Goal: Task Accomplishment & Management: Use online tool/utility

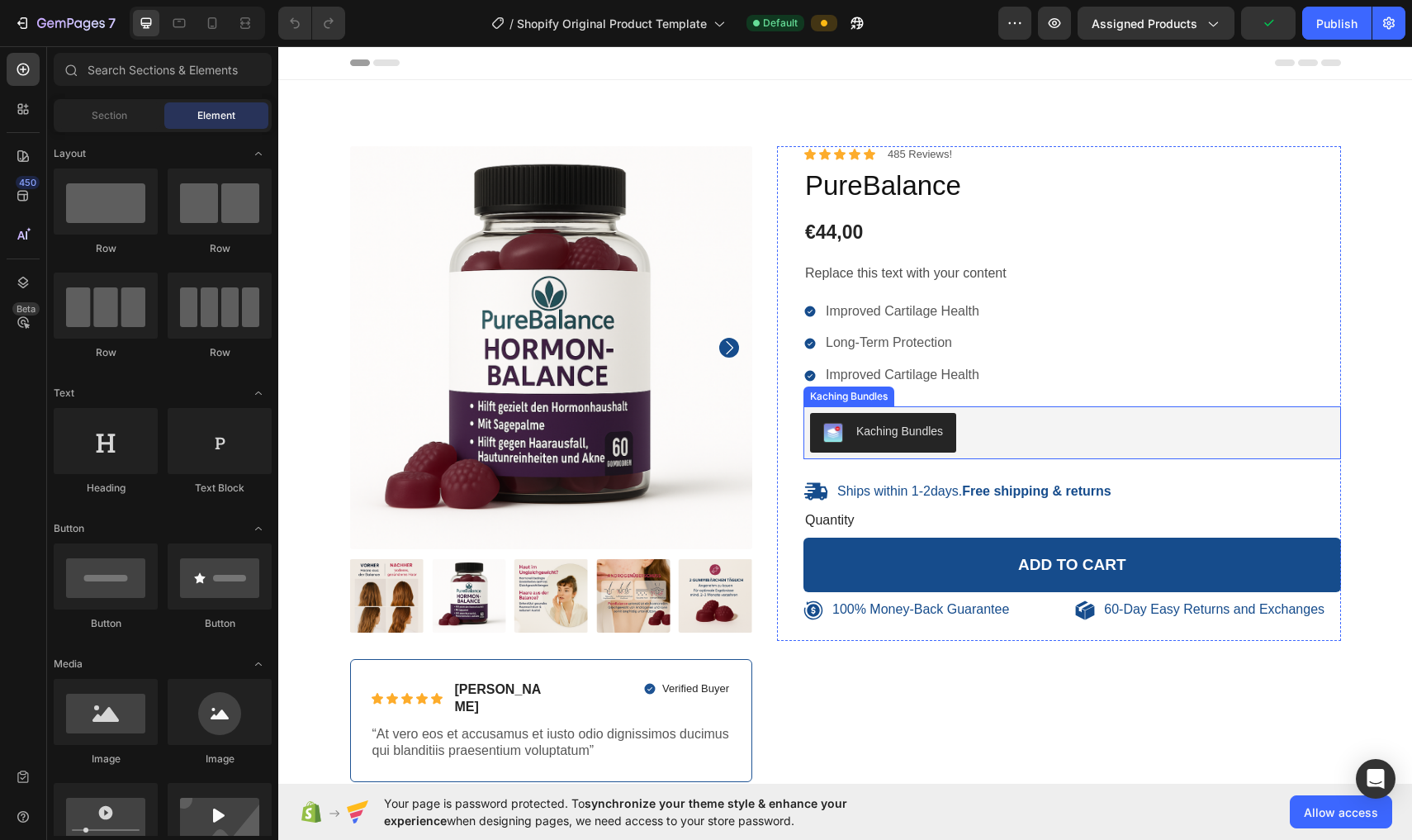
click at [695, 415] on button "Kaching Bundles" at bounding box center [883, 433] width 146 height 40
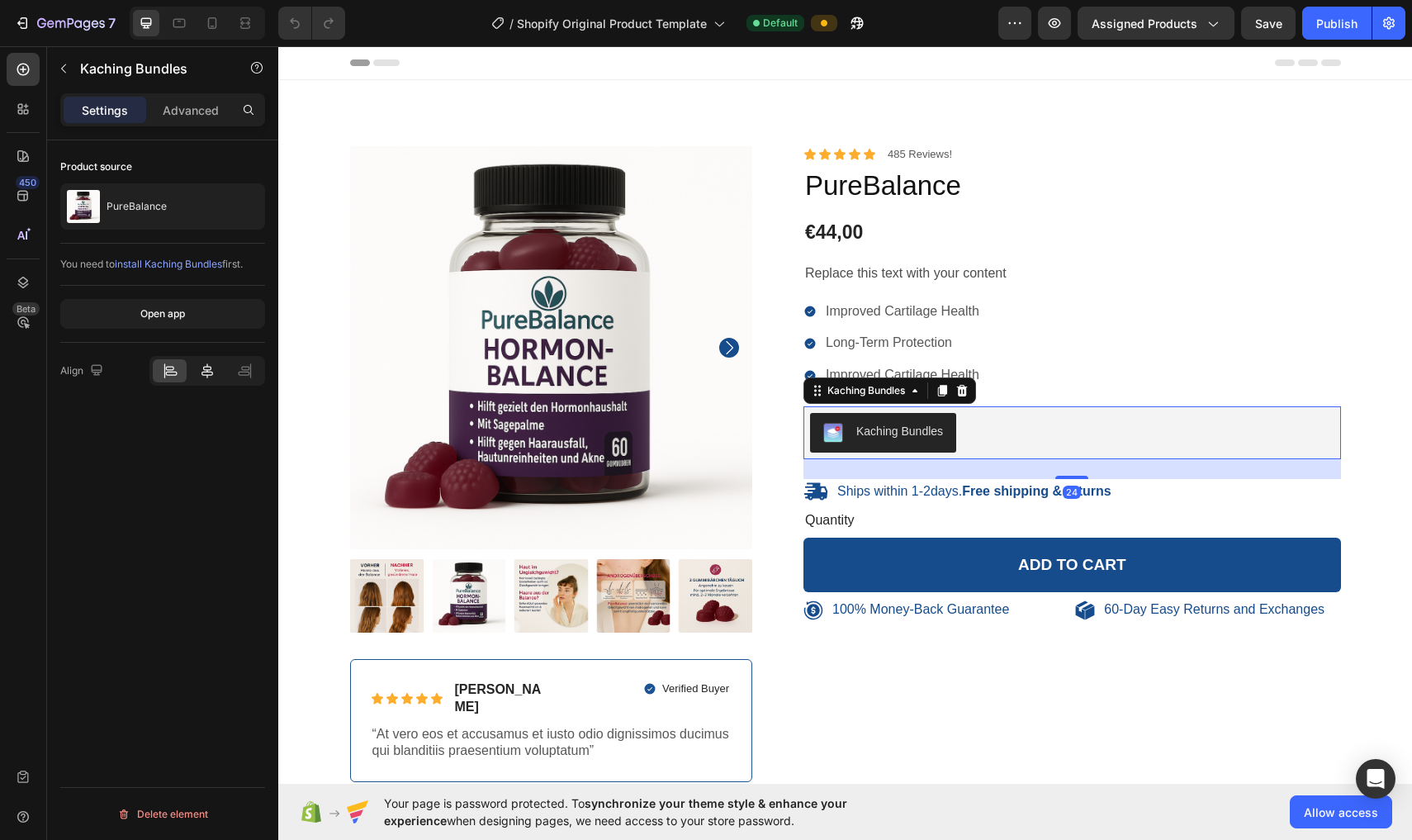
click at [219, 379] on div at bounding box center [207, 371] width 34 height 24
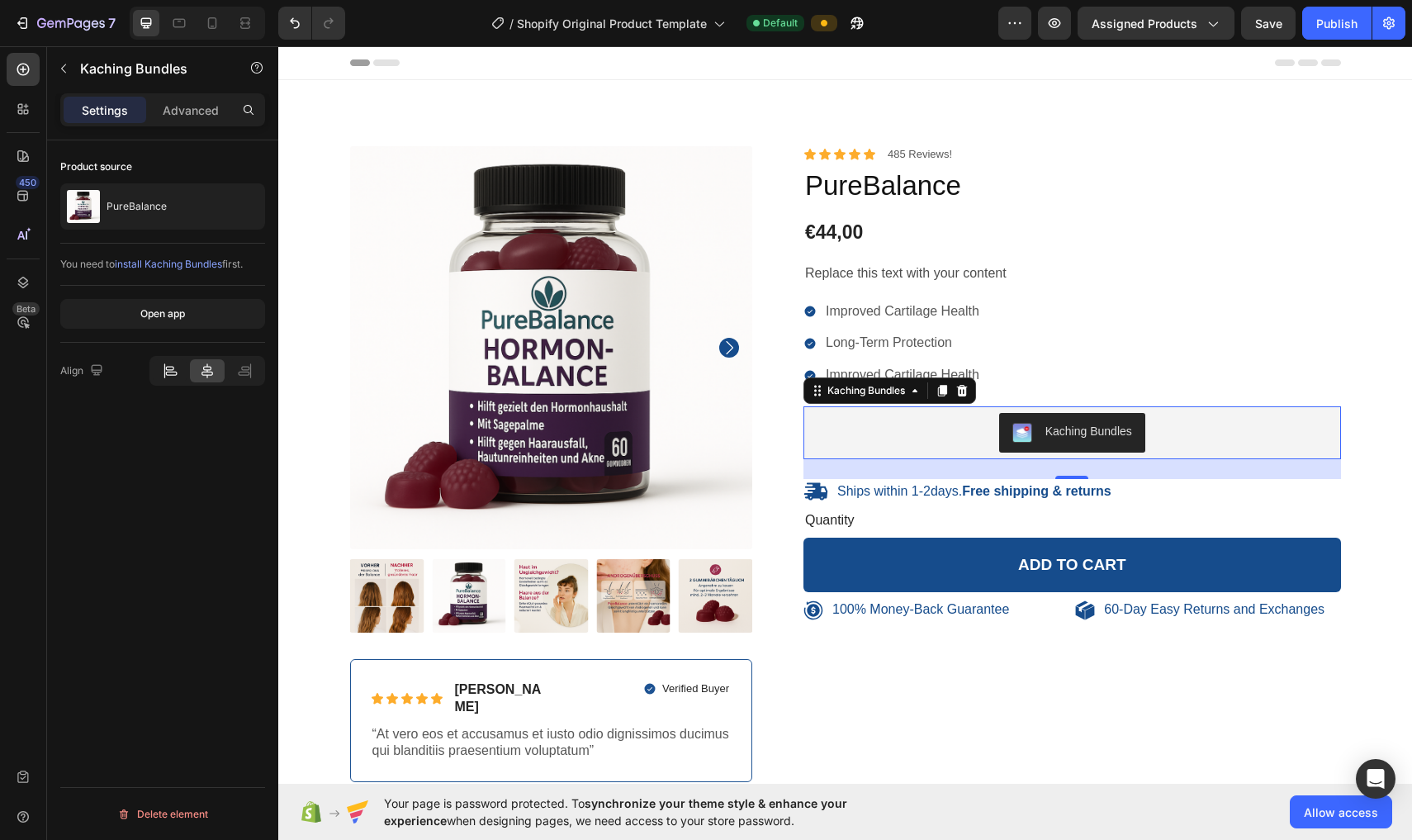
click at [174, 377] on icon at bounding box center [171, 371] width 17 height 17
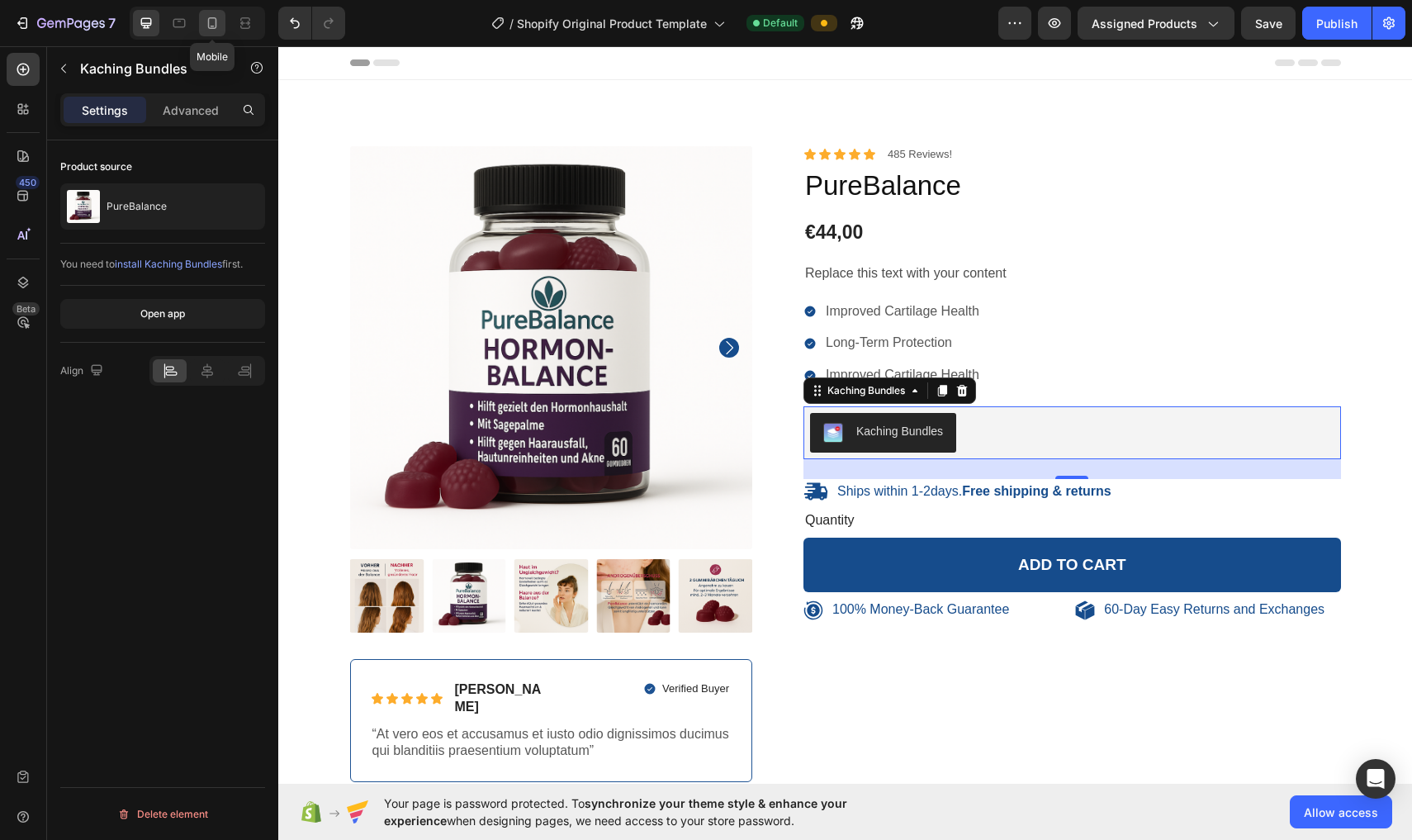
click at [206, 16] on icon at bounding box center [212, 24] width 17 height 17
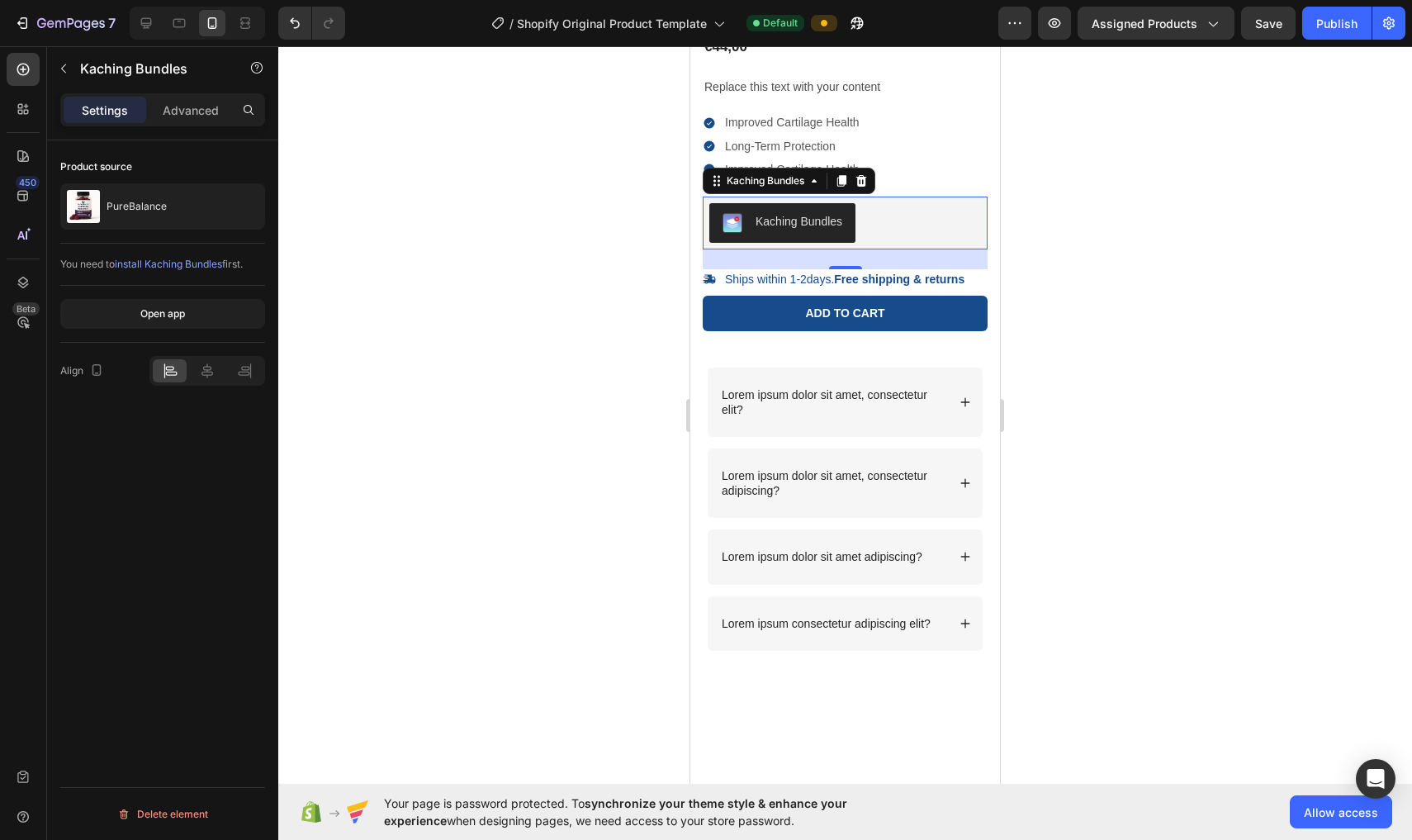
scroll to position [349, 0]
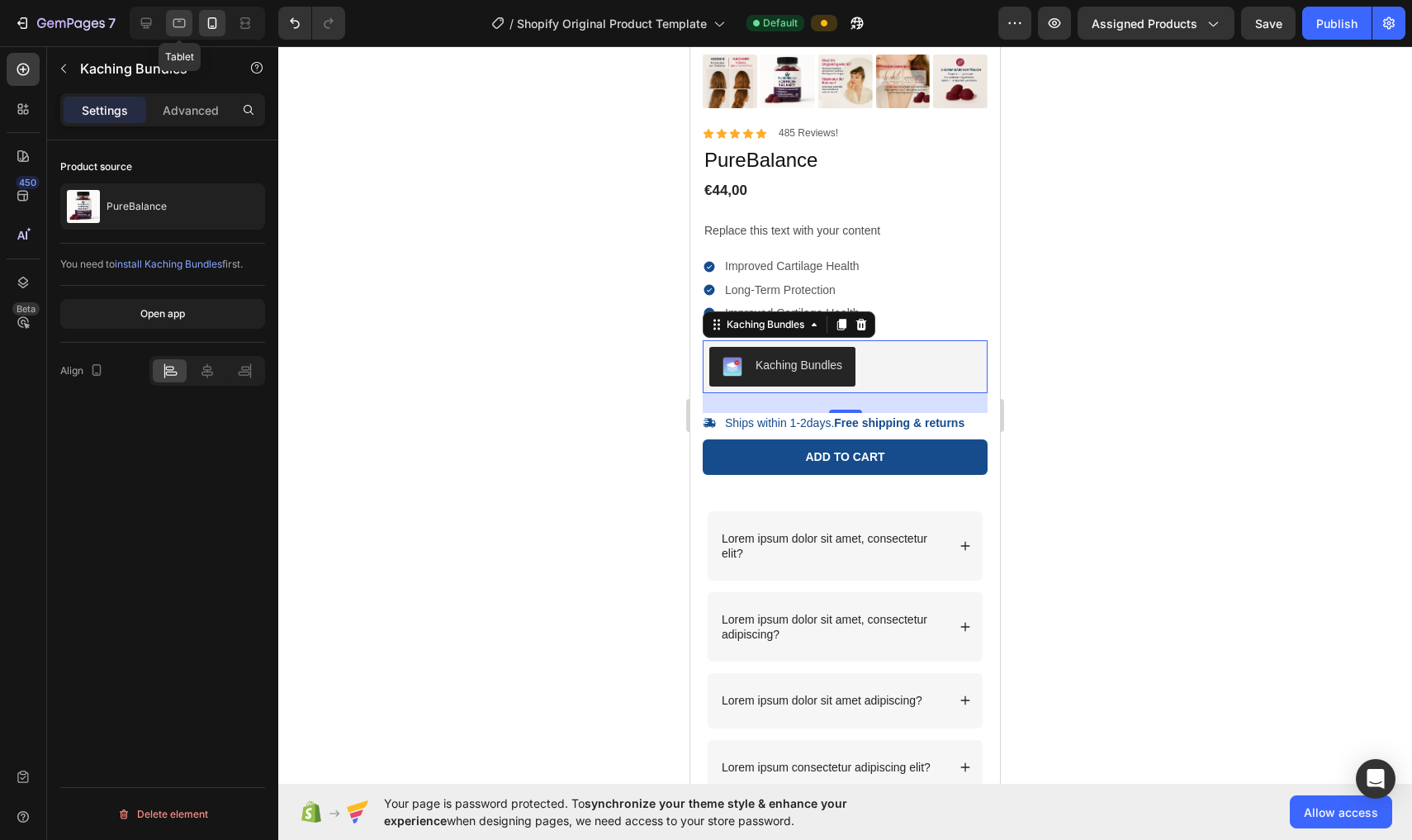
click at [182, 21] on icon at bounding box center [179, 24] width 17 height 17
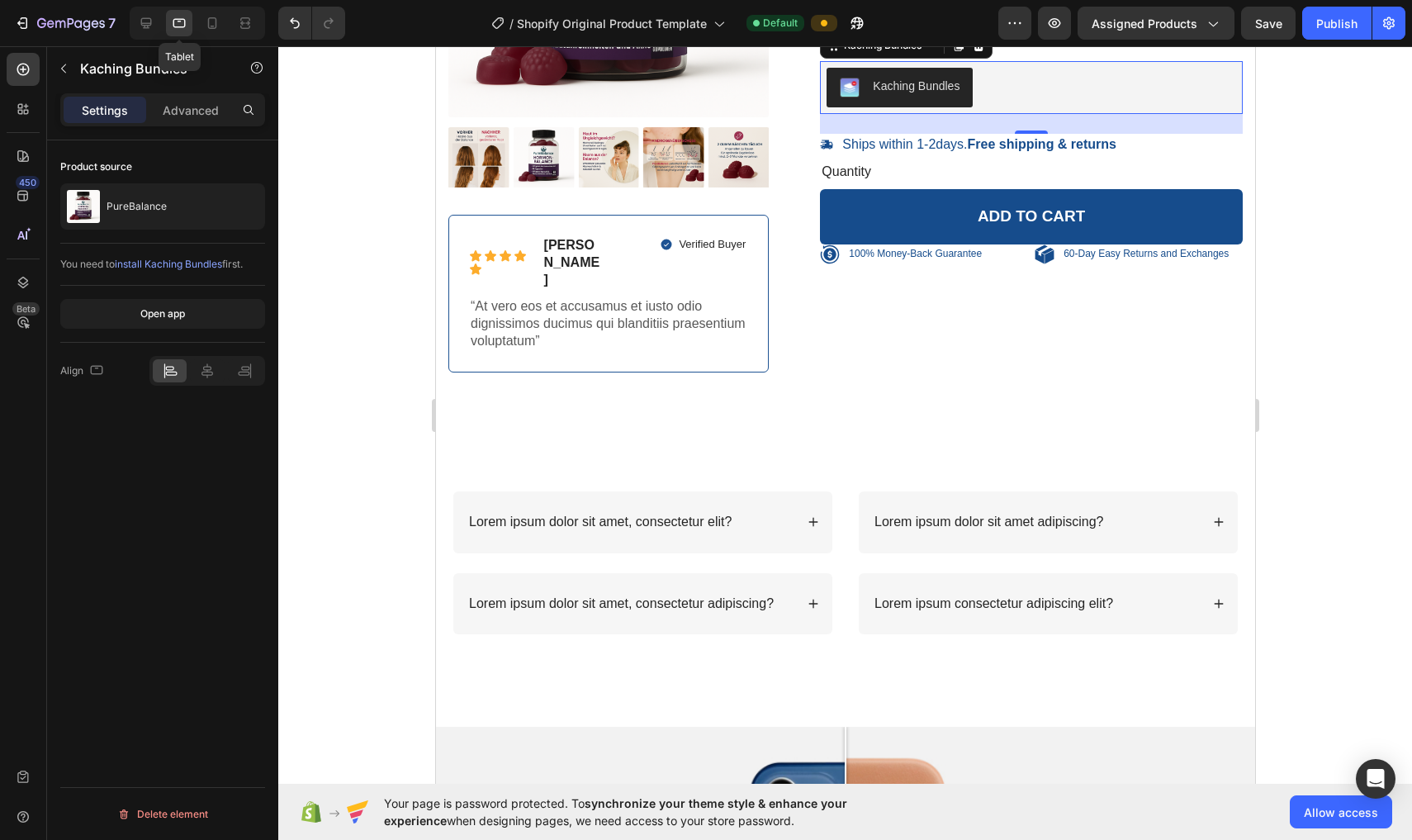
scroll to position [302, 0]
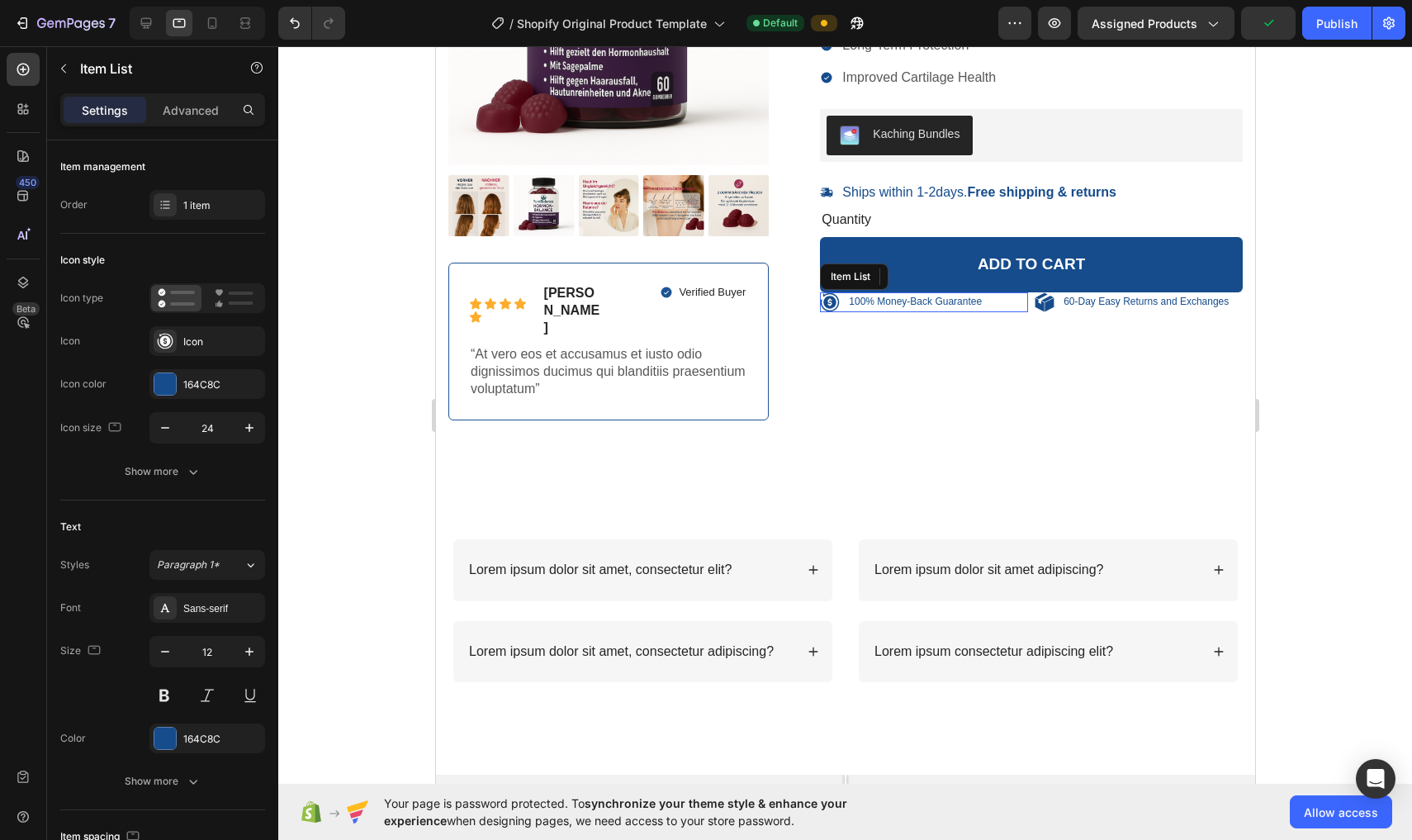
click at [695, 300] on div "100% Money-Back Guarantee" at bounding box center [923, 302] width 208 height 20
click at [221, 302] on icon at bounding box center [234, 298] width 39 height 20
click at [182, 303] on rect at bounding box center [182, 305] width 25 height 4
click at [210, 26] on icon at bounding box center [212, 24] width 17 height 17
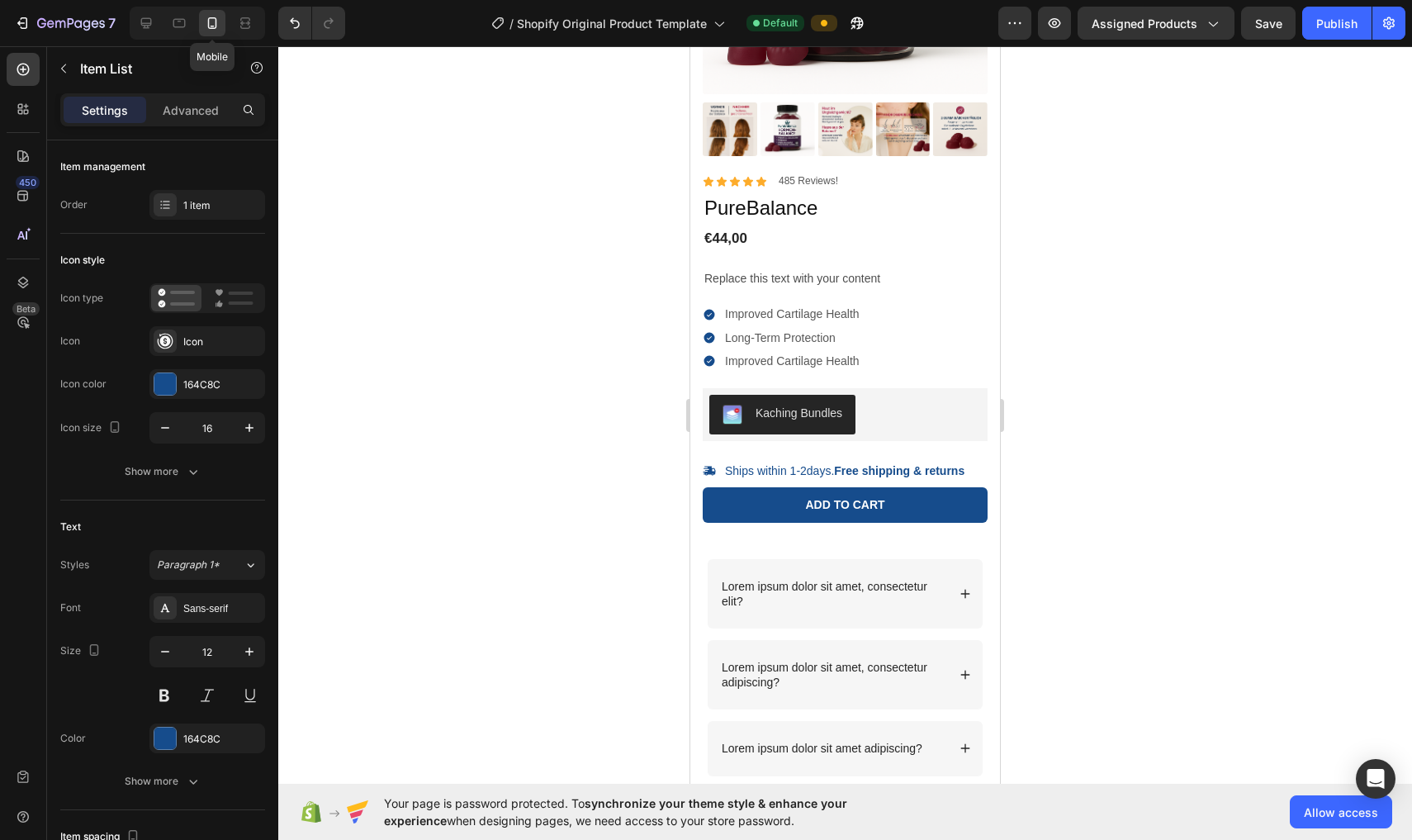
scroll to position [243, 0]
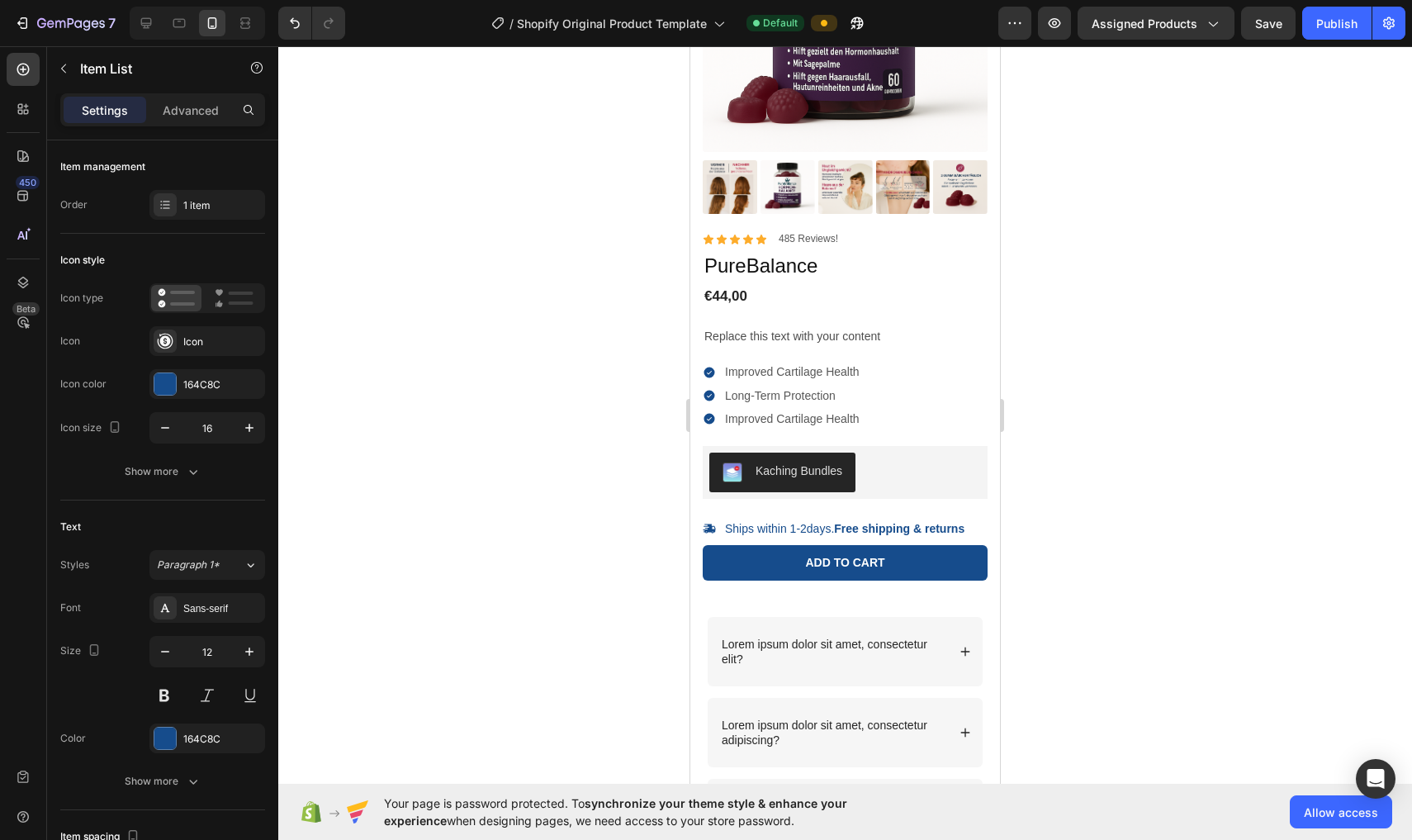
click at [194, 30] on div at bounding box center [197, 23] width 136 height 33
click at [183, 27] on icon at bounding box center [179, 24] width 12 height 9
type input "24"
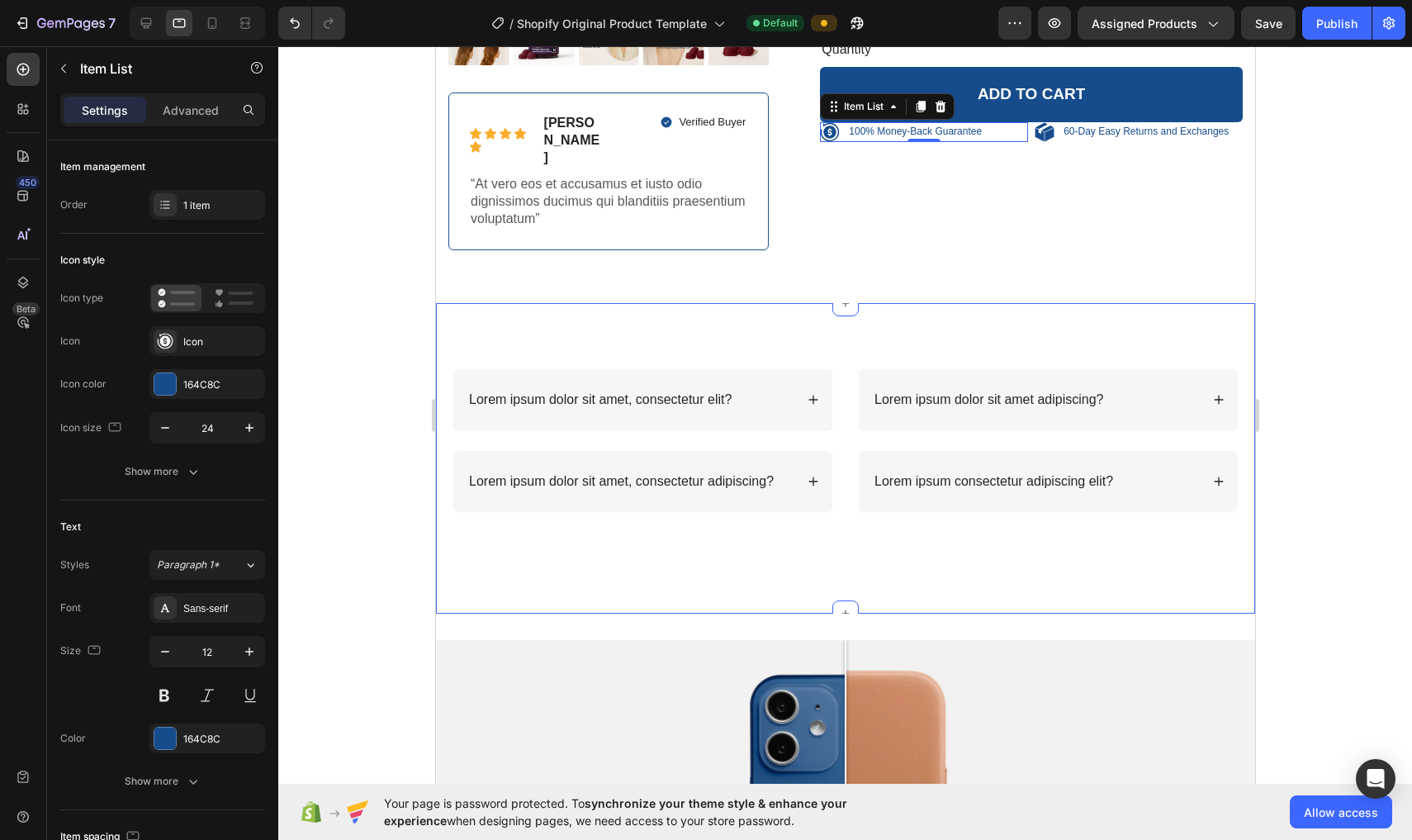
scroll to position [483, 0]
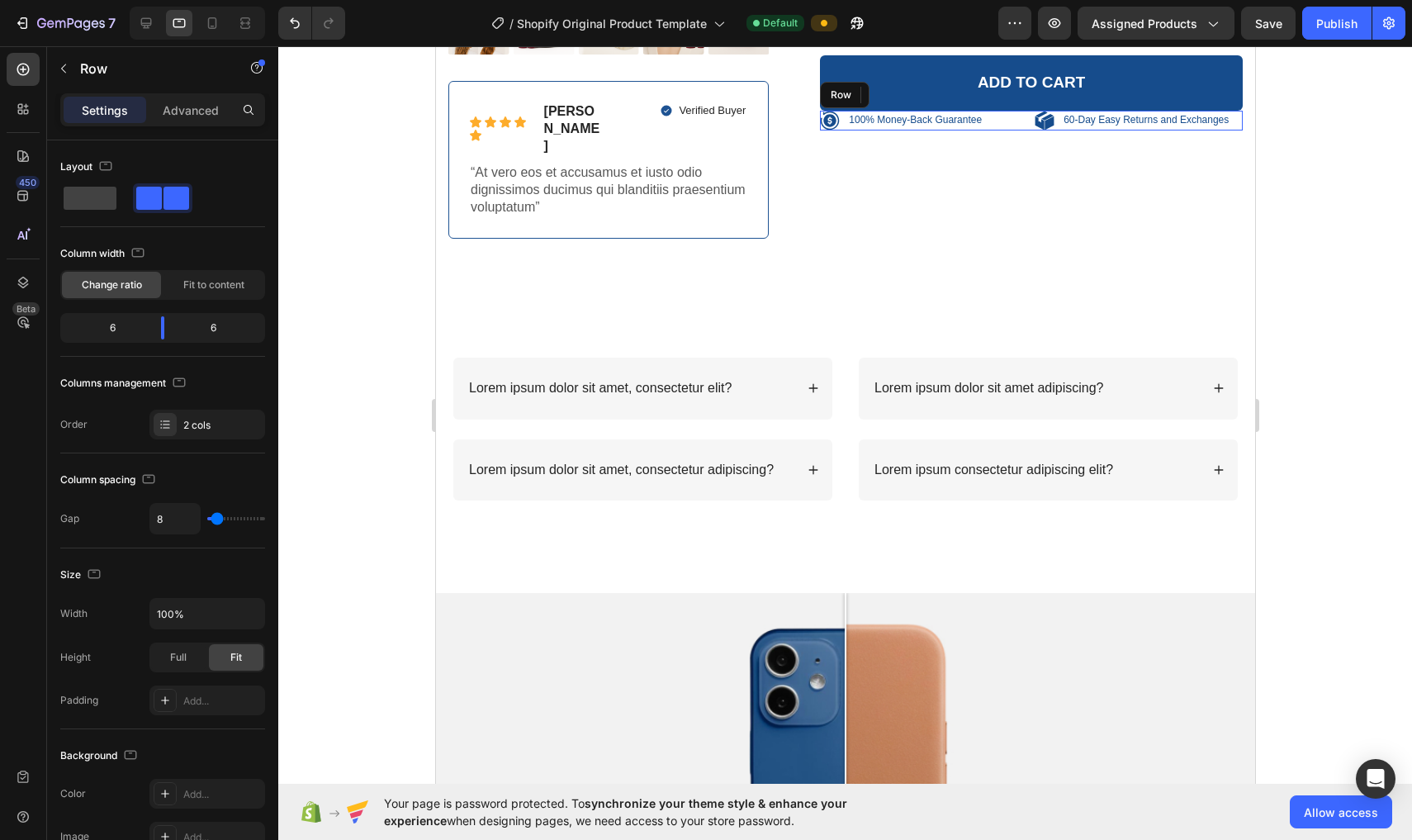
click at [695, 117] on div "100% Money-Back Guarantee Item List 0 60-Day Easy Returns and Exchanges Item Li…" at bounding box center [1031, 120] width 423 height 20
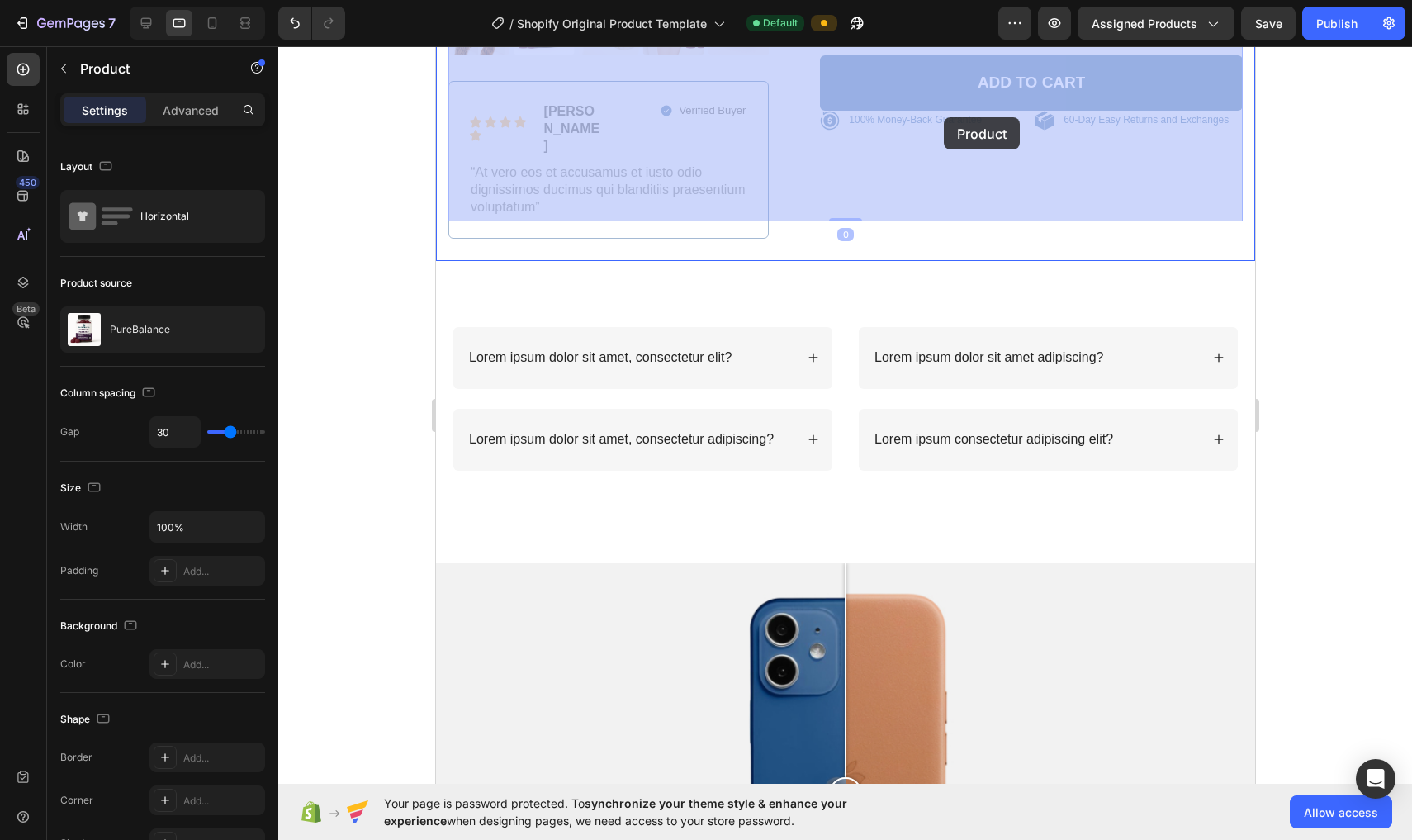
drag, startPoint x: 891, startPoint y: 156, endPoint x: 943, endPoint y: 117, distance: 65.0
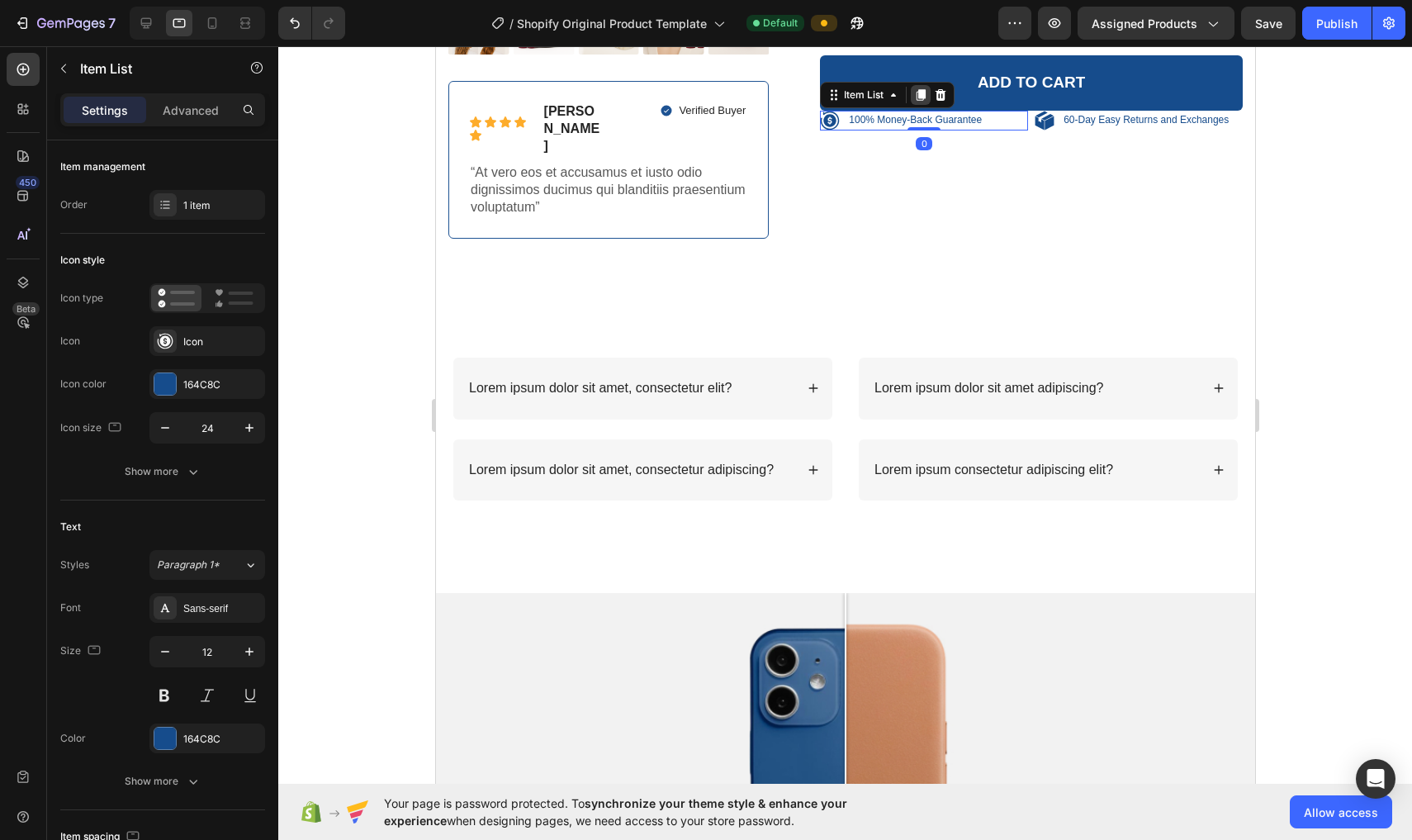
click at [695, 89] on icon at bounding box center [921, 95] width 13 height 13
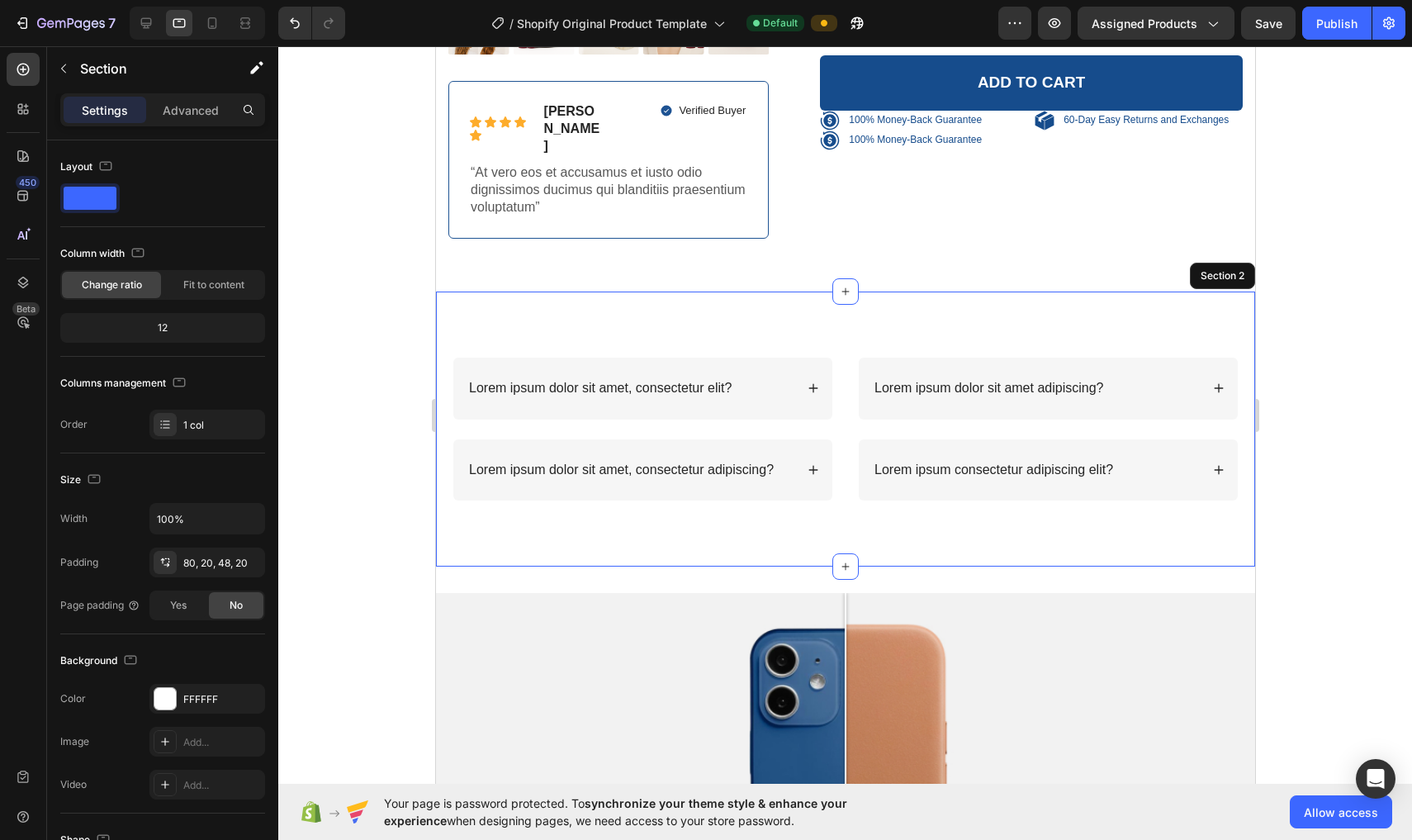
click at [695, 291] on div "Lorem ipsum dolor sit amet, consectetur elit? Lorem ipsum dolor sit amet, conse…" at bounding box center [845, 429] width 820 height 275
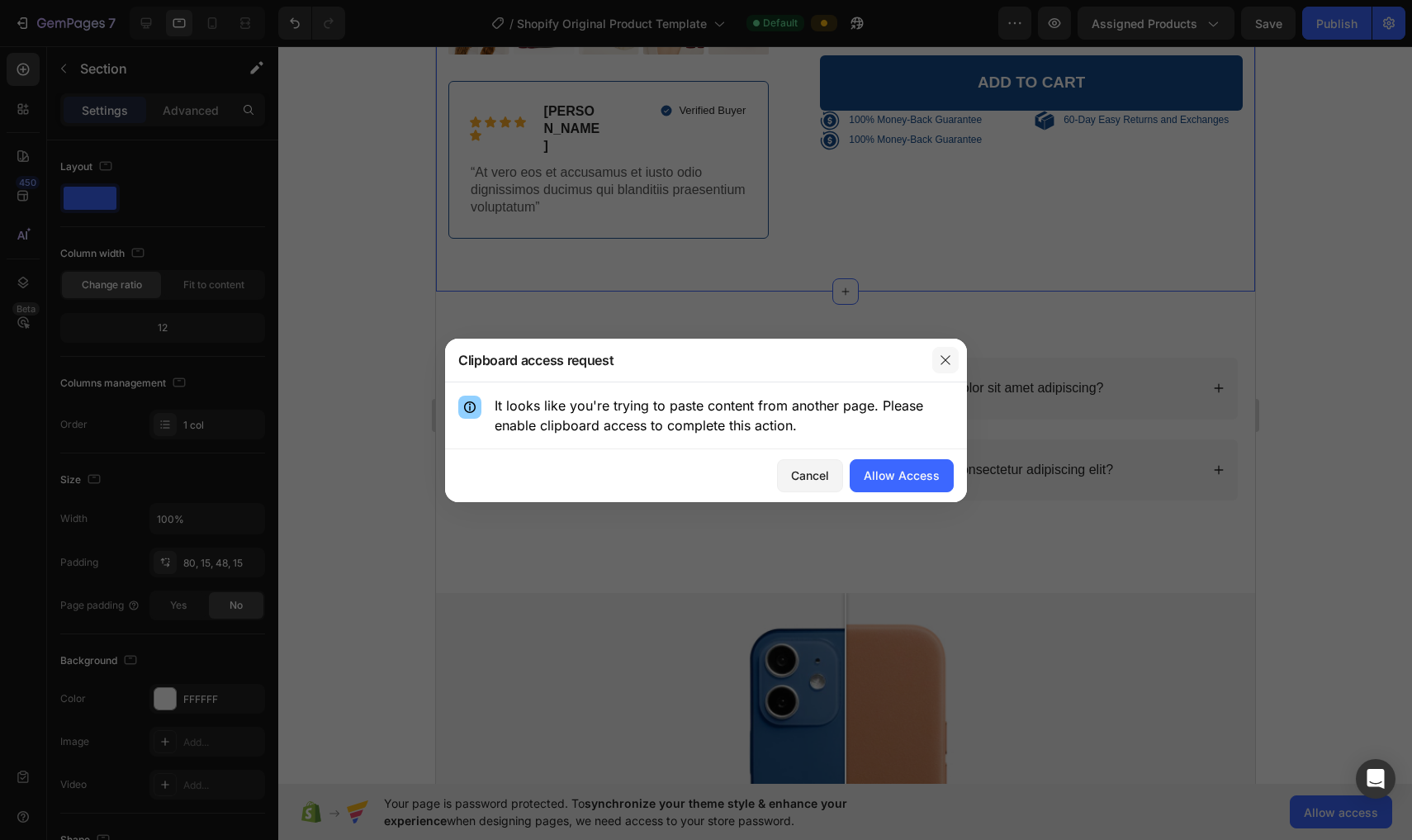
click at [695, 363] on button "button" at bounding box center [946, 360] width 26 height 26
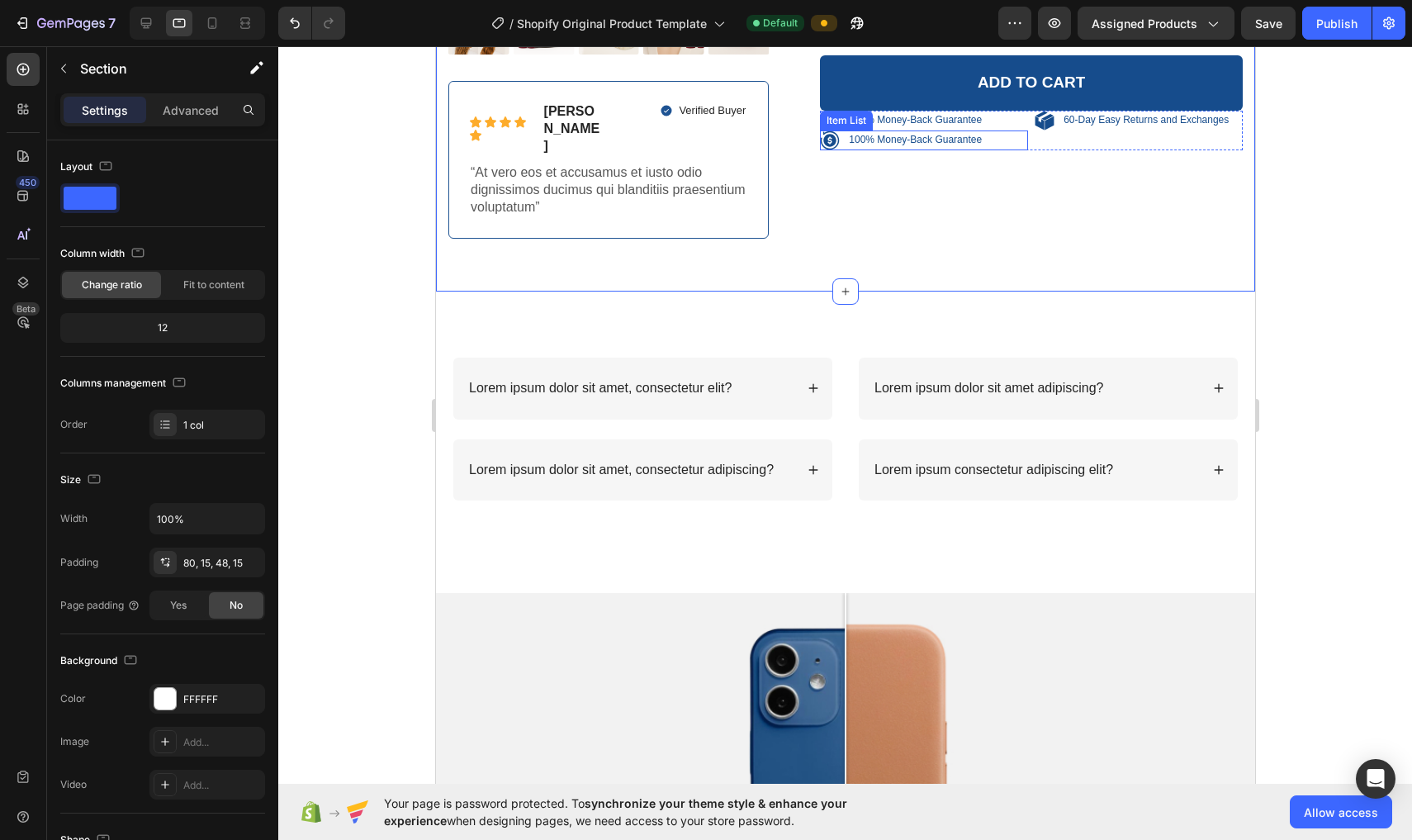
click at [695, 134] on p "100% Money-Back Guarantee" at bounding box center [914, 140] width 133 height 13
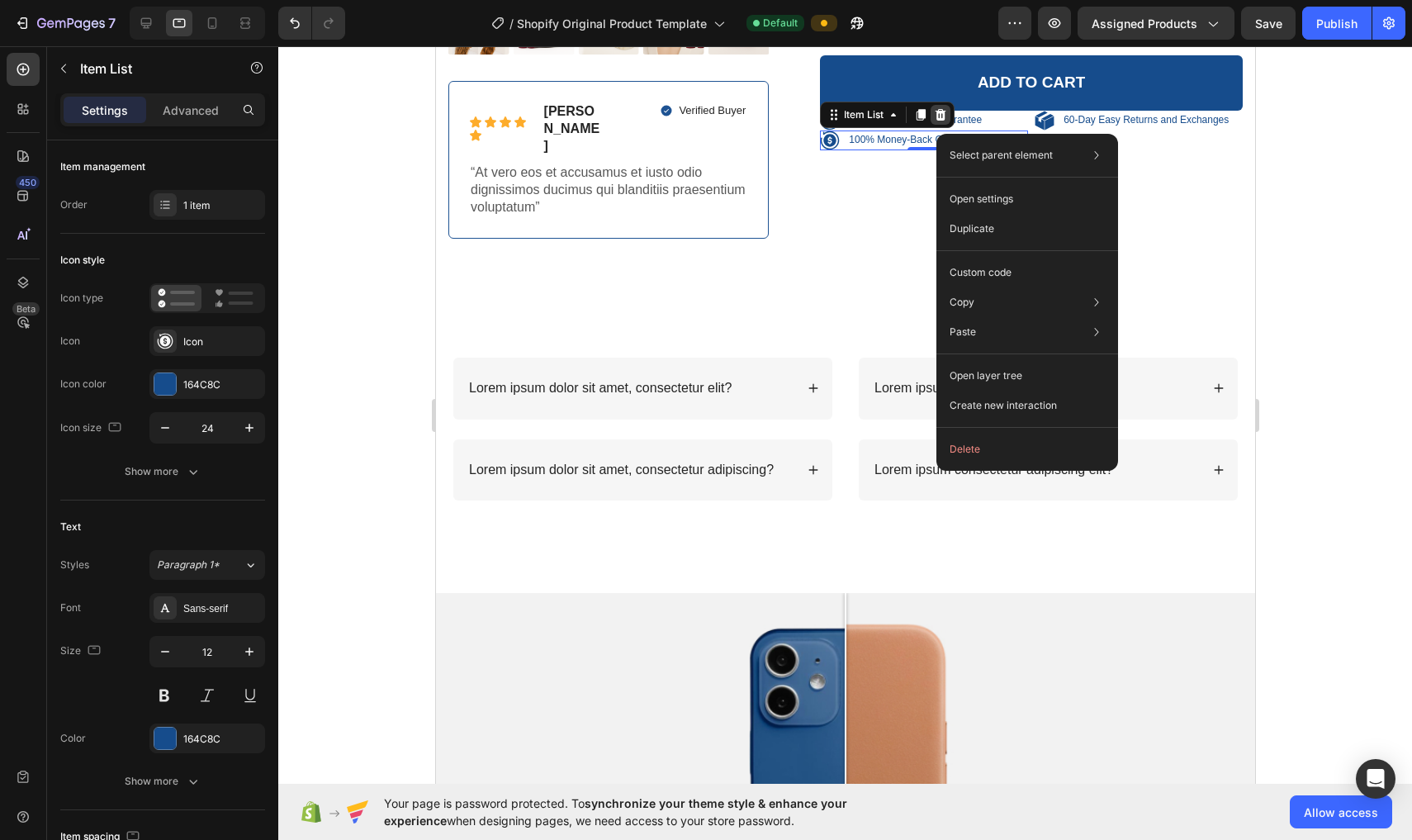
click at [695, 114] on icon at bounding box center [939, 115] width 10 height 11
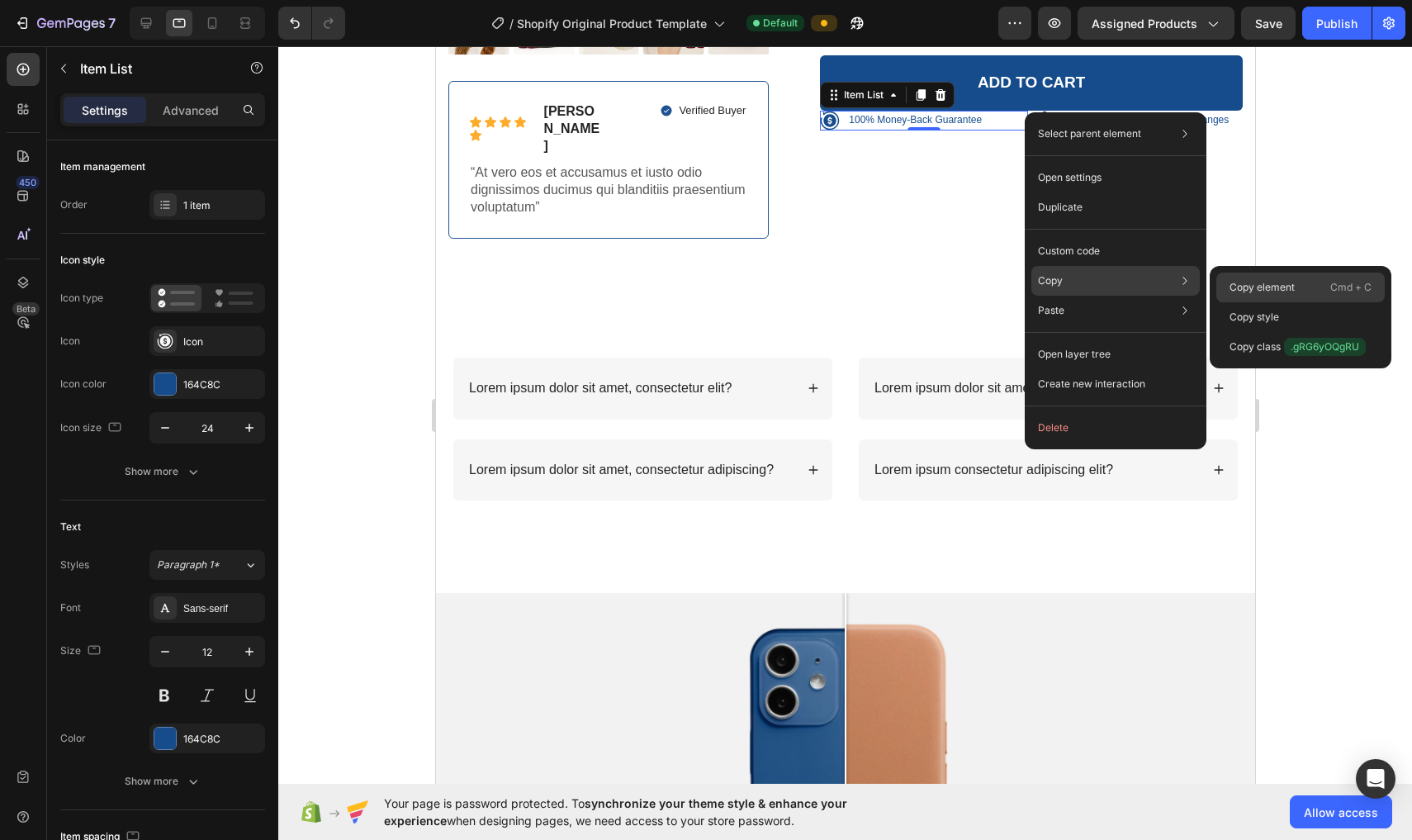
click at [695, 286] on p "Copy element" at bounding box center [1262, 288] width 65 height 15
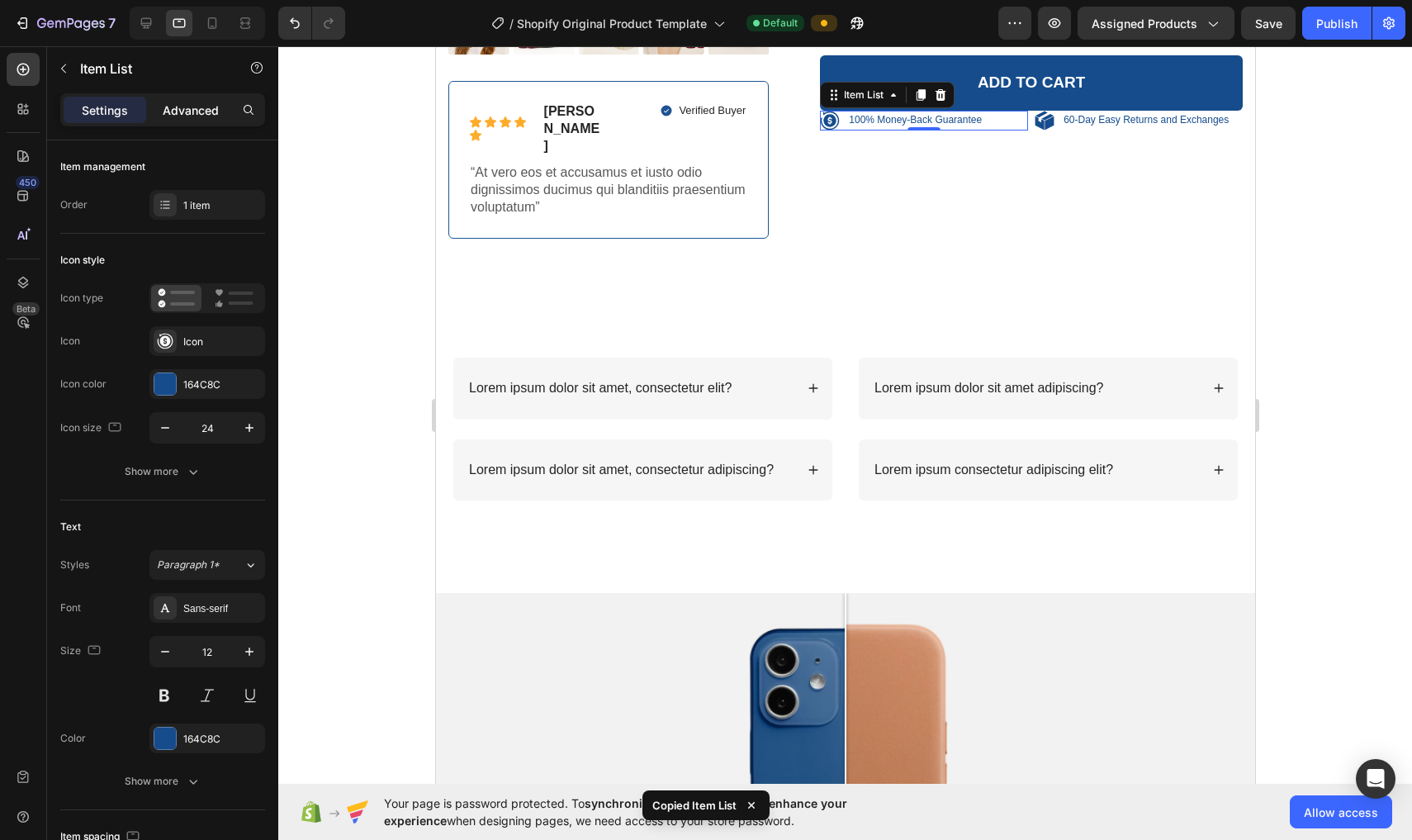
click at [197, 106] on p "Advanced" at bounding box center [191, 110] width 57 height 17
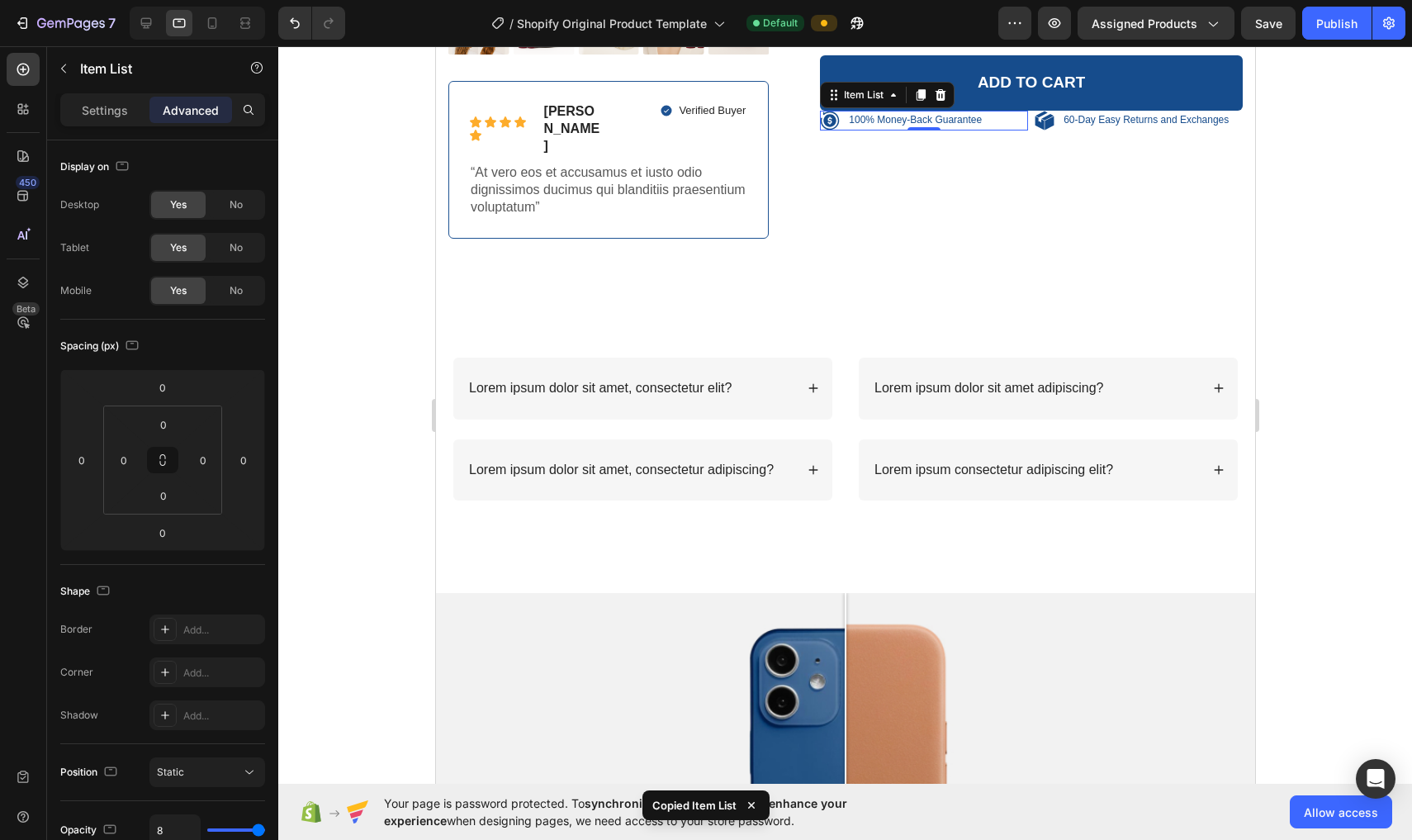
type input "100%"
click at [207, 23] on icon at bounding box center [212, 24] width 17 height 17
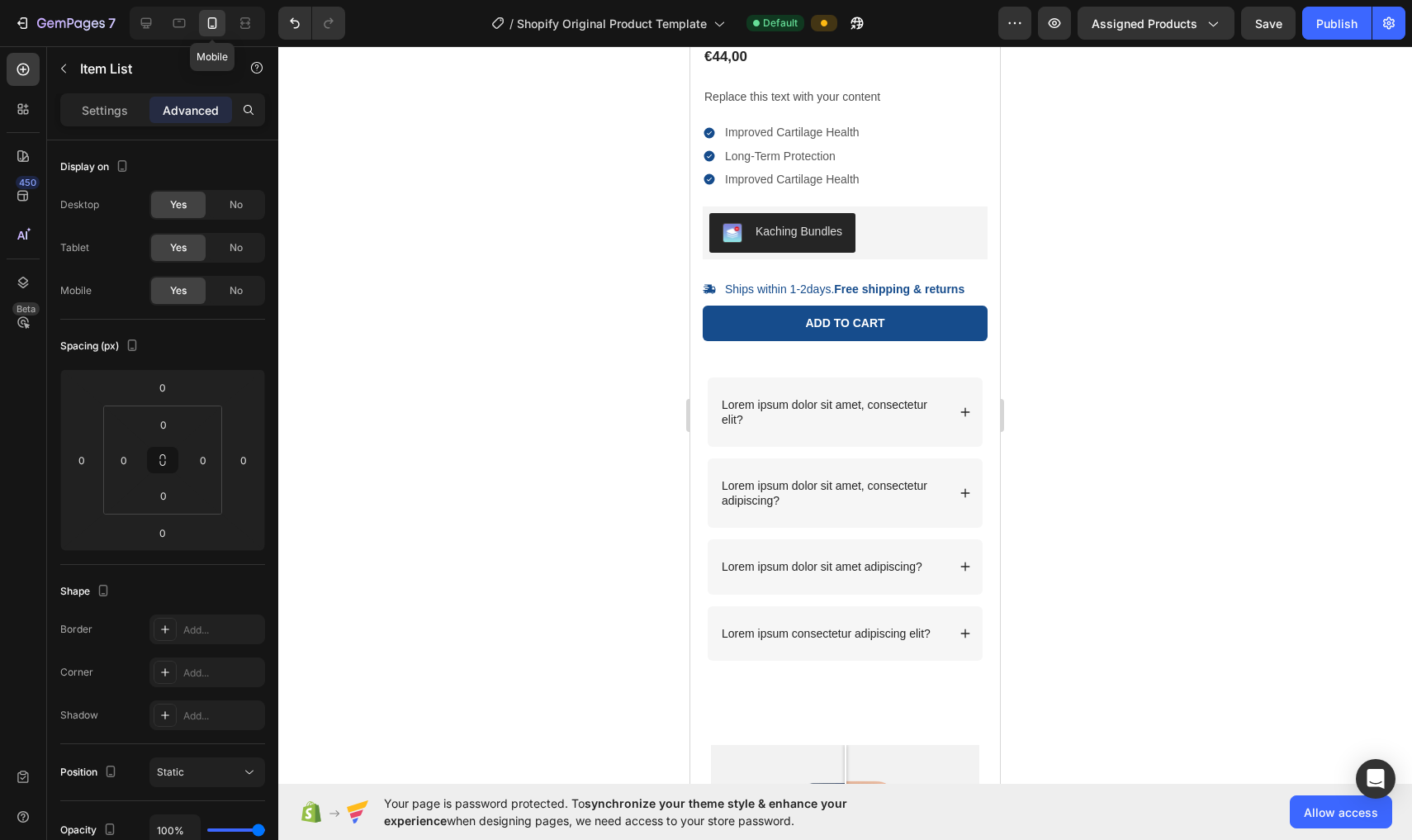
scroll to position [425, 0]
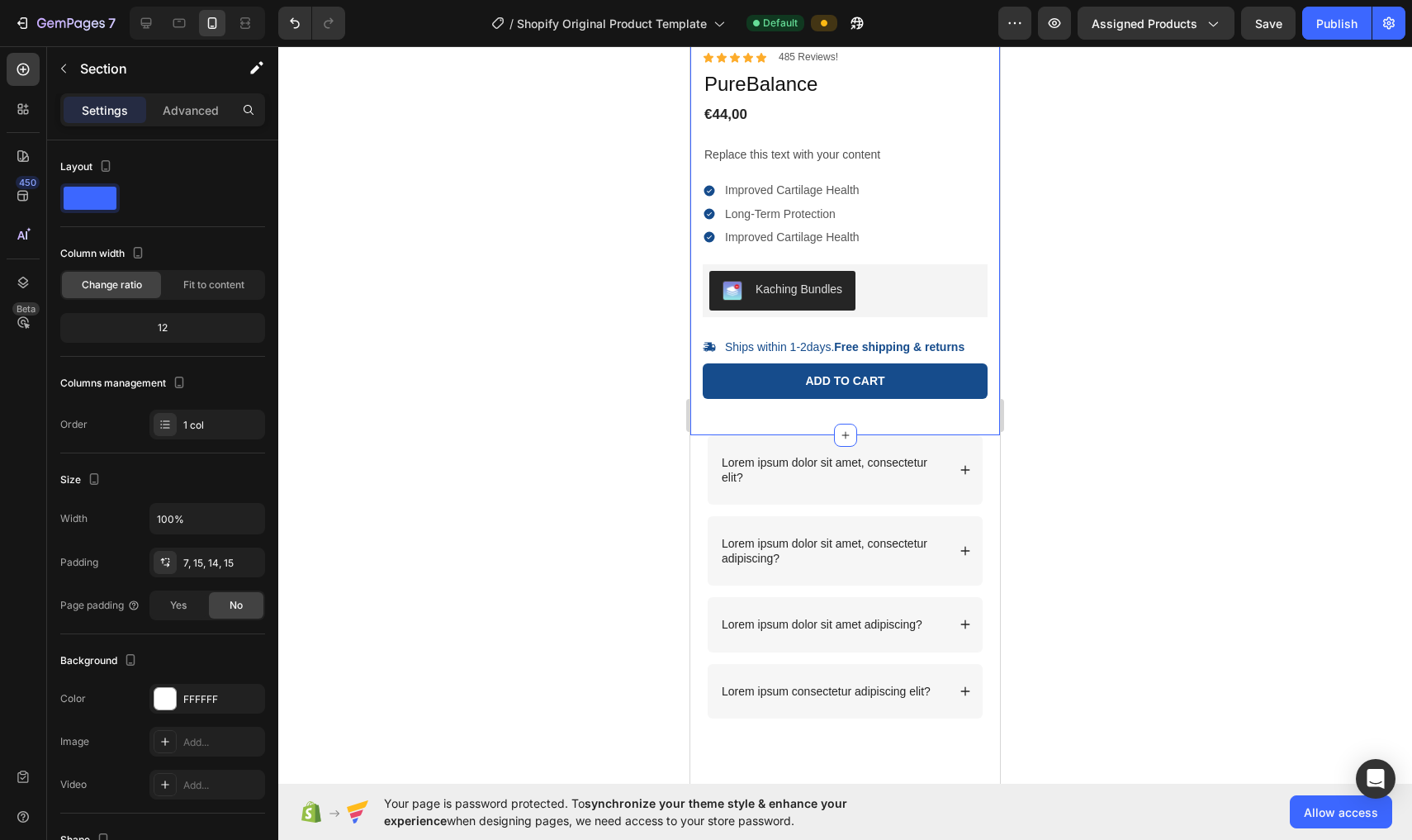
click at [695, 414] on div "100% Money-Back Guarantee Item List 60-Day Easy Returns Item List Row Product I…" at bounding box center [845, 41] width 285 height 763
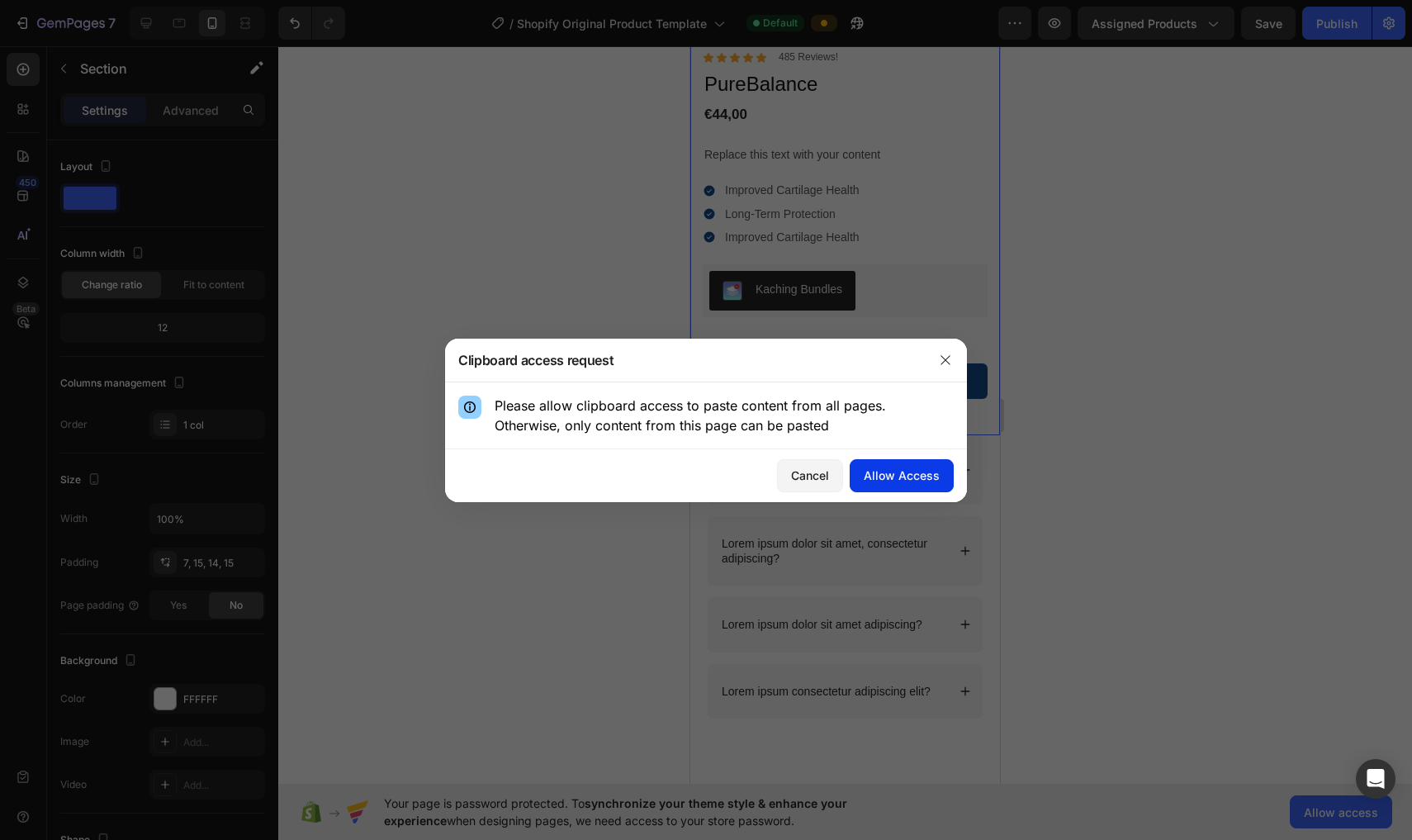
click at [695, 483] on div "Allow Access" at bounding box center [902, 475] width 76 height 17
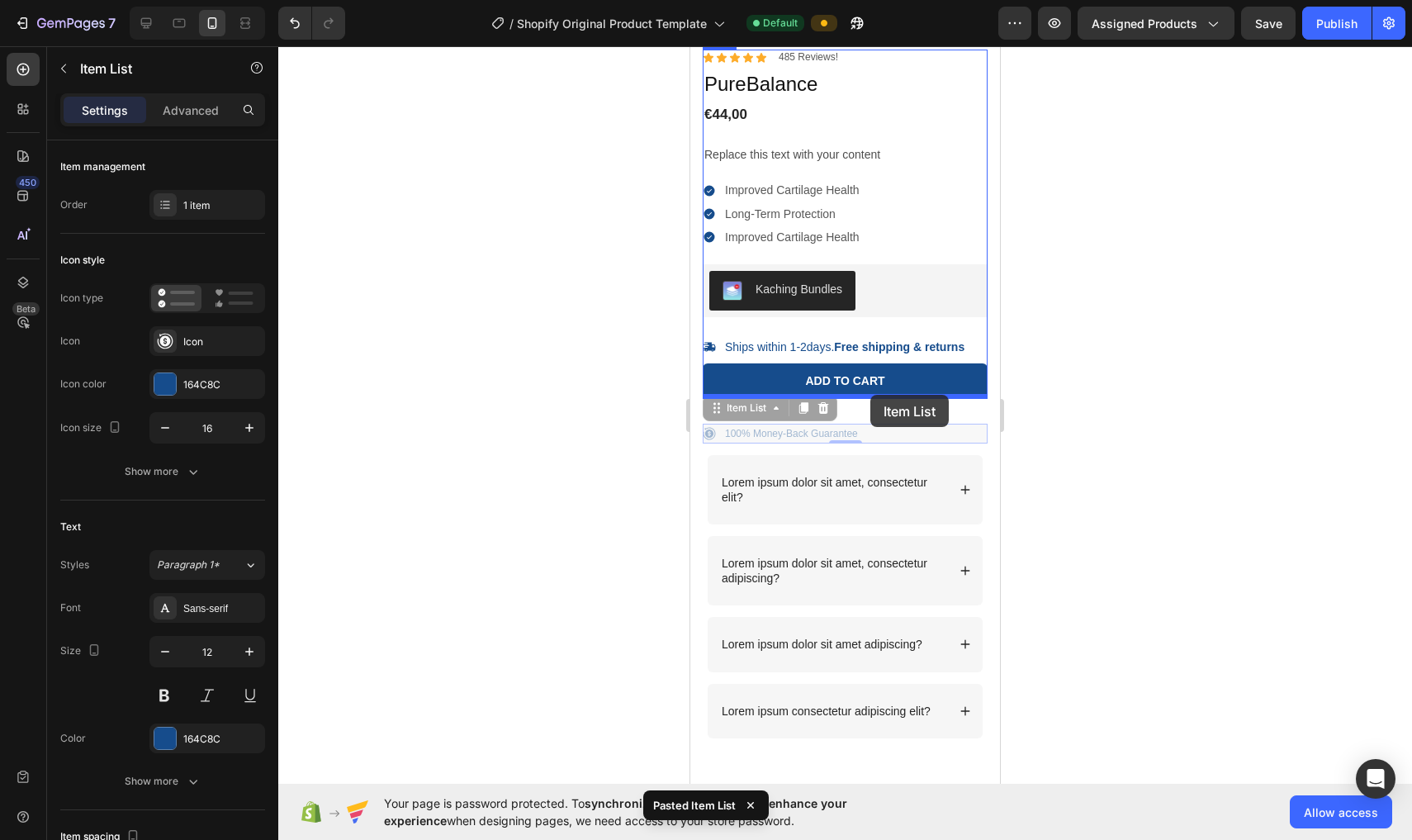
drag, startPoint x: 866, startPoint y: 429, endPoint x: 871, endPoint y: 395, distance: 34.4
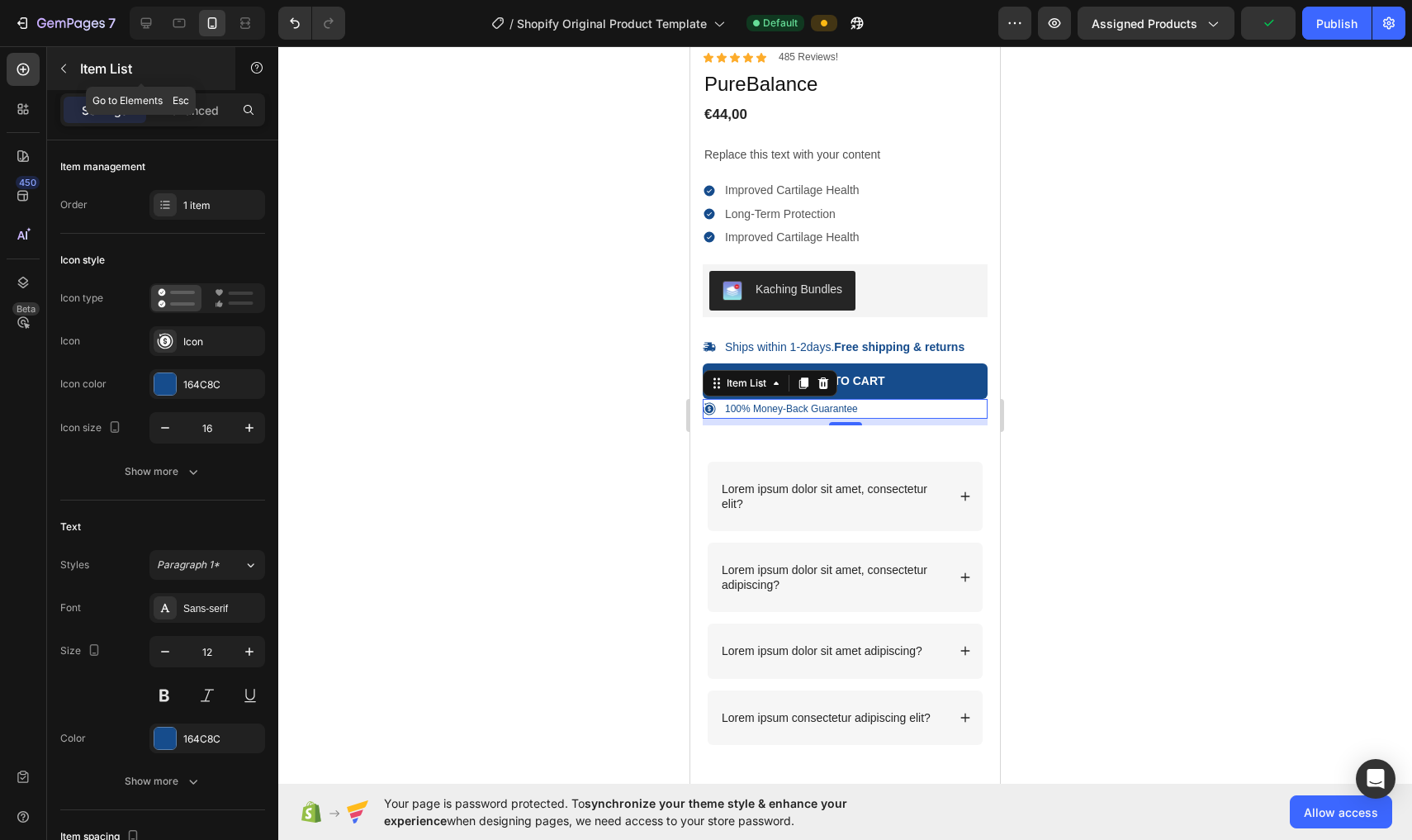
click at [59, 60] on button "button" at bounding box center [63, 69] width 26 height 26
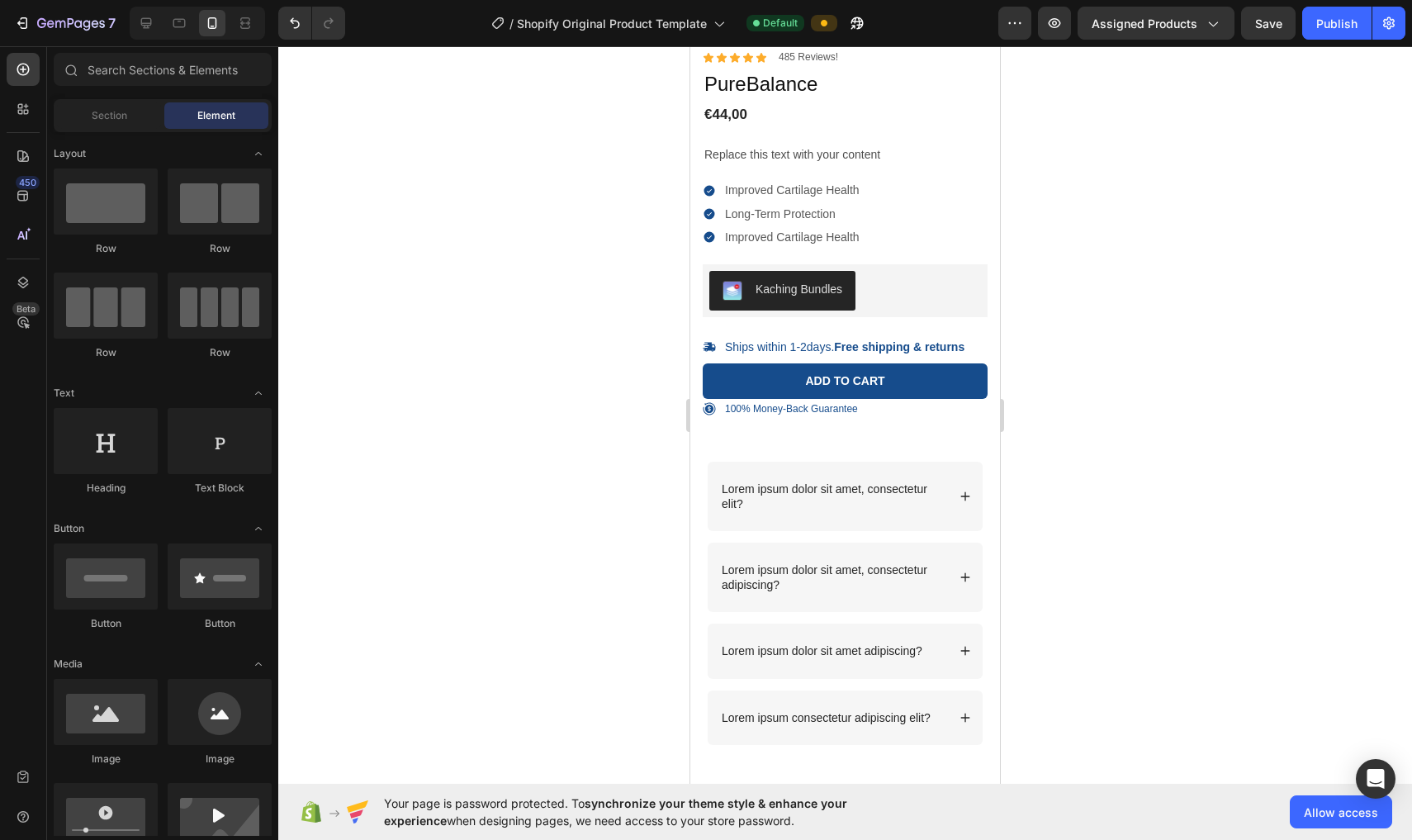
click at [165, 32] on div at bounding box center [197, 23] width 136 height 33
click at [155, 26] on icon at bounding box center [146, 24] width 17 height 17
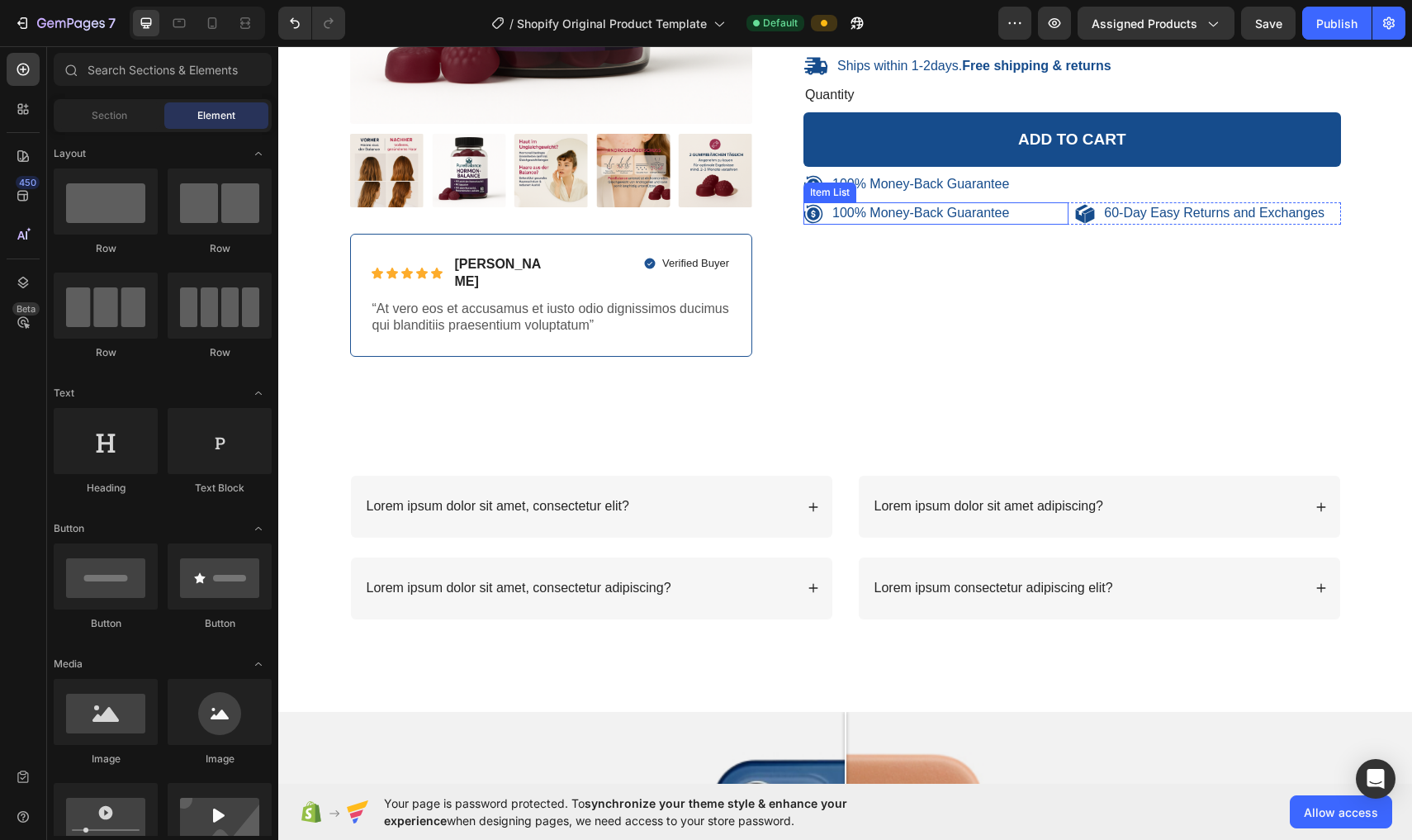
click at [695, 207] on p "100% Money-Back Guarantee" at bounding box center [921, 213] width 176 height 17
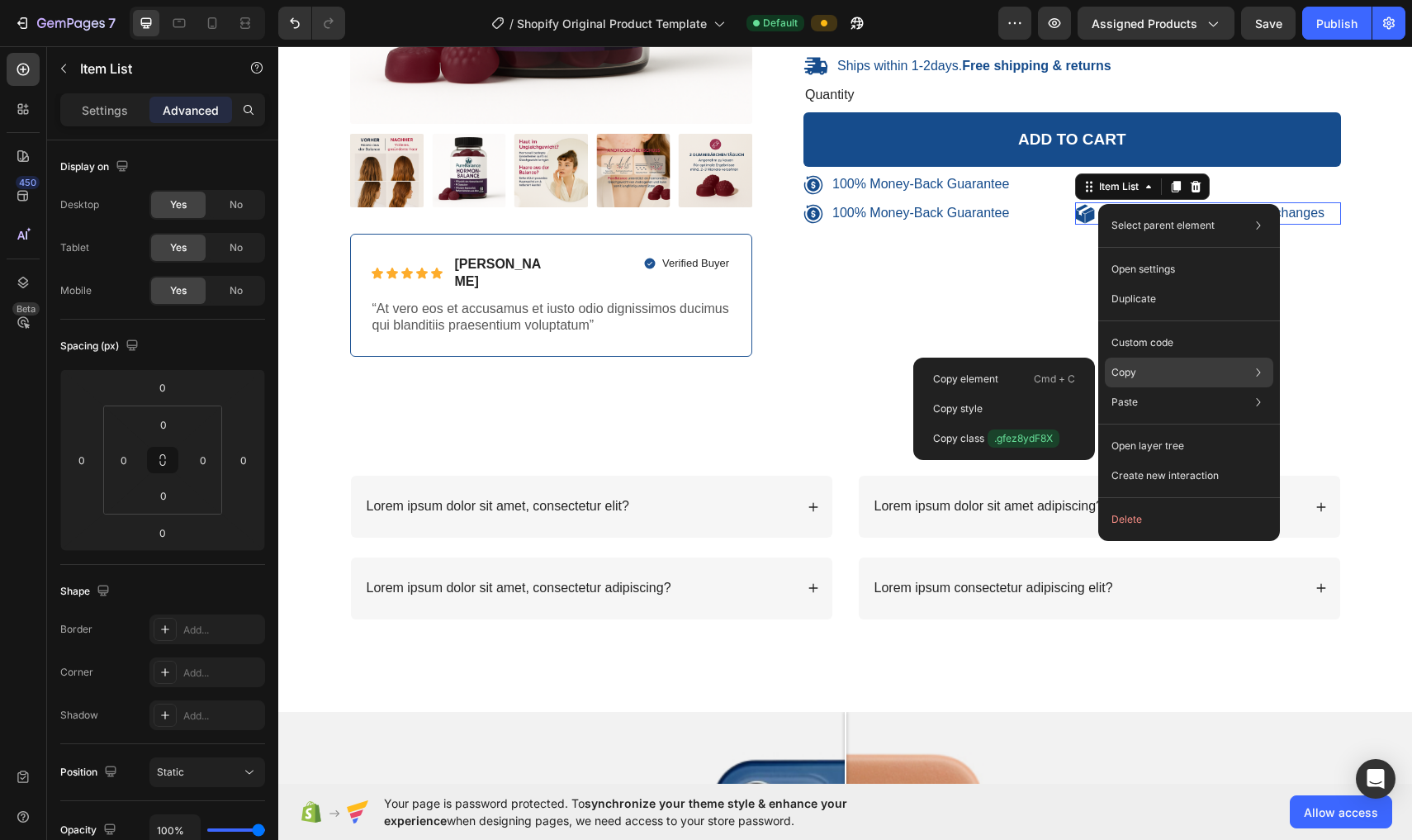
click at [695, 364] on div "Copy Copy element Cmd + C Copy style Copy class .gfez8ydF8X" at bounding box center [1189, 372] width 169 height 30
click at [695, 373] on div "Copy element Cmd + C" at bounding box center [1005, 379] width 169 height 30
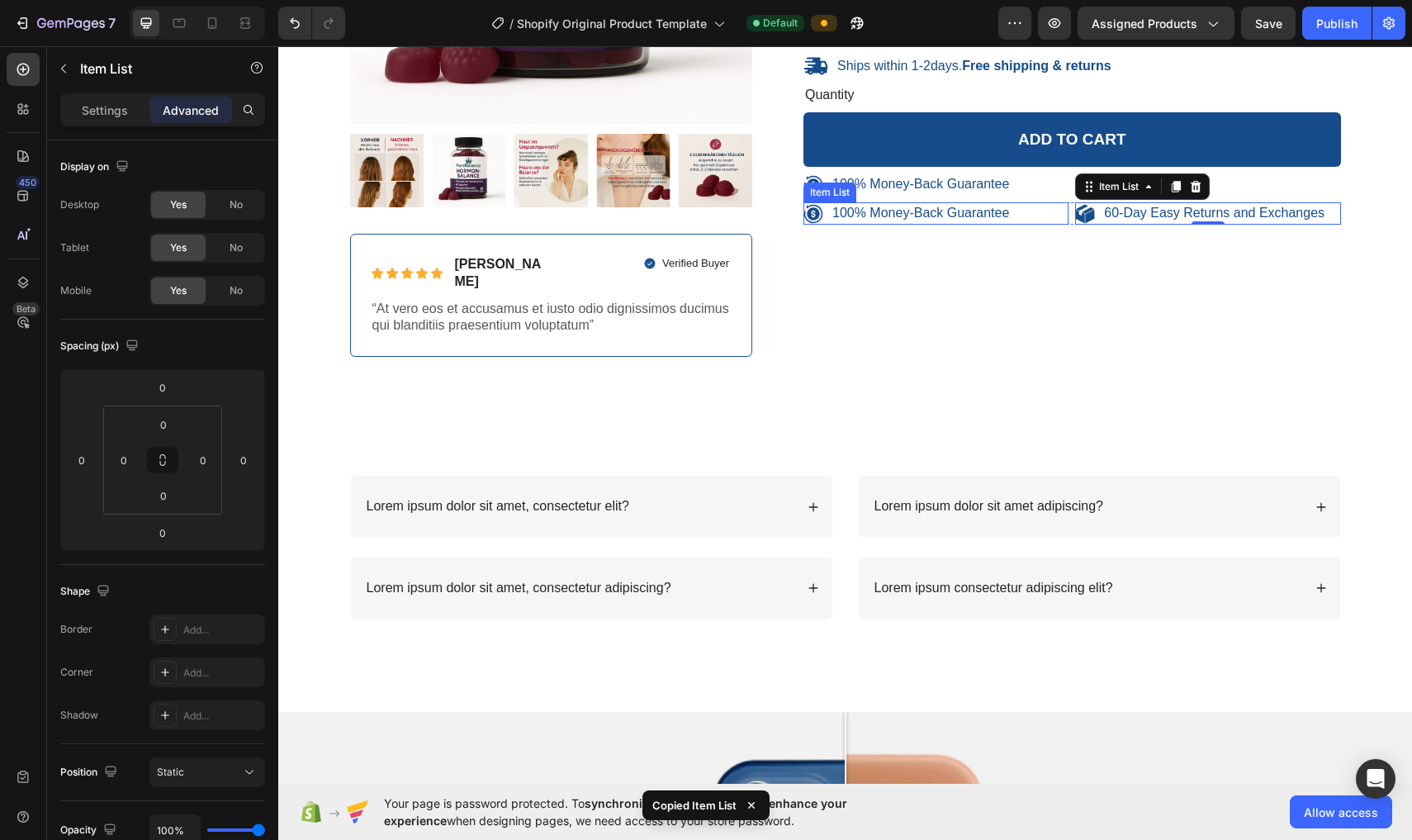
click at [695, 209] on p "100% Money-Back Guarantee" at bounding box center [921, 213] width 176 height 17
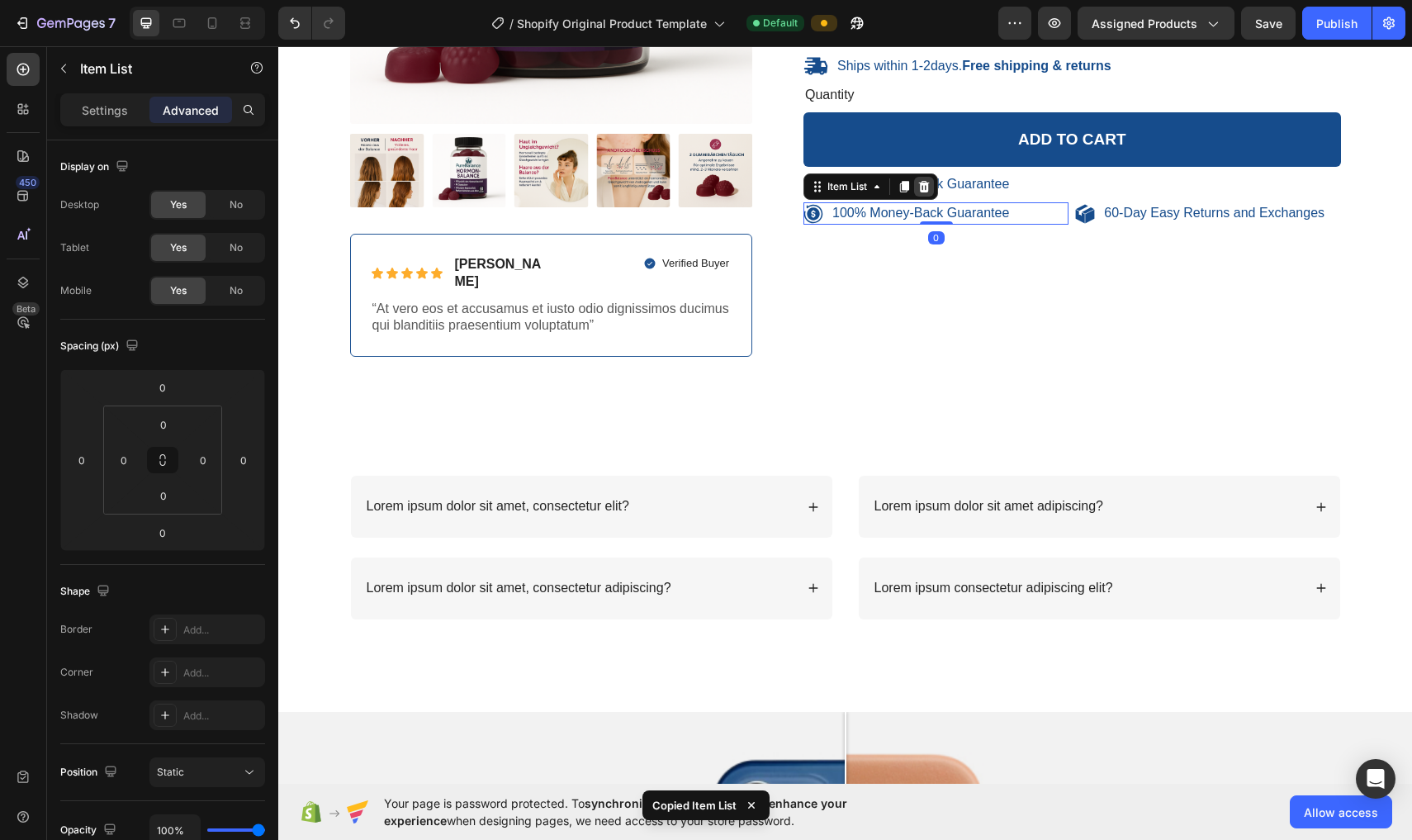
click at [695, 181] on icon at bounding box center [924, 187] width 13 height 13
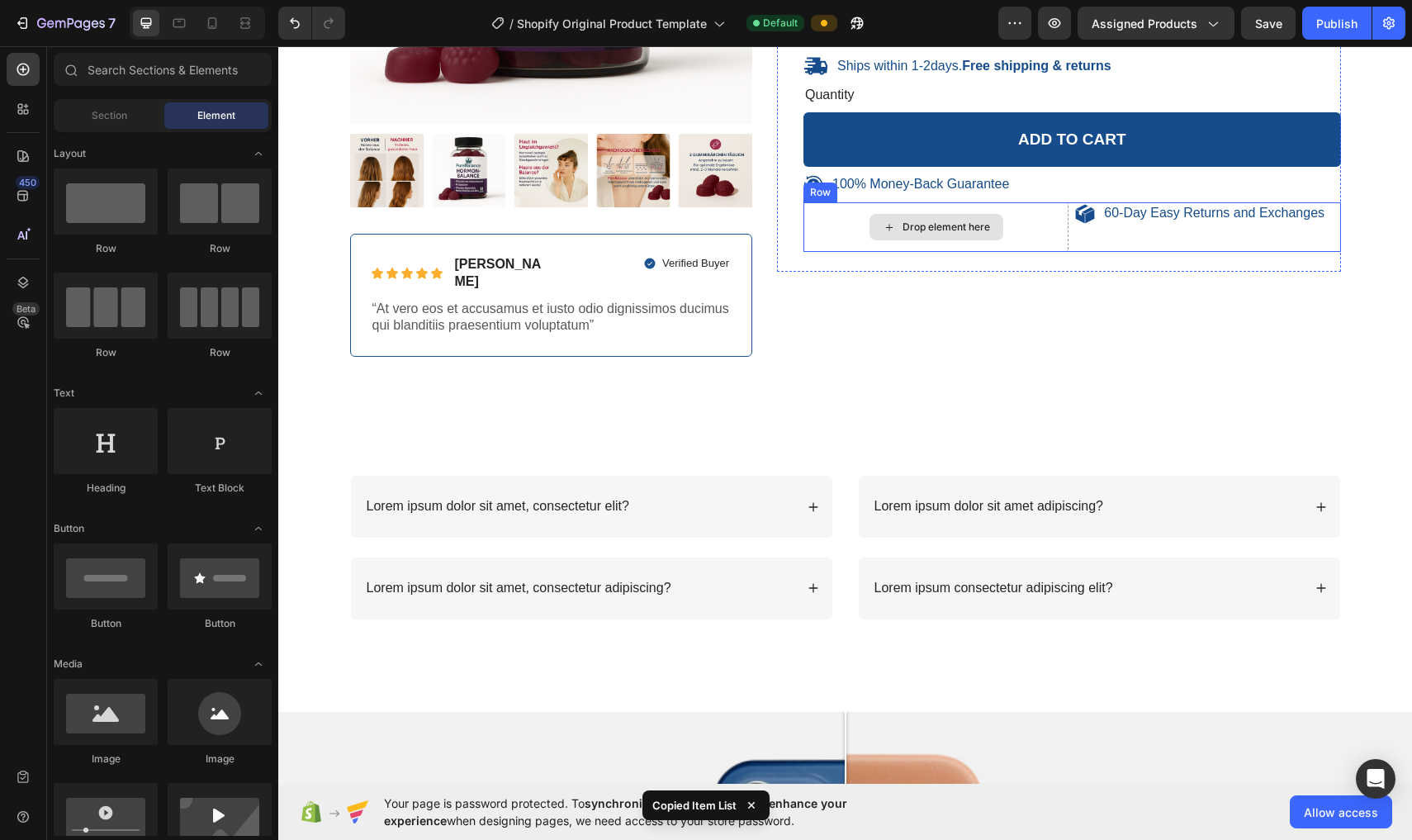
click at [695, 219] on div "Drop element here" at bounding box center [936, 227] width 265 height 50
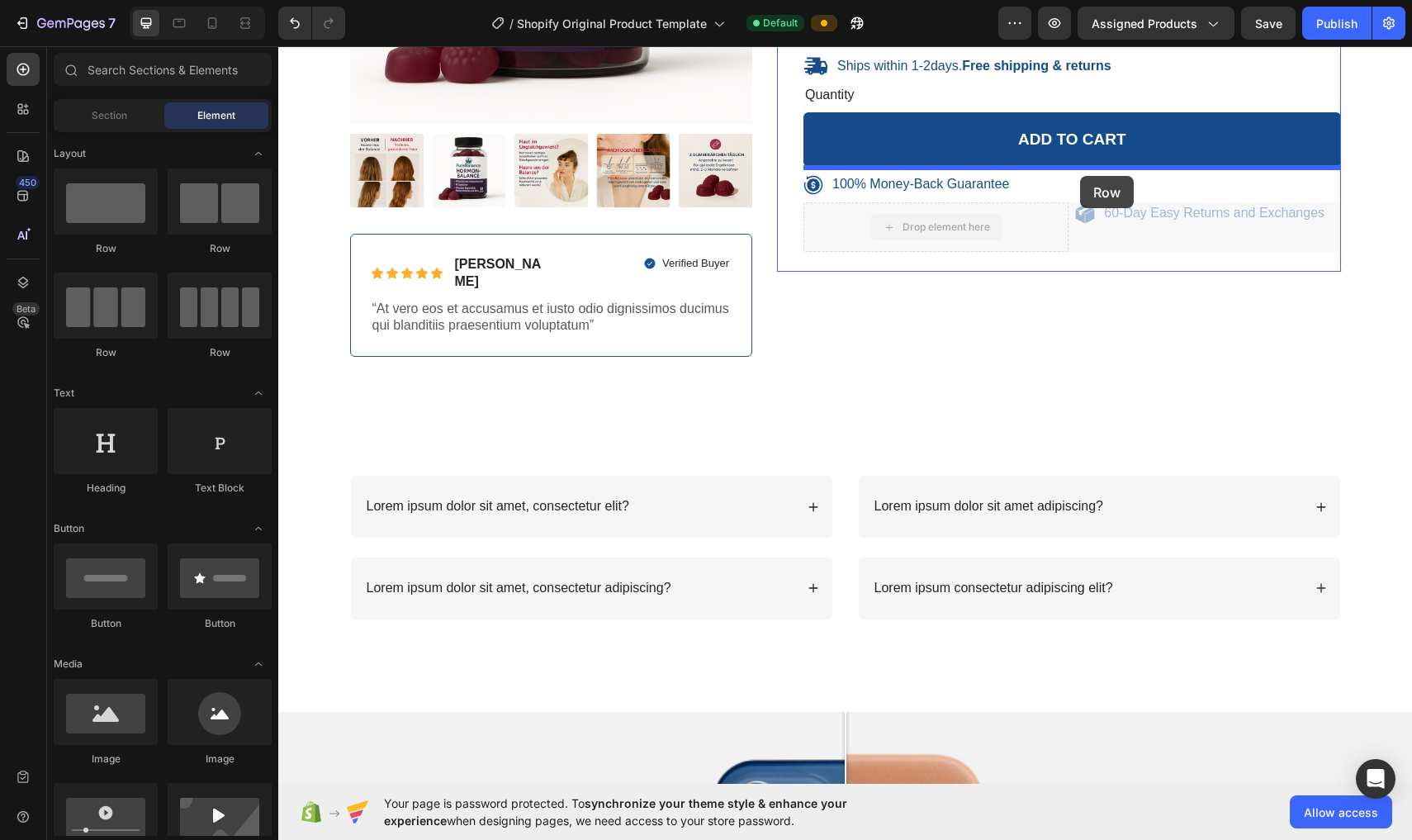
drag, startPoint x: 972, startPoint y: 227, endPoint x: 1080, endPoint y: 176, distance: 119.4
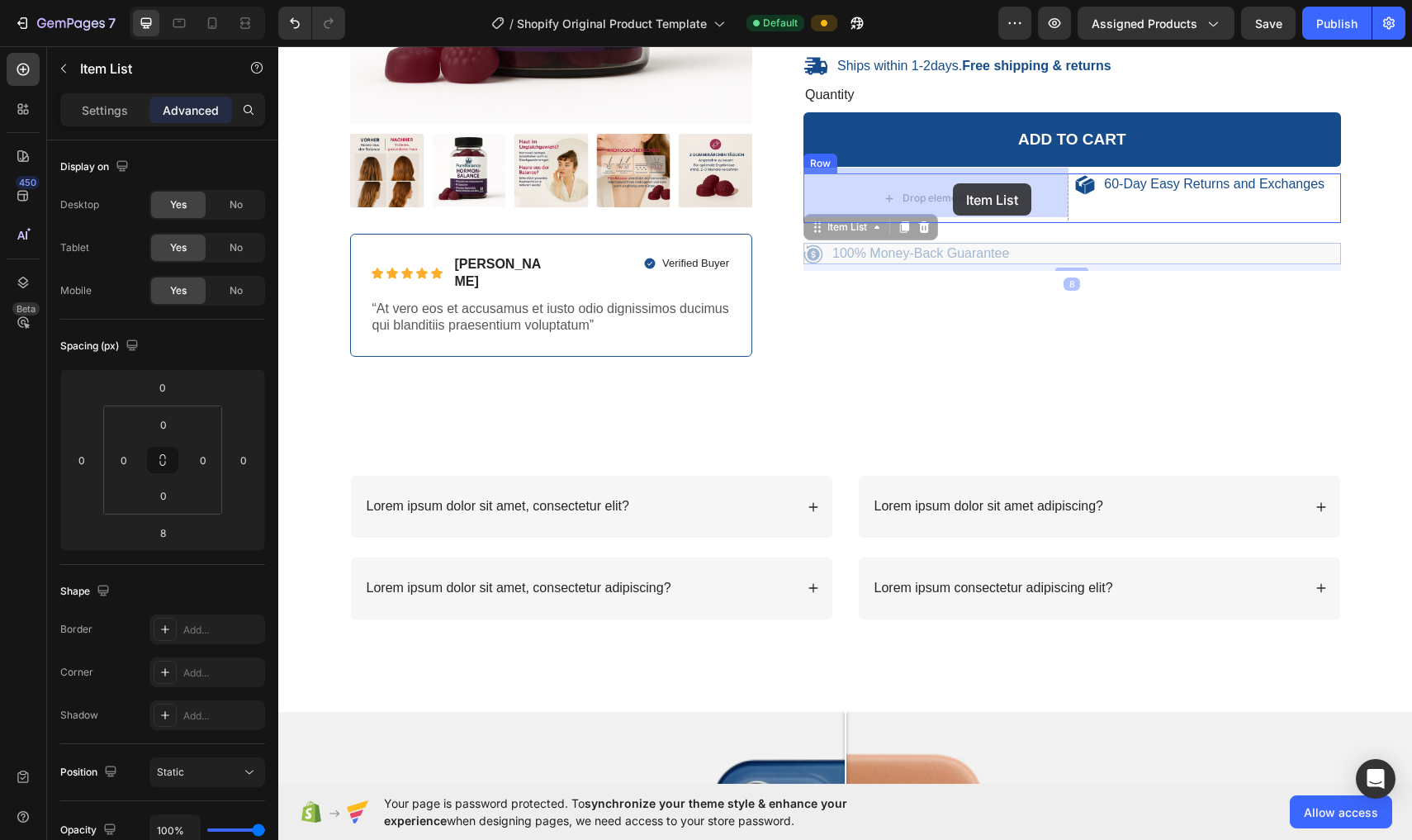
drag, startPoint x: 951, startPoint y: 243, endPoint x: 954, endPoint y: 183, distance: 60.1
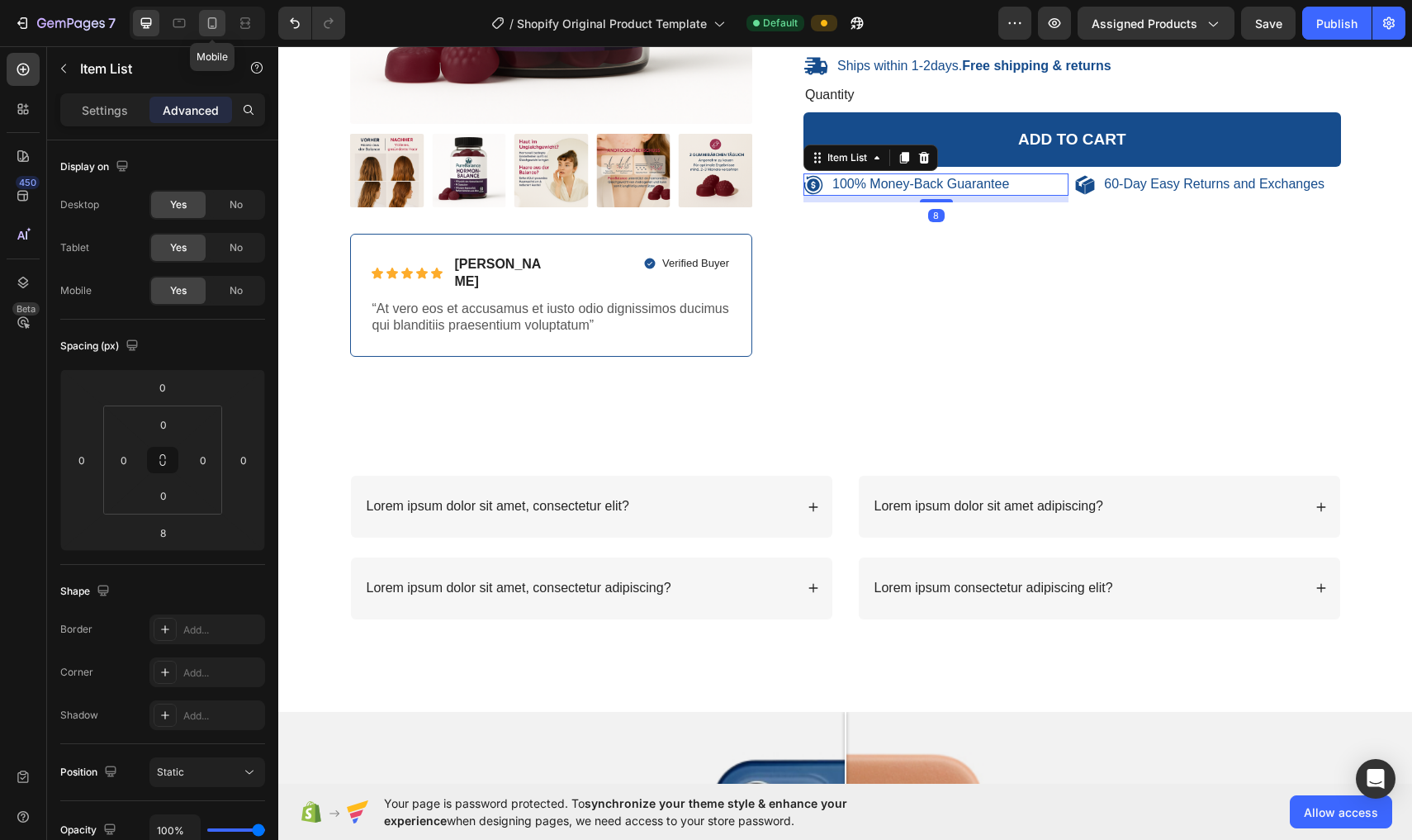
click at [217, 20] on icon at bounding box center [212, 24] width 17 height 17
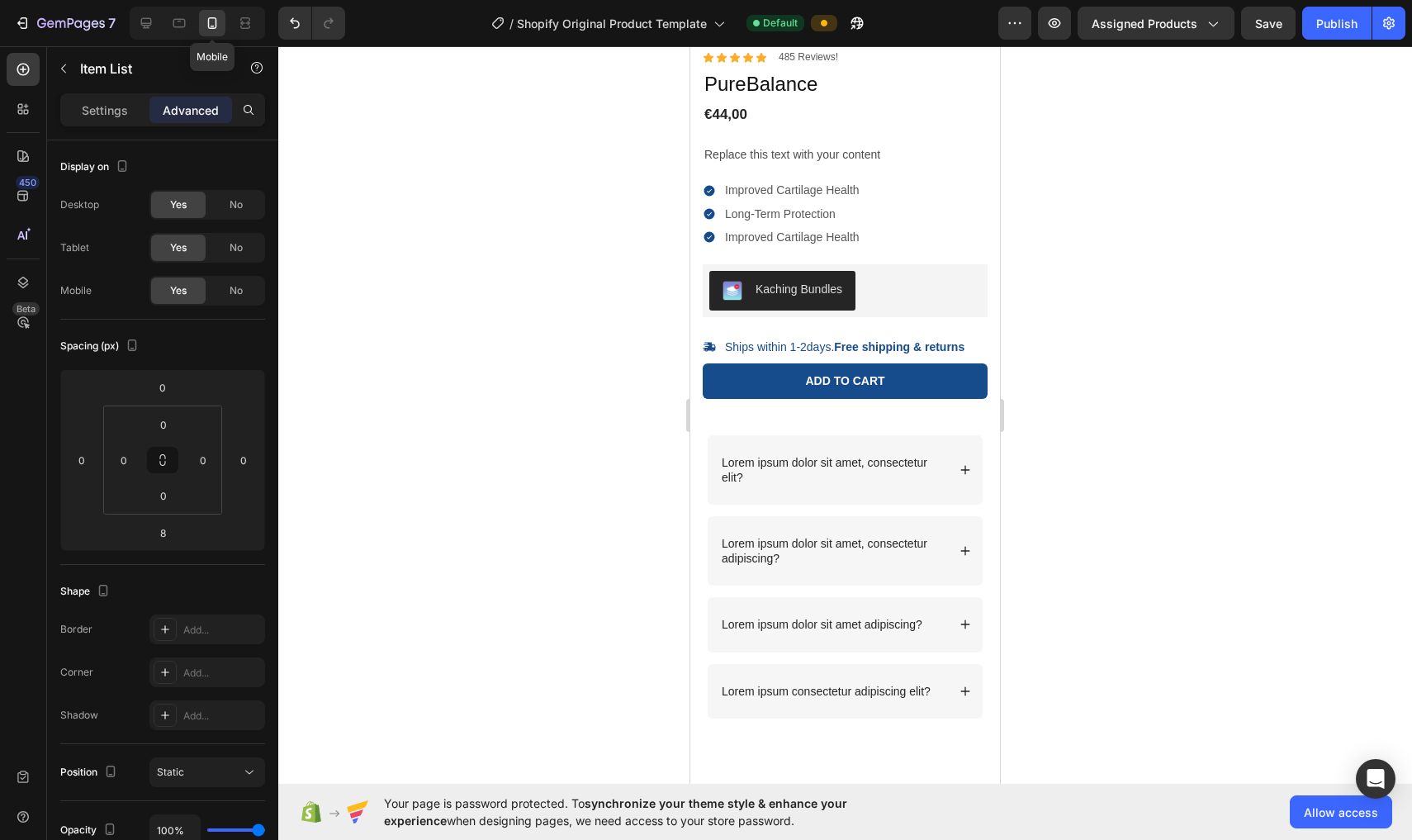
scroll to position [368, 0]
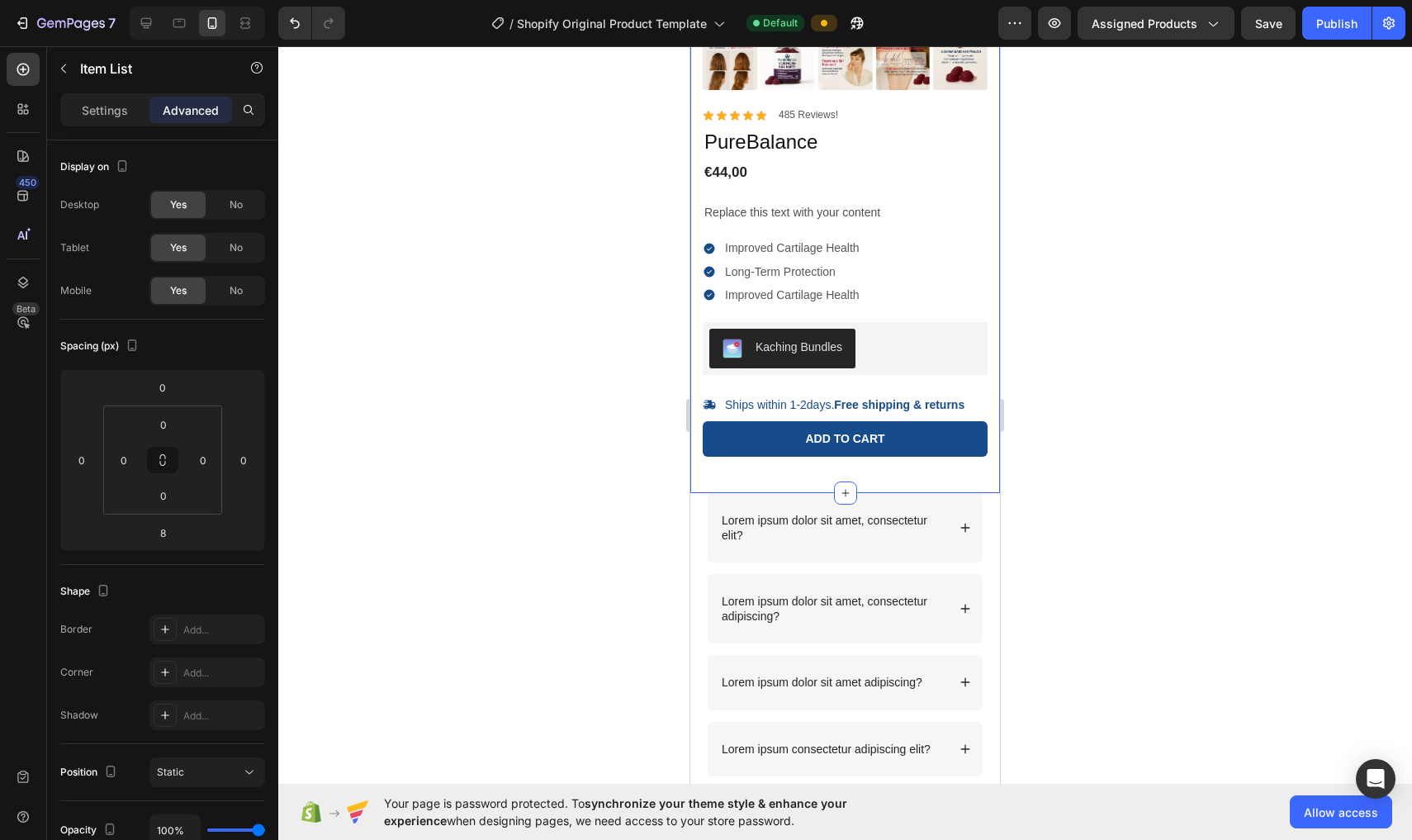
click at [695, 469] on div "100% Money-Back Guarantee Item List 60-Day Easy Returns Item List Row Product I…" at bounding box center [845, 99] width 285 height 763
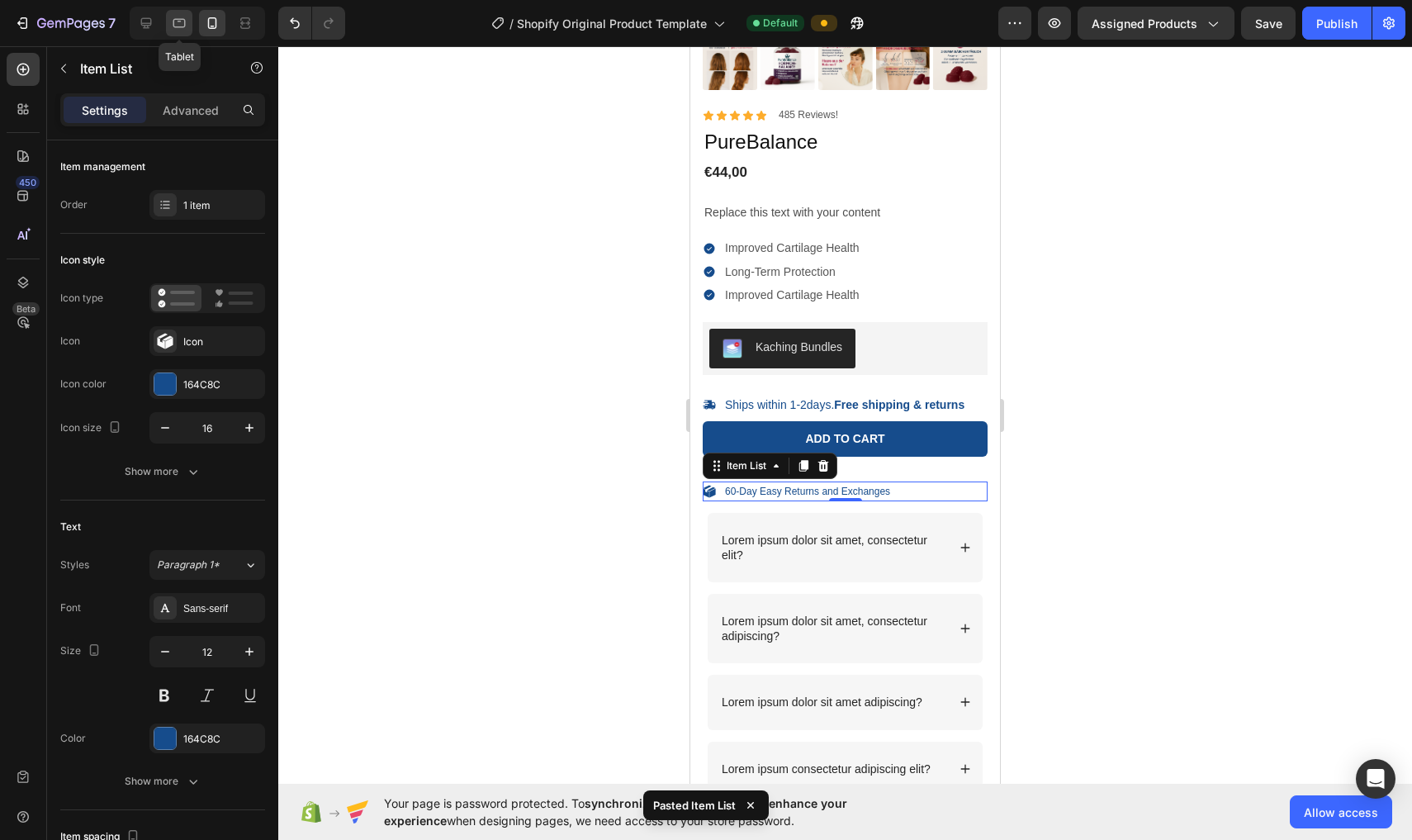
click at [182, 25] on icon at bounding box center [179, 24] width 17 height 17
type input "24"
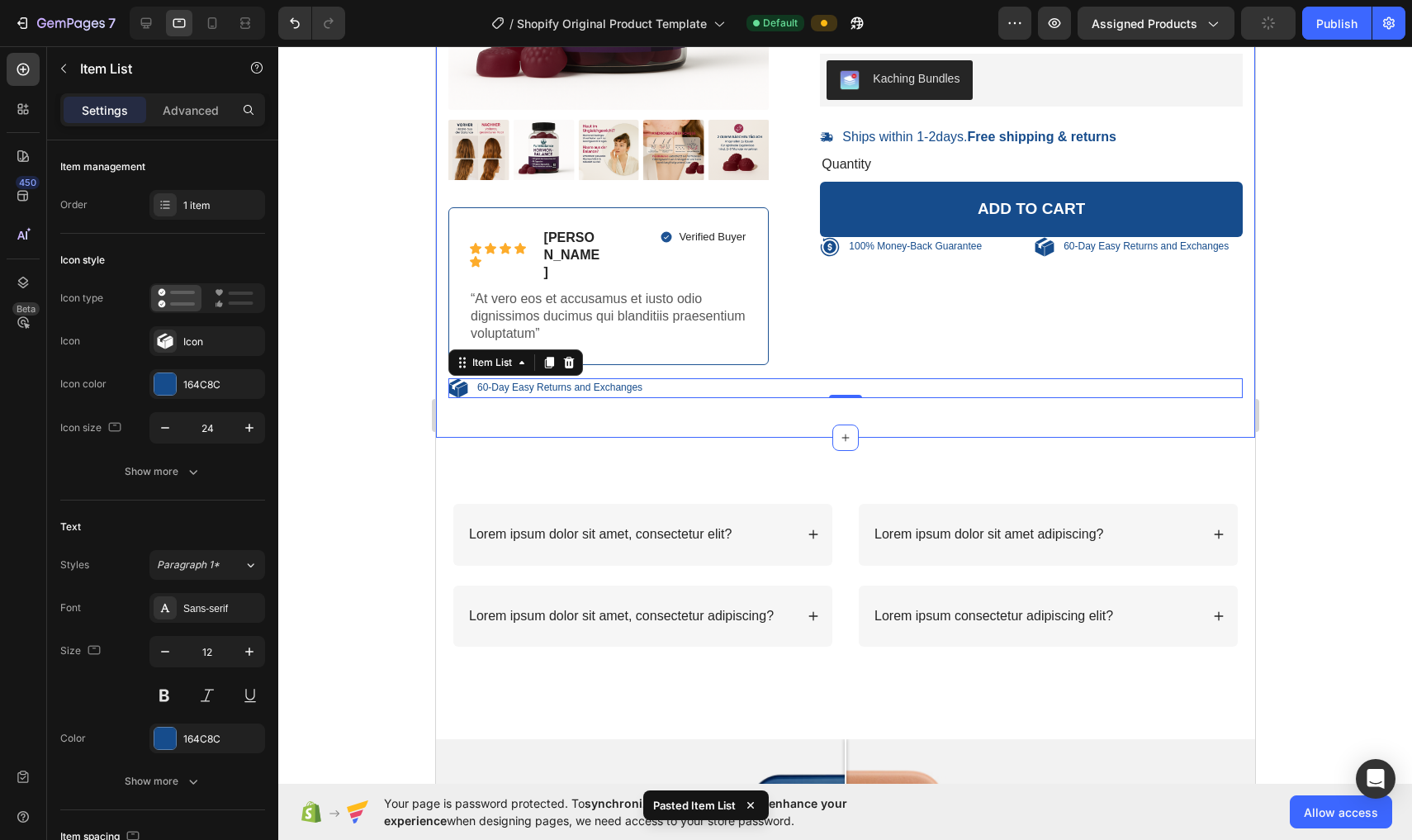
scroll to position [340, 0]
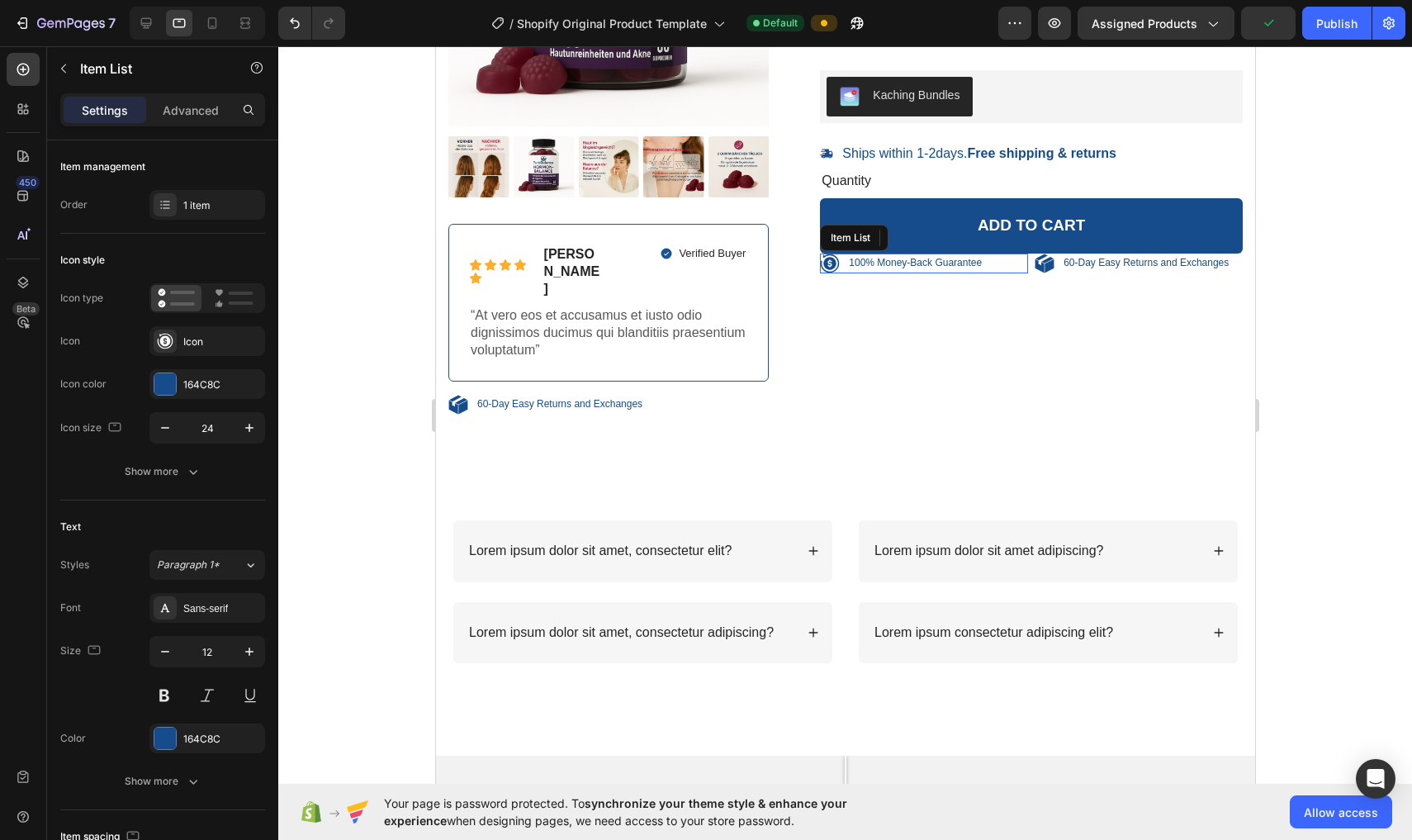
click at [695, 256] on p "100% Money-Back Guarantee" at bounding box center [914, 263] width 133 height 13
click at [695, 234] on icon at bounding box center [921, 238] width 9 height 11
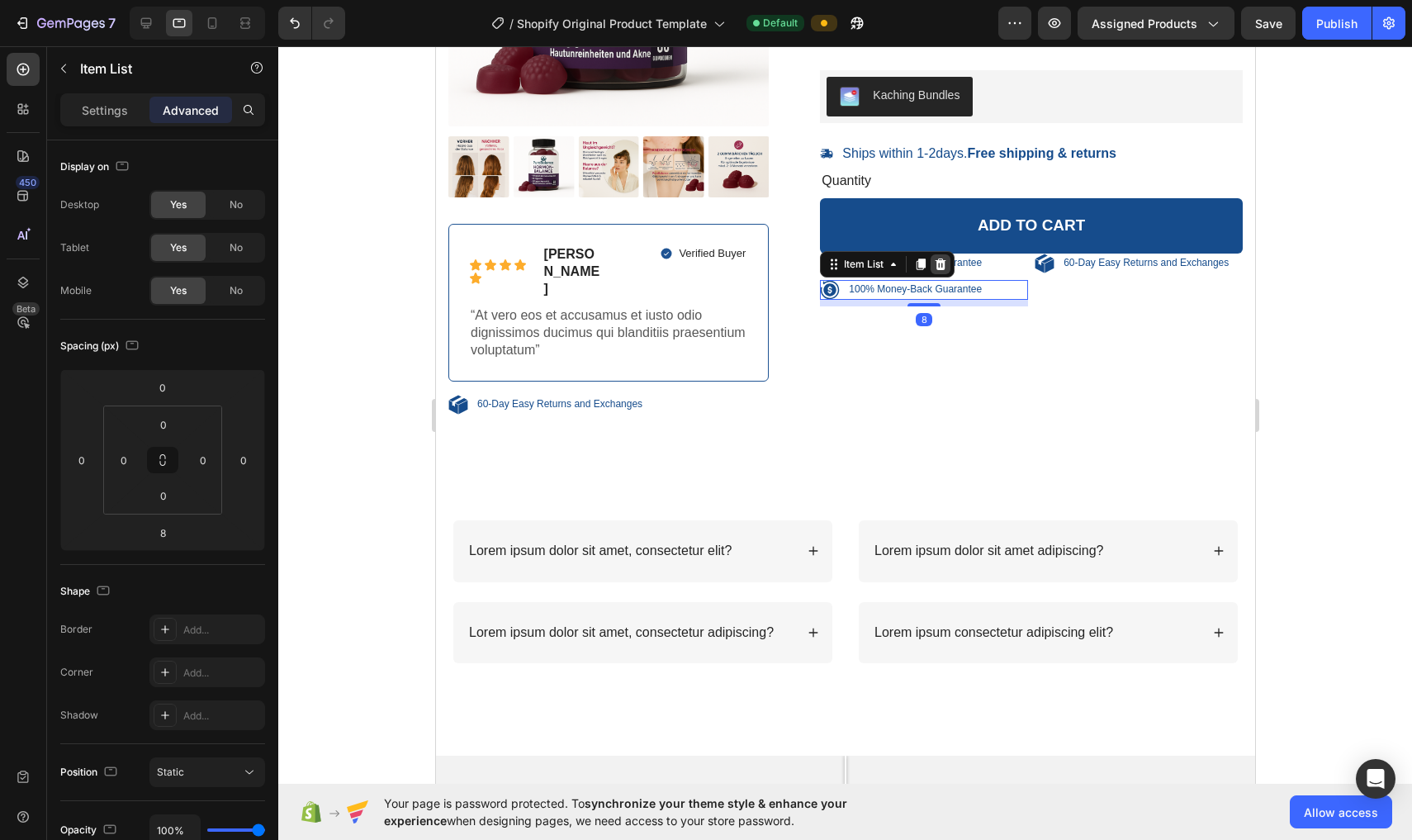
click at [695, 262] on icon at bounding box center [940, 264] width 13 height 13
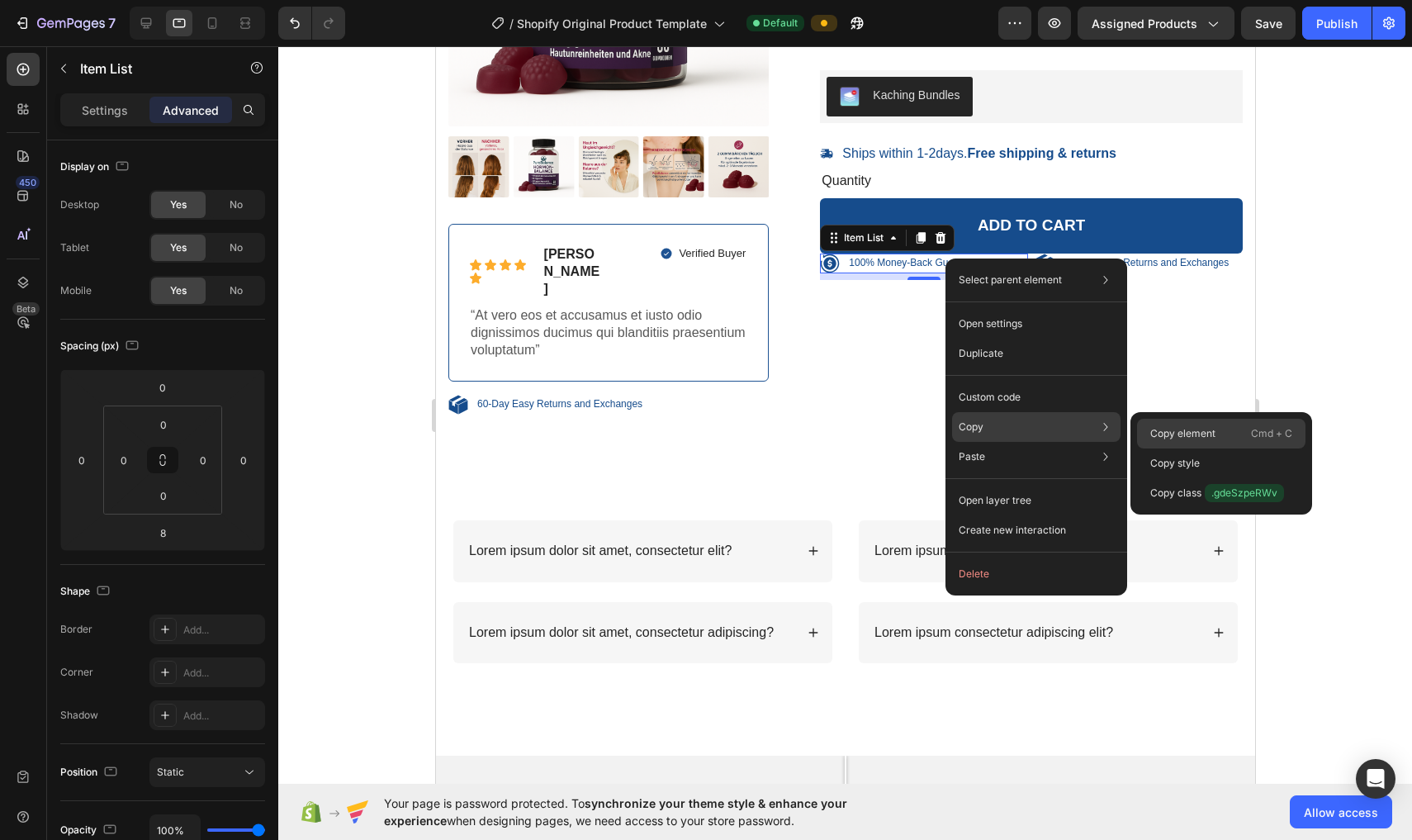
click at [695, 436] on p "Copy element" at bounding box center [1183, 434] width 65 height 15
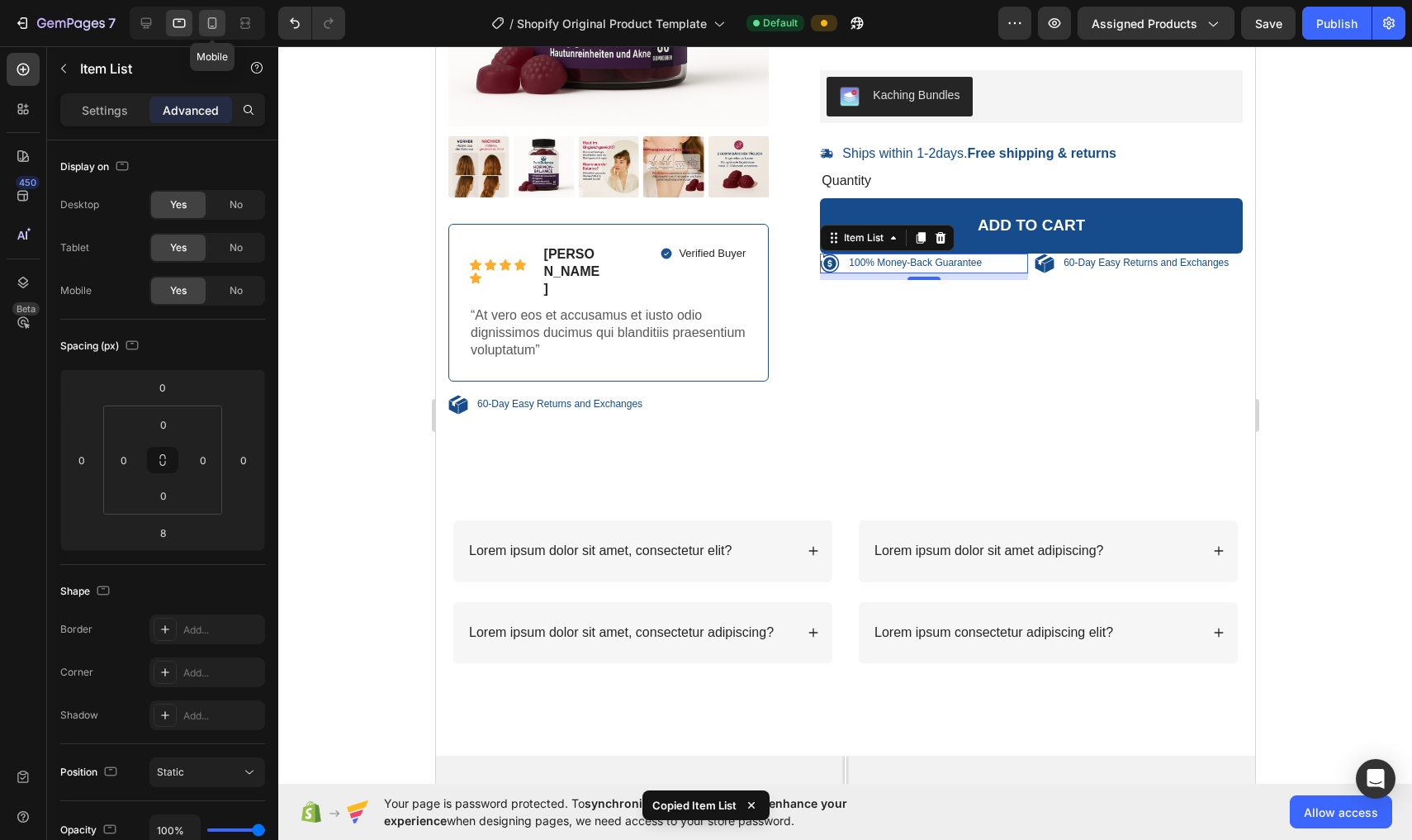
click at [218, 22] on icon at bounding box center [212, 24] width 17 height 17
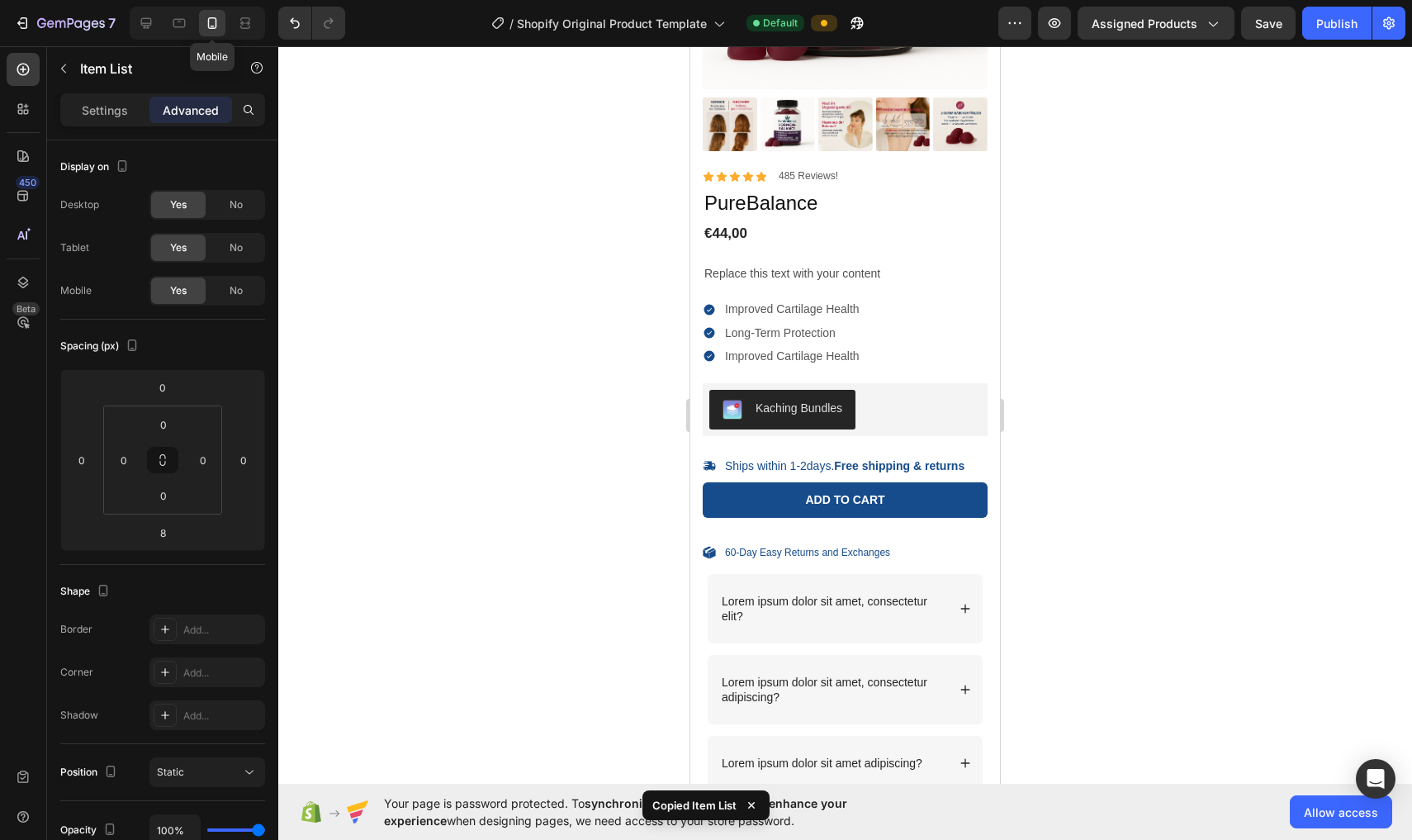
scroll to position [282, 0]
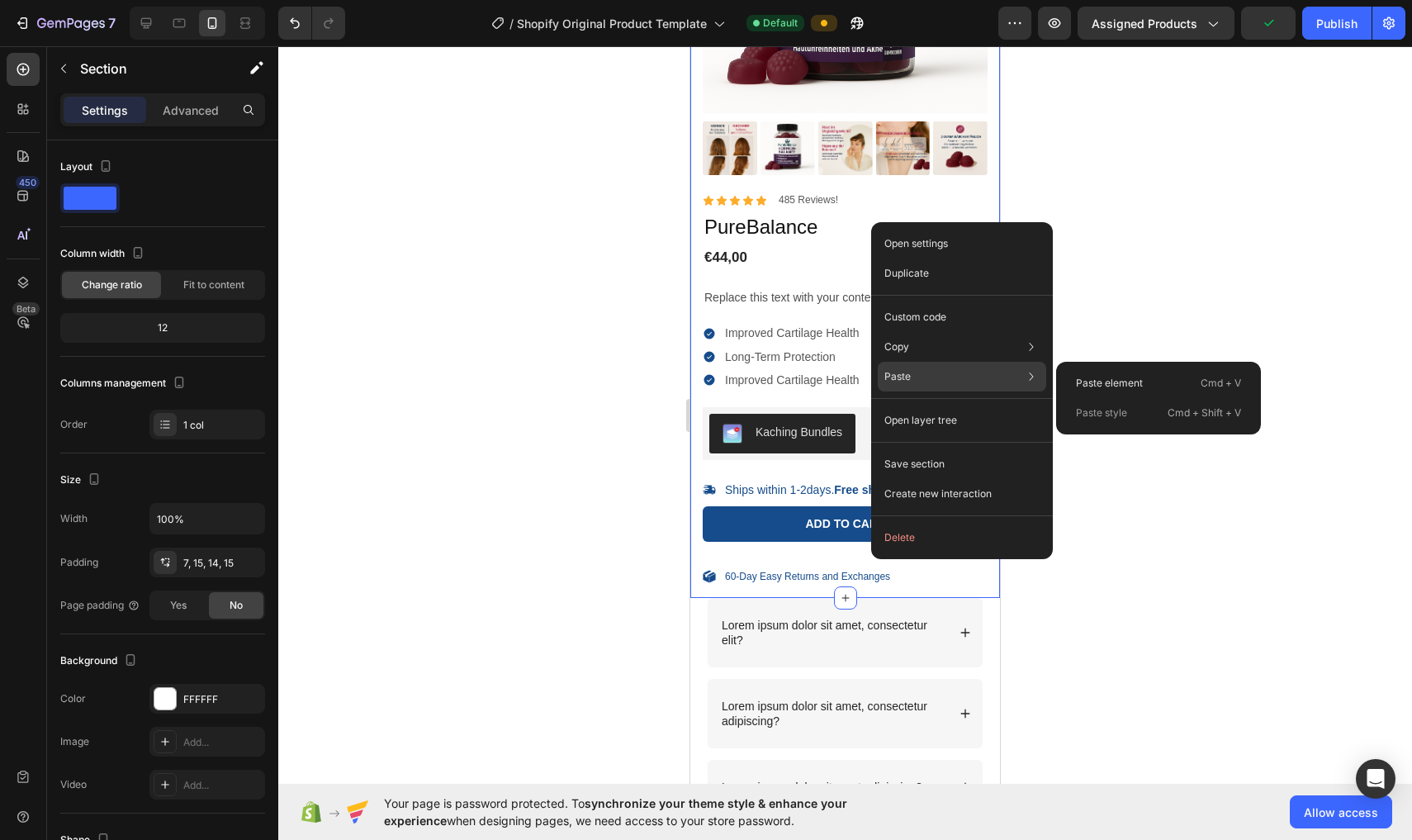
click at [695, 375] on div "Paste Paste element Cmd + V Paste style Cmd + Shift + V" at bounding box center [962, 377] width 169 height 30
click at [695, 384] on p "Paste element" at bounding box center [1109, 383] width 67 height 15
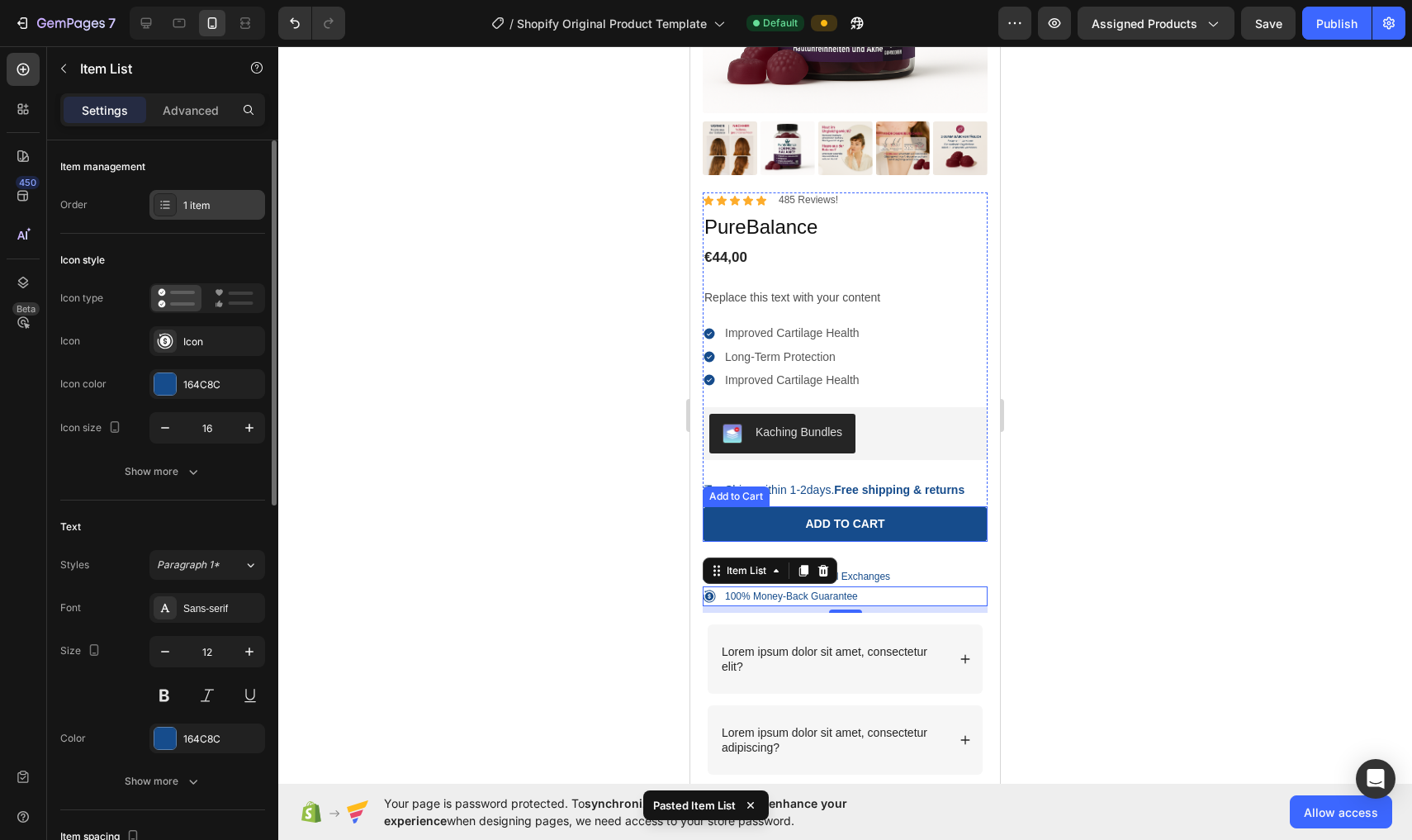
click at [185, 206] on div "1 item" at bounding box center [222, 206] width 77 height 15
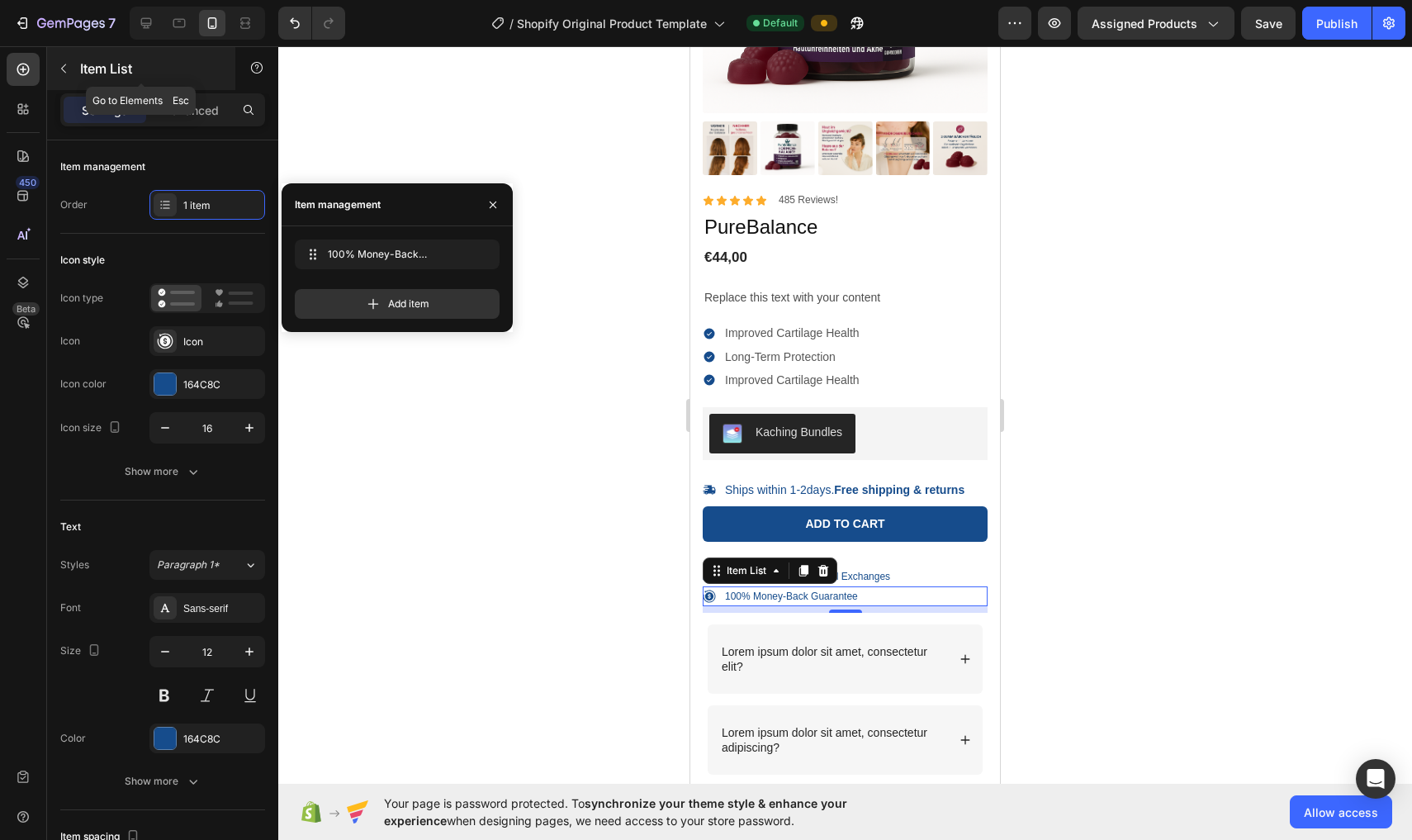
click at [73, 66] on button "button" at bounding box center [63, 69] width 26 height 26
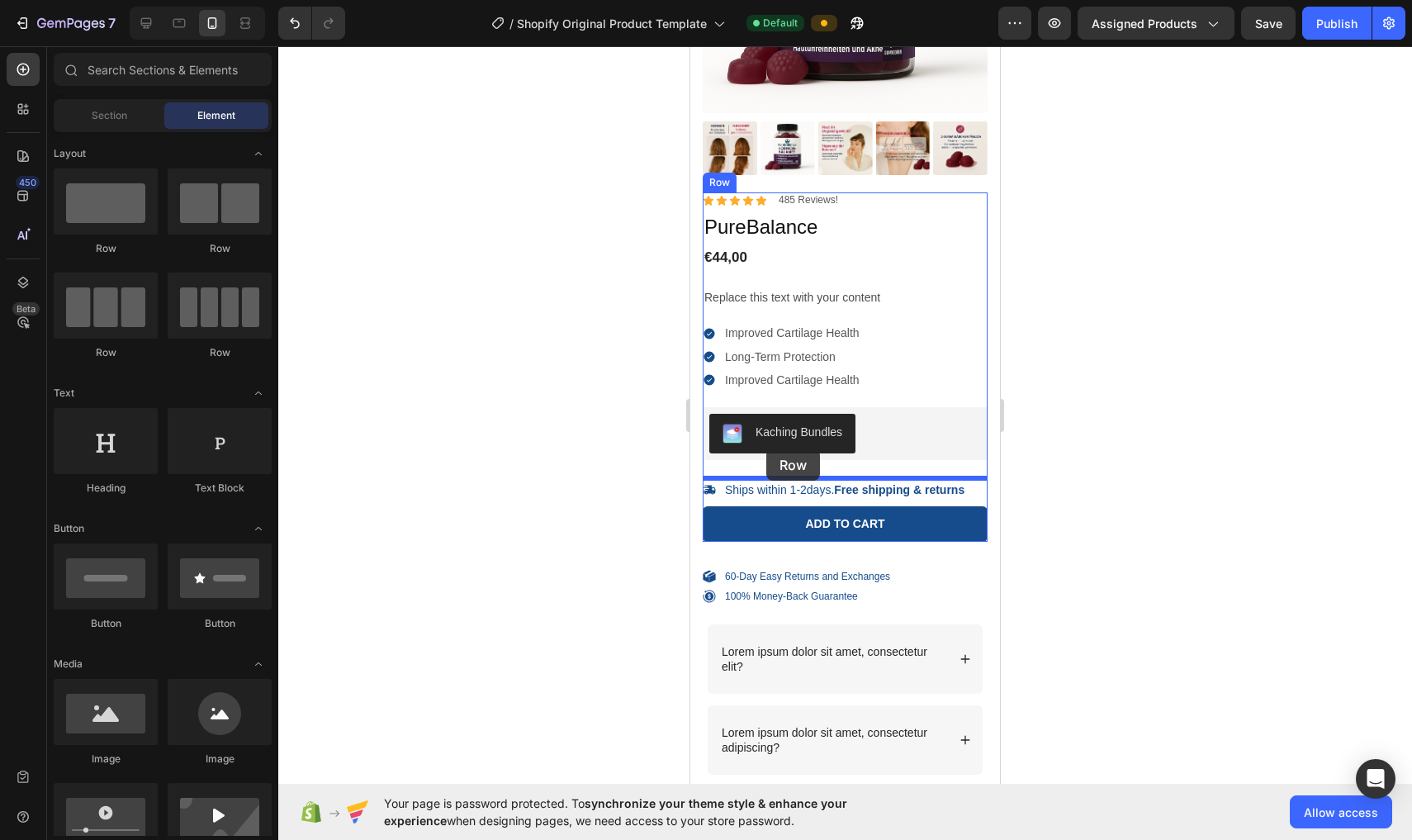
drag, startPoint x: 878, startPoint y: 228, endPoint x: 767, endPoint y: 449, distance: 247.3
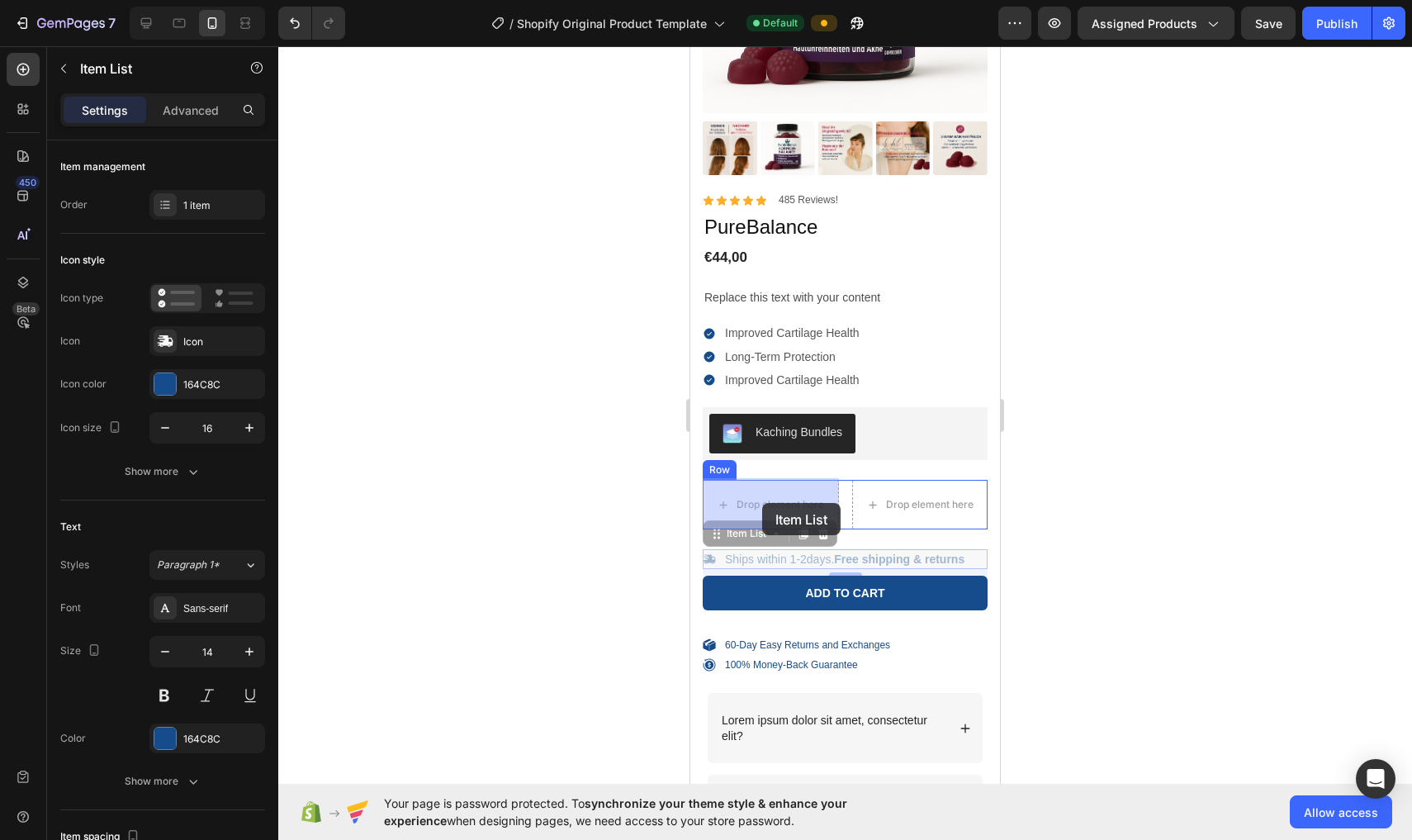
drag, startPoint x: 756, startPoint y: 554, endPoint x: 762, endPoint y: 502, distance: 52.3
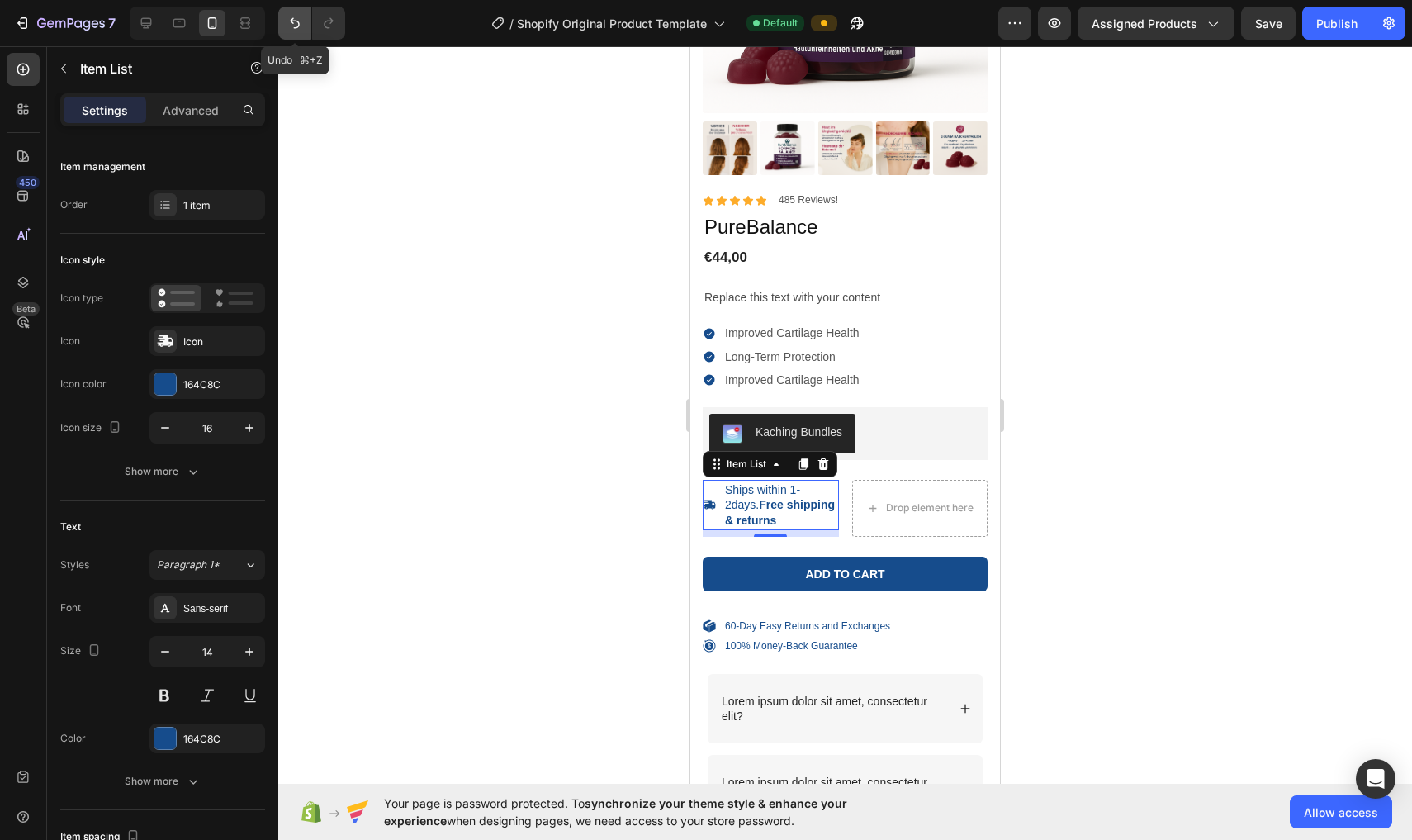
click at [296, 29] on icon "Undo/Redo" at bounding box center [295, 24] width 17 height 17
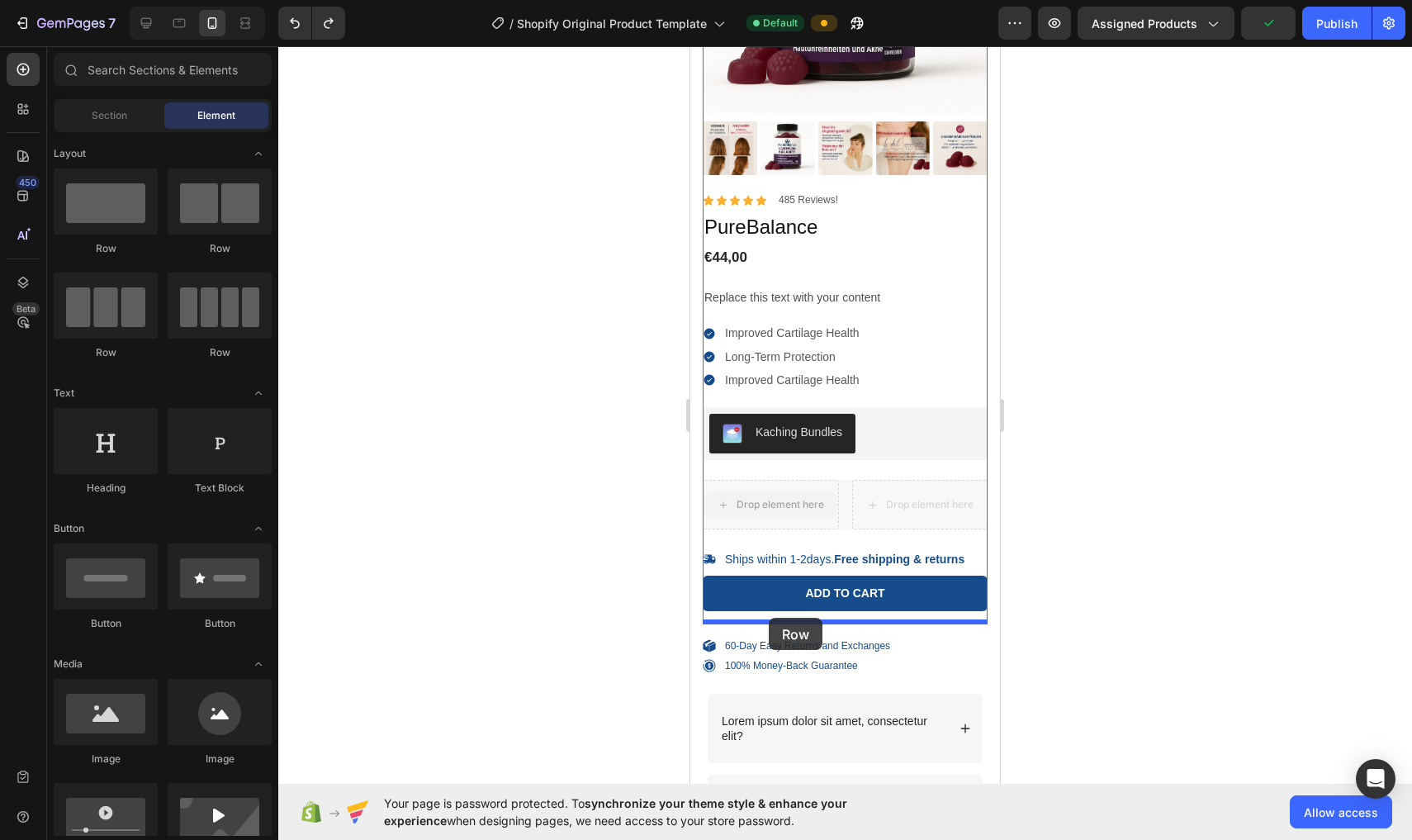
drag, startPoint x: 772, startPoint y: 512, endPoint x: 768, endPoint y: 618, distance: 106.1
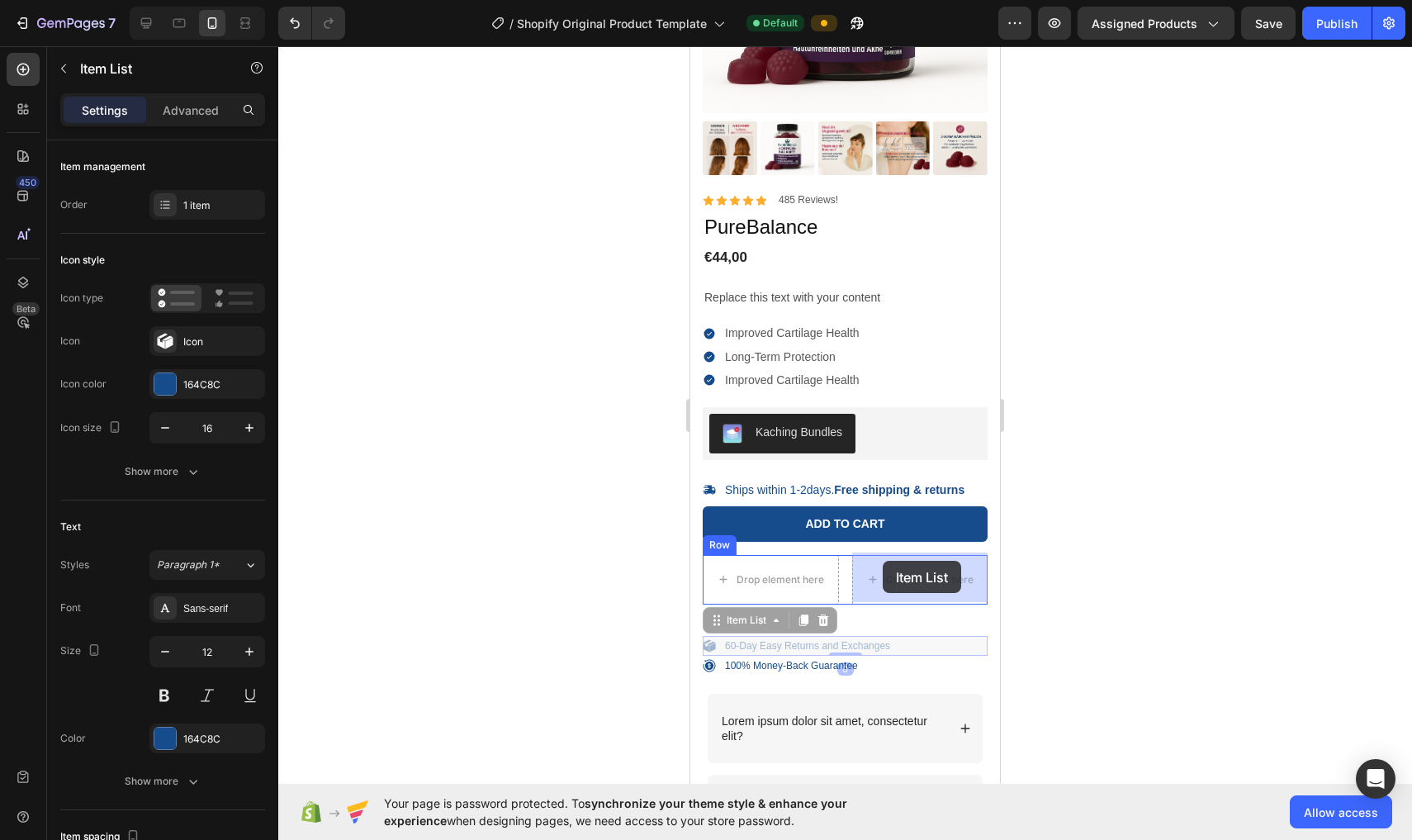
drag, startPoint x: 761, startPoint y: 647, endPoint x: 883, endPoint y: 561, distance: 149.3
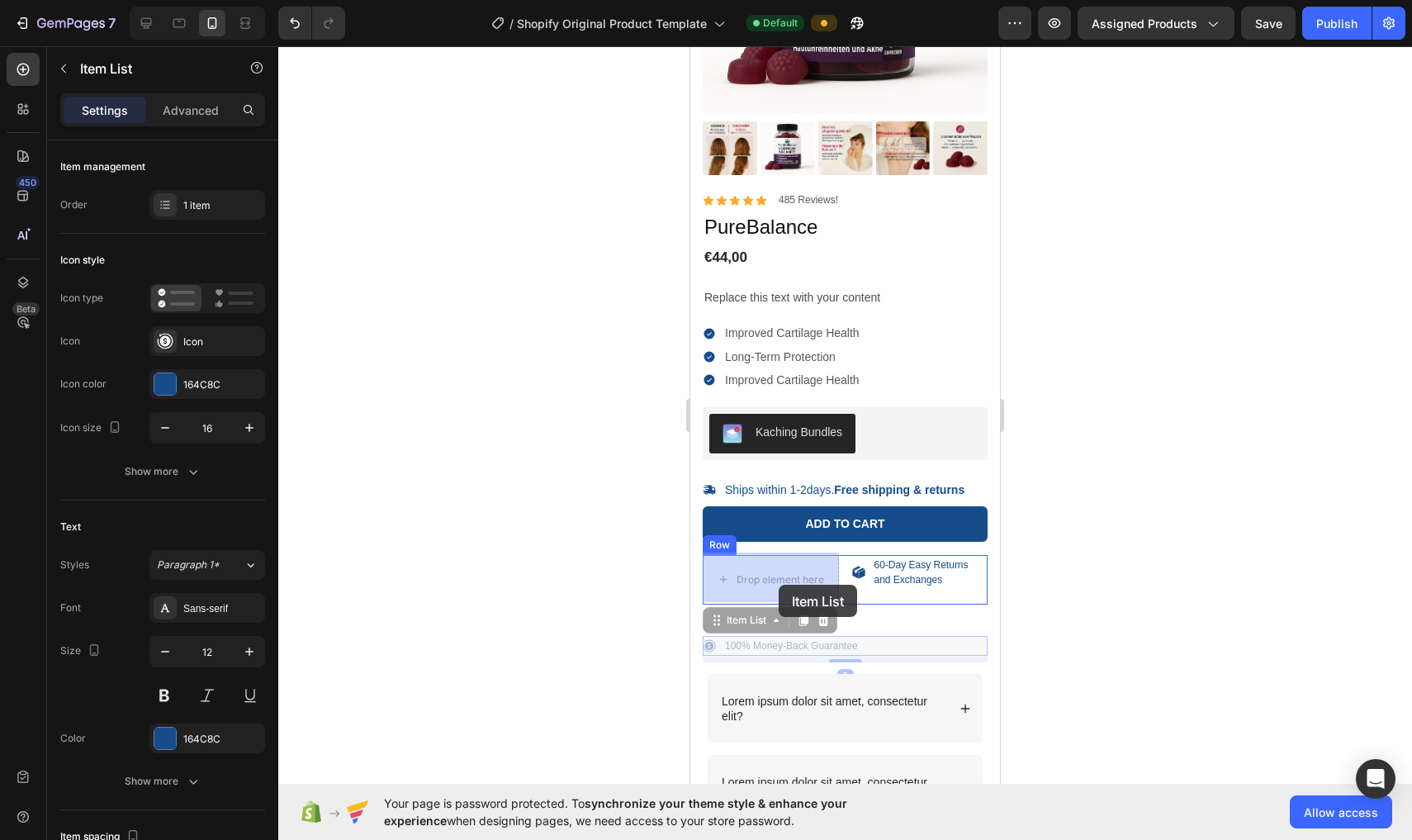
drag, startPoint x: 798, startPoint y: 648, endPoint x: 779, endPoint y: 585, distance: 65.8
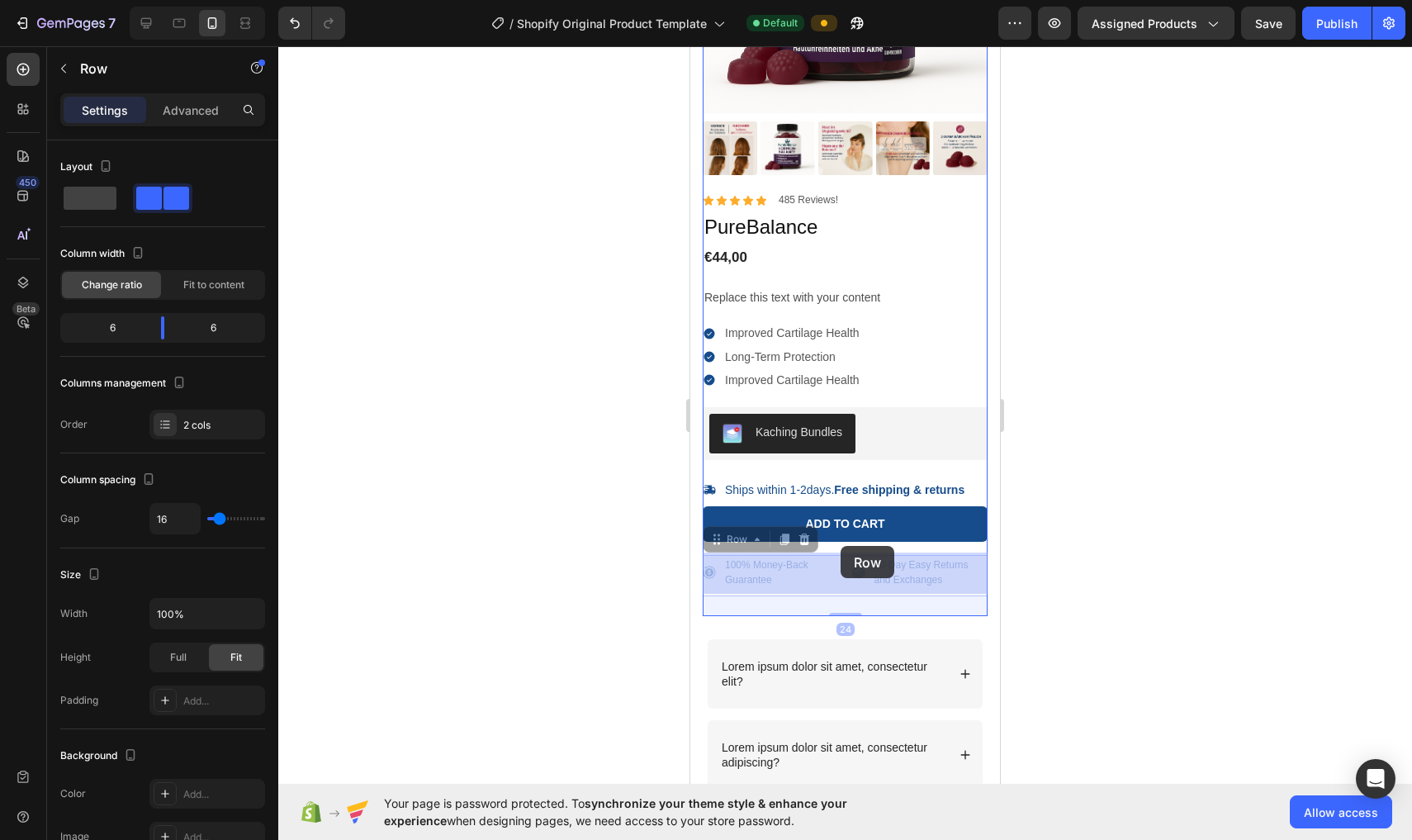
drag, startPoint x: 843, startPoint y: 583, endPoint x: 840, endPoint y: 546, distance: 37.1
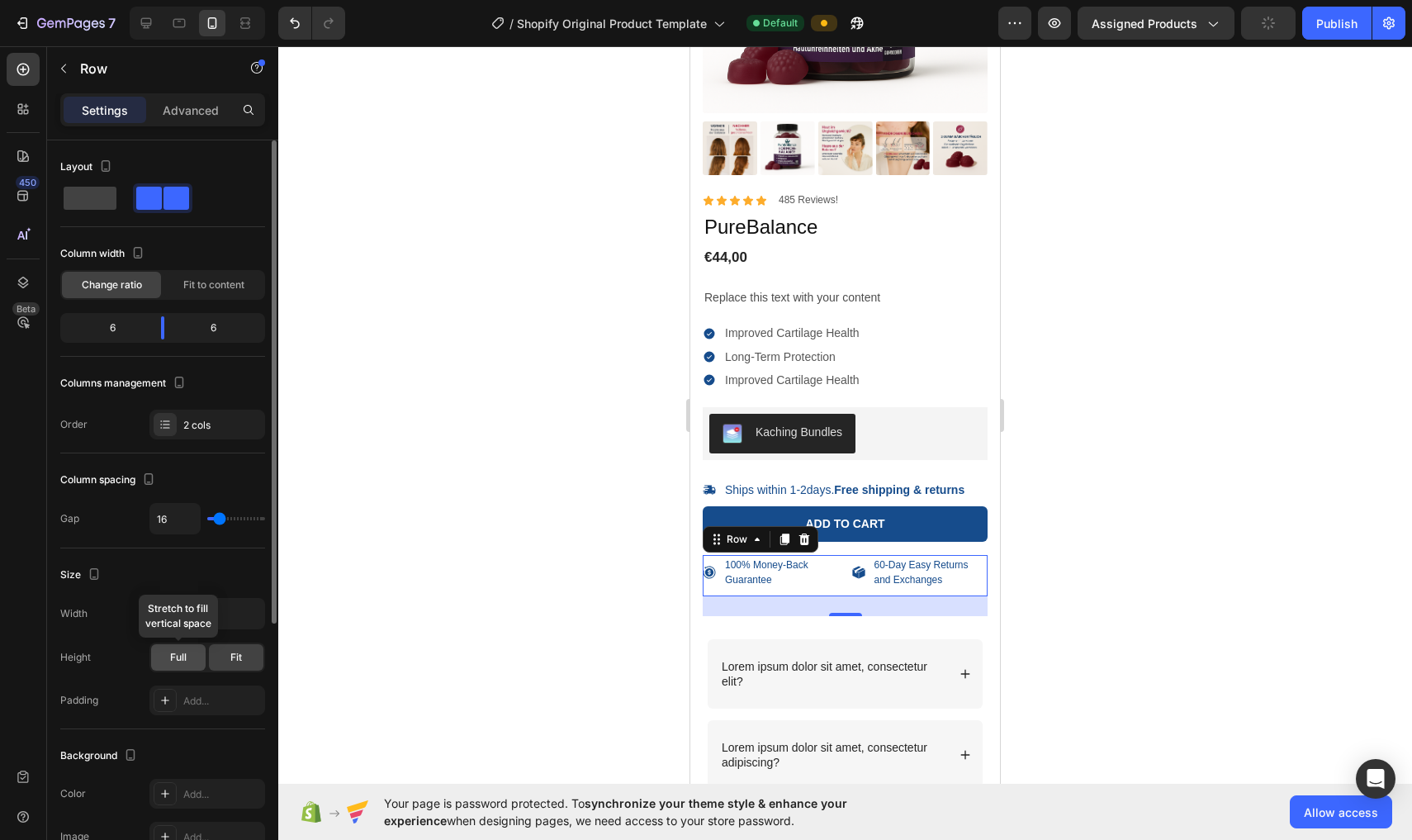
click at [168, 650] on div "Full" at bounding box center [178, 657] width 55 height 26
click at [241, 651] on span "Fit" at bounding box center [236, 657] width 11 height 15
type input "26"
type input "24"
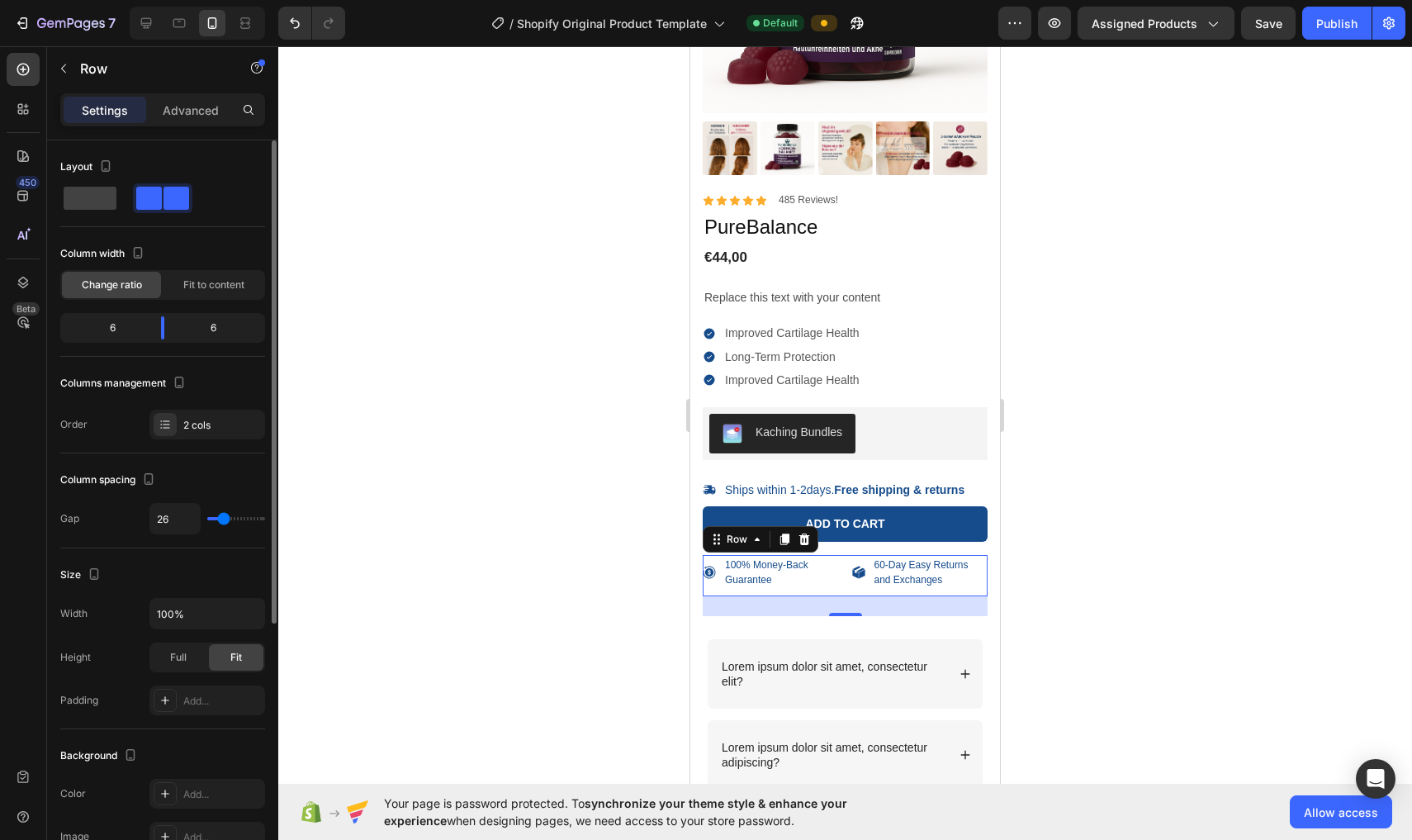
type input "24"
type input "20"
type input "18"
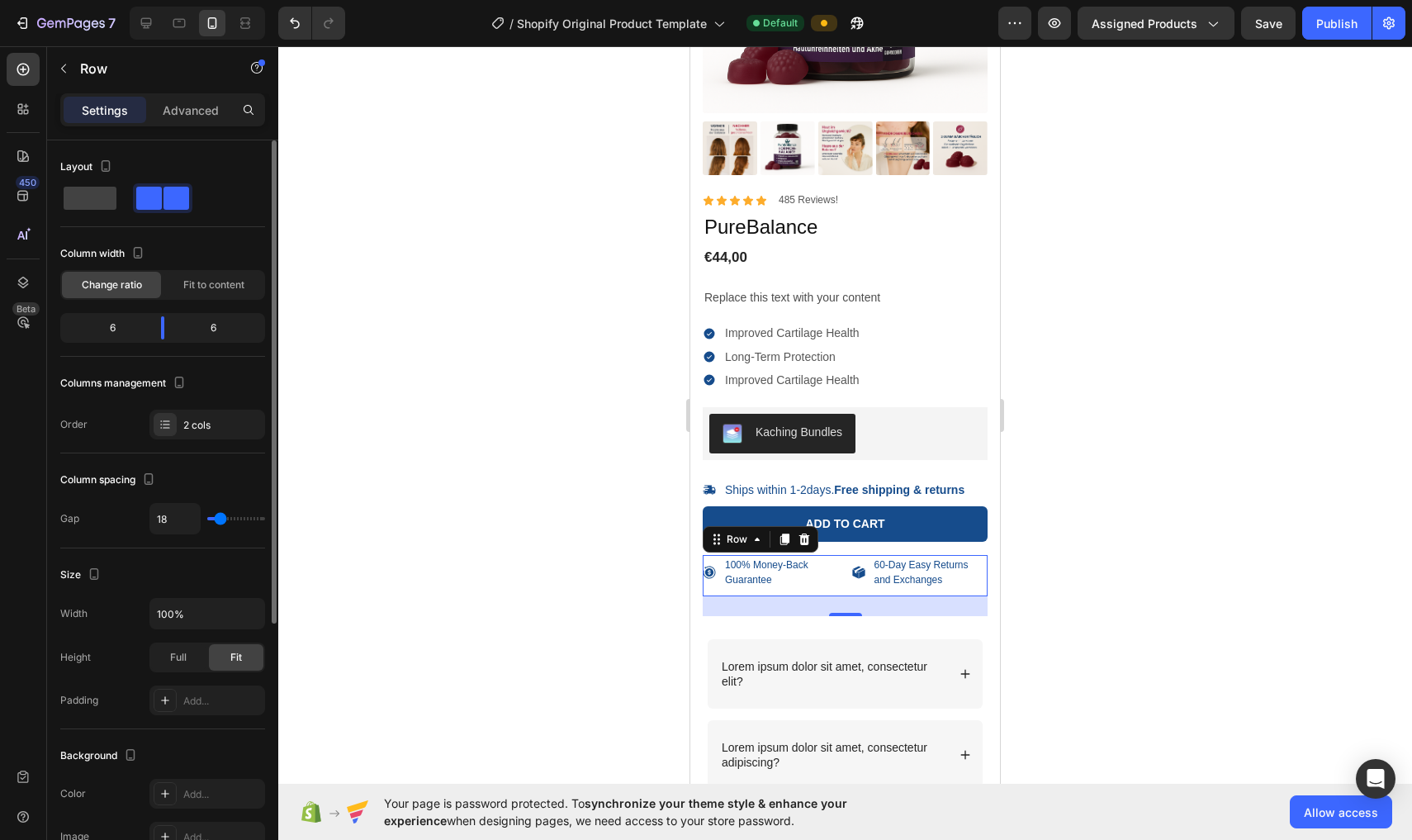
type input "16"
type input "14"
type input "12"
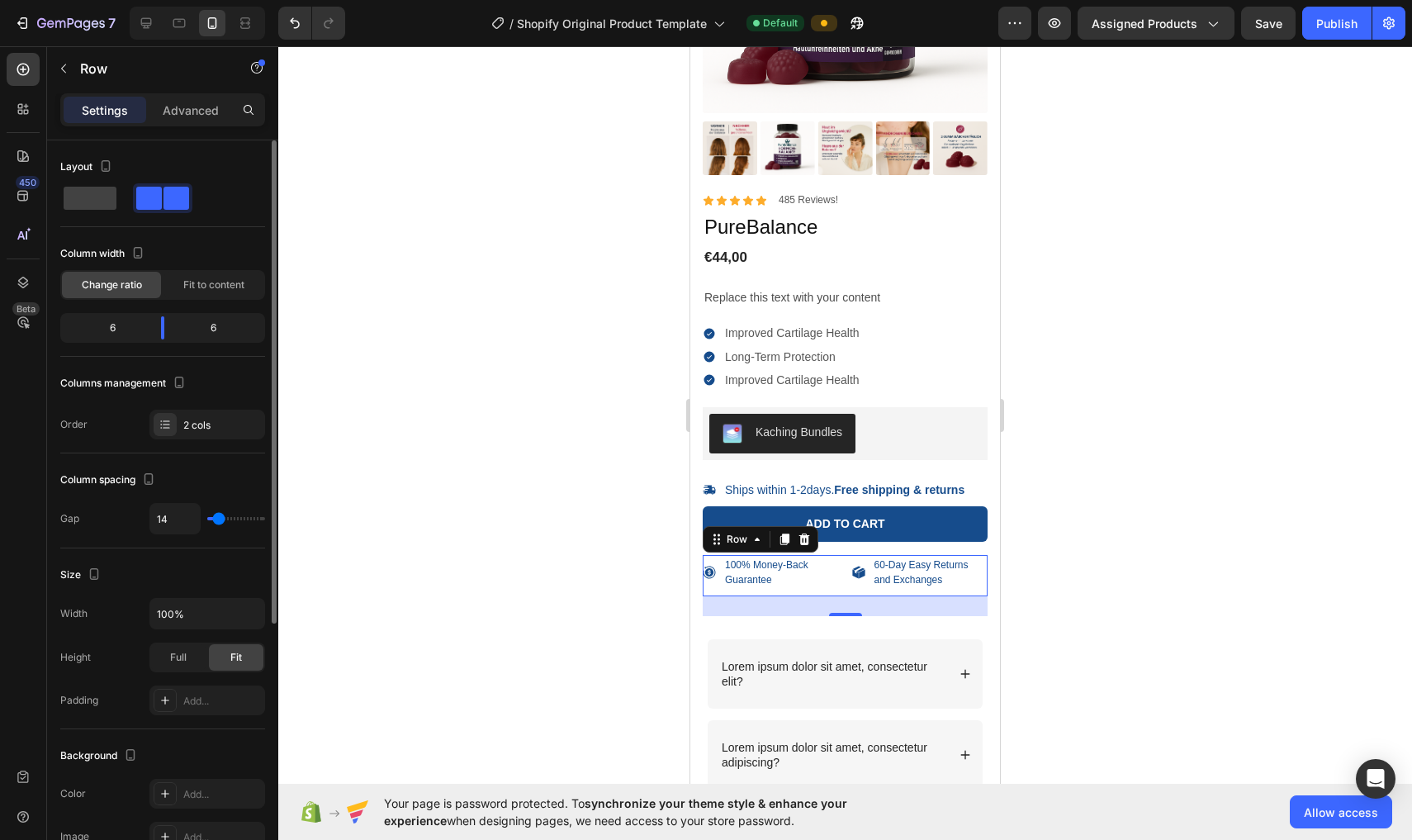
type input "12"
type input "9"
type input "7"
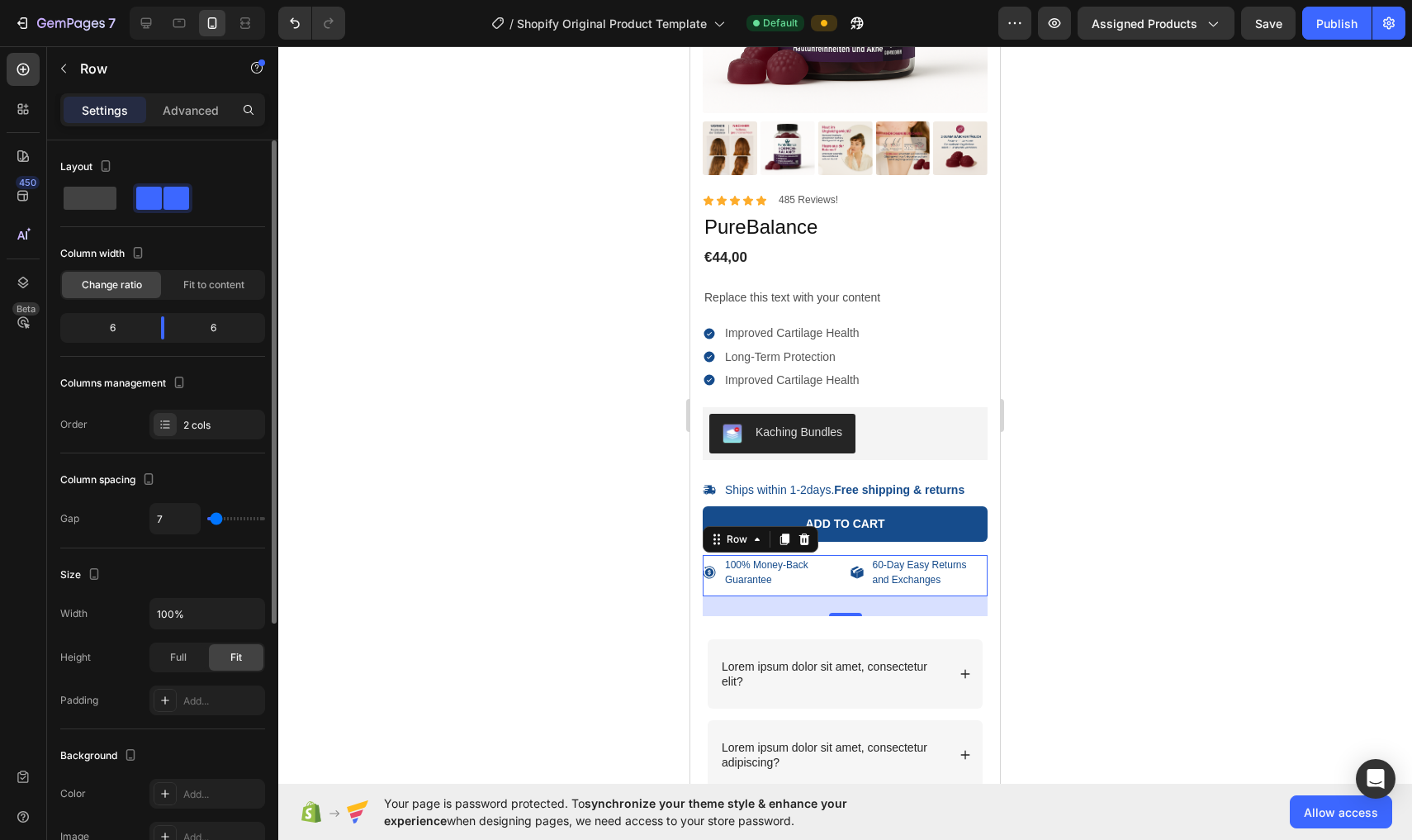
type input "5"
type input "1"
type input "0"
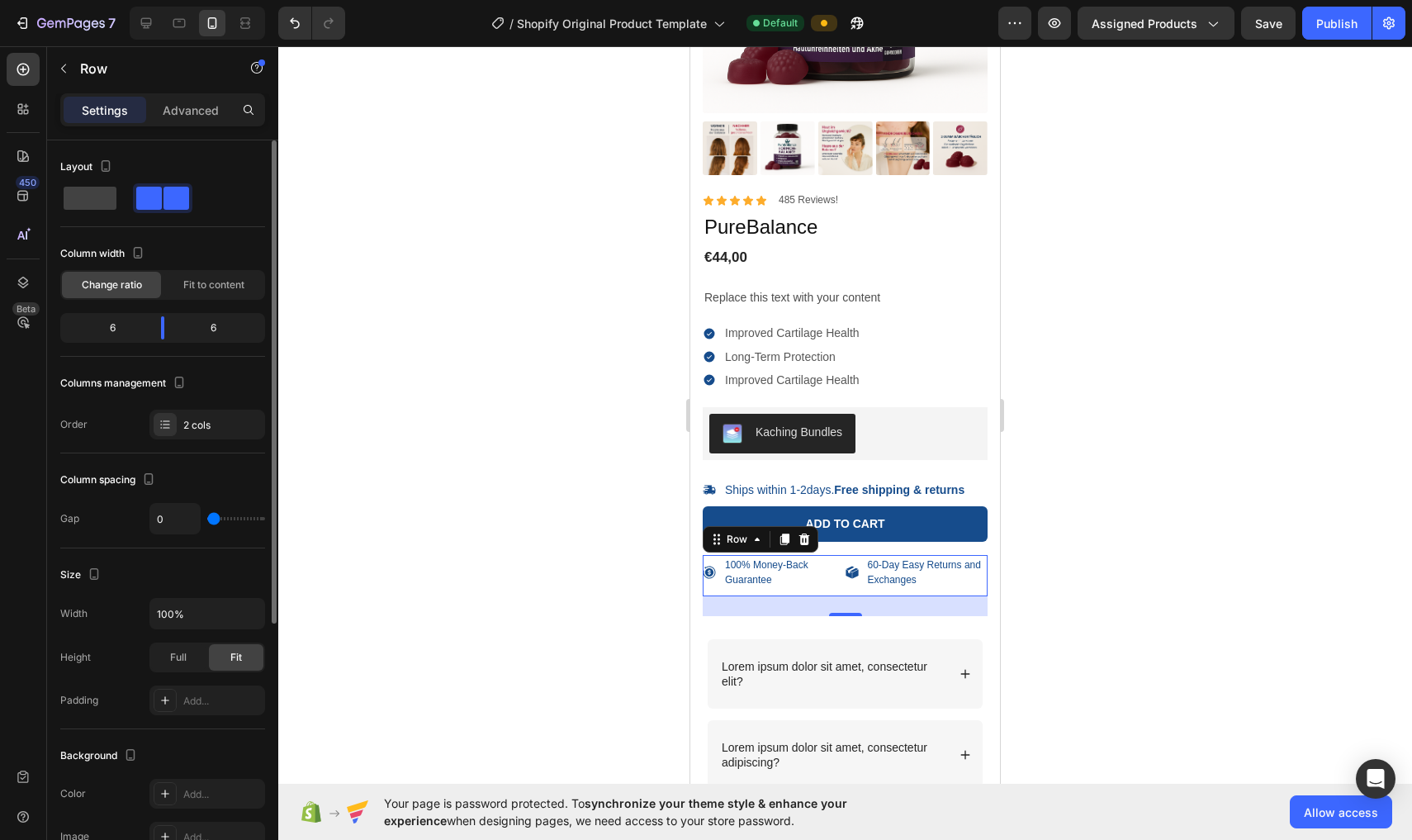
drag, startPoint x: 222, startPoint y: 517, endPoint x: 158, endPoint y: 516, distance: 64.0
type input "0"
click at [158, 516] on div "0" at bounding box center [208, 518] width 116 height 31
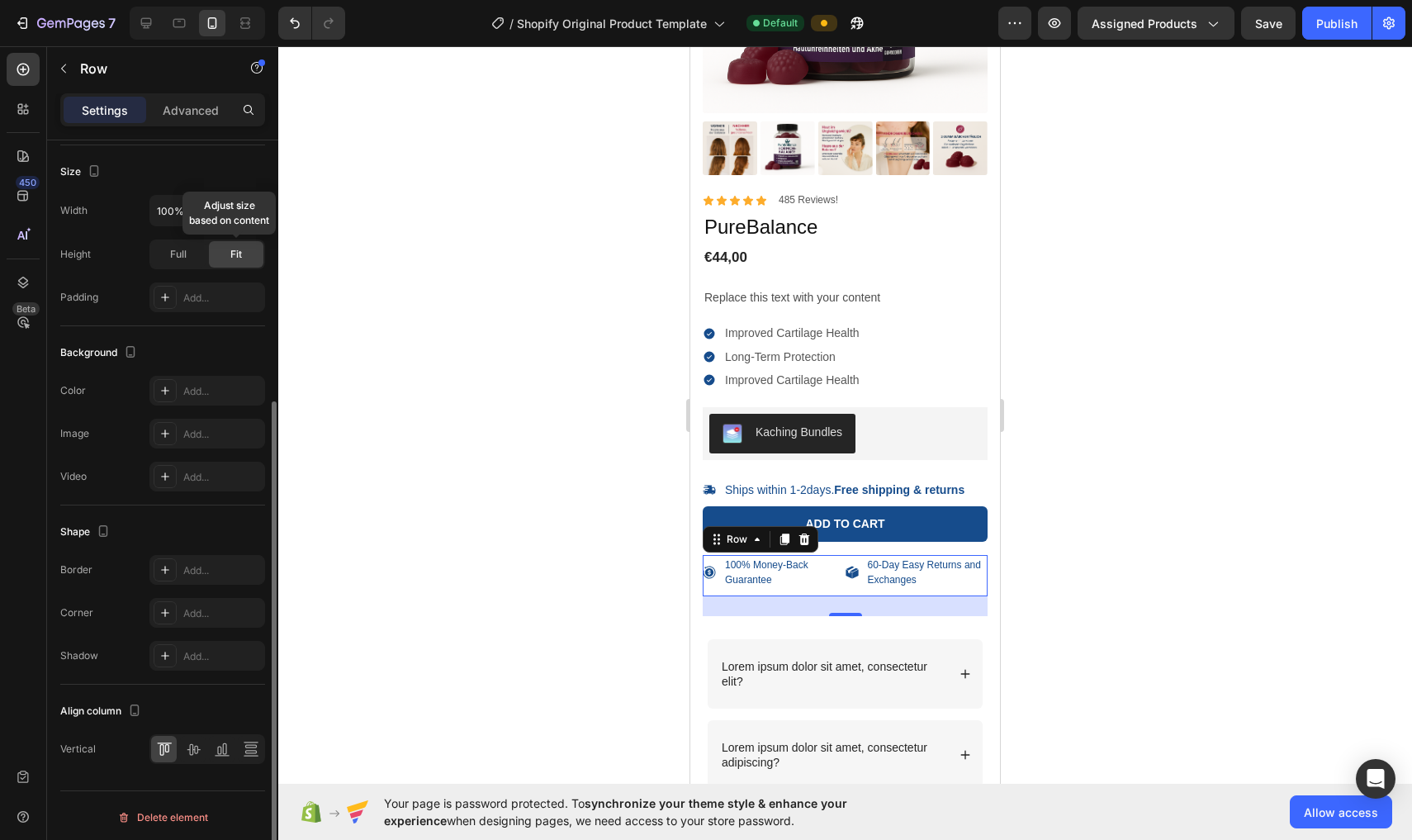
scroll to position [406, 0]
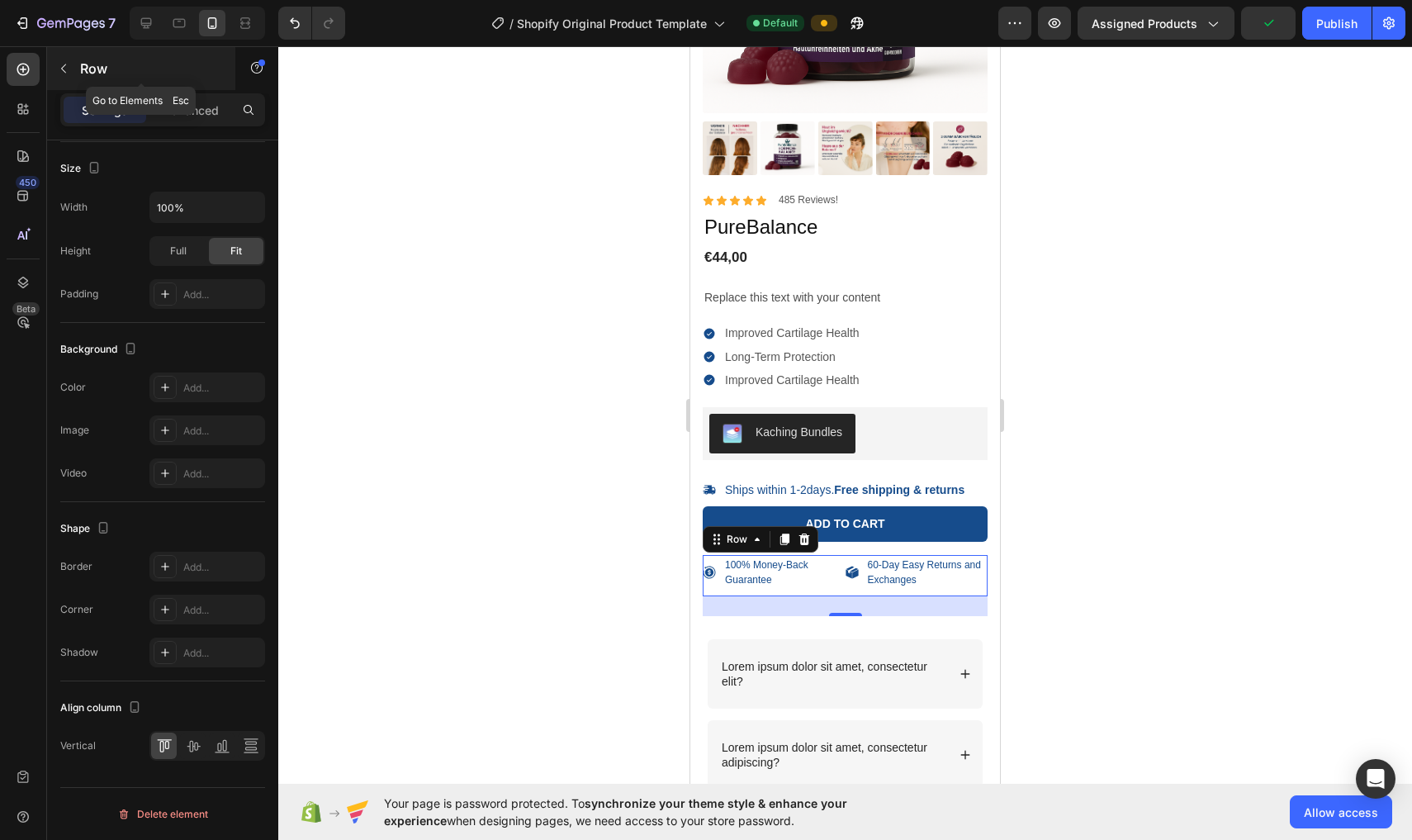
click at [182, 89] on div "Row" at bounding box center [141, 69] width 189 height 43
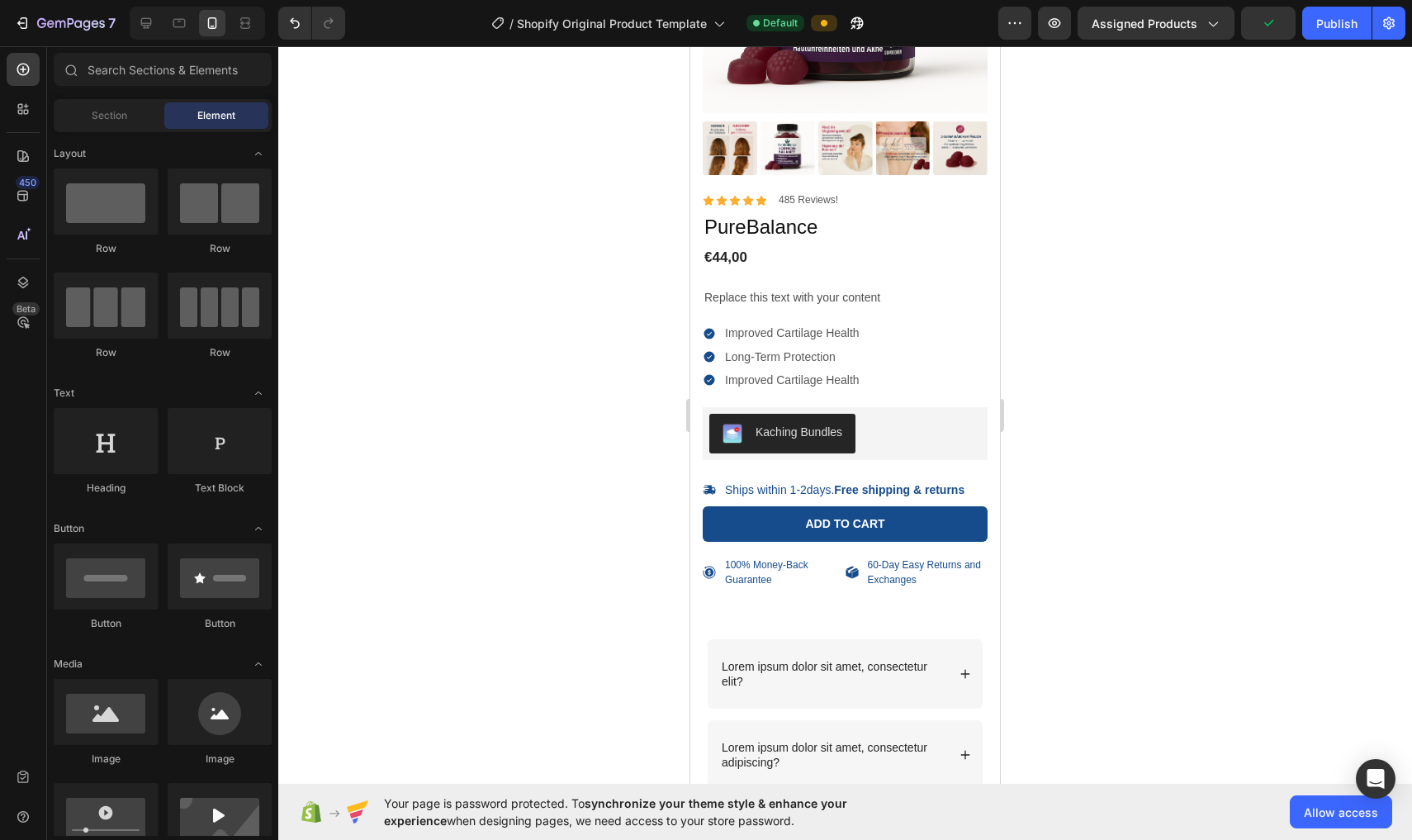
click at [83, 95] on div "Sections(18) Elements(84) Section Element Hero Section Product Detail Brands Tr…" at bounding box center [162, 444] width 231 height 782
click at [85, 101] on div "Section Element" at bounding box center [162, 115] width 218 height 33
click at [695, 583] on p "100% Money-Back Guarantee" at bounding box center [784, 572] width 118 height 30
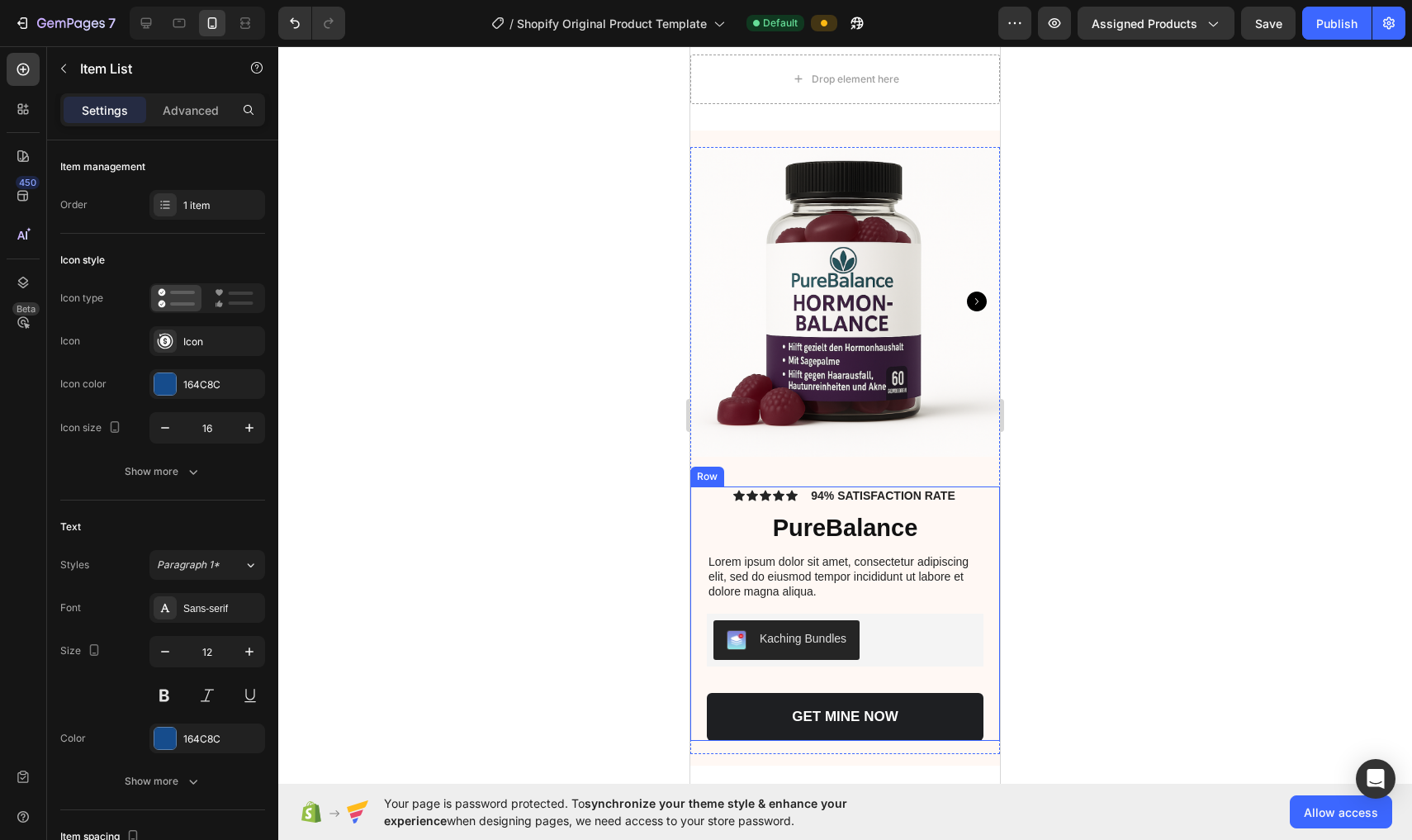
scroll to position [1439, 0]
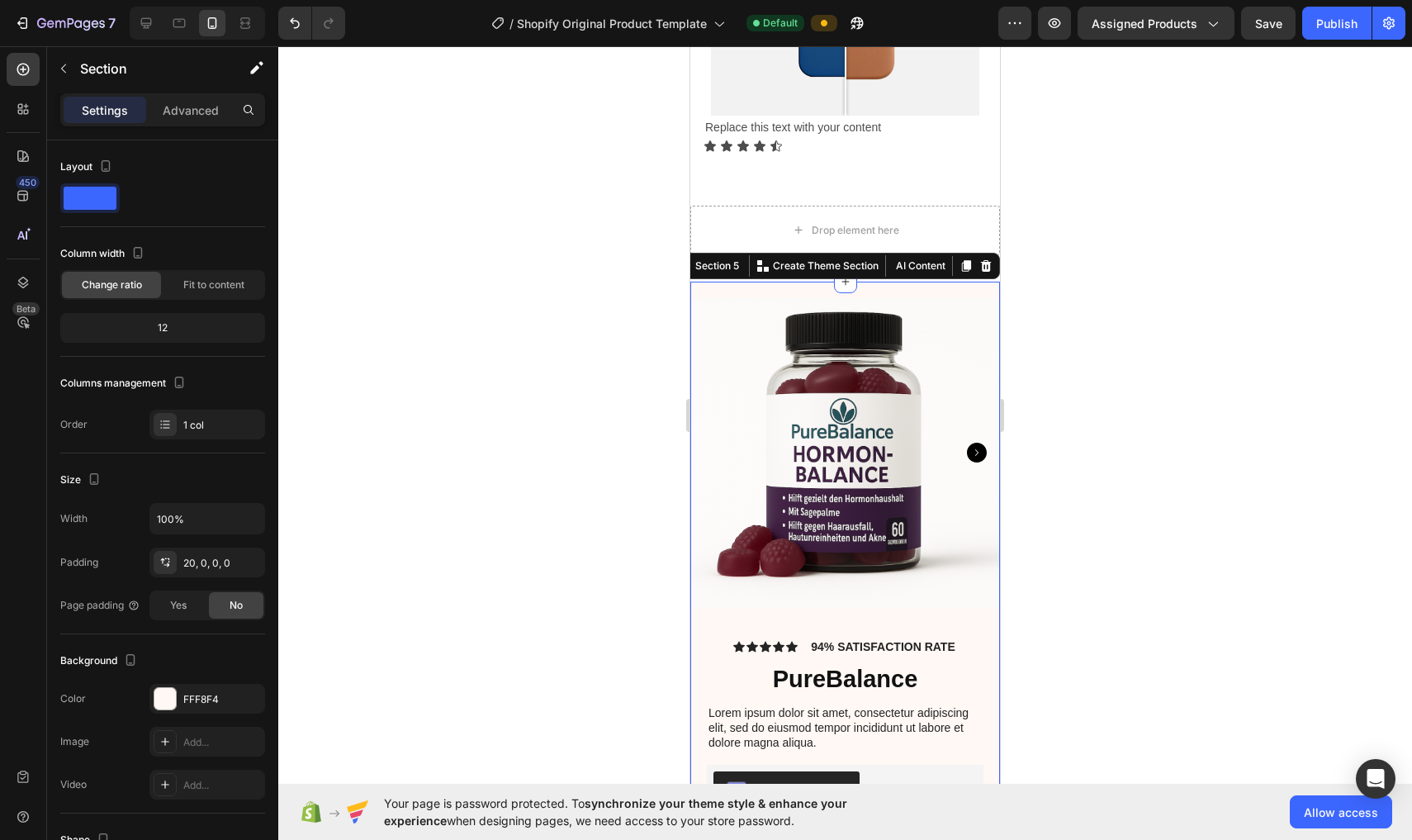
click at [695, 289] on div "Product Images Icon Icon Icon Icon Icon Icon List 94% SATISFACTION RATE Text Bl…" at bounding box center [845, 600] width 309 height 635
click at [695, 255] on div "Section 5 You can create reusable sections Create Theme Section AI Content Writ…" at bounding box center [836, 266] width 329 height 26
click at [695, 261] on icon at bounding box center [986, 266] width 10 height 11
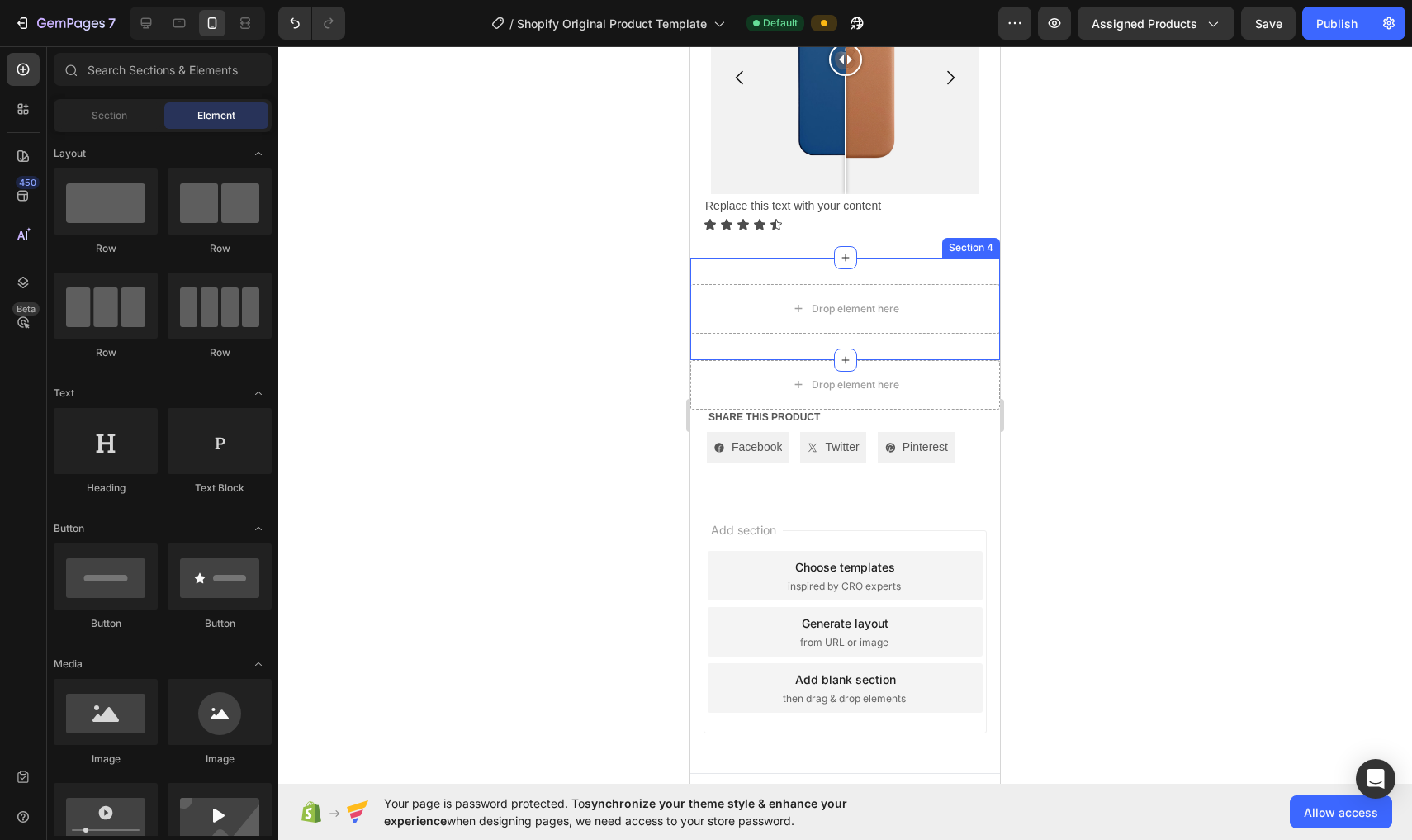
scroll to position [1353, 0]
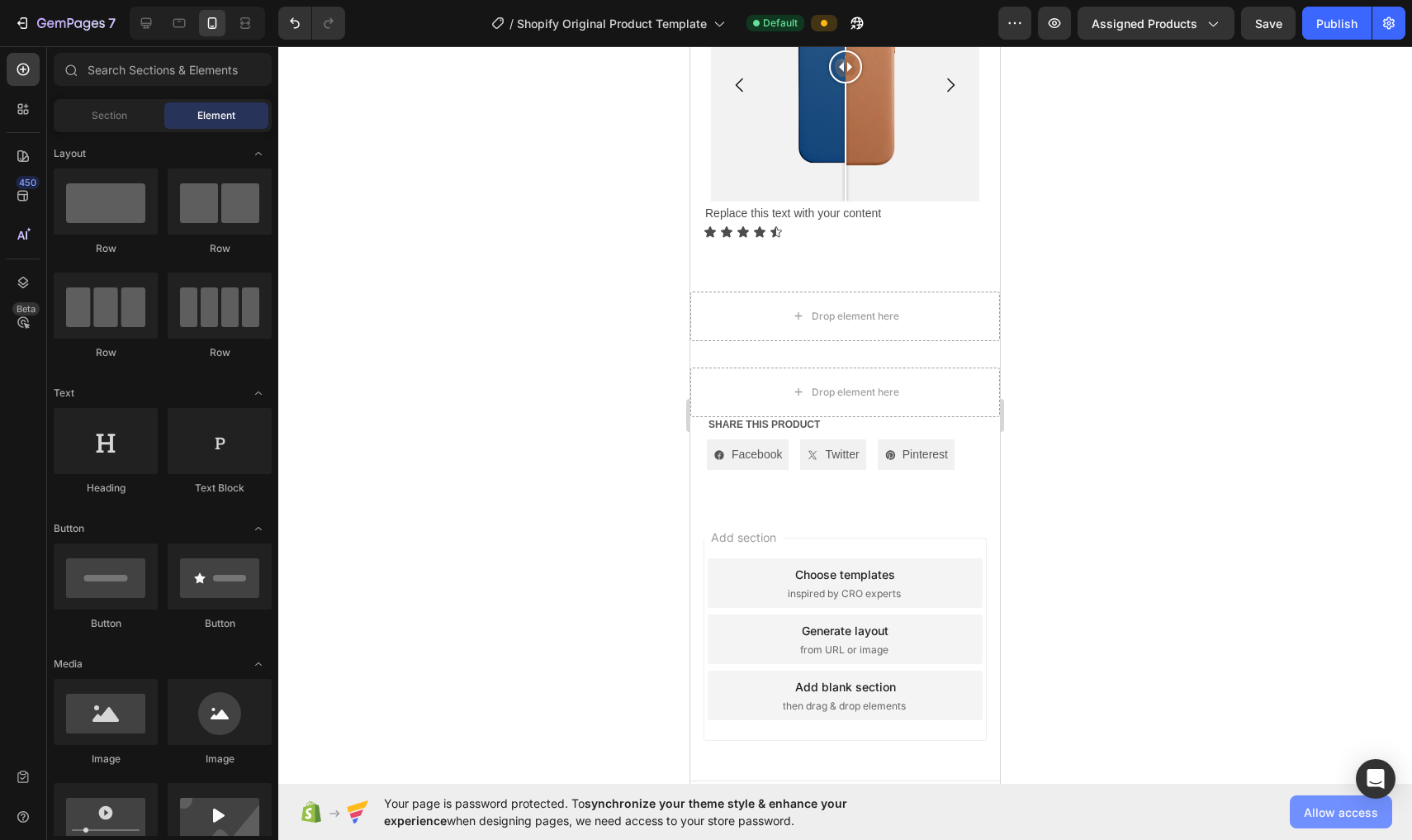
click at [695, 762] on span "Allow access" at bounding box center [1341, 812] width 75 height 17
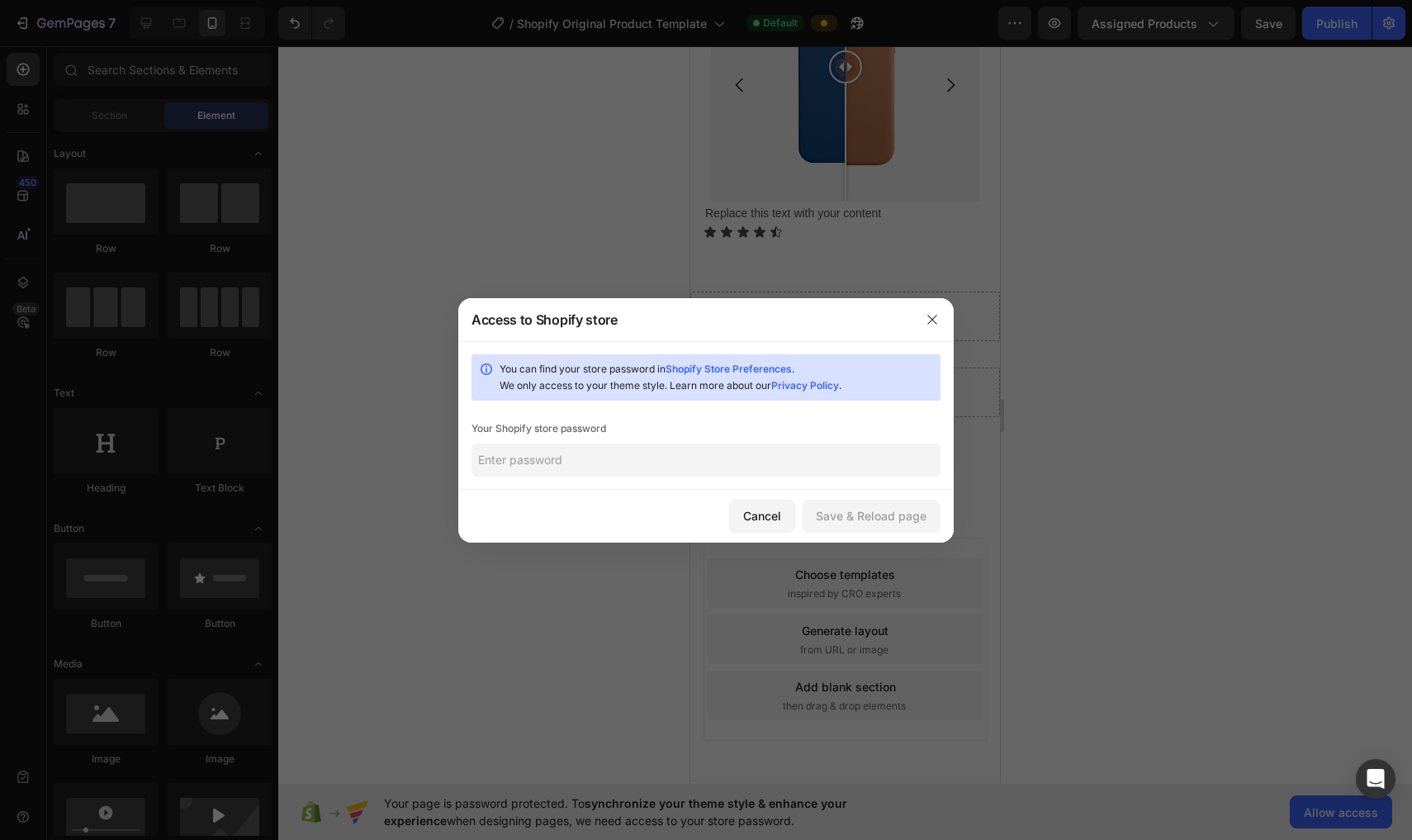
click at [695, 469] on input "text" at bounding box center [706, 459] width 469 height 33
type input "1234567890ß"
click at [695, 528] on button "Save & Reload page" at bounding box center [871, 516] width 139 height 33
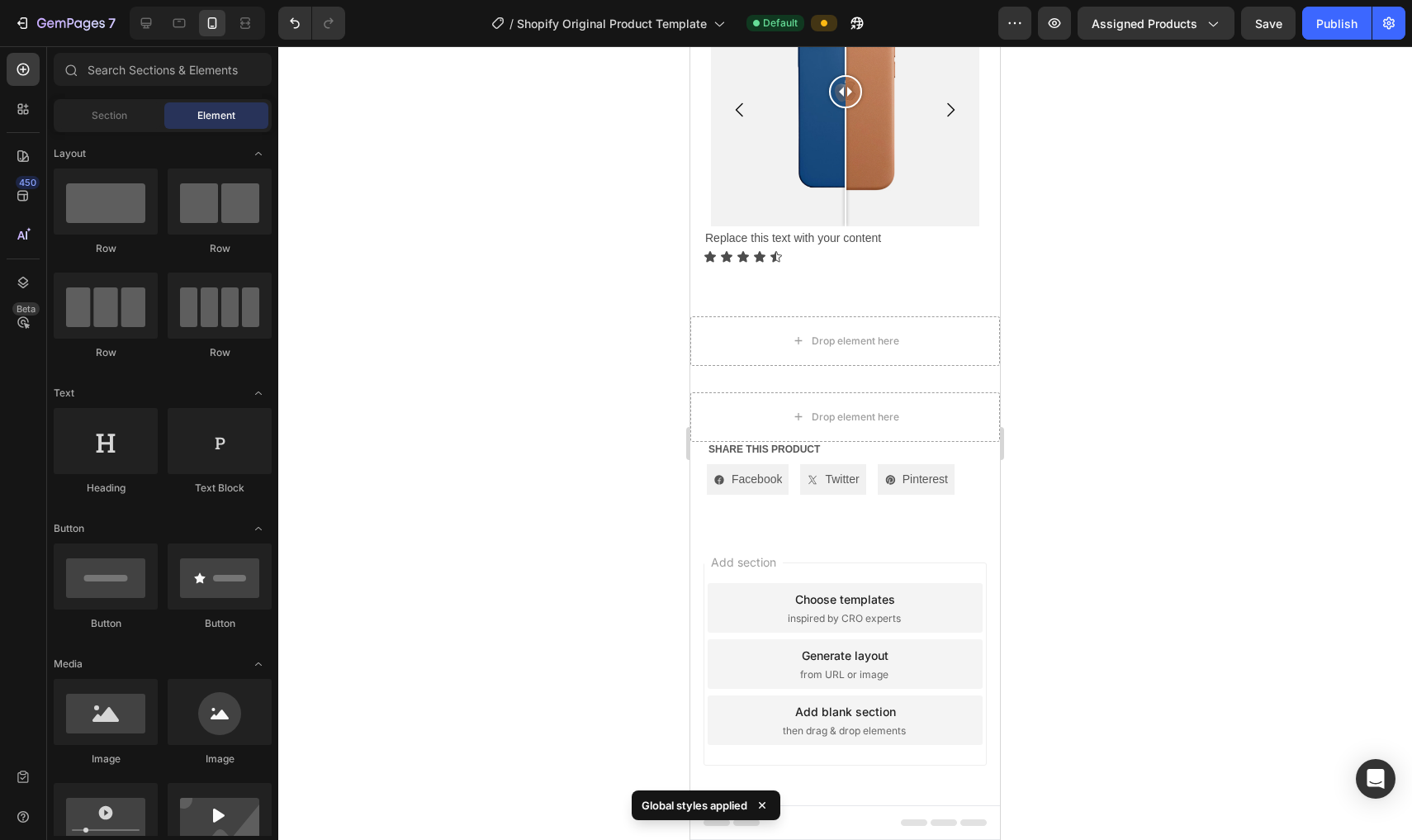
scroll to position [0, 0]
click at [105, 113] on span "Section" at bounding box center [109, 116] width 36 height 15
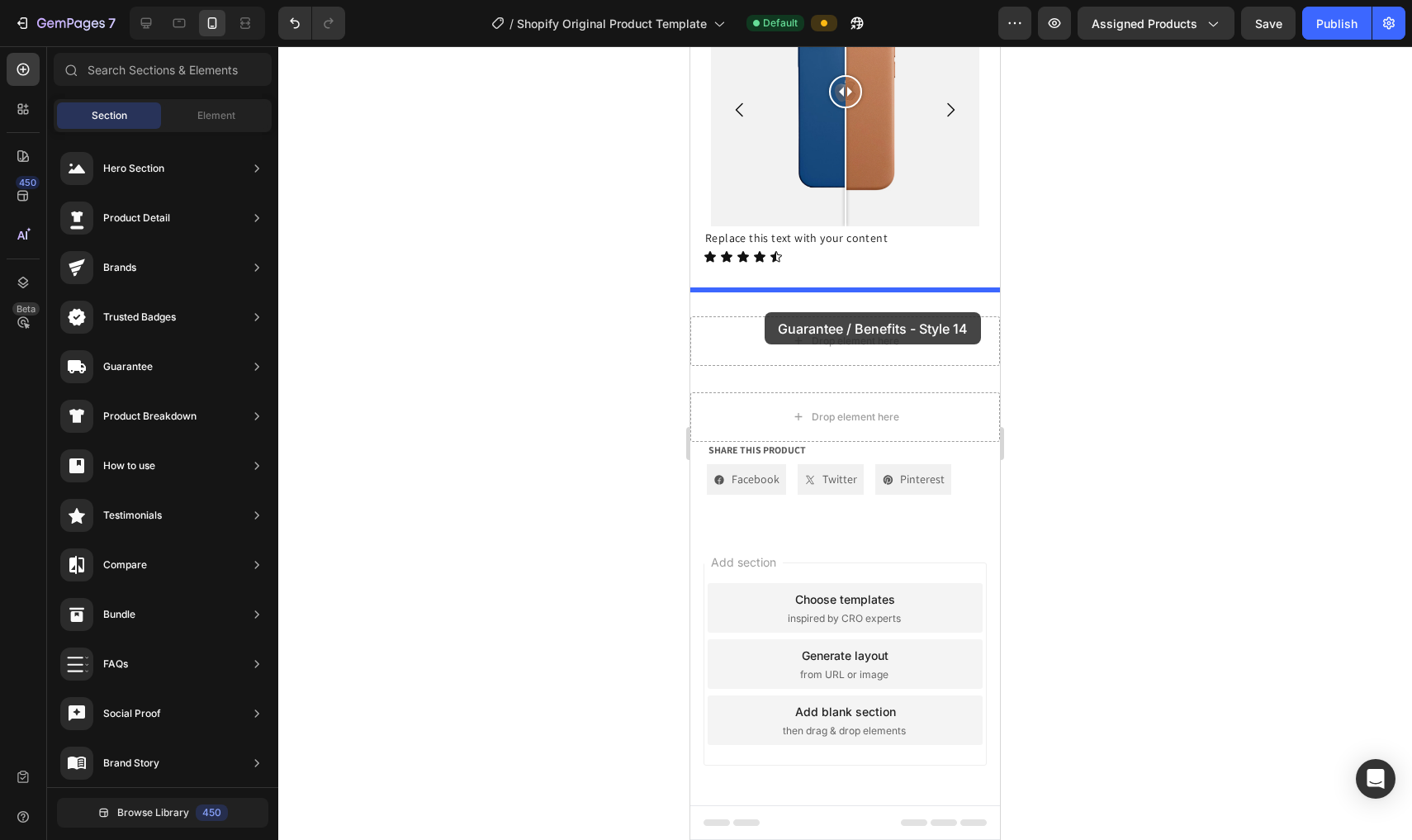
drag, startPoint x: 1087, startPoint y: 558, endPoint x: 765, endPoint y: 312, distance: 405.2
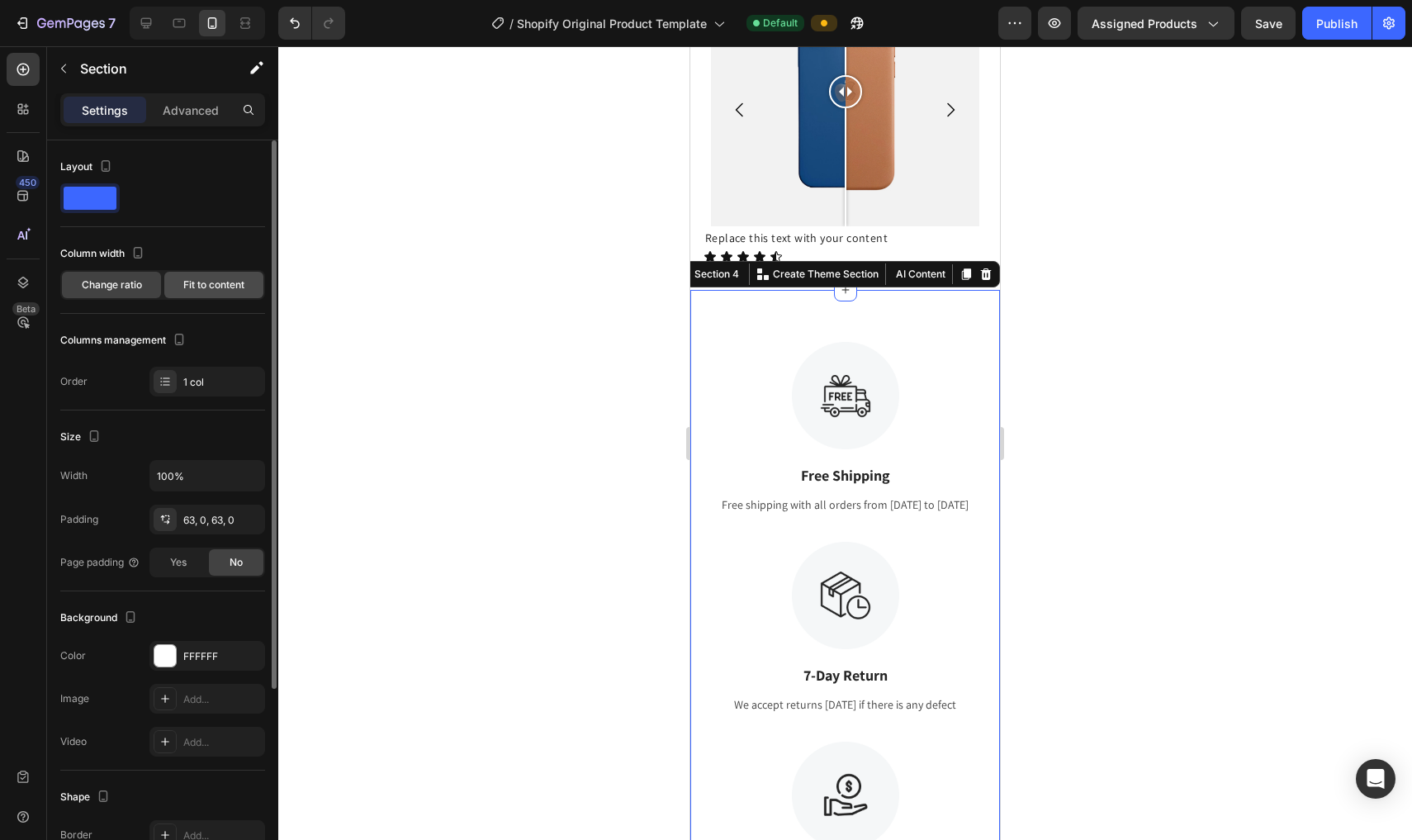
click at [215, 290] on span "Fit to content" at bounding box center [213, 285] width 61 height 15
click at [103, 281] on span "Change ratio" at bounding box center [112, 285] width 60 height 15
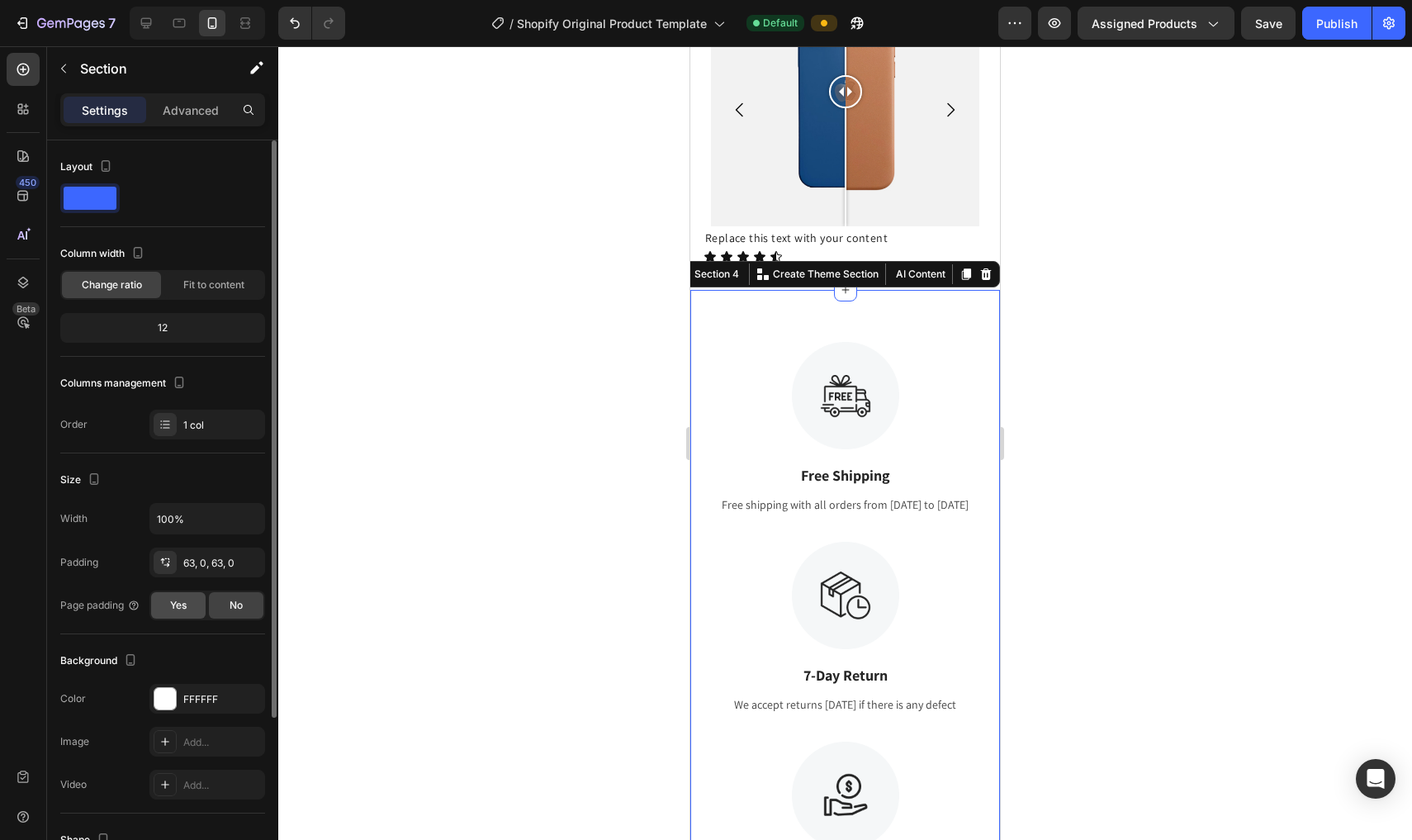
click at [171, 610] on span "Yes" at bounding box center [178, 605] width 17 height 15
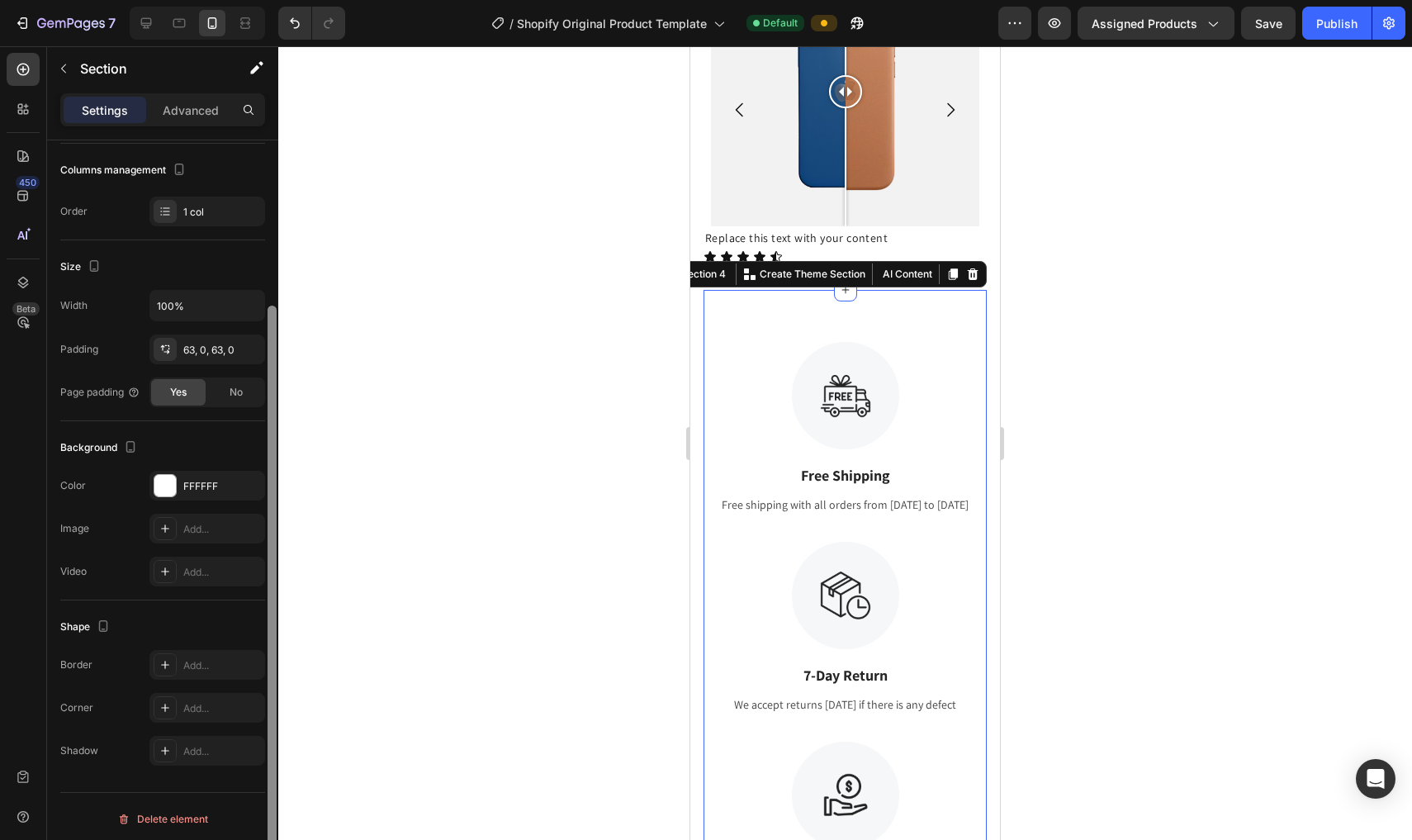
scroll to position [218, 0]
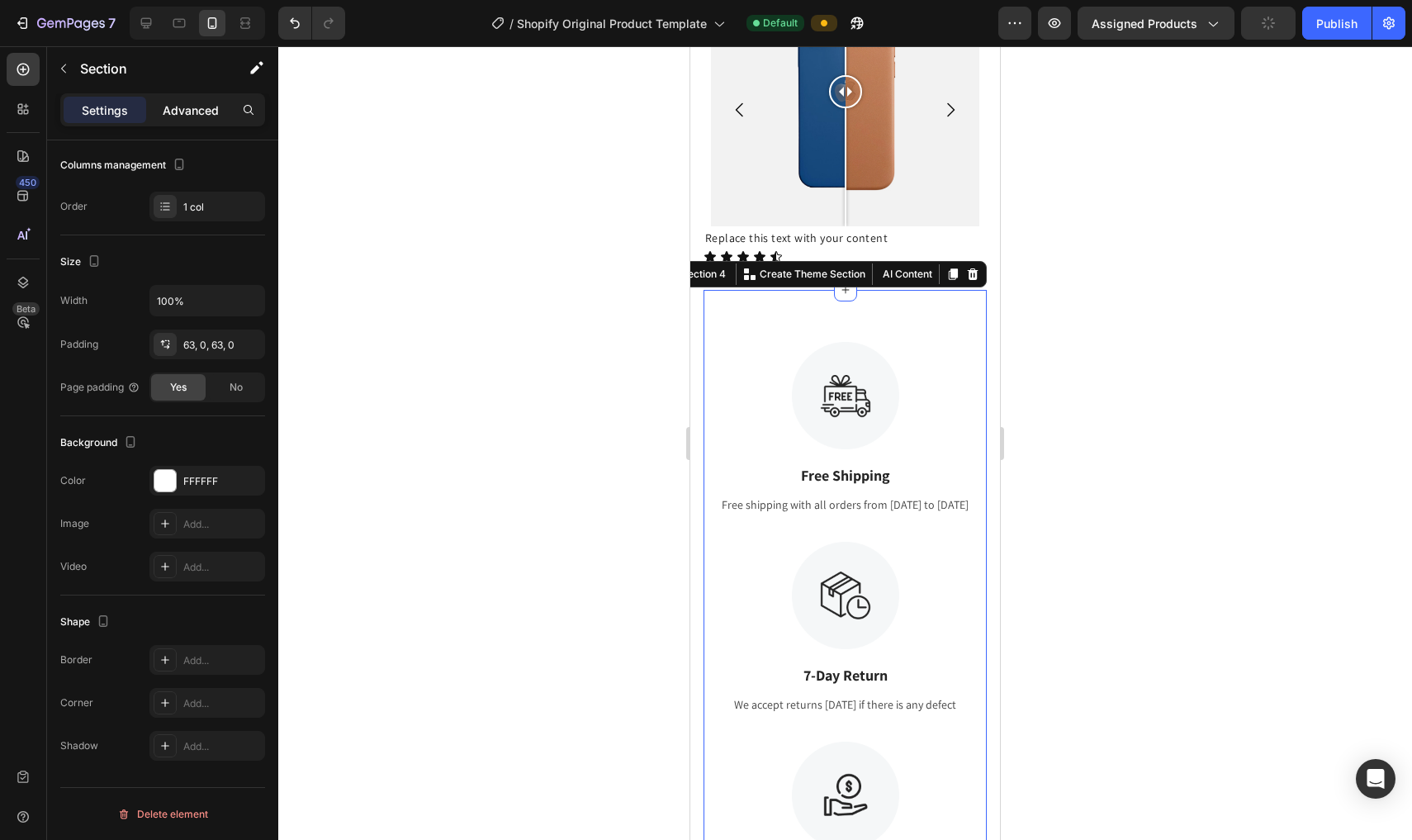
click at [176, 106] on p "Advanced" at bounding box center [191, 110] width 57 height 17
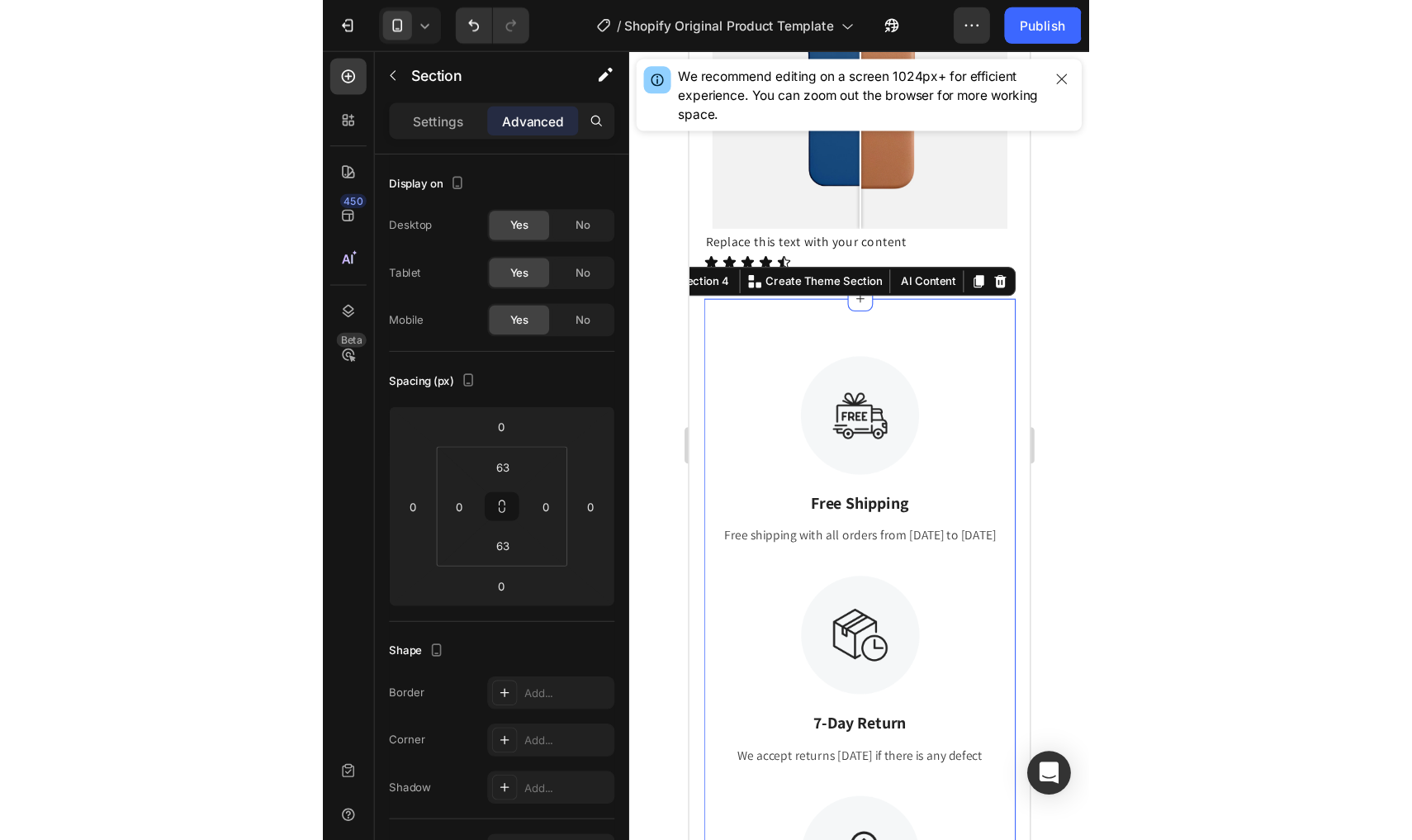
scroll to position [1352, 0]
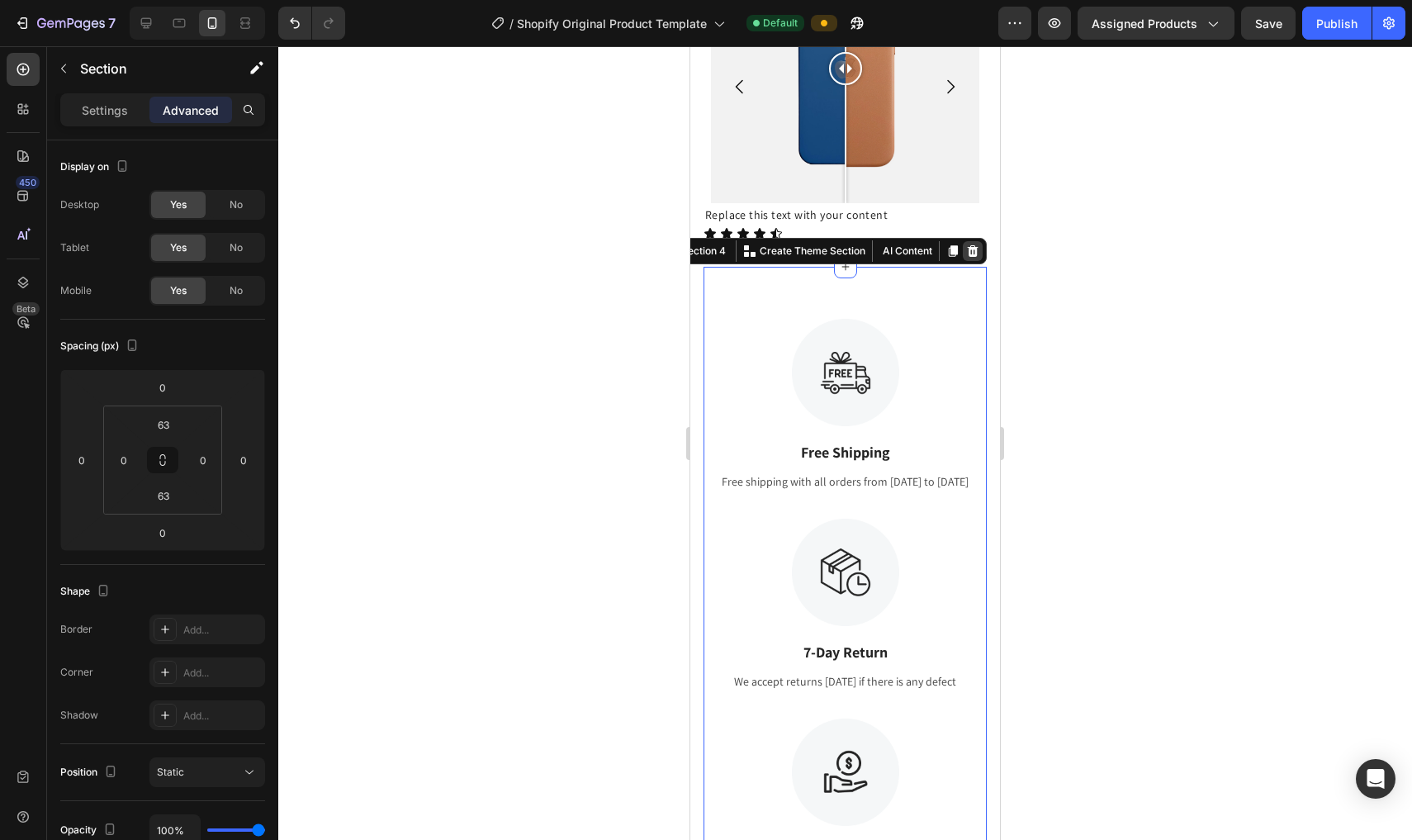
click at [695, 255] on icon at bounding box center [972, 251] width 10 height 11
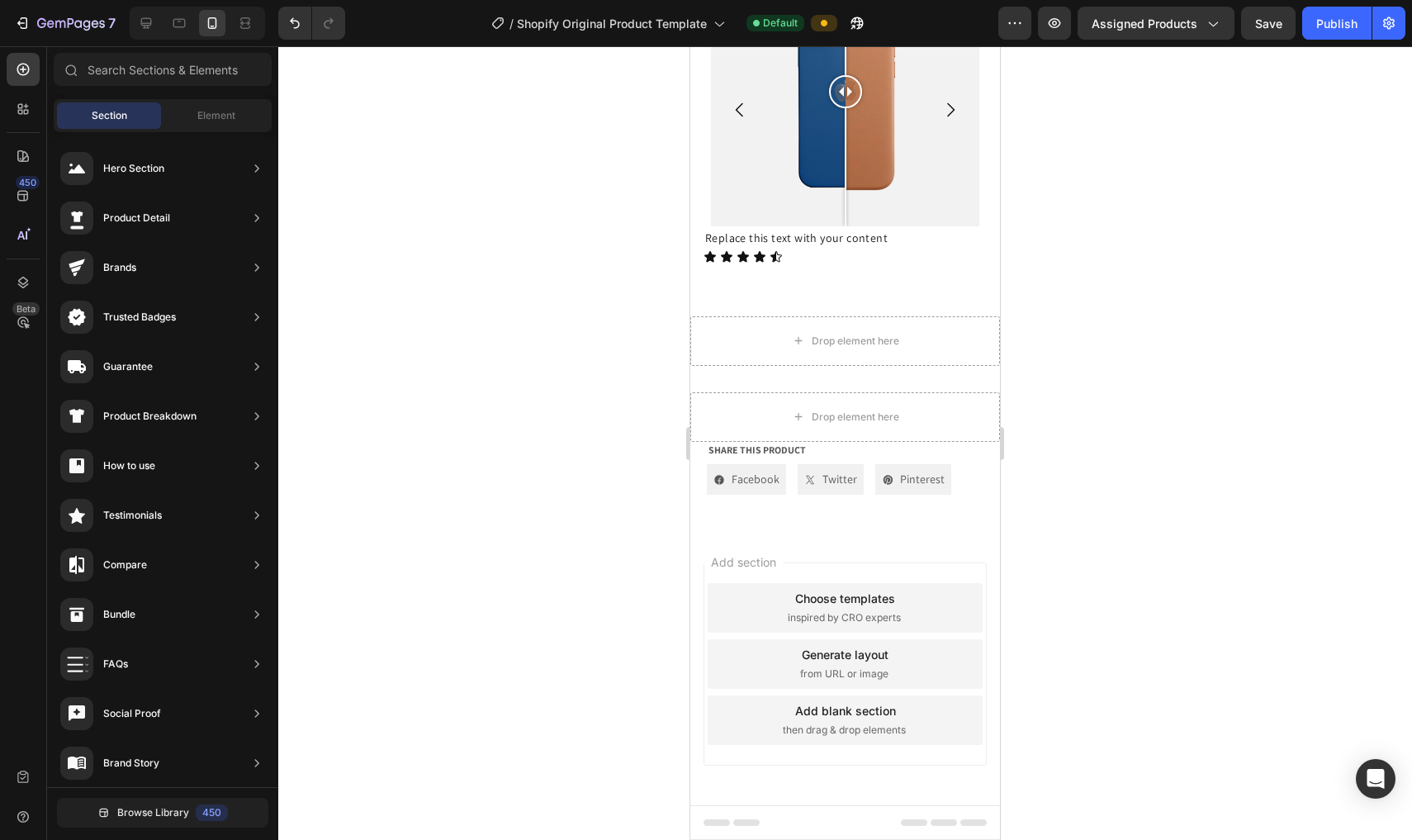
scroll to position [1328, 0]
click at [26, 237] on icon at bounding box center [26, 235] width 2 height 8
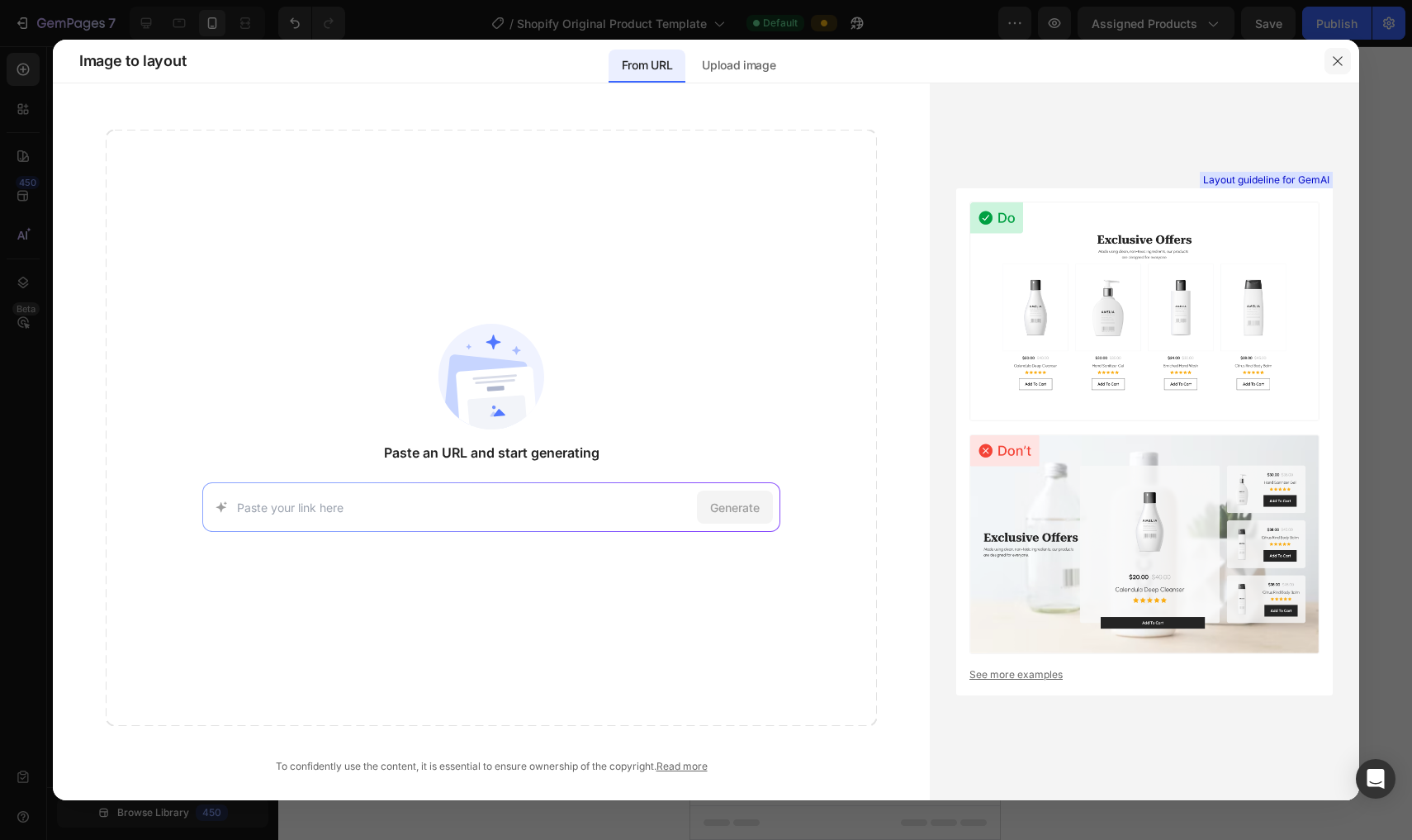
click at [695, 61] on icon "button" at bounding box center [1338, 61] width 13 height 13
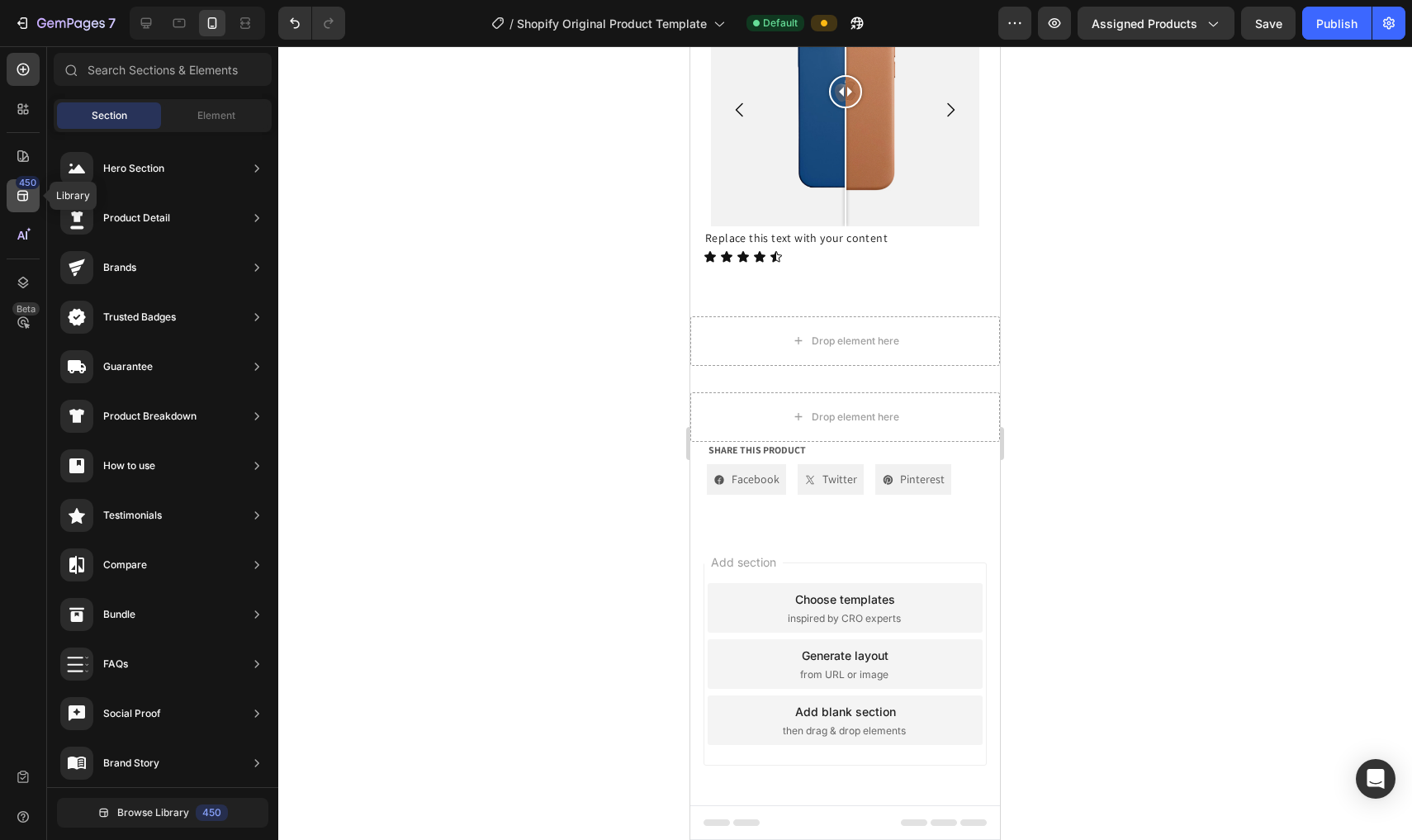
click at [27, 188] on div "450" at bounding box center [27, 183] width 24 height 13
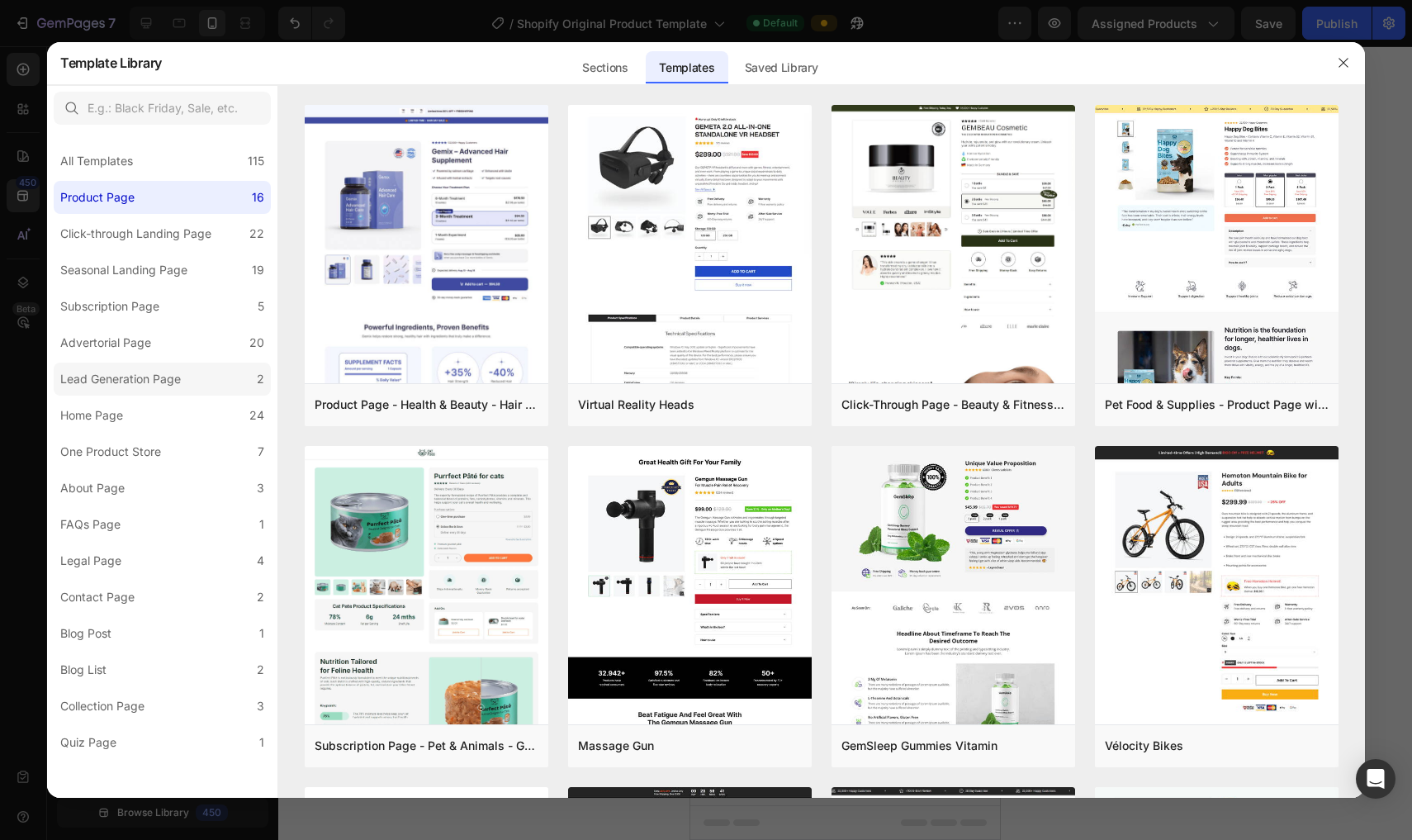
click at [103, 381] on div "Lead Generation Page" at bounding box center [121, 378] width 121 height 20
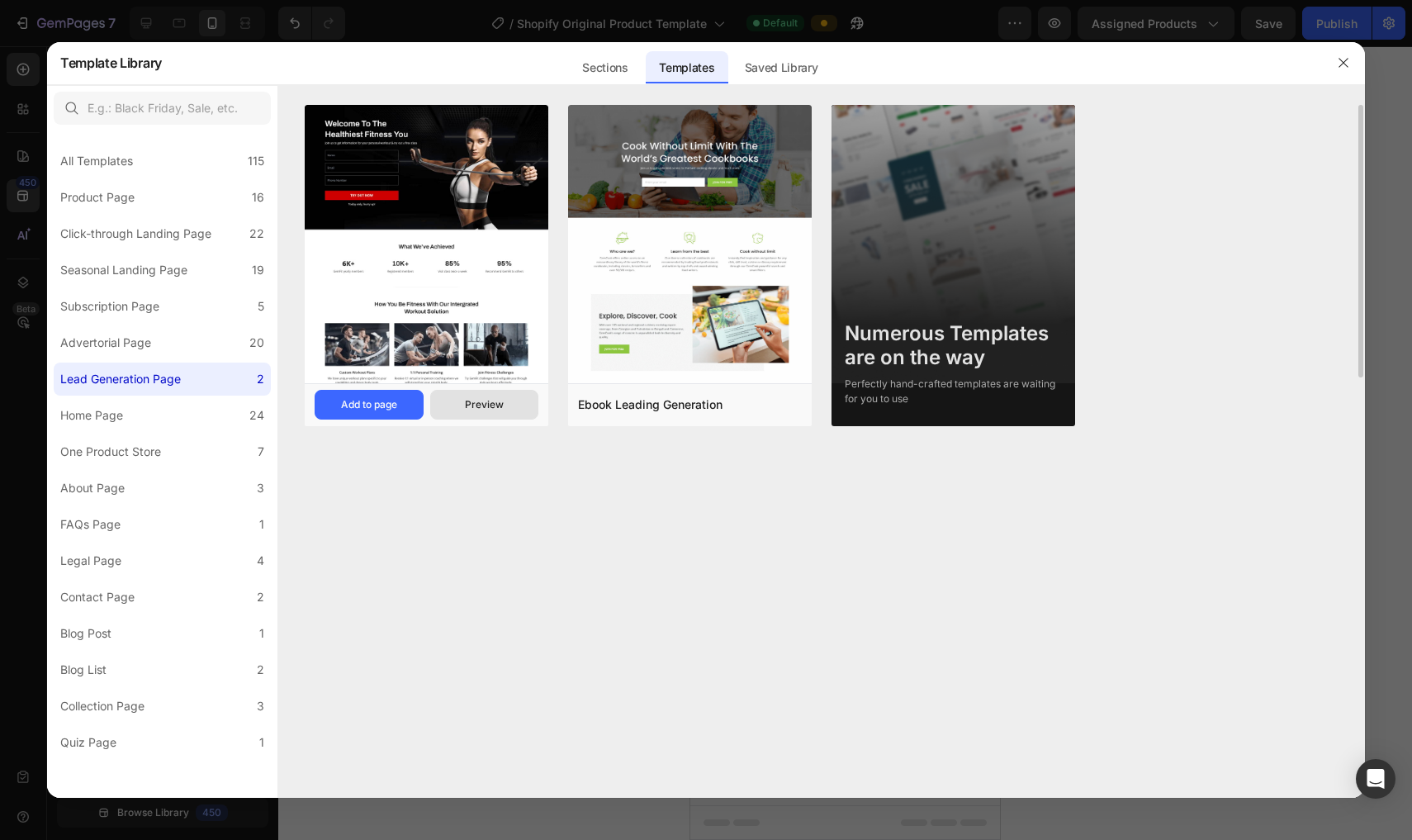
click at [478, 408] on div "Preview" at bounding box center [484, 404] width 39 height 15
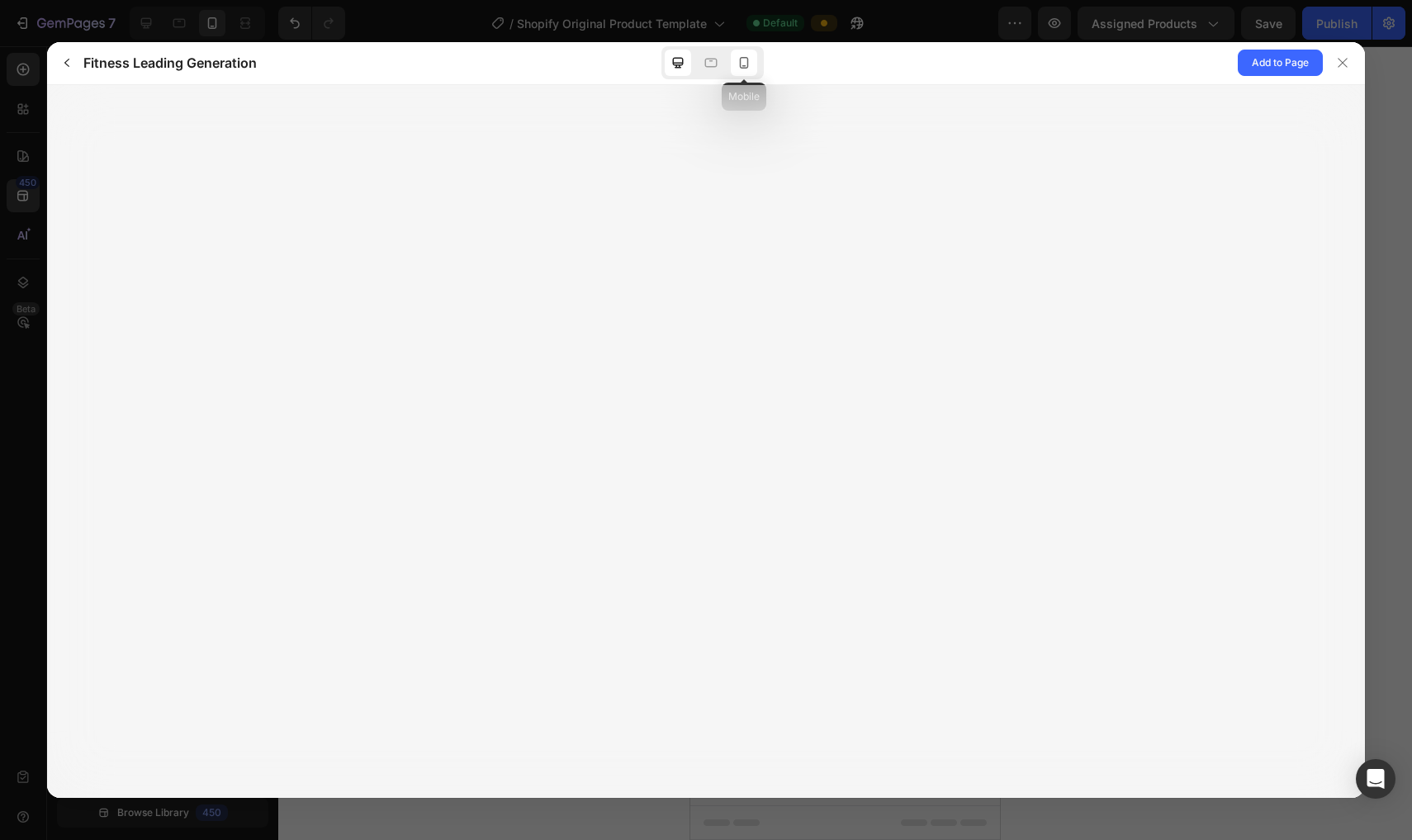
click at [695, 55] on icon at bounding box center [744, 63] width 17 height 17
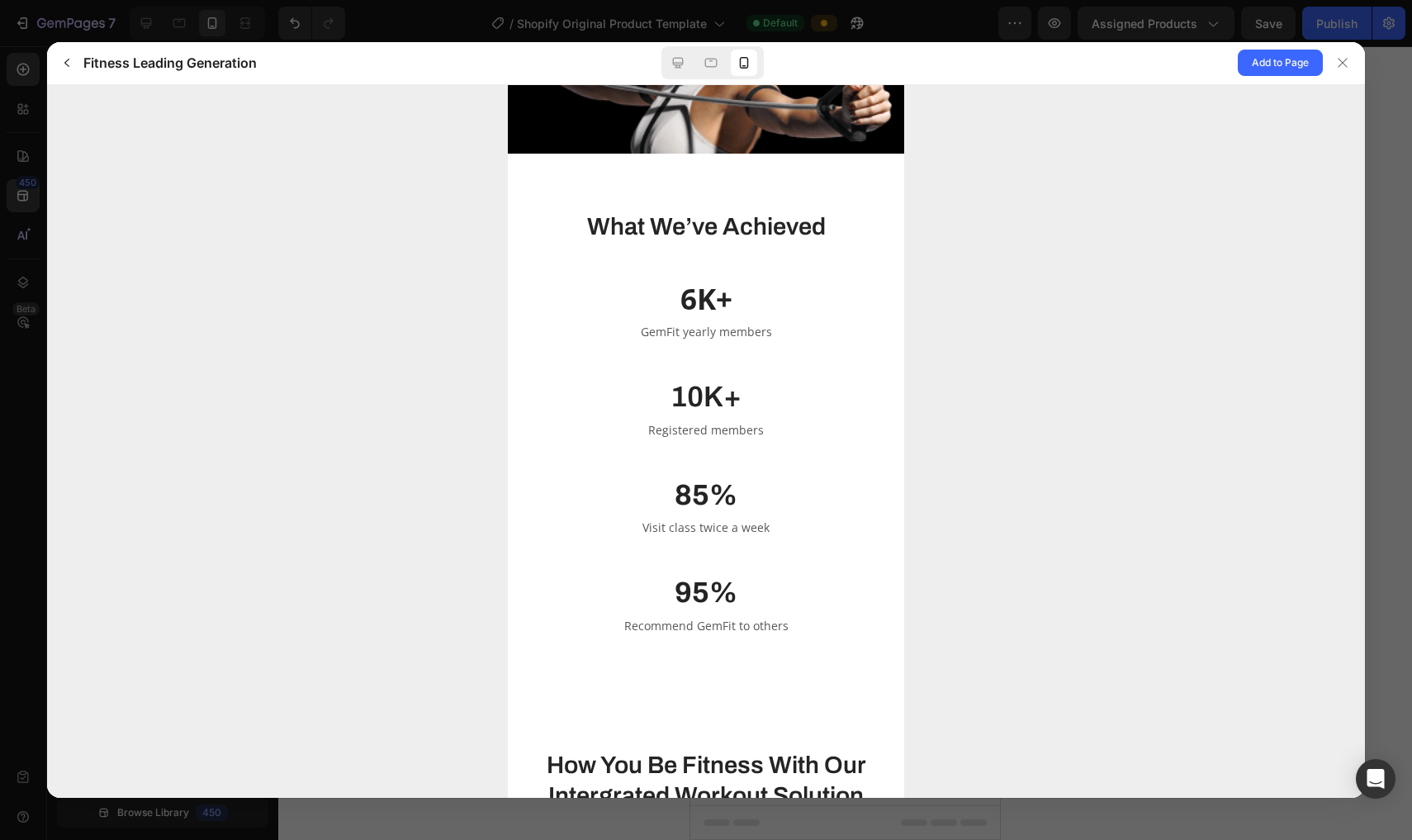
scroll to position [720, 0]
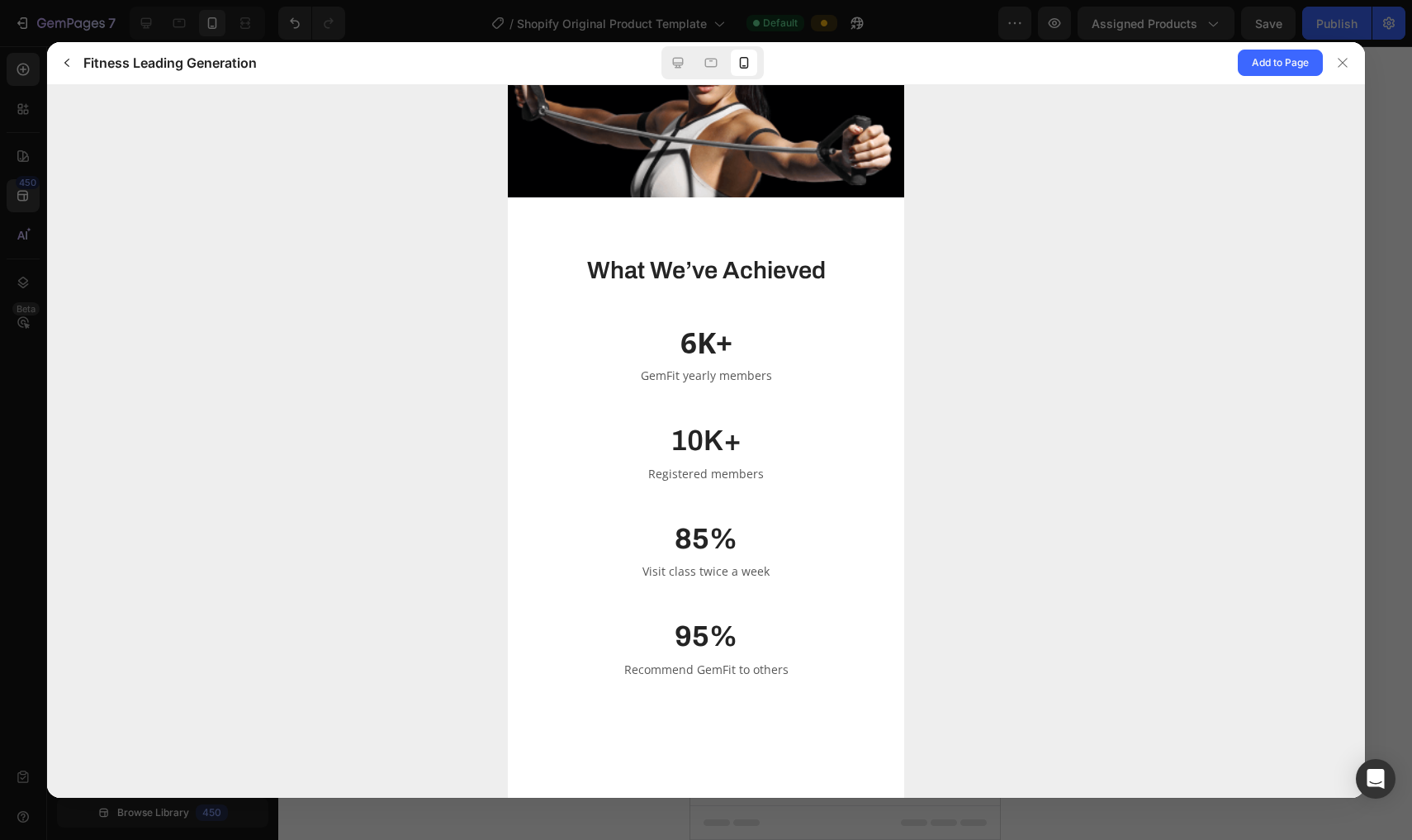
drag, startPoint x: 1349, startPoint y: 61, endPoint x: 136, endPoint y: 145, distance: 1215.9
click at [137, 146] on div "Fitness Leading Generation Add to Page" at bounding box center [706, 420] width 1319 height 755
click at [59, 60] on button "button" at bounding box center [67, 63] width 26 height 26
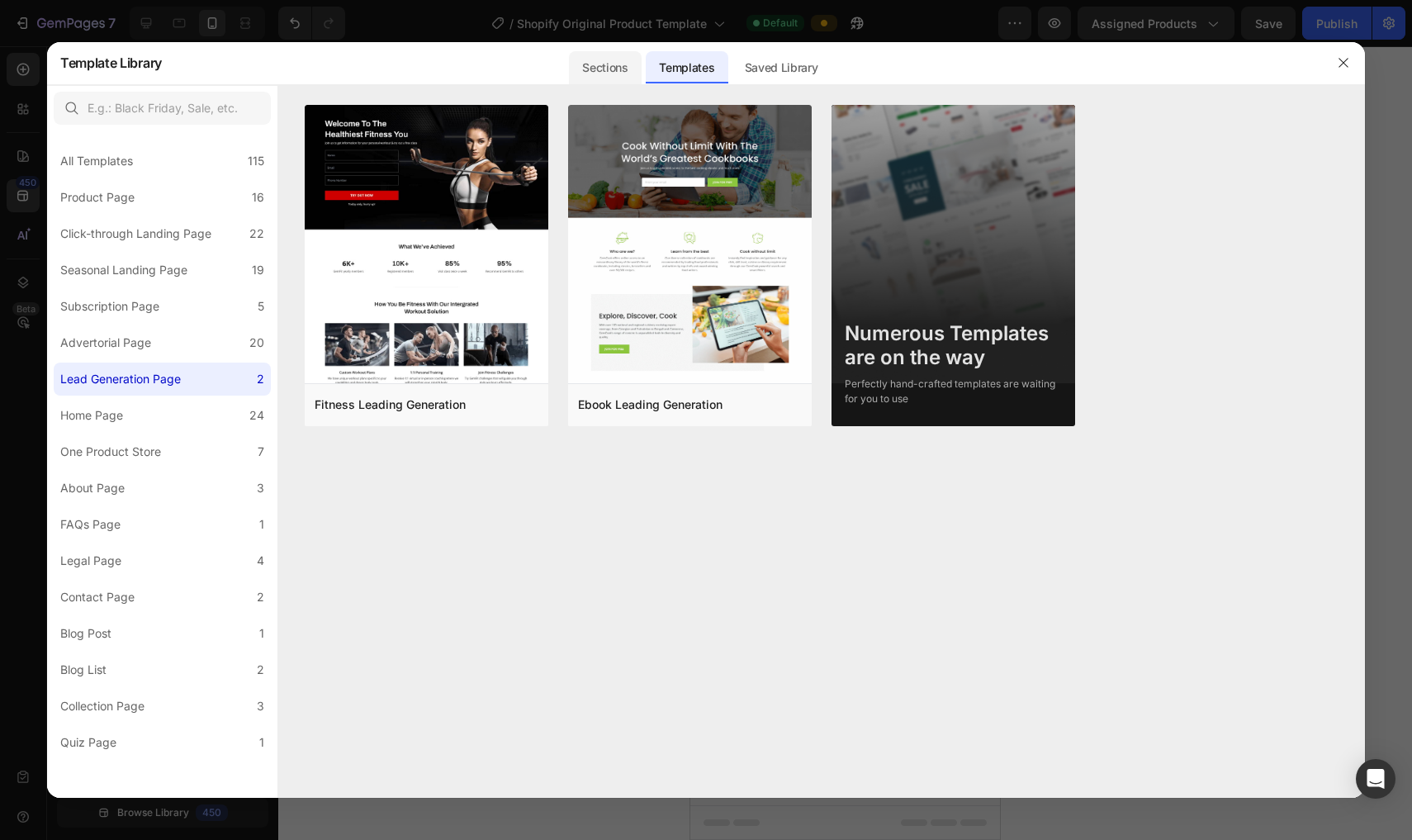
click at [622, 62] on div "Sections" at bounding box center [605, 67] width 72 height 33
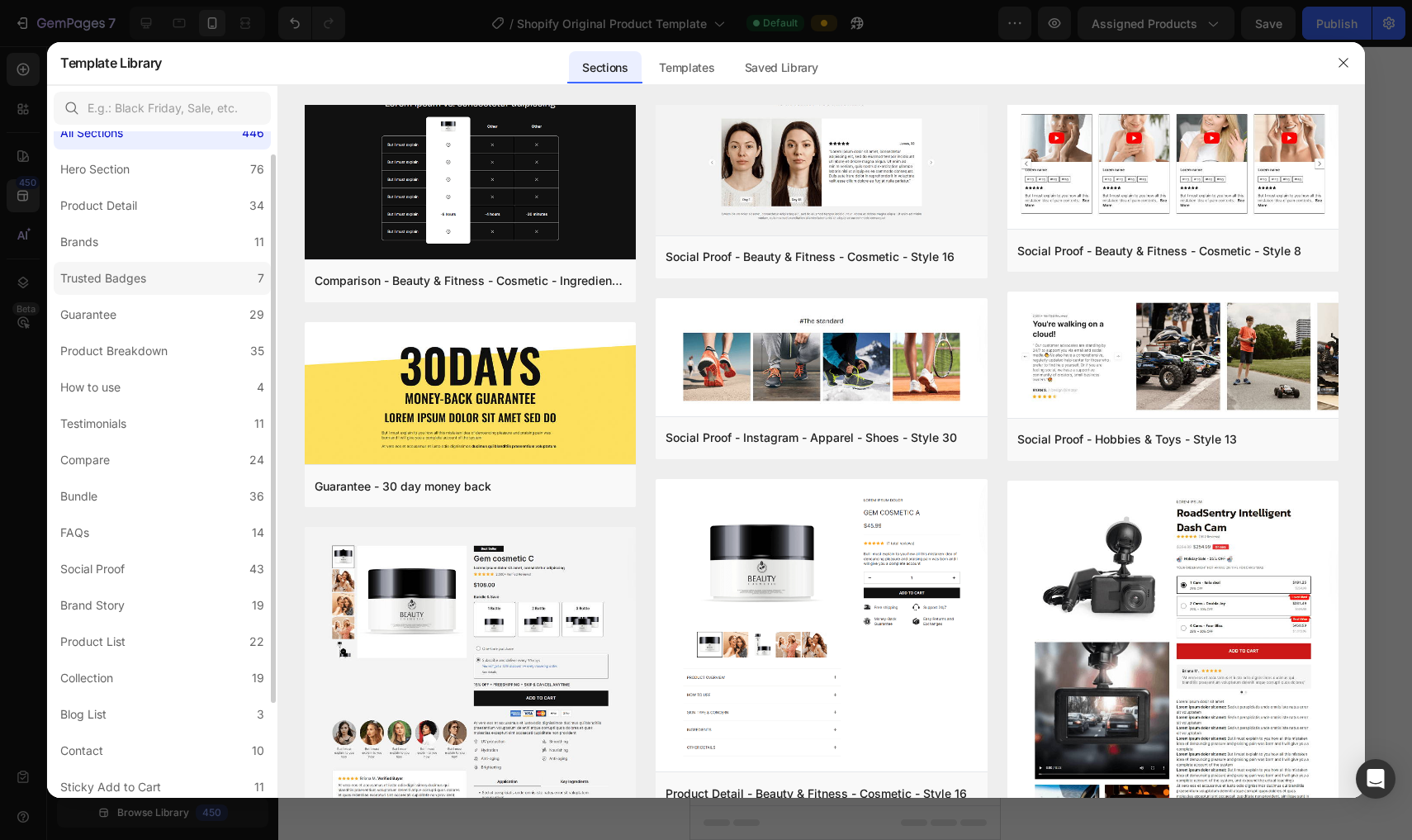
scroll to position [28, 0]
click at [125, 207] on div "Product Detail" at bounding box center [98, 206] width 76 height 20
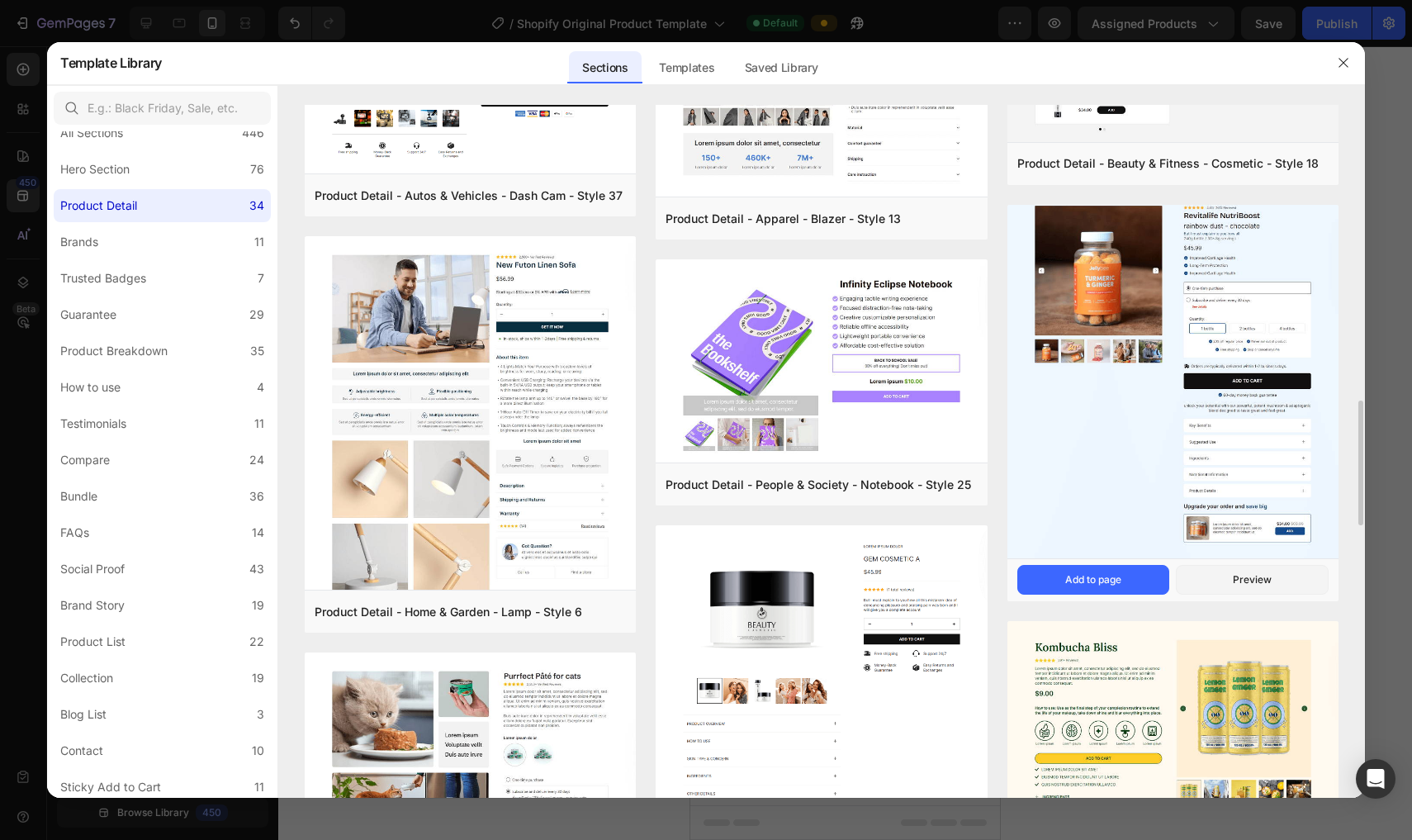
scroll to position [1636, 0]
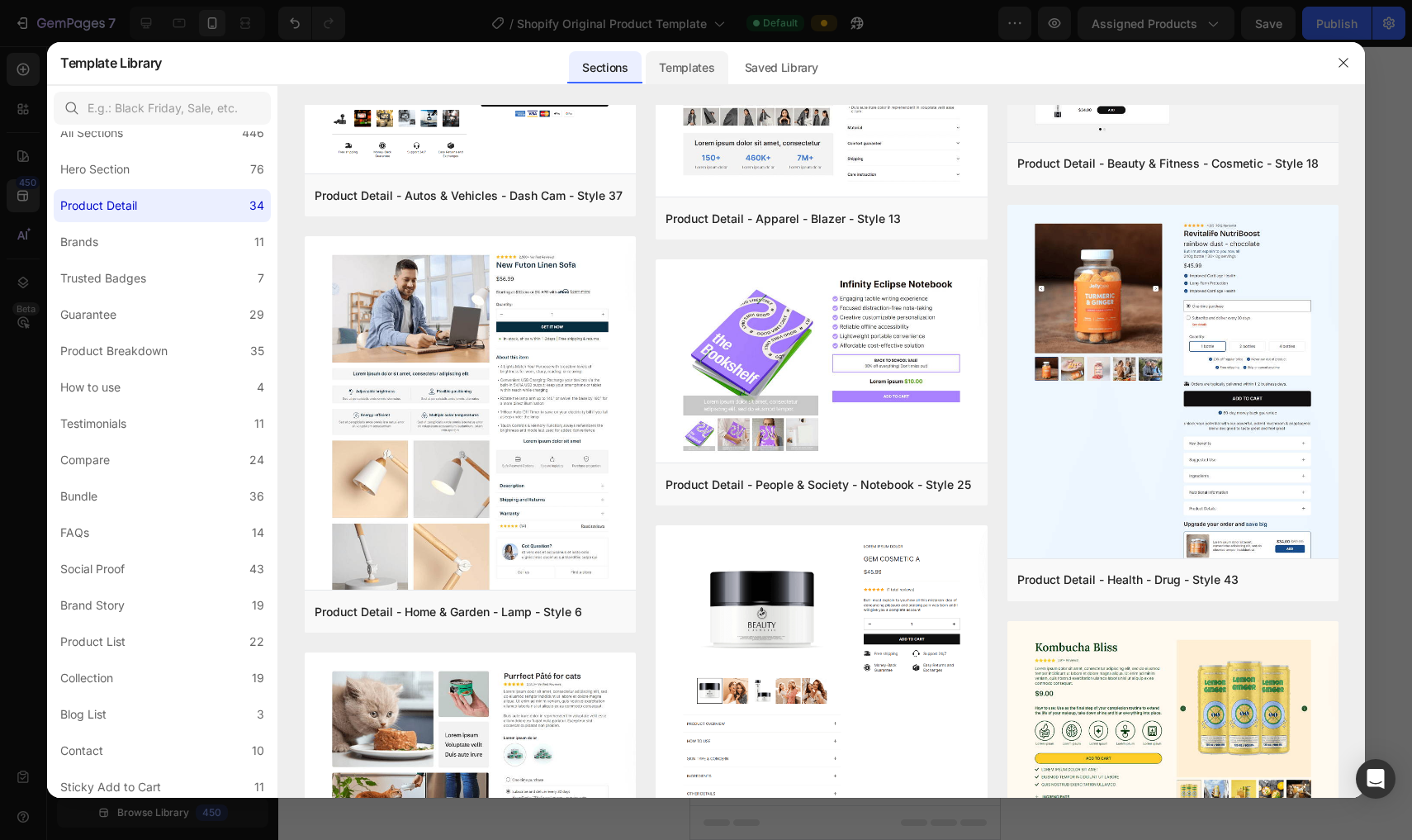
click at [680, 63] on div "Templates" at bounding box center [687, 67] width 82 height 33
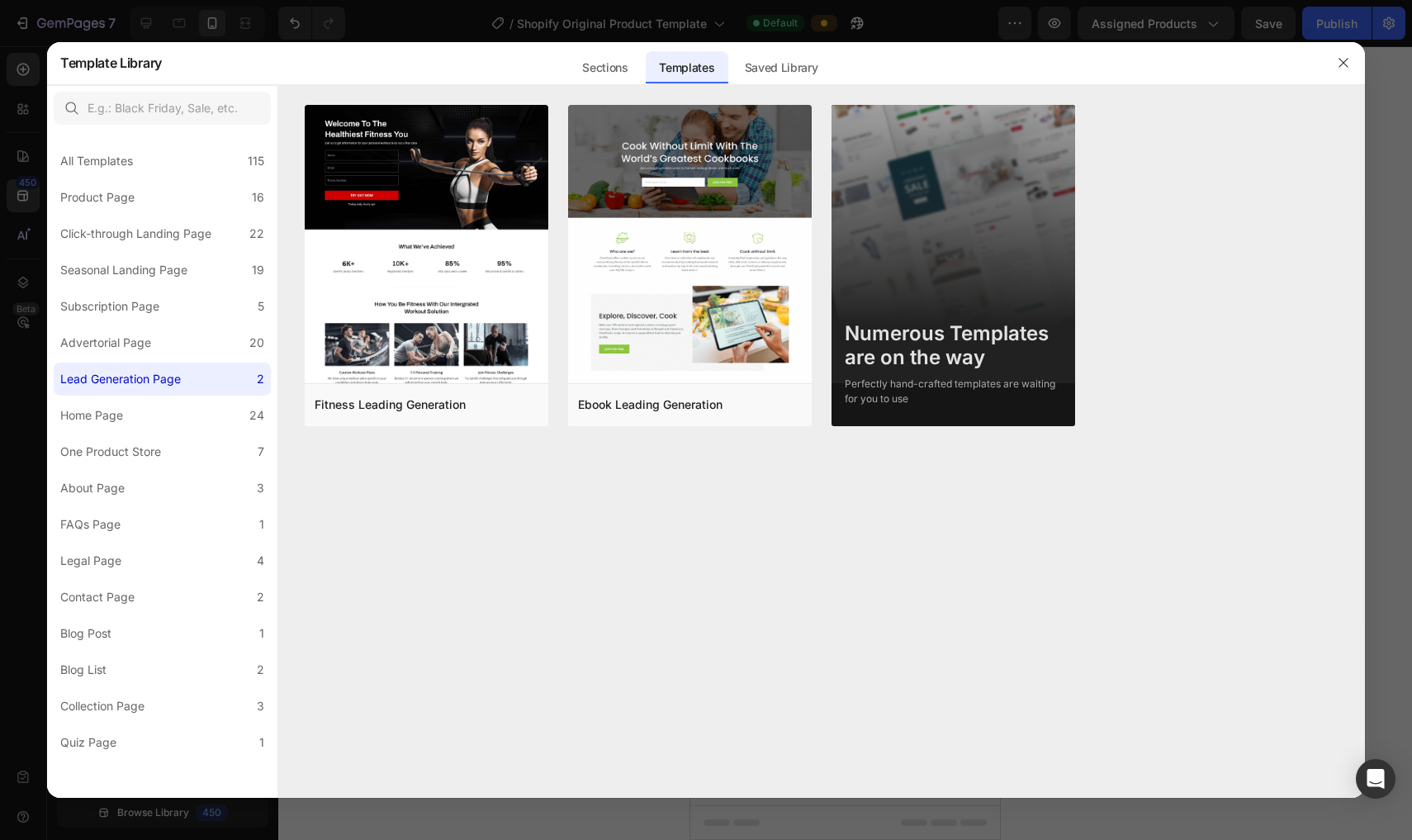
scroll to position [0, 0]
click at [145, 308] on div "Subscription Page" at bounding box center [109, 305] width 99 height 20
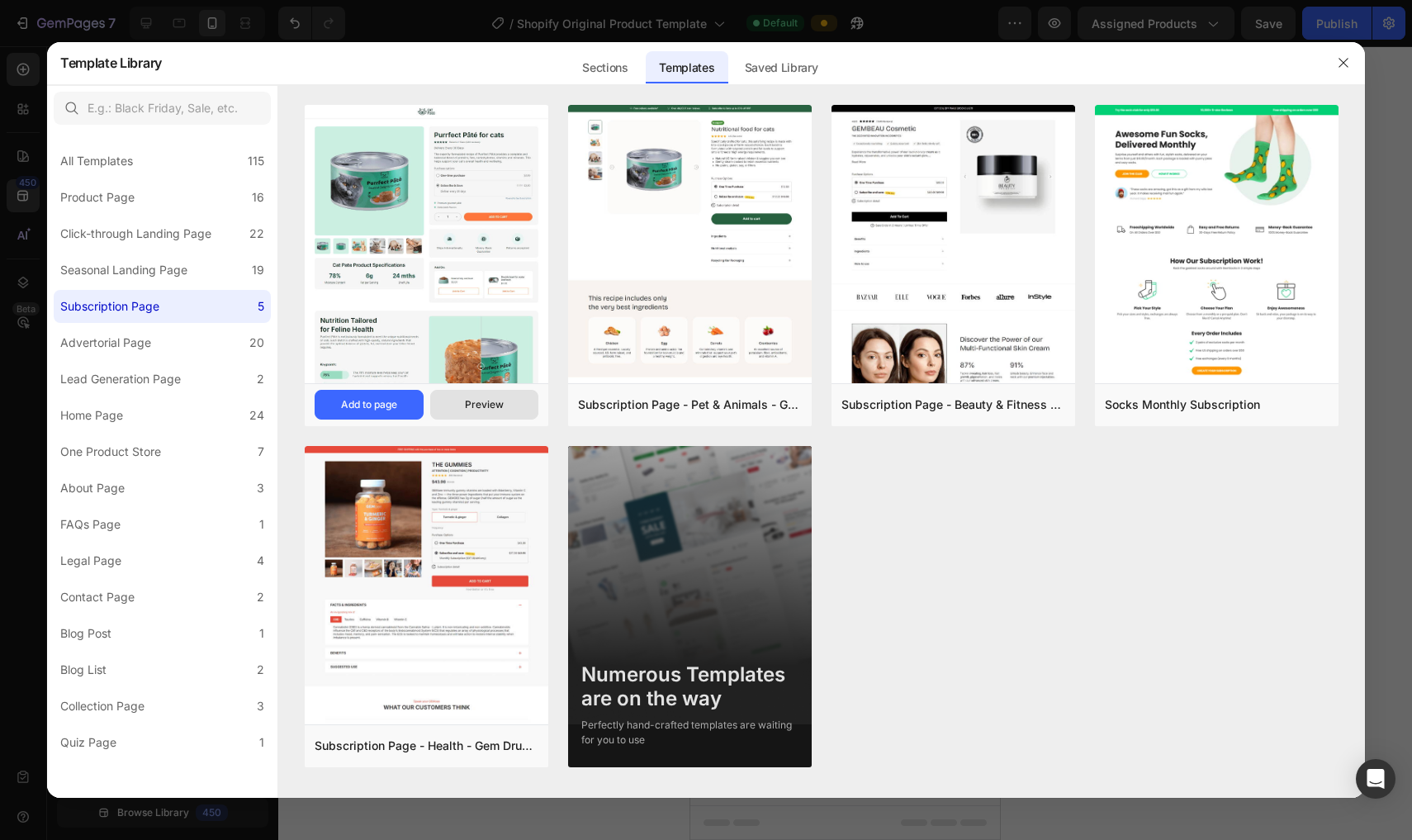
click at [457, 395] on button "Preview" at bounding box center [485, 404] width 109 height 30
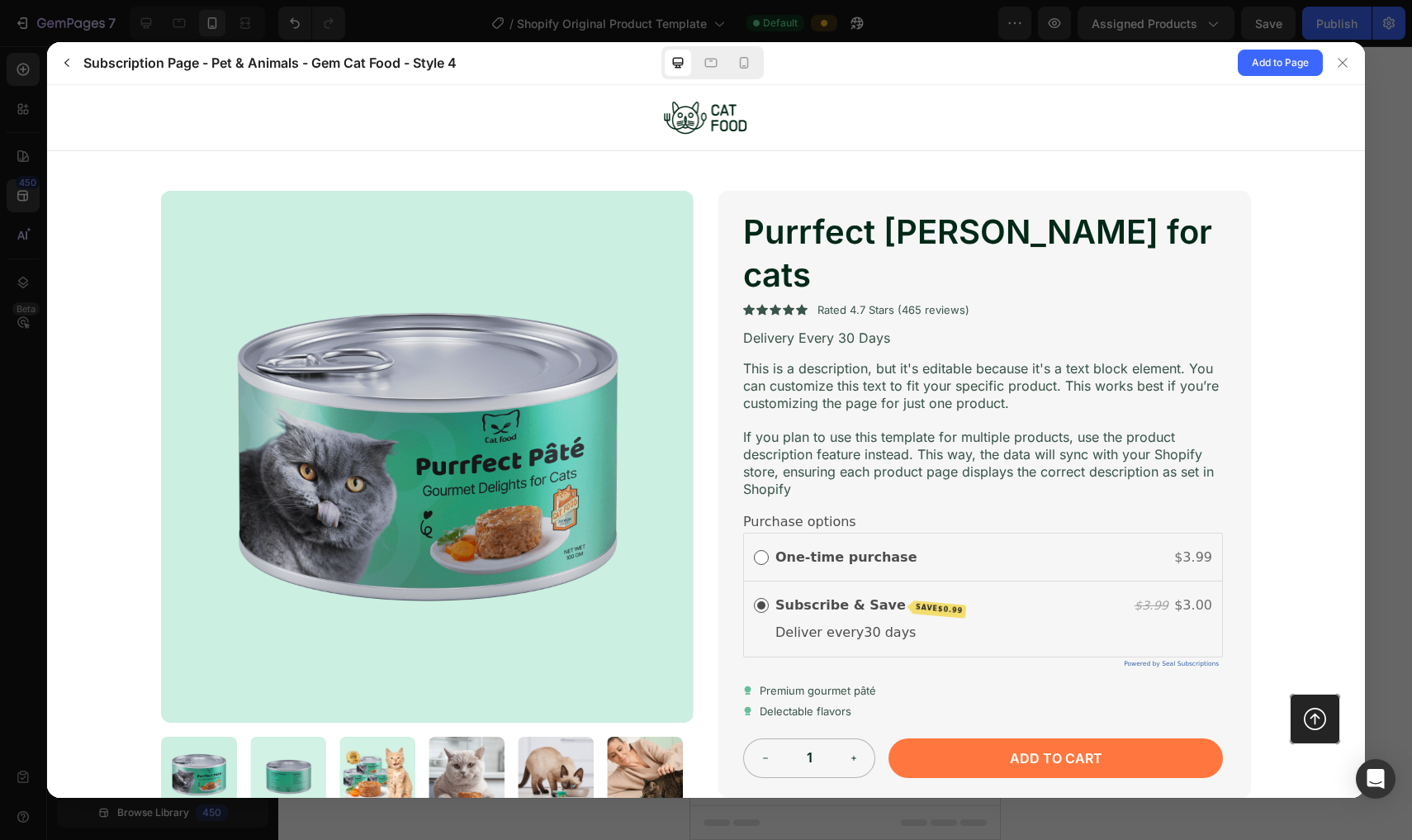
scroll to position [0, 0]
click at [695, 70] on icon at bounding box center [711, 63] width 17 height 17
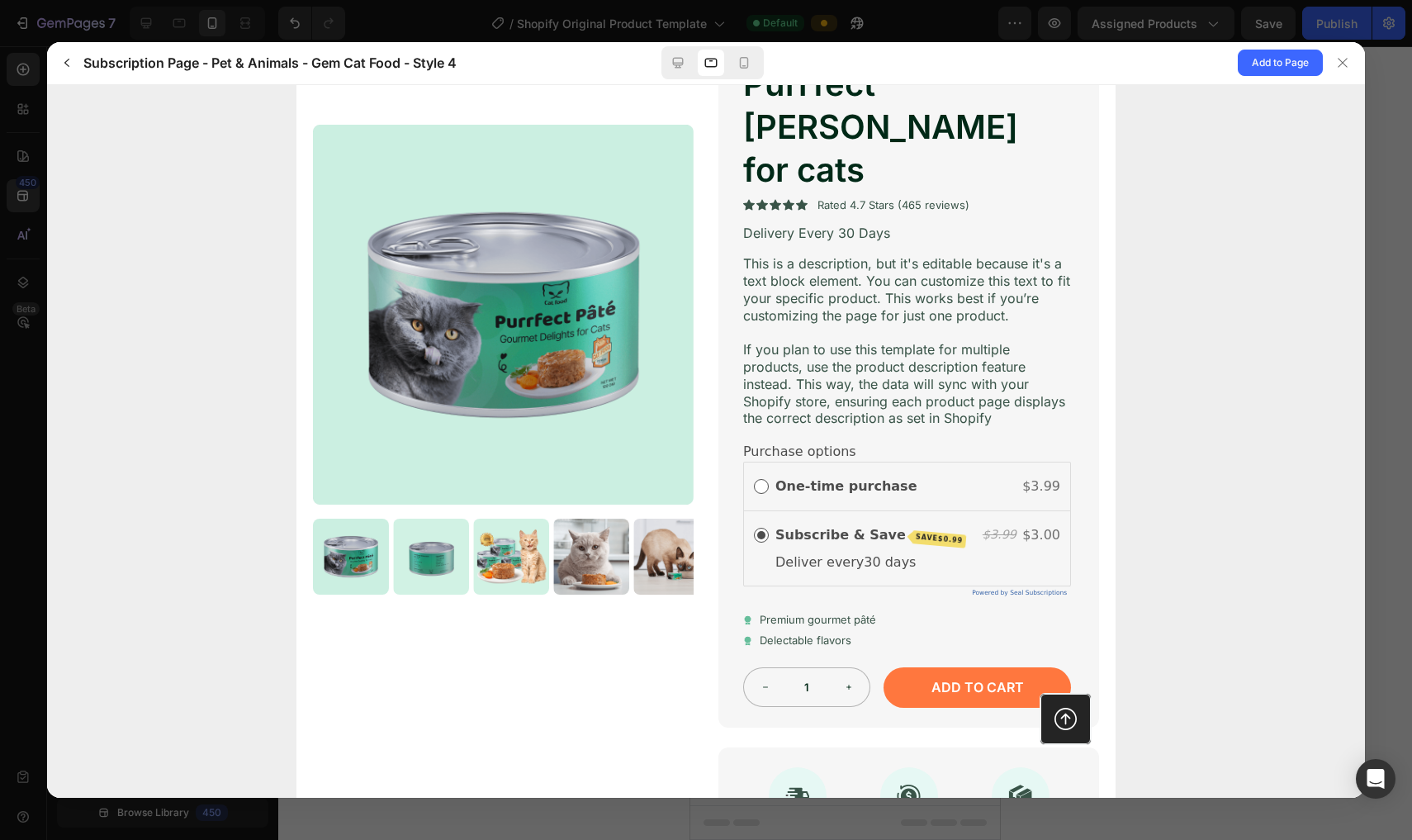
scroll to position [183, 0]
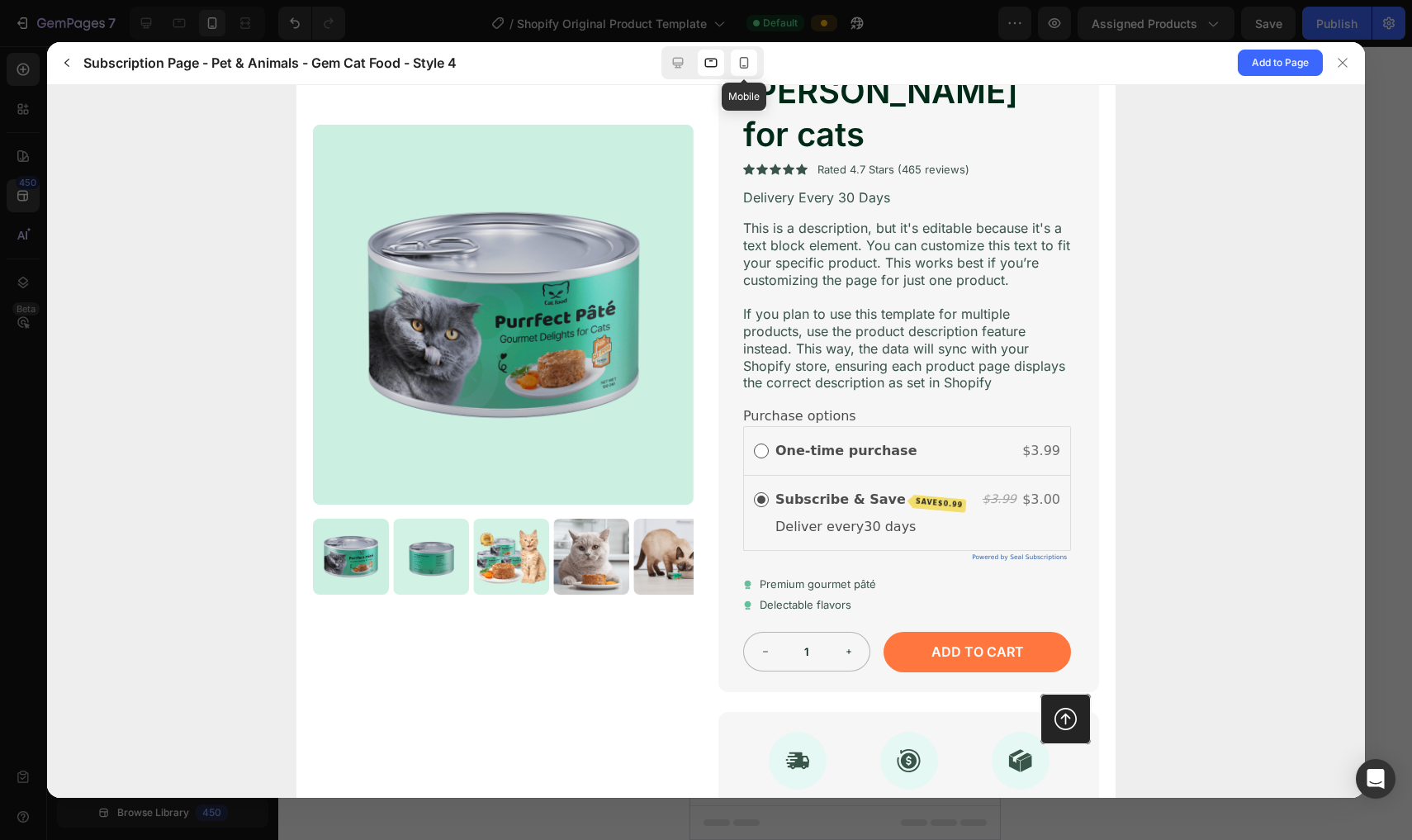
click at [695, 66] on icon at bounding box center [744, 63] width 17 height 17
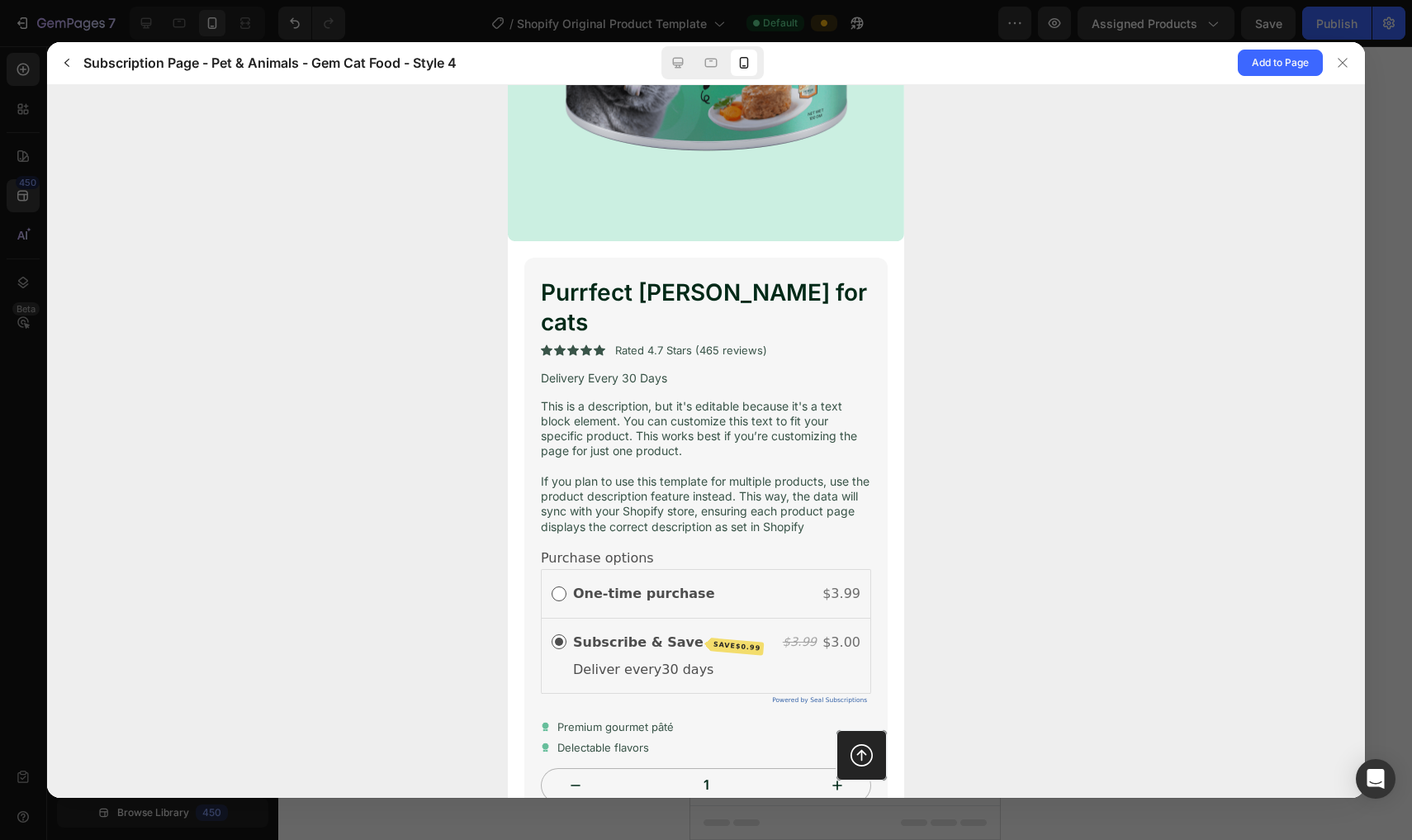
scroll to position [321, 0]
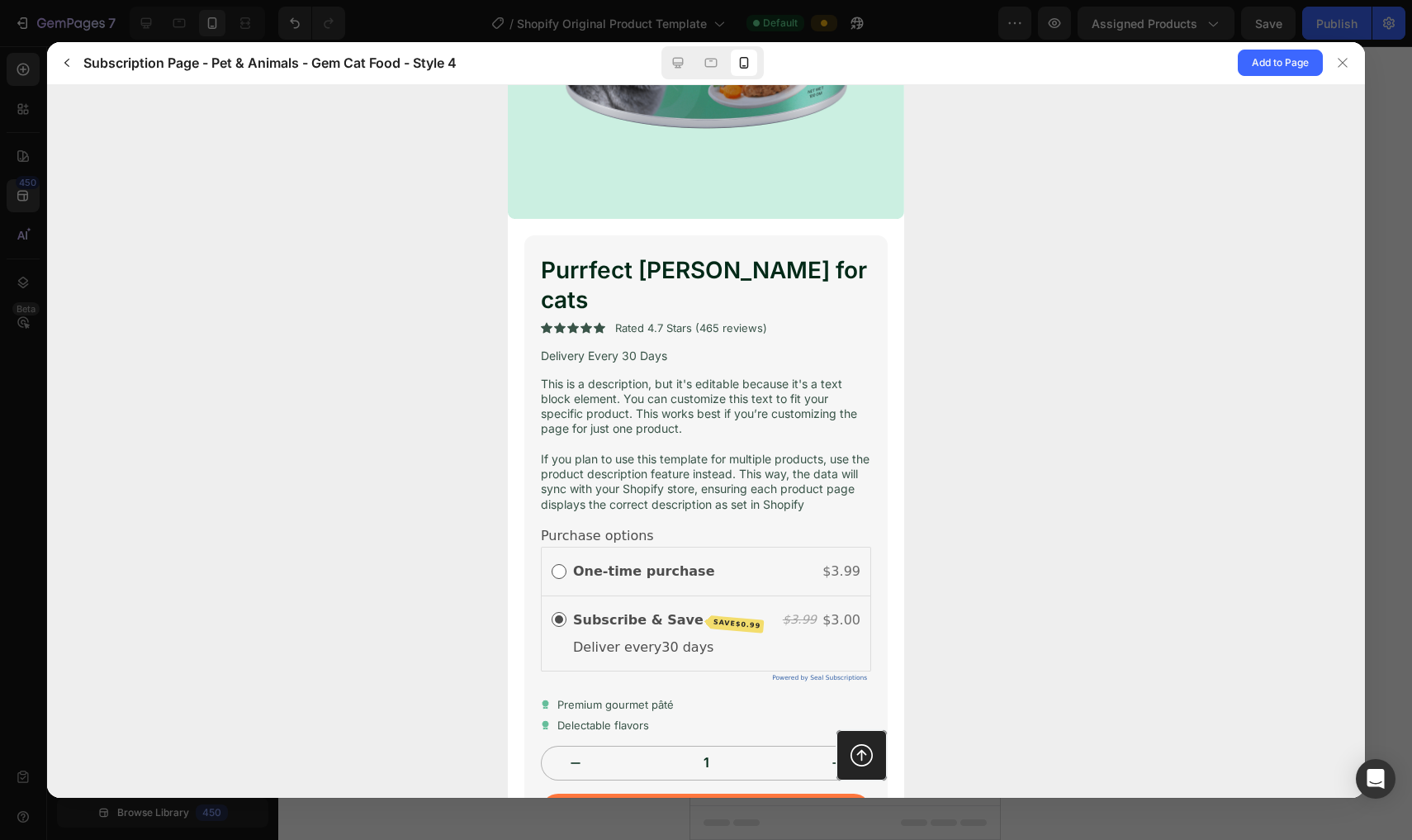
click at [695, 259] on h1 "Purrfect [PERSON_NAME] for cats" at bounding box center [706, 285] width 330 height 60
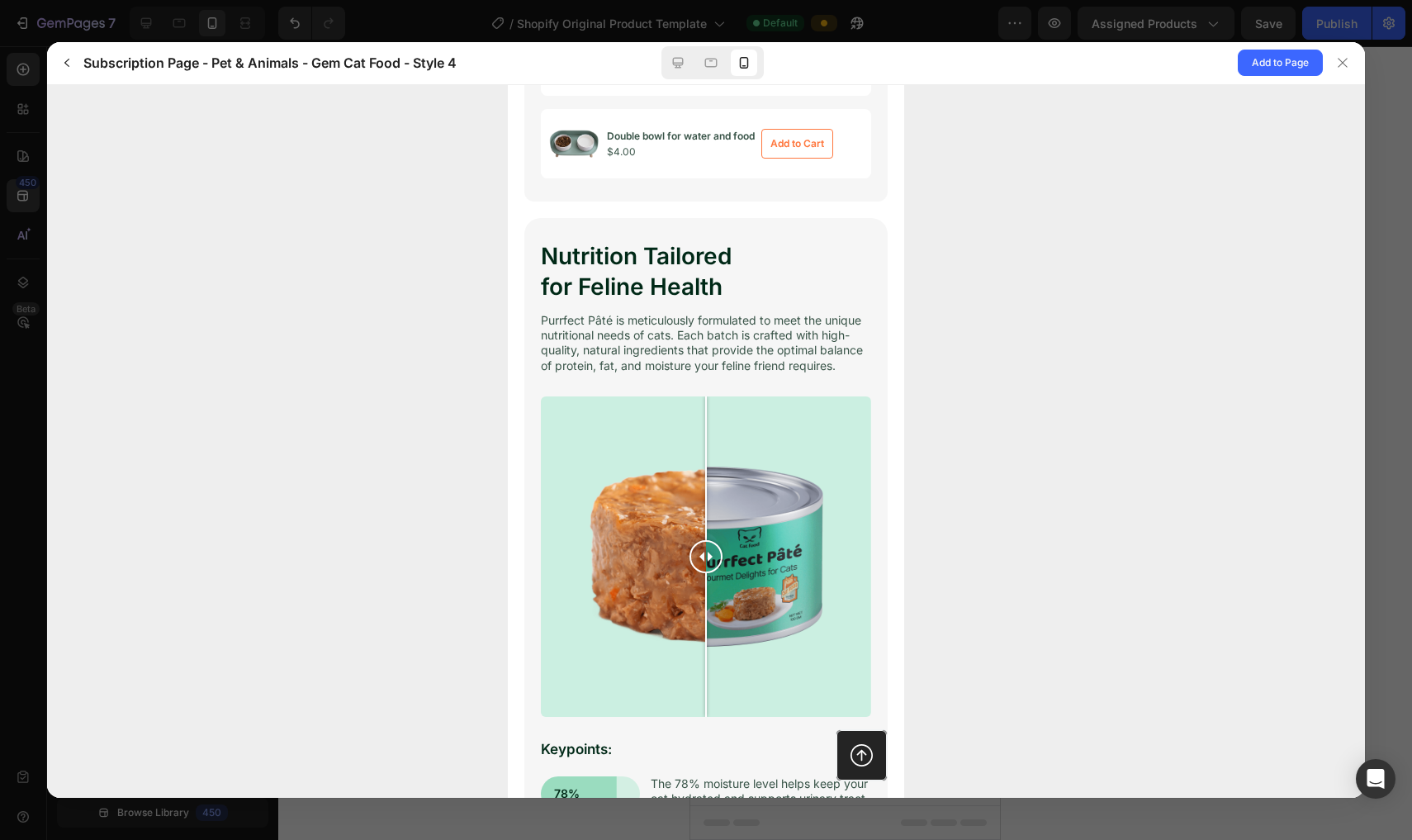
scroll to position [1472, 0]
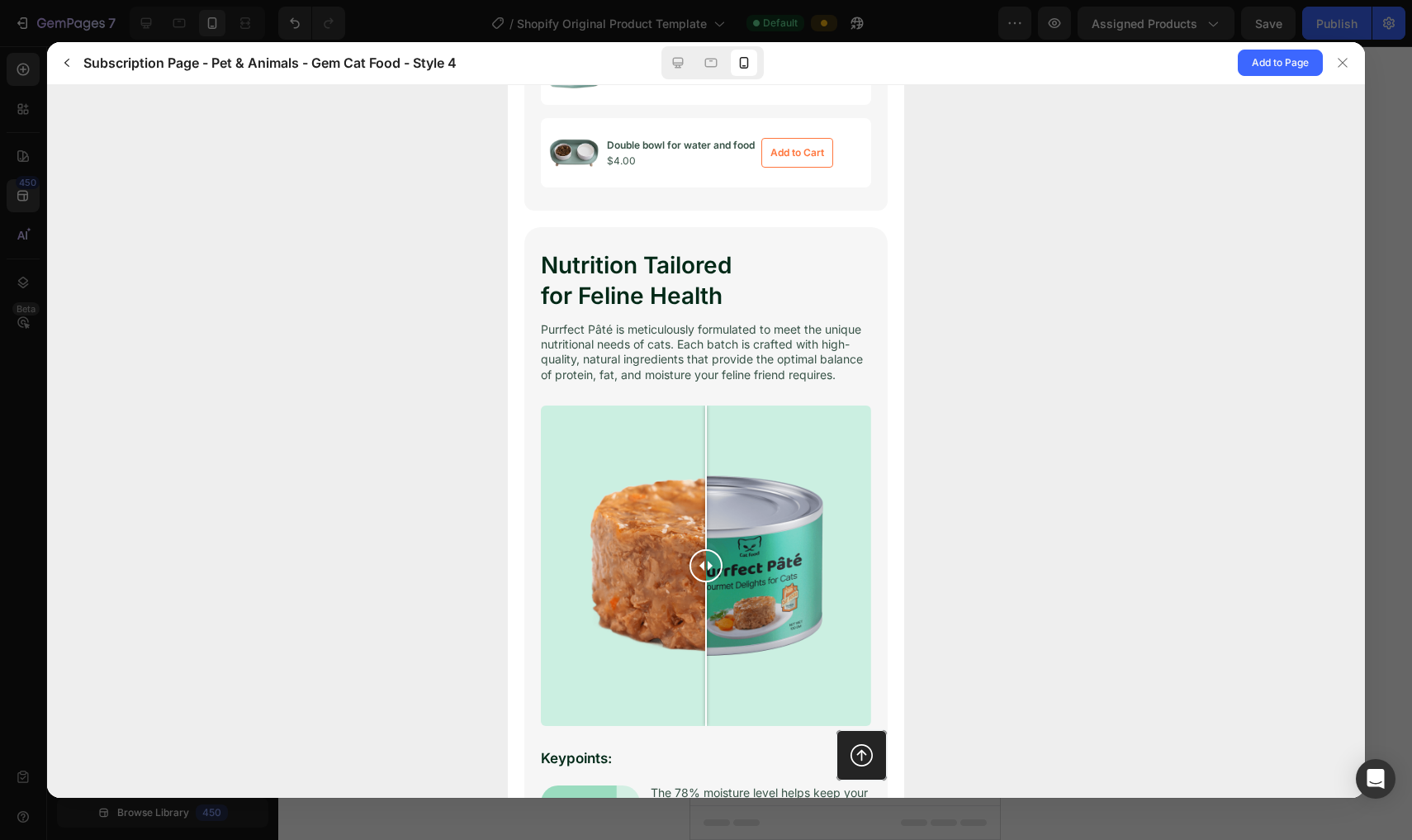
click at [695, 249] on h2 "Nutrition Tailored for Feline Health" at bounding box center [706, 279] width 330 height 60
click at [695, 63] on button "Add to Page" at bounding box center [1281, 63] width 85 height 26
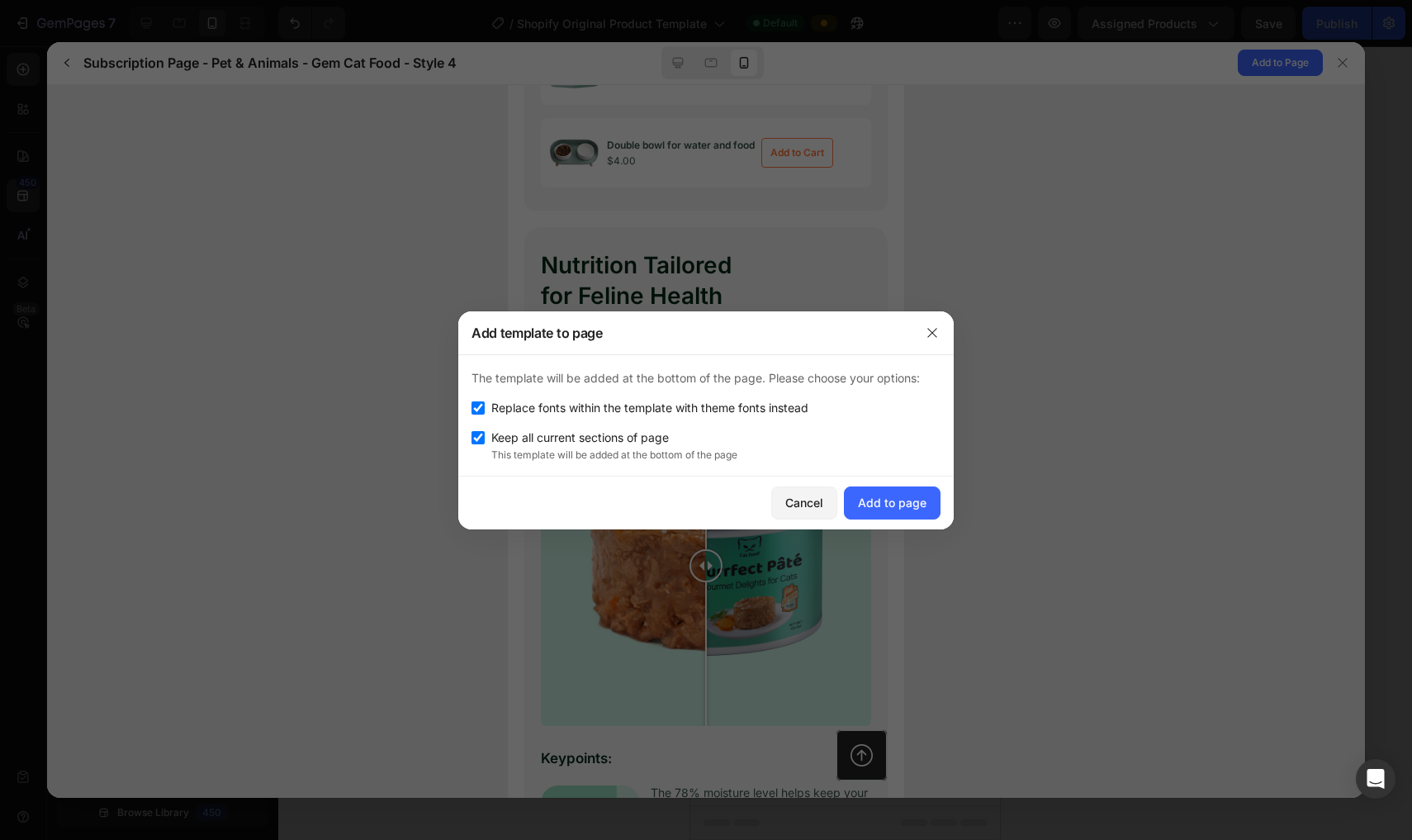
click at [477, 433] on input "checkbox" at bounding box center [478, 437] width 13 height 13
checkbox input "true"
click at [695, 495] on div "Add to page" at bounding box center [892, 502] width 69 height 17
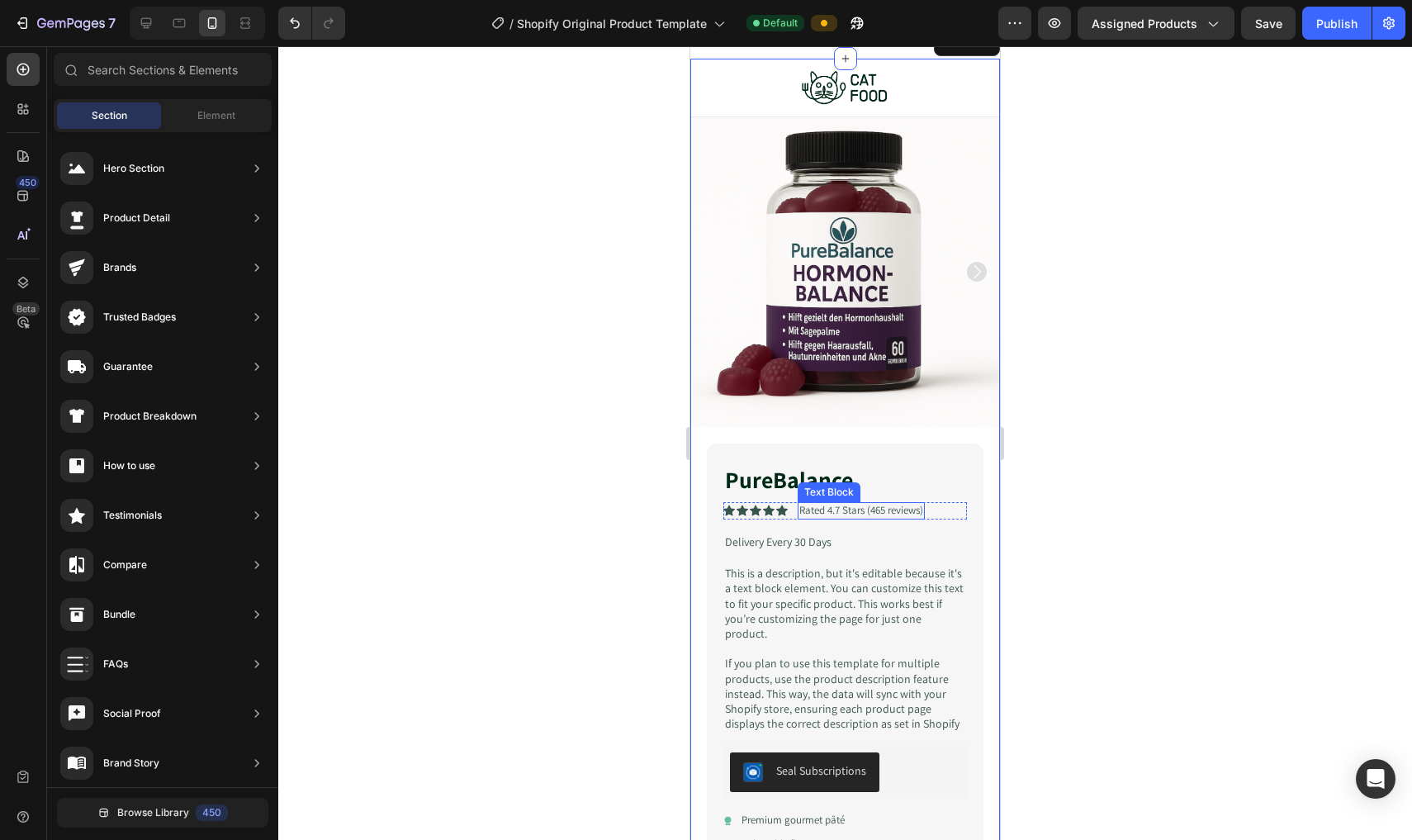
scroll to position [1811, 0]
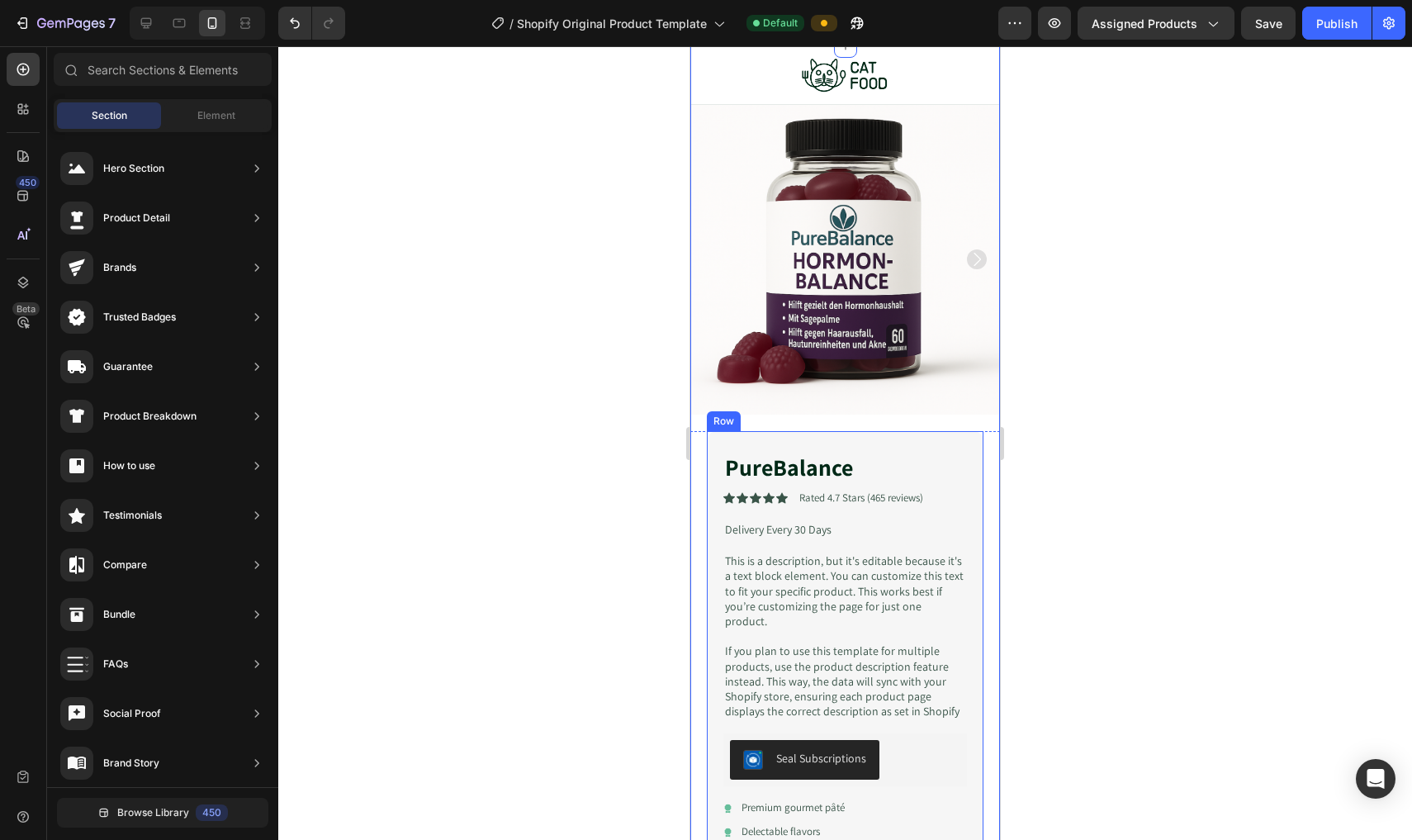
click at [695, 441] on div "PureBalance Product Title Icon Icon Icon Icon Icon Icon List Rated 4.7 Stars (4…" at bounding box center [845, 730] width 276 height 599
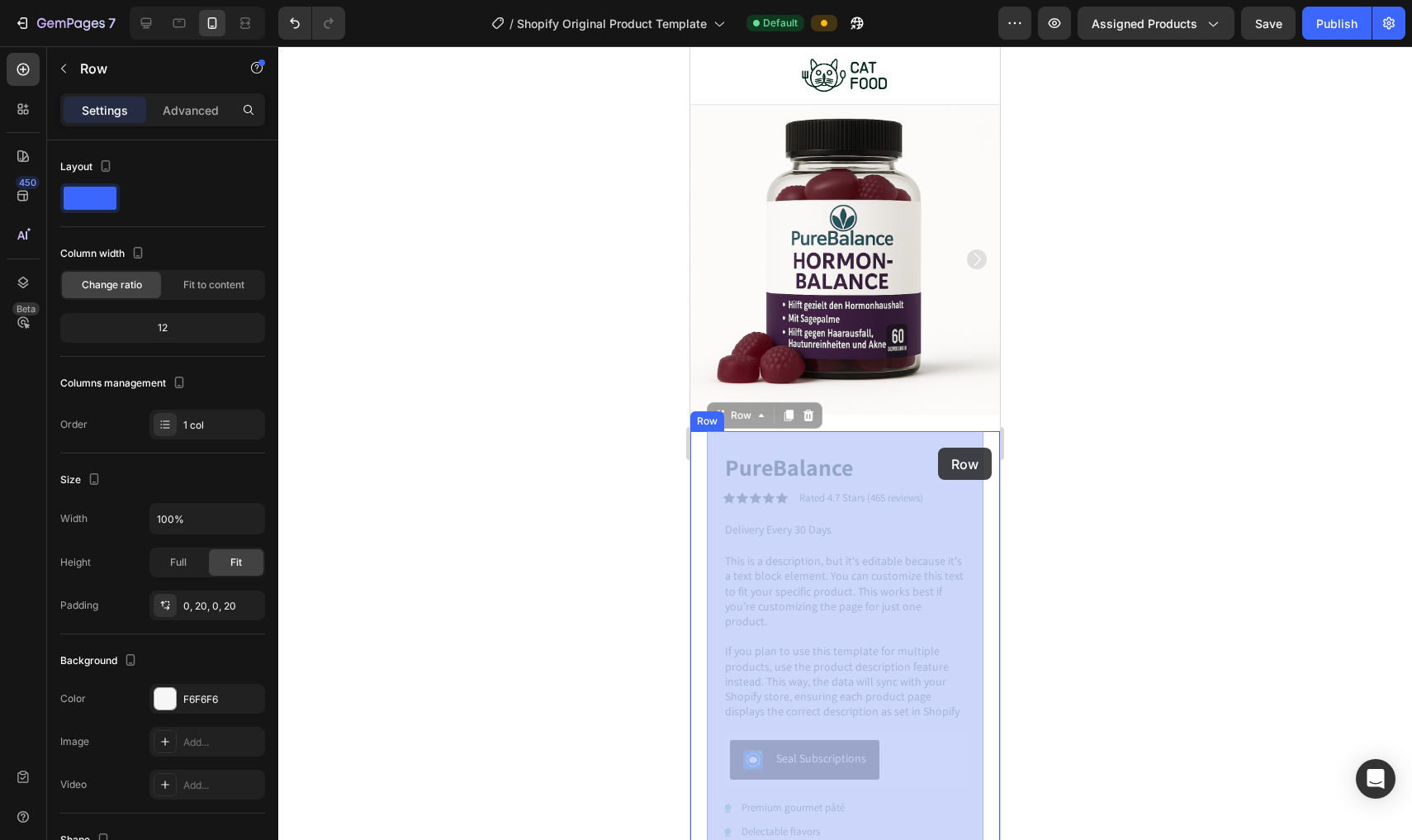
drag, startPoint x: 894, startPoint y: 441, endPoint x: 939, endPoint y: 448, distance: 45.5
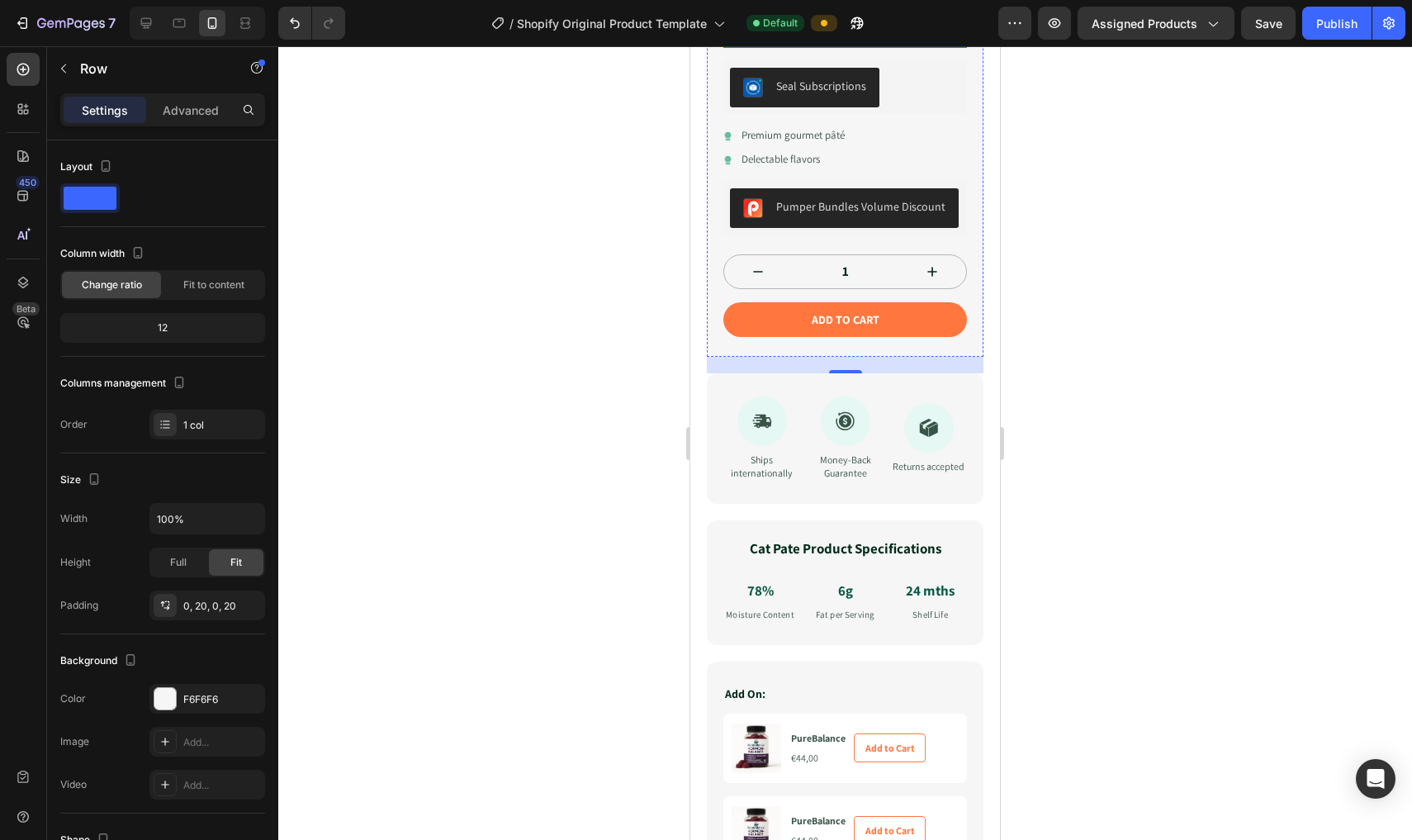
scroll to position [2509, 0]
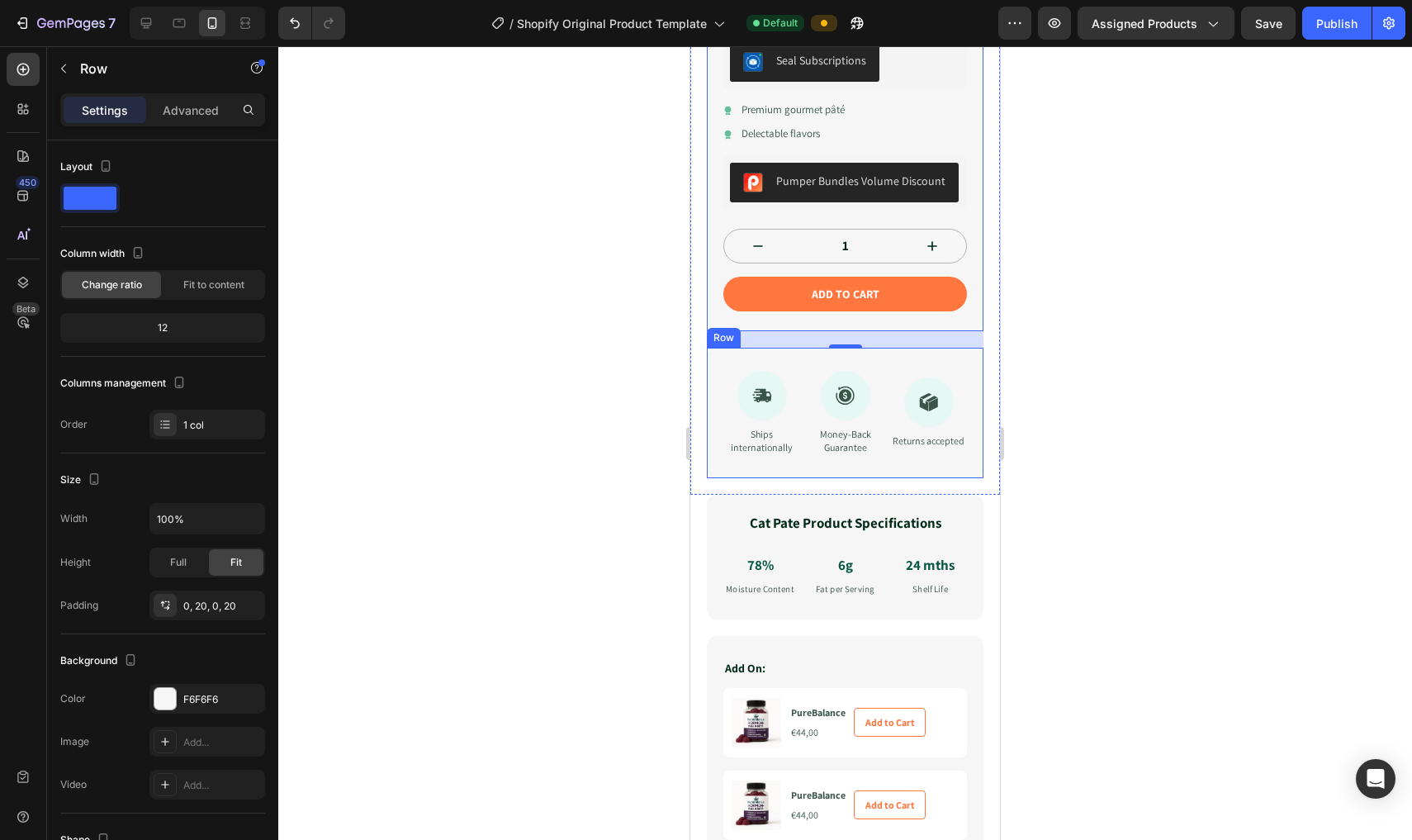
click at [695, 442] on div "Icon Ships internationally Text Block Icon Money-Back Guarantee Text Block Icon…" at bounding box center [845, 413] width 276 height 130
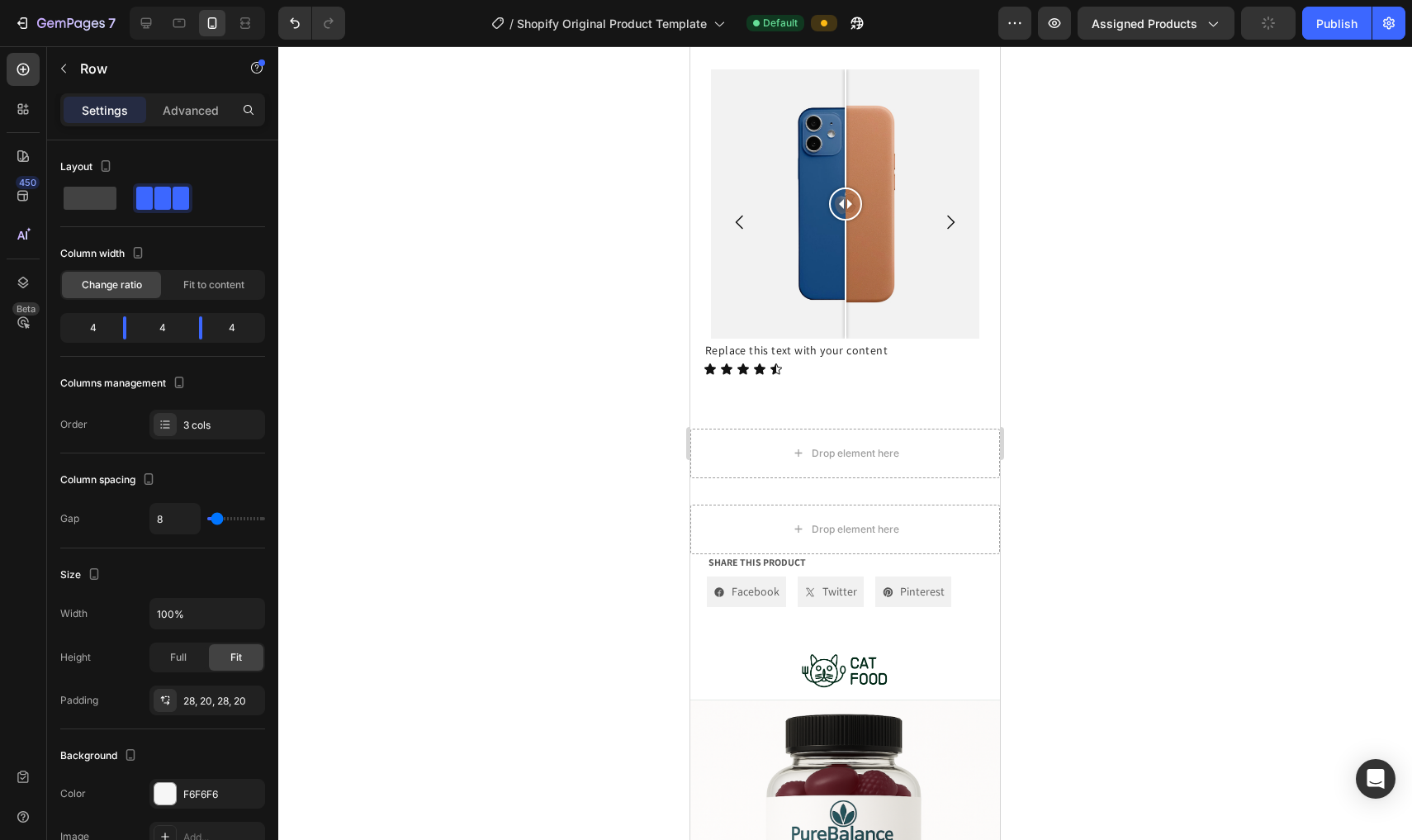
scroll to position [1279, 0]
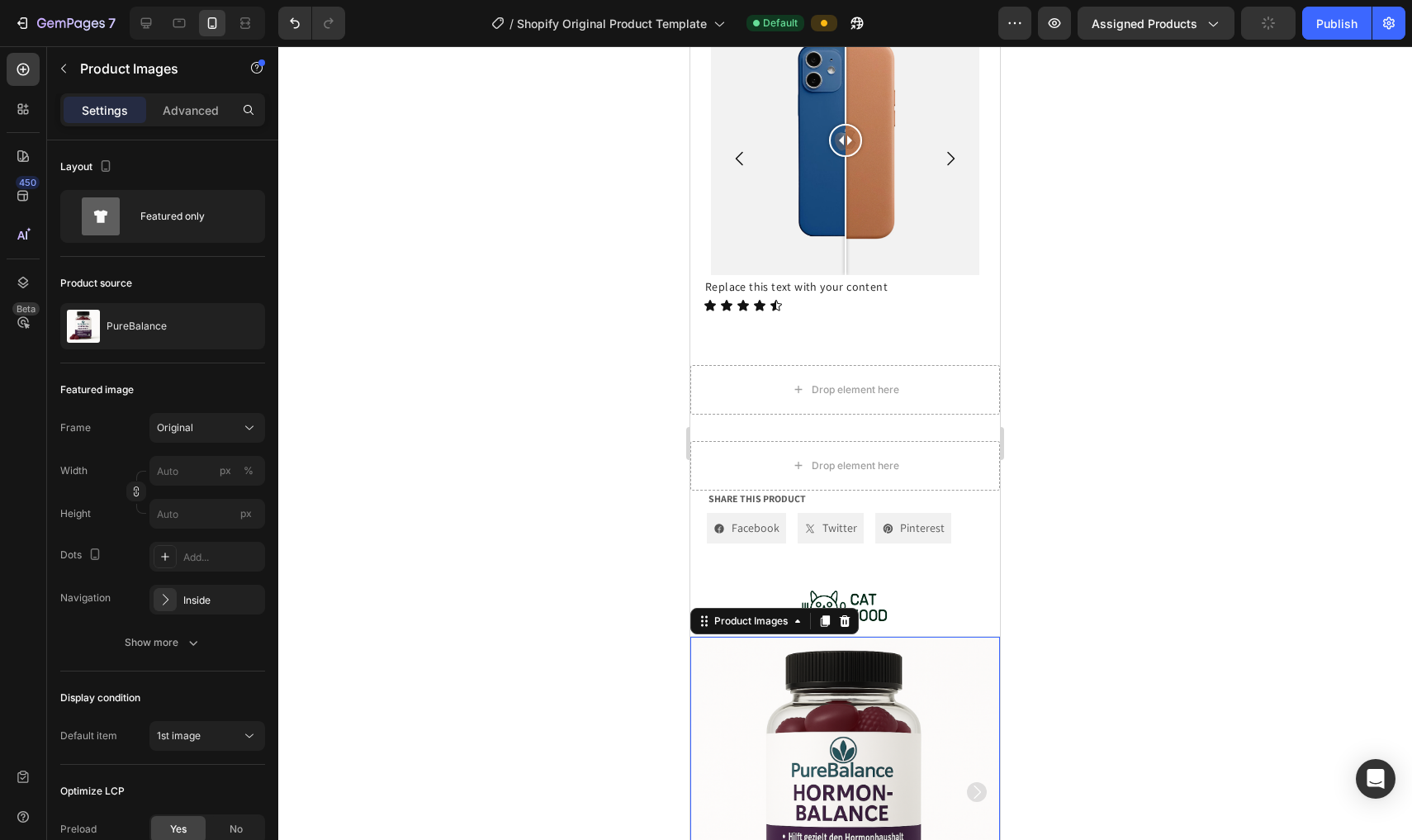
click at [695, 669] on img at bounding box center [845, 791] width 309 height 309
click at [695, 619] on icon at bounding box center [845, 621] width 13 height 13
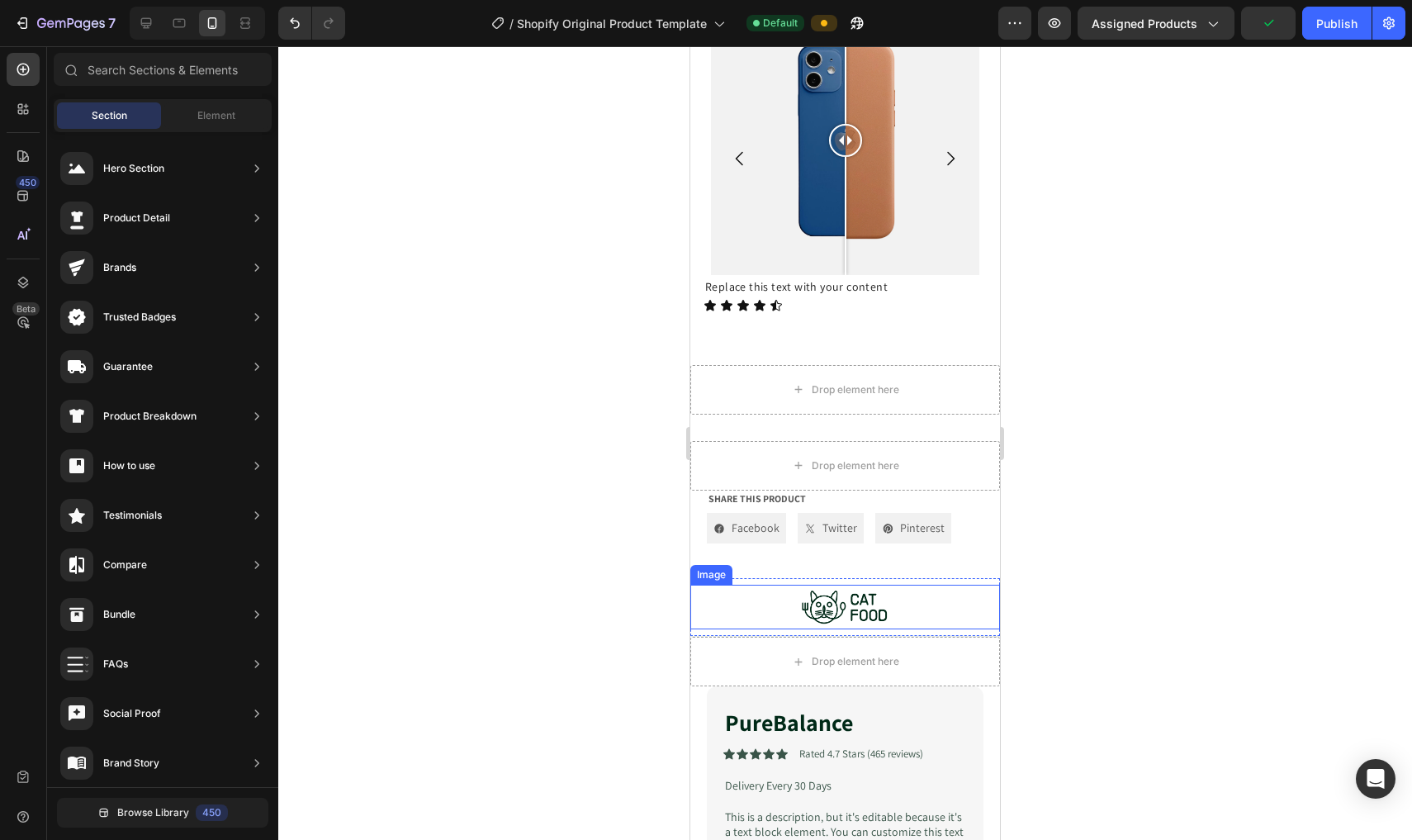
click at [695, 608] on img at bounding box center [845, 606] width 93 height 44
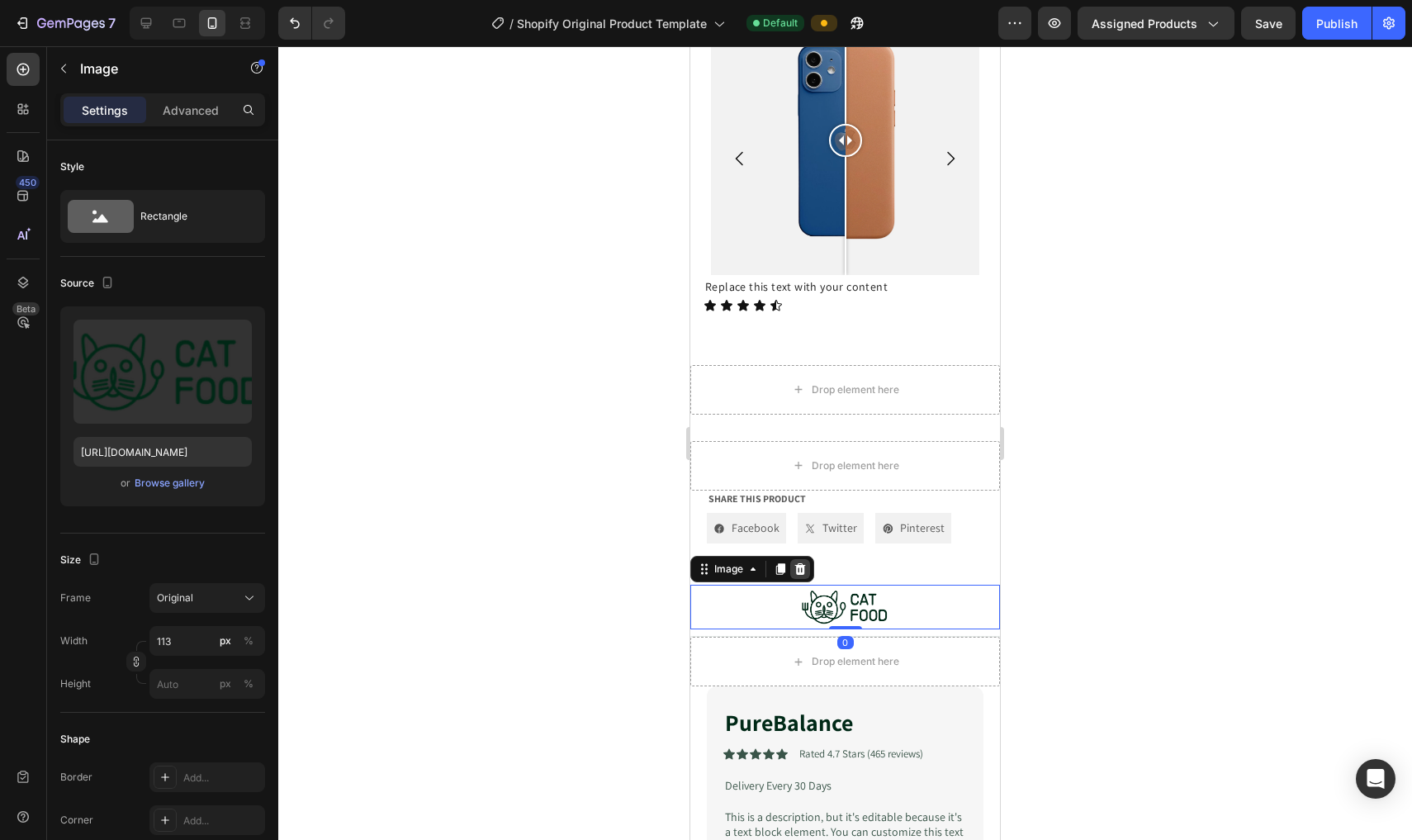
click at [695, 567] on icon at bounding box center [800, 568] width 10 height 11
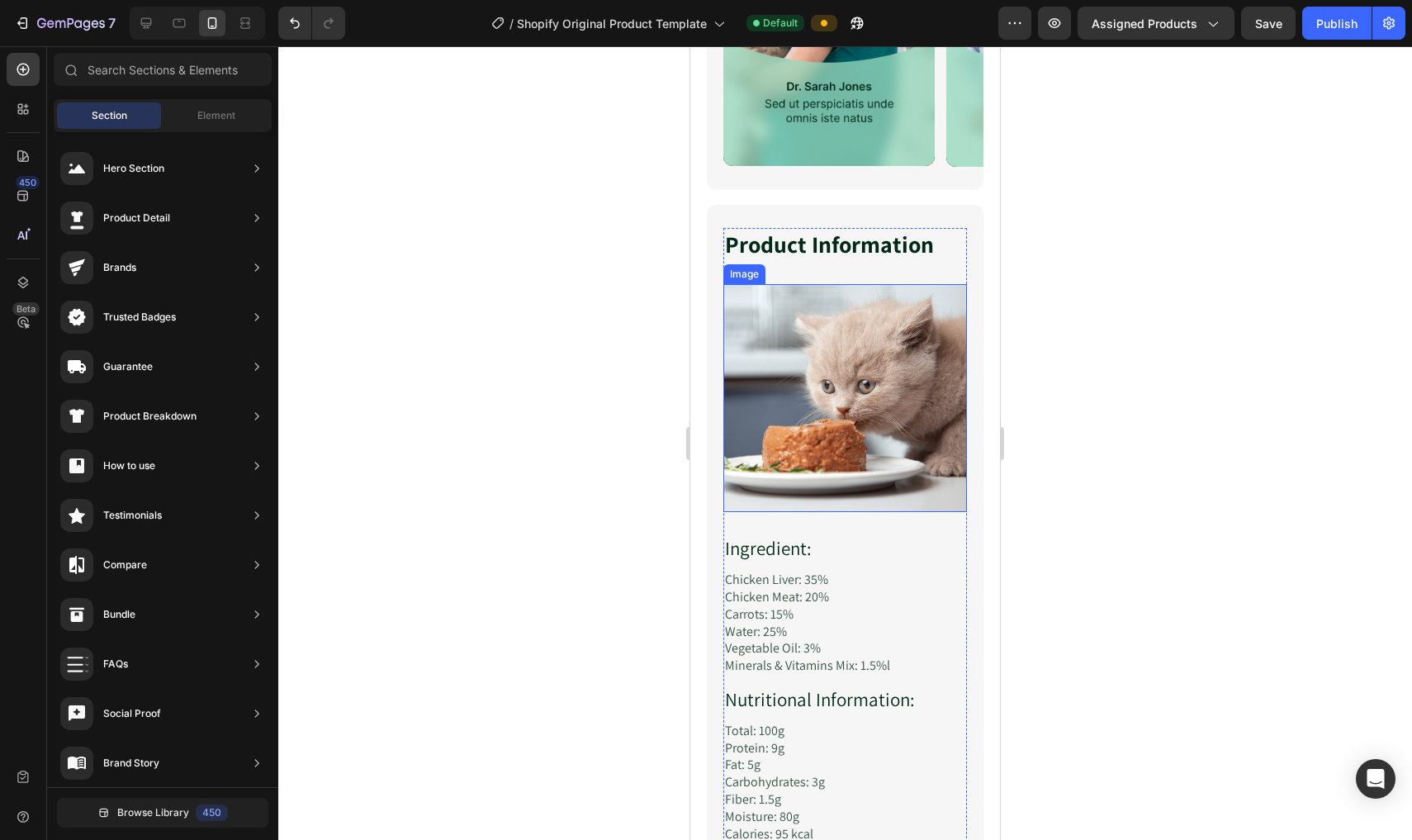
scroll to position [3947, 0]
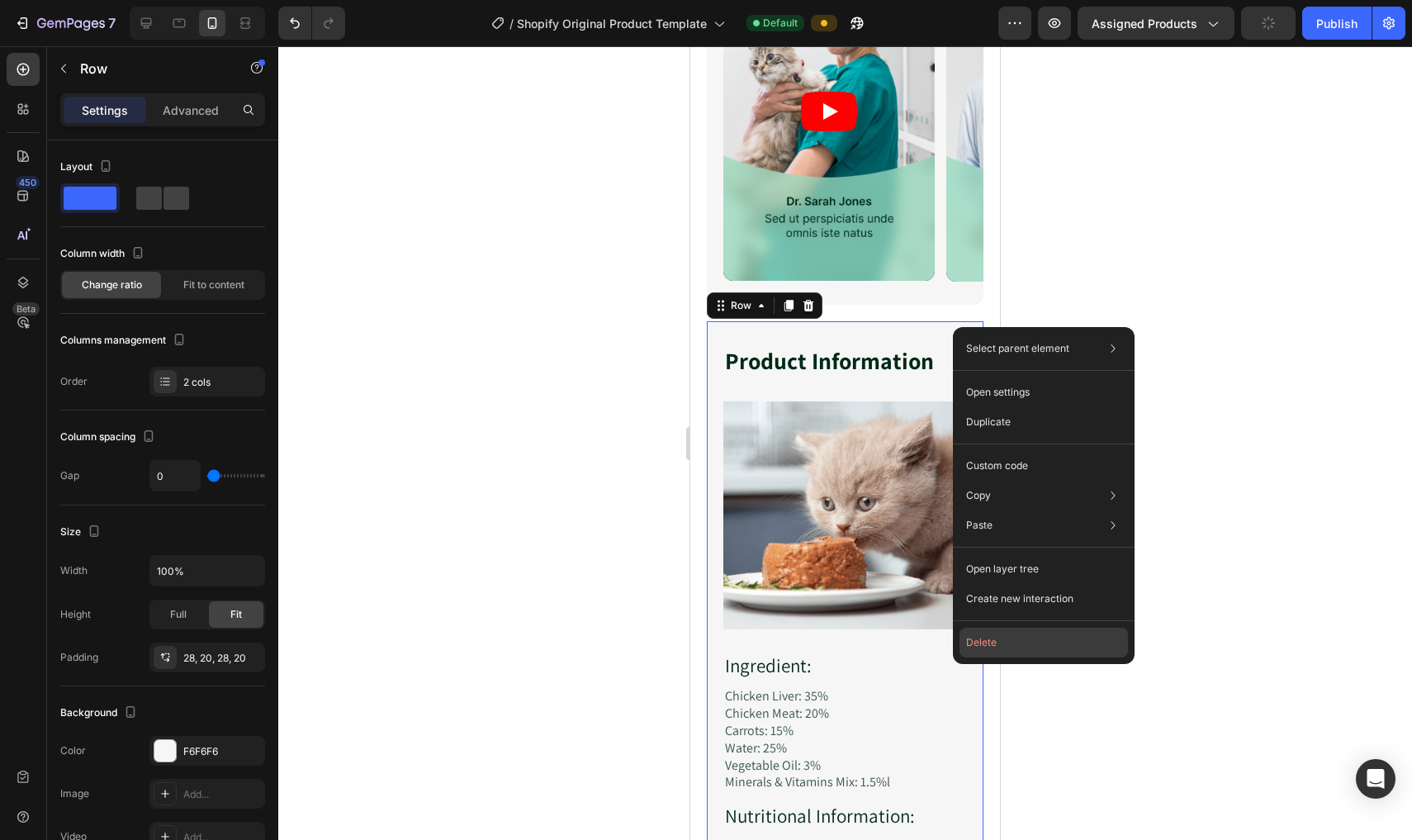
click at [695, 638] on button "Delete" at bounding box center [1044, 643] width 169 height 30
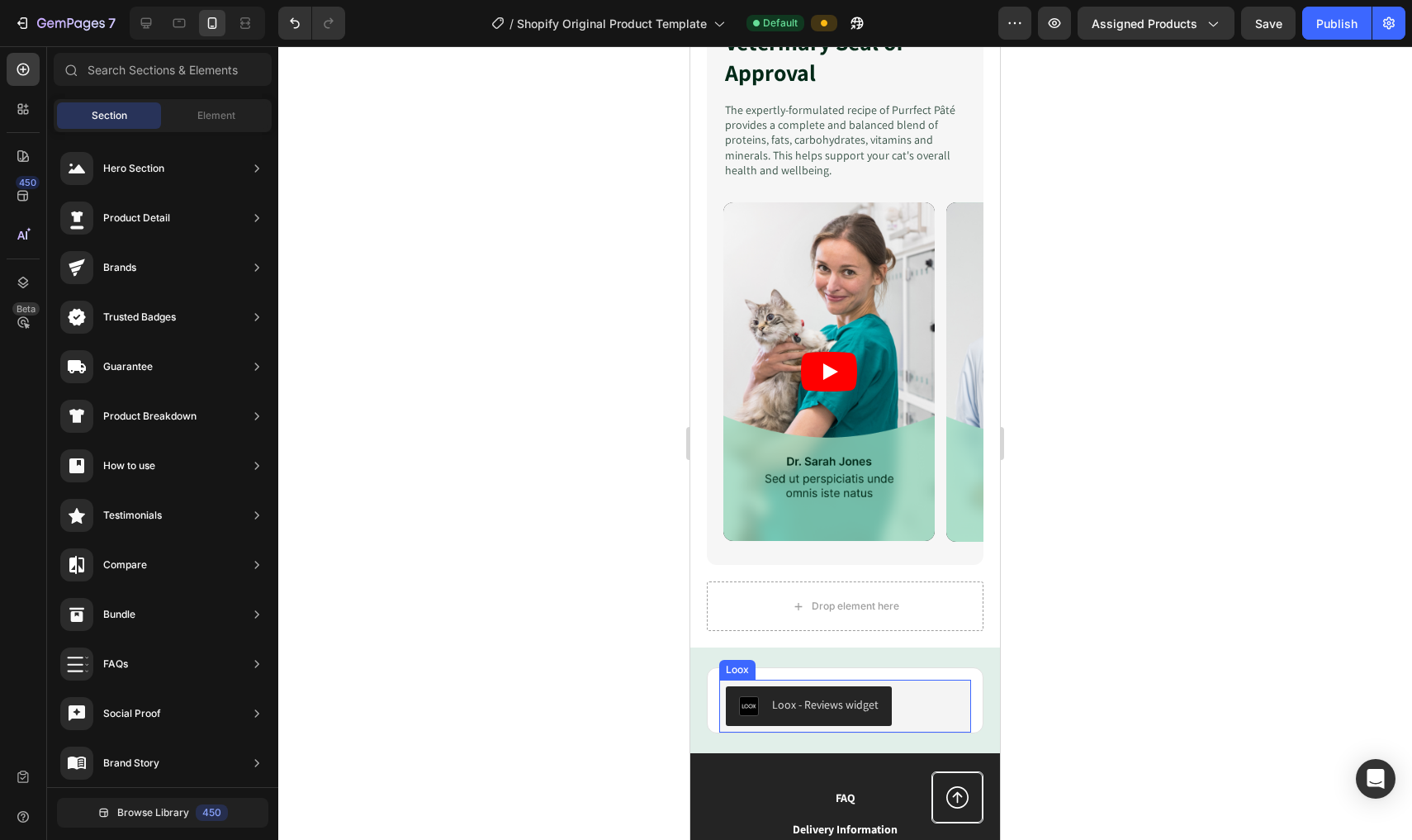
scroll to position [3688, 0]
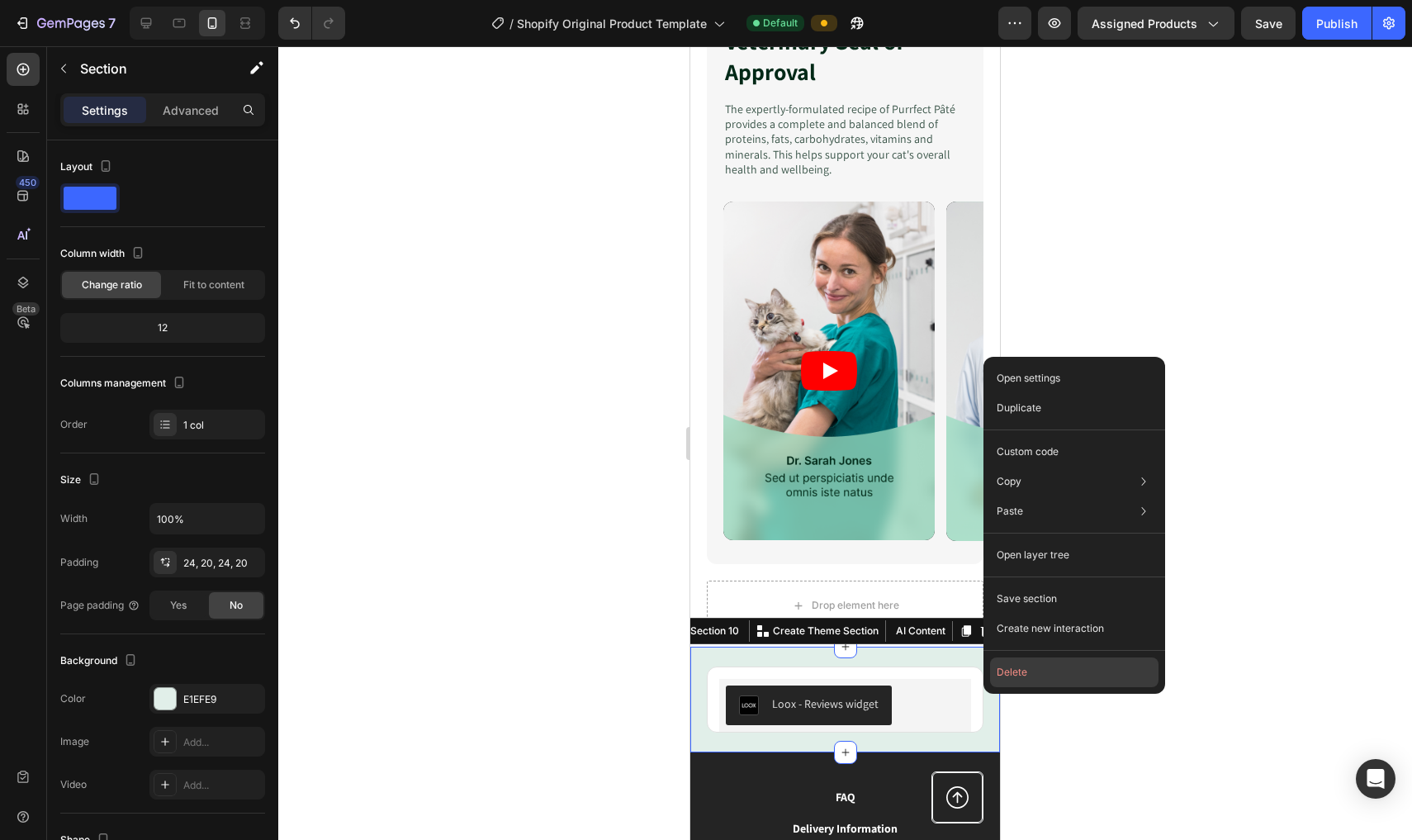
click at [695, 674] on button "Delete" at bounding box center [1074, 672] width 169 height 30
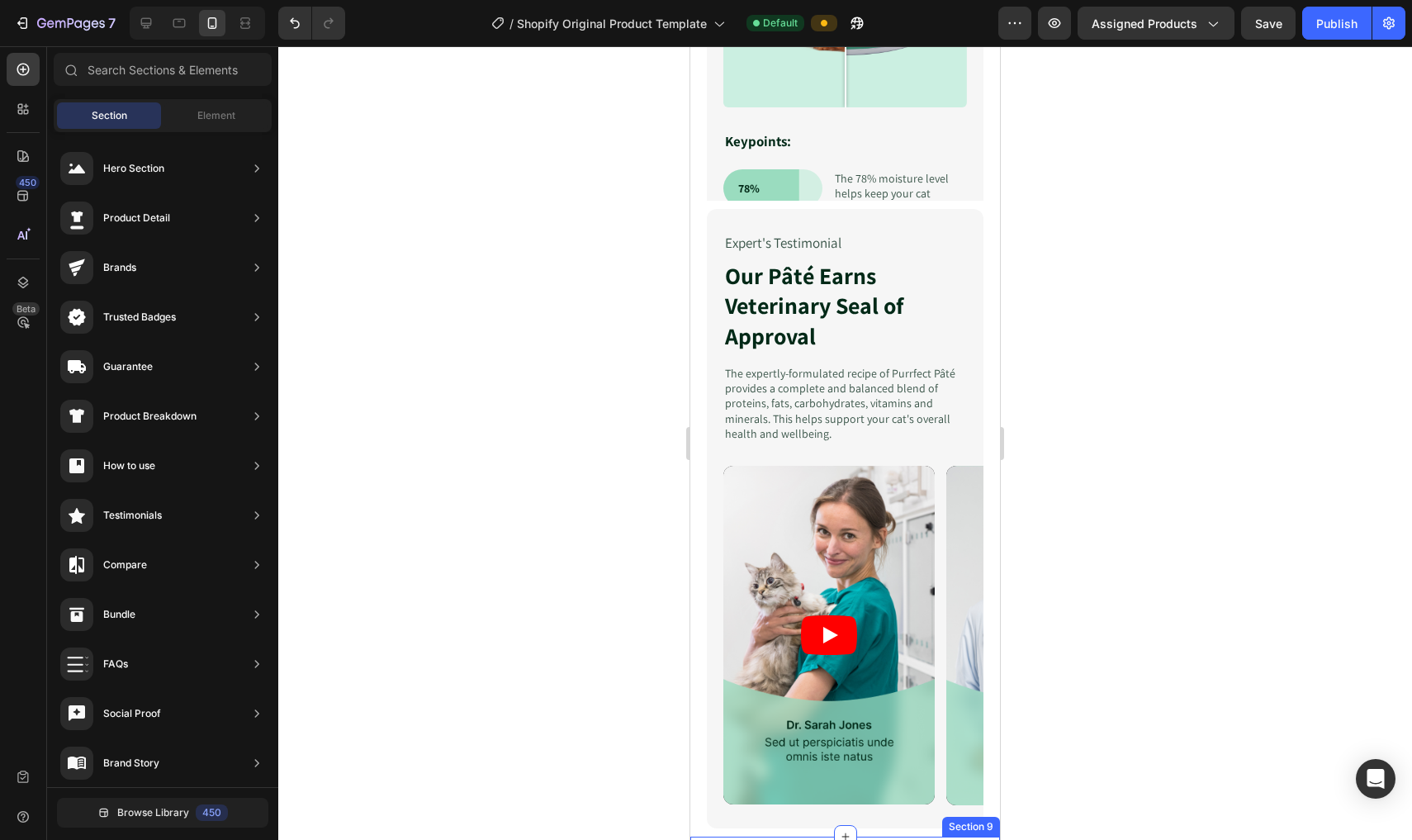
scroll to position [3404, 0]
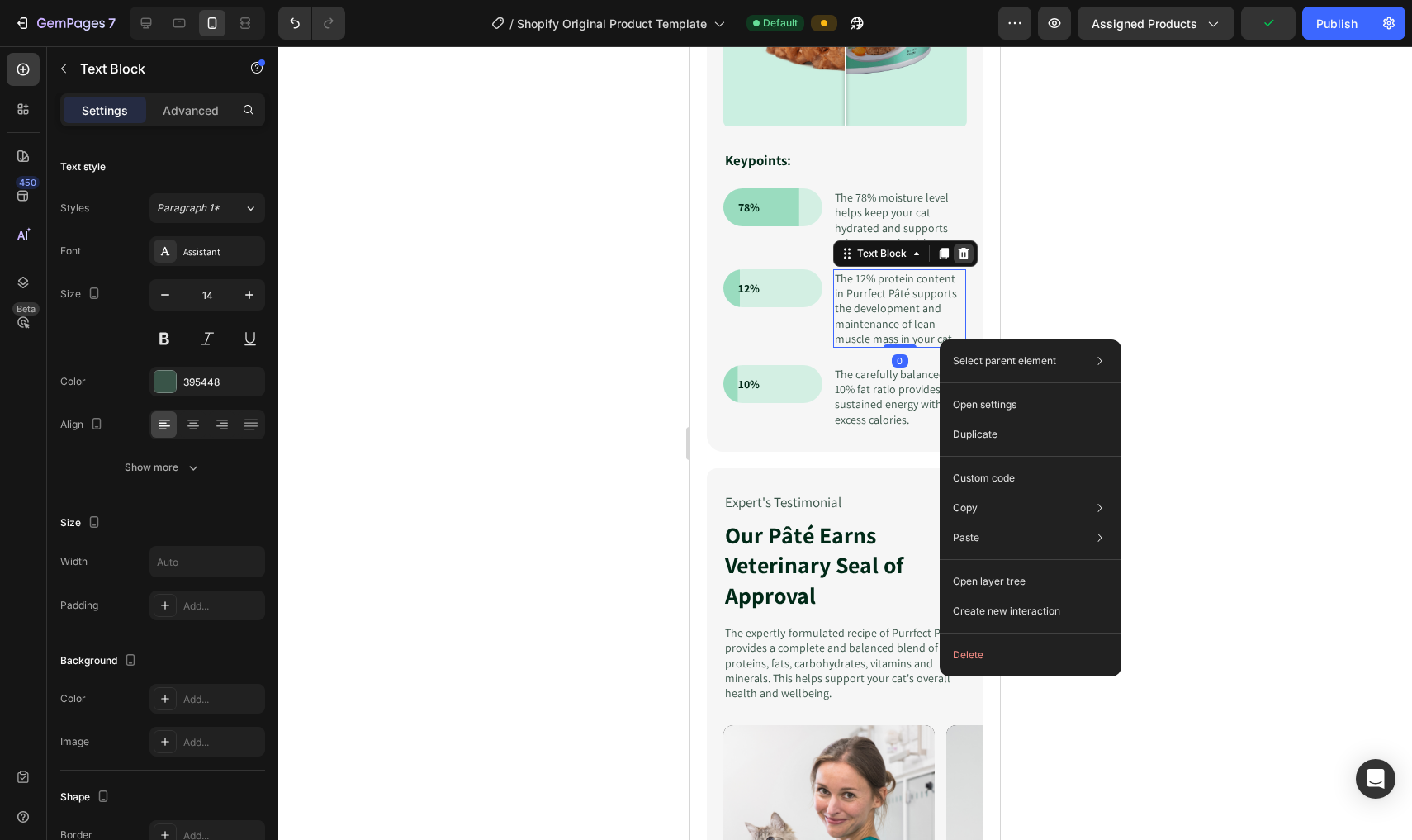
click at [695, 243] on div at bounding box center [963, 253] width 20 height 20
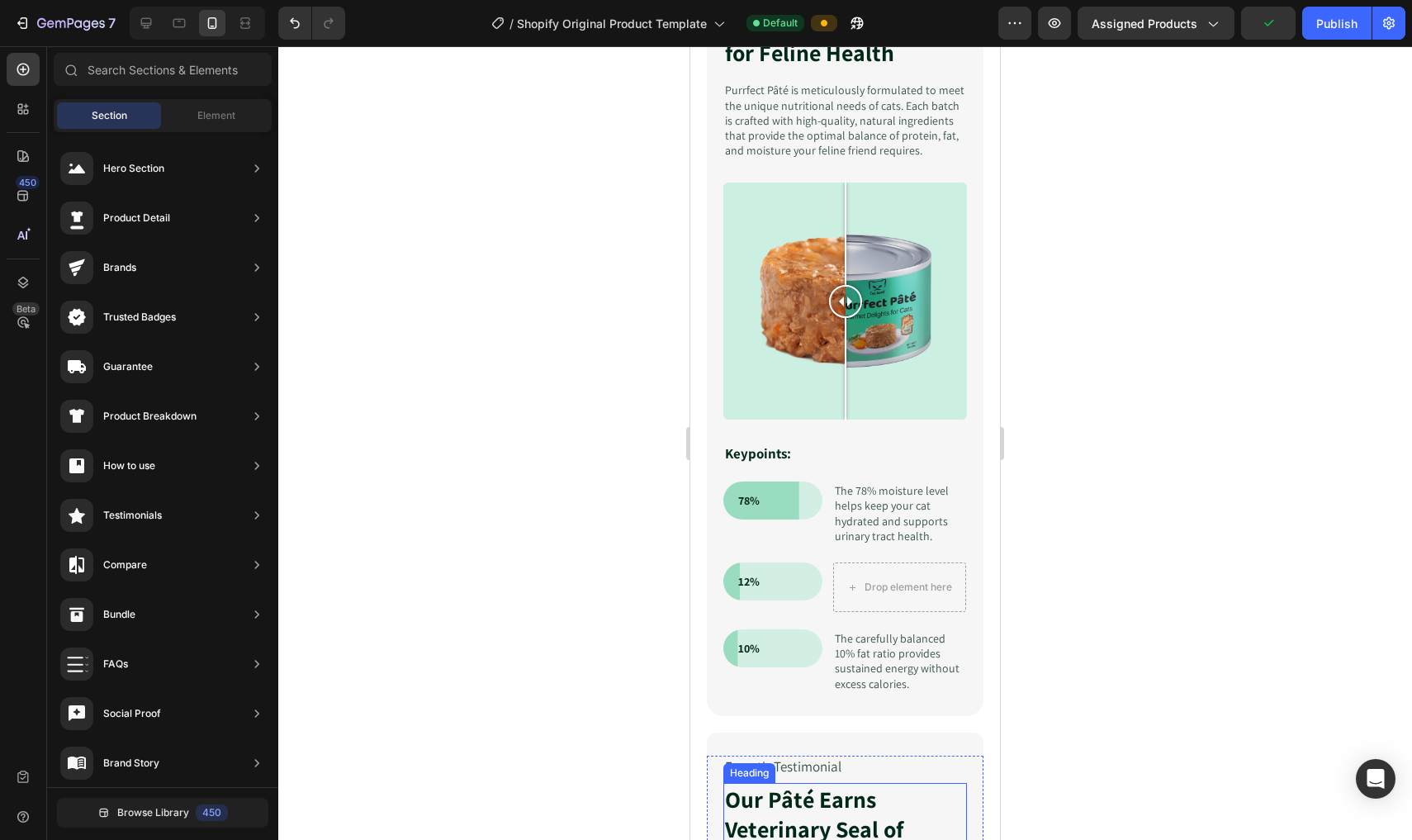
scroll to position [2891, 0]
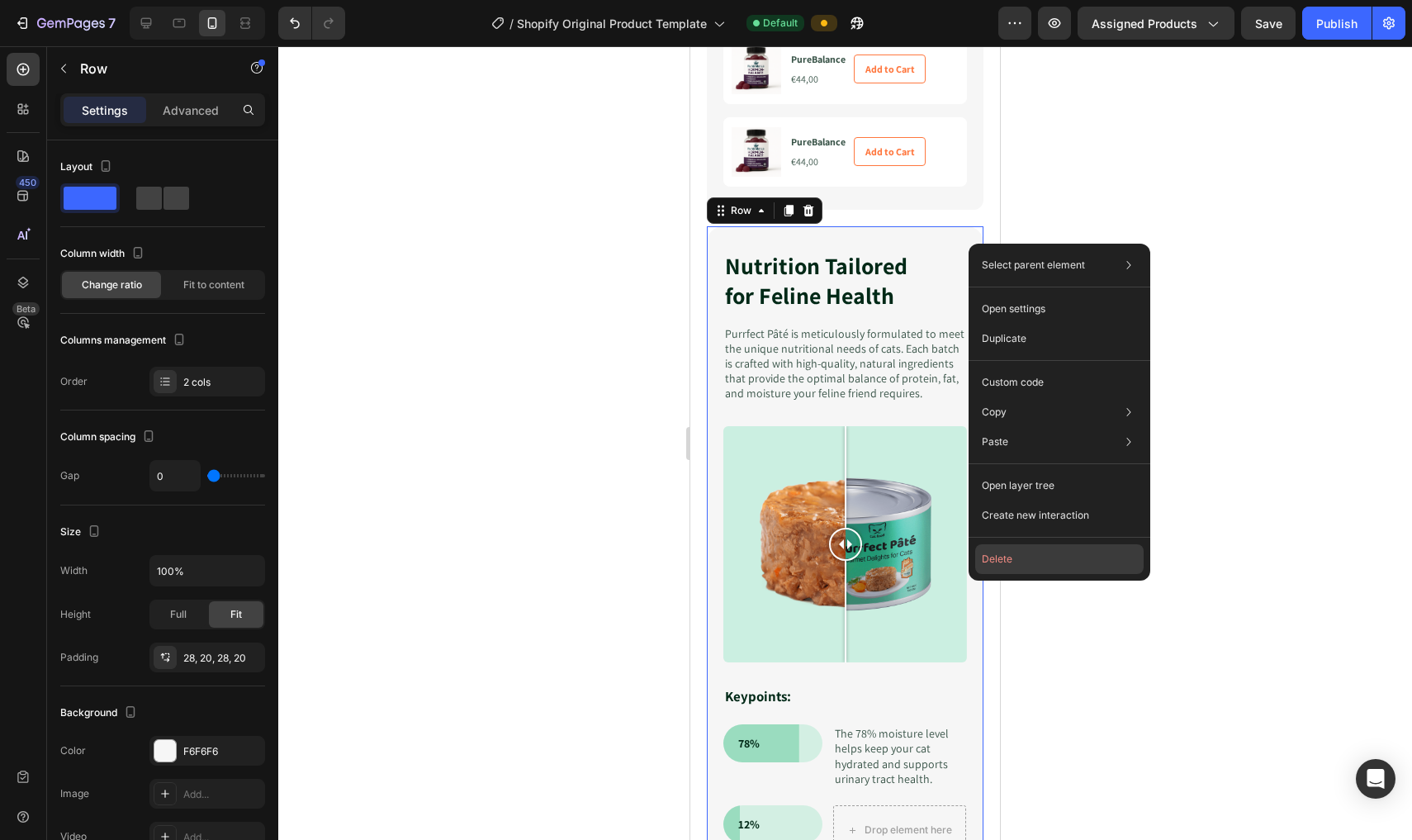
click at [695, 552] on button "Delete" at bounding box center [1059, 559] width 169 height 30
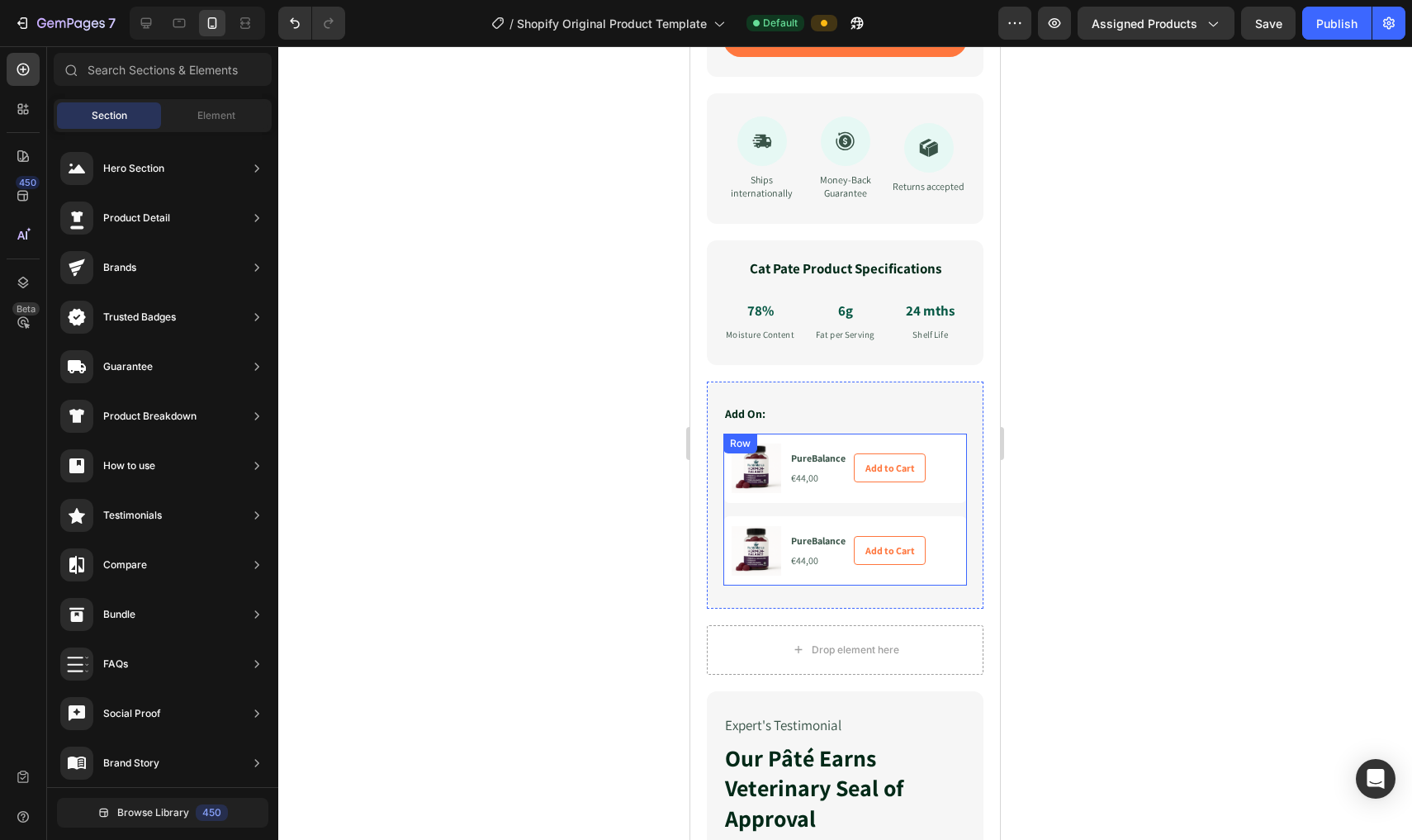
scroll to position [2475, 0]
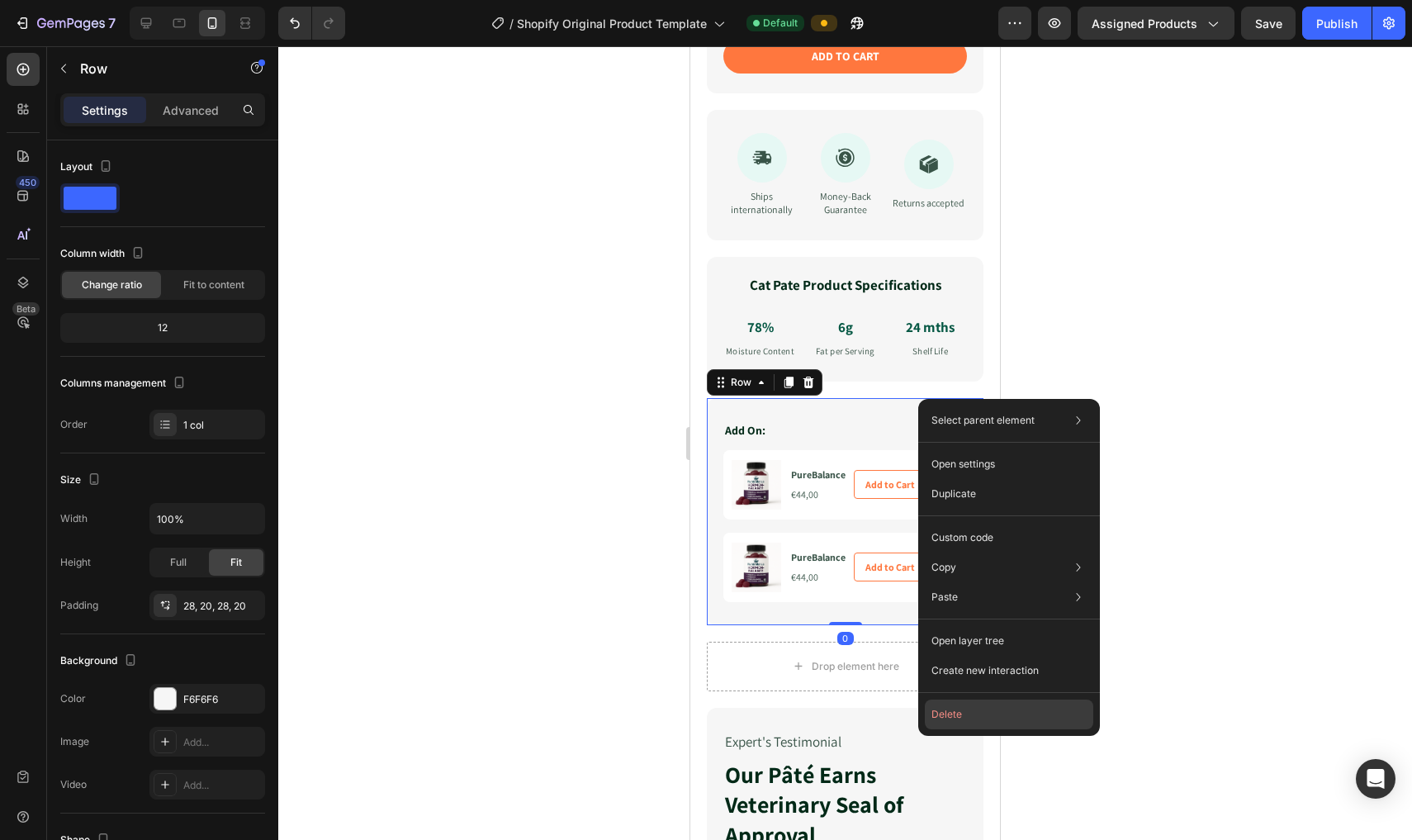
click at [695, 715] on button "Delete" at bounding box center [1009, 715] width 169 height 30
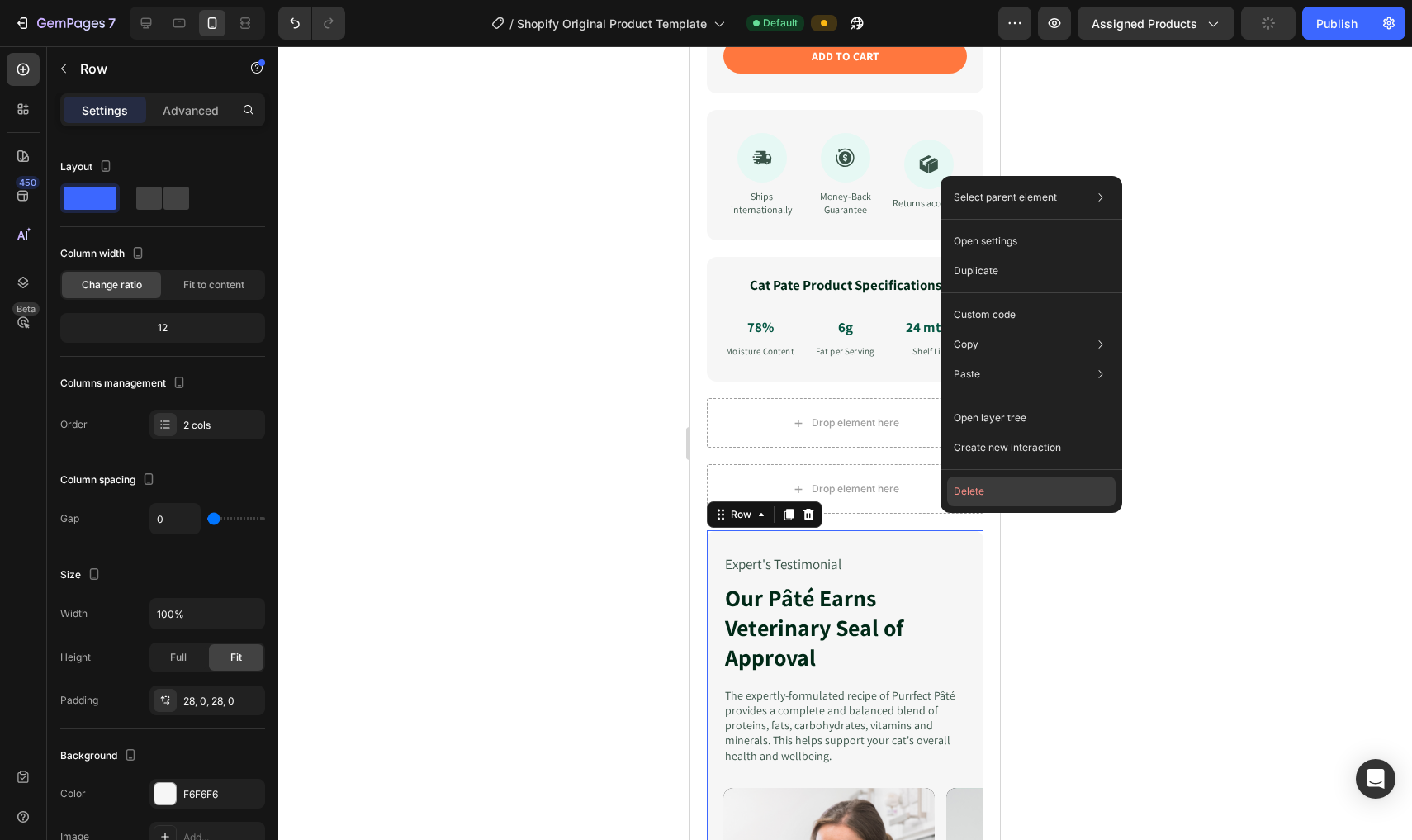
click at [695, 484] on button "Delete" at bounding box center [1031, 491] width 169 height 30
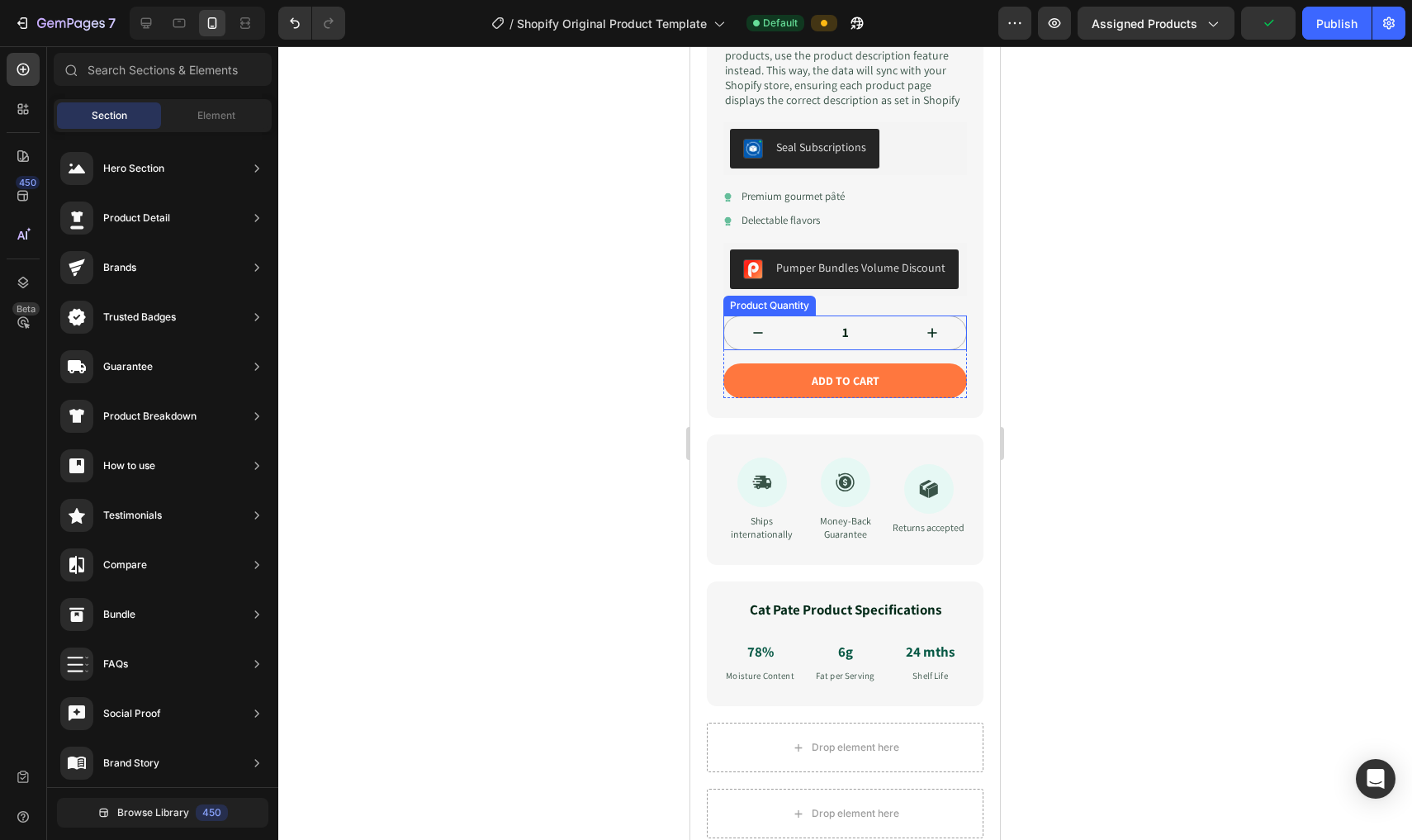
scroll to position [2149, 0]
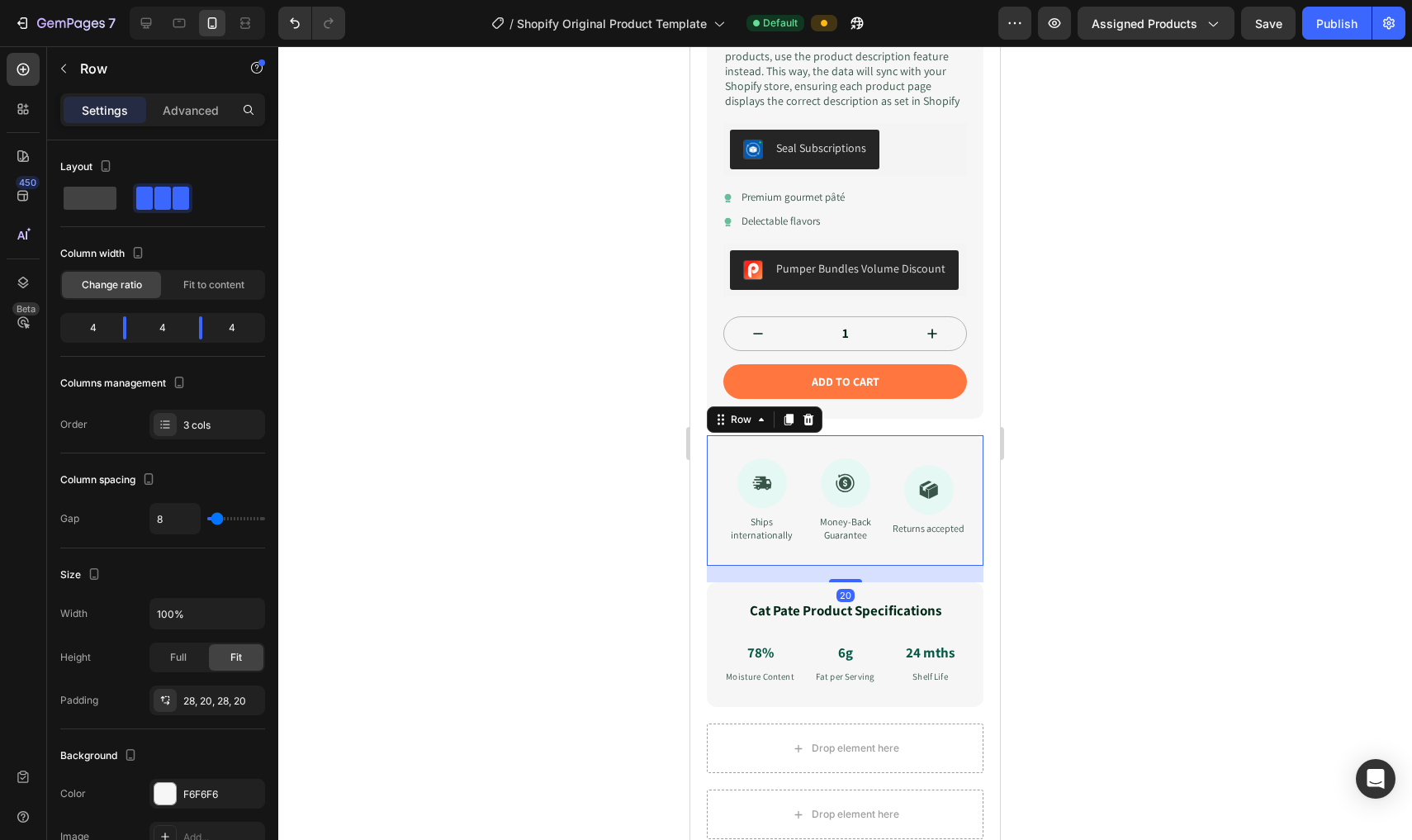
click at [695, 436] on div "Icon Ships internationally Text Block Icon Money-Back Guarantee Text Block Icon…" at bounding box center [845, 501] width 276 height 130
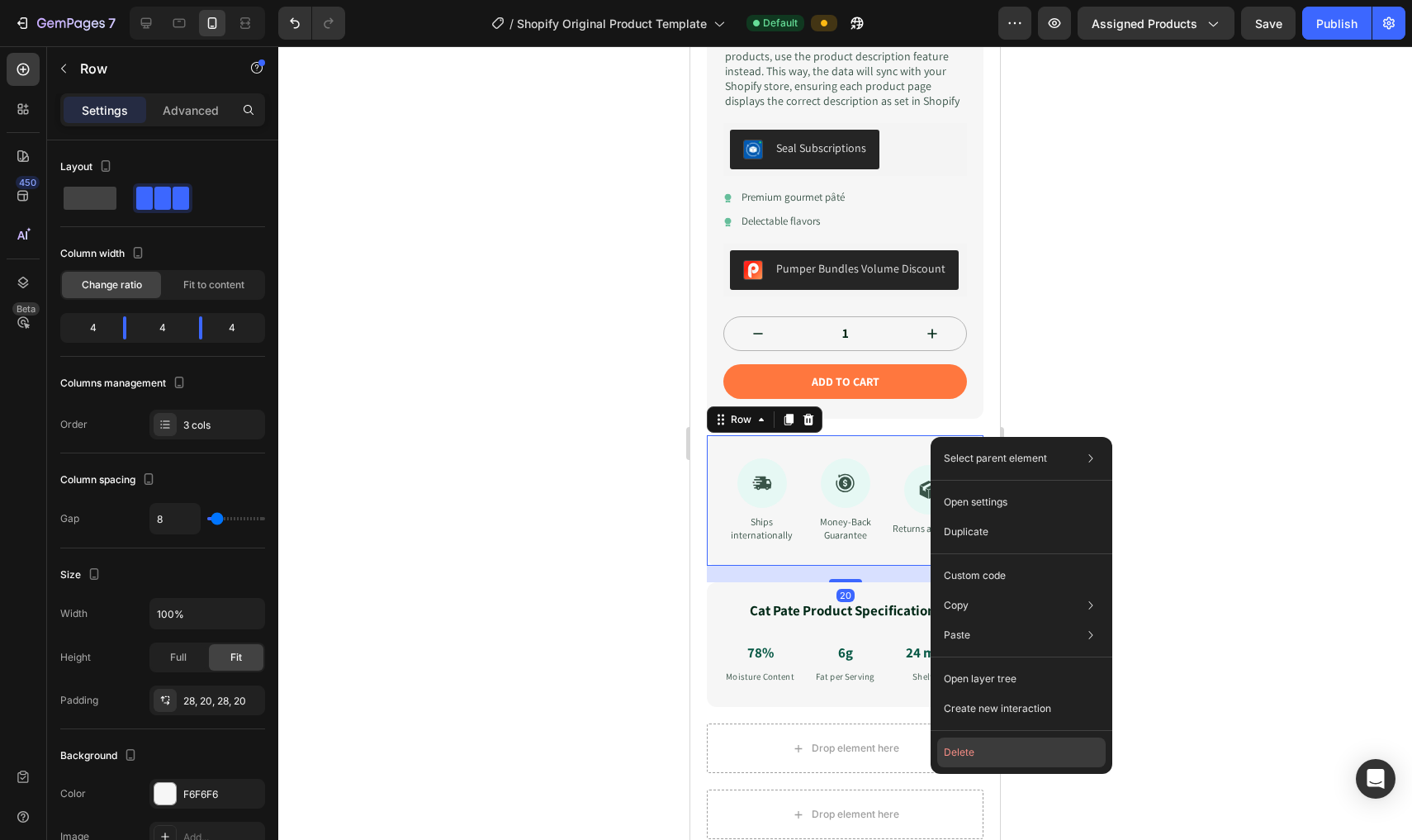
click at [695, 748] on button "Delete" at bounding box center [1022, 752] width 169 height 30
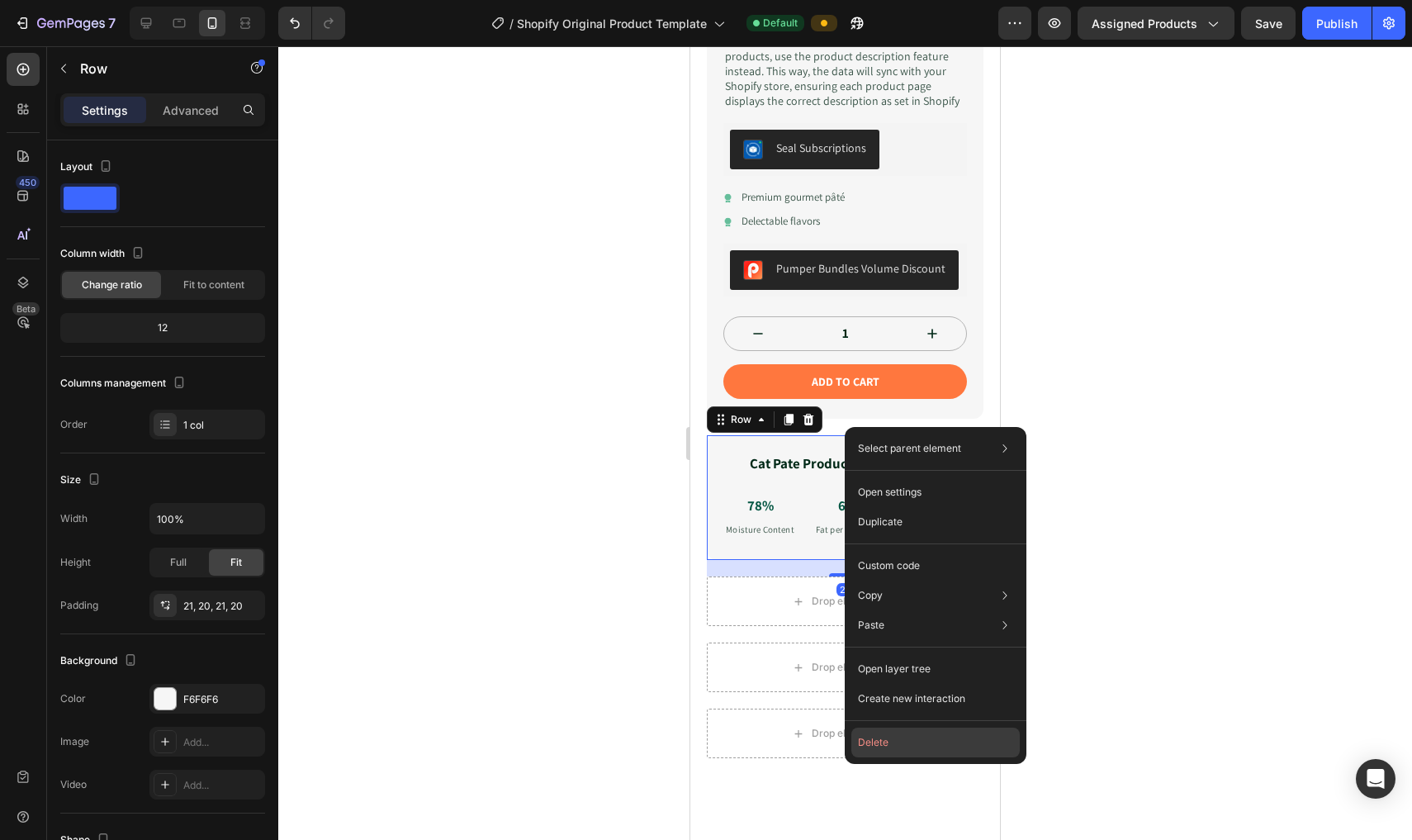
click at [695, 742] on button "Delete" at bounding box center [936, 743] width 169 height 30
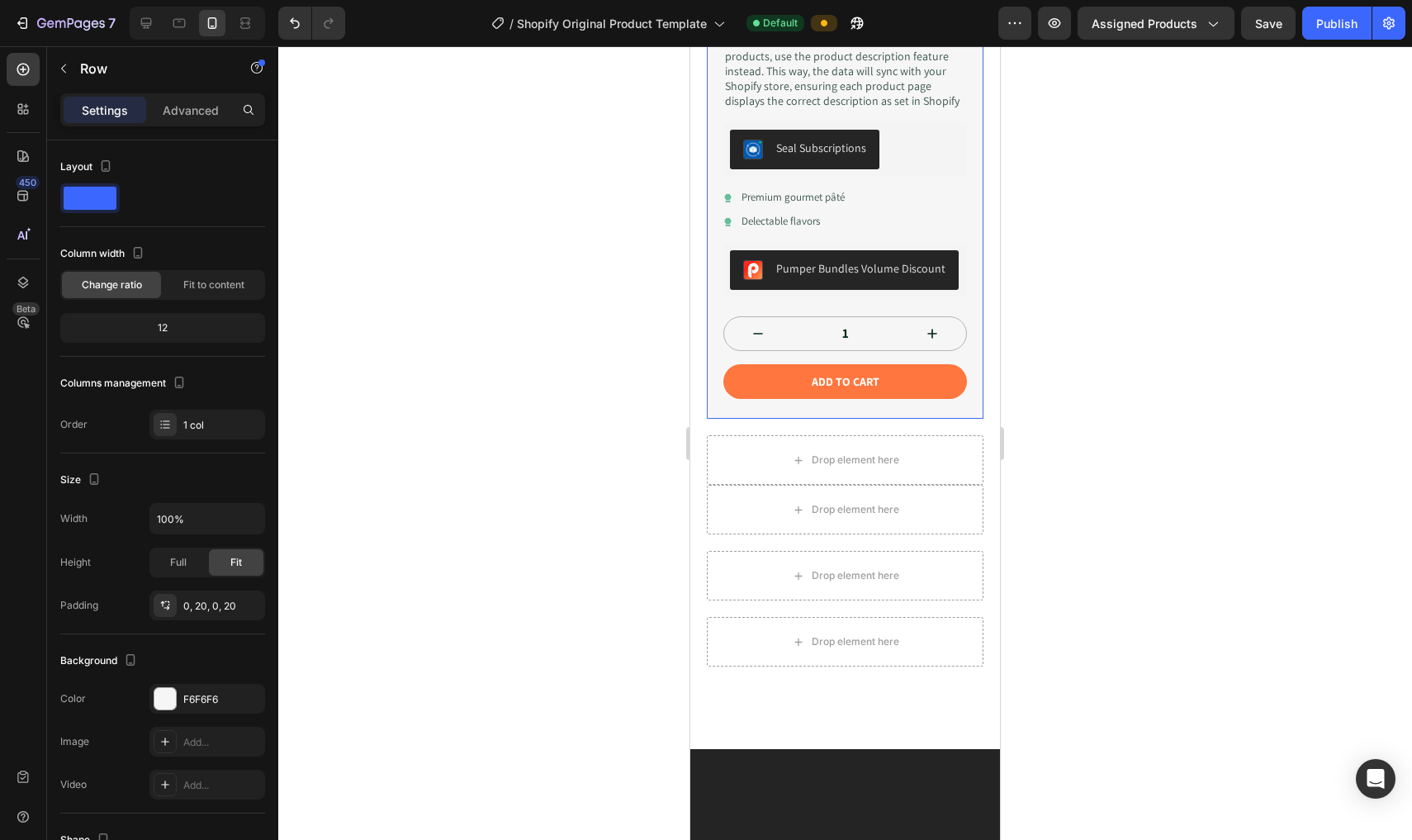
click at [695, 215] on div "PureBalance Product Title Icon Icon Icon Icon Icon Icon List Rated 4.7 Stars (4…" at bounding box center [845, 120] width 276 height 599
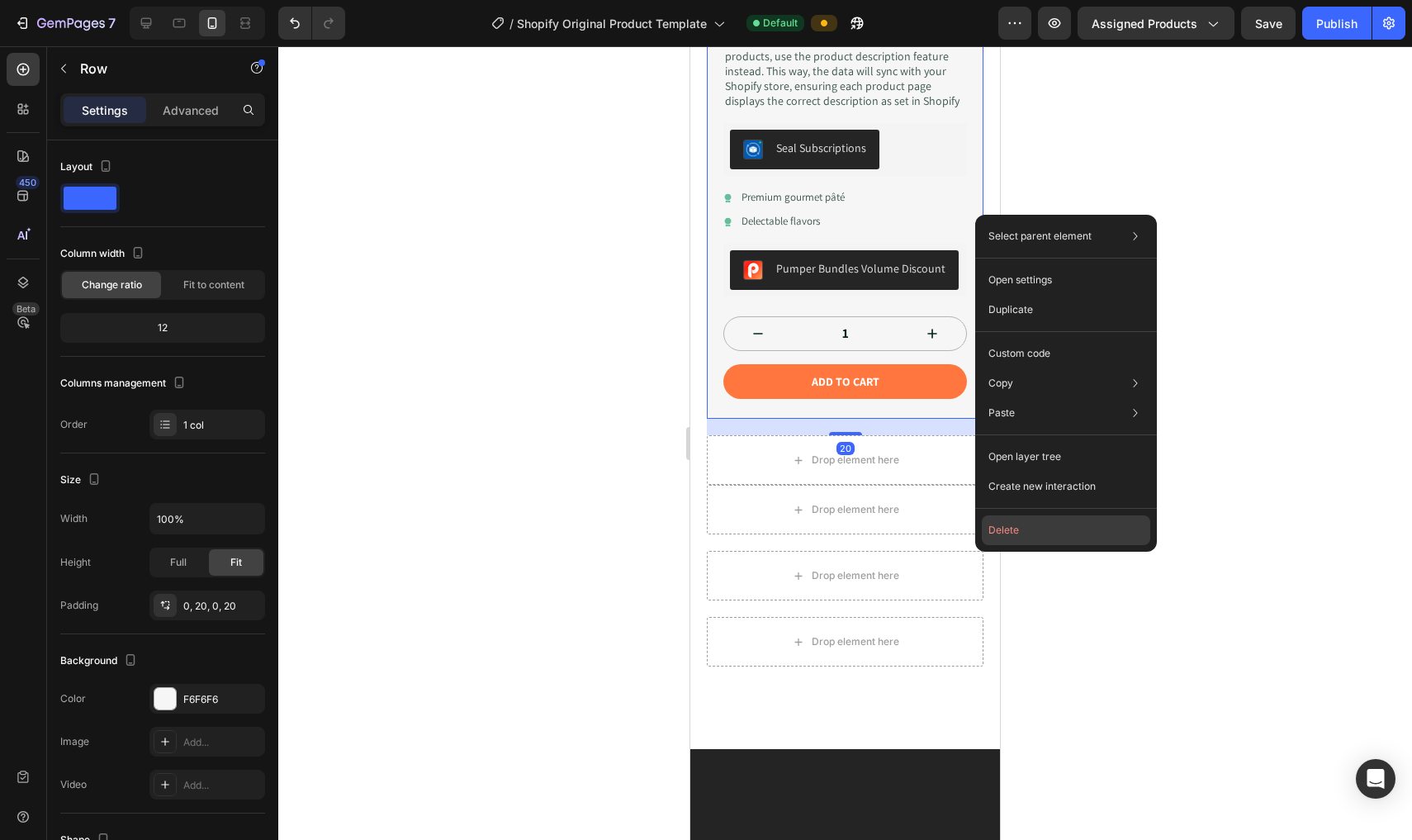
click at [695, 525] on button "Delete" at bounding box center [1066, 530] width 169 height 30
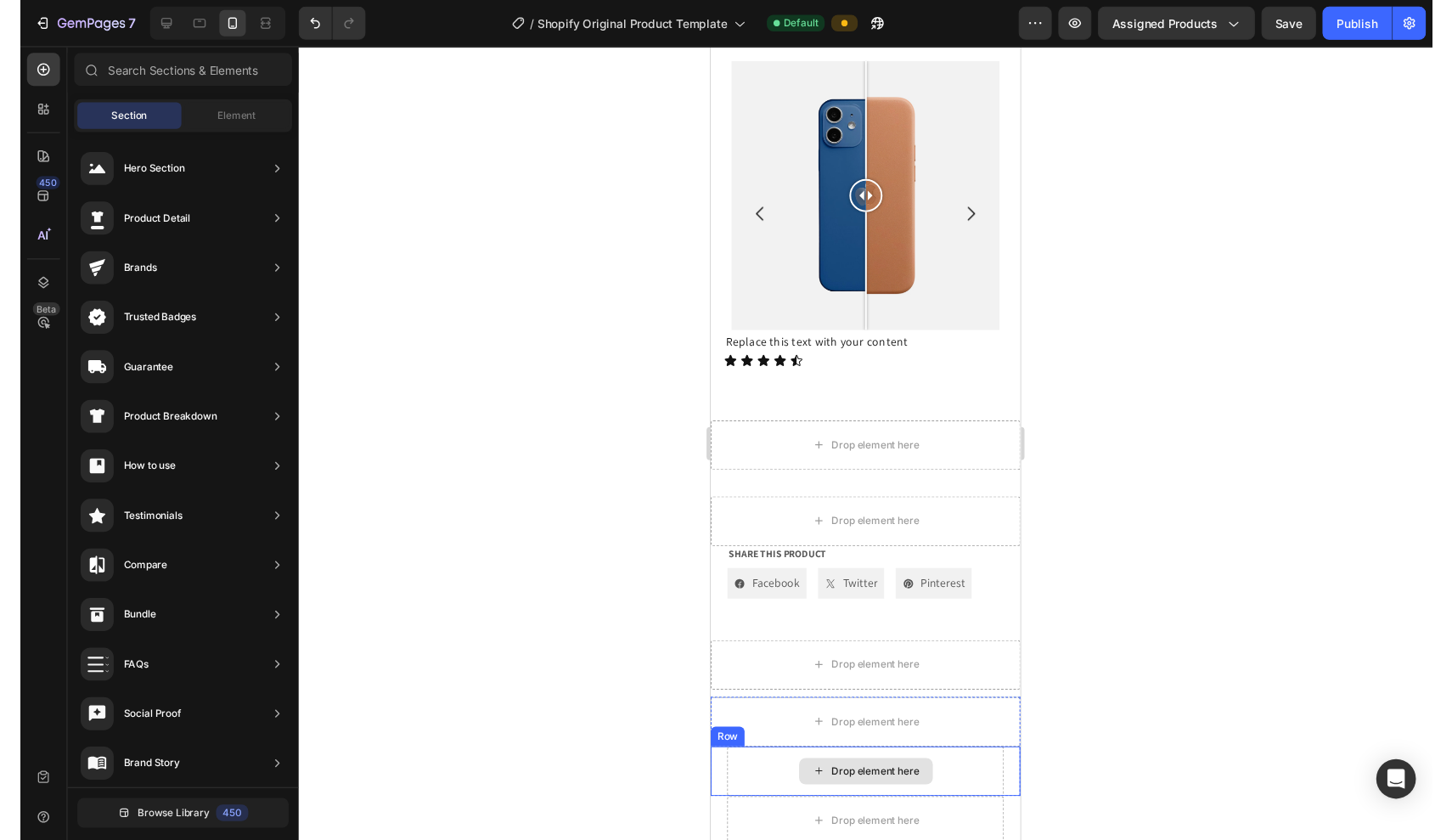
scroll to position [1258, 0]
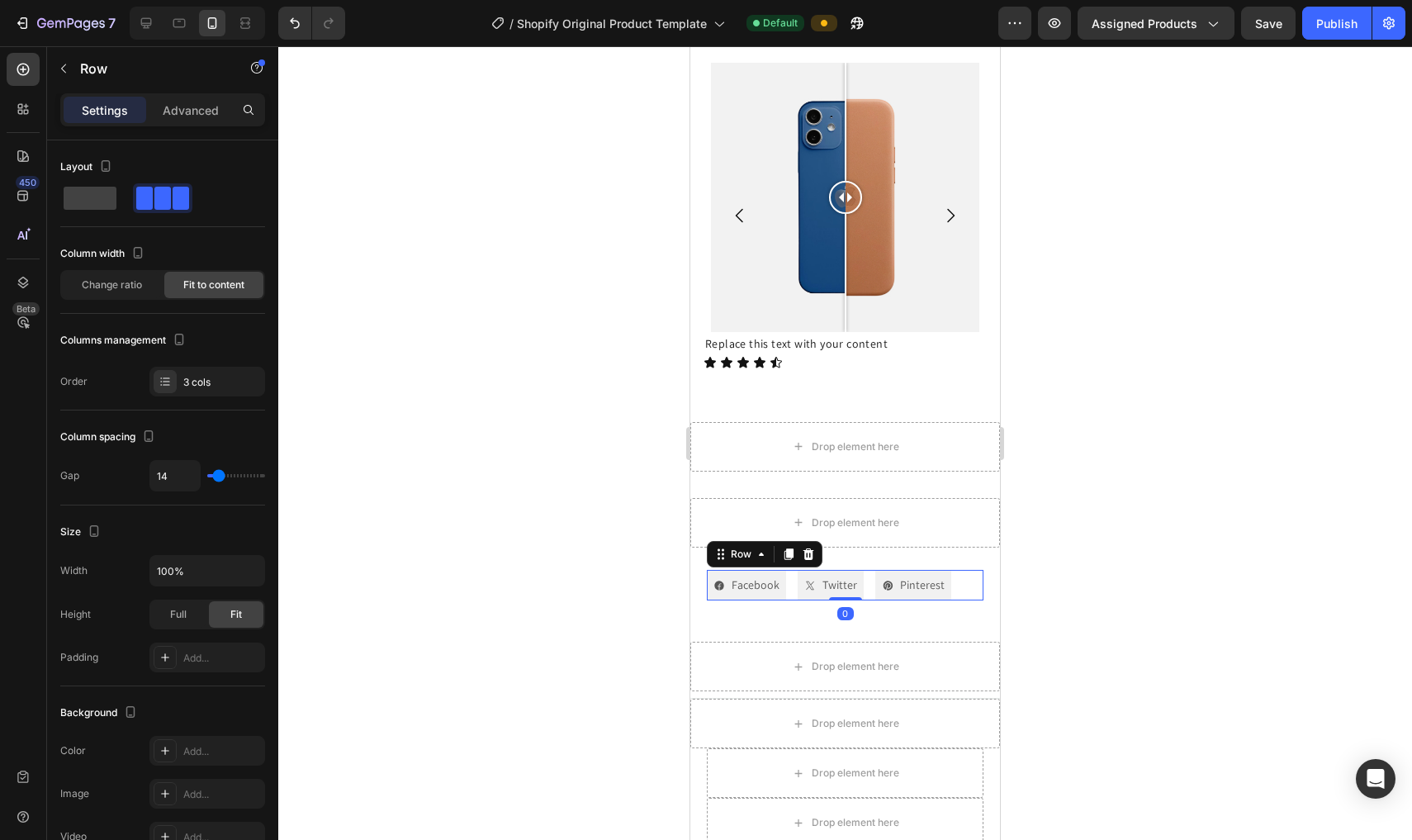
click at [695, 572] on div "Facebook Button Twitter Button Pinterest Button Row 0" at bounding box center [845, 585] width 276 height 30
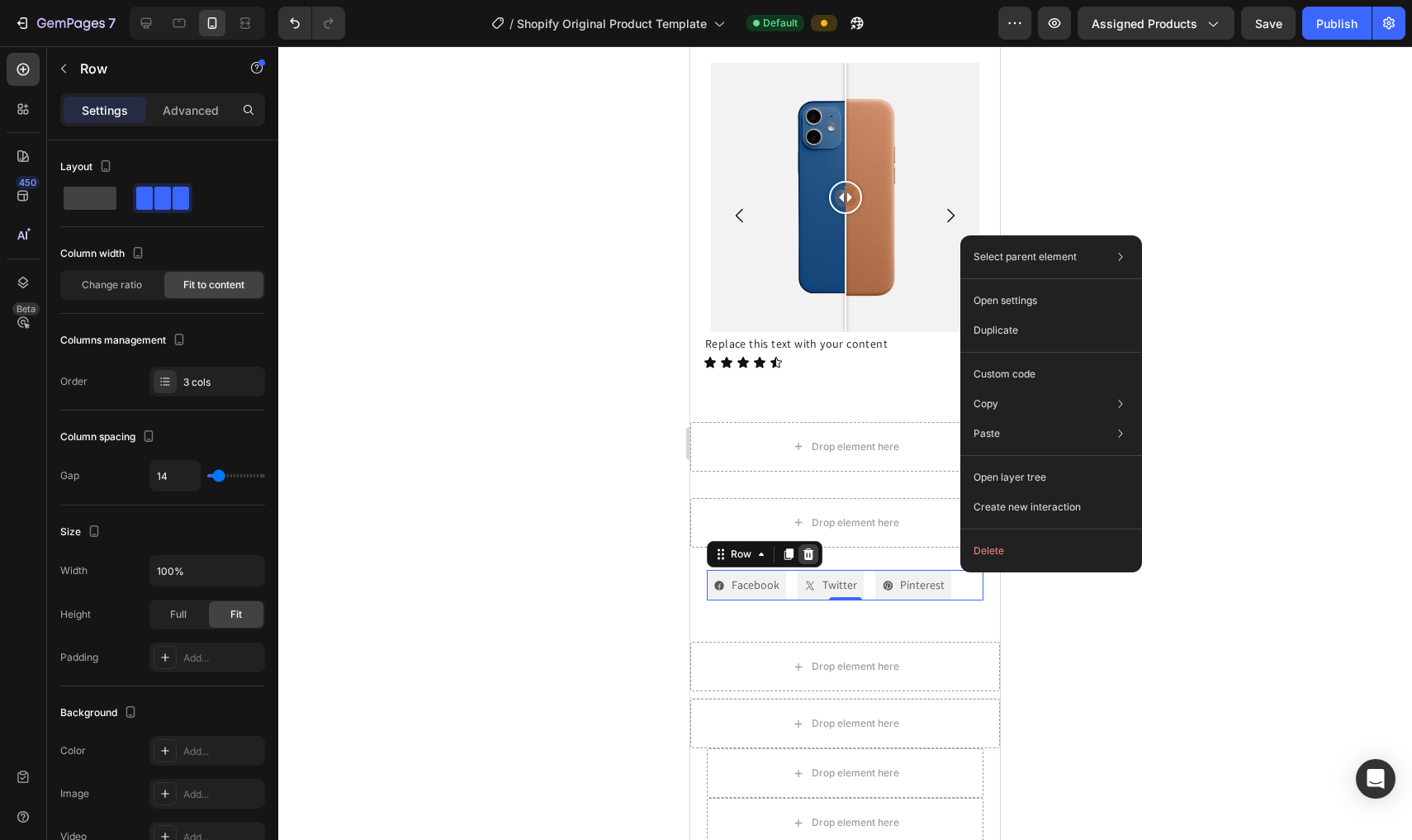
click at [695, 560] on icon at bounding box center [808, 554] width 13 height 13
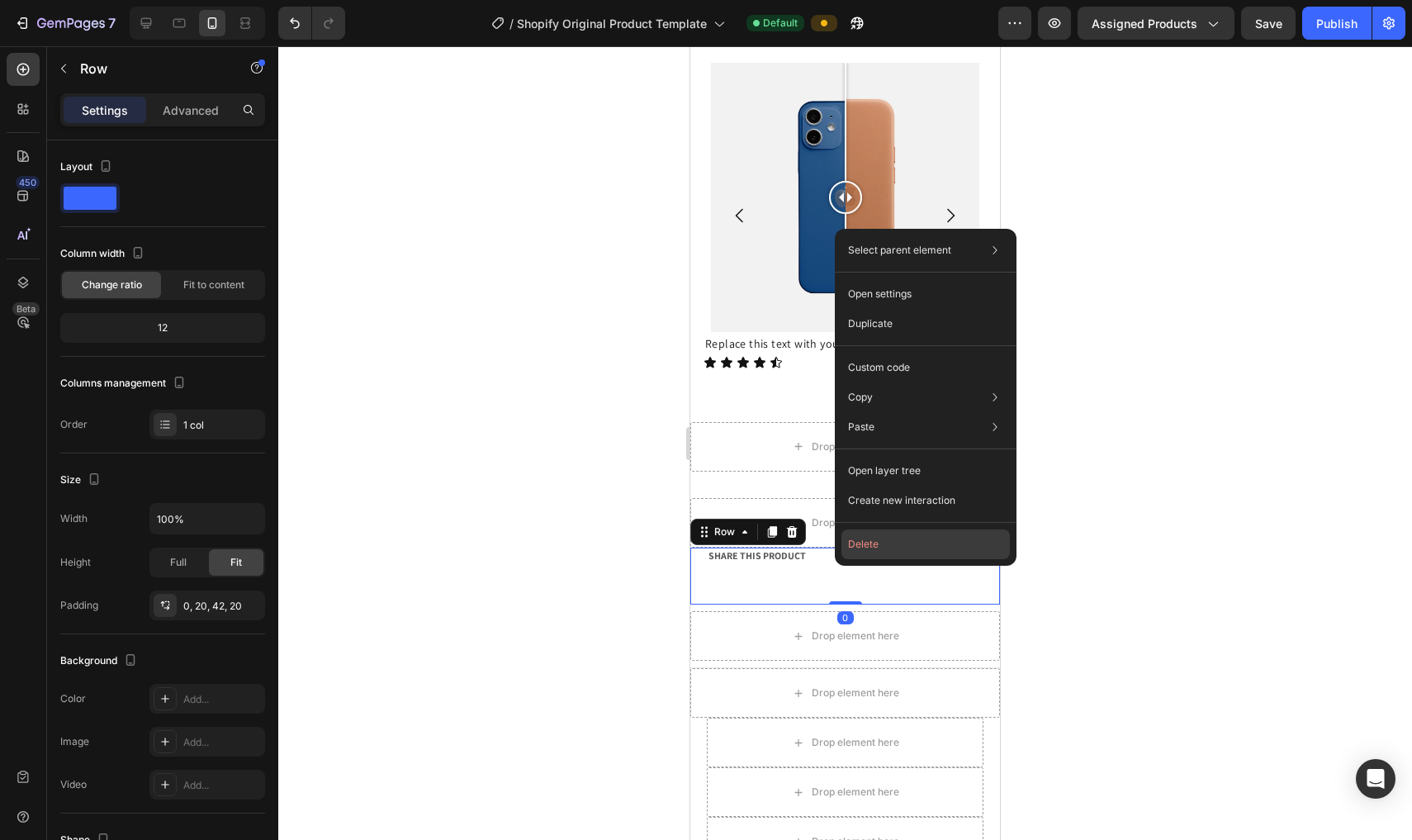
click at [695, 540] on button "Delete" at bounding box center [925, 544] width 169 height 30
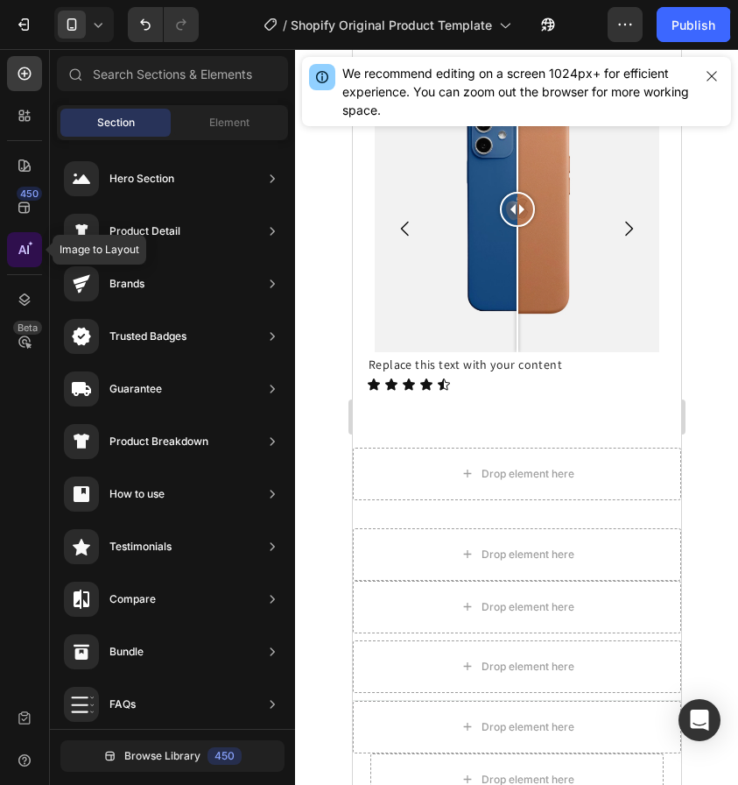
click at [37, 244] on div at bounding box center [24, 249] width 35 height 35
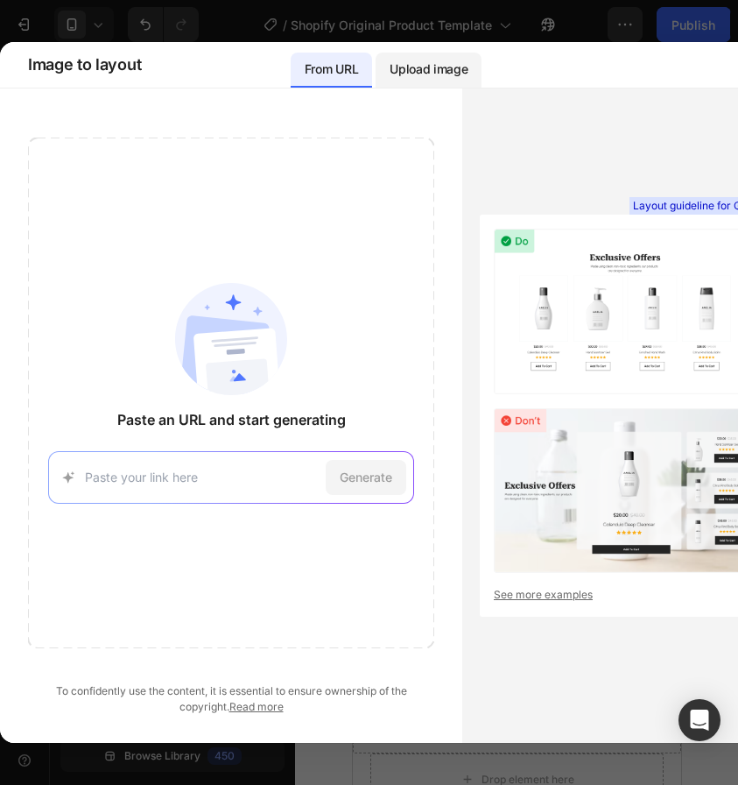
click at [430, 76] on p "Upload image" at bounding box center [429, 69] width 78 height 21
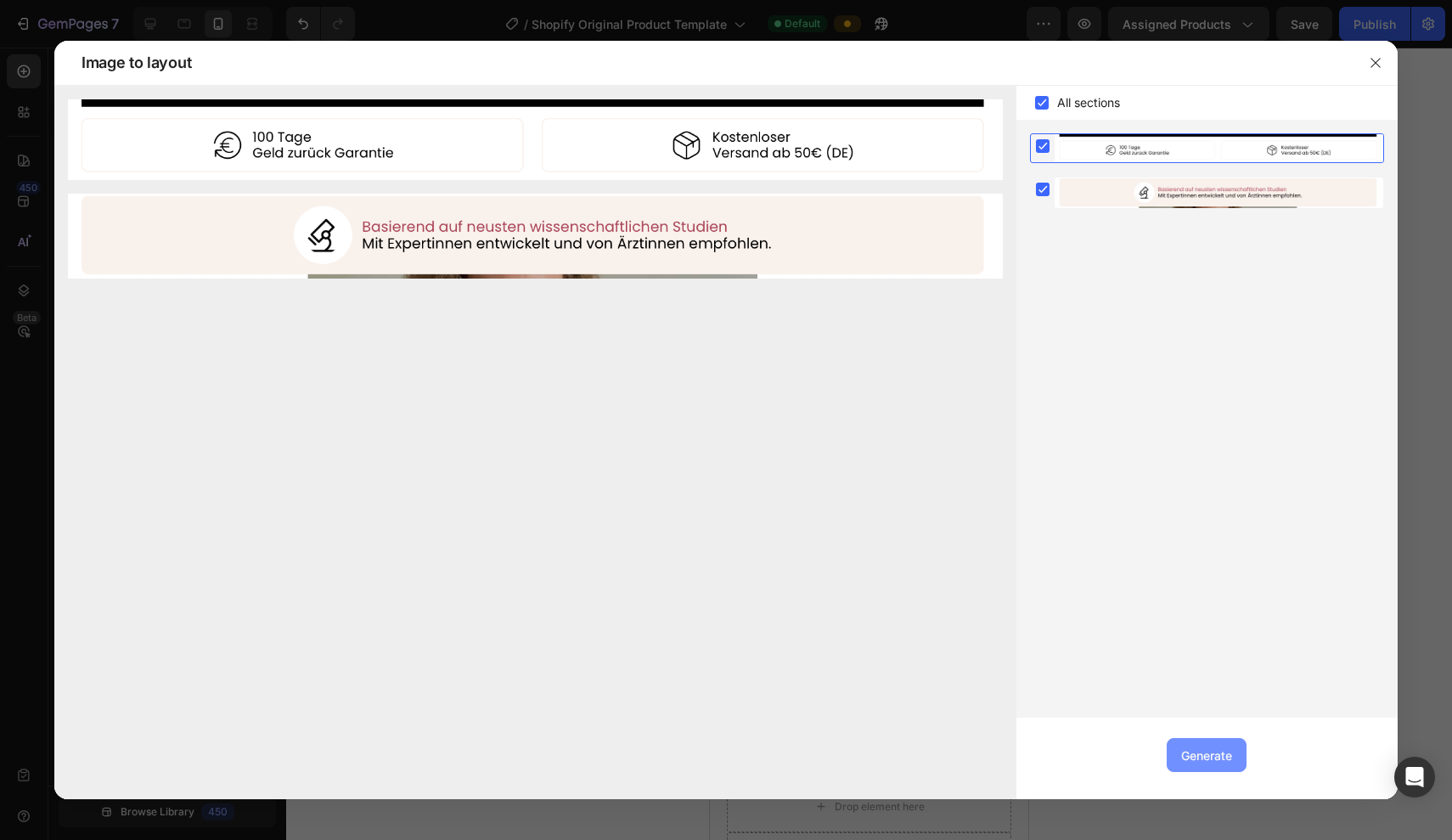
click at [715, 762] on div "Generate" at bounding box center [1207, 756] width 51 height 17
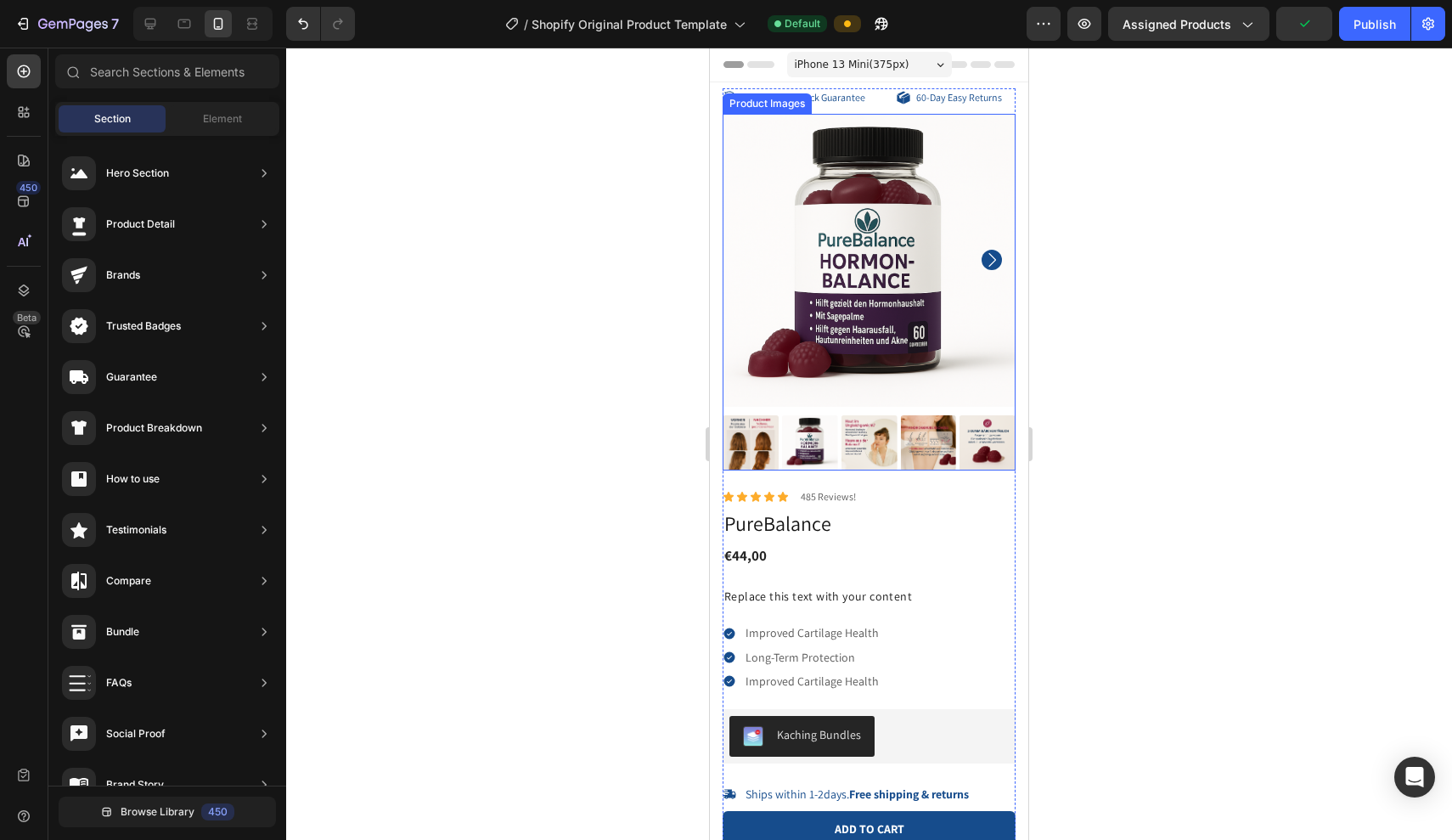
scroll to position [0, 0]
click at [715, 66] on span "iPhone 13 Mini ( 375 px)" at bounding box center [853, 65] width 114 height 17
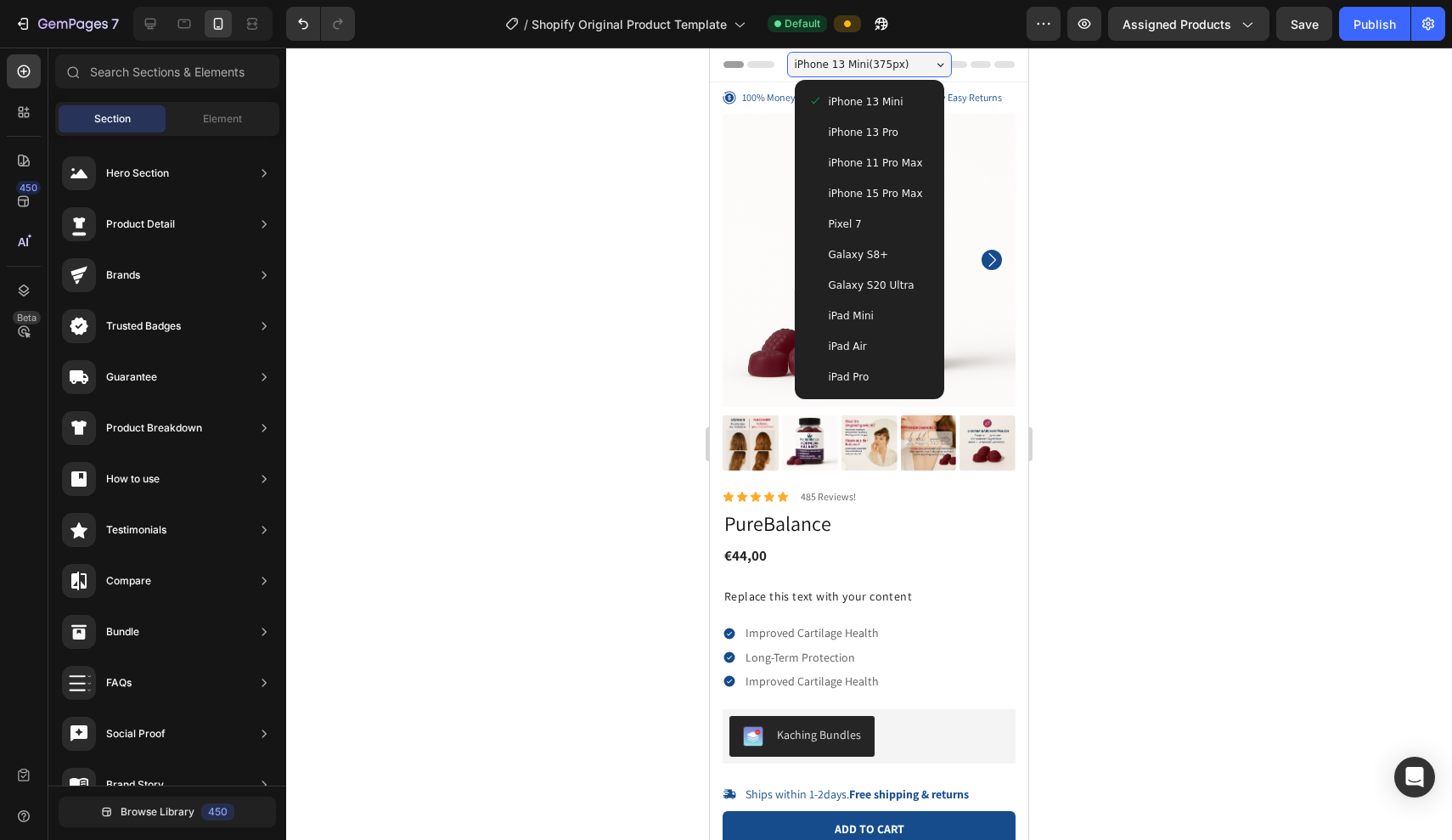
click at [715, 198] on span "iPhone 15 Pro Max" at bounding box center [876, 194] width 94 height 17
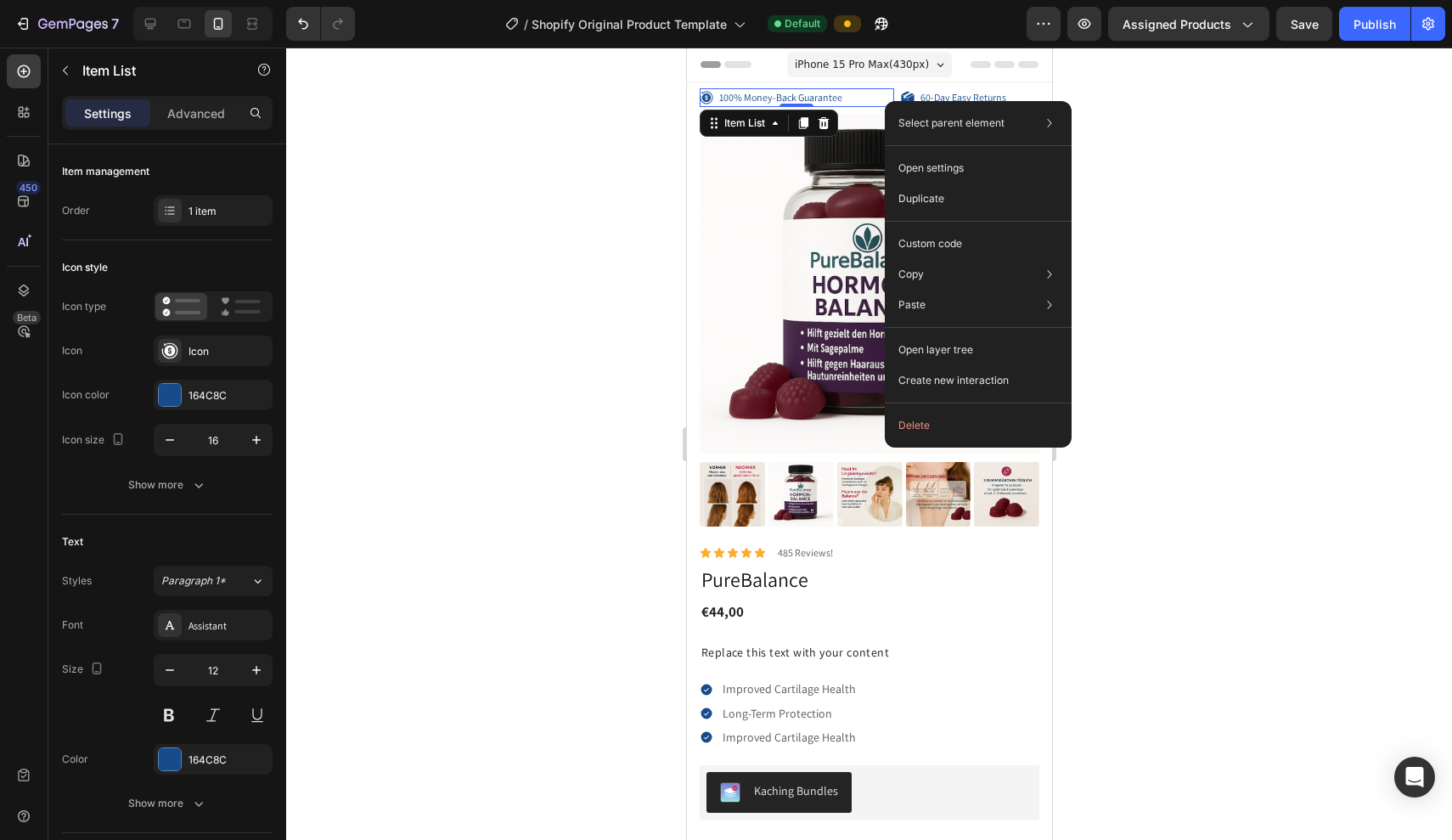
click at [715, 441] on div "Select parent element Section Product Row 2 cols Item List Open settings Duplic…" at bounding box center [979, 274] width 187 height 346
click at [715, 430] on button "Delete" at bounding box center [979, 426] width 174 height 31
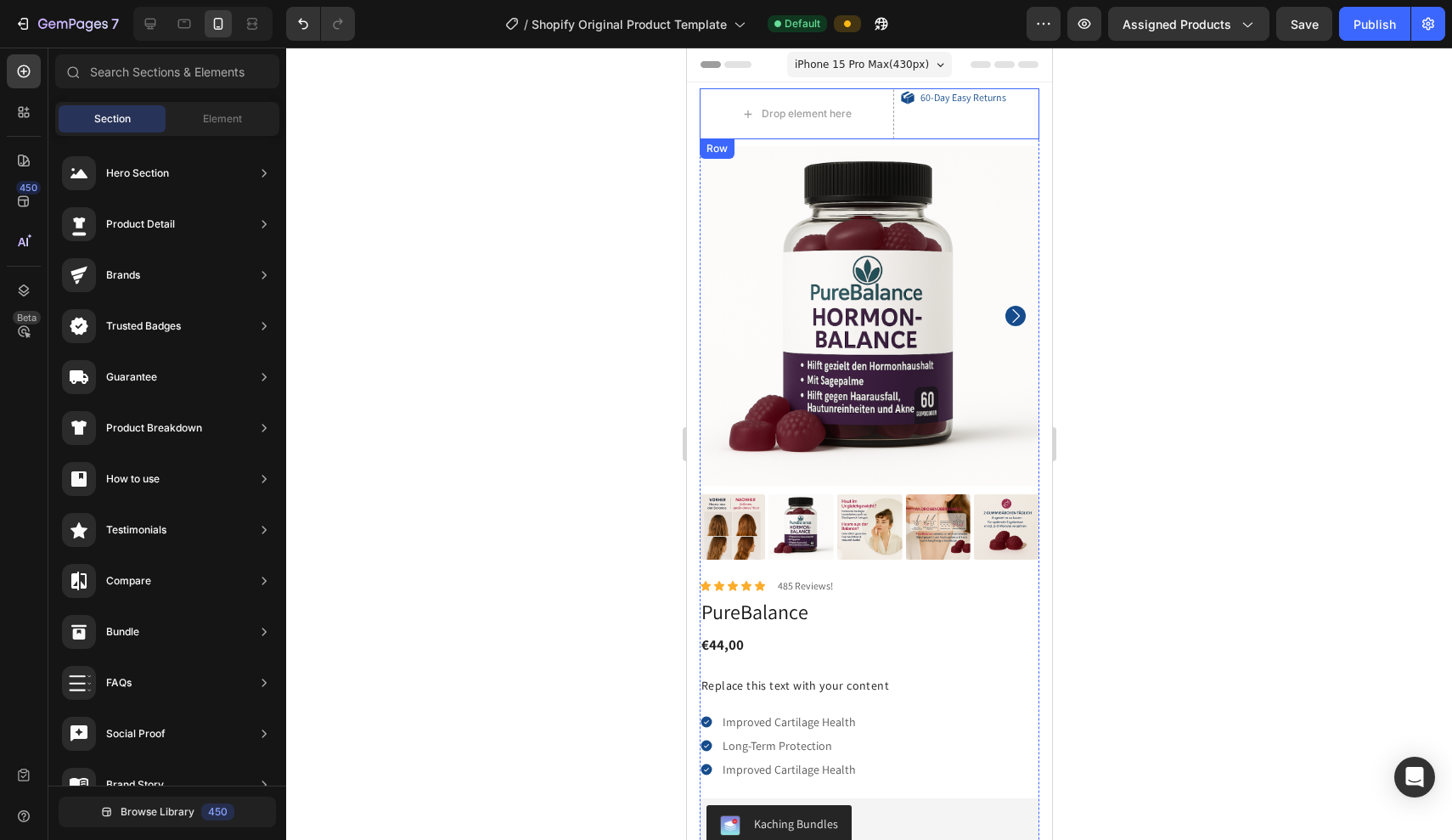
click at [715, 121] on div "60-Day Easy Returns Item List" at bounding box center [969, 113] width 139 height 51
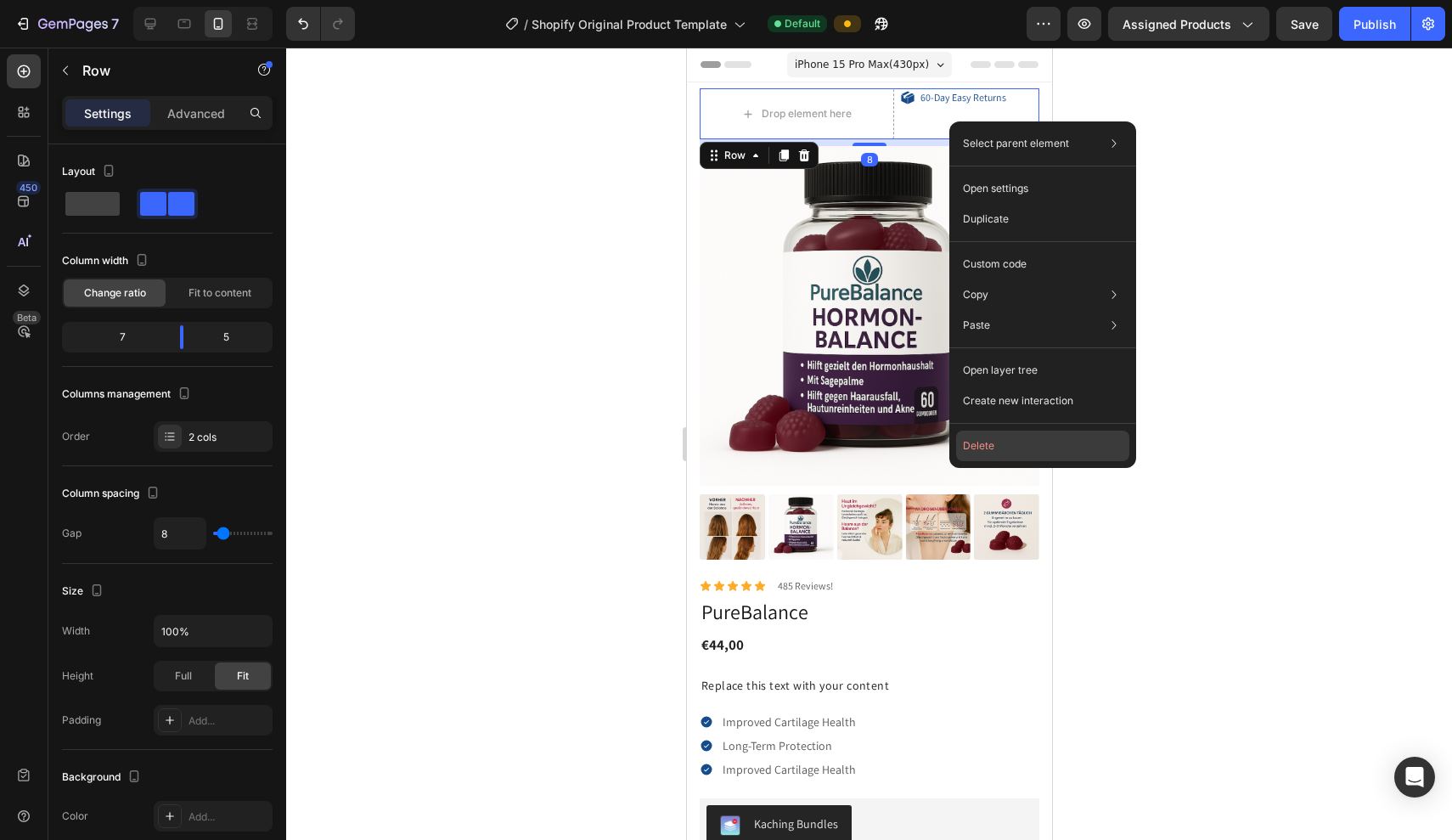
click at [715, 437] on button "Delete" at bounding box center [1043, 446] width 174 height 31
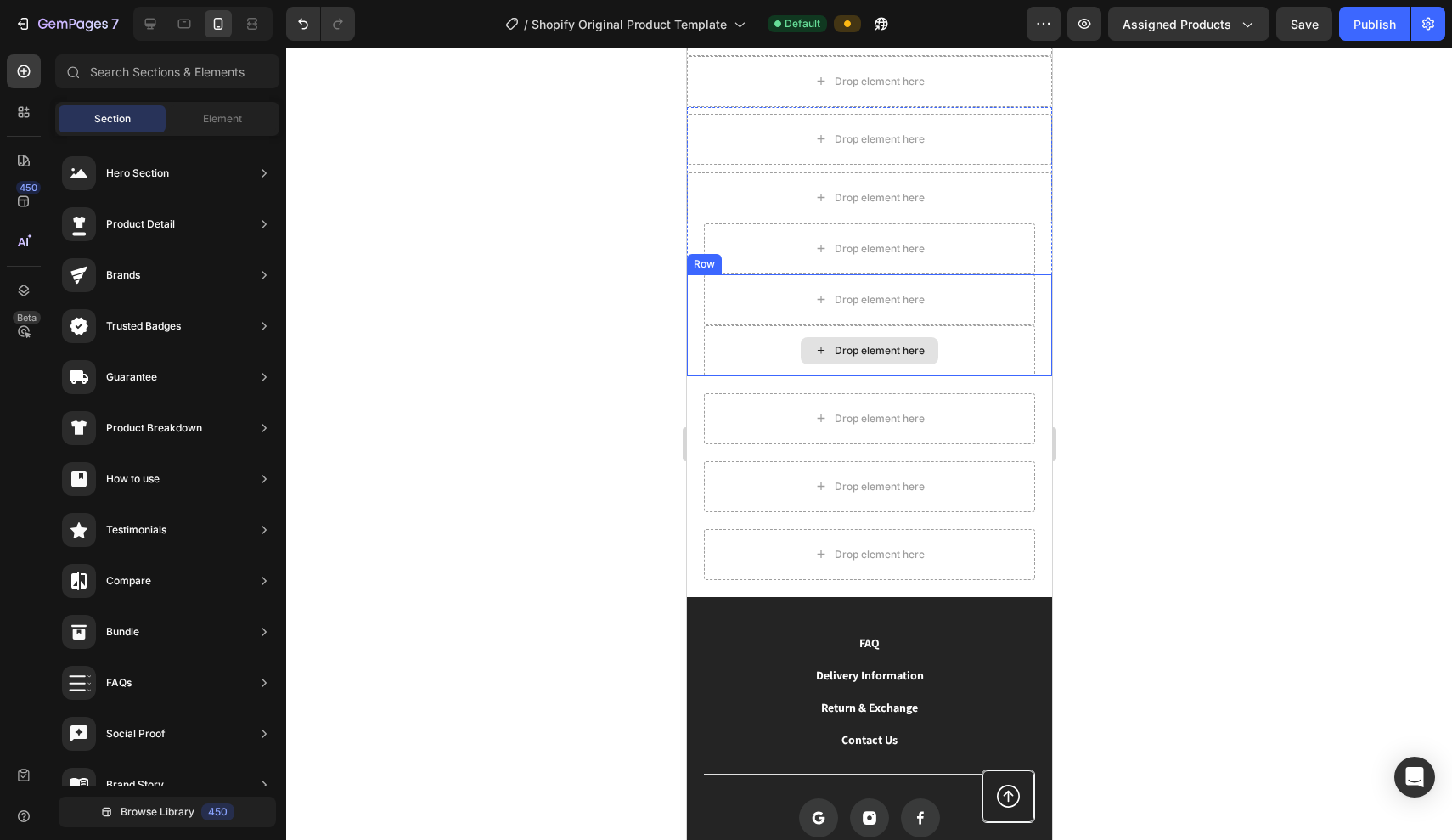
scroll to position [1798, 0]
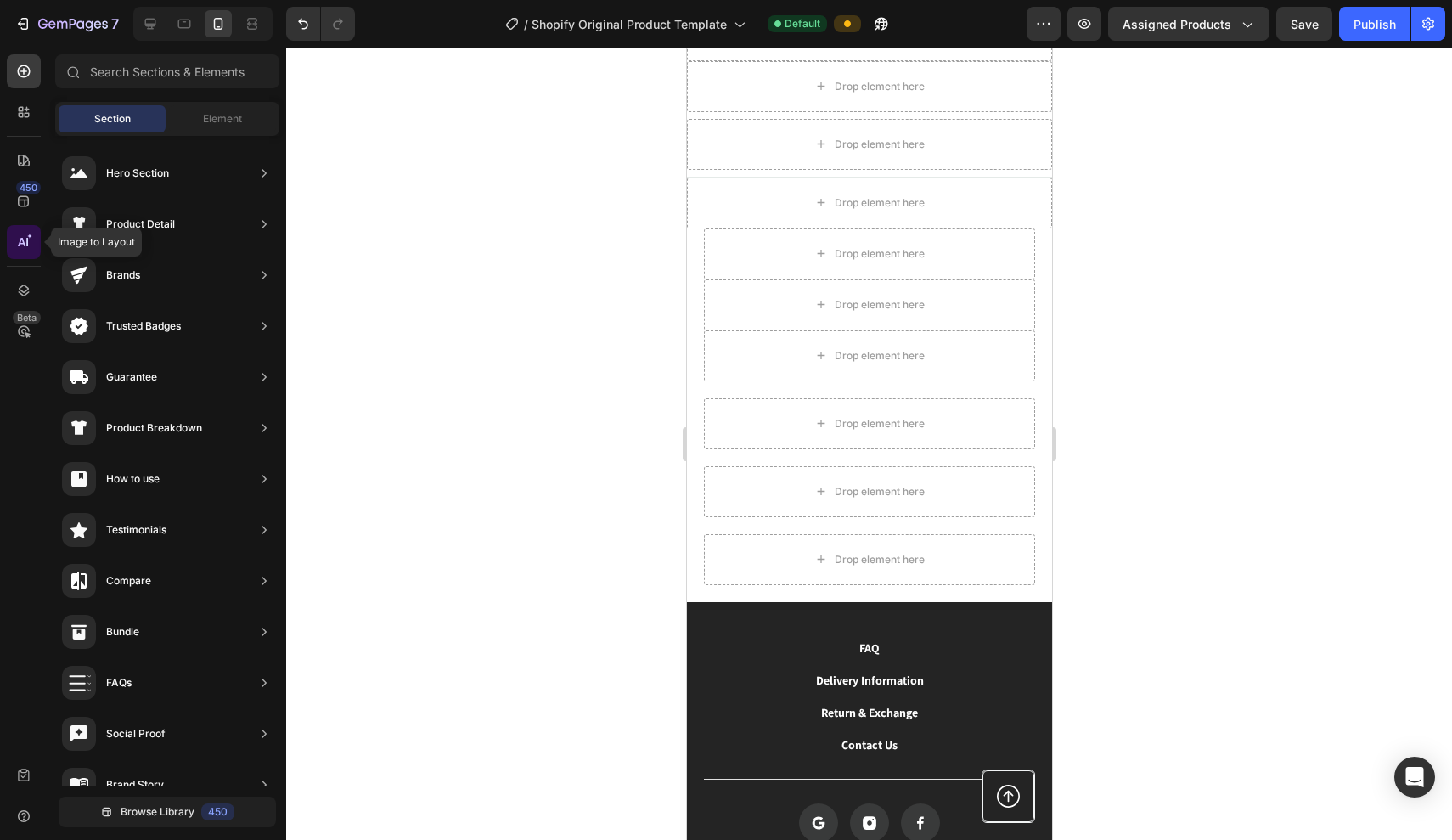
click at [33, 247] on div at bounding box center [23, 242] width 34 height 34
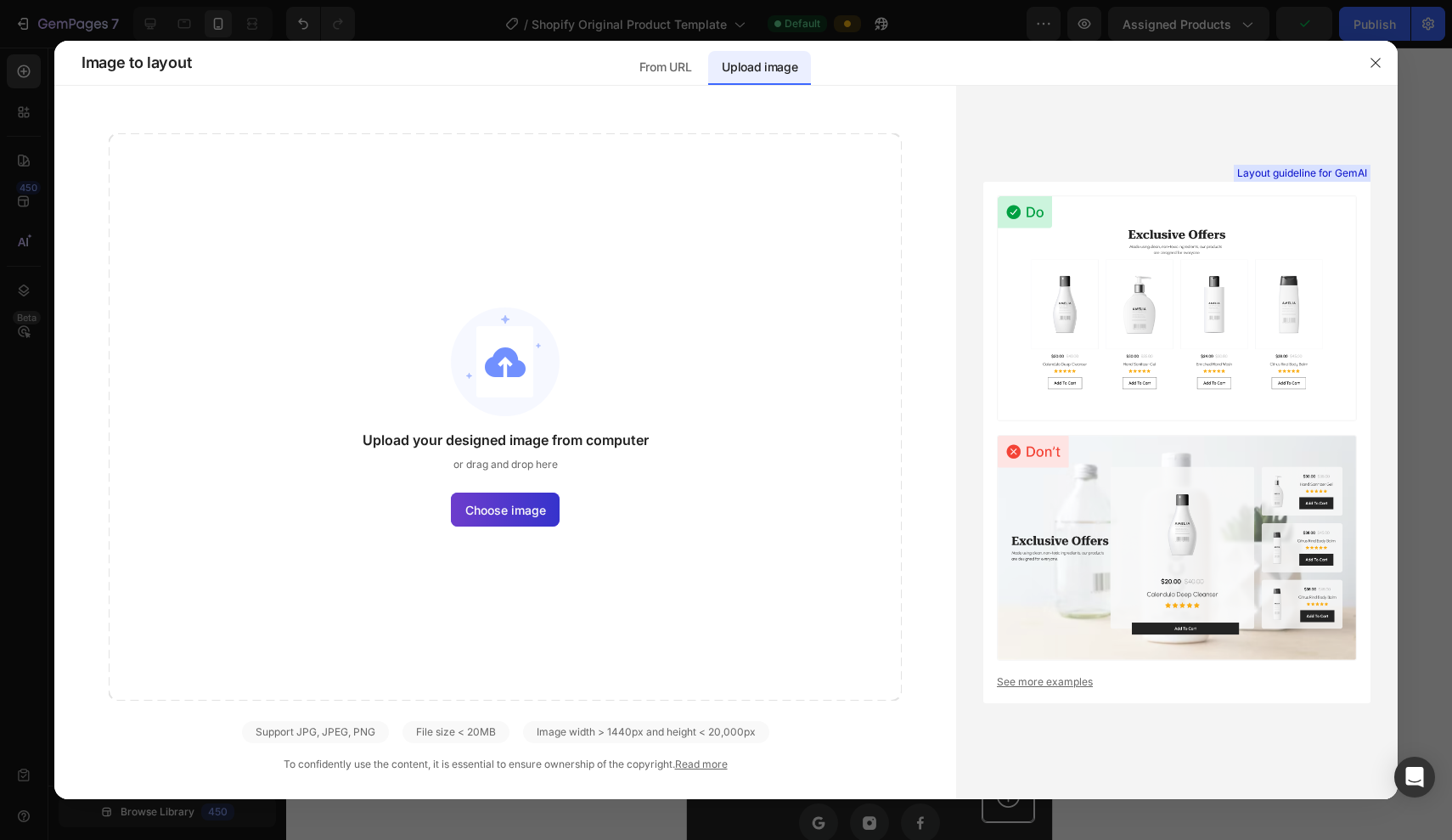
click at [508, 523] on label "Choose image" at bounding box center [505, 509] width 109 height 34
click at [0, 0] on input "Choose image" at bounding box center [0, 0] width 0 height 0
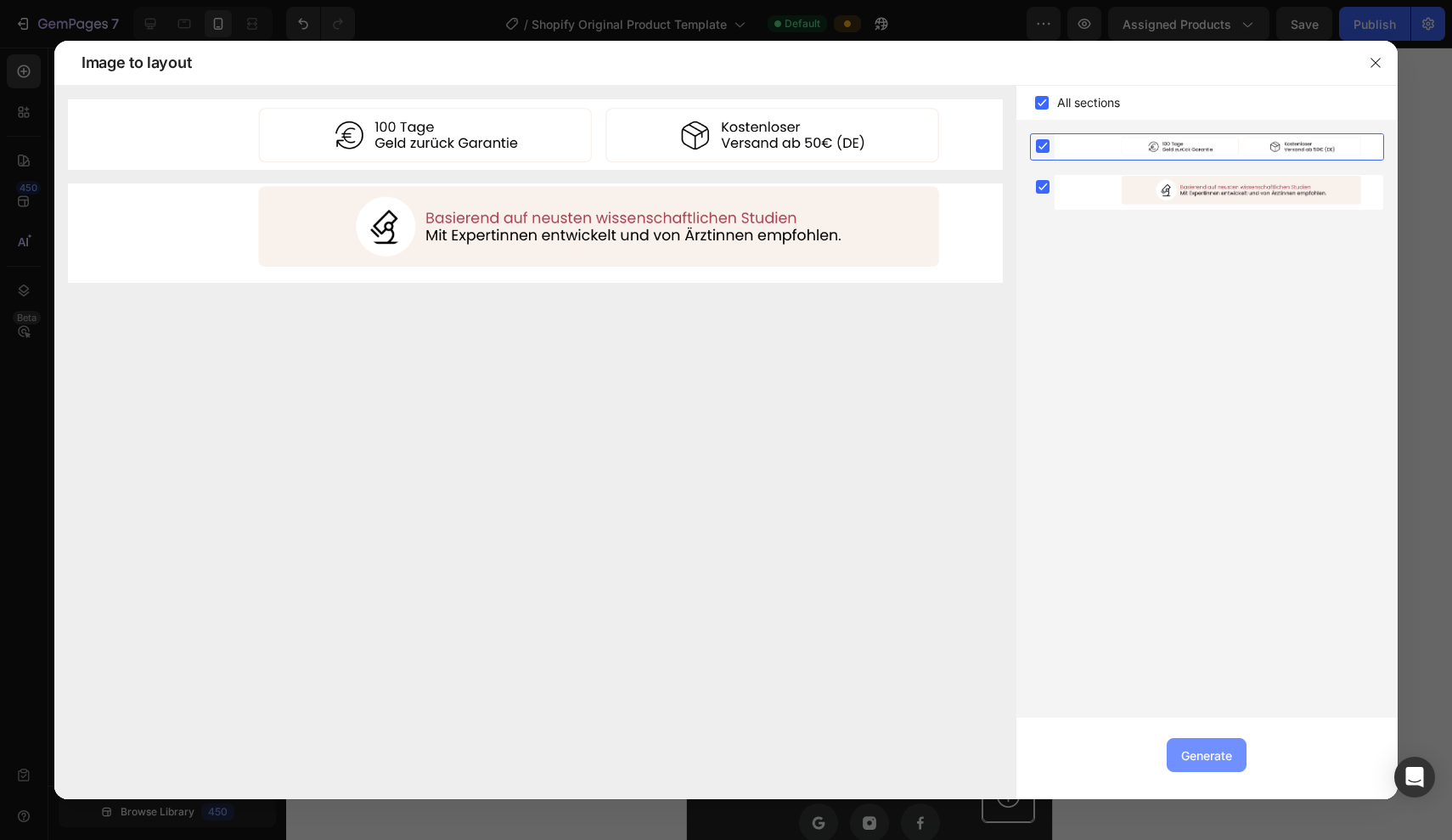
click at [715, 764] on button "Generate" at bounding box center [1207, 755] width 80 height 34
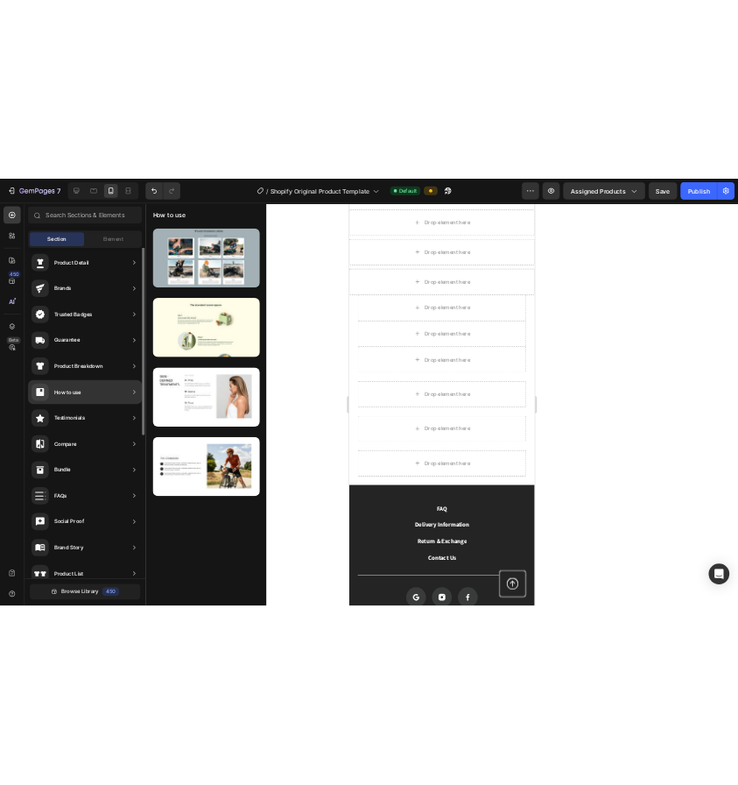
scroll to position [0, 0]
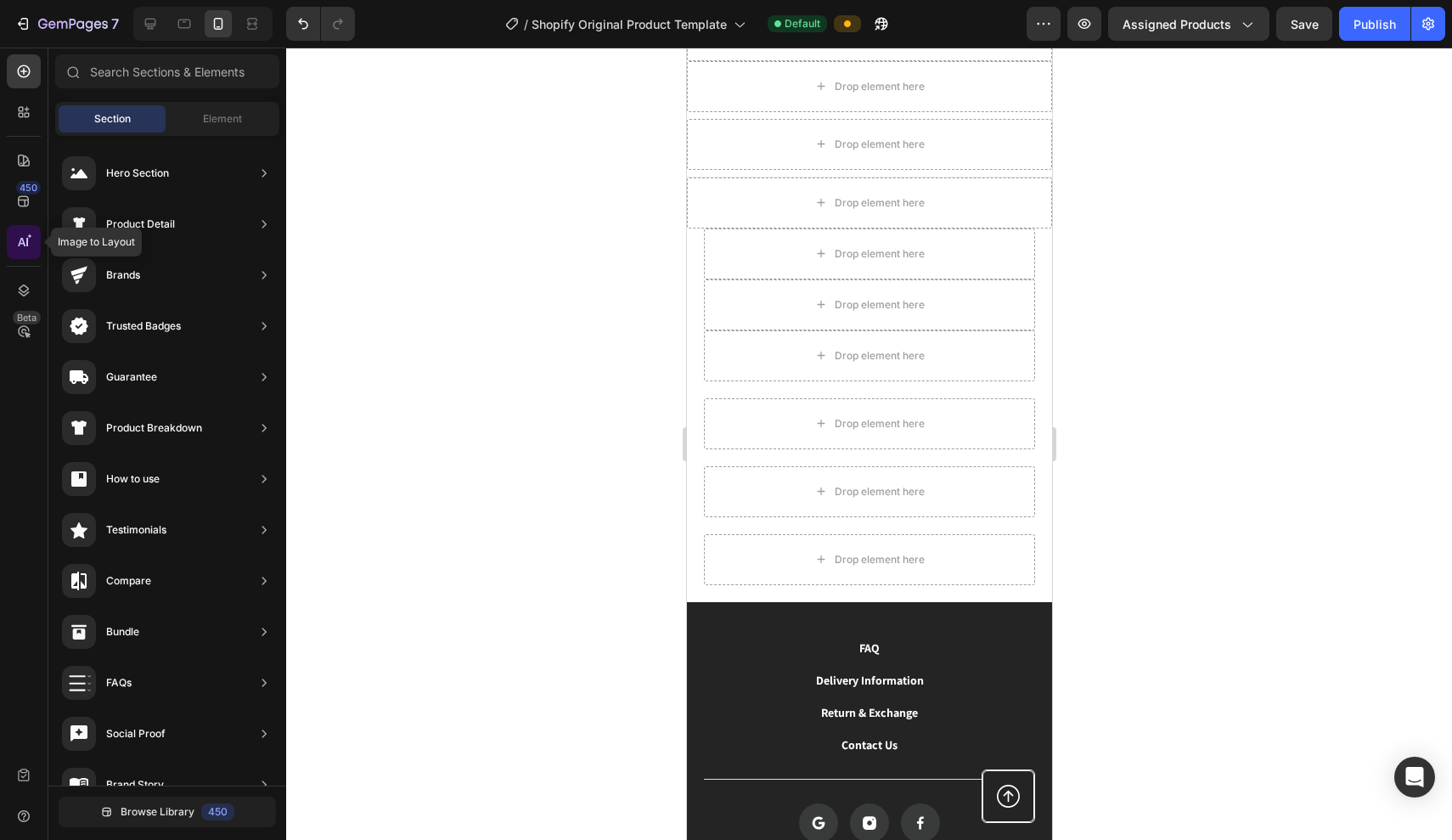
click at [25, 249] on icon at bounding box center [24, 242] width 17 height 17
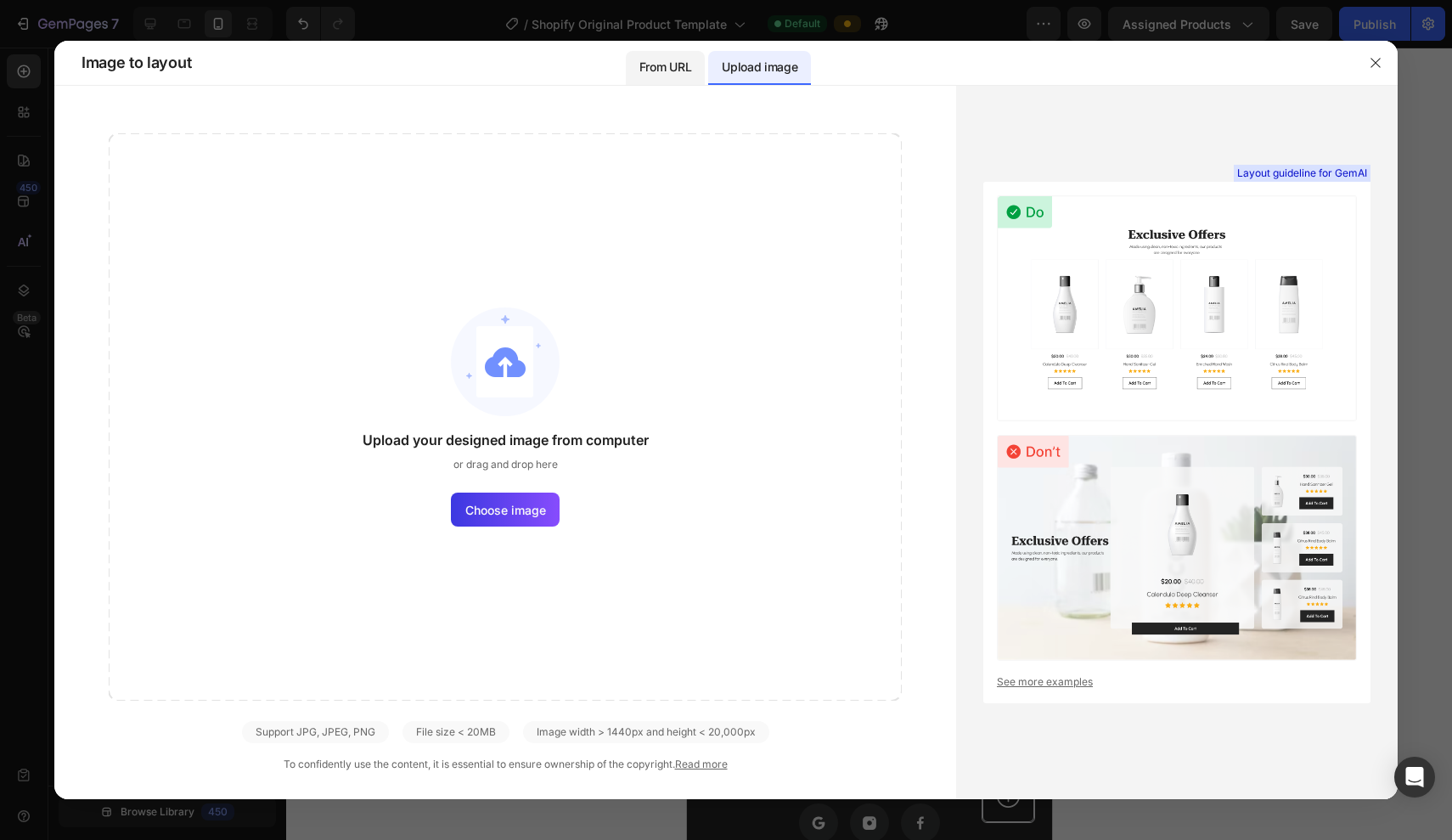
click at [653, 79] on div "From URL" at bounding box center [664, 68] width 79 height 34
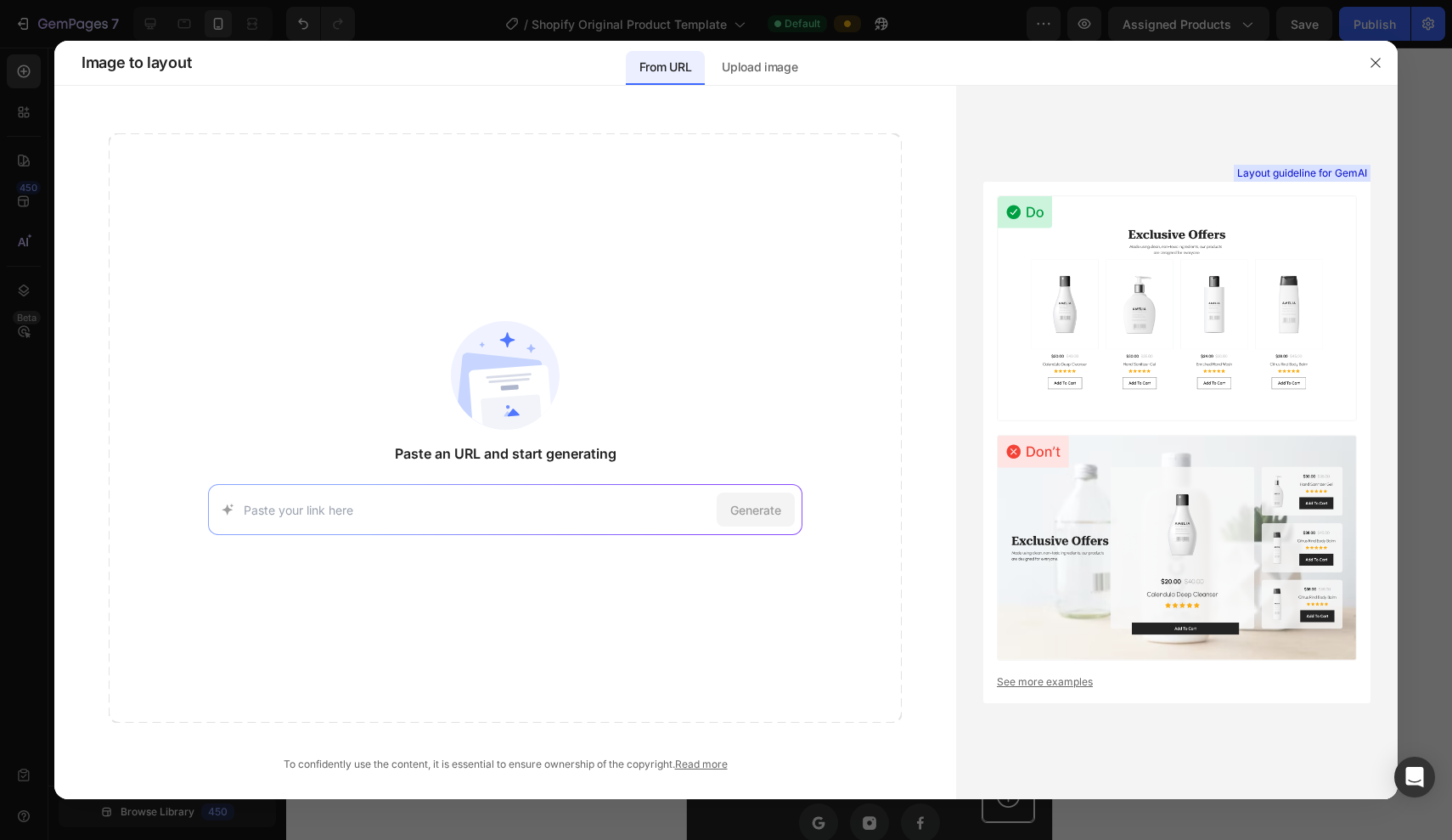
click at [408, 516] on input at bounding box center [477, 510] width 468 height 17
paste input "[URL][DOMAIN_NAME]"
type input "[URL][DOMAIN_NAME]"
click at [715, 510] on div "Generate" at bounding box center [756, 509] width 79 height 34
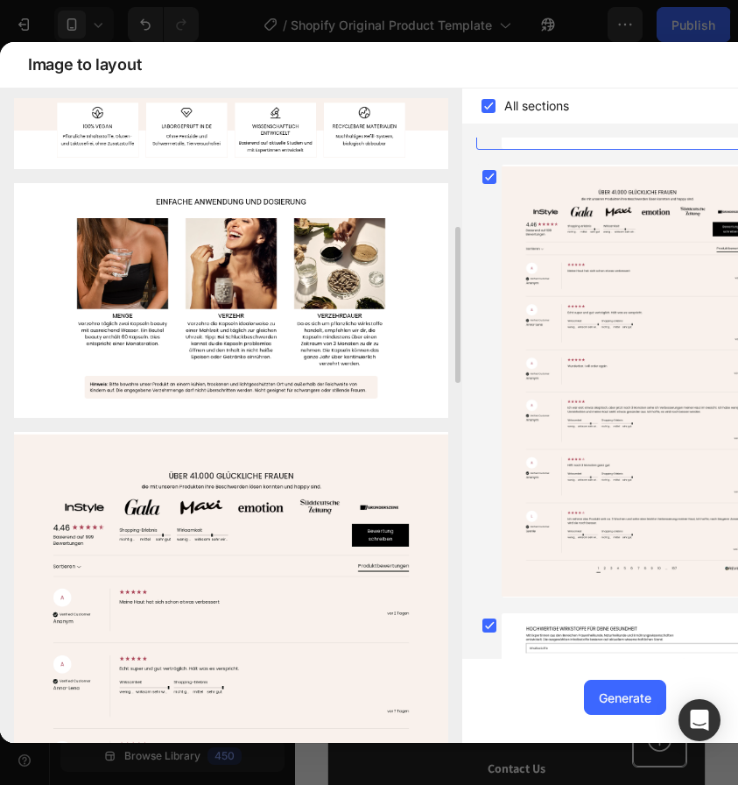
scroll to position [614, 0]
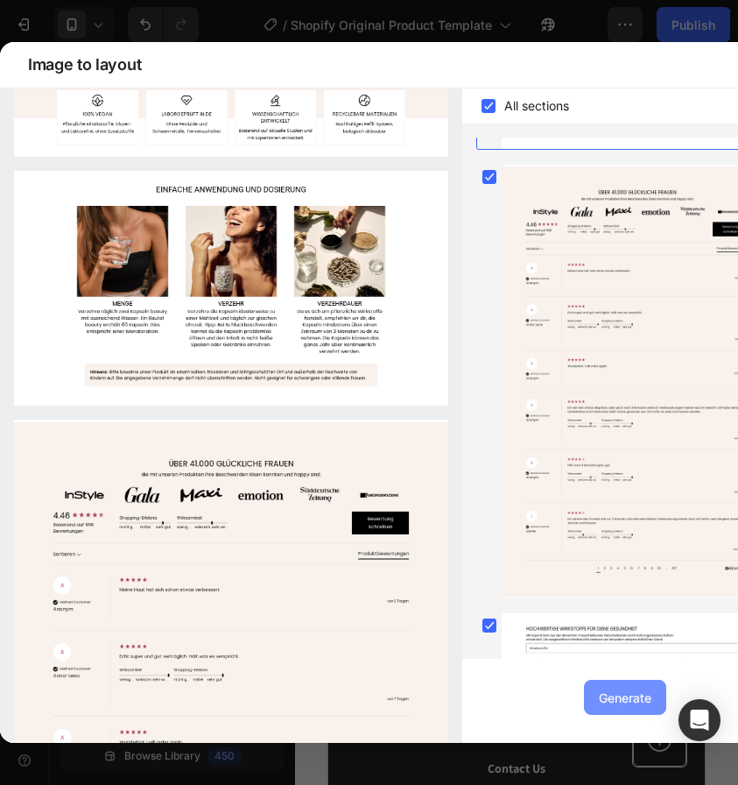
click at [595, 698] on button "Generate" at bounding box center [625, 697] width 82 height 35
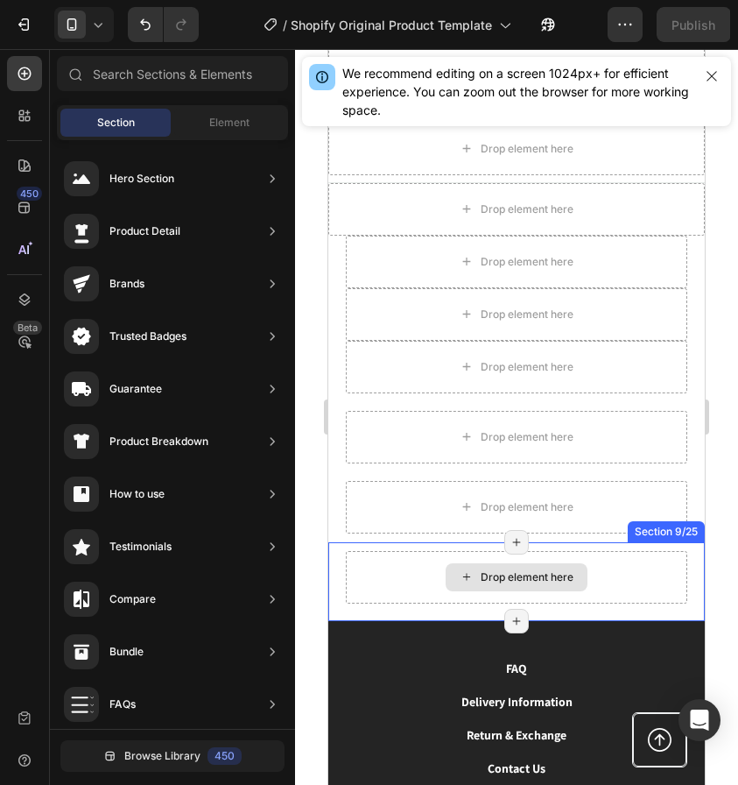
click at [531, 573] on div "Drop element here" at bounding box center [527, 577] width 93 height 14
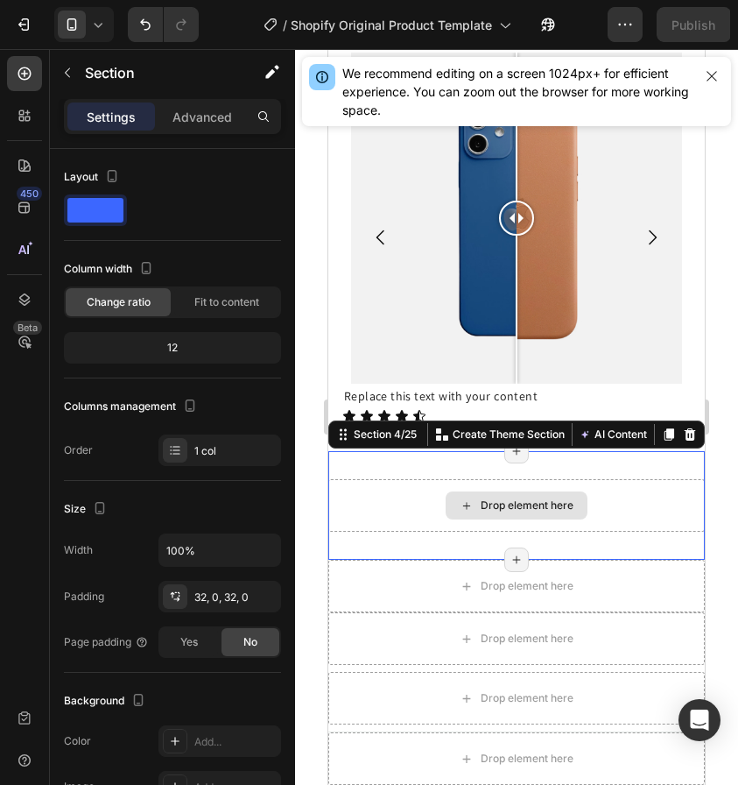
scroll to position [1306, 0]
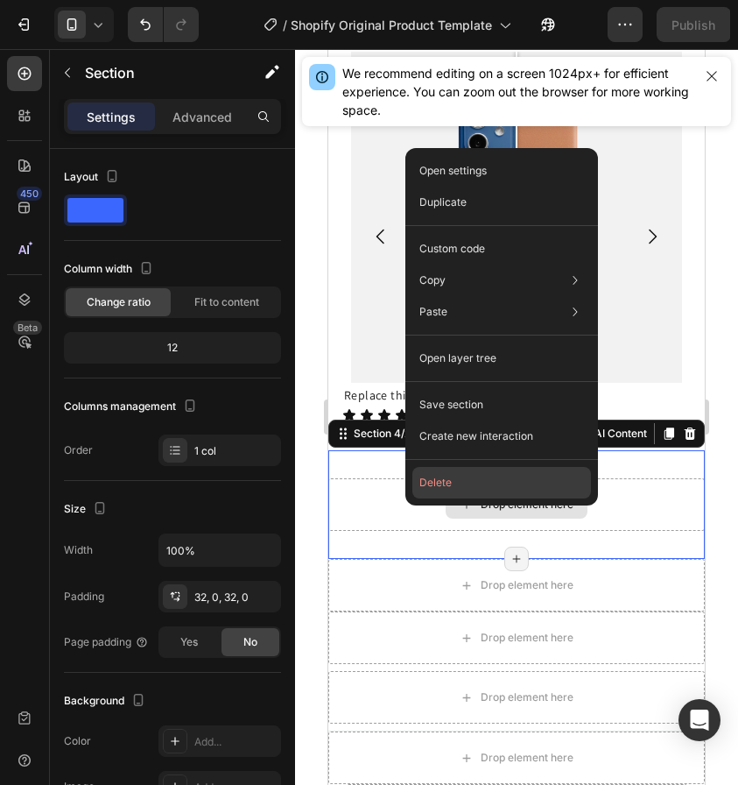
click at [539, 479] on button "Delete" at bounding box center [501, 483] width 179 height 32
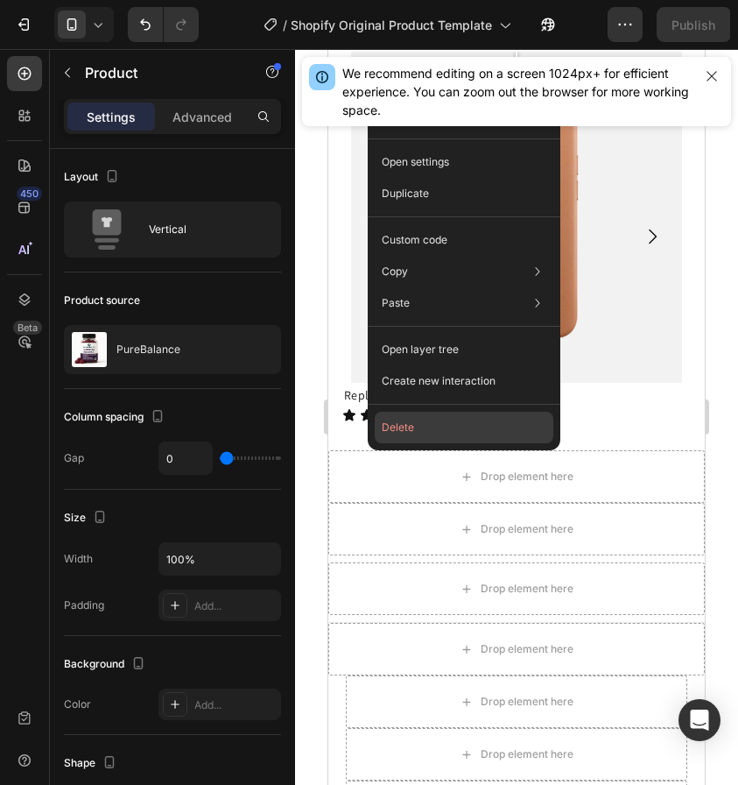
click at [487, 415] on button "Delete" at bounding box center [464, 428] width 179 height 32
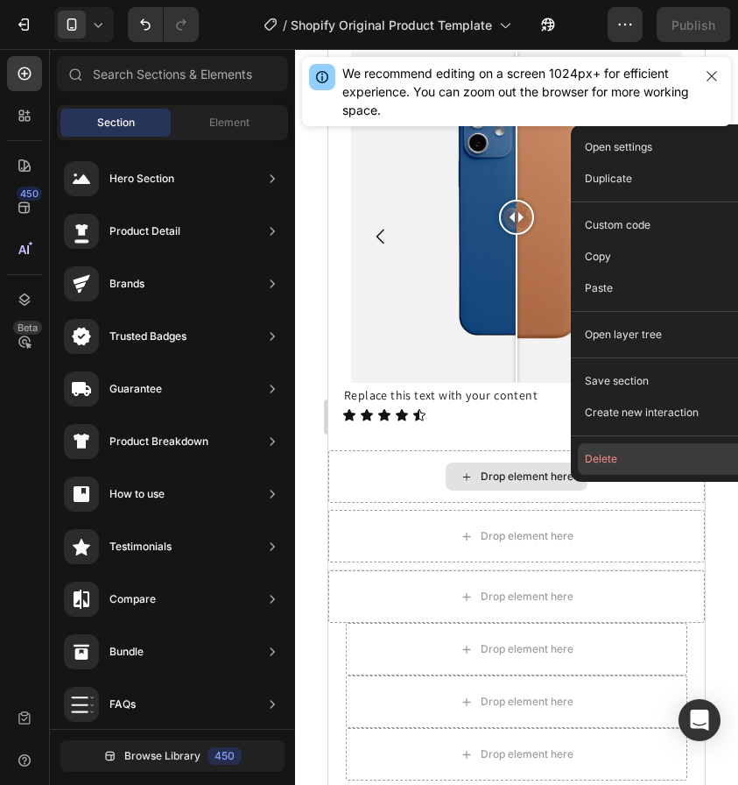
click at [617, 448] on button "Delete" at bounding box center [667, 459] width 179 height 32
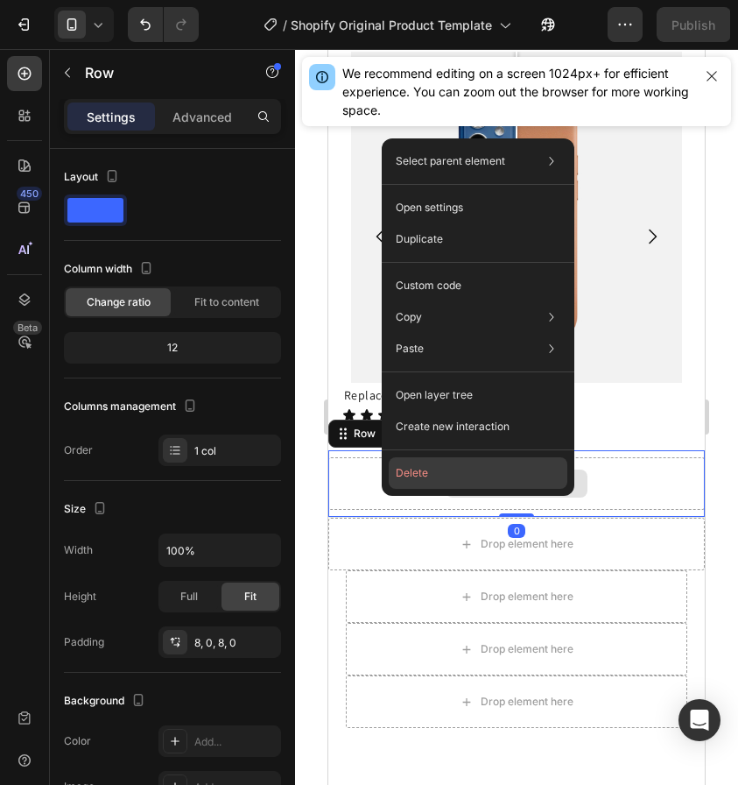
click at [491, 475] on button "Delete" at bounding box center [478, 473] width 179 height 32
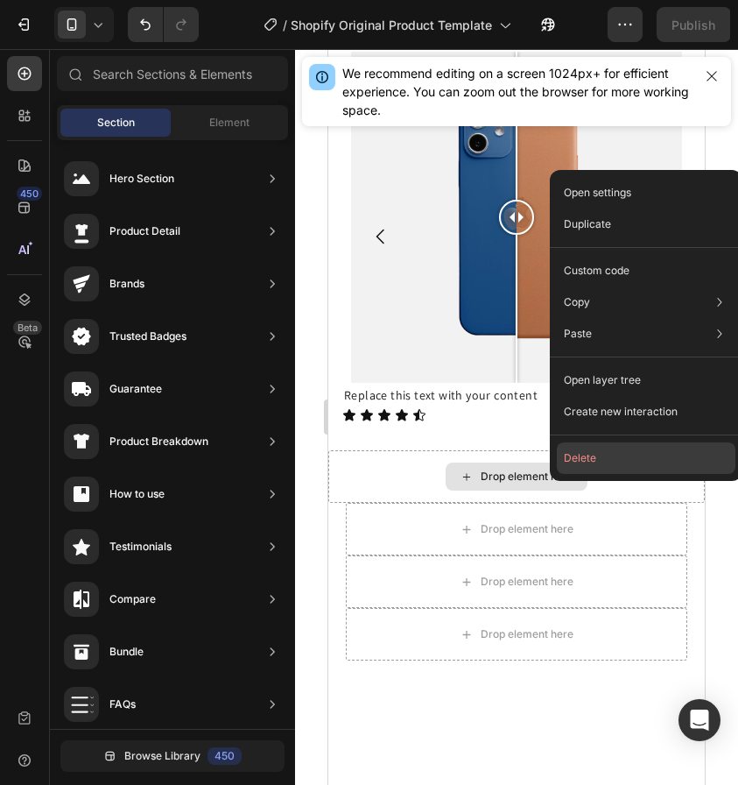
click at [573, 465] on button "Delete" at bounding box center [646, 458] width 179 height 32
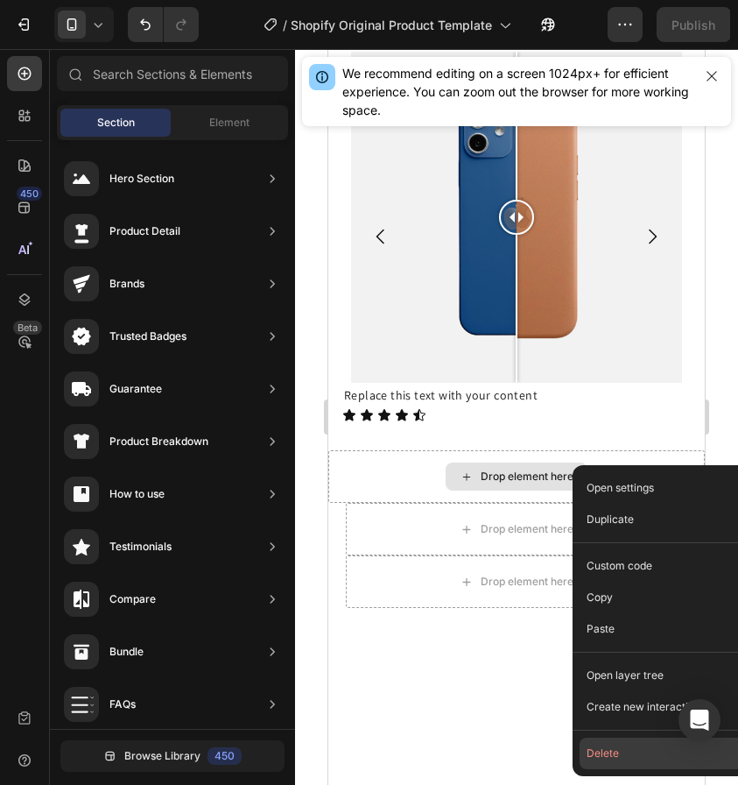
click at [626, 757] on button "Delete" at bounding box center [669, 753] width 179 height 32
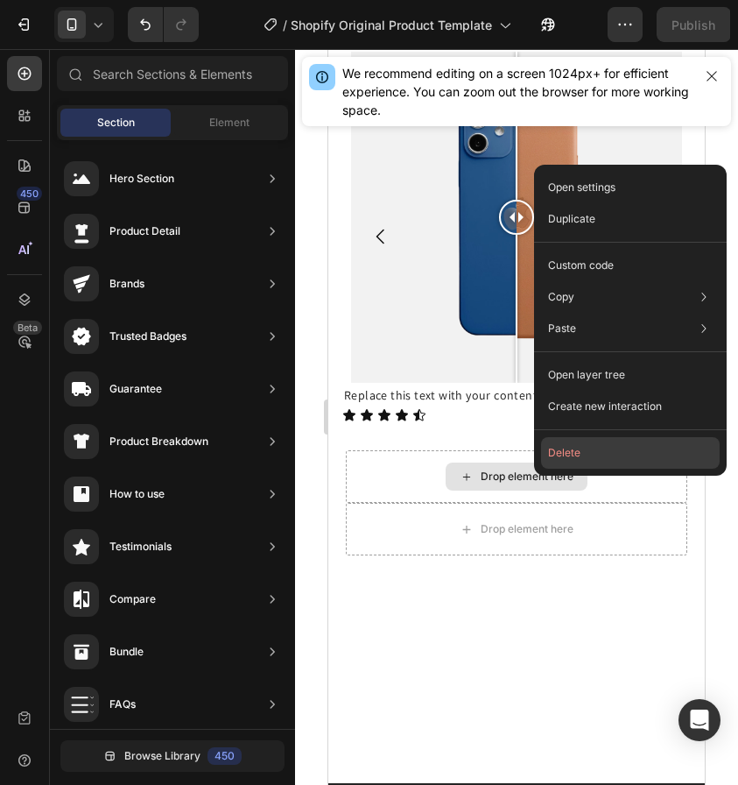
click at [553, 457] on button "Delete" at bounding box center [630, 453] width 179 height 32
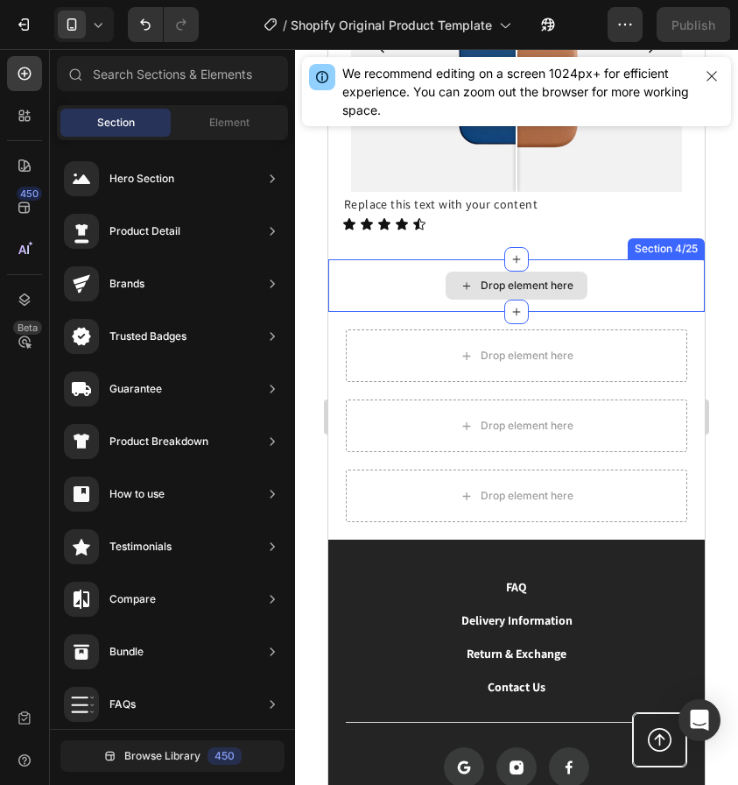
scroll to position [1491, 0]
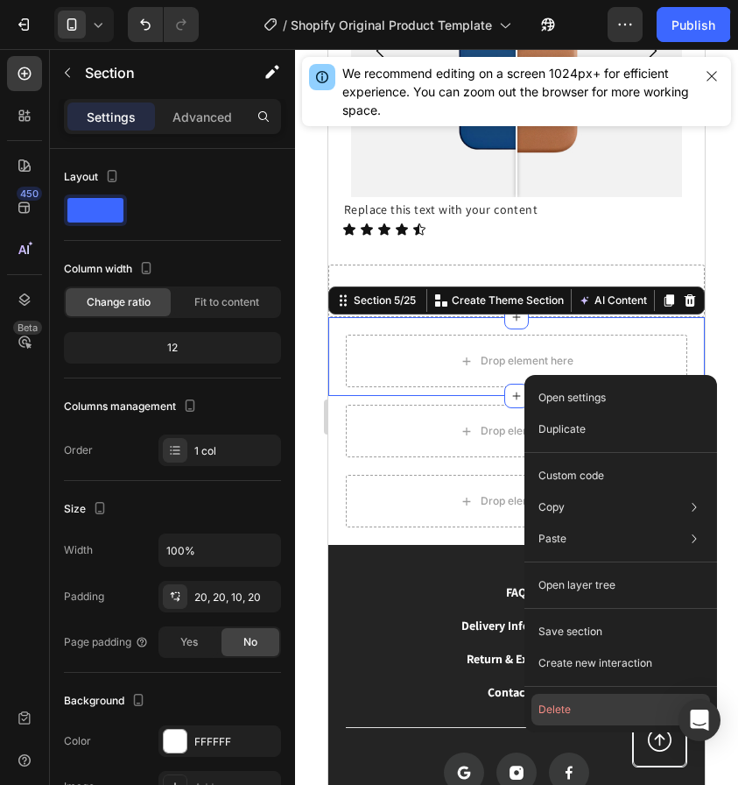
click at [581, 715] on button "Delete" at bounding box center [621, 710] width 179 height 32
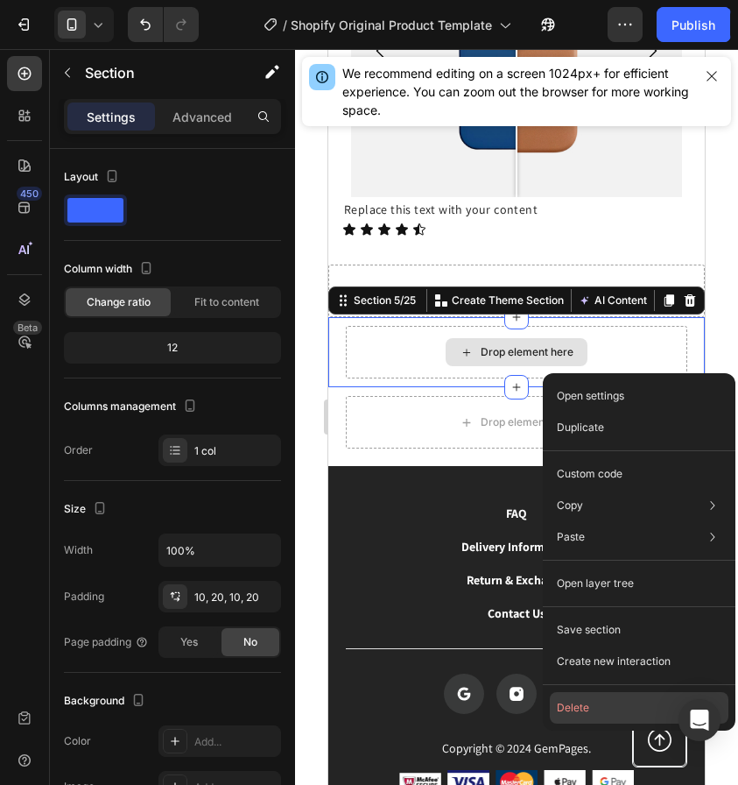
click at [594, 695] on button "Delete" at bounding box center [639, 708] width 179 height 32
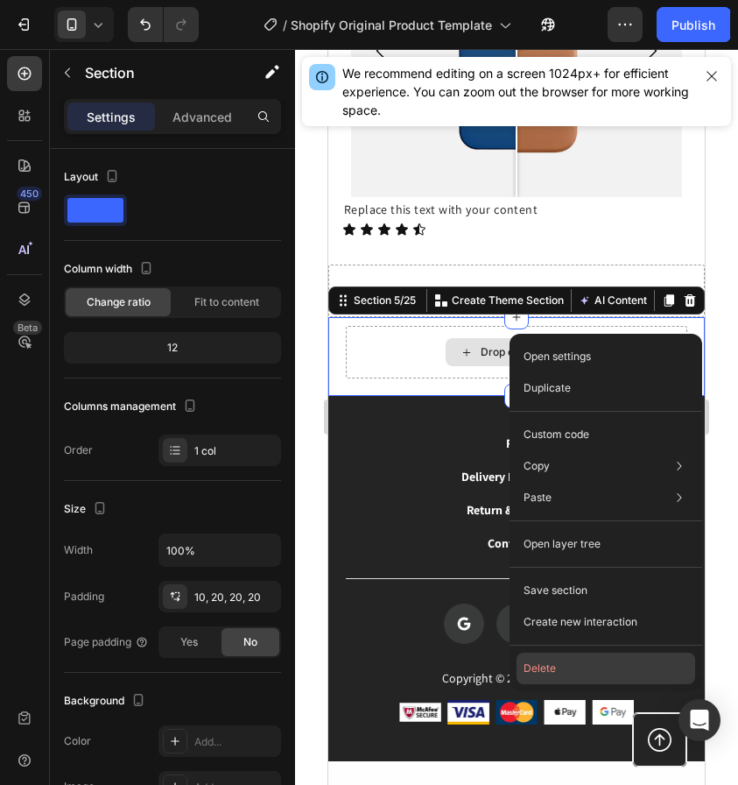
click at [565, 676] on button "Delete" at bounding box center [606, 668] width 179 height 32
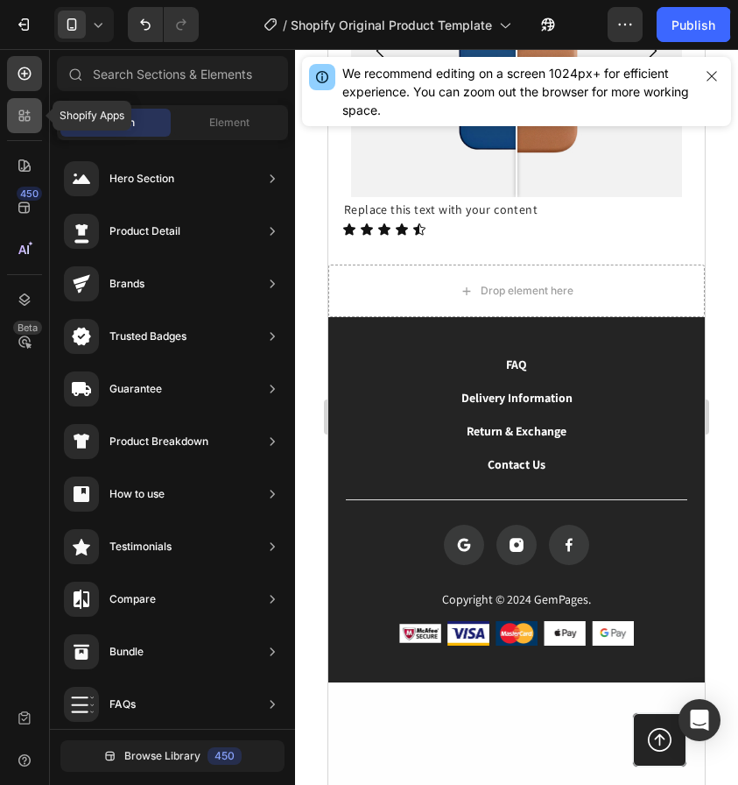
click at [24, 114] on icon at bounding box center [21, 112] width 5 height 5
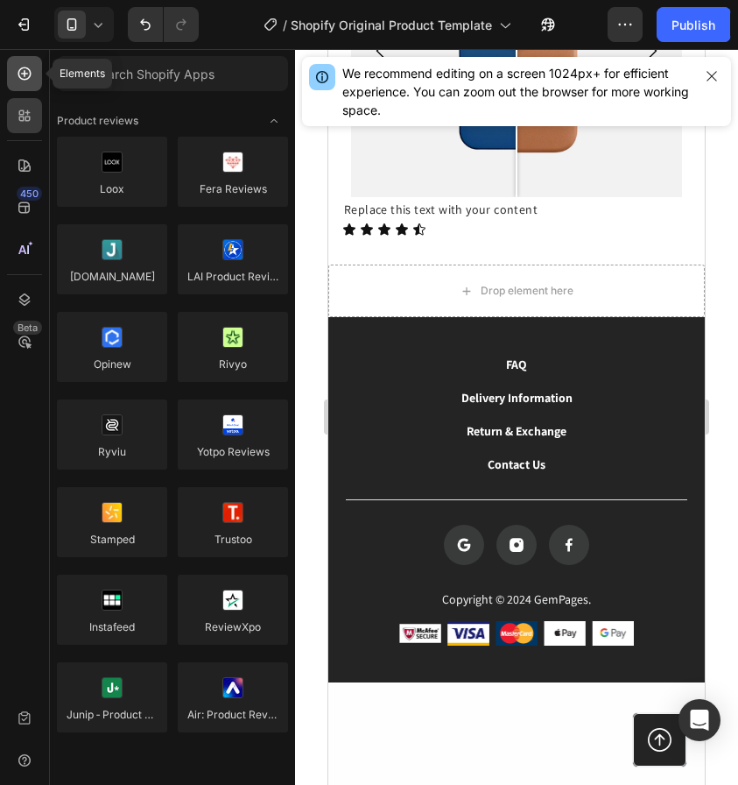
click at [15, 84] on div at bounding box center [24, 73] width 35 height 35
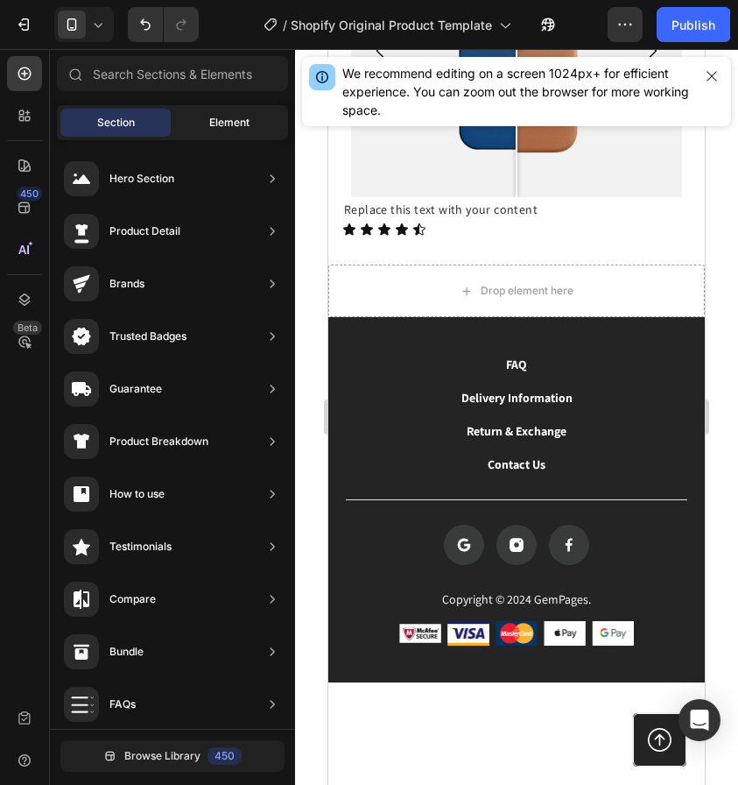
click at [215, 130] on span "Element" at bounding box center [229, 123] width 40 height 16
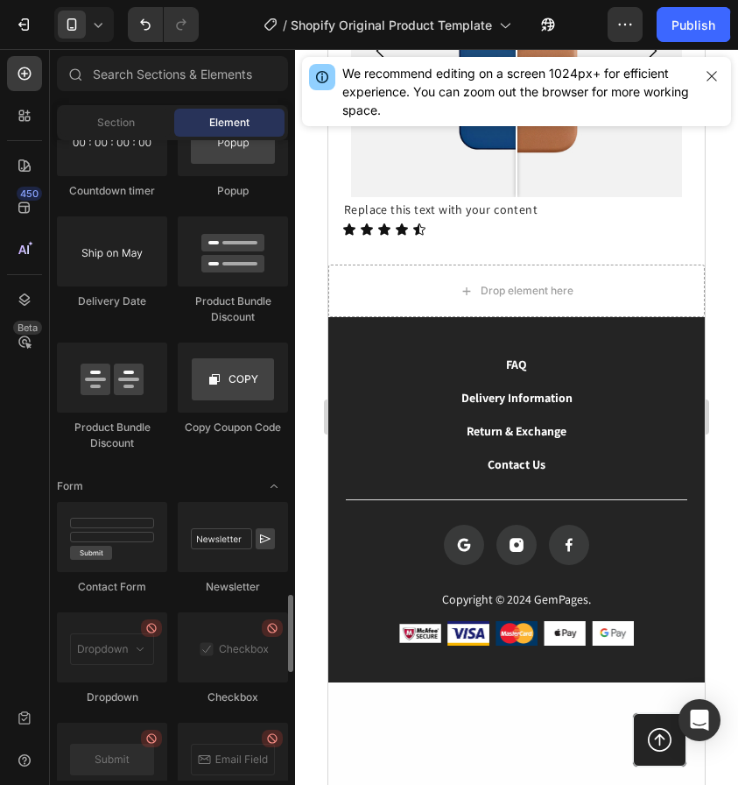
scroll to position [4670, 0]
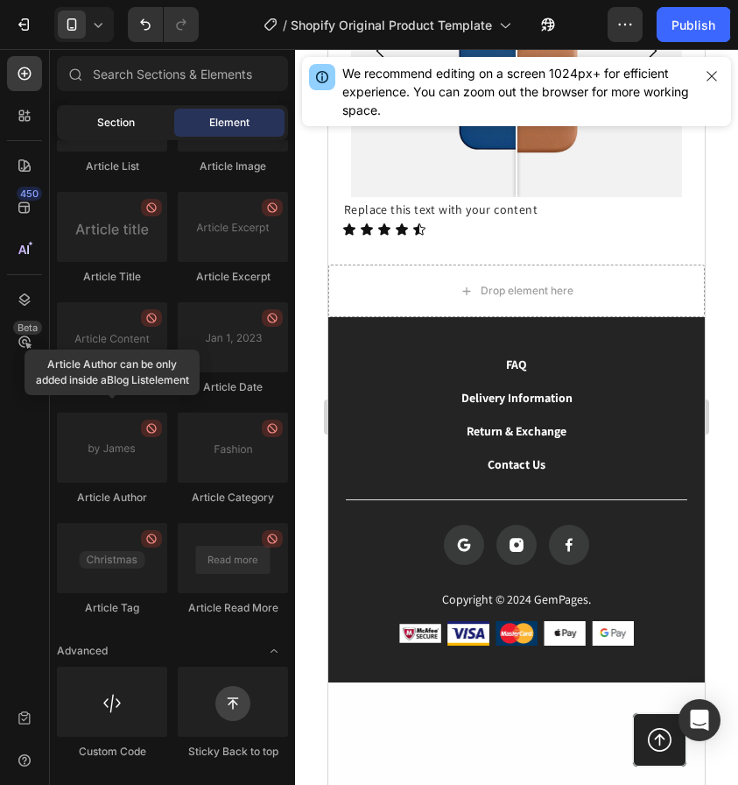
click at [119, 120] on span "Section" at bounding box center [116, 123] width 38 height 16
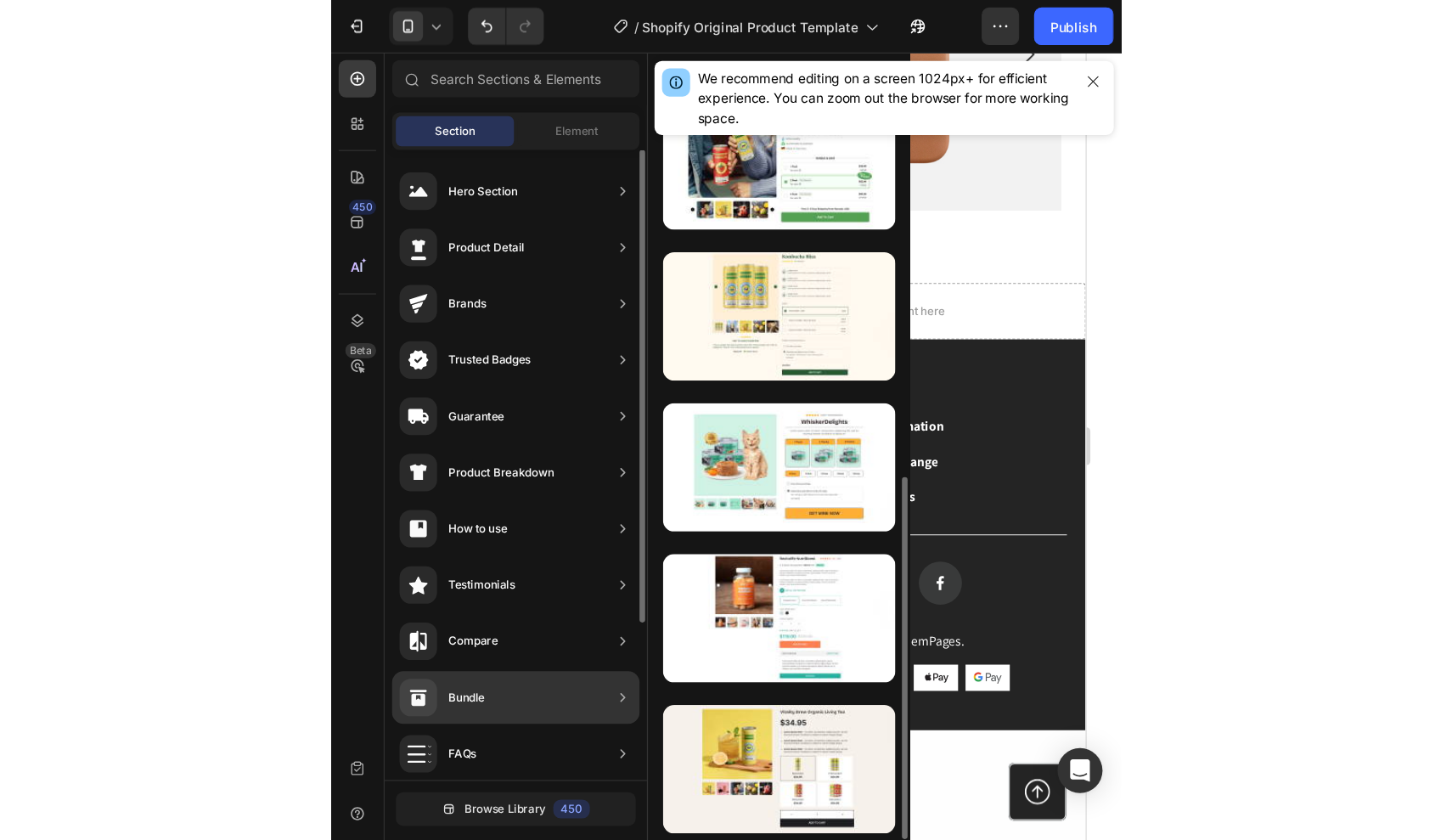
scroll to position [0, 0]
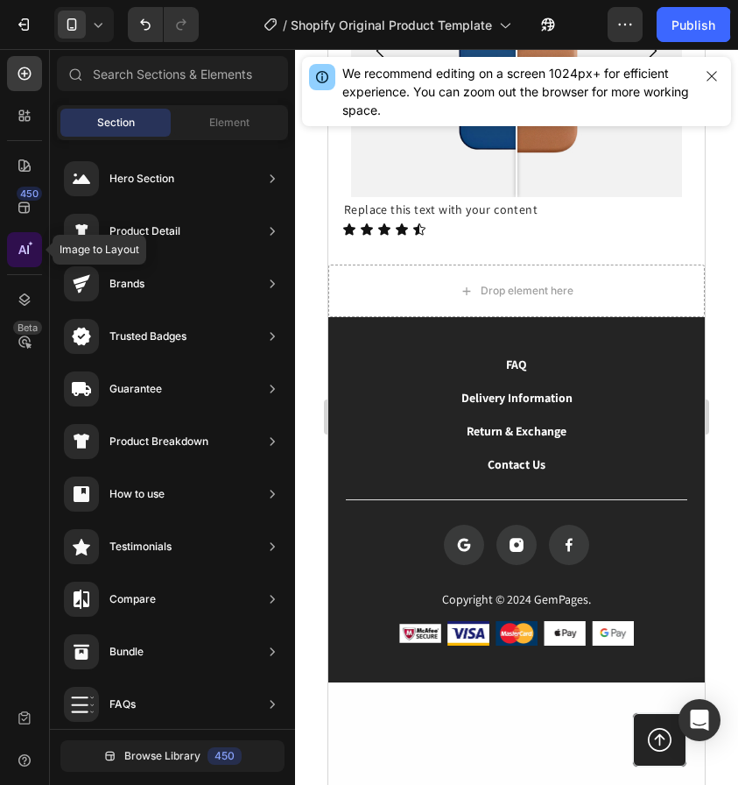
click at [30, 256] on icon at bounding box center [25, 250] width 18 height 18
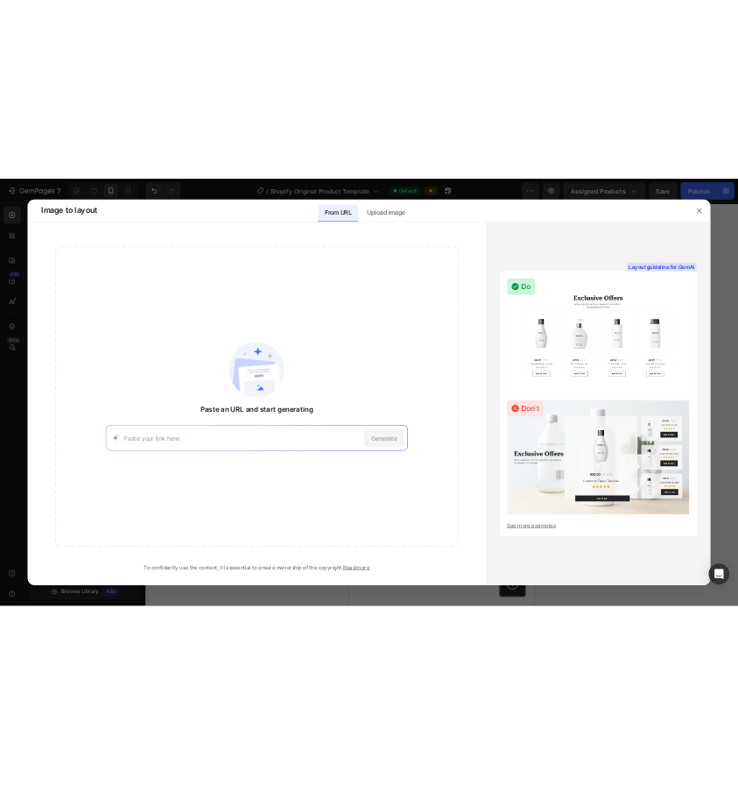
scroll to position [1491, 0]
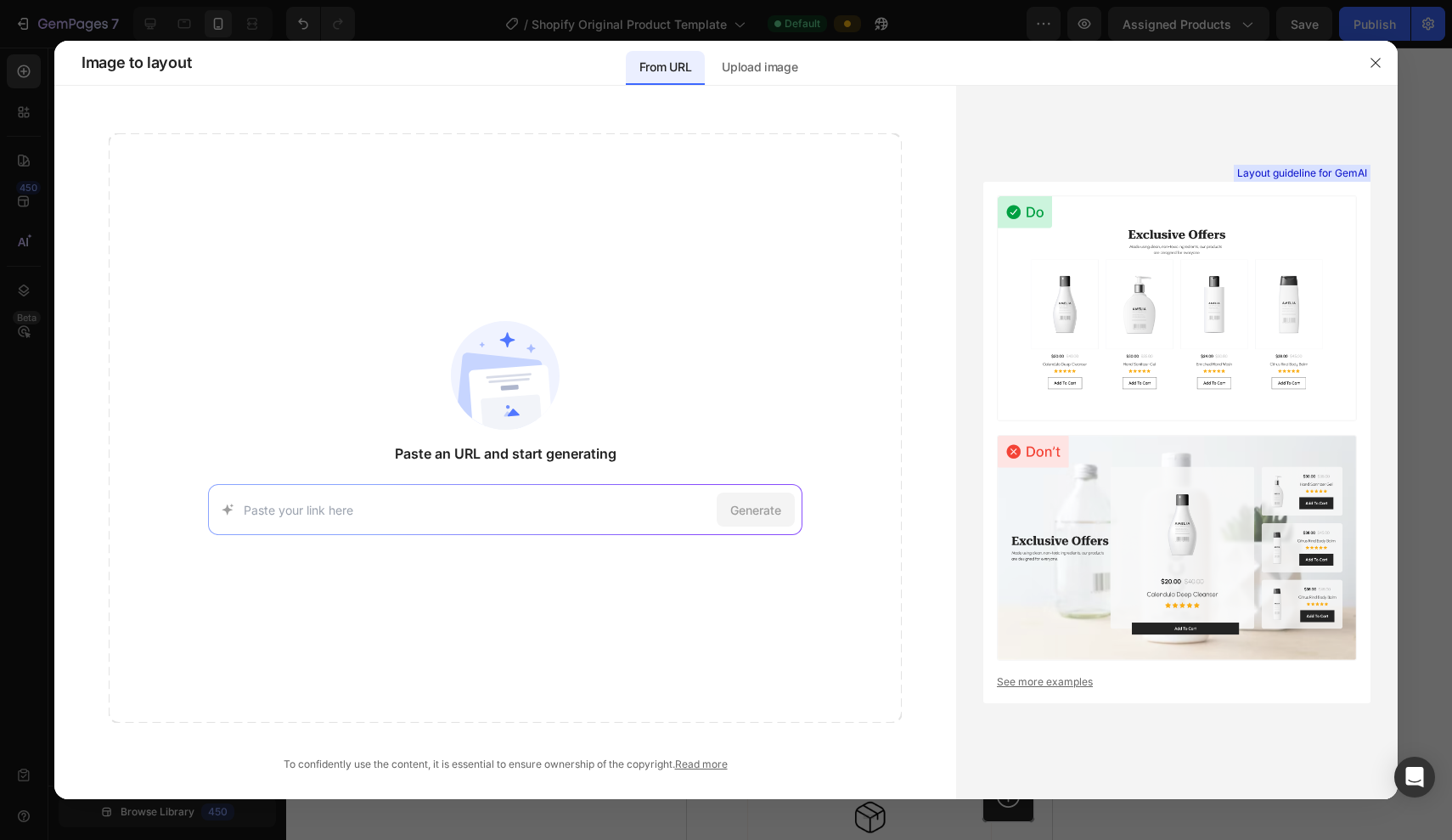
click at [1049, 680] on link "See more examples" at bounding box center [1177, 682] width 360 height 16
click at [1387, 61] on button "button" at bounding box center [1376, 63] width 27 height 27
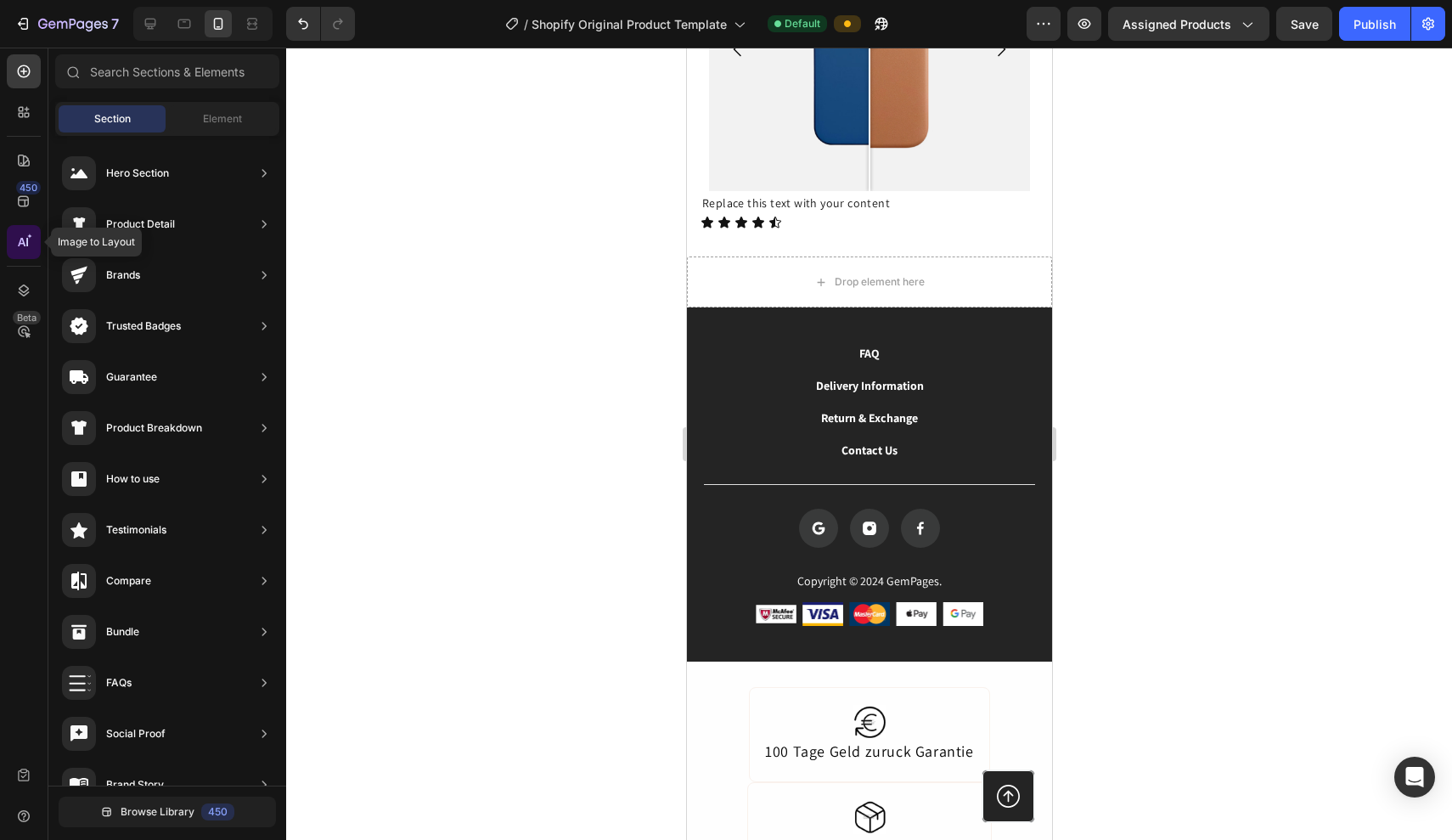
click at [22, 239] on icon at bounding box center [21, 242] width 8 height 9
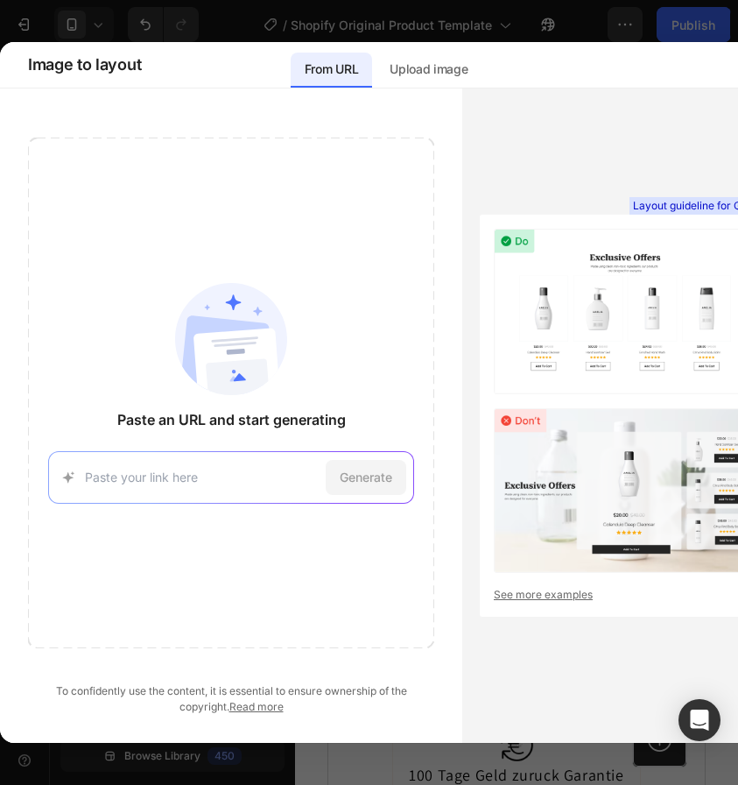
click at [222, 29] on div at bounding box center [369, 392] width 738 height 785
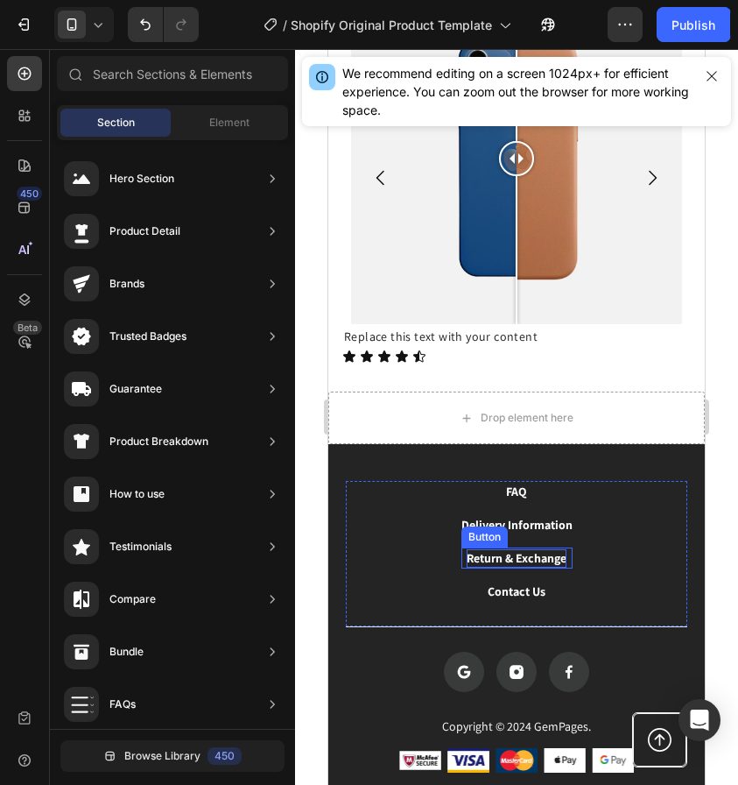
scroll to position [1356, 0]
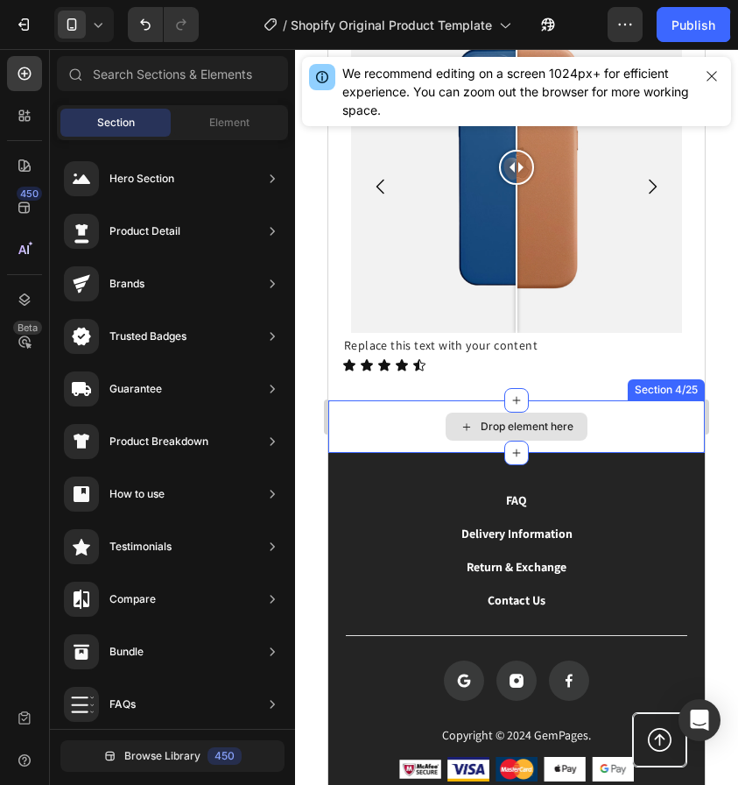
click at [494, 433] on div "Drop element here" at bounding box center [517, 426] width 142 height 28
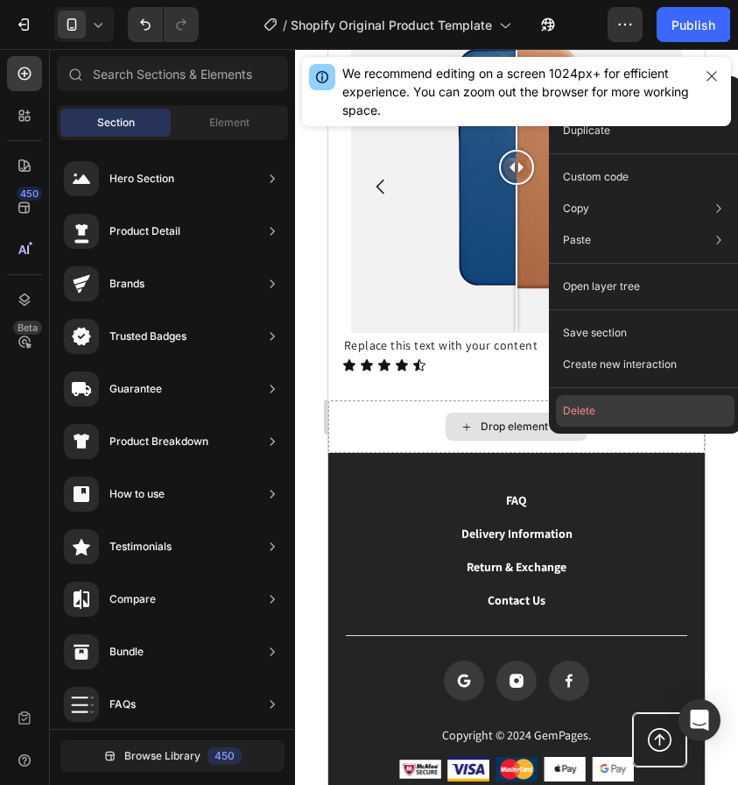
click at [604, 418] on button "Delete" at bounding box center [645, 411] width 179 height 32
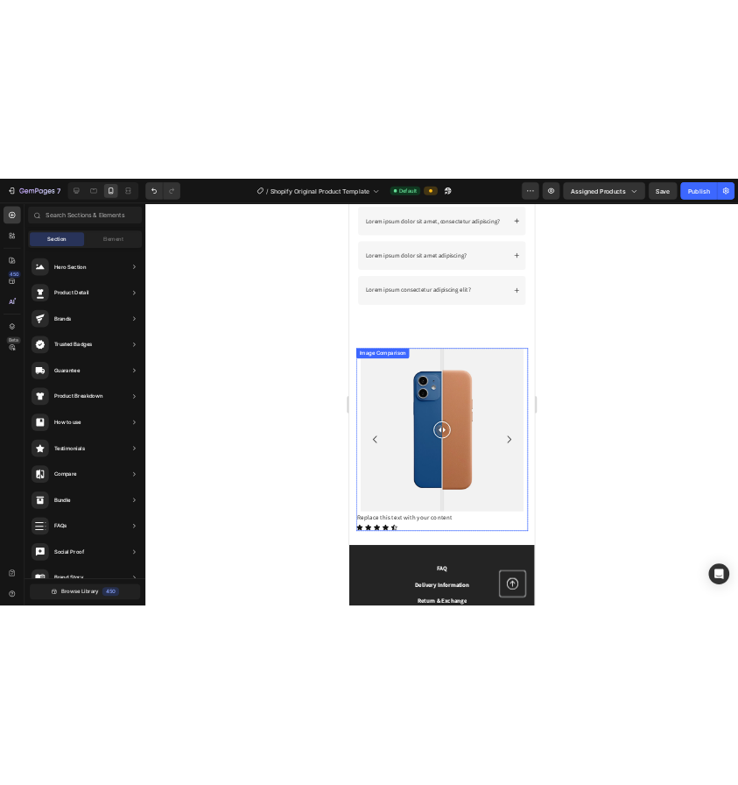
scroll to position [1167, 0]
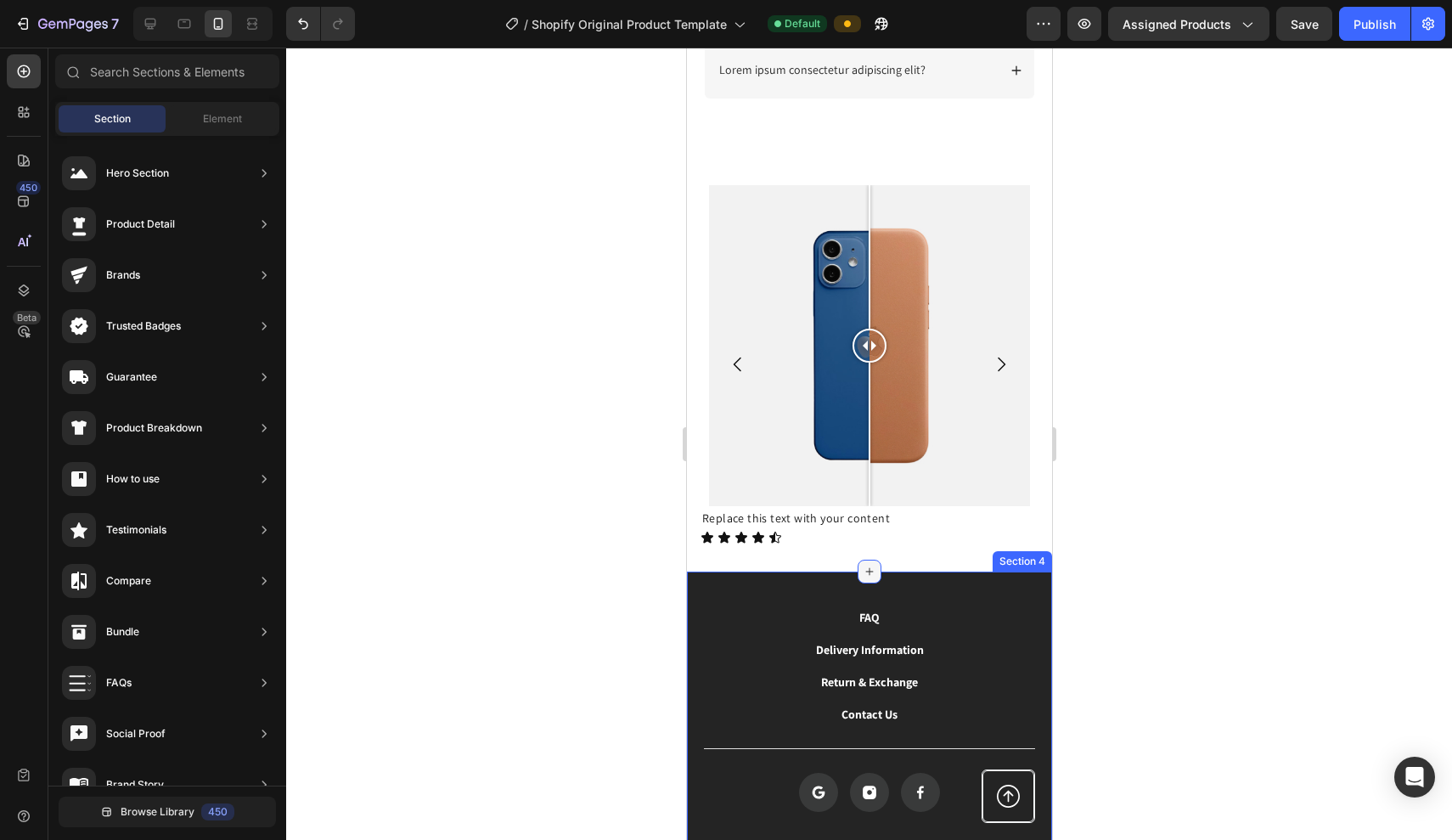
click at [871, 574] on icon at bounding box center [869, 571] width 14 height 14
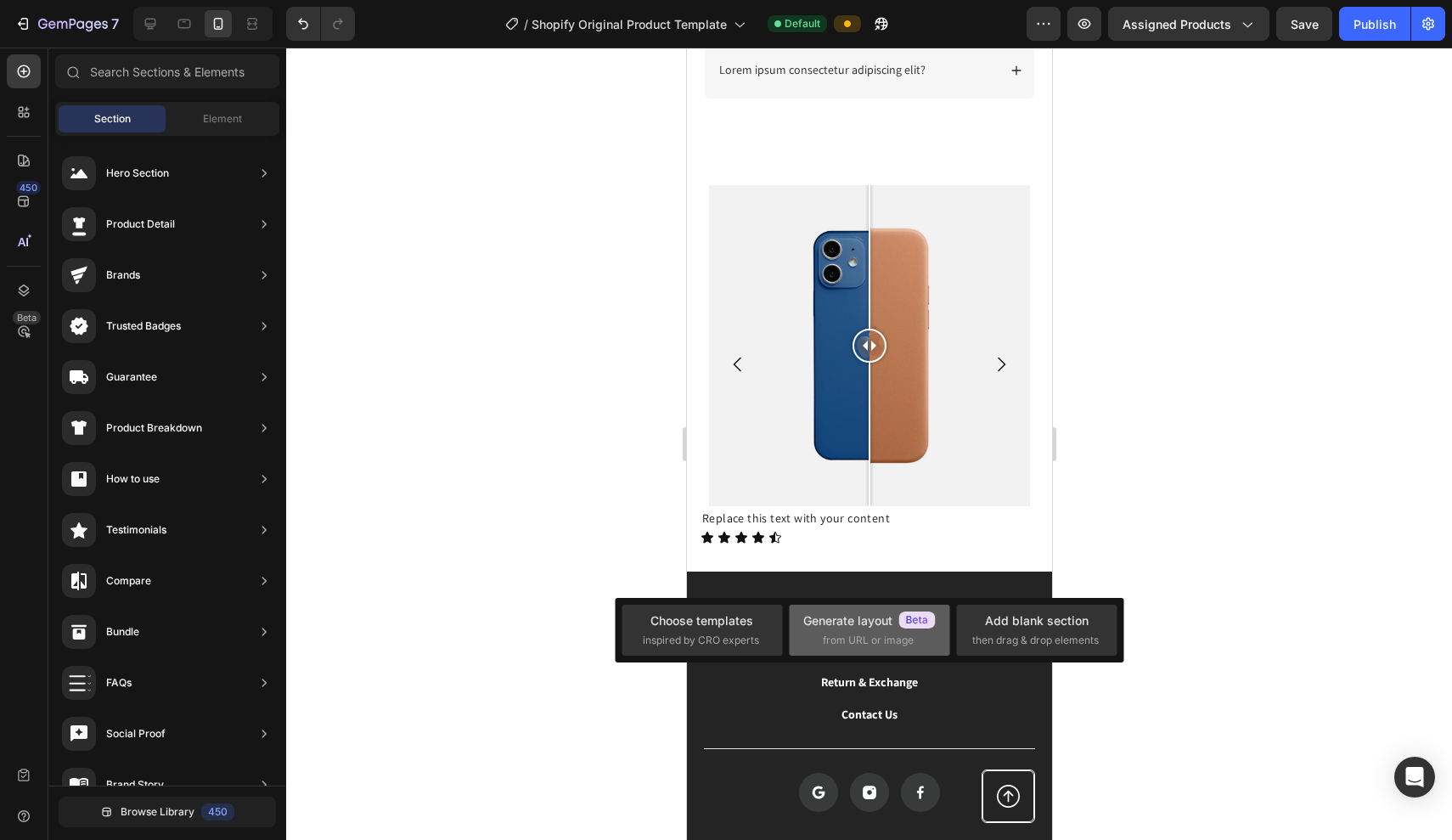
click at [898, 627] on div "Generate layout" at bounding box center [869, 621] width 133 height 17
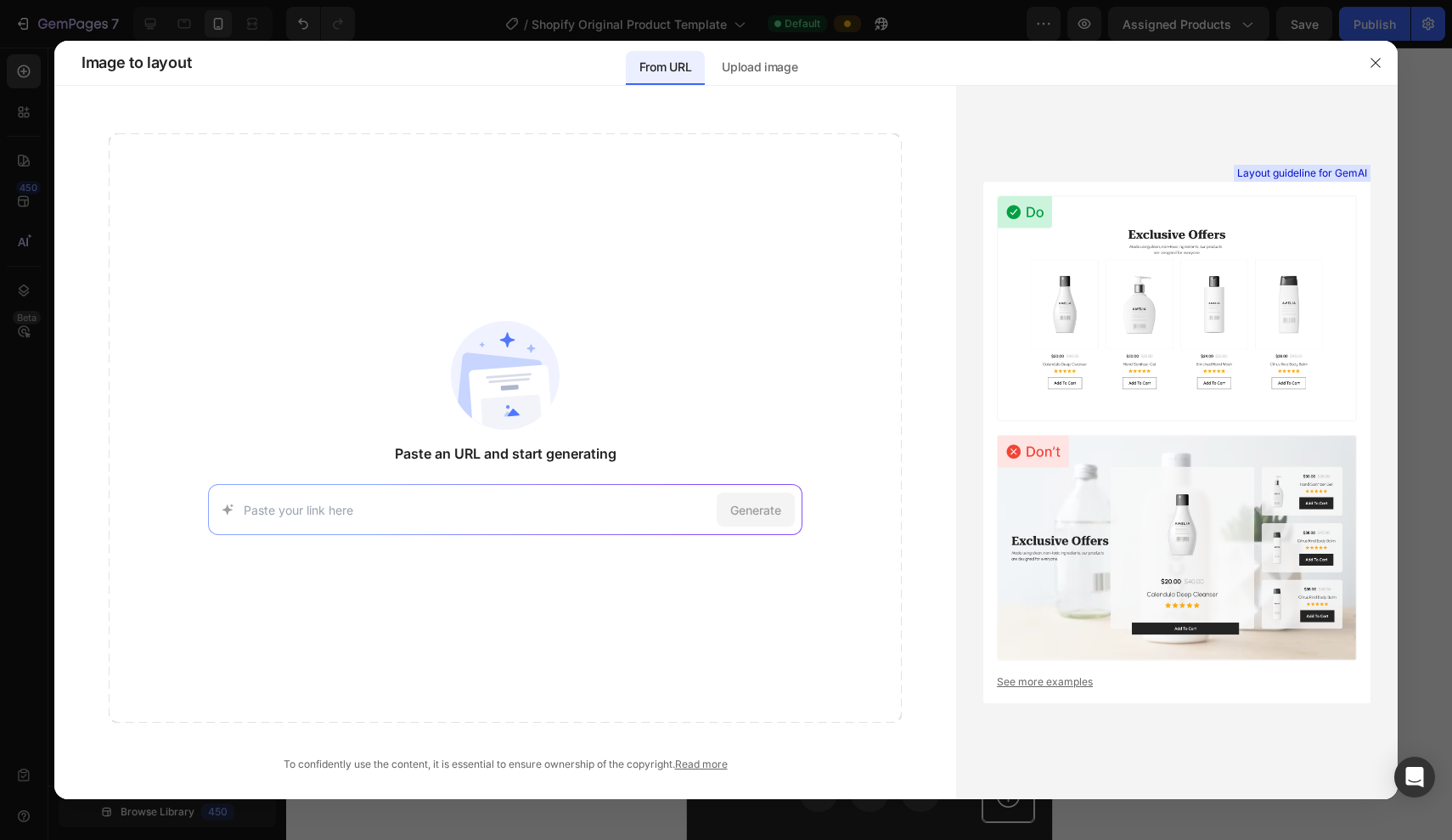
click at [675, 509] on input at bounding box center [477, 510] width 468 height 17
type input "[URL][DOMAIN_NAME]"
click at [775, 516] on span "Generate" at bounding box center [756, 510] width 51 height 17
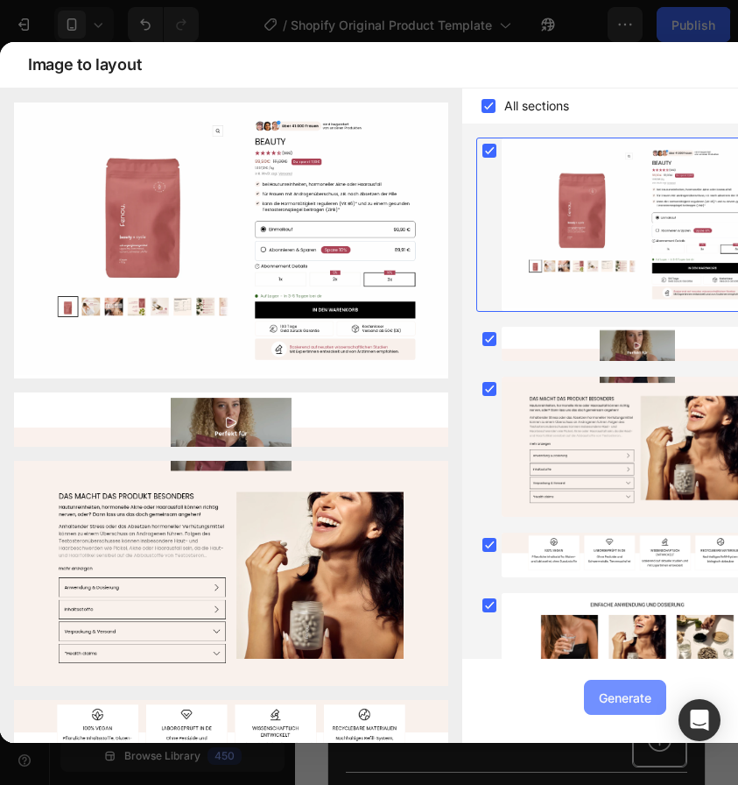
click at [622, 701] on div "Generate" at bounding box center [625, 697] width 53 height 18
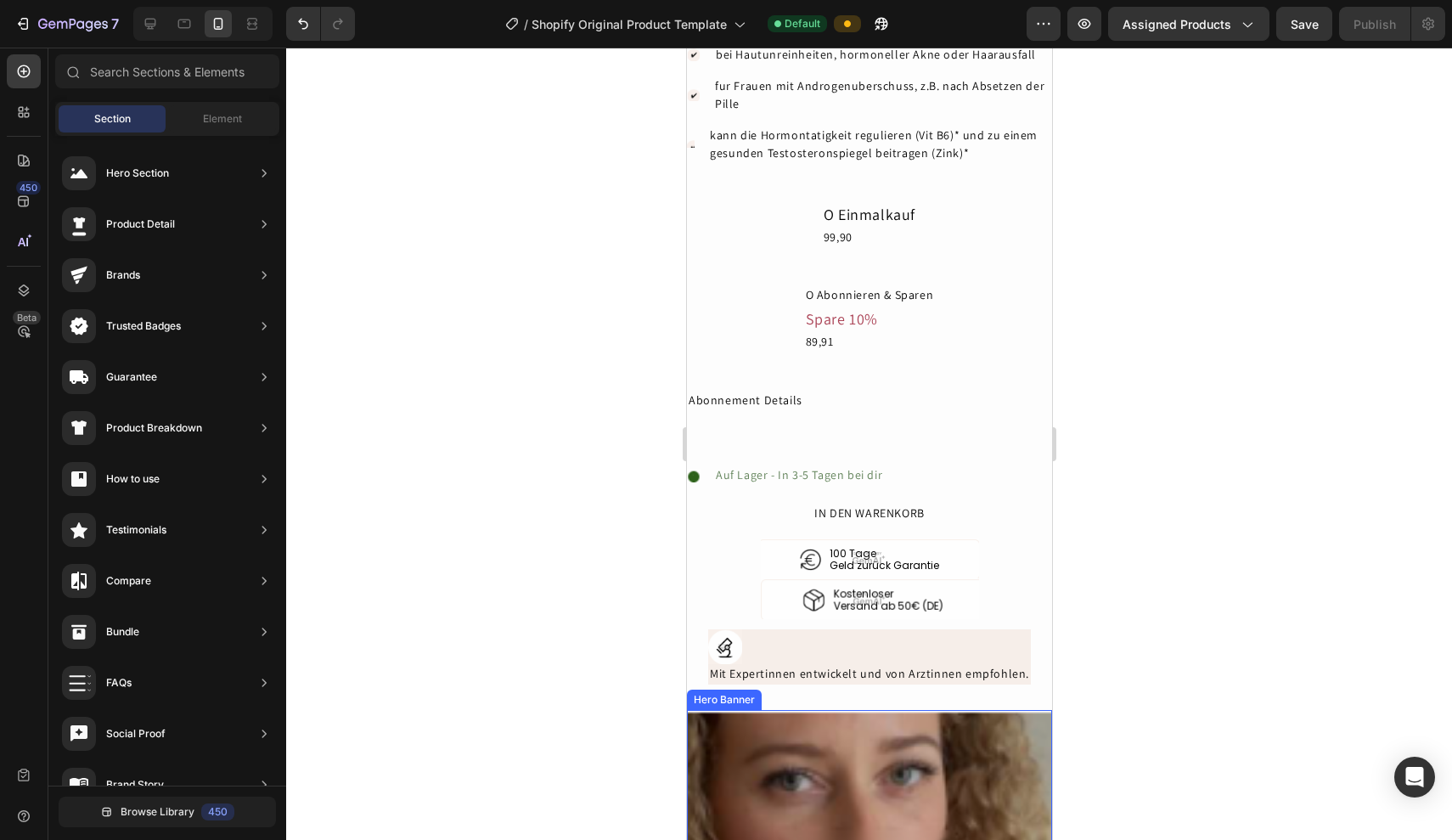
scroll to position [4166, 0]
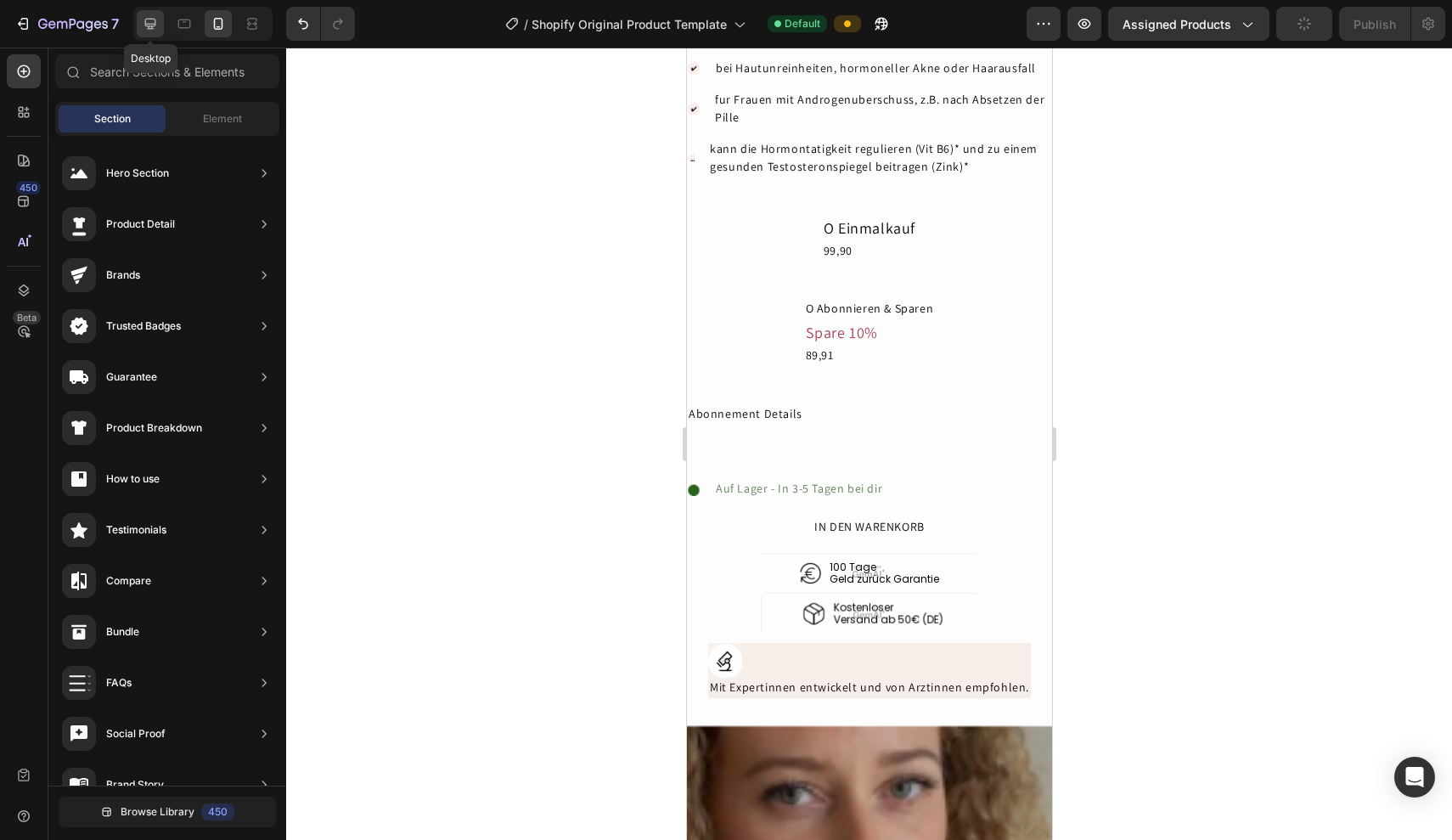
click at [147, 27] on icon at bounding box center [150, 24] width 17 height 17
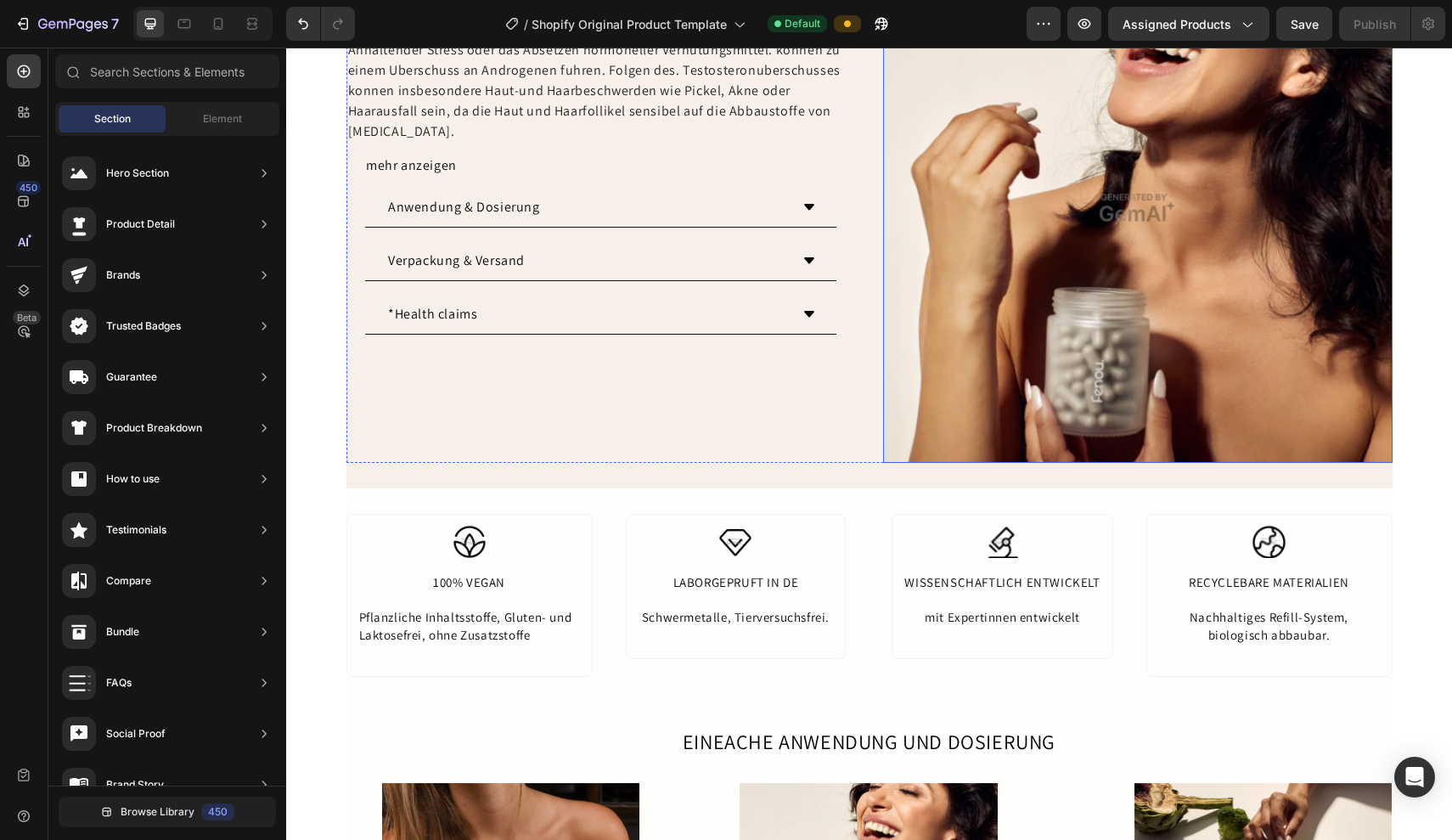
scroll to position [4585, 0]
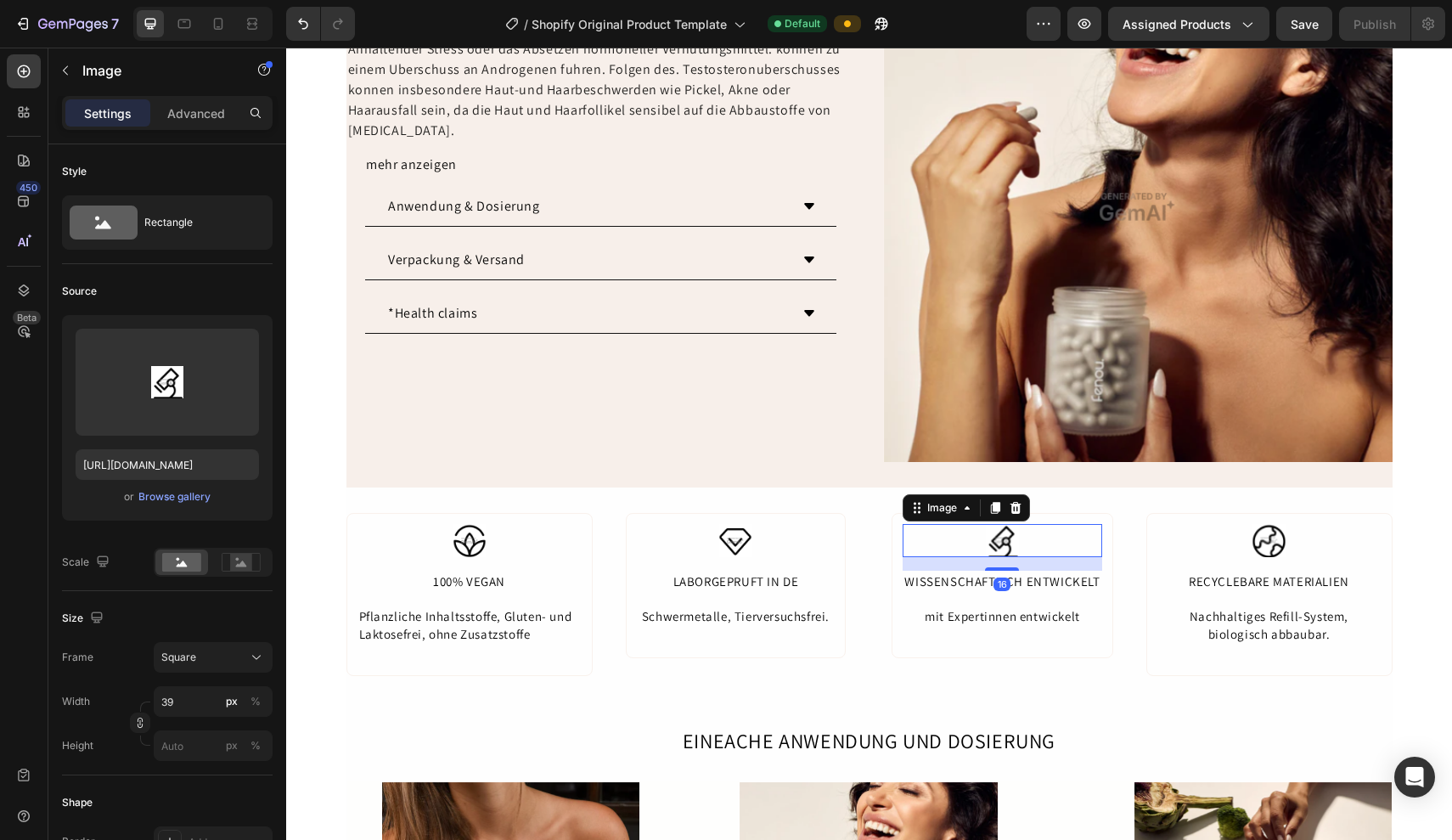
click at [1068, 535] on div at bounding box center [1002, 540] width 199 height 33
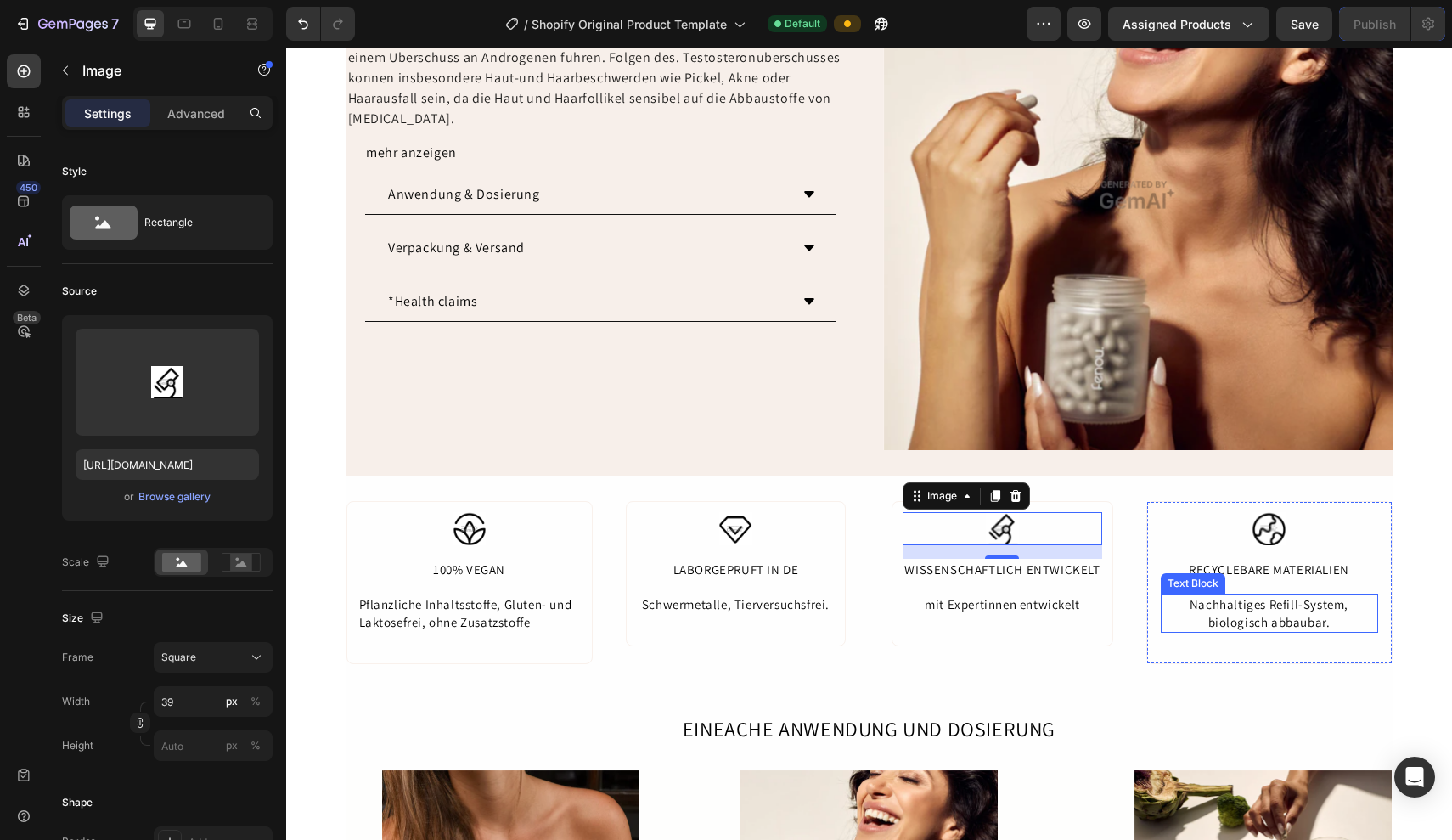
scroll to position [4599, 0]
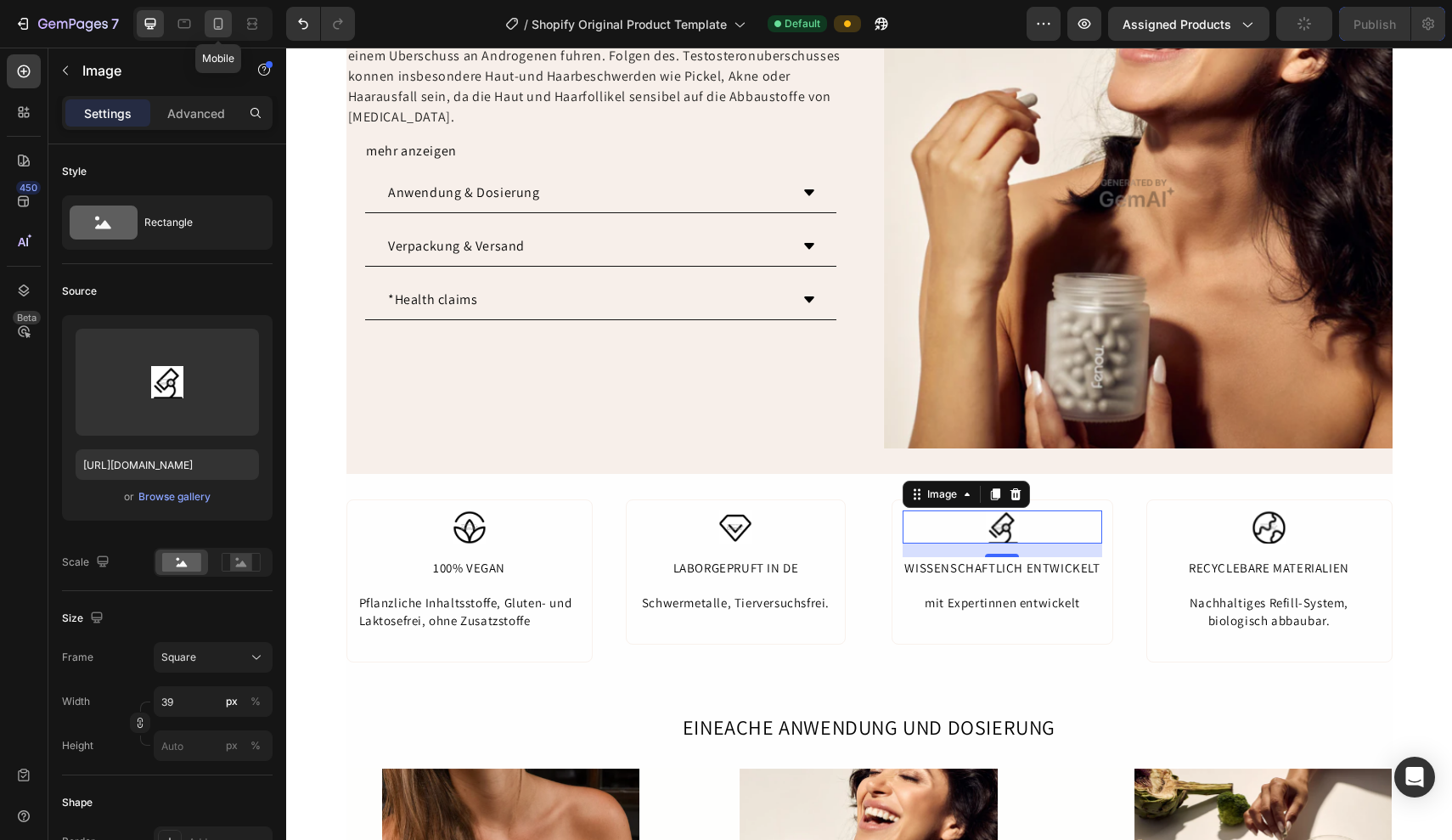
click at [231, 34] on div at bounding box center [218, 24] width 27 height 27
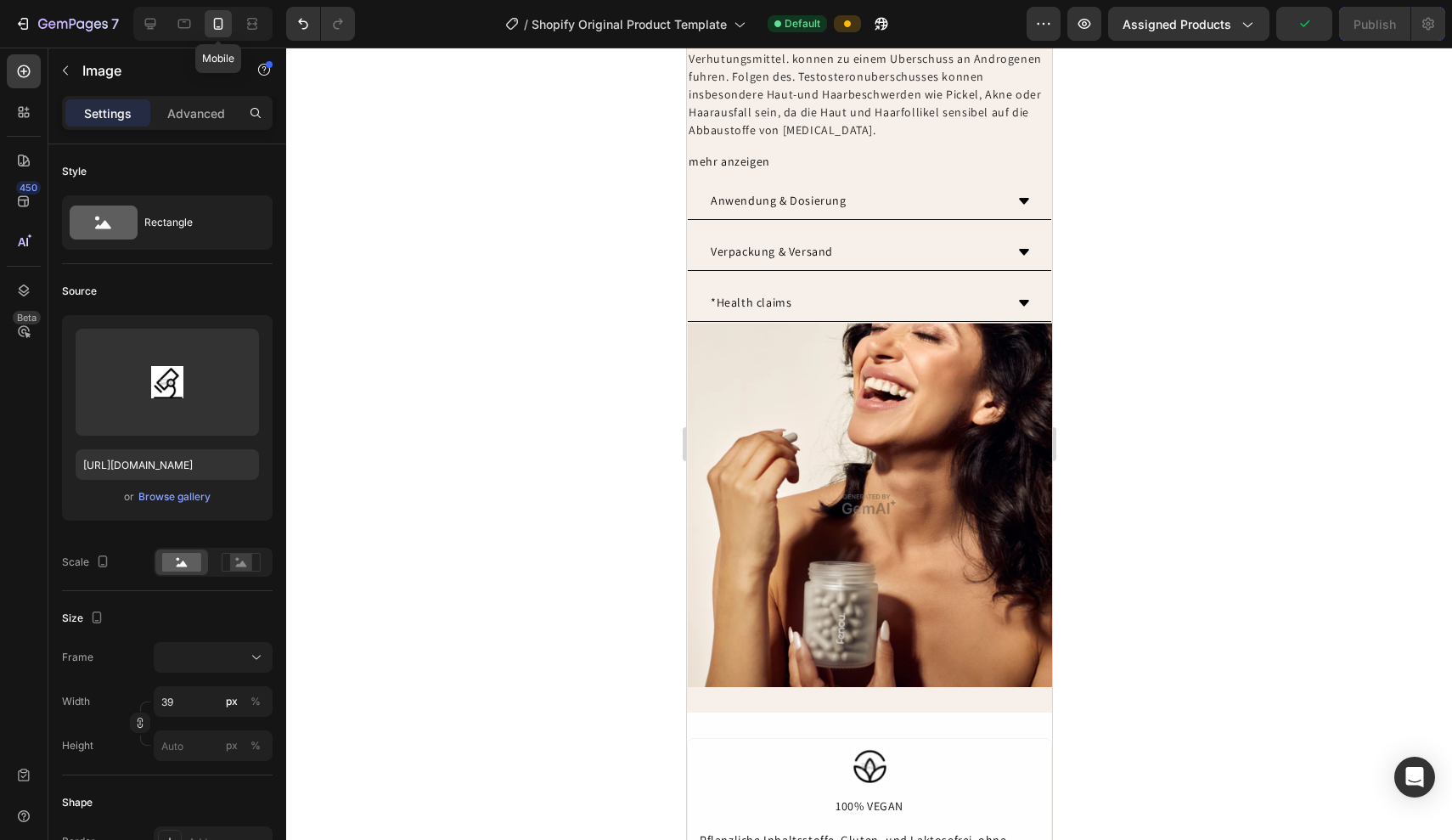
type input "40"
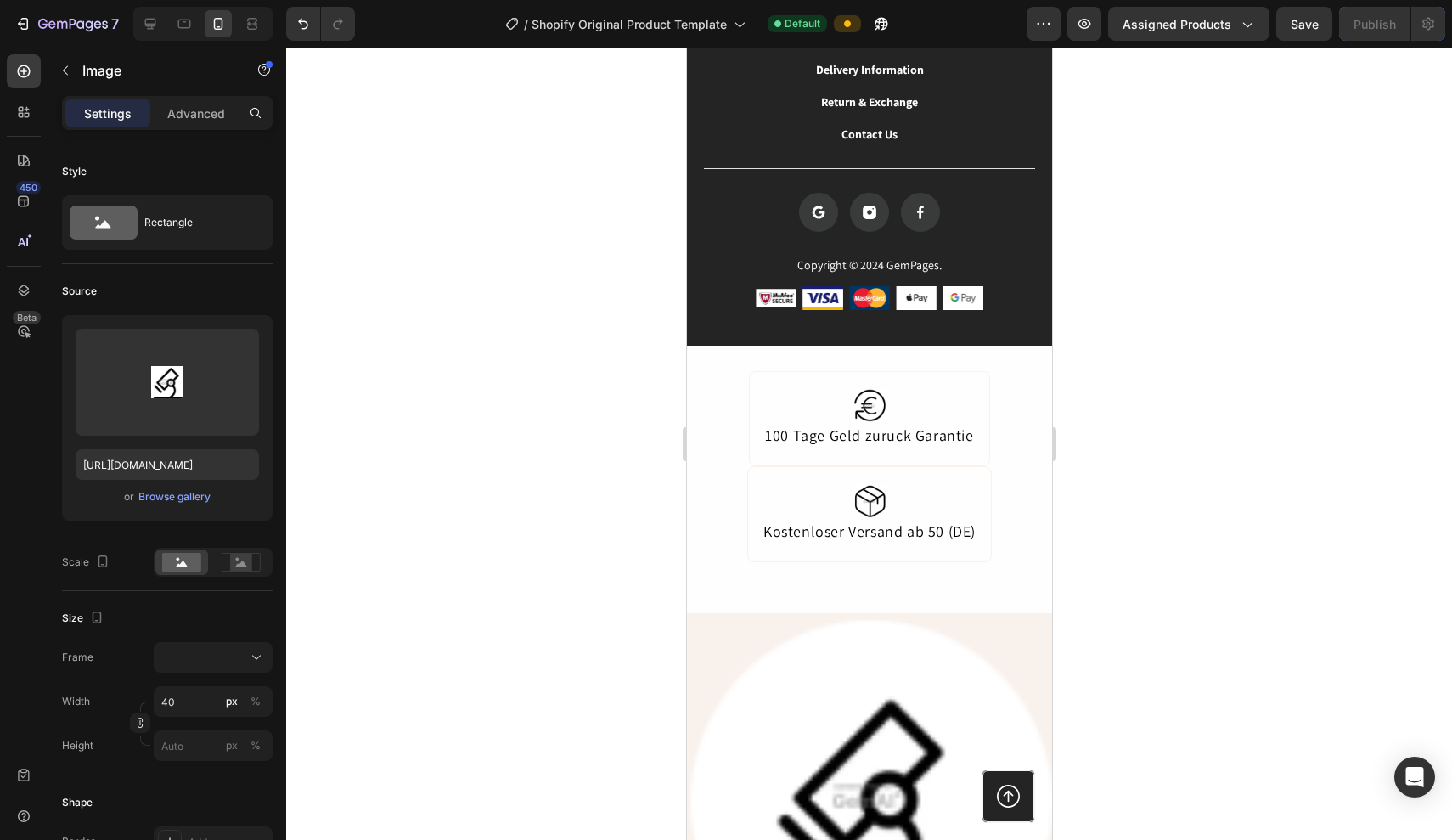
scroll to position [1724, 0]
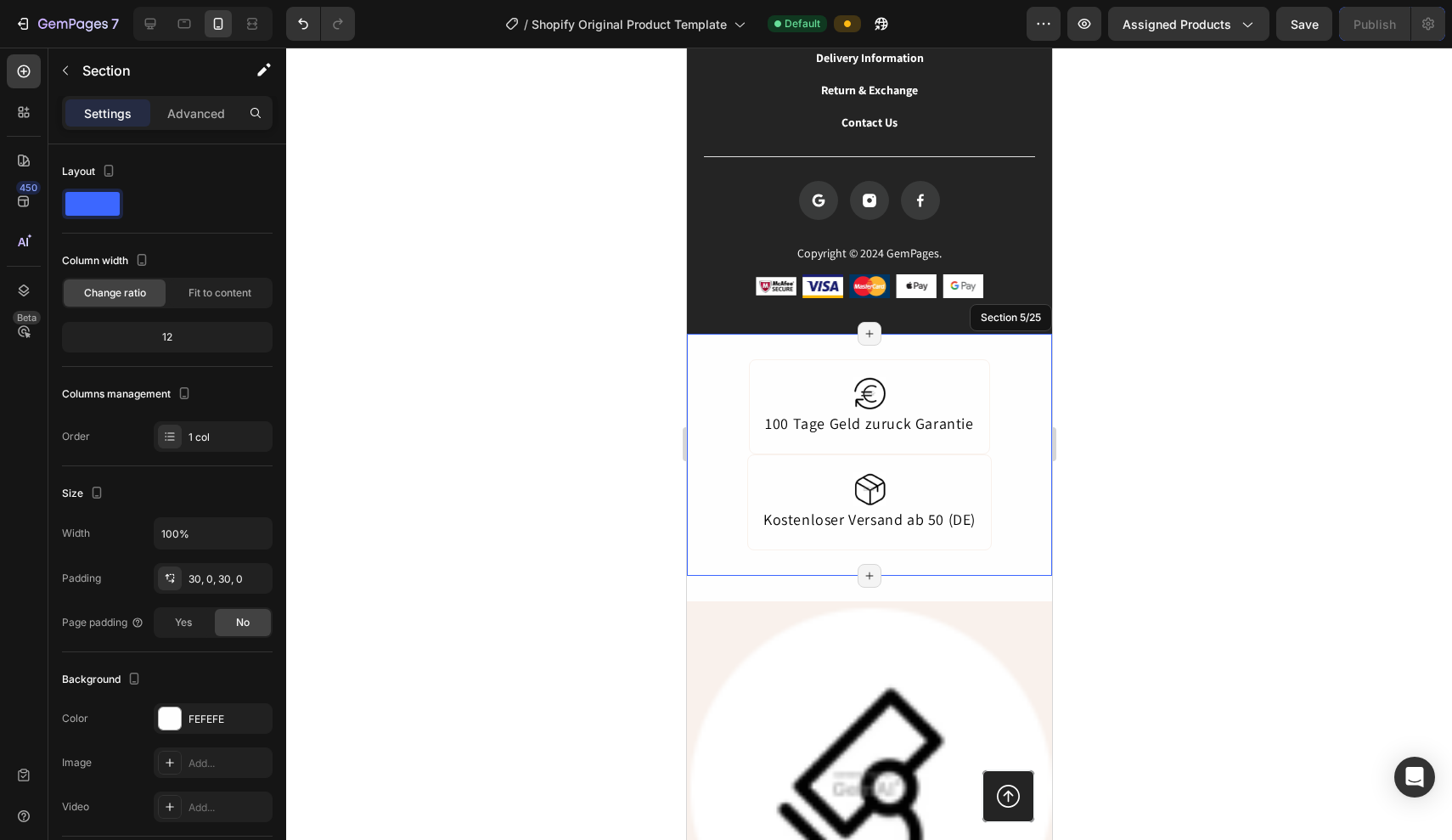
click at [1011, 341] on div "Image 100 Tage Geld zuruck Garantie Text Block Row Image Kostenloser Versand ab…" at bounding box center [869, 455] width 366 height 242
click at [1032, 321] on icon at bounding box center [1037, 318] width 14 height 14
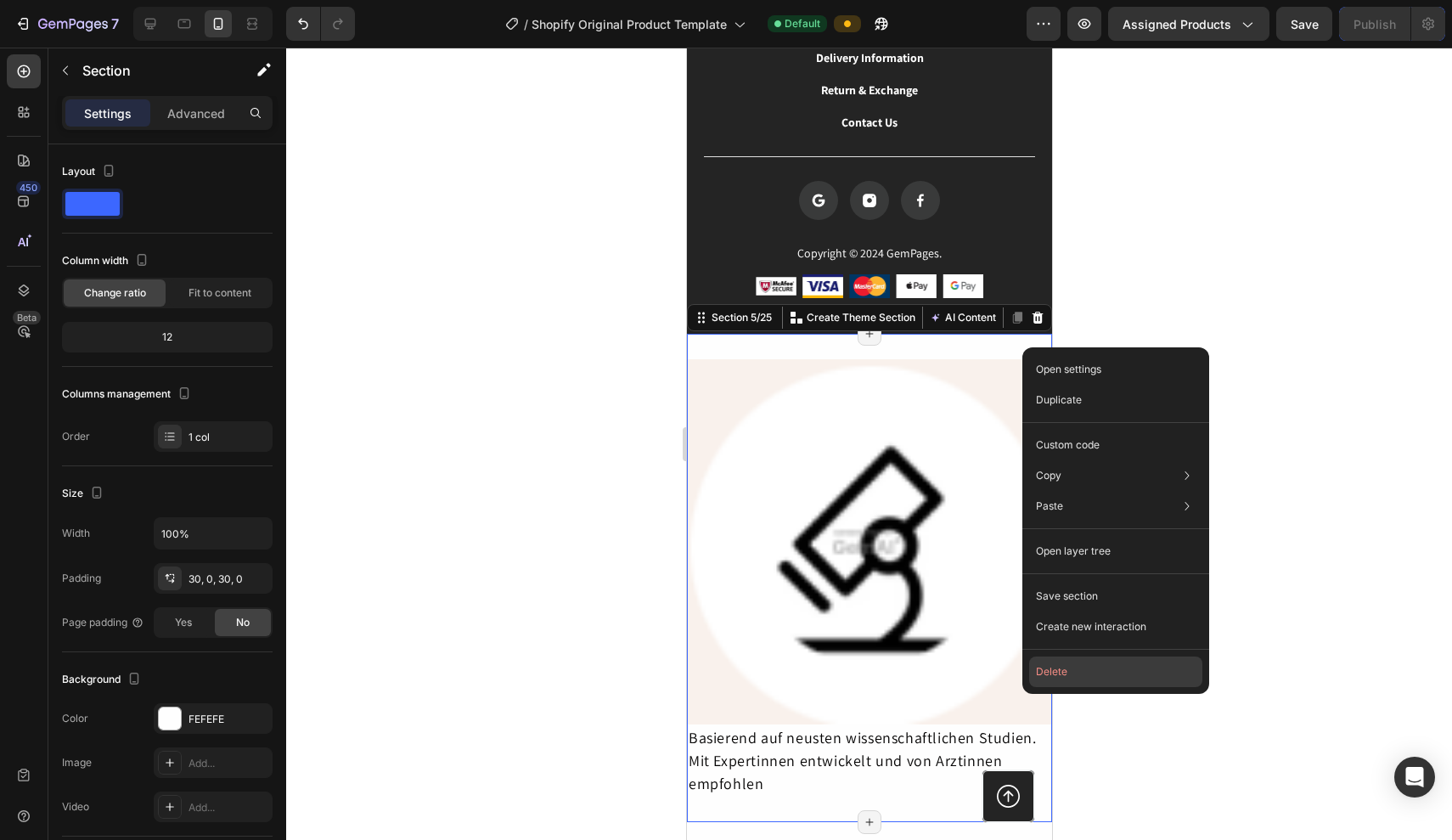
click at [1064, 670] on button "Delete" at bounding box center [1115, 672] width 174 height 31
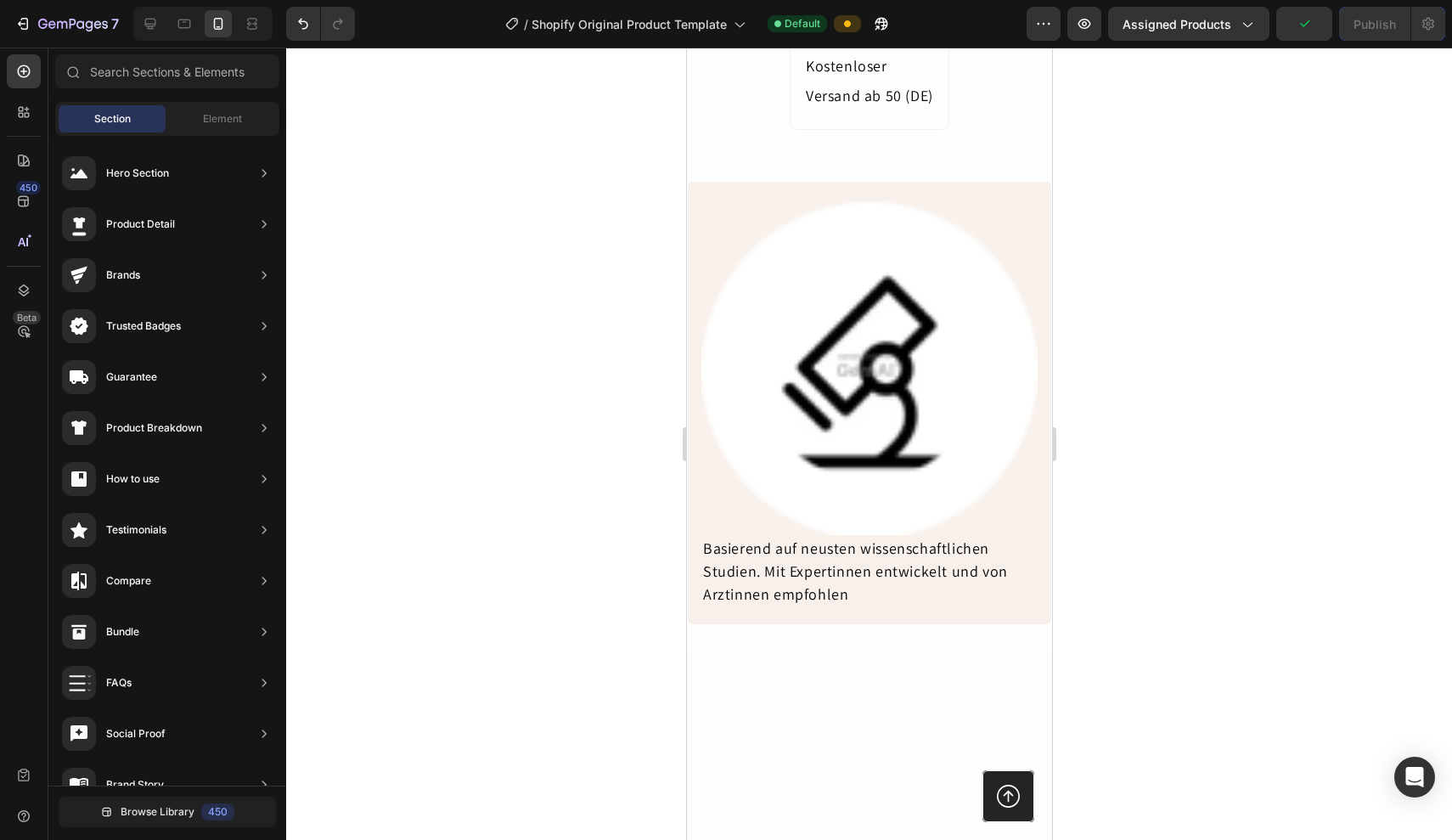
scroll to position [1787, 0]
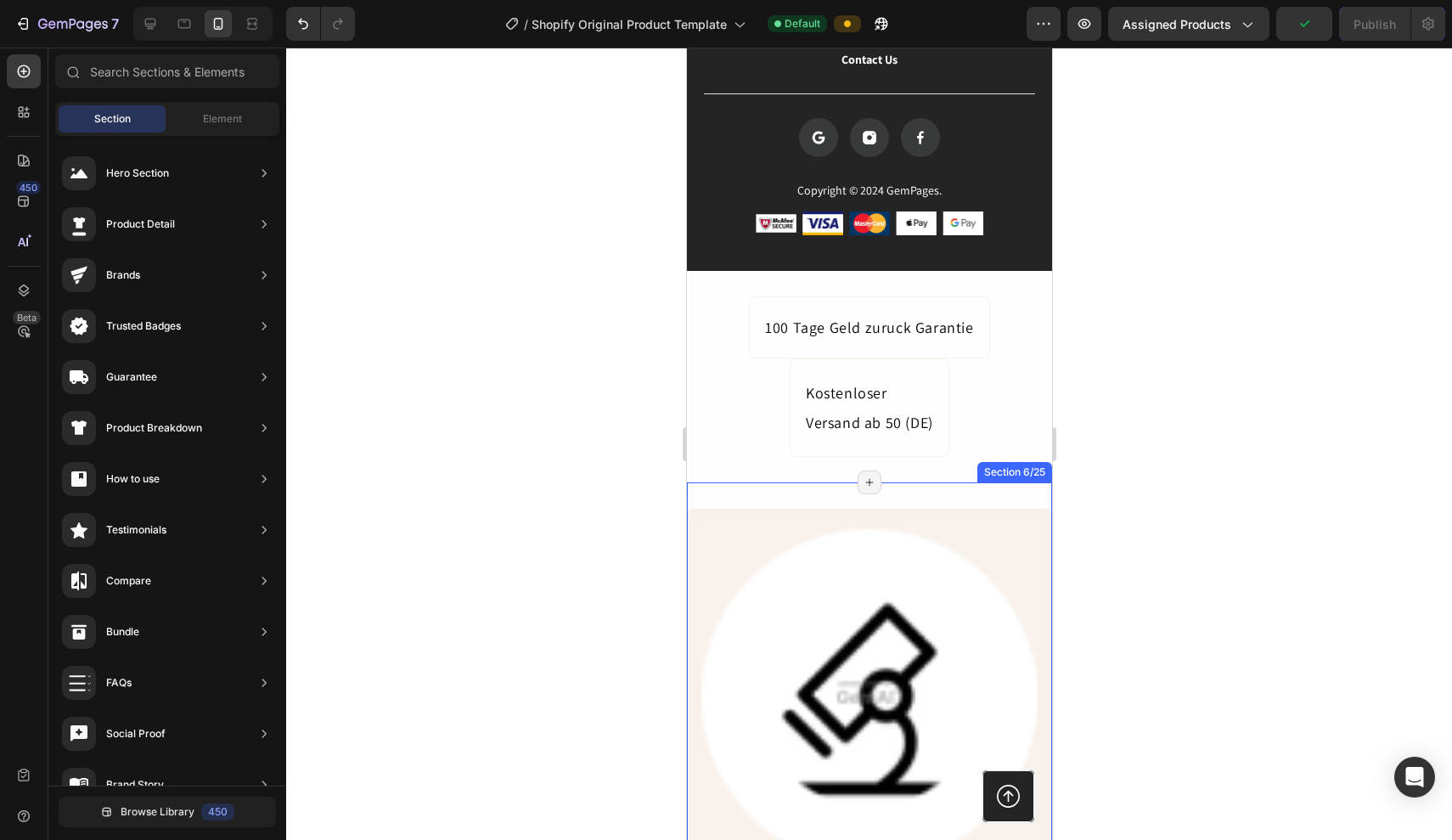
click at [995, 495] on div "Image Basierend auf neusten wissenschaftlichen Studien. Mit Expertinnen entwick…" at bounding box center [869, 729] width 366 height 496
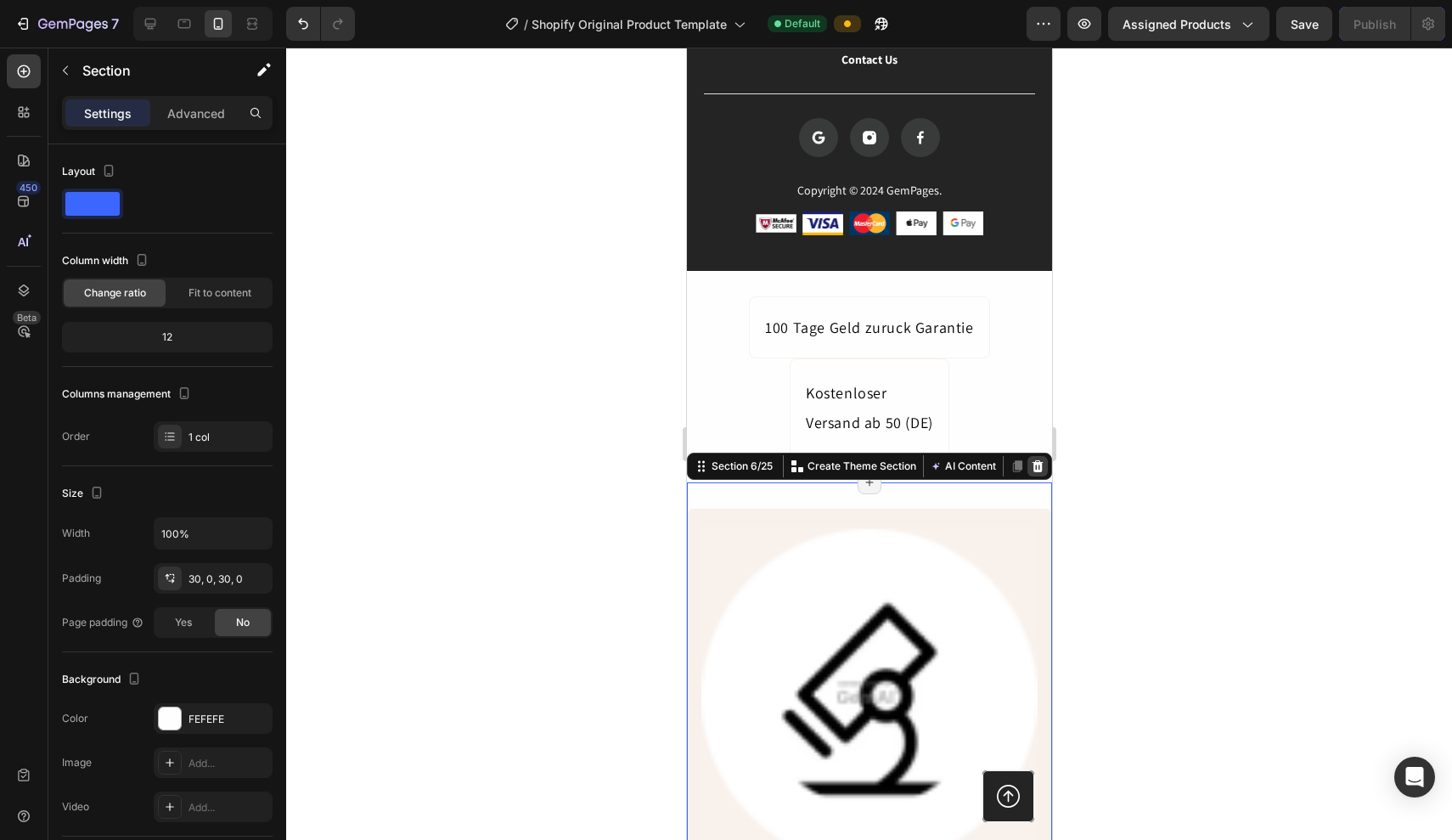
click at [1035, 469] on icon at bounding box center [1037, 467] width 11 height 12
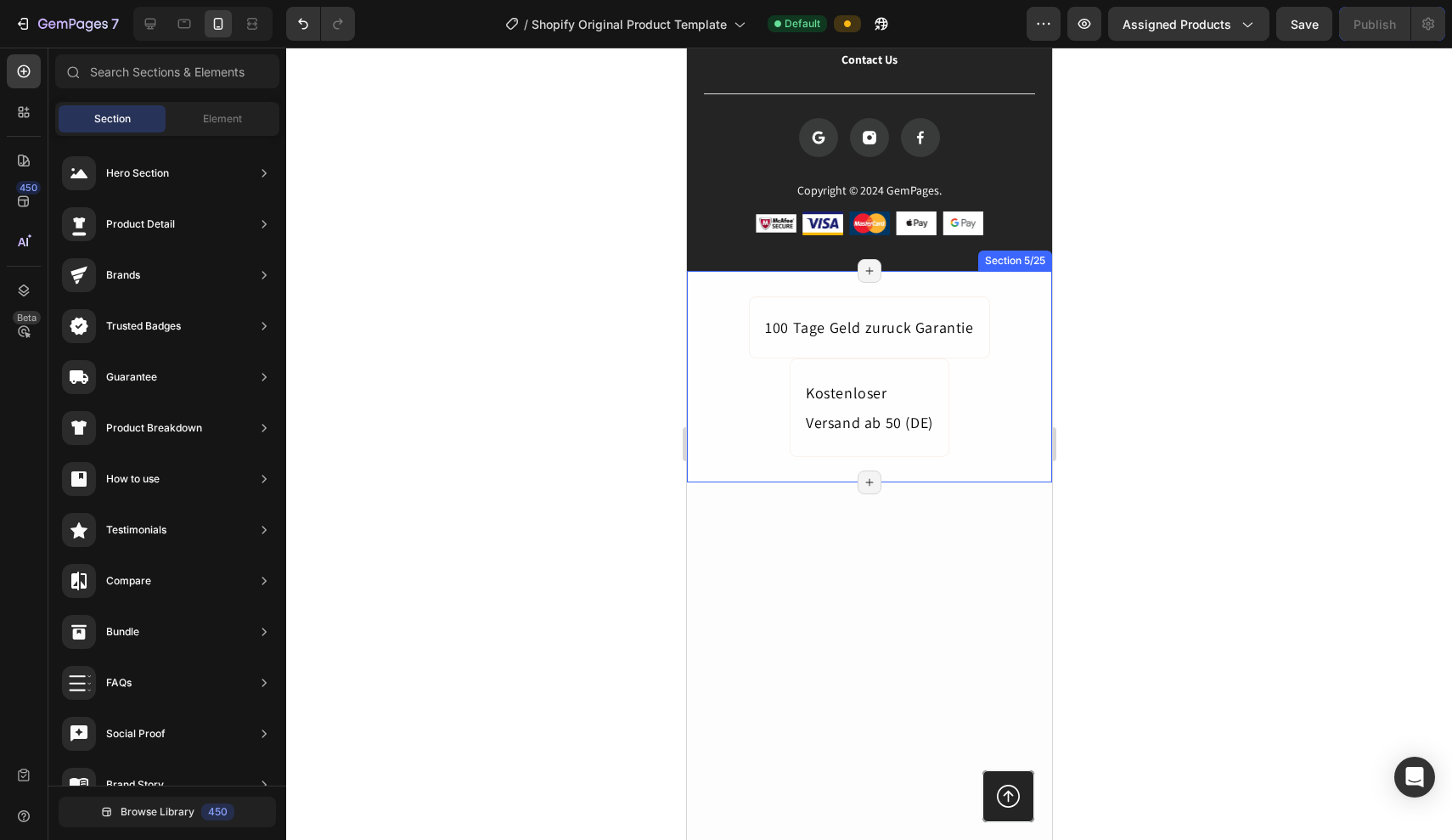
click at [1028, 367] on div "100 Tage Geld zuruck Garantie Text Block Row Kostenloser Text Block Versand ab …" at bounding box center [869, 377] width 366 height 161
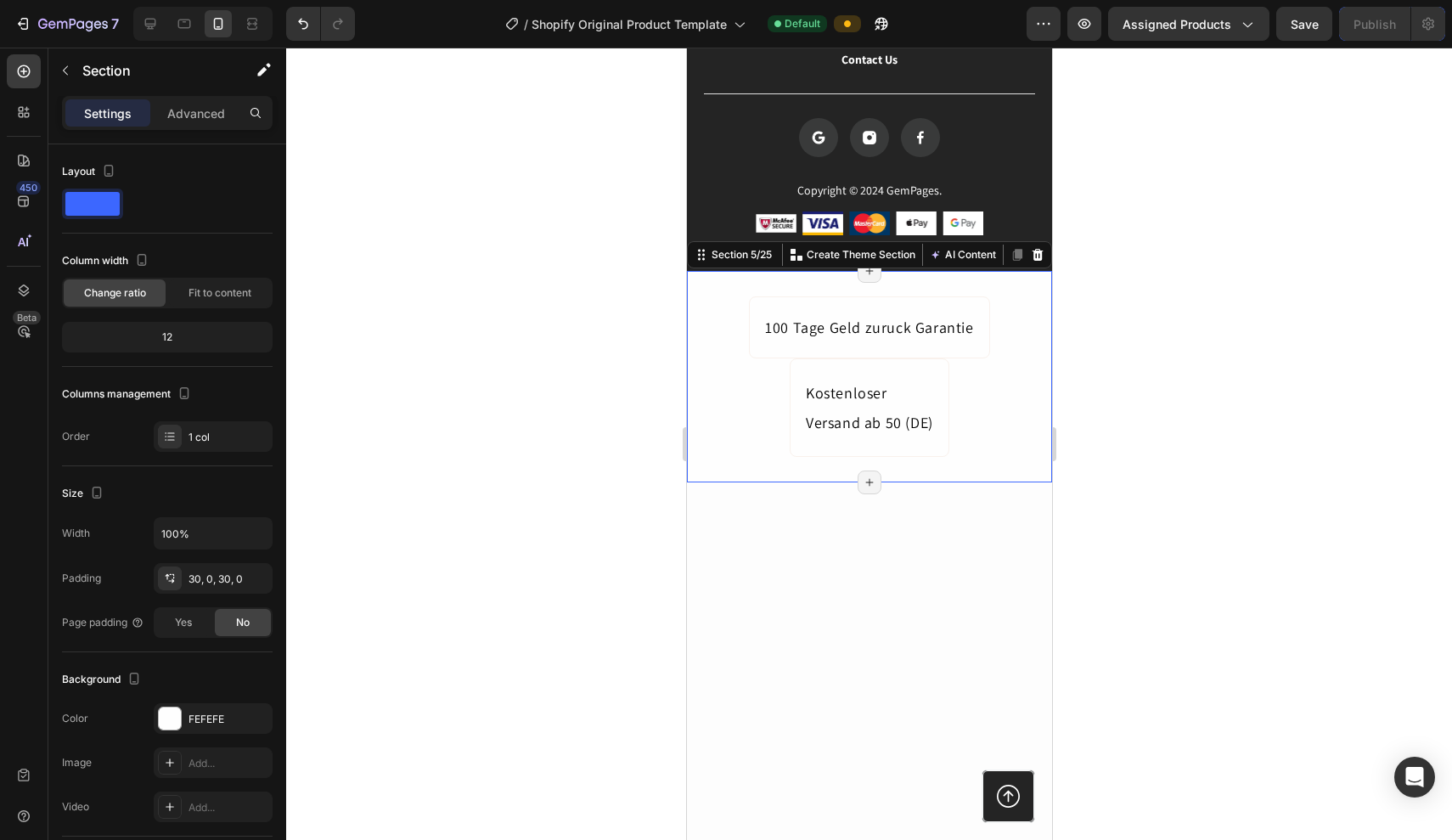
click at [1020, 375] on div "100 Tage Geld zuruck Garantie Text Block Row Kostenloser Text Block Versand ab …" at bounding box center [869, 377] width 366 height 161
click at [1039, 263] on div at bounding box center [1037, 254] width 20 height 20
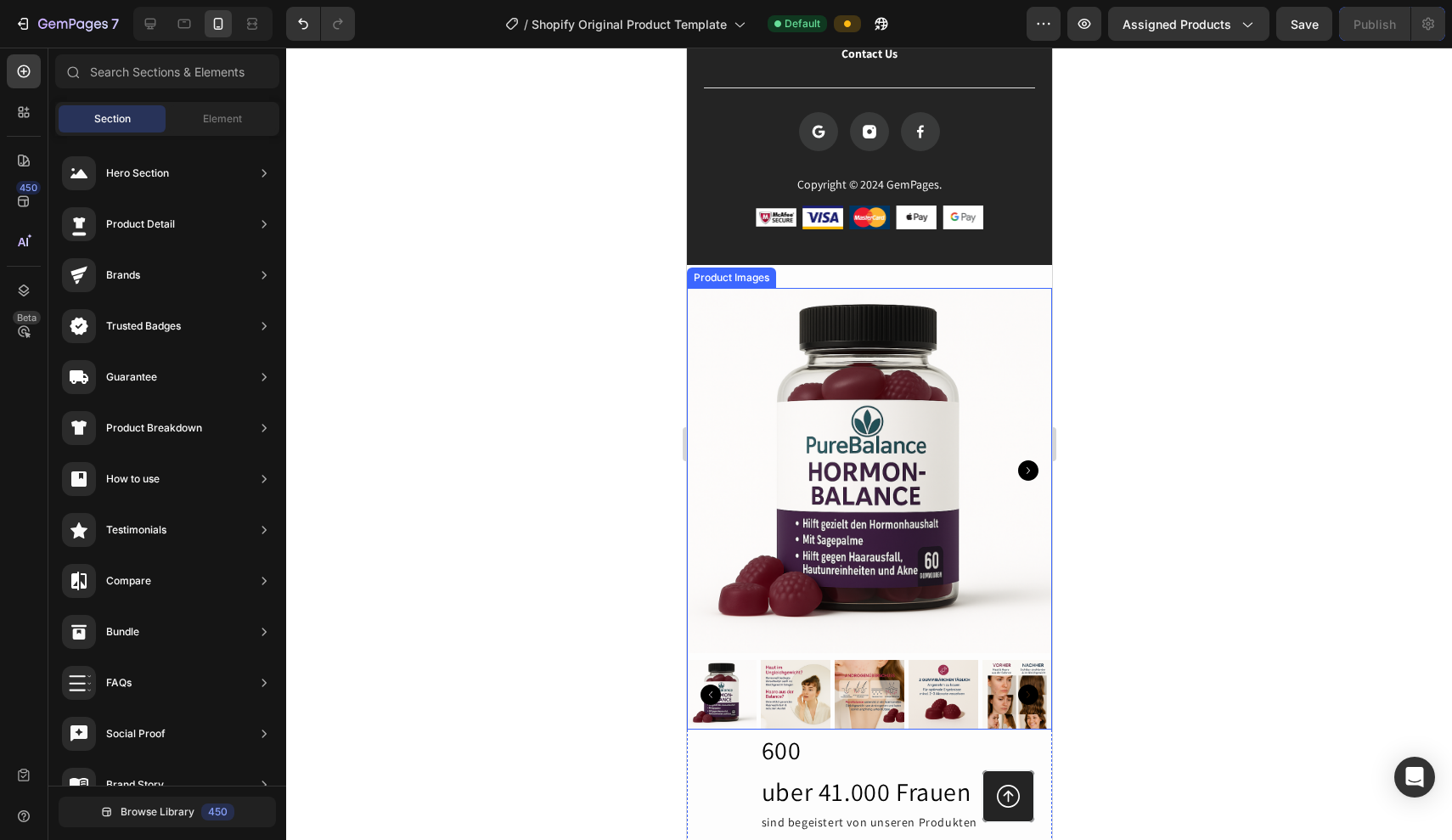
scroll to position [1801, 0]
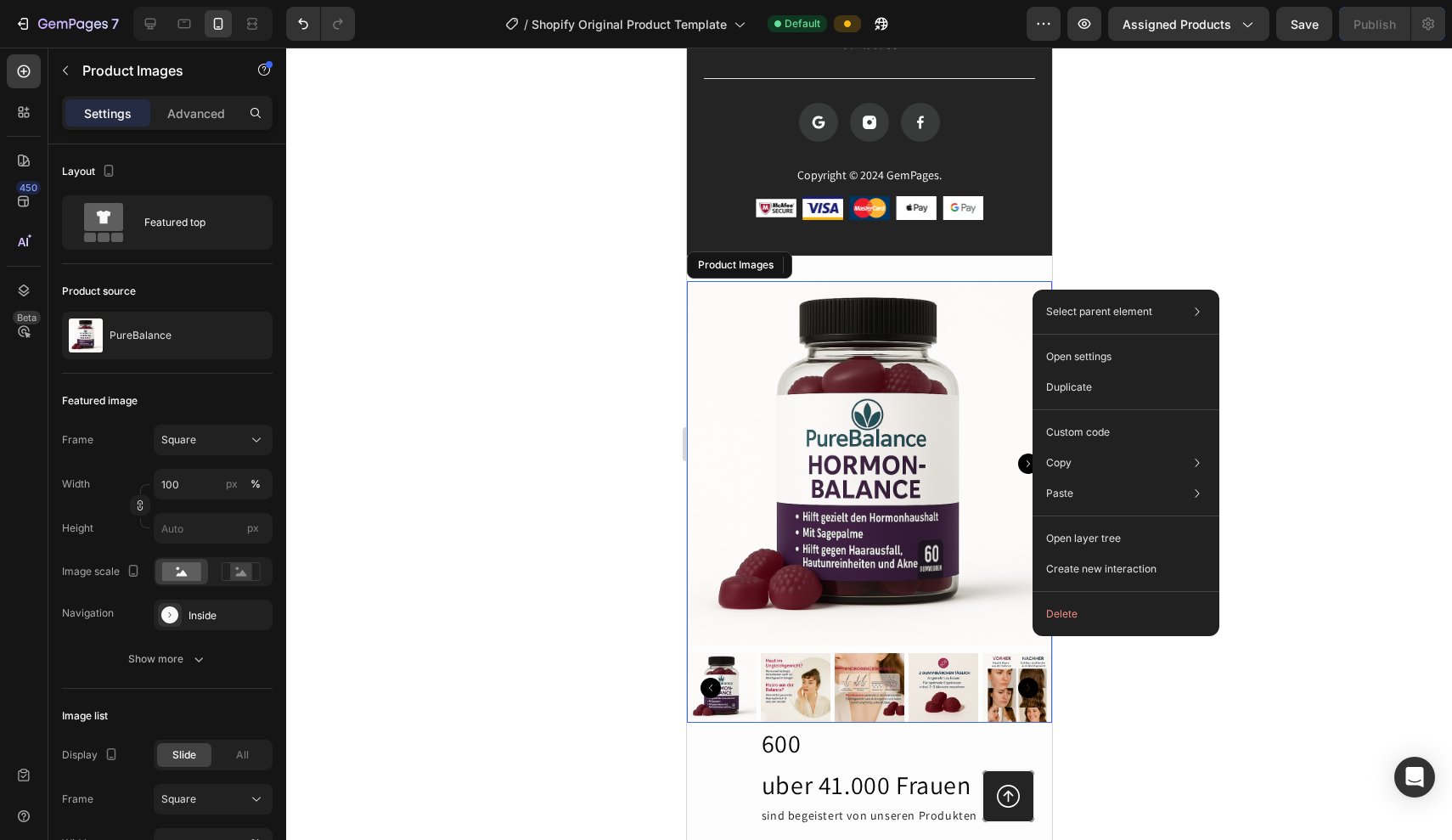
drag, startPoint x: 1033, startPoint y: 290, endPoint x: 1731, endPoint y: 359, distance: 701.4
click at [1063, 604] on button "Delete" at bounding box center [1126, 614] width 174 height 31
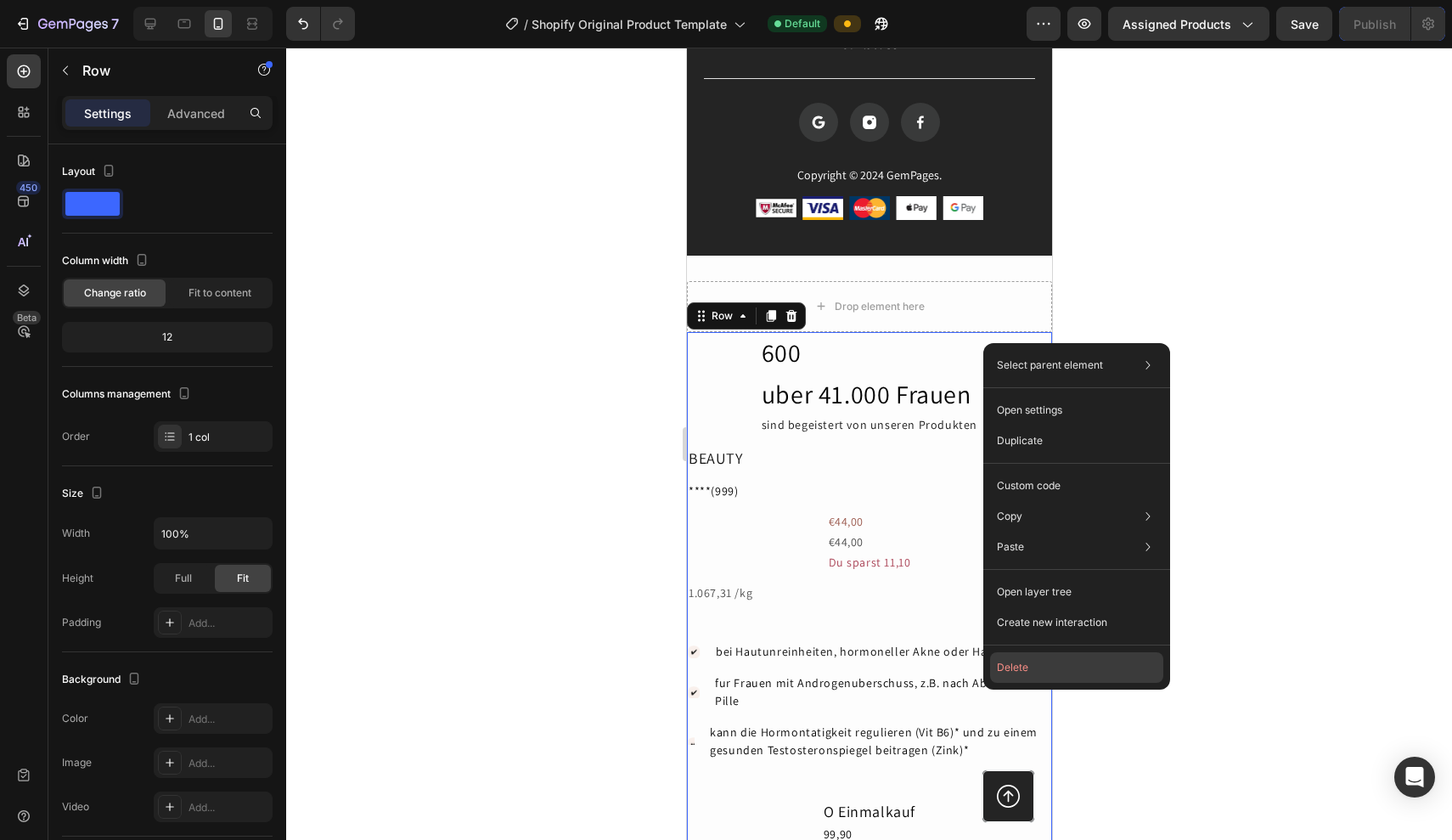
click at [1015, 661] on button "Delete" at bounding box center [1077, 668] width 174 height 31
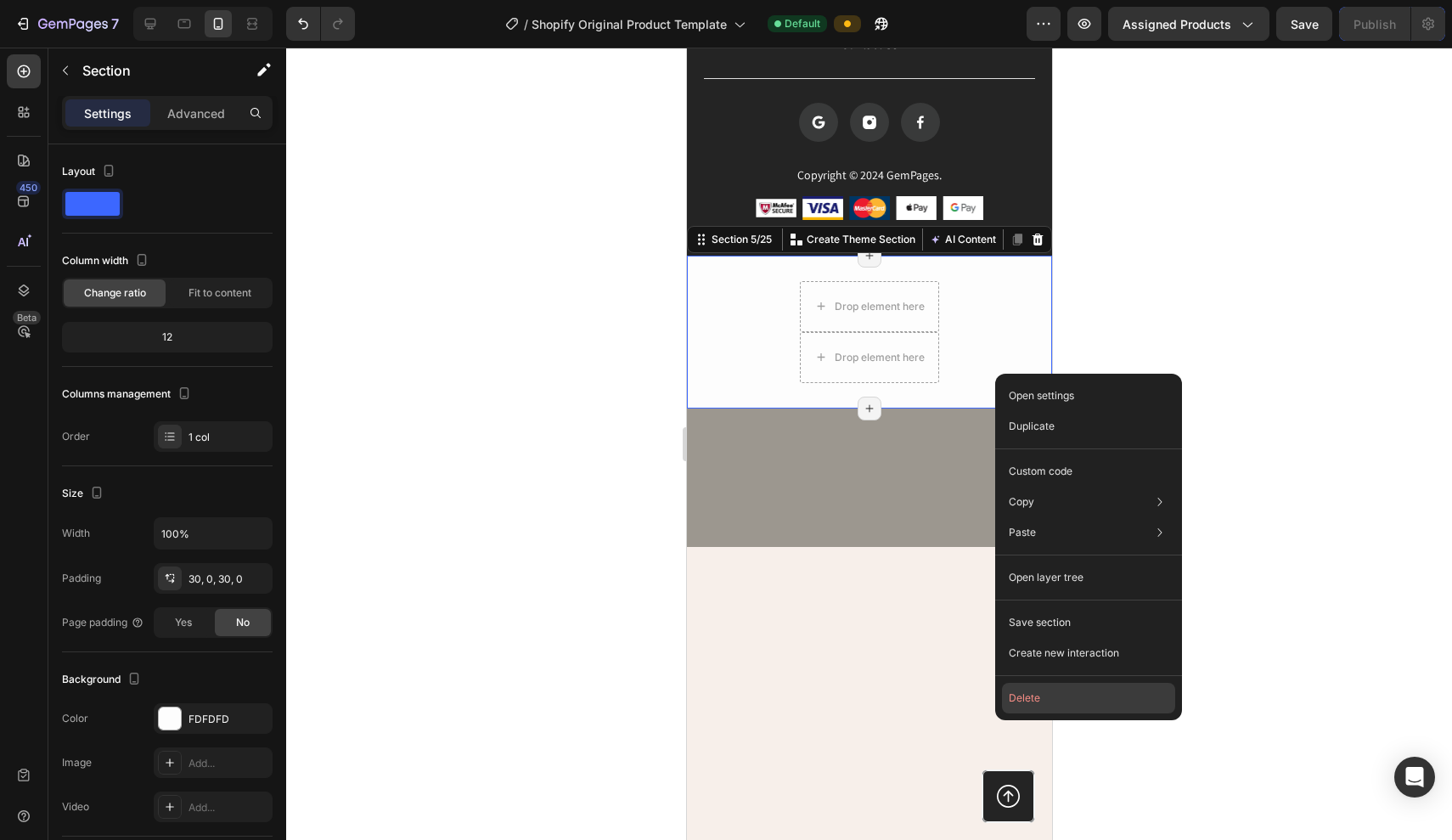
click at [1028, 698] on button "Delete" at bounding box center [1088, 698] width 174 height 31
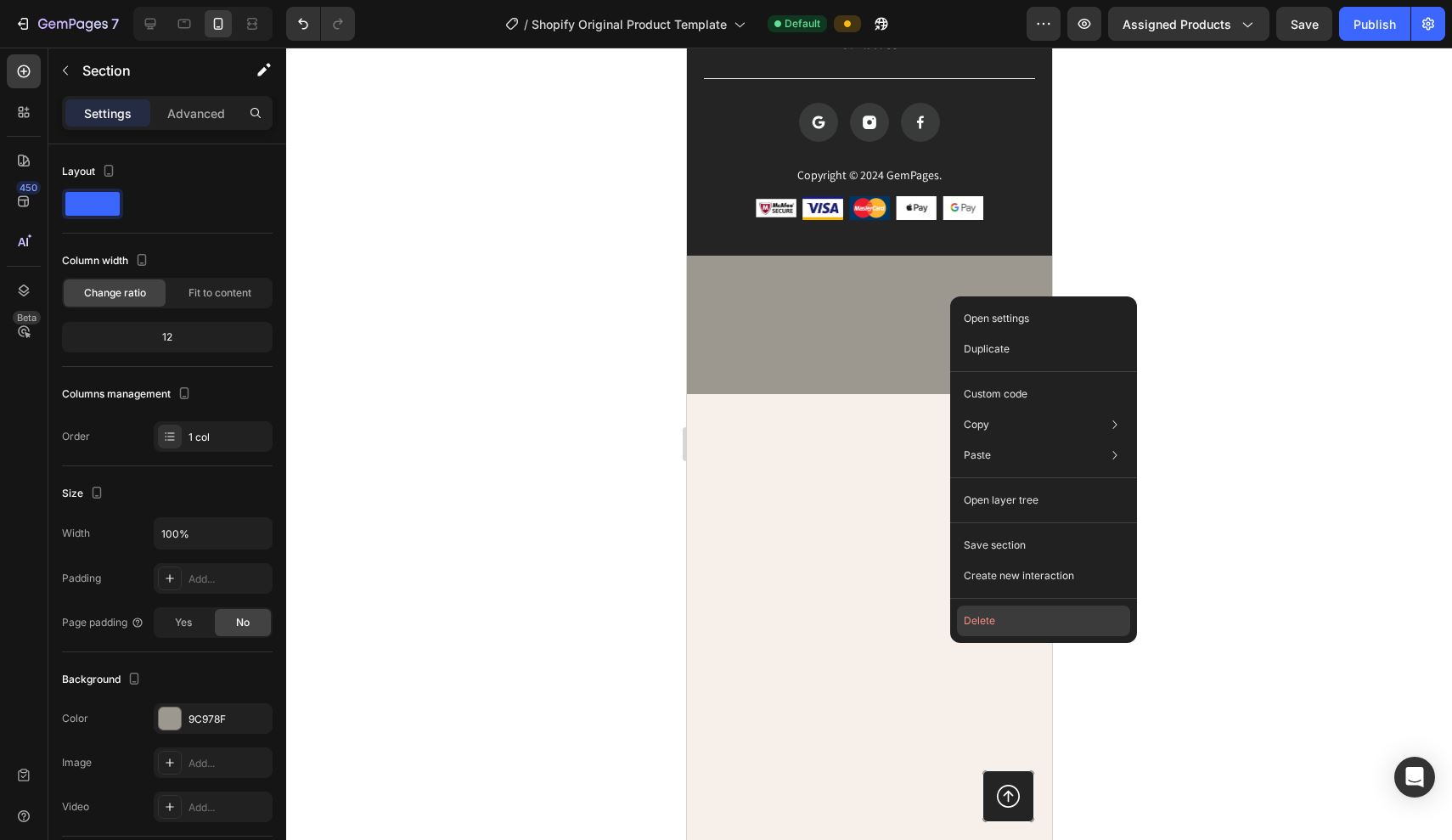
click at [982, 612] on button "Delete" at bounding box center [1044, 621] width 174 height 31
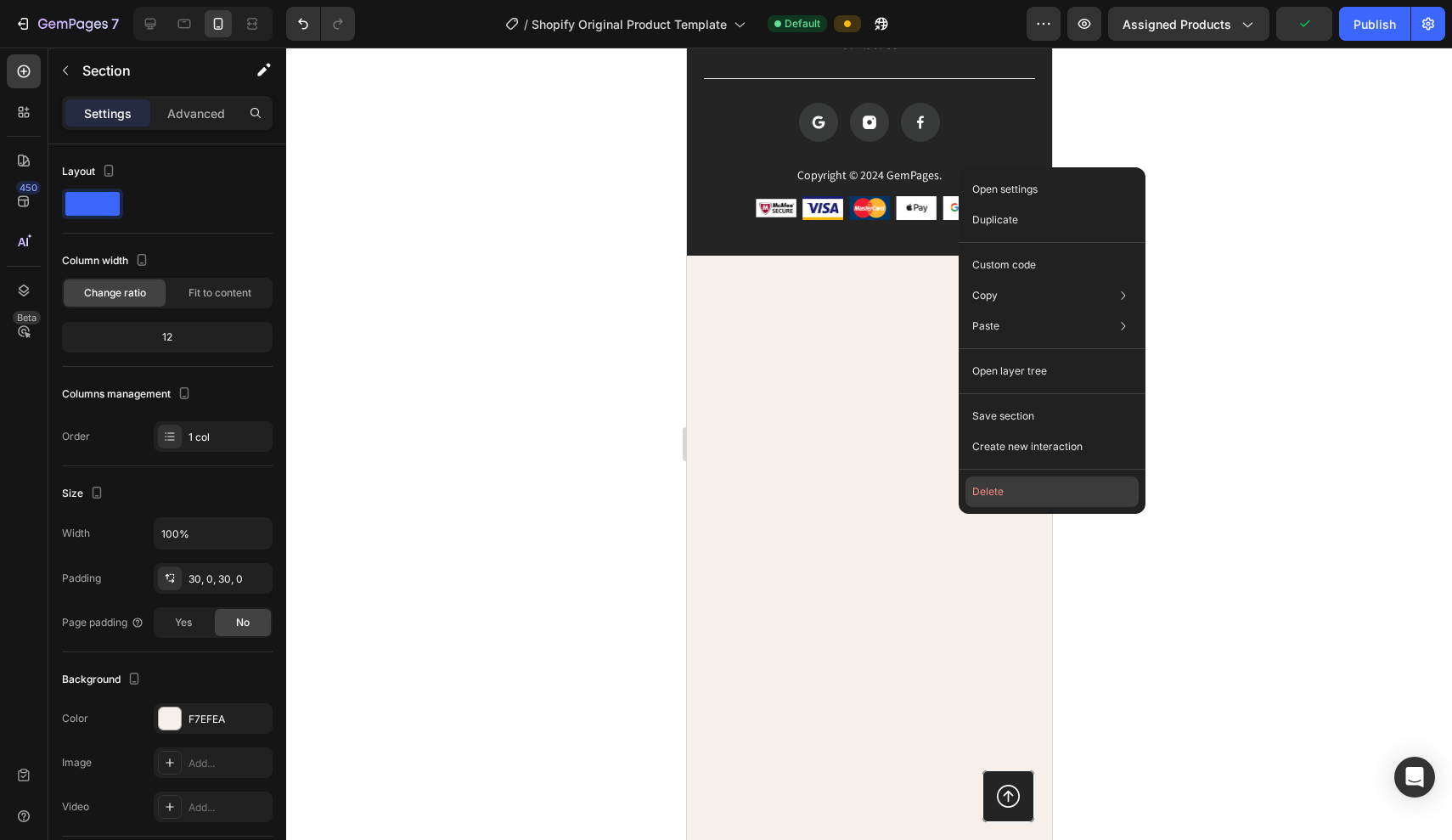
click at [995, 491] on button "Delete" at bounding box center [1052, 492] width 174 height 31
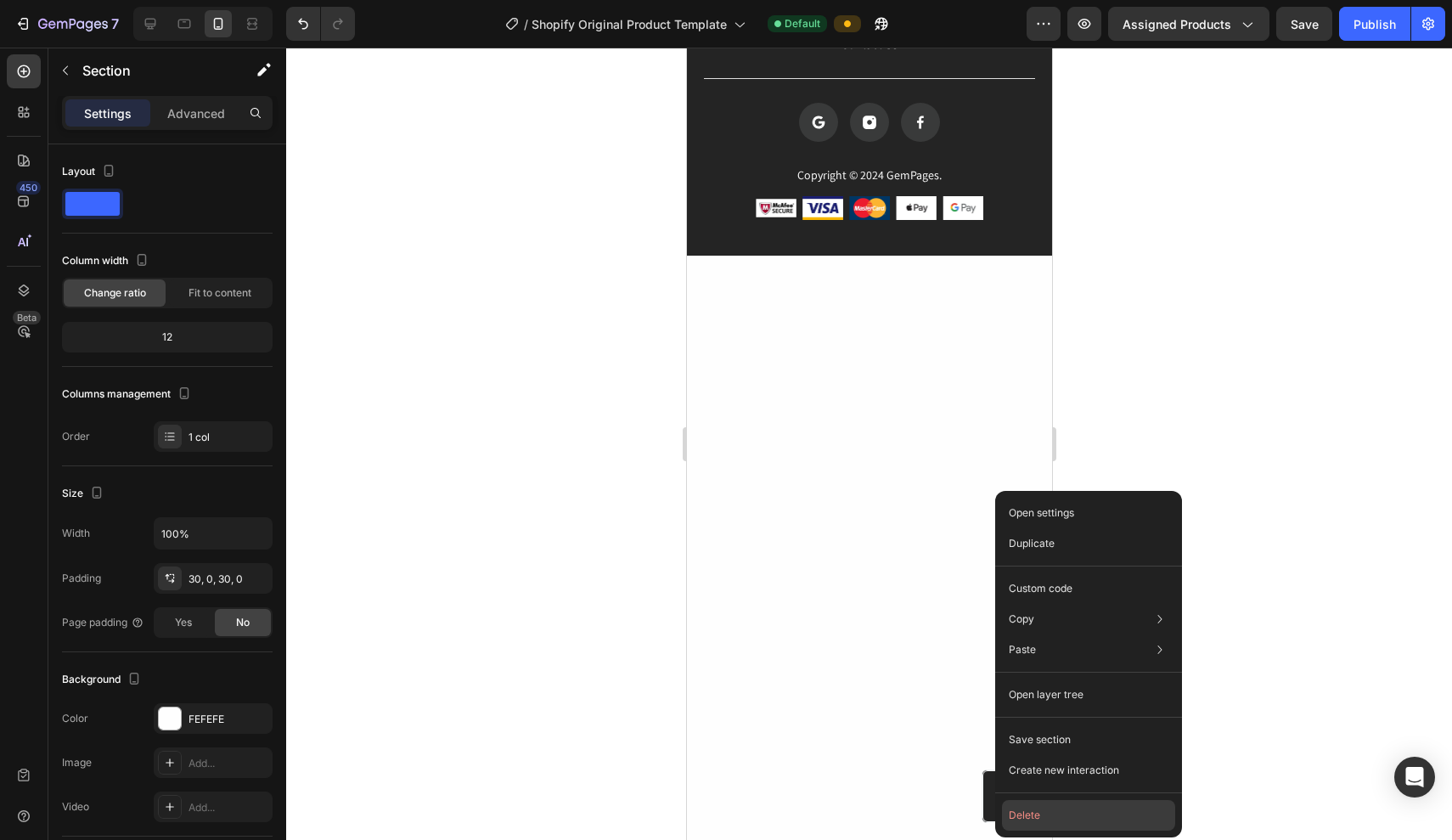
click at [1018, 805] on button "Delete" at bounding box center [1088, 816] width 174 height 31
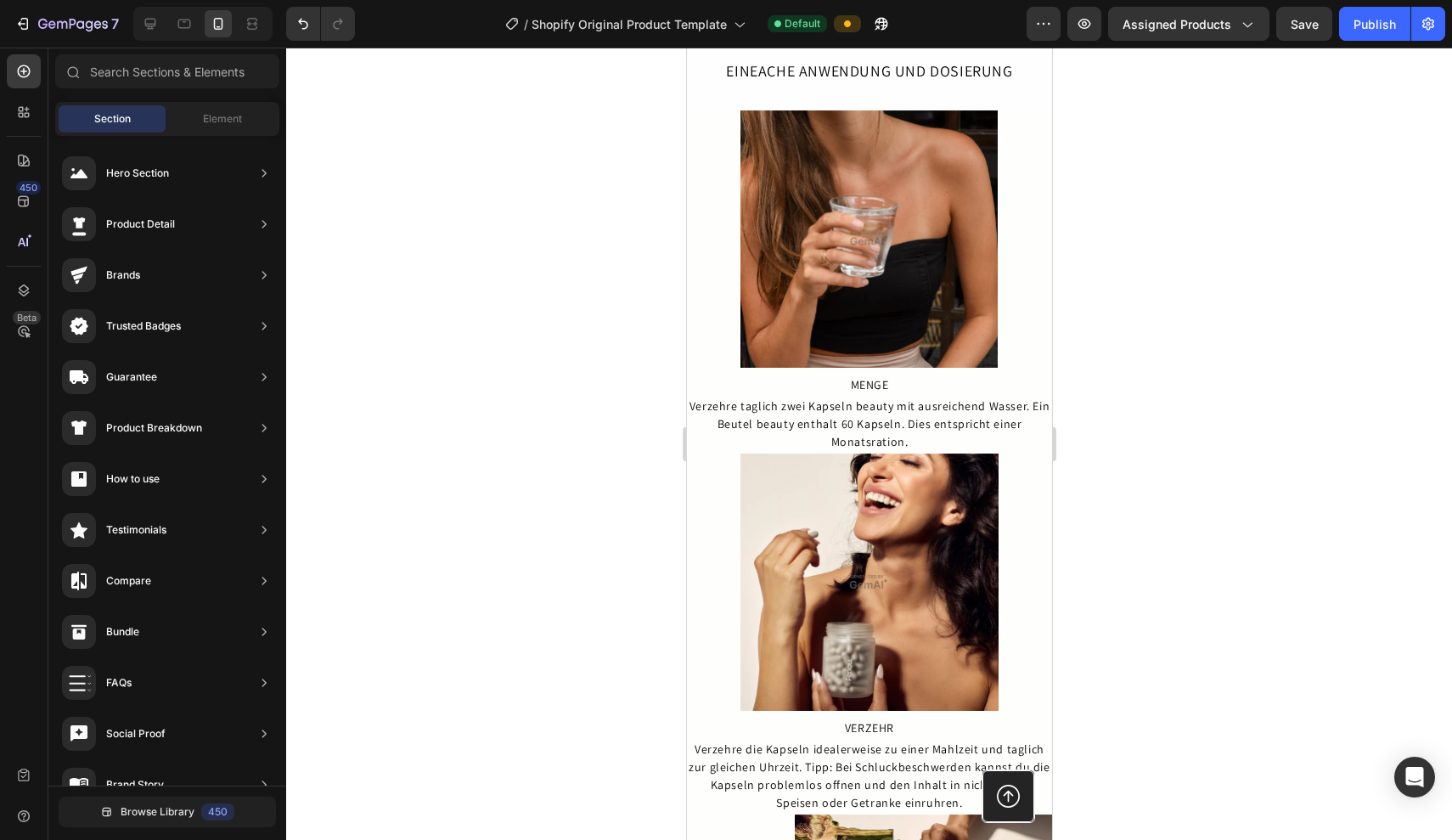
scroll to position [1820, 0]
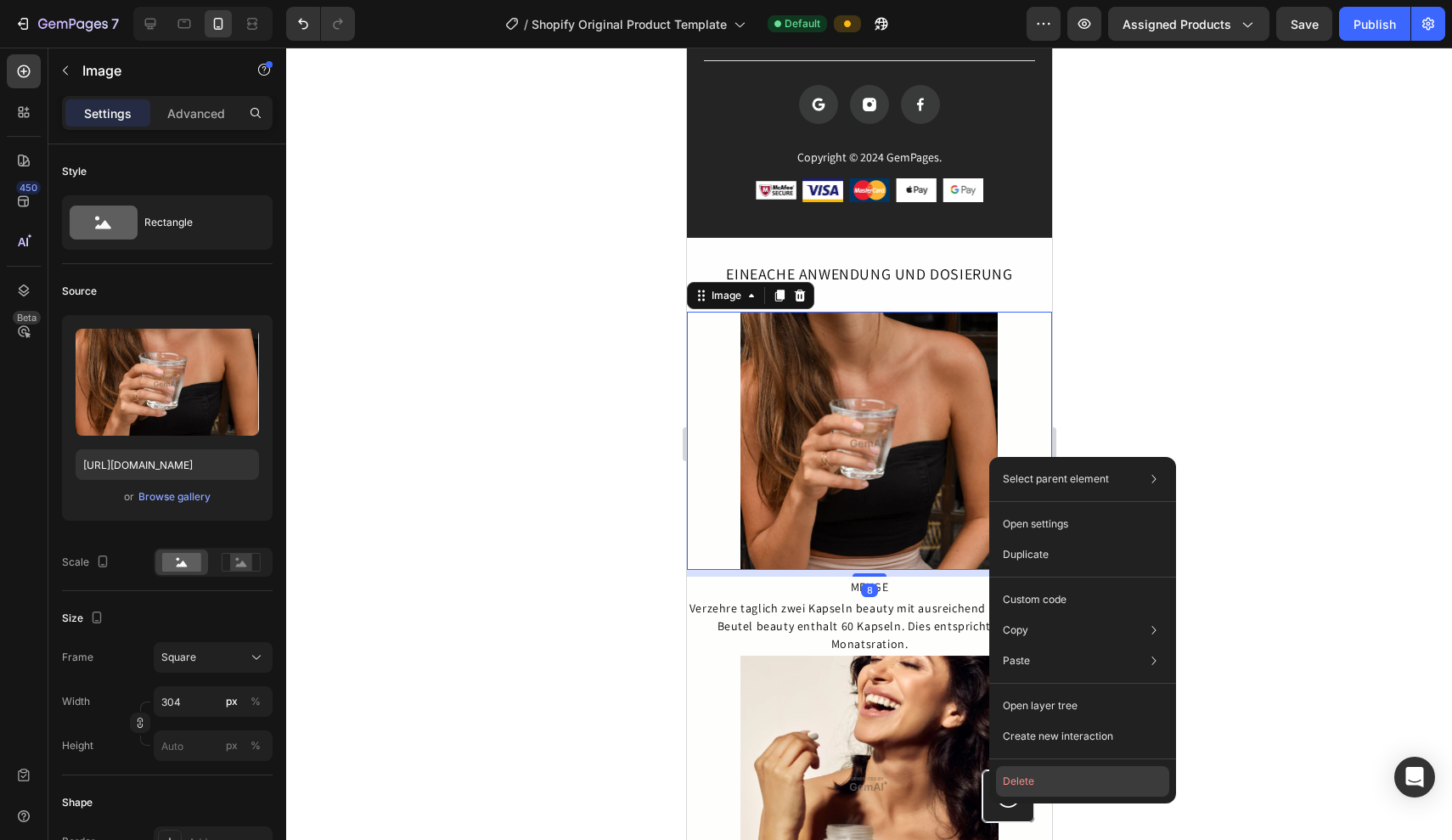
click at [1036, 789] on button "Delete" at bounding box center [1082, 782] width 174 height 31
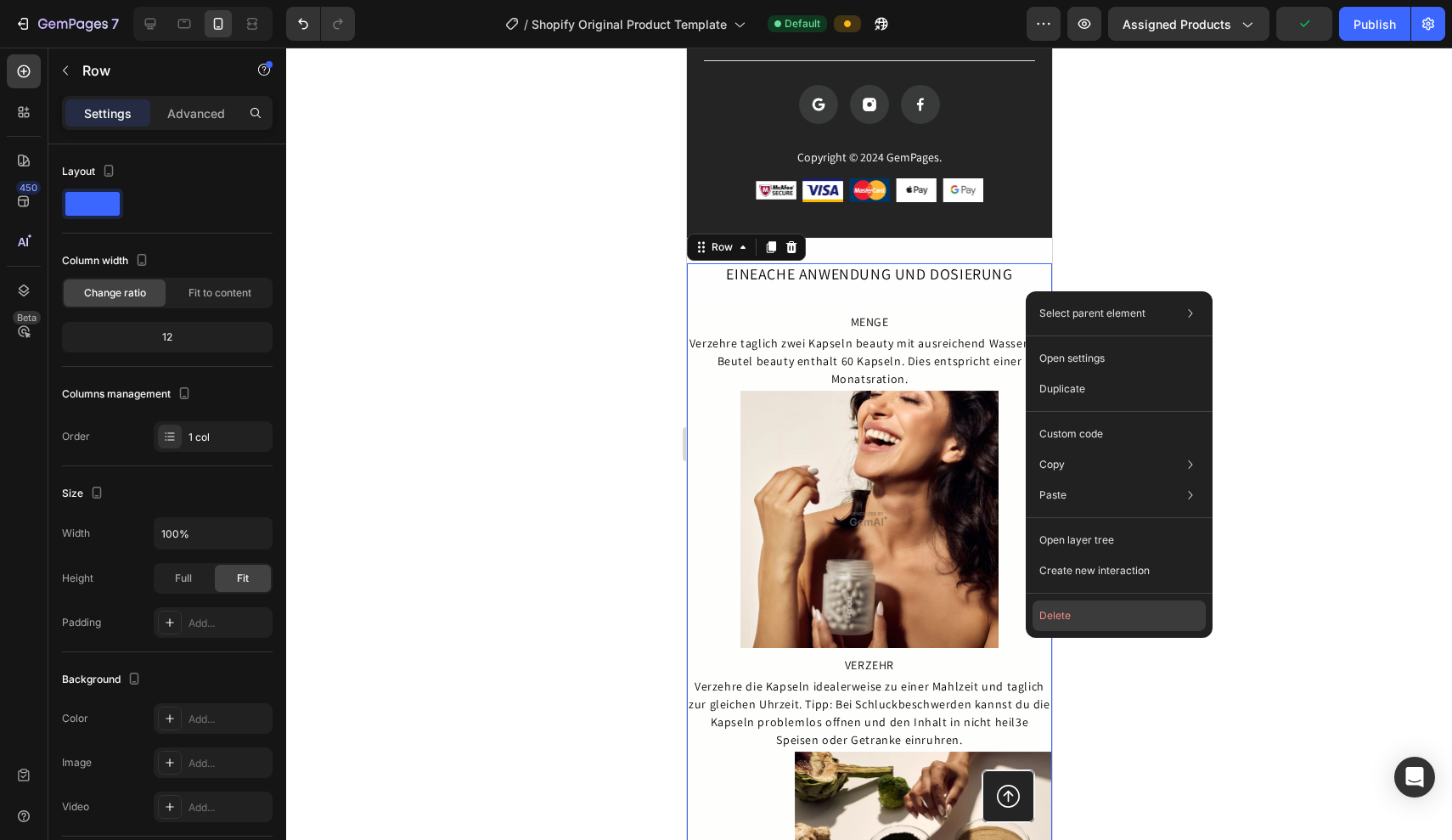
click at [1048, 624] on button "Delete" at bounding box center [1119, 616] width 174 height 31
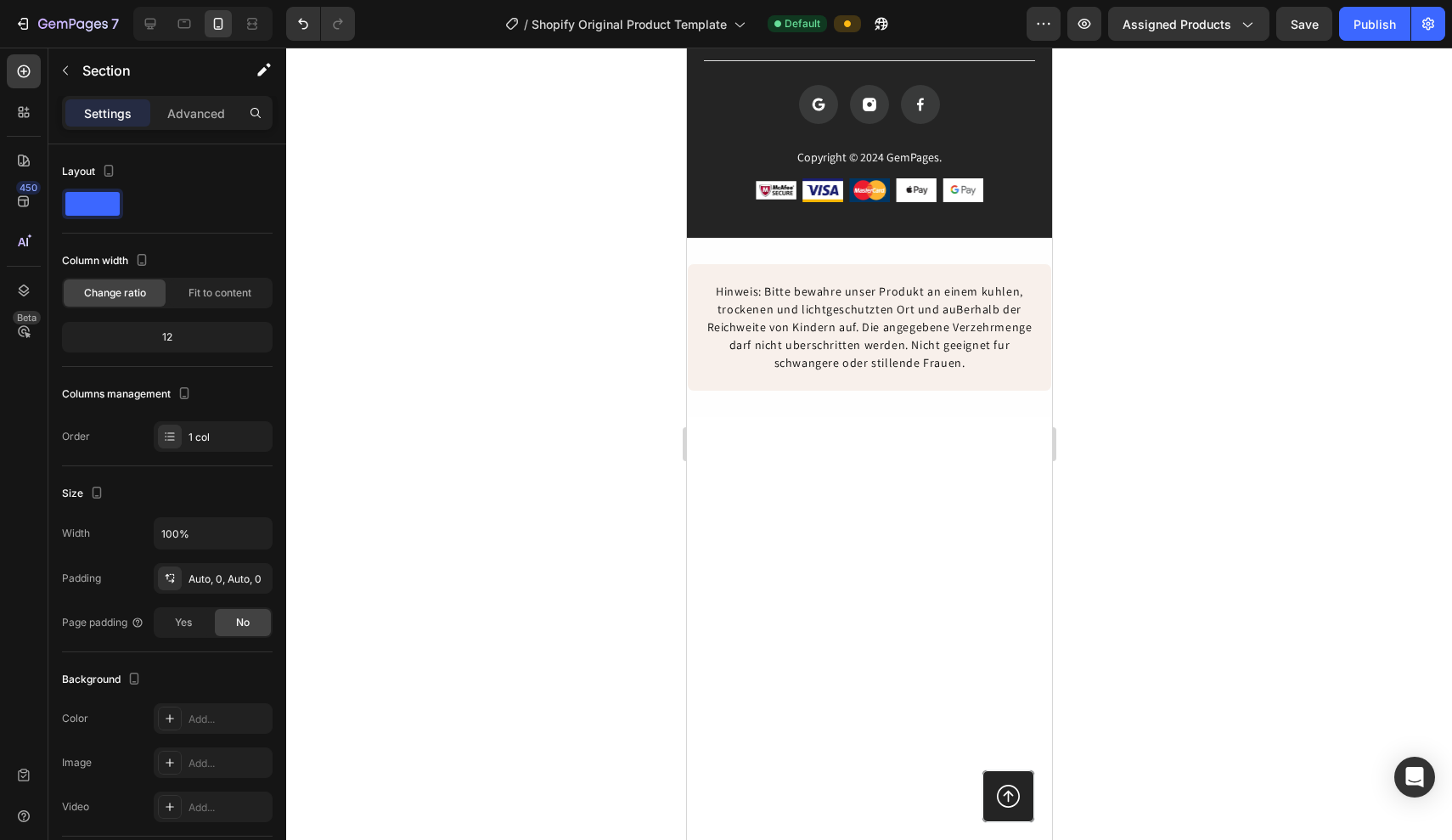
click at [1048, 624] on div at bounding box center [869, 708] width 366 height 583
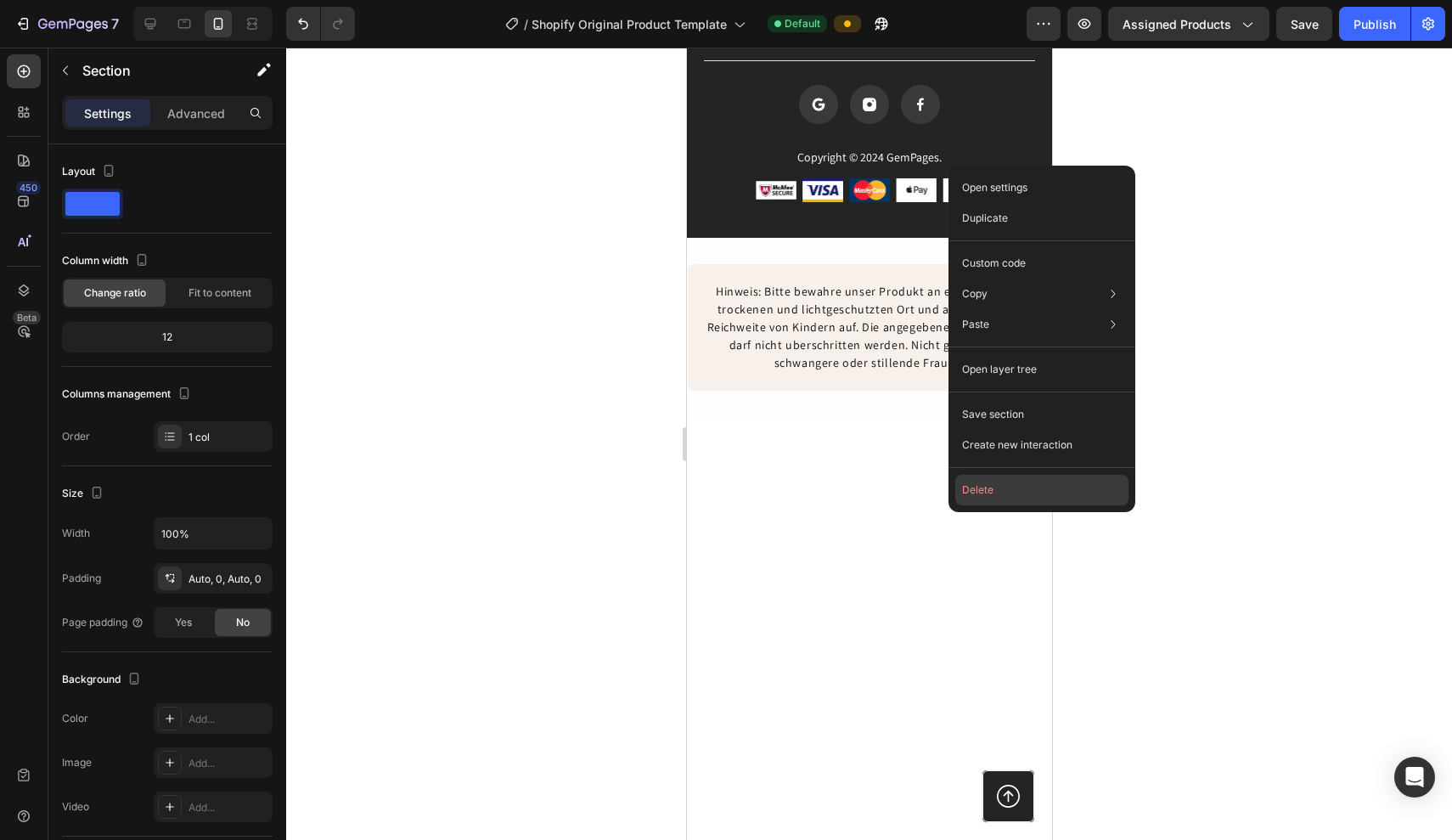
click at [1000, 488] on button "Delete" at bounding box center [1042, 491] width 174 height 31
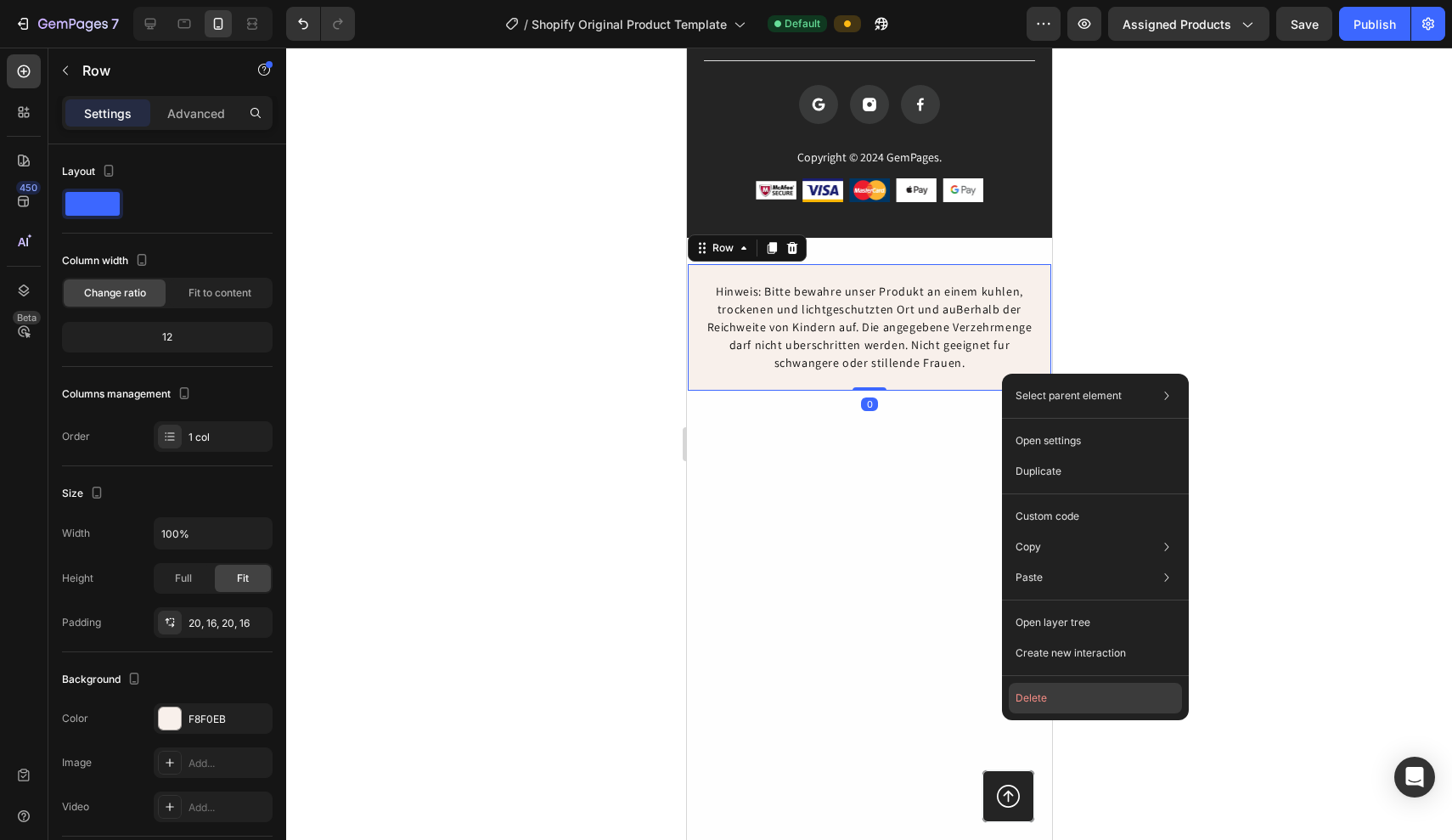
click at [1039, 708] on button "Delete" at bounding box center [1095, 698] width 174 height 31
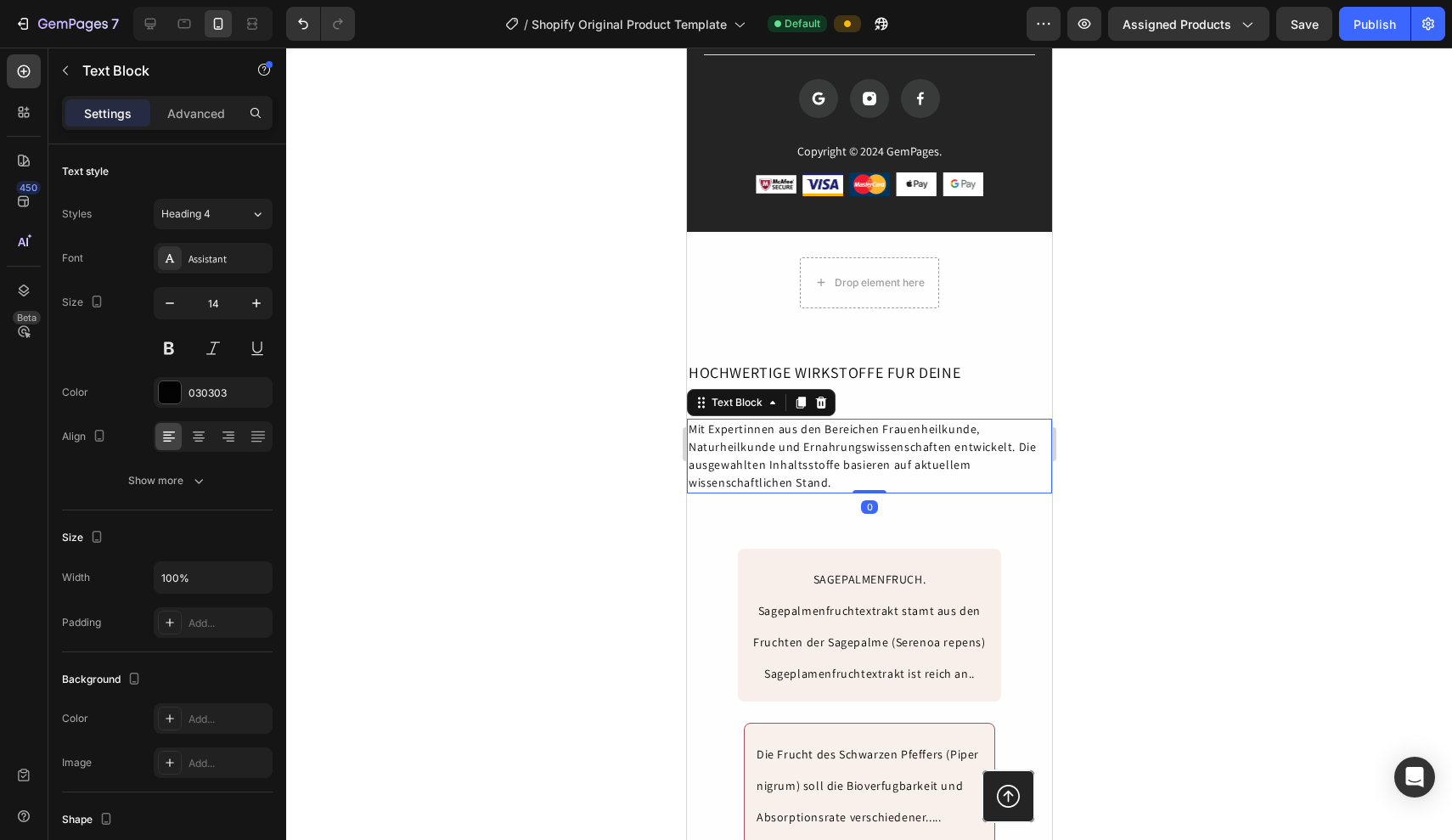
scroll to position [1828, 0]
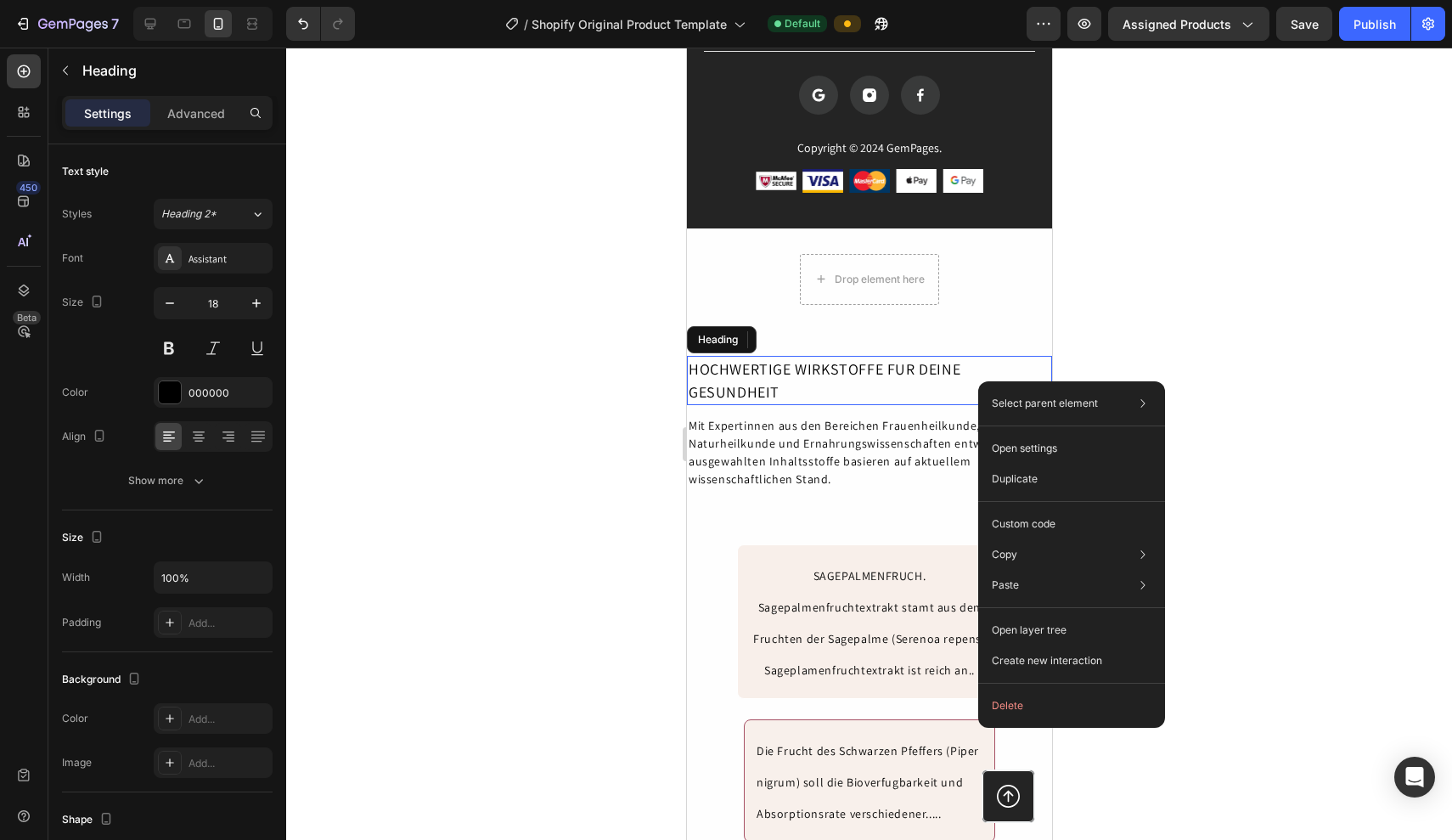
drag, startPoint x: 979, startPoint y: 381, endPoint x: 1664, endPoint y: 430, distance: 686.8
click at [1009, 695] on button "Delete" at bounding box center [1072, 706] width 174 height 31
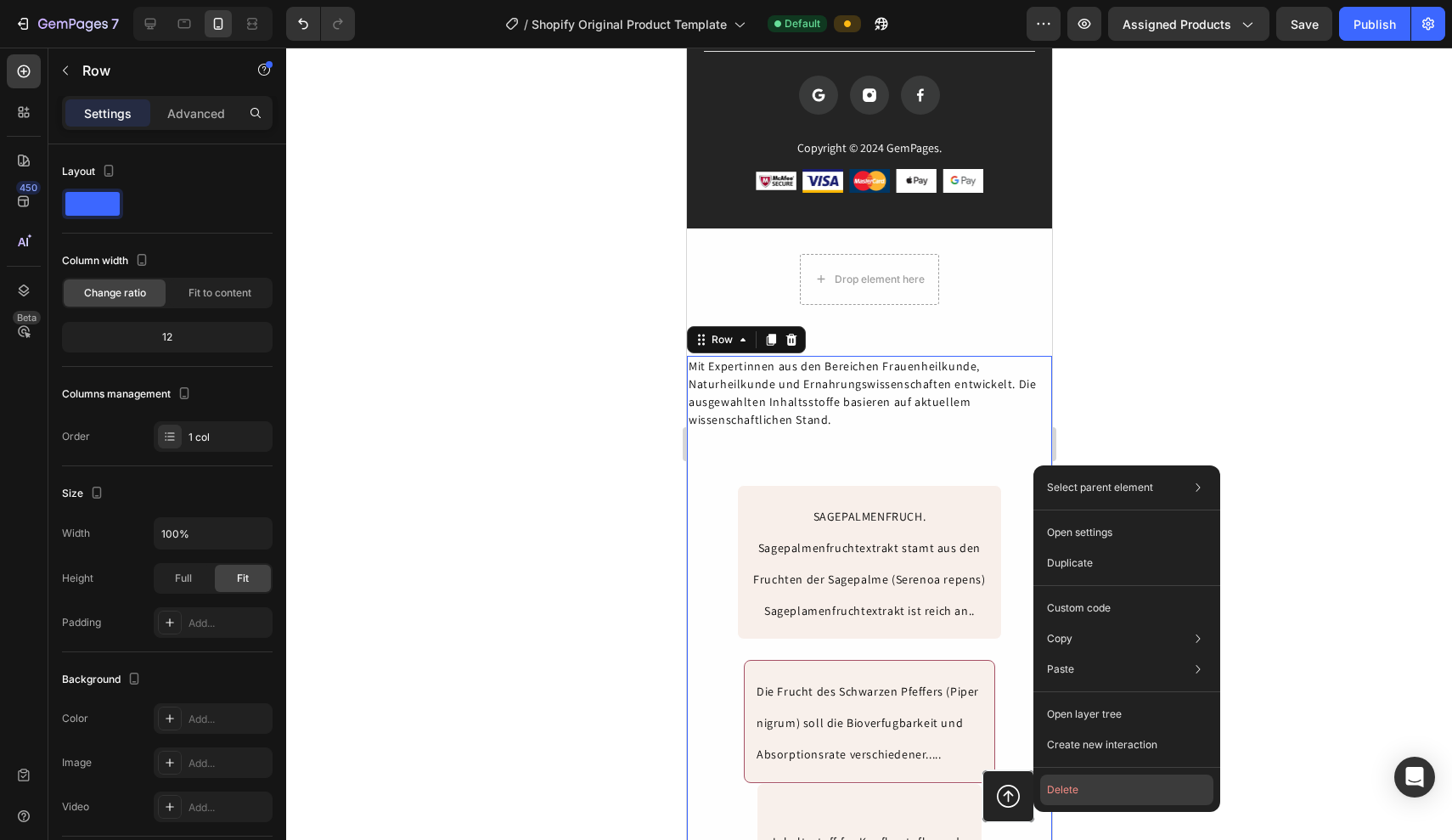
click at [1077, 802] on button "Delete" at bounding box center [1127, 791] width 174 height 31
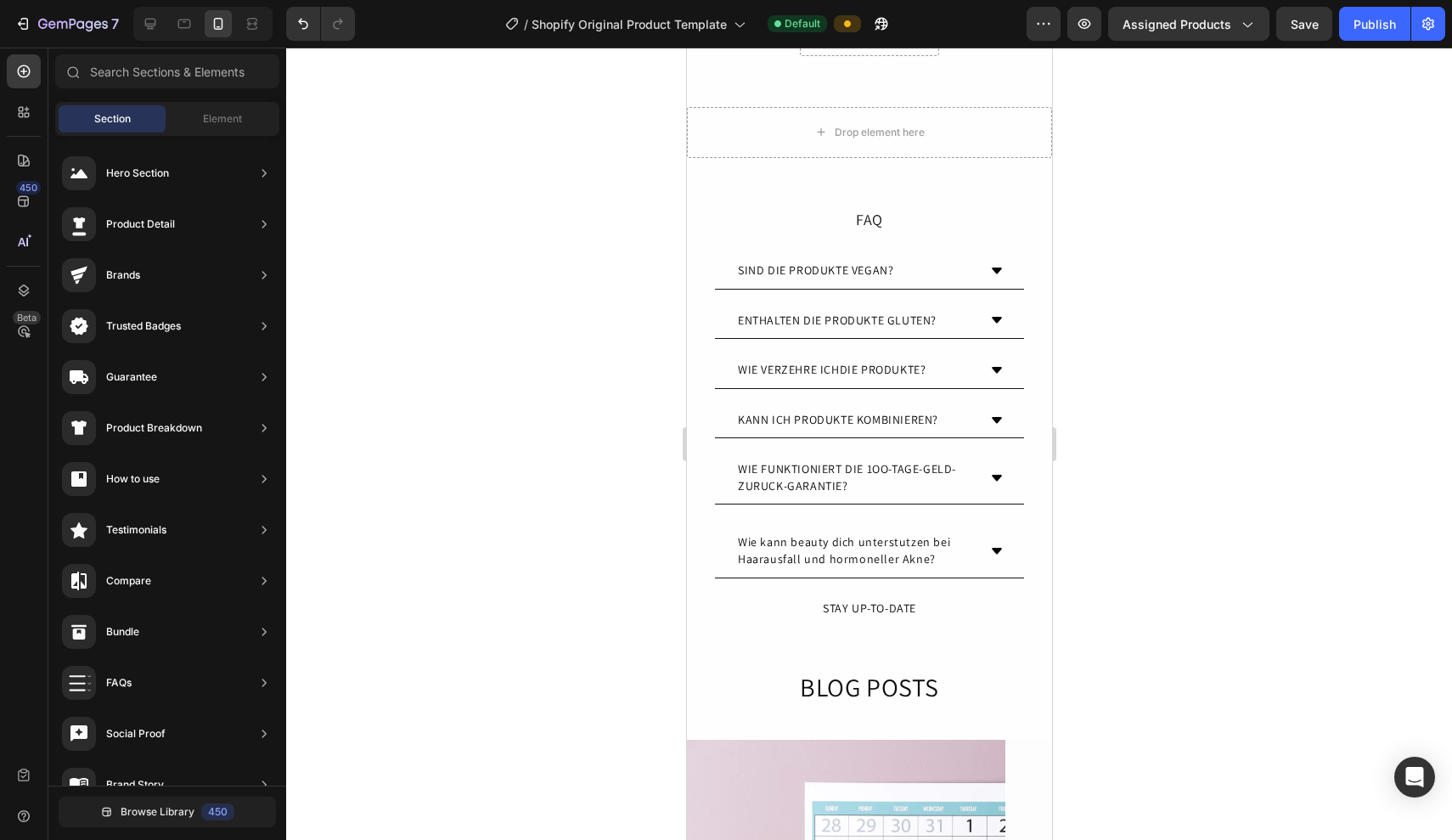
scroll to position [2088, 0]
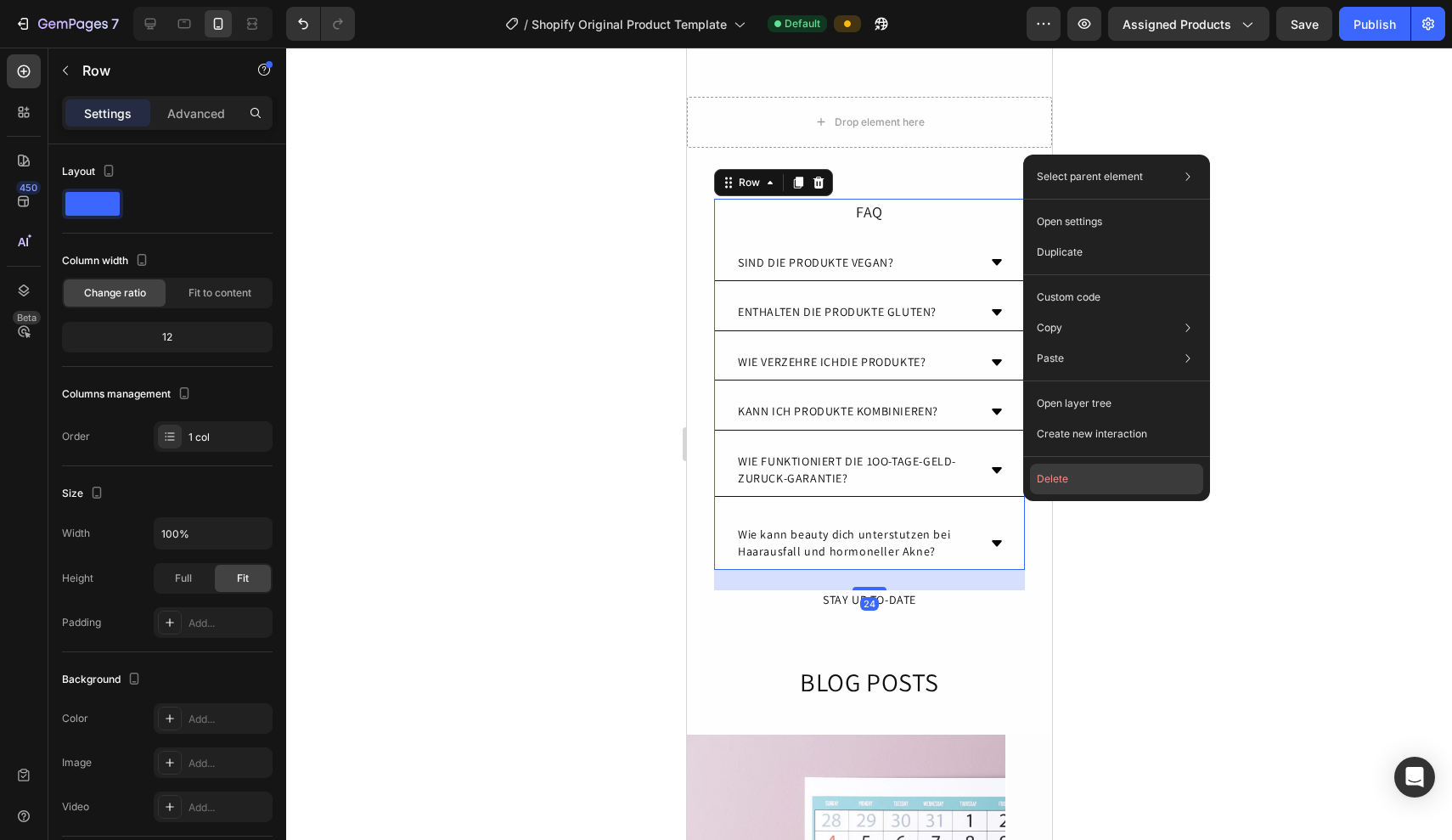
click at [1071, 470] on button "Delete" at bounding box center [1116, 479] width 174 height 31
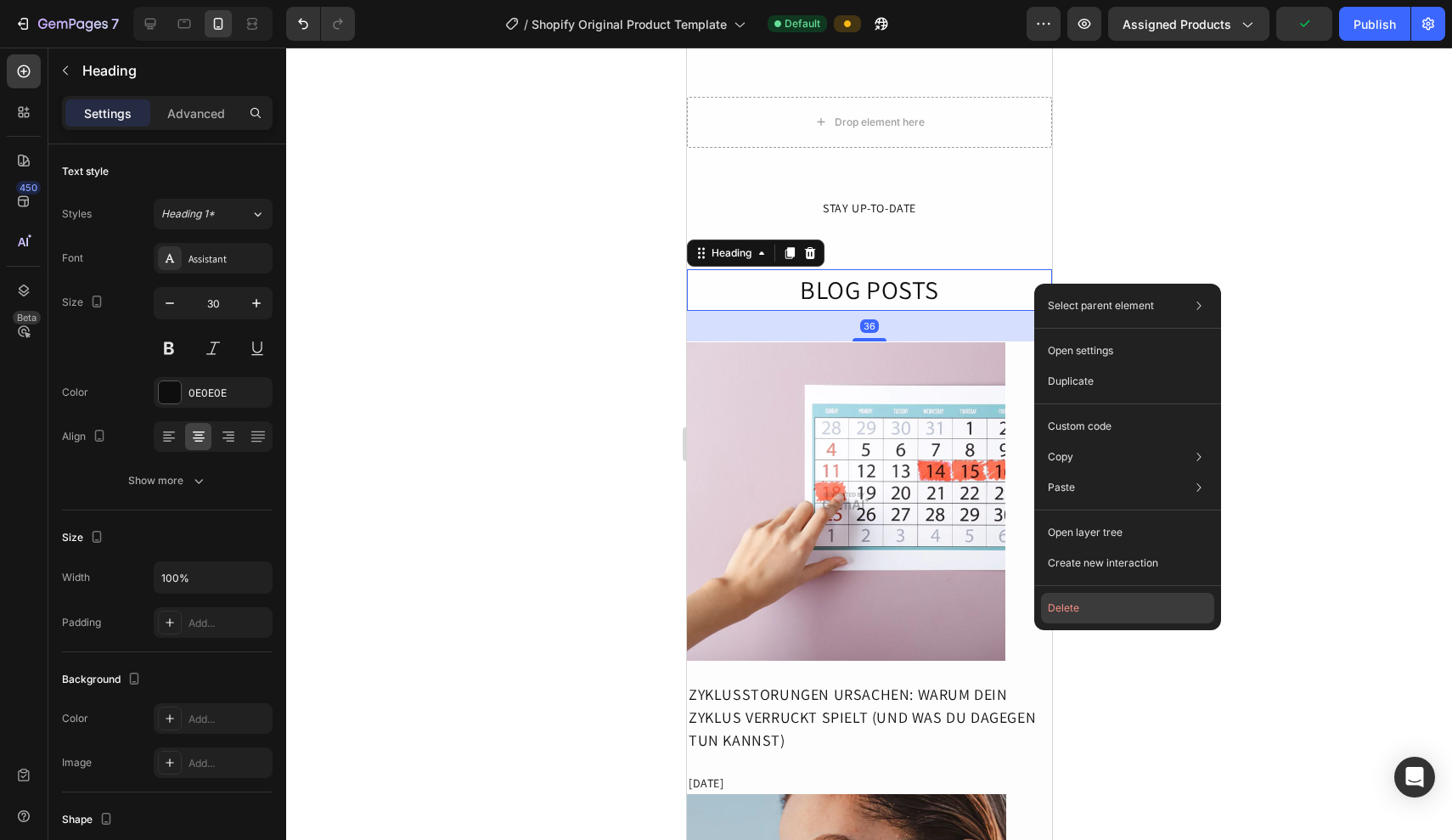
click at [1059, 602] on button "Delete" at bounding box center [1128, 608] width 174 height 31
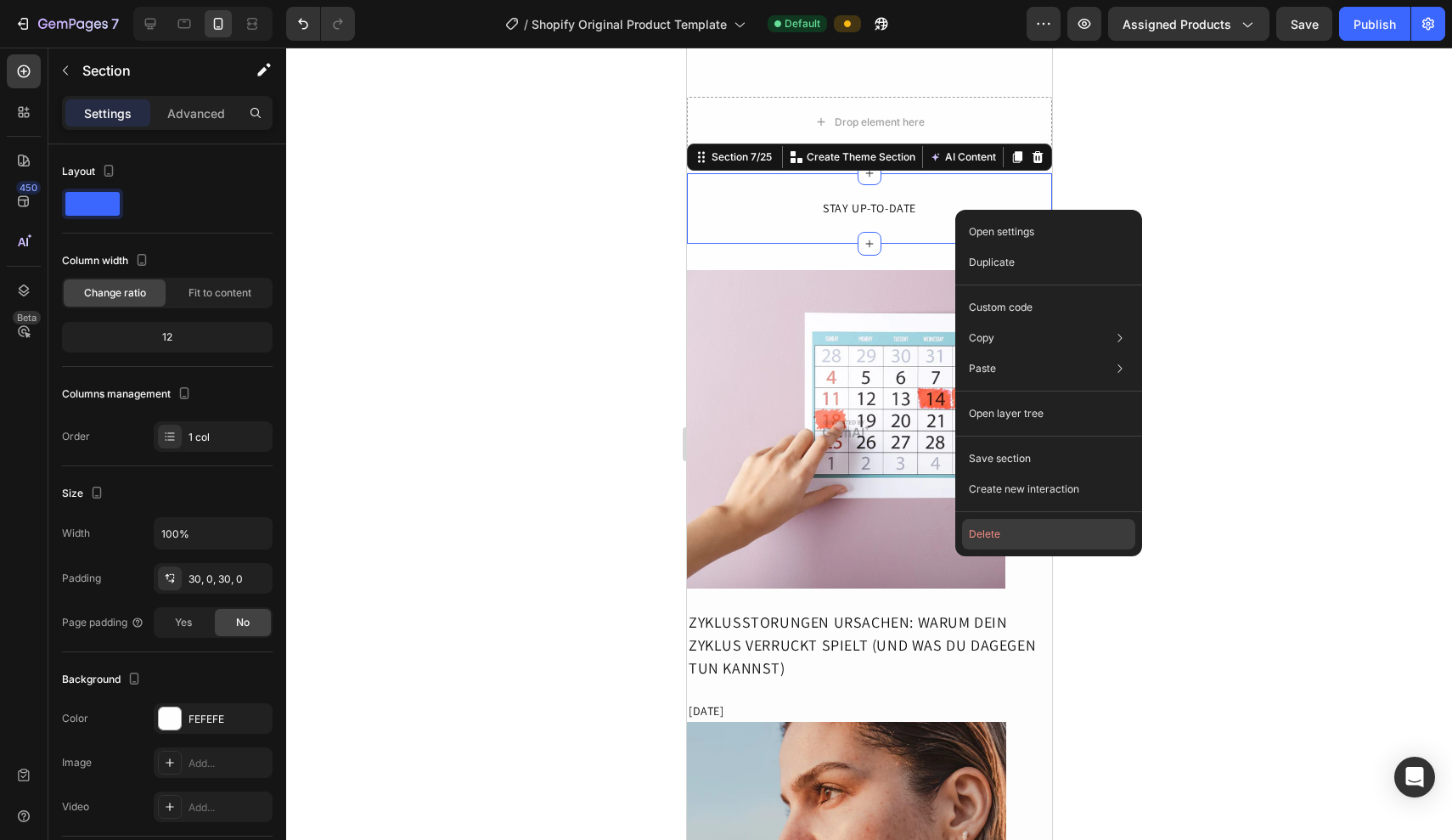
click at [978, 526] on button "Delete" at bounding box center [1049, 534] width 174 height 31
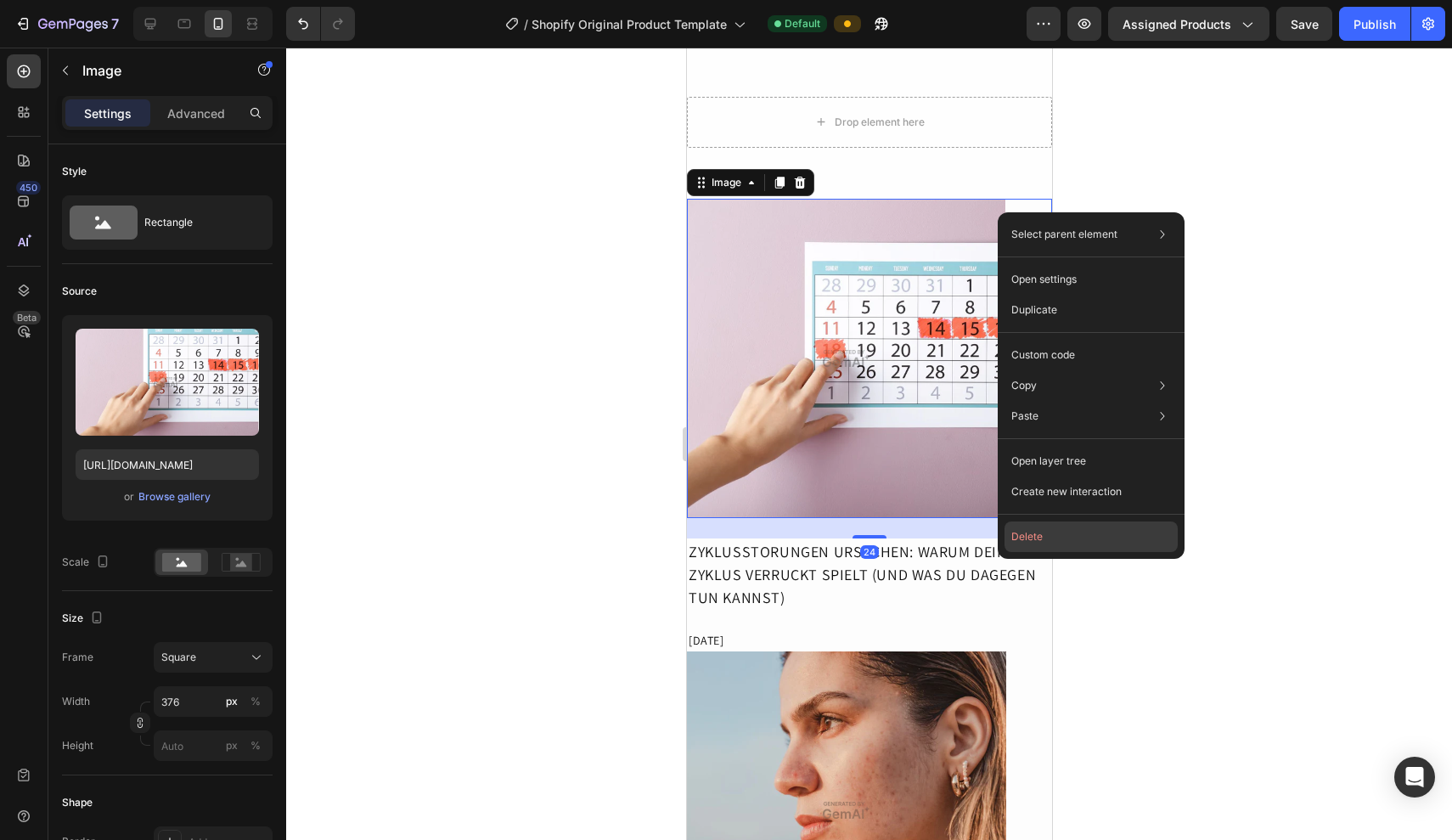
click at [1053, 549] on button "Delete" at bounding box center [1091, 537] width 174 height 31
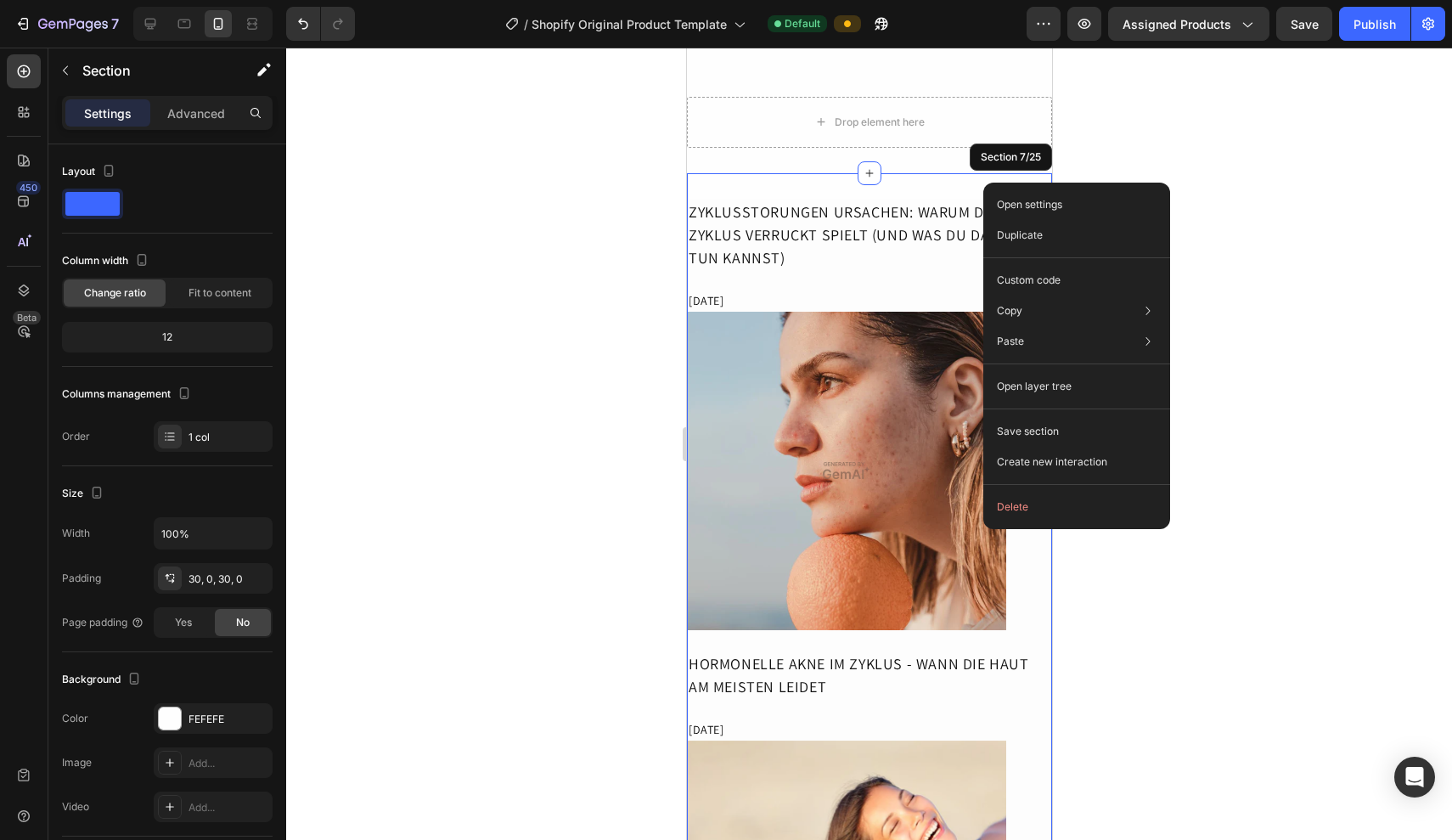
drag, startPoint x: 984, startPoint y: 182, endPoint x: 1670, endPoint y: 236, distance: 688.1
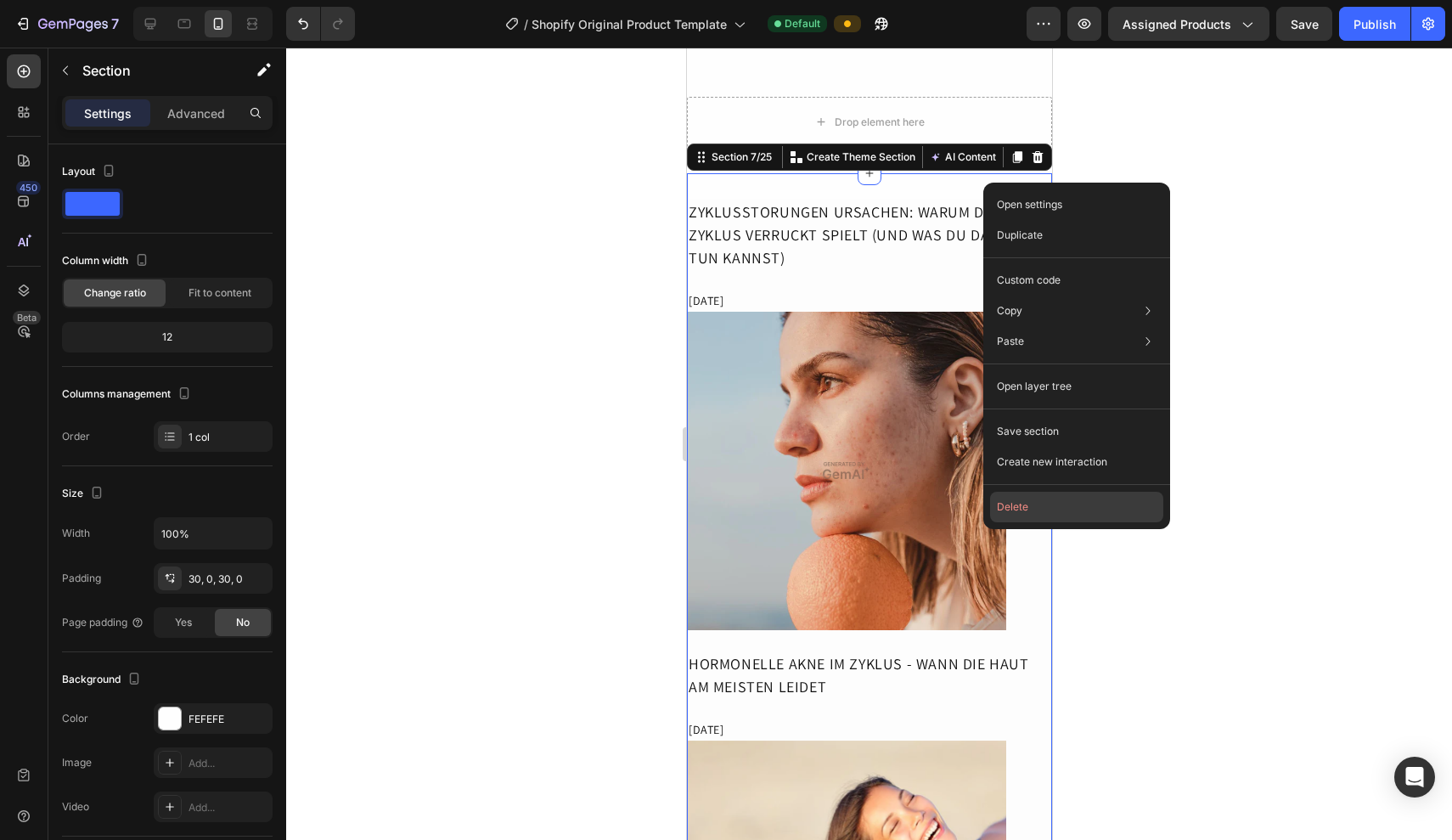
click at [1021, 507] on button "Delete" at bounding box center [1077, 507] width 174 height 31
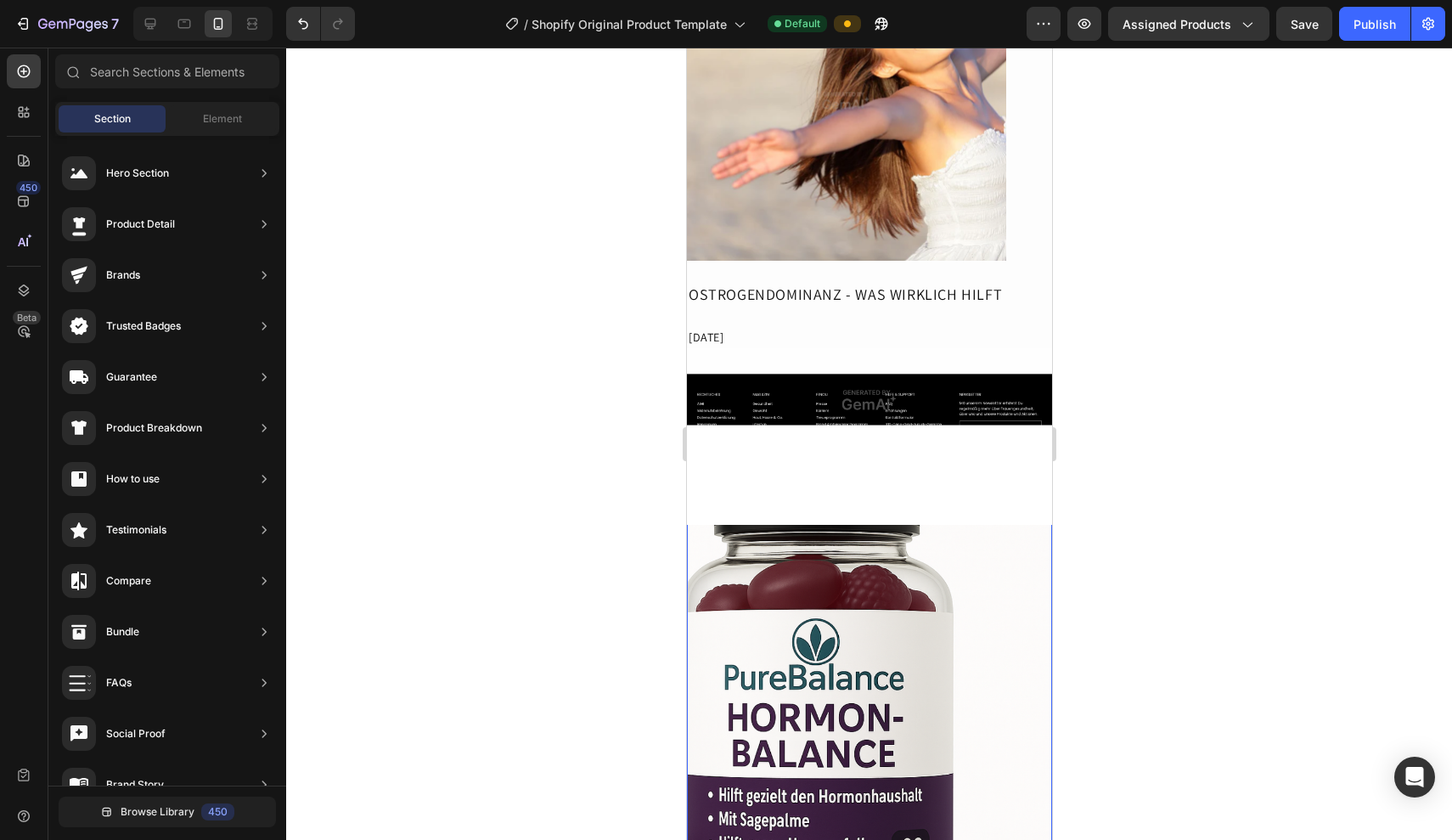
scroll to position [9625, 0]
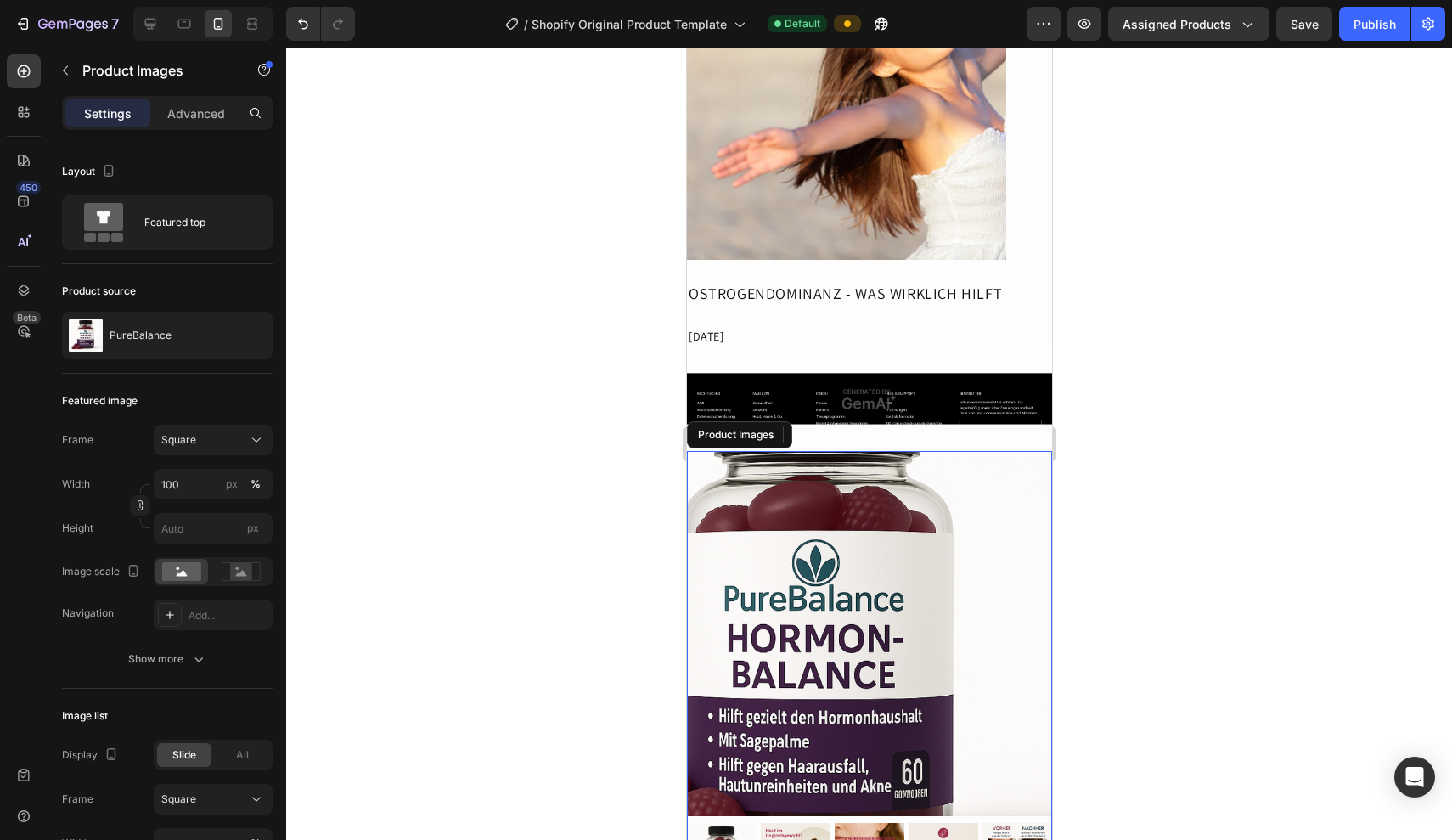
click at [971, 557] on img at bounding box center [869, 633] width 366 height 366
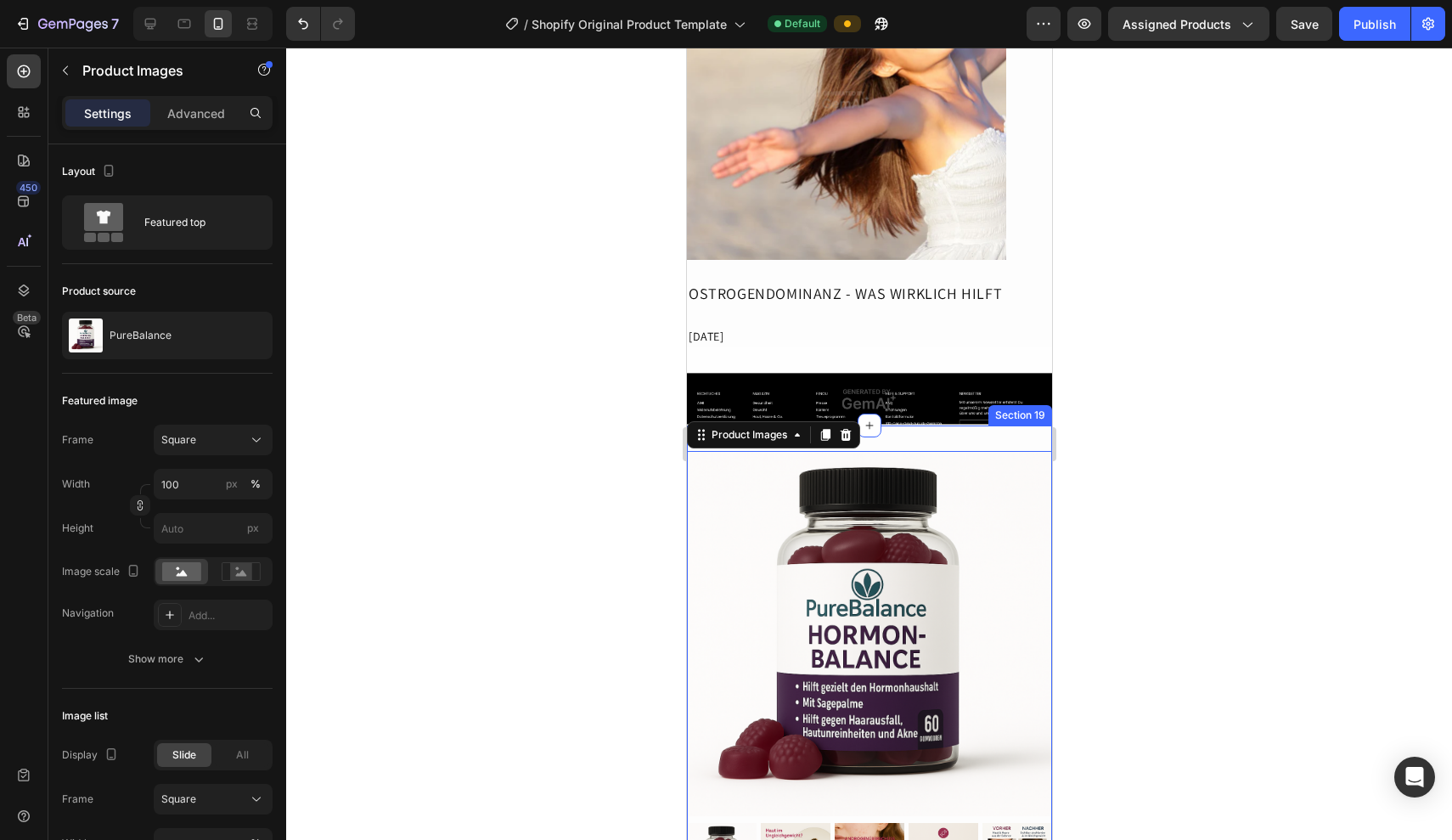
click at [966, 429] on div "Product Images 0 uber 41.000 Frauen Text Block sind begeistert von unseren Prod…" at bounding box center [869, 818] width 366 height 785
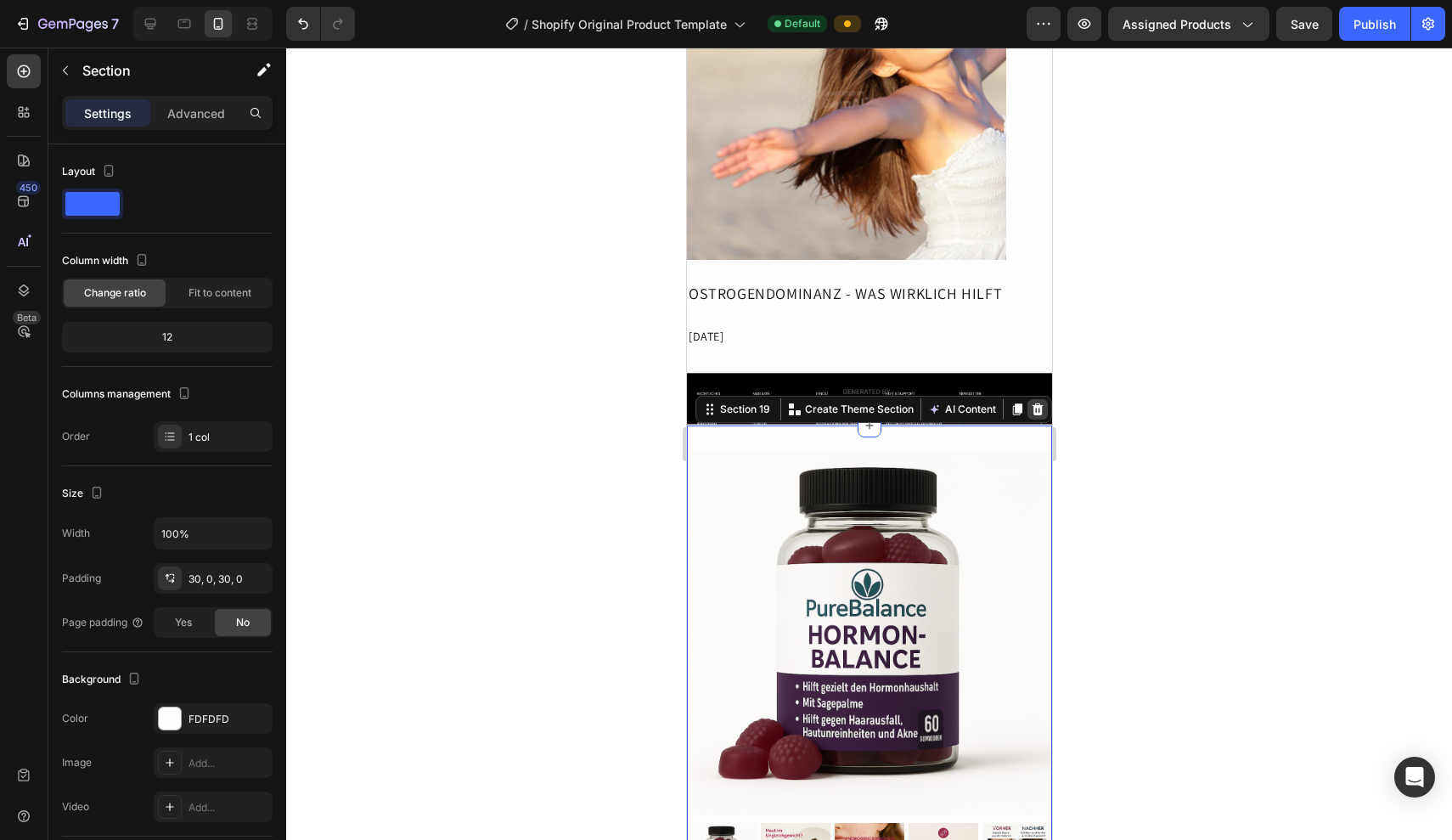
click at [1037, 415] on div at bounding box center [1037, 409] width 20 height 20
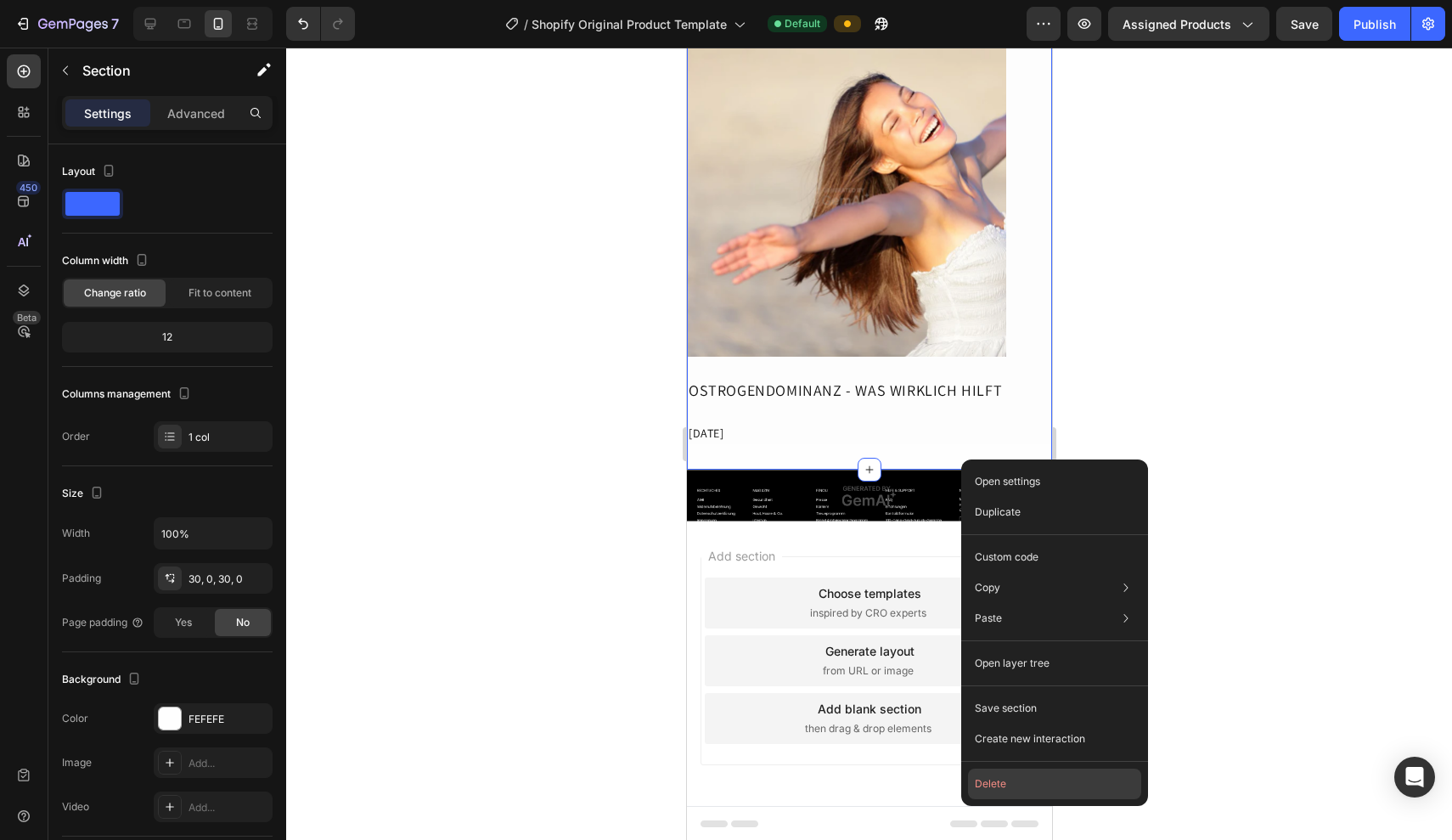
click at [1016, 776] on button "Delete" at bounding box center [1054, 785] width 174 height 31
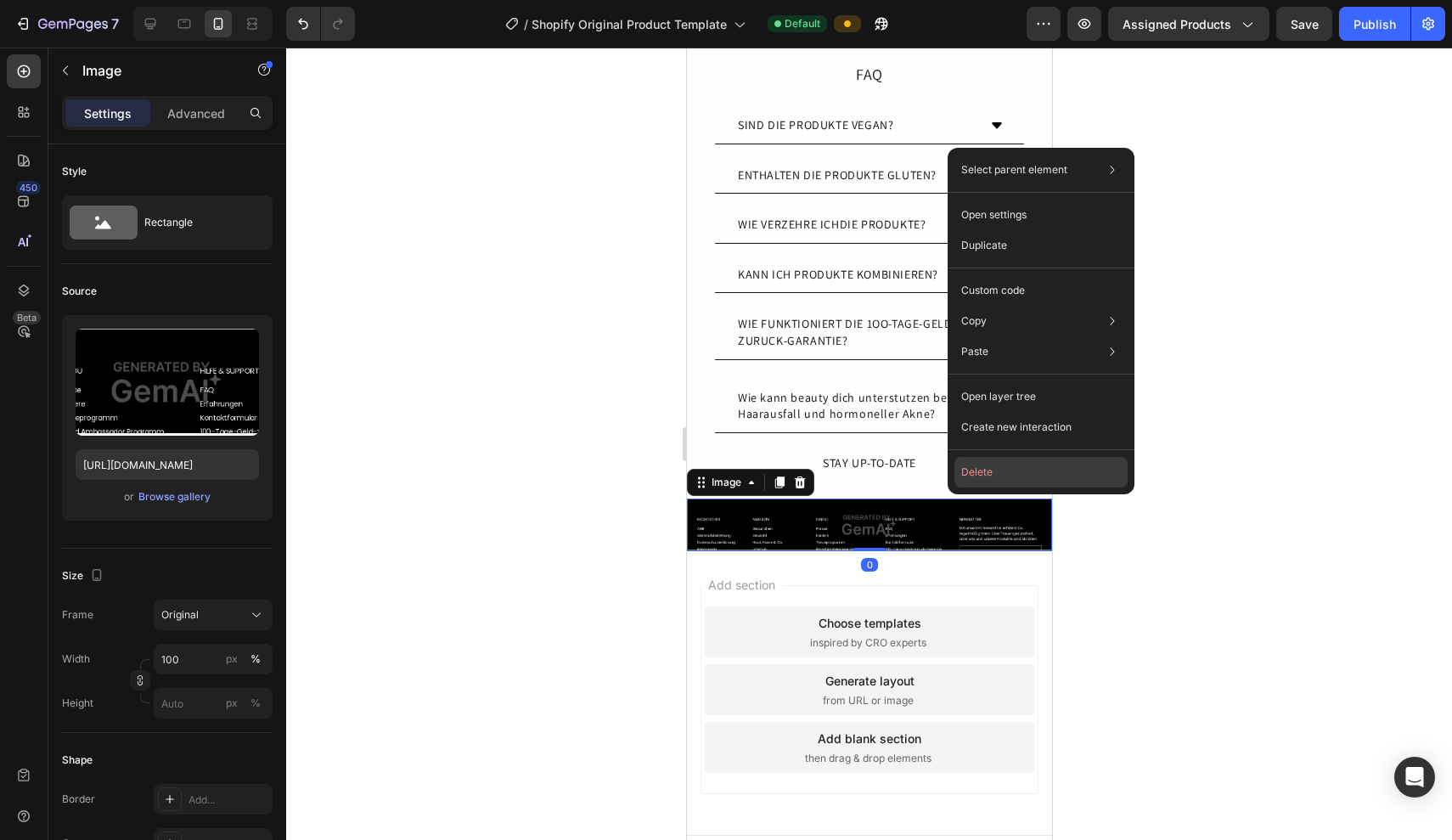
click at [974, 482] on button "Delete" at bounding box center [1041, 472] width 174 height 31
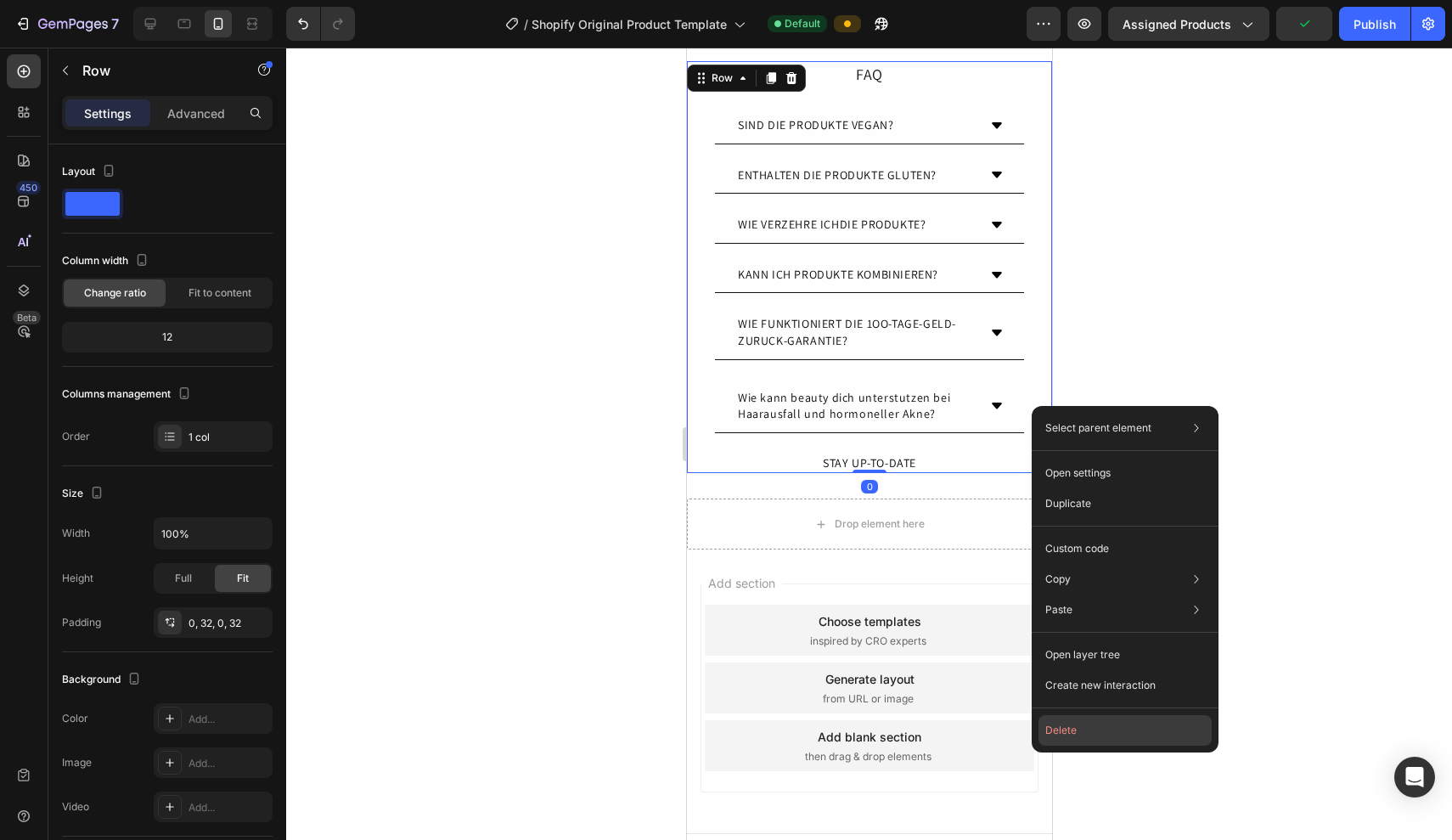
click at [1049, 720] on button "Delete" at bounding box center [1125, 730] width 174 height 31
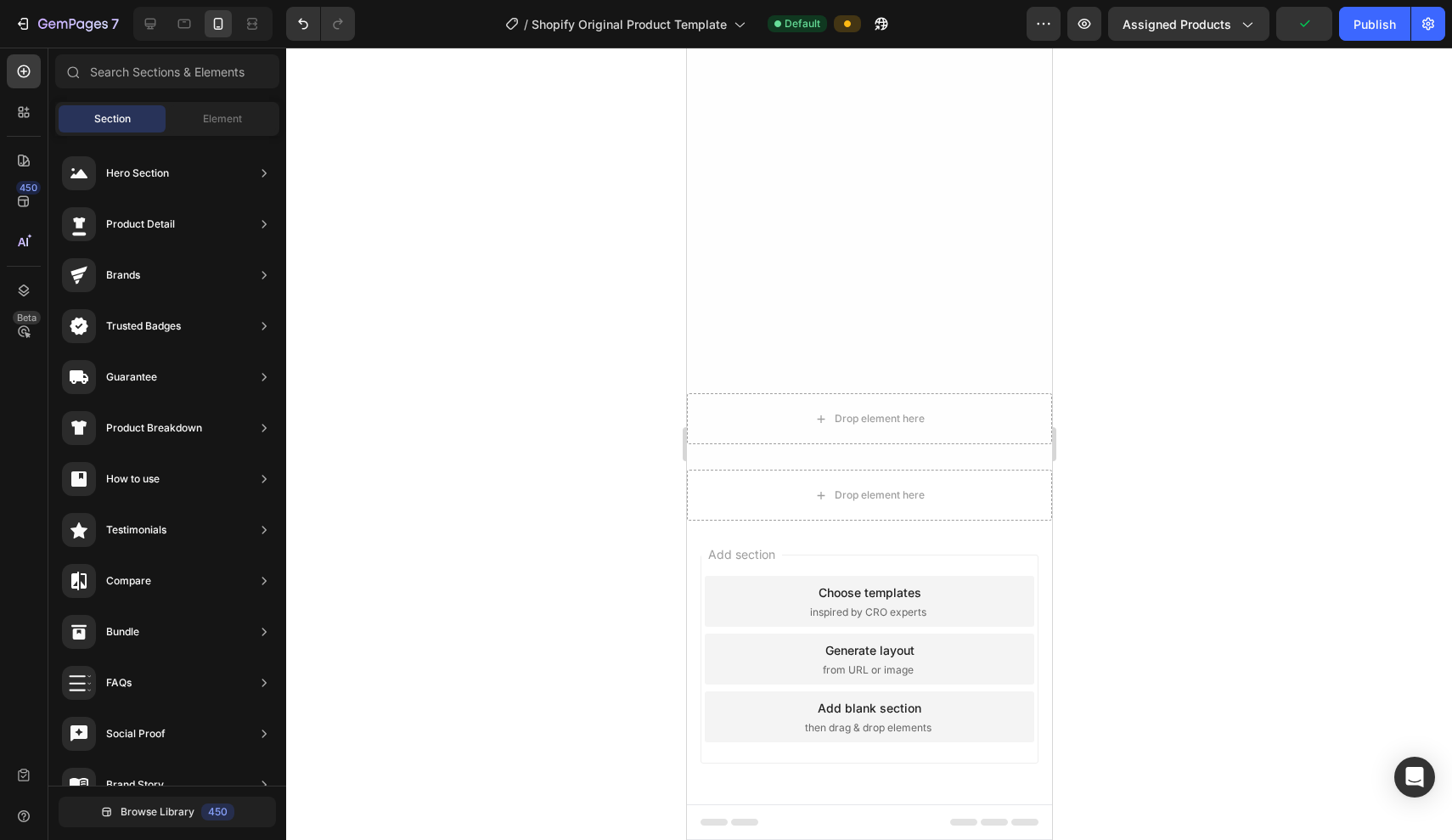
scroll to position [7786, 0]
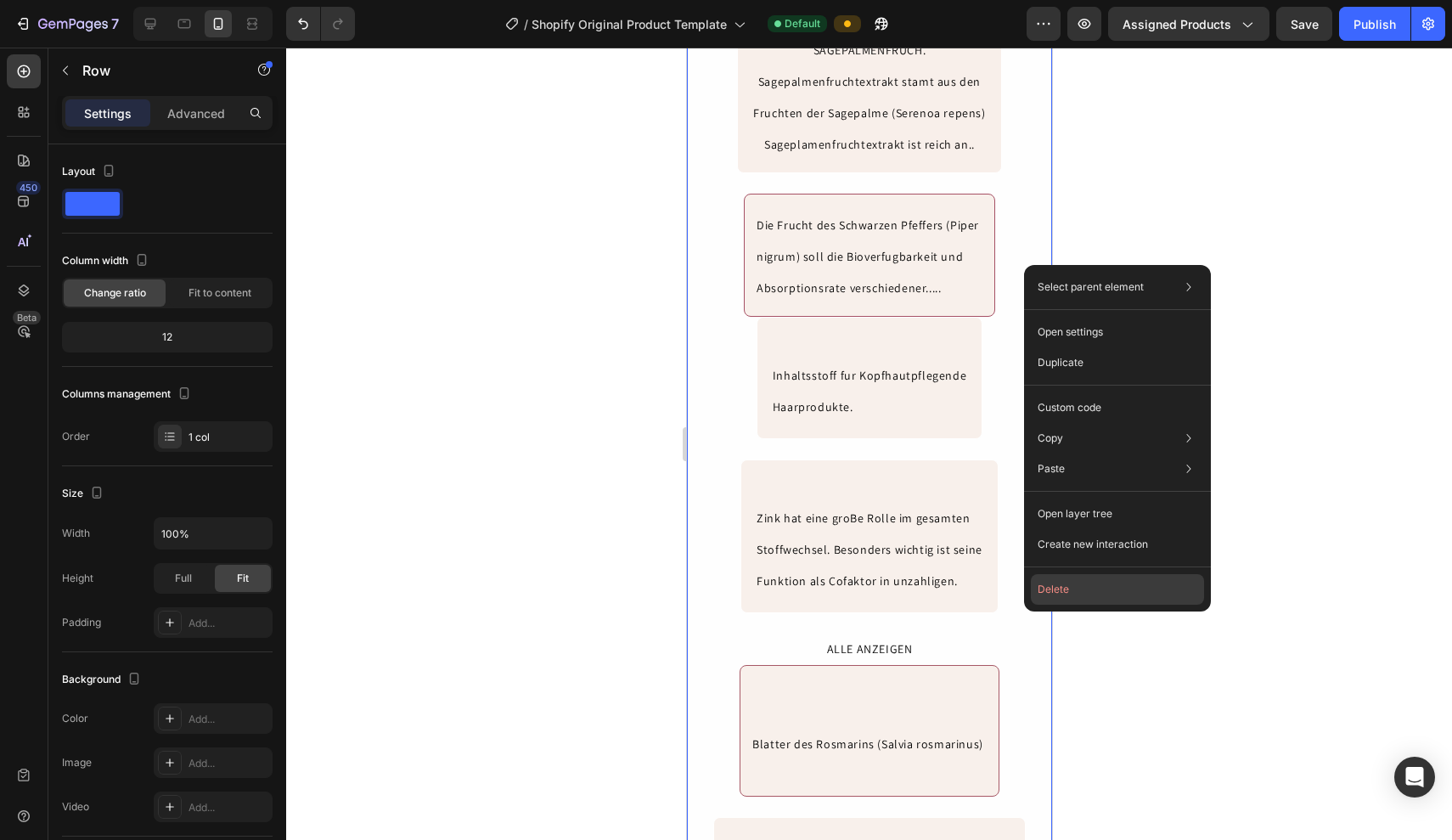
click at [1081, 599] on button "Delete" at bounding box center [1117, 590] width 174 height 31
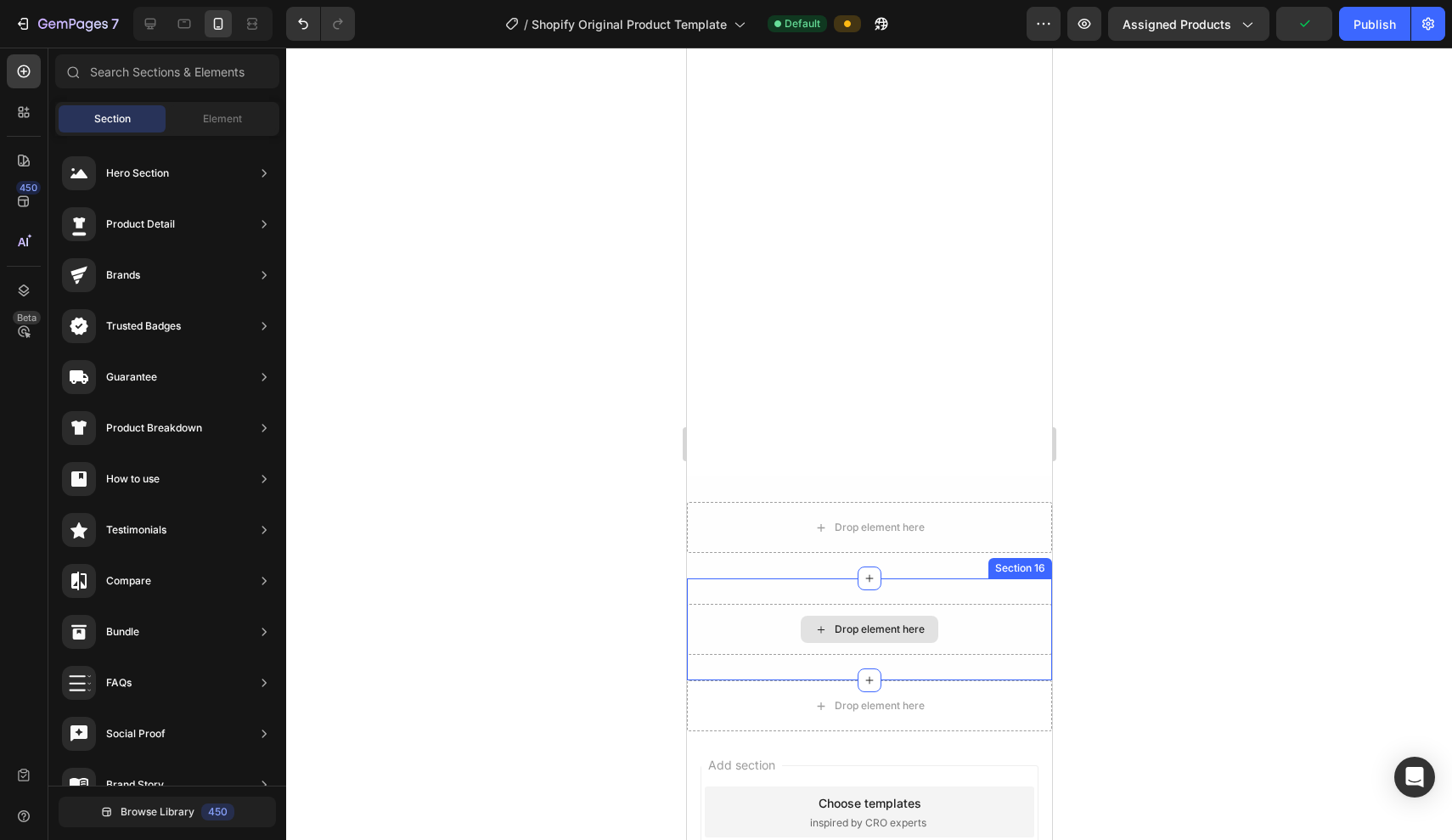
scroll to position [7104, 0]
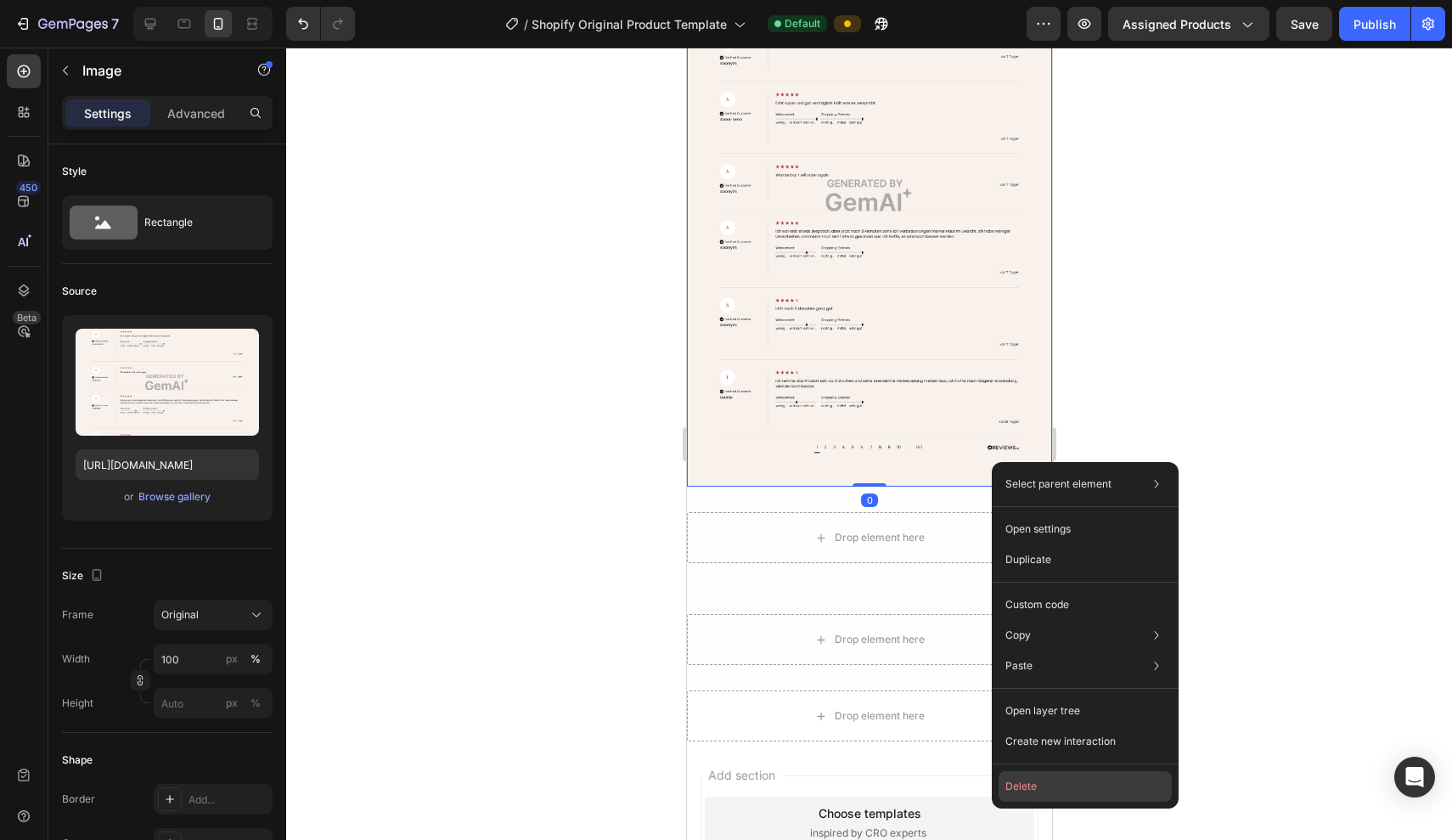
click at [1024, 780] on button "Delete" at bounding box center [1085, 787] width 174 height 31
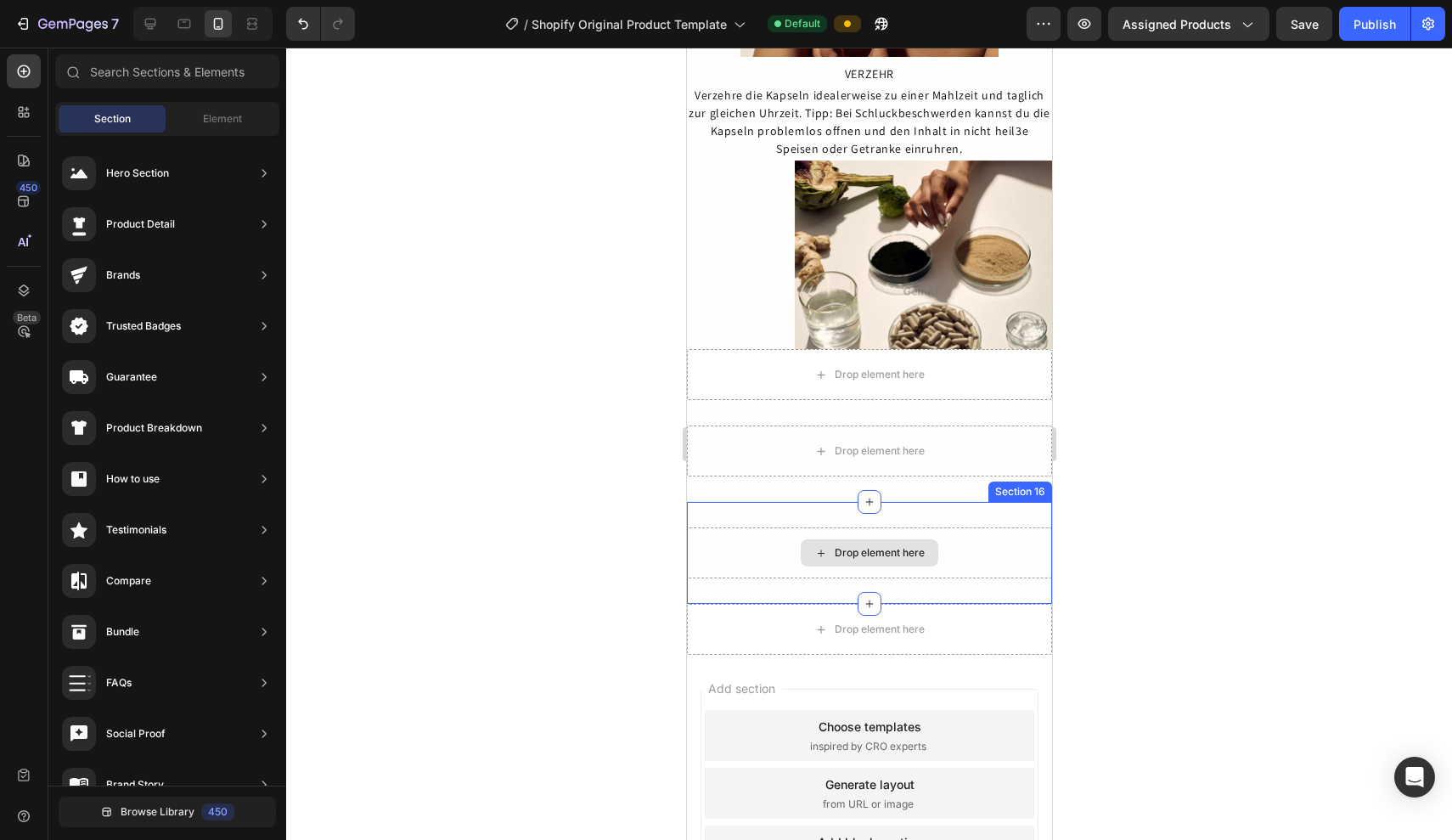
scroll to position [6654, 0]
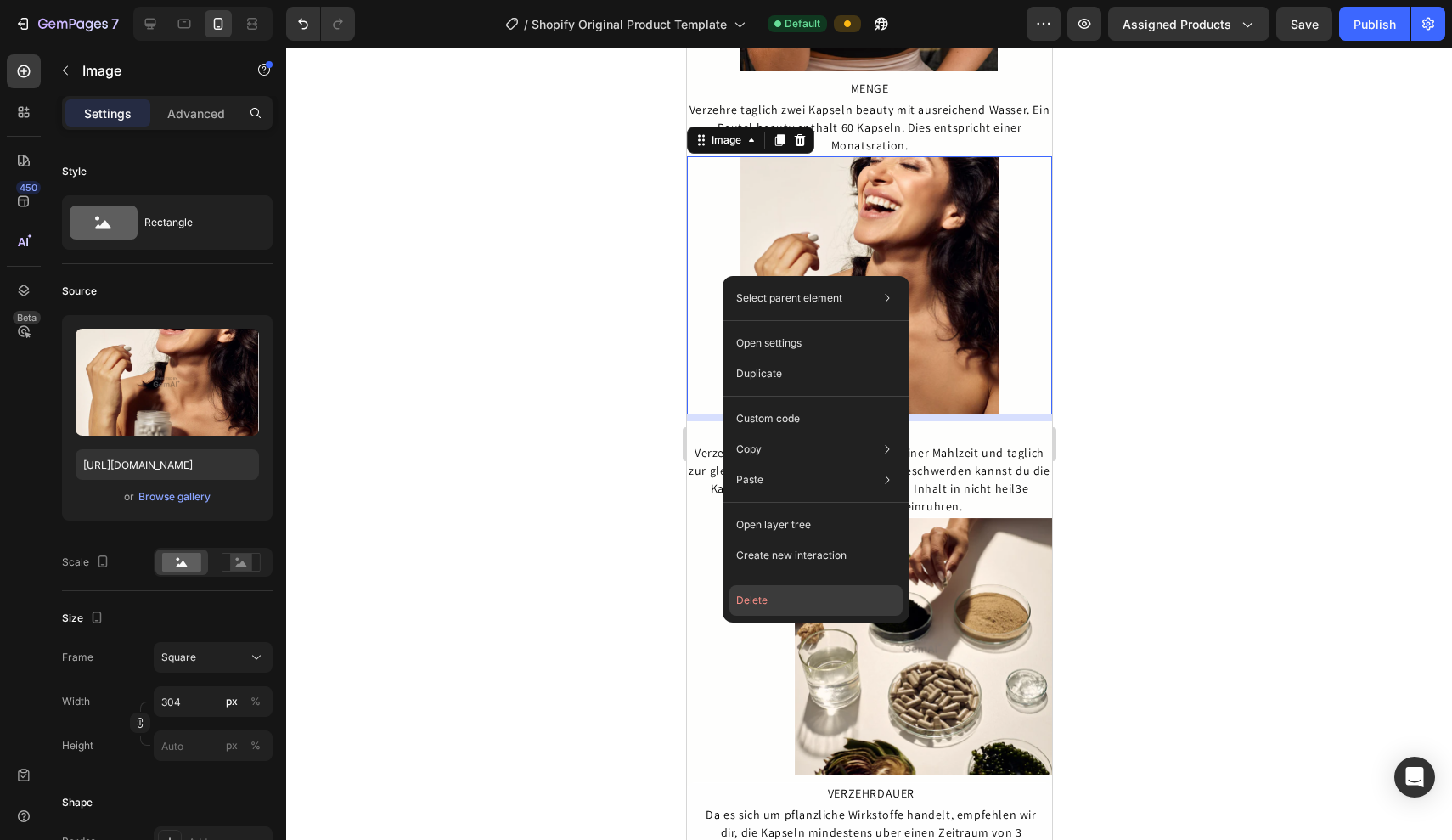
click at [757, 595] on button "Delete" at bounding box center [816, 600] width 174 height 31
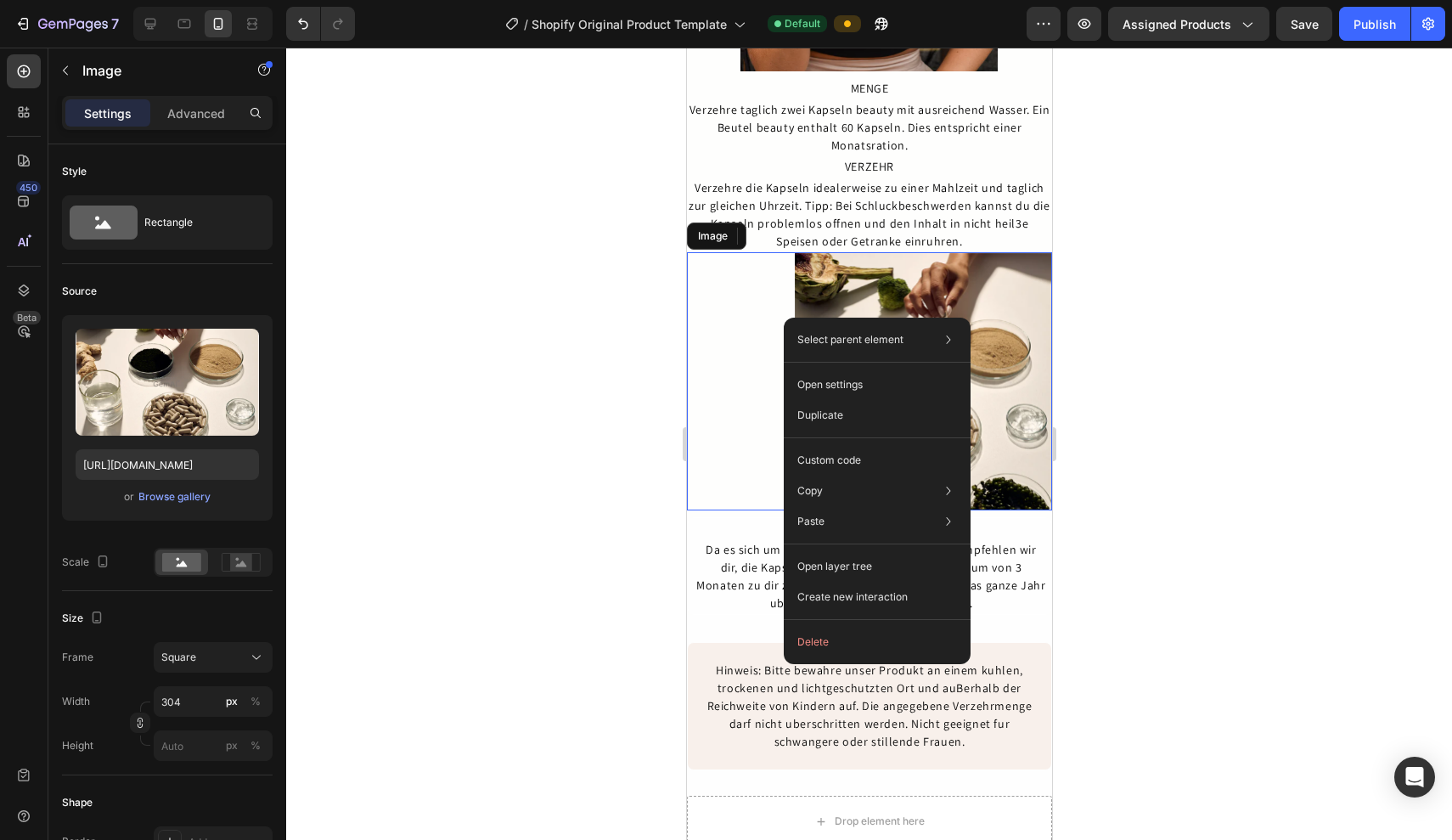
drag, startPoint x: 784, startPoint y: 318, endPoint x: 1470, endPoint y: 410, distance: 692.1
click at [813, 652] on button "Delete" at bounding box center [877, 642] width 174 height 31
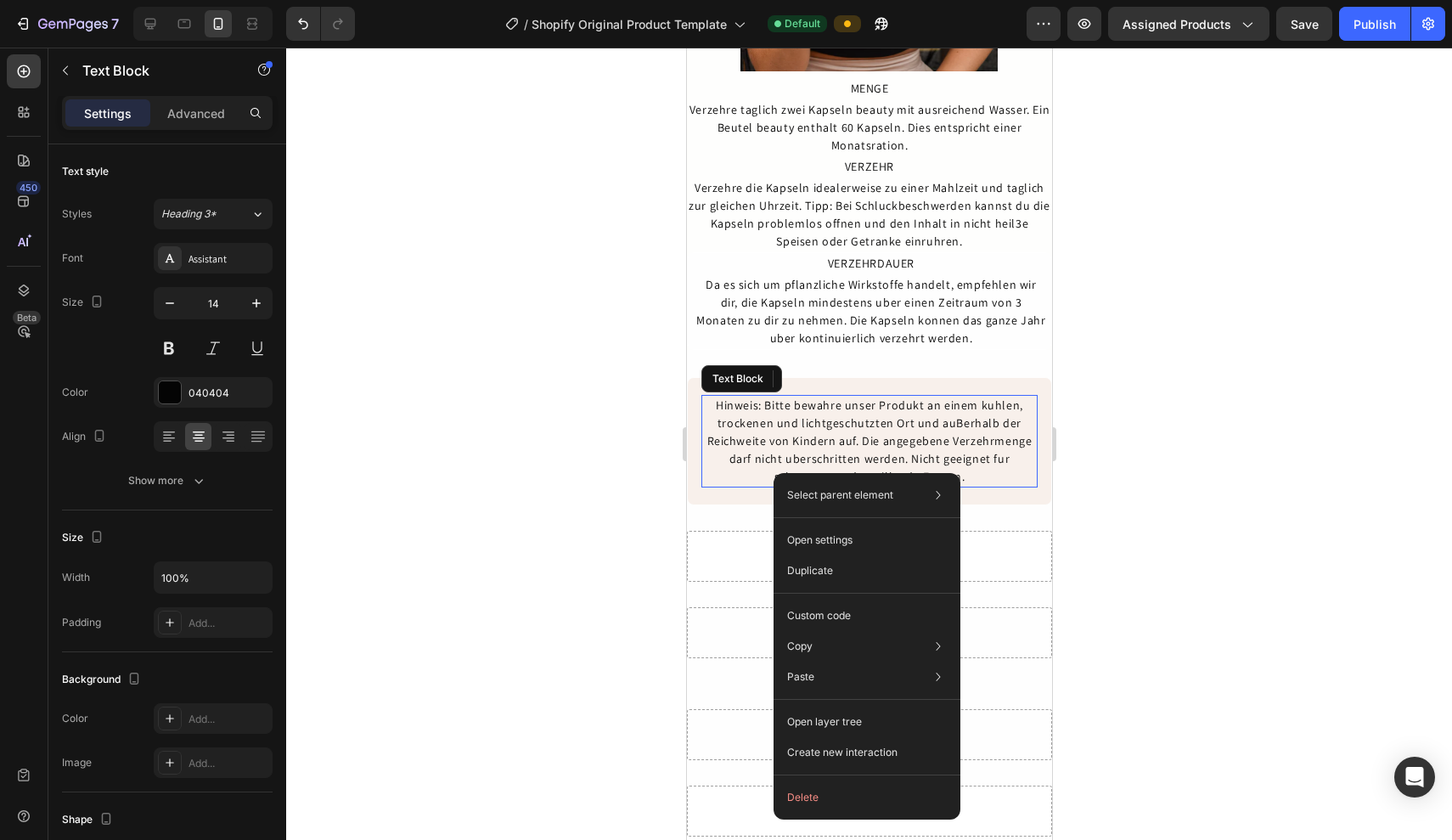
drag, startPoint x: 774, startPoint y: 473, endPoint x: 1472, endPoint y: 550, distance: 702.2
click at [798, 803] on button "Delete" at bounding box center [867, 798] width 174 height 31
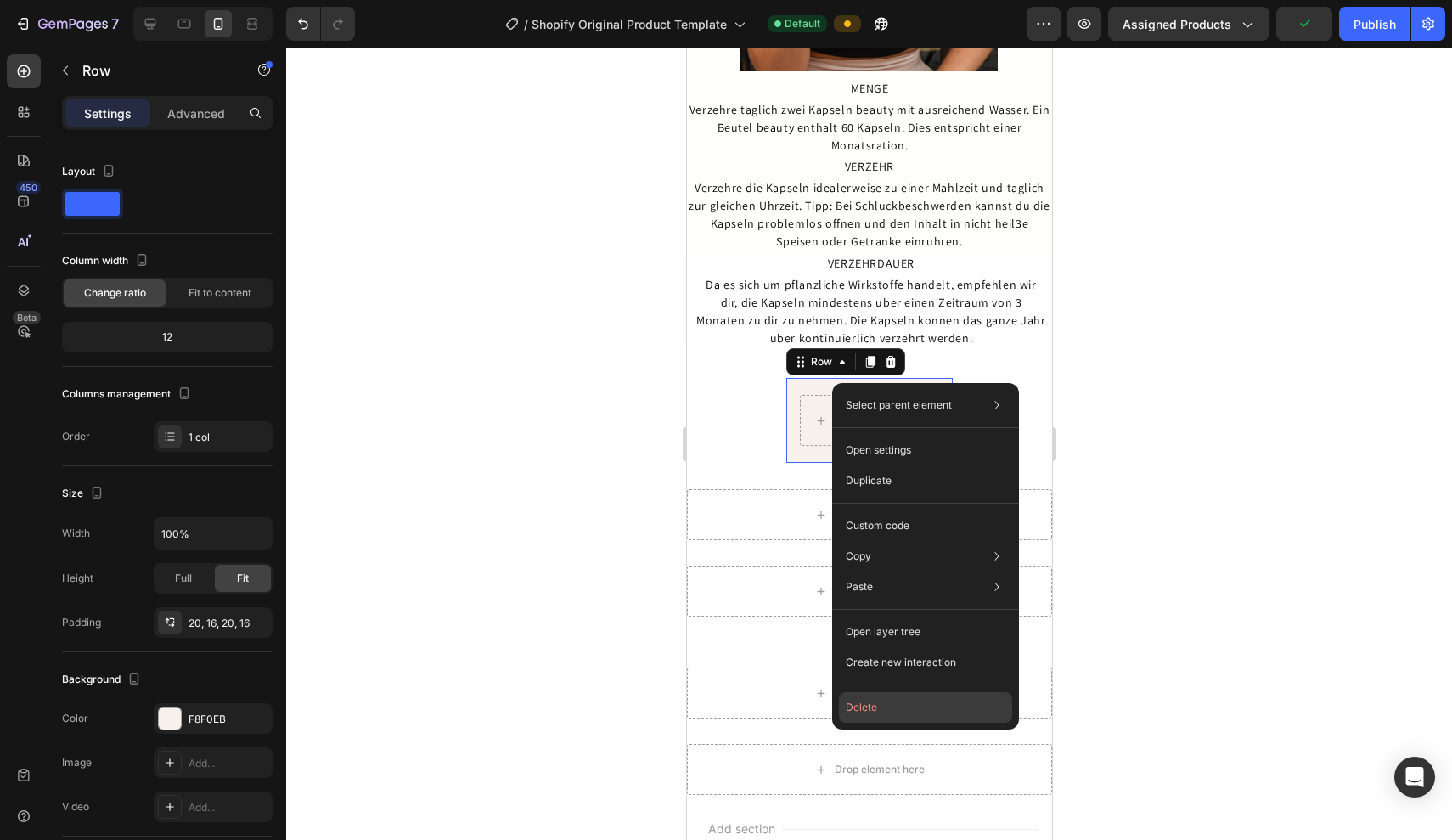
click at [848, 707] on button "Delete" at bounding box center [925, 708] width 174 height 31
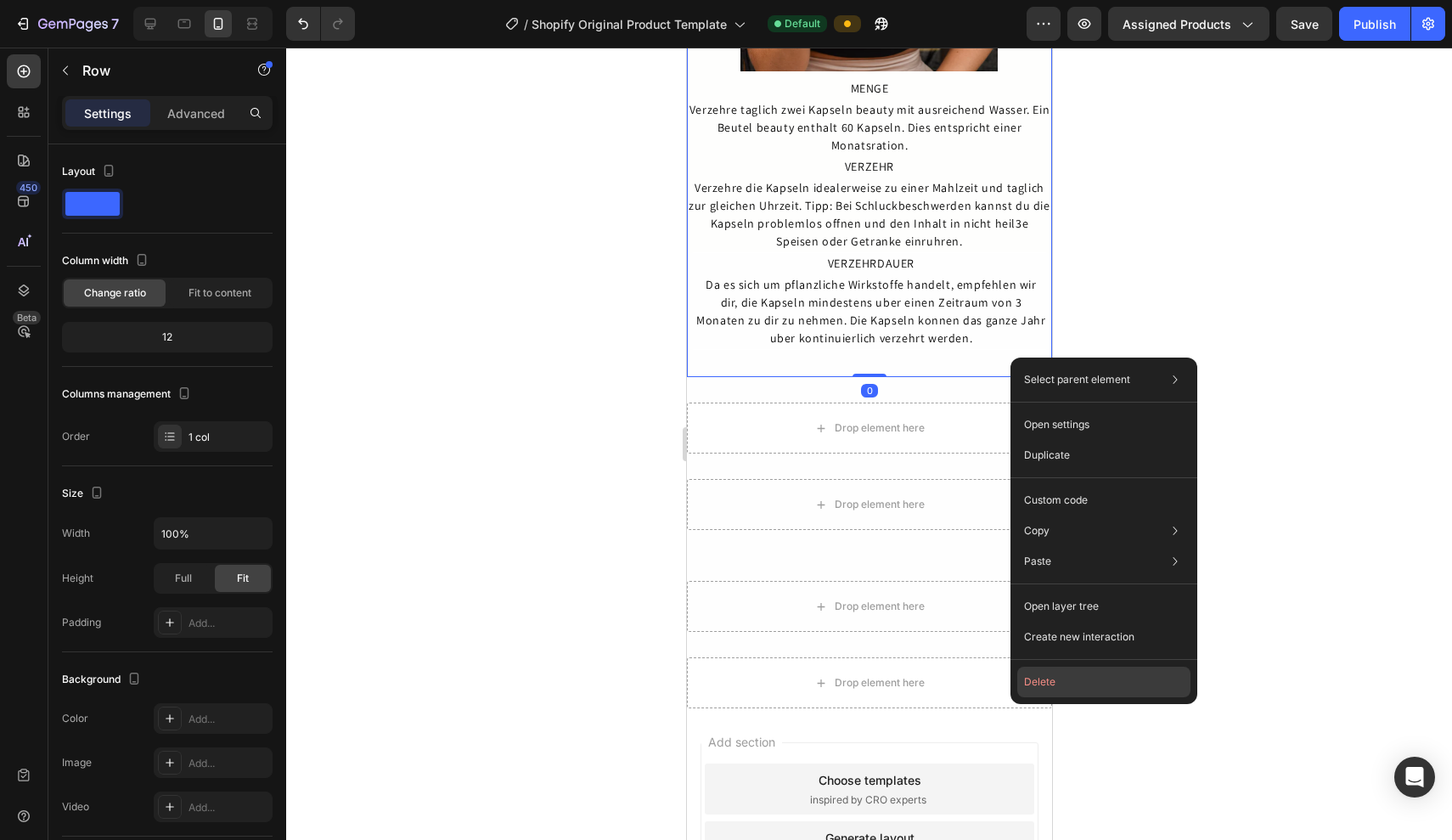
click at [1036, 692] on button "Delete" at bounding box center [1104, 682] width 174 height 31
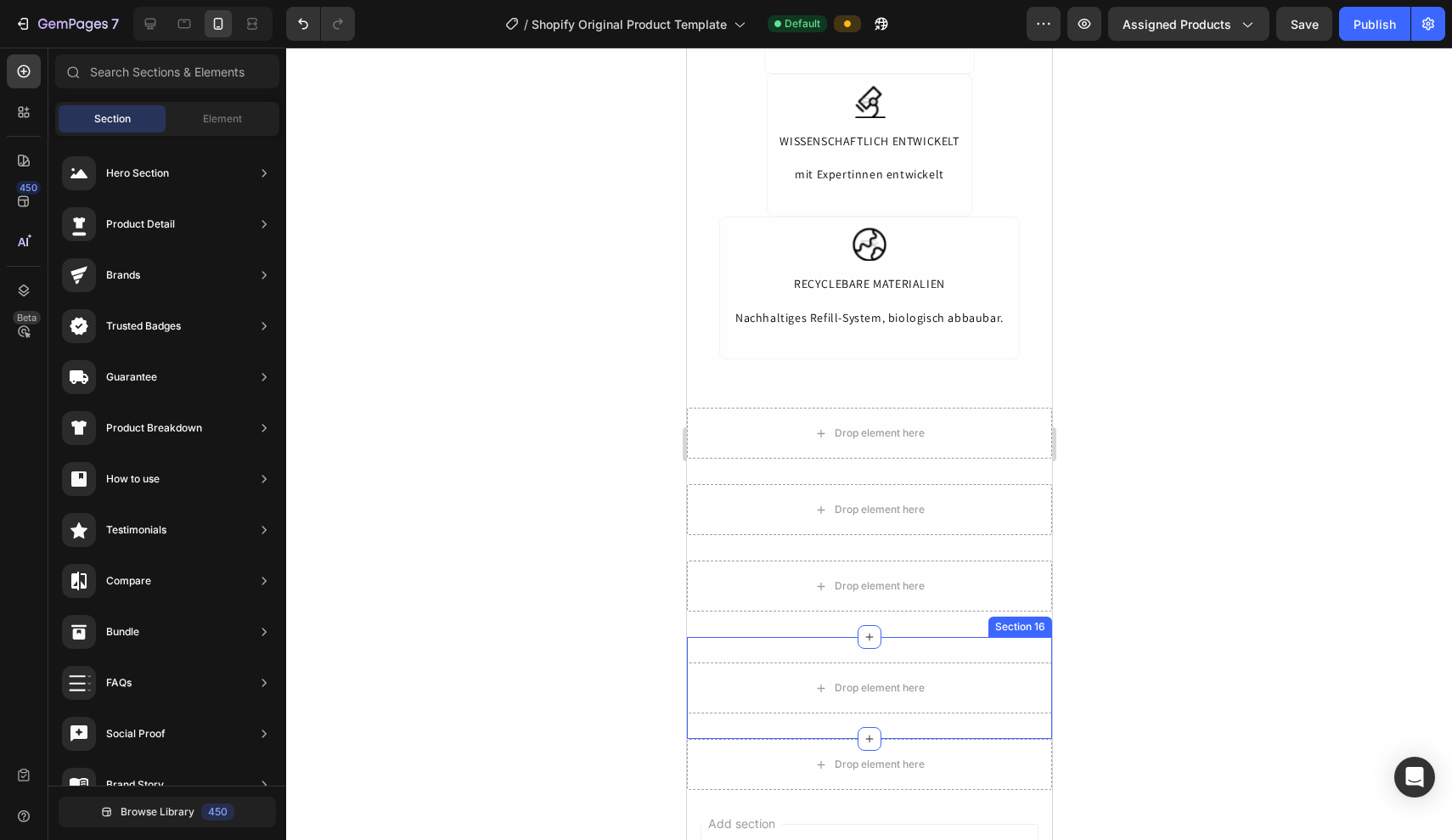
scroll to position [5735, 0]
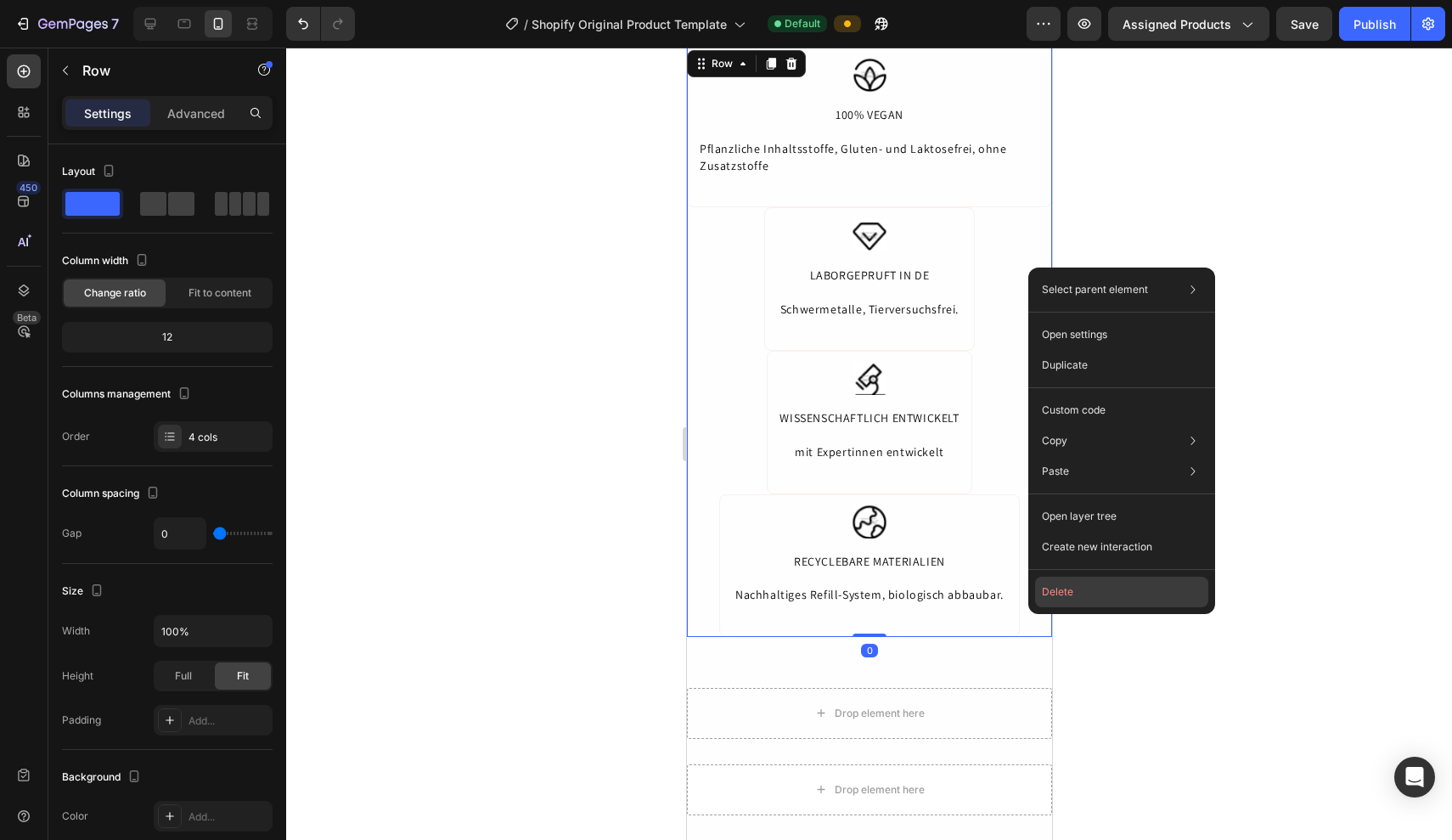
click at [1063, 604] on button "Delete" at bounding box center [1122, 593] width 174 height 31
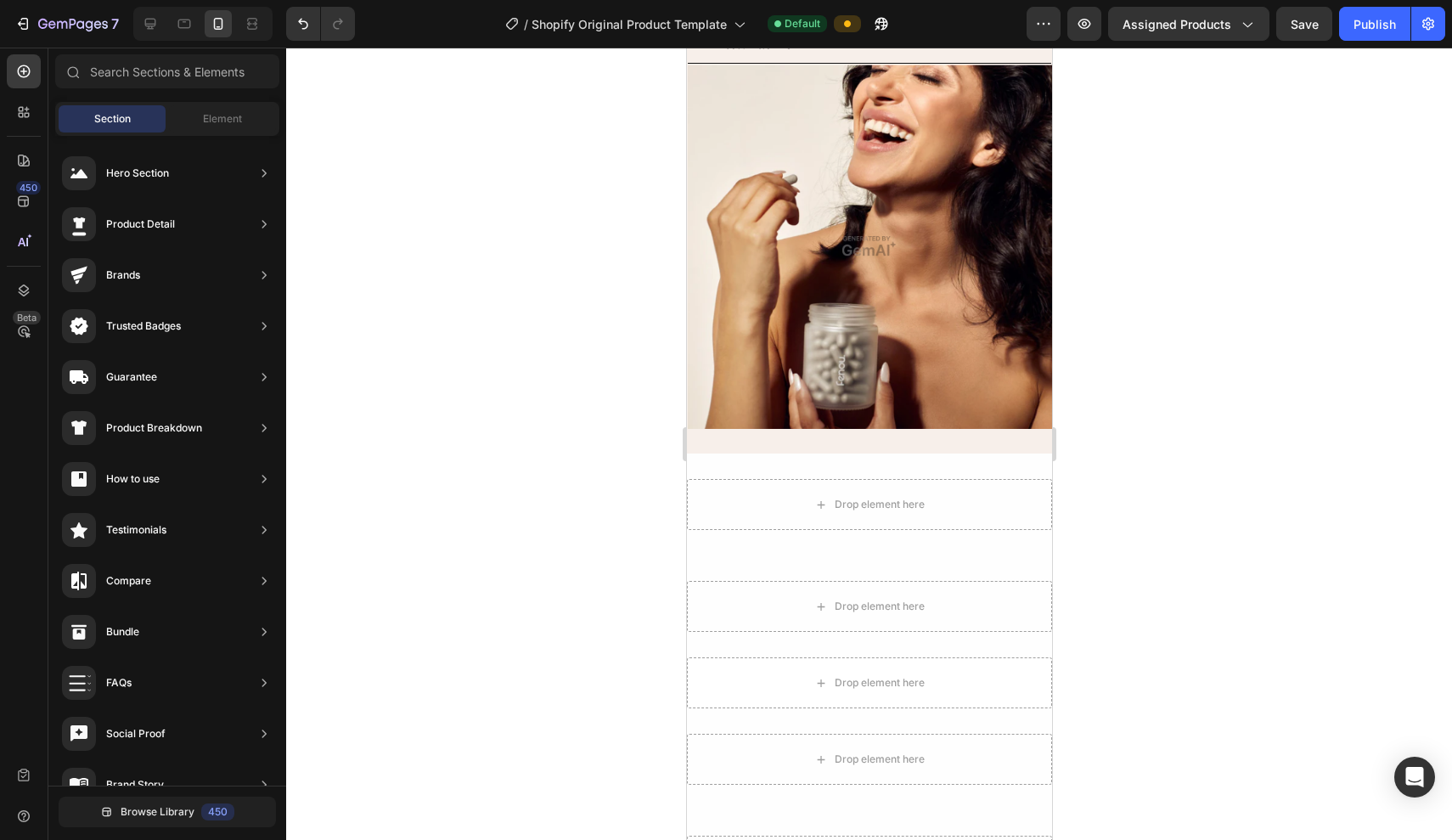
scroll to position [5304, 0]
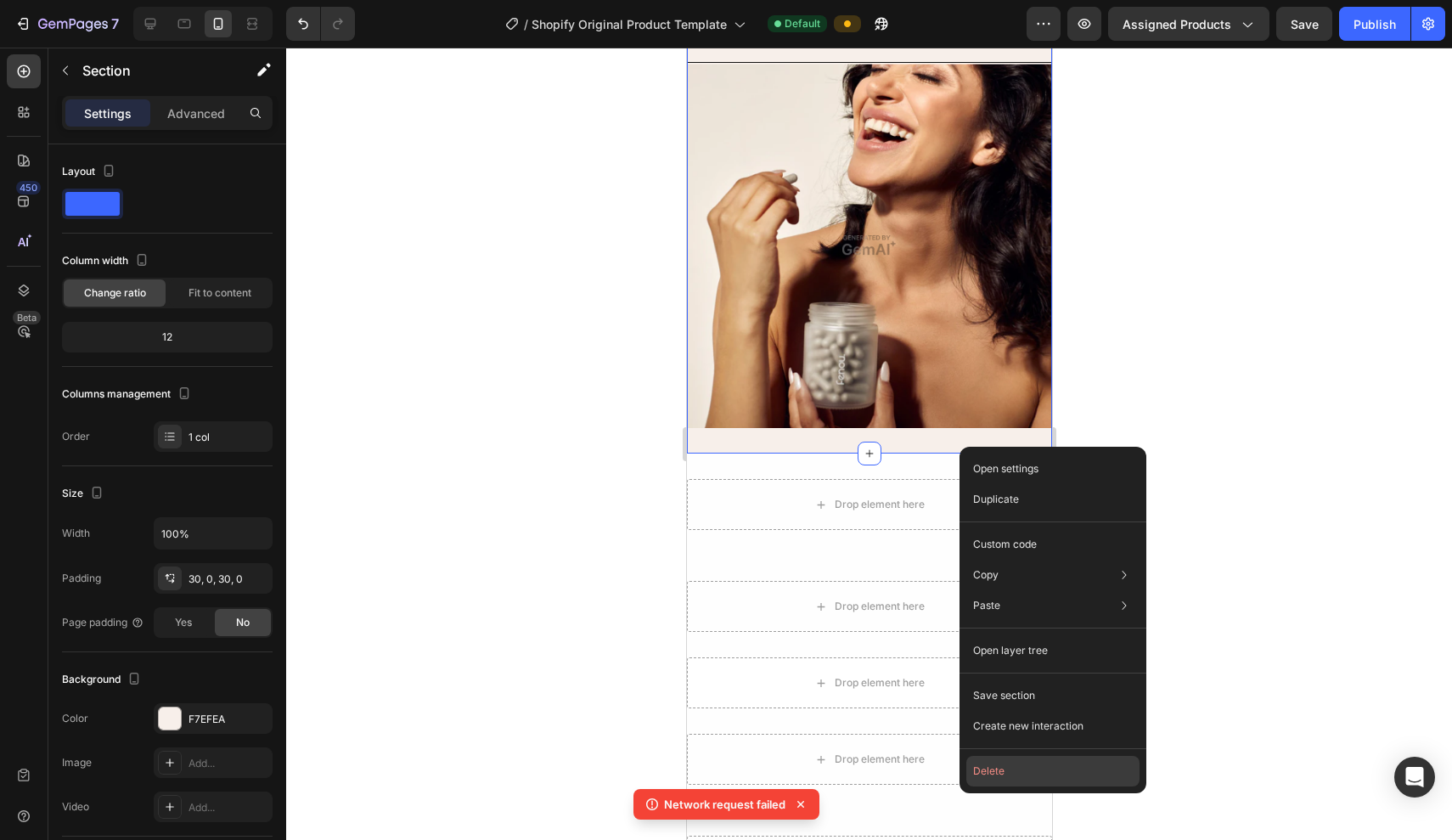
click at [1004, 766] on button "Delete" at bounding box center [1053, 771] width 174 height 31
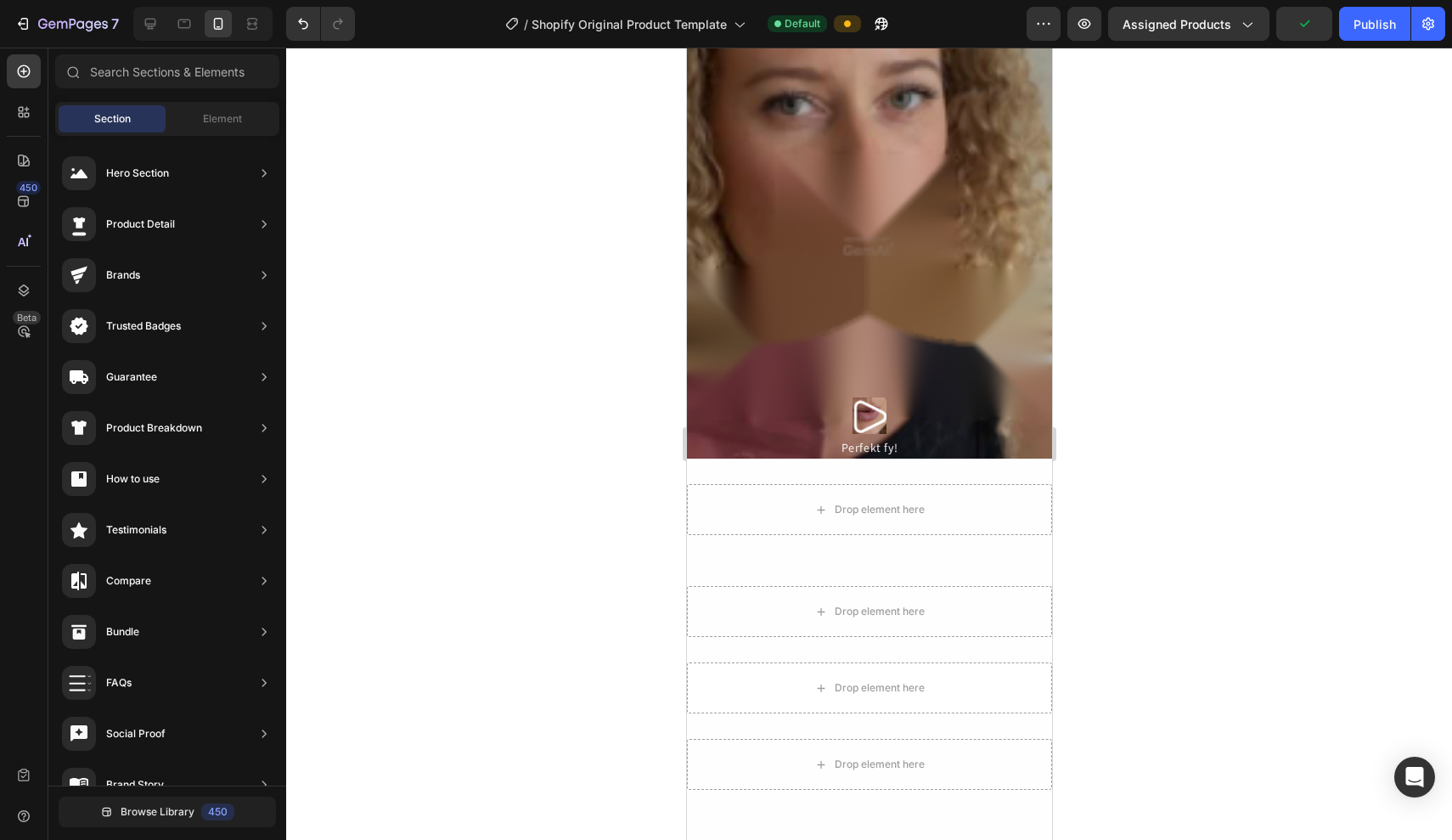
scroll to position [4486, 0]
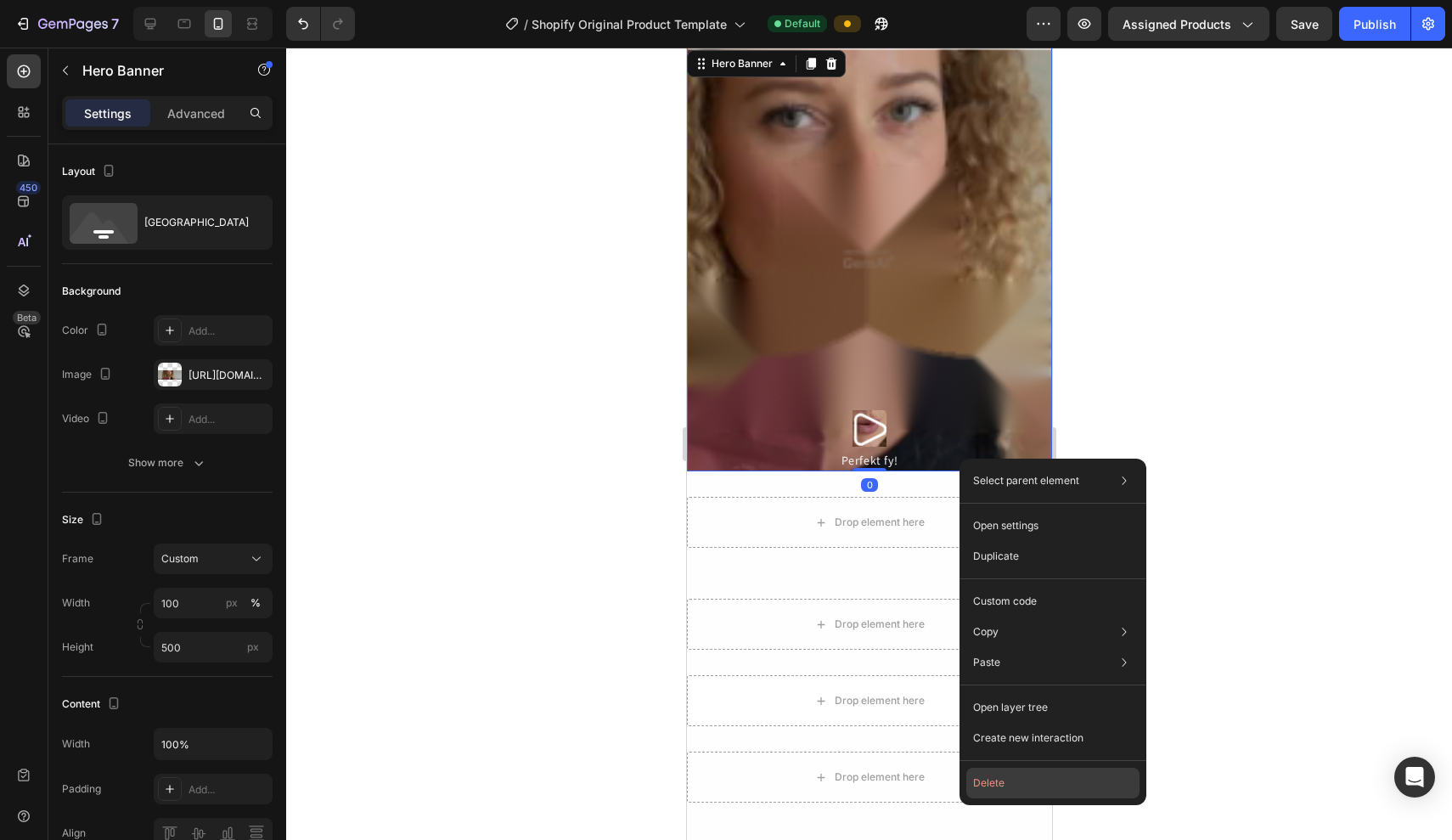
click at [1002, 787] on button "Delete" at bounding box center [1053, 784] width 174 height 31
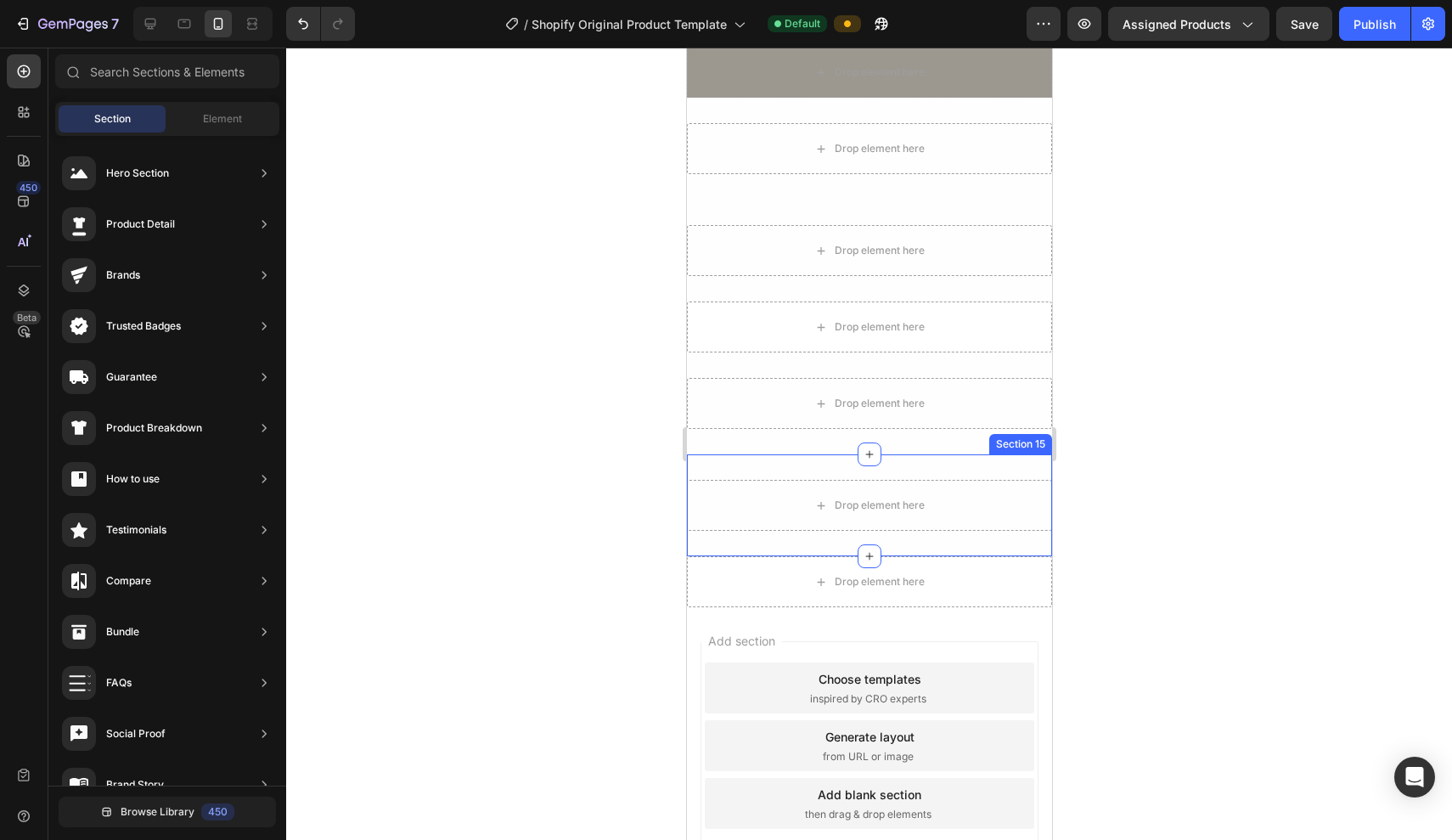
scroll to position [4142, 0]
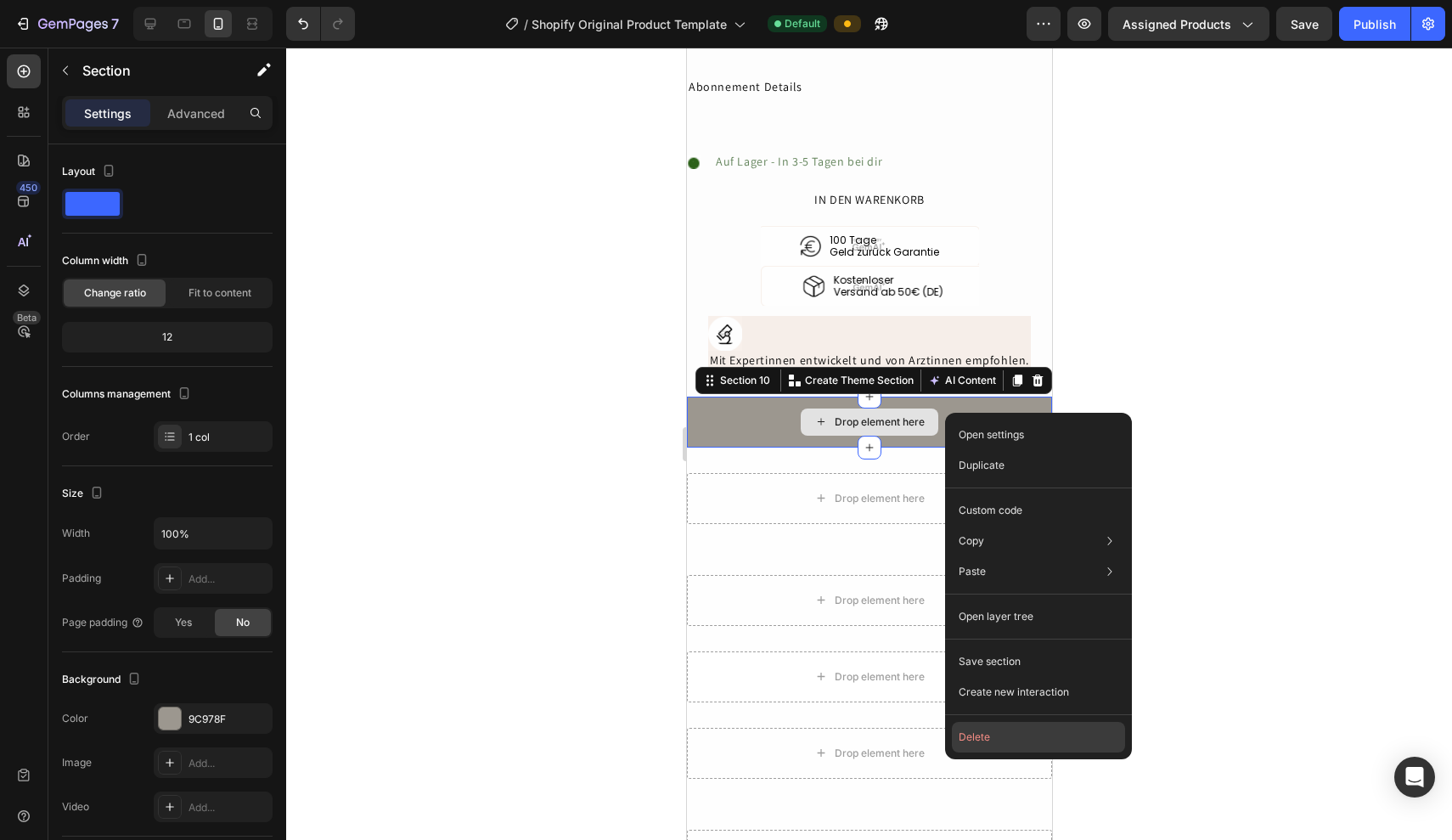
click at [977, 731] on button "Delete" at bounding box center [1039, 737] width 174 height 31
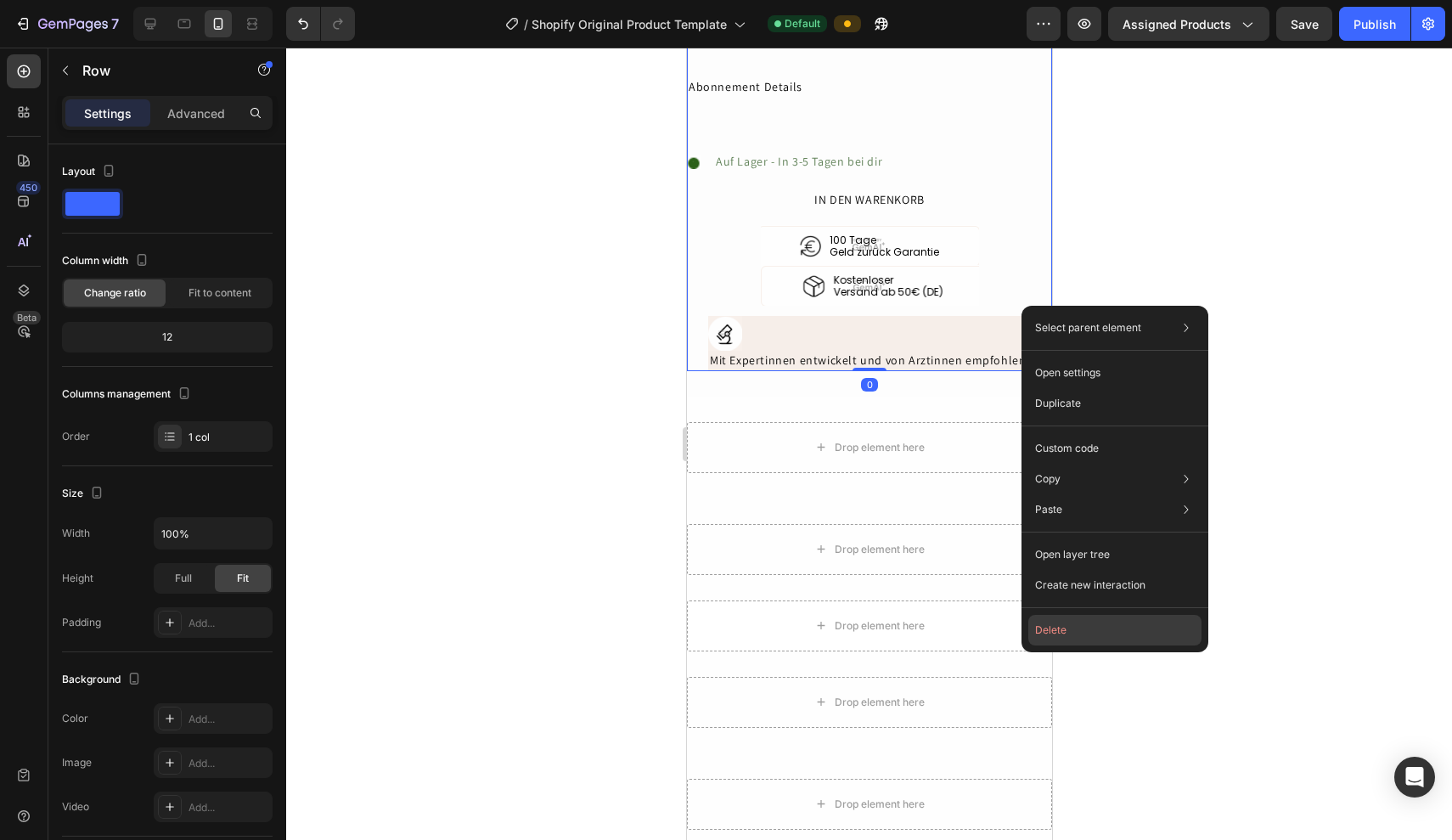
click at [1083, 628] on button "Delete" at bounding box center [1115, 630] width 174 height 31
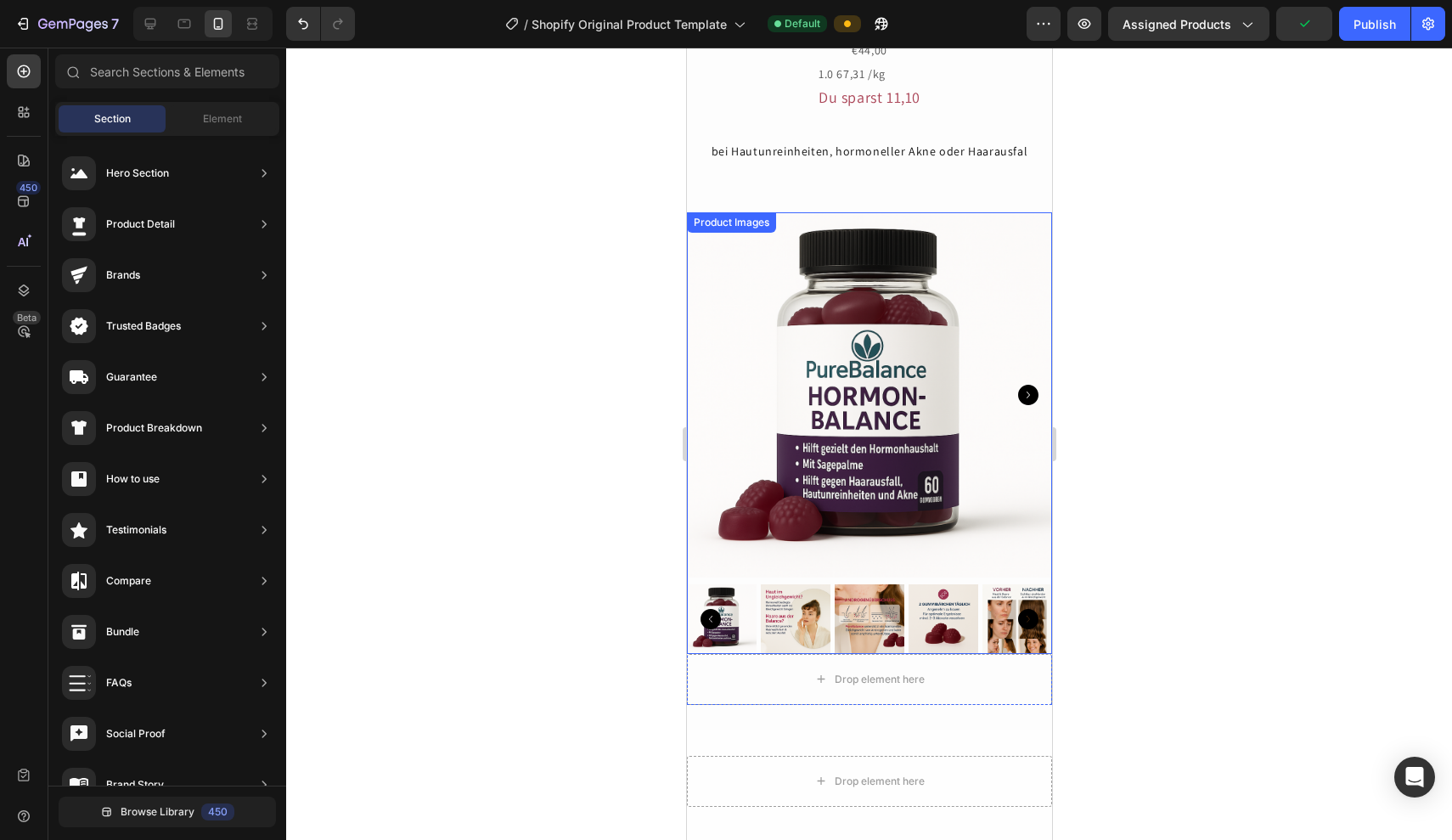
scroll to position [2907, 0]
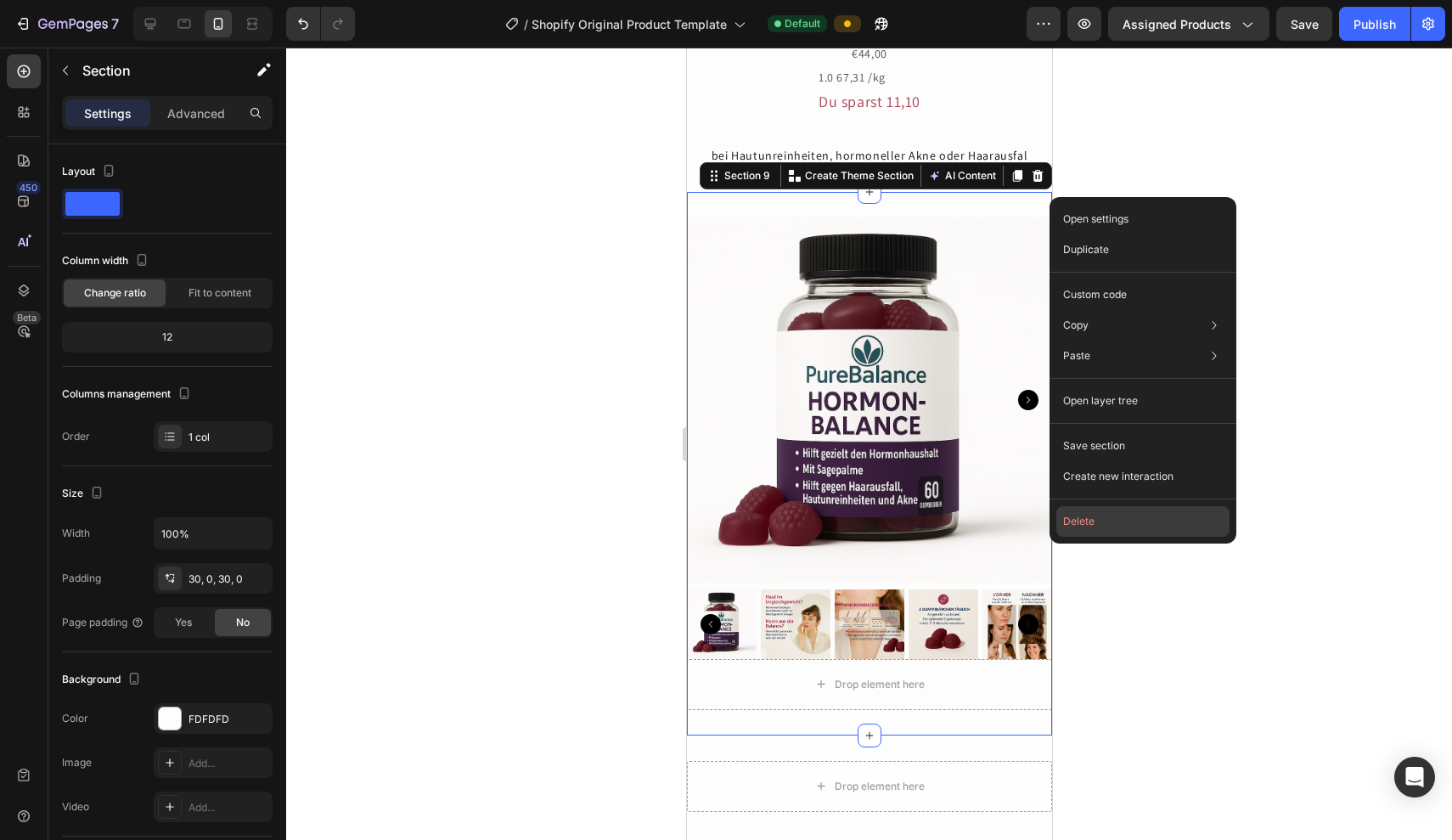
click at [1106, 513] on button "Delete" at bounding box center [1143, 522] width 174 height 31
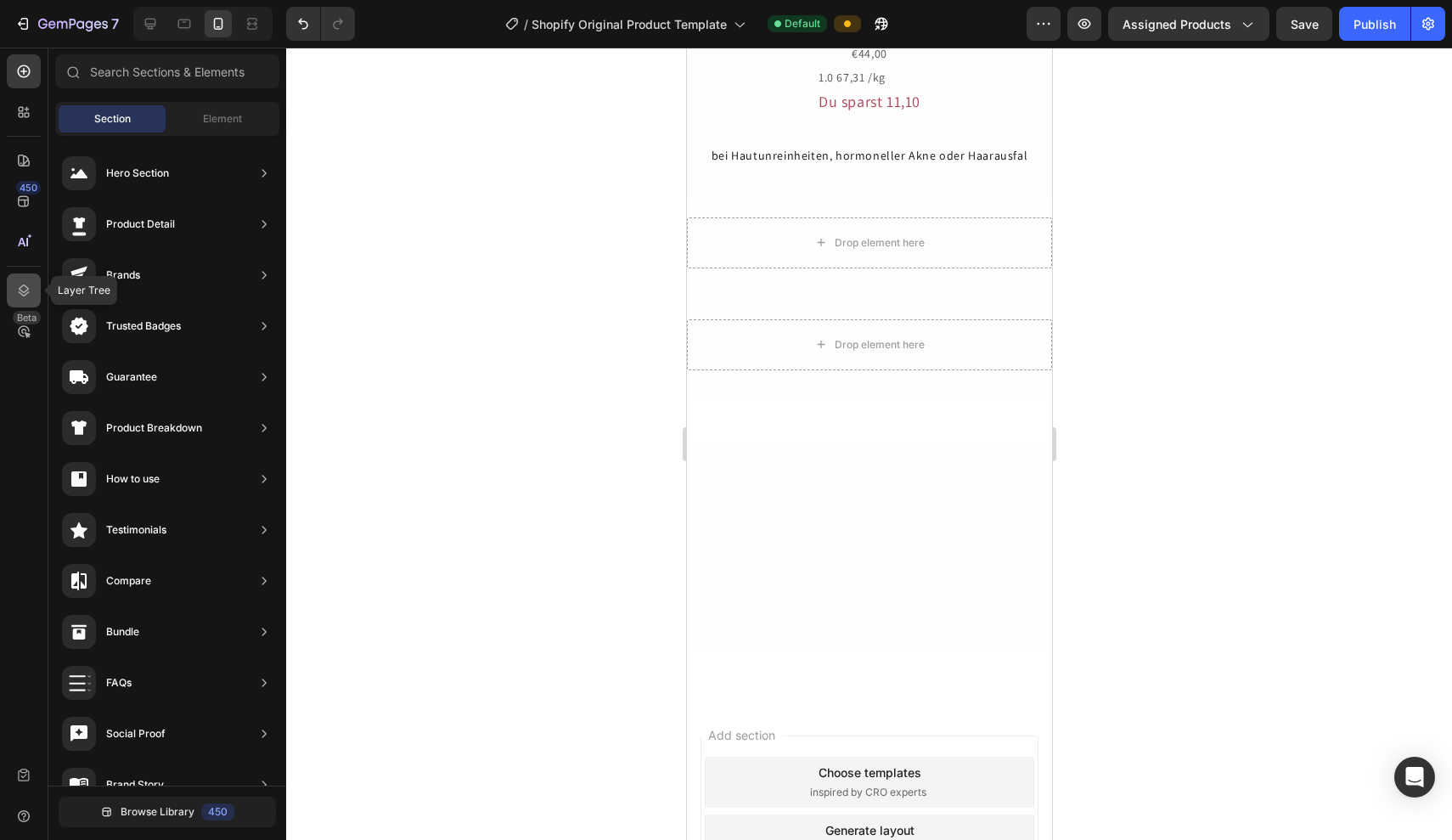
click at [24, 291] on icon at bounding box center [24, 291] width 17 height 17
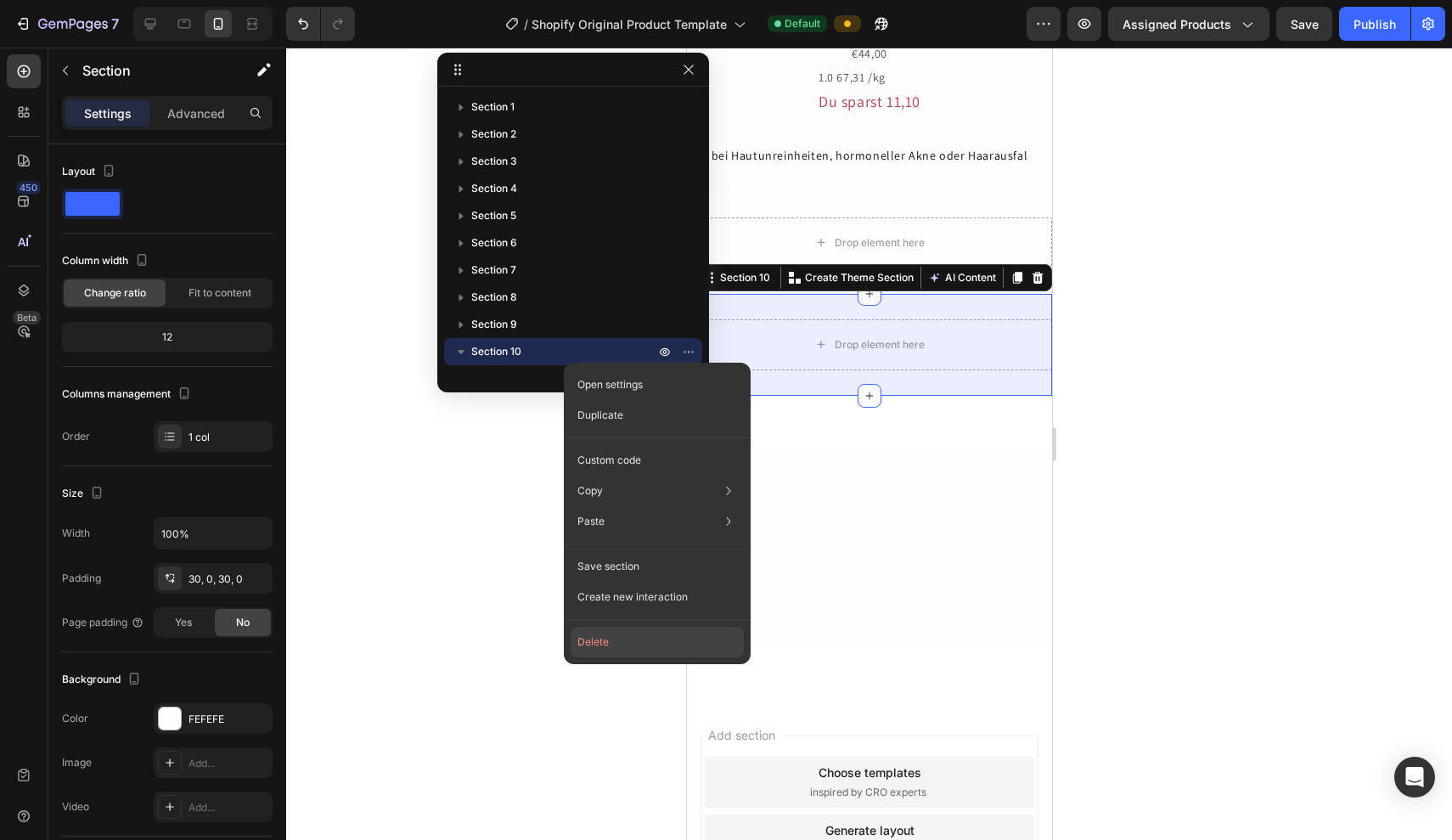
click at [605, 634] on button "Delete" at bounding box center [657, 642] width 174 height 31
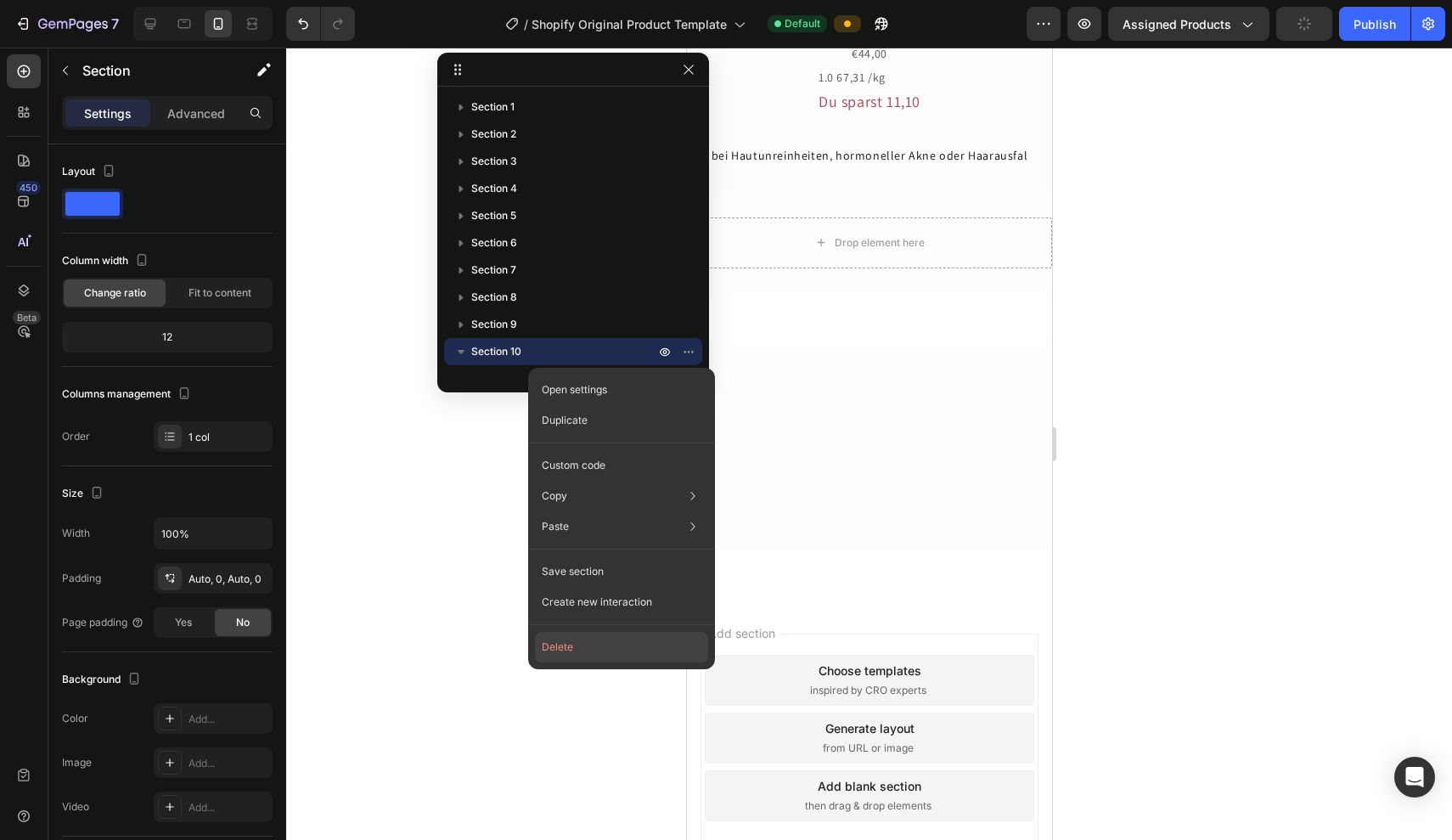
click at [584, 640] on button "Delete" at bounding box center [622, 648] width 174 height 31
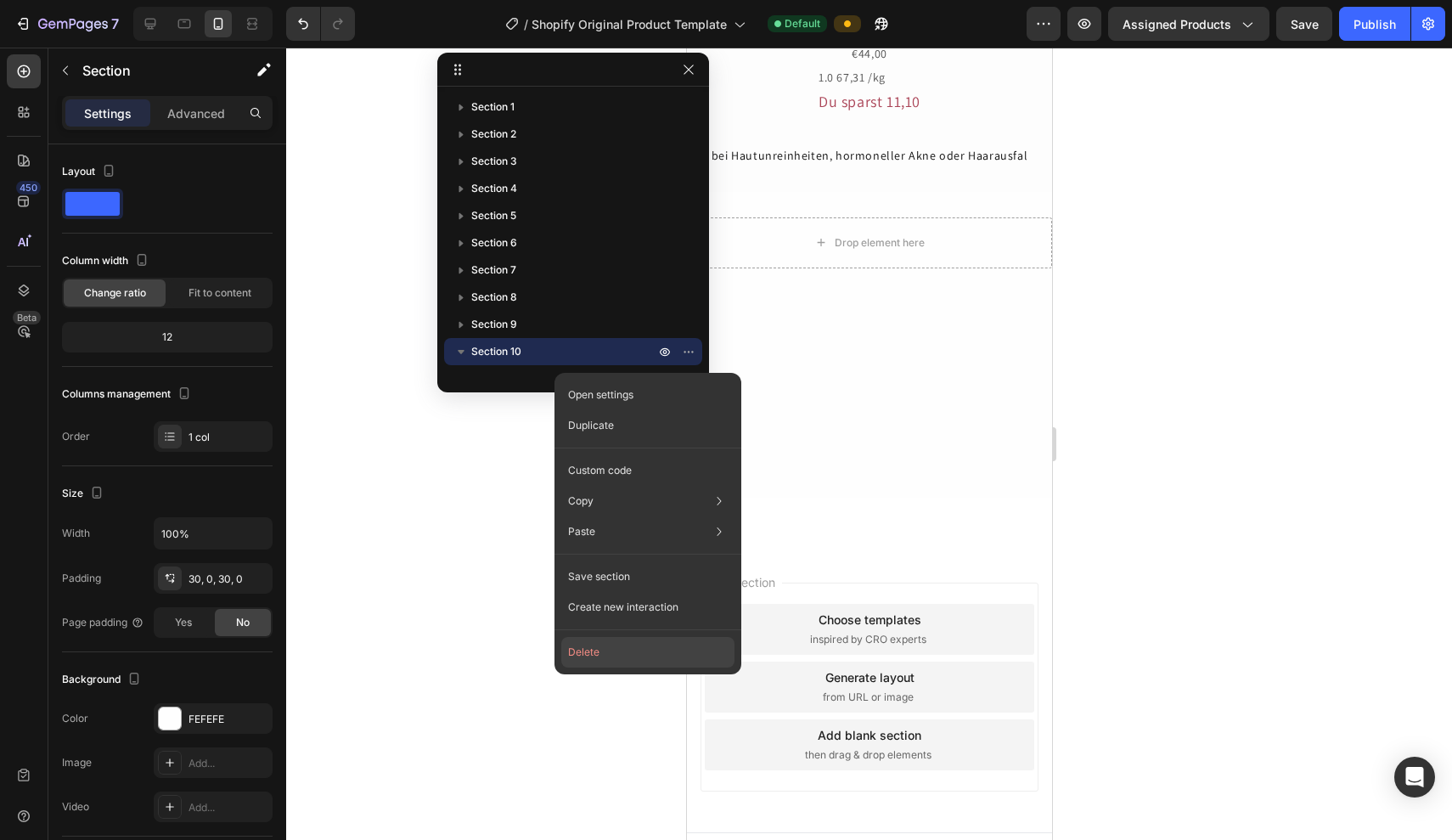
click at [595, 640] on button "Delete" at bounding box center [648, 653] width 174 height 31
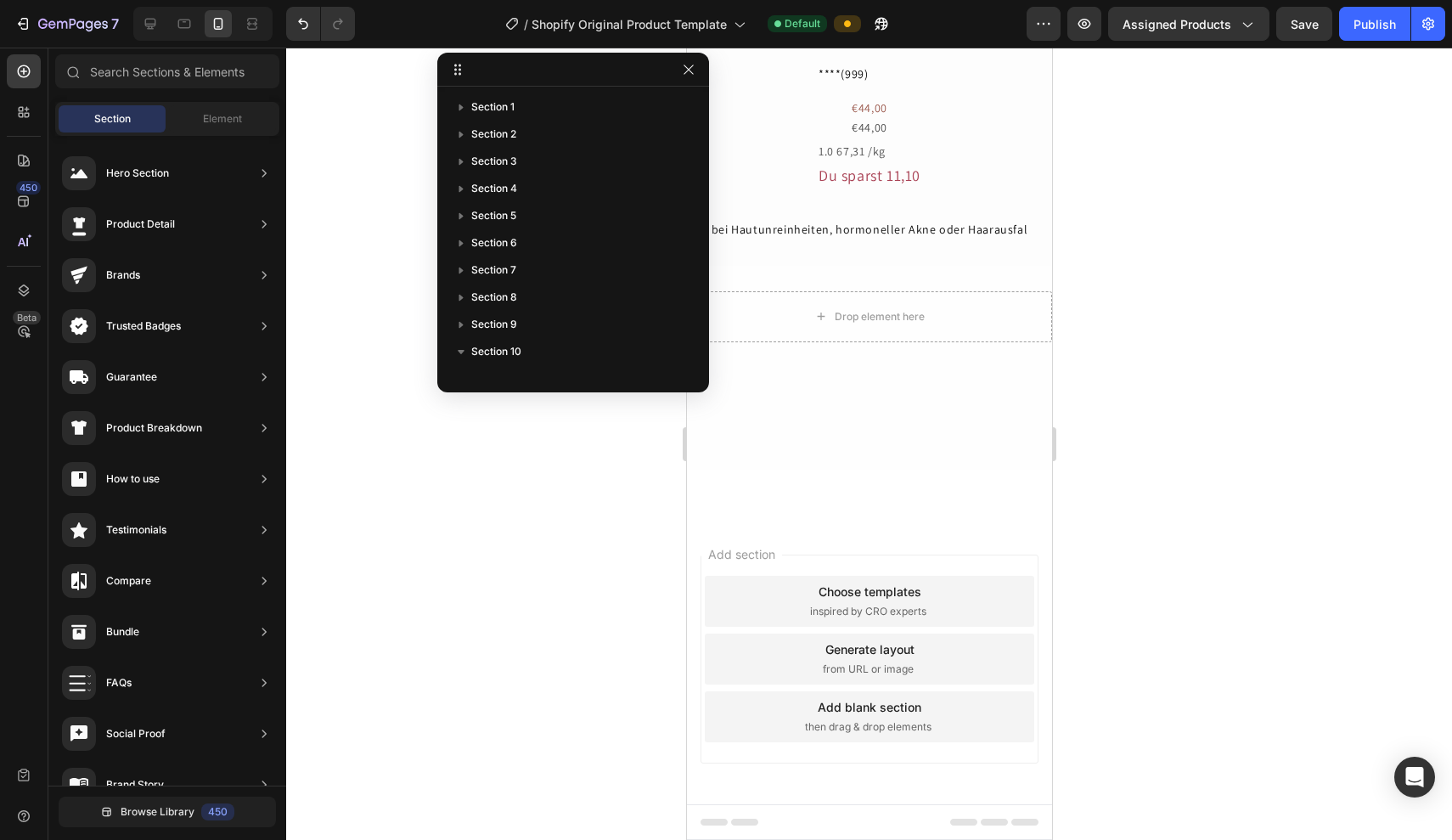
scroll to position [2830, 0]
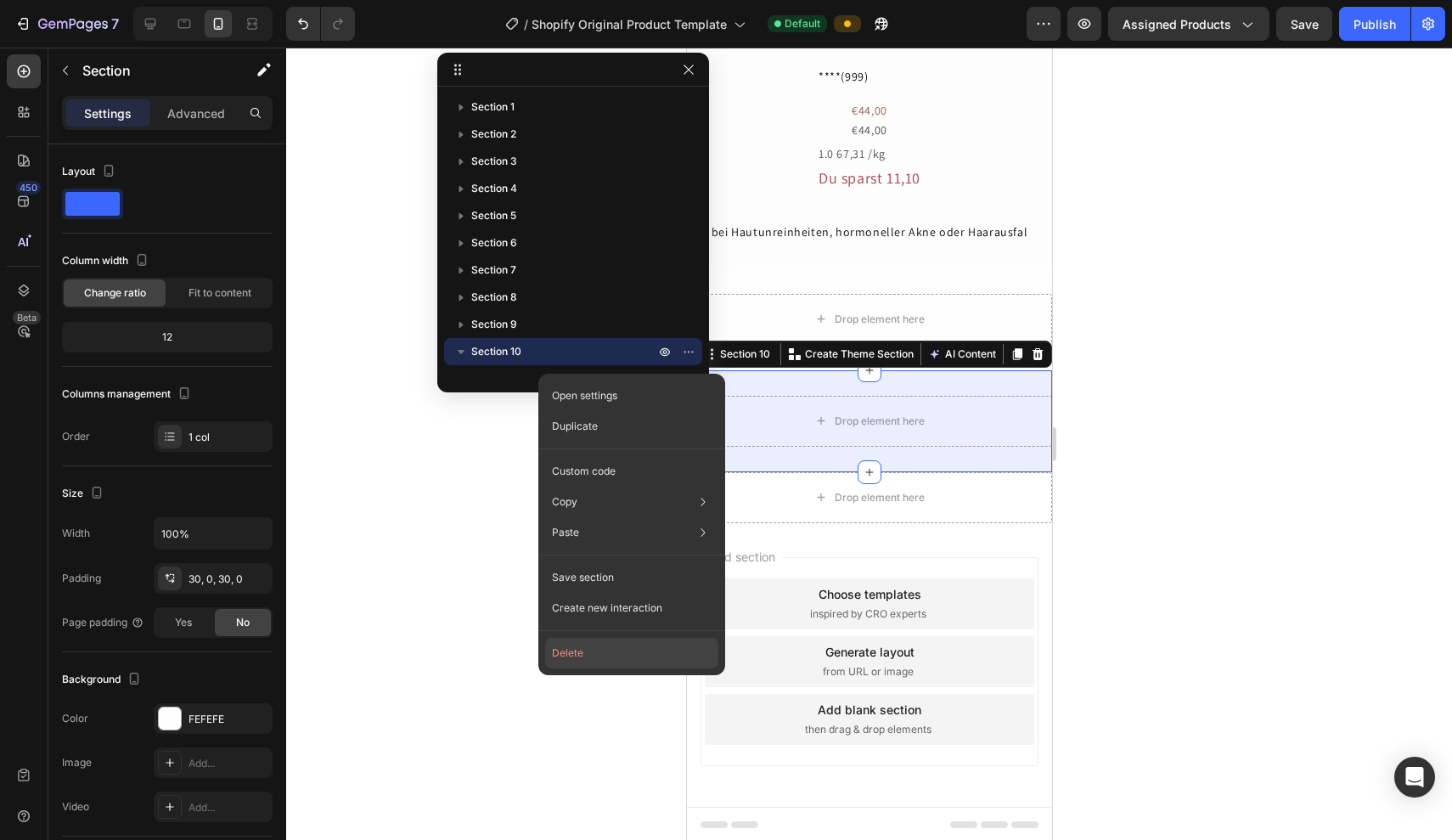
click at [575, 652] on button "Delete" at bounding box center [631, 654] width 174 height 31
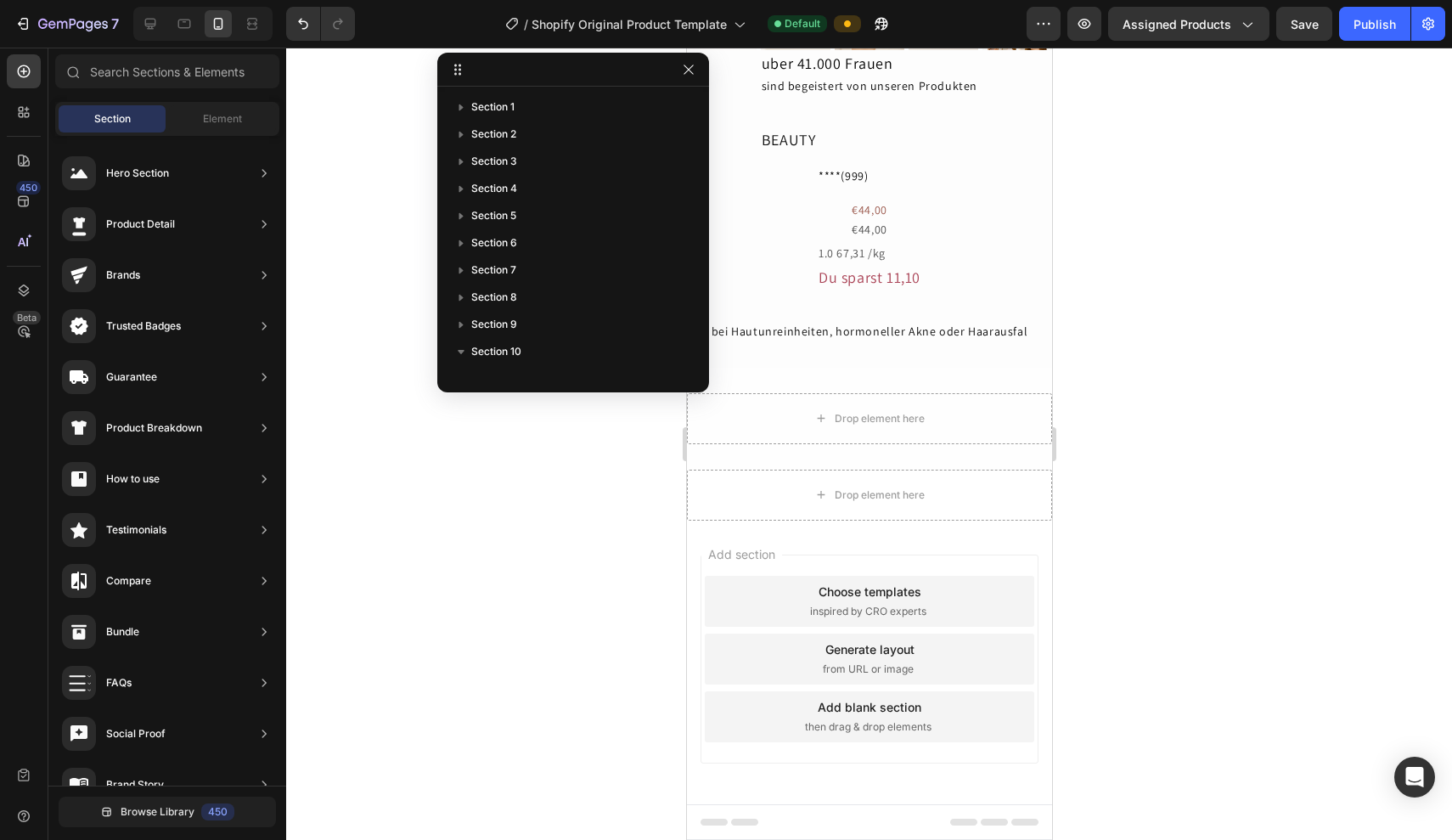
scroll to position [2729, 0]
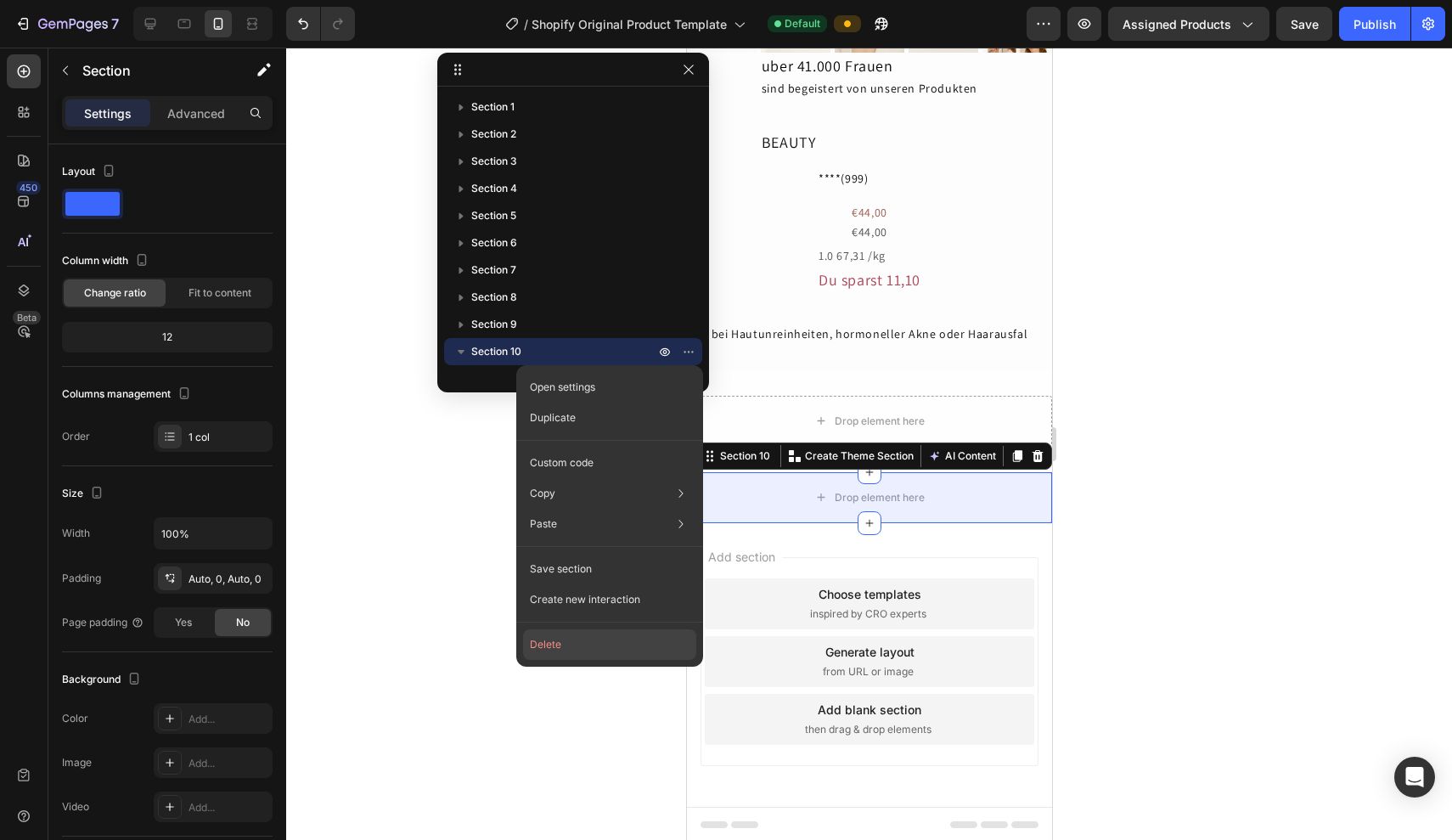
click at [572, 656] on button "Delete" at bounding box center [609, 645] width 174 height 31
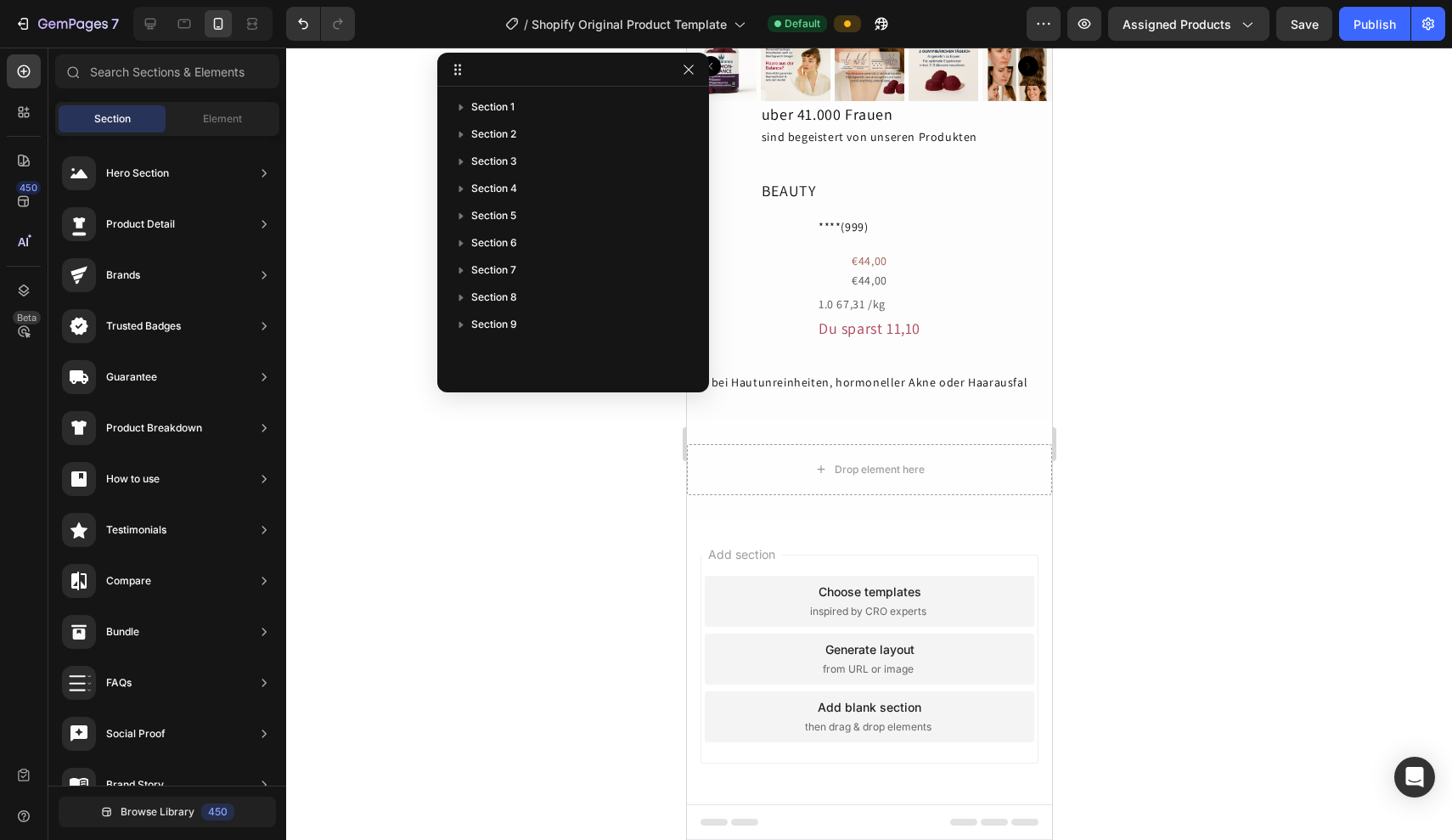
scroll to position [2677, 0]
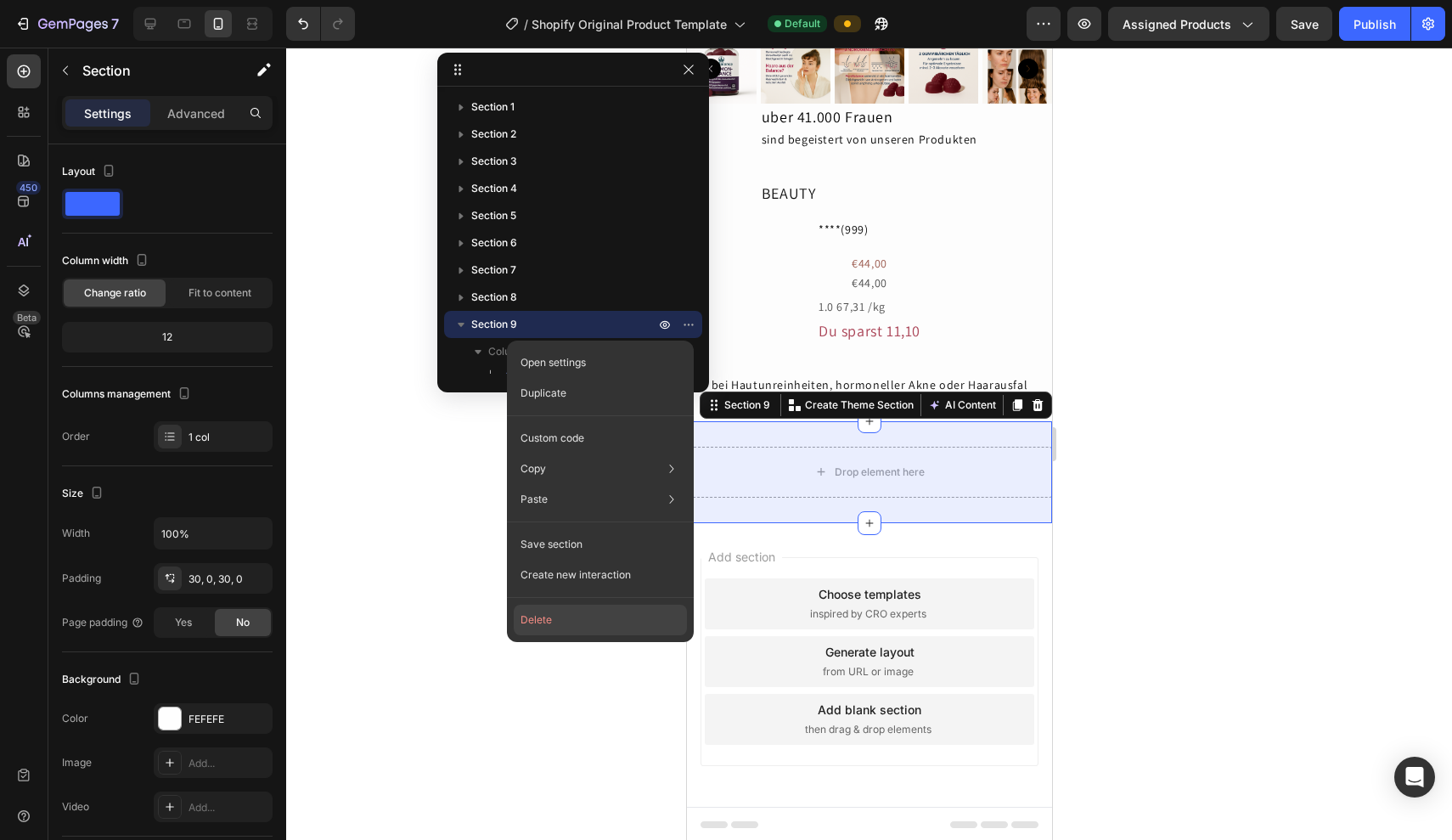
click at [558, 607] on button "Delete" at bounding box center [600, 621] width 174 height 31
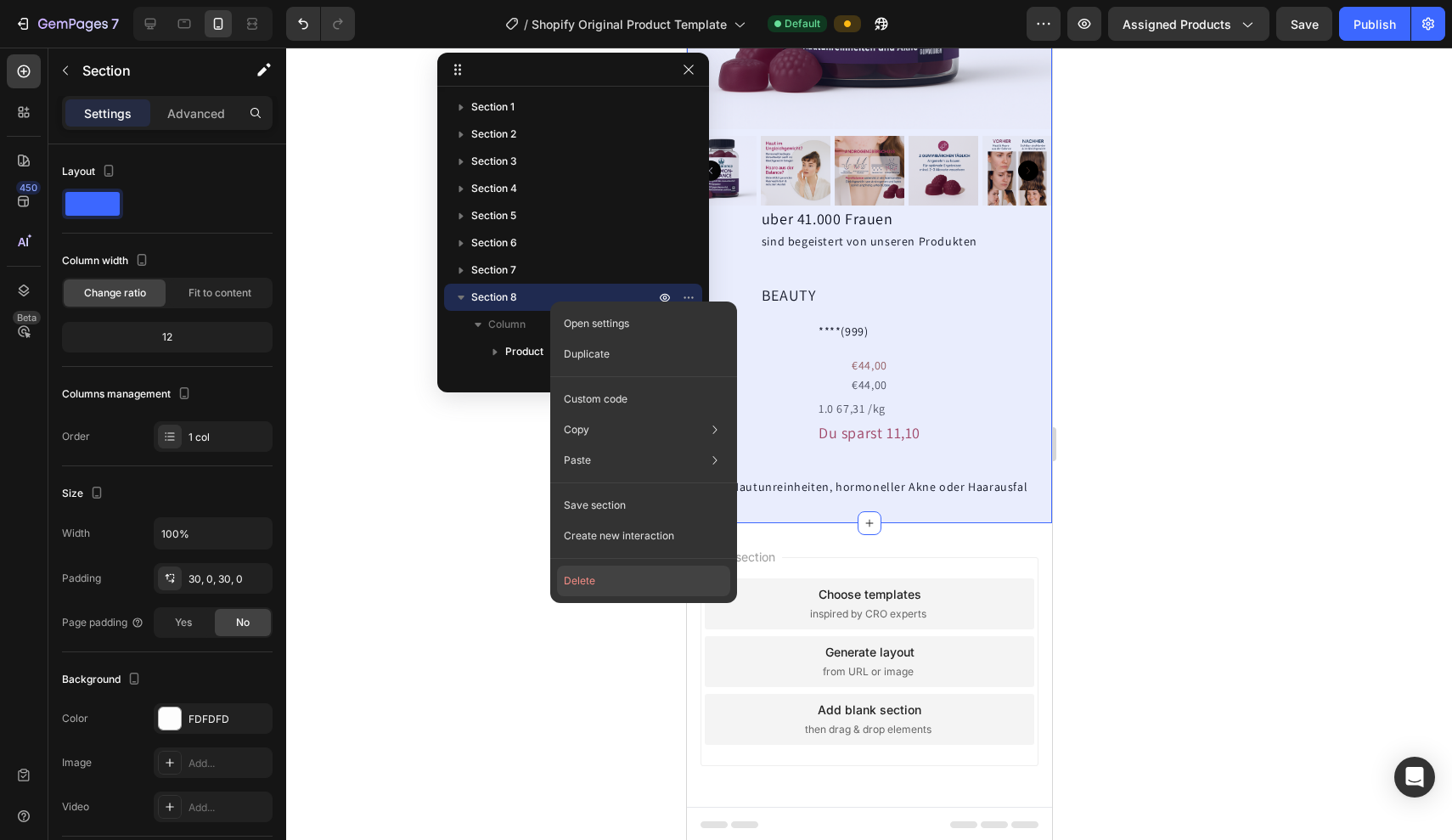
click at [585, 577] on button "Delete" at bounding box center [643, 581] width 174 height 31
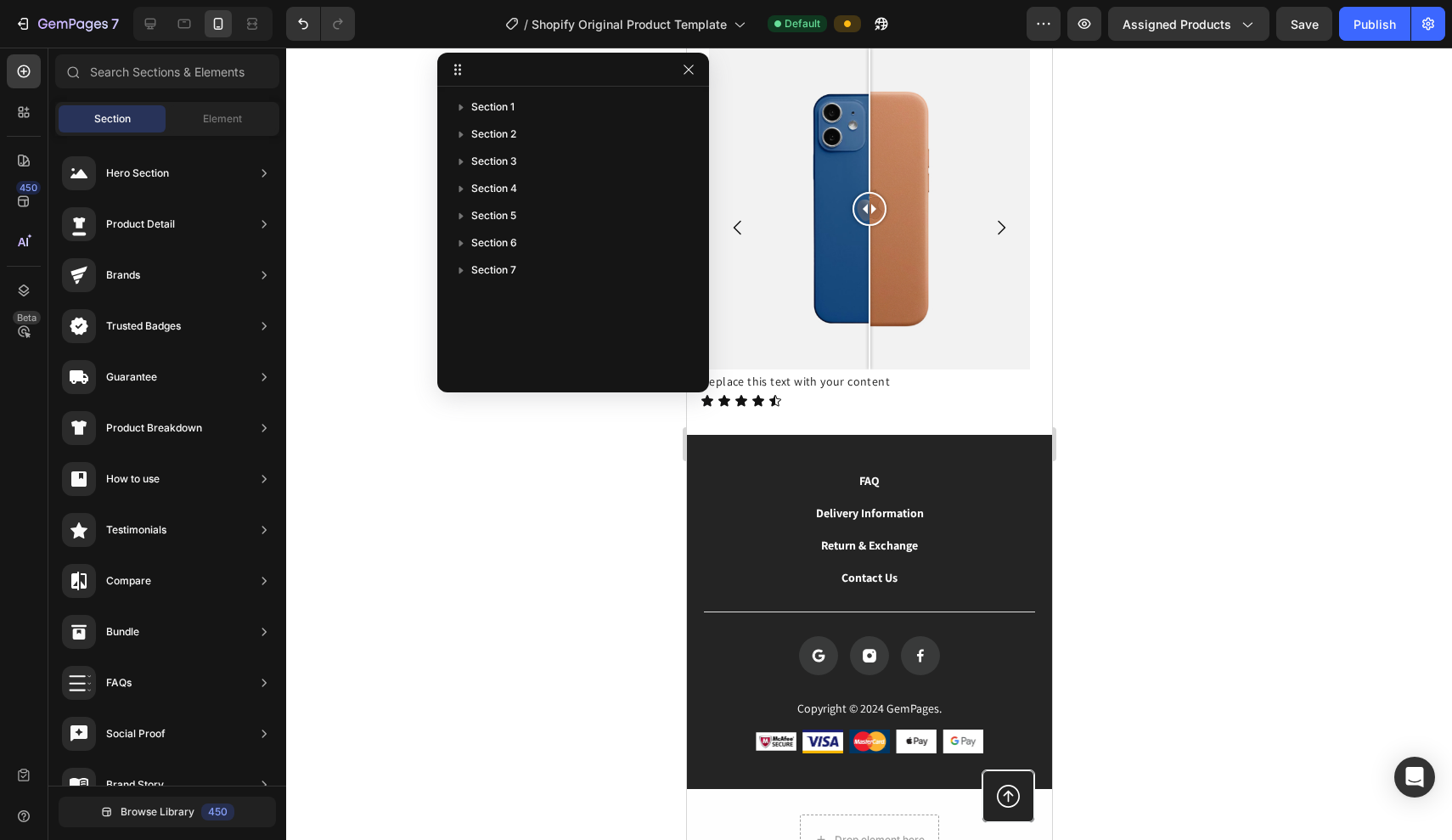
scroll to position [1254, 0]
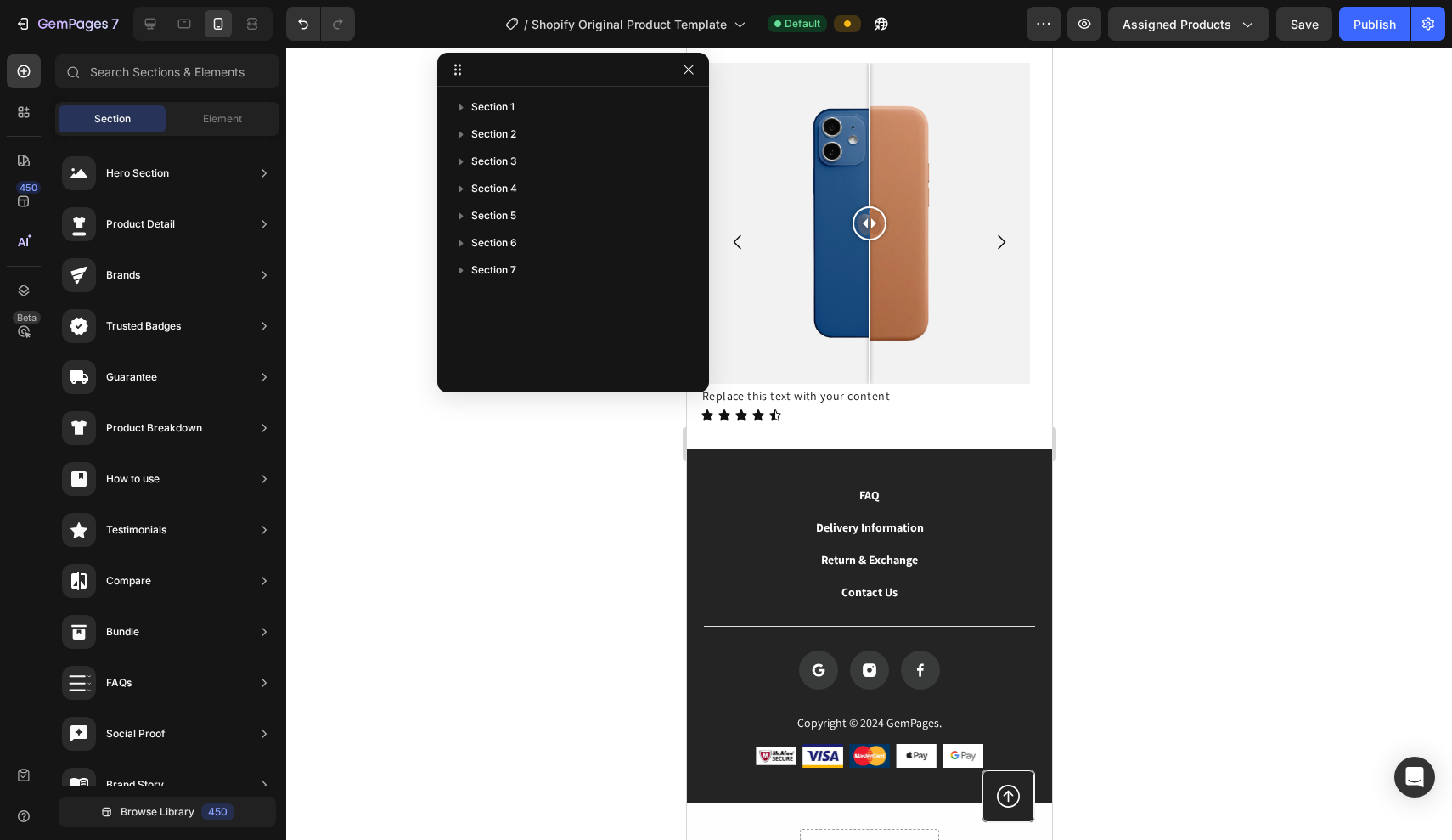
click at [1165, 489] on div at bounding box center [869, 443] width 1166 height 792
click at [694, 65] on icon "button" at bounding box center [689, 70] width 14 height 14
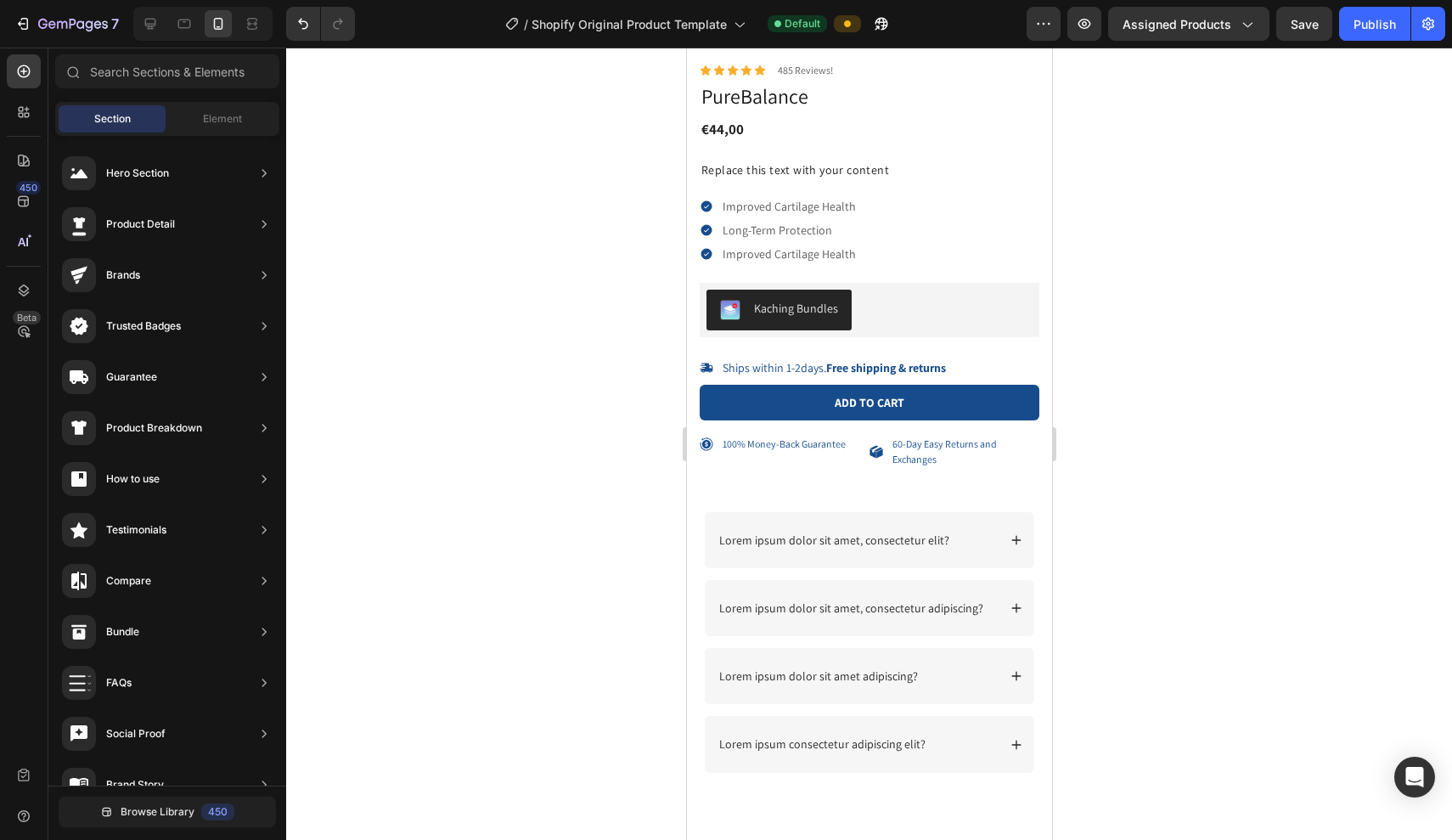
scroll to position [457, 0]
click at [194, 118] on div "Element" at bounding box center [222, 119] width 107 height 27
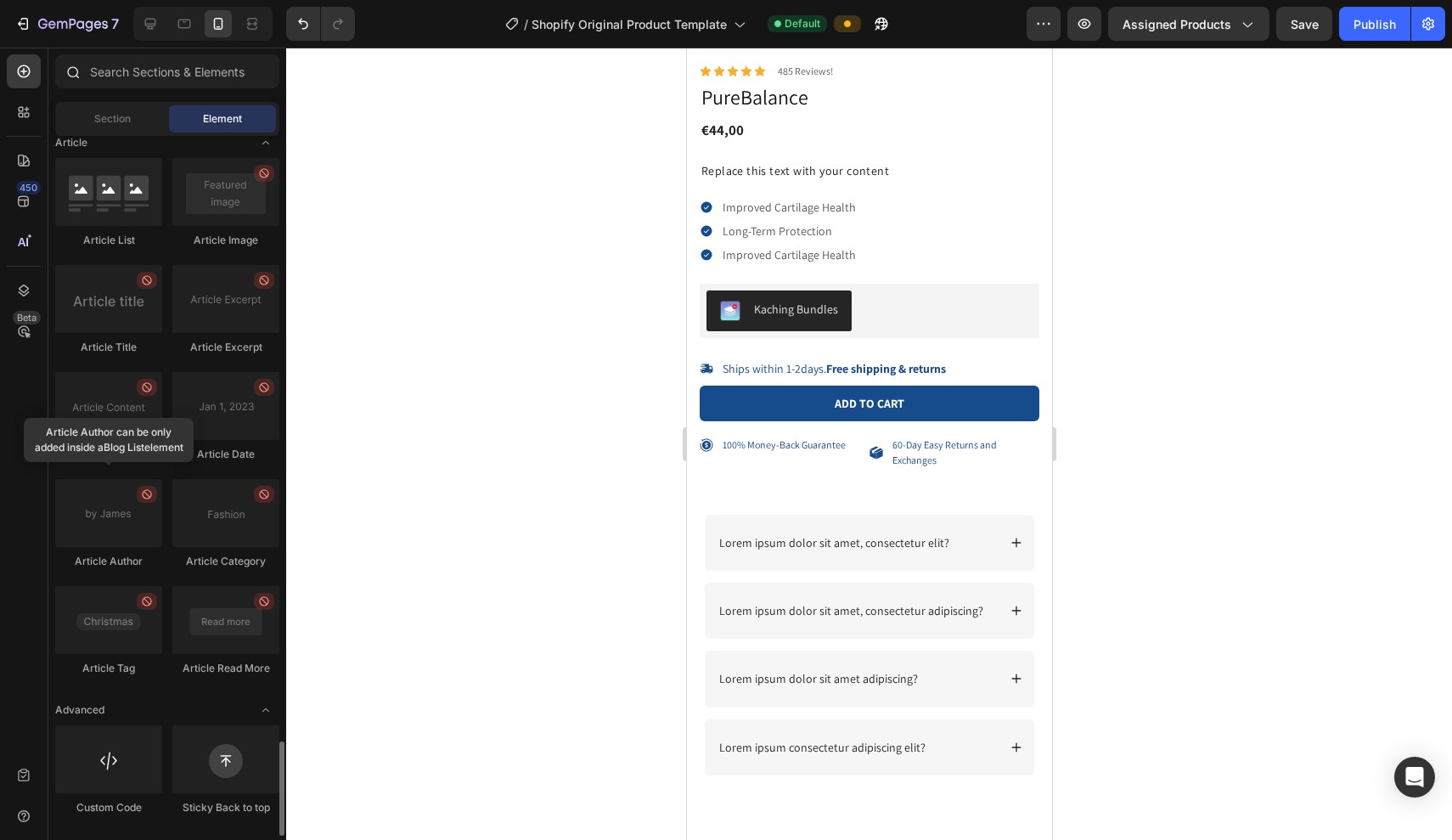
click at [132, 89] on div at bounding box center [167, 75] width 238 height 41
click at [133, 77] on input "text" at bounding box center [167, 71] width 224 height 34
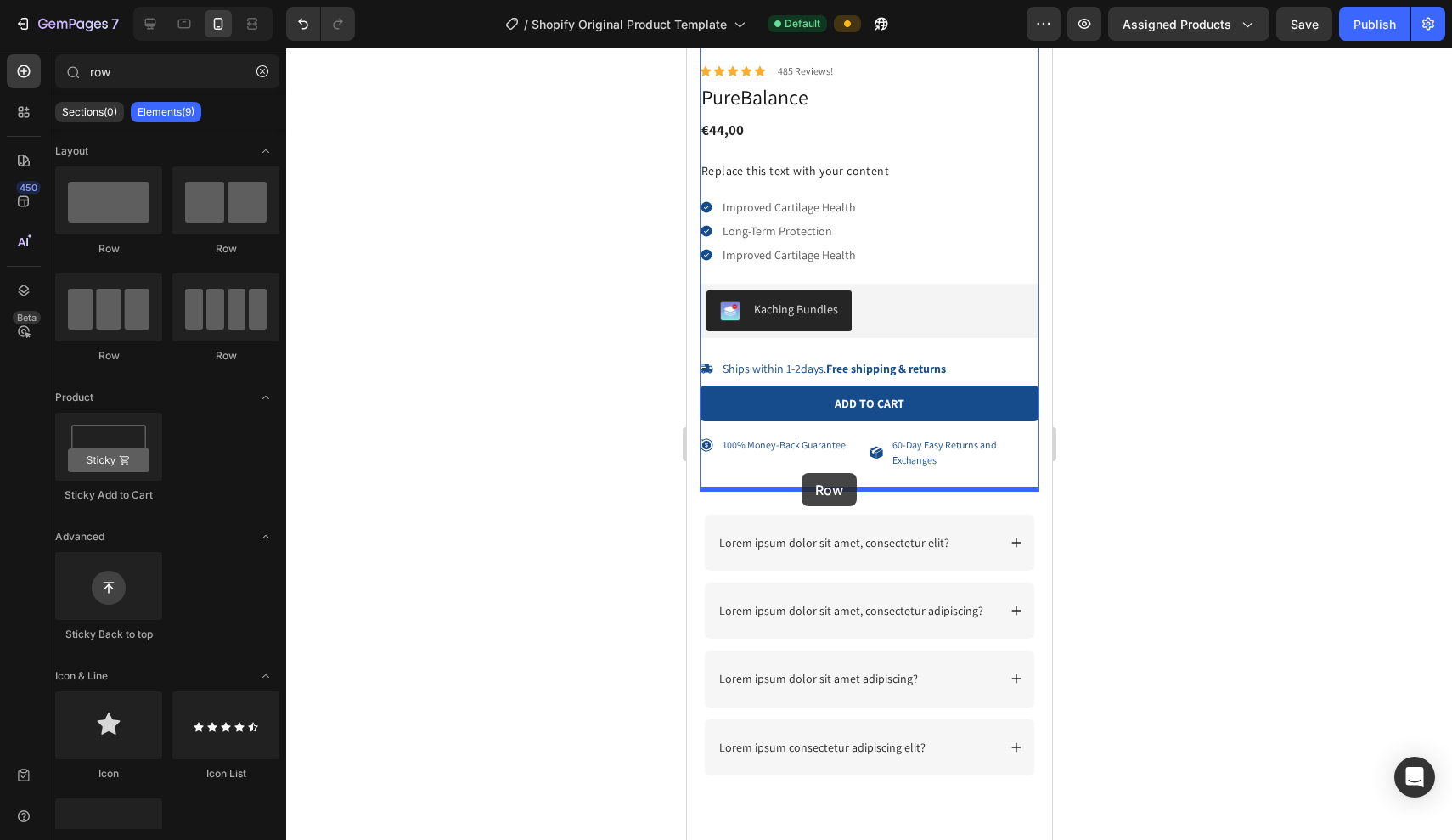
drag, startPoint x: 813, startPoint y: 249, endPoint x: 801, endPoint y: 473, distance: 224.3
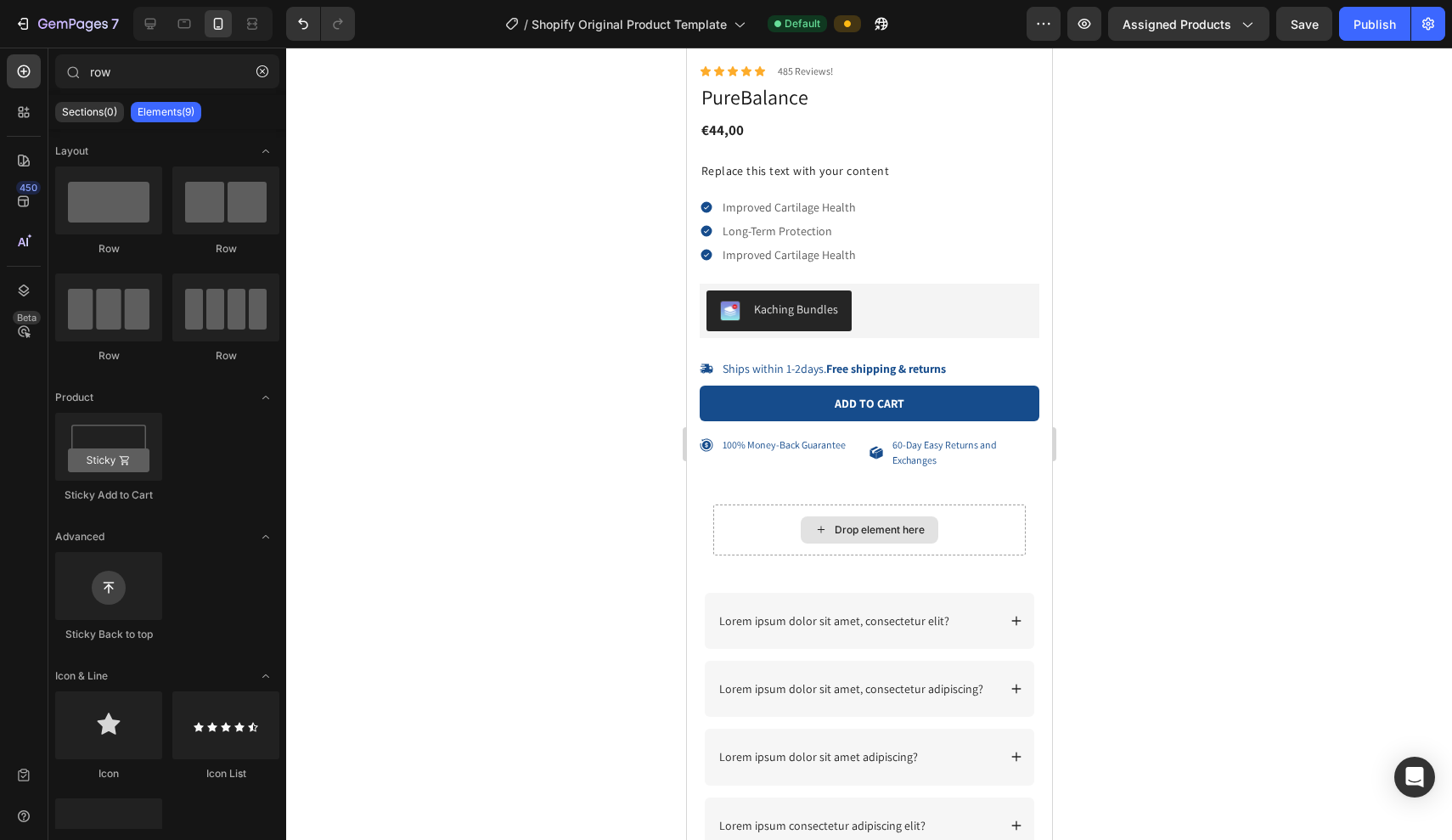
click at [863, 523] on div "Drop element here" at bounding box center [879, 530] width 90 height 14
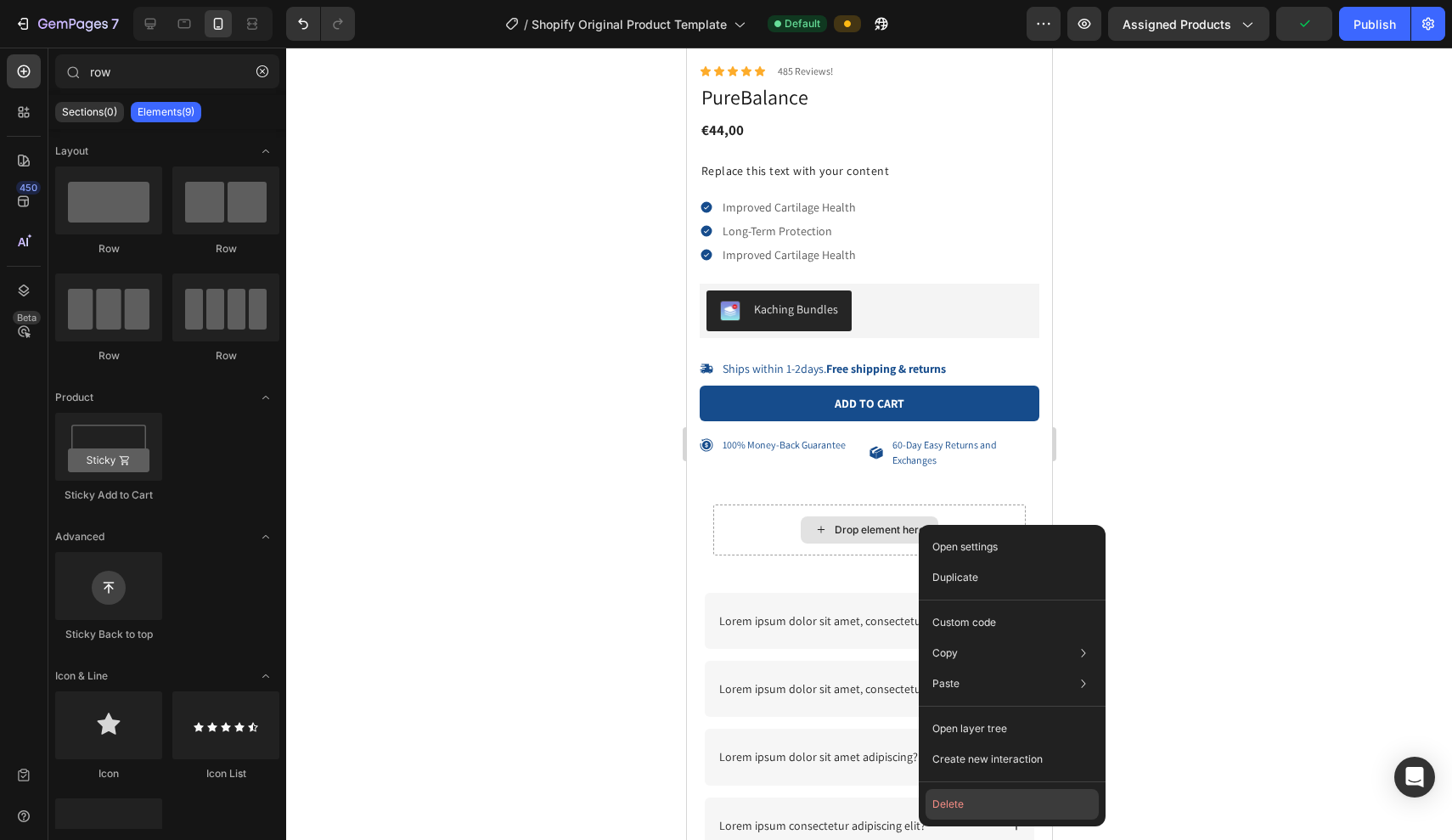
click at [946, 813] on button "Delete" at bounding box center [1013, 805] width 174 height 31
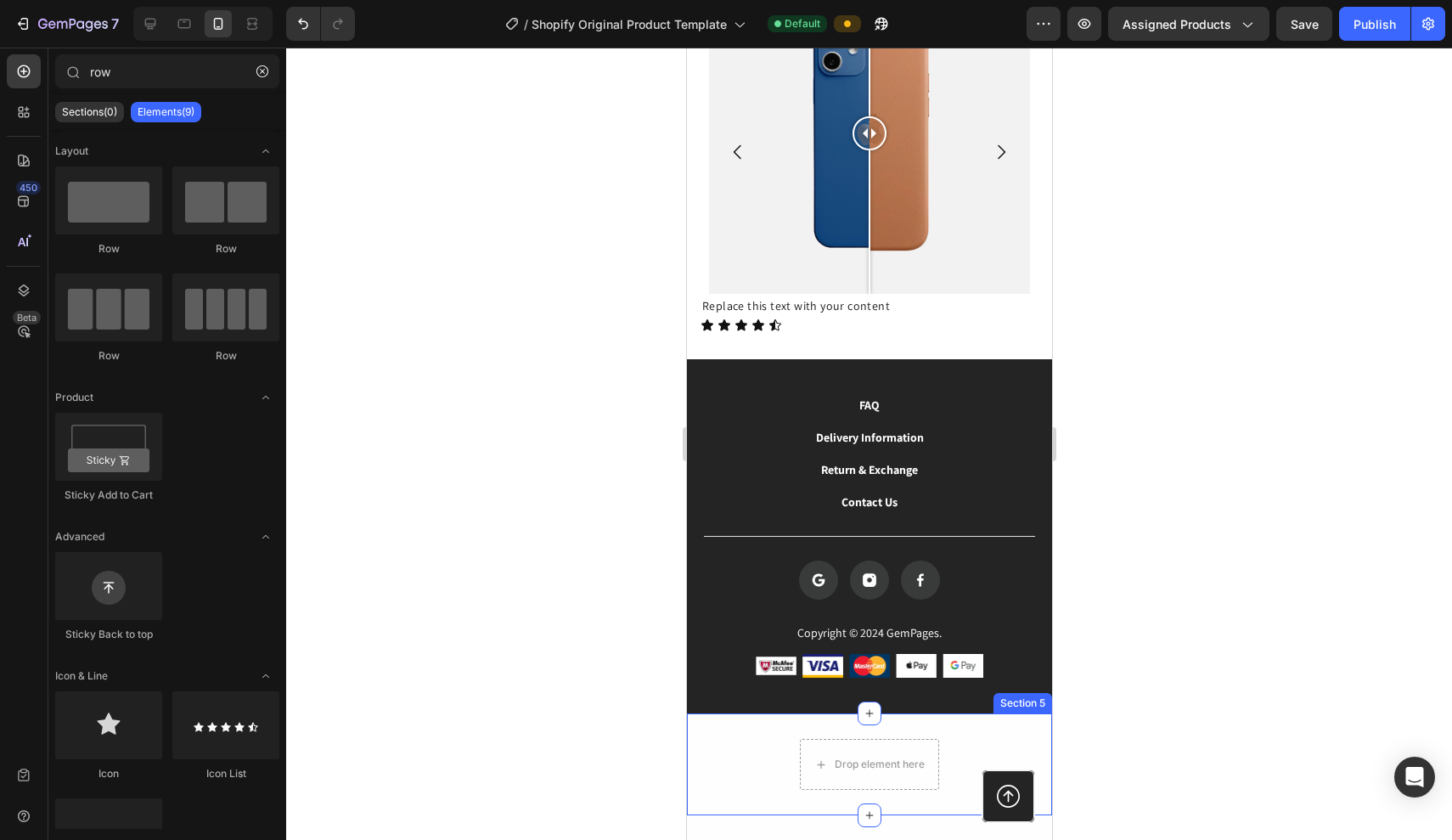
scroll to position [1341, 0]
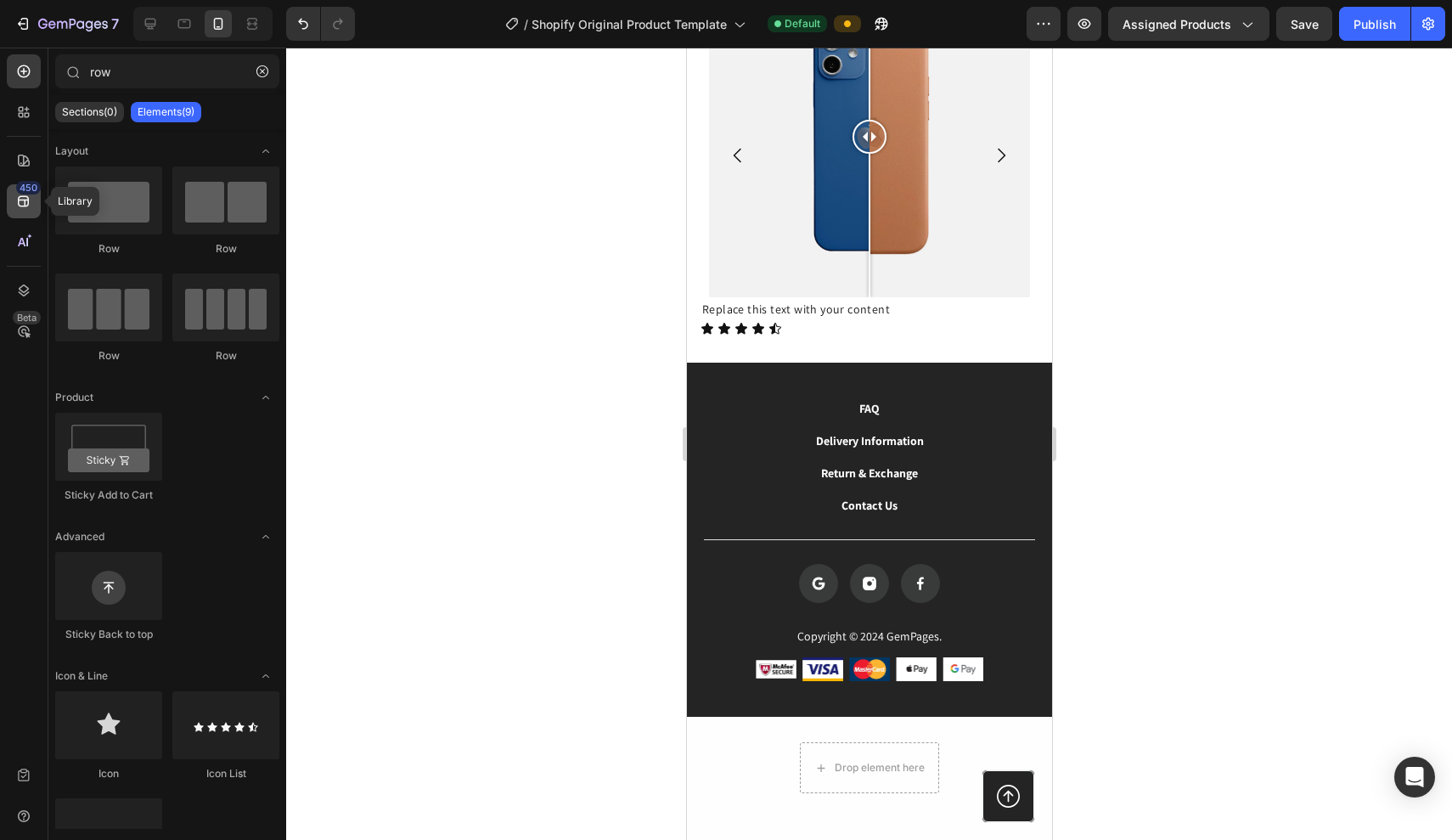
click at [19, 189] on div "450" at bounding box center [28, 188] width 24 height 14
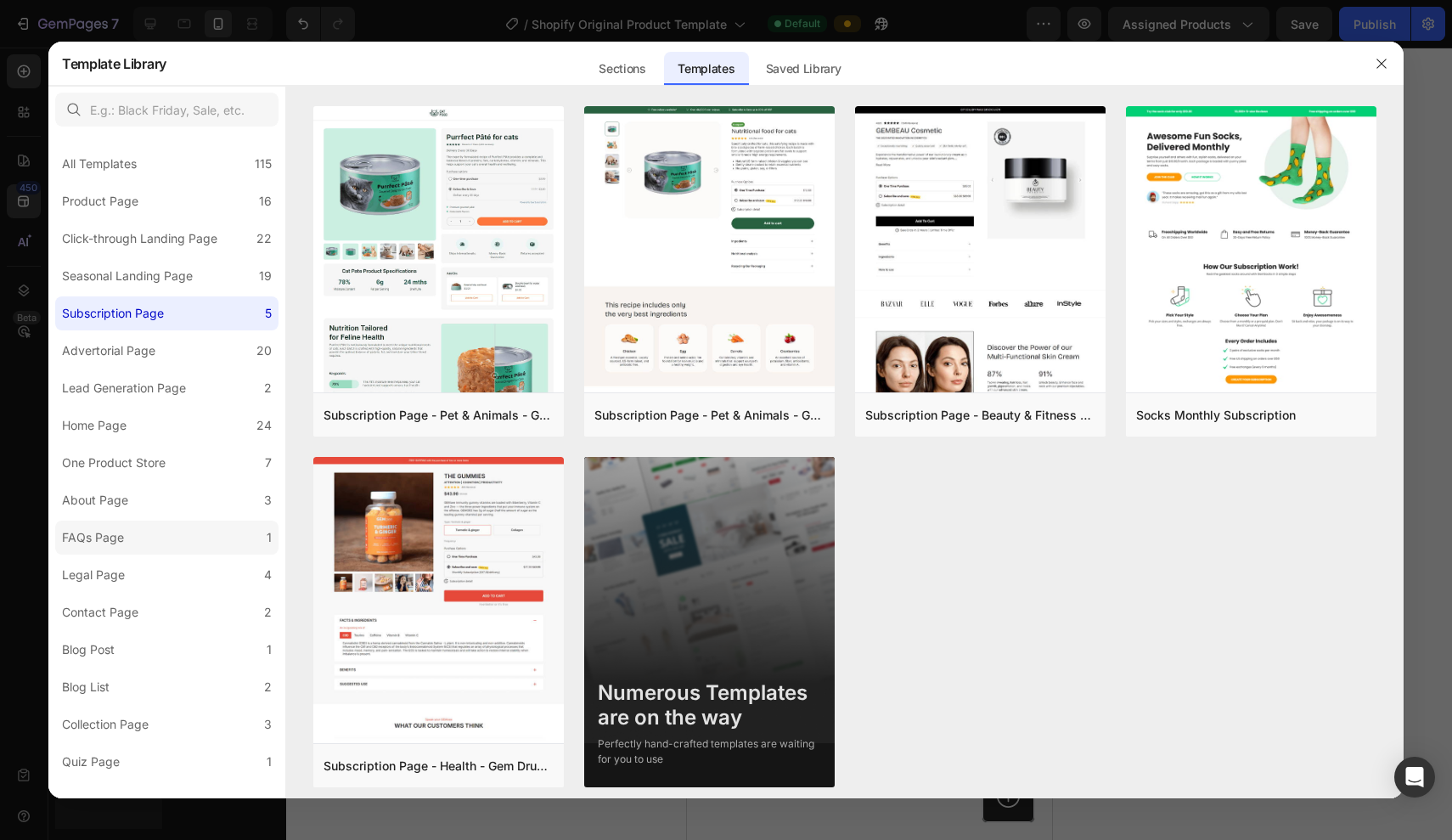
click at [108, 528] on label "FAQs Page 1" at bounding box center [167, 537] width 223 height 34
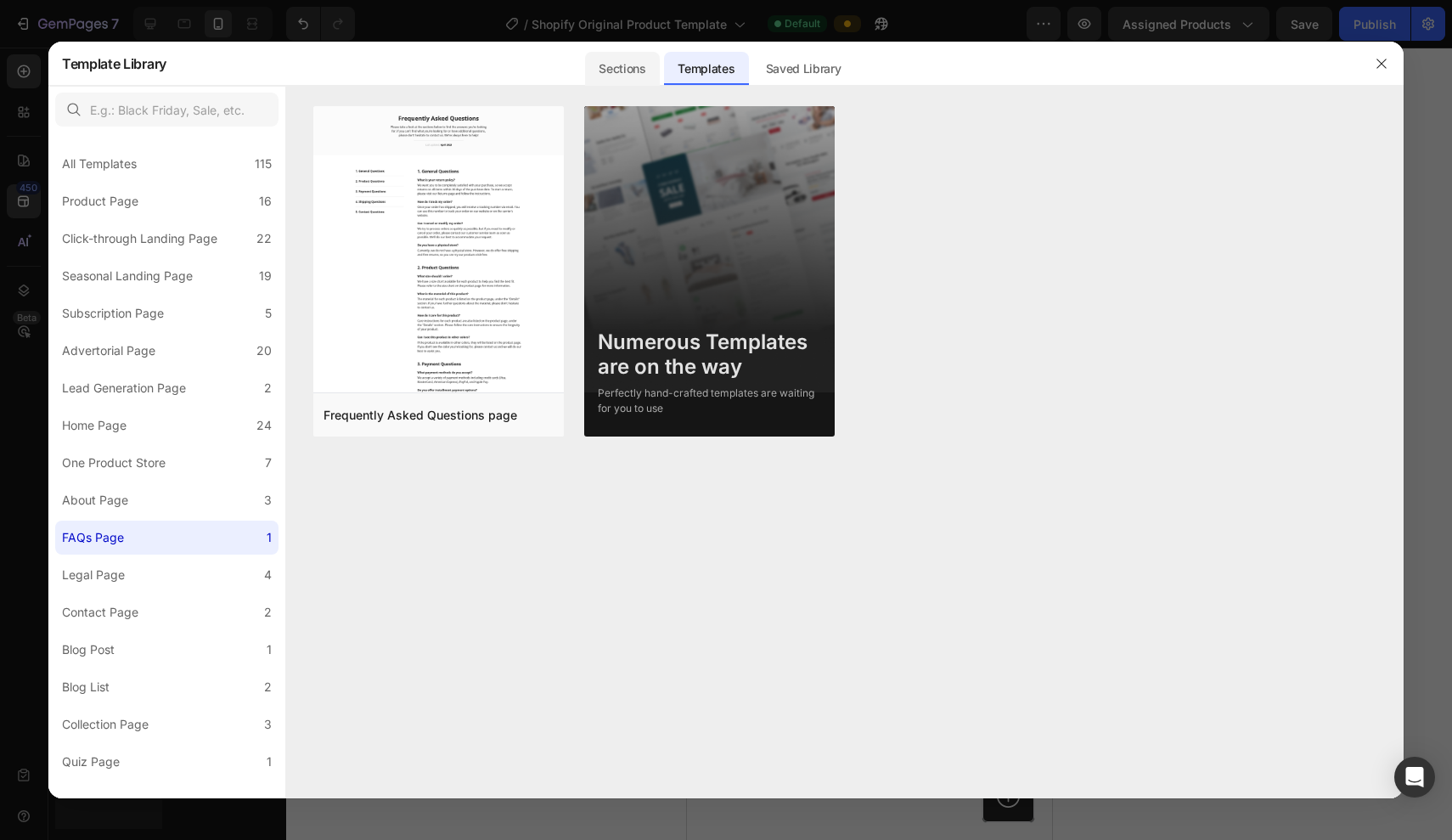
click at [612, 55] on div "Sections" at bounding box center [622, 68] width 74 height 34
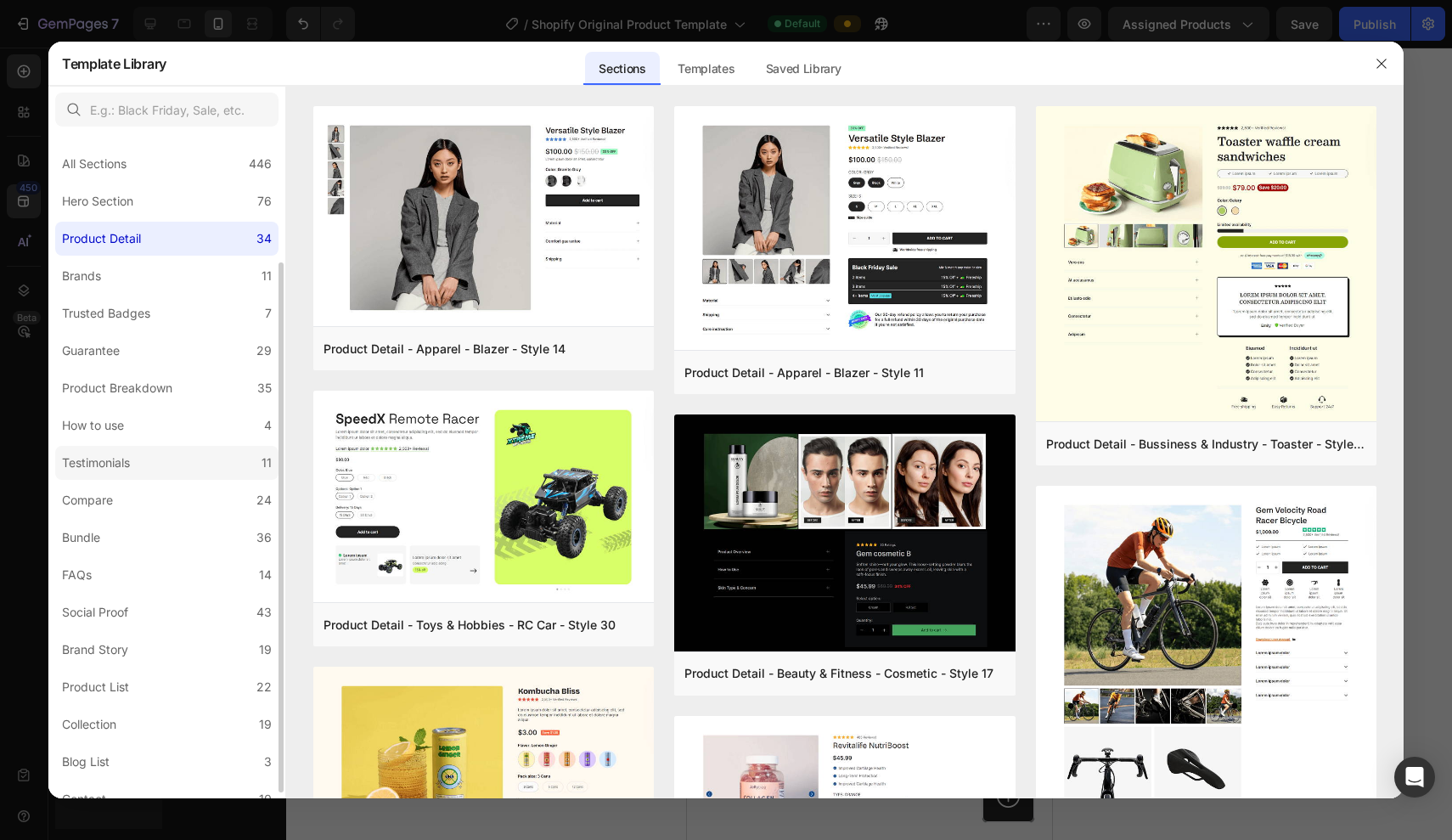
scroll to position [168, 0]
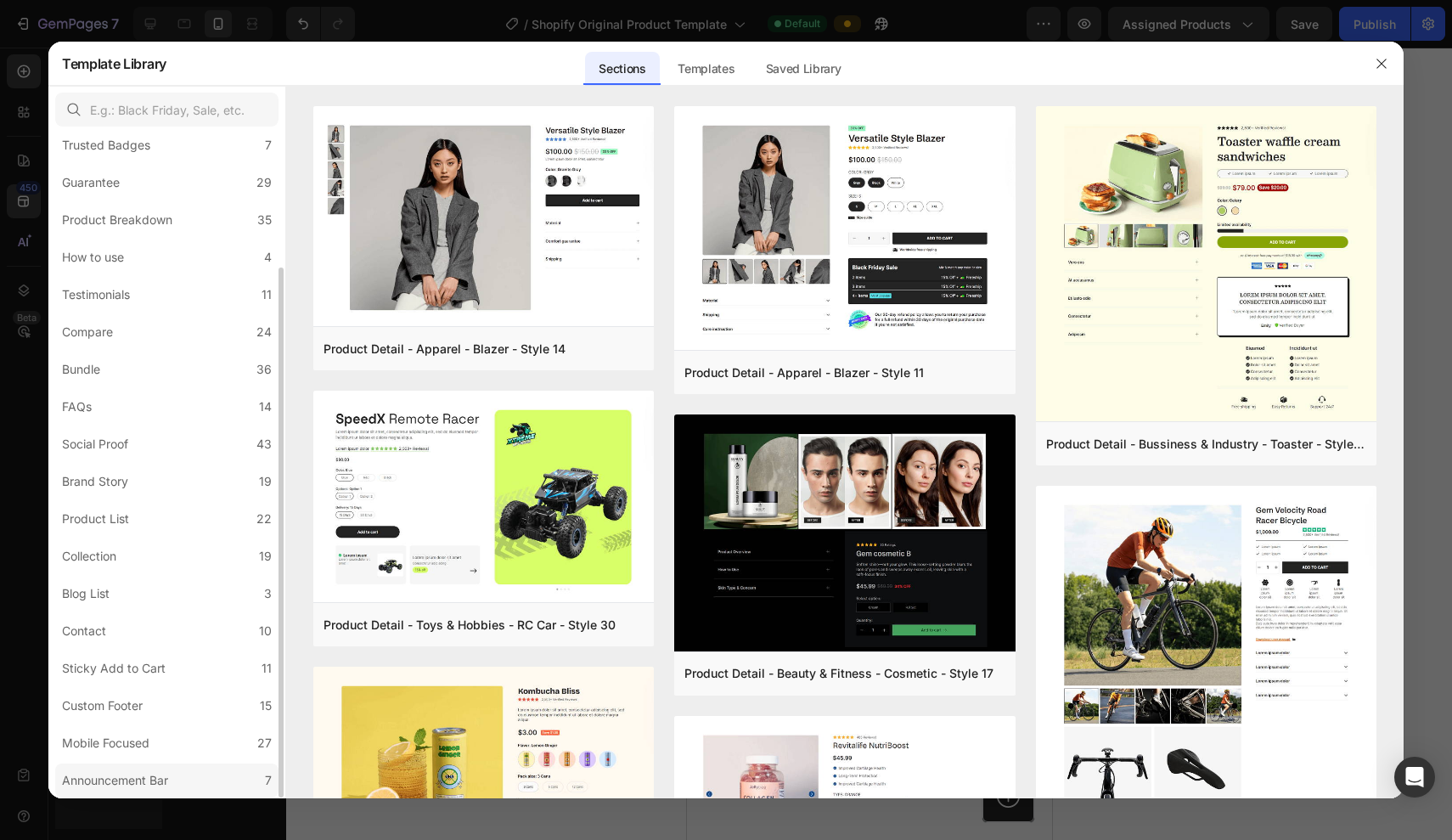
click at [116, 792] on label "Announcement Bar 7" at bounding box center [167, 780] width 223 height 34
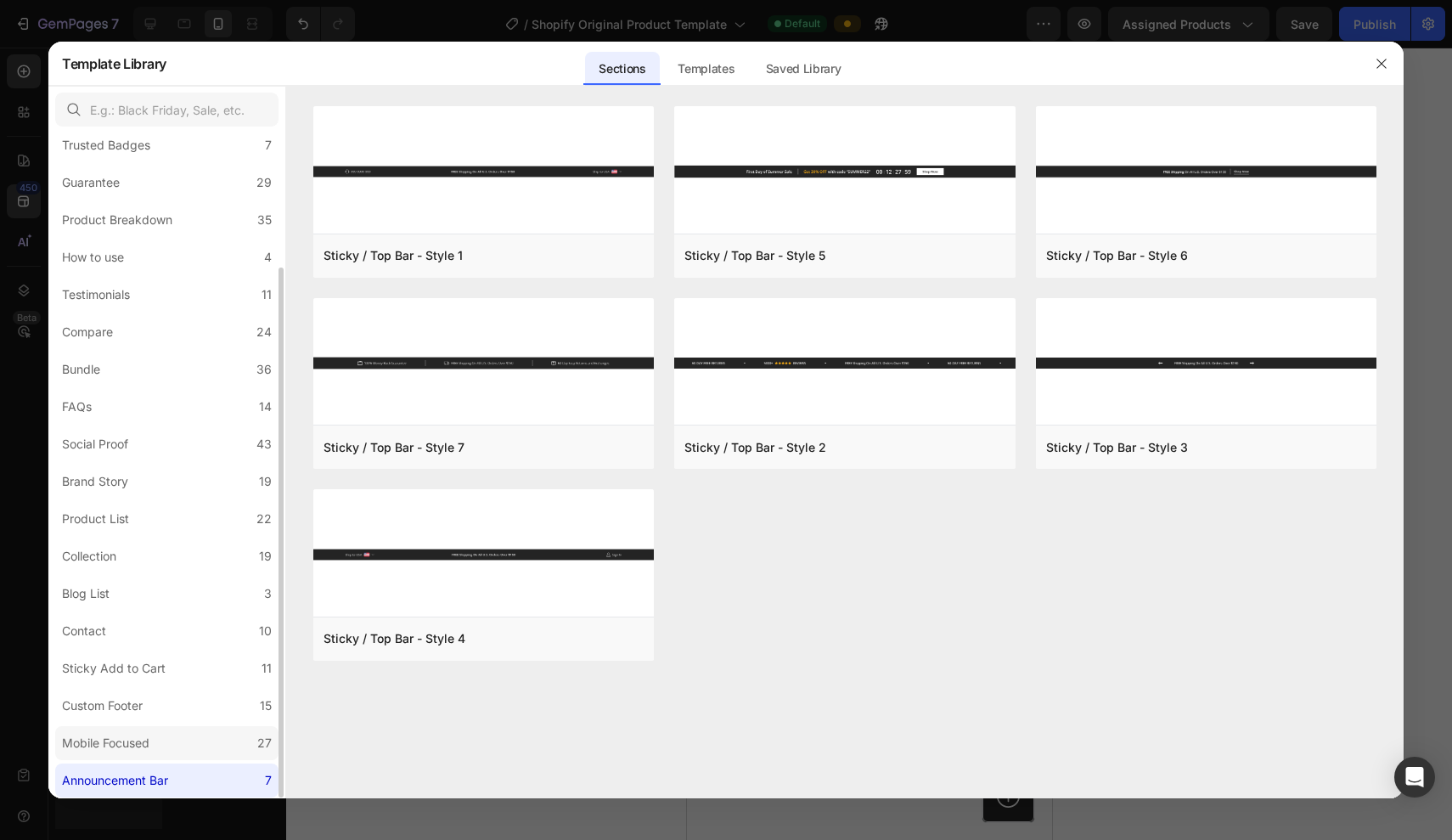
click at [111, 730] on label "Mobile Focused 27" at bounding box center [167, 743] width 223 height 34
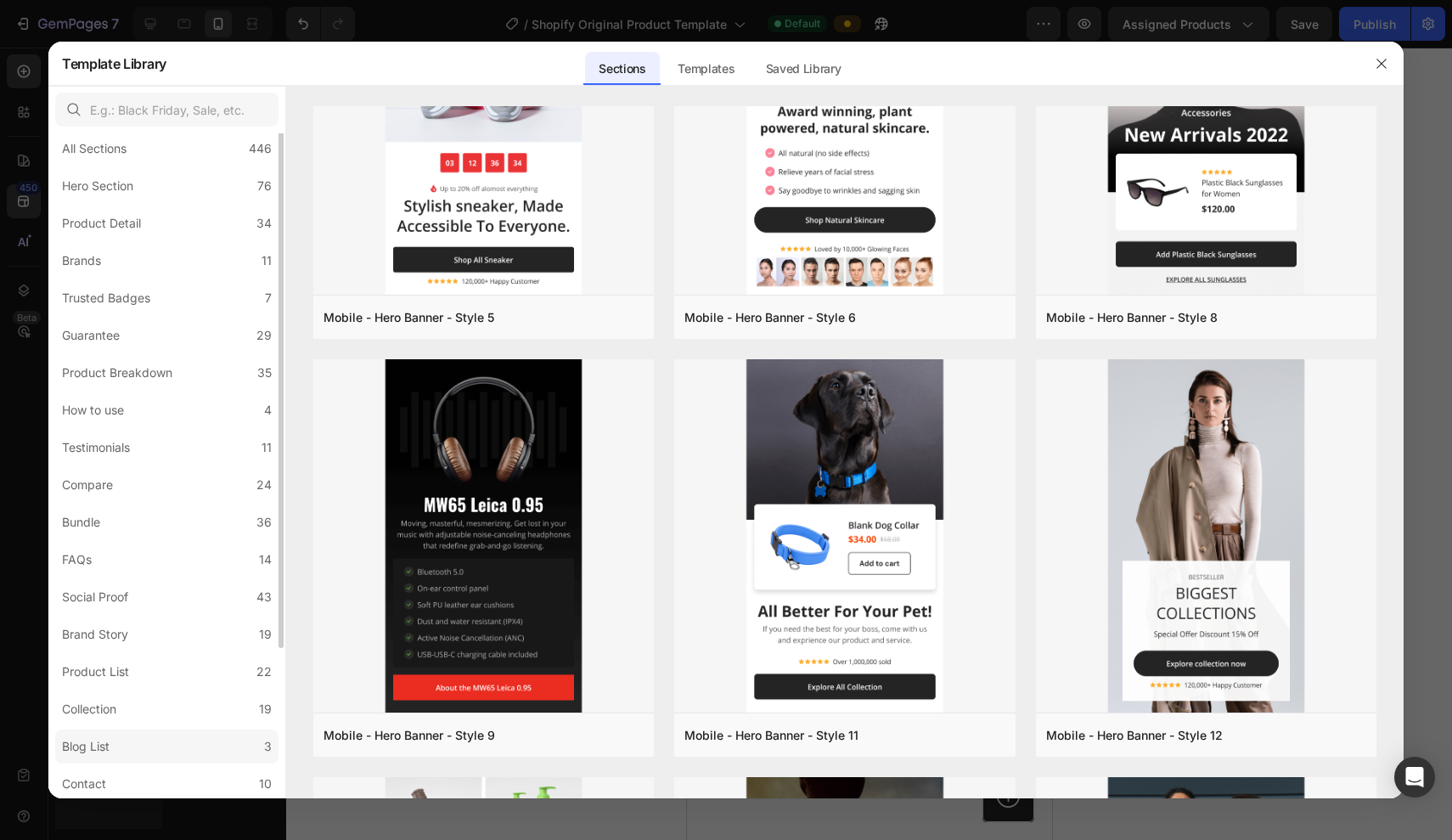
scroll to position [0, 0]
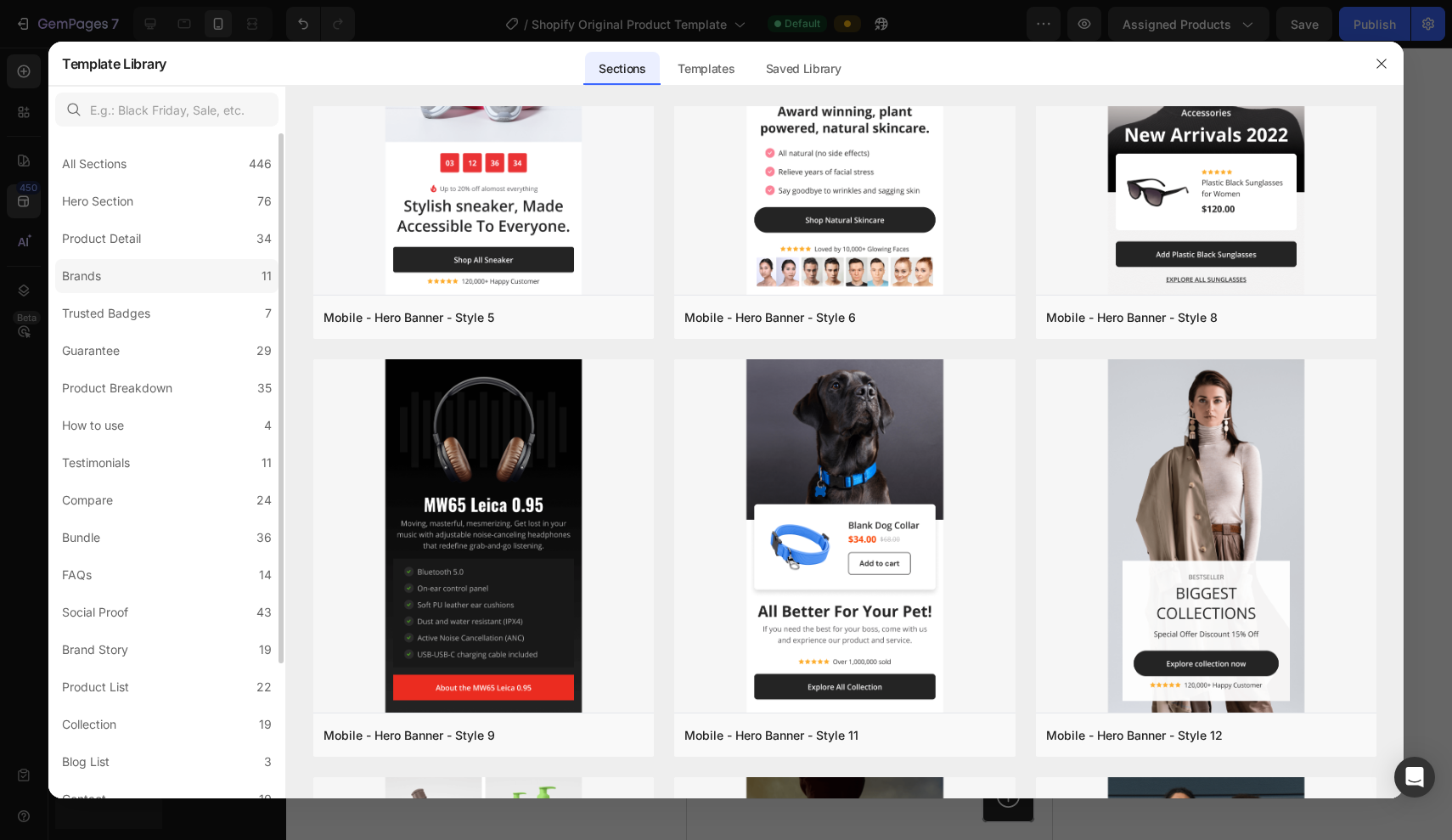
click at [180, 267] on label "Brands 11" at bounding box center [167, 275] width 223 height 34
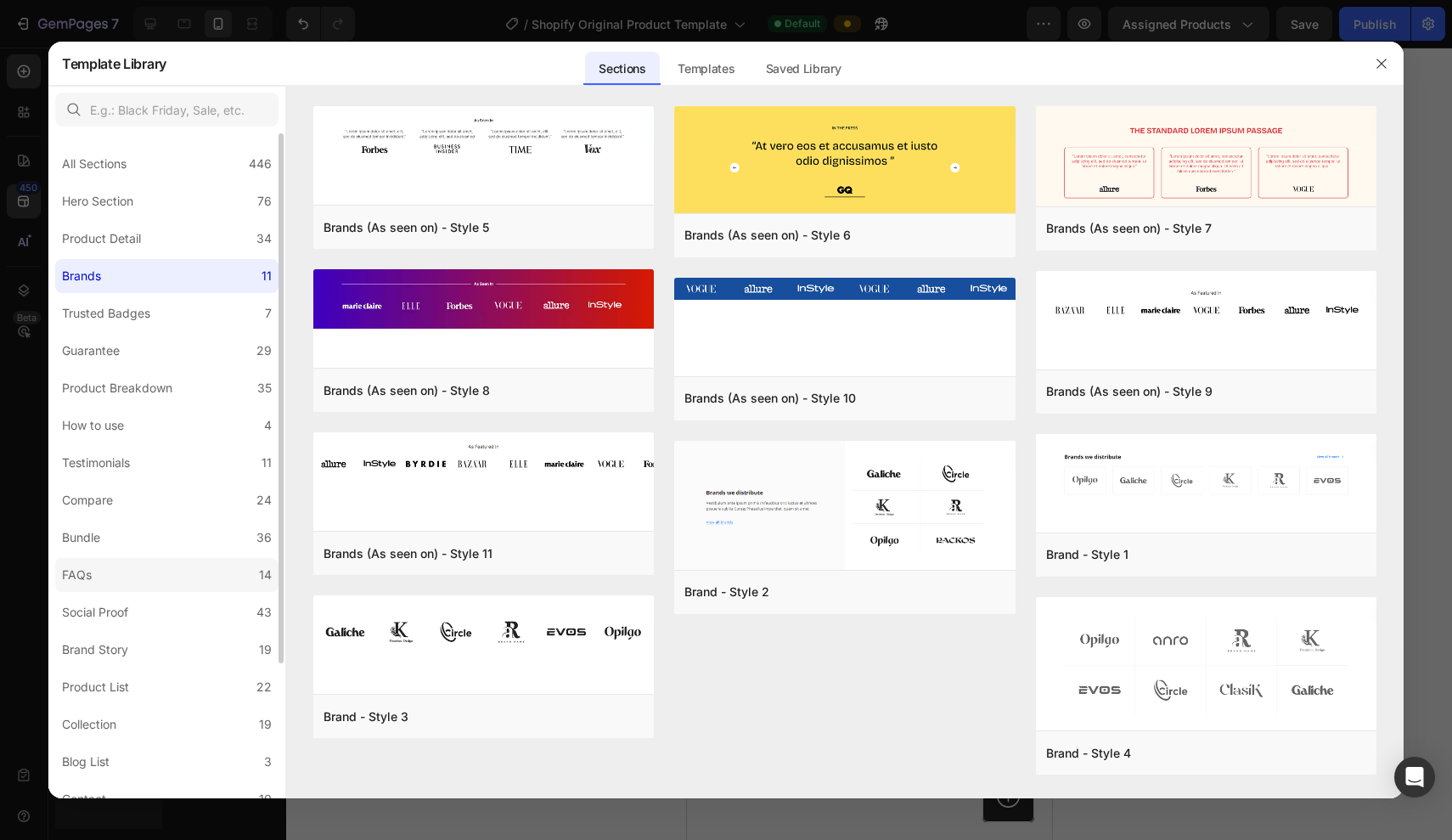
click at [100, 565] on label "FAQs 14" at bounding box center [167, 574] width 223 height 34
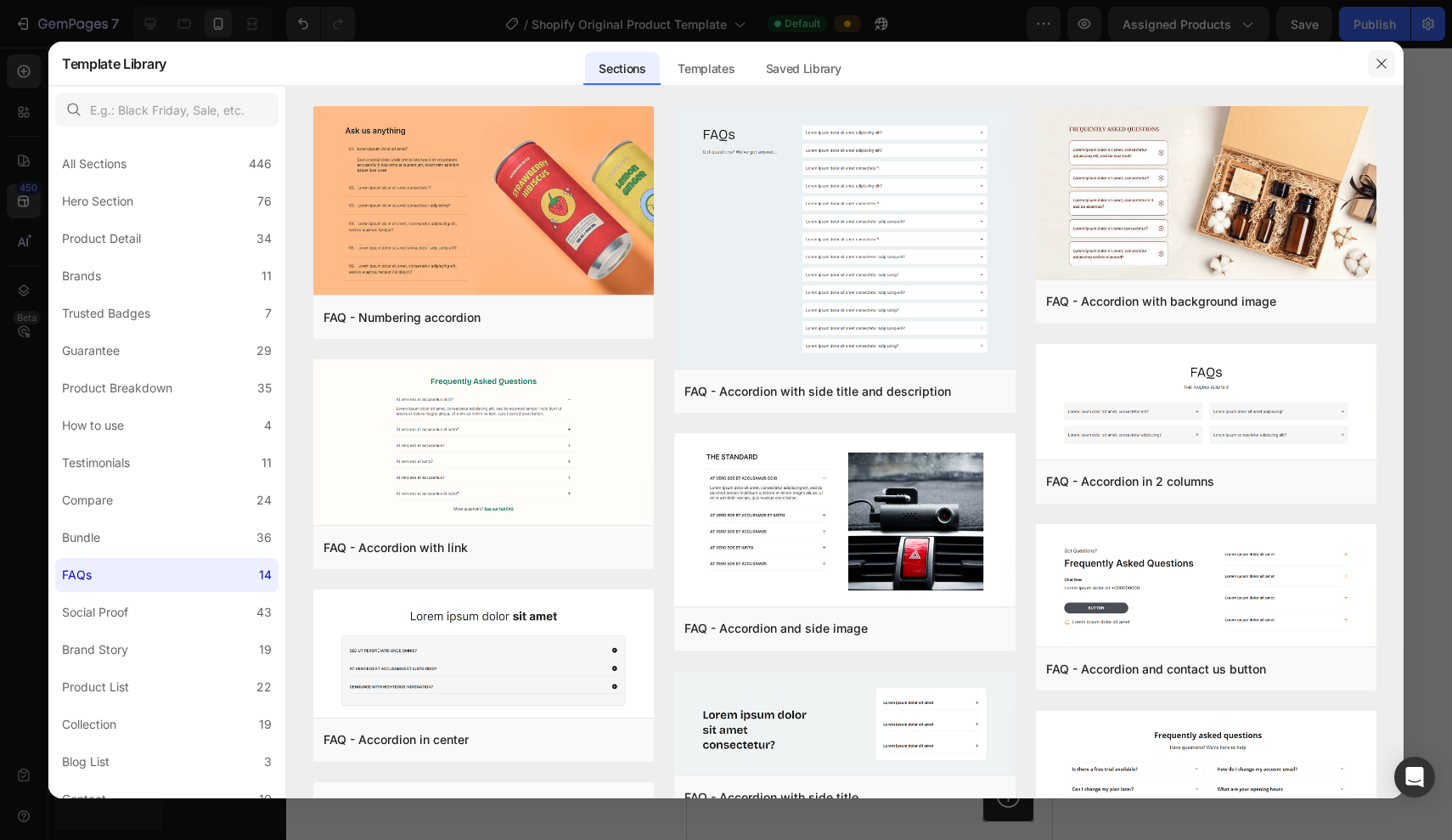
click at [1378, 68] on icon "button" at bounding box center [1382, 64] width 14 height 14
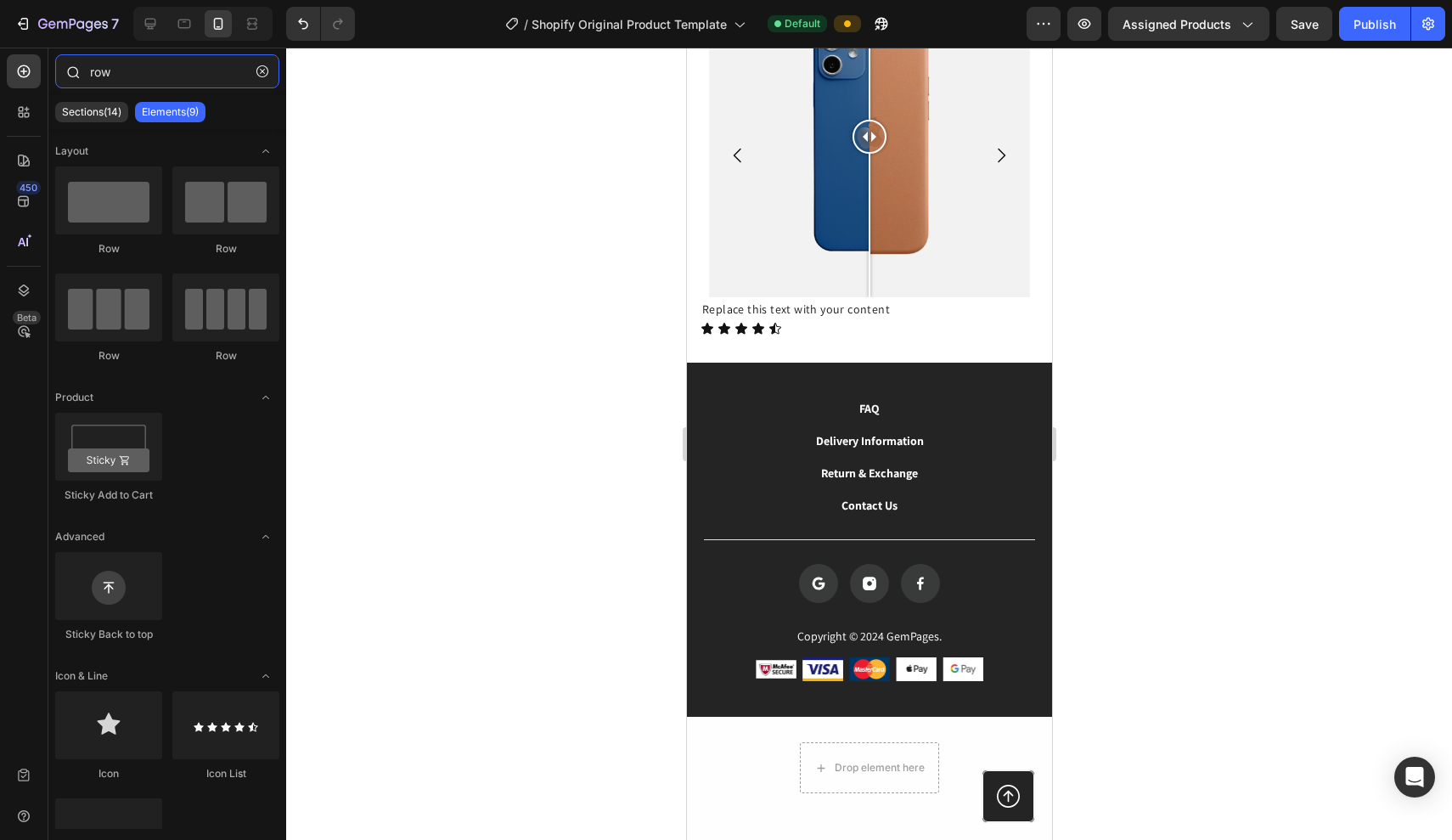
click at [113, 69] on input "row" at bounding box center [167, 71] width 224 height 34
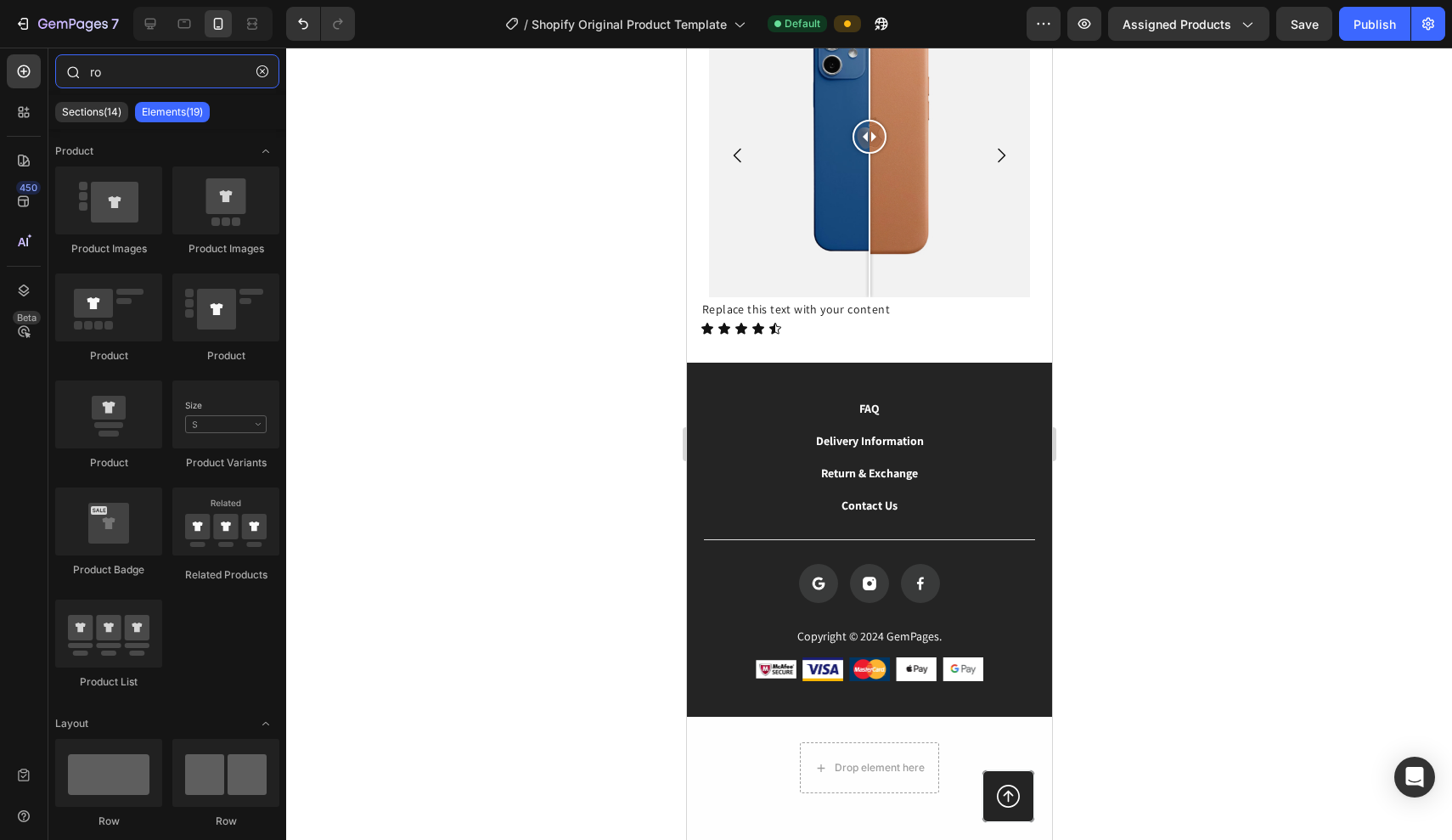
type input "r"
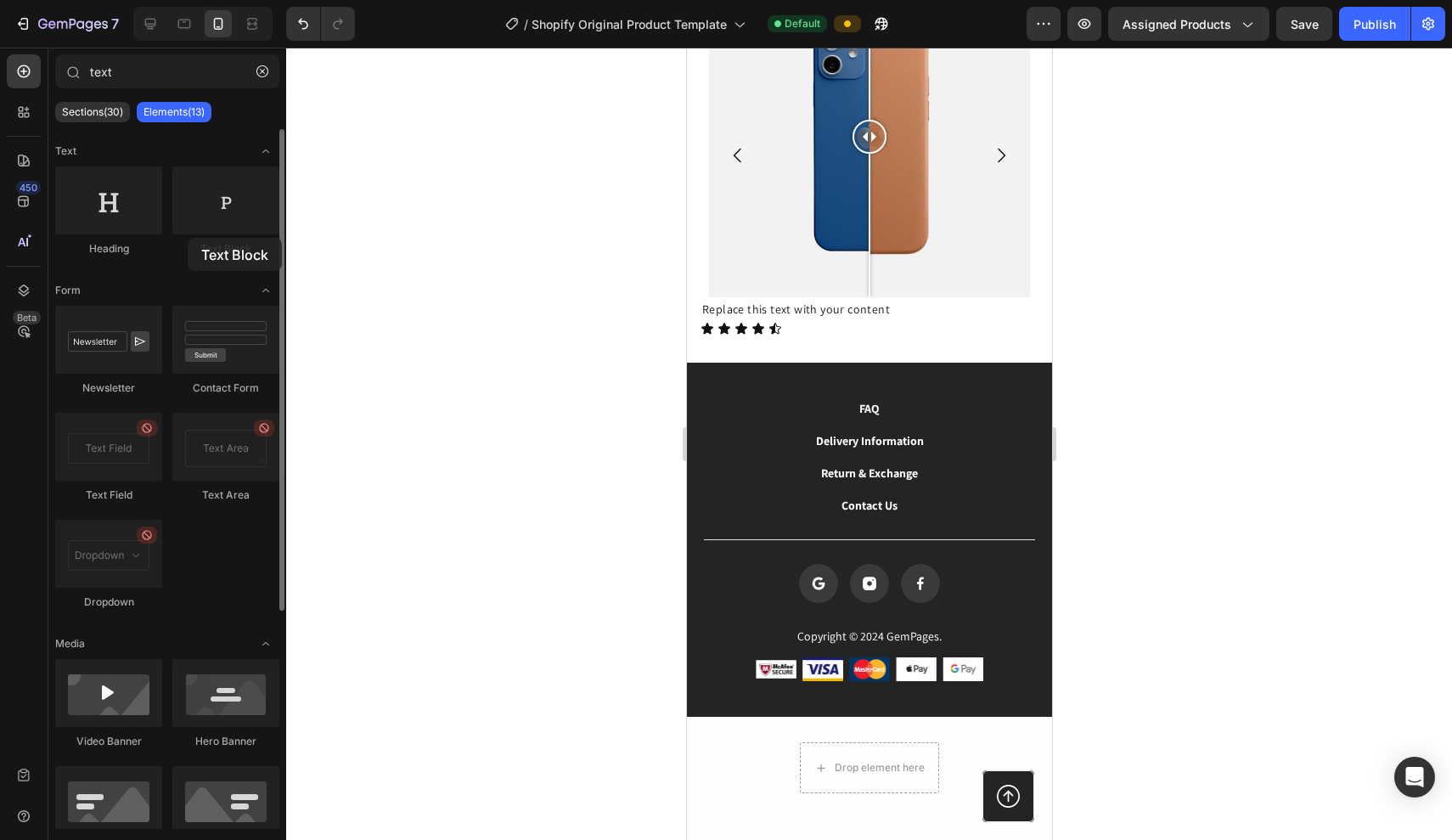
drag, startPoint x: 248, startPoint y: 195, endPoint x: 188, endPoint y: 236, distance: 72.7
click at [188, 236] on div "Text Block" at bounding box center [226, 211] width 107 height 90
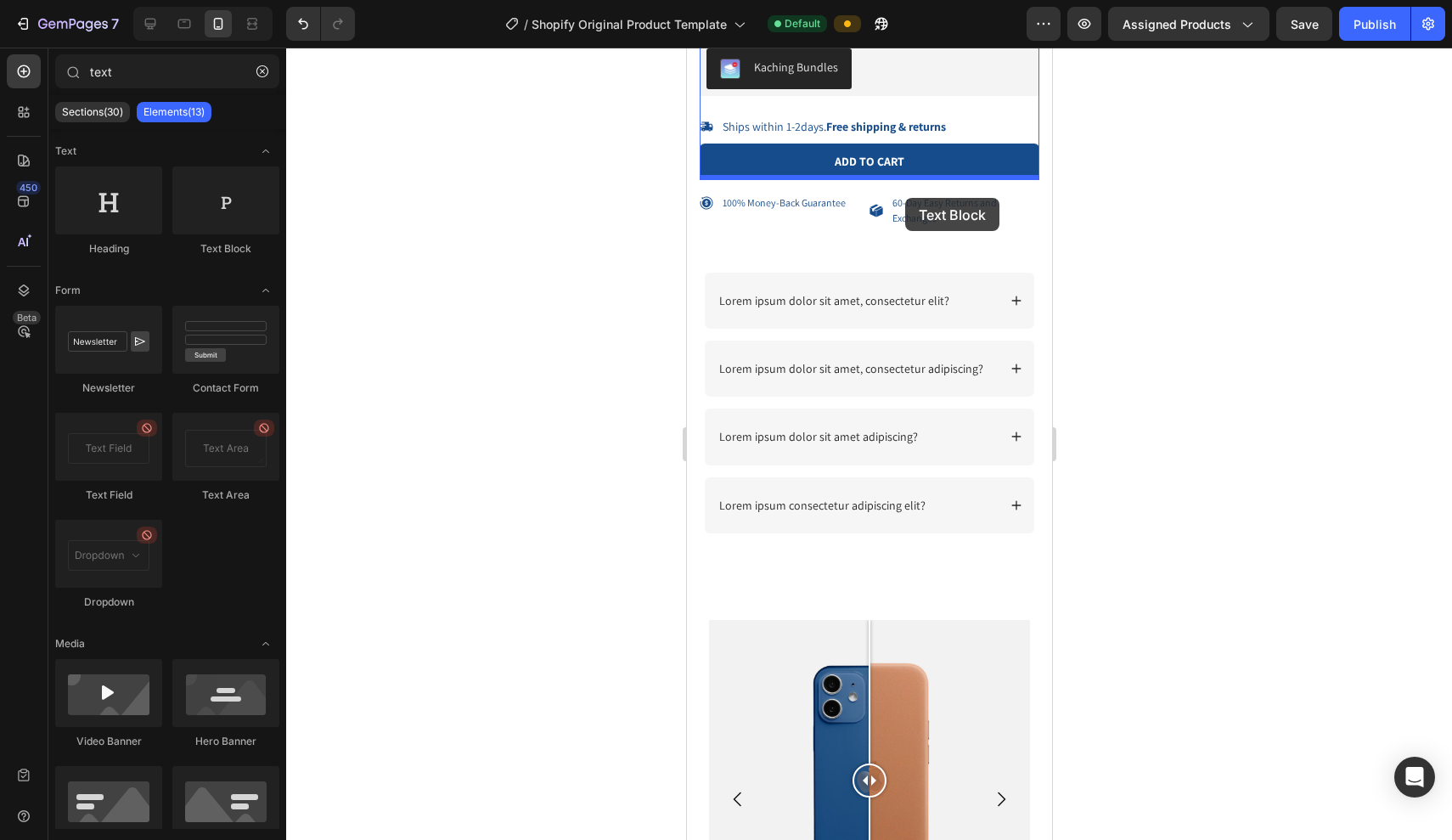
scroll to position [687, 0]
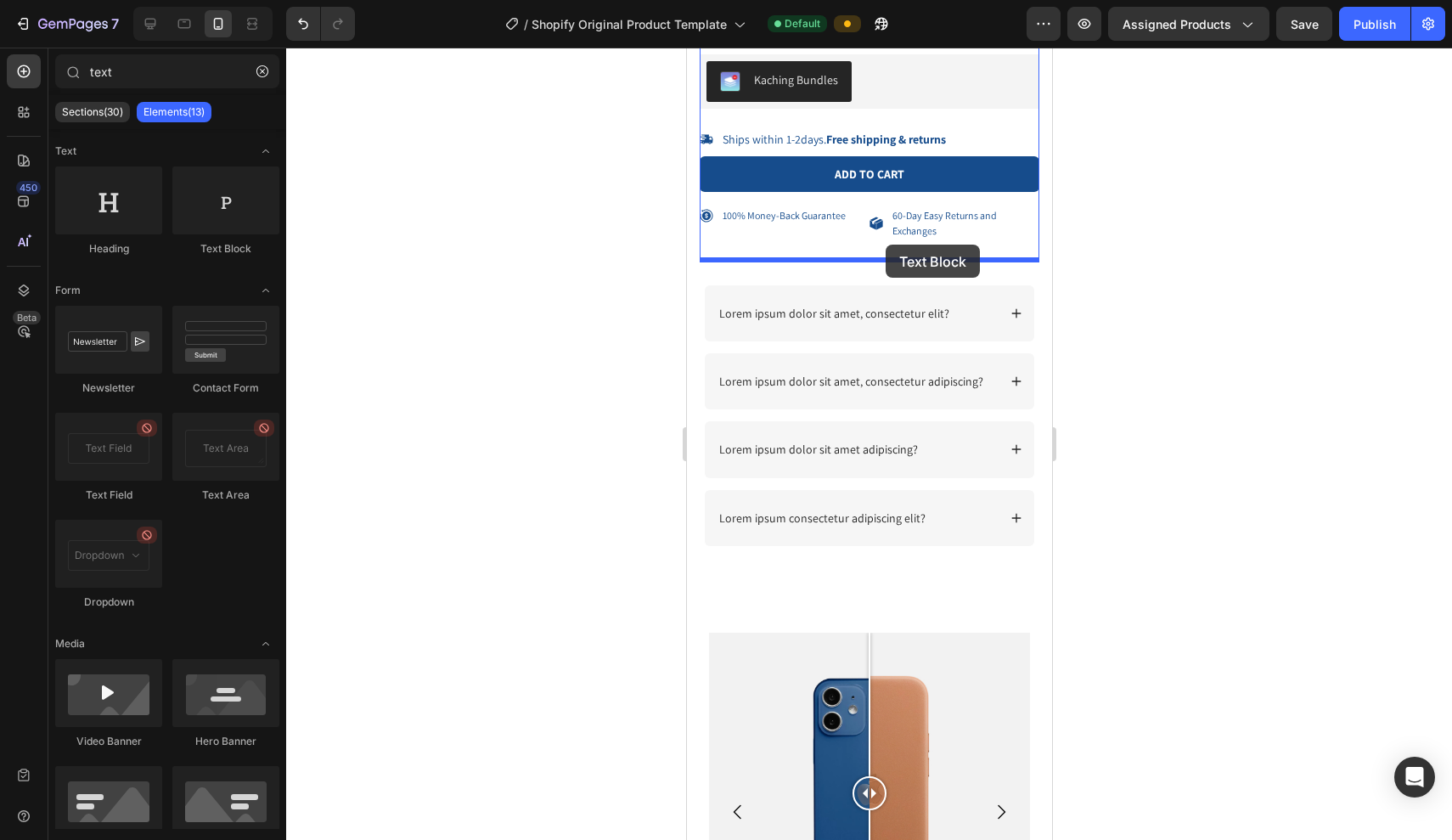
drag, startPoint x: 919, startPoint y: 273, endPoint x: 886, endPoint y: 244, distance: 43.9
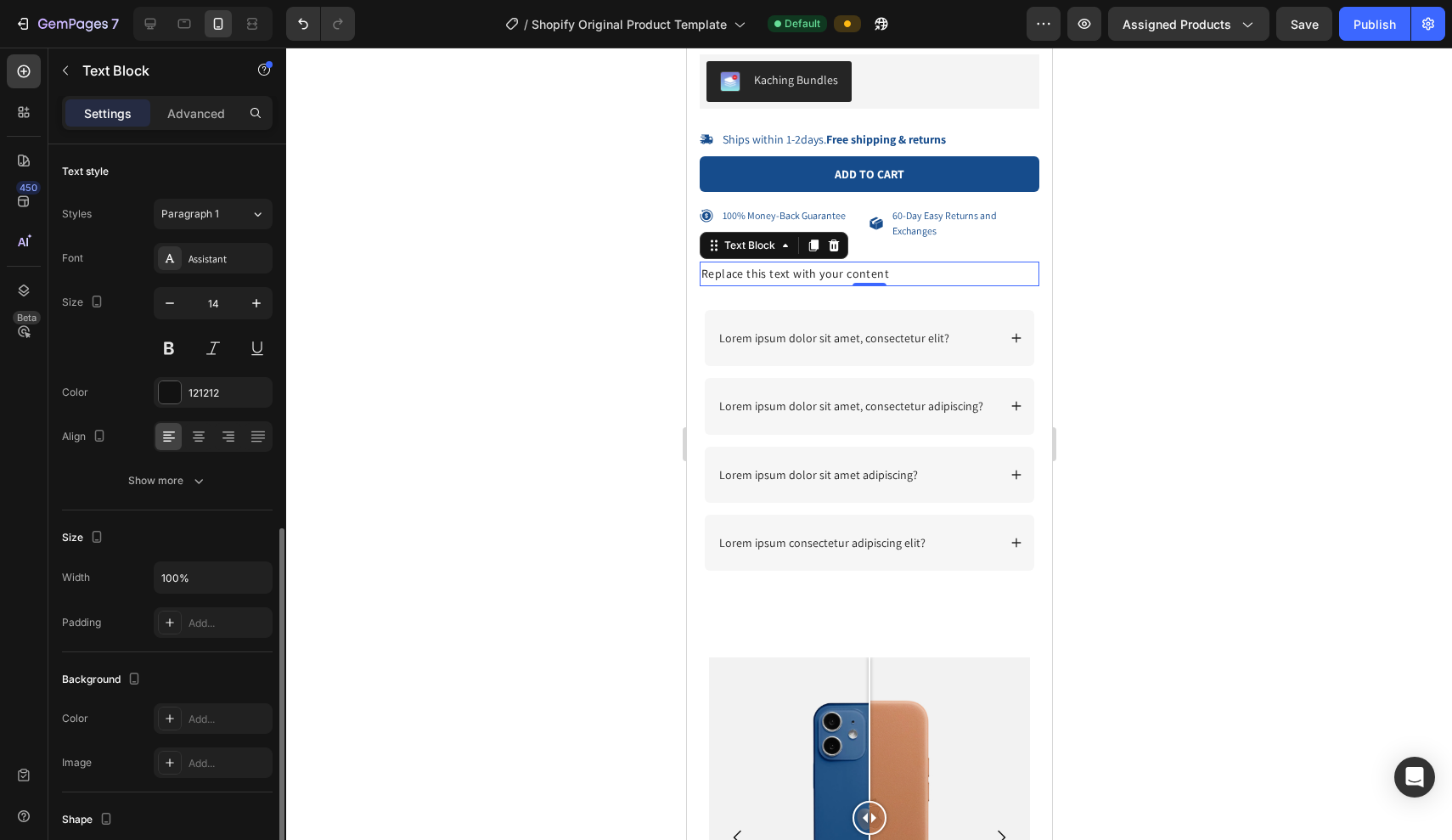
scroll to position [263, 0]
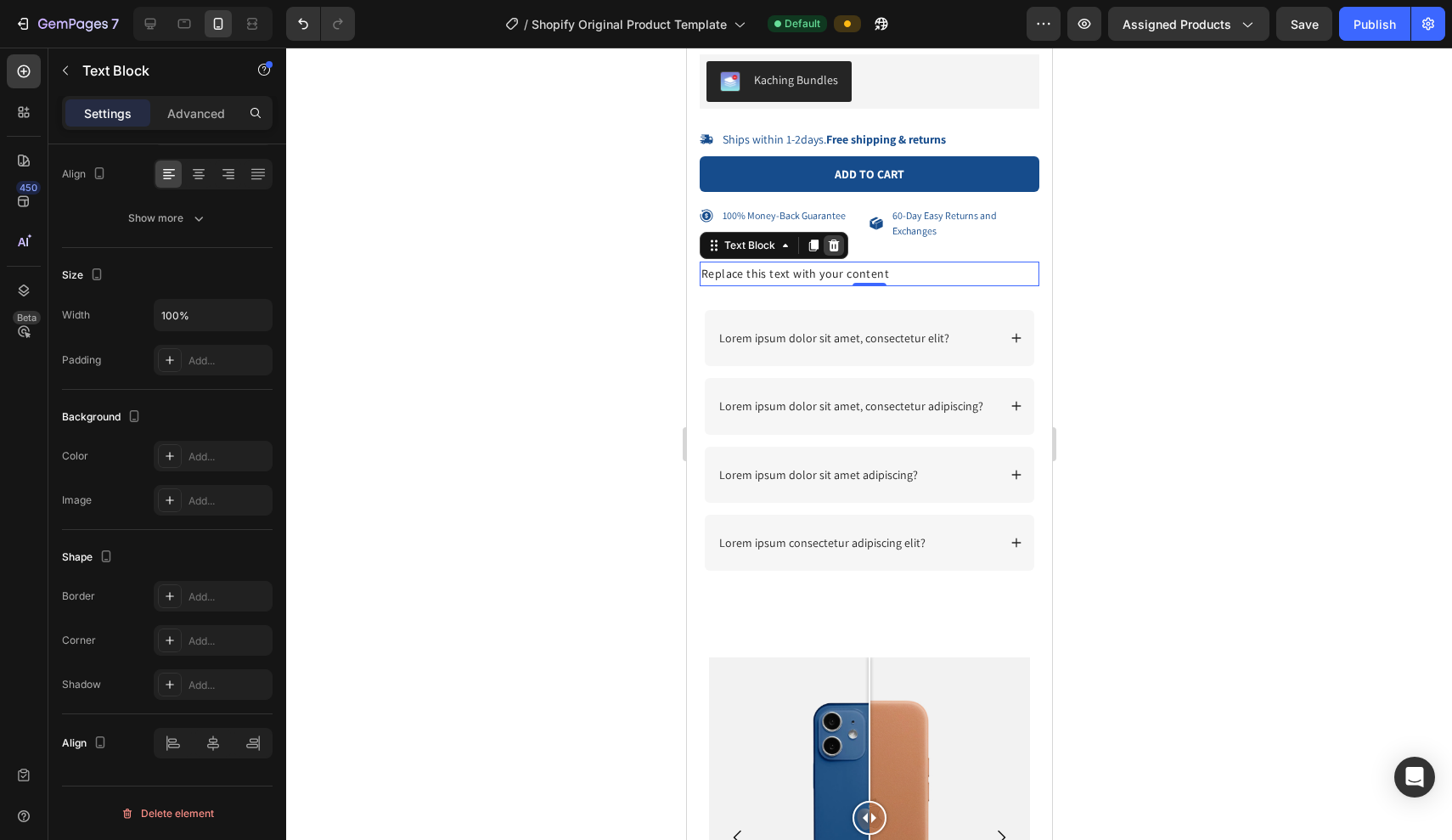
click at [843, 243] on div at bounding box center [833, 245] width 20 height 20
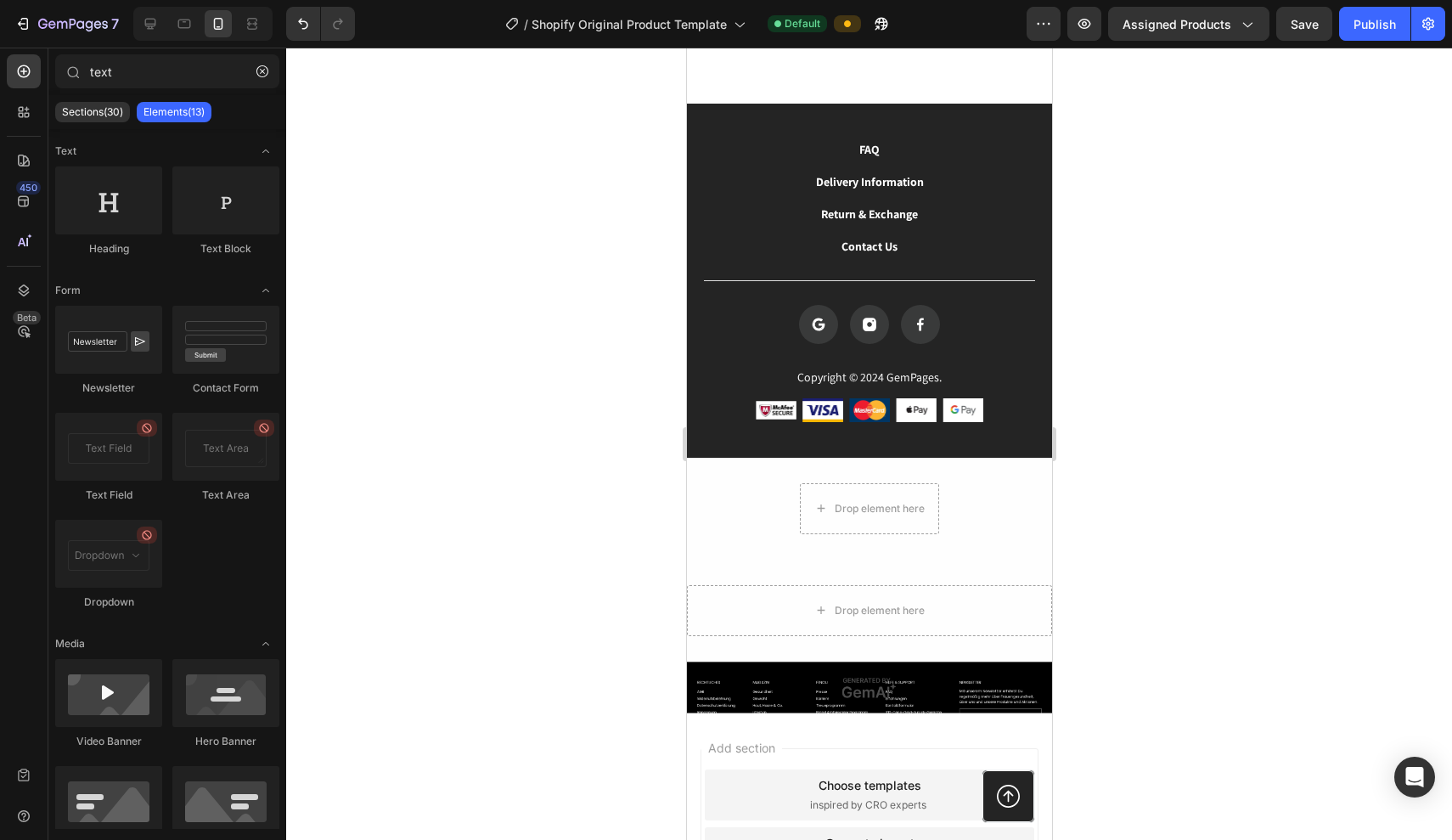
scroll to position [1249, 0]
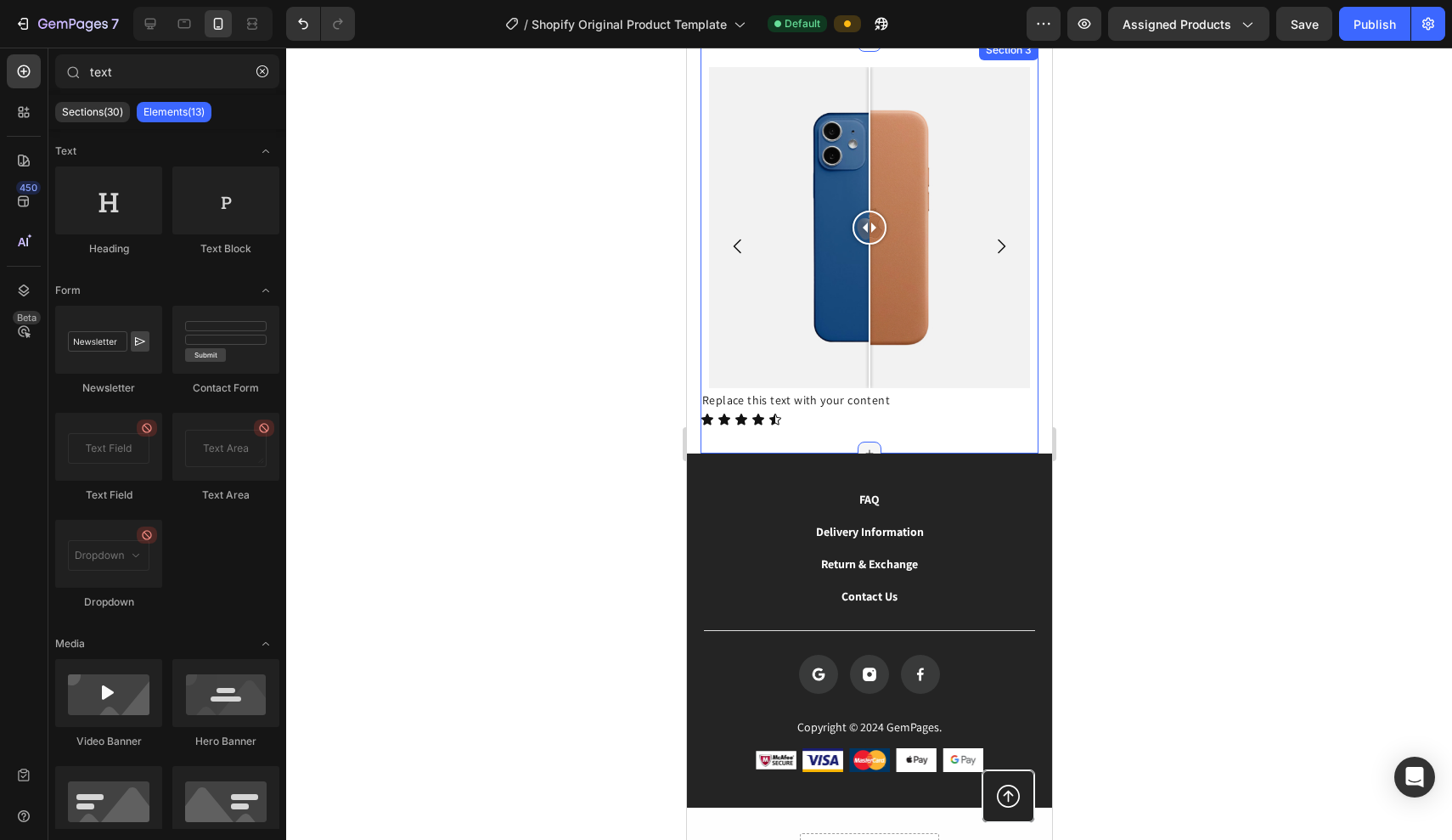
click at [869, 450] on icon at bounding box center [869, 453] width 8 height 8
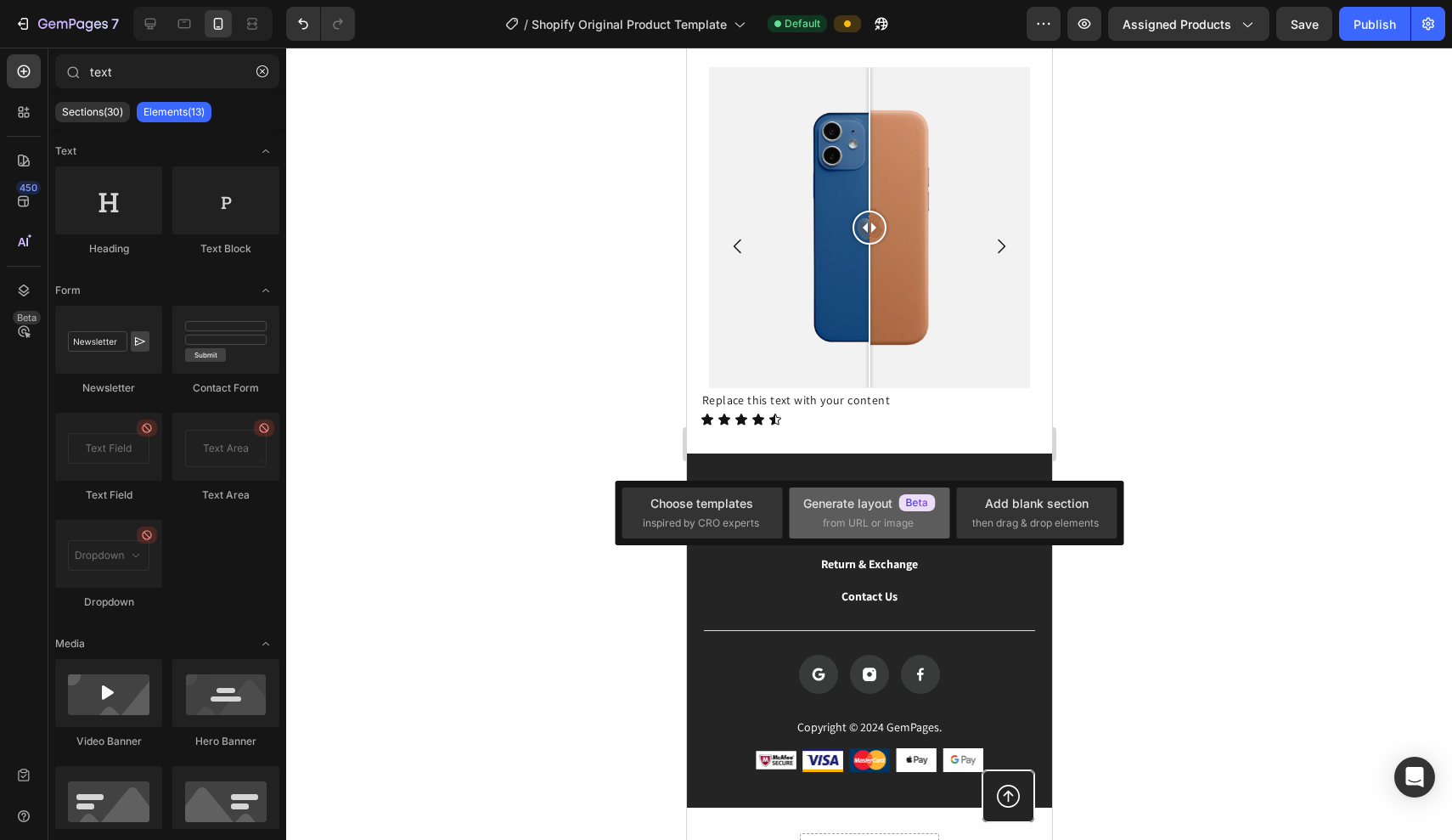
click at [879, 509] on div "Generate layout" at bounding box center [869, 503] width 133 height 17
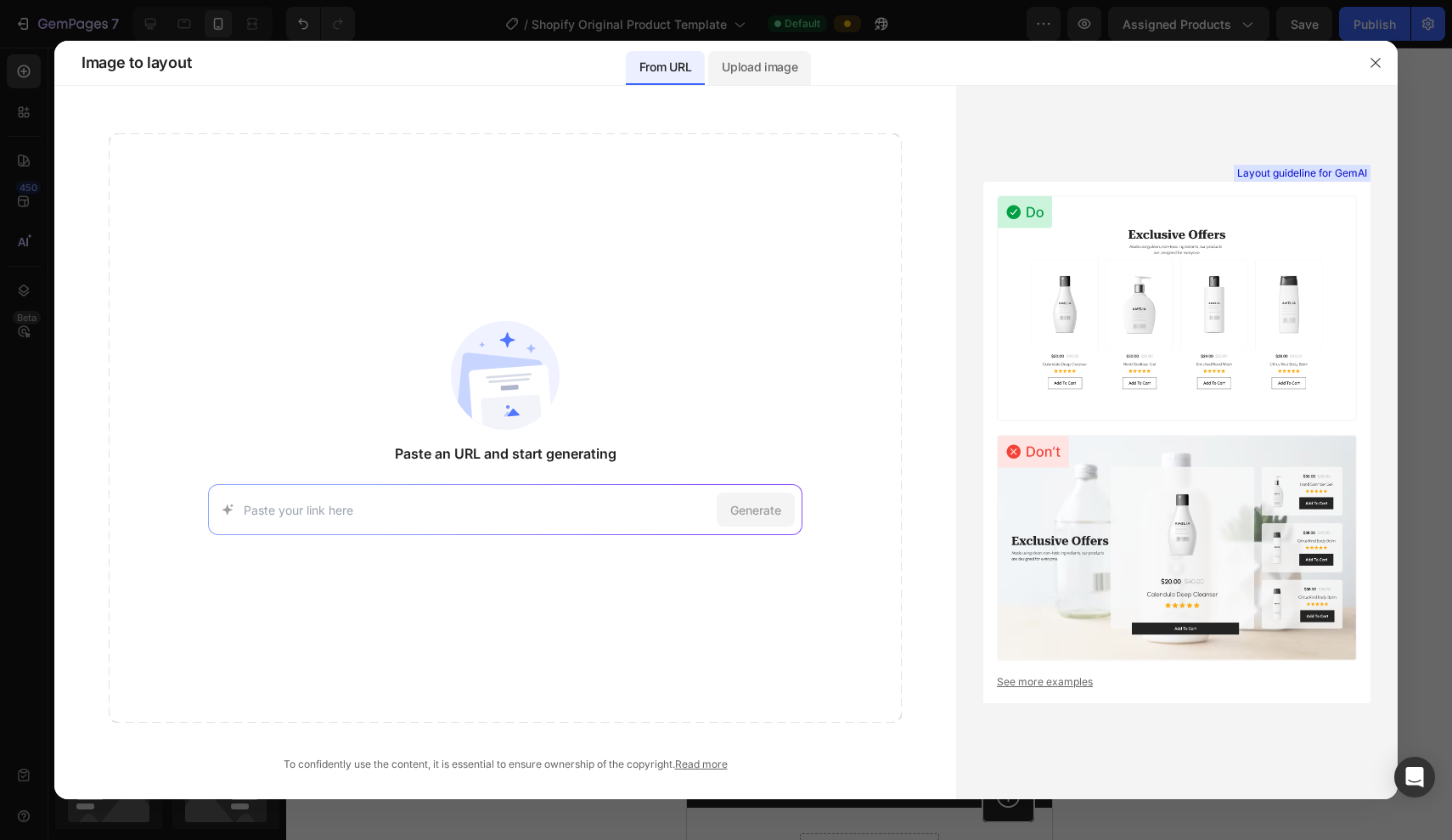
click at [742, 48] on div "Upload image" at bounding box center [759, 63] width 103 height 45
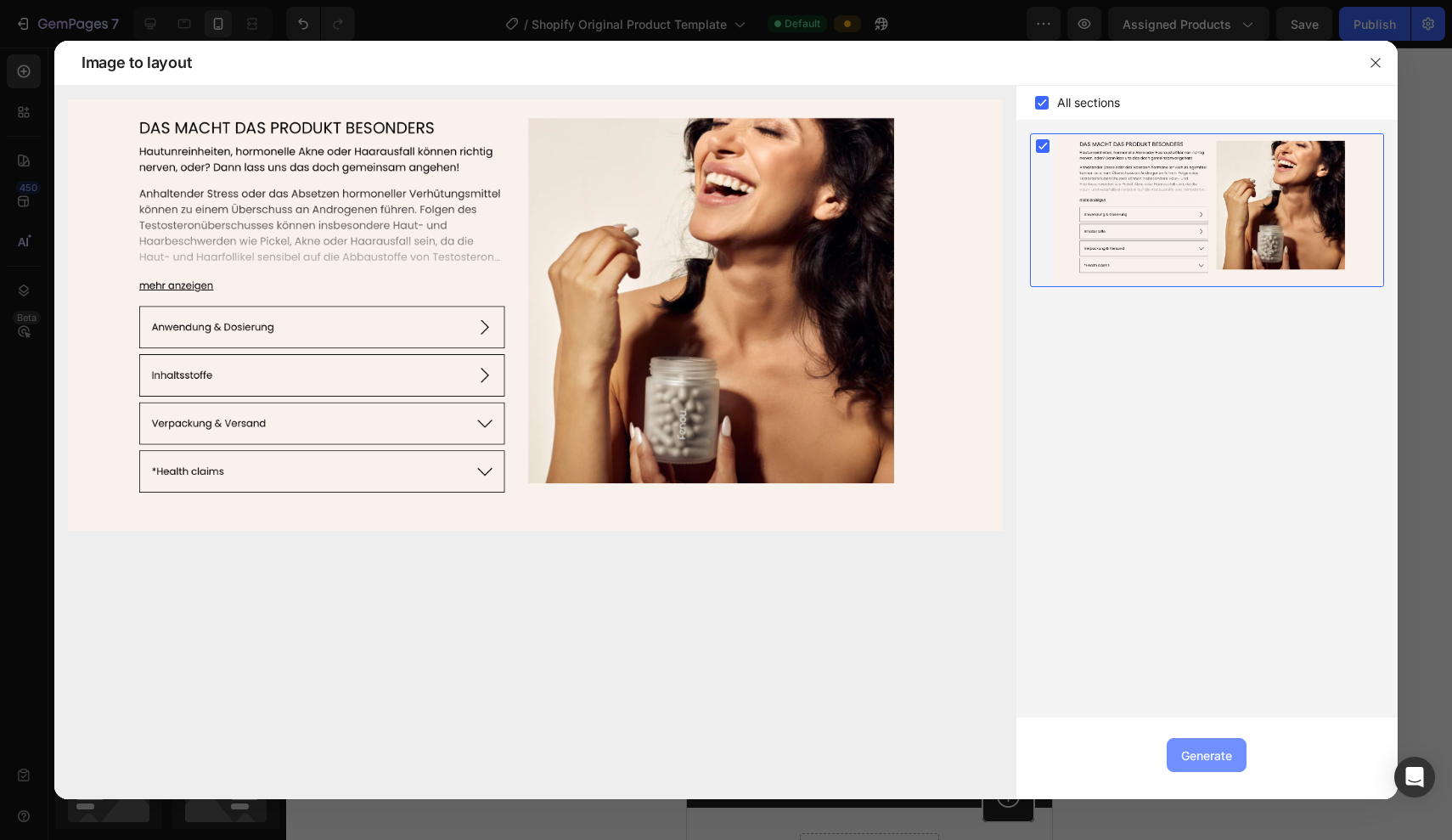
click at [1201, 758] on div "Generate" at bounding box center [1207, 756] width 51 height 17
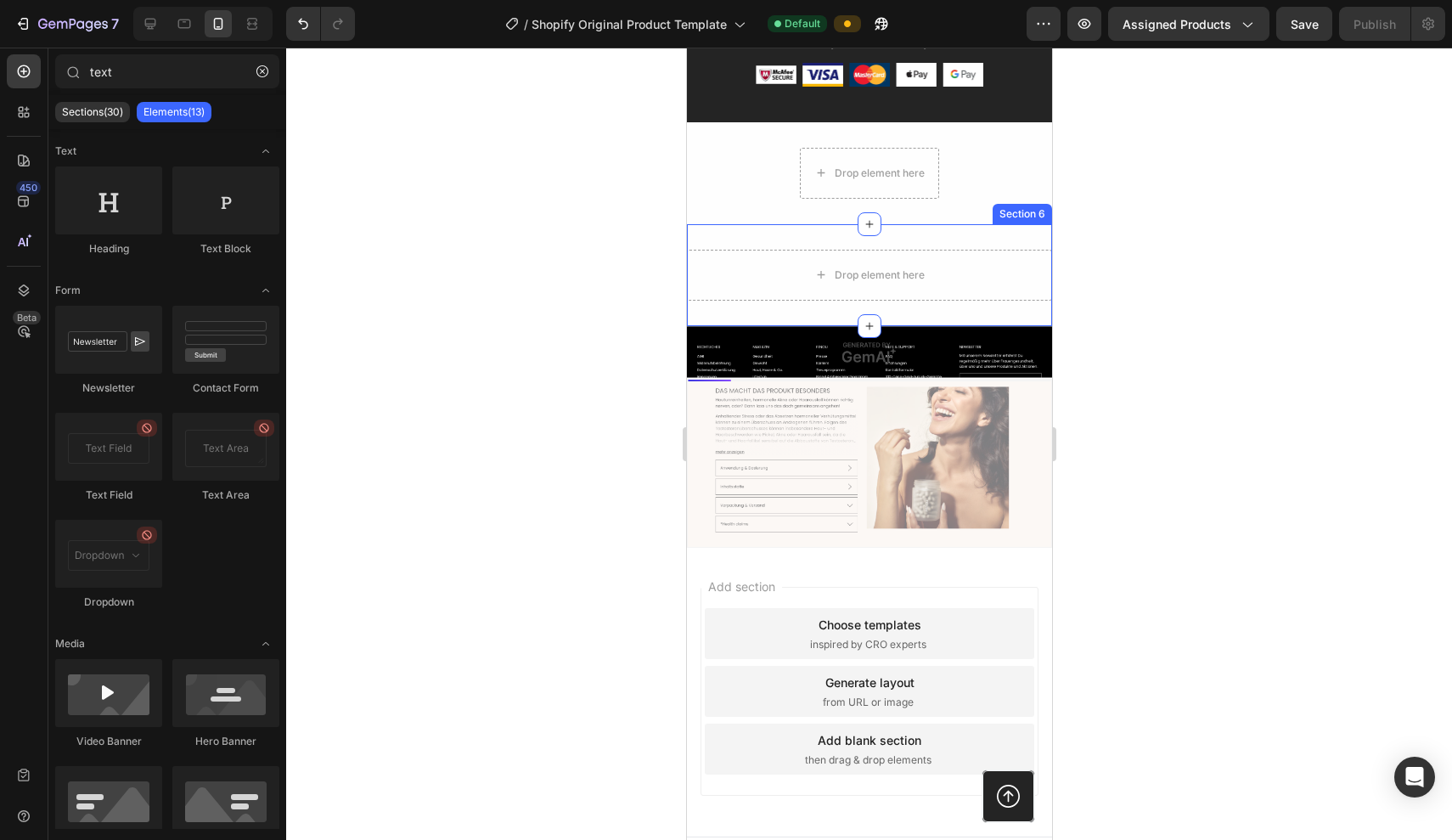
scroll to position [1931, 0]
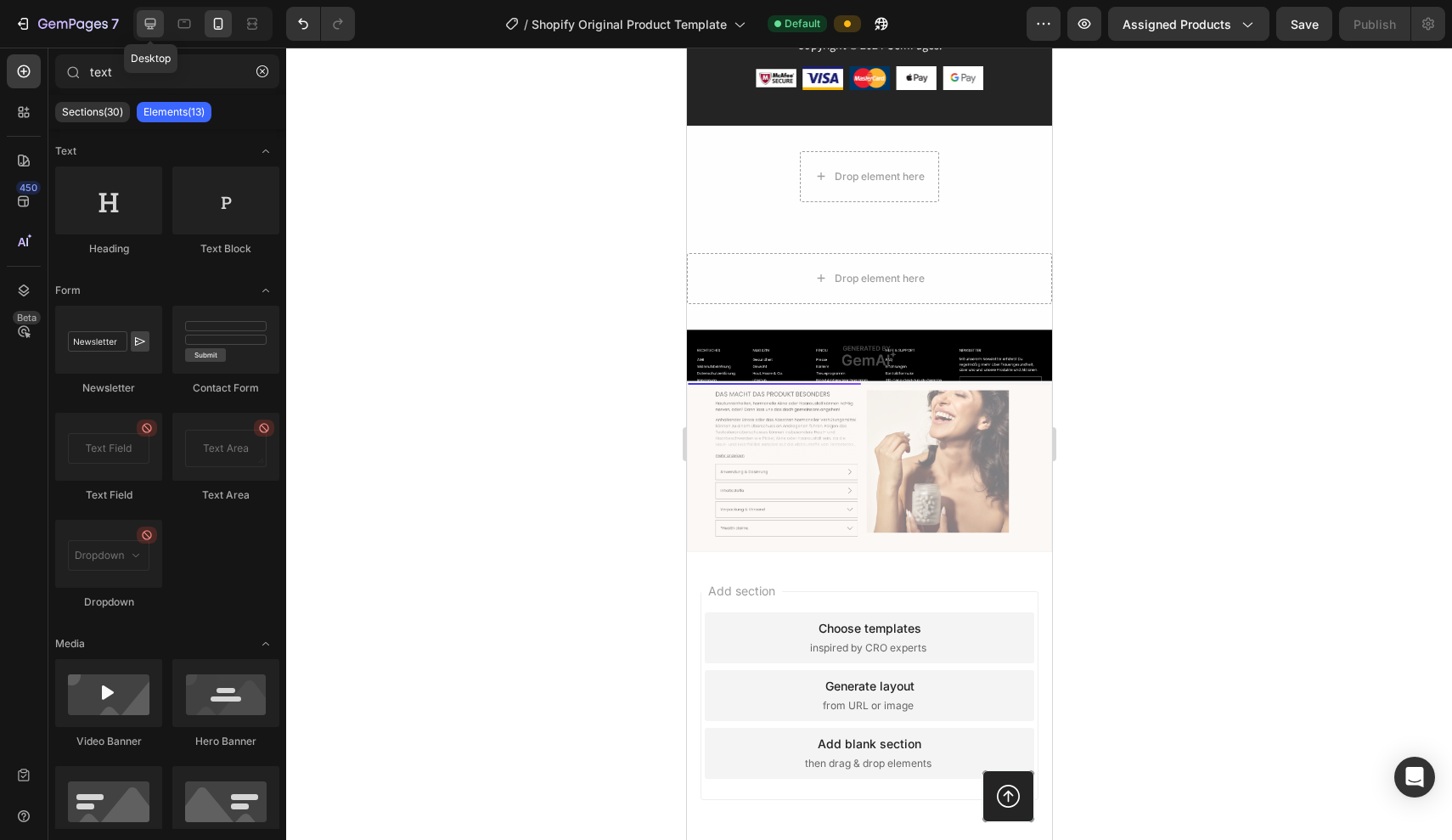
click at [149, 34] on div at bounding box center [150, 24] width 27 height 27
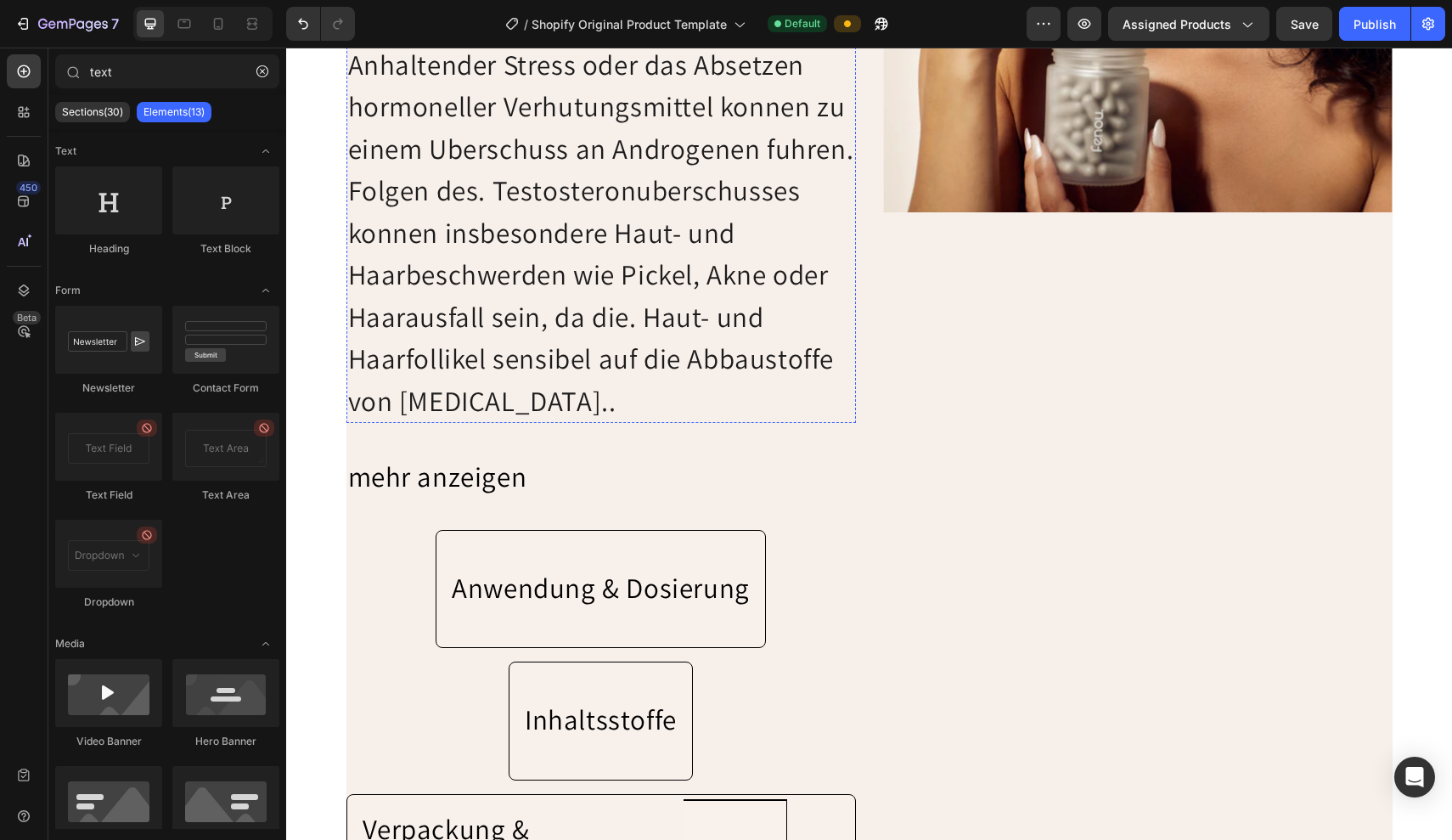
scroll to position [2633, 0]
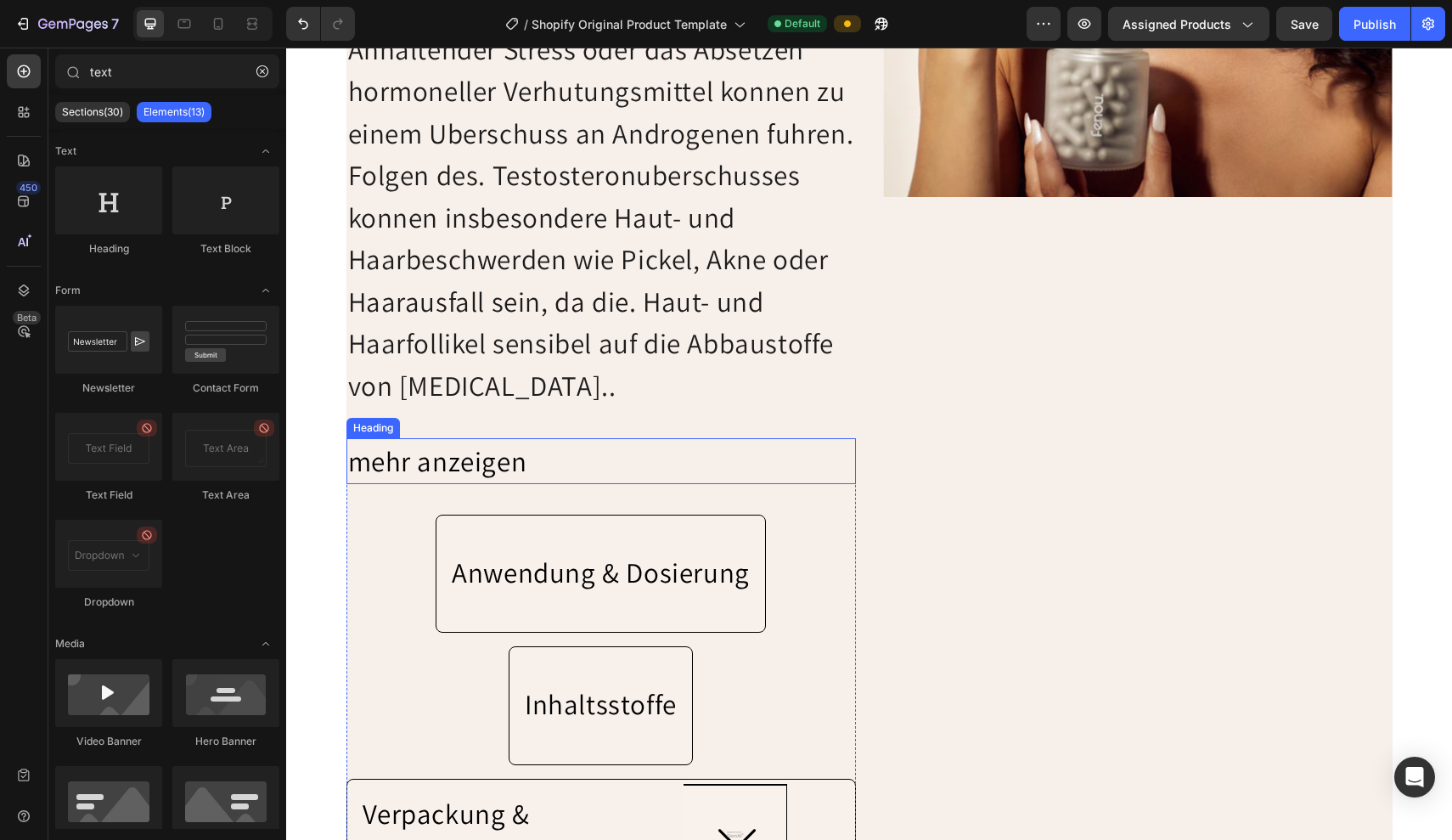
click at [406, 451] on h2 "mehr anzeigen" at bounding box center [600, 461] width 509 height 46
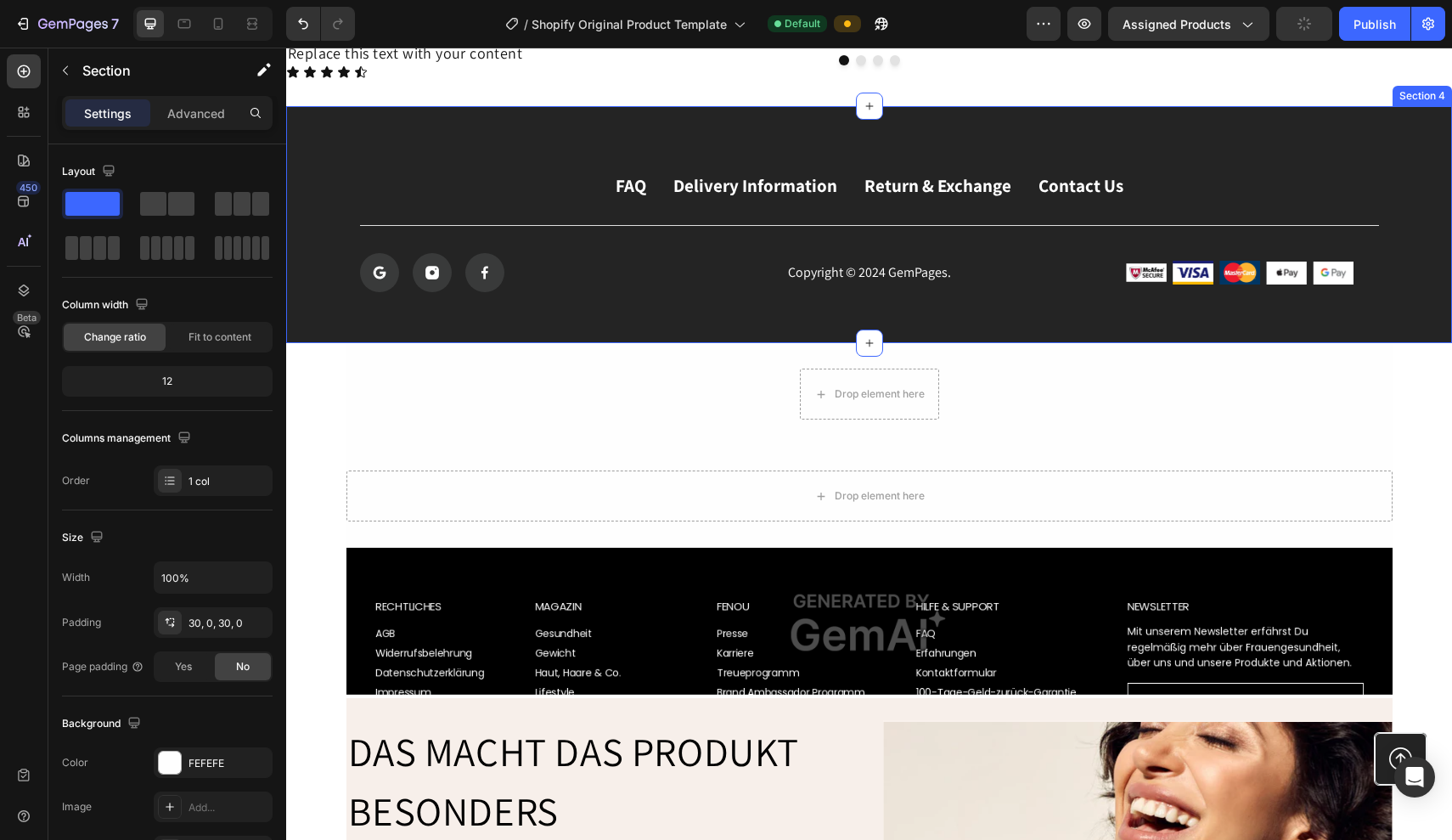
scroll to position [1947, 0]
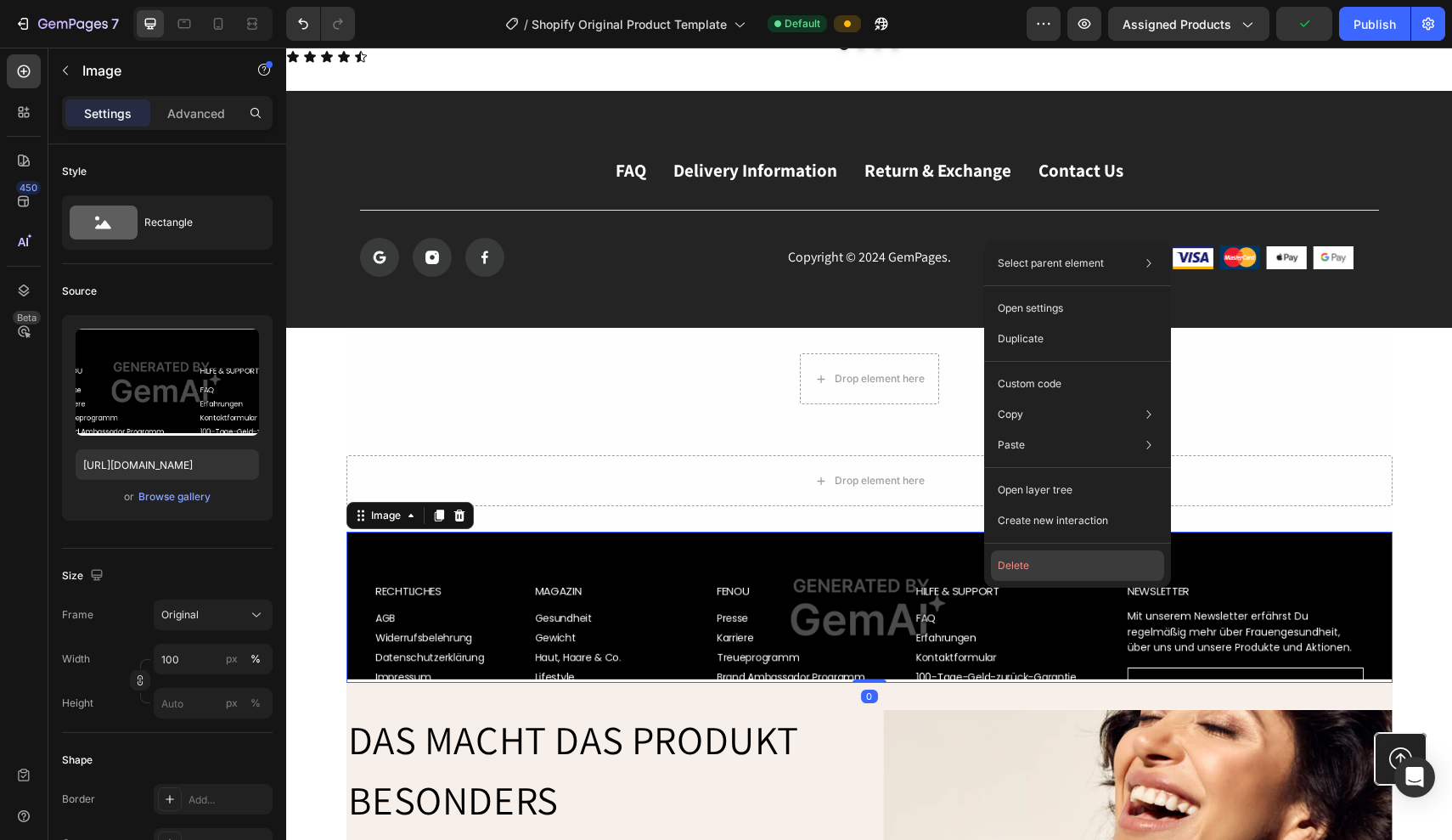
click at [1033, 570] on button "Delete" at bounding box center [1078, 565] width 174 height 31
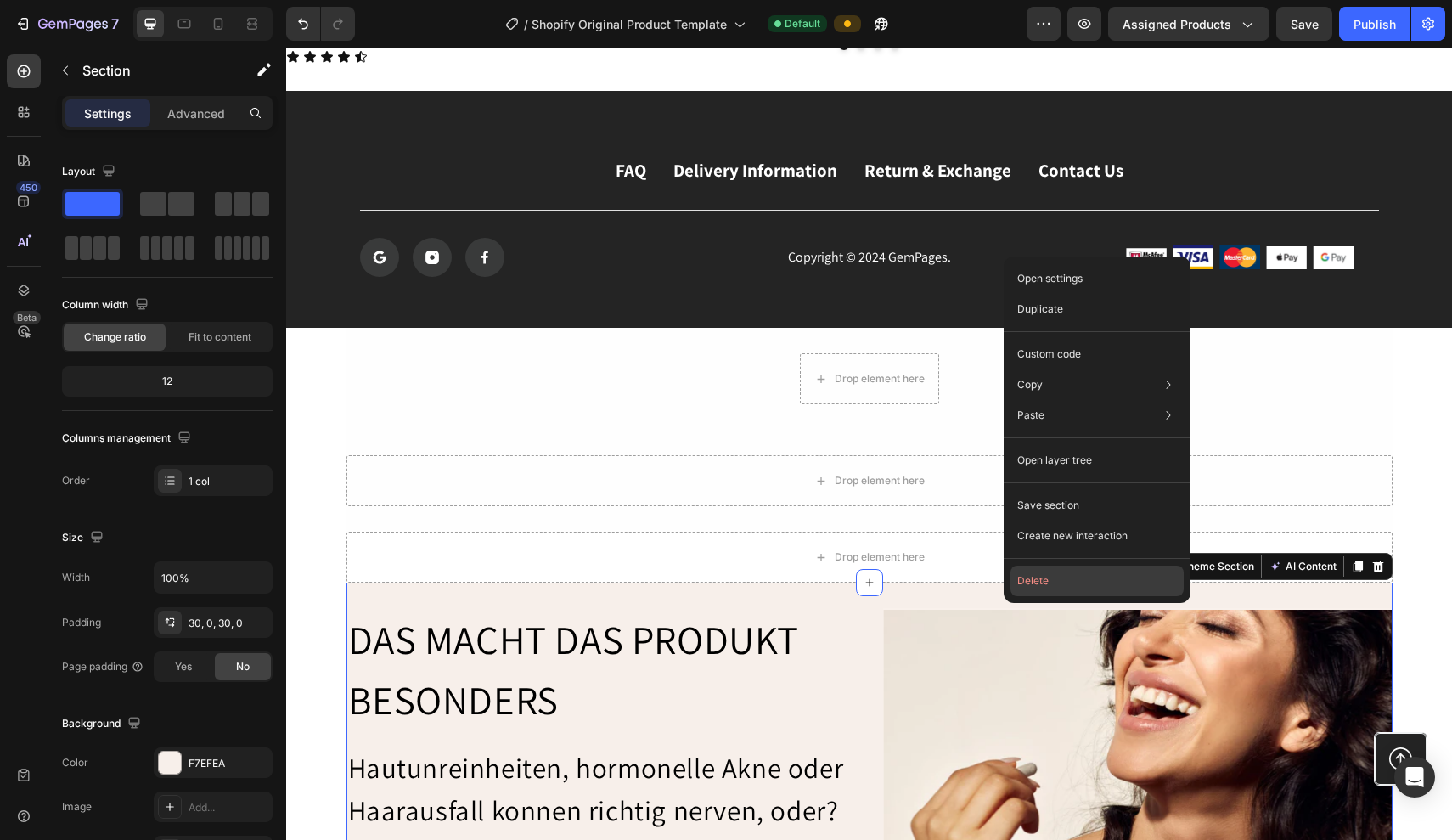
click at [1021, 581] on button "Delete" at bounding box center [1097, 581] width 174 height 31
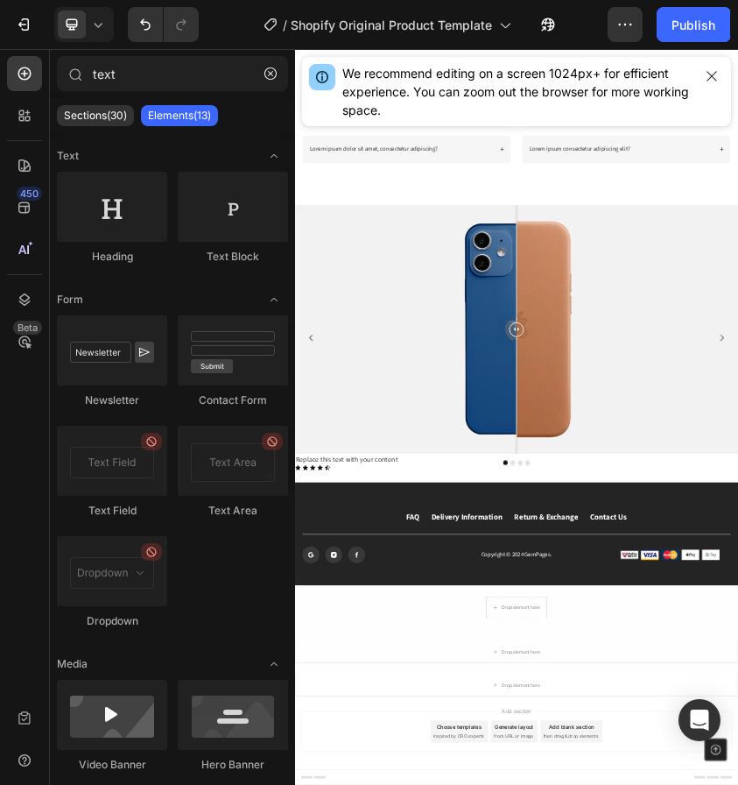
scroll to position [753, 0]
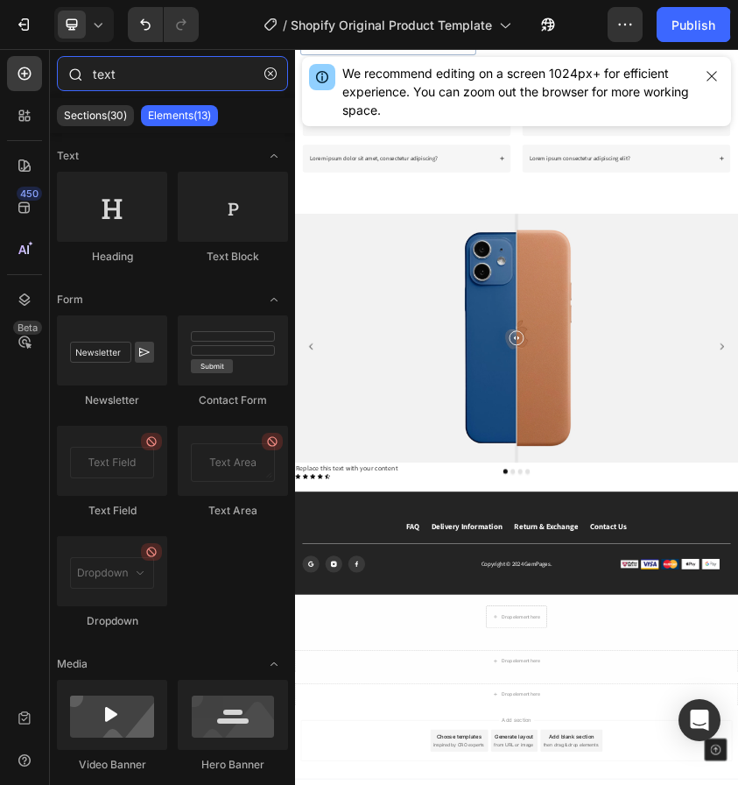
click at [148, 84] on input "text" at bounding box center [172, 73] width 231 height 35
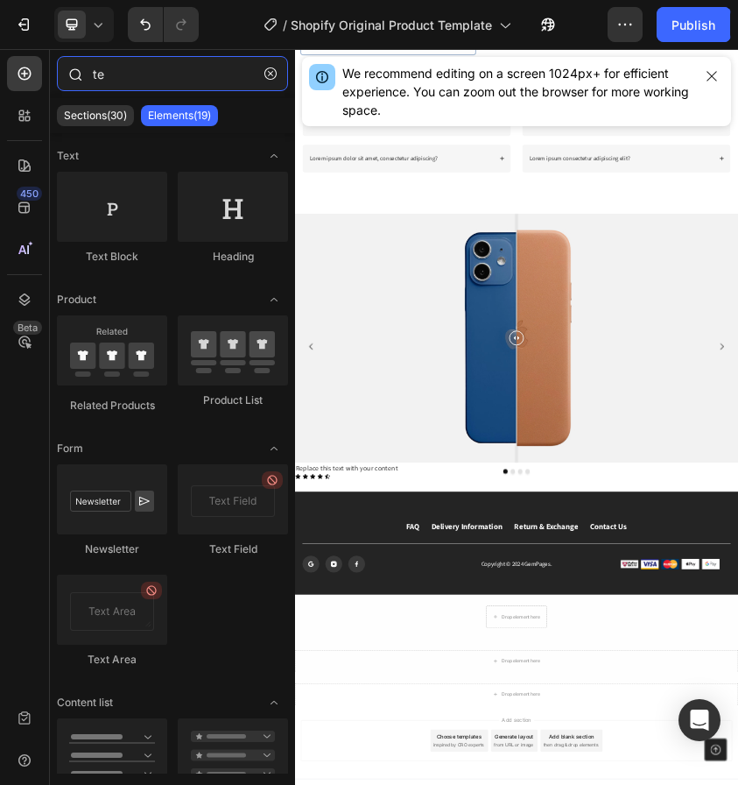
type input "t"
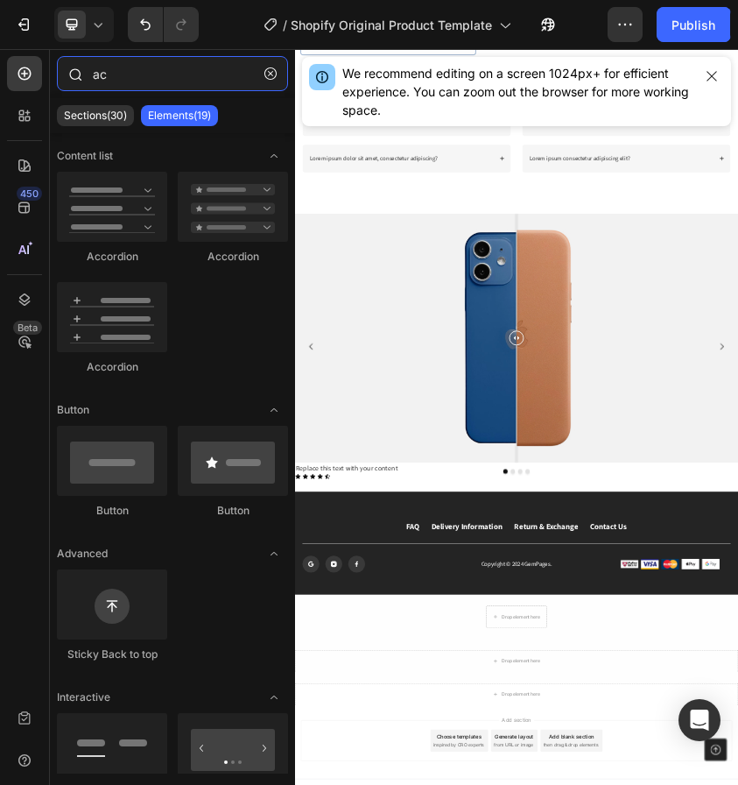
type input "a"
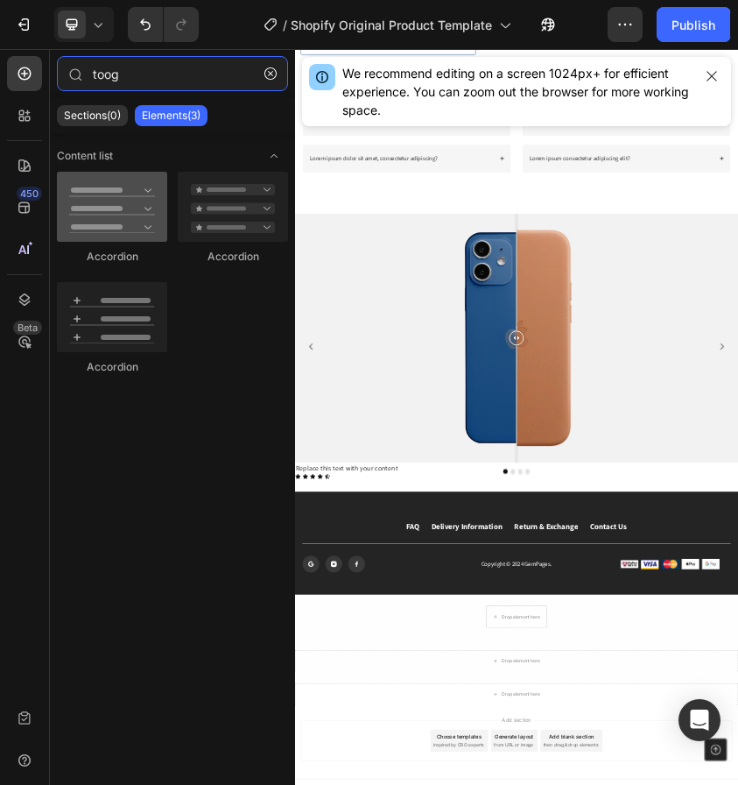
type input "toog"
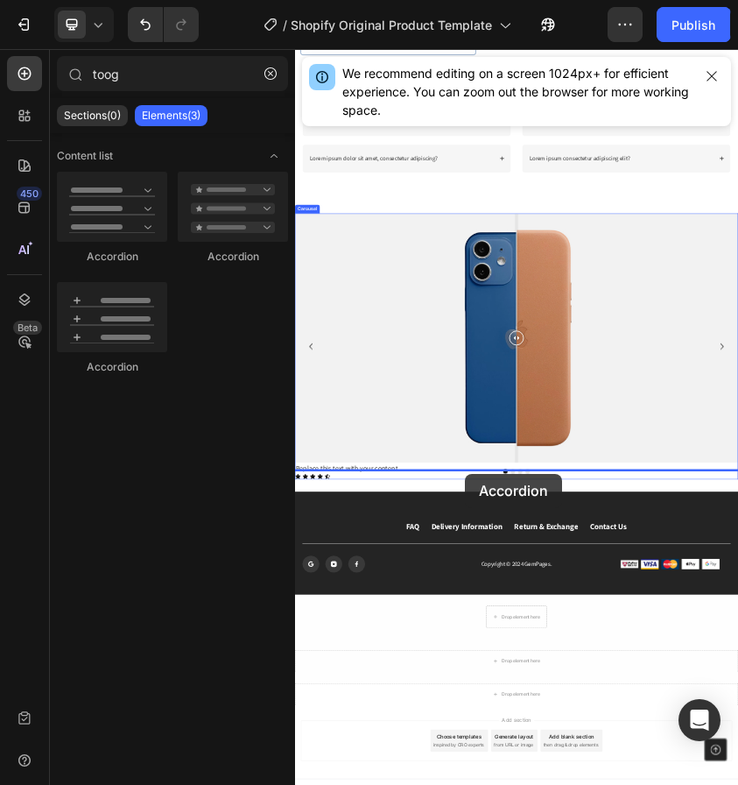
drag, startPoint x: 401, startPoint y: 256, endPoint x: 698, endPoint y: 1056, distance: 853.7
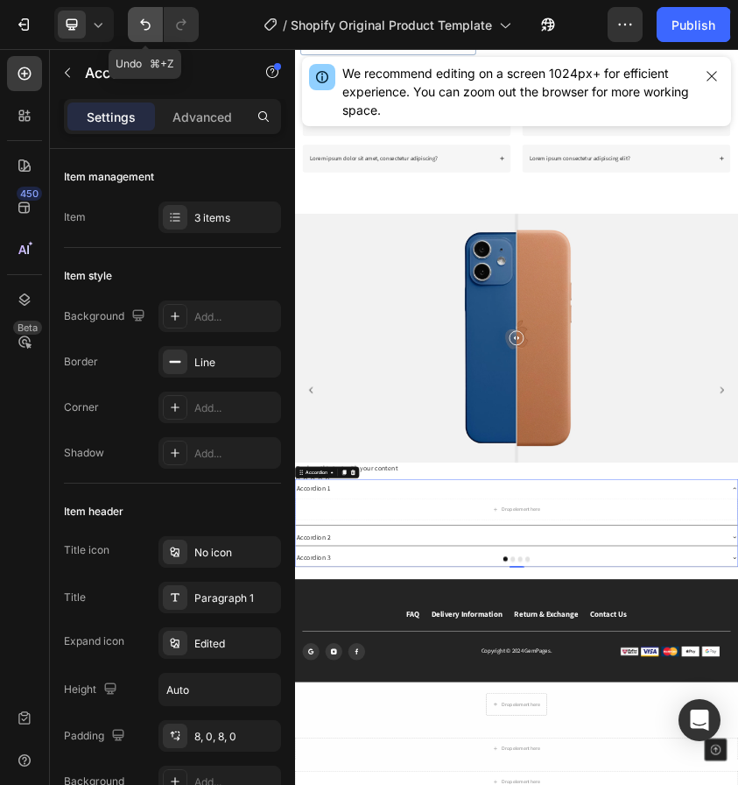
click at [149, 22] on icon "Undo/Redo" at bounding box center [146, 25] width 18 height 18
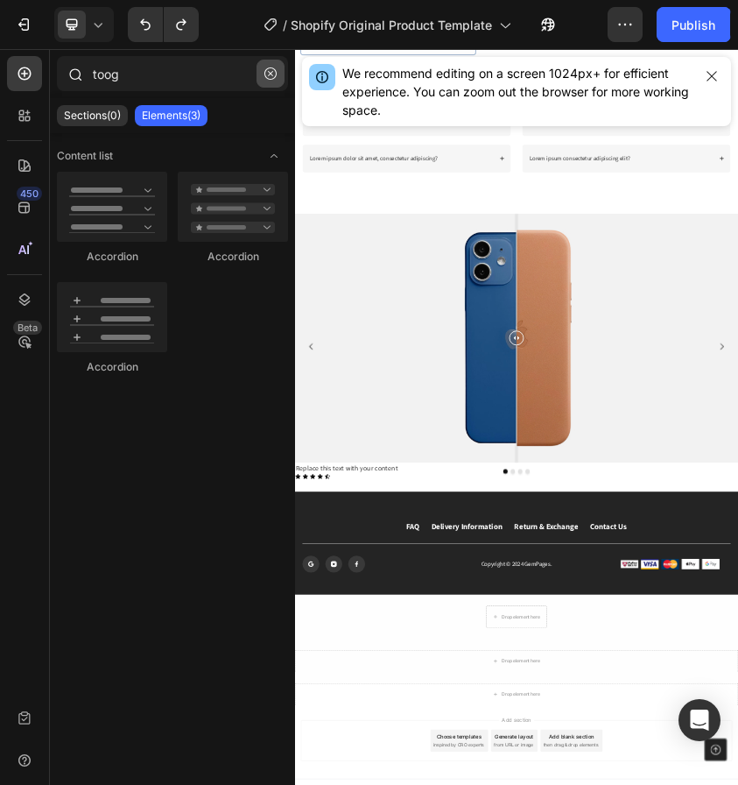
click at [269, 74] on icon "button" at bounding box center [270, 73] width 12 height 12
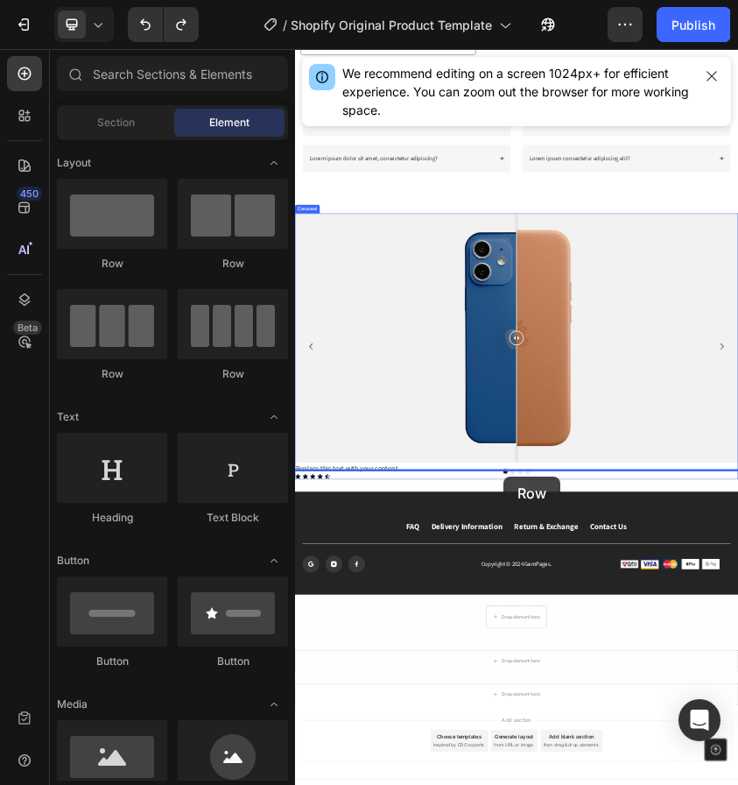
drag, startPoint x: 518, startPoint y: 264, endPoint x: 789, endPoint y: 1062, distance: 842.7
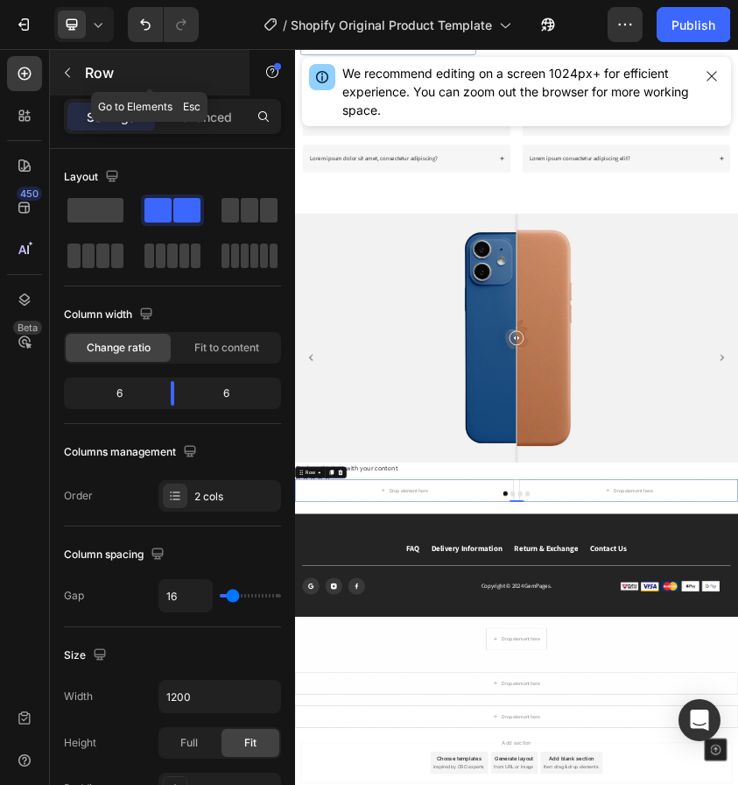
click at [67, 73] on icon "button" at bounding box center [67, 73] width 14 height 14
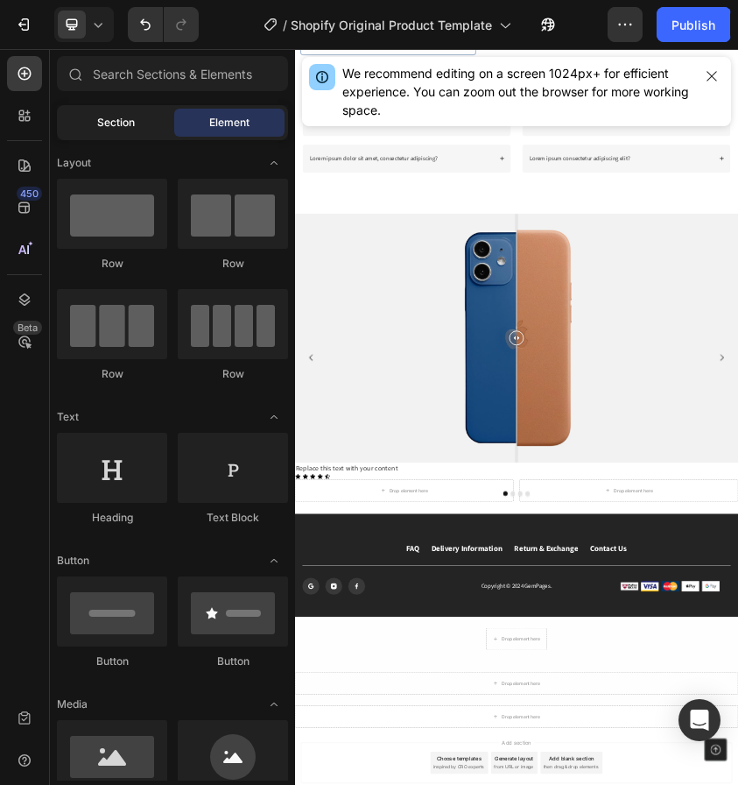
click at [137, 111] on div "Section" at bounding box center [115, 123] width 110 height 28
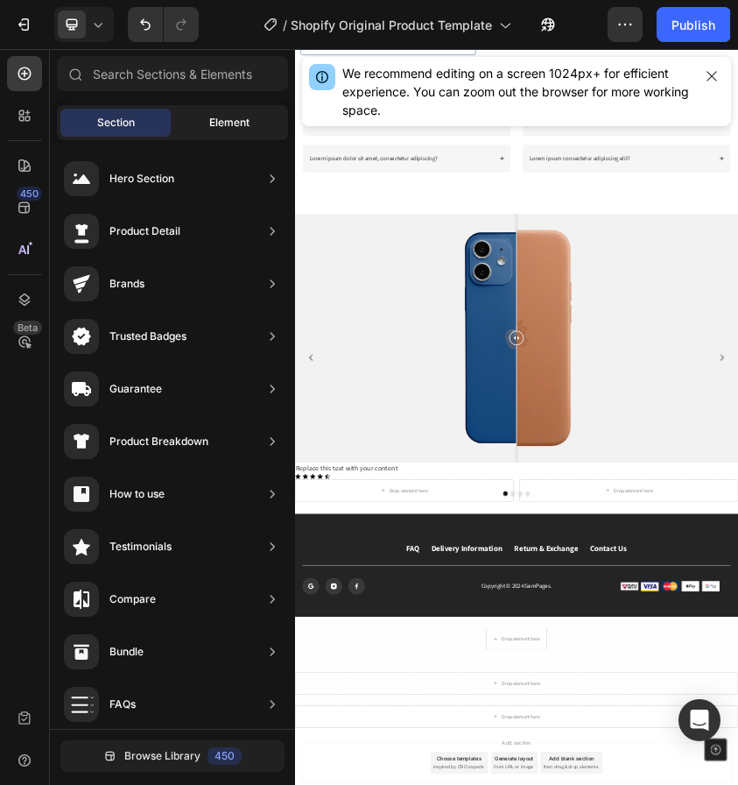
click at [205, 123] on div "Element" at bounding box center [229, 123] width 110 height 28
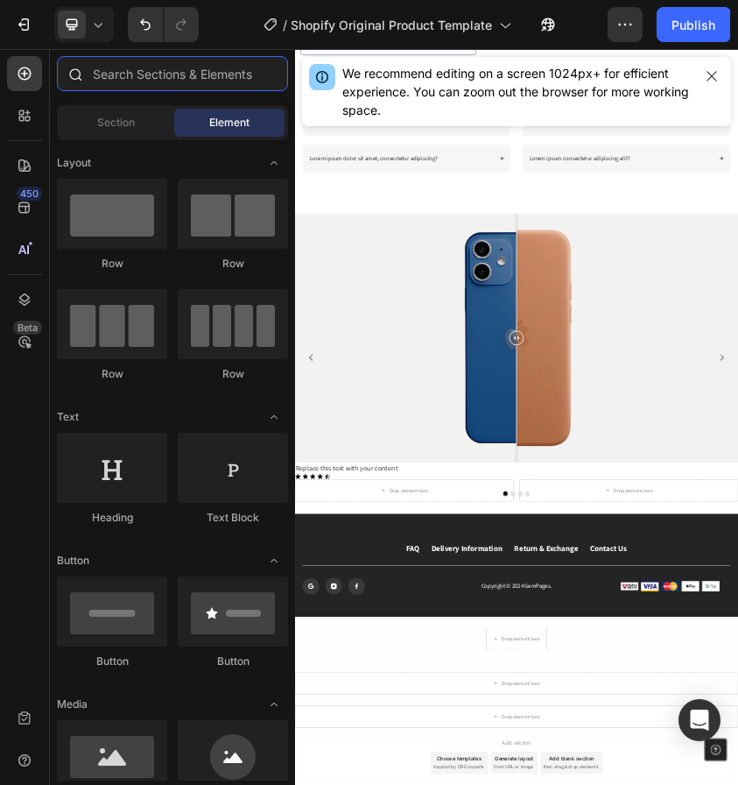
click at [191, 82] on input "text" at bounding box center [172, 73] width 231 height 35
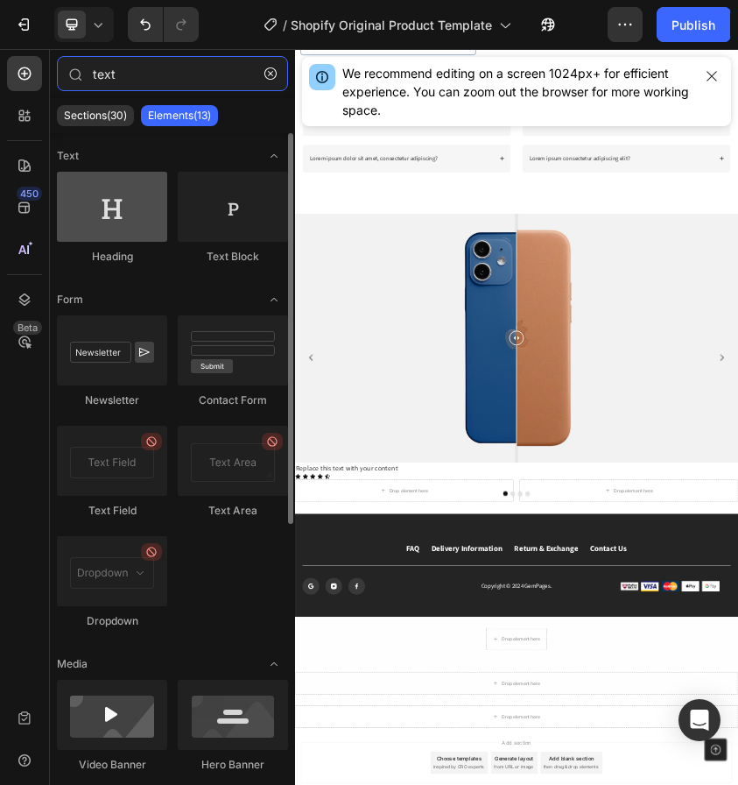
type input "text"
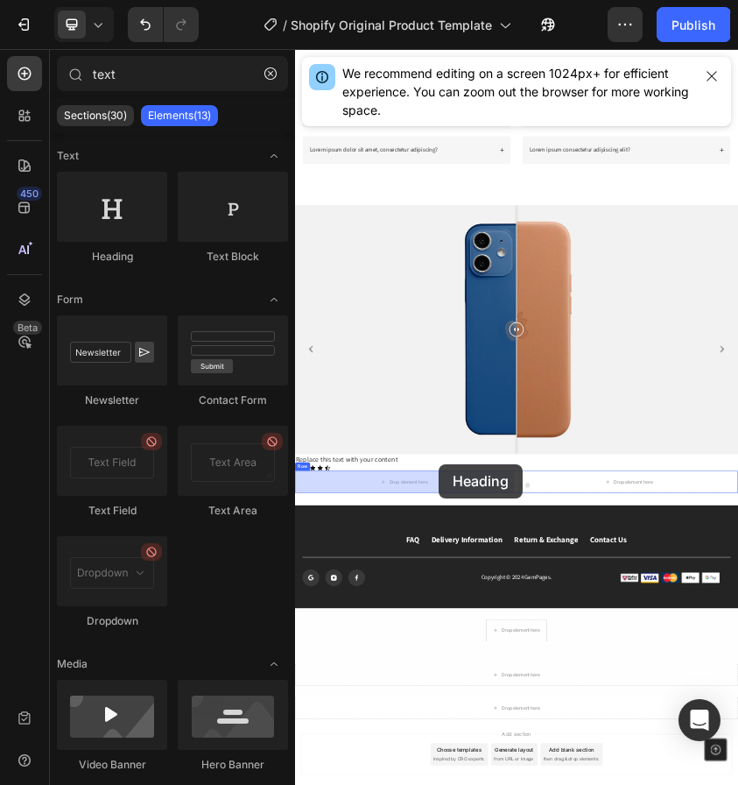
scroll to position [806, 0]
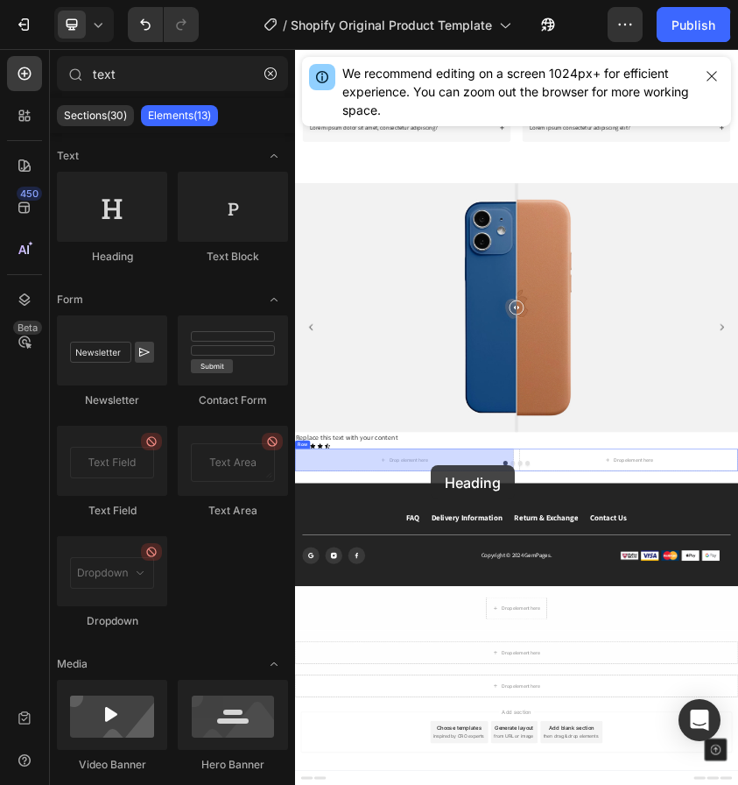
drag, startPoint x: 413, startPoint y: 266, endPoint x: 619, endPoint y: 1036, distance: 796.8
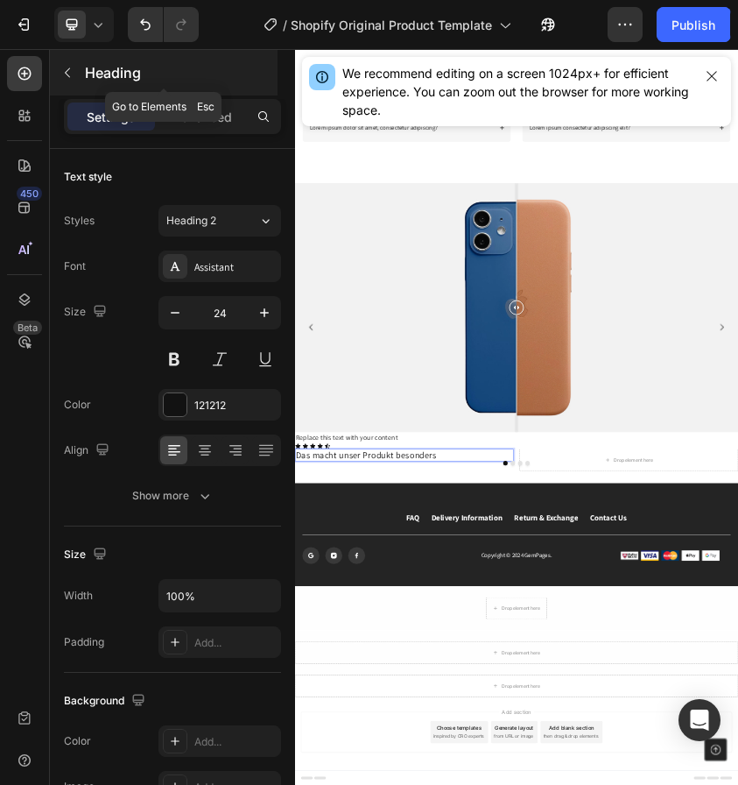
click at [74, 71] on button "button" at bounding box center [67, 73] width 28 height 28
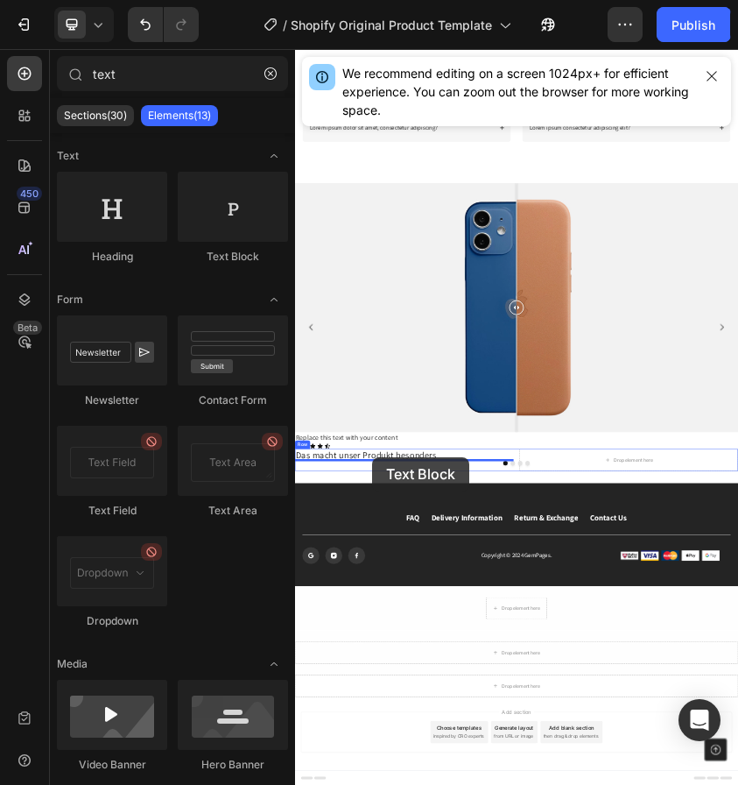
drag, startPoint x: 530, startPoint y: 278, endPoint x: 478, endPoint y: 1017, distance: 740.0
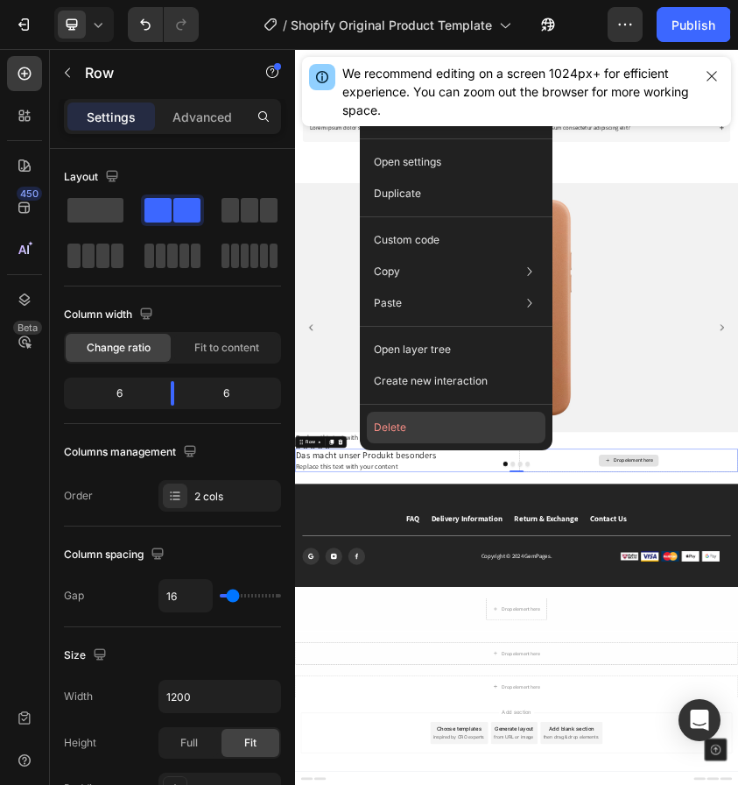
click at [498, 439] on button "Delete" at bounding box center [456, 428] width 179 height 32
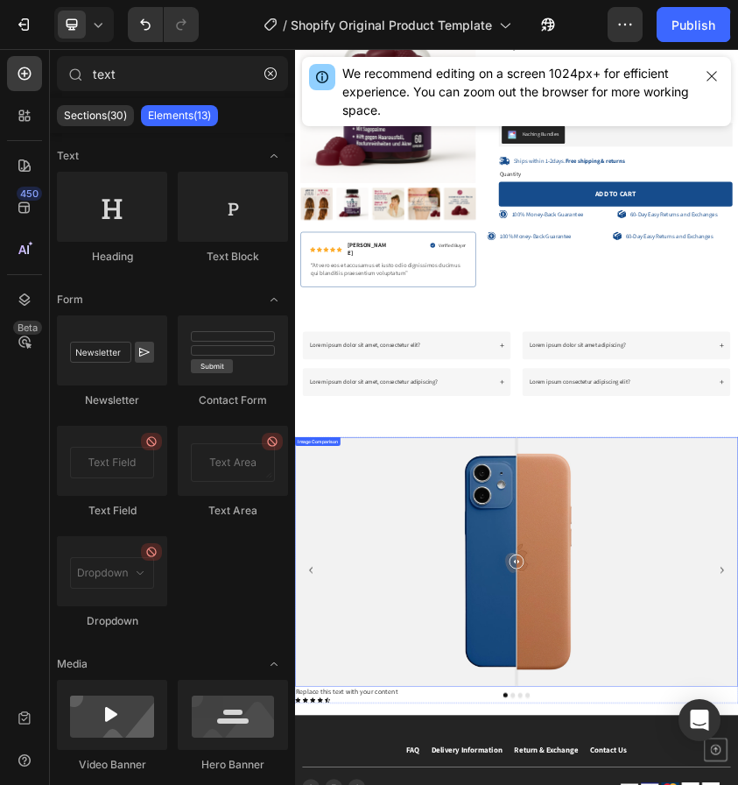
scroll to position [166, 0]
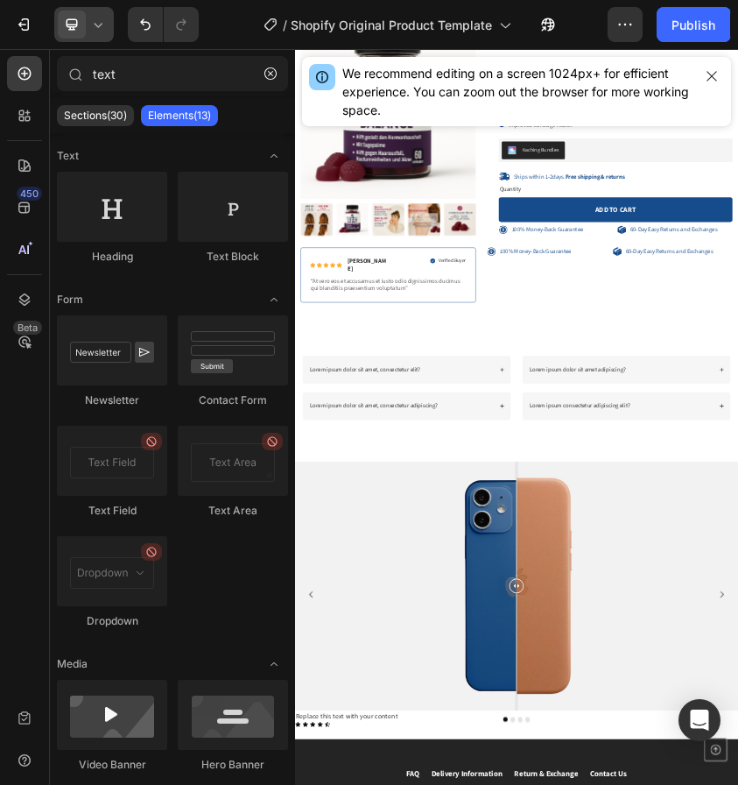
click at [88, 30] on div at bounding box center [84, 24] width 60 height 35
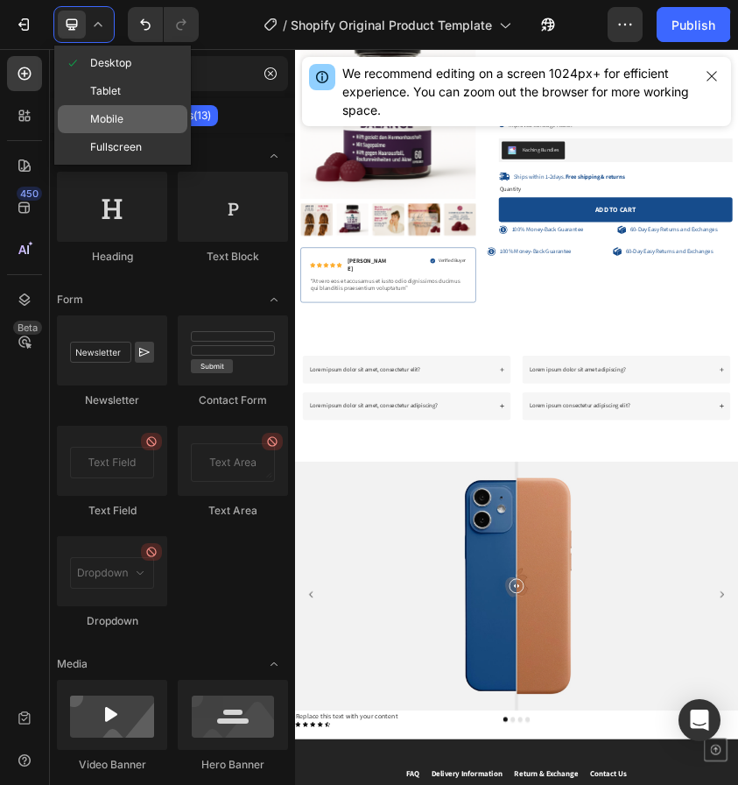
click at [117, 125] on span "Mobile" at bounding box center [106, 119] width 33 height 18
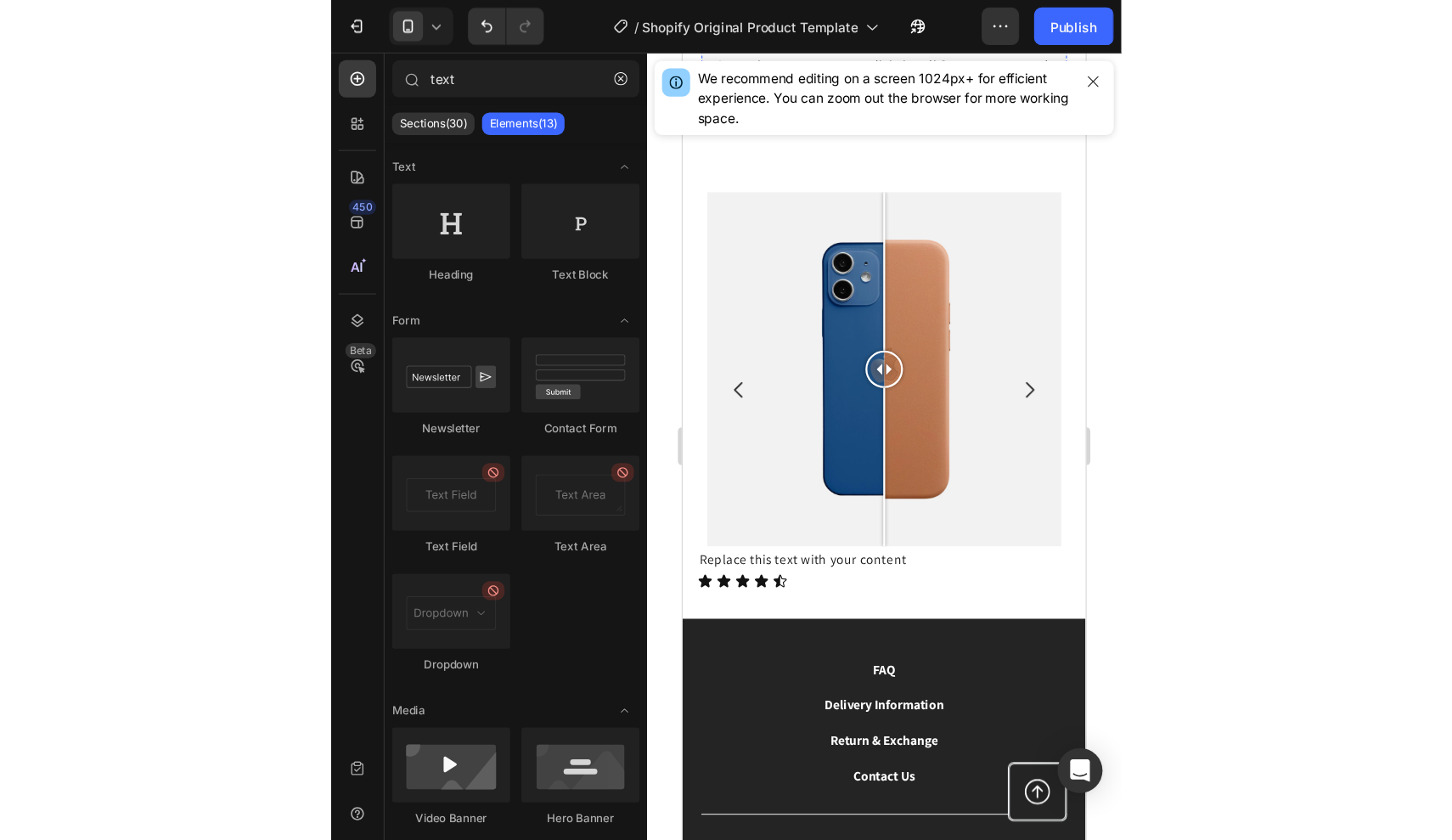
scroll to position [1145, 0]
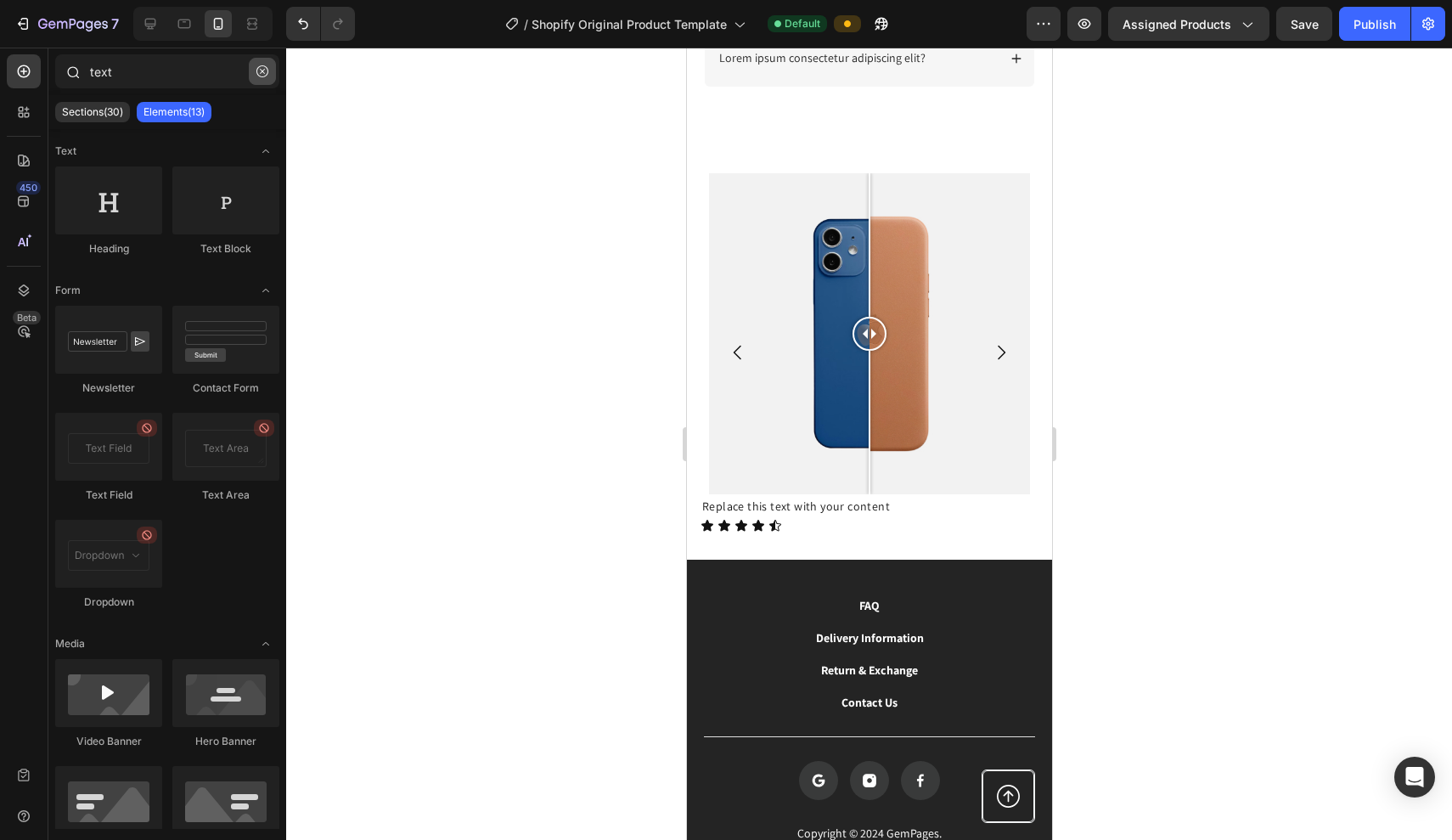
click at [263, 70] on icon "button" at bounding box center [262, 71] width 12 height 12
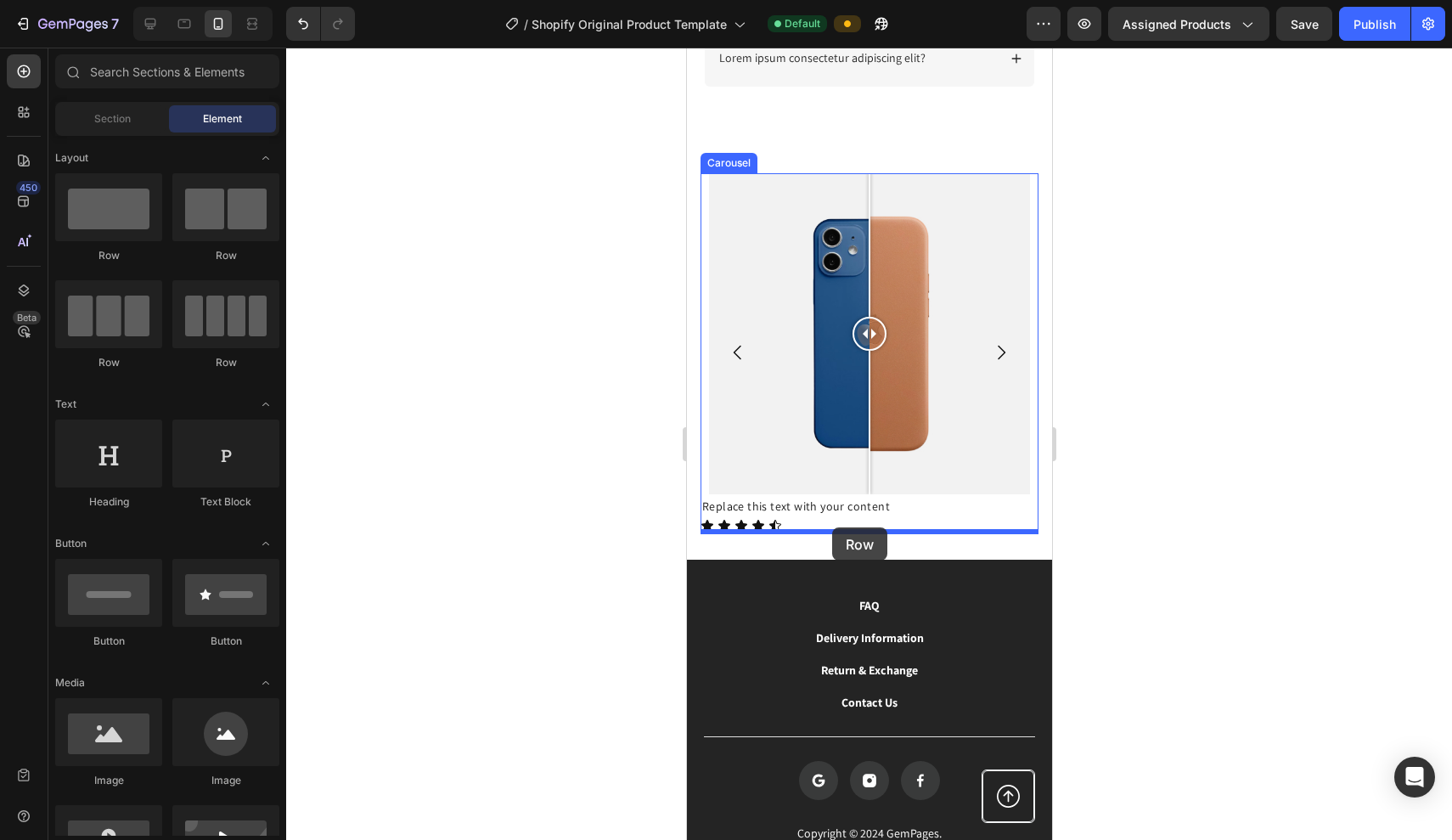
drag, startPoint x: 915, startPoint y: 257, endPoint x: 831, endPoint y: 528, distance: 283.7
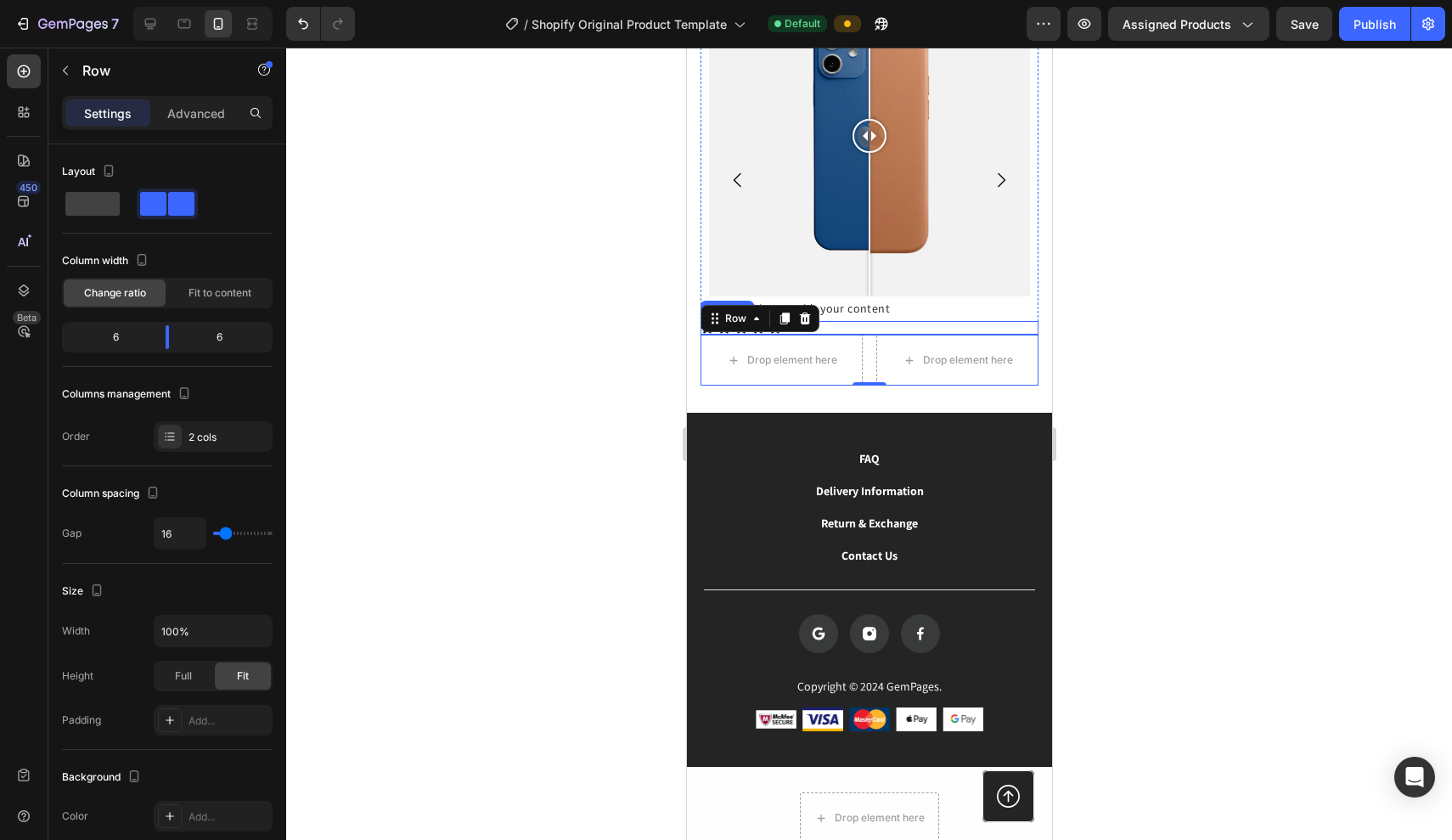
scroll to position [1344, 0]
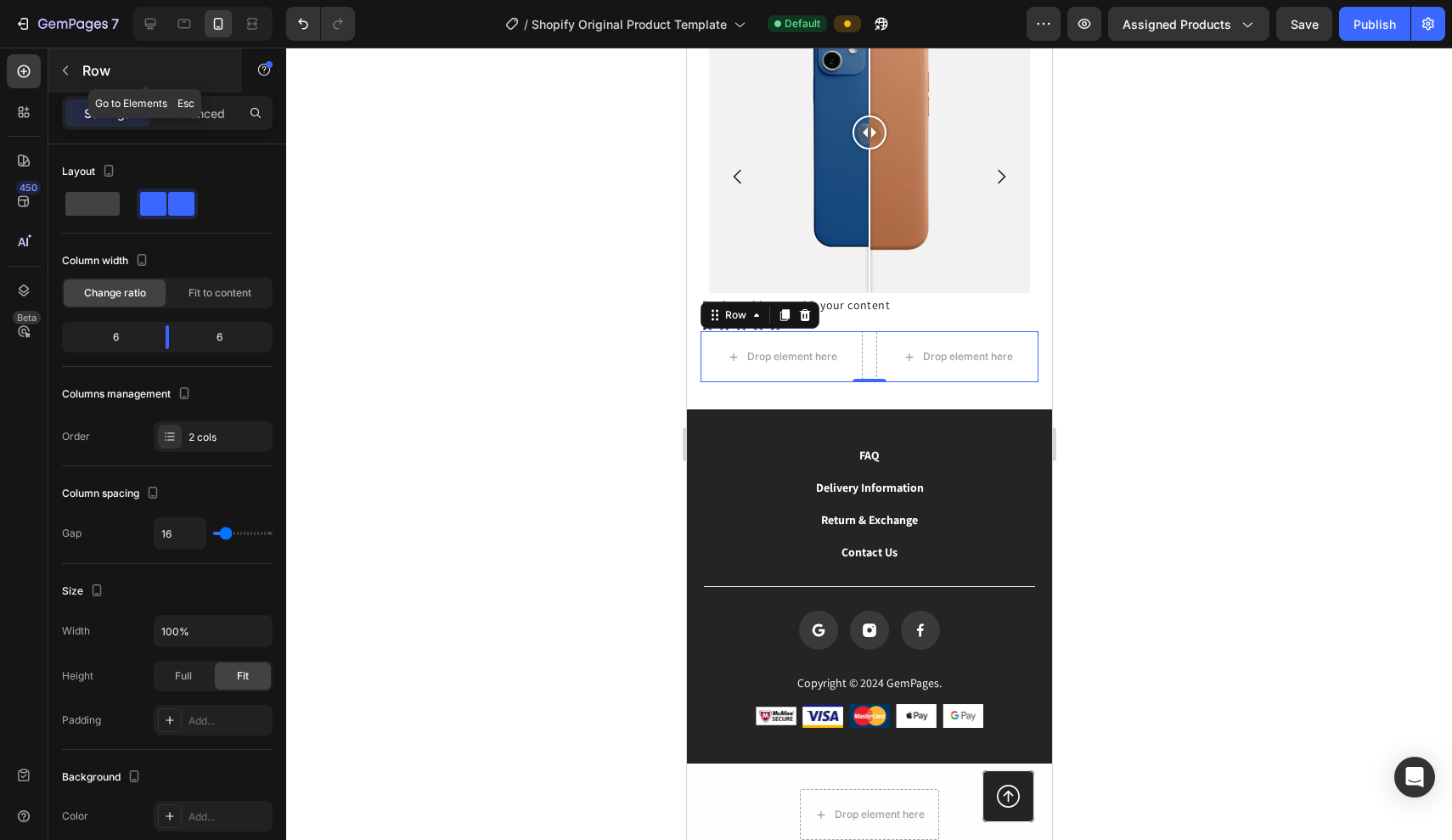
click at [67, 71] on icon "button" at bounding box center [65, 71] width 14 height 14
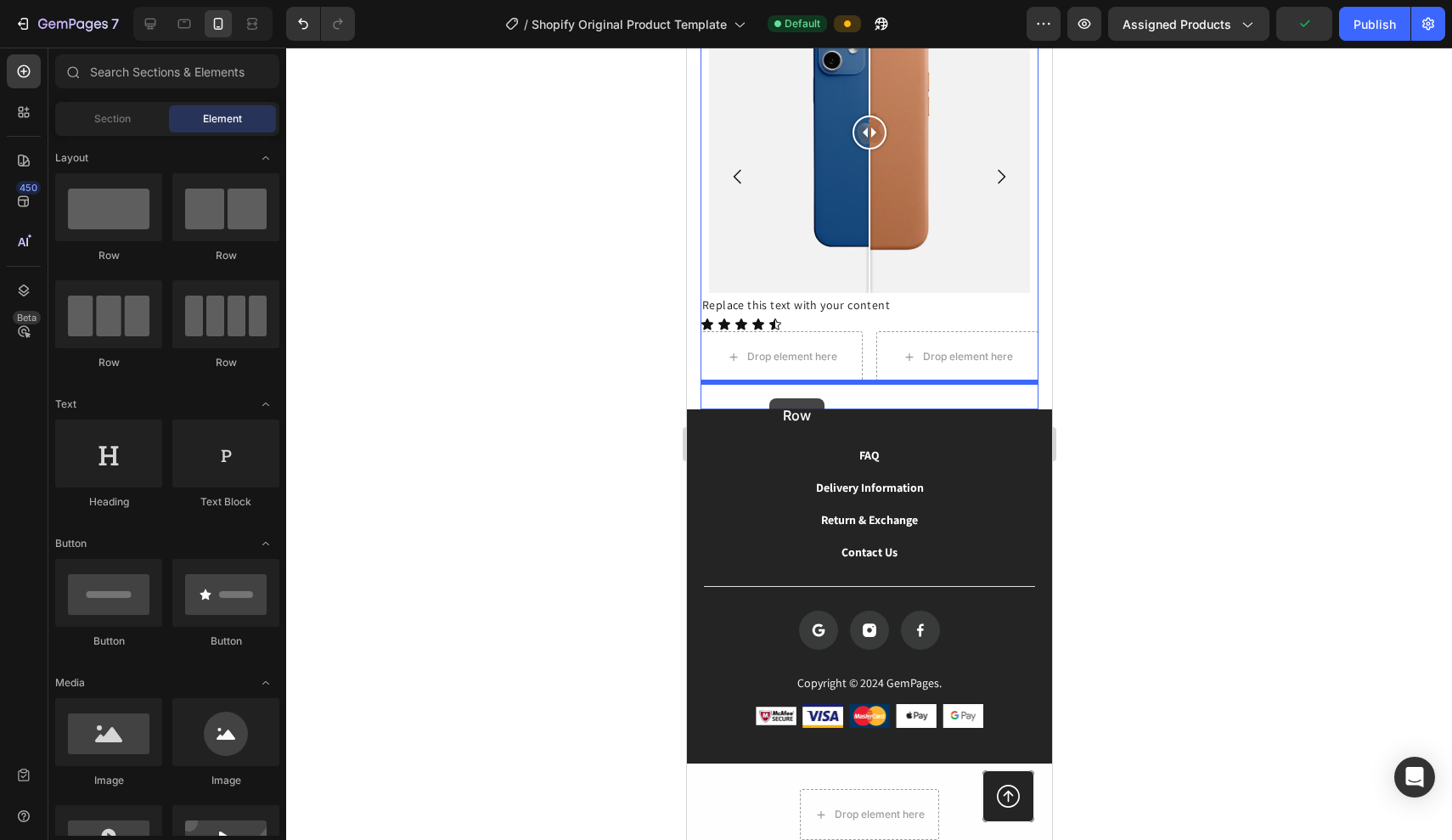
drag, startPoint x: 896, startPoint y: 258, endPoint x: 769, endPoint y: 399, distance: 189.8
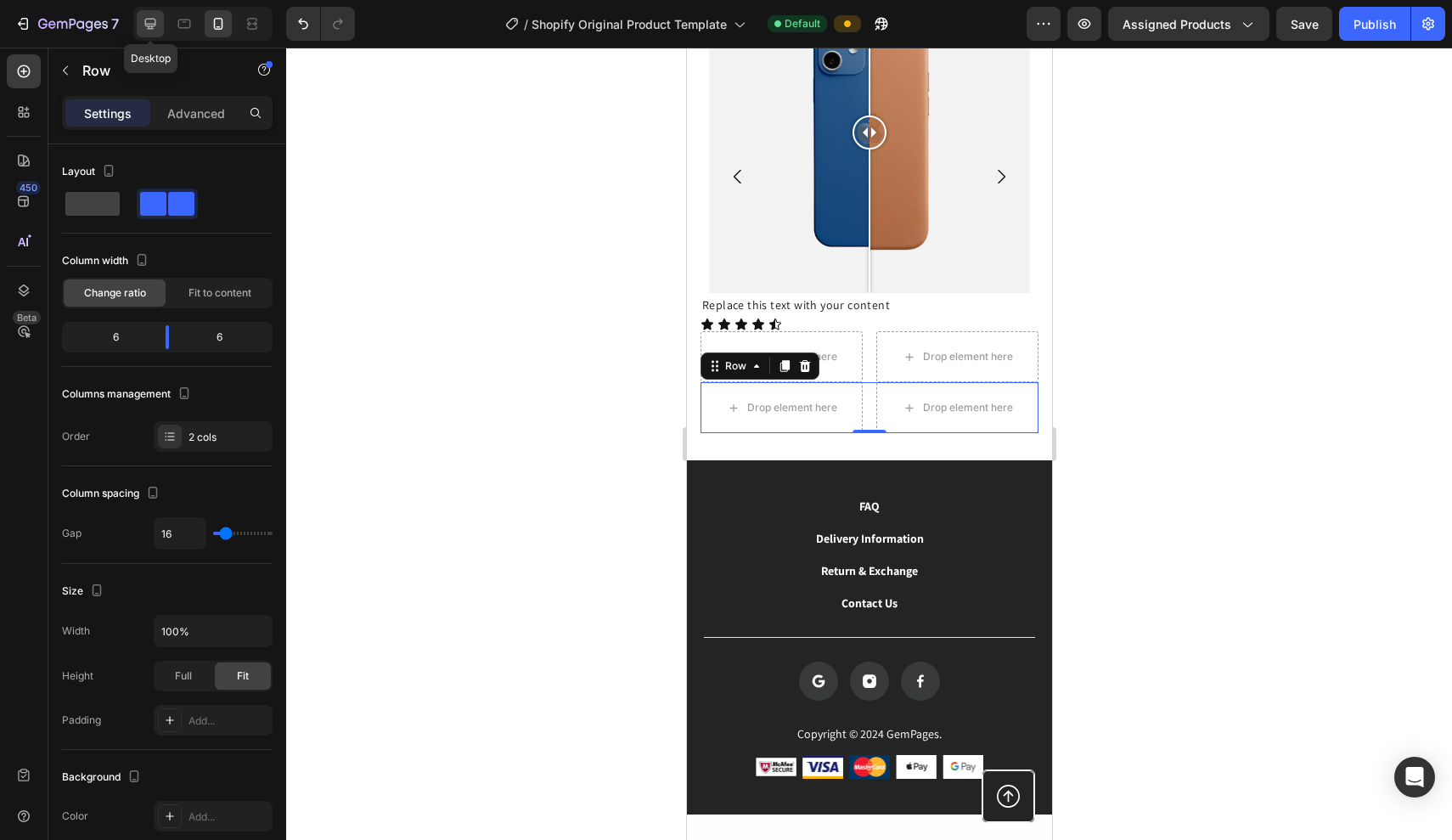
click at [146, 22] on icon at bounding box center [150, 23] width 11 height 11
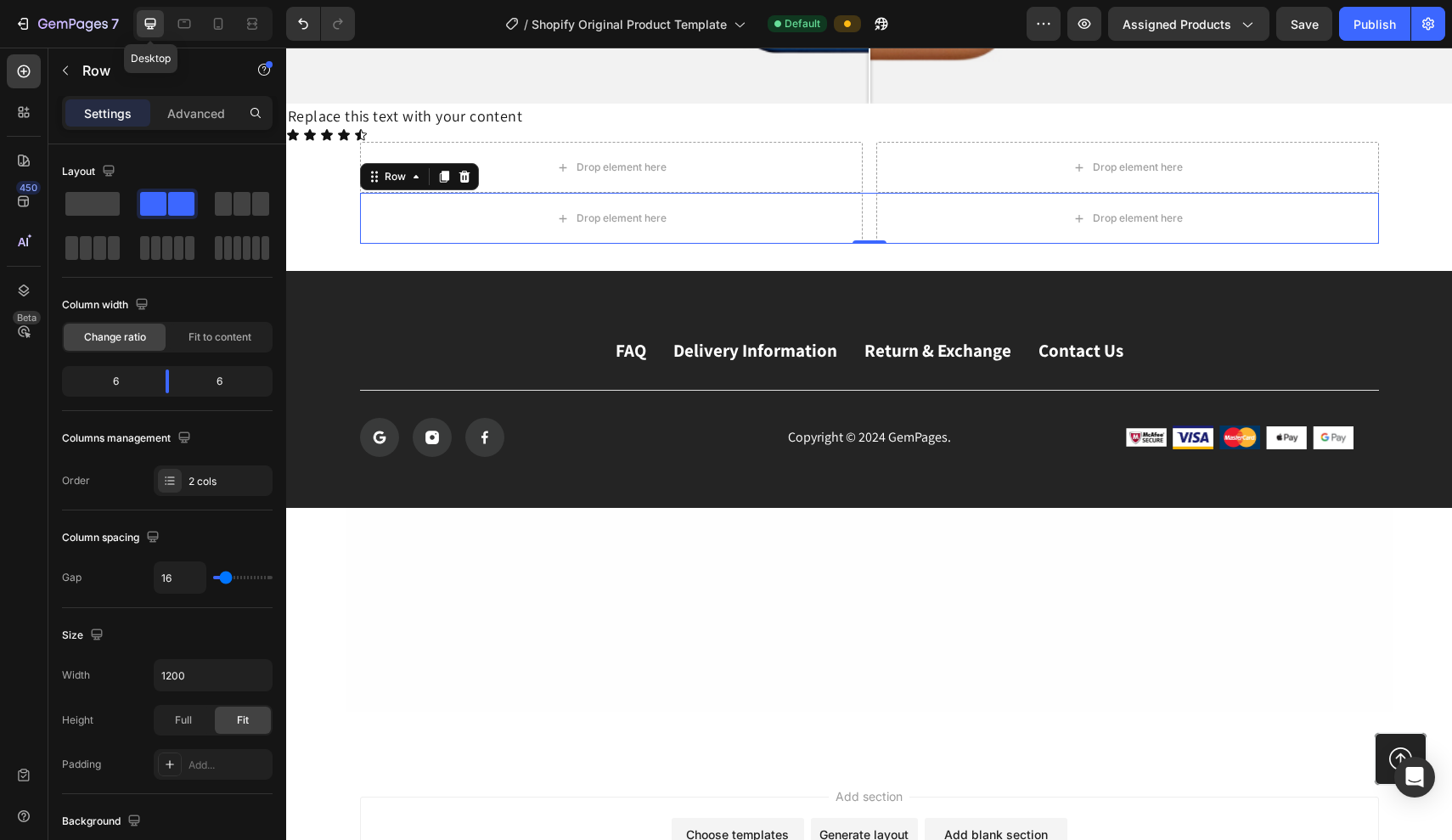
scroll to position [1955, 0]
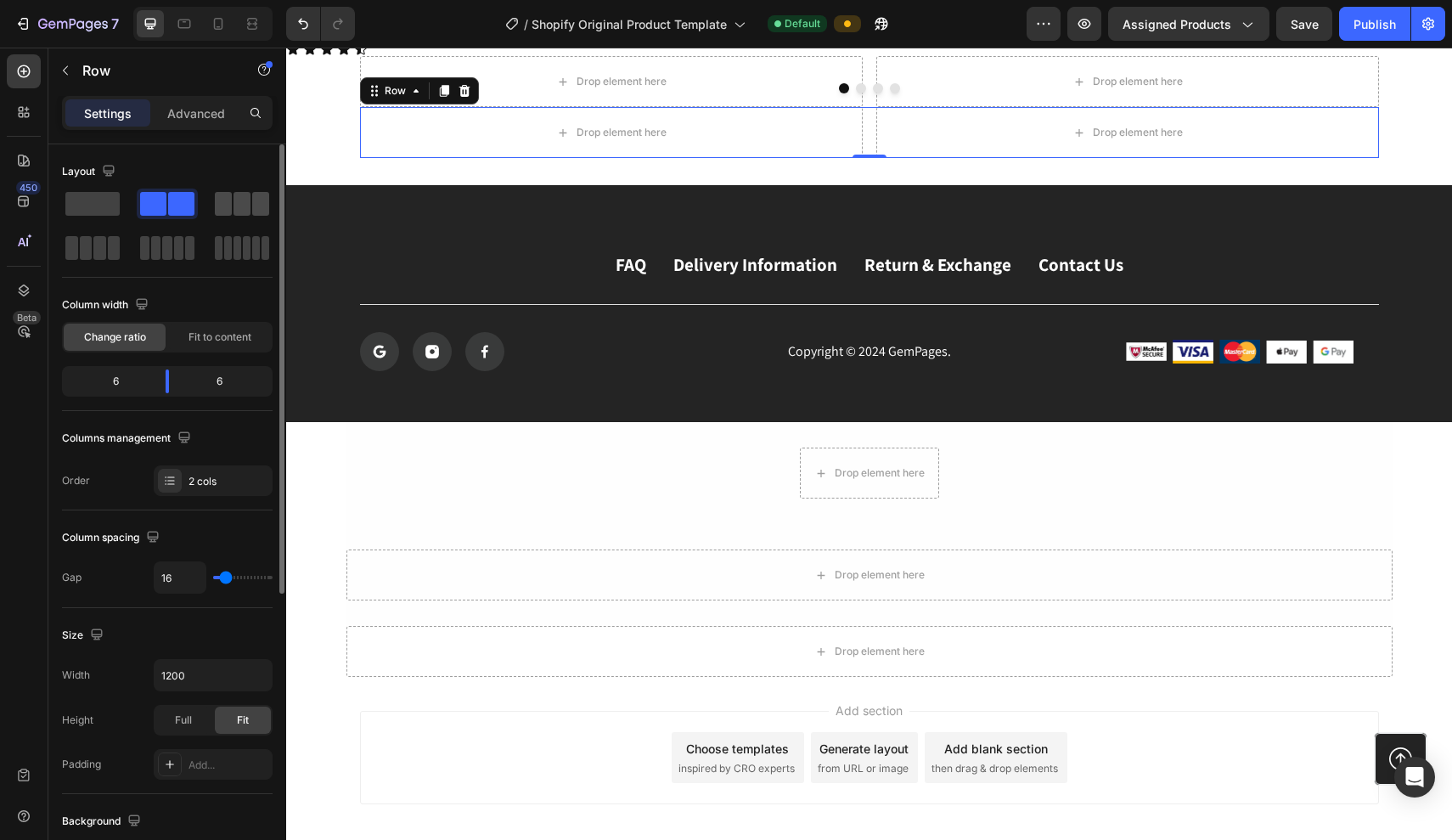
click at [251, 212] on div at bounding box center [242, 204] width 54 height 24
click at [167, 198] on div at bounding box center [167, 204] width 54 height 24
click at [113, 247] on span at bounding box center [113, 247] width 13 height 24
click at [182, 202] on span at bounding box center [180, 204] width 26 height 24
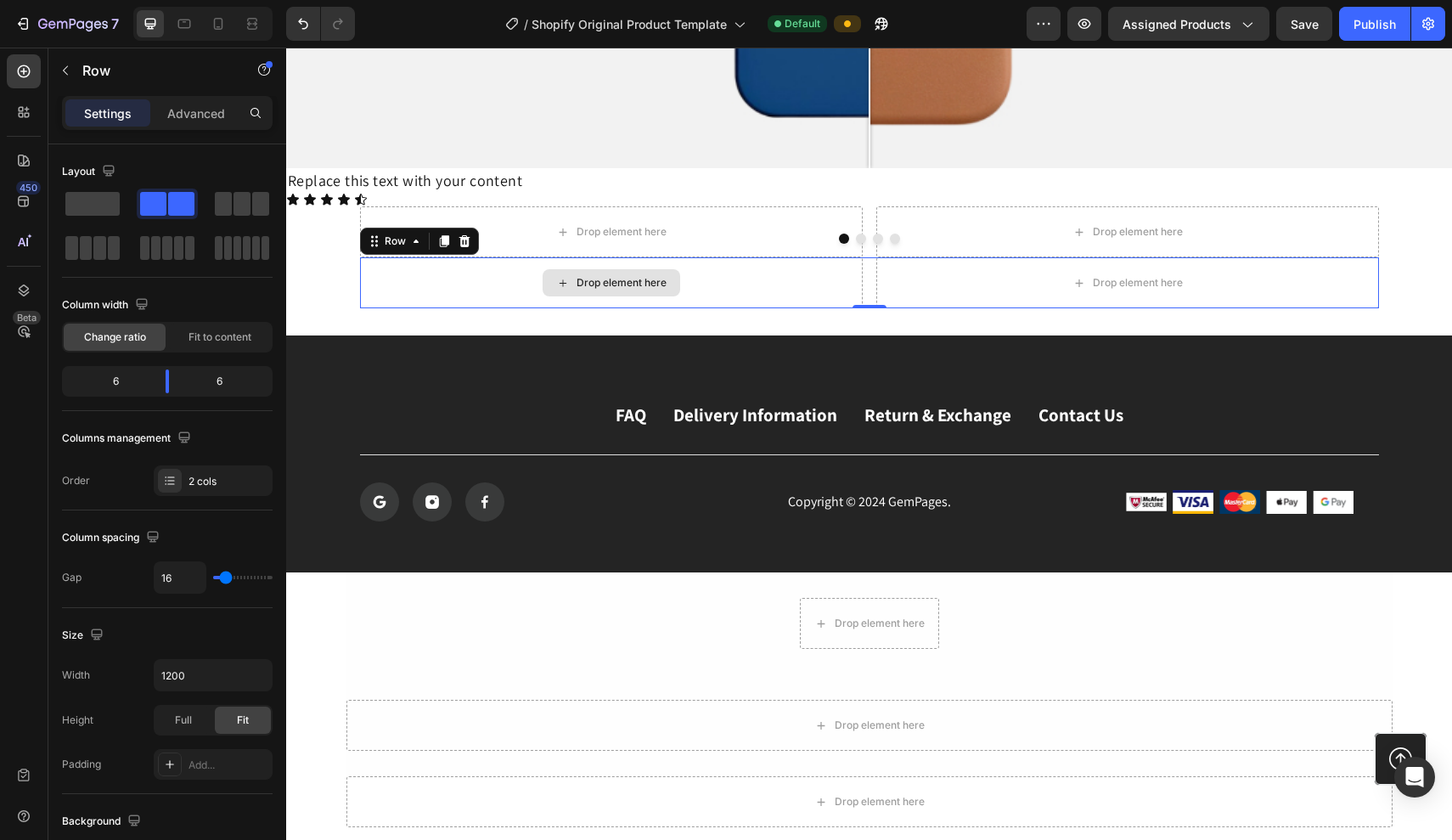
scroll to position [1794, 0]
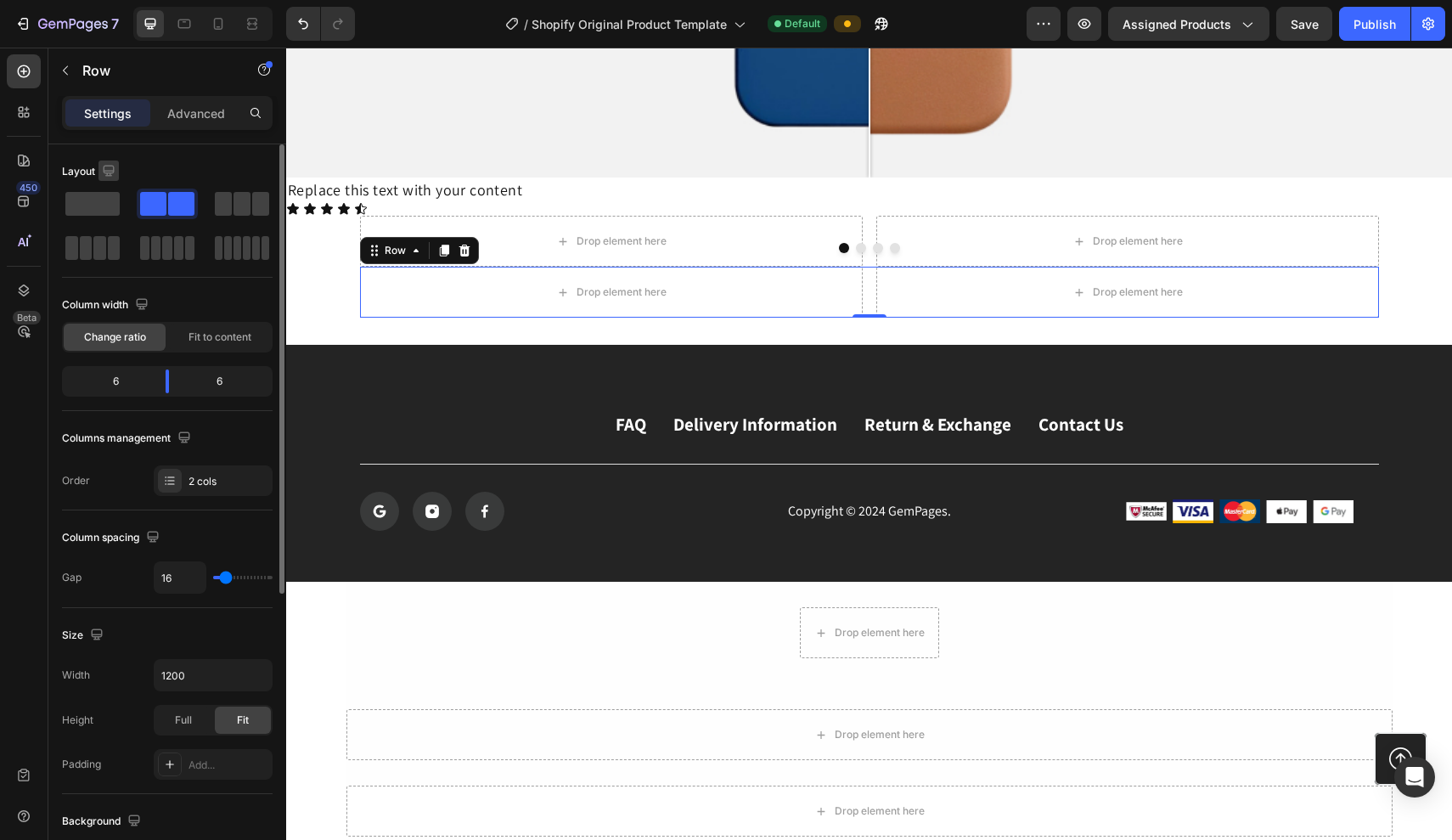
click at [106, 170] on icon "button" at bounding box center [108, 170] width 11 height 11
click at [113, 256] on icon "button" at bounding box center [113, 259] width 17 height 17
type input "100%"
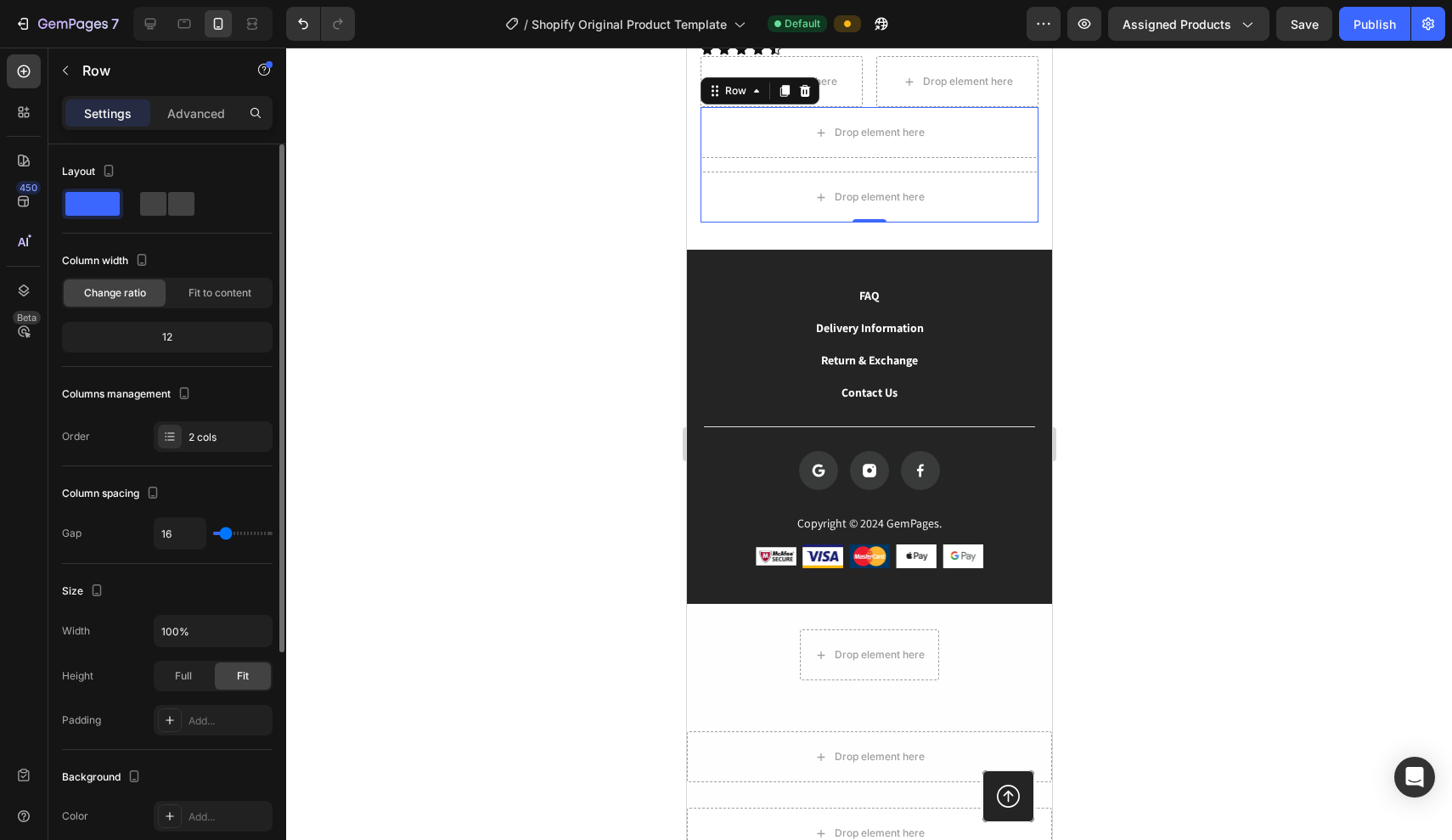
scroll to position [1619, 0]
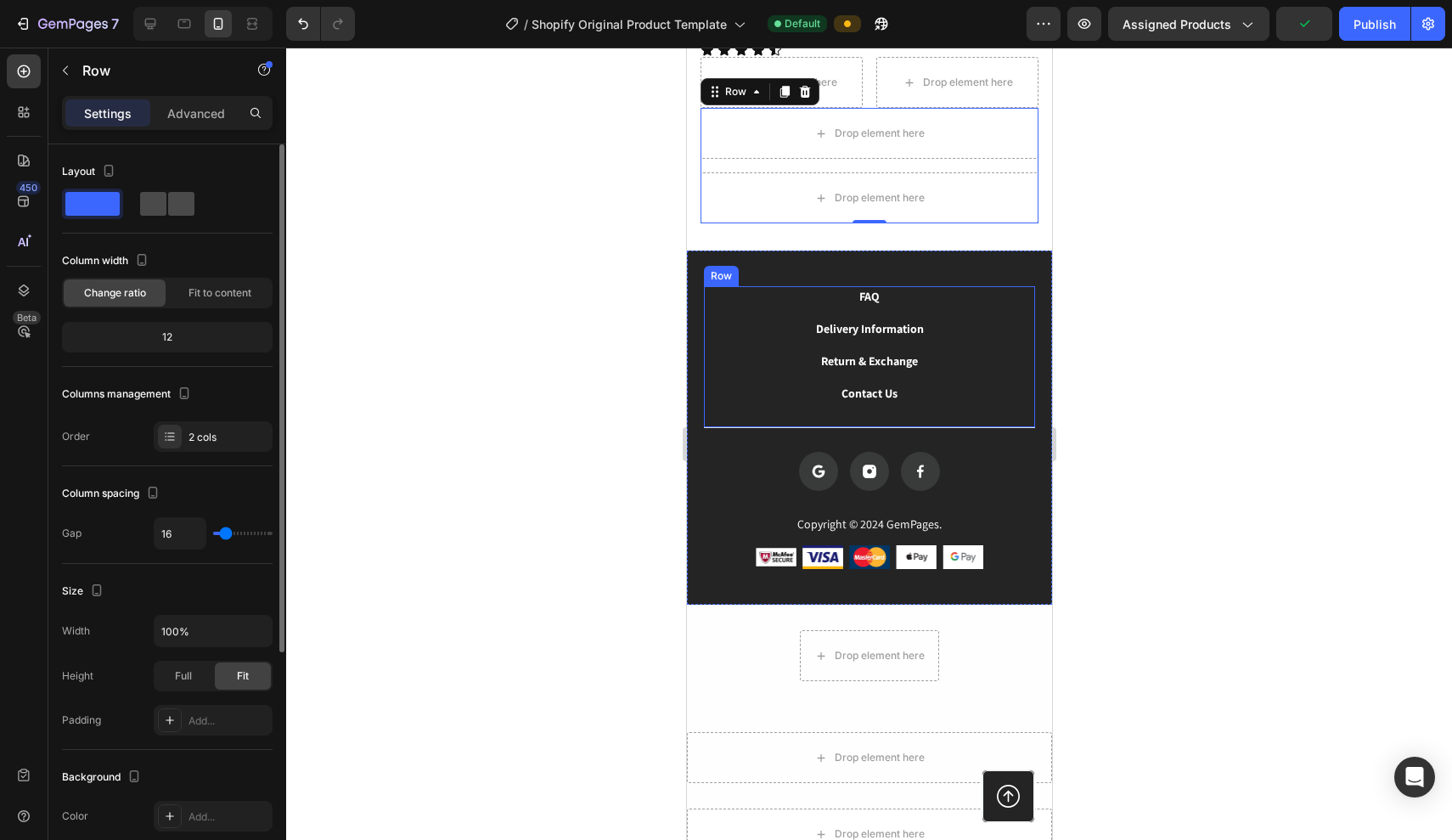
click at [175, 210] on span at bounding box center [180, 204] width 26 height 24
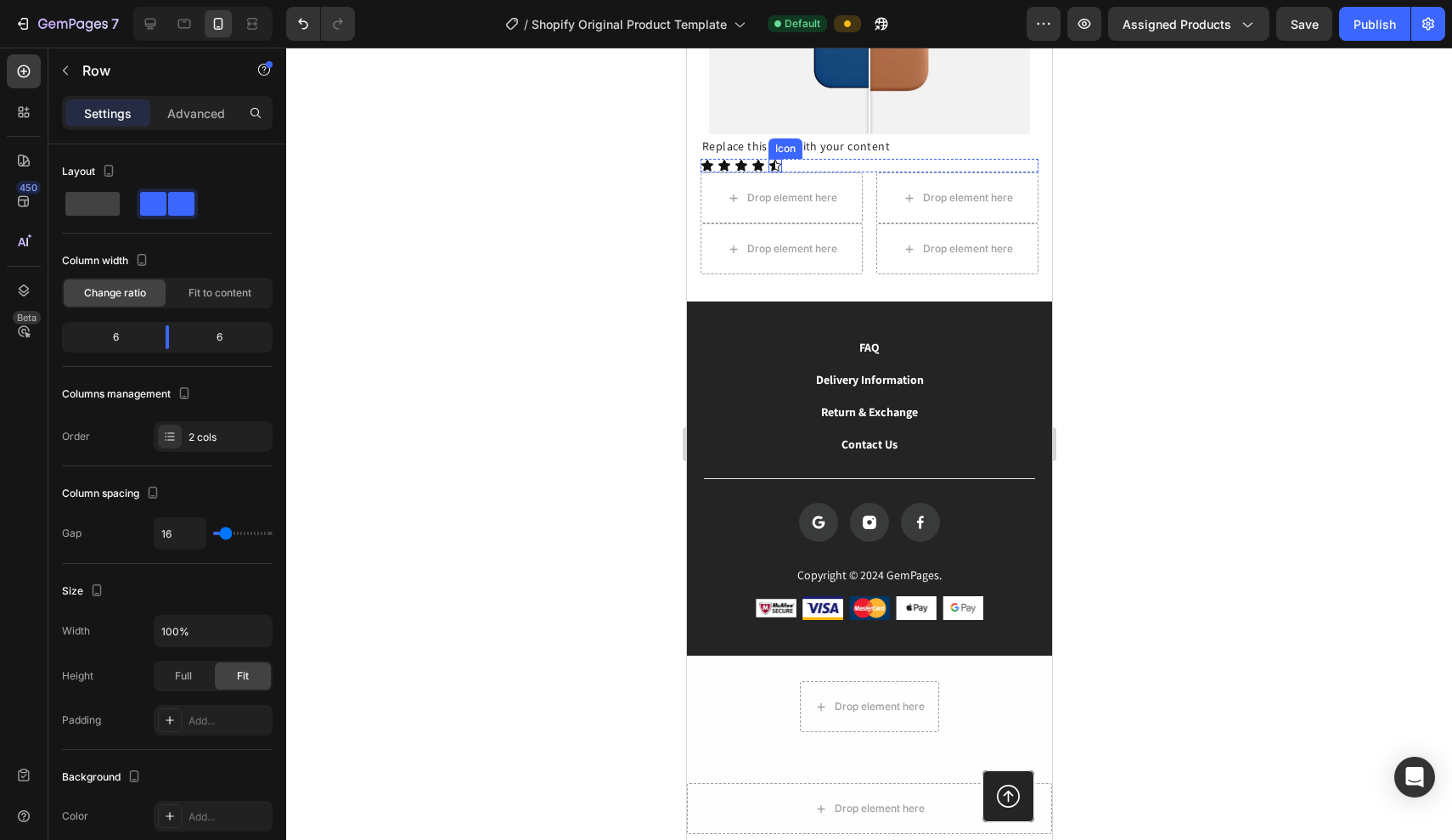
scroll to position [1504, 0]
click at [799, 163] on div "Icon Icon Icon Icon Icon" at bounding box center [869, 165] width 339 height 14
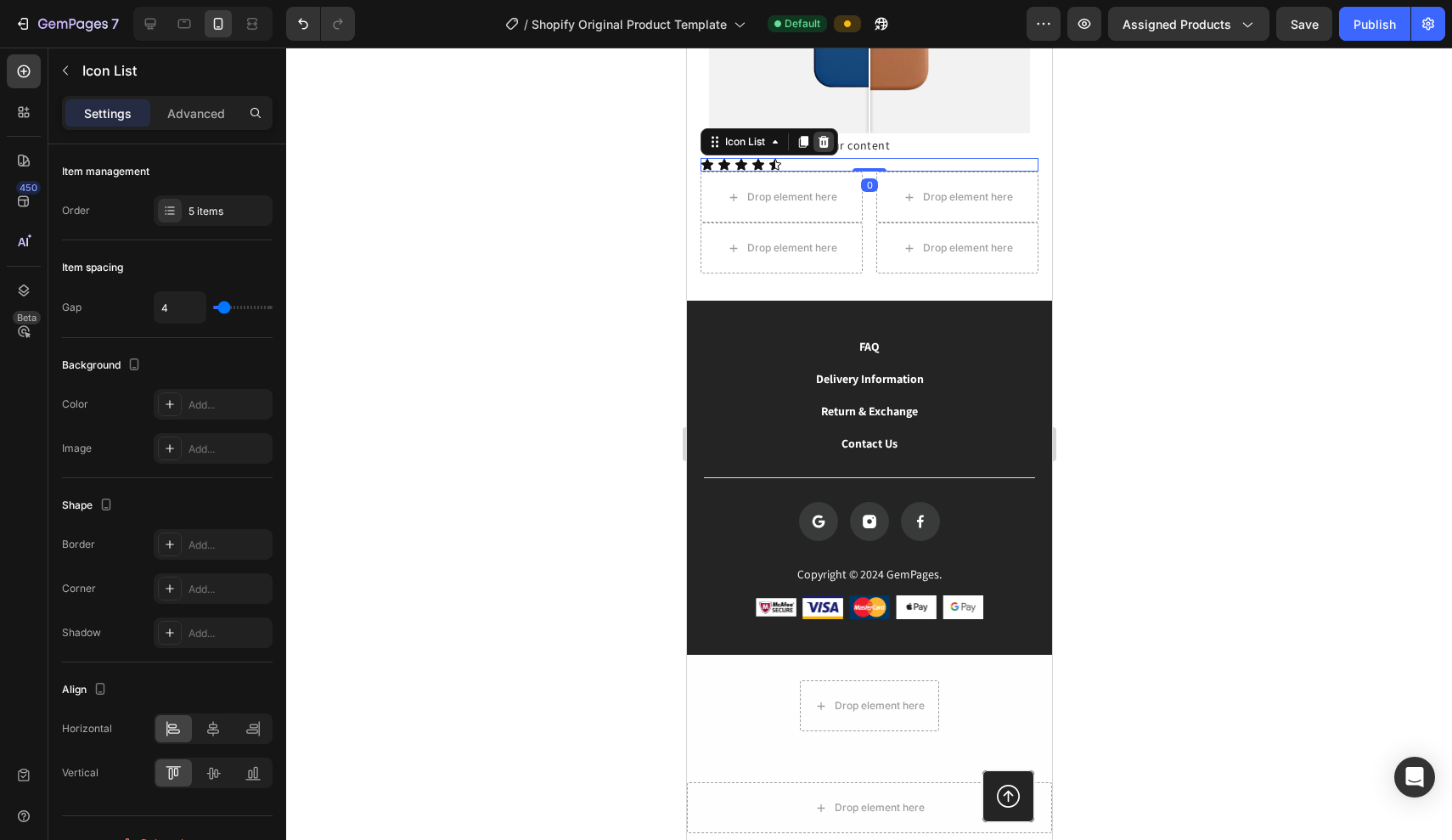
click at [823, 144] on icon at bounding box center [823, 142] width 14 height 14
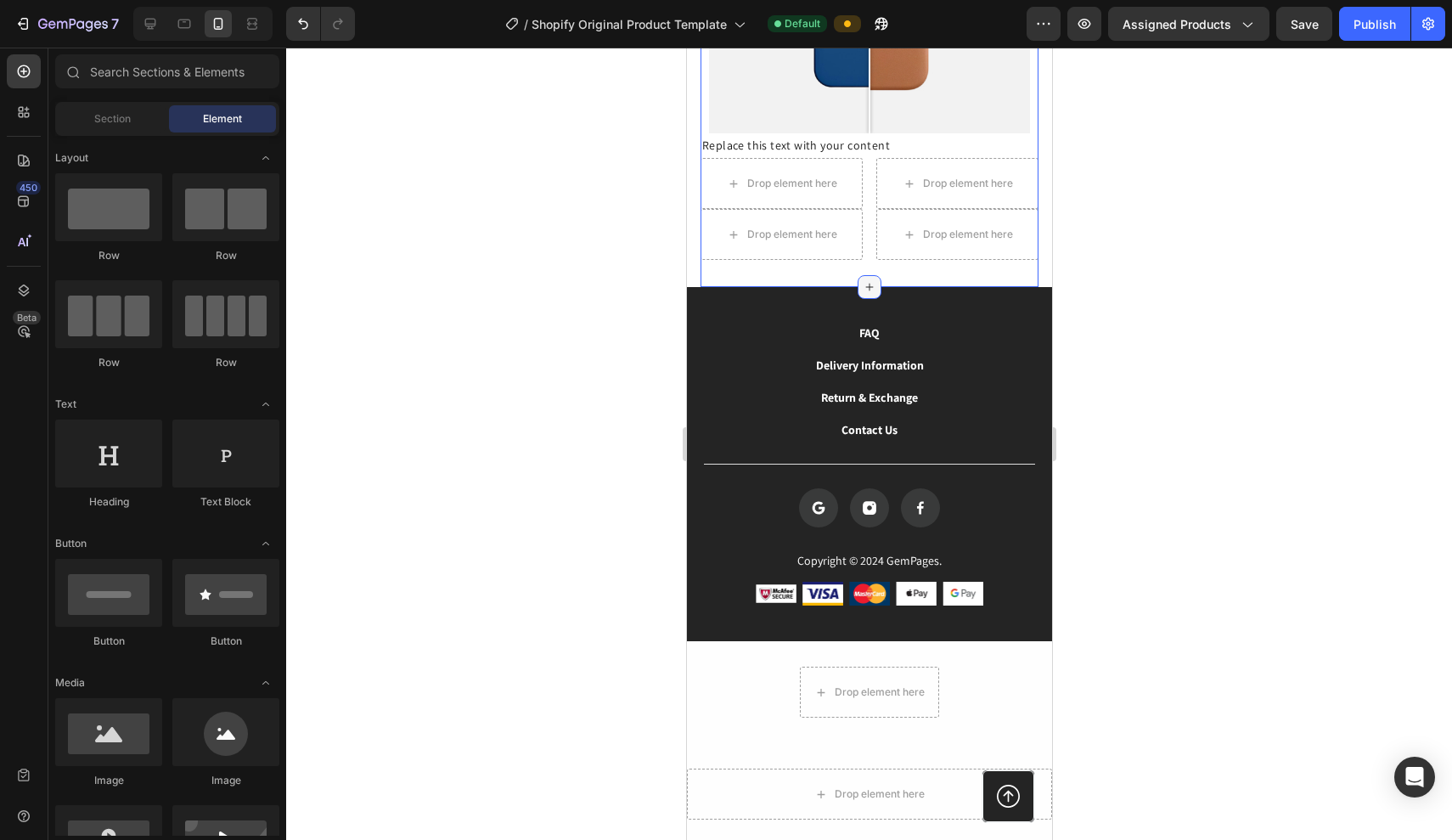
click at [870, 282] on icon at bounding box center [869, 287] width 14 height 14
drag, startPoint x: 808, startPoint y: 497, endPoint x: 906, endPoint y: 286, distance: 232.6
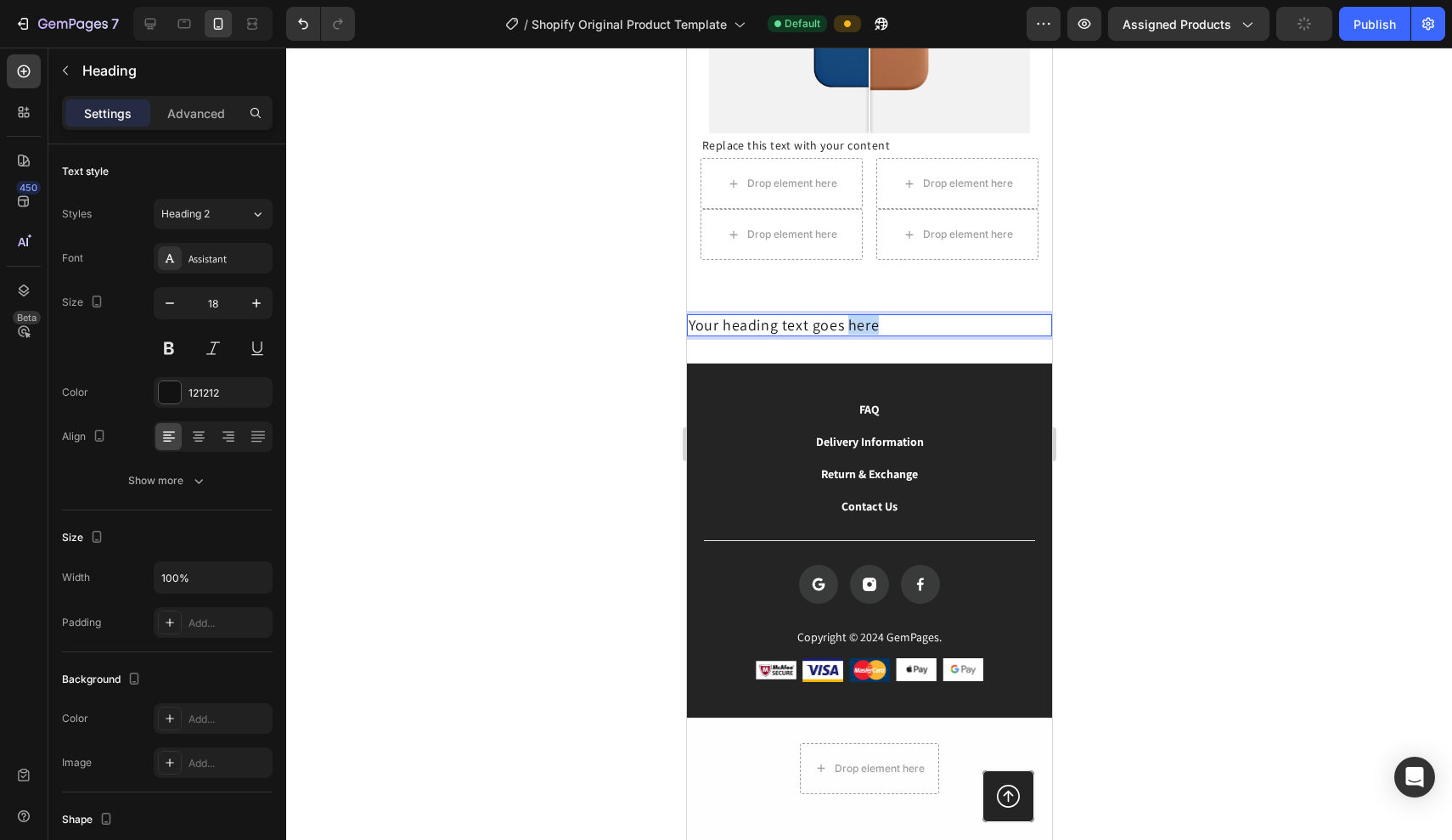
click at [865, 316] on p "Your heading text goes here" at bounding box center [868, 325] width 362 height 18
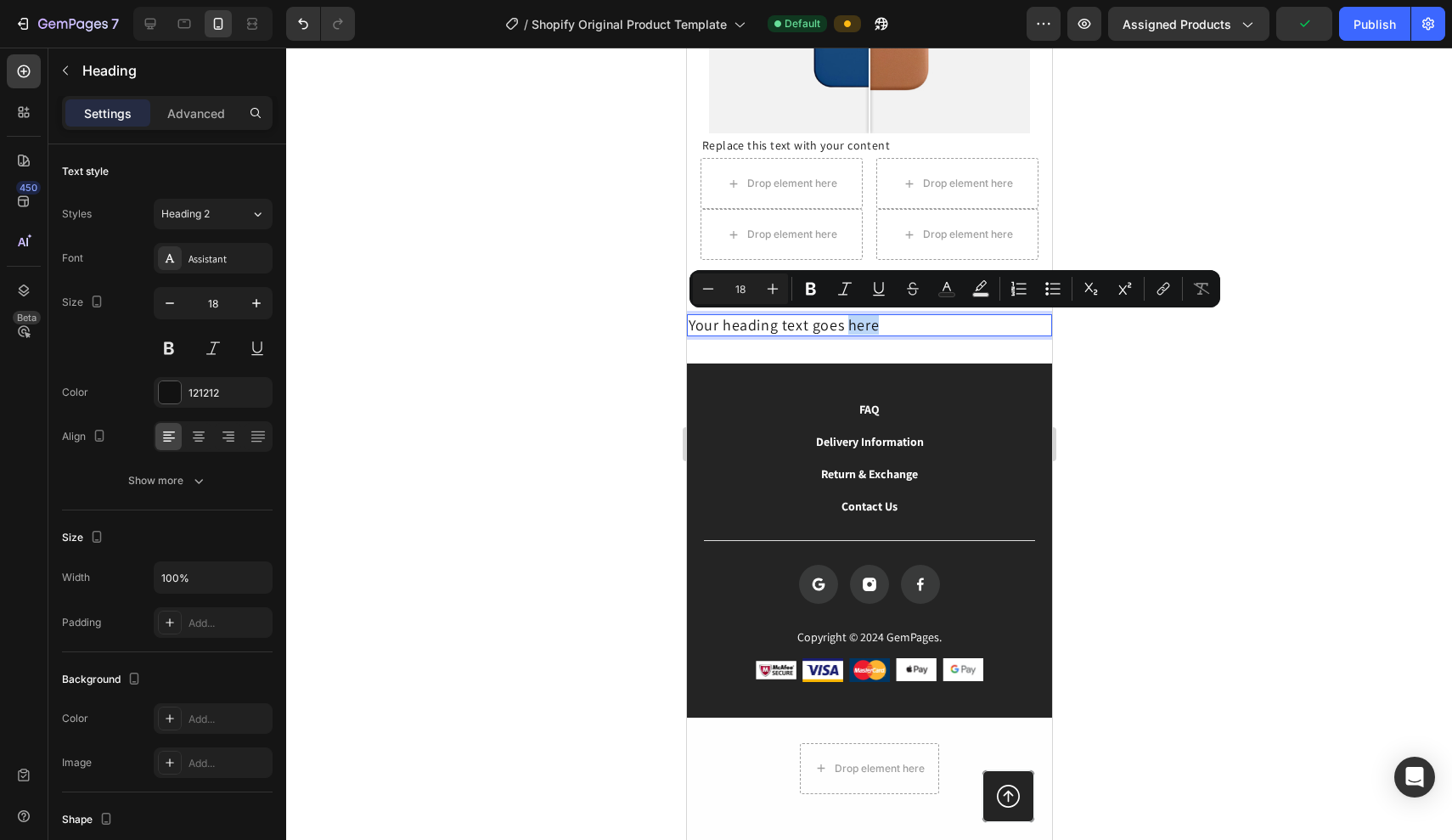
click at [865, 316] on p "Your heading text goes here" at bounding box center [868, 325] width 362 height 18
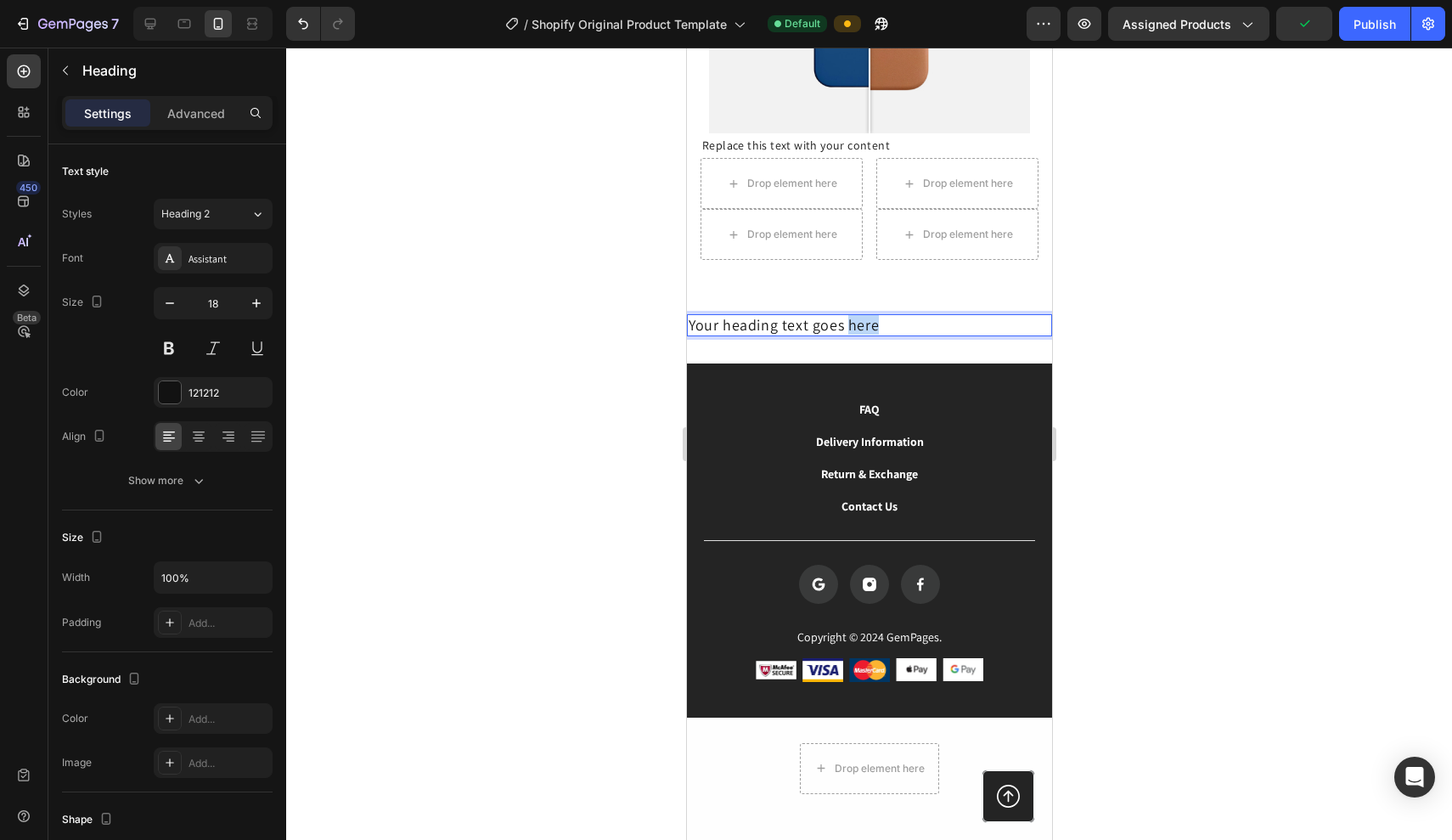
click at [865, 316] on p "Your heading text goes here" at bounding box center [868, 325] width 362 height 18
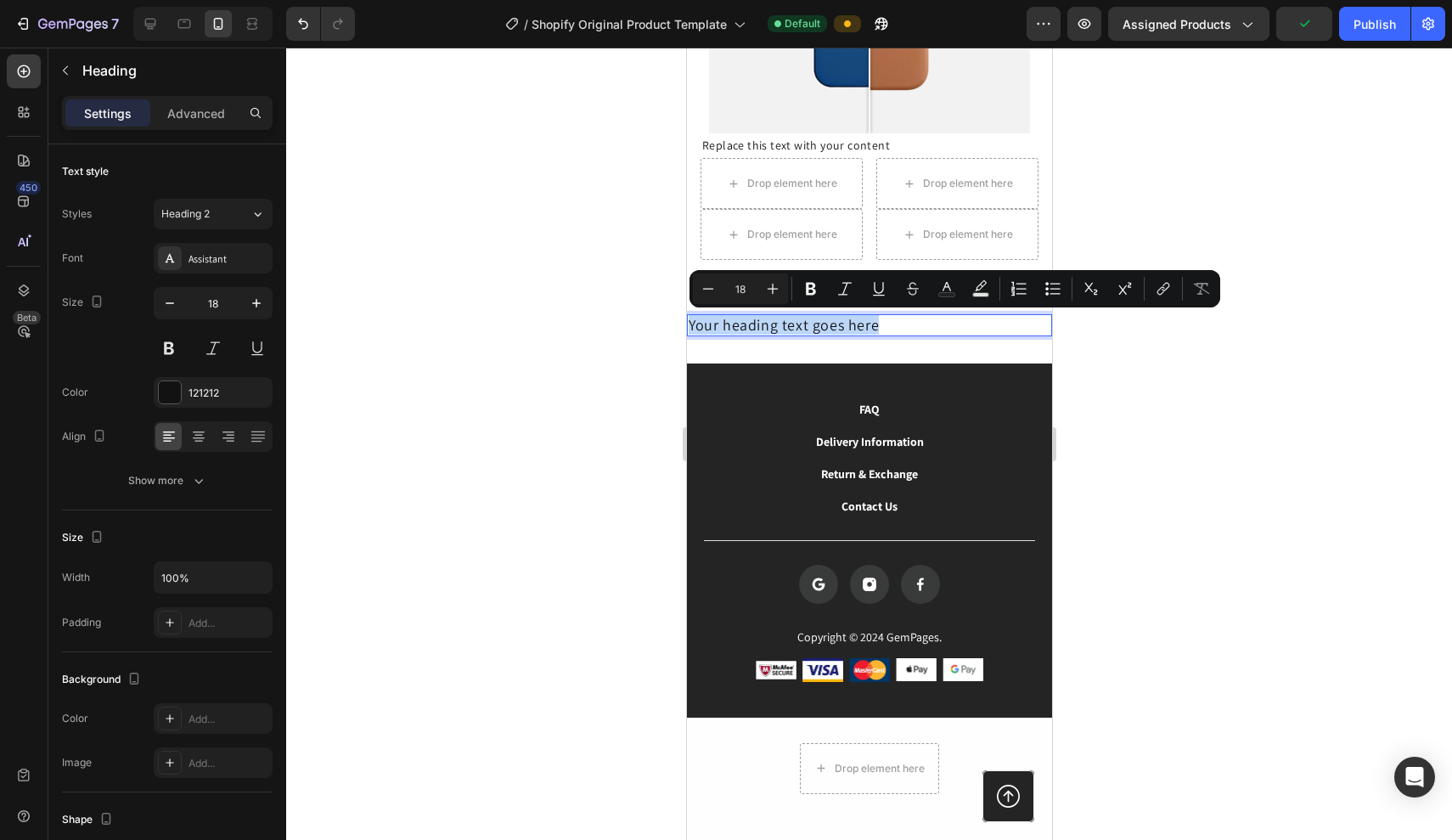
click at [865, 316] on p "Your heading text goes here" at bounding box center [868, 325] width 362 height 18
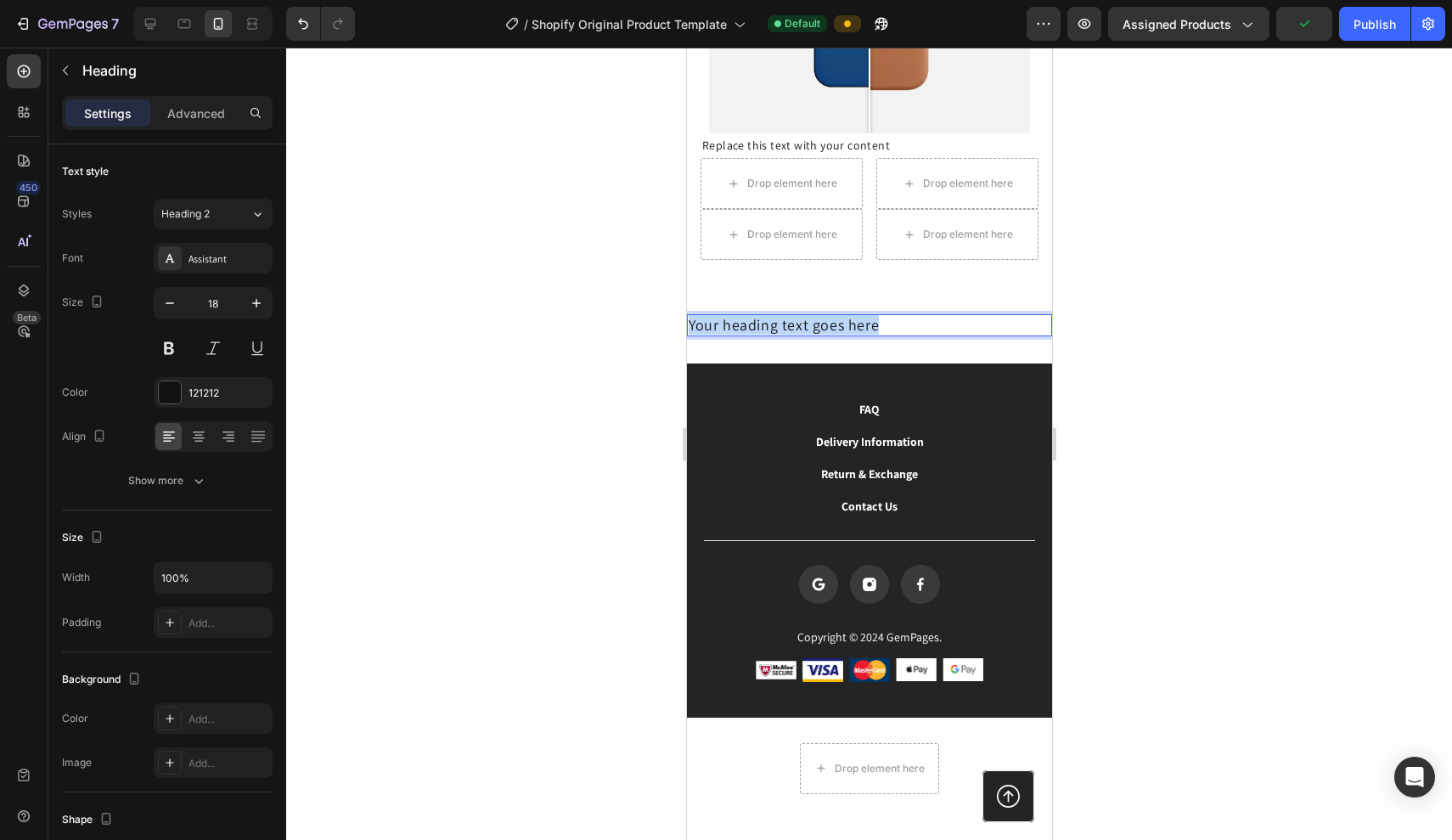
click at [865, 316] on p "Your heading text goes here" at bounding box center [868, 325] width 362 height 18
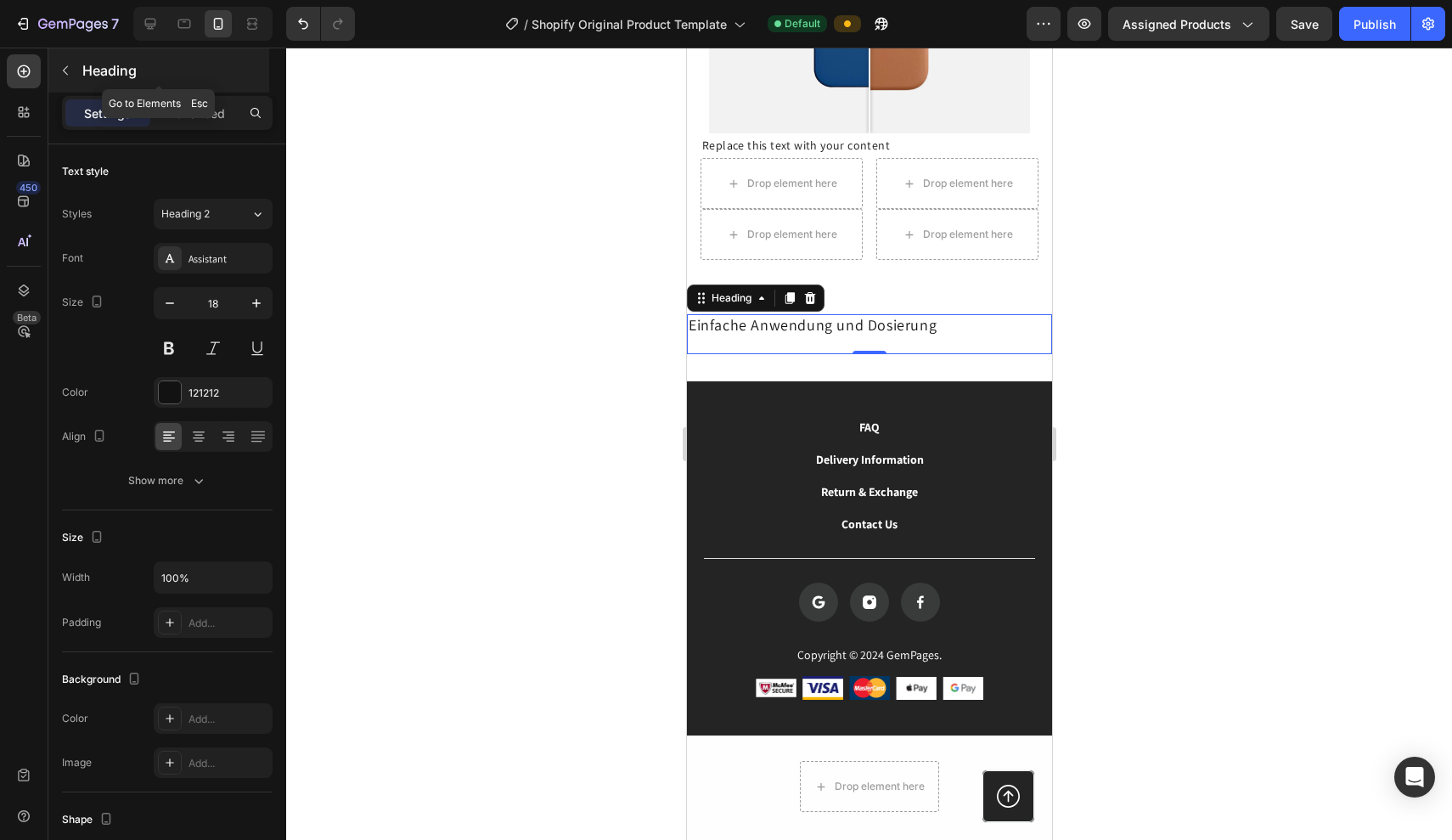
click at [75, 65] on button "button" at bounding box center [65, 71] width 27 height 27
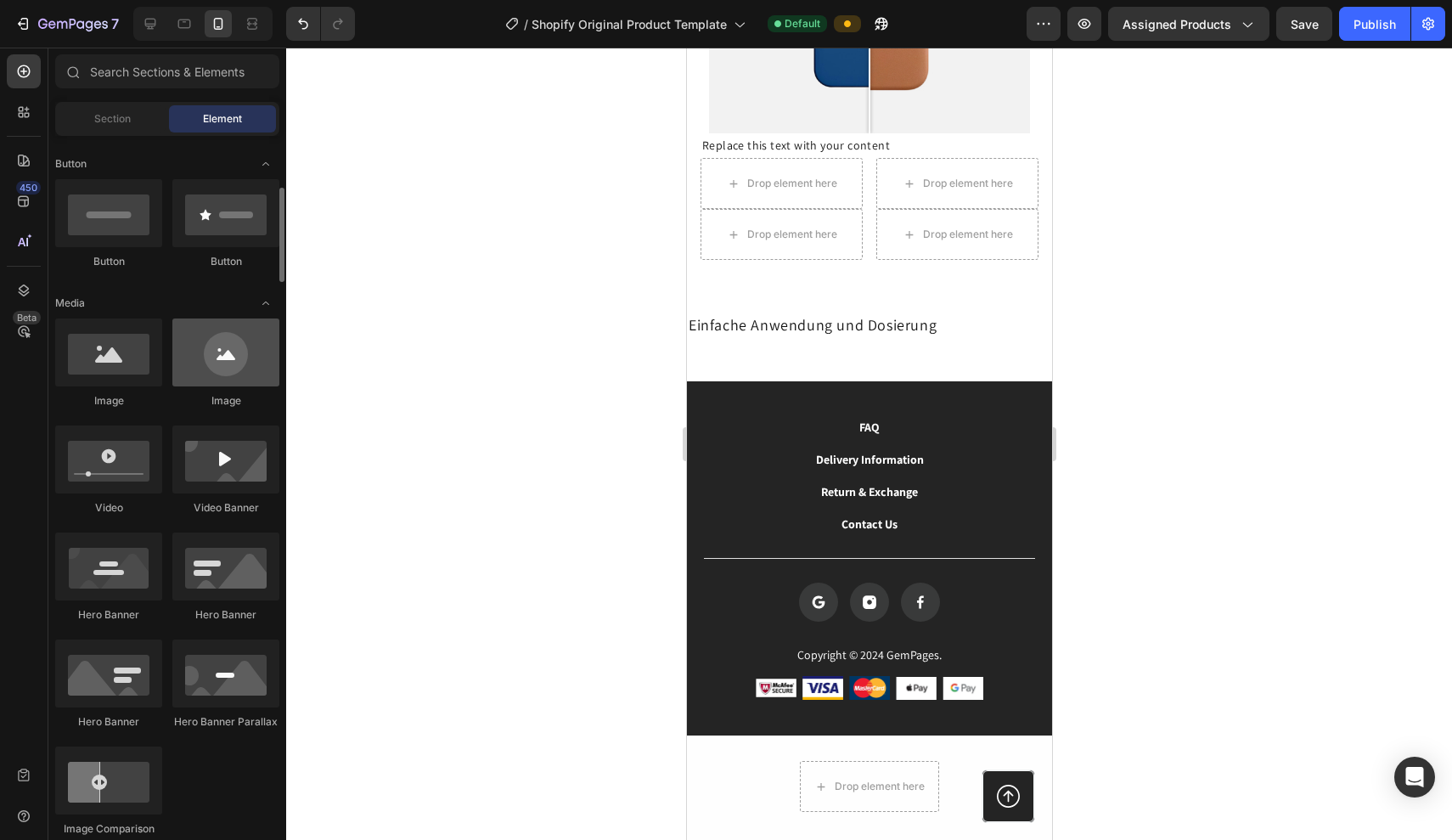
scroll to position [380, 0]
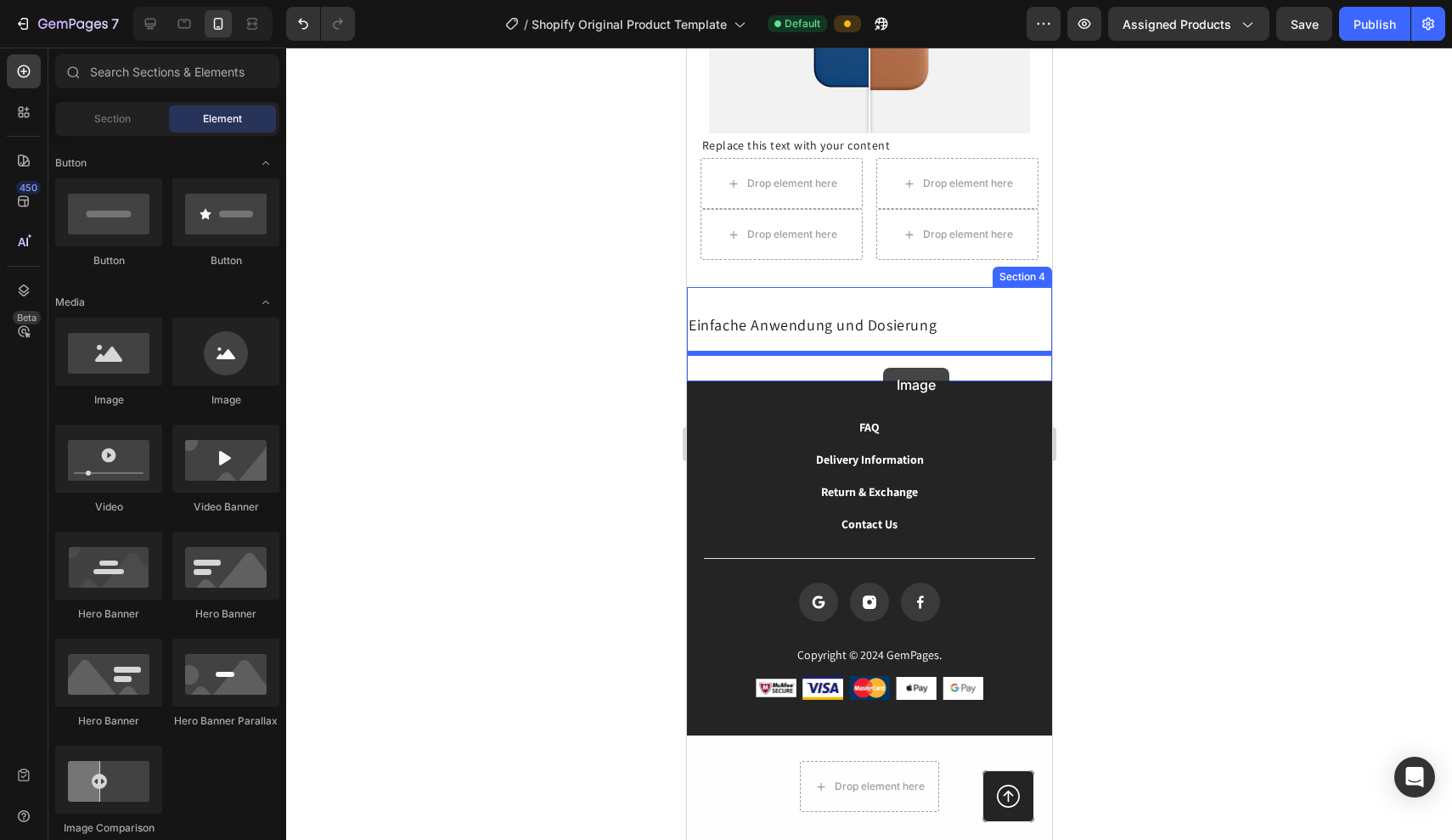
drag, startPoint x: 818, startPoint y: 393, endPoint x: 883, endPoint y: 368, distance: 69.6
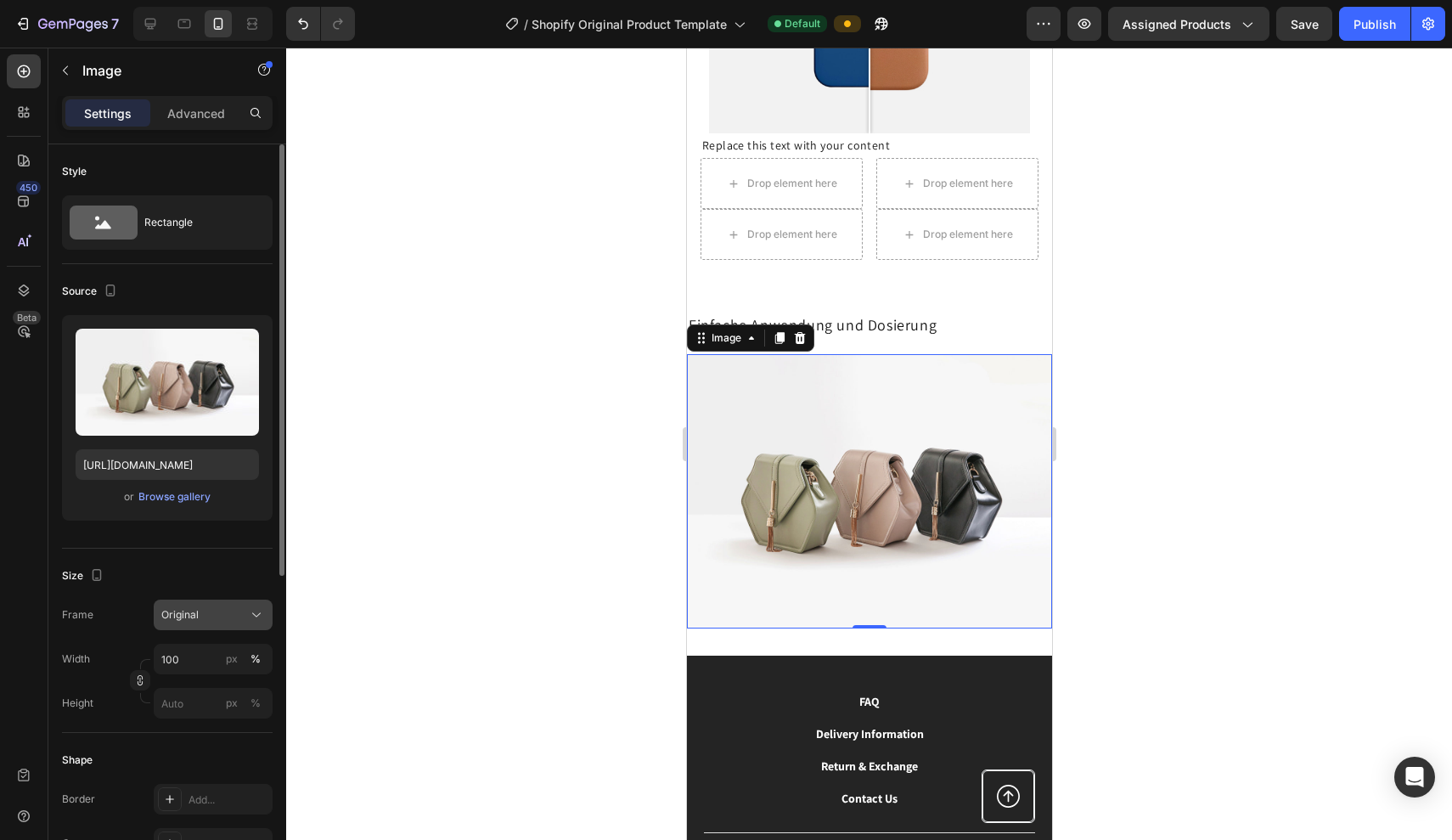
click at [199, 623] on div "Original" at bounding box center [212, 615] width 104 height 17
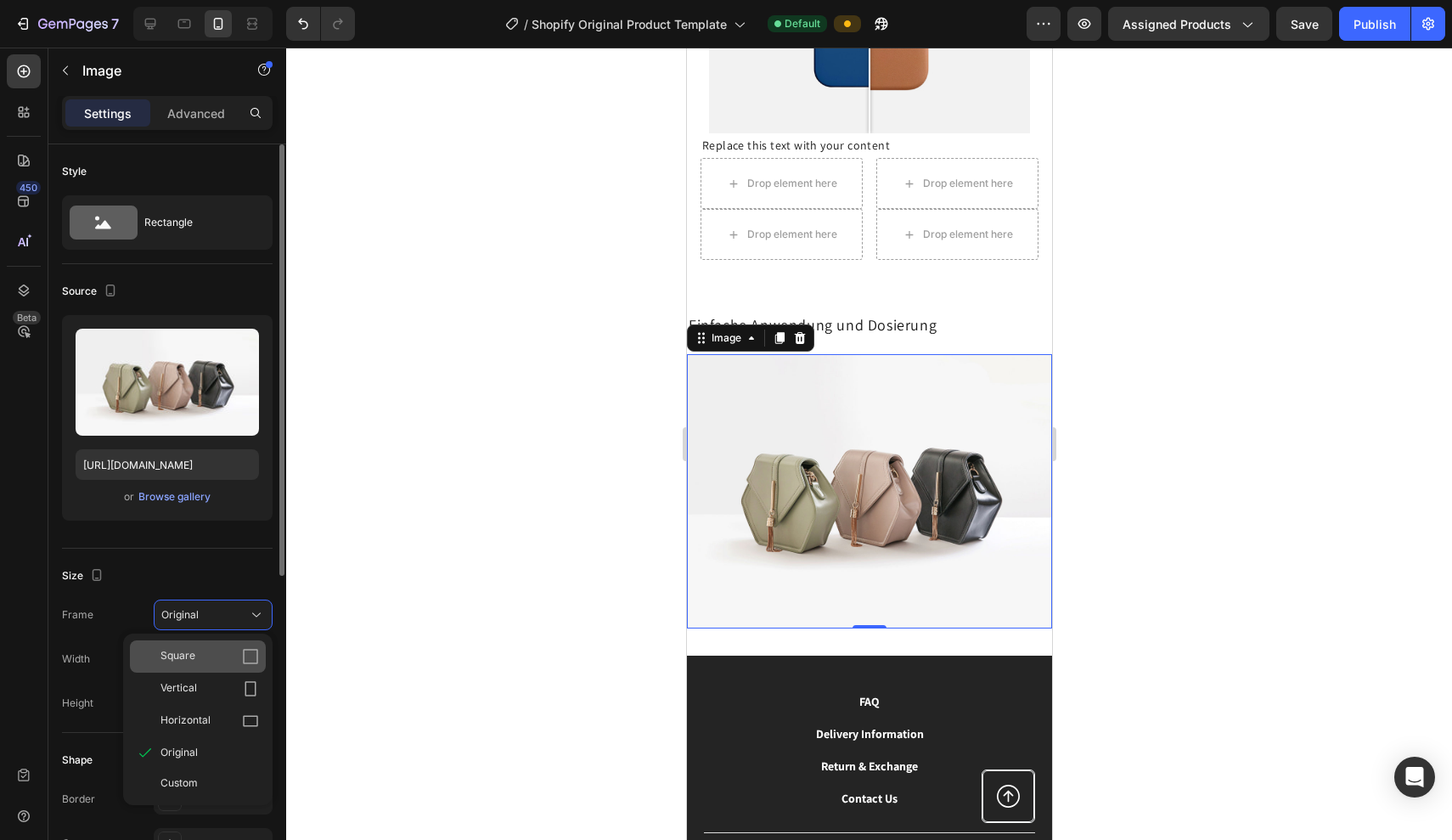
click at [241, 662] on div "Square" at bounding box center [210, 657] width 99 height 17
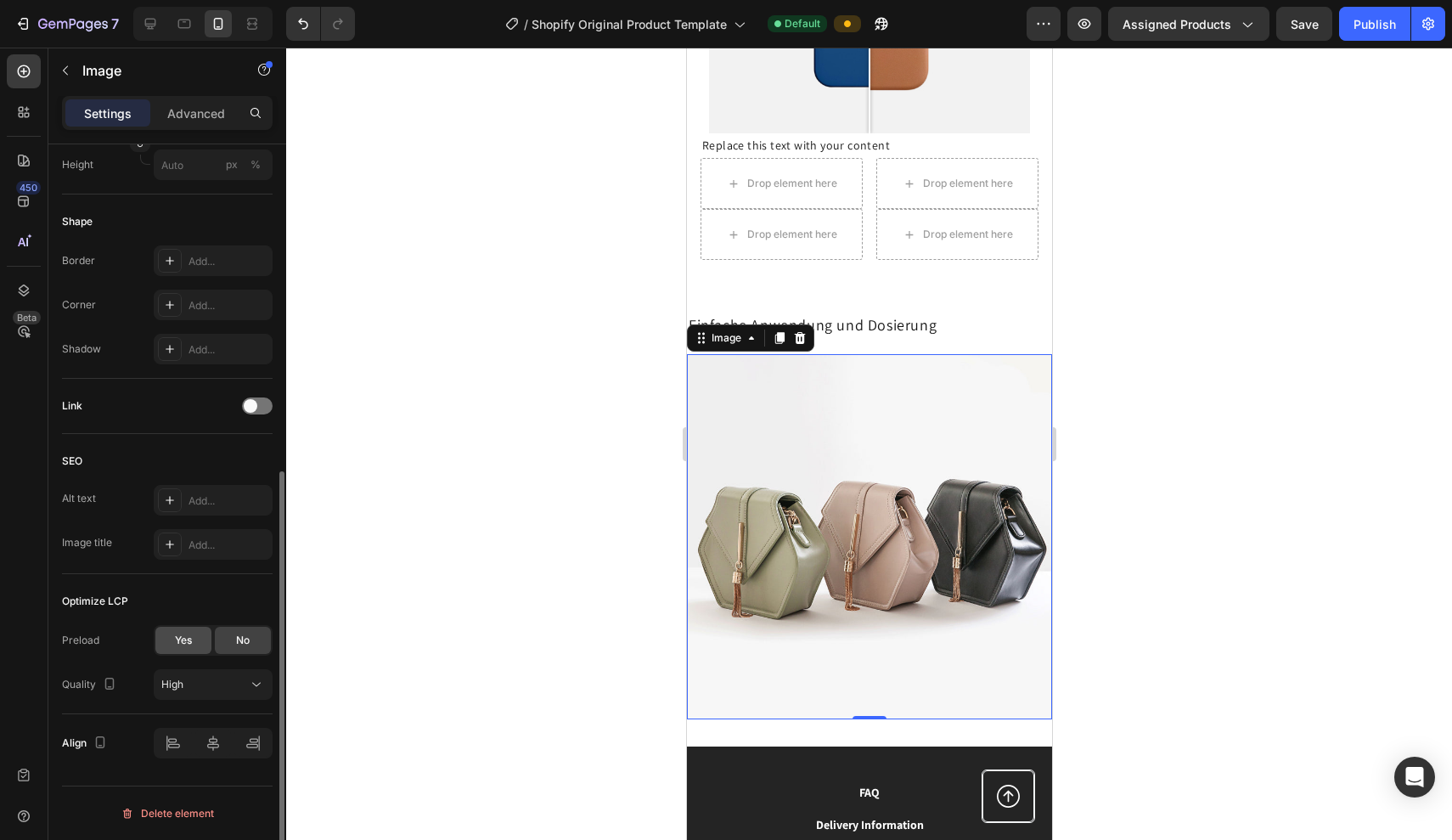
click at [185, 643] on span "Yes" at bounding box center [183, 640] width 17 height 16
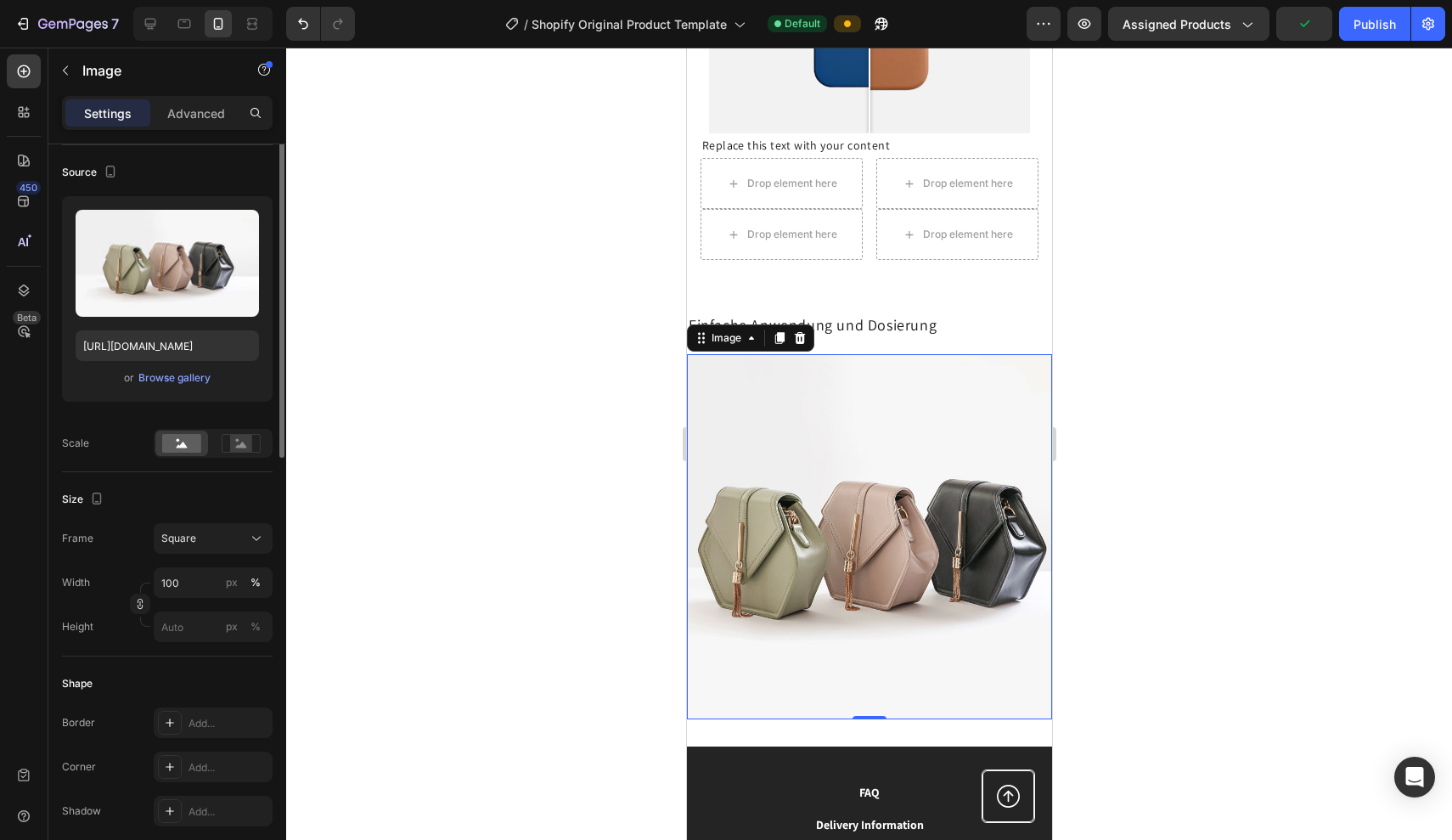
scroll to position [0, 0]
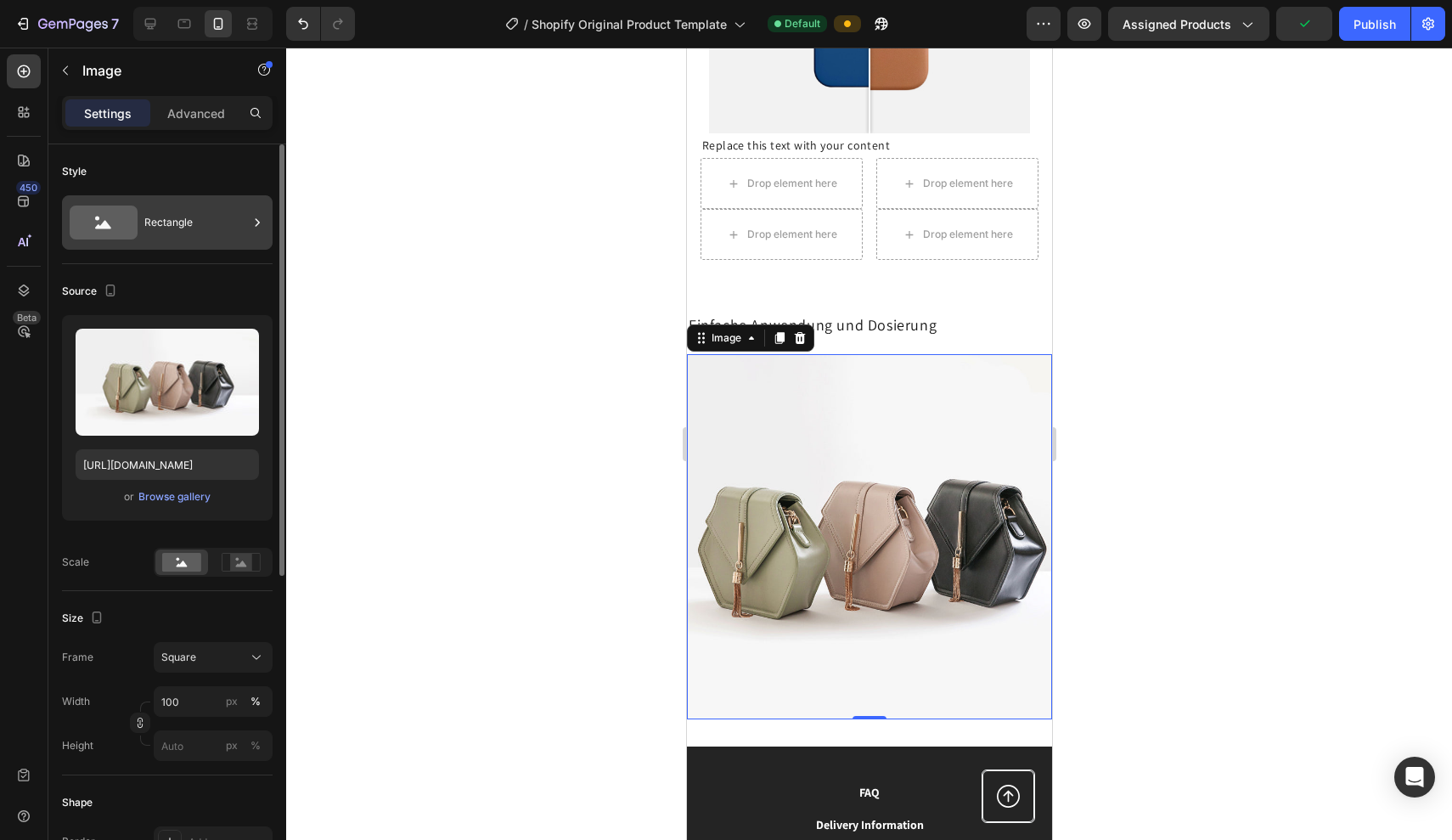
click at [148, 216] on div "Rectangle" at bounding box center [196, 222] width 104 height 39
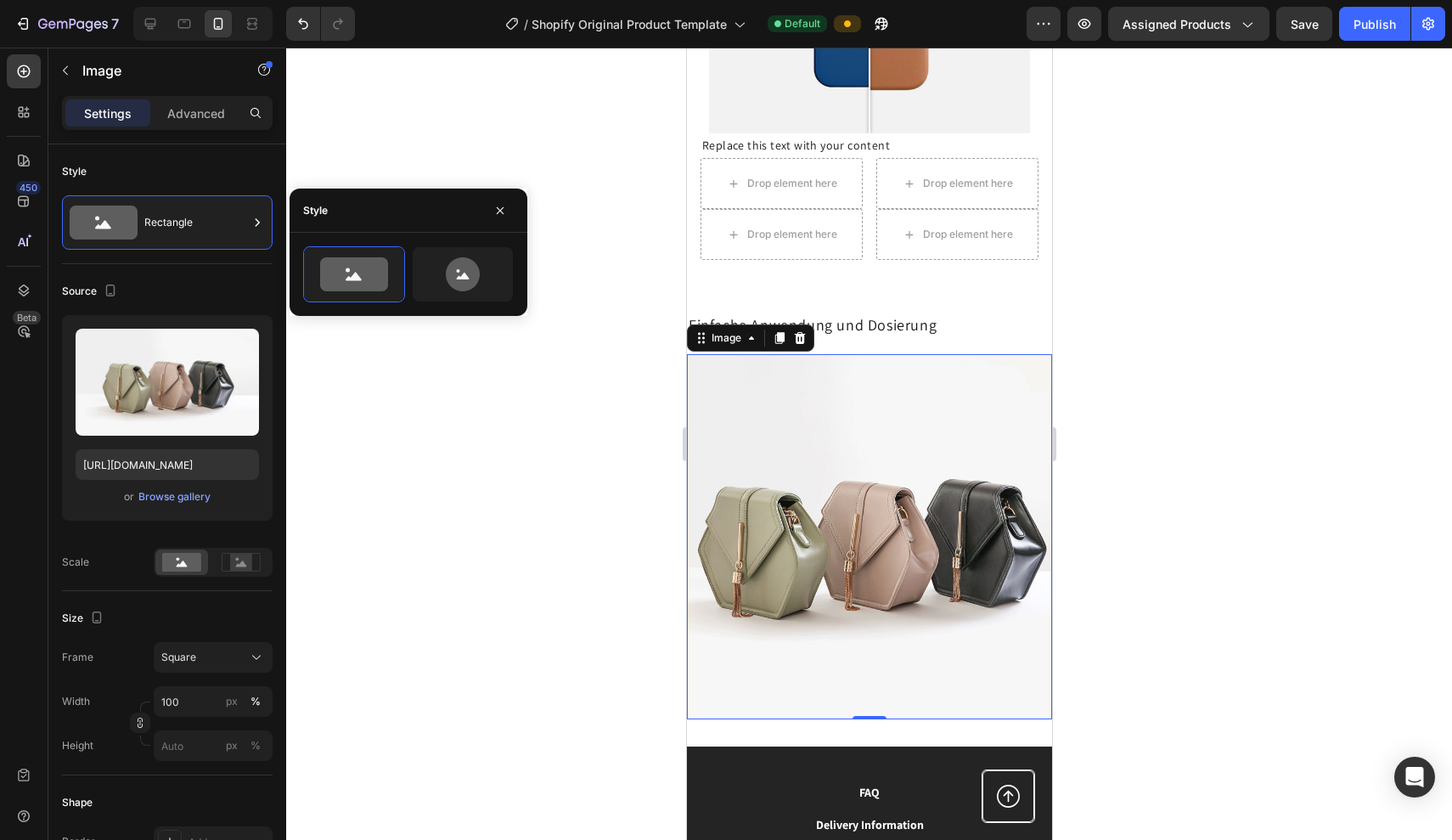
click at [193, 97] on div "Settings Advanced" at bounding box center [167, 113] width 210 height 34
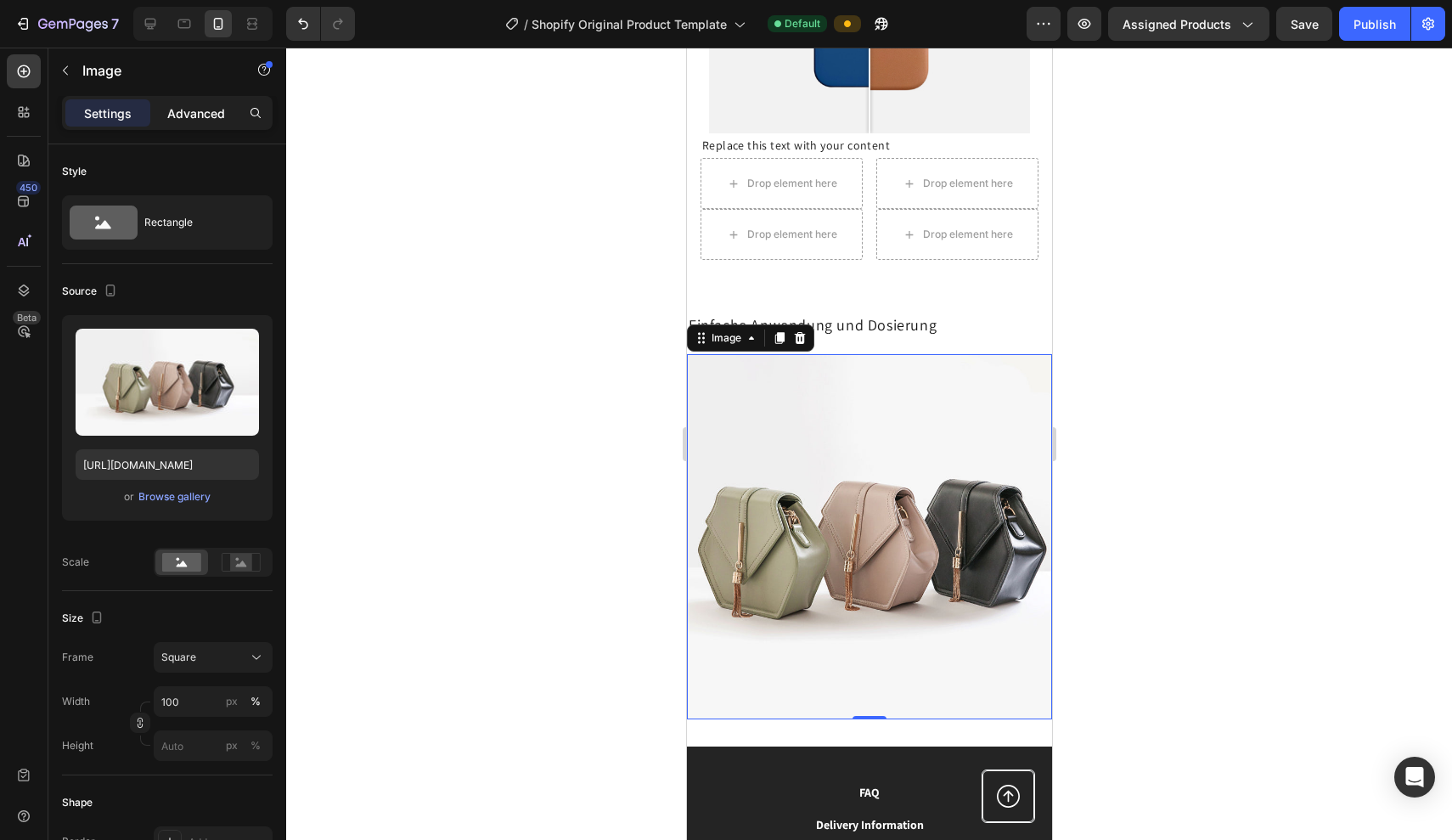
click at [189, 106] on p "Advanced" at bounding box center [197, 113] width 58 height 17
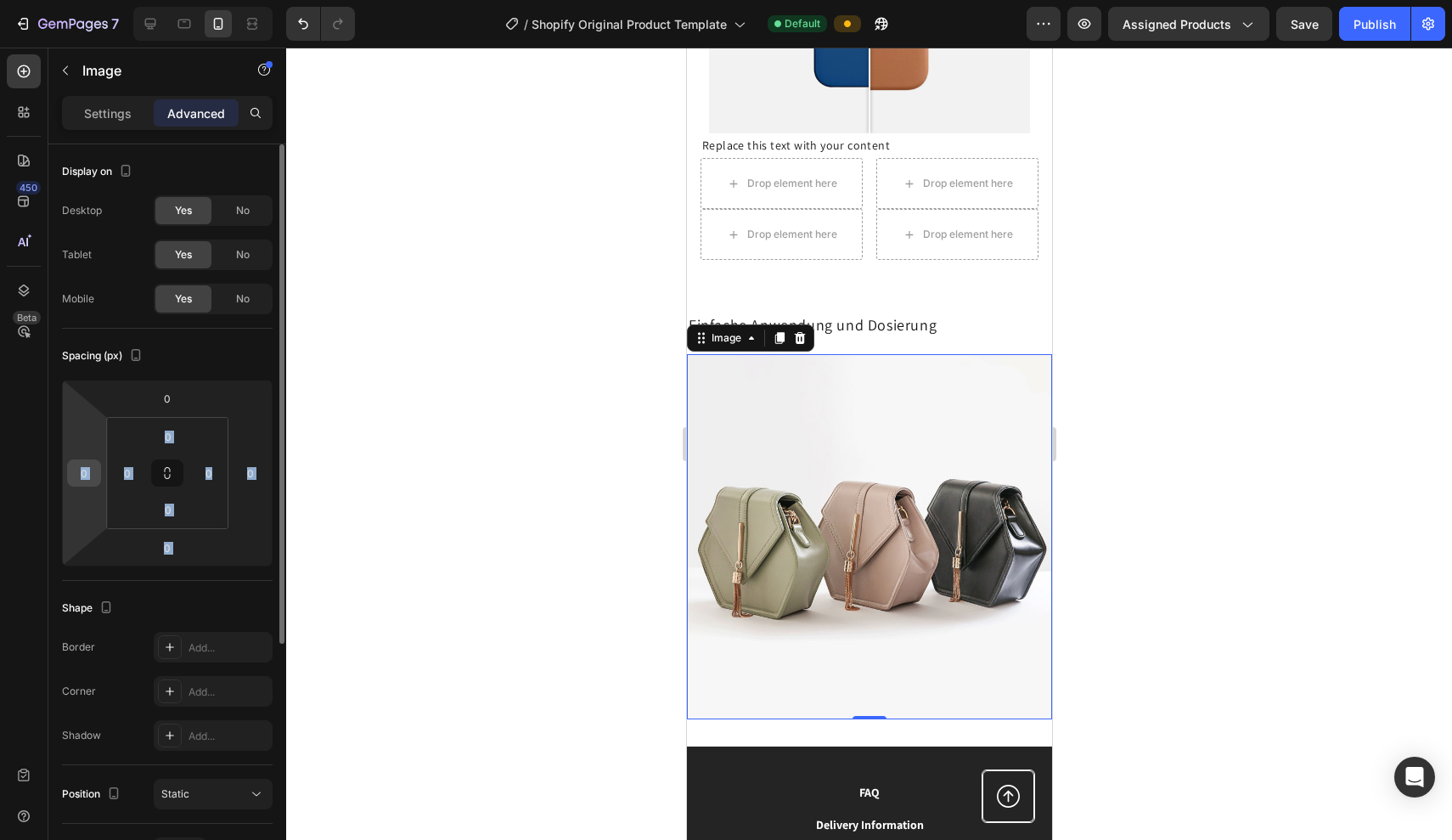
drag, startPoint x: 143, startPoint y: 470, endPoint x: 92, endPoint y: 468, distance: 51.0
click at [92, 468] on div "0 0 0 0 0 0 0 0" at bounding box center [167, 472] width 210 height 187
click at [124, 469] on input "0" at bounding box center [127, 473] width 25 height 25
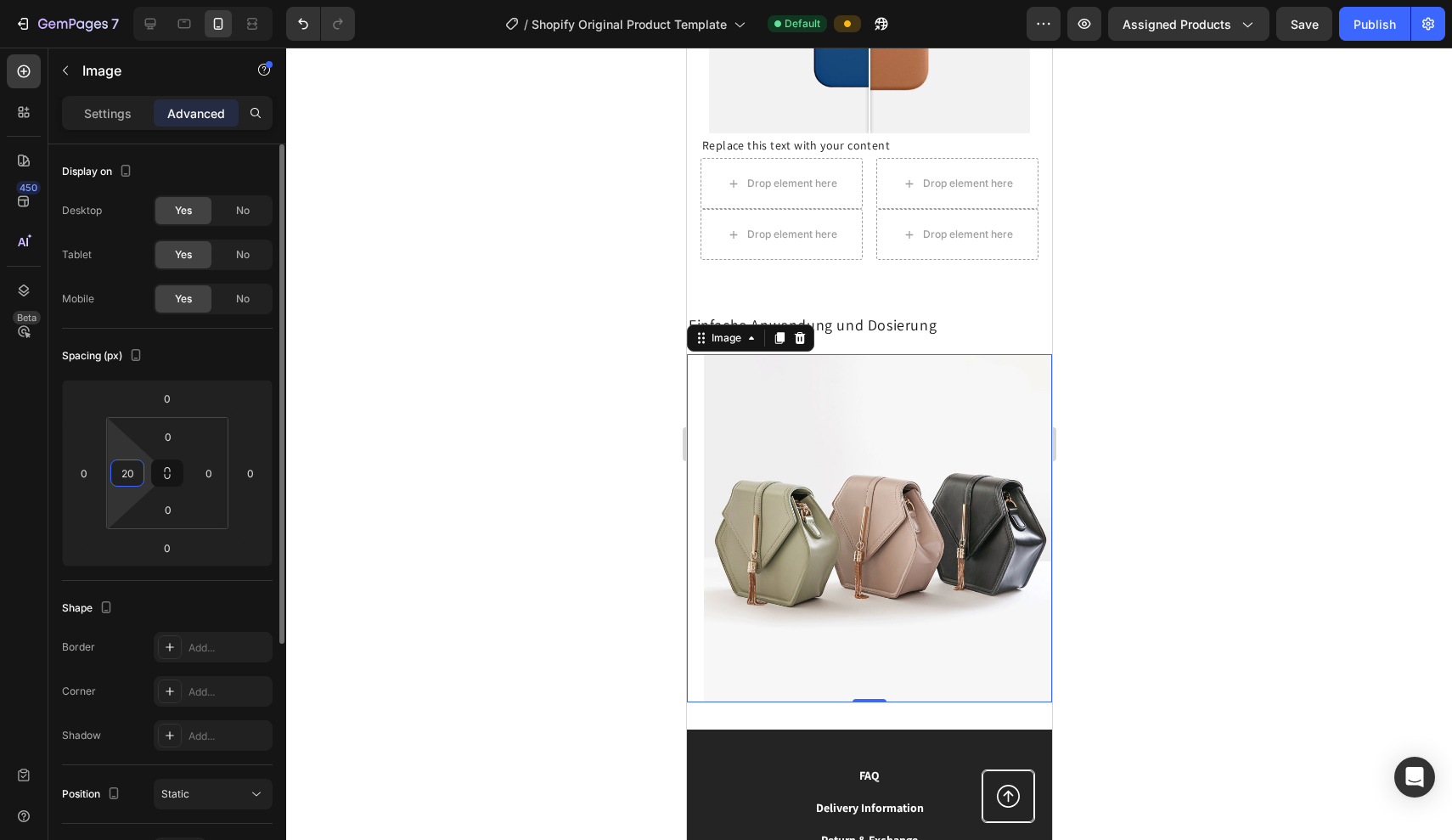
type input "2"
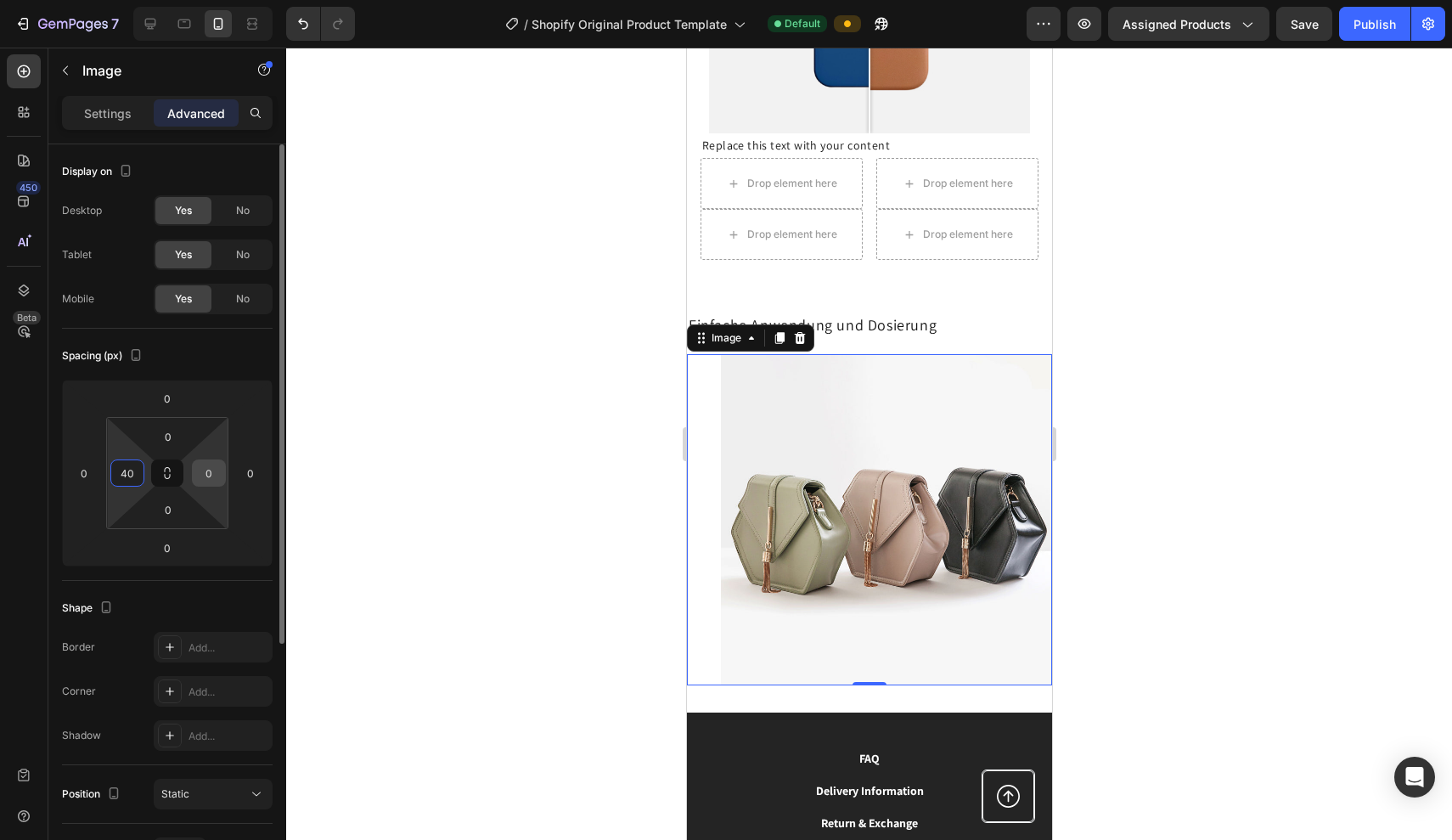
type input "40"
click at [196, 480] on input "0" at bounding box center [209, 473] width 25 height 25
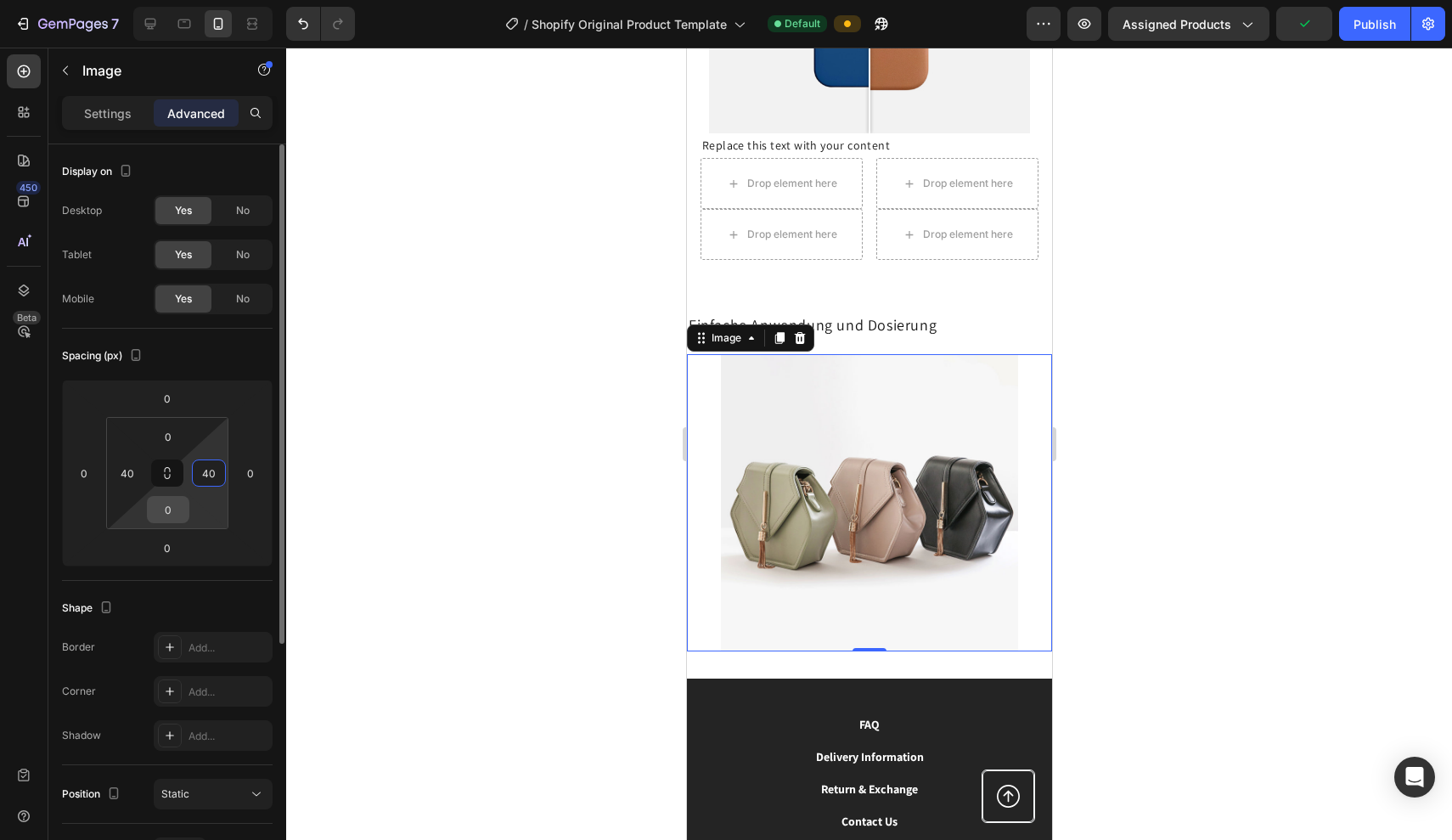
type input "40"
click at [159, 512] on input "0" at bounding box center [168, 509] width 34 height 25
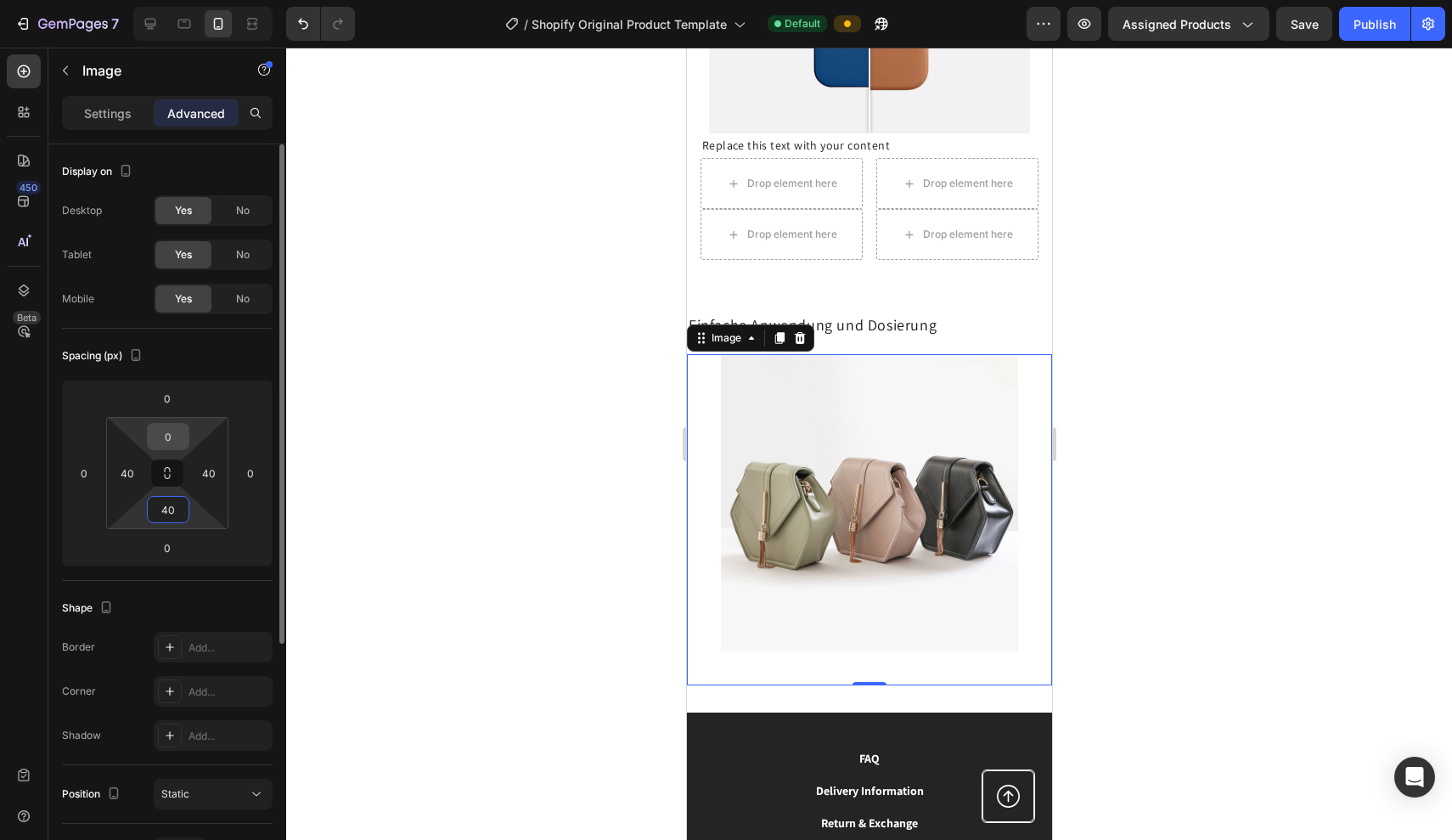
type input "40"
click at [163, 434] on input "0" at bounding box center [168, 436] width 34 height 25
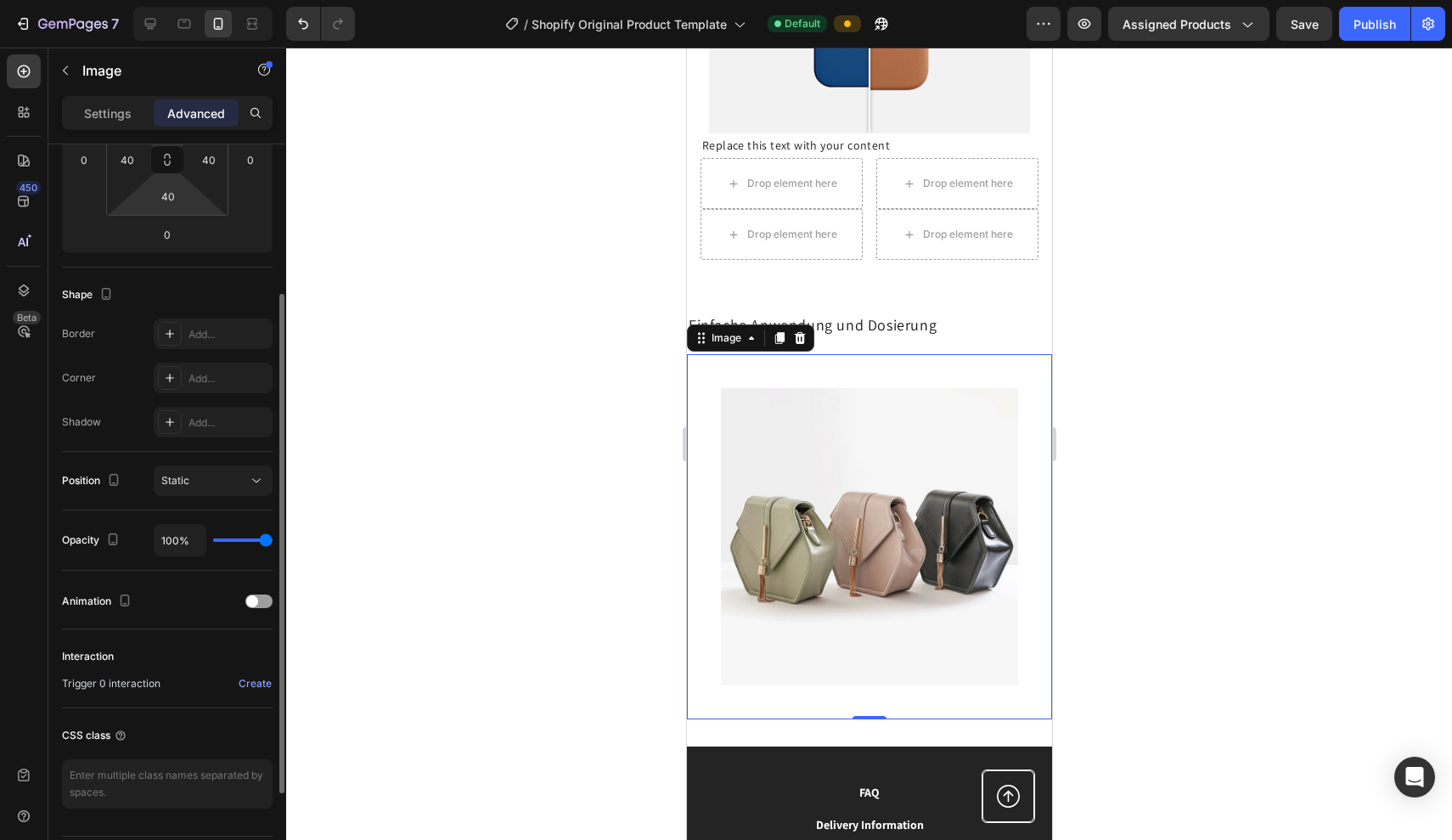
scroll to position [326, 0]
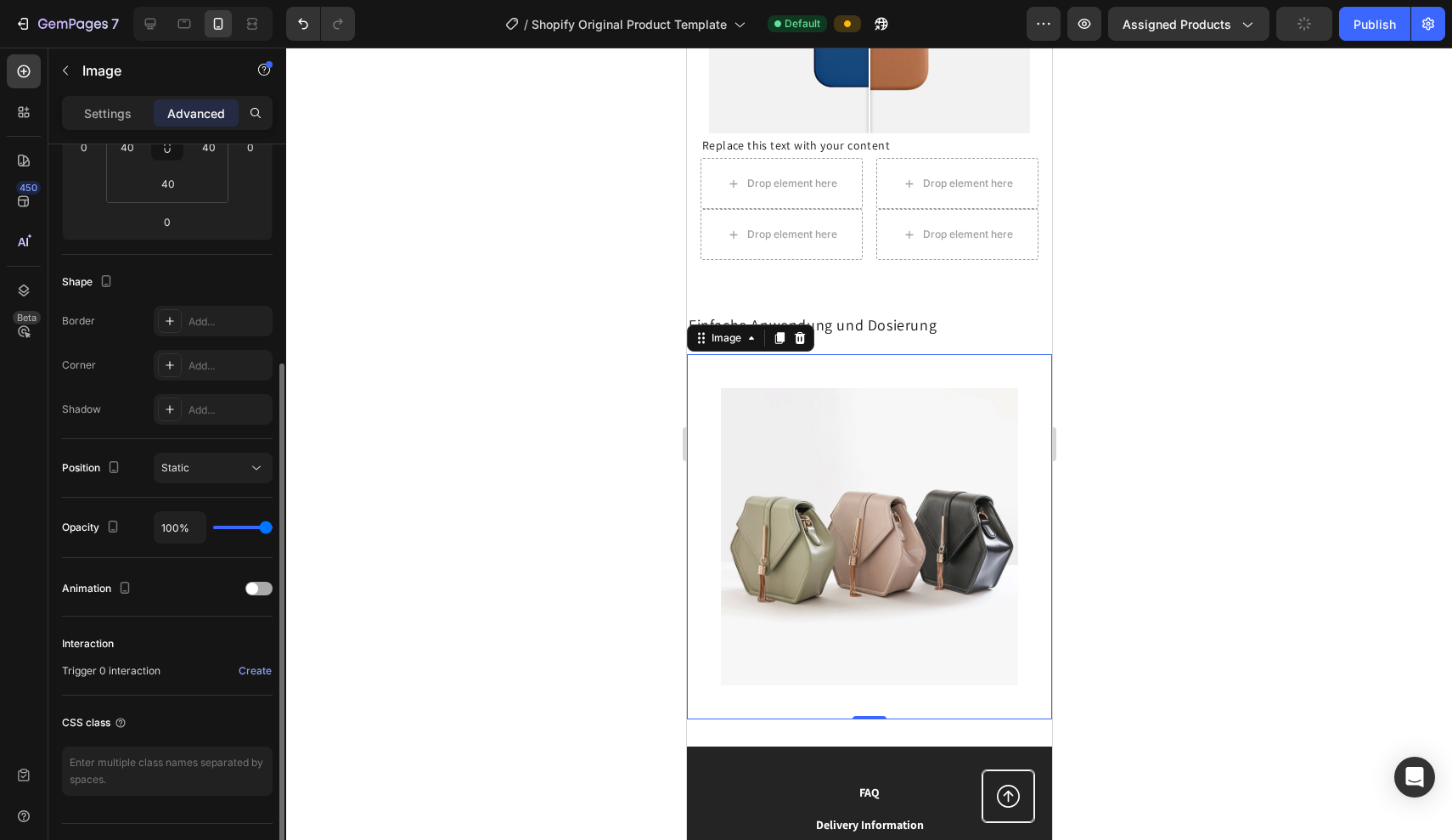
type input "40"
click at [259, 589] on div at bounding box center [259, 589] width 27 height 14
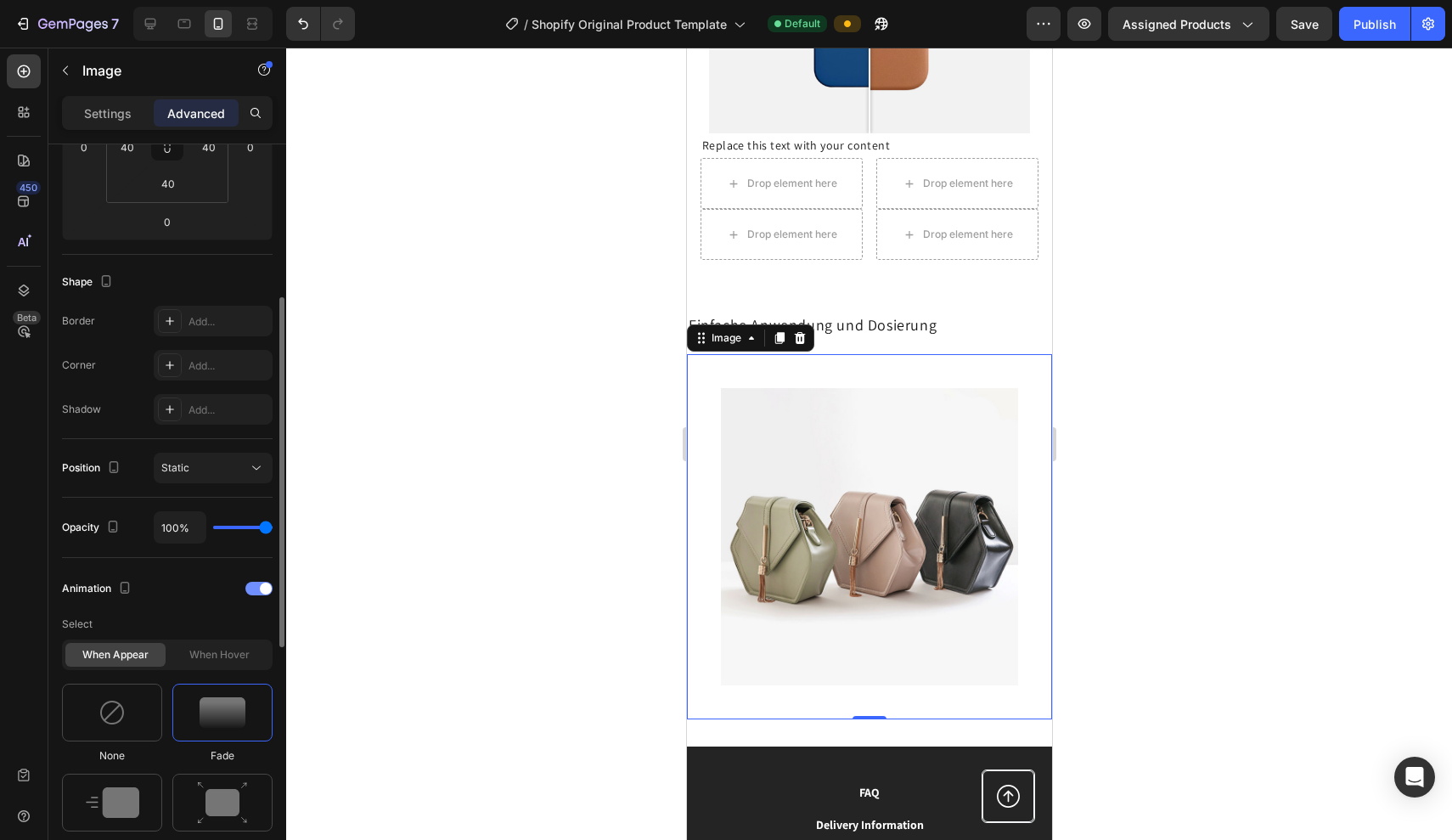
click at [259, 594] on div at bounding box center [259, 589] width 27 height 14
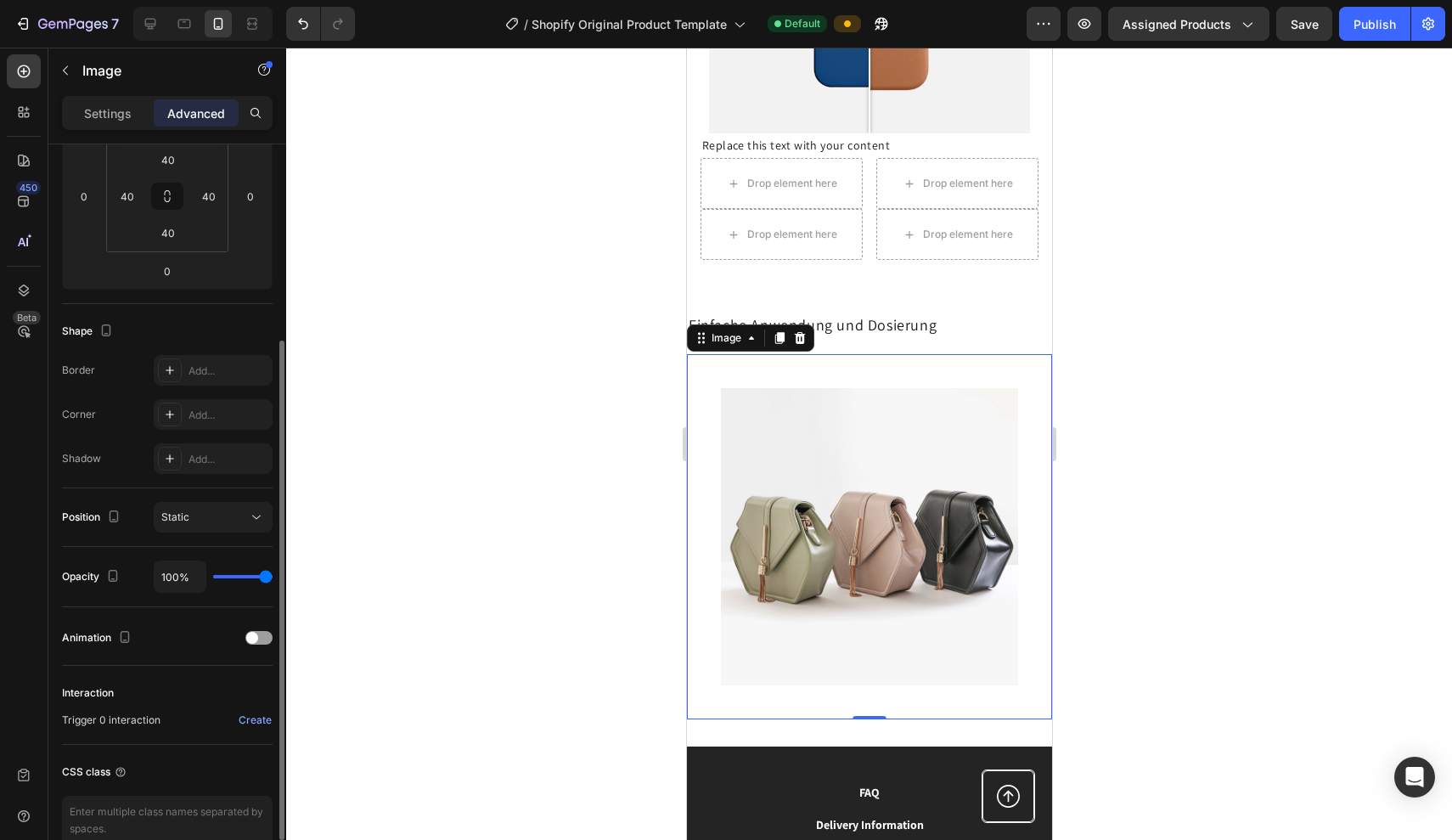
scroll to position [232, 0]
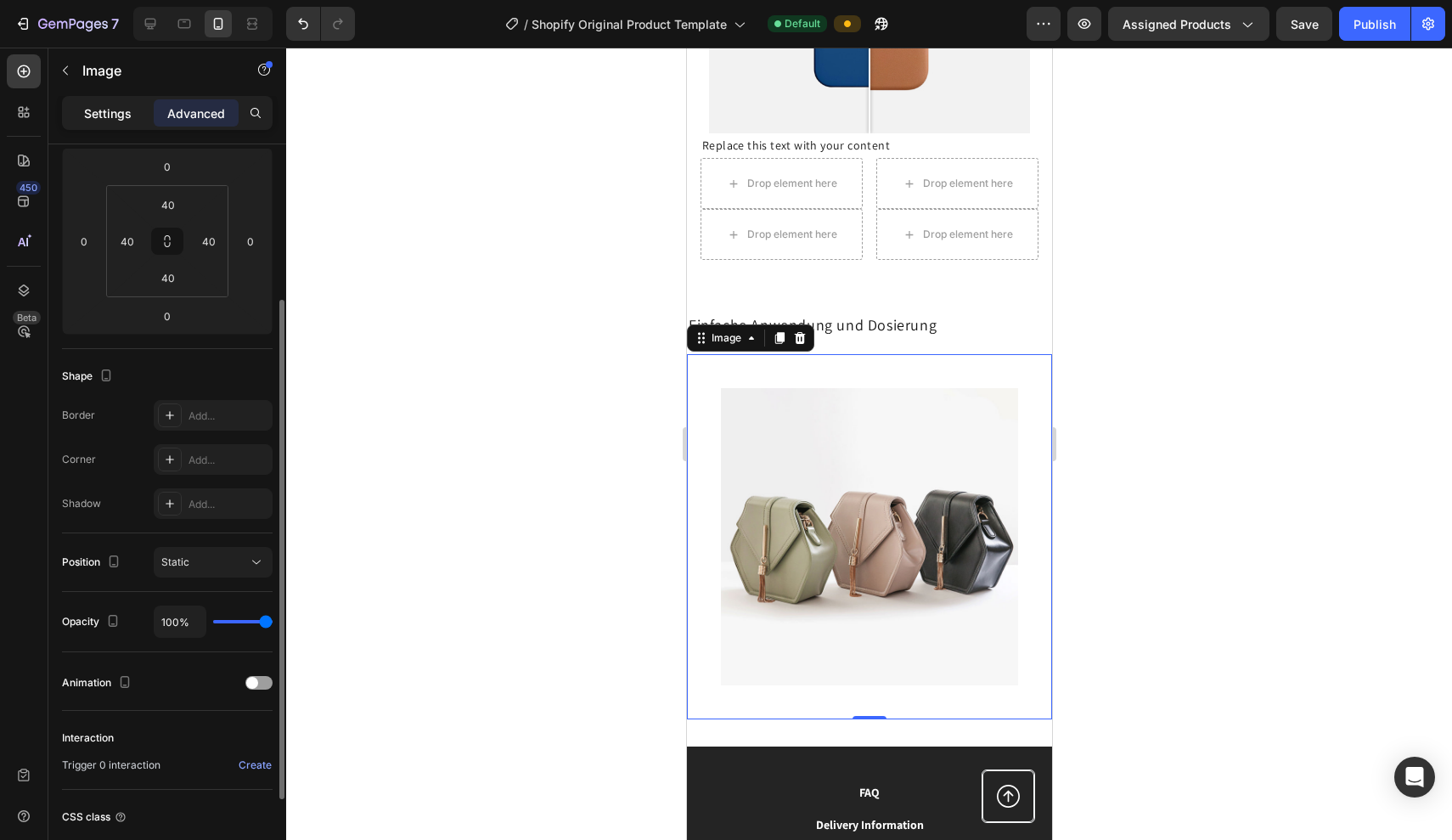
click at [127, 113] on p "Settings" at bounding box center [108, 113] width 48 height 17
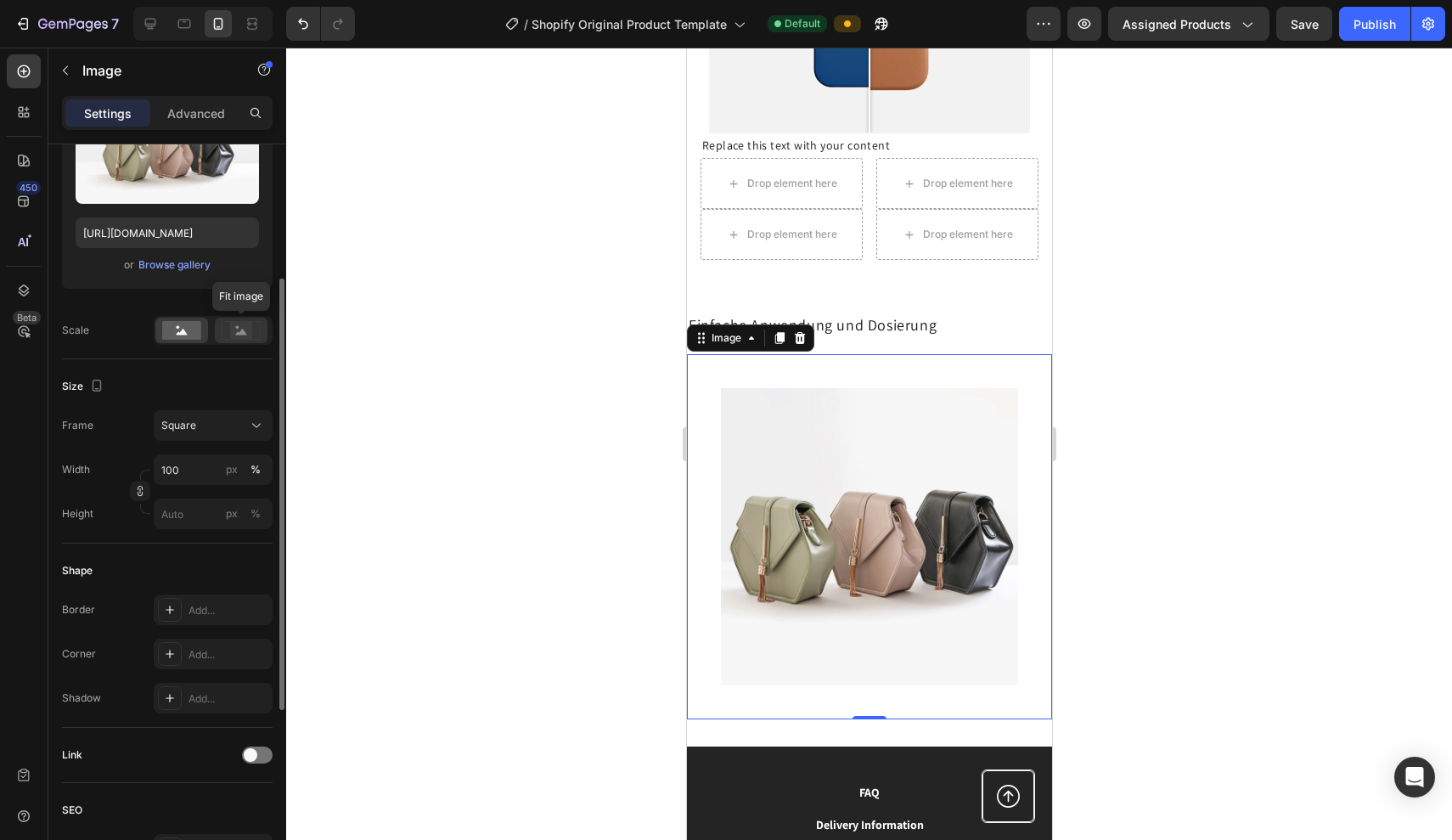
click at [231, 341] on div at bounding box center [242, 331] width 52 height 25
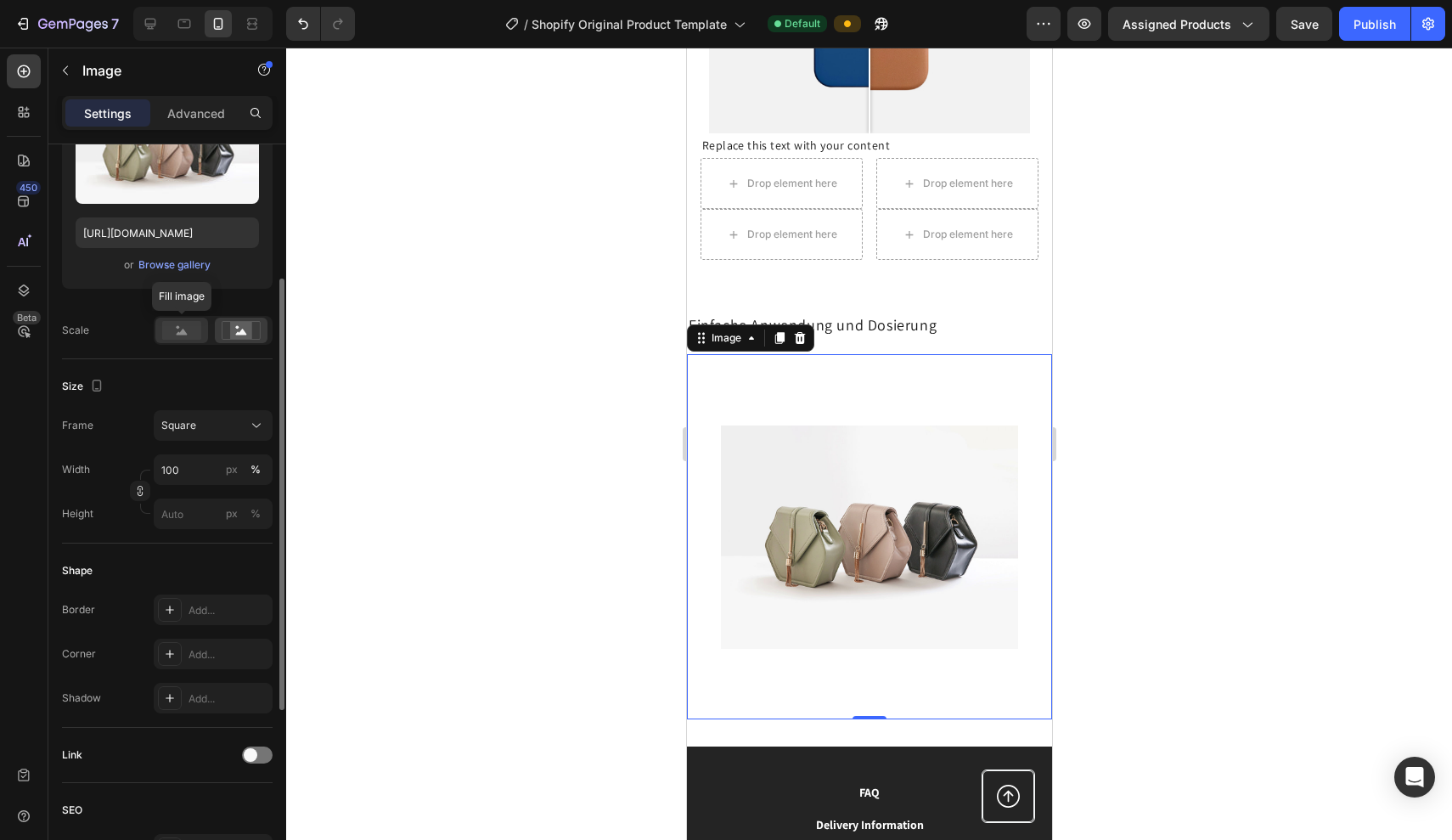
click at [189, 326] on rect at bounding box center [181, 330] width 39 height 18
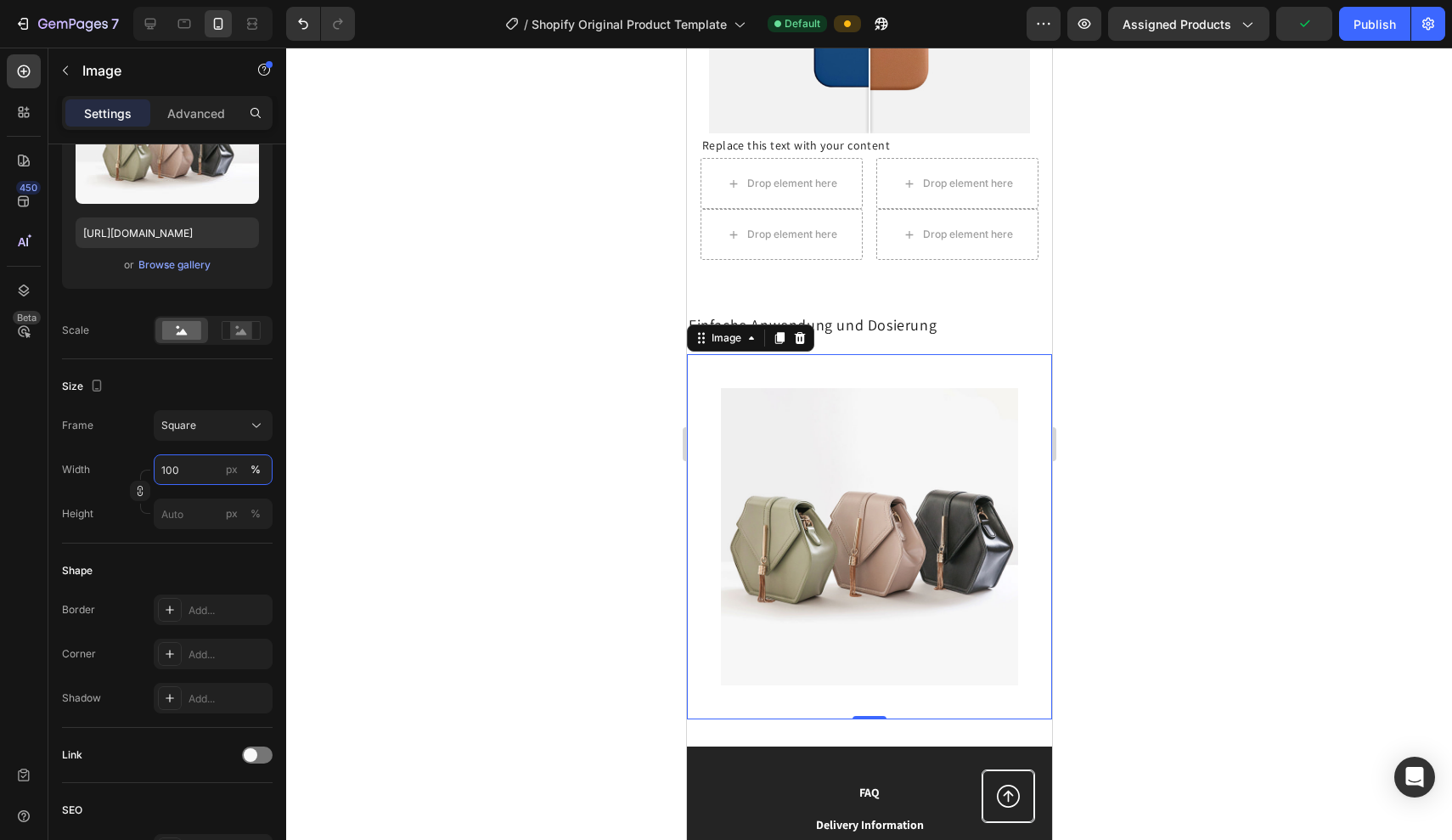
click at [201, 478] on input "100" at bounding box center [213, 470] width 119 height 31
click at [156, 552] on div "Shape Border Add... Corner Add... Shadow Add..." at bounding box center [167, 635] width 210 height 184
click at [185, 509] on input "px %" at bounding box center [213, 514] width 119 height 31
click at [175, 495] on div "Width 100 px % Height px %" at bounding box center [167, 492] width 210 height 75
click at [186, 469] on input "100" at bounding box center [213, 470] width 119 height 31
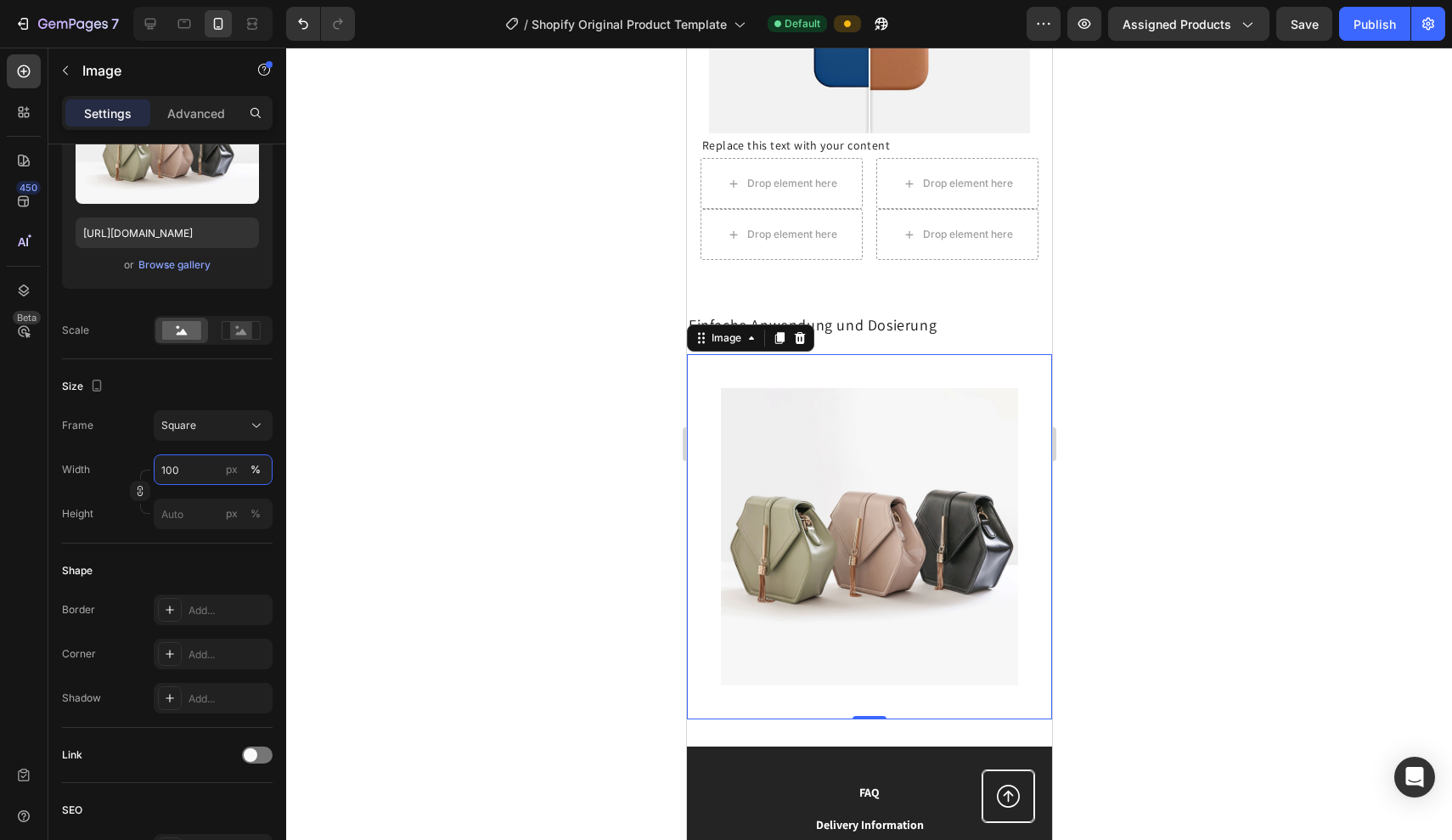
click at [186, 469] on input "100" at bounding box center [213, 470] width 119 height 31
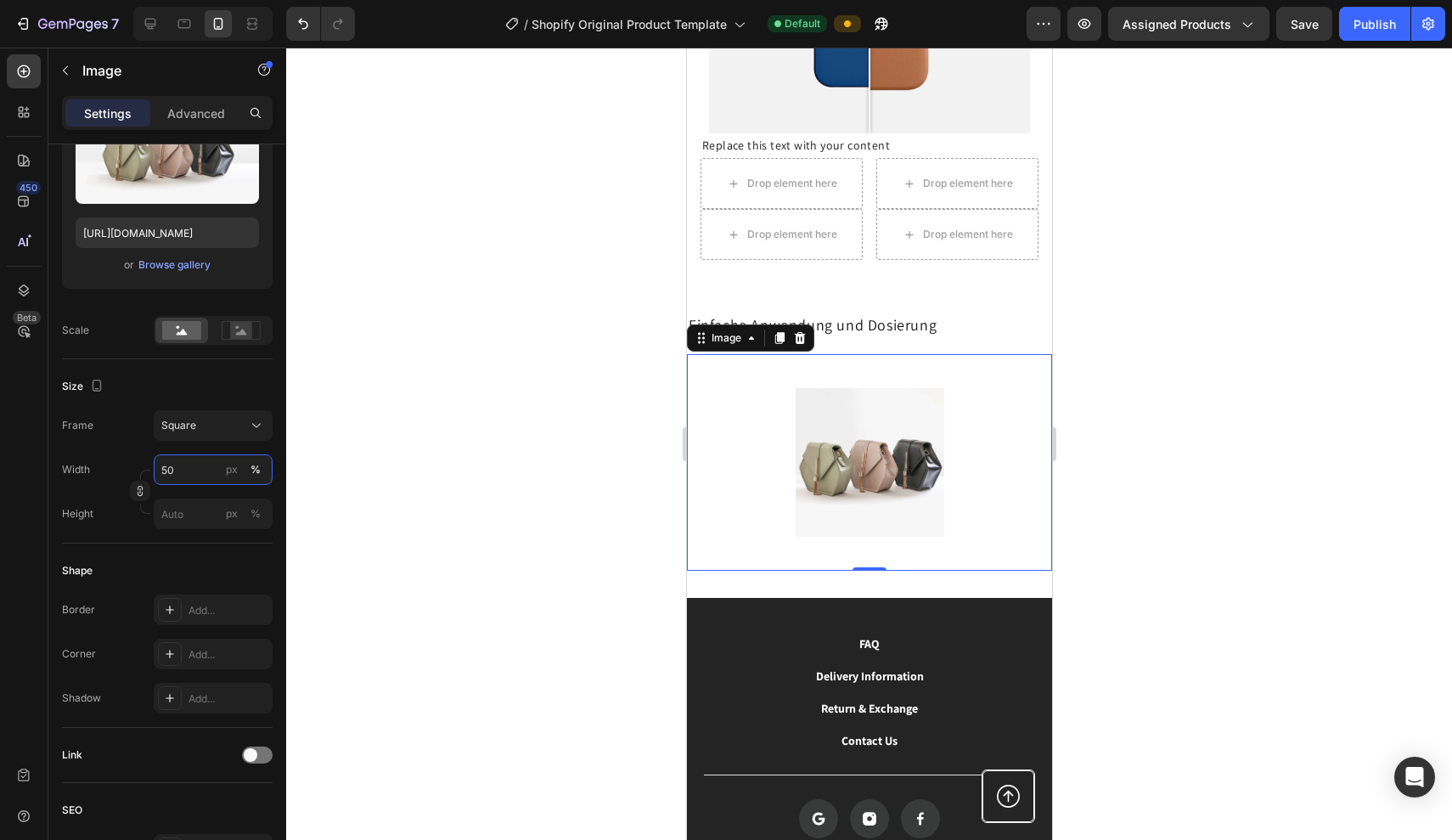
type input "5"
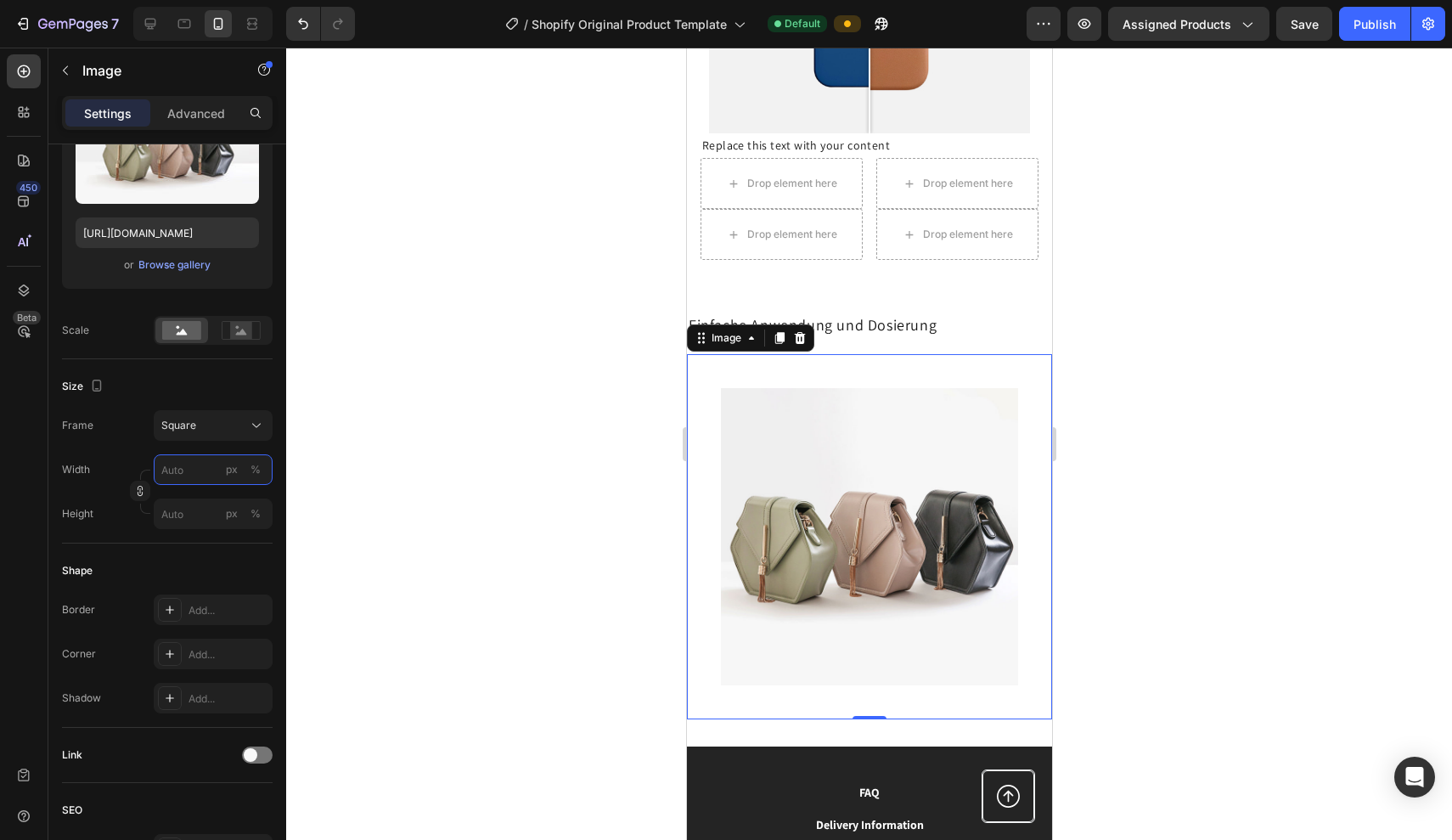
type input "7"
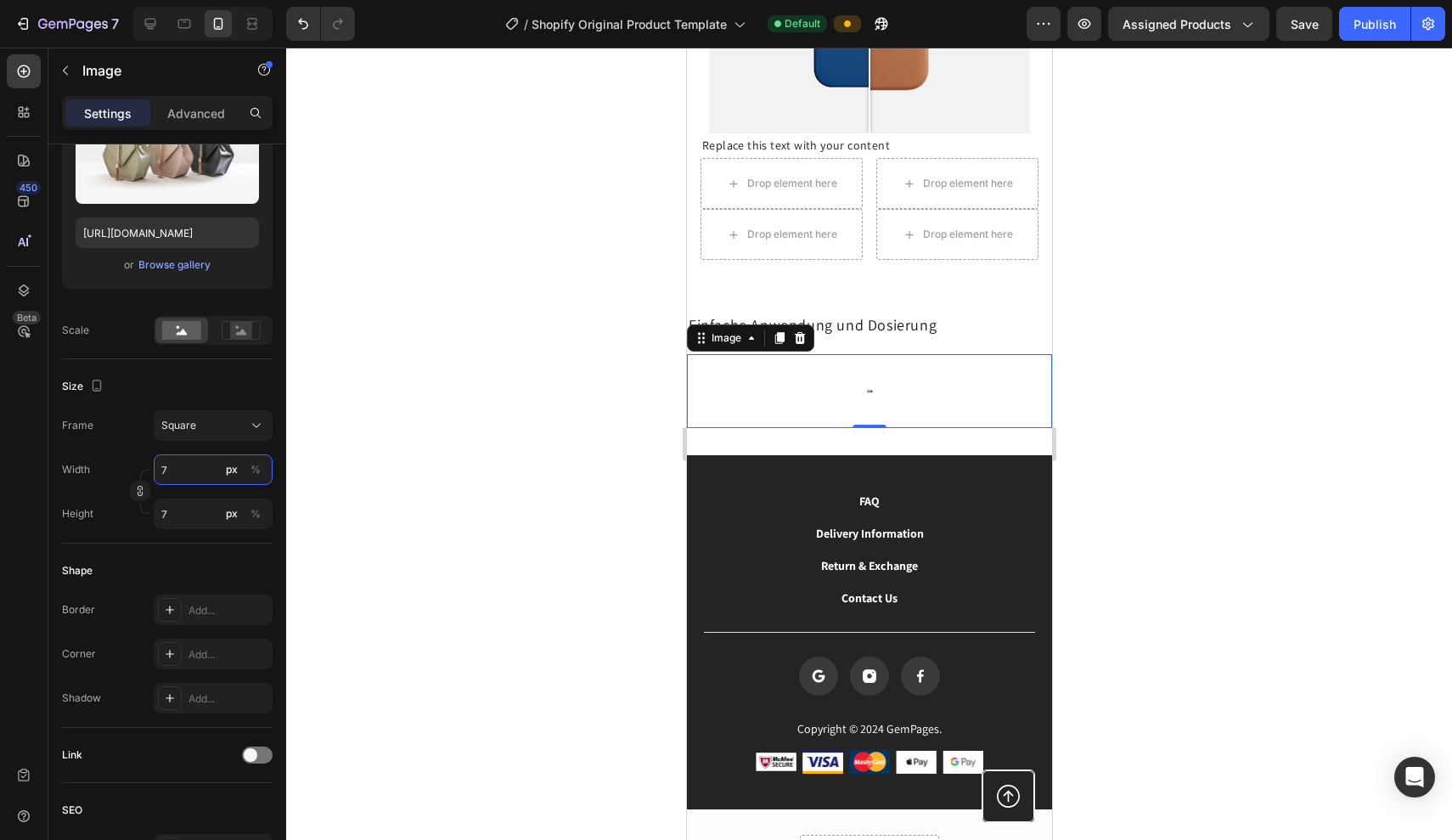
type input "70"
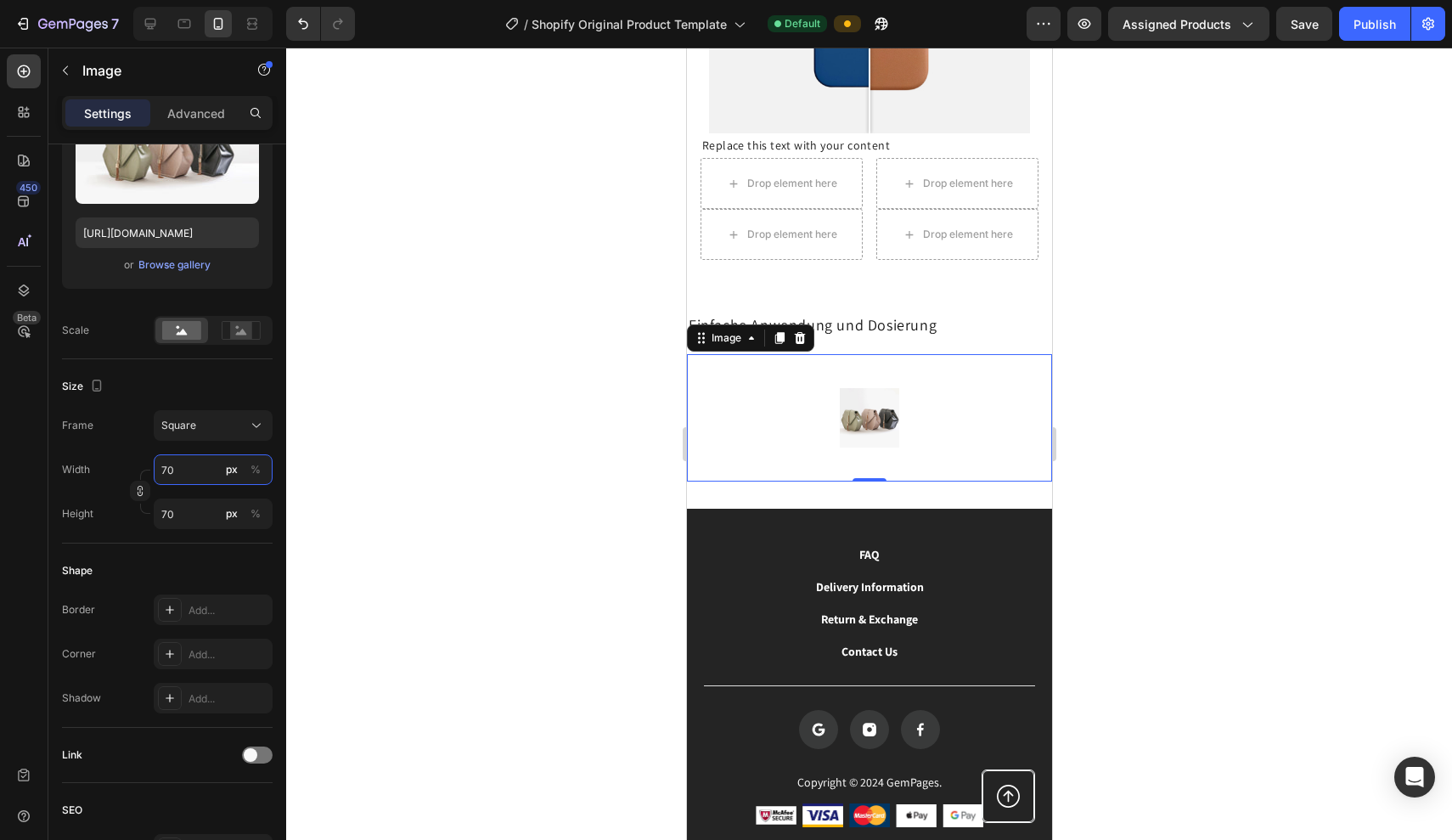
type input "7"
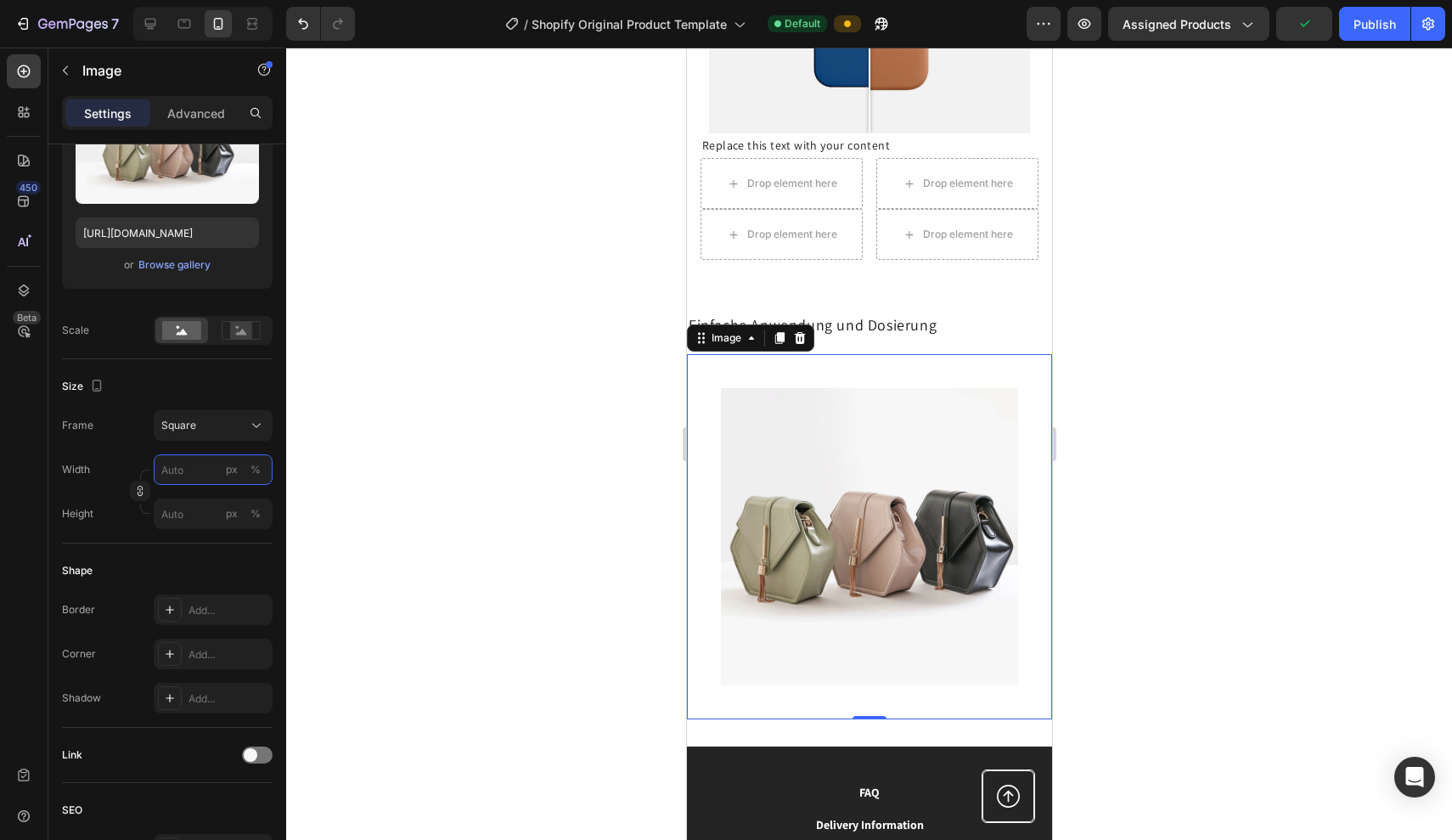
type input "1"
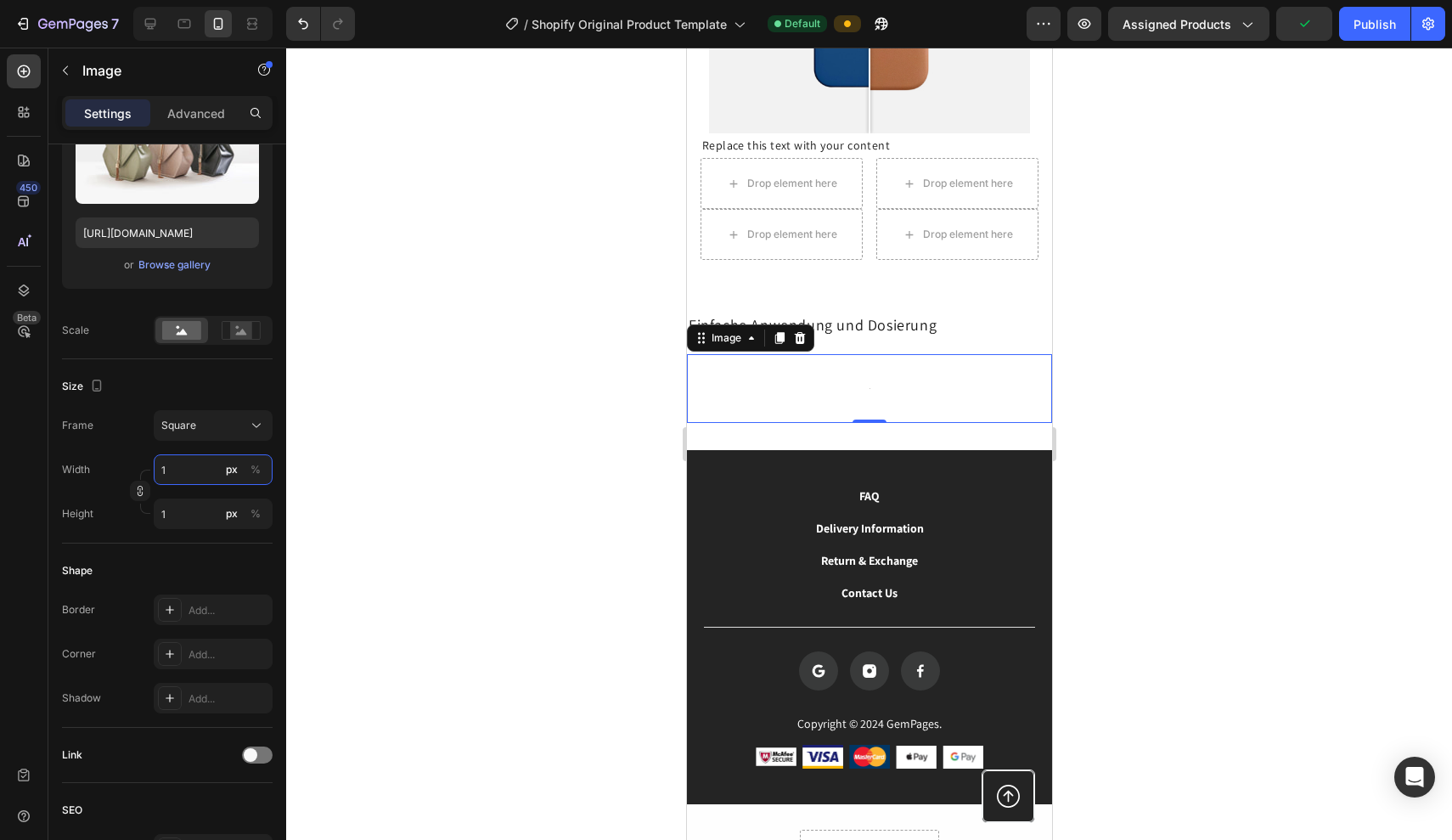
type input "10"
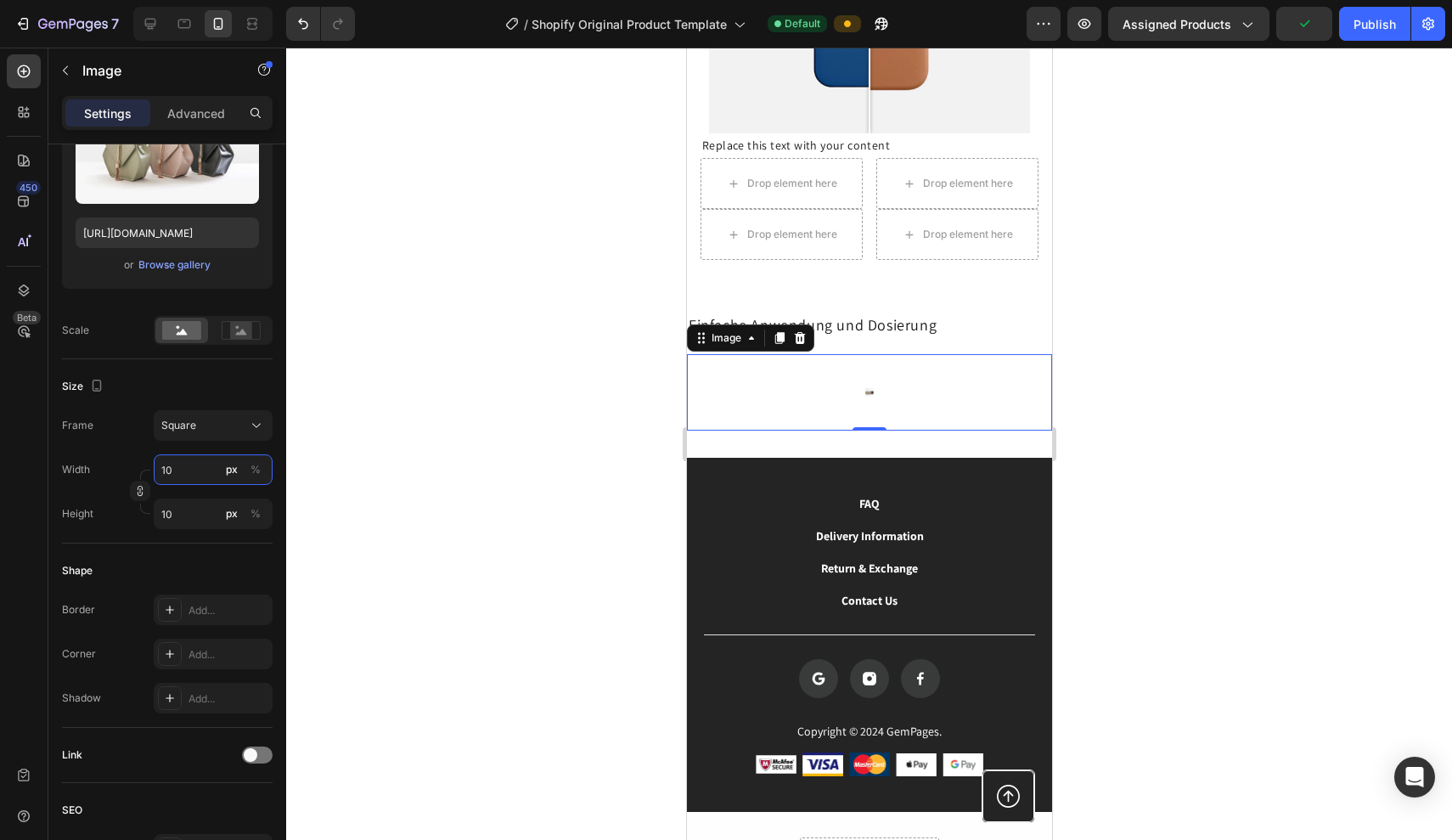
type input "100"
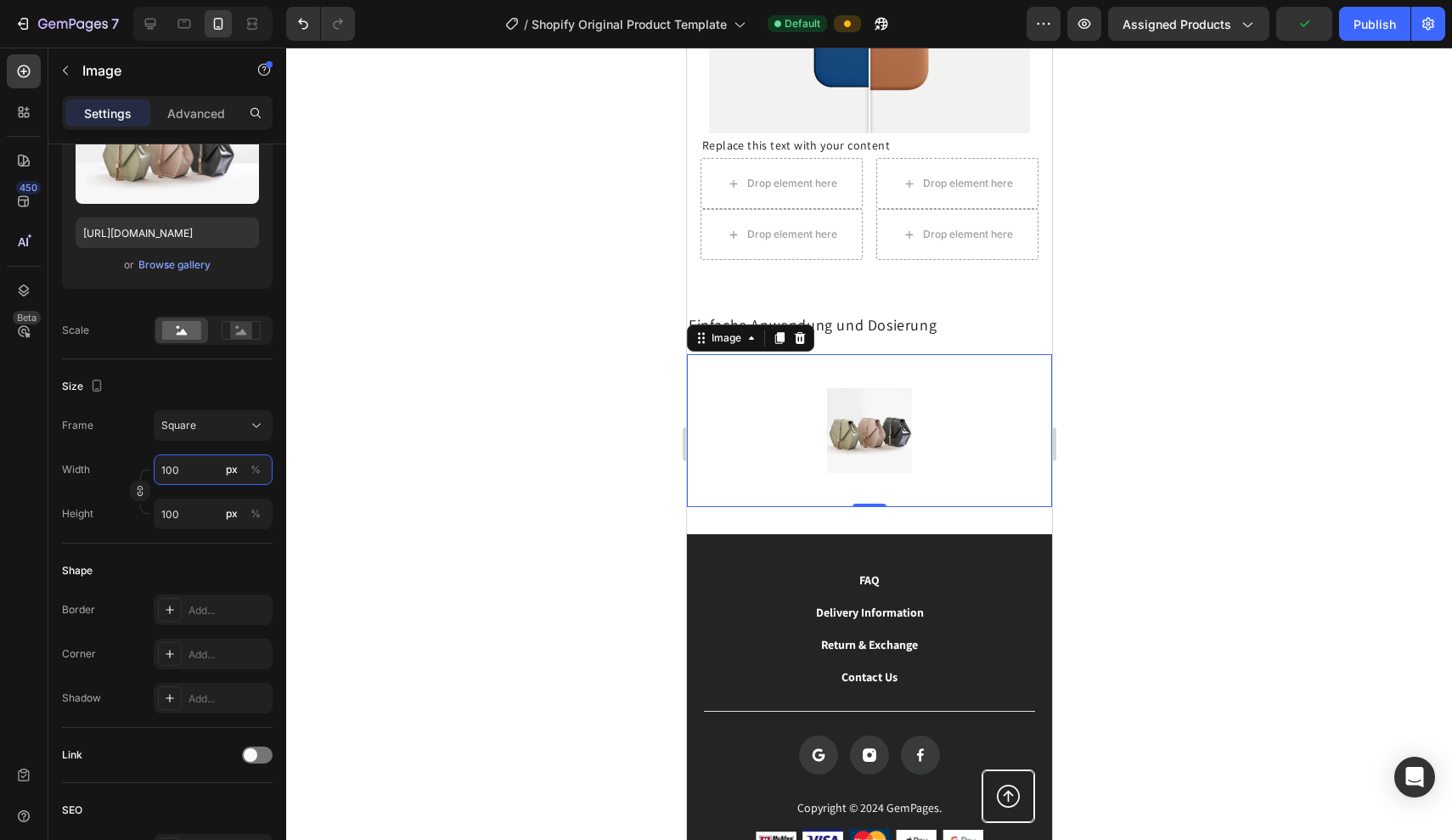
type input "1000"
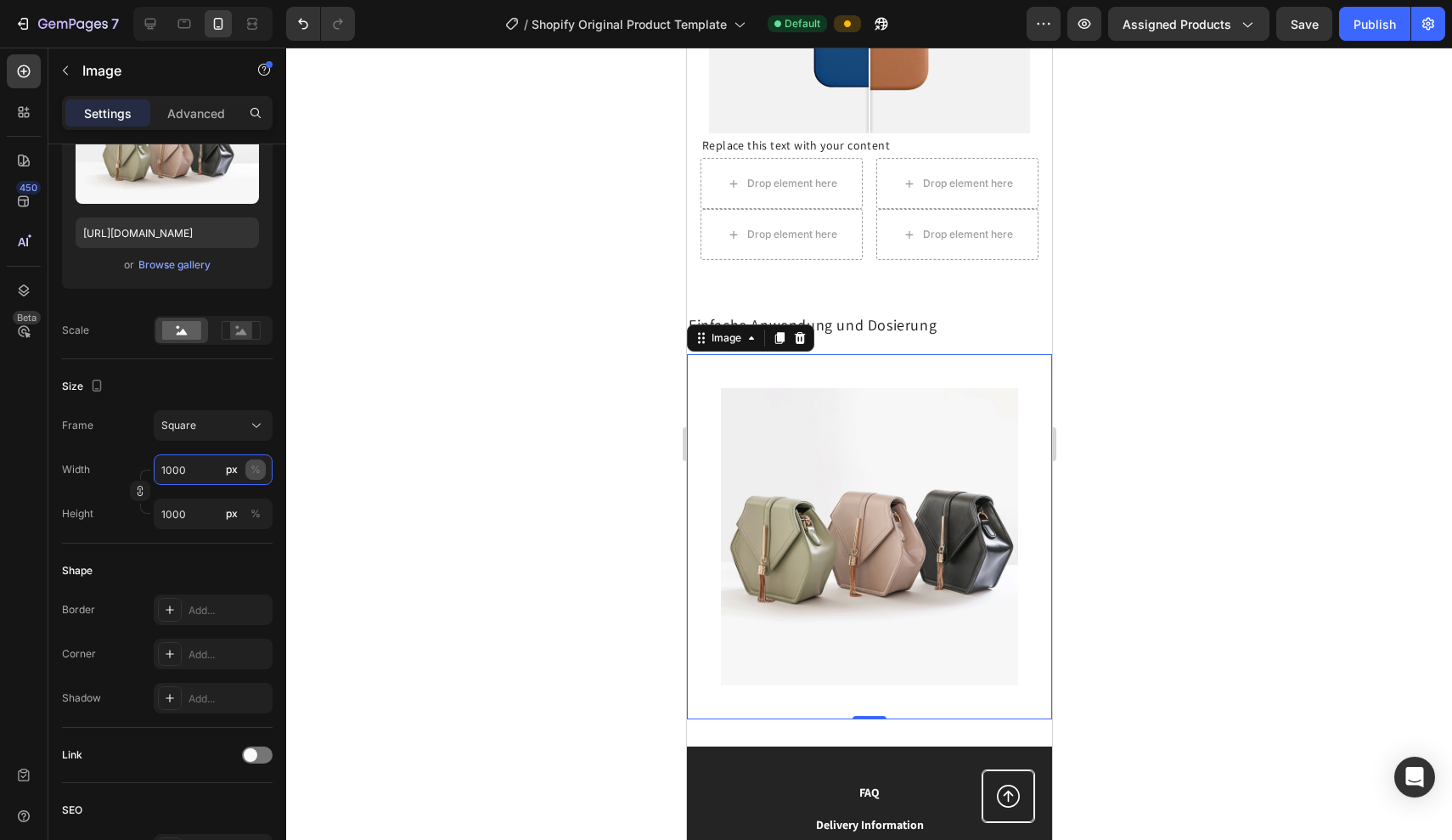
type input "1000"
click at [258, 466] on div "%" at bounding box center [255, 469] width 11 height 16
click at [197, 469] on input "1000" at bounding box center [213, 470] width 119 height 31
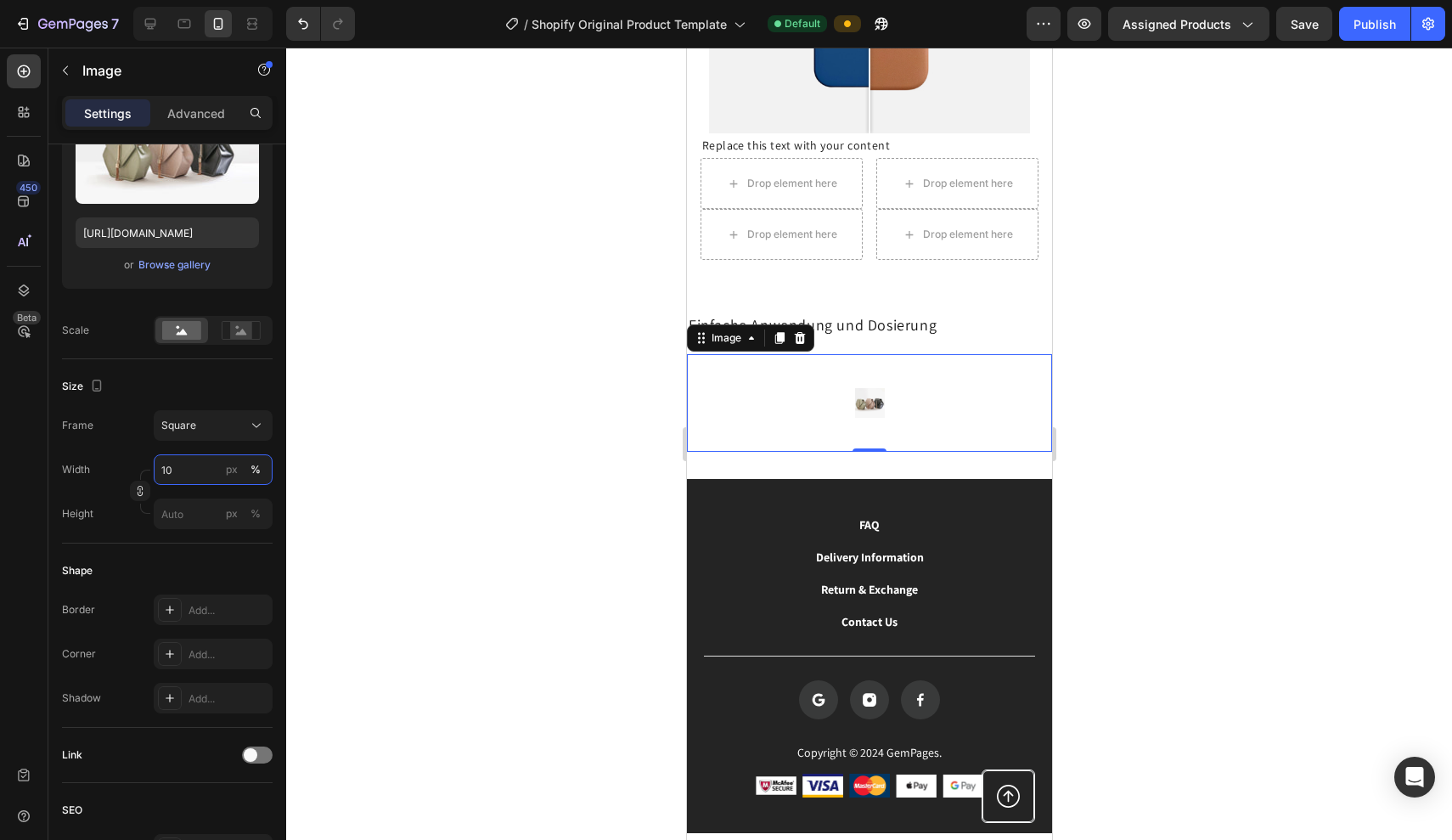
type input "1"
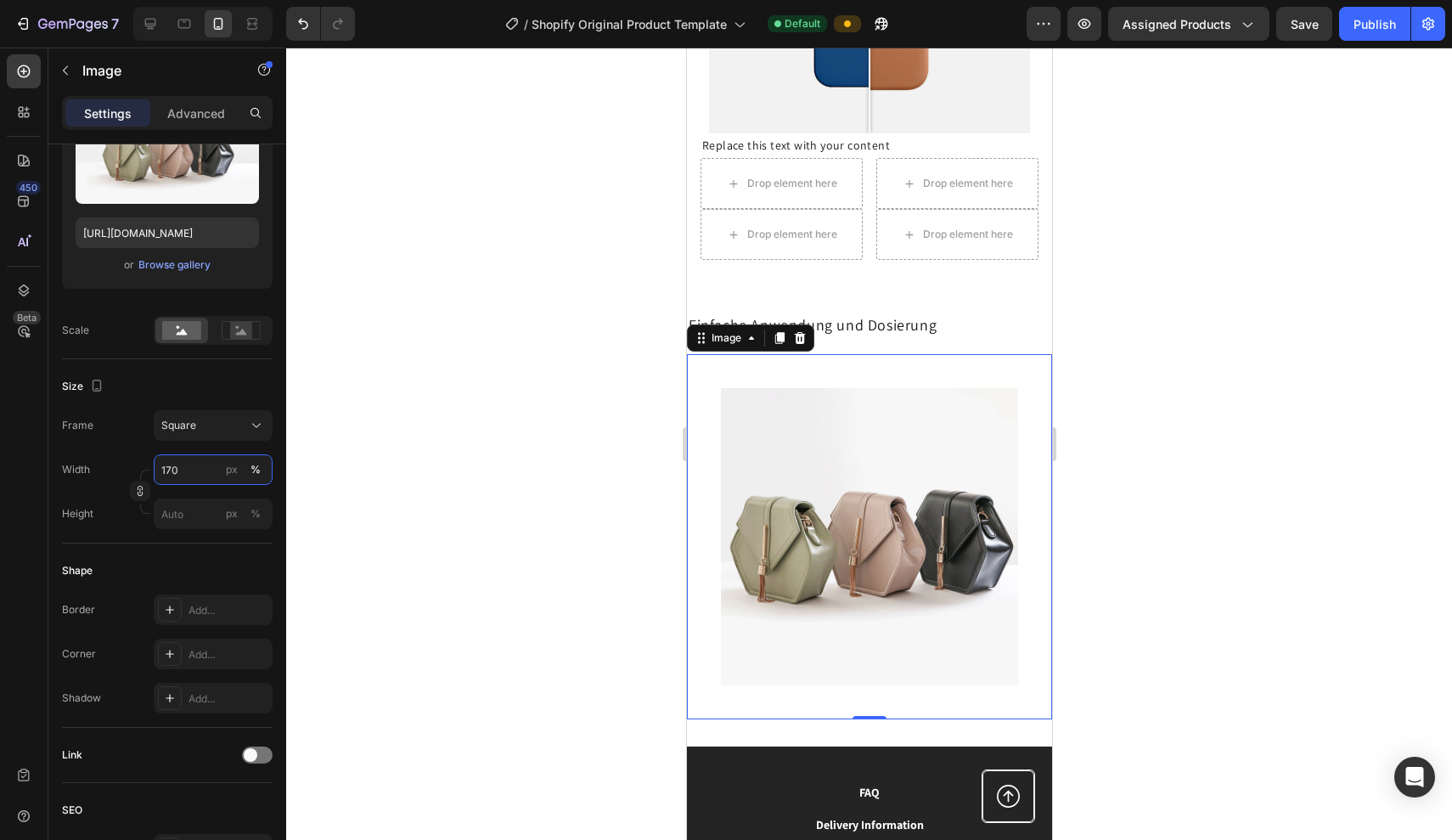
click at [168, 473] on input "170" at bounding box center [213, 470] width 119 height 31
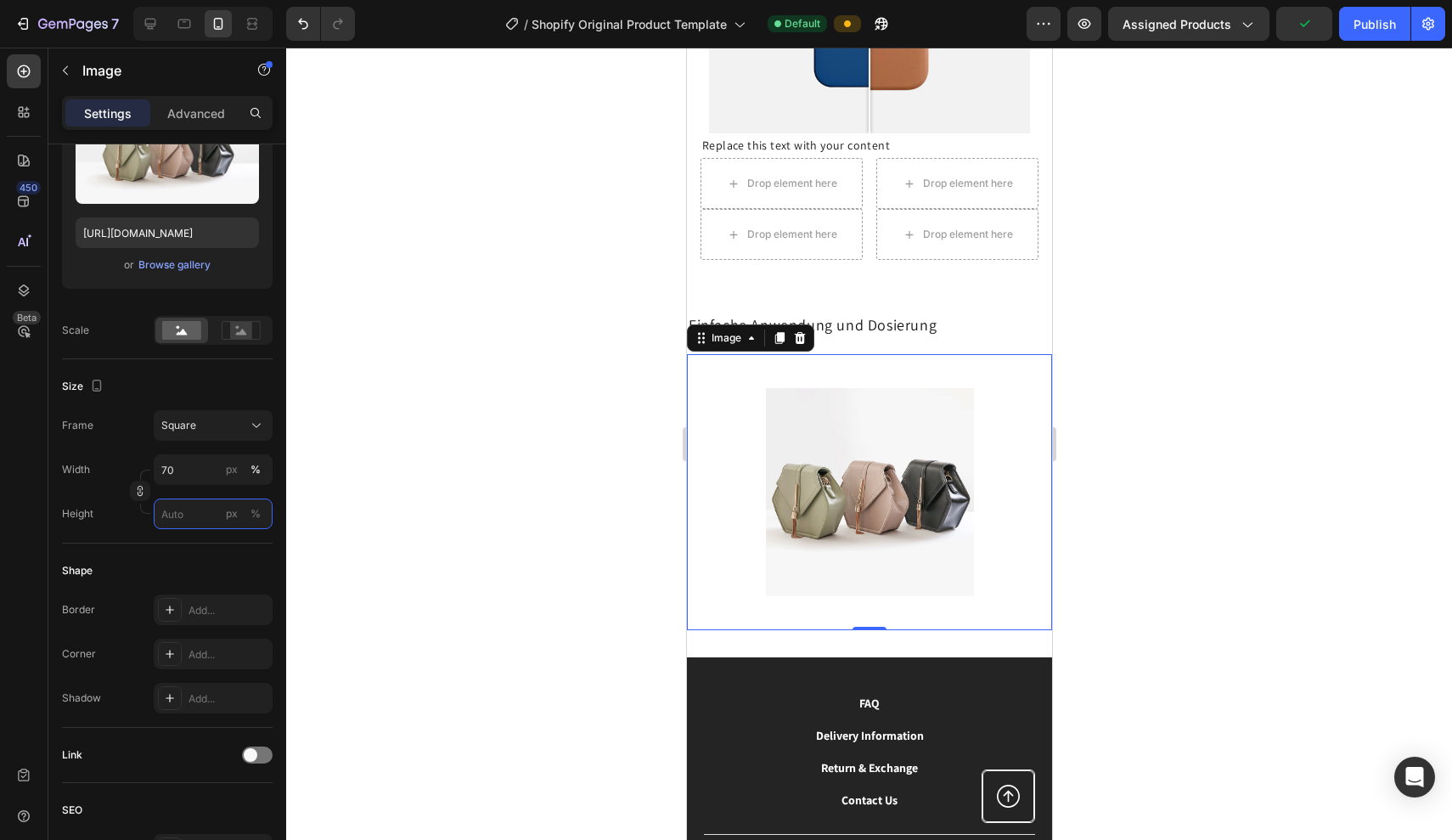
click at [184, 501] on input "px %" at bounding box center [213, 514] width 119 height 31
type input "7"
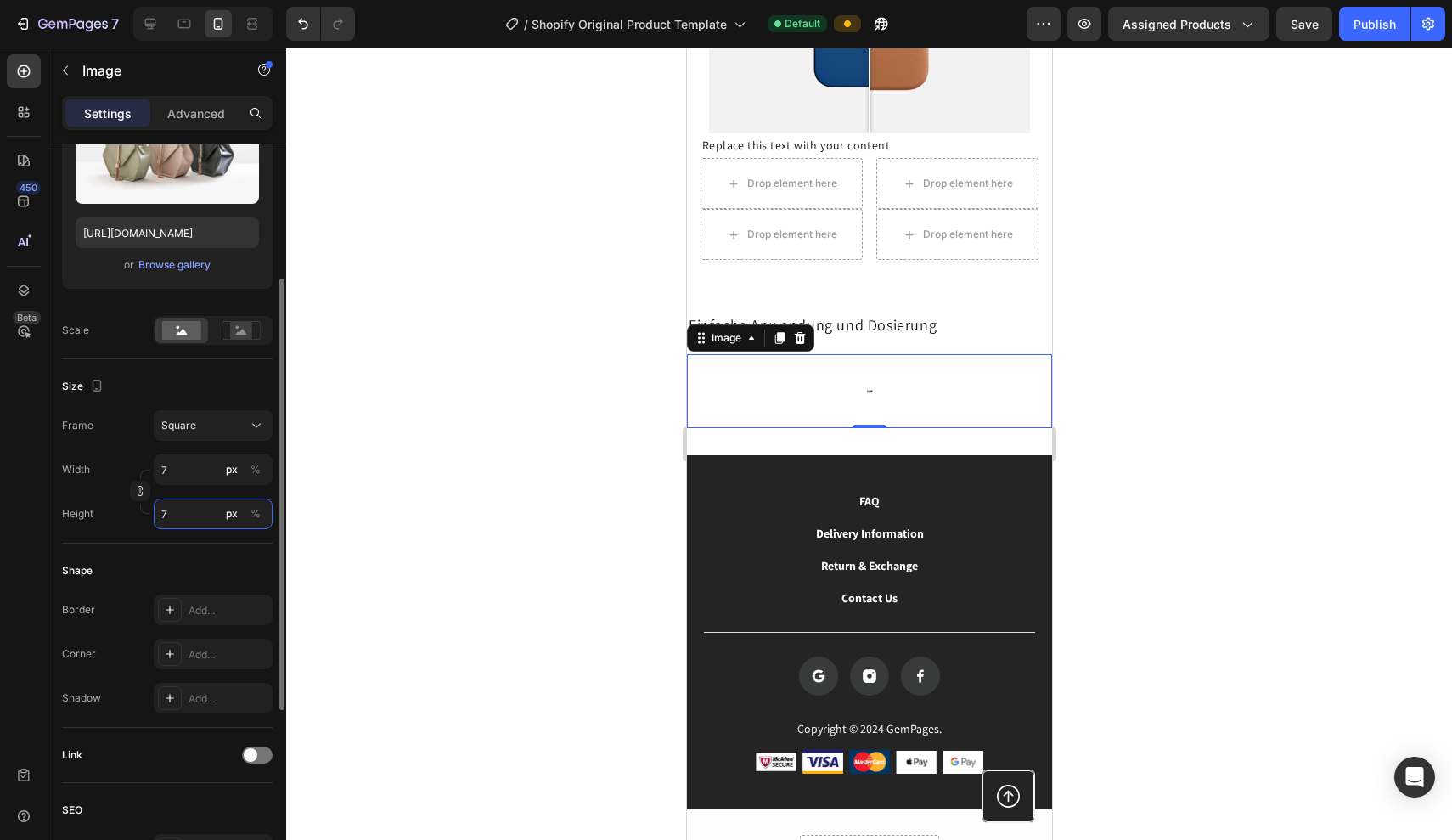
type input "70"
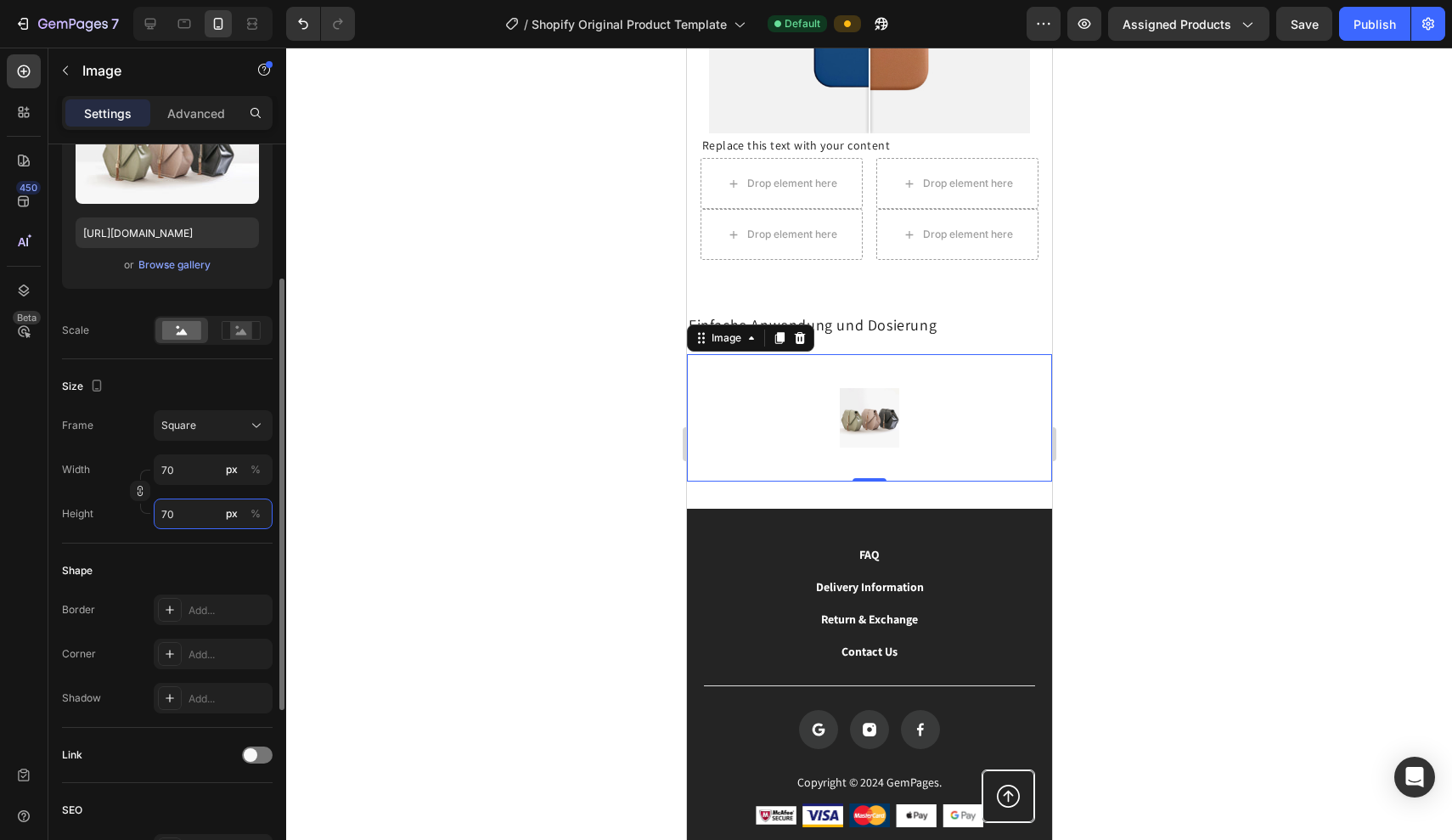
type input "7"
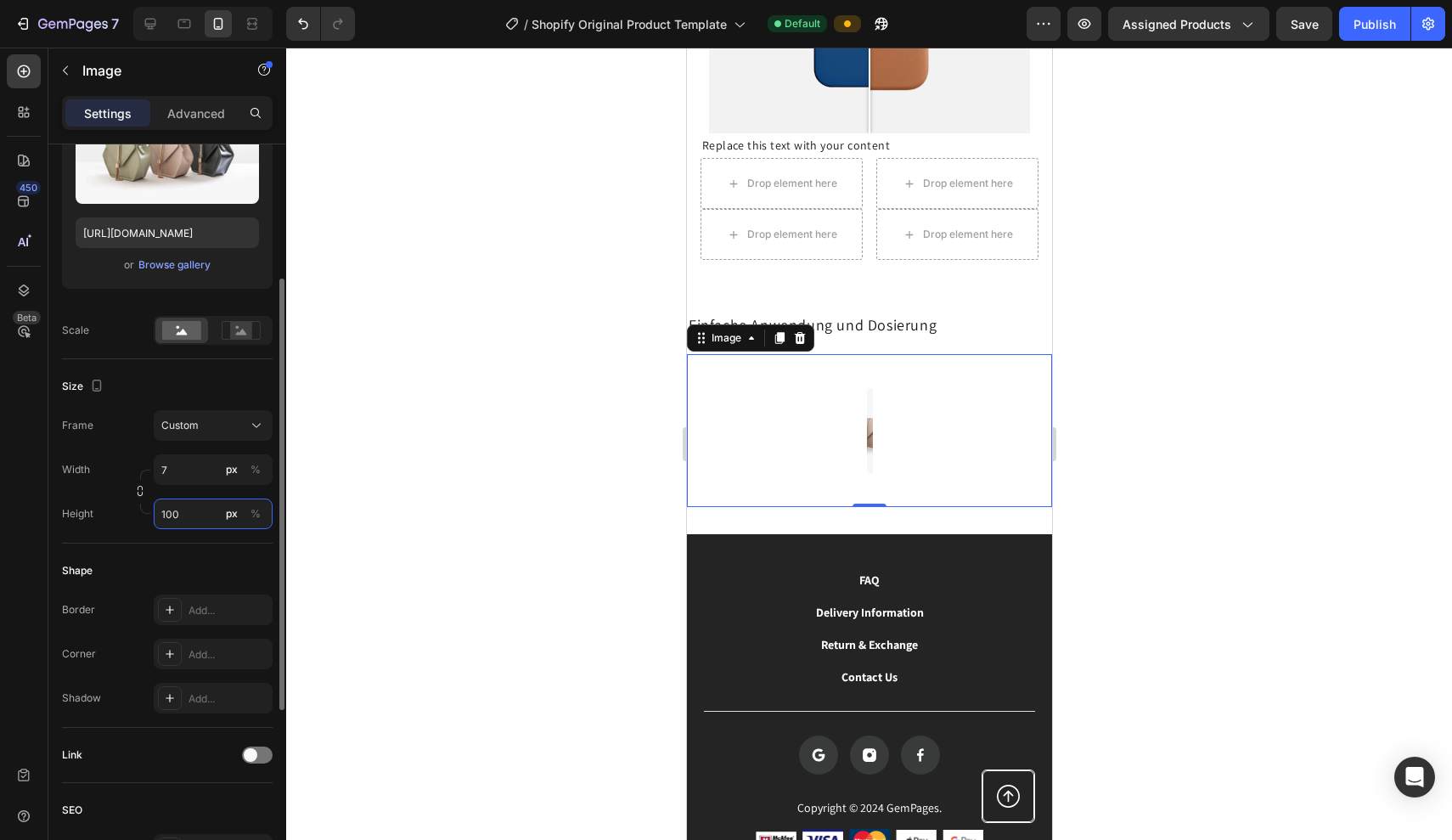
type input "7"
type input "100"
click at [167, 467] on input "7" at bounding box center [213, 470] width 119 height 31
type input "70"
click at [229, 412] on button "Custom" at bounding box center [213, 426] width 119 height 31
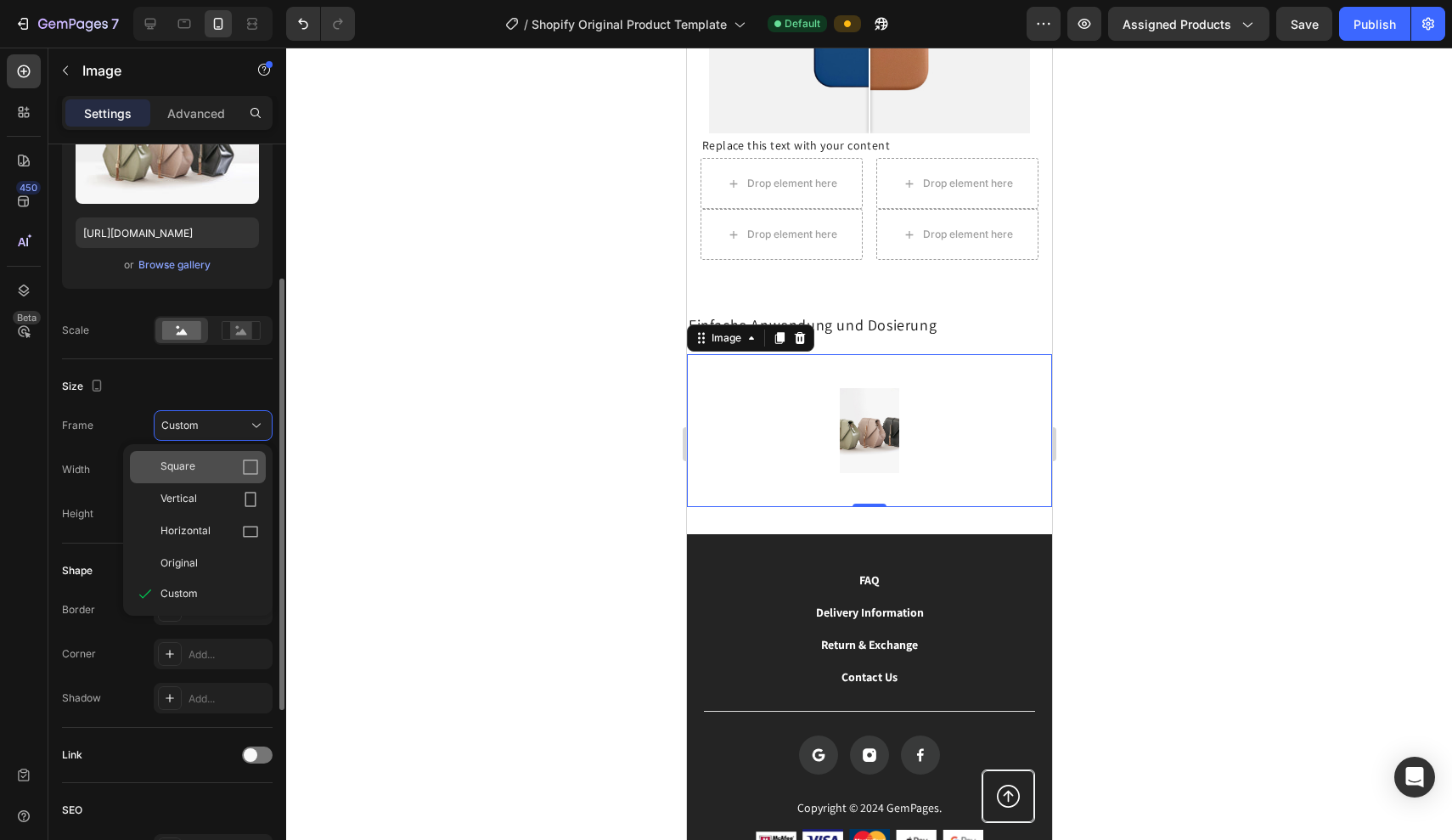
click at [228, 482] on div "Square" at bounding box center [198, 467] width 136 height 32
type input "70"
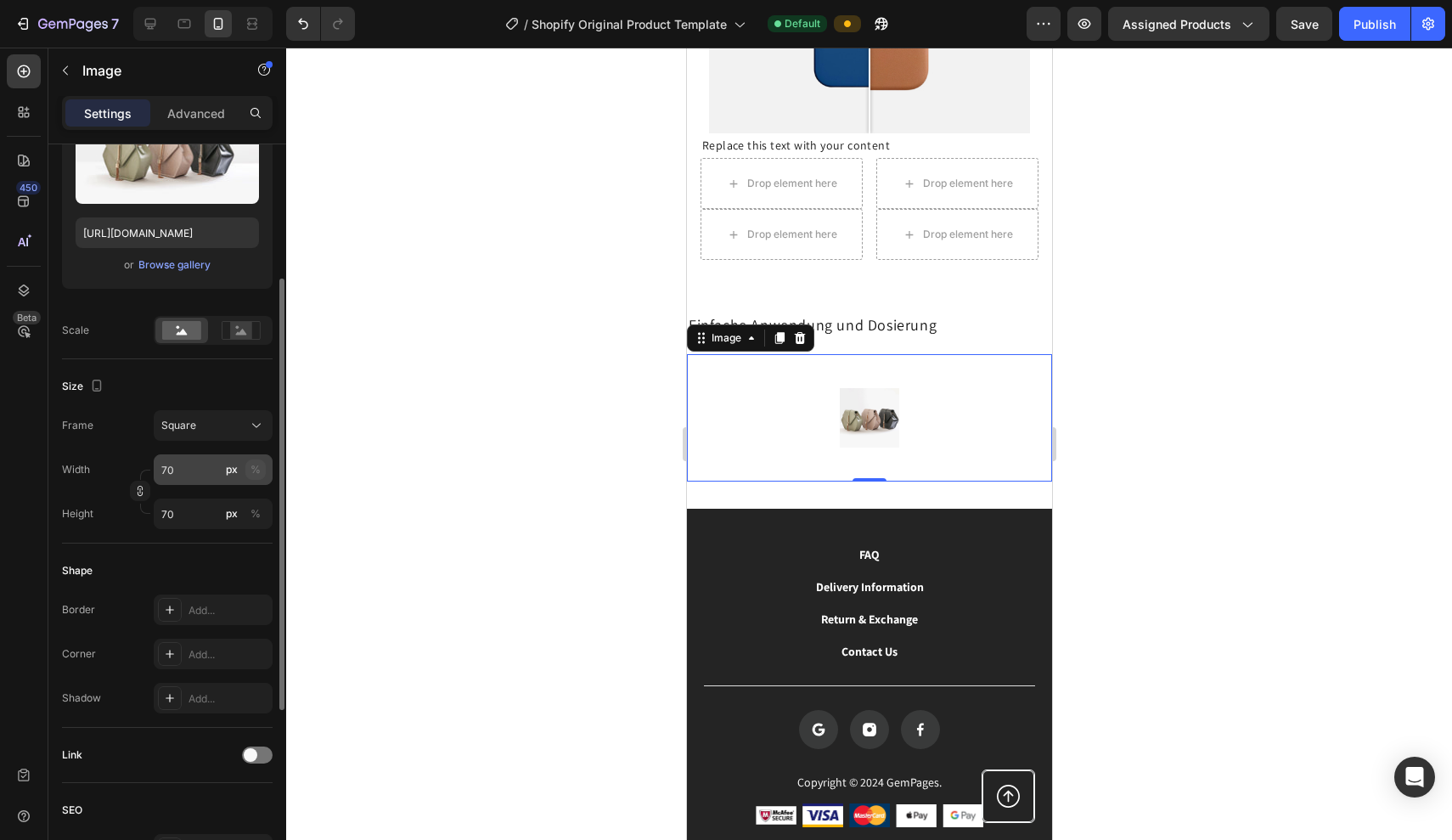
click at [265, 472] on button "%" at bounding box center [255, 469] width 20 height 20
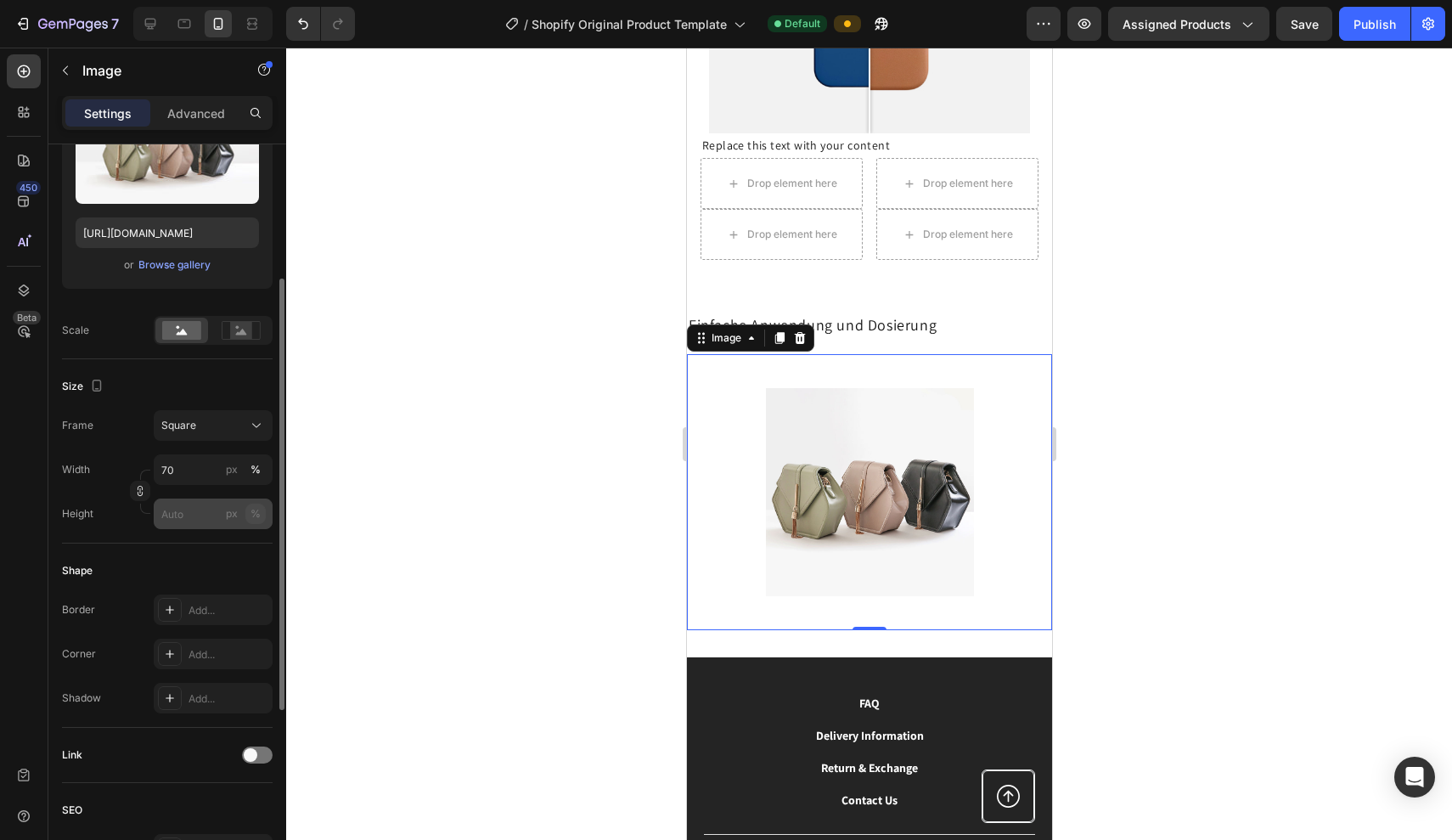
click at [252, 514] on div "%" at bounding box center [255, 514] width 11 height 16
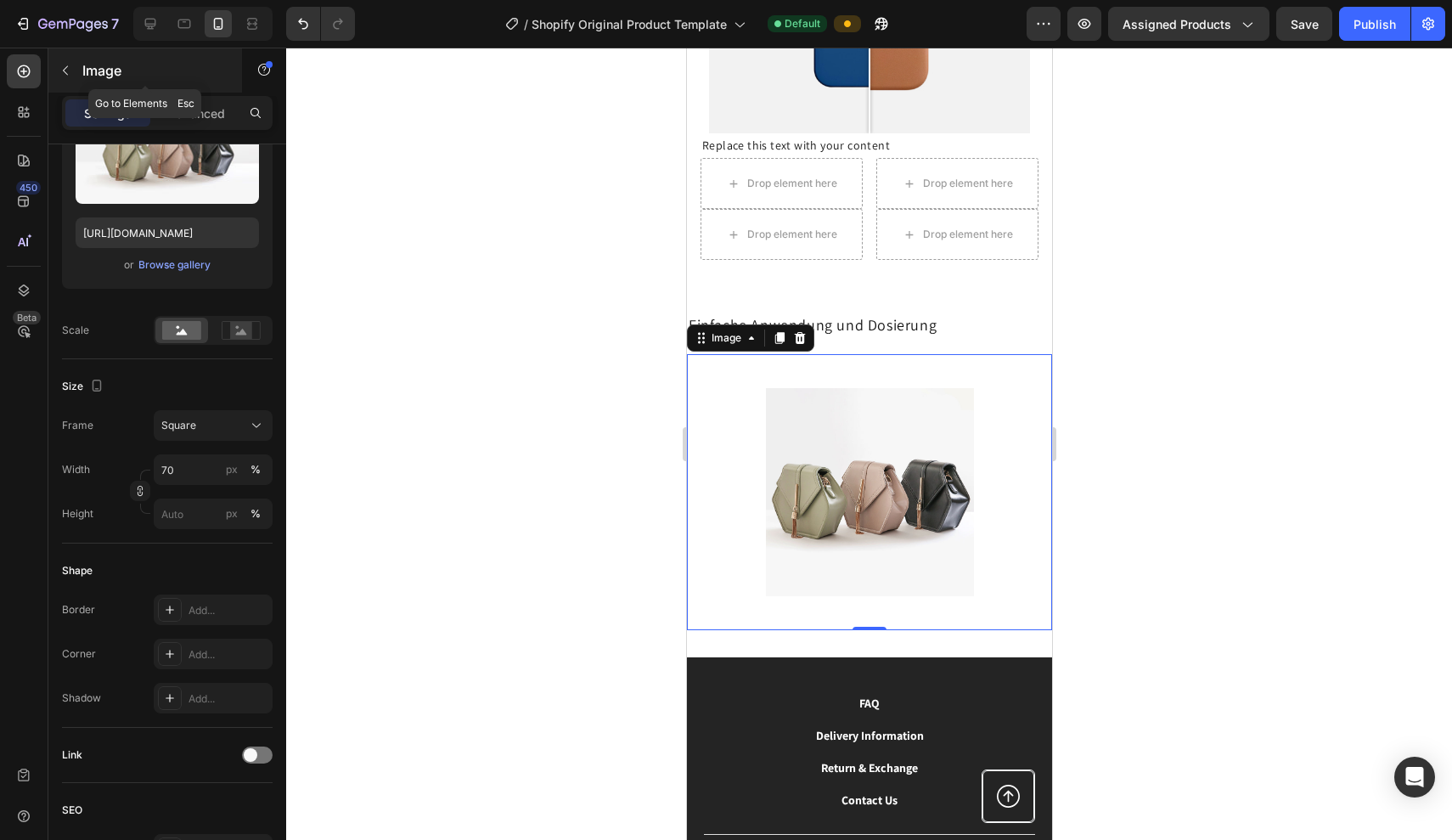
click at [71, 67] on icon "button" at bounding box center [65, 71] width 14 height 14
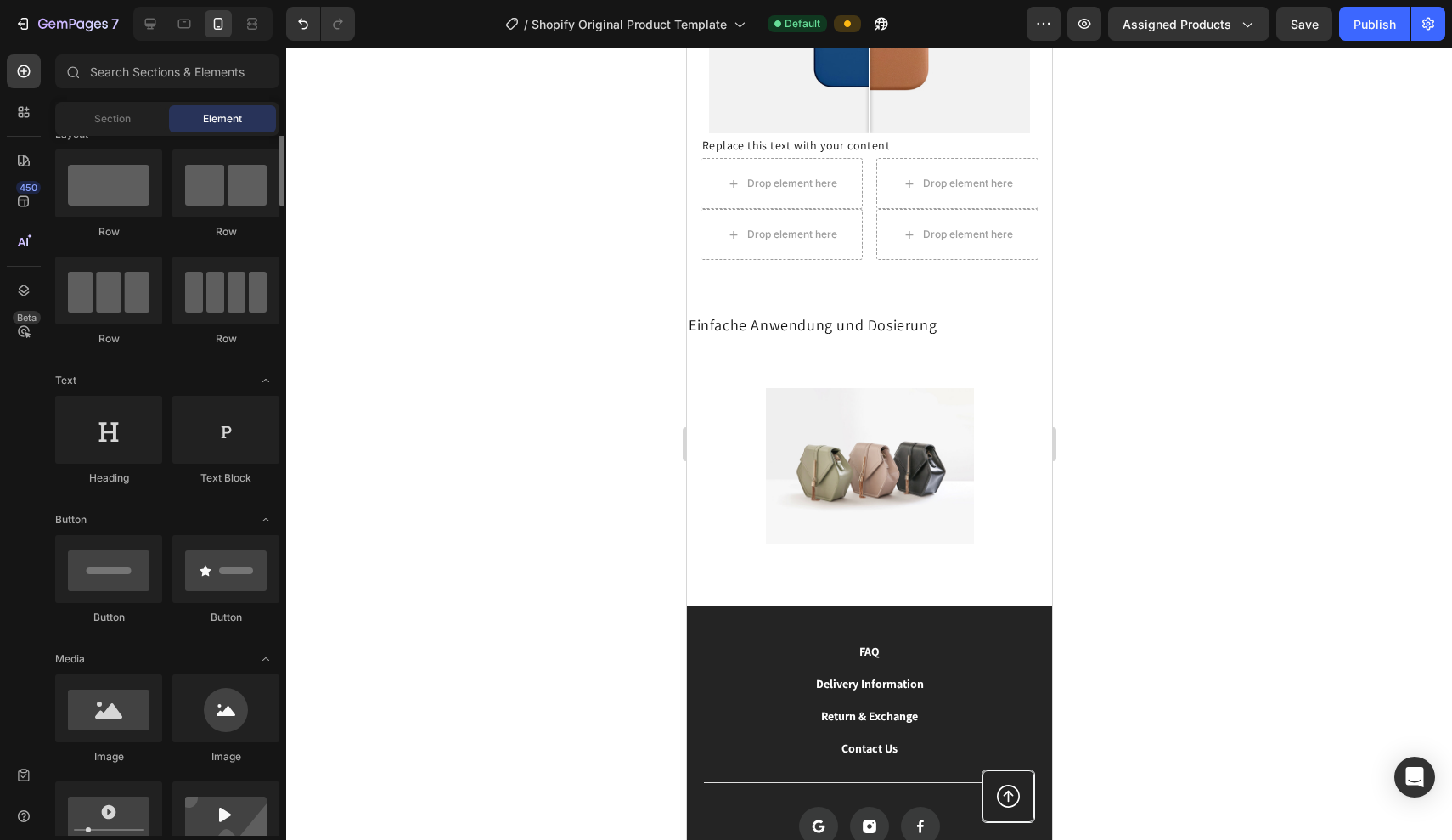
scroll to position [0, 0]
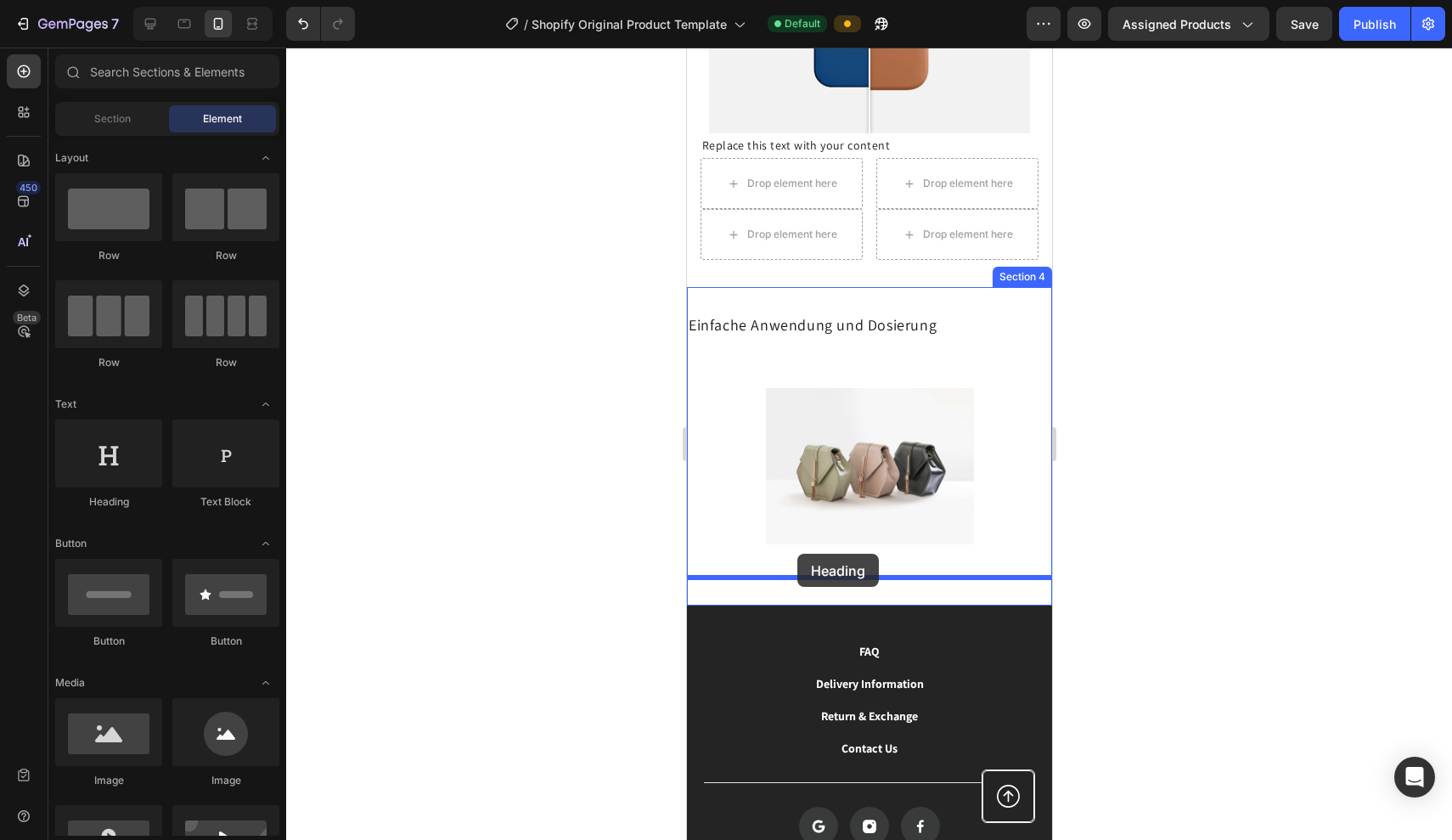
drag, startPoint x: 788, startPoint y: 530, endPoint x: 796, endPoint y: 554, distance: 25.3
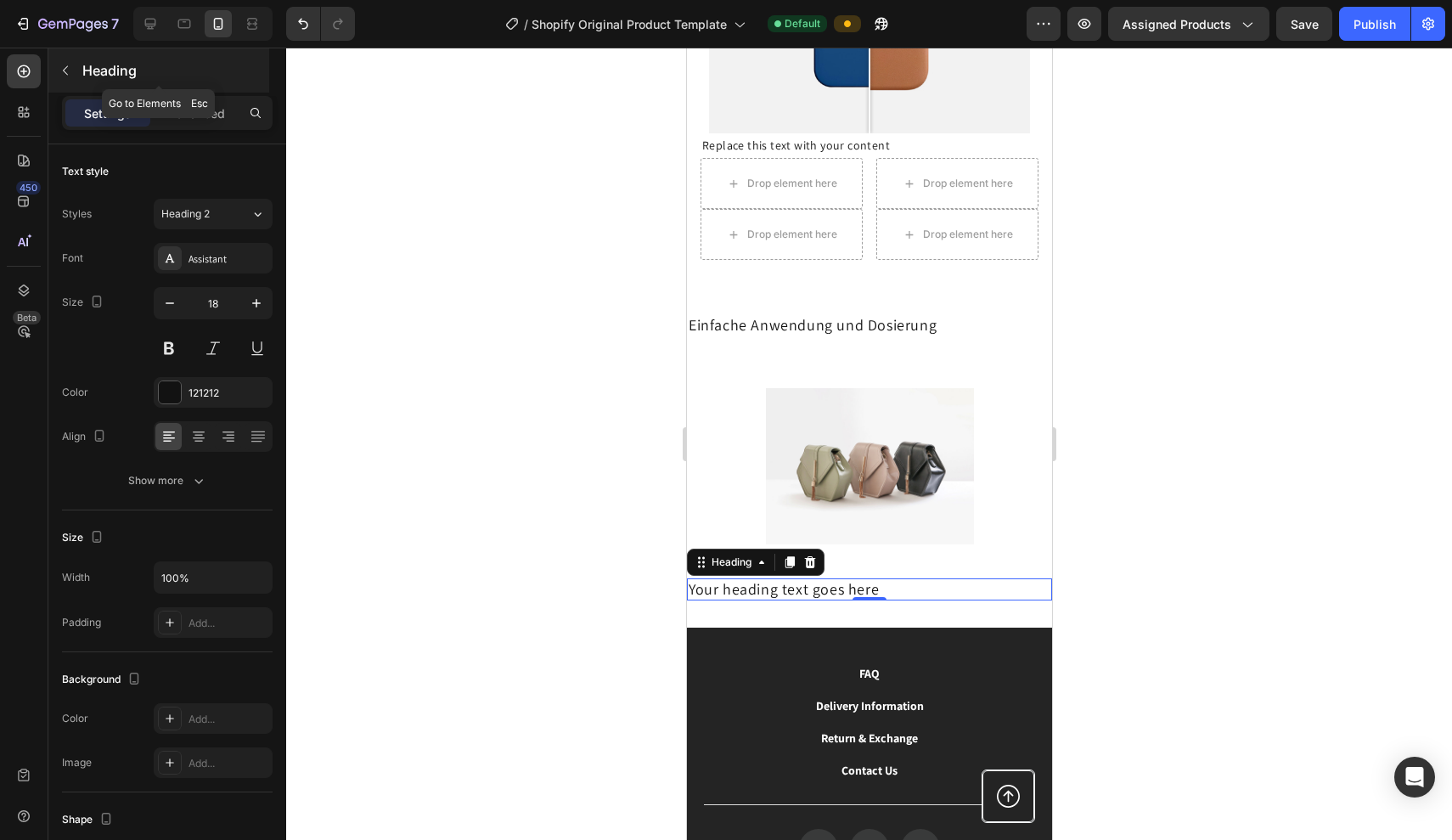
click at [72, 65] on button "button" at bounding box center [65, 71] width 27 height 27
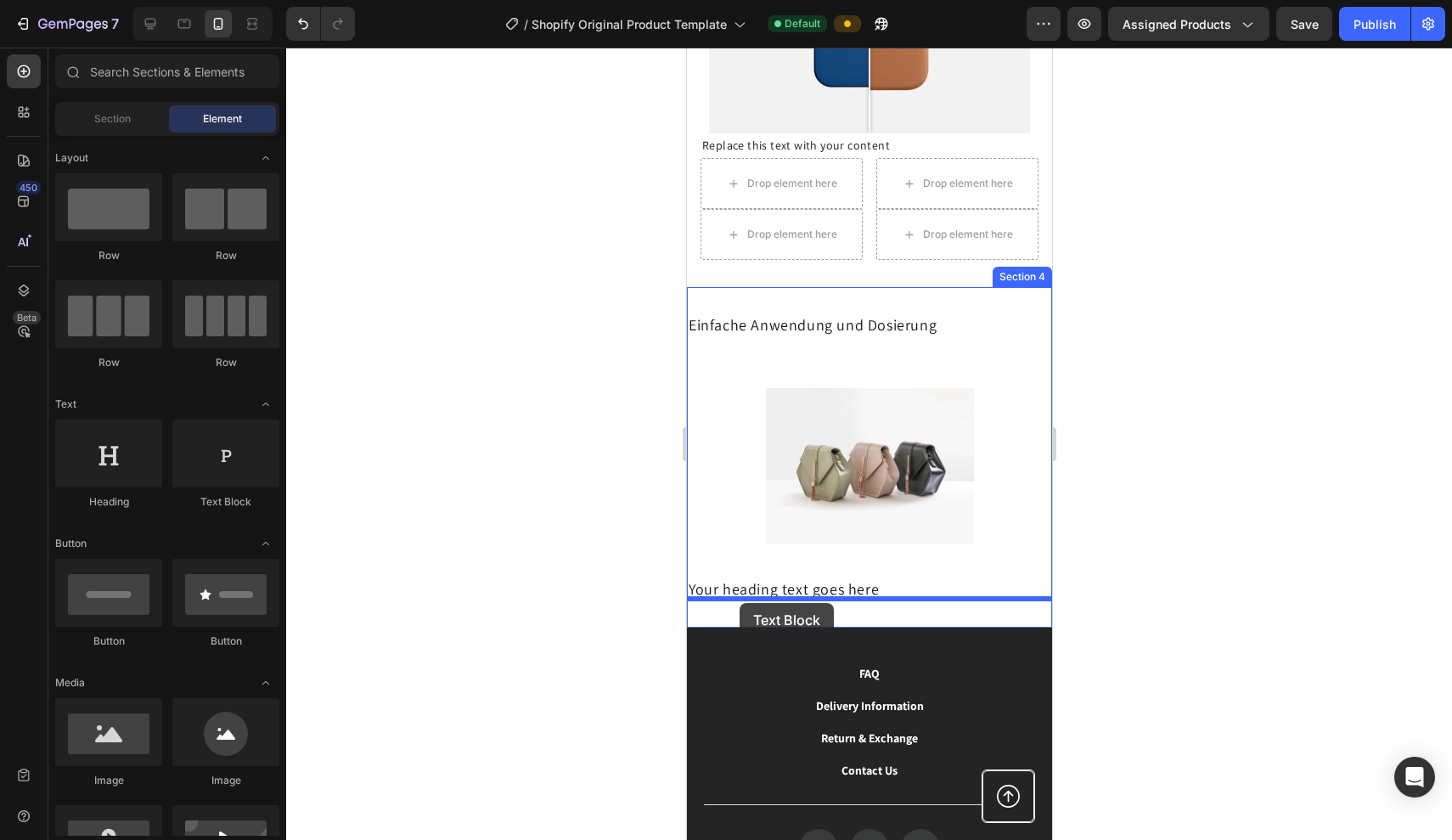
drag, startPoint x: 904, startPoint y: 515, endPoint x: 739, endPoint y: 603, distance: 187.0
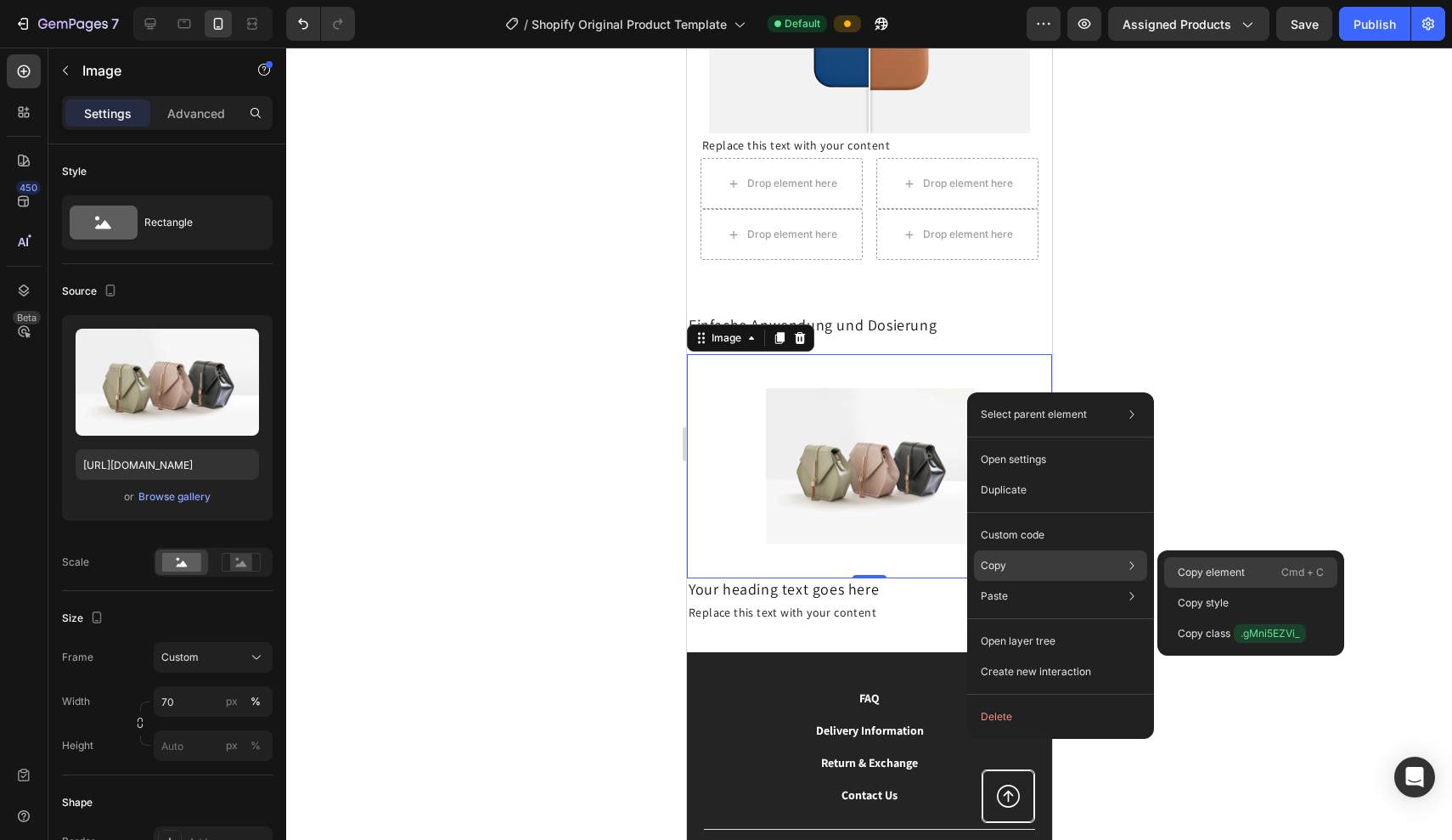
click at [1180, 570] on p "Copy element" at bounding box center [1211, 572] width 67 height 16
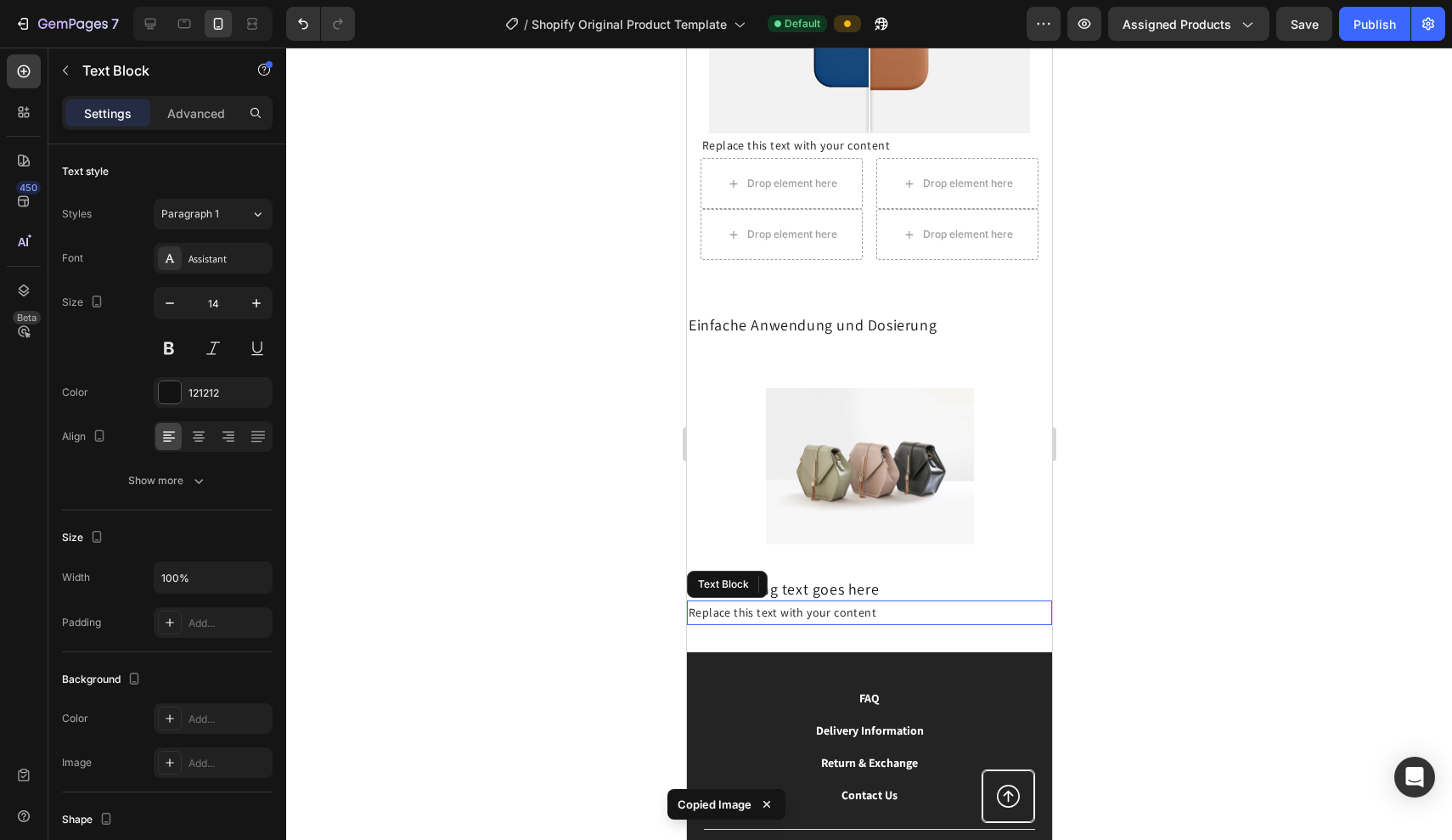
click at [965, 621] on div "Replace this text with your content" at bounding box center [869, 612] width 366 height 24
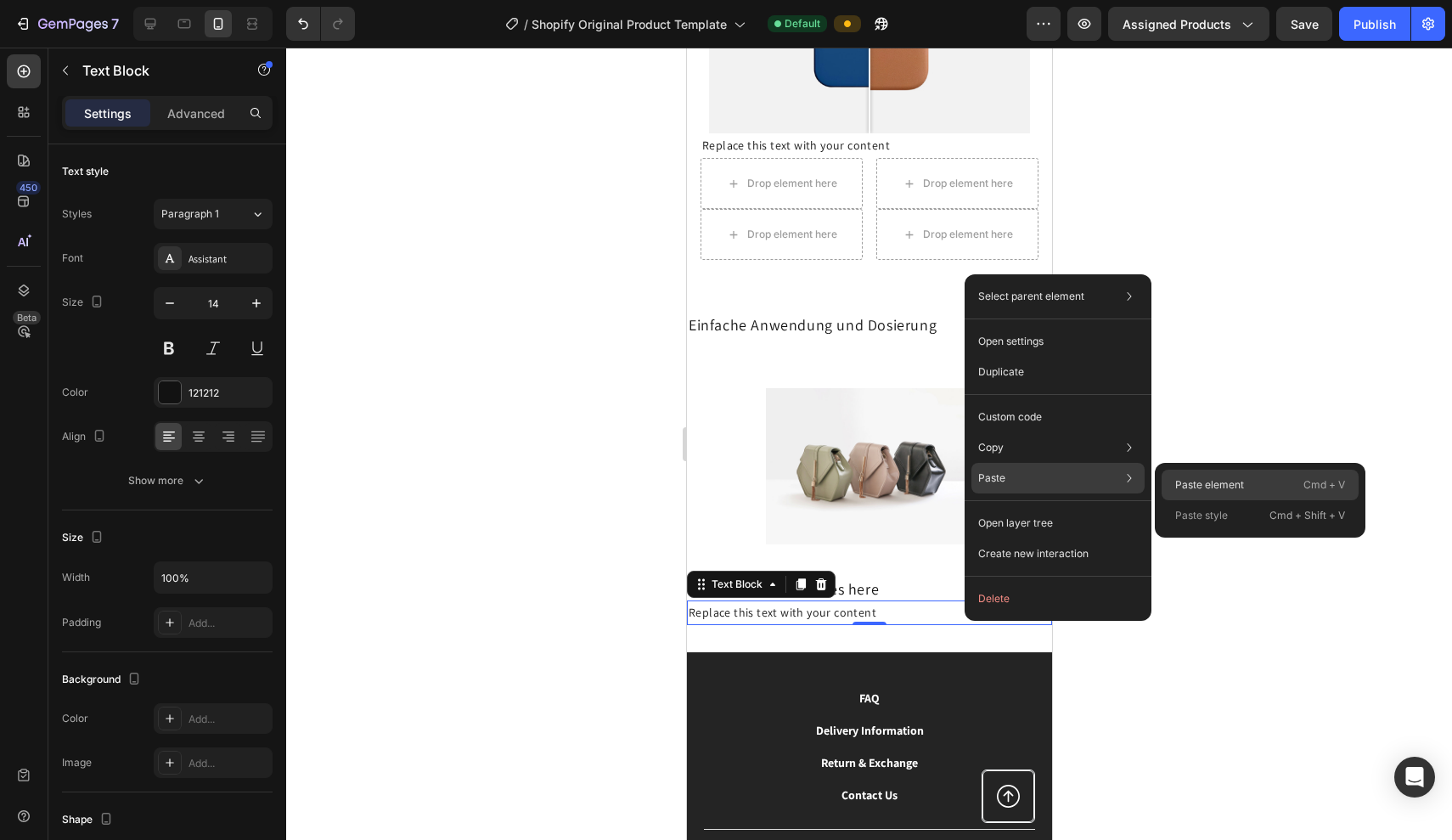
click at [1175, 473] on div "Paste element Cmd + V" at bounding box center [1260, 485] width 197 height 31
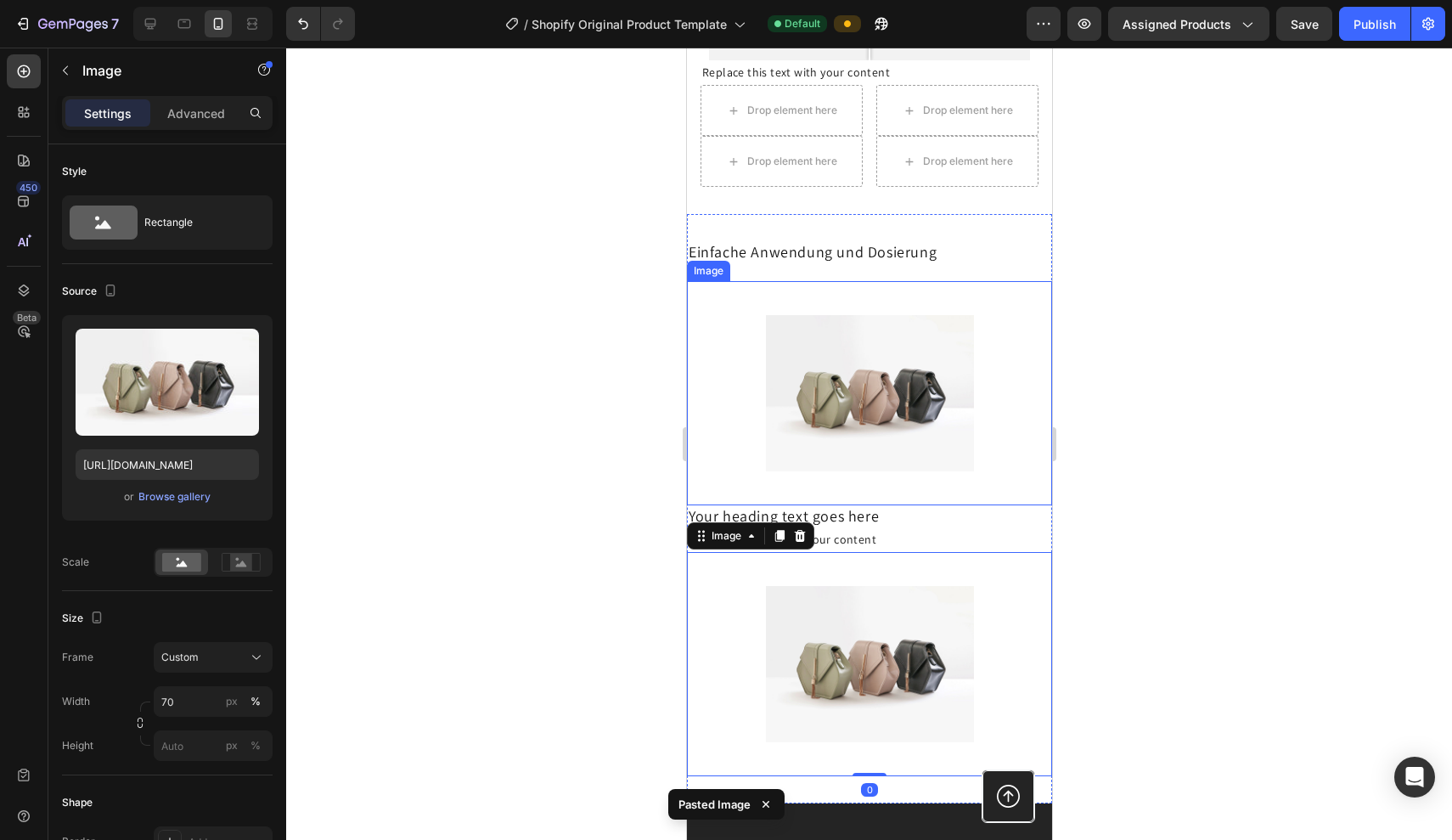
scroll to position [1598, 0]
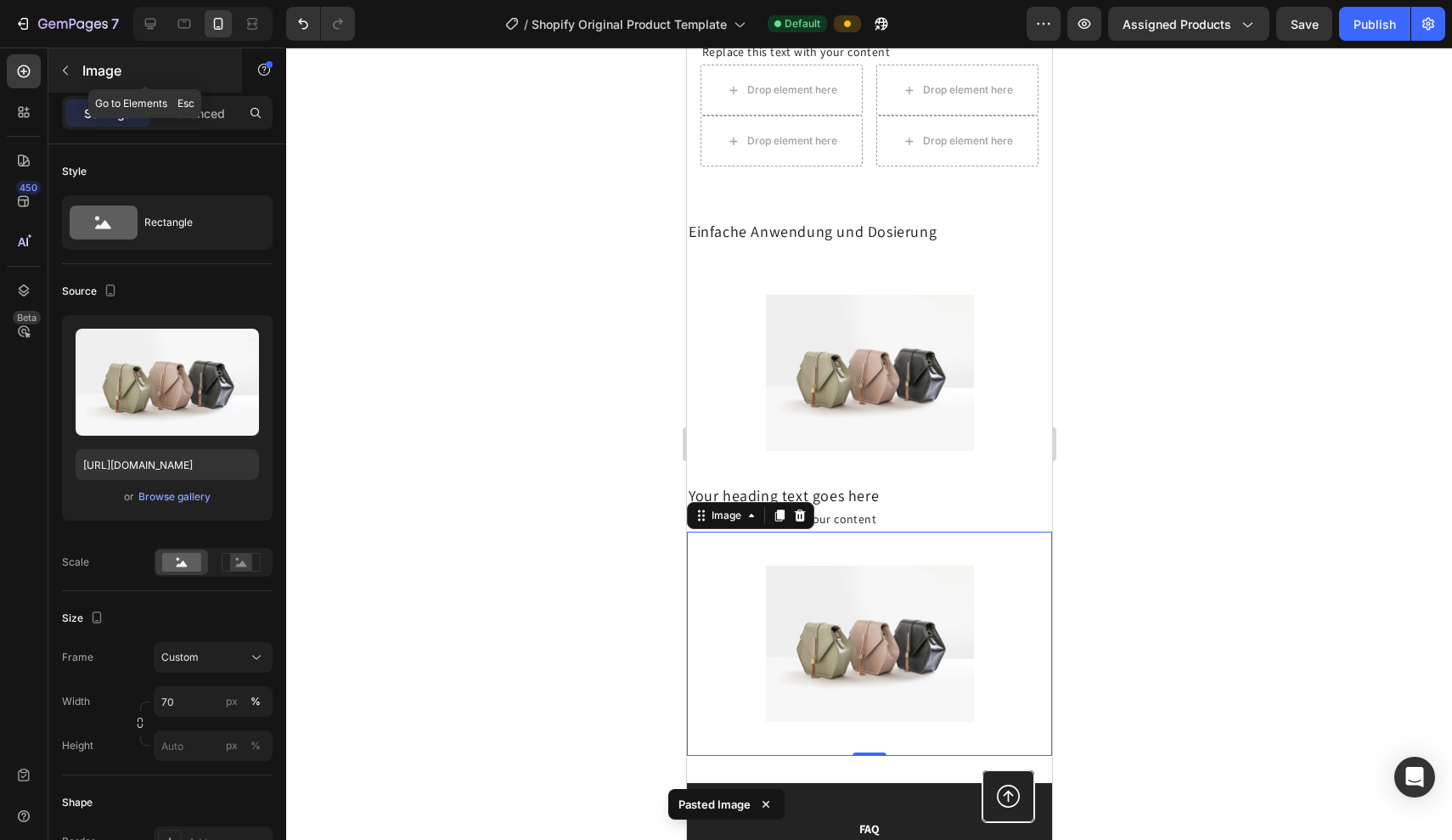
click at [59, 76] on icon "button" at bounding box center [65, 71] width 14 height 14
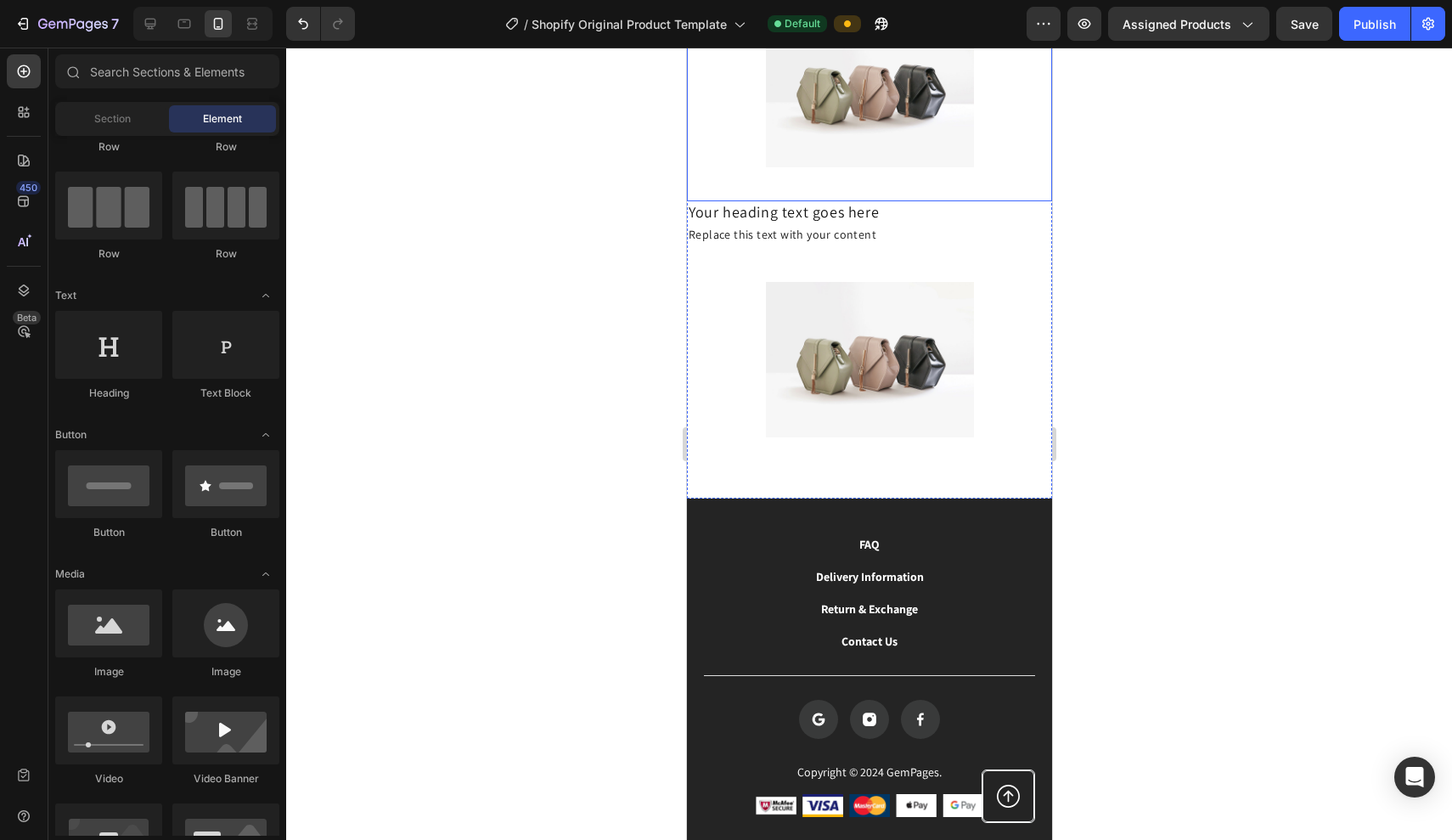
scroll to position [1971, 0]
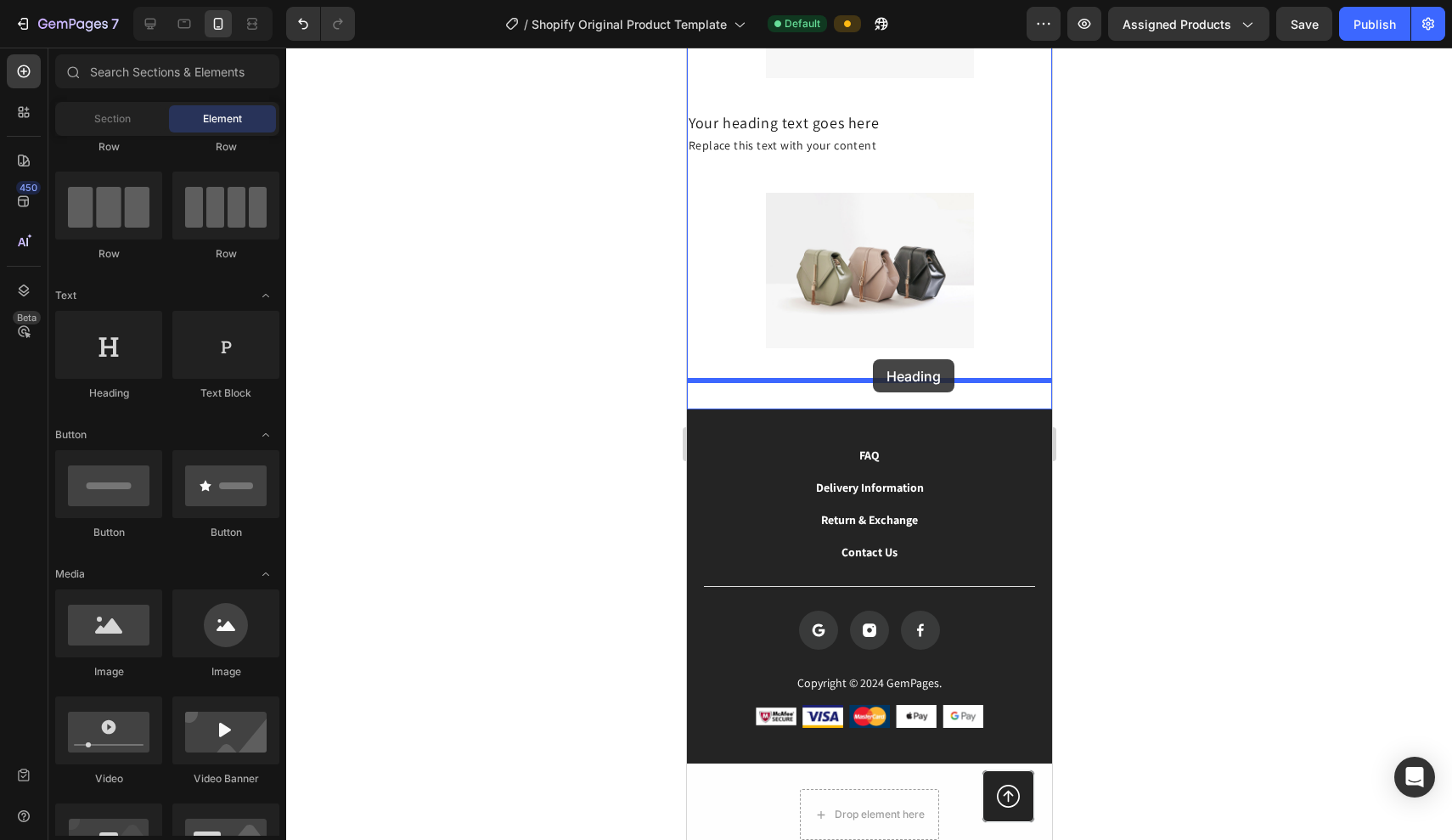
drag, startPoint x: 791, startPoint y: 409, endPoint x: 872, endPoint y: 359, distance: 95.2
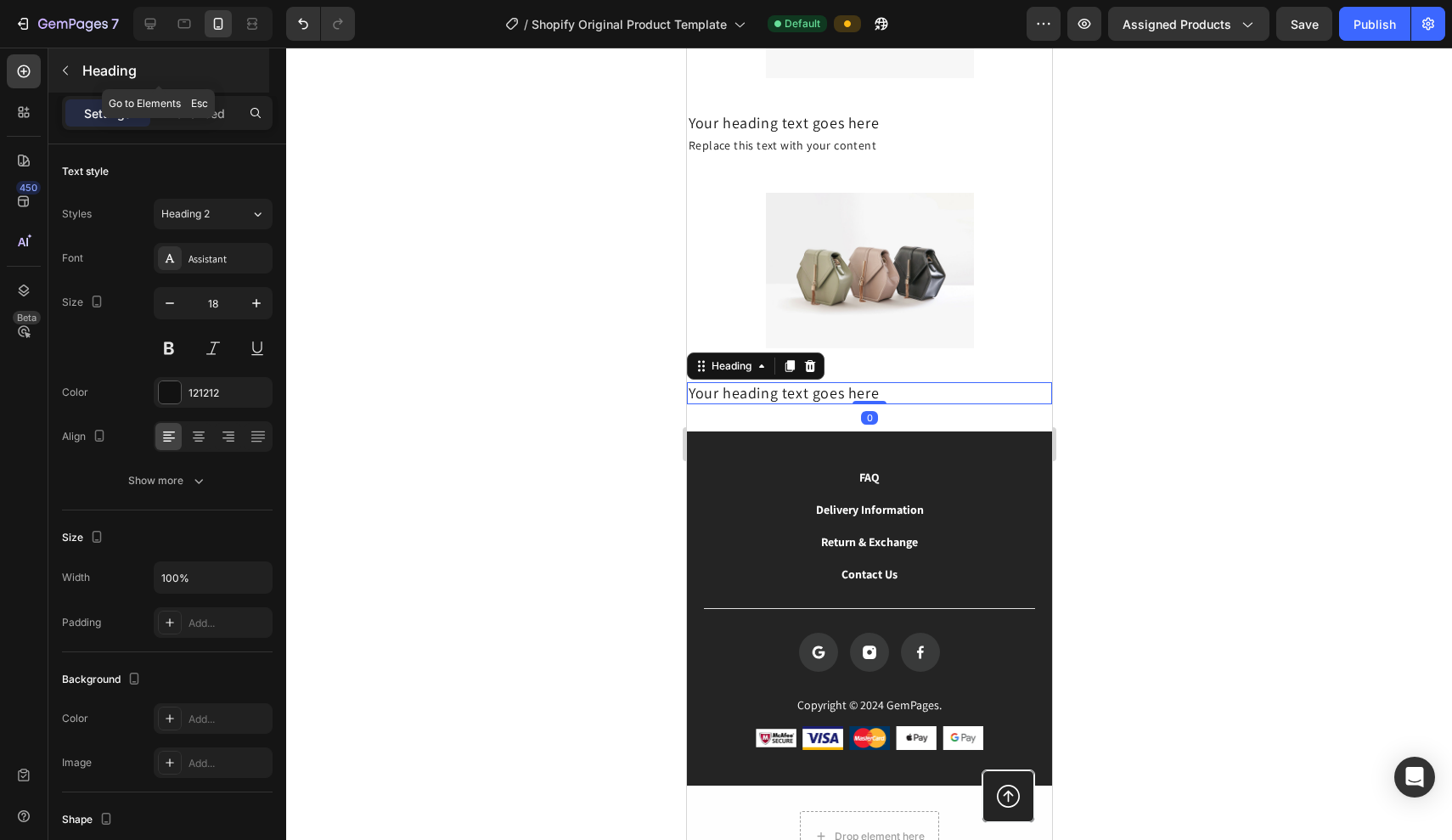
click at [60, 67] on icon "button" at bounding box center [65, 71] width 14 height 14
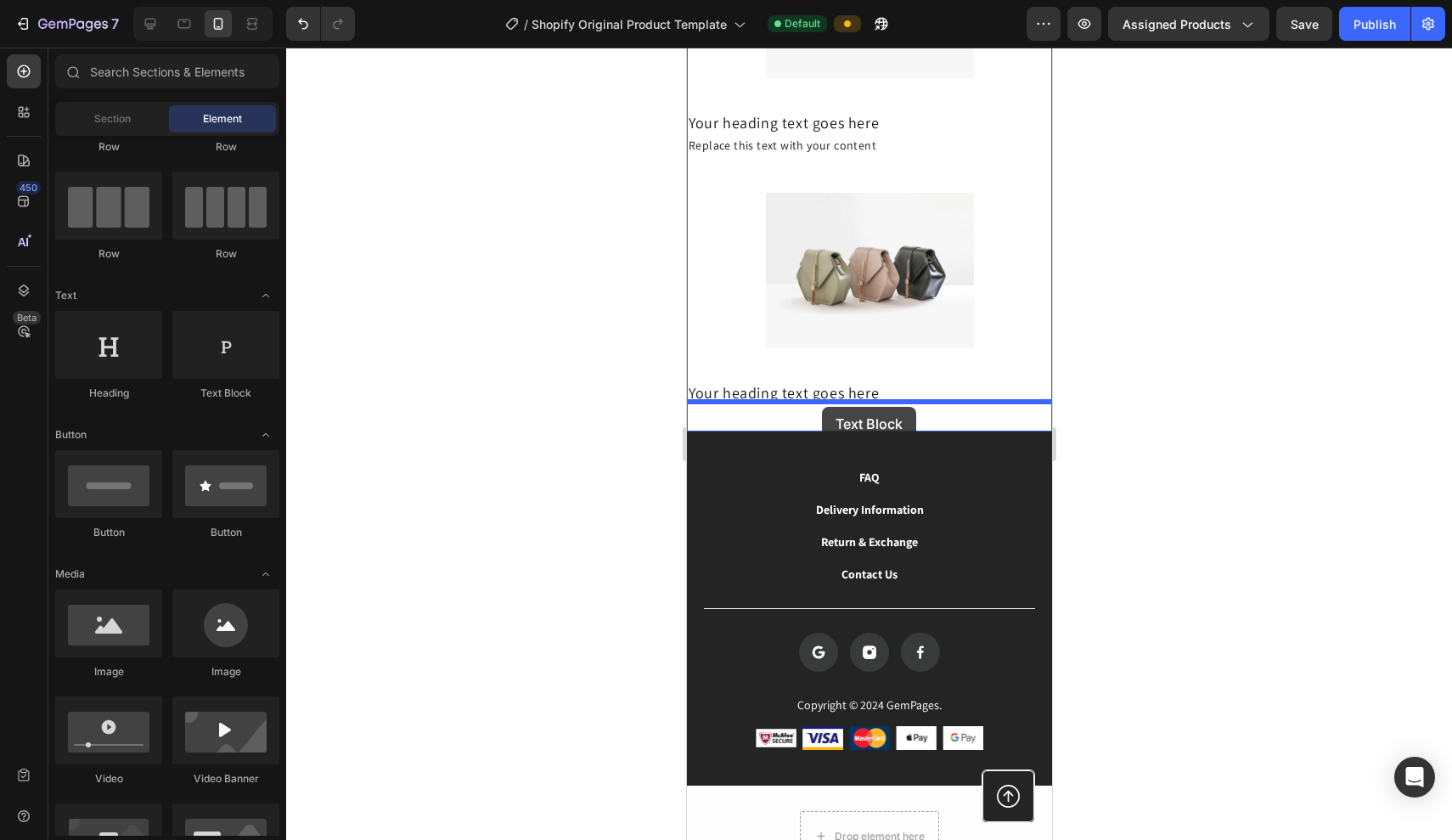
drag, startPoint x: 894, startPoint y: 413, endPoint x: 822, endPoint y: 407, distance: 72.2
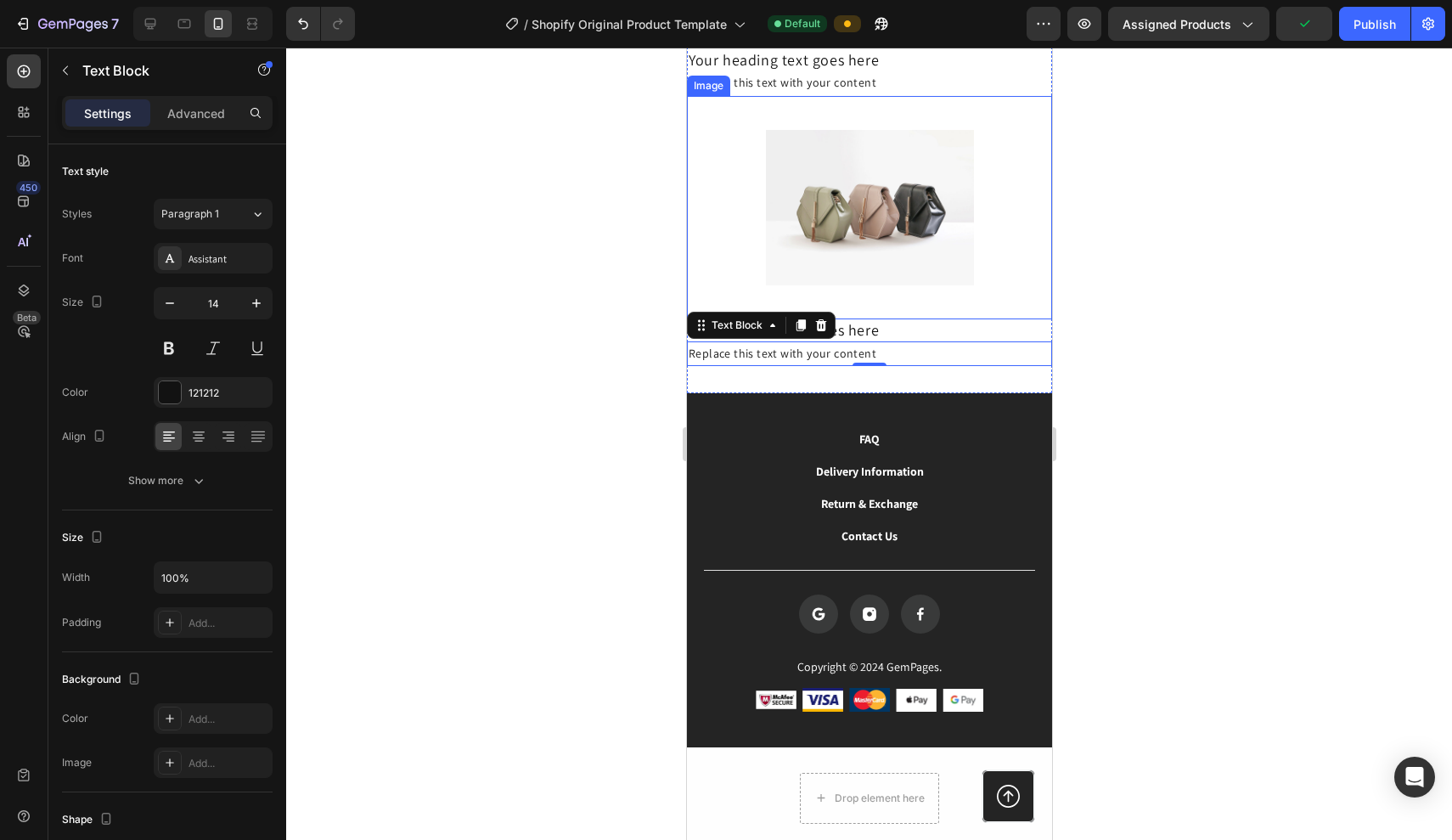
scroll to position [2040, 0]
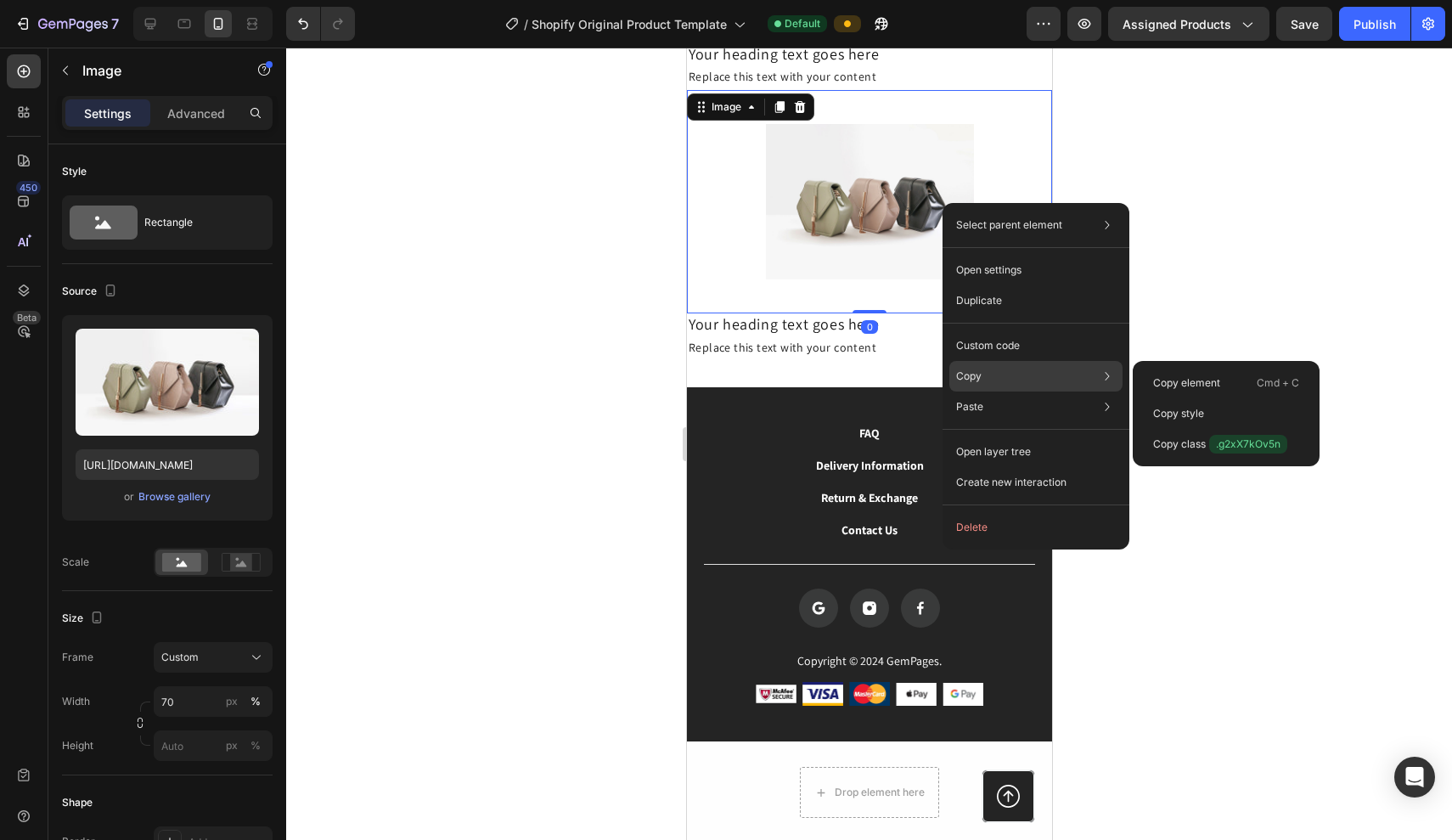
click at [990, 372] on div "Copy Copy element Cmd + C Copy style Copy class .g2xX7kOv5n" at bounding box center [1036, 376] width 174 height 31
click at [965, 373] on p "Copy" at bounding box center [969, 376] width 25 height 16
click at [1154, 384] on p "Copy element" at bounding box center [1186, 383] width 67 height 16
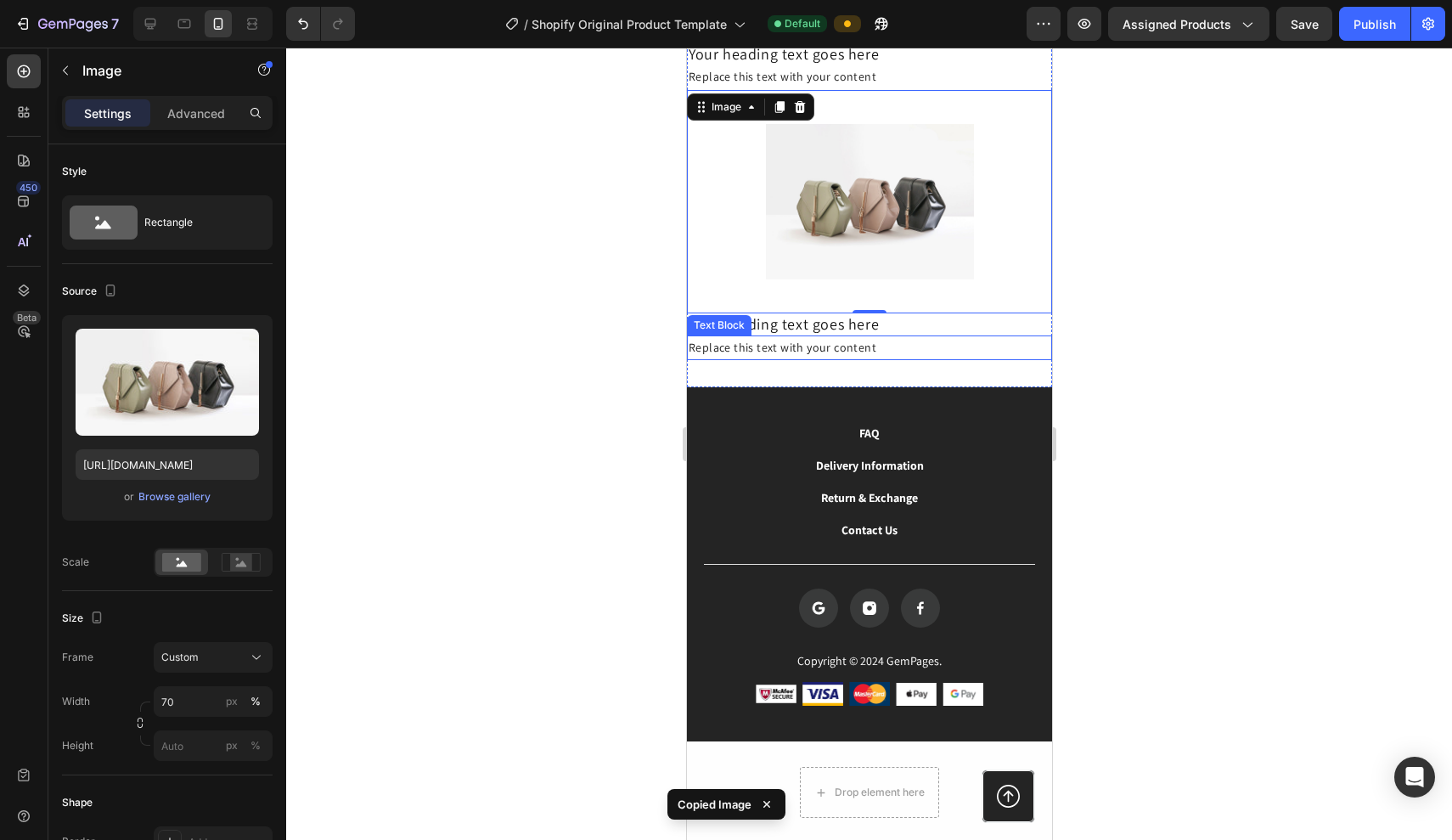
click at [855, 354] on div "Replace this text with your content" at bounding box center [869, 347] width 366 height 24
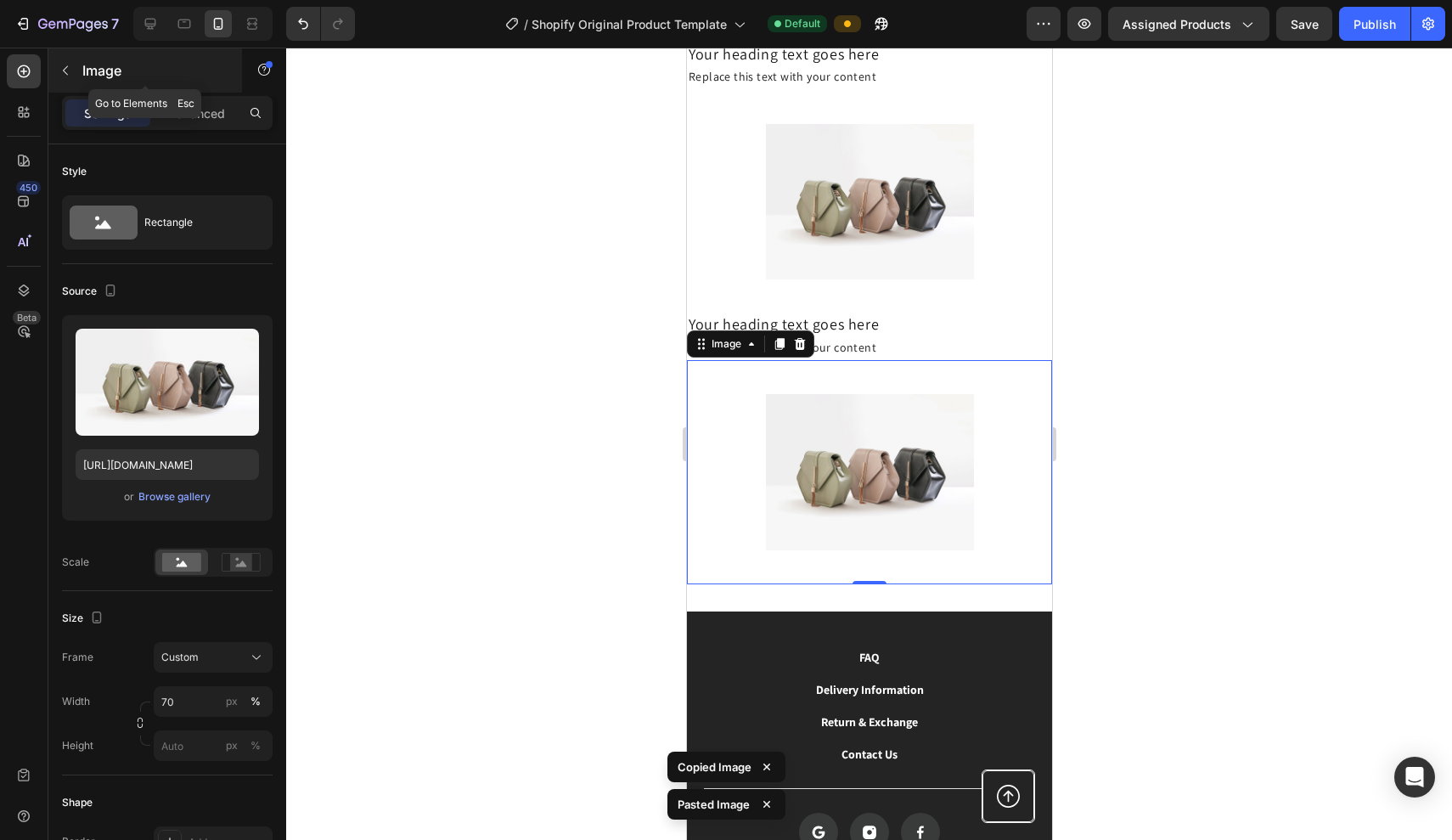
click at [67, 63] on button "button" at bounding box center [65, 71] width 27 height 27
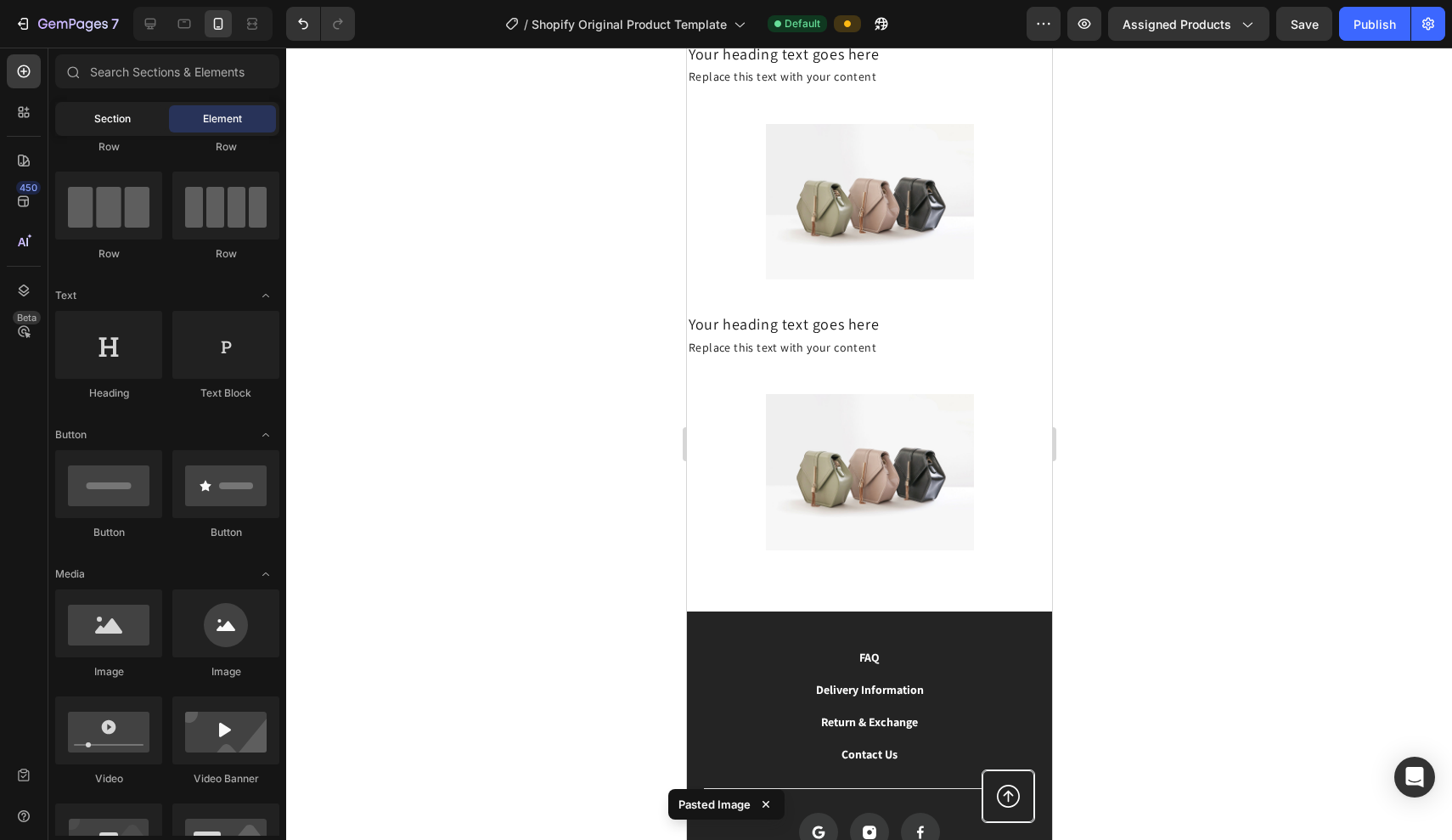
click at [131, 128] on div "Section" at bounding box center [112, 119] width 107 height 27
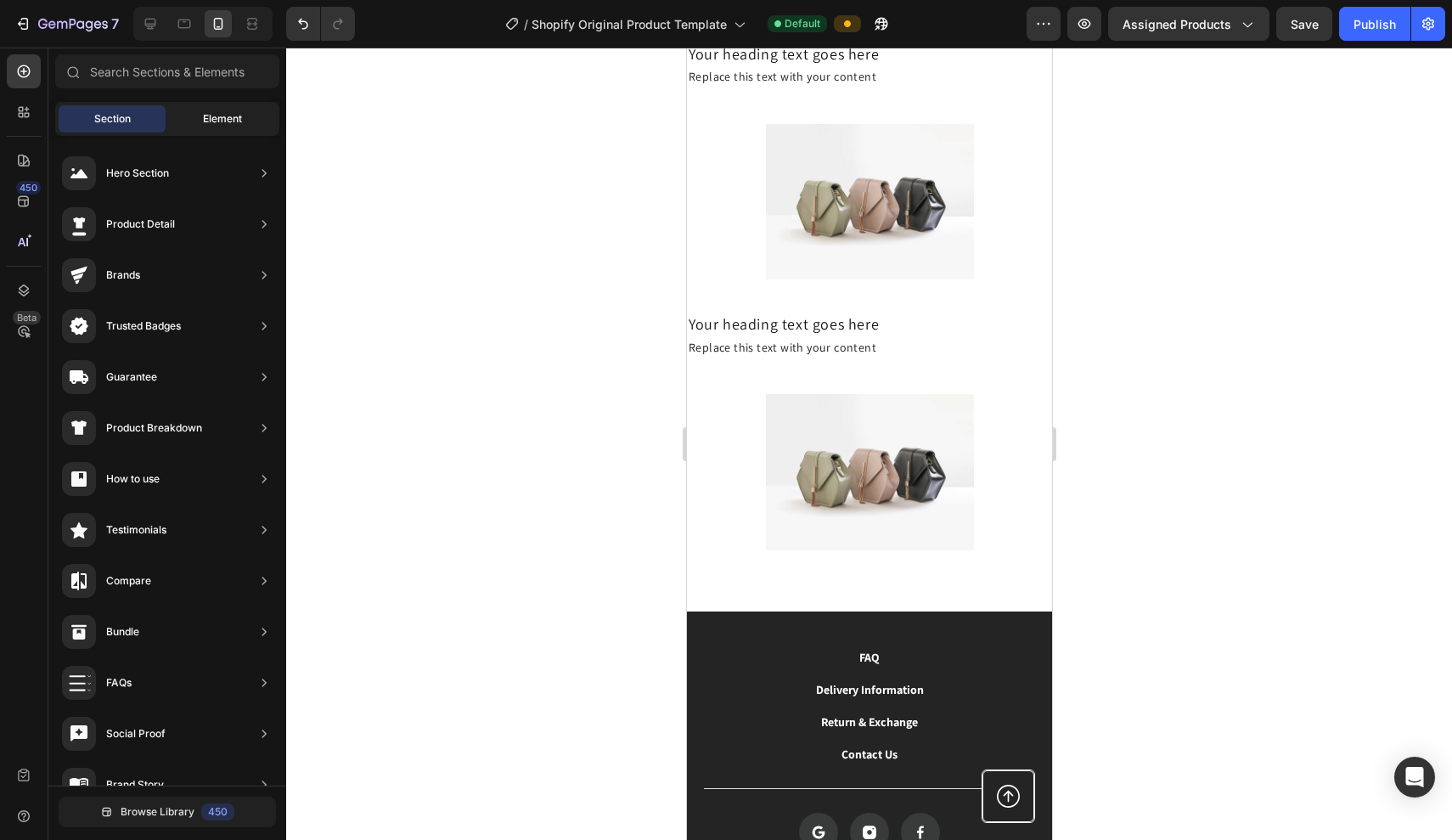
click at [200, 119] on div "Element" at bounding box center [222, 119] width 107 height 27
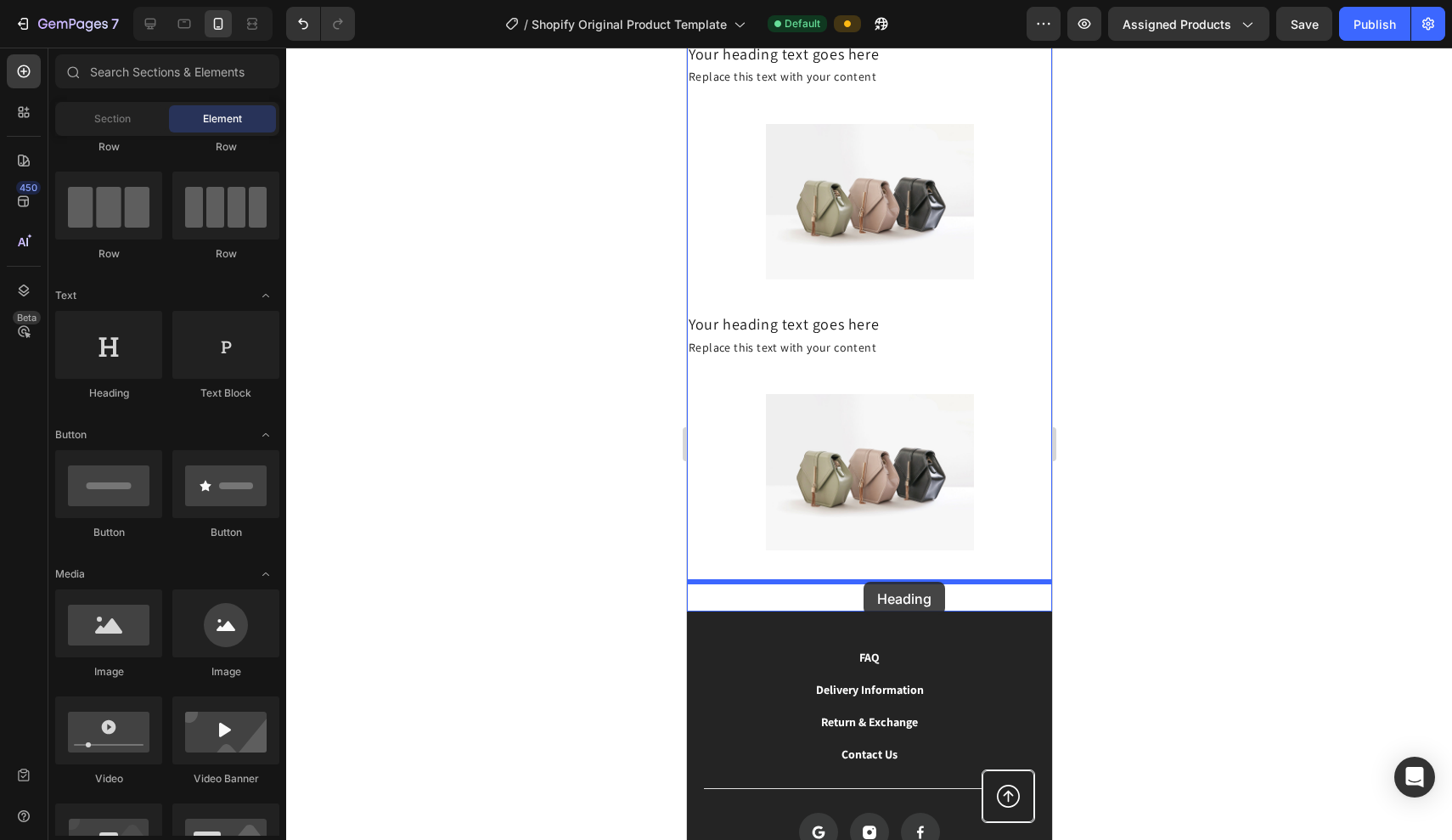
drag, startPoint x: 807, startPoint y: 404, endPoint x: 866, endPoint y: 585, distance: 190.4
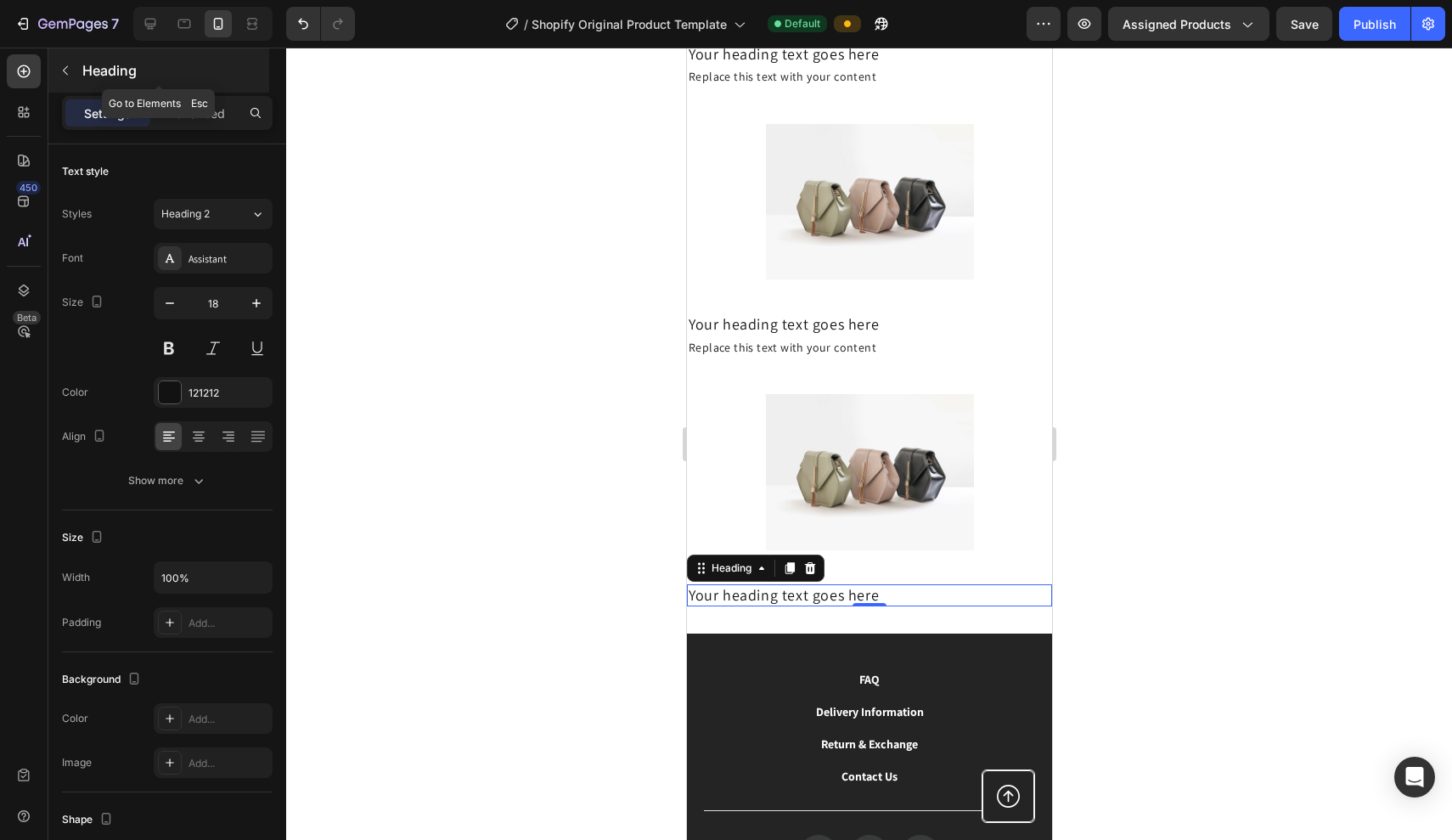
click at [66, 72] on icon "button" at bounding box center [65, 71] width 14 height 14
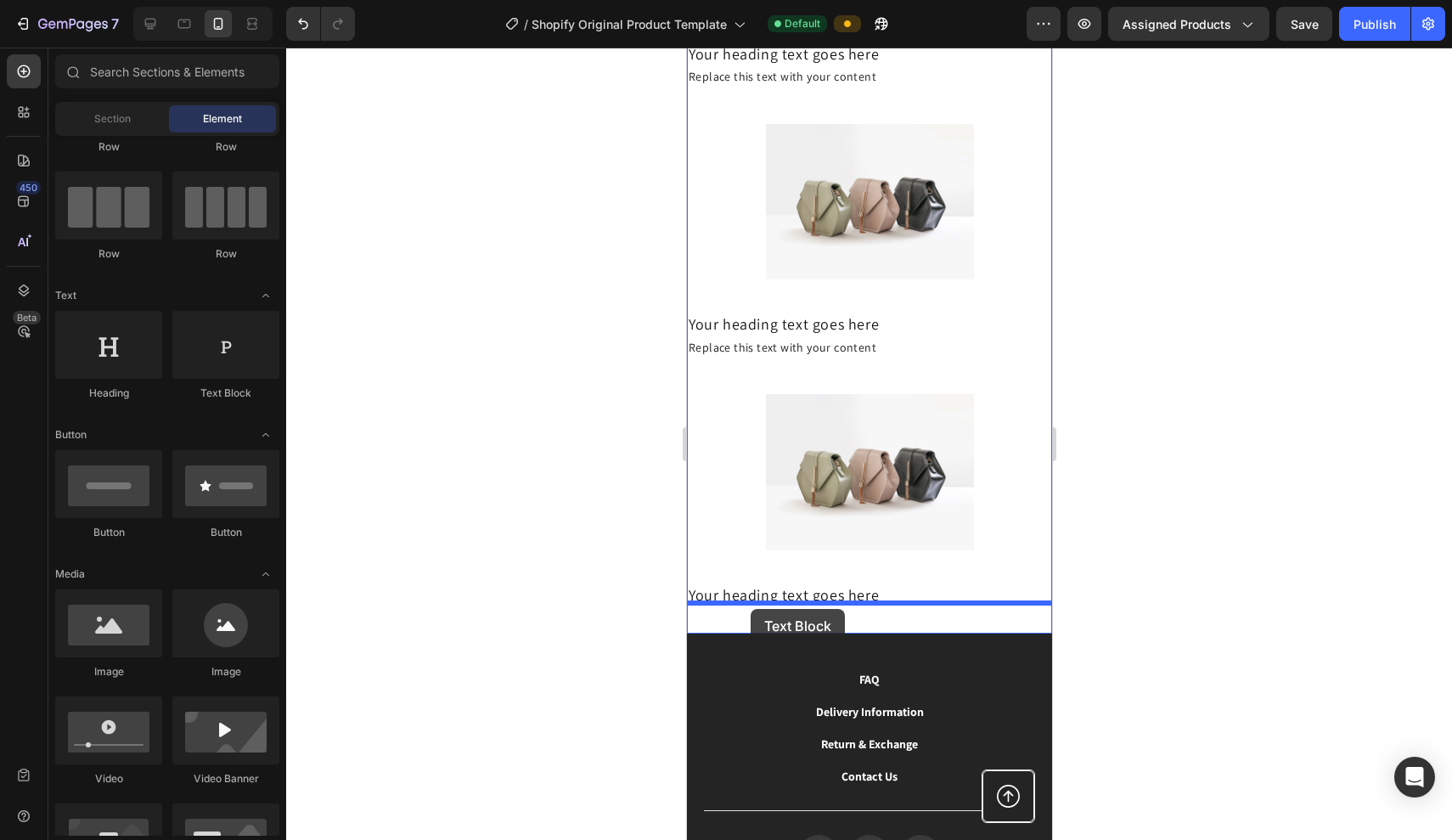
drag, startPoint x: 895, startPoint y: 419, endPoint x: 750, endPoint y: 609, distance: 239.0
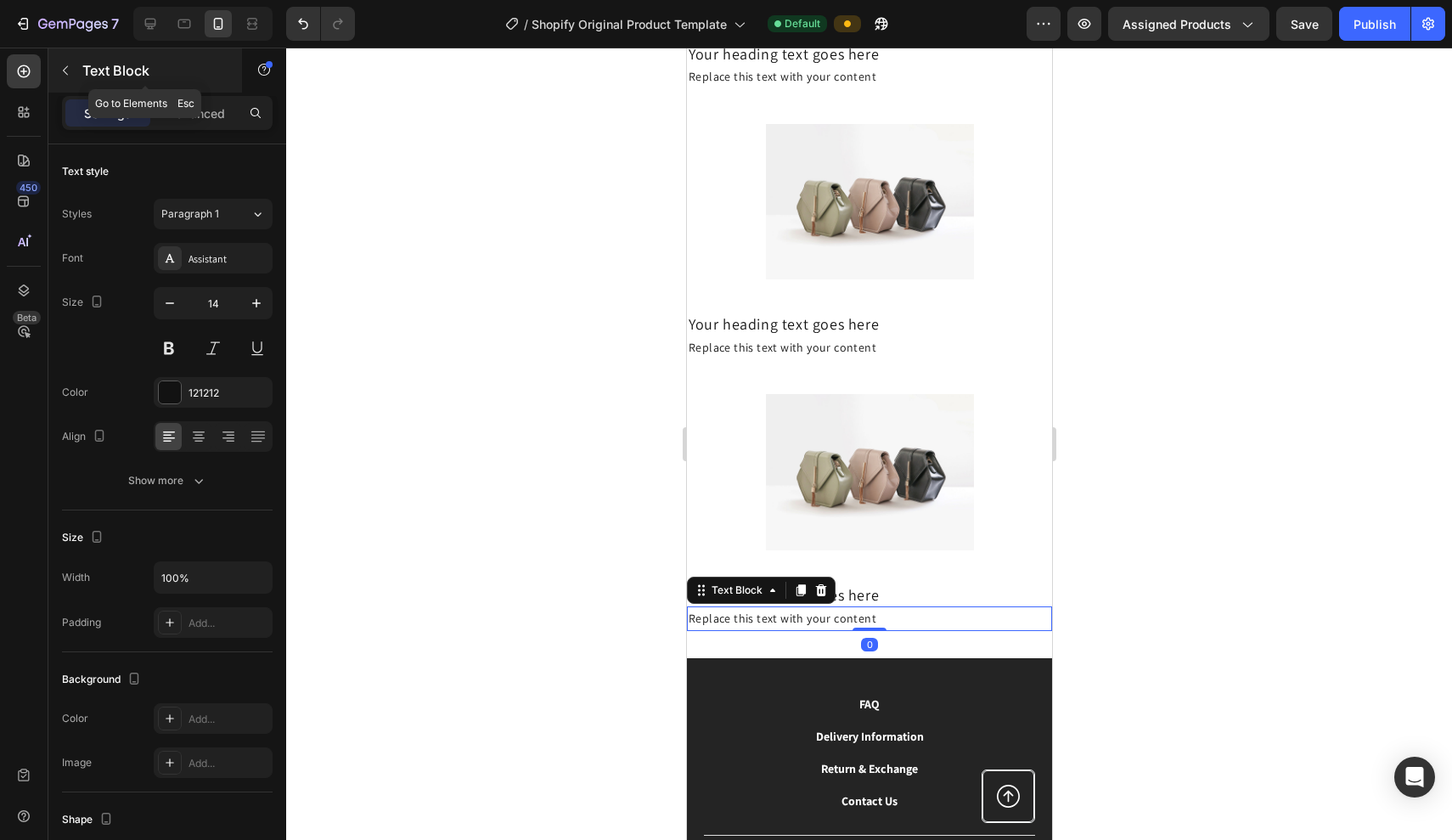
click at [70, 63] on button "button" at bounding box center [65, 71] width 27 height 27
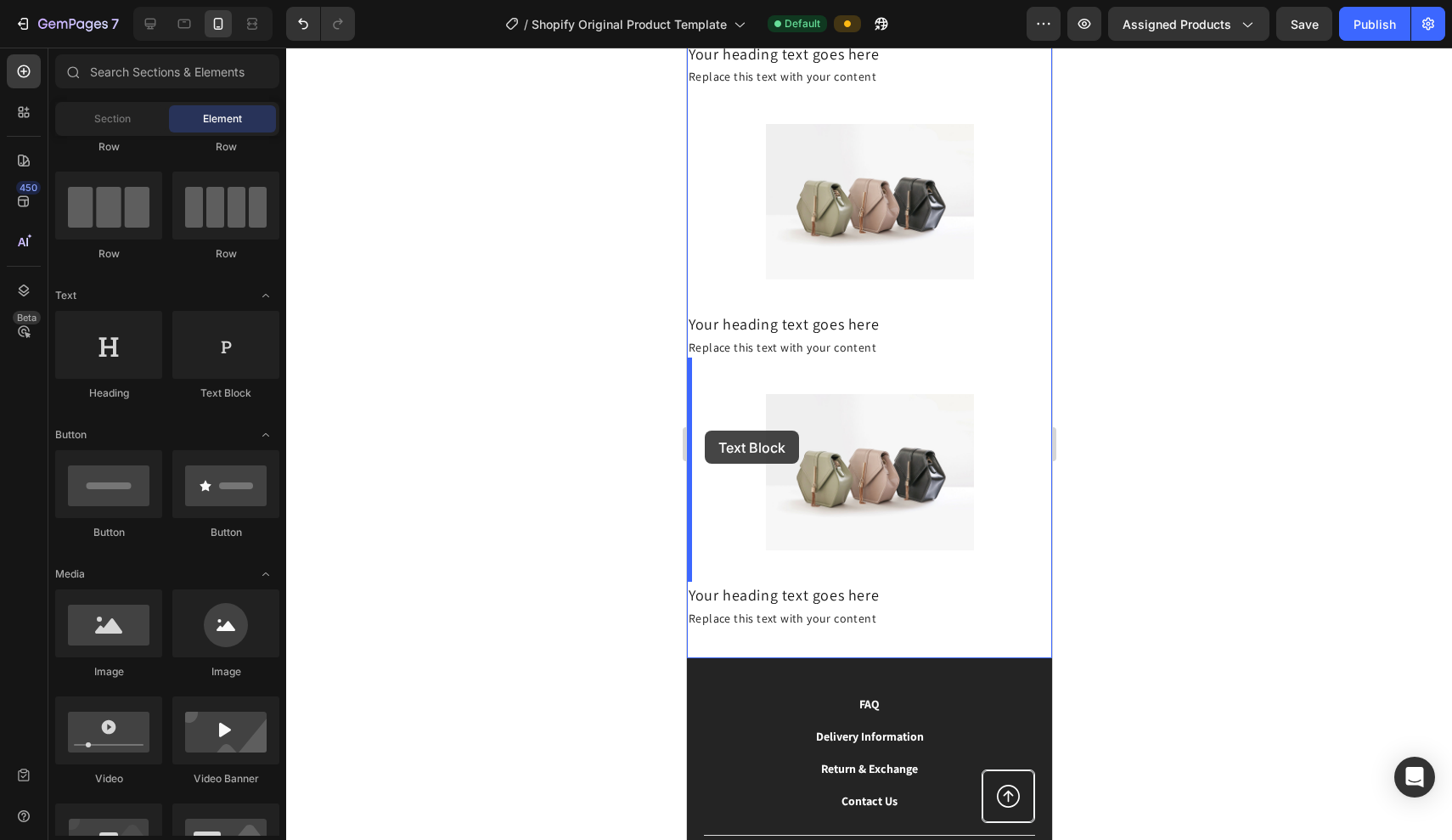
drag, startPoint x: 917, startPoint y: 407, endPoint x: 704, endPoint y: 431, distance: 214.3
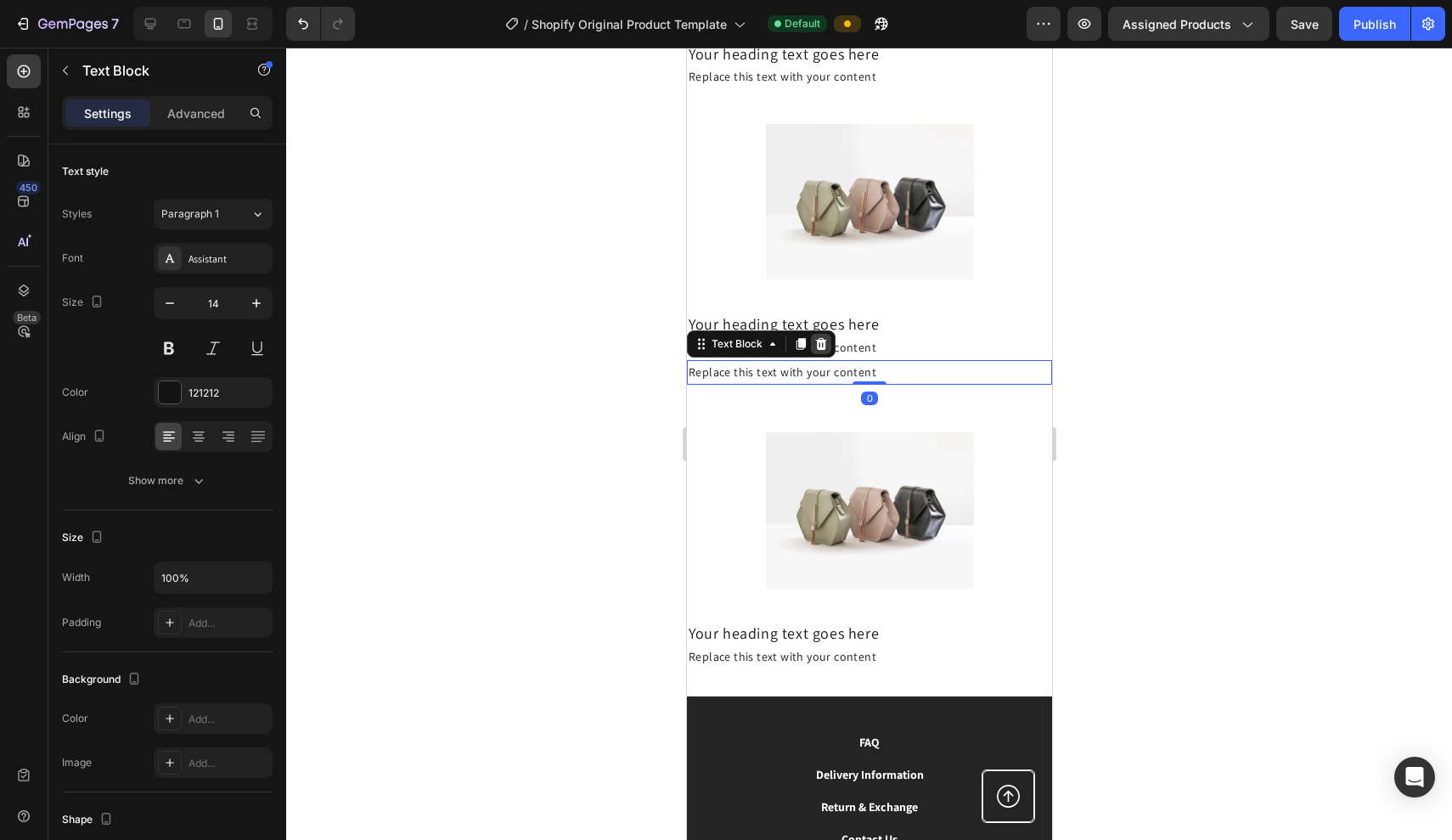
click at [823, 341] on icon at bounding box center [821, 344] width 11 height 12
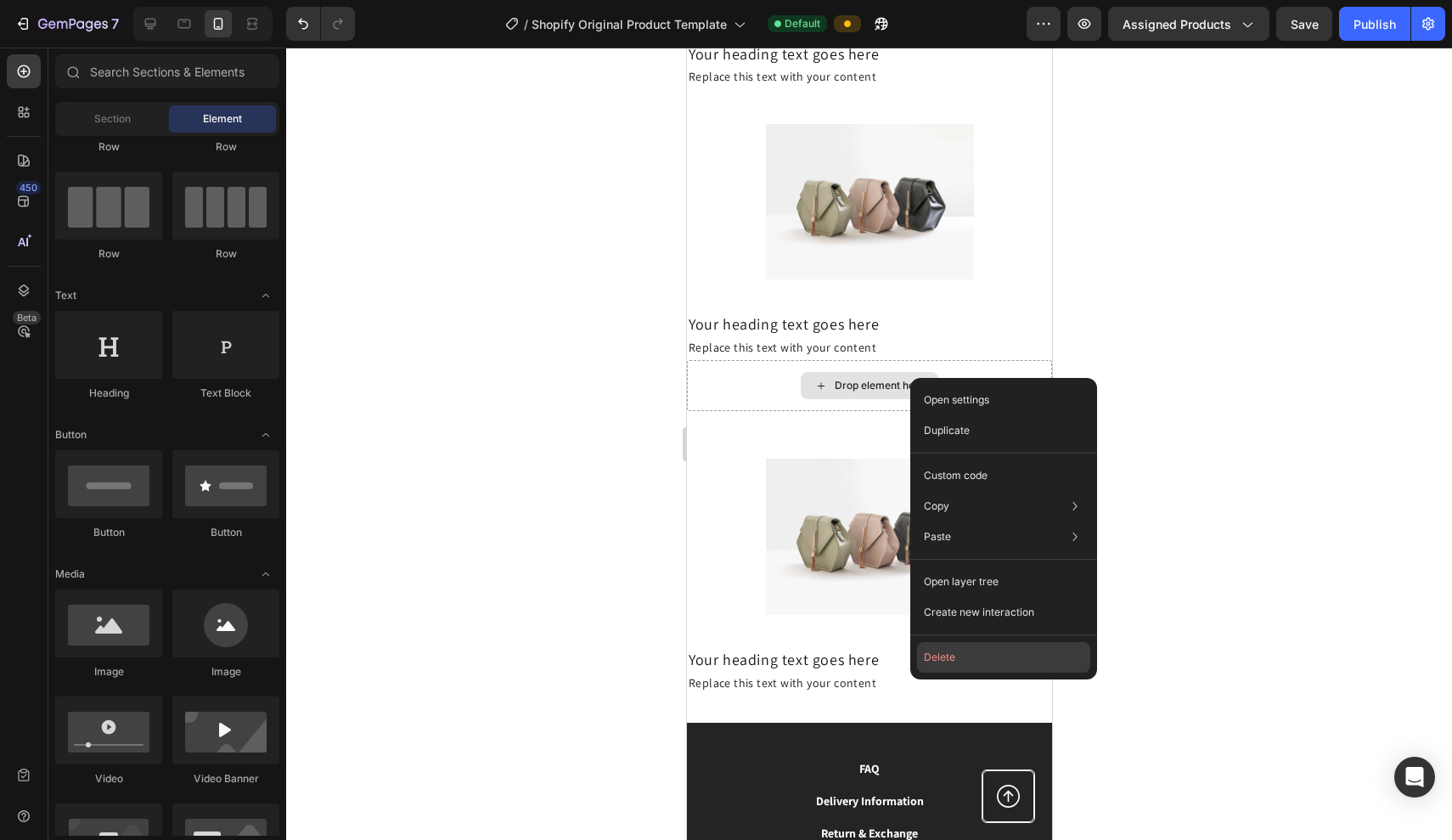
click at [937, 653] on button "Delete" at bounding box center [1004, 658] width 174 height 31
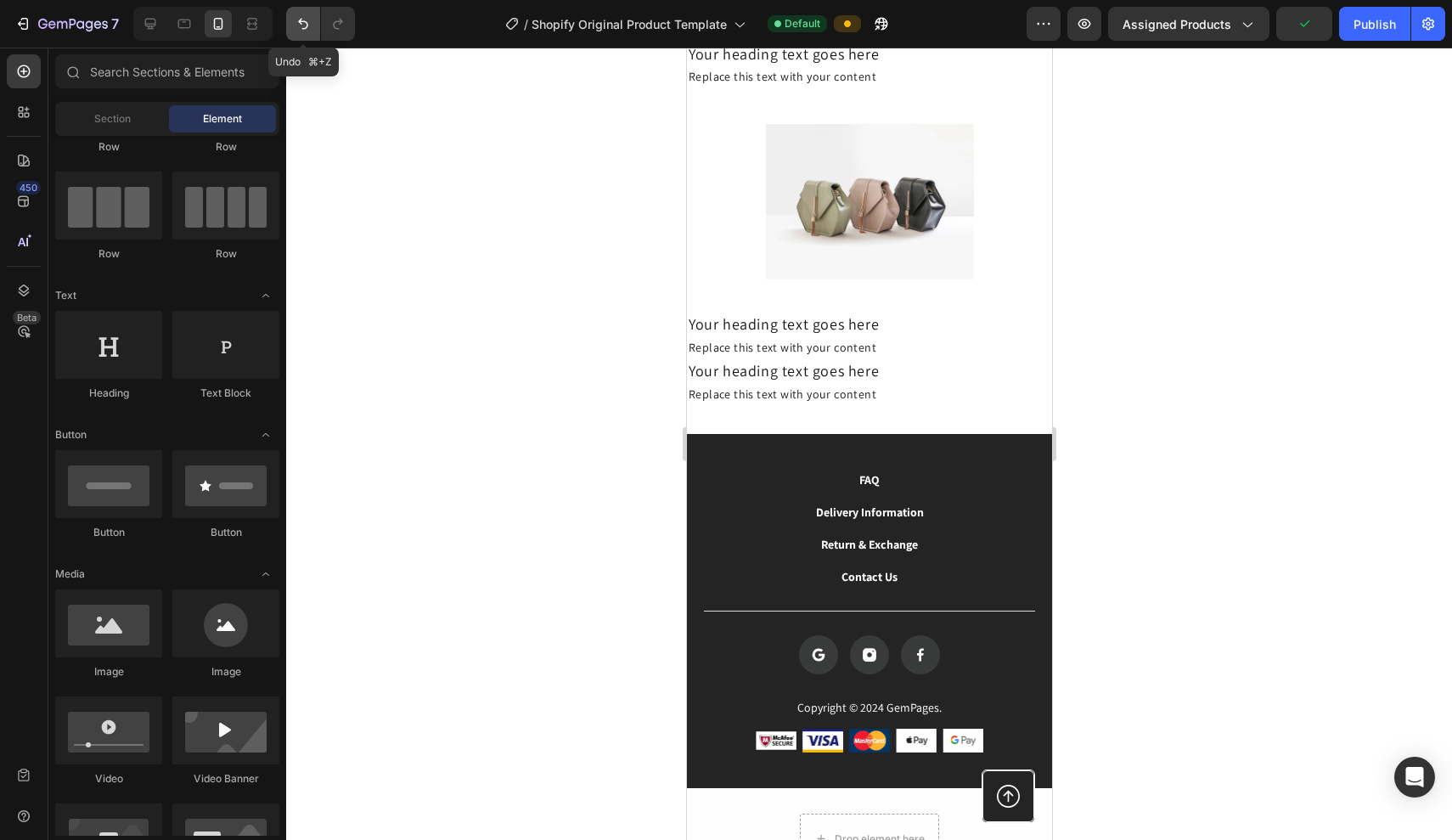
click at [305, 16] on icon "Undo/Redo" at bounding box center [304, 24] width 17 height 17
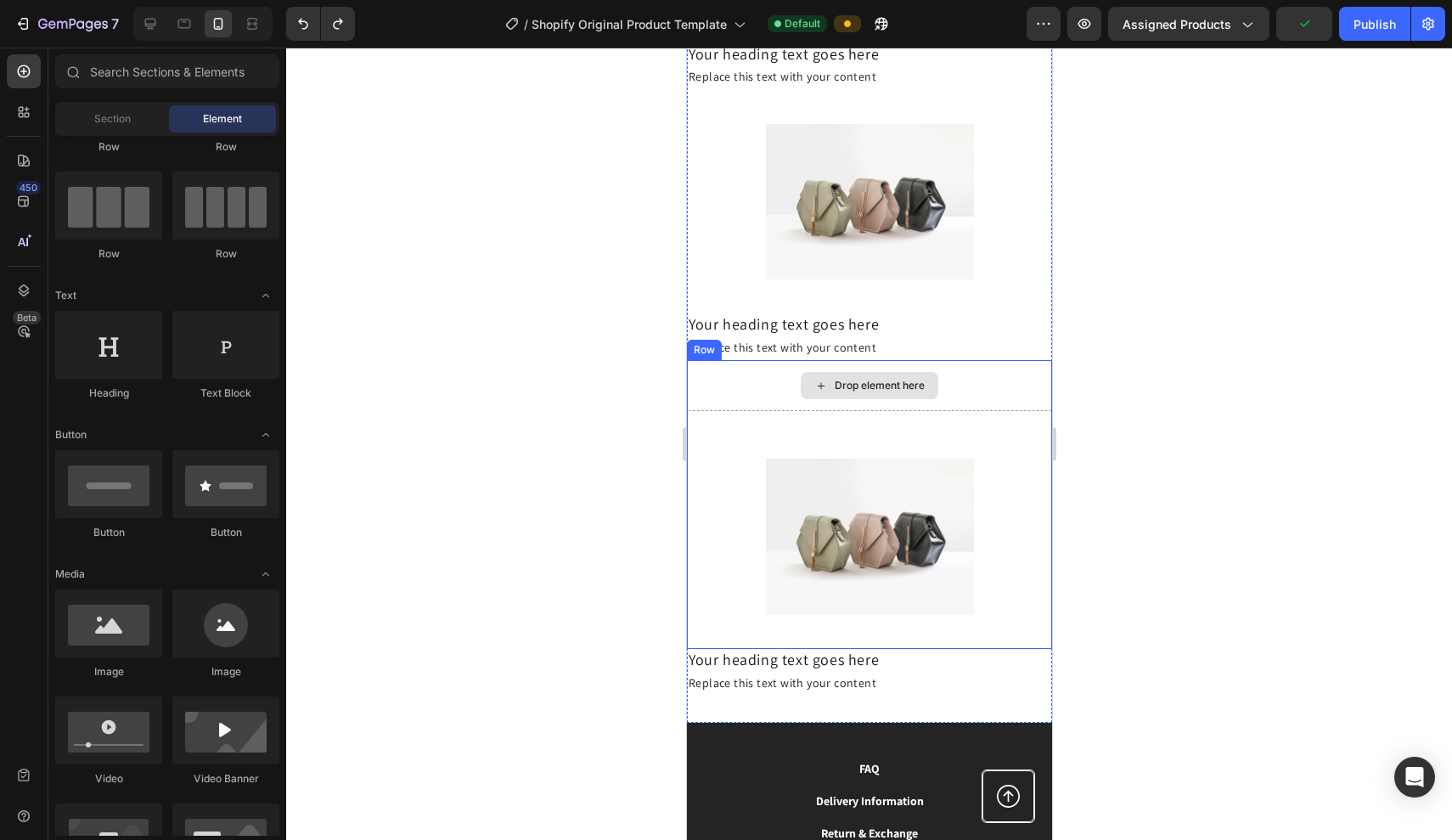
click at [1003, 363] on div "Drop element here" at bounding box center [869, 385] width 366 height 51
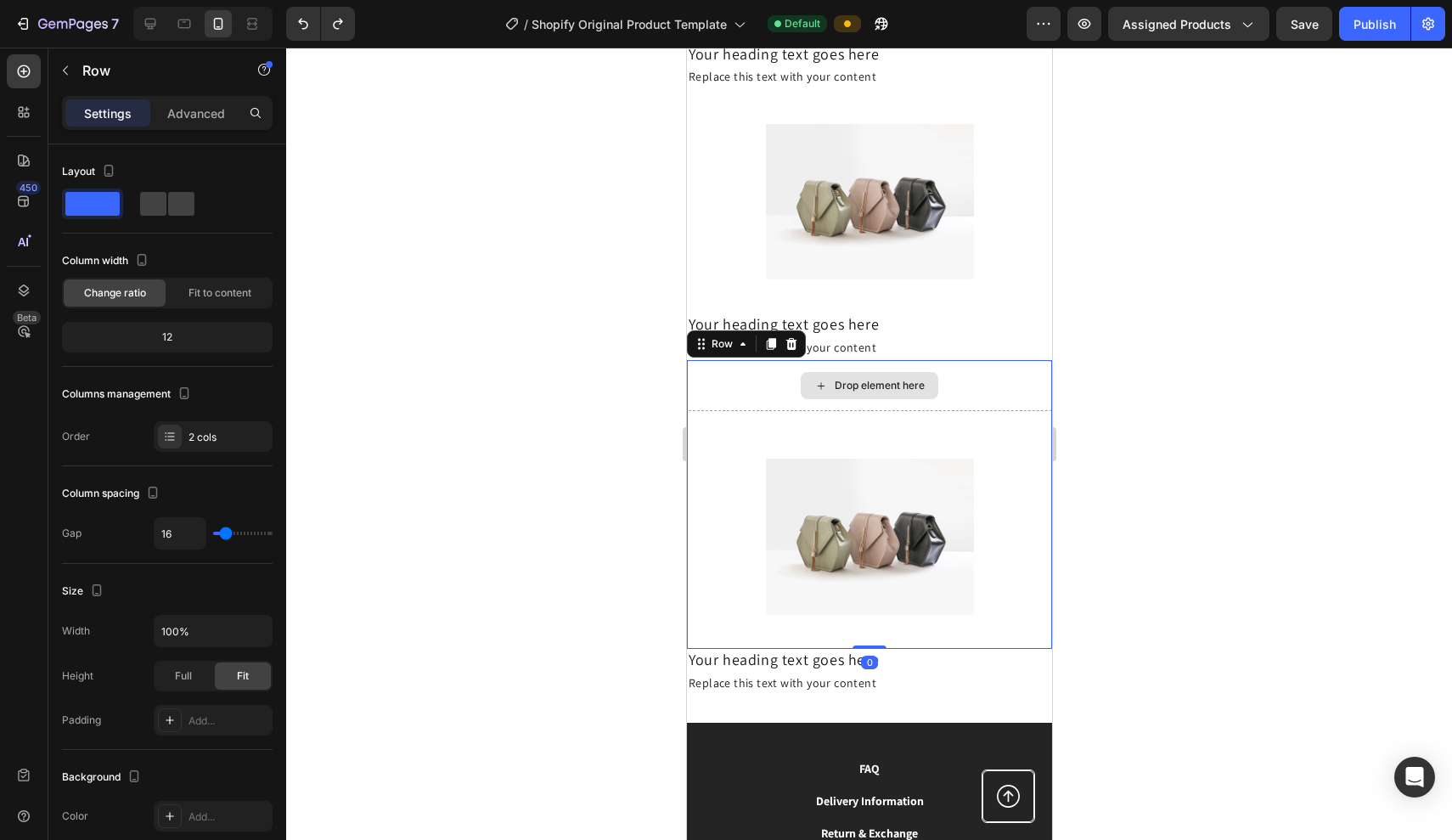
click at [934, 372] on div "Drop element here" at bounding box center [869, 386] width 138 height 27
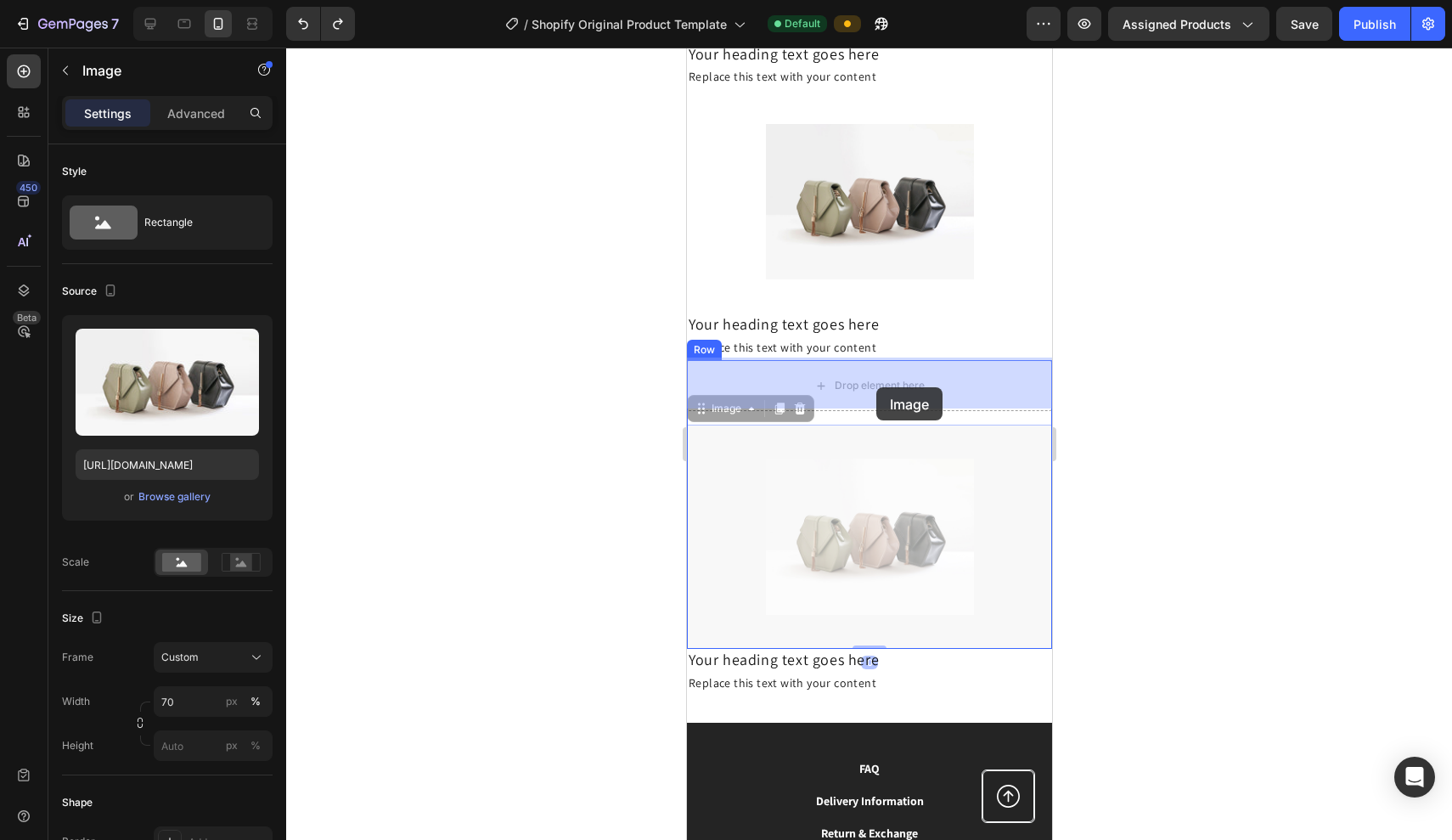
drag, startPoint x: 875, startPoint y: 520, endPoint x: 876, endPoint y: 387, distance: 133.0
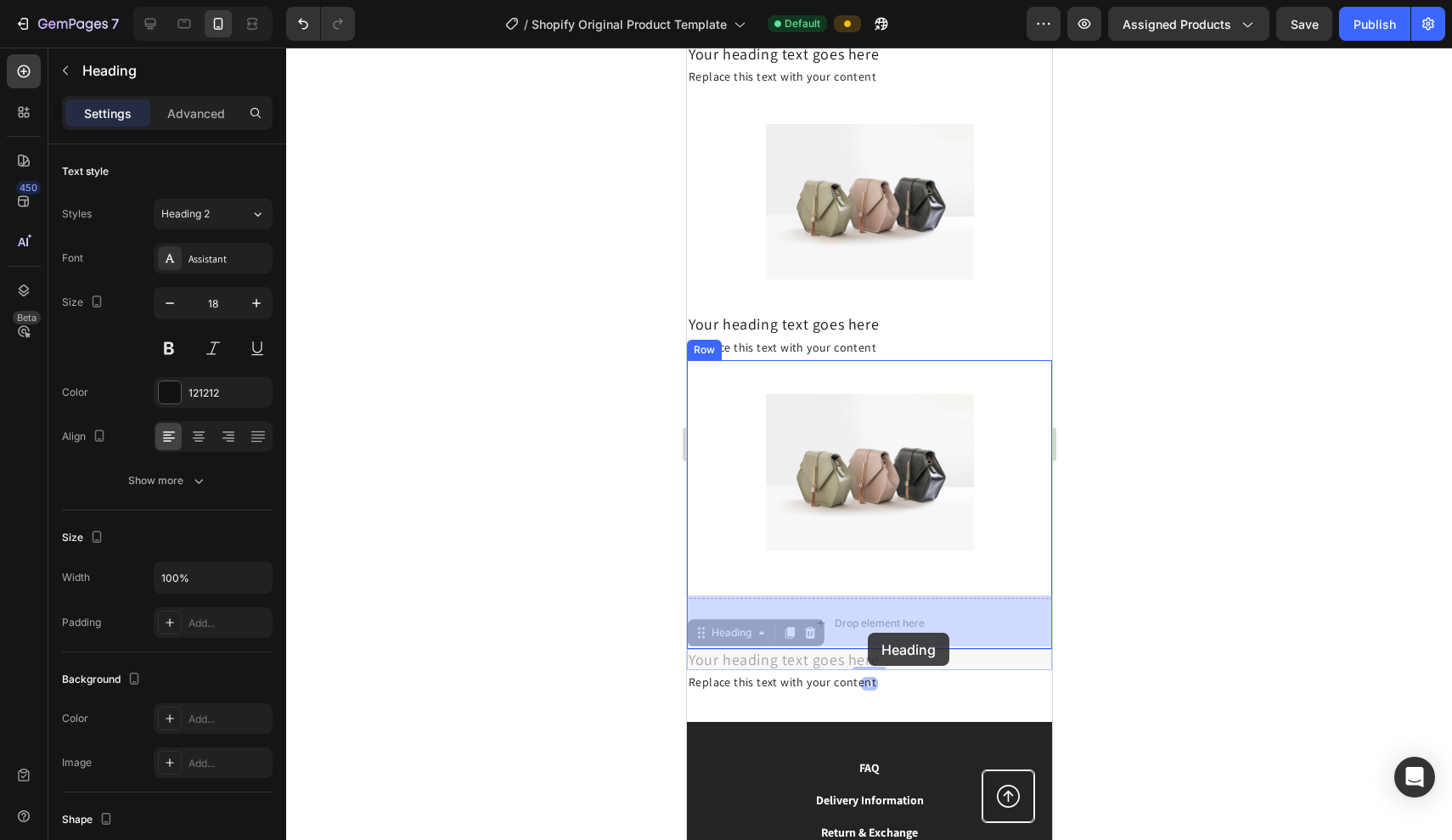
drag, startPoint x: 856, startPoint y: 664, endPoint x: 867, endPoint y: 632, distance: 33.8
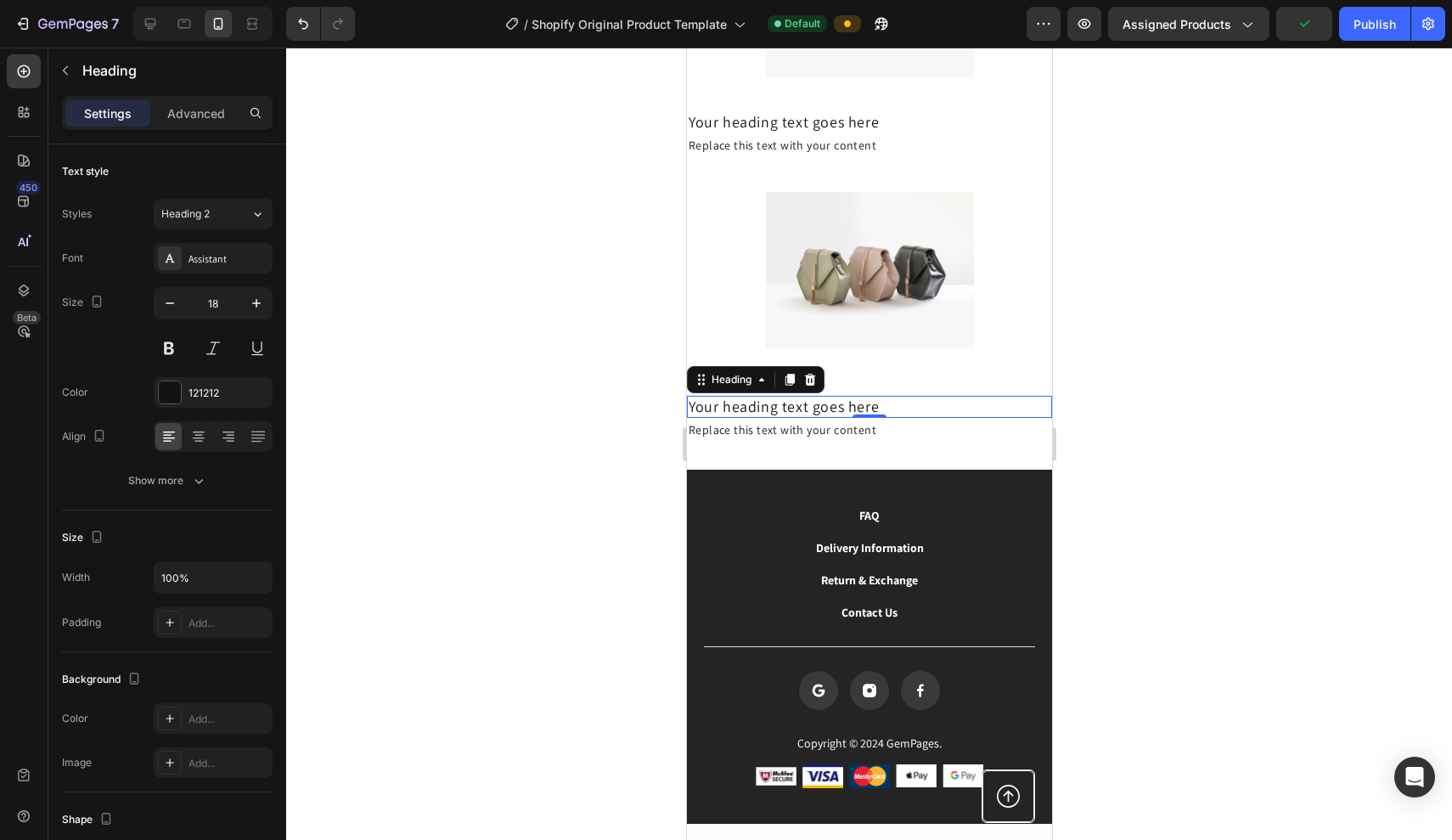
scroll to position [2244, 0]
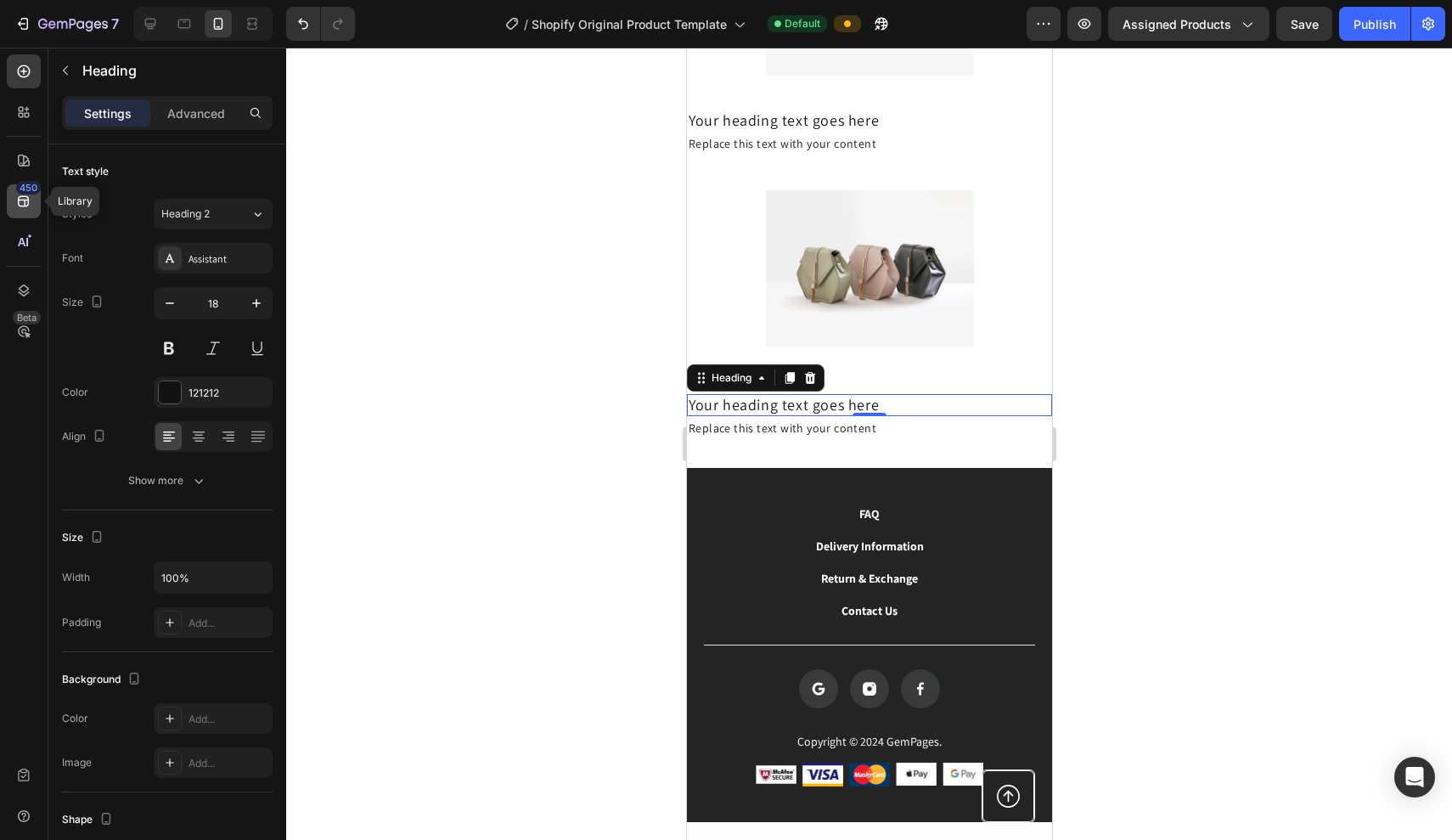
click at [33, 203] on div "450" at bounding box center [23, 201] width 34 height 34
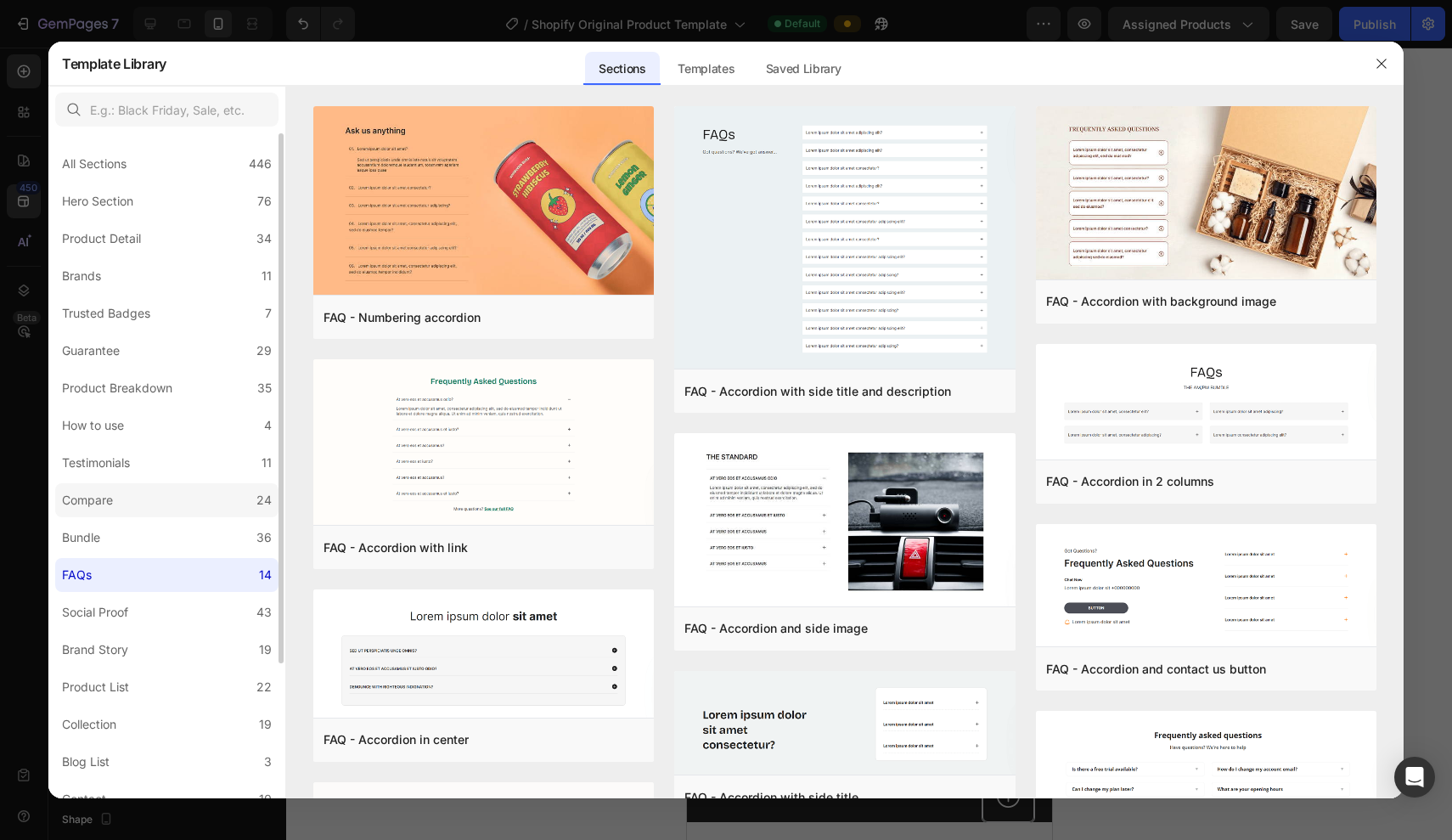
click at [147, 496] on label "Compare 24" at bounding box center [167, 500] width 223 height 34
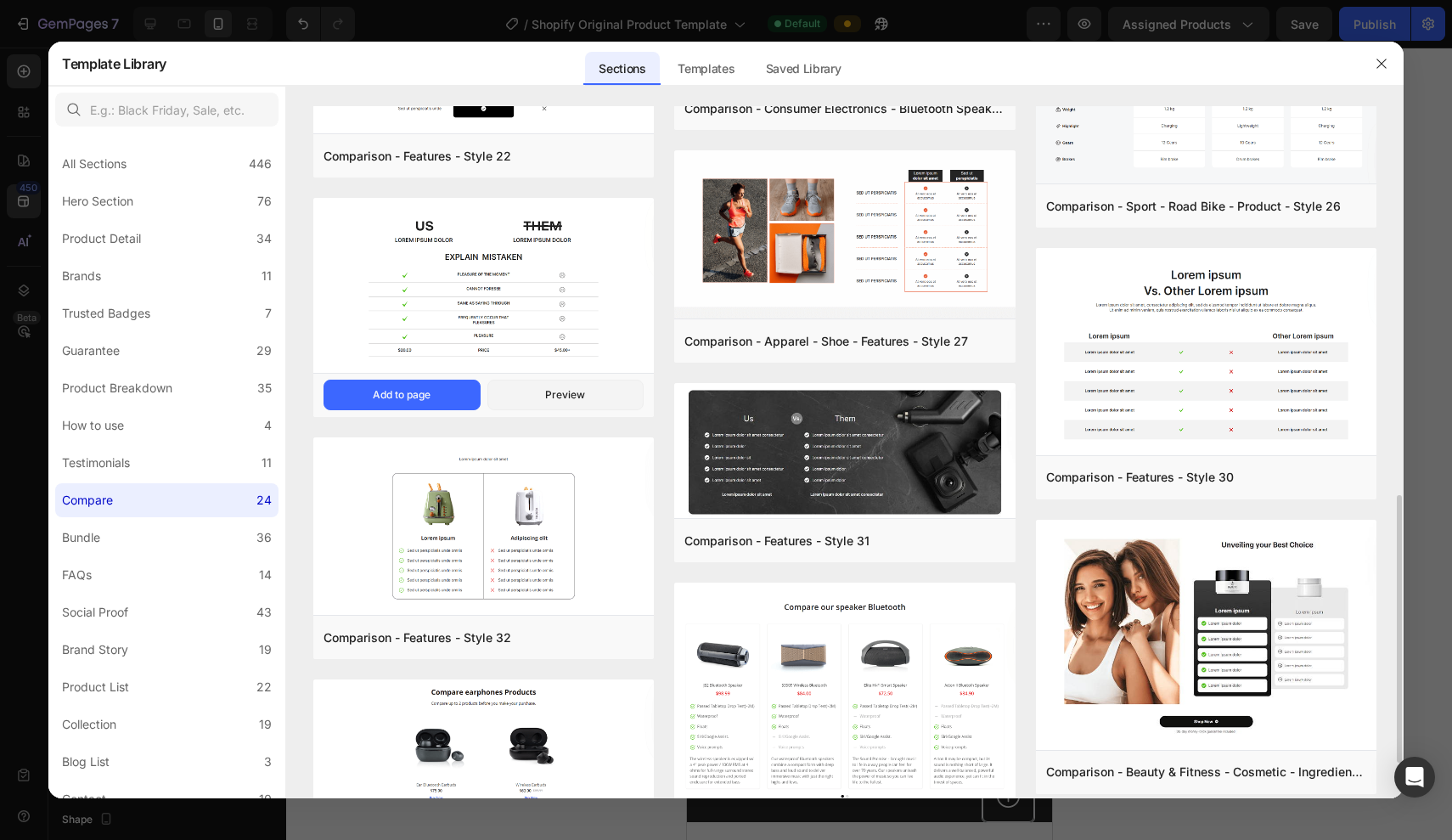
scroll to position [406, 0]
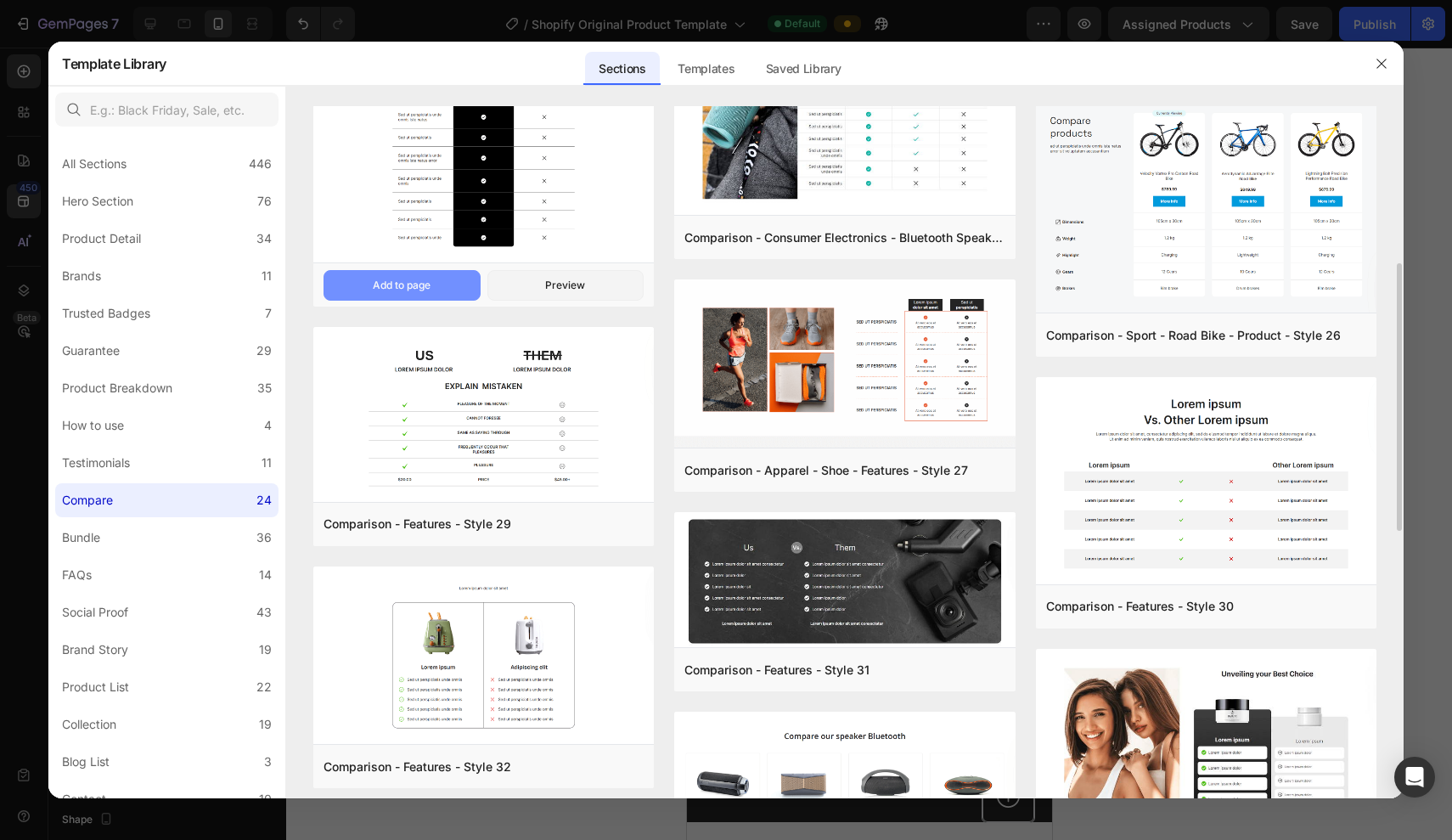
click at [431, 272] on button "Add to page" at bounding box center [403, 285] width 157 height 31
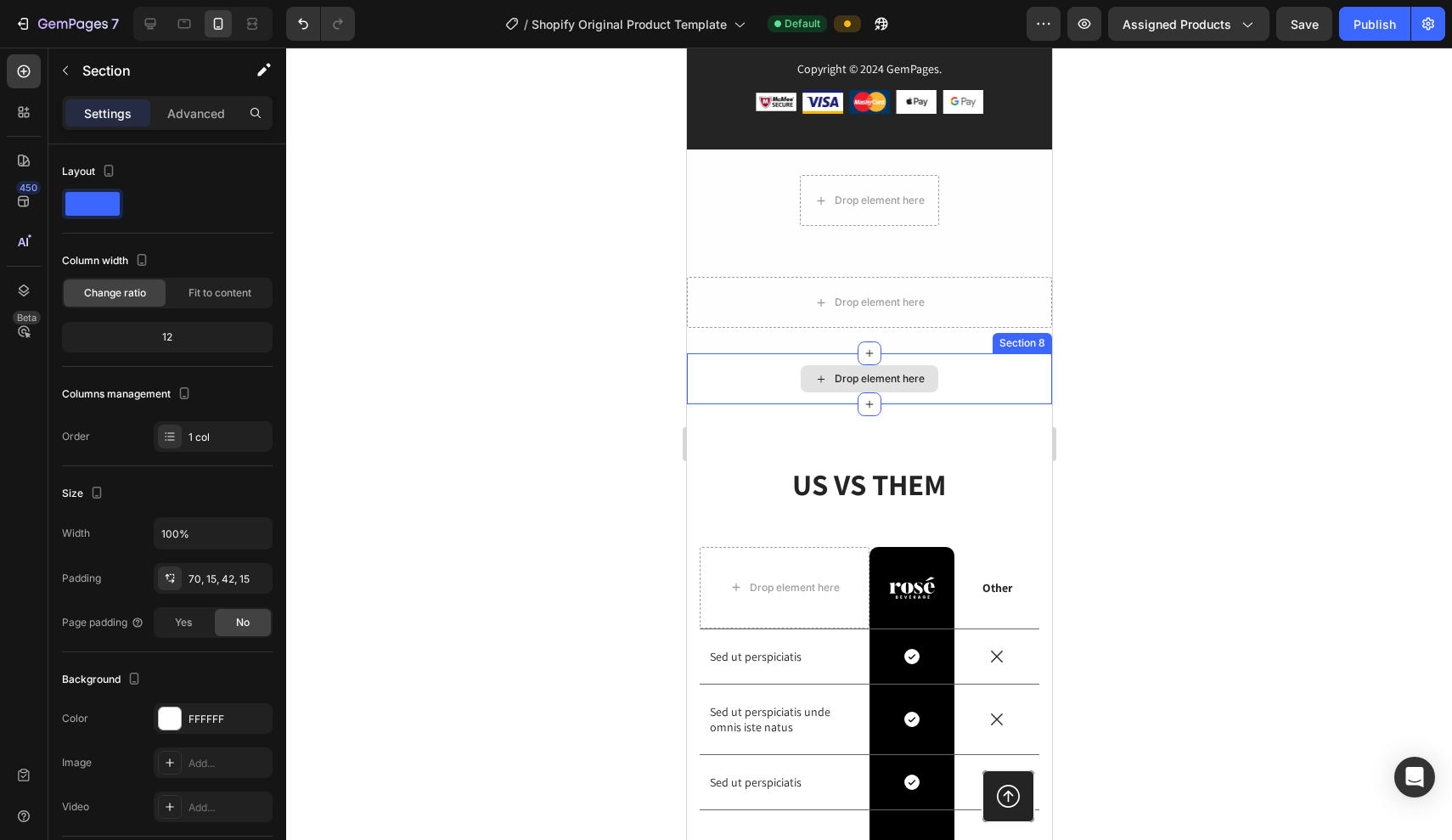
scroll to position [232, 0]
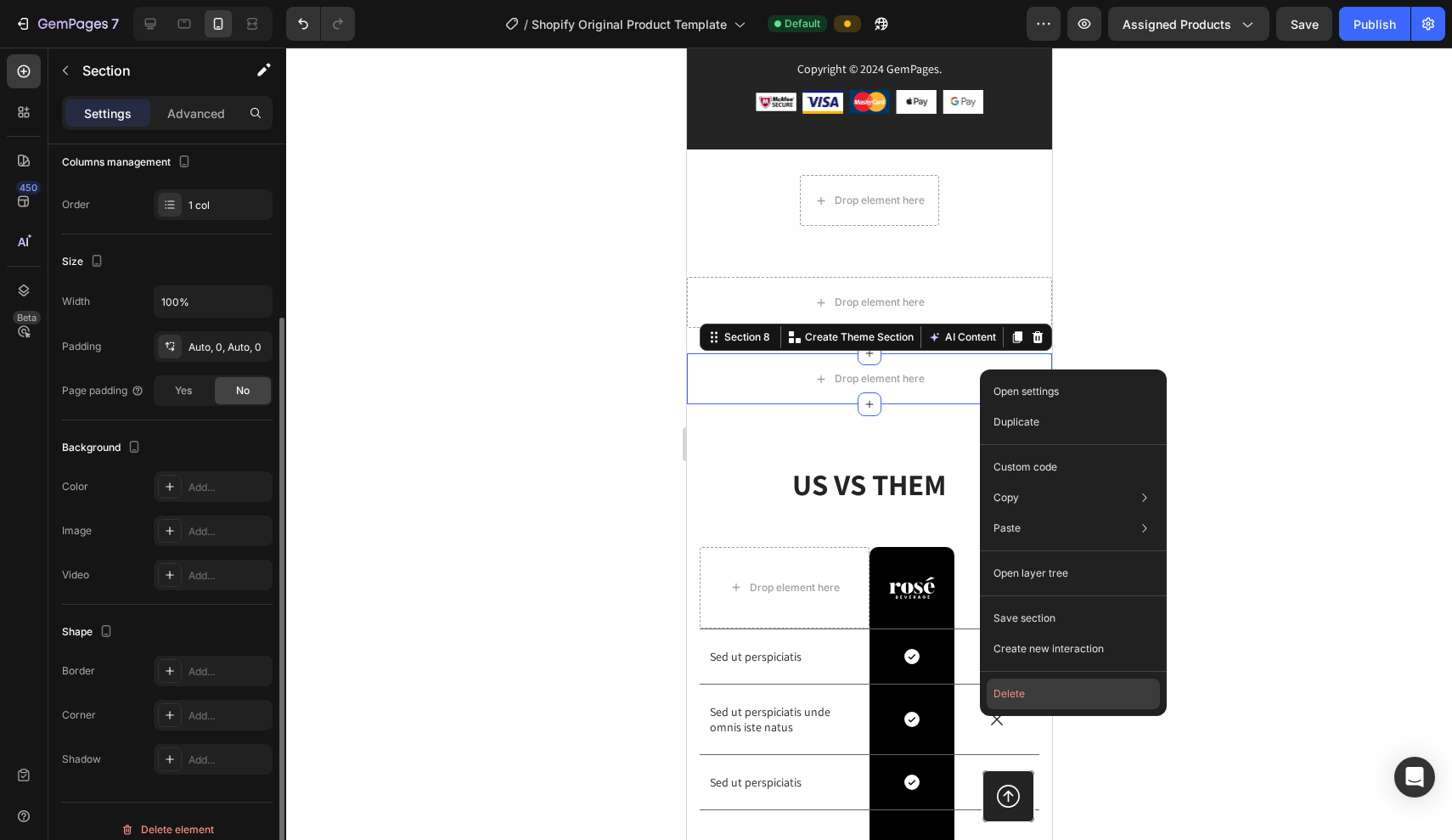
click at [1005, 686] on button "Delete" at bounding box center [1074, 695] width 174 height 31
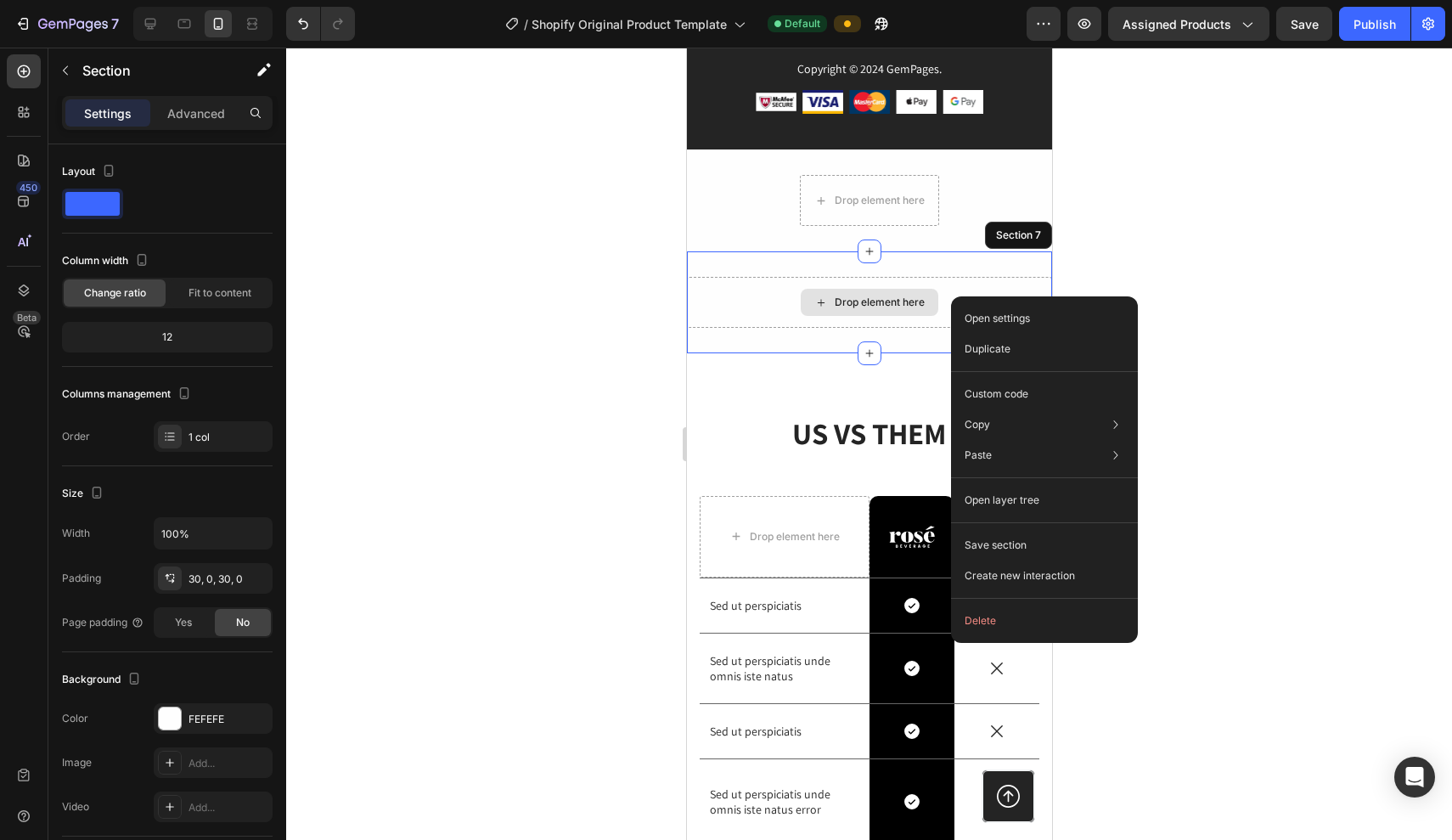
drag, startPoint x: 952, startPoint y: 297, endPoint x: 1652, endPoint y: 428, distance: 712.2
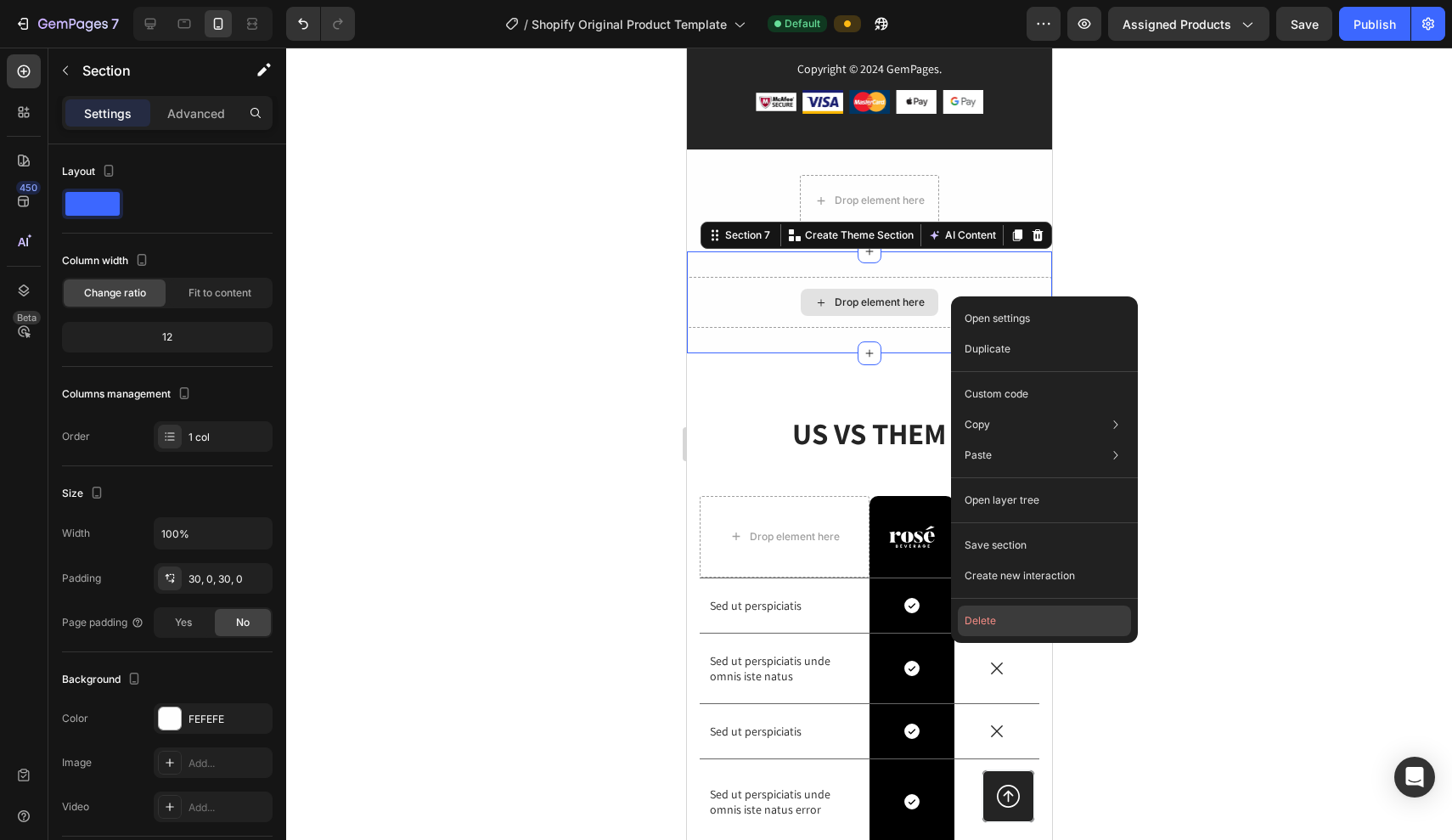
click at [1001, 625] on button "Delete" at bounding box center [1045, 621] width 174 height 31
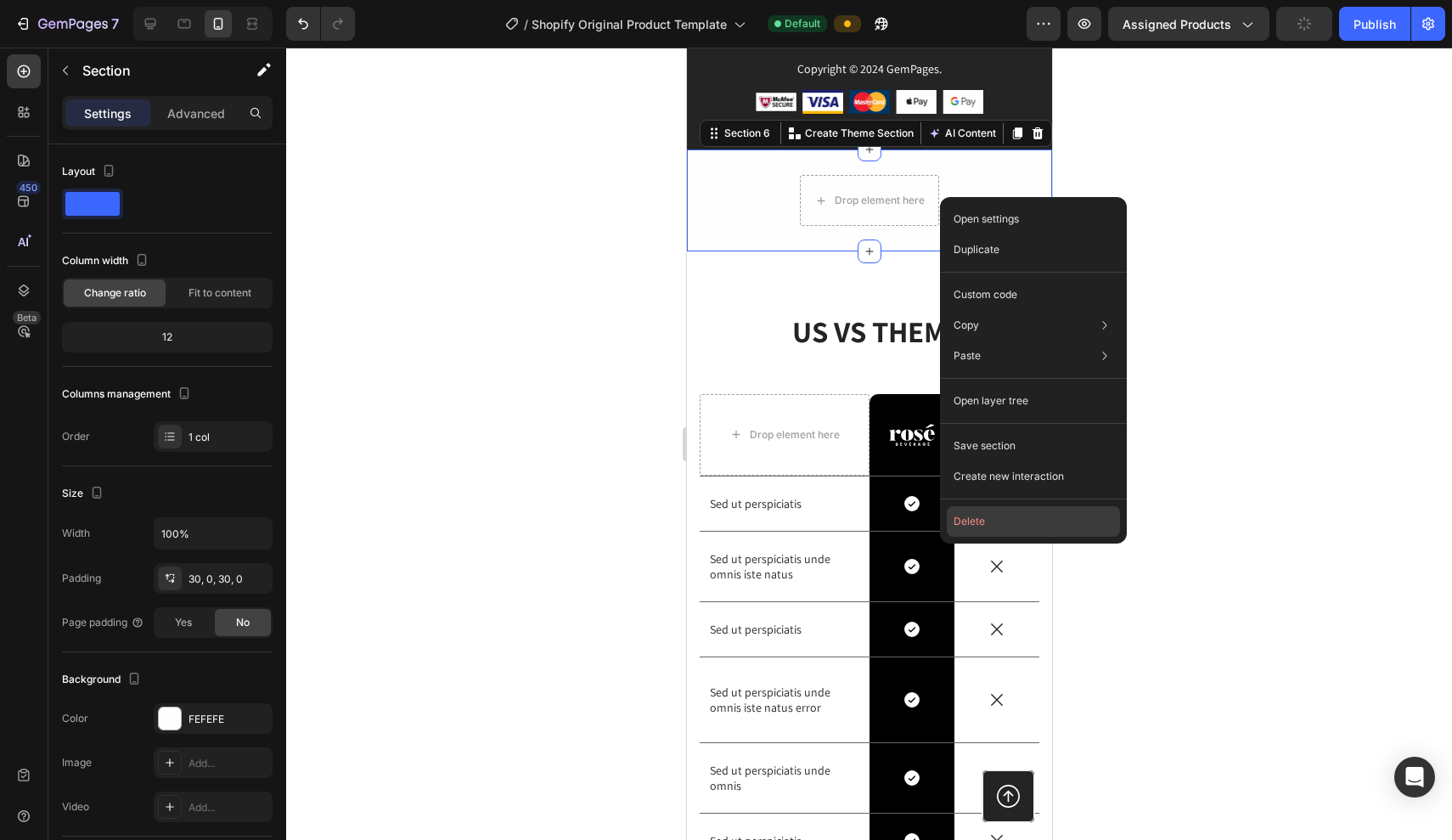
click at [995, 513] on button "Delete" at bounding box center [1033, 522] width 174 height 31
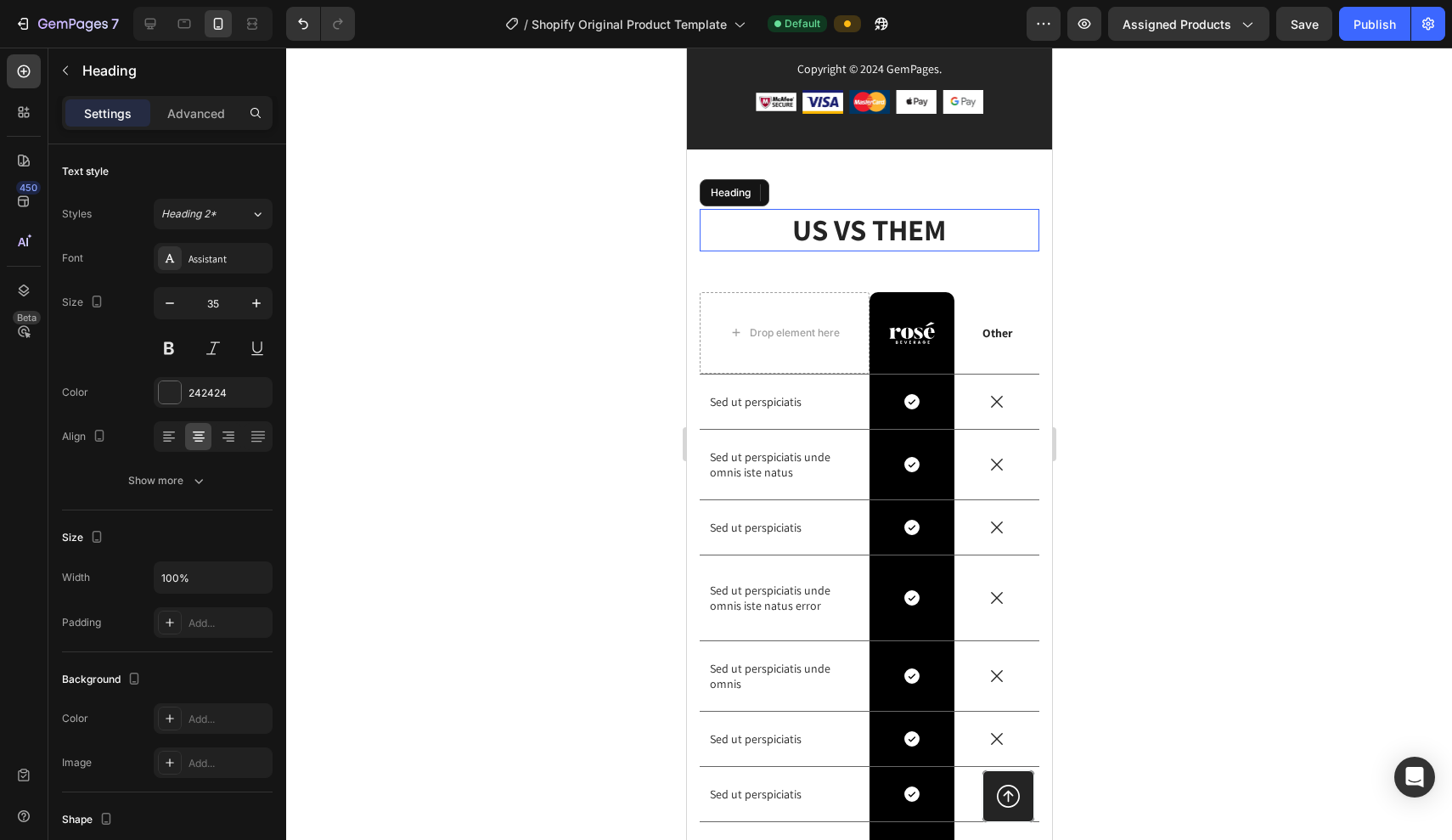
click at [1035, 227] on h2 "US VS THEM" at bounding box center [869, 230] width 339 height 43
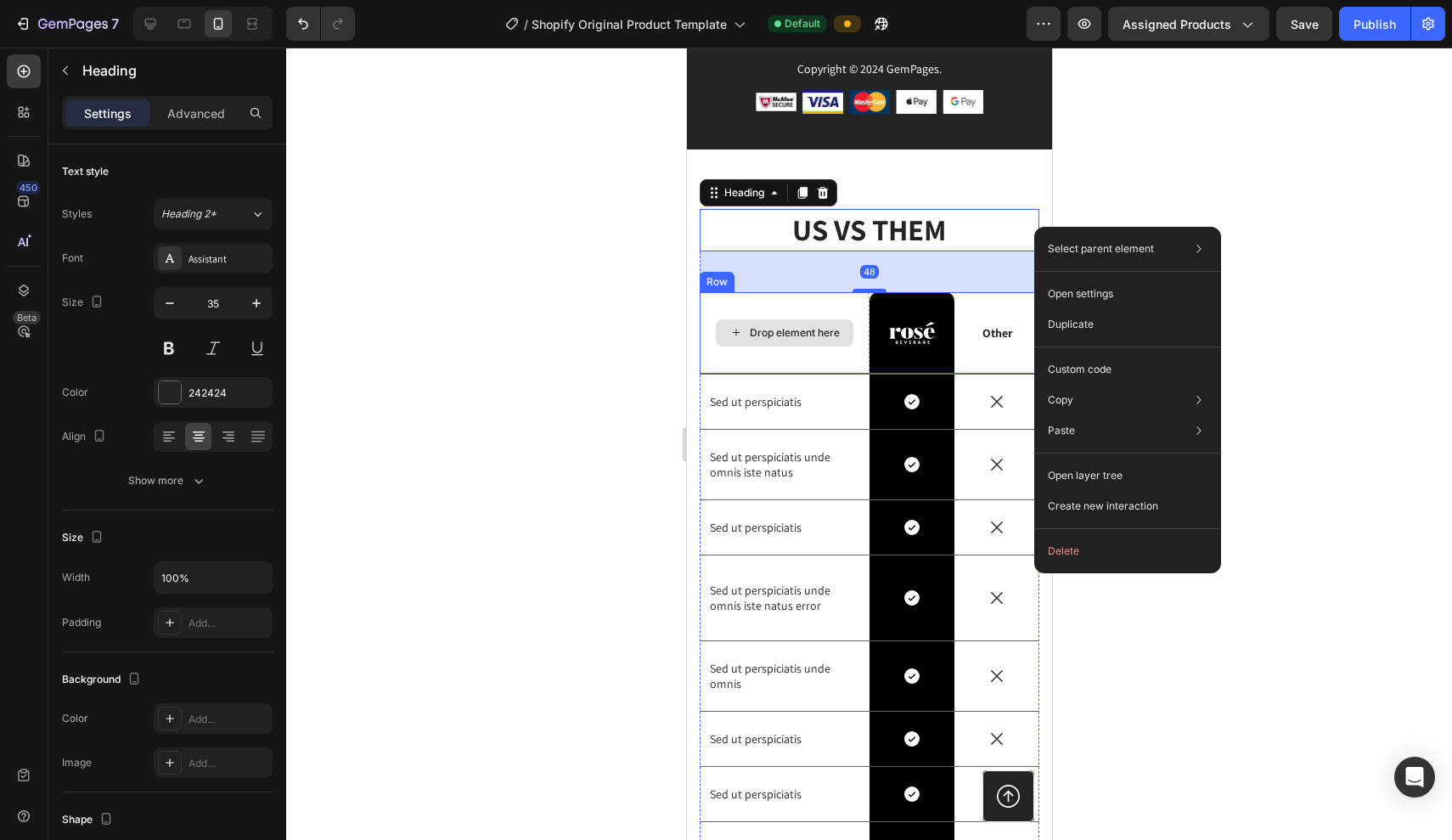
click at [755, 304] on div "Drop element here" at bounding box center [784, 333] width 170 height 81
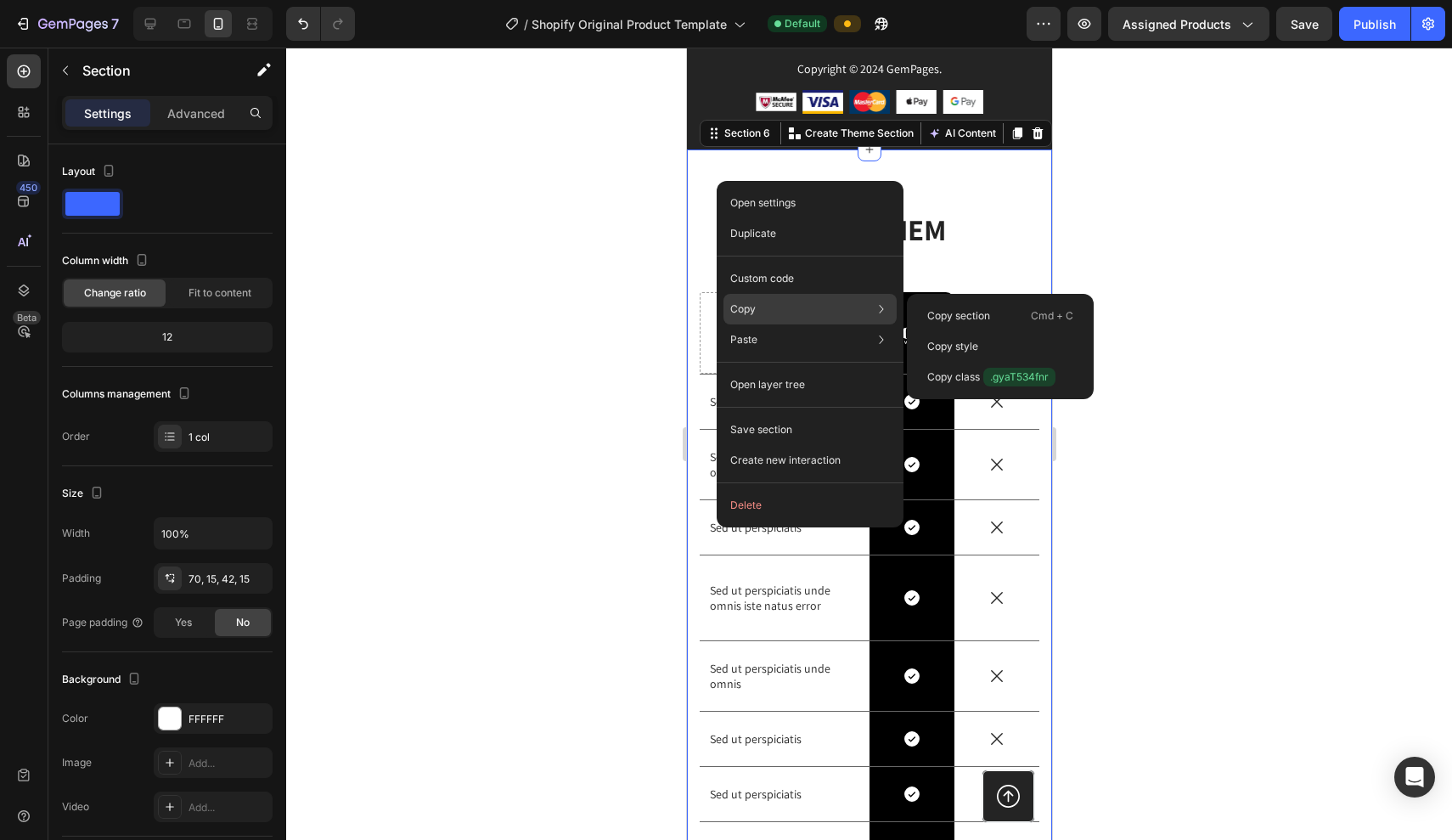
click at [760, 297] on div "Copy Copy section Cmd + C Copy style Copy class .gyaT534fnr" at bounding box center [810, 309] width 174 height 31
click at [927, 308] on p "Copy section" at bounding box center [958, 316] width 63 height 16
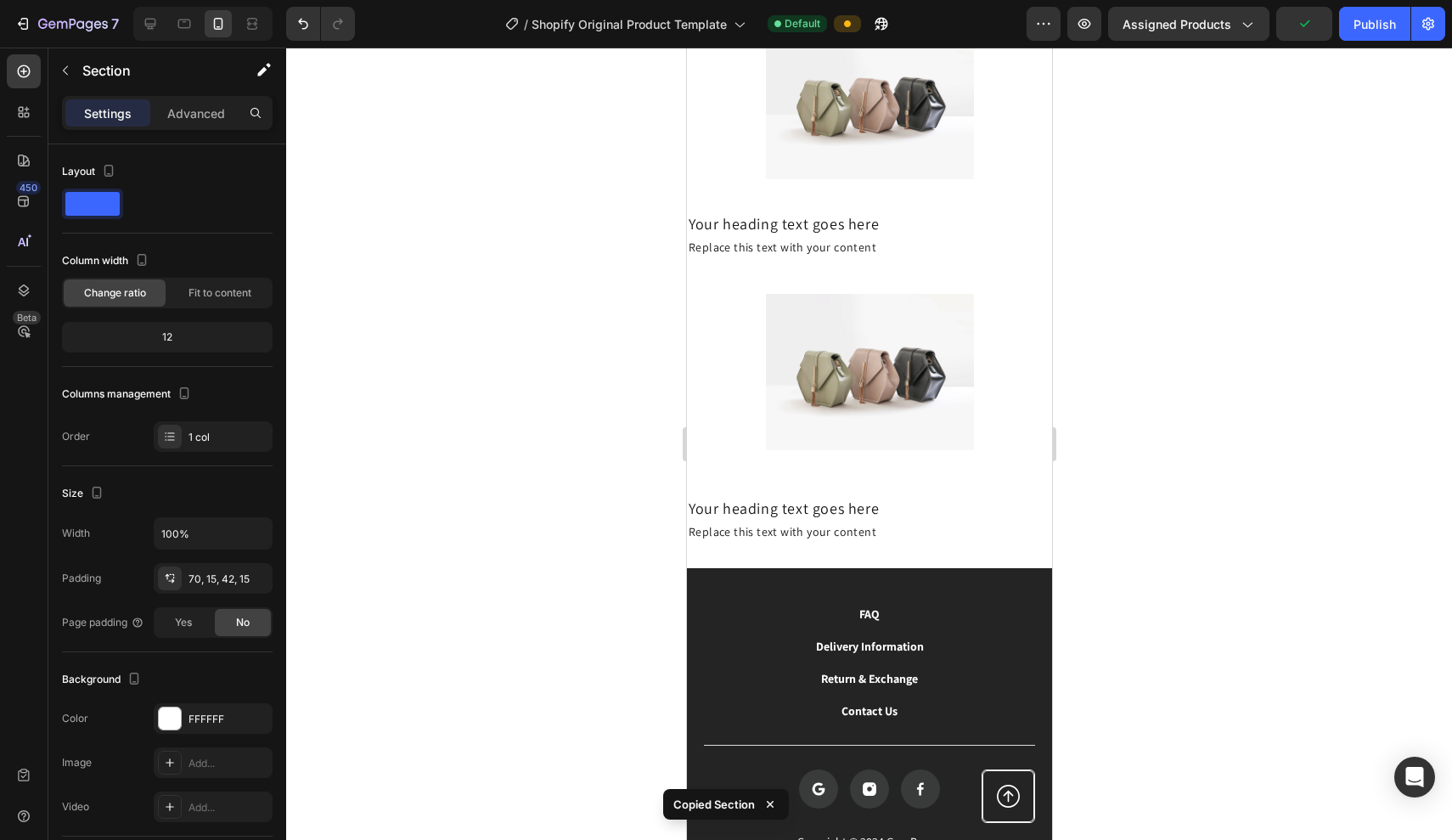
scroll to position [2135, 0]
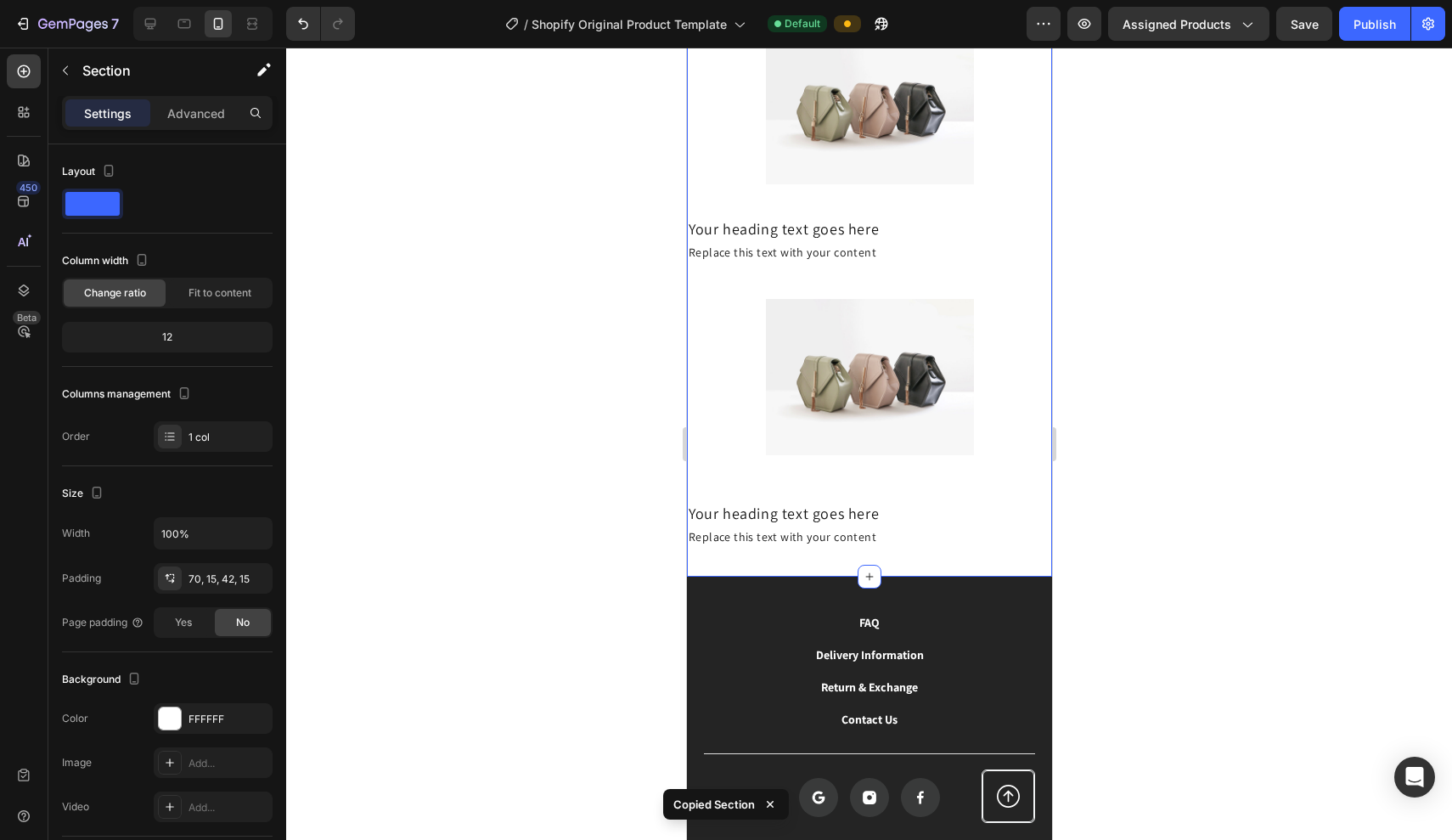
click at [875, 556] on div "Einfache Anwendung und Dosierung Heading Image Your heading text goes here Head…" at bounding box center [869, 116] width 366 height 920
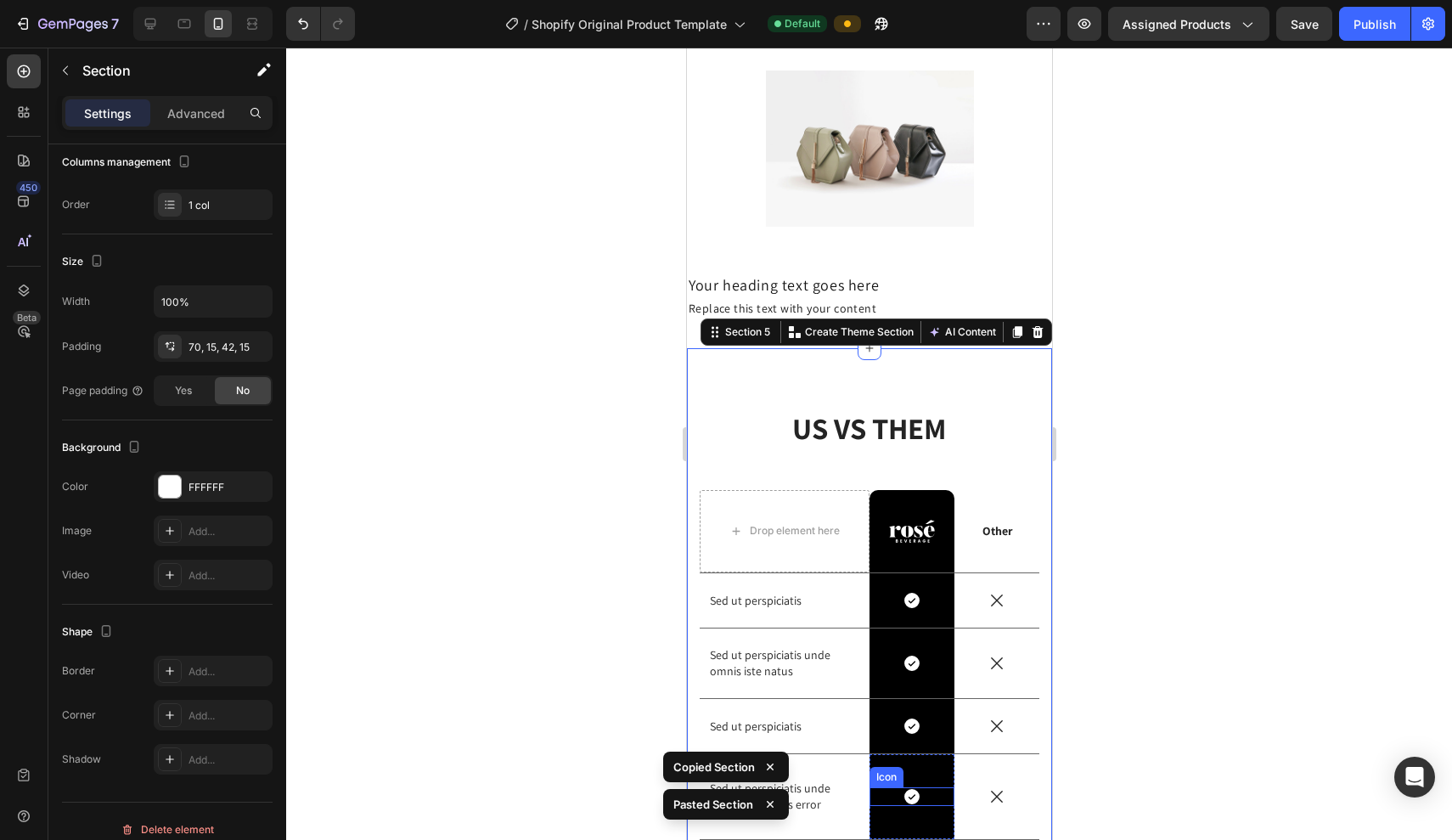
scroll to position [2191, 0]
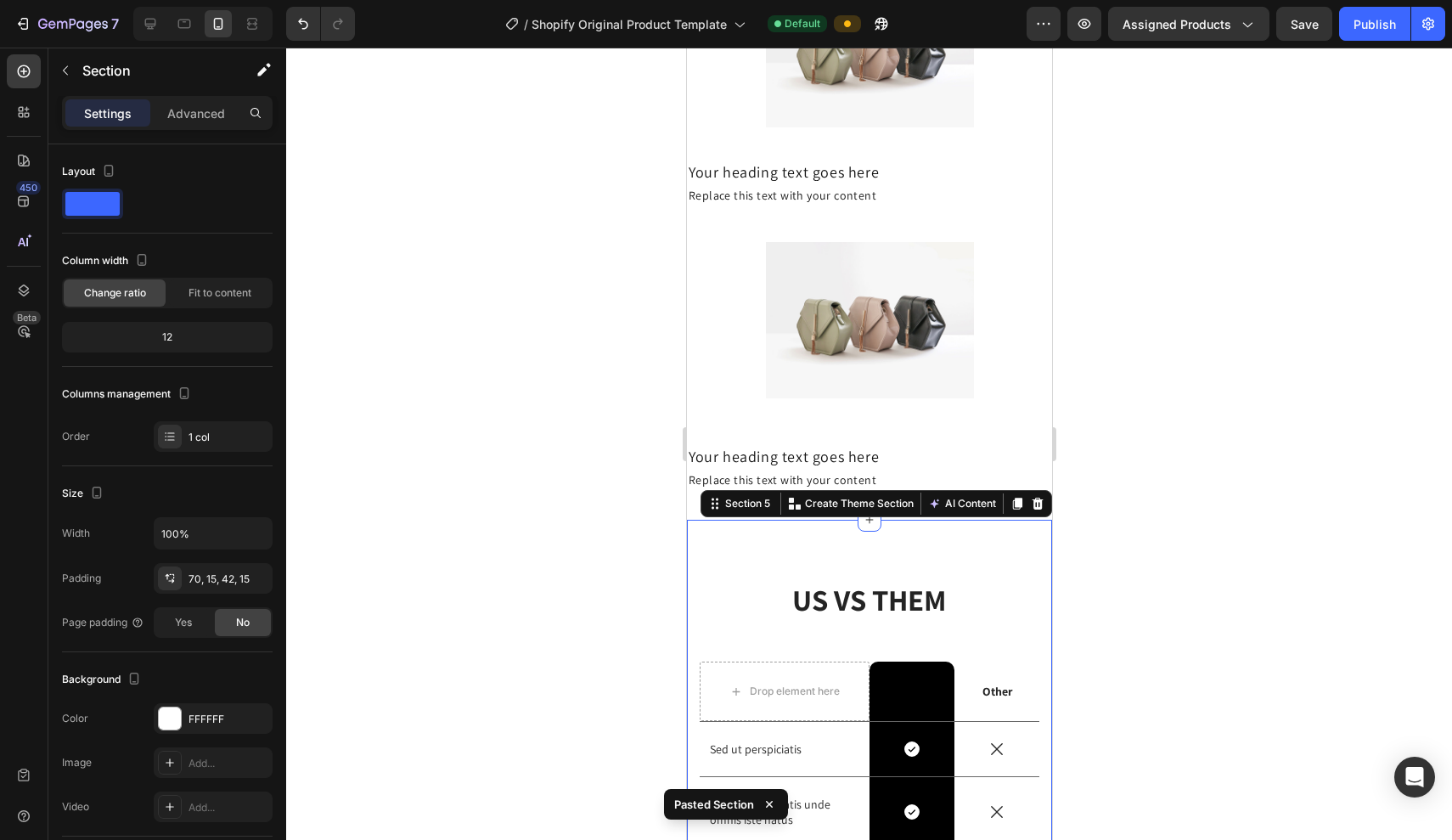
scroll to position [232, 0]
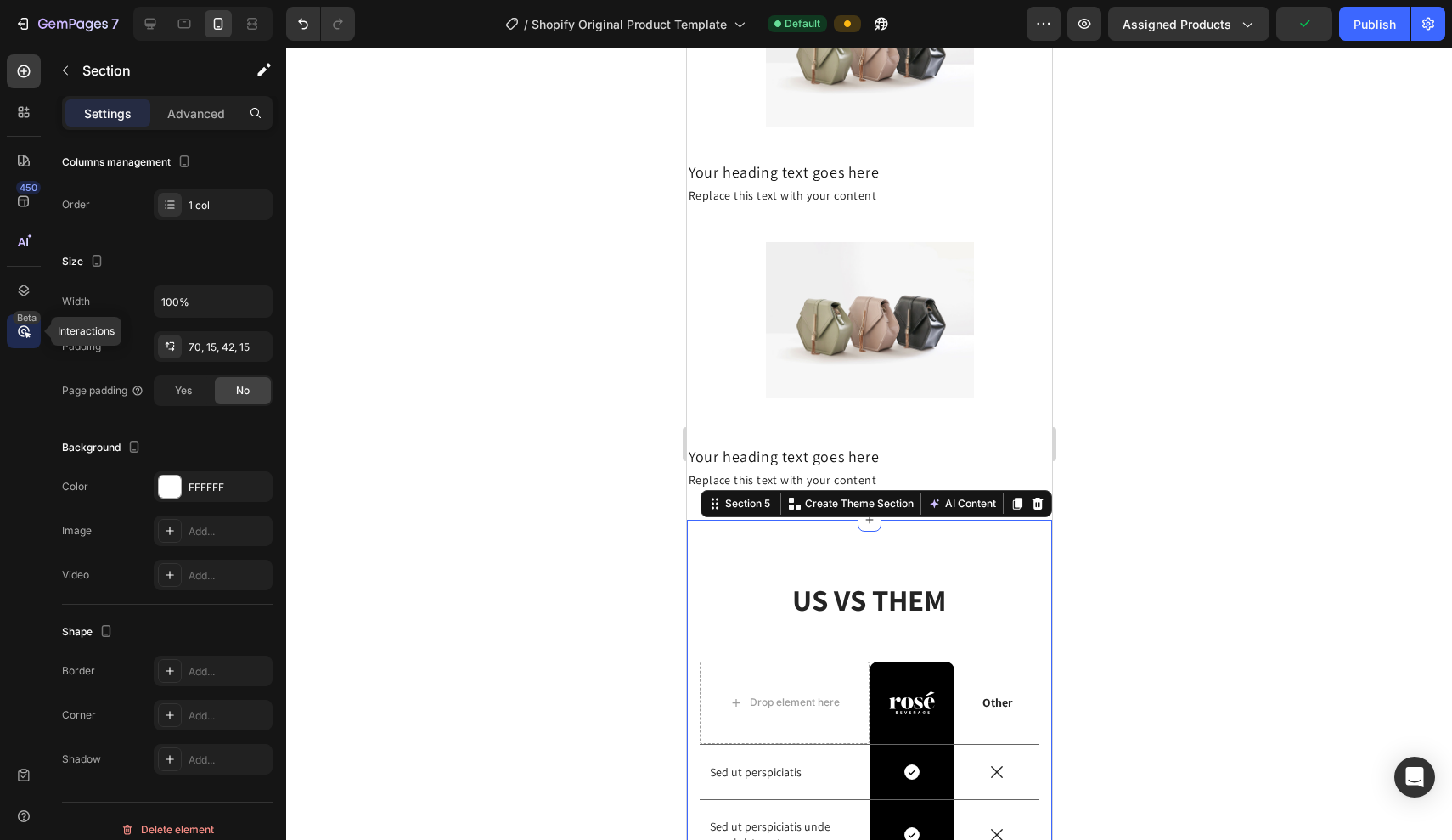
click at [16, 328] on icon at bounding box center [24, 332] width 17 height 17
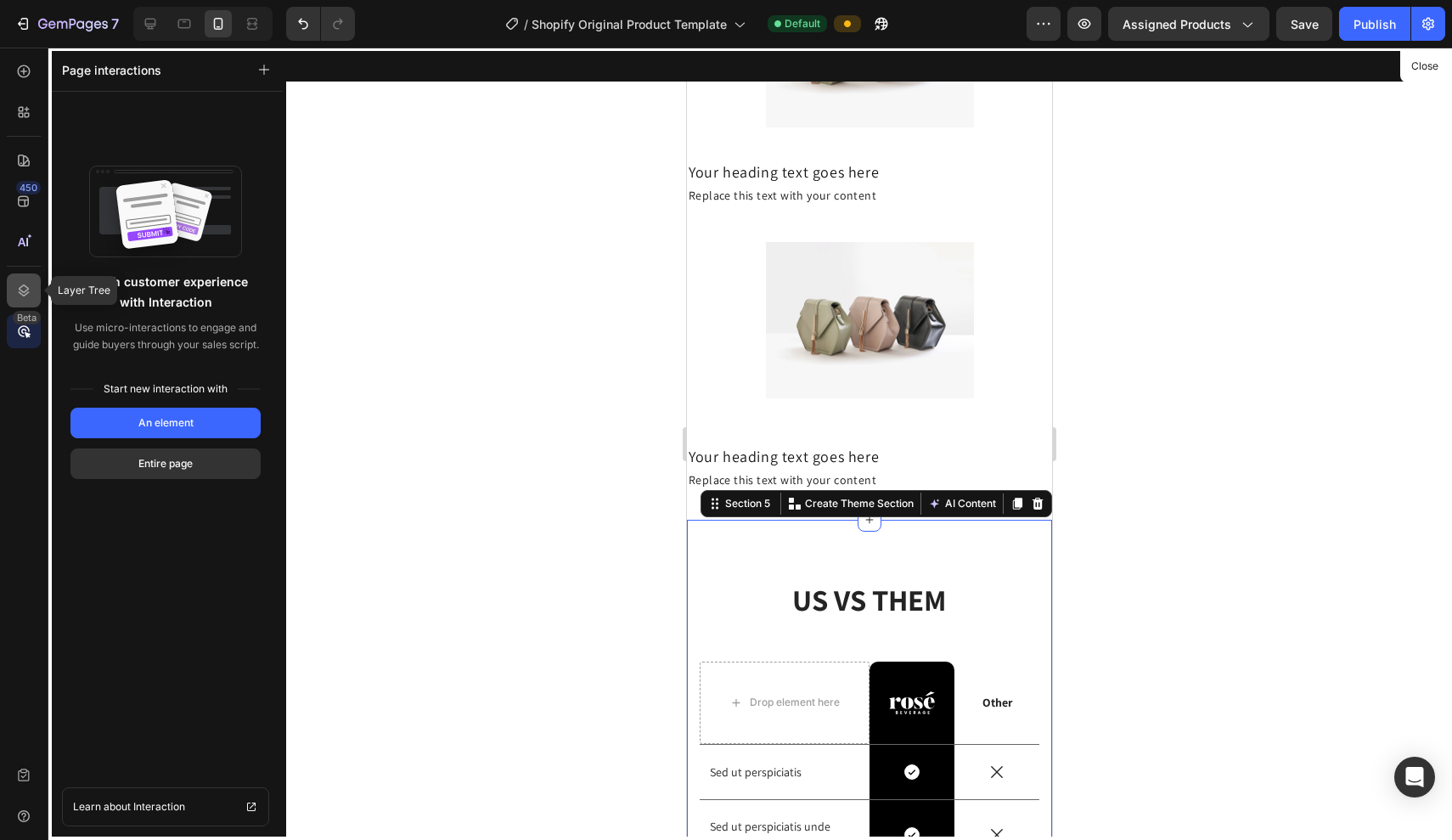
click at [17, 294] on icon at bounding box center [24, 291] width 17 height 17
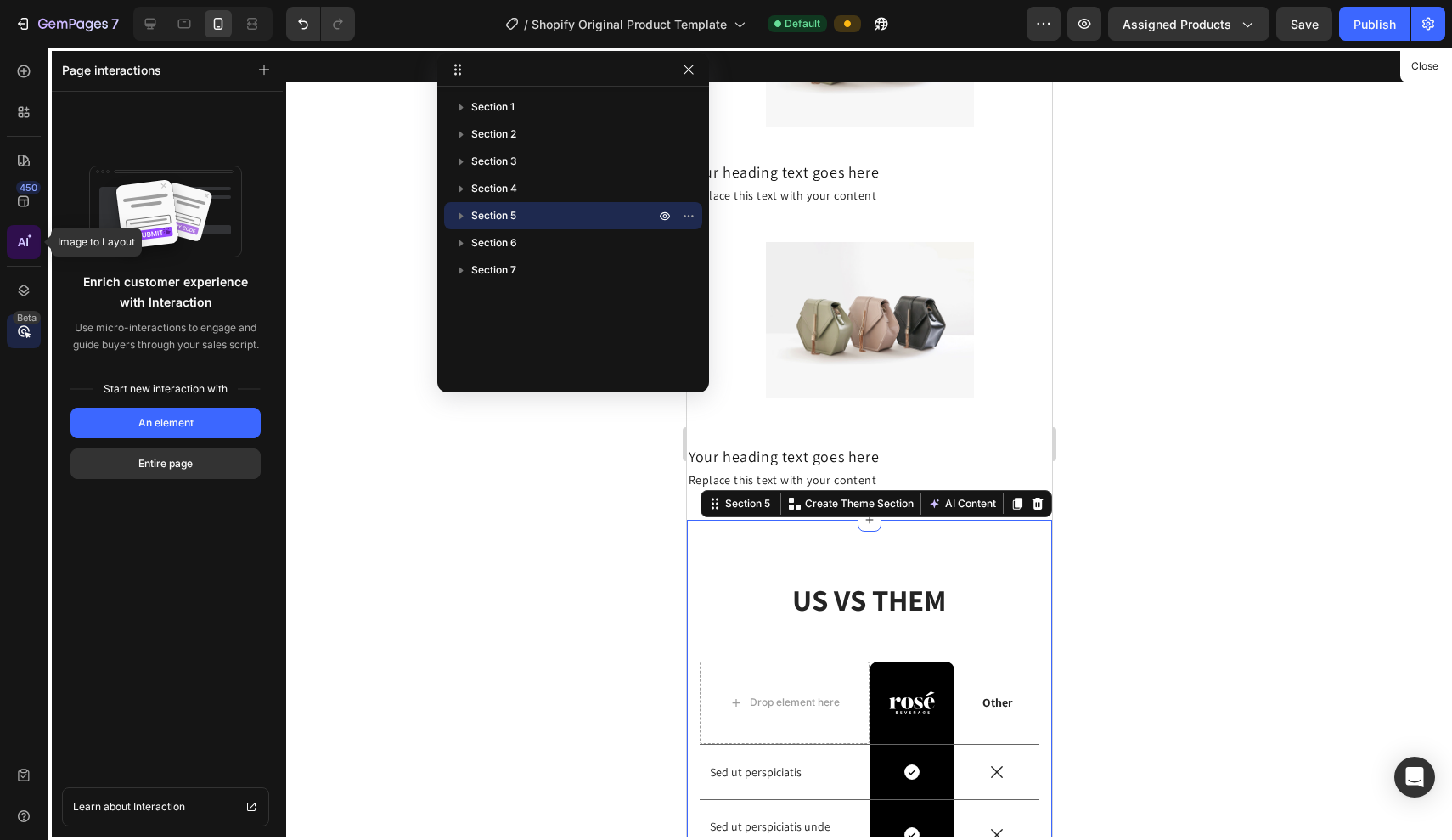
click at [19, 240] on icon at bounding box center [24, 242] width 17 height 17
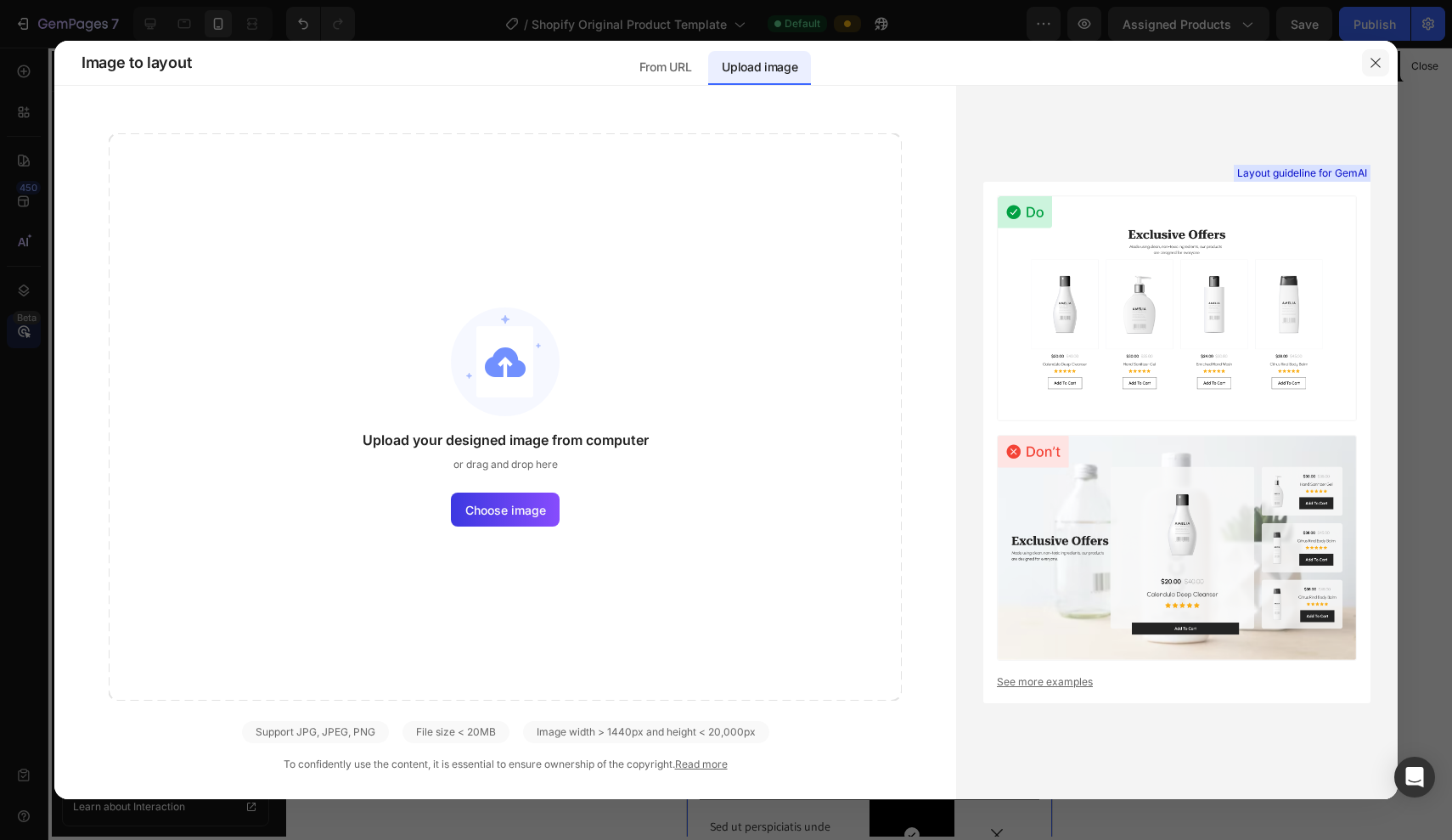
click at [1375, 51] on button "button" at bounding box center [1376, 63] width 27 height 27
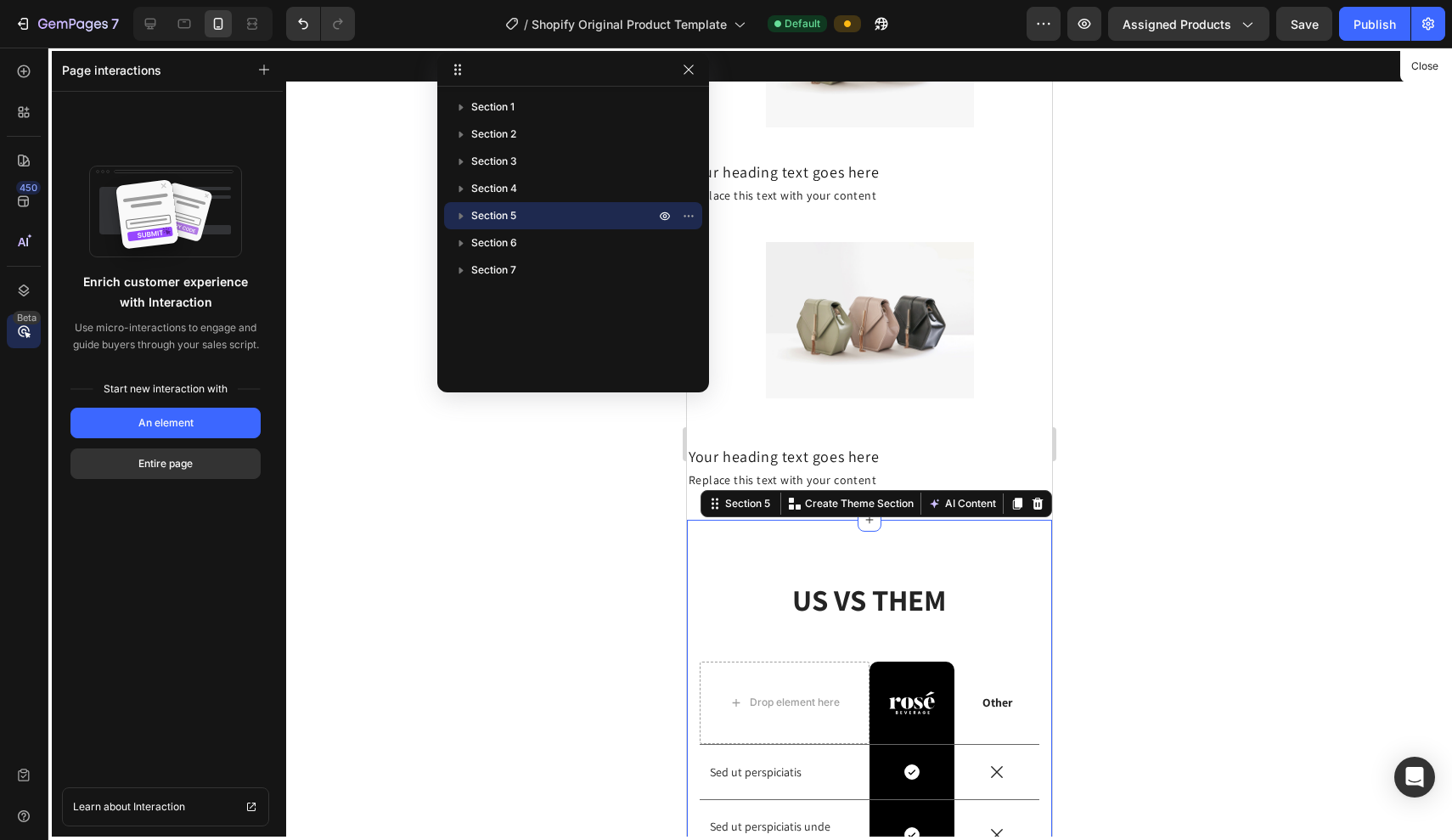
click at [21, 333] on icon at bounding box center [24, 332] width 17 height 17
click at [23, 182] on div "450" at bounding box center [28, 188] width 24 height 14
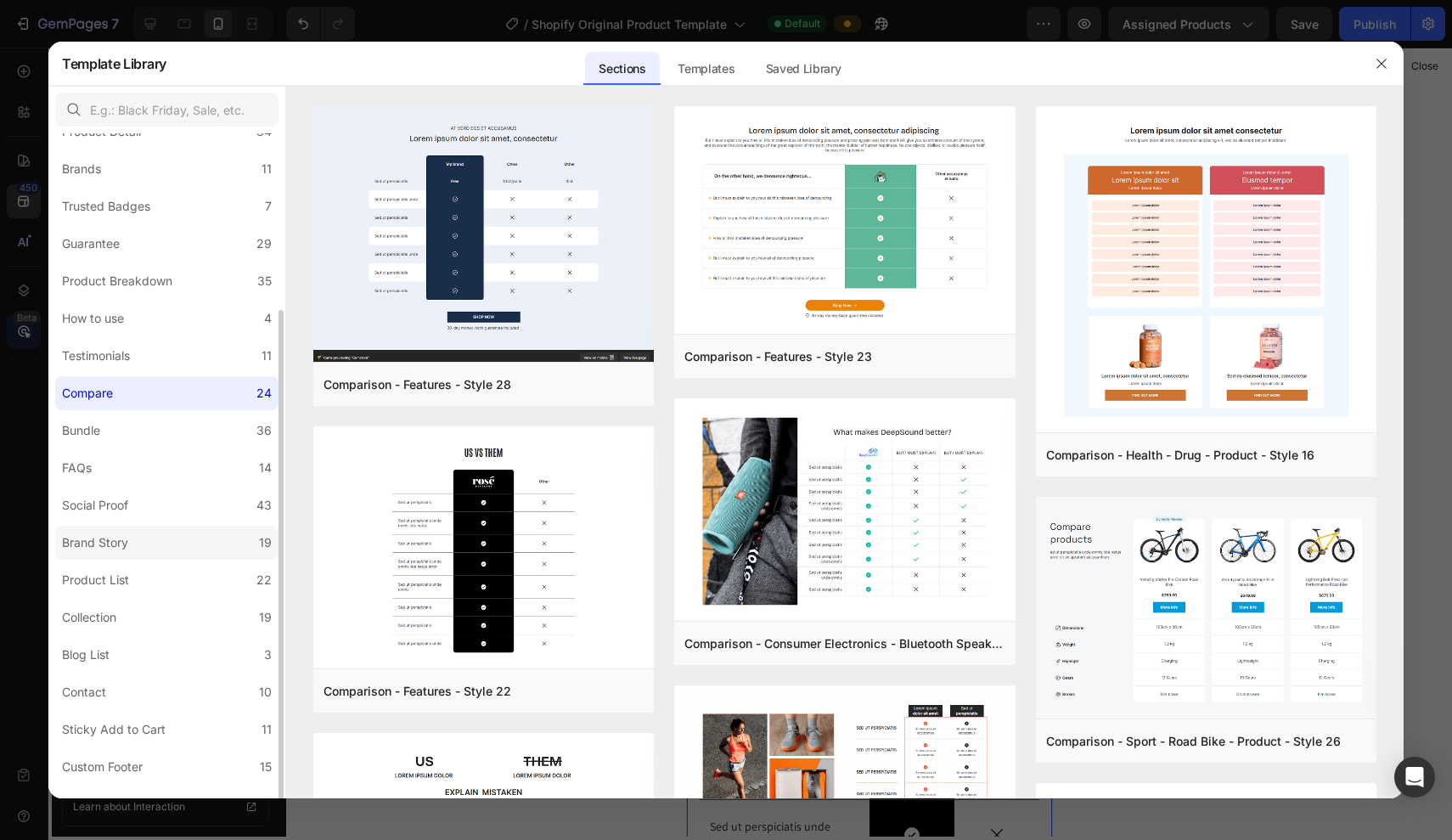
scroll to position [168, 0]
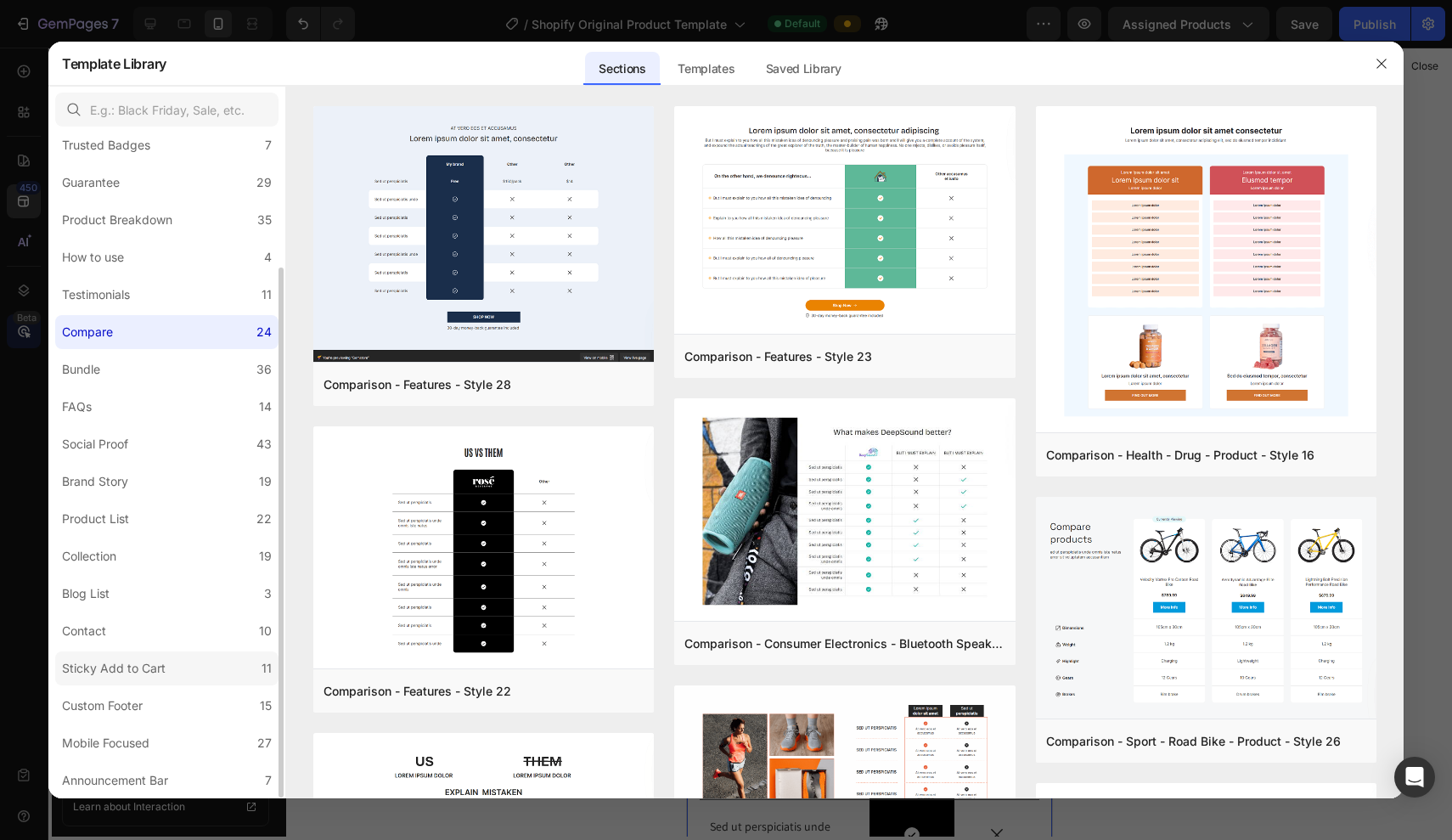
click at [140, 676] on div "Sticky Add to Cart" at bounding box center [113, 668] width 104 height 20
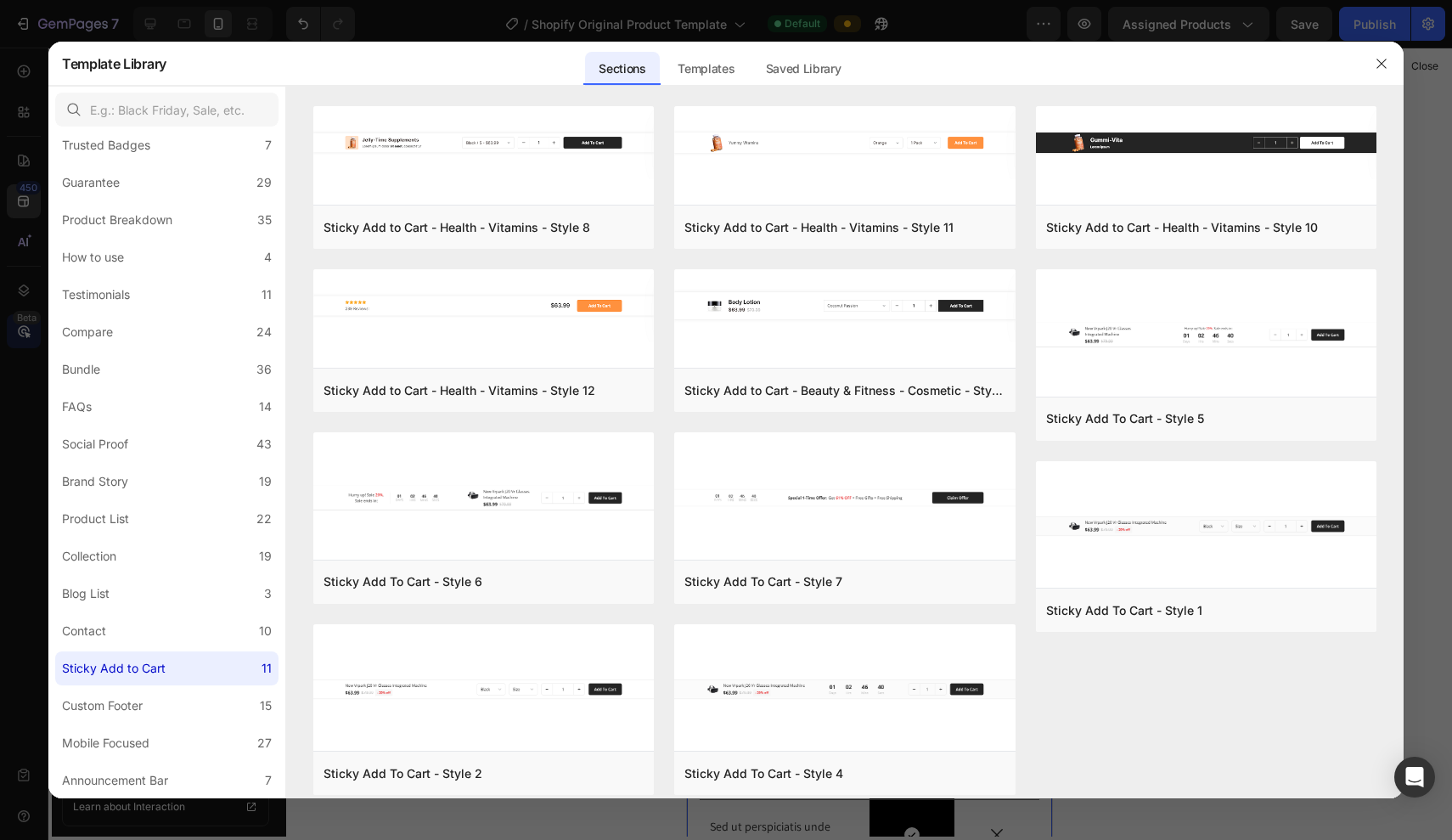
scroll to position [164, 0]
click at [166, 114] on input "text" at bounding box center [167, 109] width 223 height 34
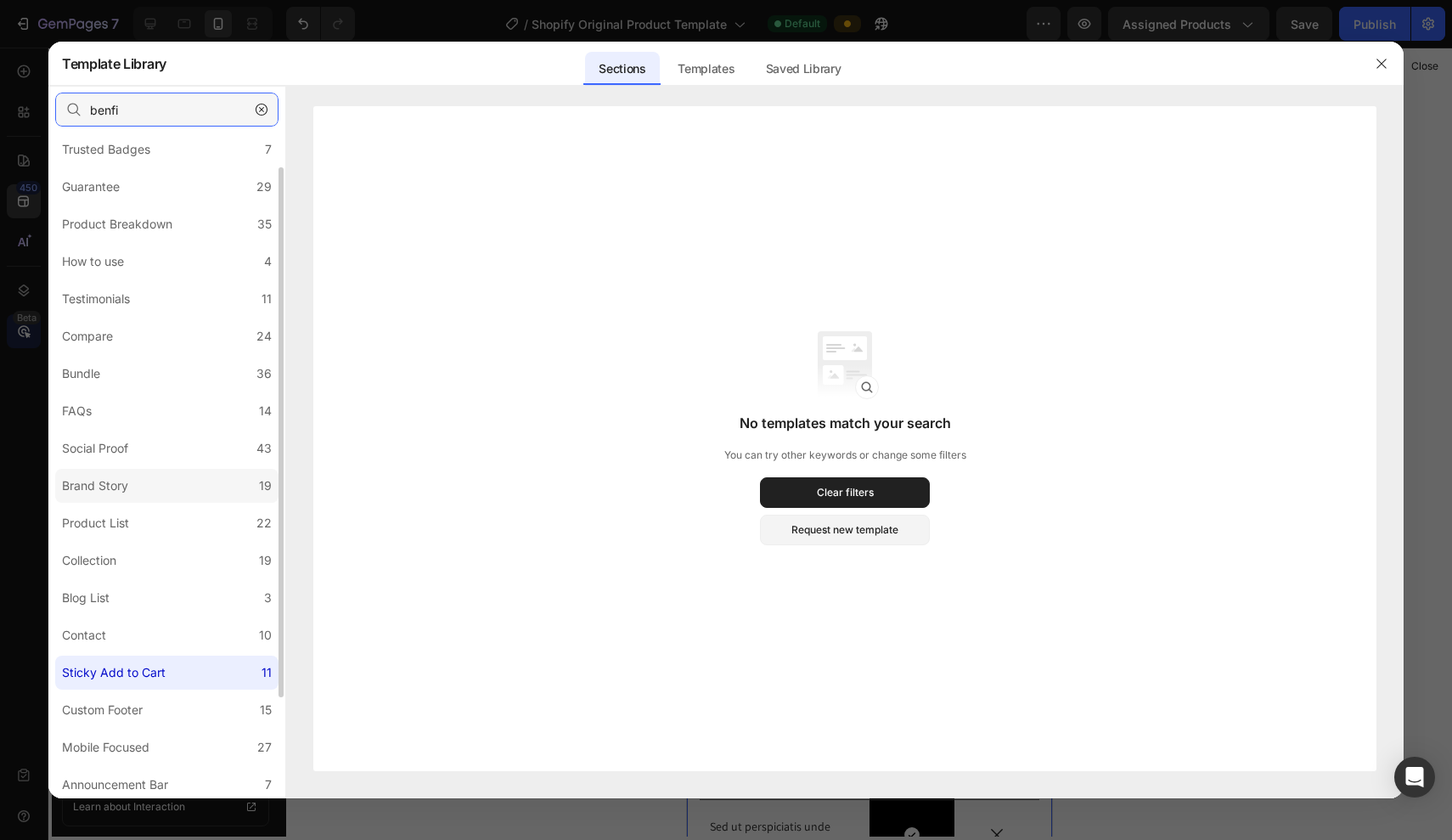
scroll to position [0, 0]
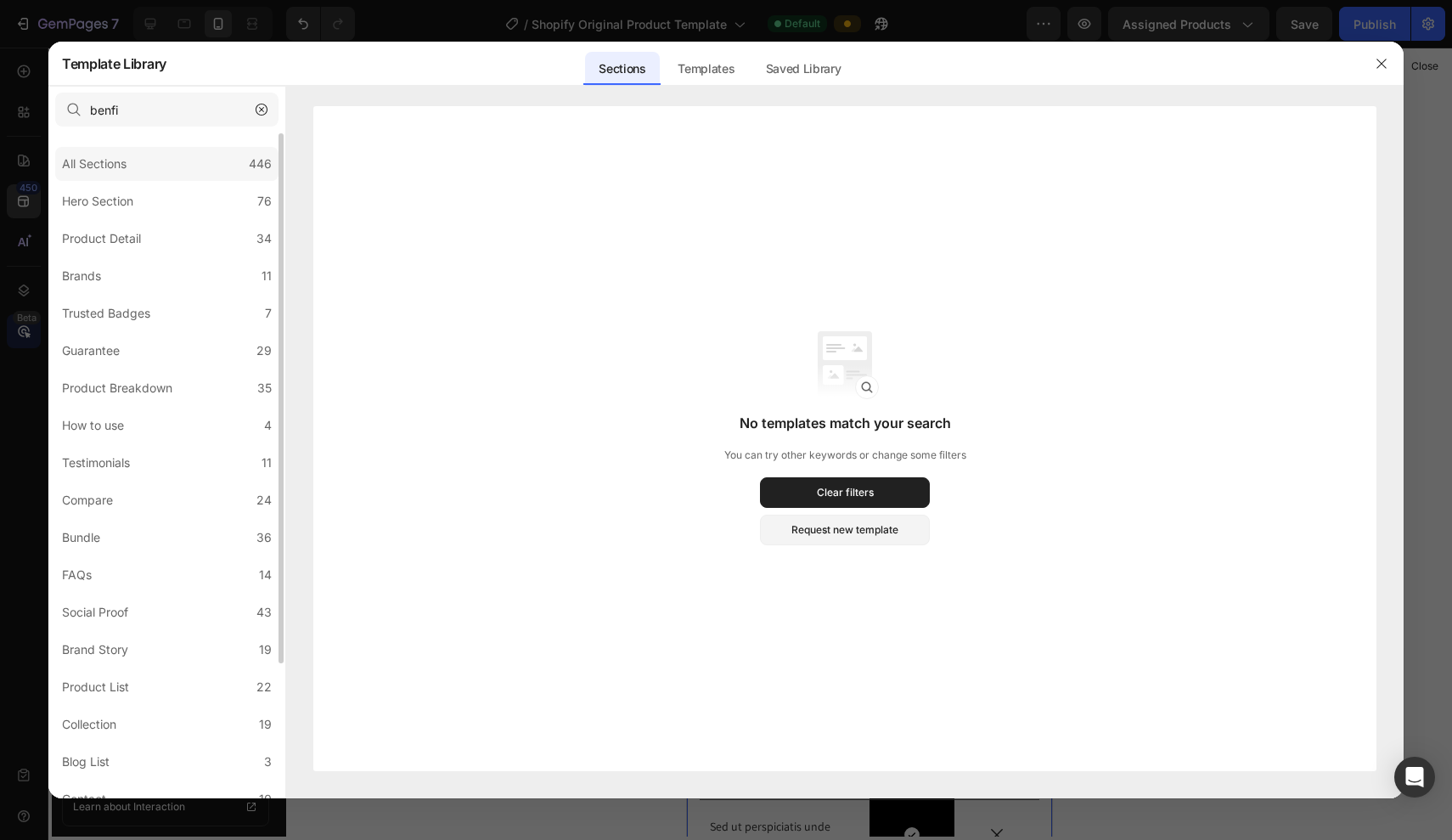
click at [97, 158] on div "All Sections" at bounding box center [94, 164] width 65 height 20
click at [171, 105] on input "benfi" at bounding box center [167, 109] width 223 height 34
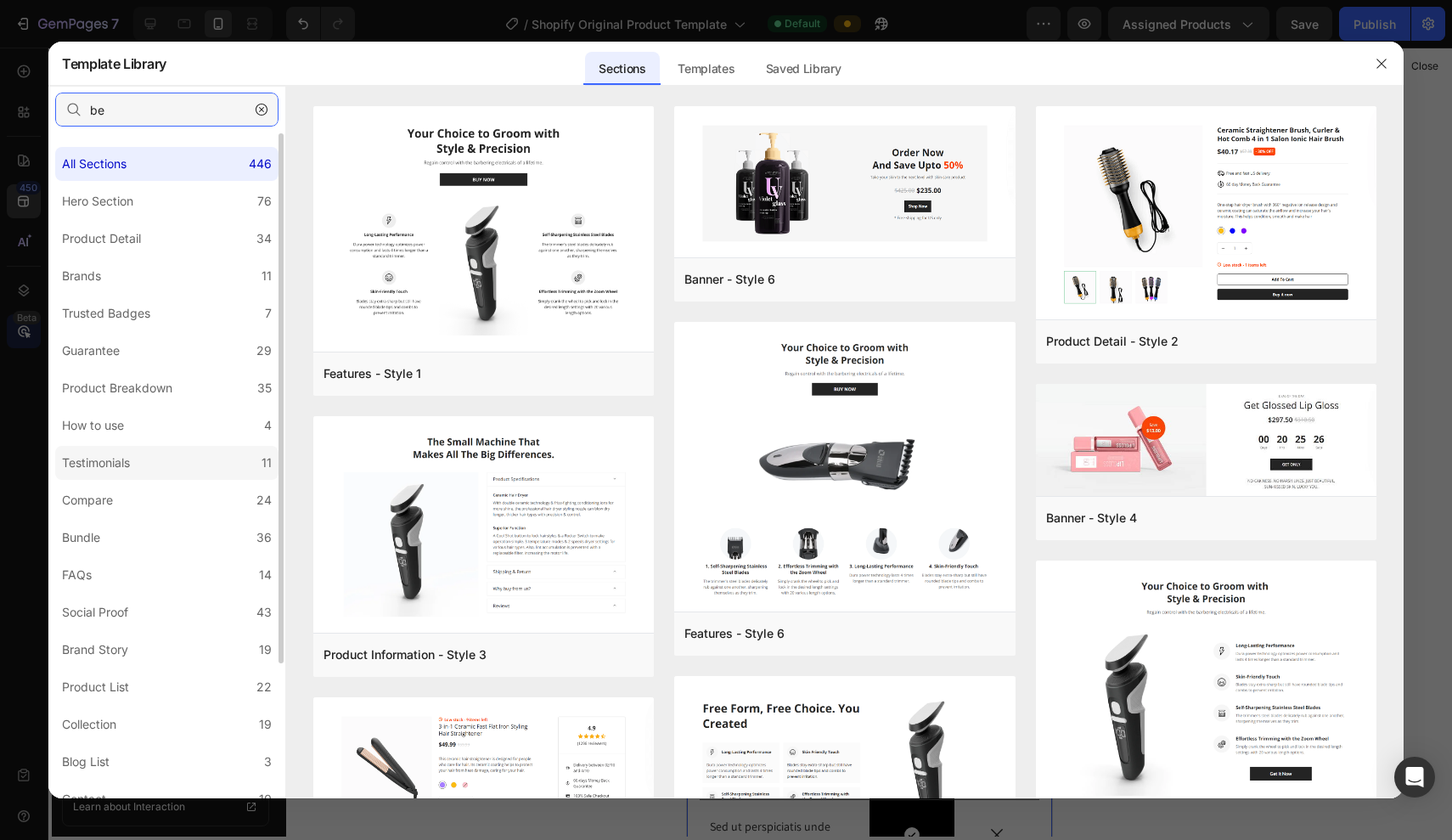
type input "b"
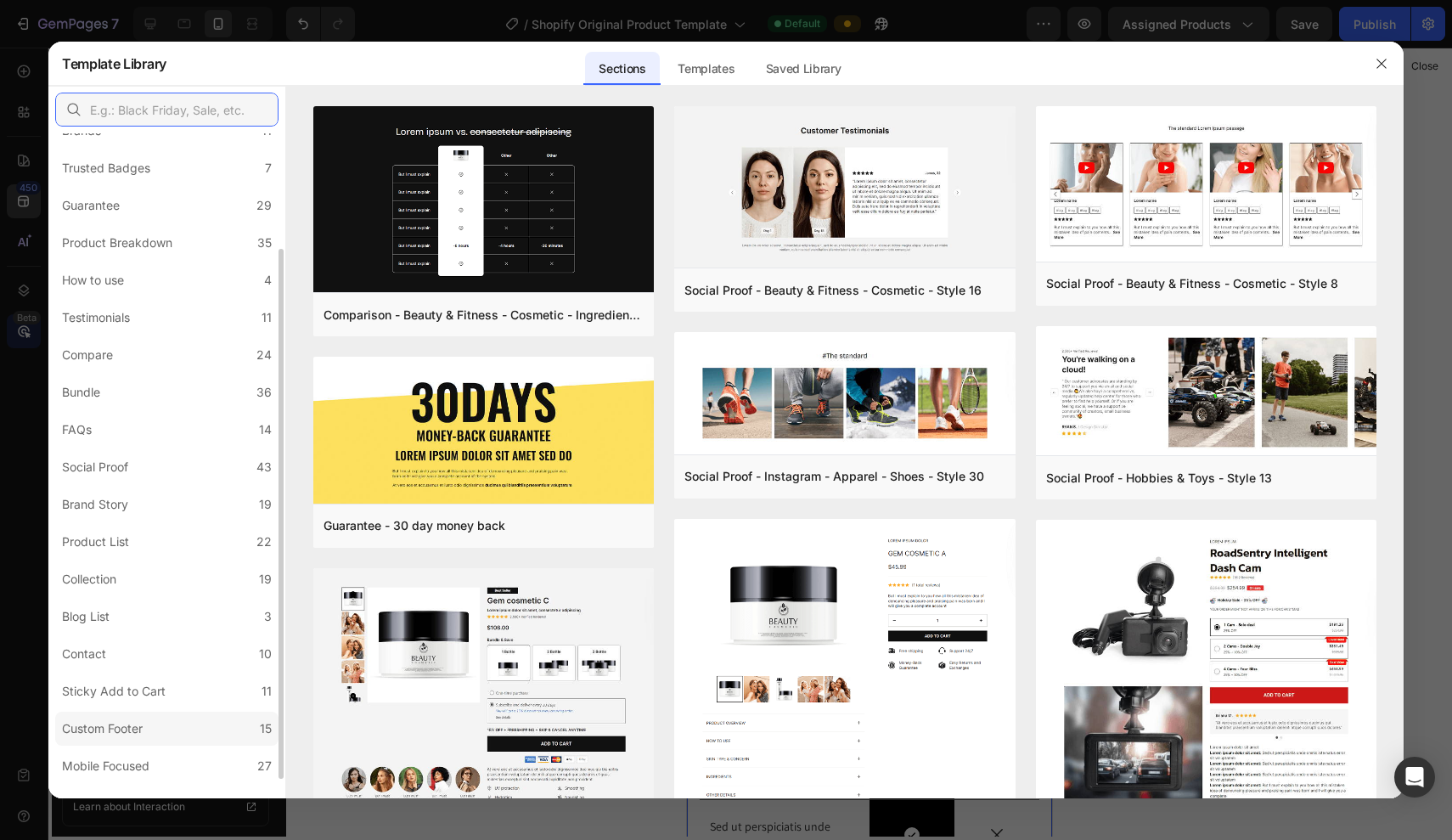
scroll to position [168, 0]
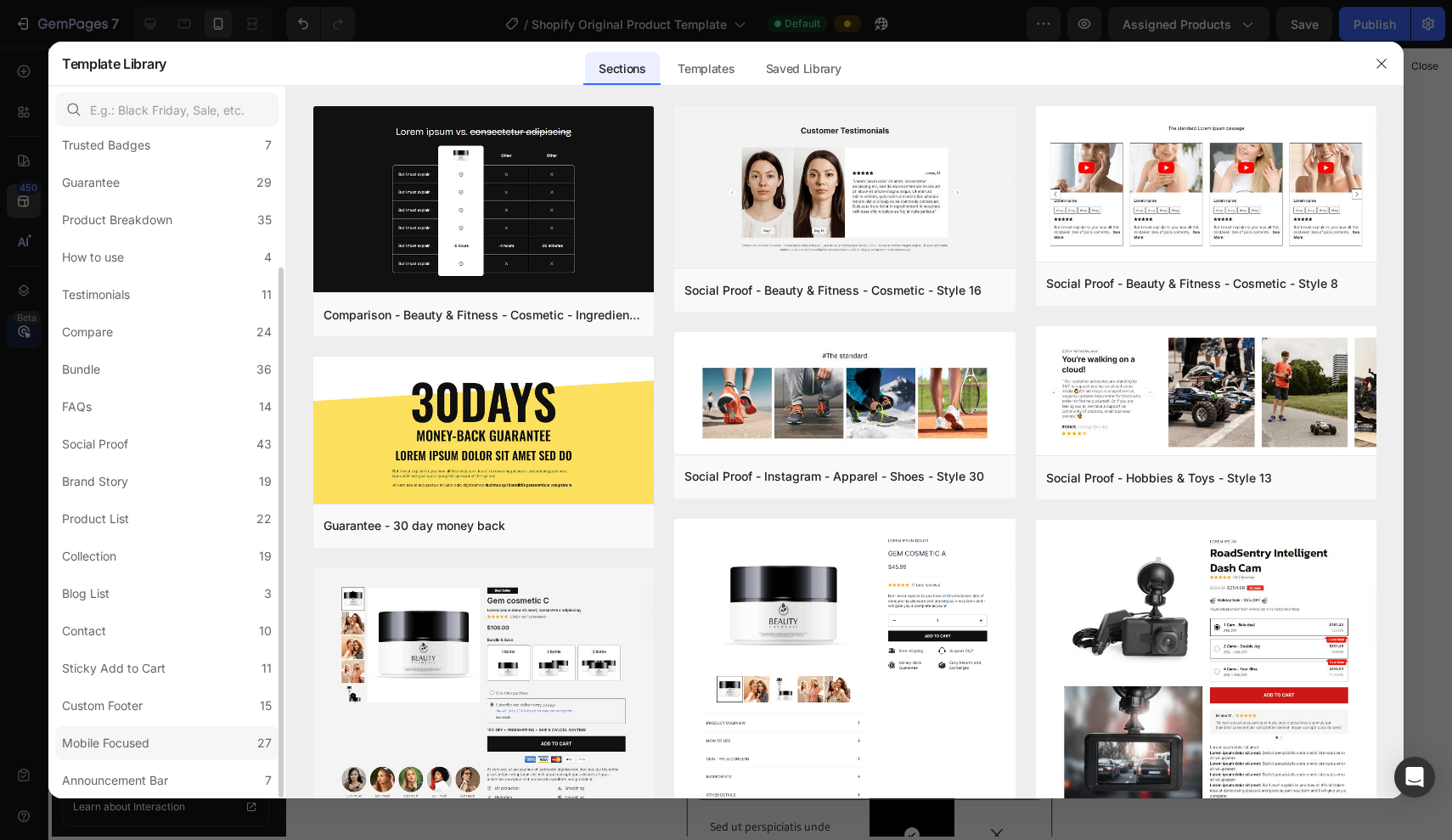
click at [116, 742] on div "Mobile Focused" at bounding box center [106, 743] width 87 height 20
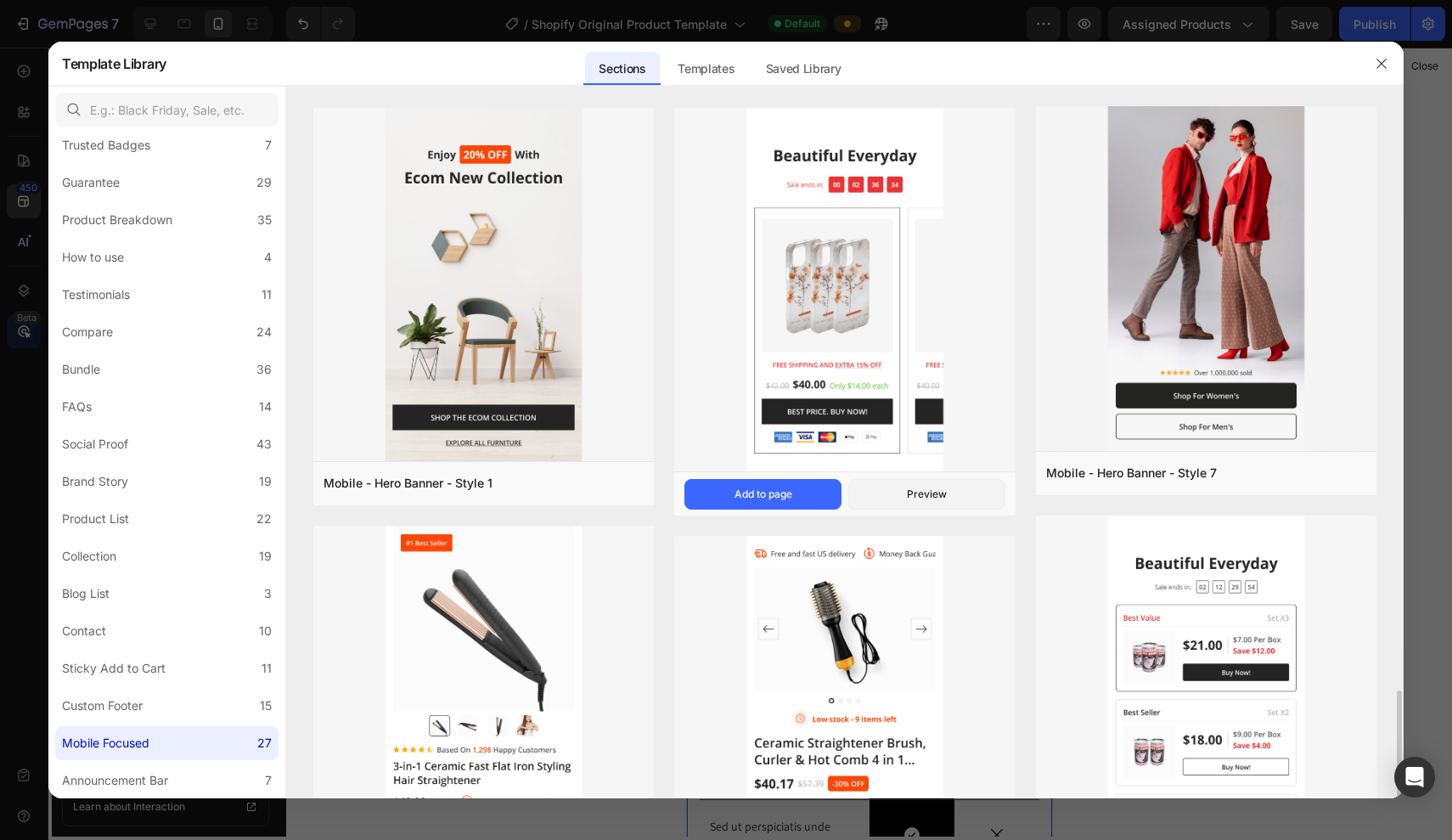
scroll to position [3111, 0]
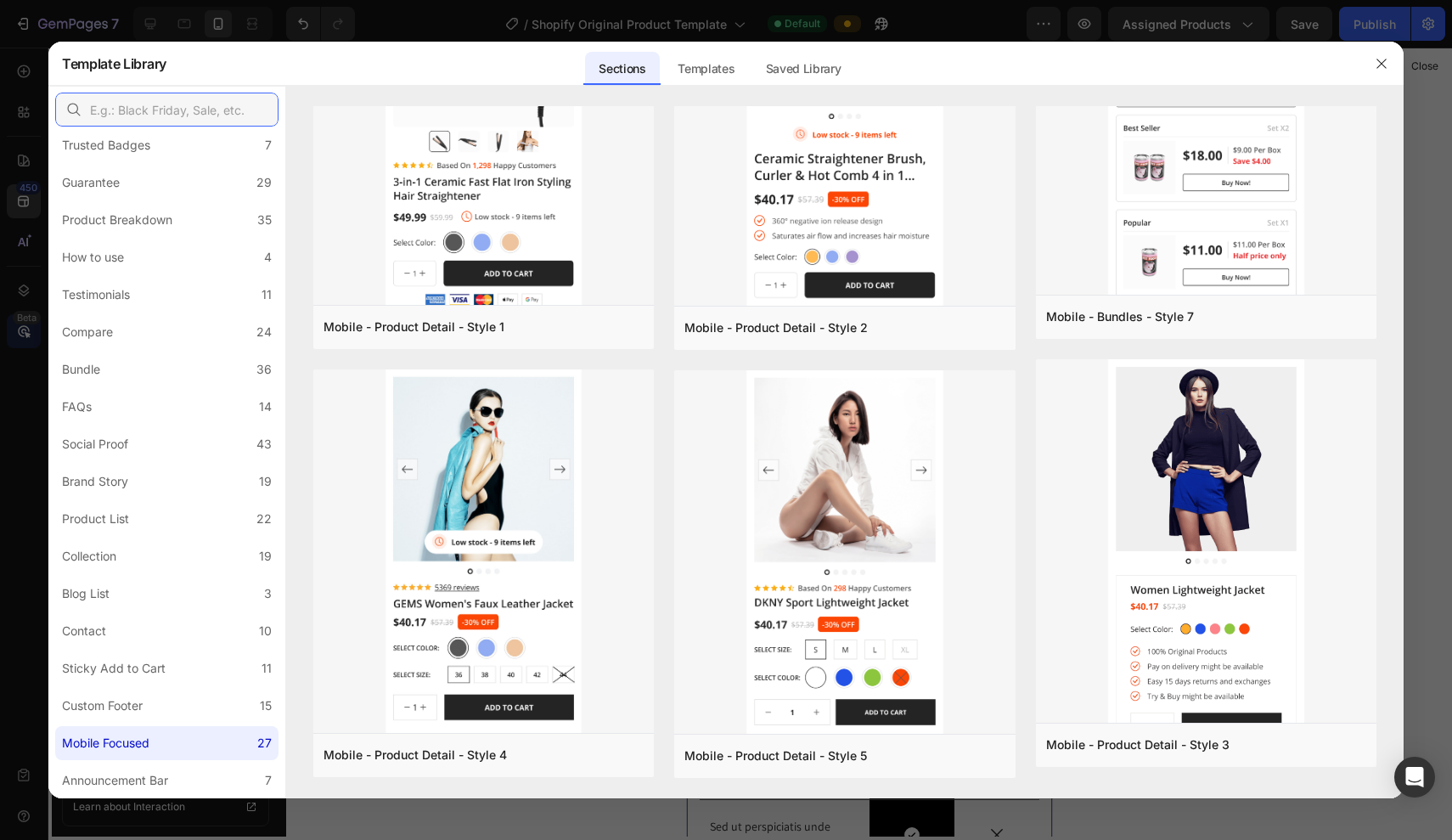
click at [190, 109] on input "text" at bounding box center [167, 109] width 223 height 34
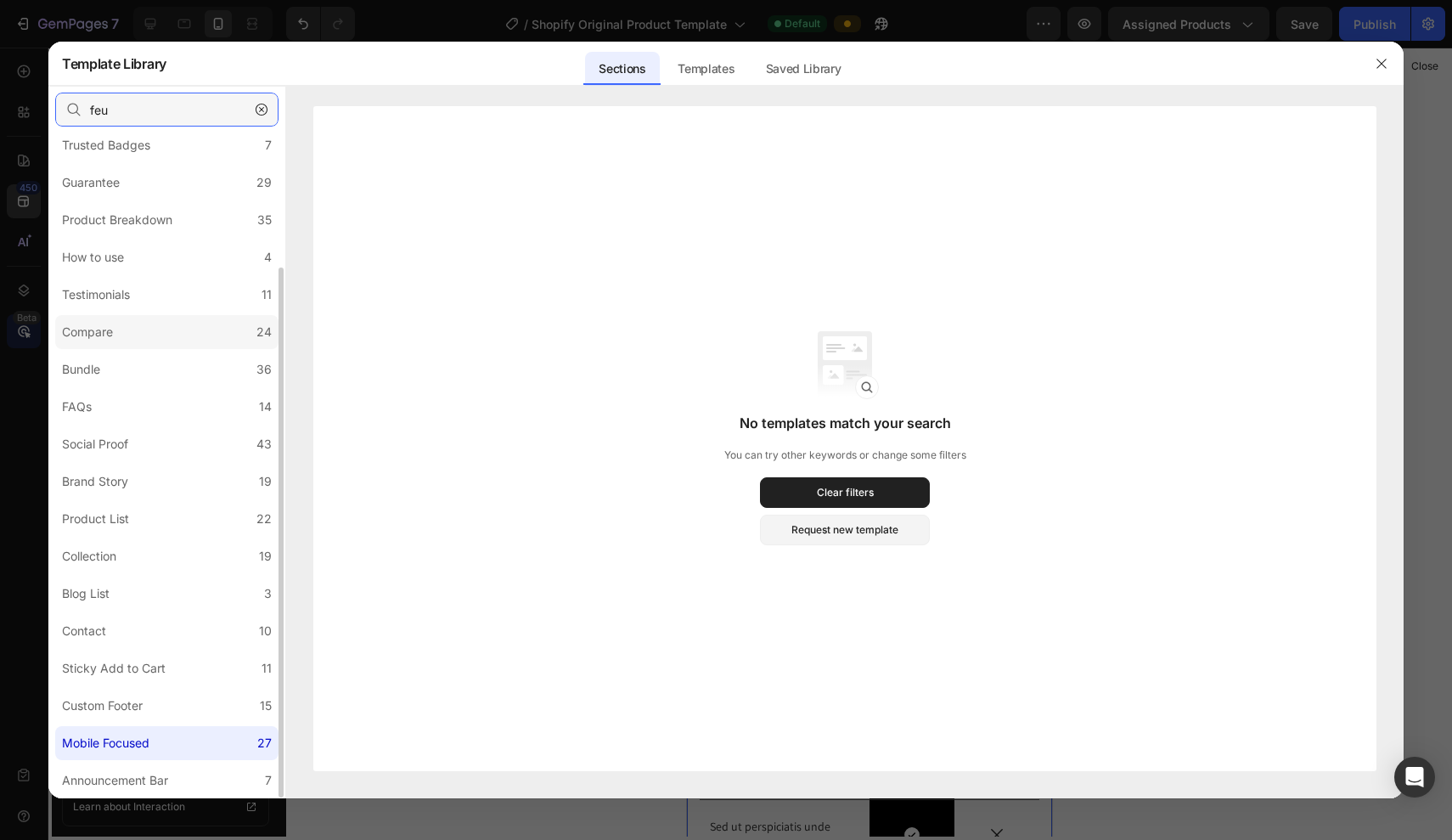
scroll to position [0, 0]
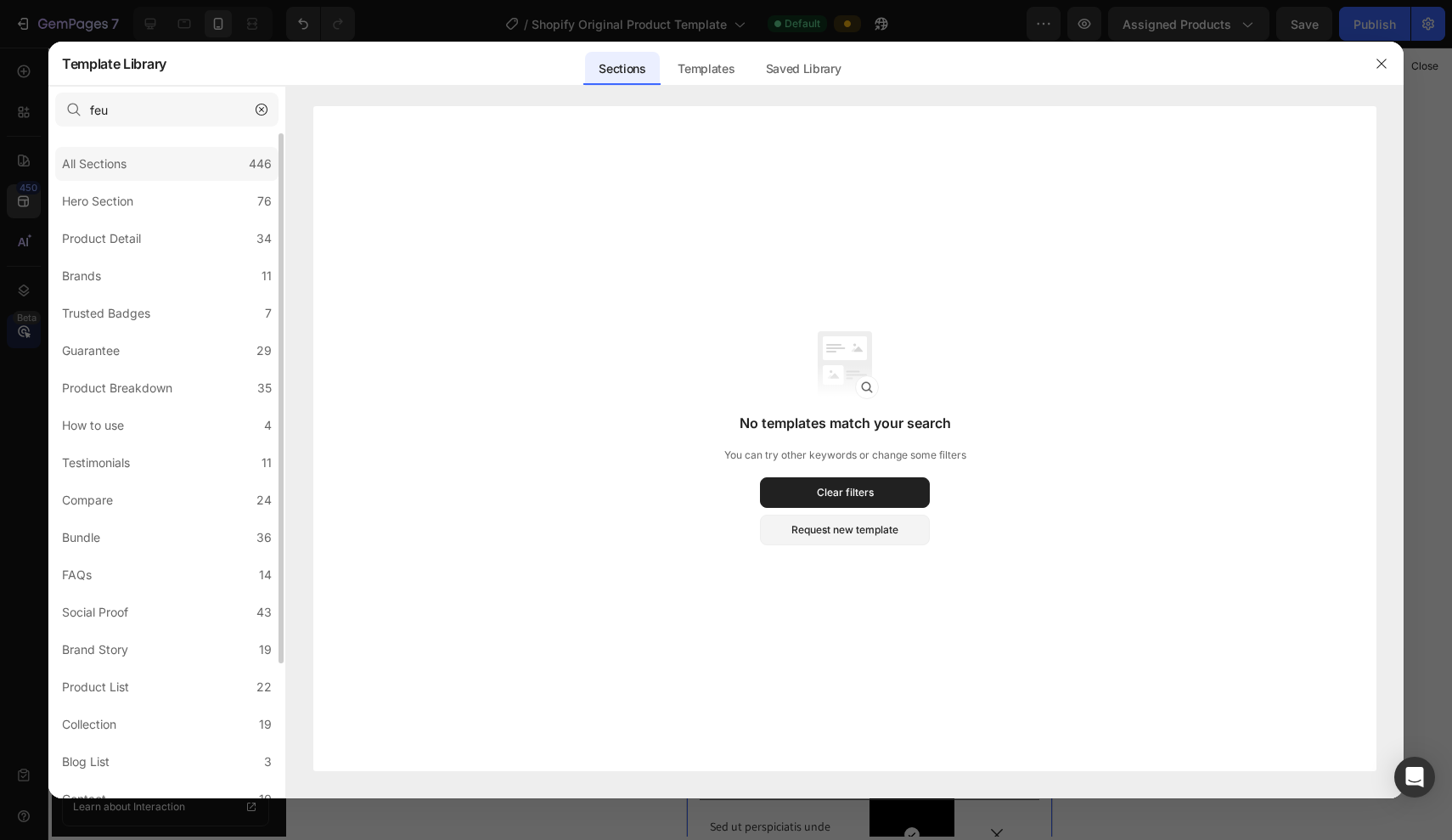
click at [167, 173] on div "All Sections 446" at bounding box center [167, 164] width 223 height 34
click at [154, 108] on input "feu" at bounding box center [167, 109] width 223 height 34
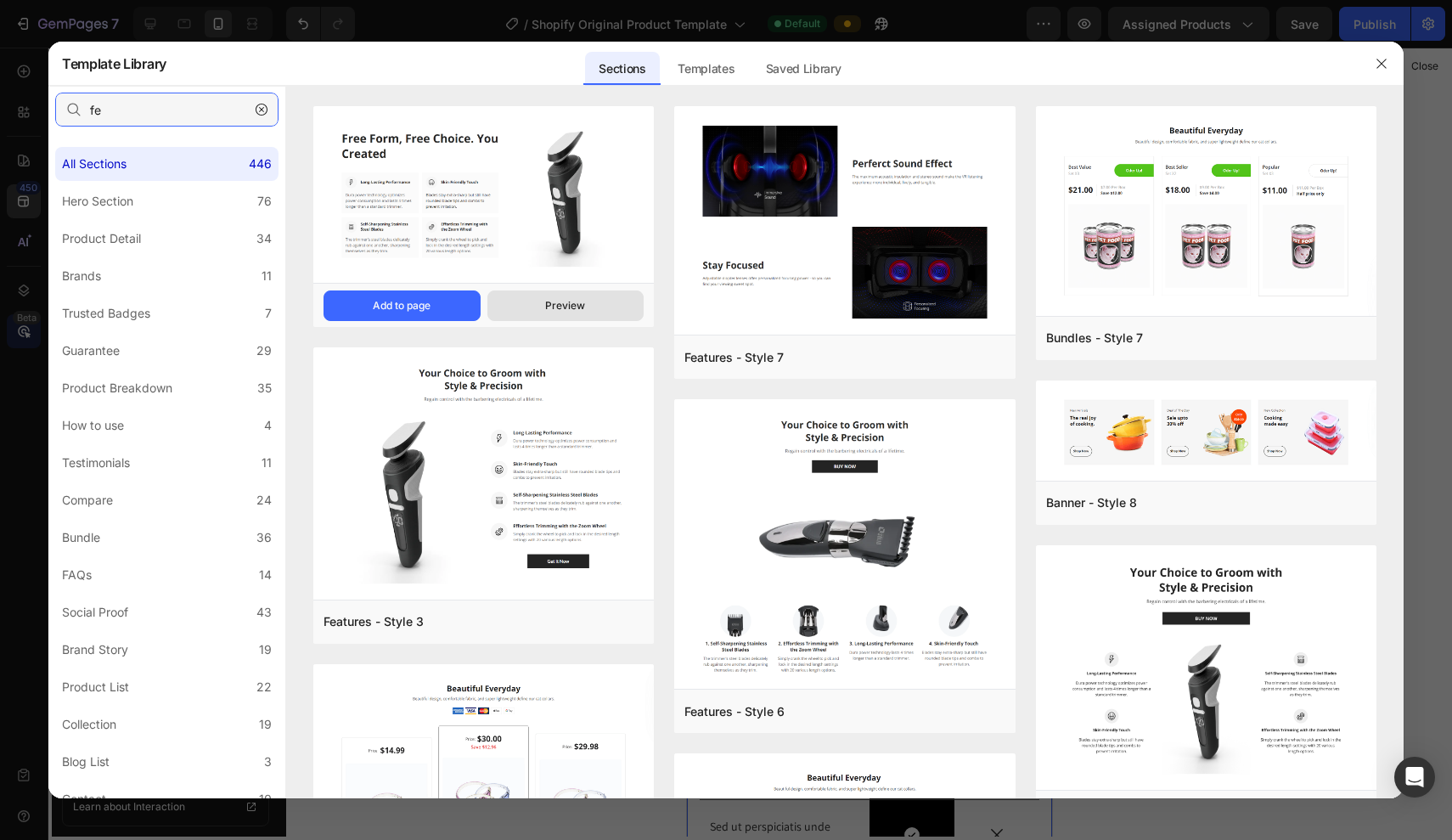
type input "fe"
click at [510, 306] on button "Preview" at bounding box center [566, 306] width 157 height 31
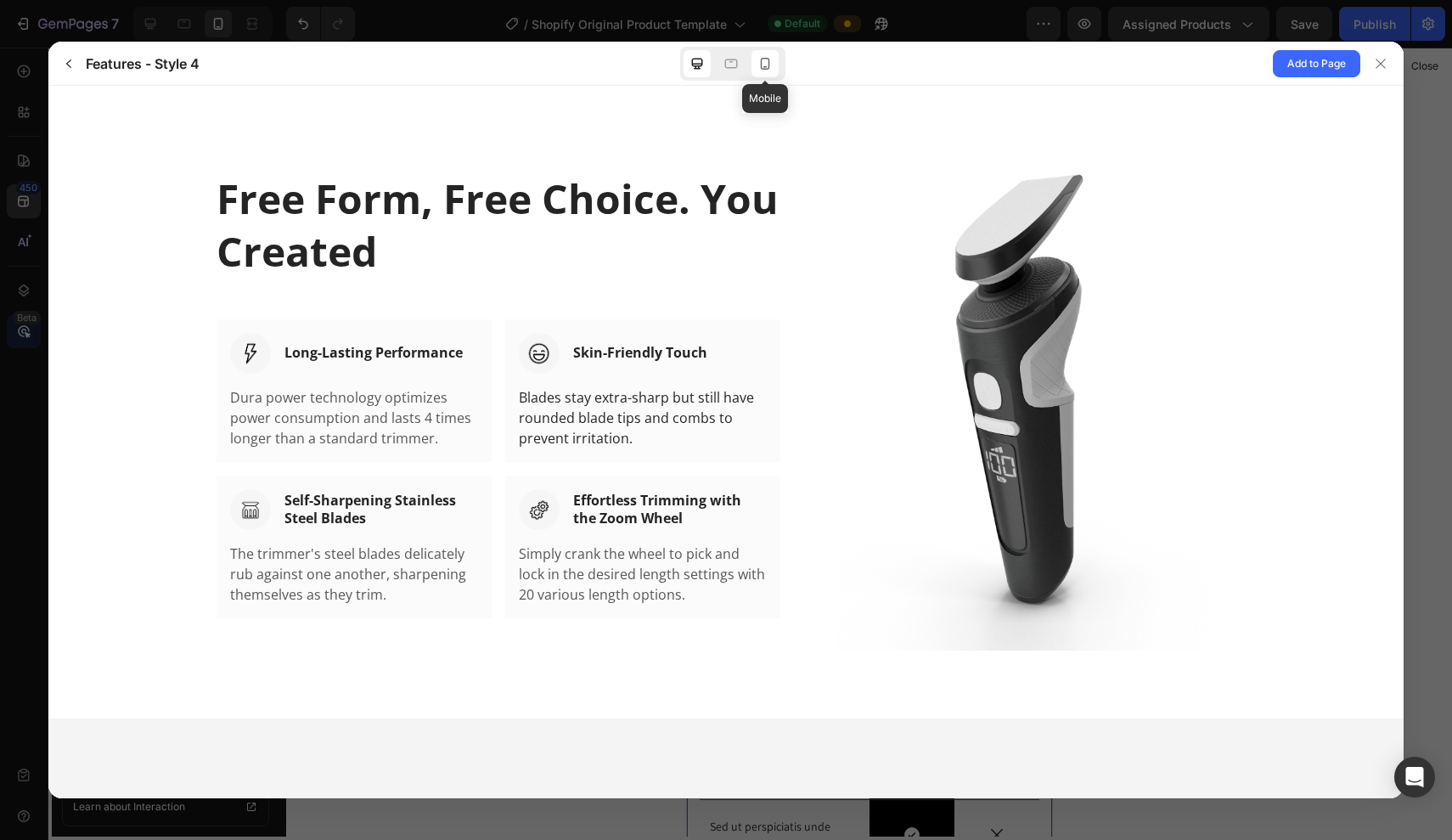
click at [769, 73] on div at bounding box center [765, 64] width 27 height 27
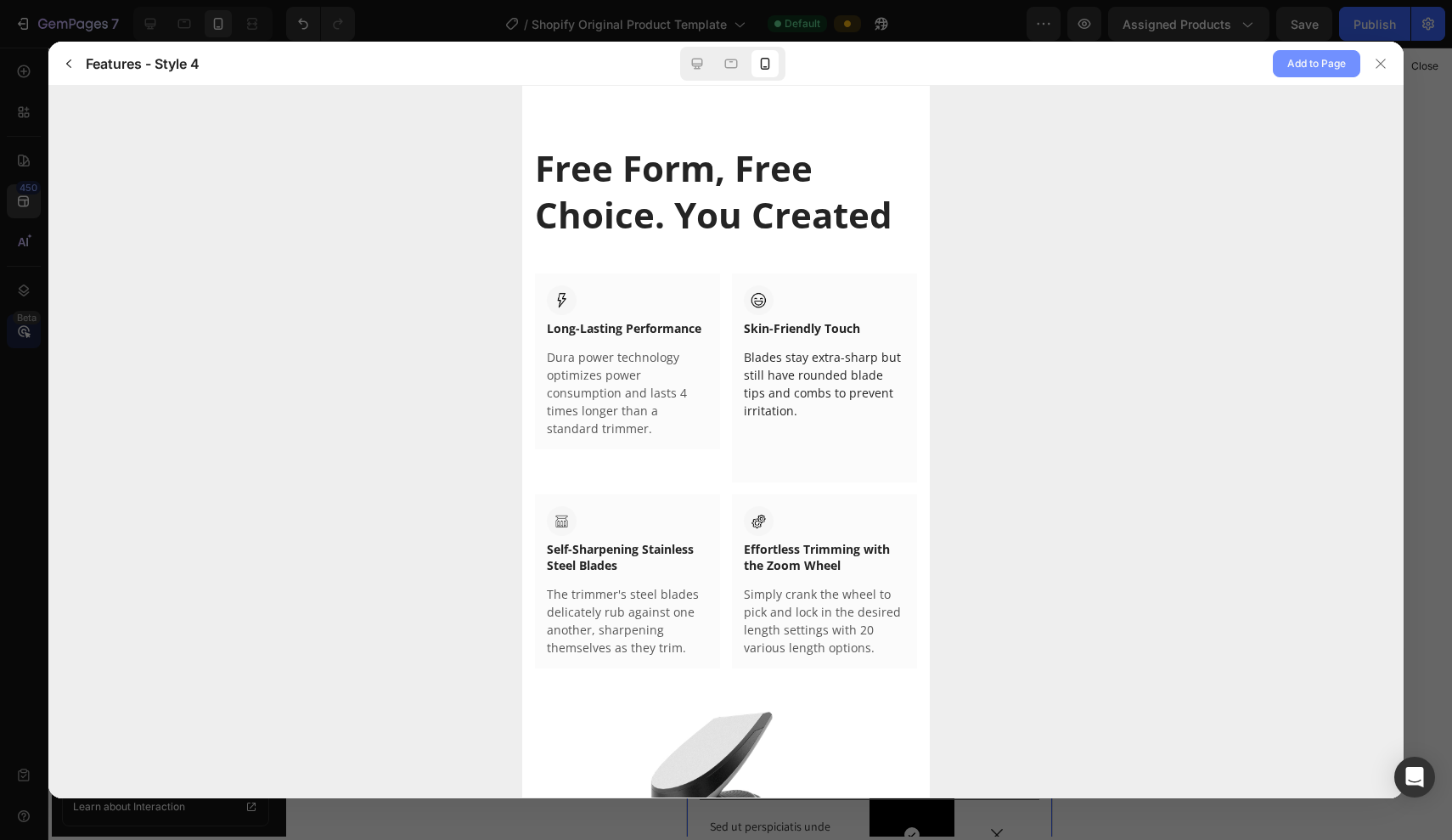
click at [1286, 62] on button "Add to Page" at bounding box center [1317, 64] width 87 height 27
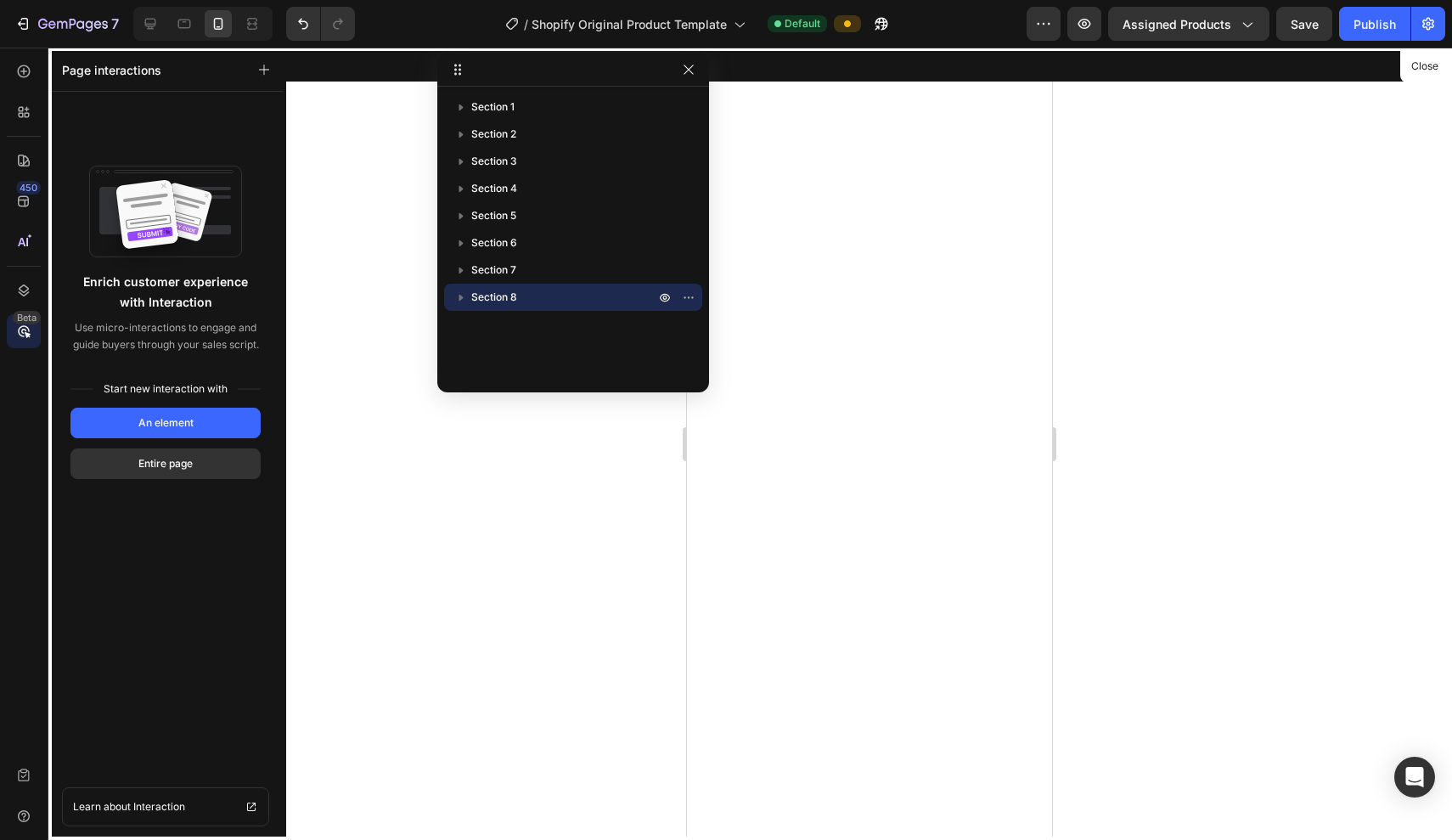
scroll to position [4587, 0]
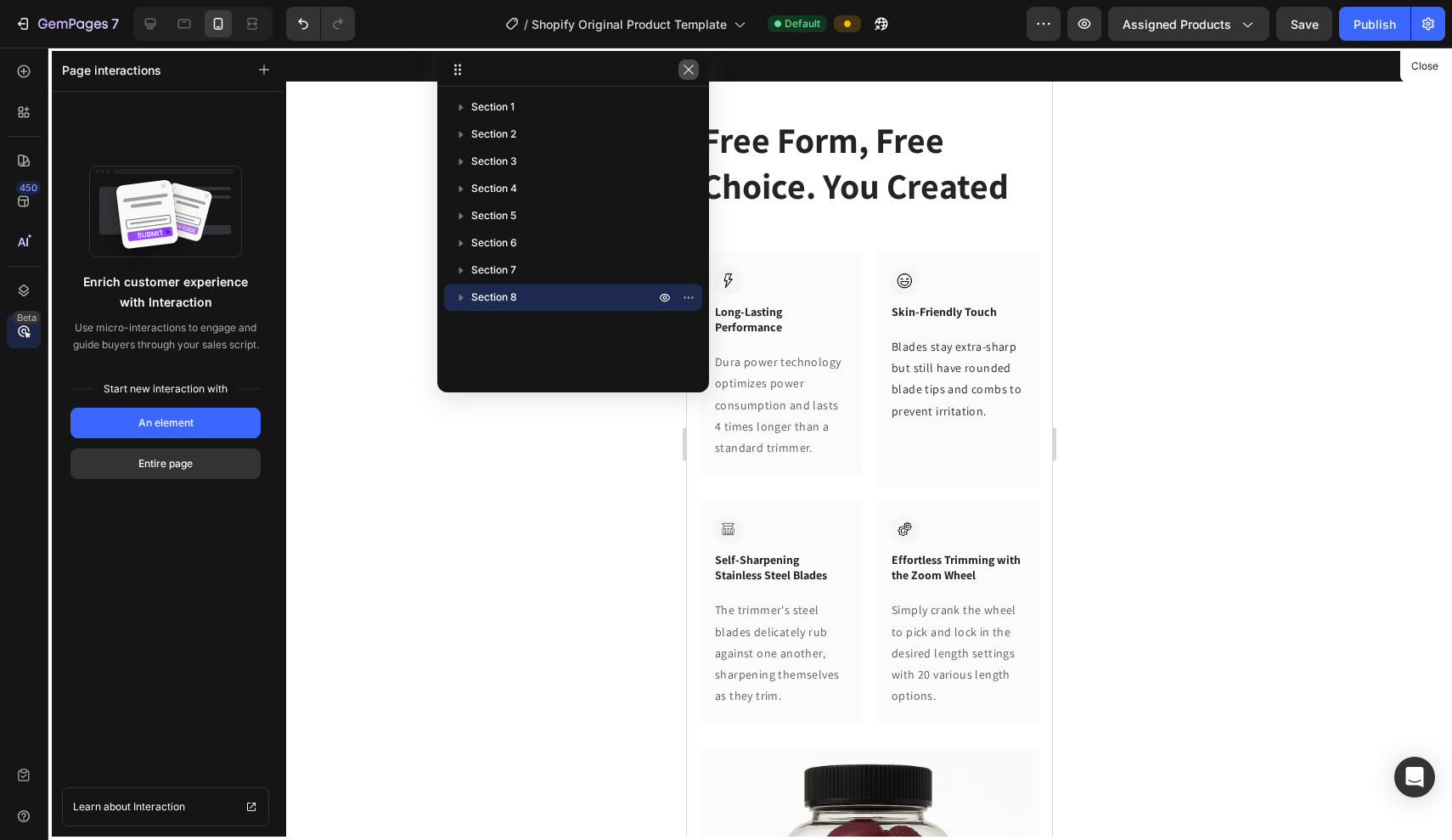
click at [687, 74] on icon "button" at bounding box center [689, 70] width 14 height 14
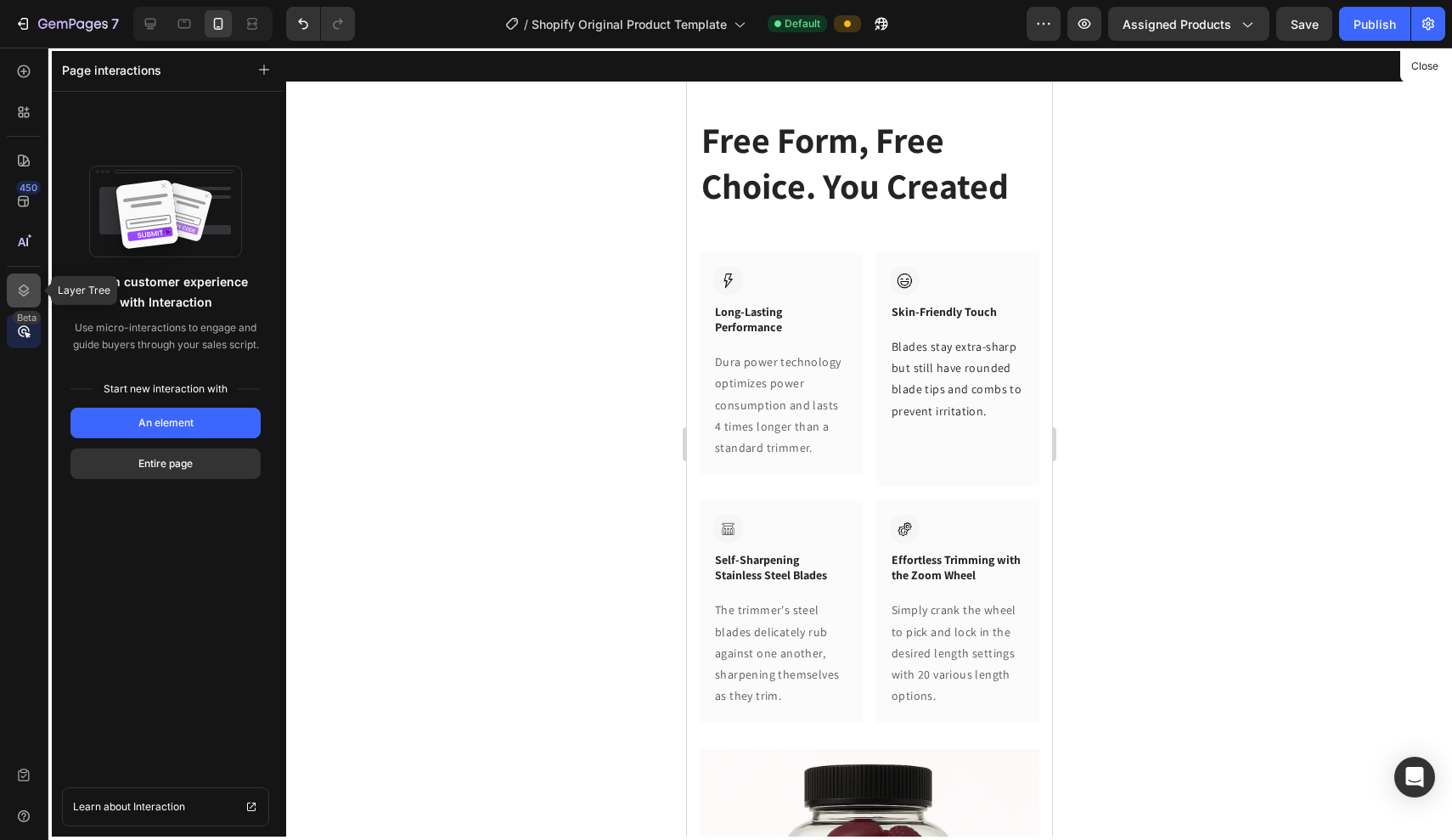
click at [24, 297] on icon at bounding box center [24, 291] width 17 height 17
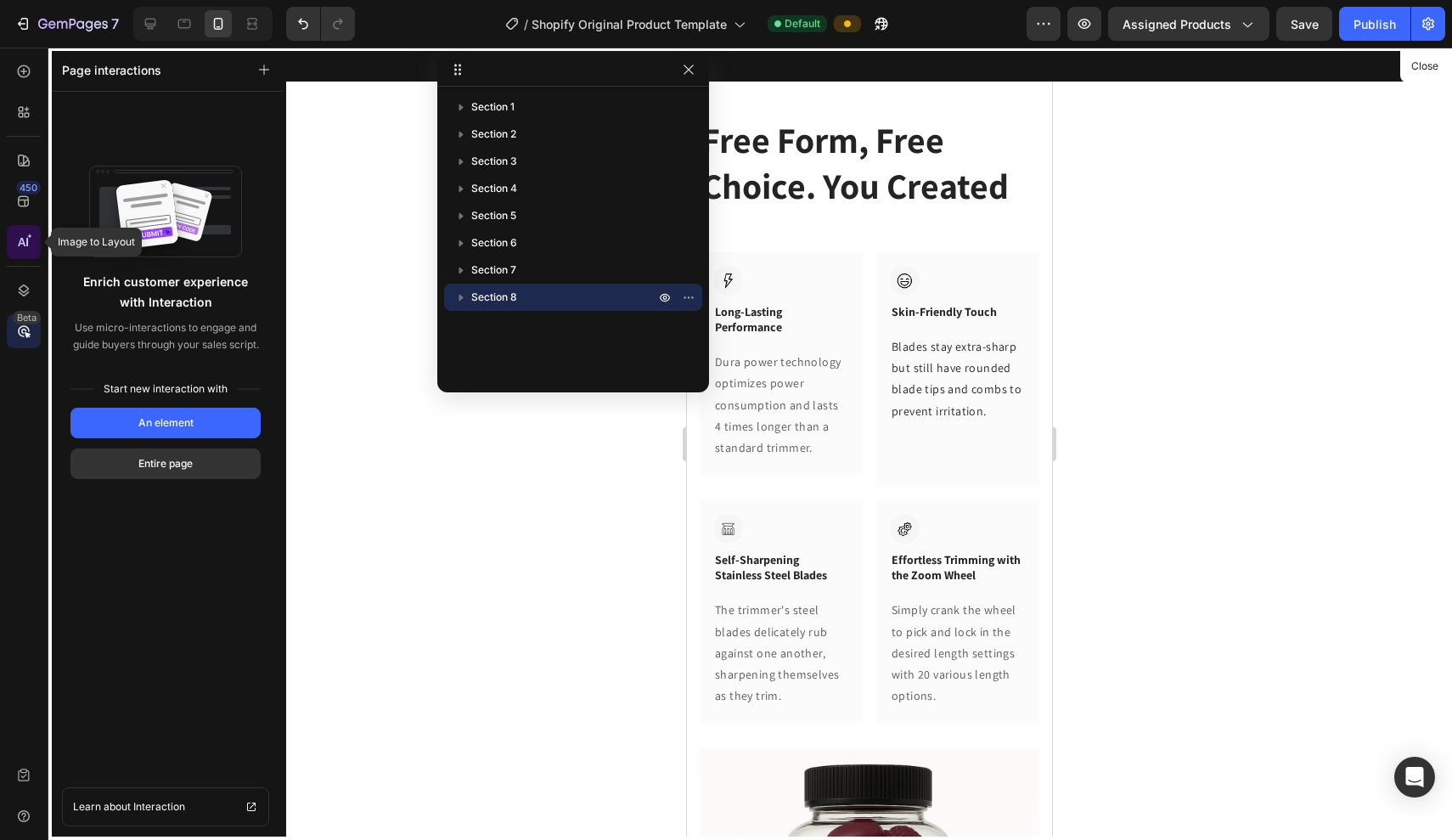
click at [26, 234] on icon at bounding box center [24, 242] width 17 height 17
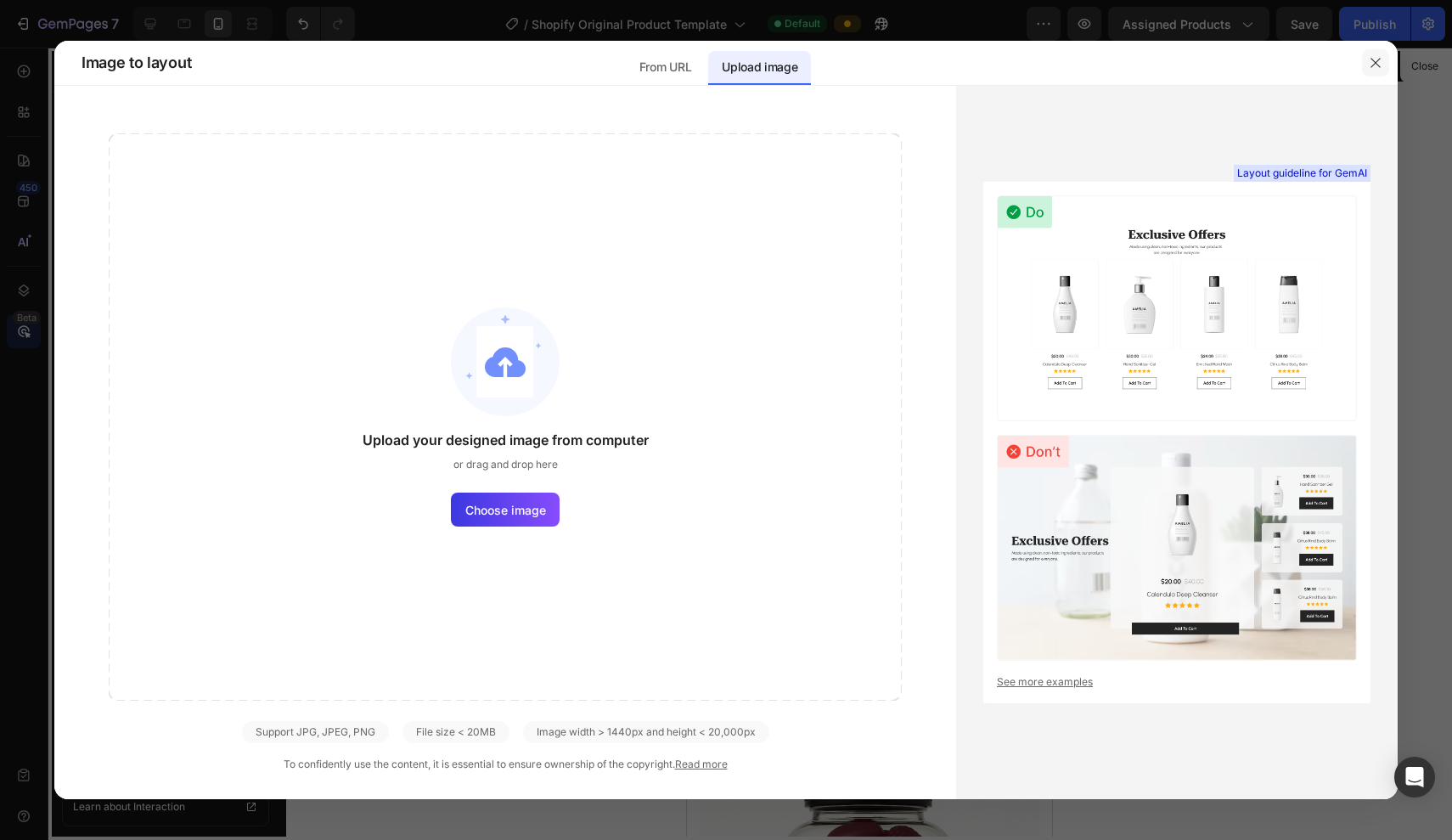
click at [1377, 65] on icon "button" at bounding box center [1376, 63] width 14 height 14
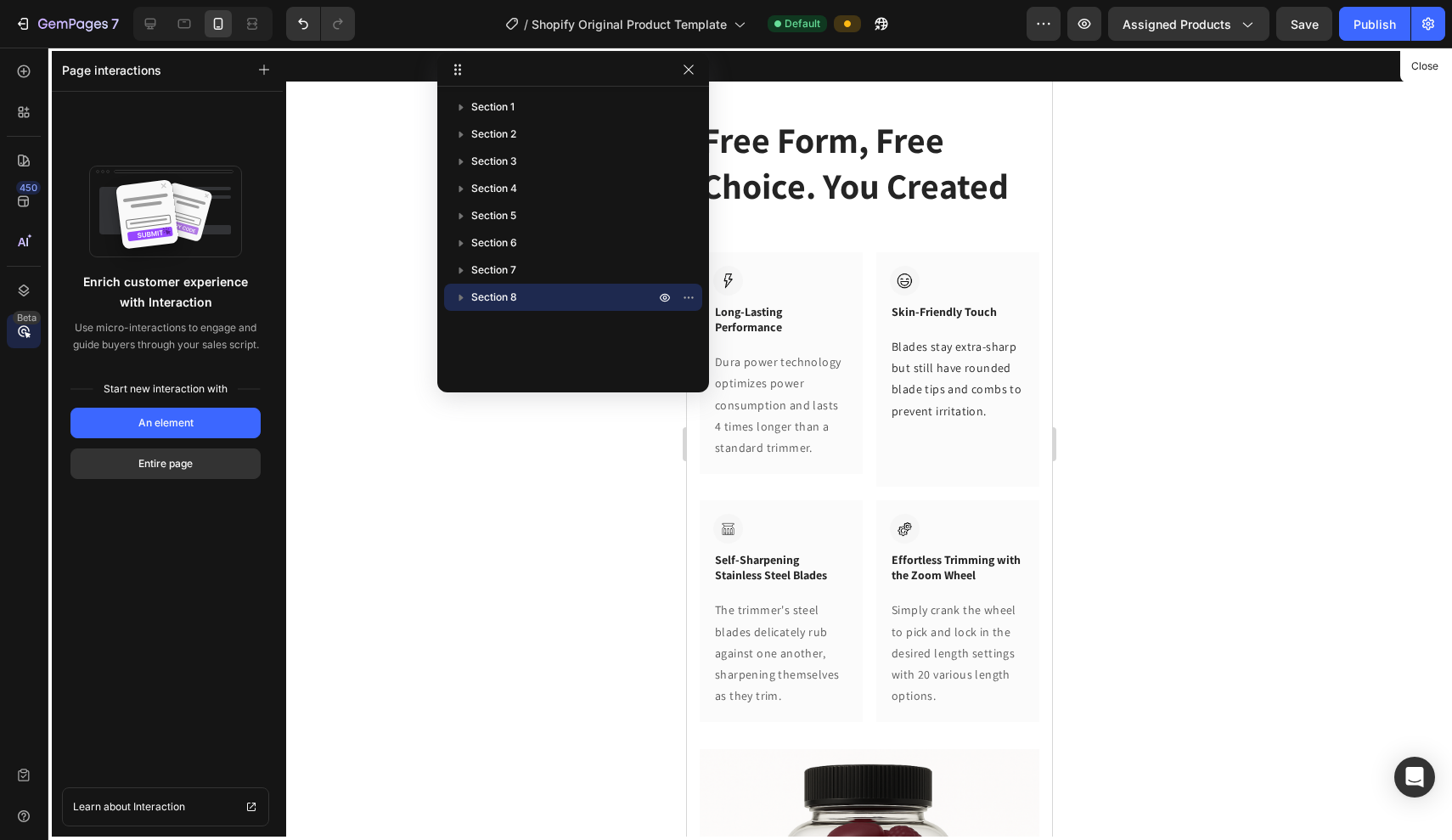
click at [957, 461] on div at bounding box center [869, 443] width 366 height 792
click at [1425, 72] on button "Close" at bounding box center [1425, 66] width 42 height 24
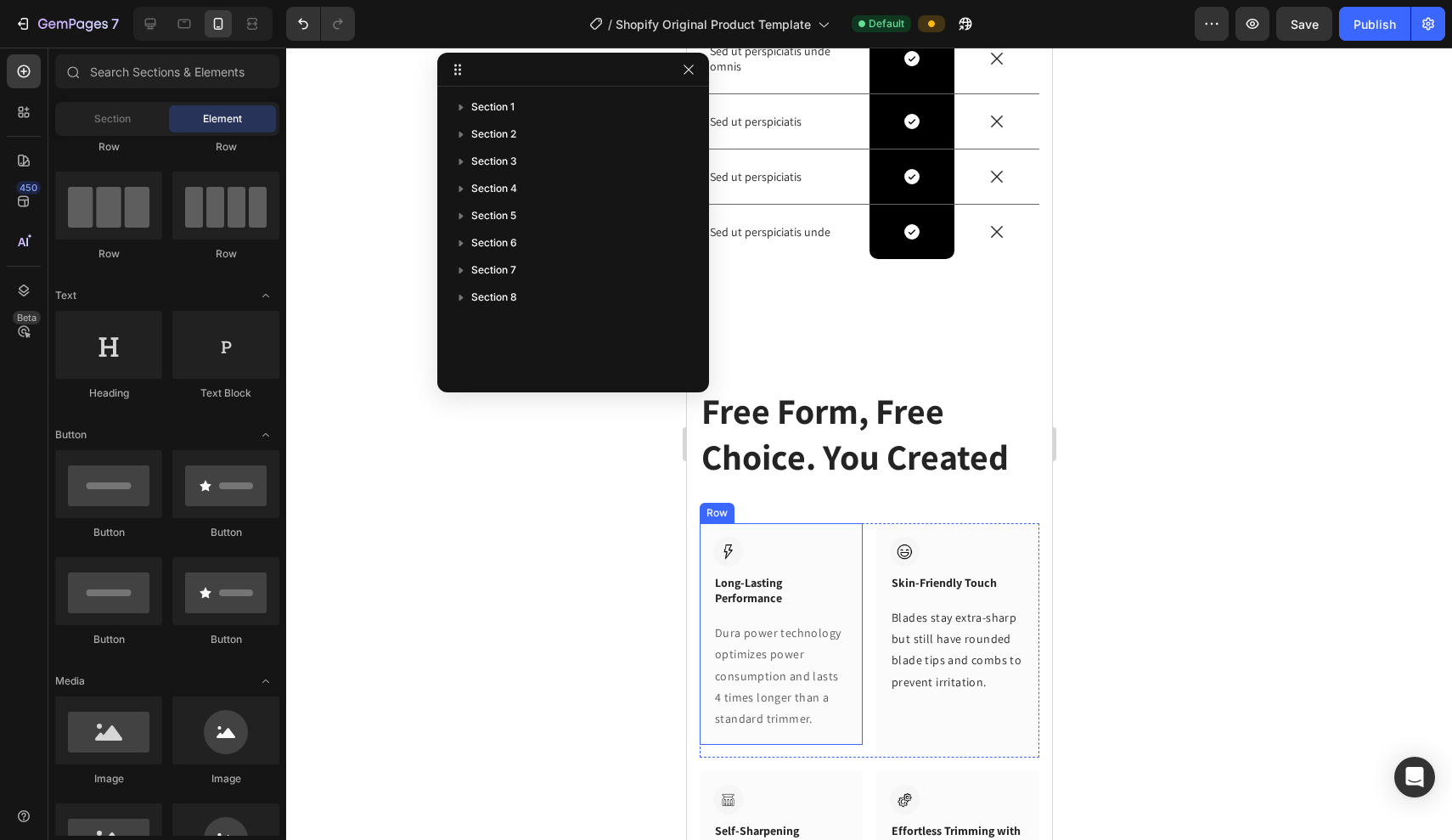
scroll to position [4323, 0]
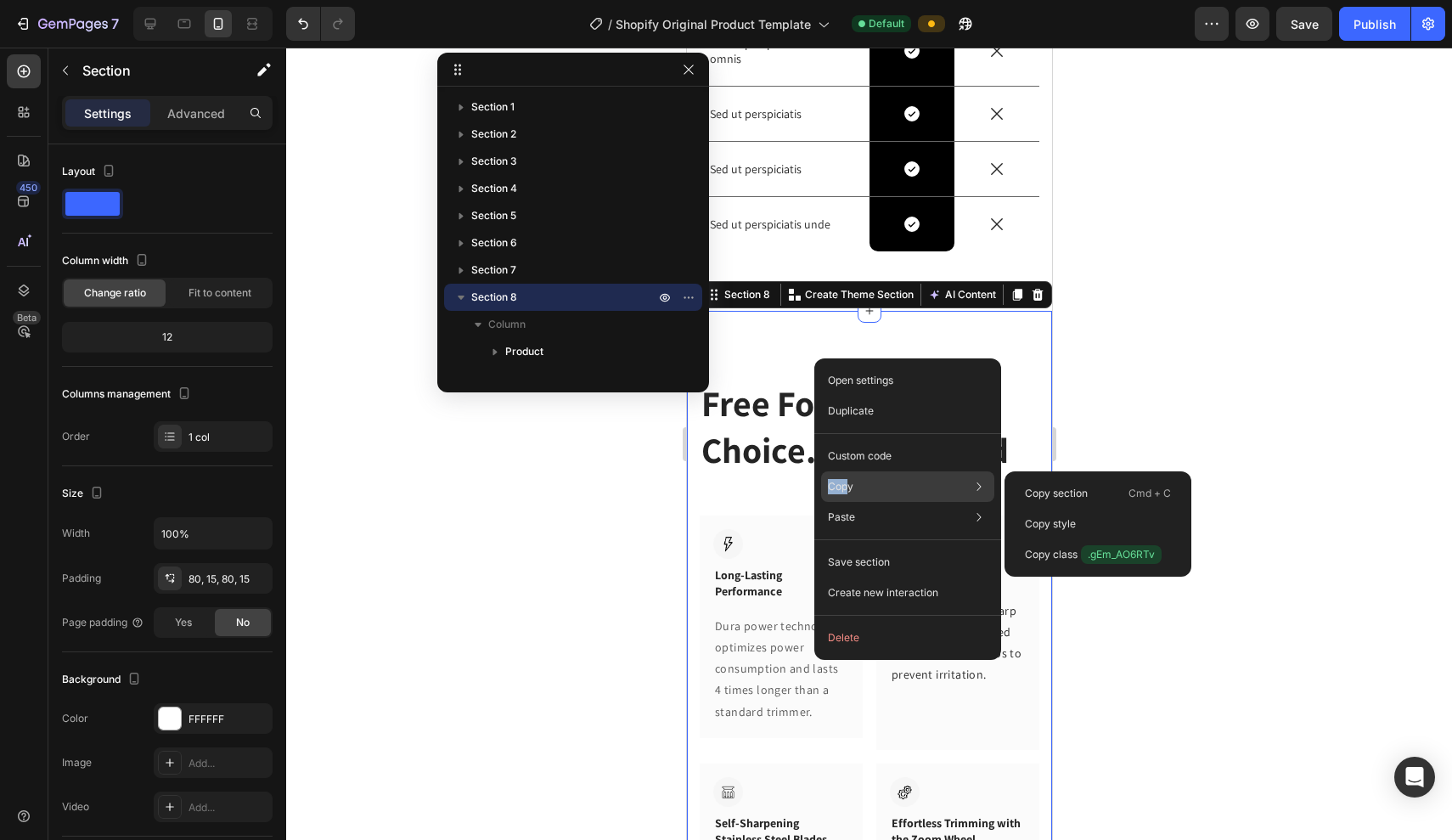
click at [846, 478] on div "Copy Copy section Cmd + C Copy style Copy class .gEm_AO6RTv" at bounding box center [908, 487] width 174 height 31
click at [1036, 495] on p "Copy section" at bounding box center [1056, 494] width 63 height 16
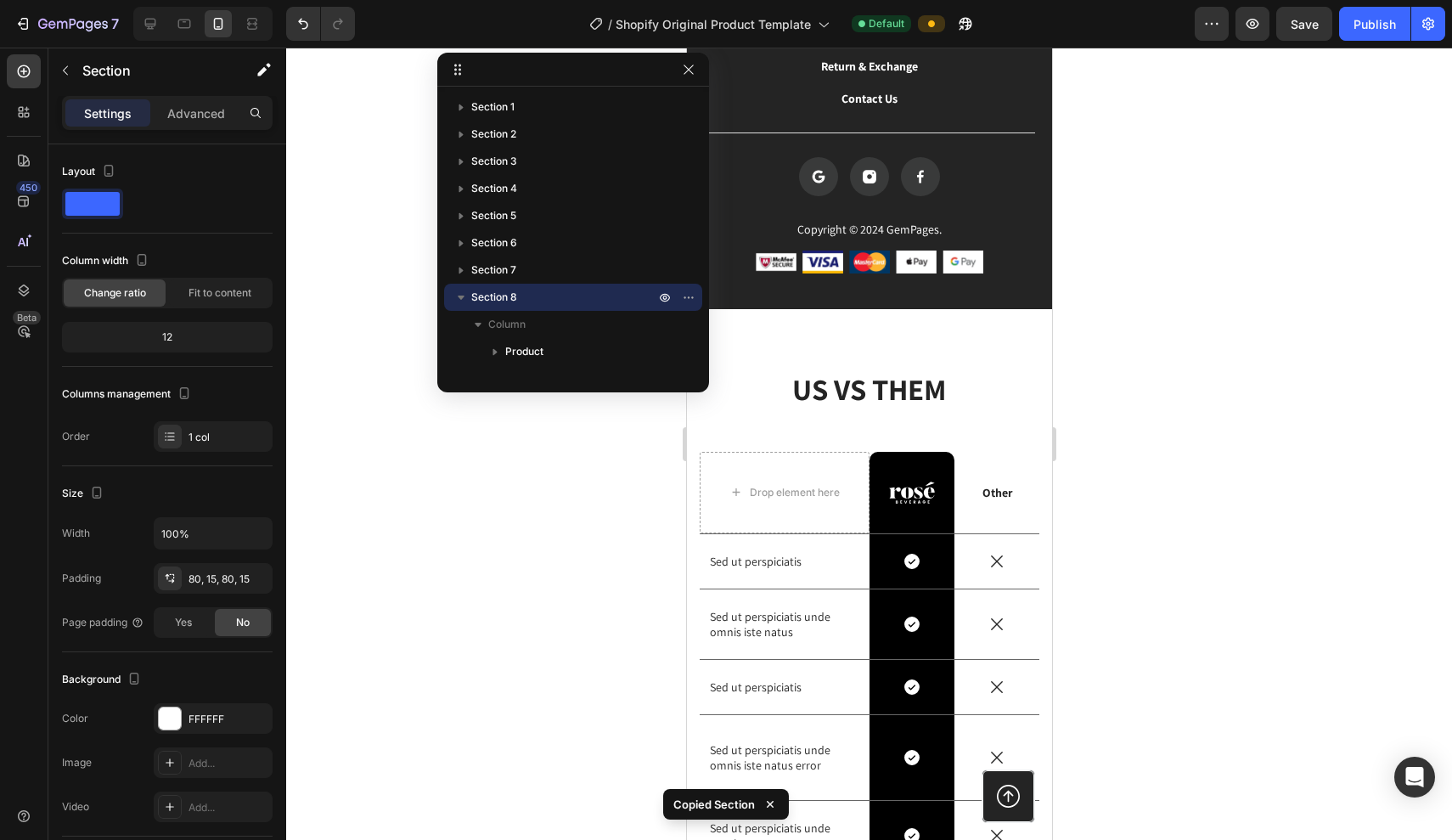
scroll to position [3535, 0]
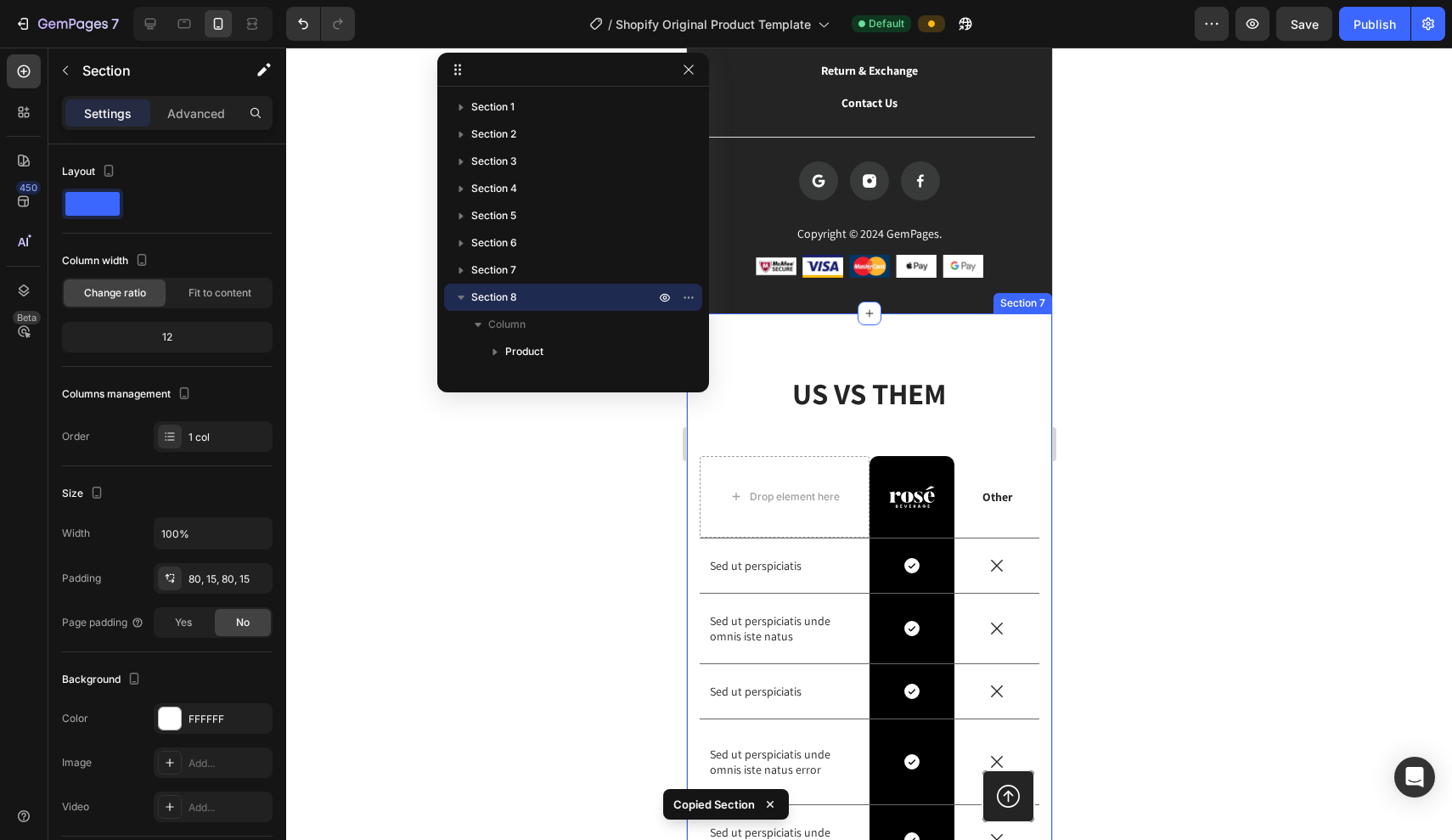
click at [918, 349] on div "US VS THEM Heading Drop element here Image Row Other Text Block Row Sed ut pers…" at bounding box center [869, 706] width 366 height 787
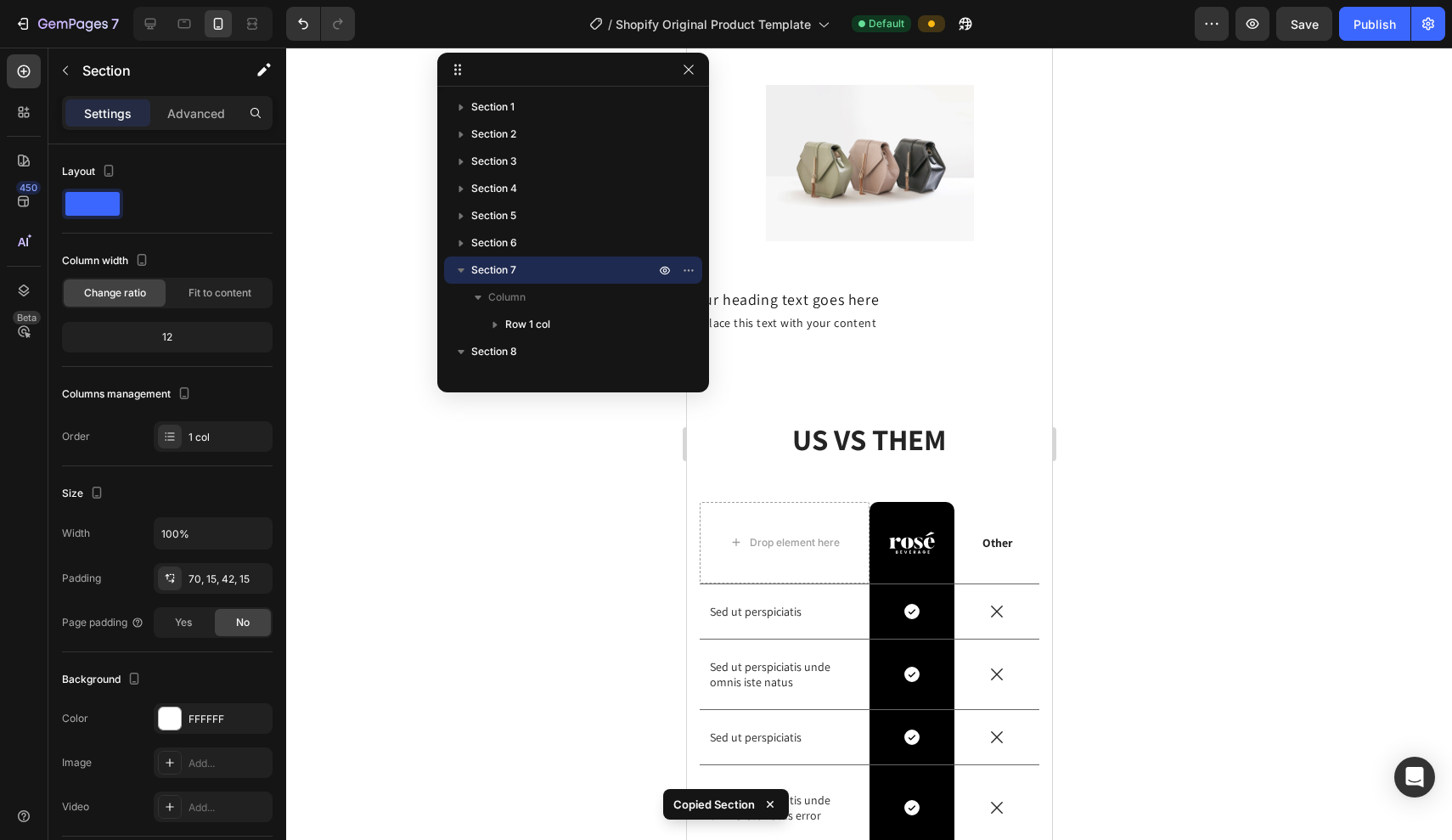
scroll to position [2119, 0]
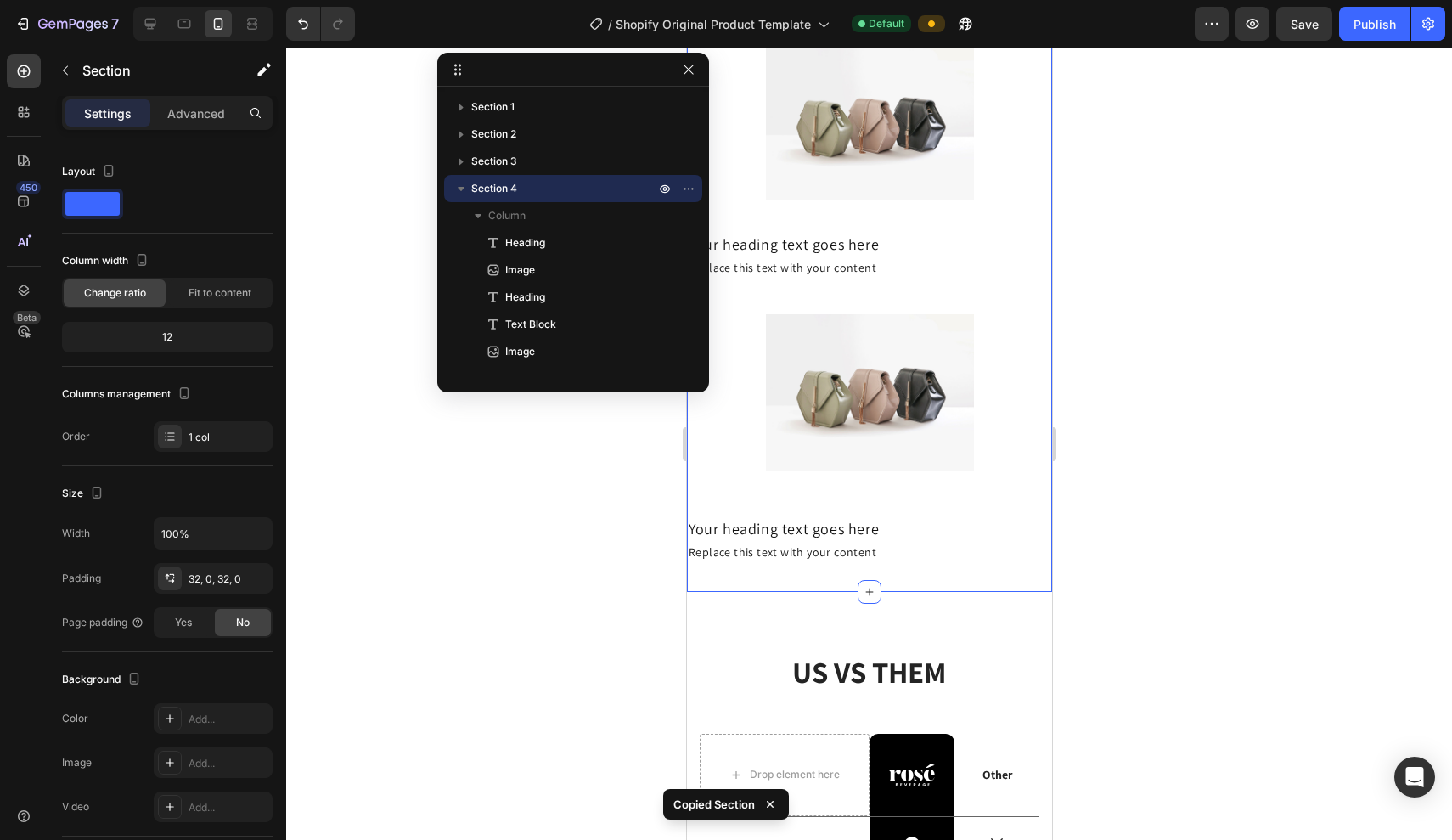
click at [883, 577] on div "Einfache Anwendung und Dosierung Heading Image Your heading text goes here Head…" at bounding box center [869, 132] width 366 height 920
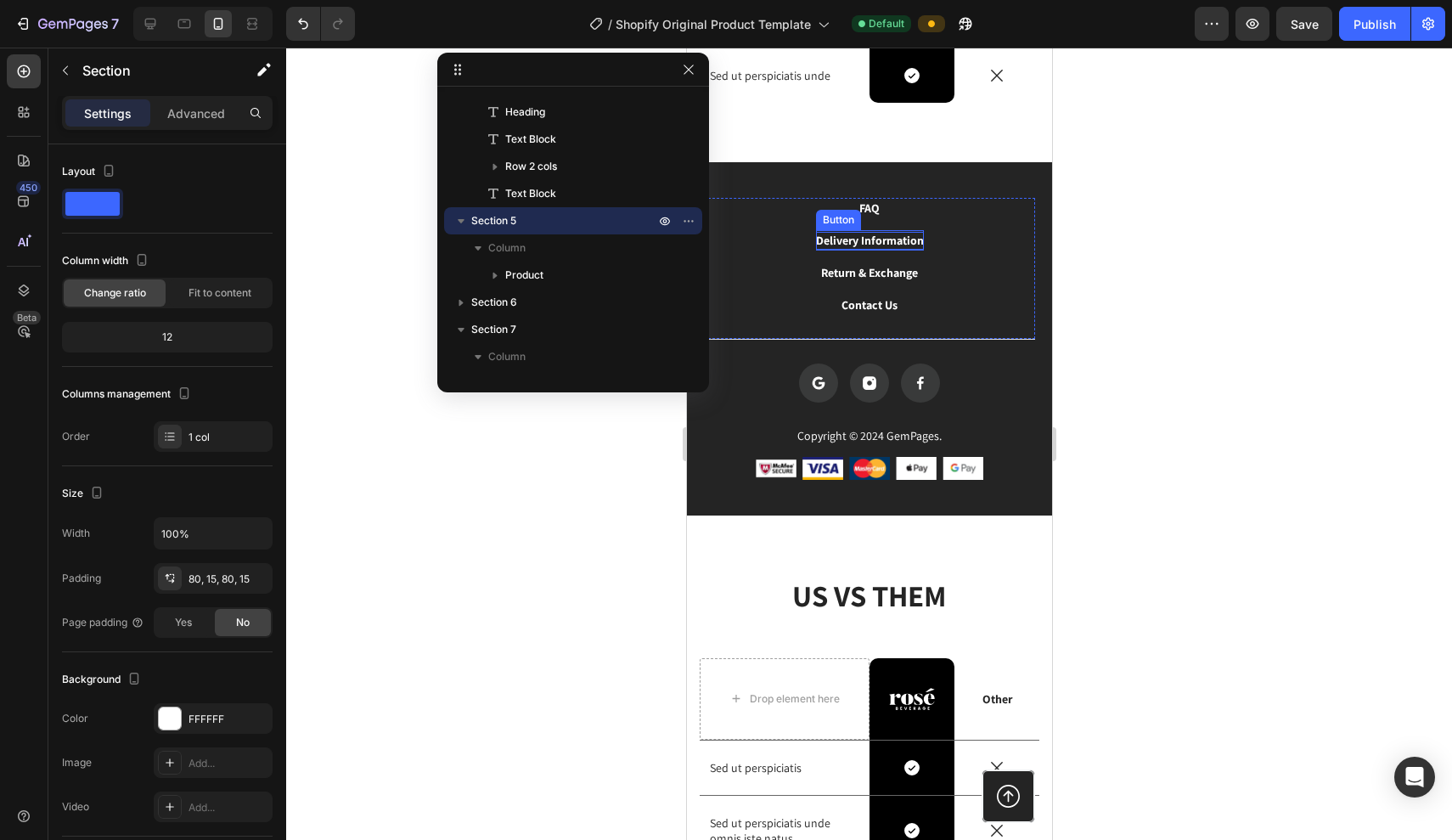
scroll to position [4830, 0]
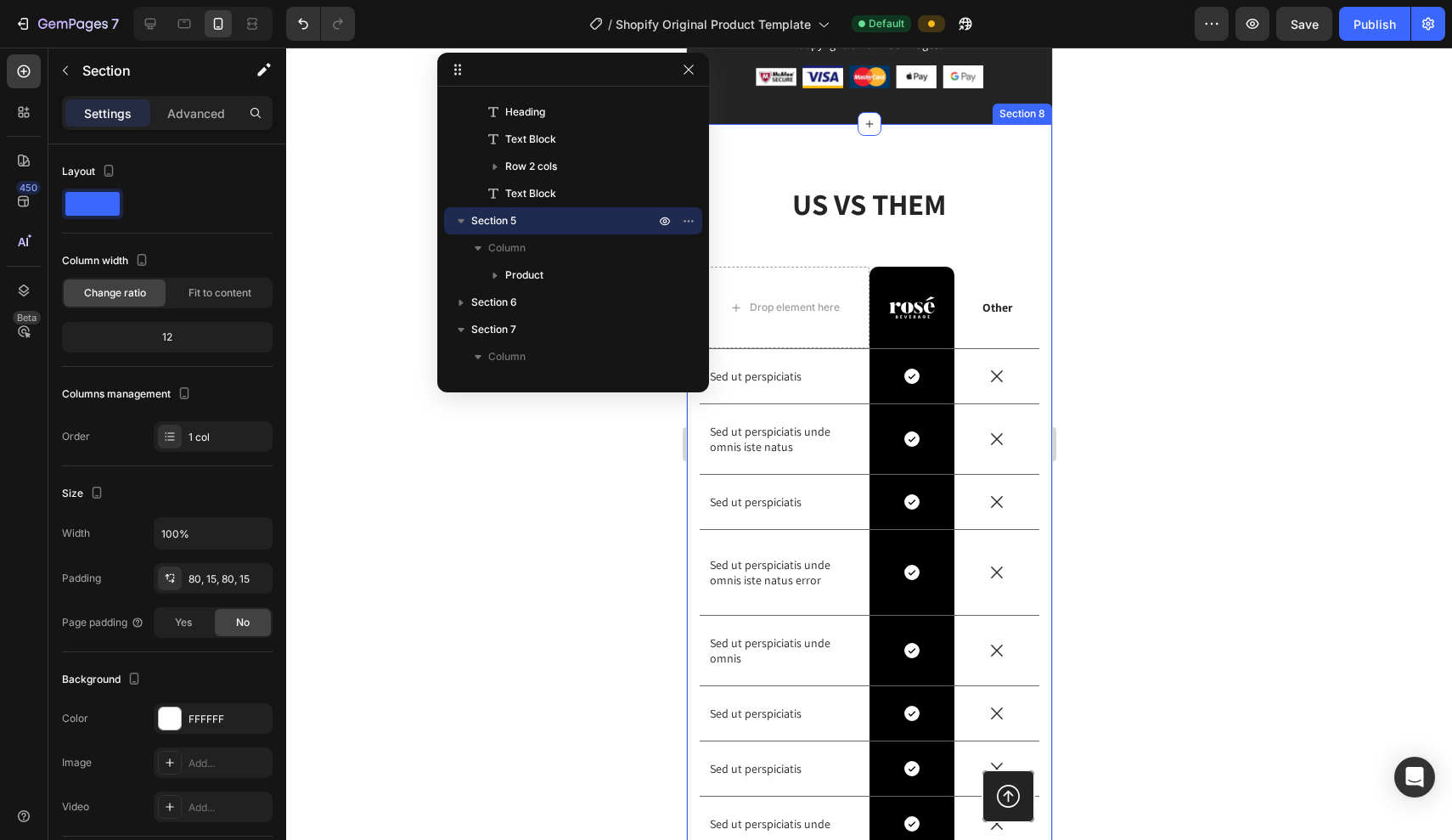
click at [1004, 170] on div "US VS THEM Heading Drop element here Image Row Other Text Block Row Sed ut pers…" at bounding box center [869, 517] width 366 height 787
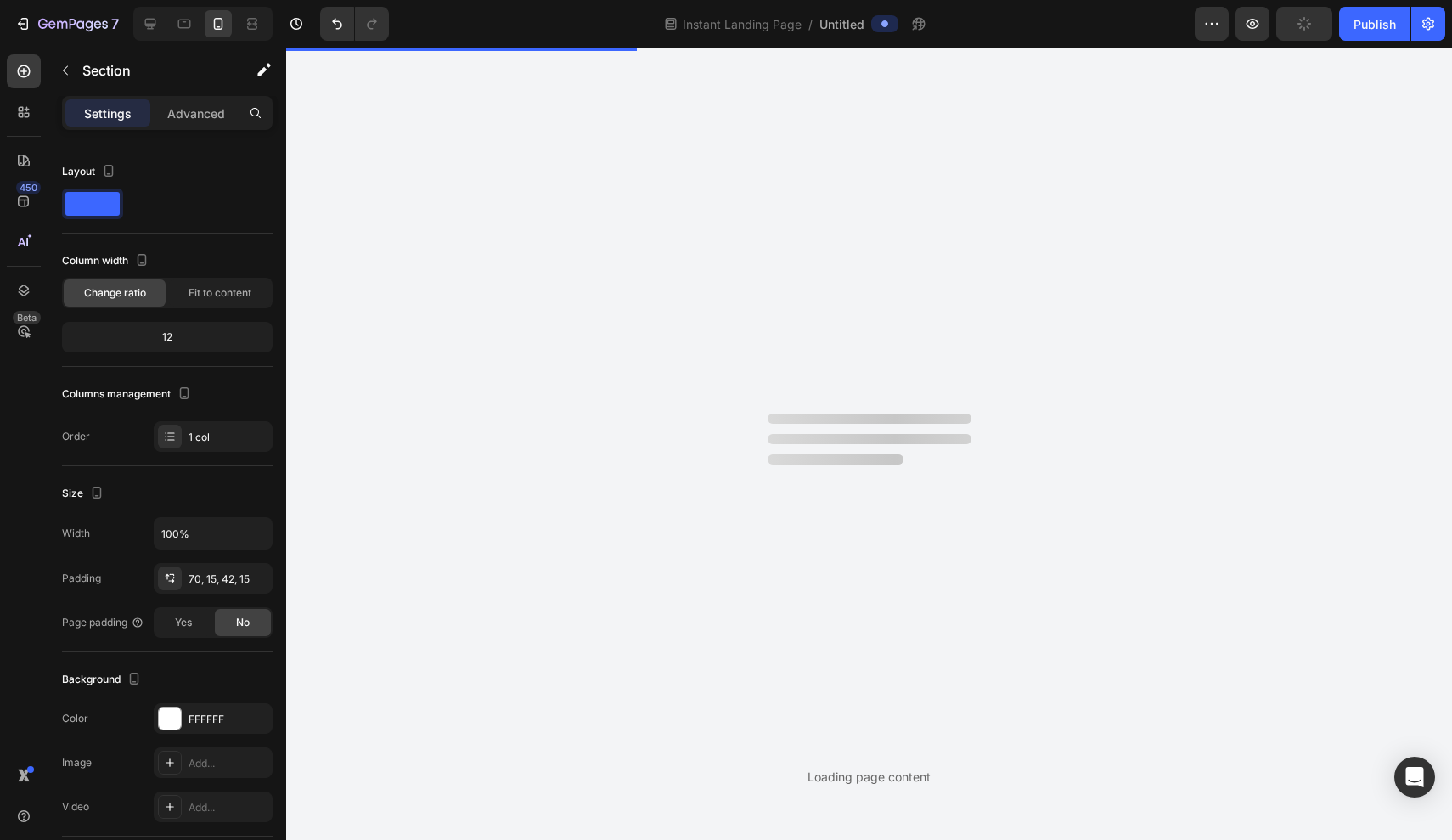
click at [1049, 454] on div "Loading page content Section 1 Section 2 Section 3 Section 4 Column Heading Ima…" at bounding box center [869, 443] width 1166 height 792
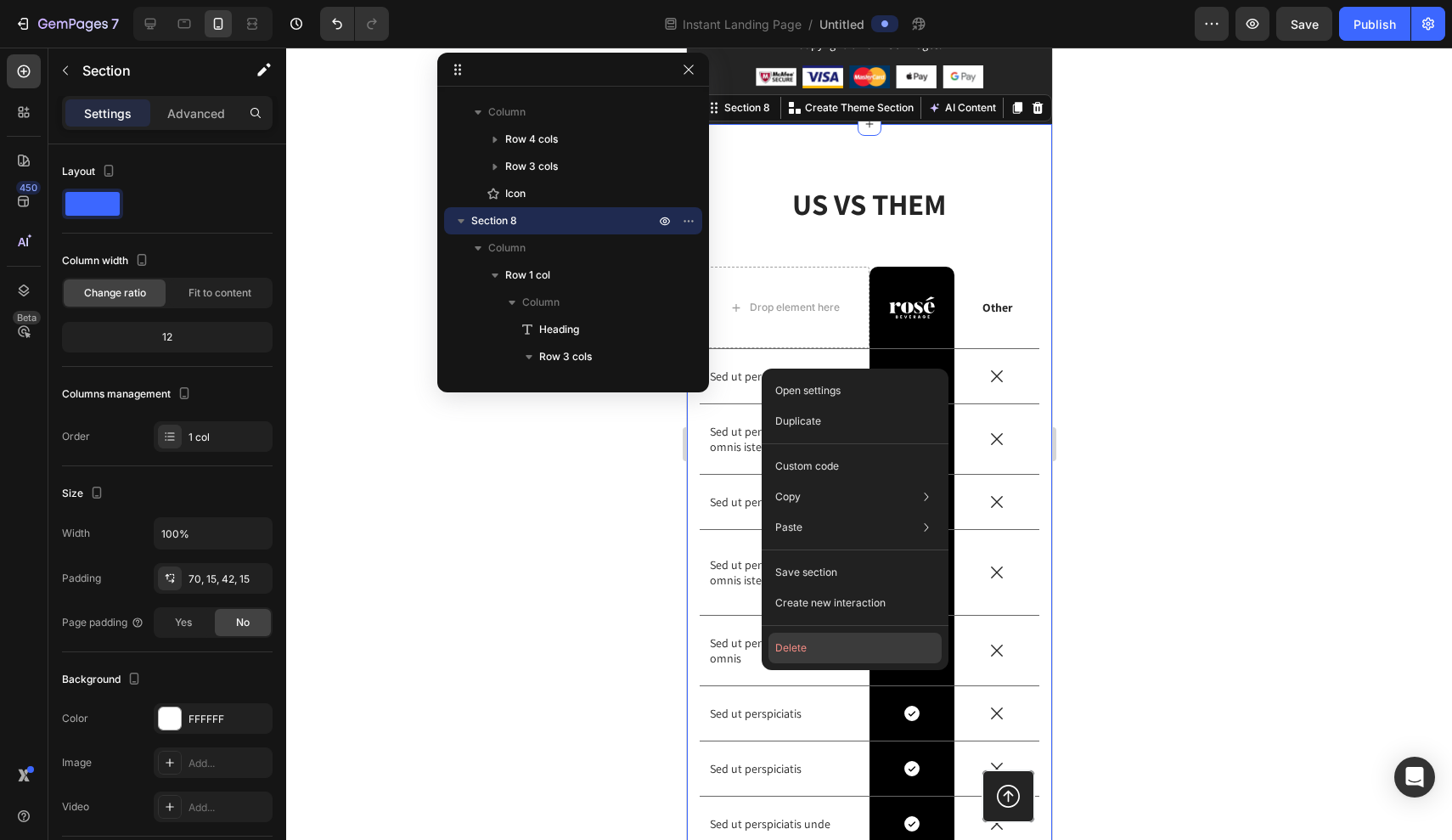
click at [801, 642] on button "Delete" at bounding box center [855, 648] width 174 height 31
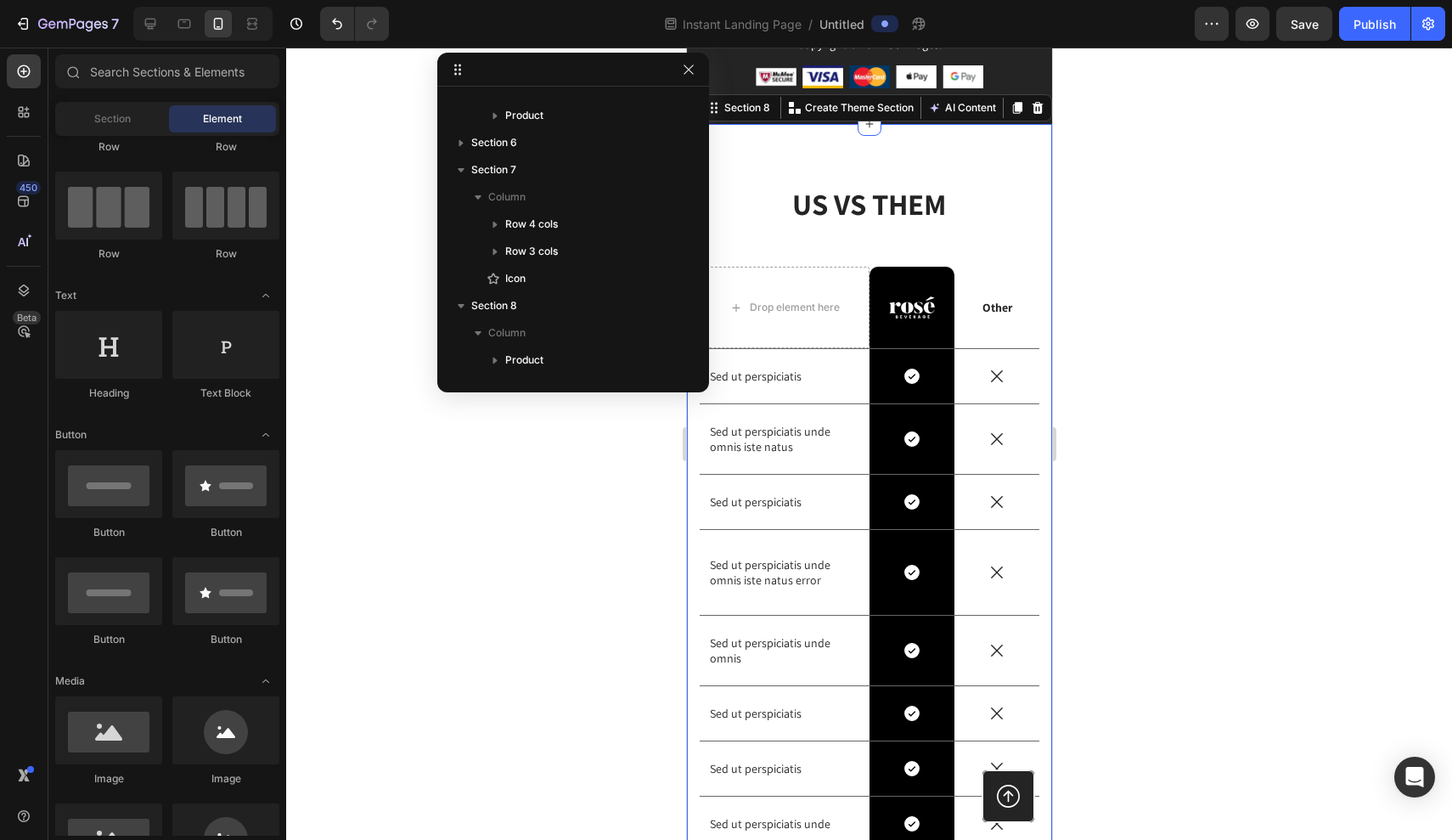
scroll to position [427, 0]
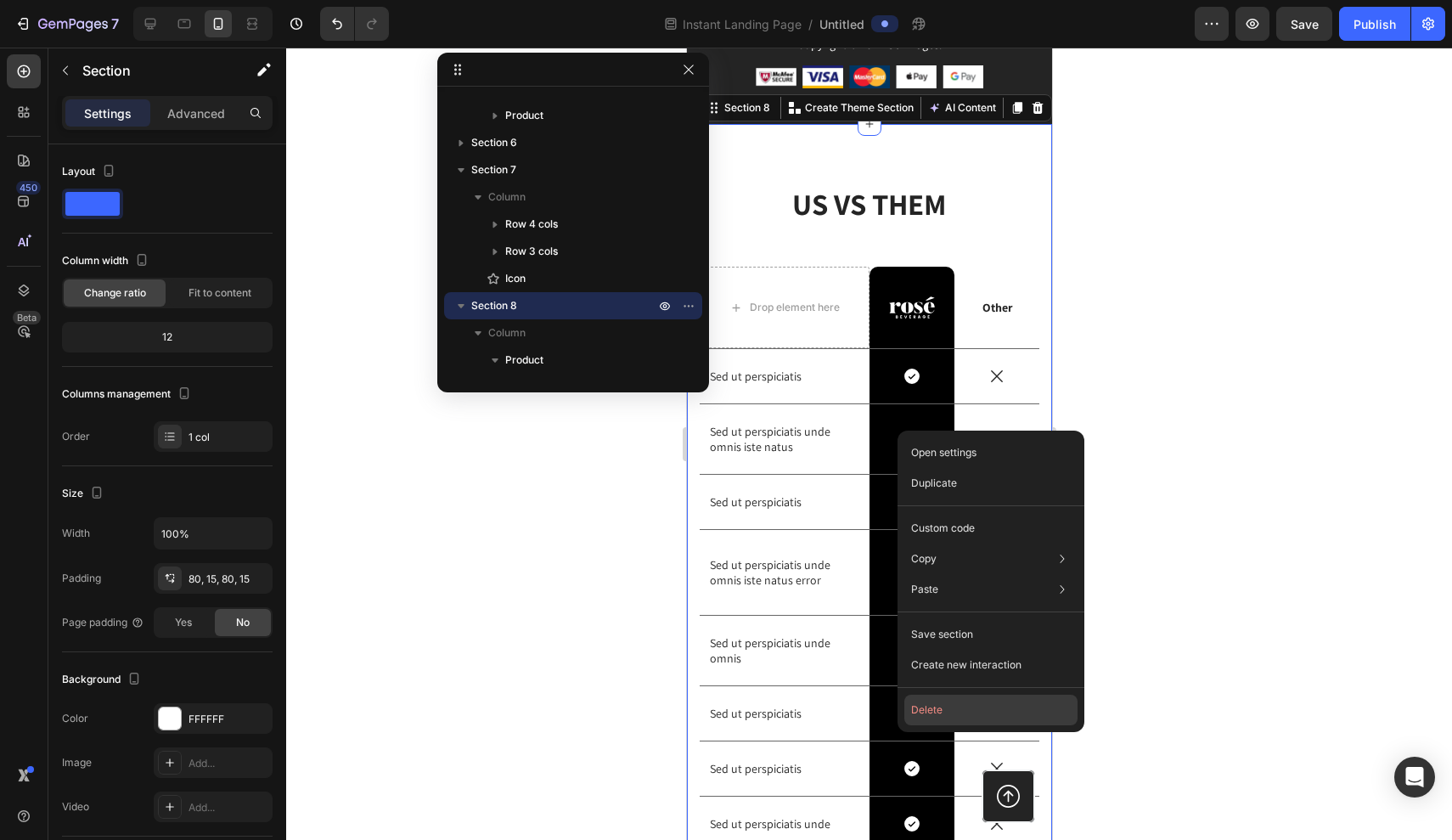
click at [940, 695] on button "Delete" at bounding box center [991, 710] width 174 height 31
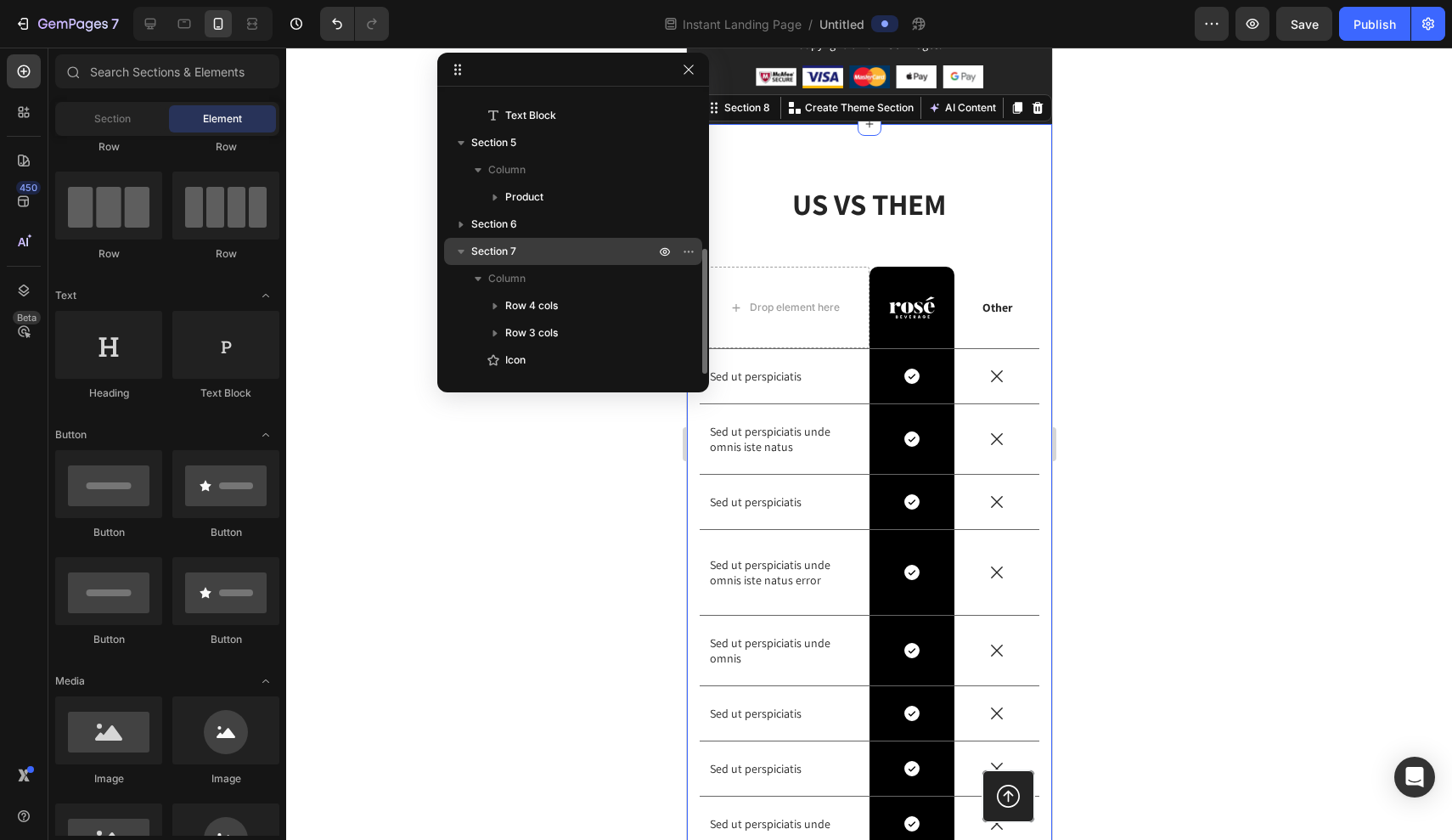
click at [462, 253] on icon "button" at bounding box center [461, 251] width 7 height 4
click at [1129, 570] on div at bounding box center [869, 443] width 1166 height 792
click at [36, 195] on div "450" at bounding box center [23, 201] width 34 height 34
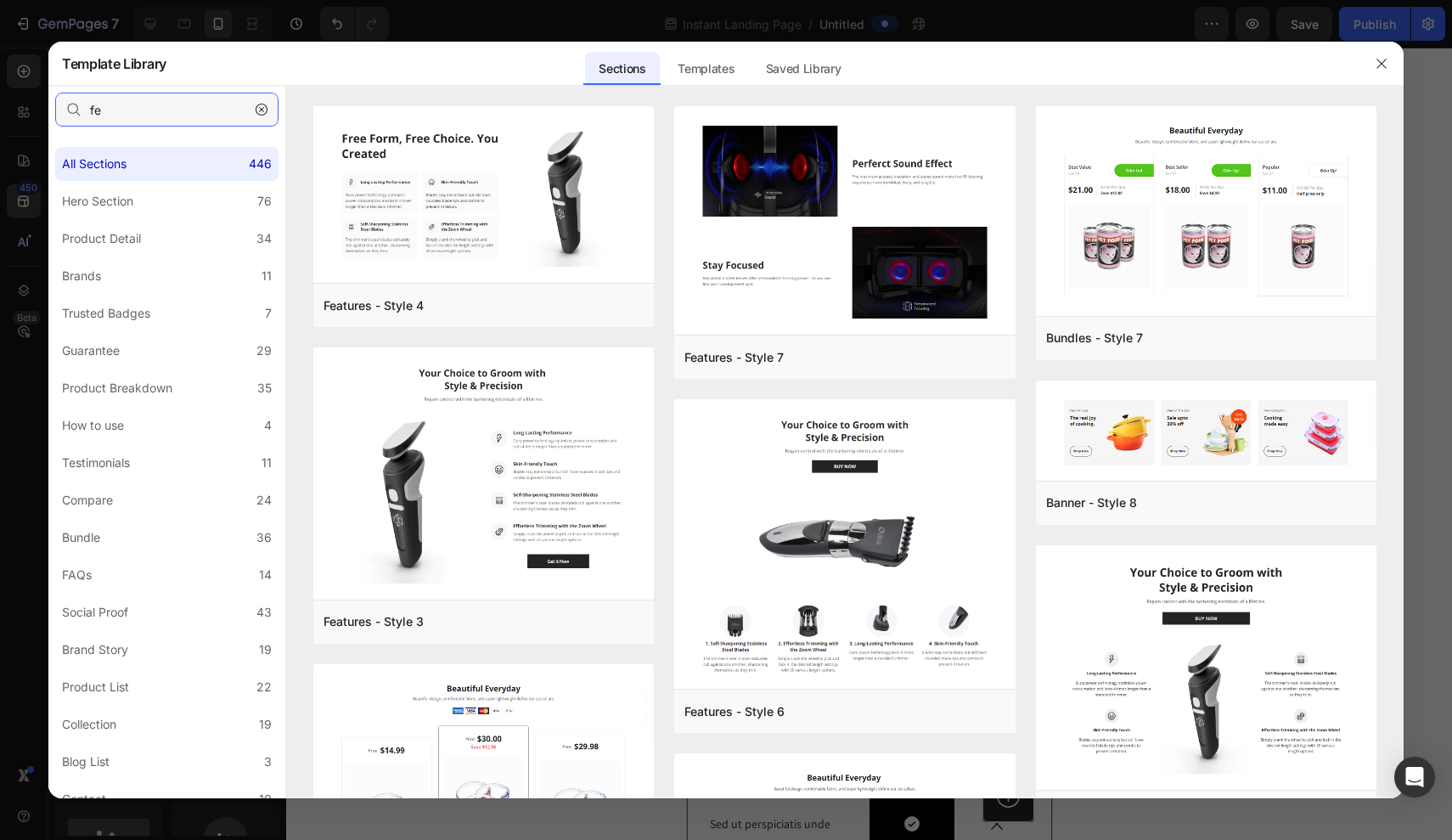
click at [112, 115] on input "fe" at bounding box center [167, 109] width 223 height 34
type input "f"
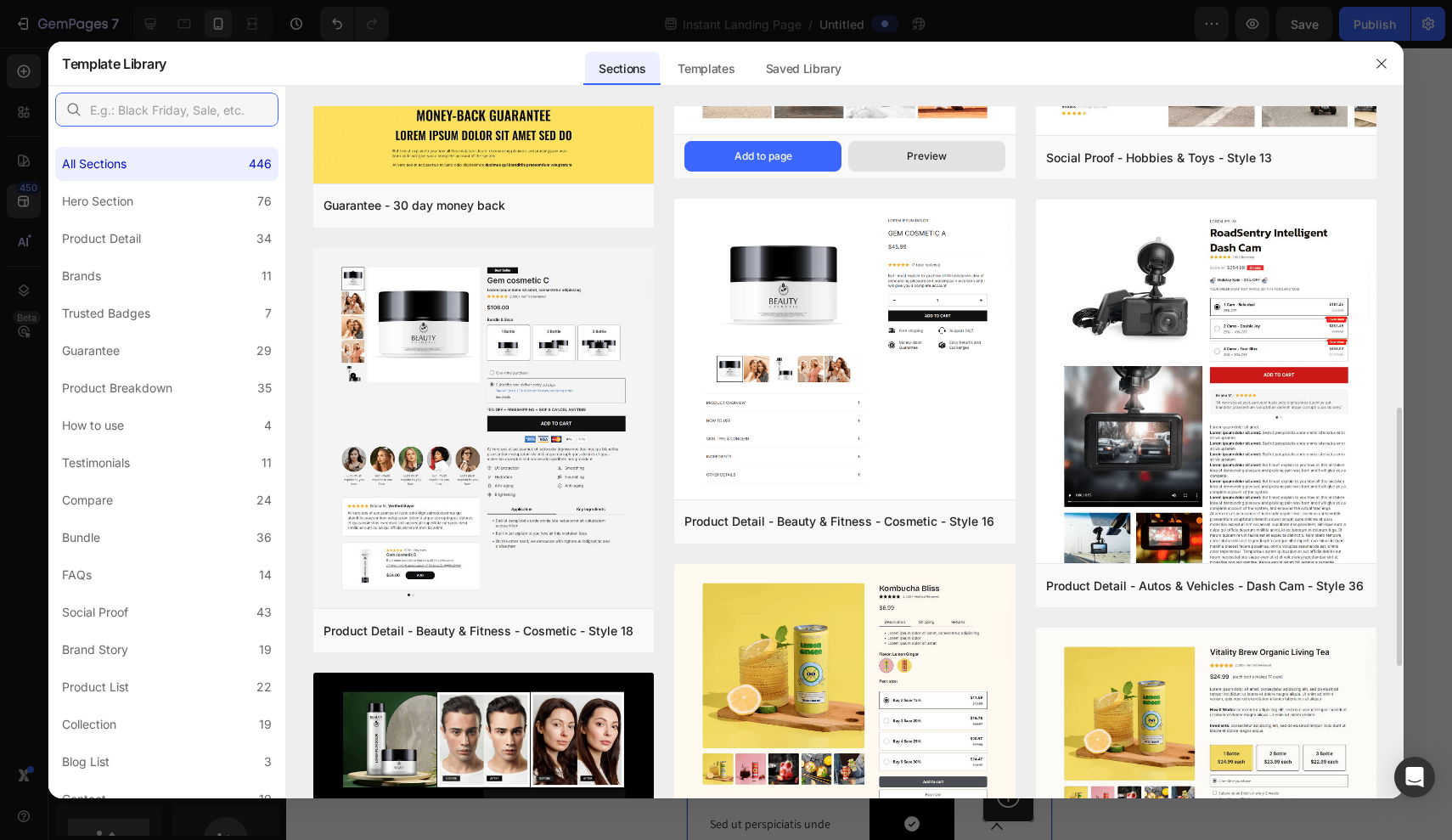
scroll to position [517, 0]
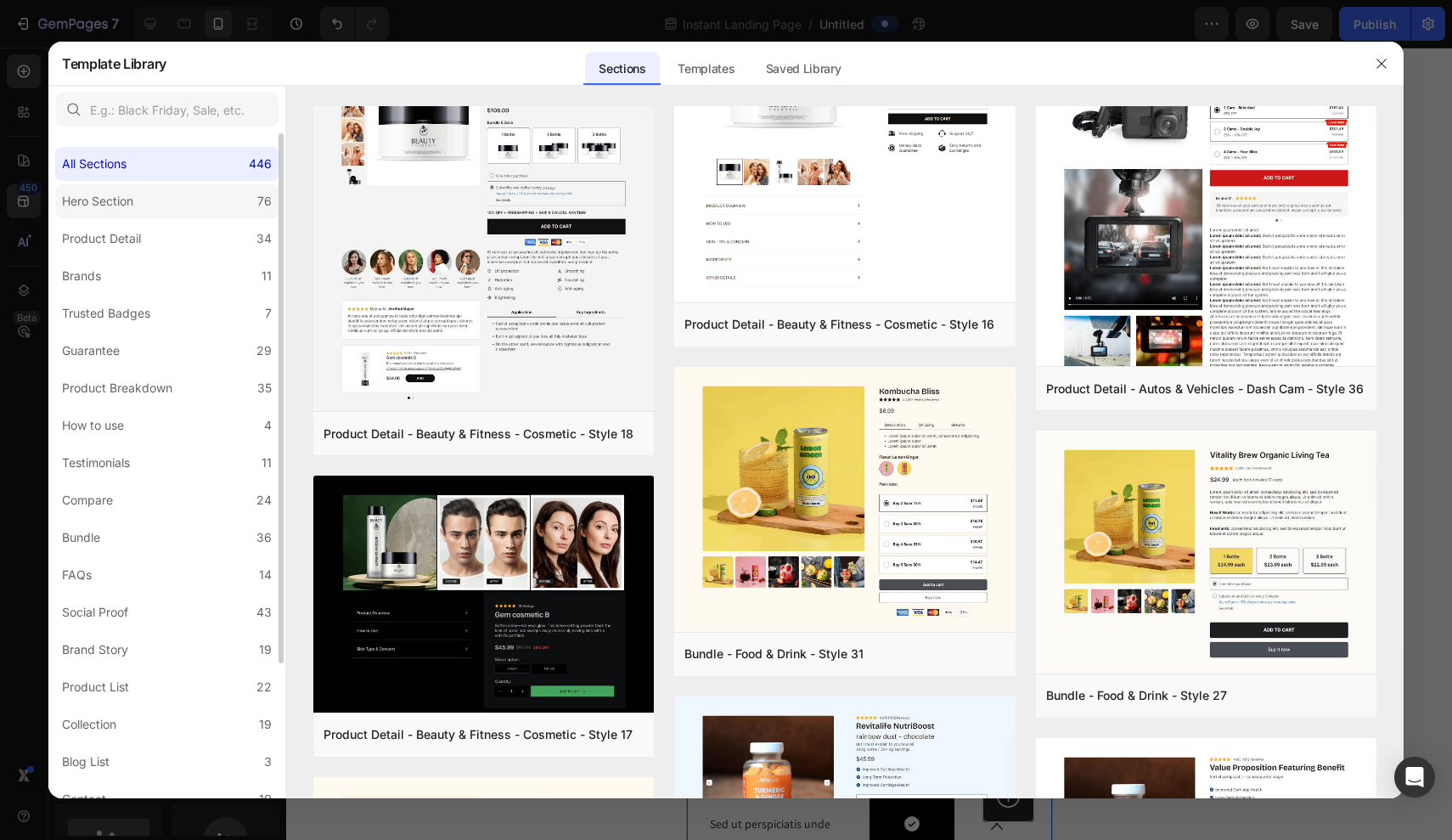
click at [145, 202] on label "Hero Section 76" at bounding box center [167, 201] width 223 height 34
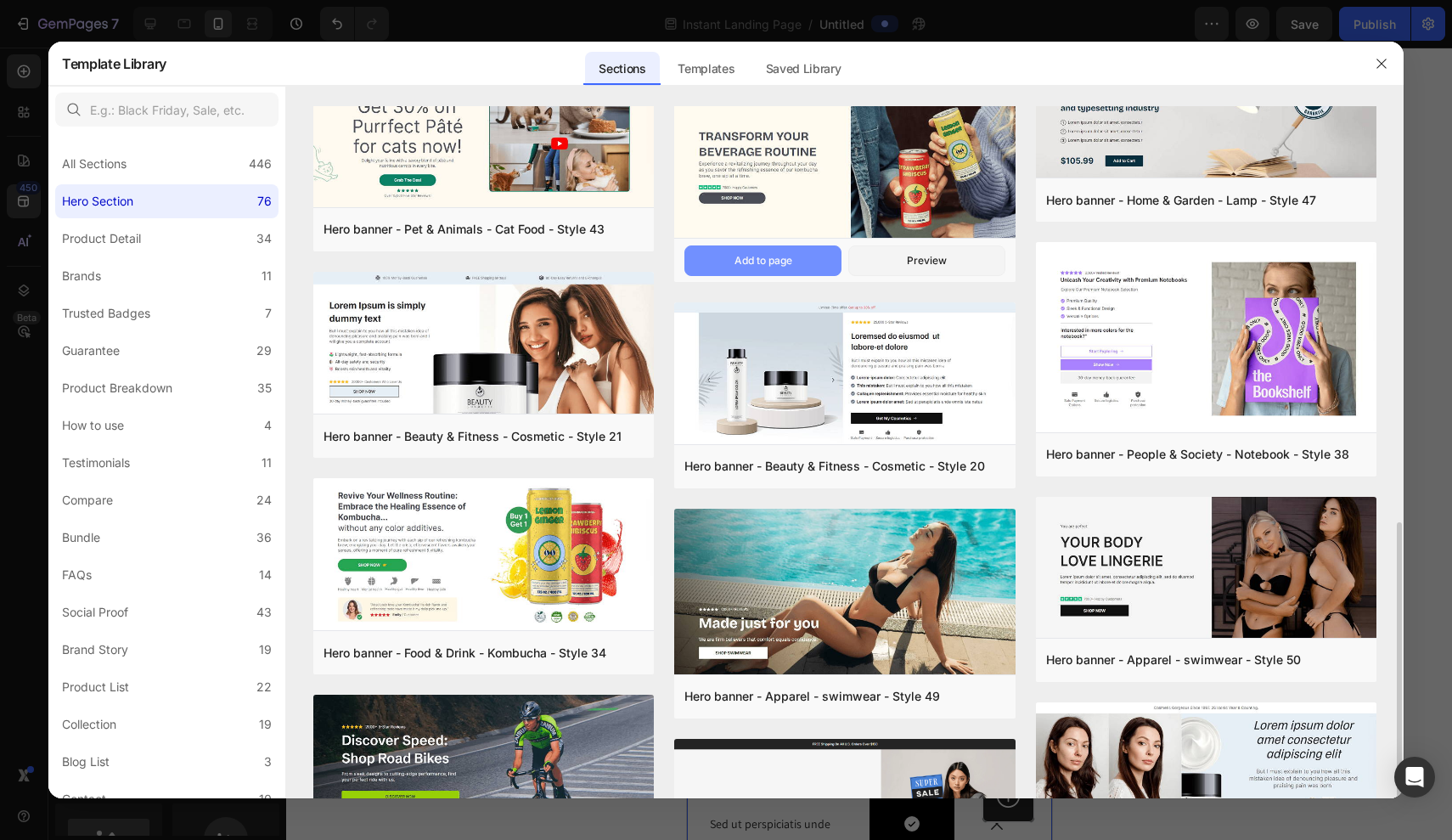
scroll to position [449, 0]
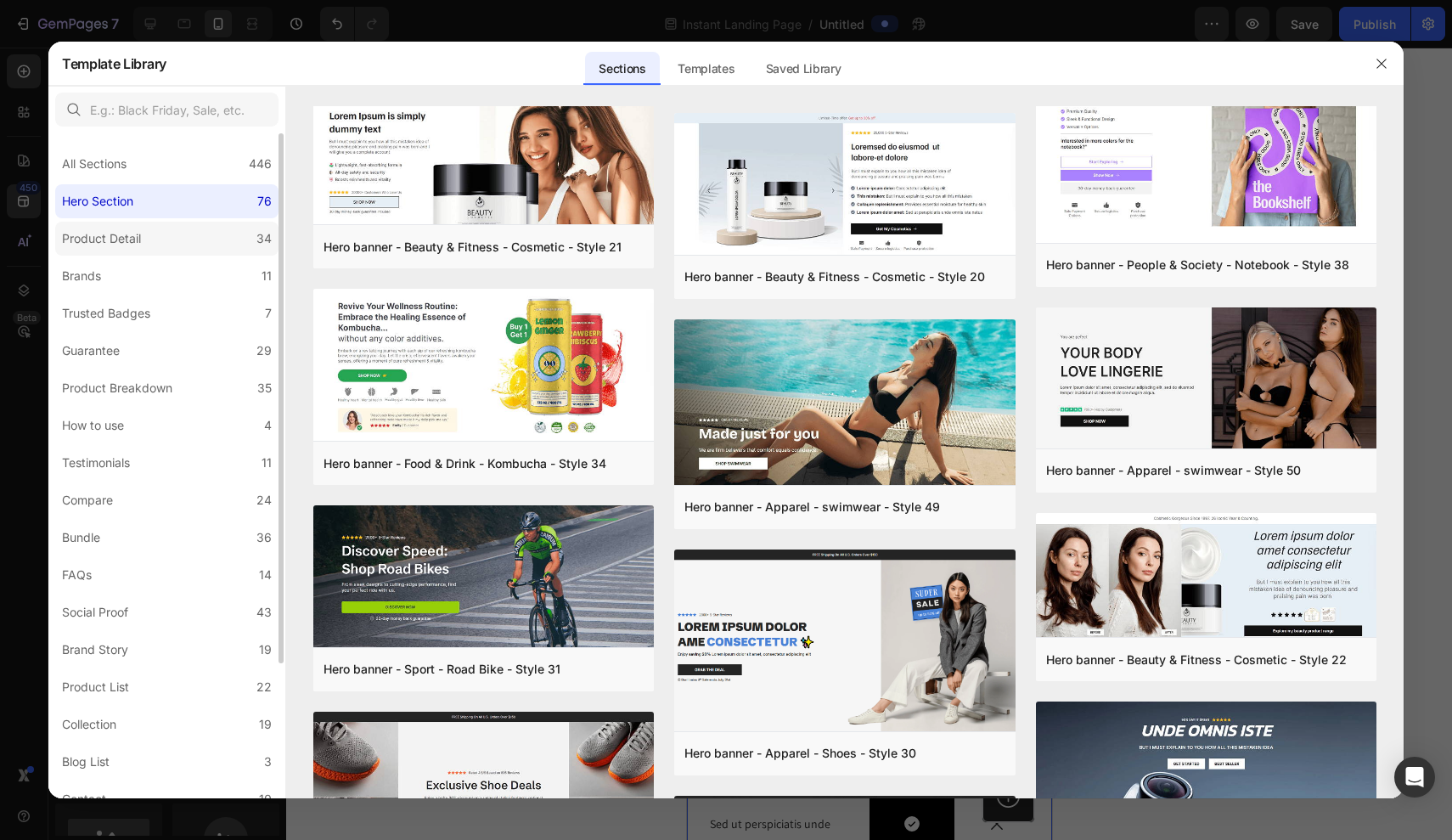
click at [119, 235] on div "Product Detail" at bounding box center [101, 239] width 79 height 20
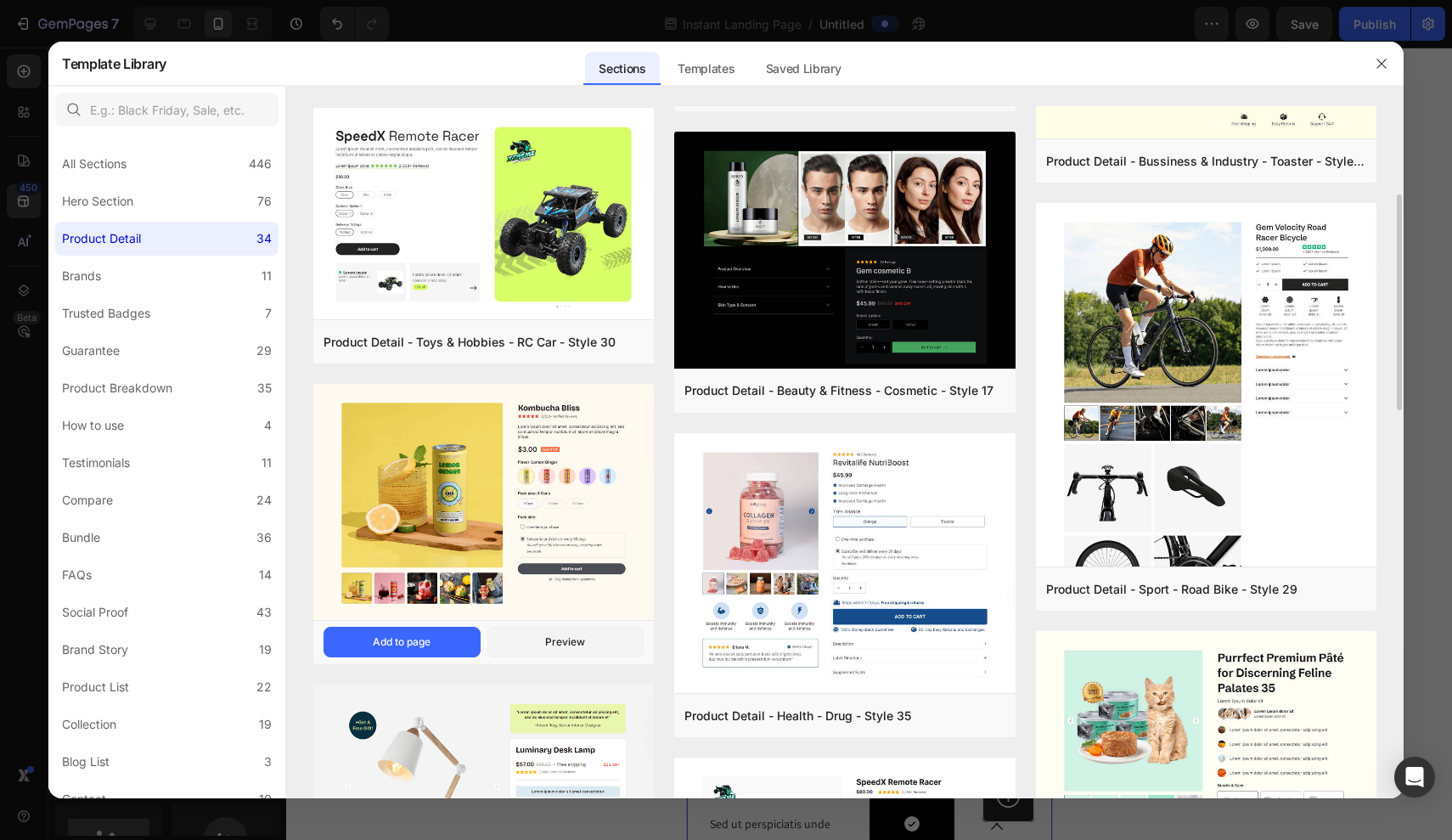
scroll to position [488, 0]
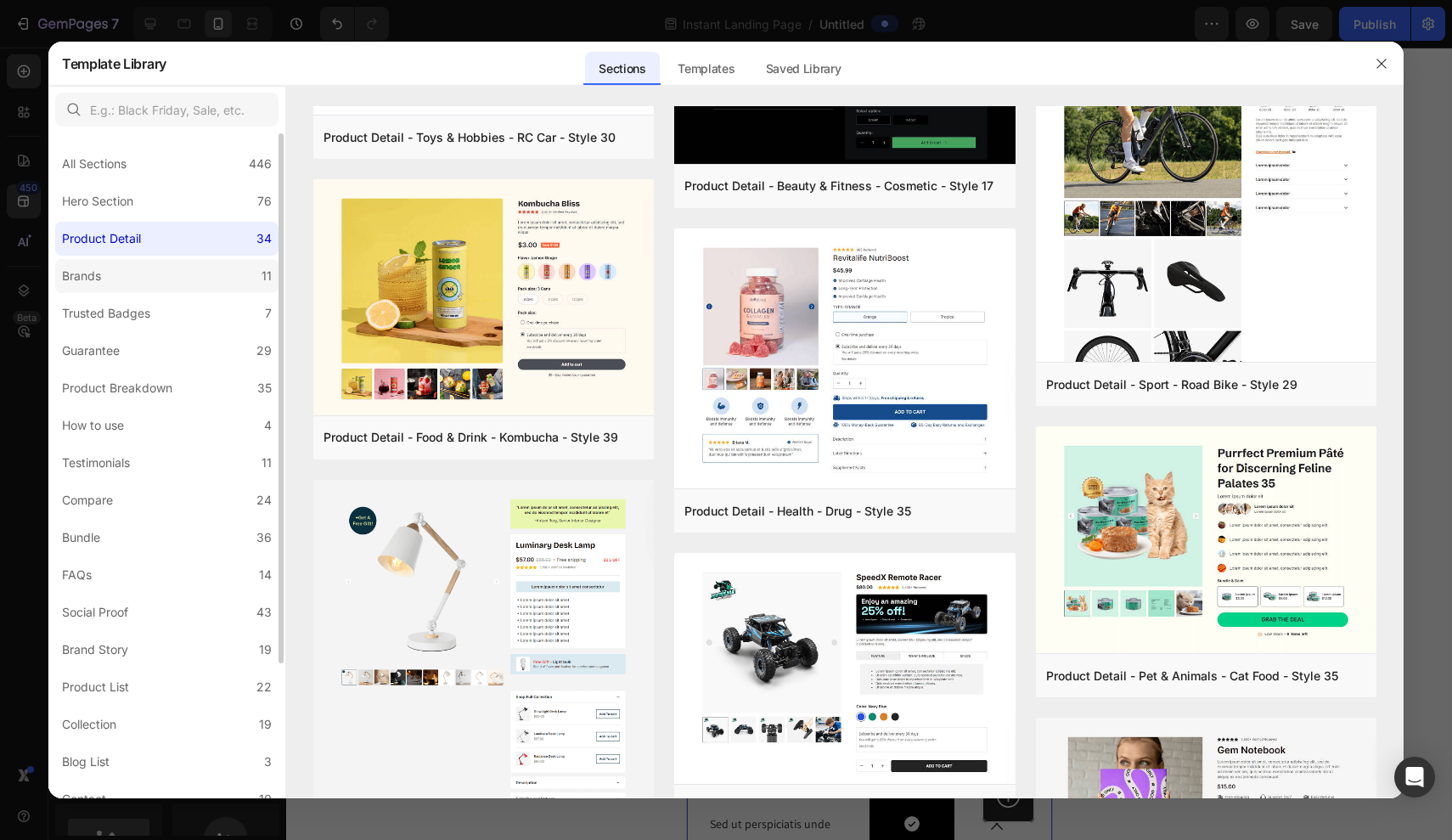
click at [205, 280] on label "Brands 11" at bounding box center [167, 275] width 223 height 34
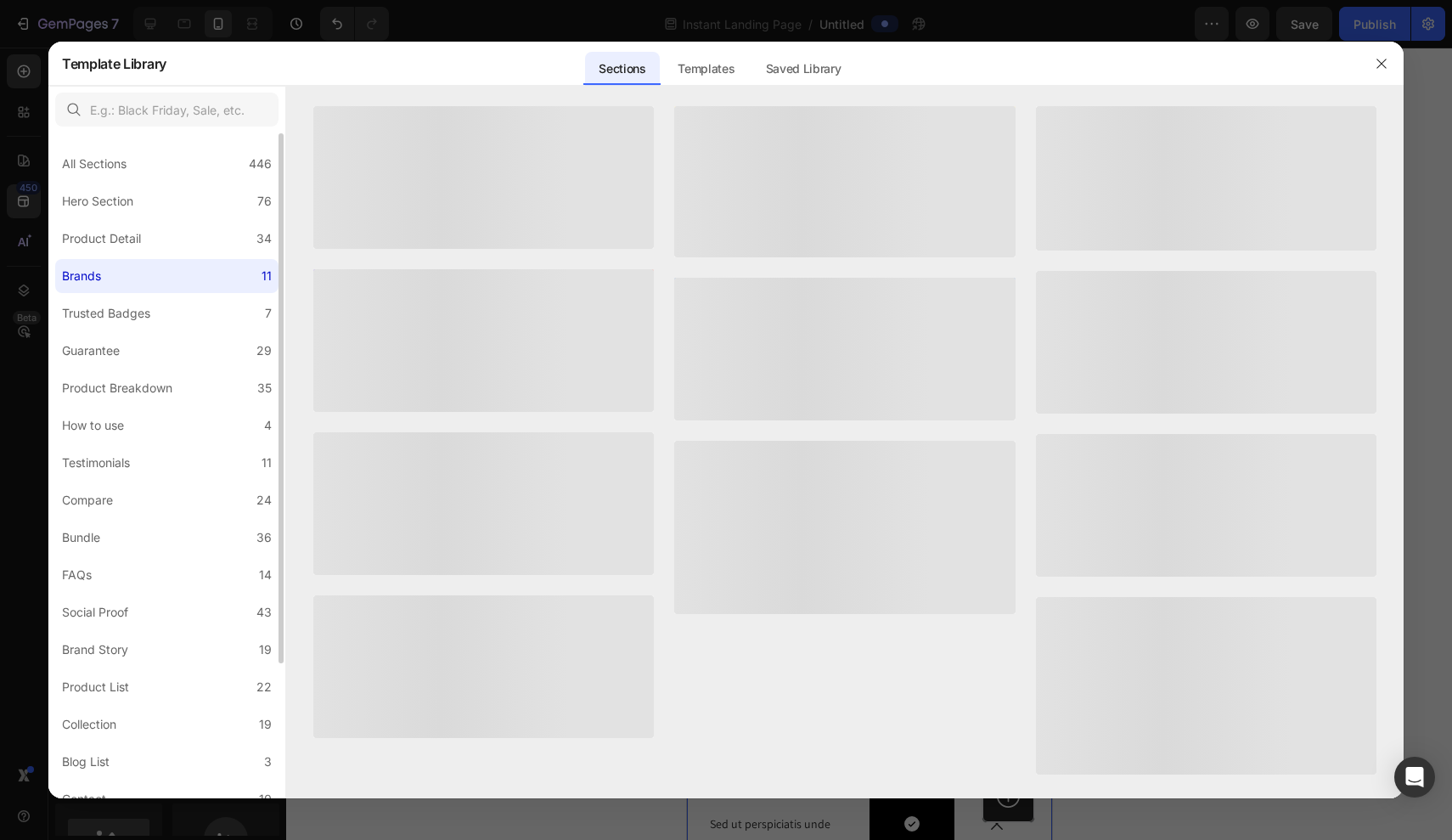
scroll to position [0, 0]
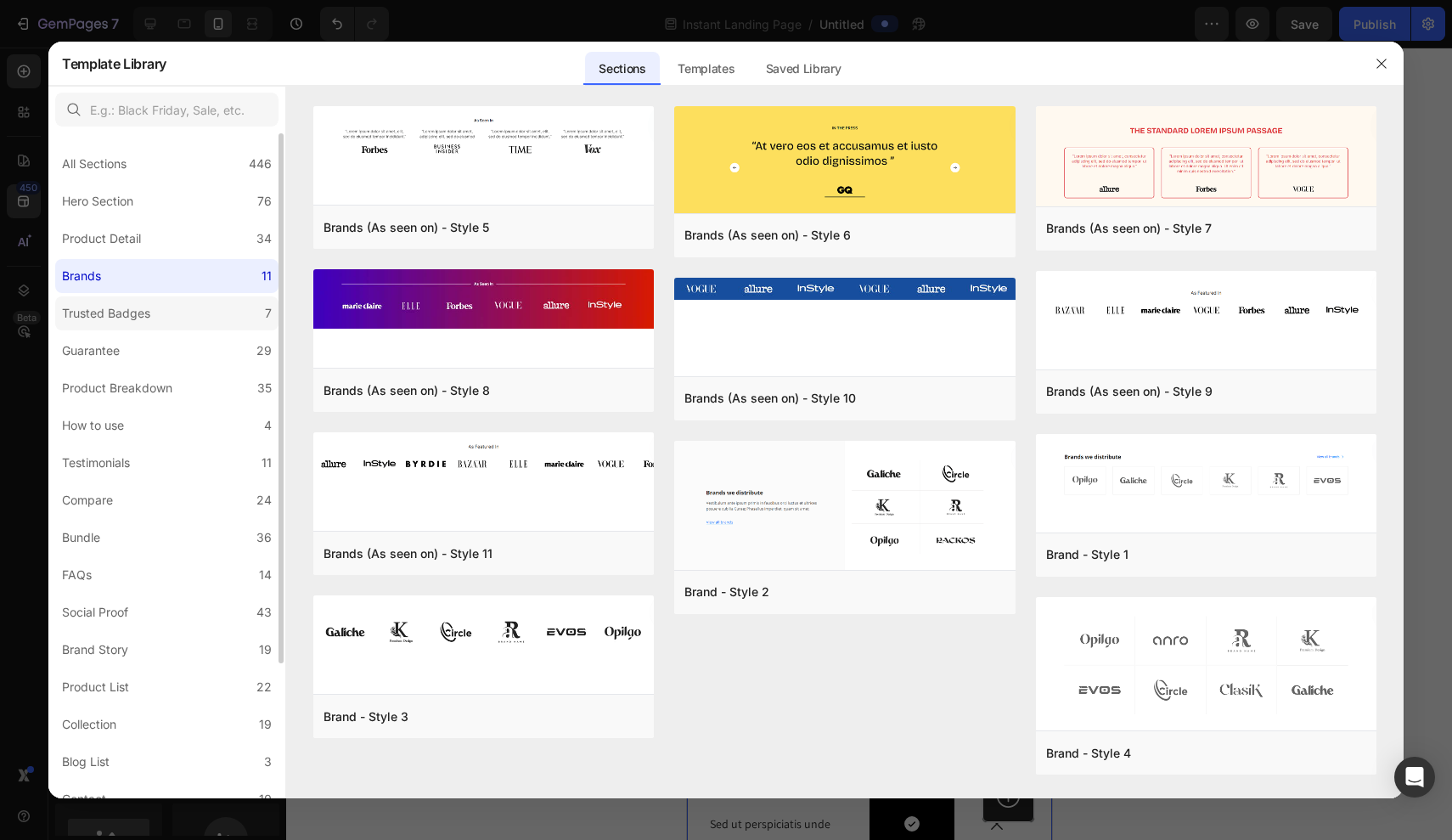
click at [137, 298] on label "Trusted Badges 7" at bounding box center [167, 313] width 223 height 34
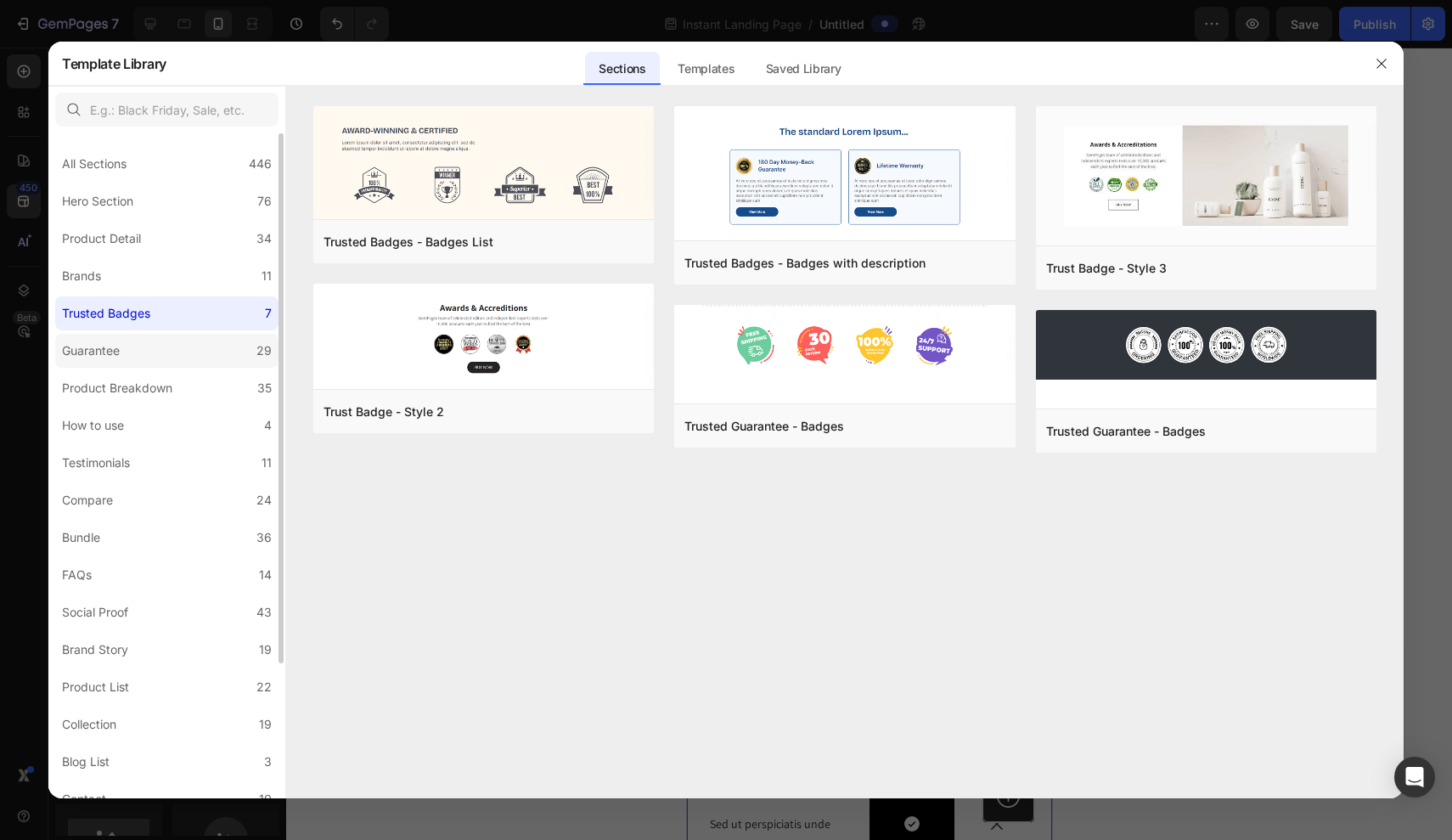
click at [188, 351] on label "Guarantee 29" at bounding box center [167, 350] width 223 height 34
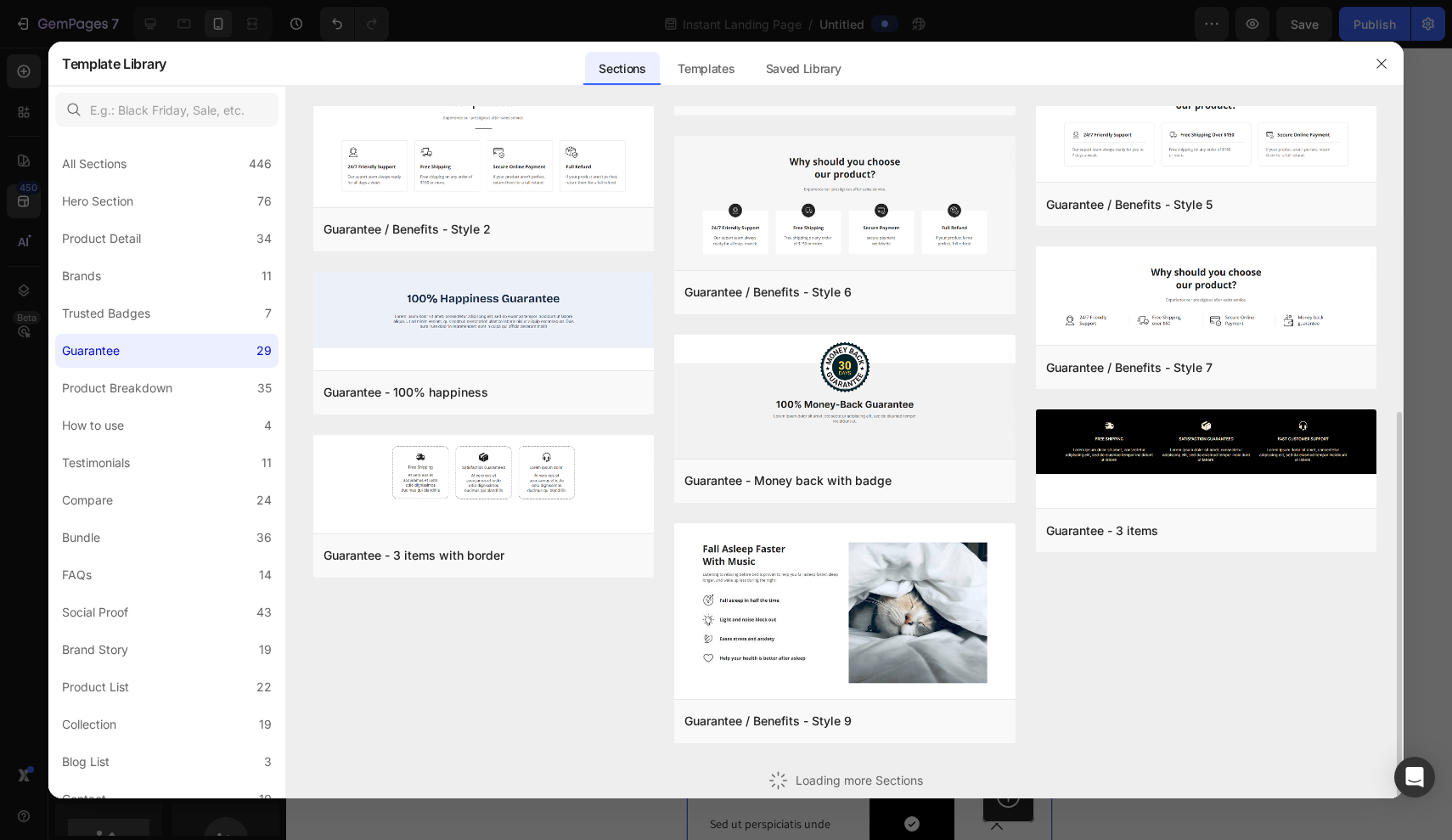
scroll to position [298, 0]
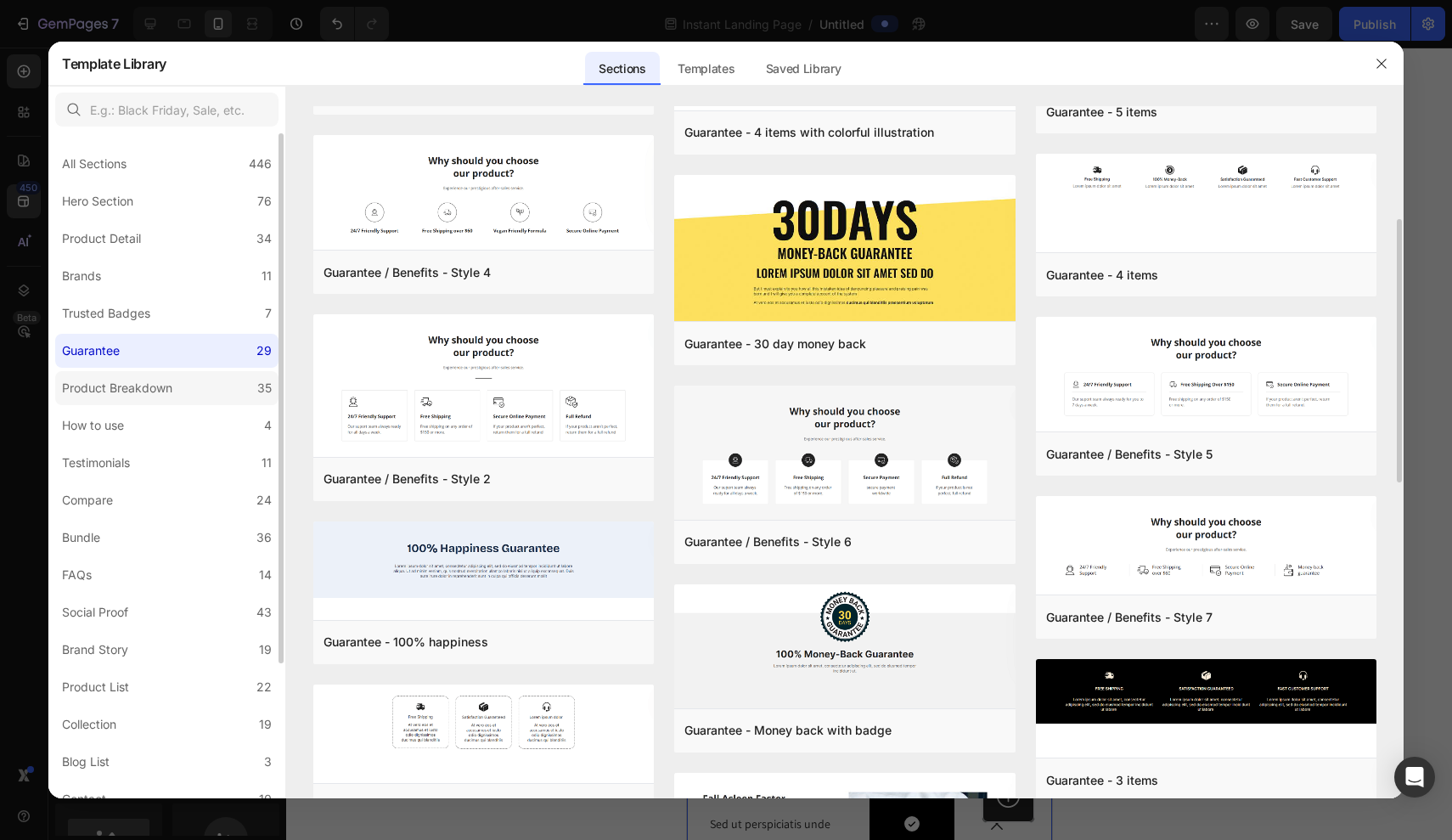
click at [157, 389] on div "Product Breakdown" at bounding box center [117, 388] width 111 height 20
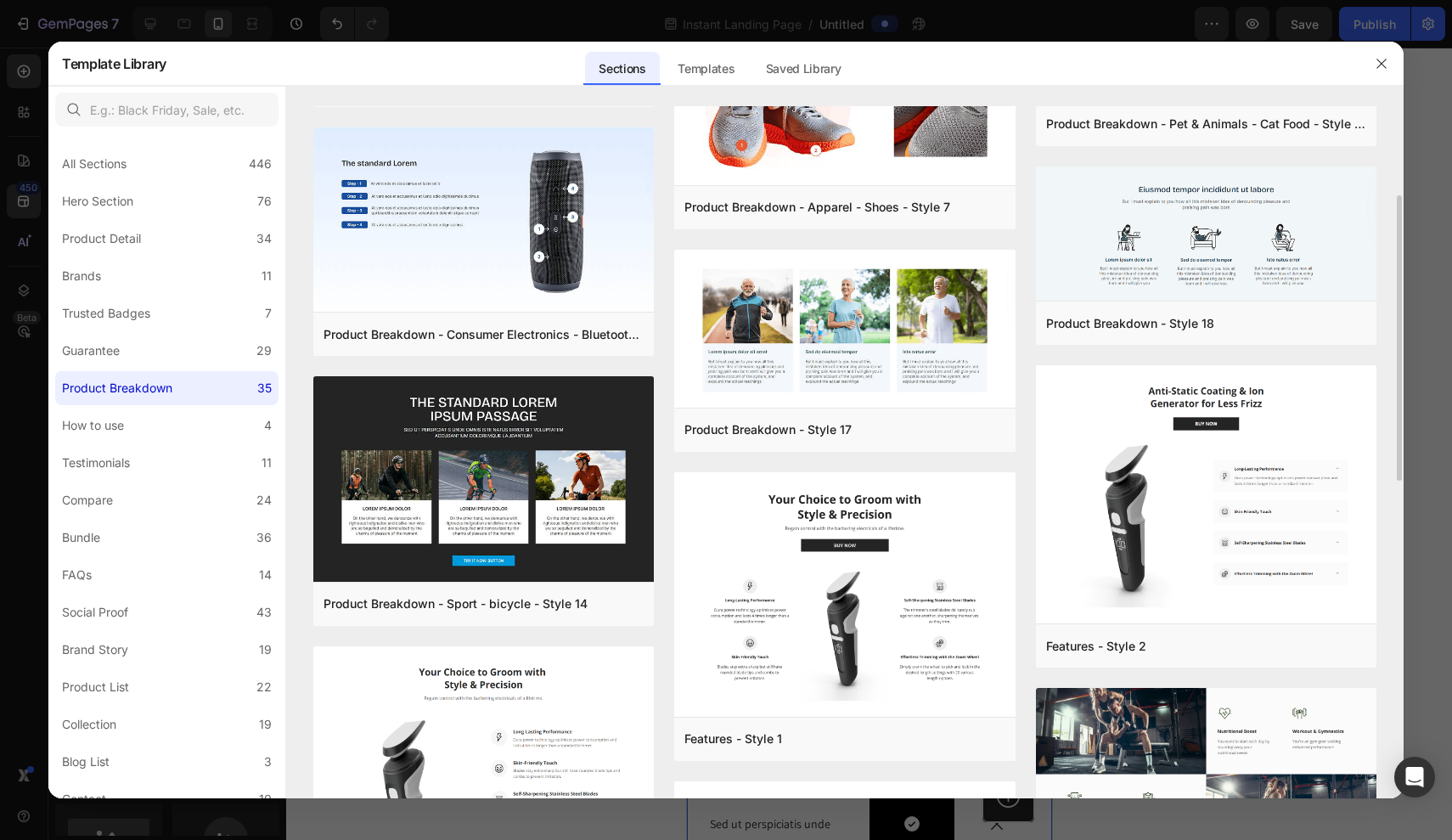
scroll to position [188, 0]
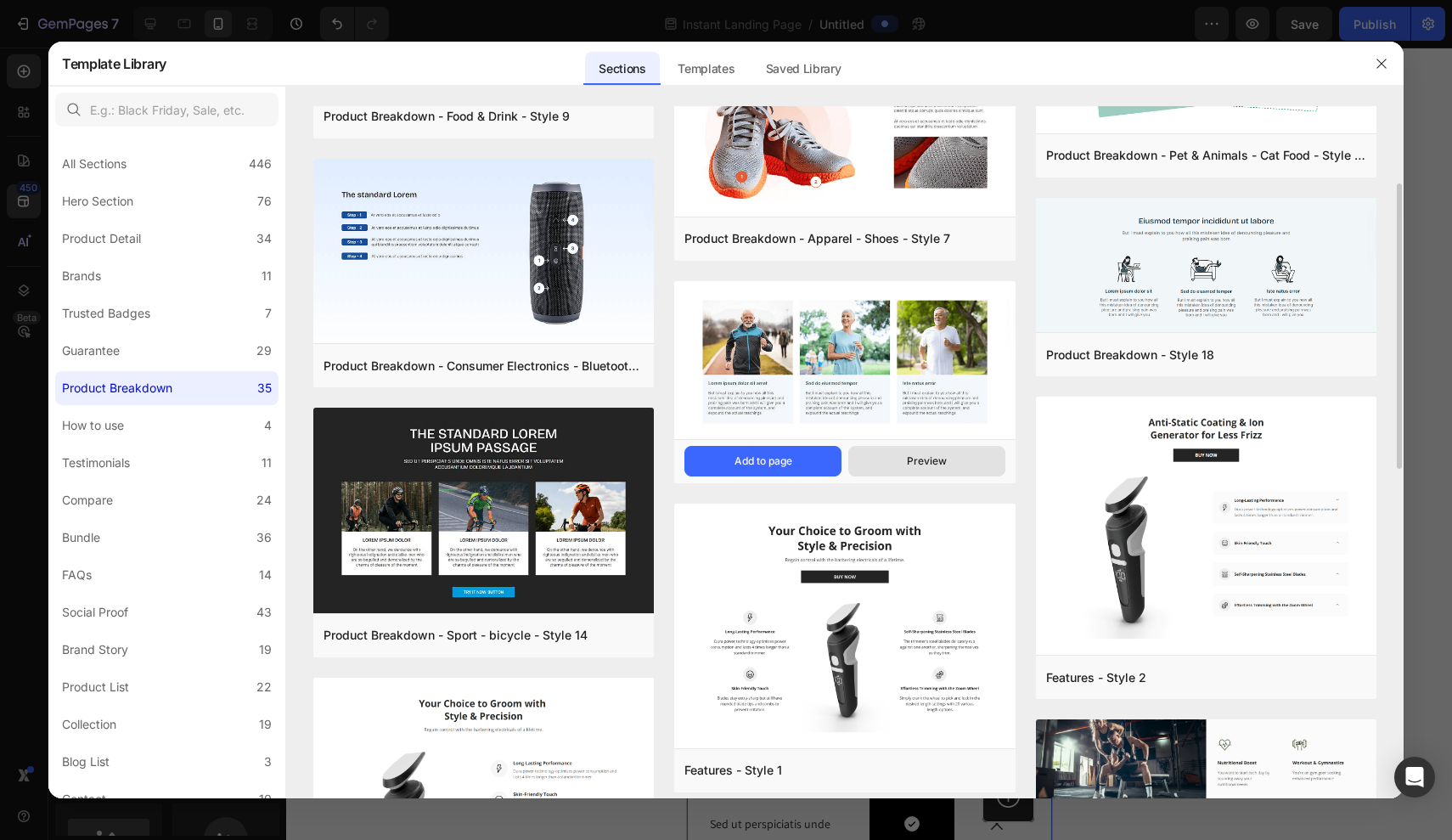
click at [902, 469] on button "Preview" at bounding box center [927, 462] width 157 height 31
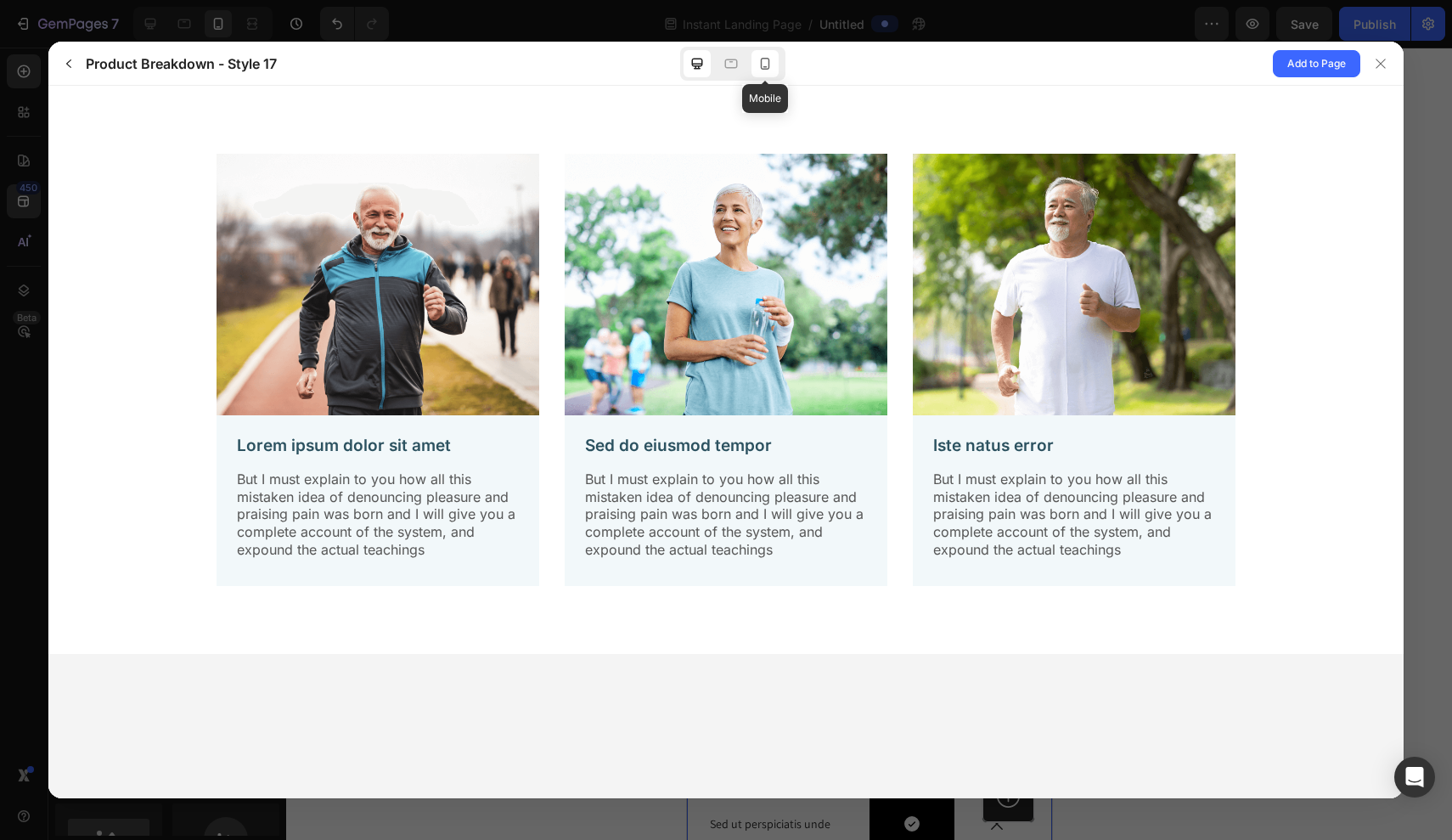
scroll to position [0, 0]
click at [767, 61] on icon at bounding box center [765, 64] width 17 height 17
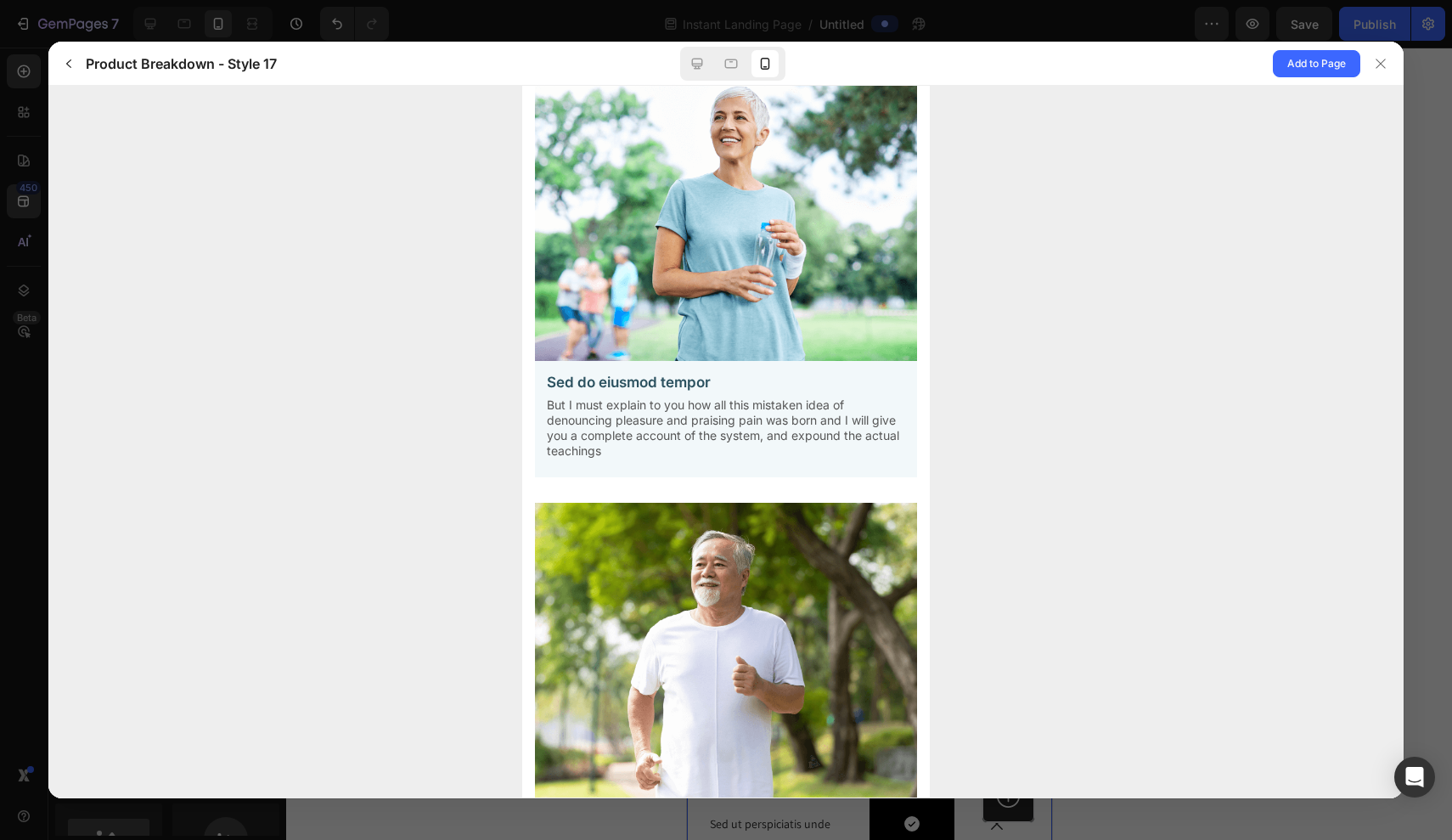
scroll to position [620, 0]
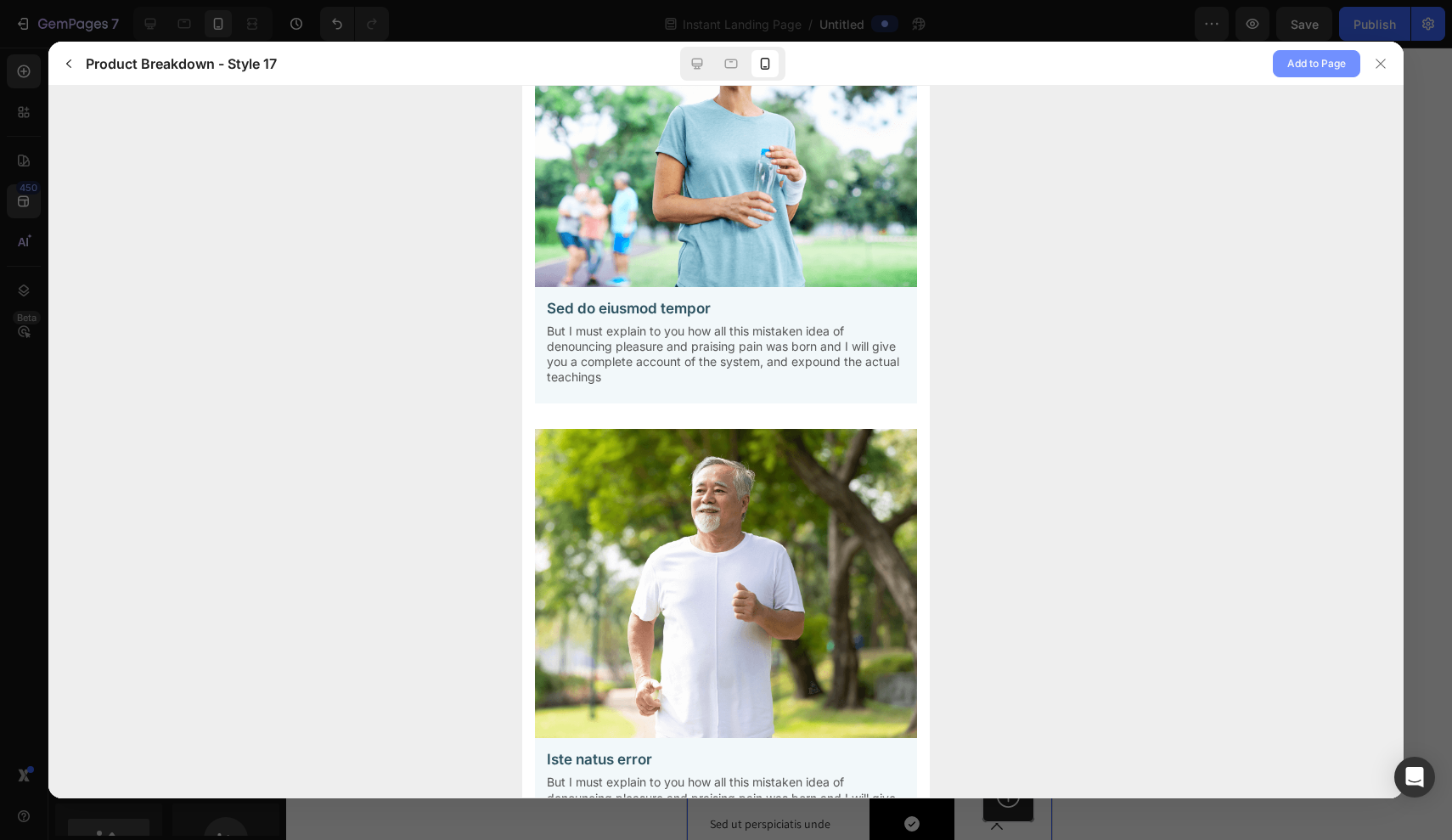
click at [1340, 60] on span "Add to Page" at bounding box center [1317, 63] width 58 height 20
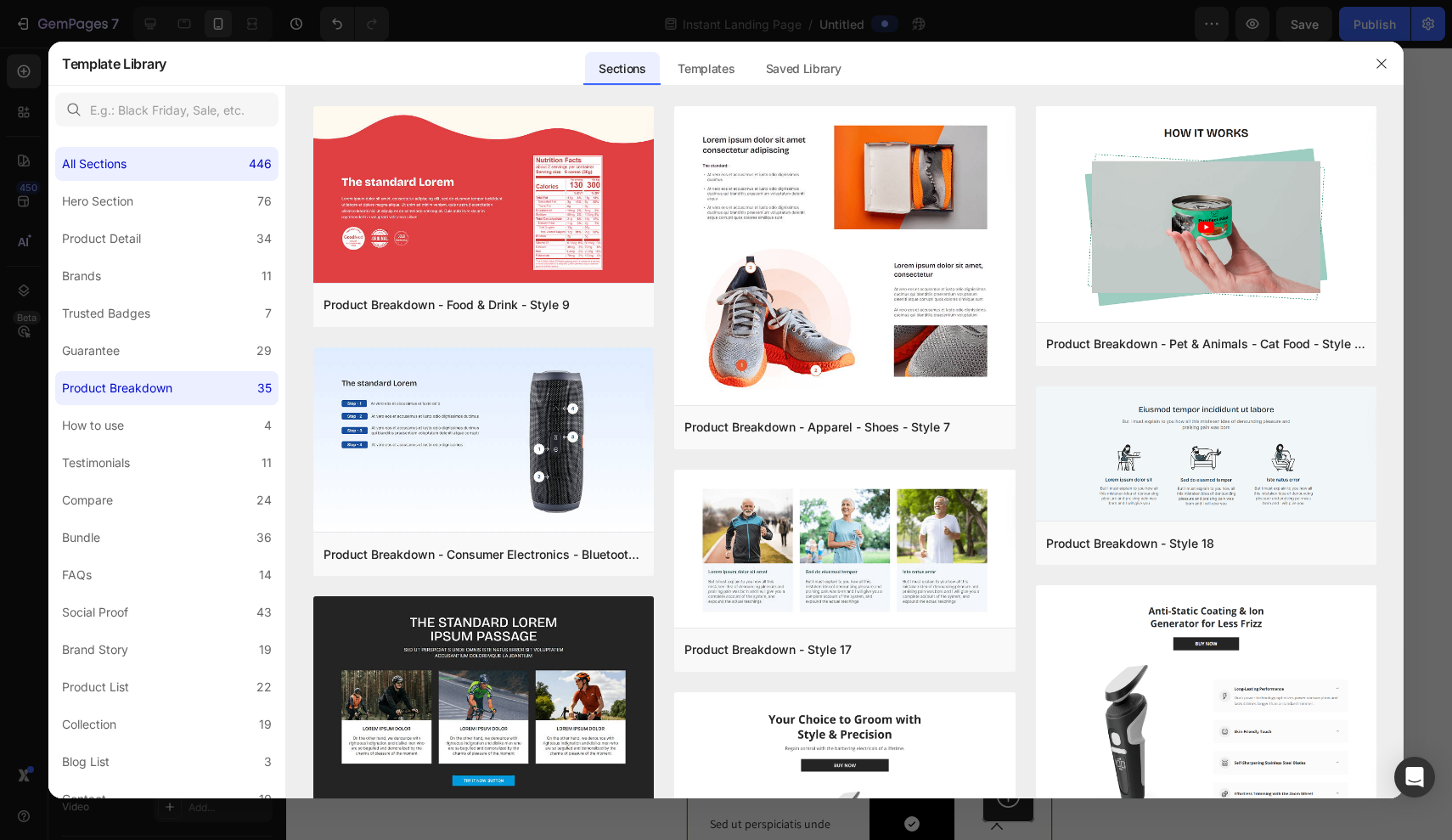
scroll to position [263, 0]
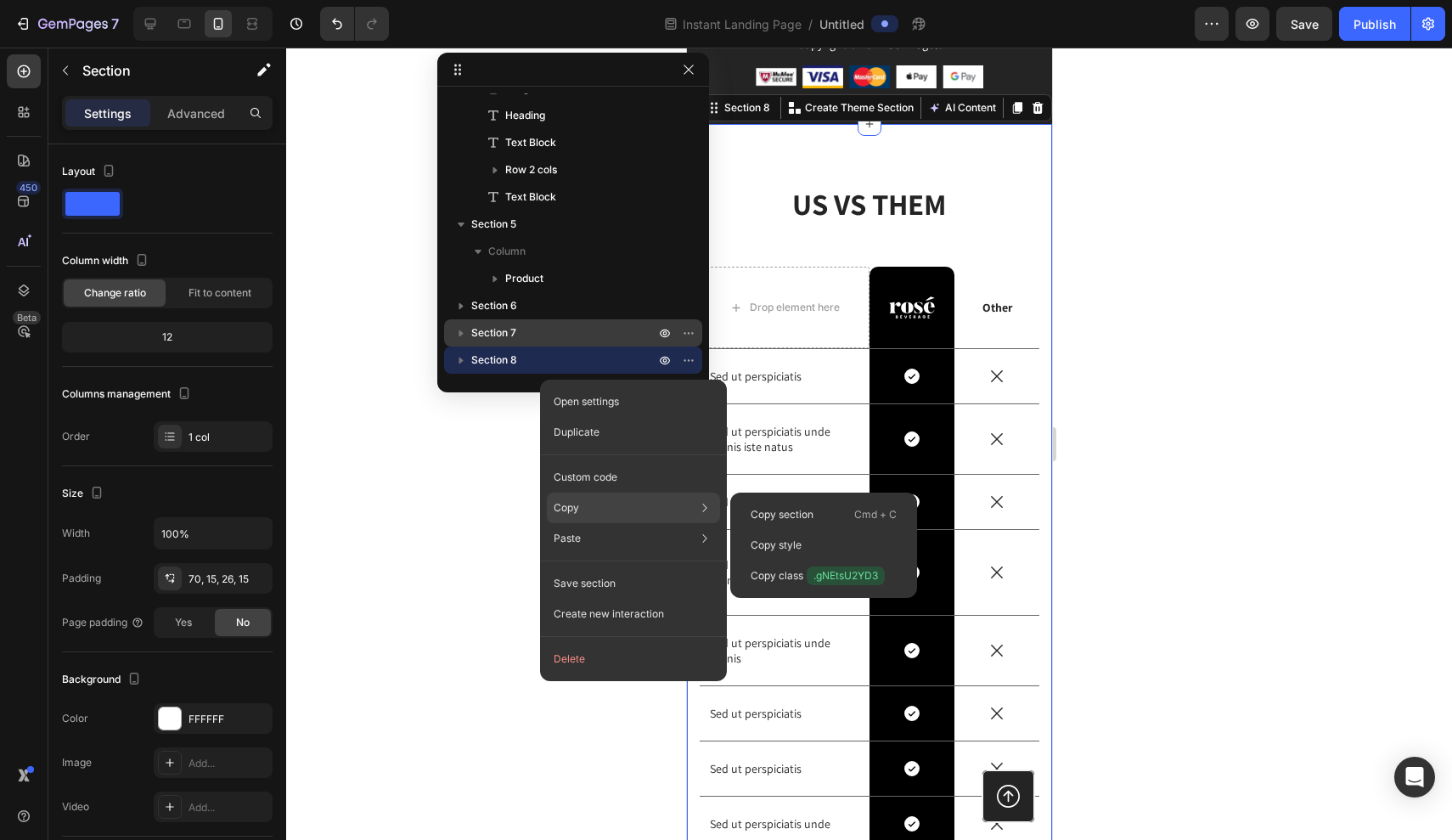
click at [587, 501] on div "Copy Copy section Cmd + C Copy style Copy class .gNEtsU2YD3" at bounding box center [633, 508] width 174 height 31
click at [739, 512] on div "Copy section Cmd + C" at bounding box center [823, 515] width 174 height 31
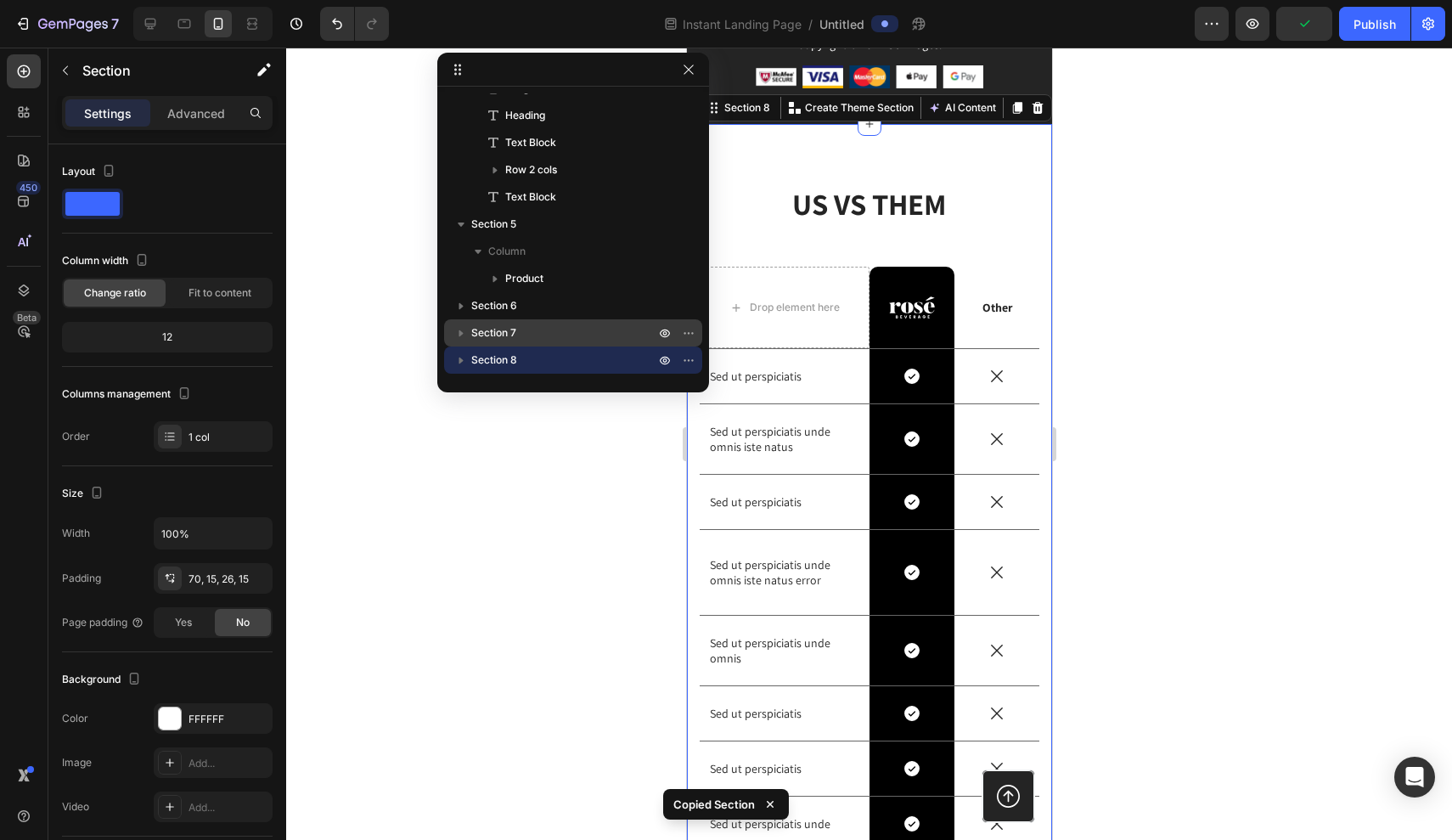
click at [1179, 322] on div at bounding box center [869, 443] width 1166 height 792
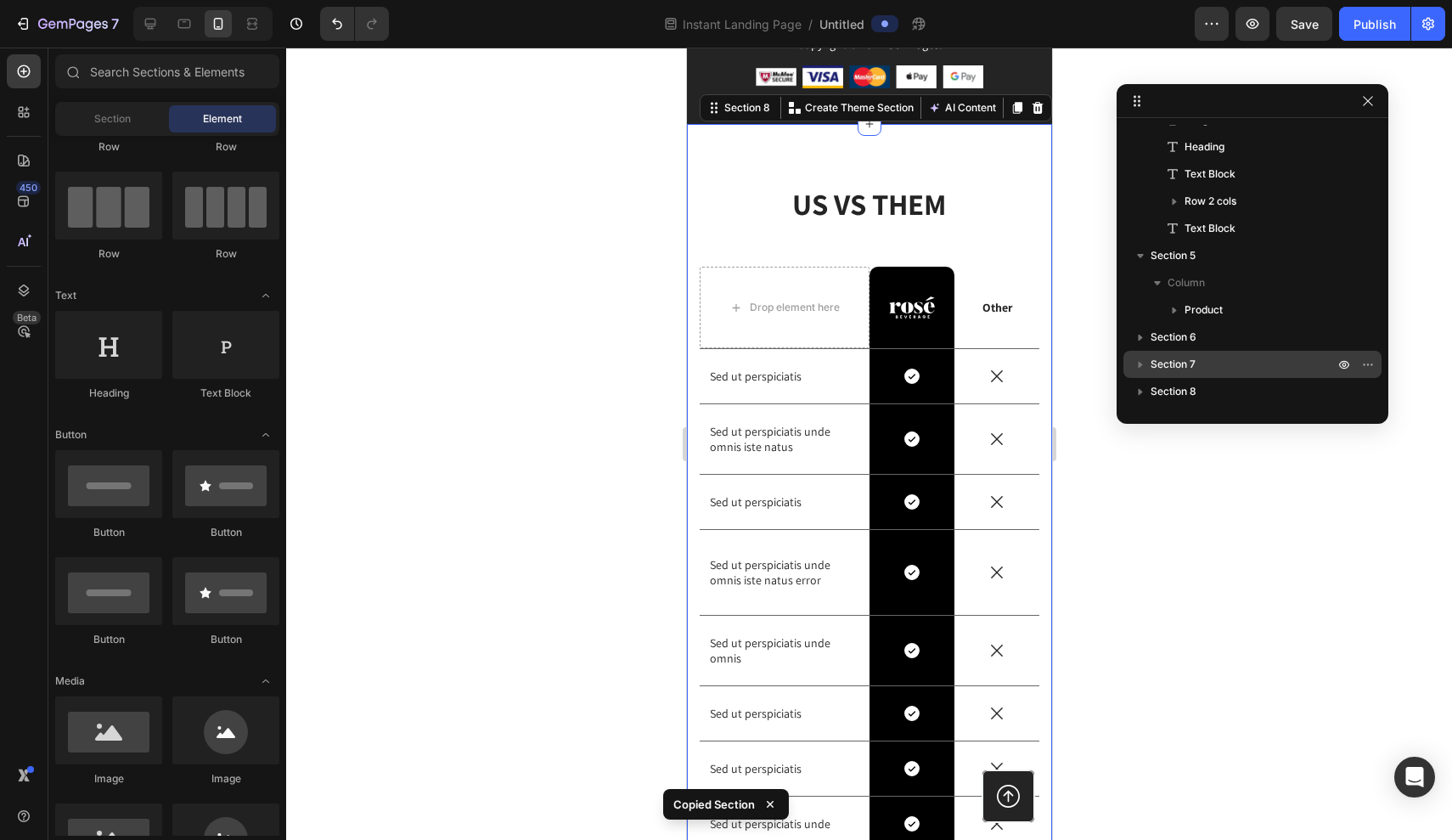
drag, startPoint x: 503, startPoint y: 72, endPoint x: 1238, endPoint y: 100, distance: 735.5
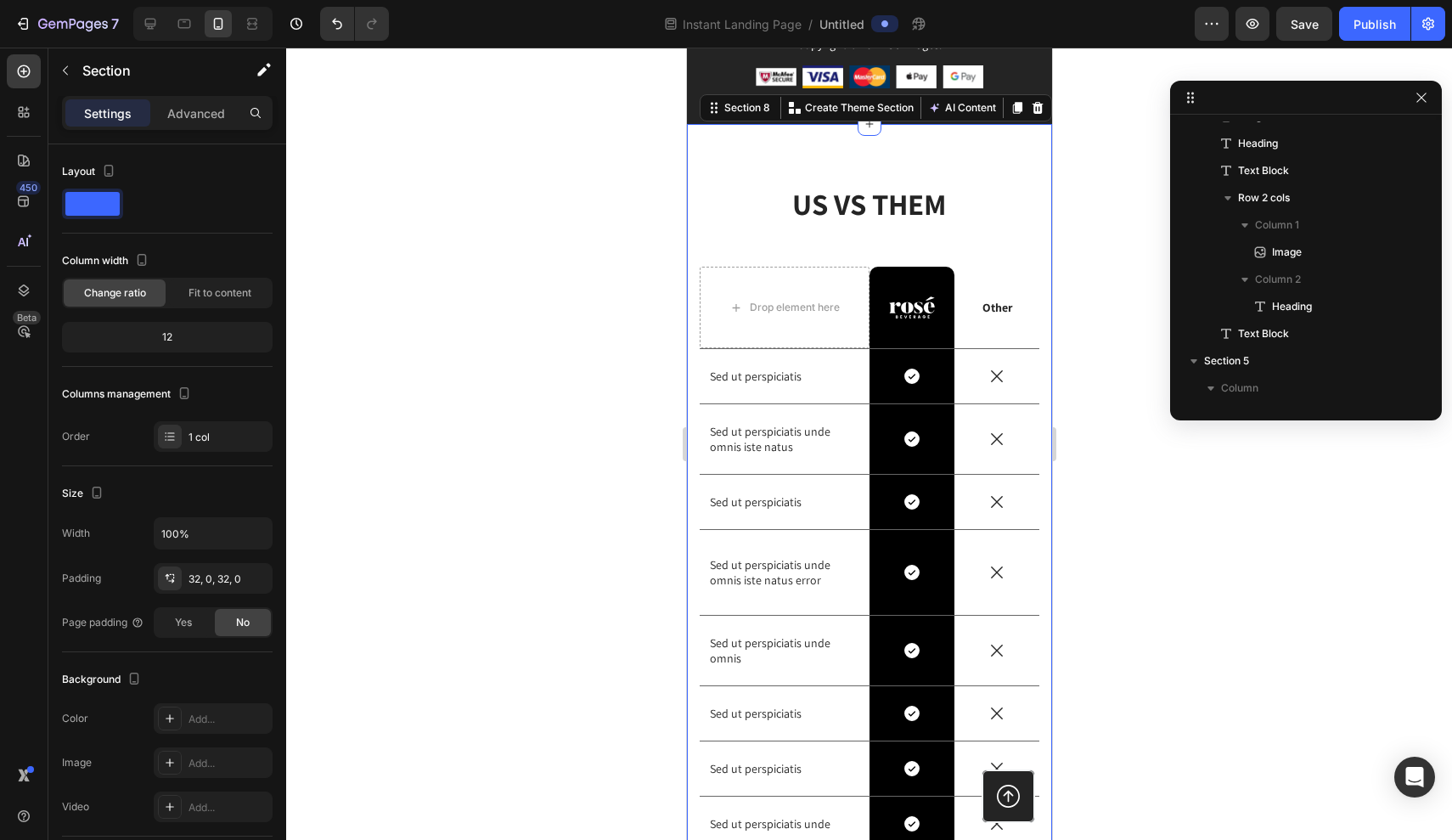
scroll to position [0, 0]
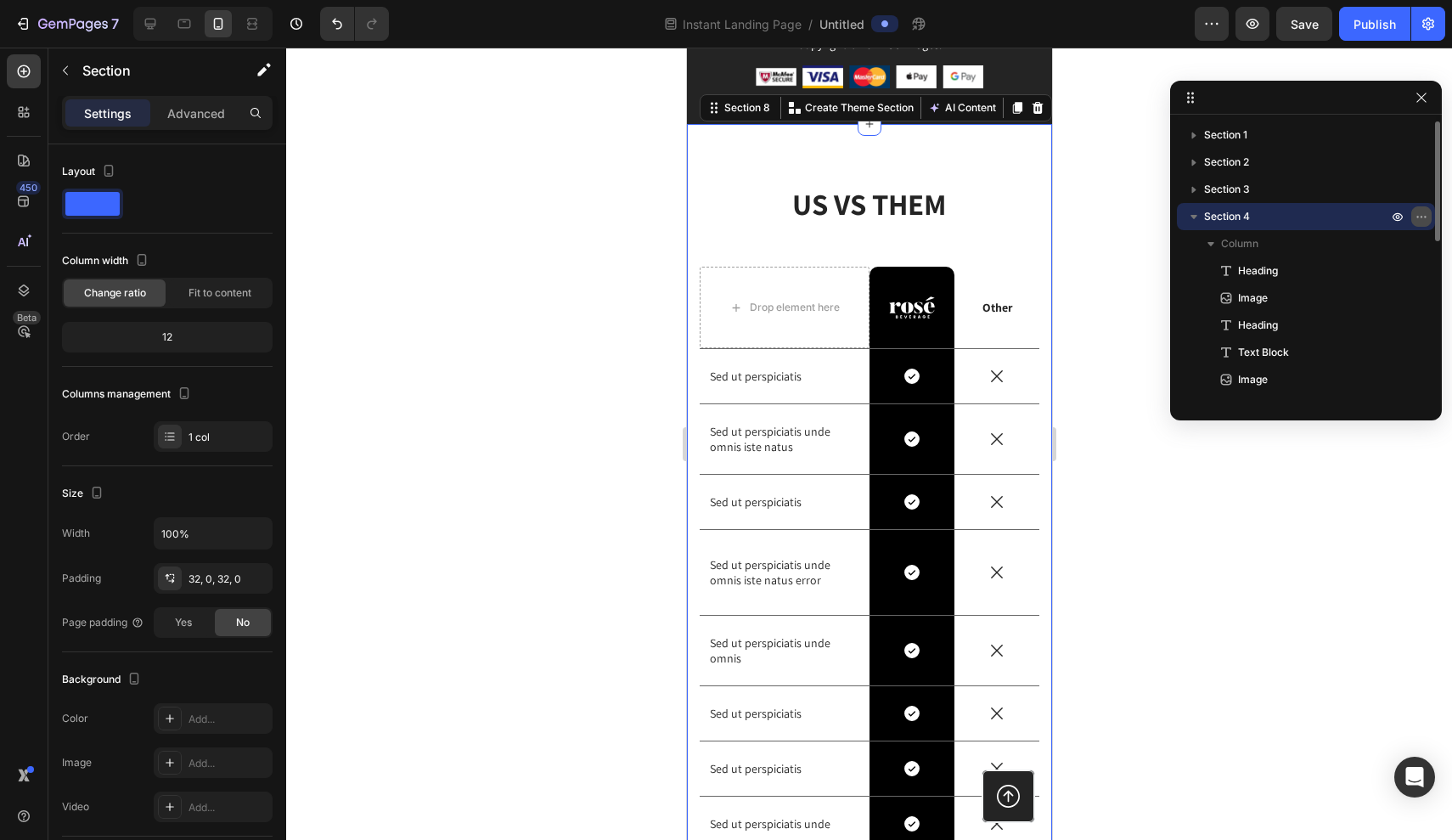
click at [1421, 209] on button "button" at bounding box center [1421, 216] width 20 height 20
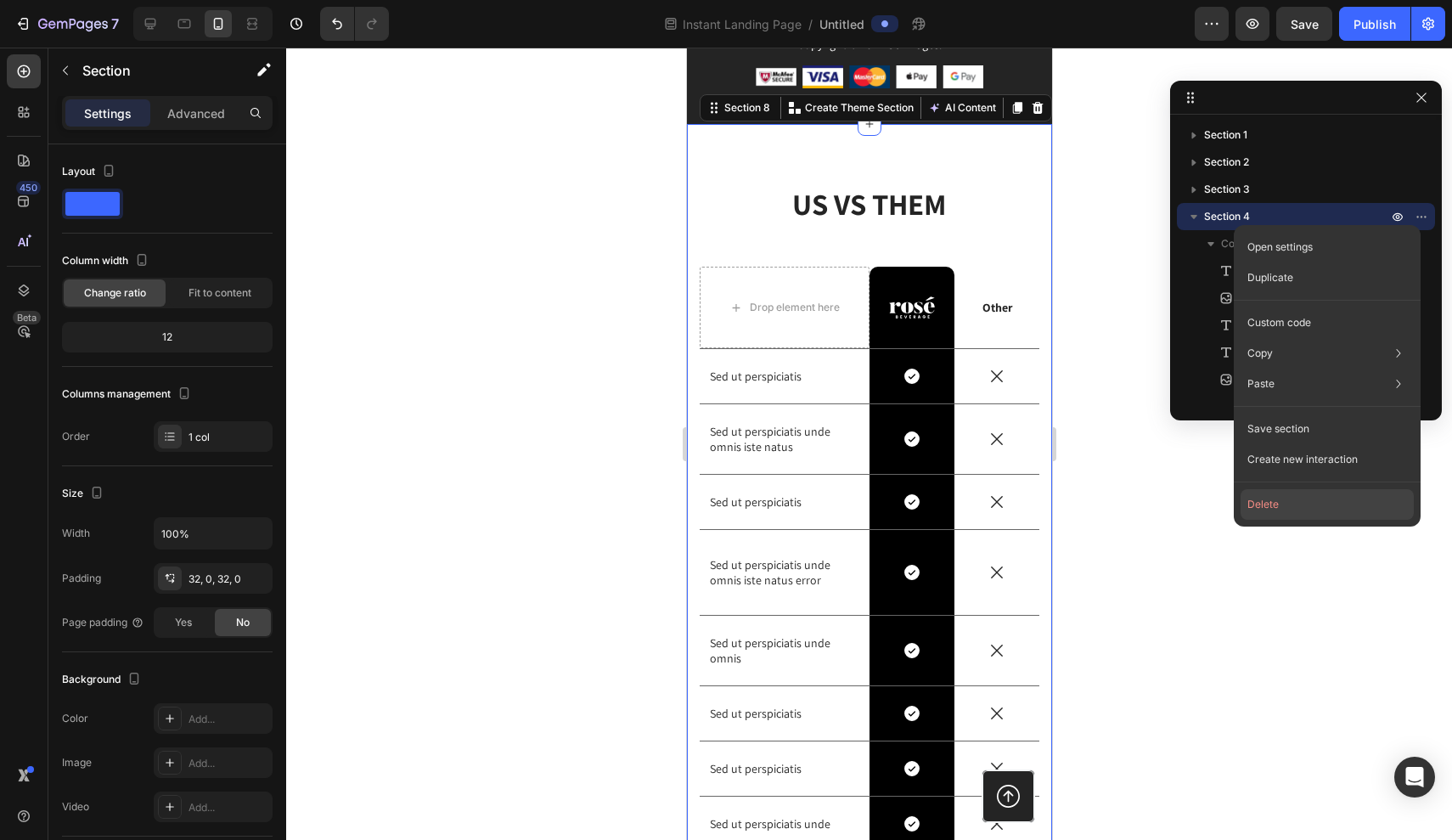
click at [1286, 491] on button "Delete" at bounding box center [1327, 504] width 174 height 31
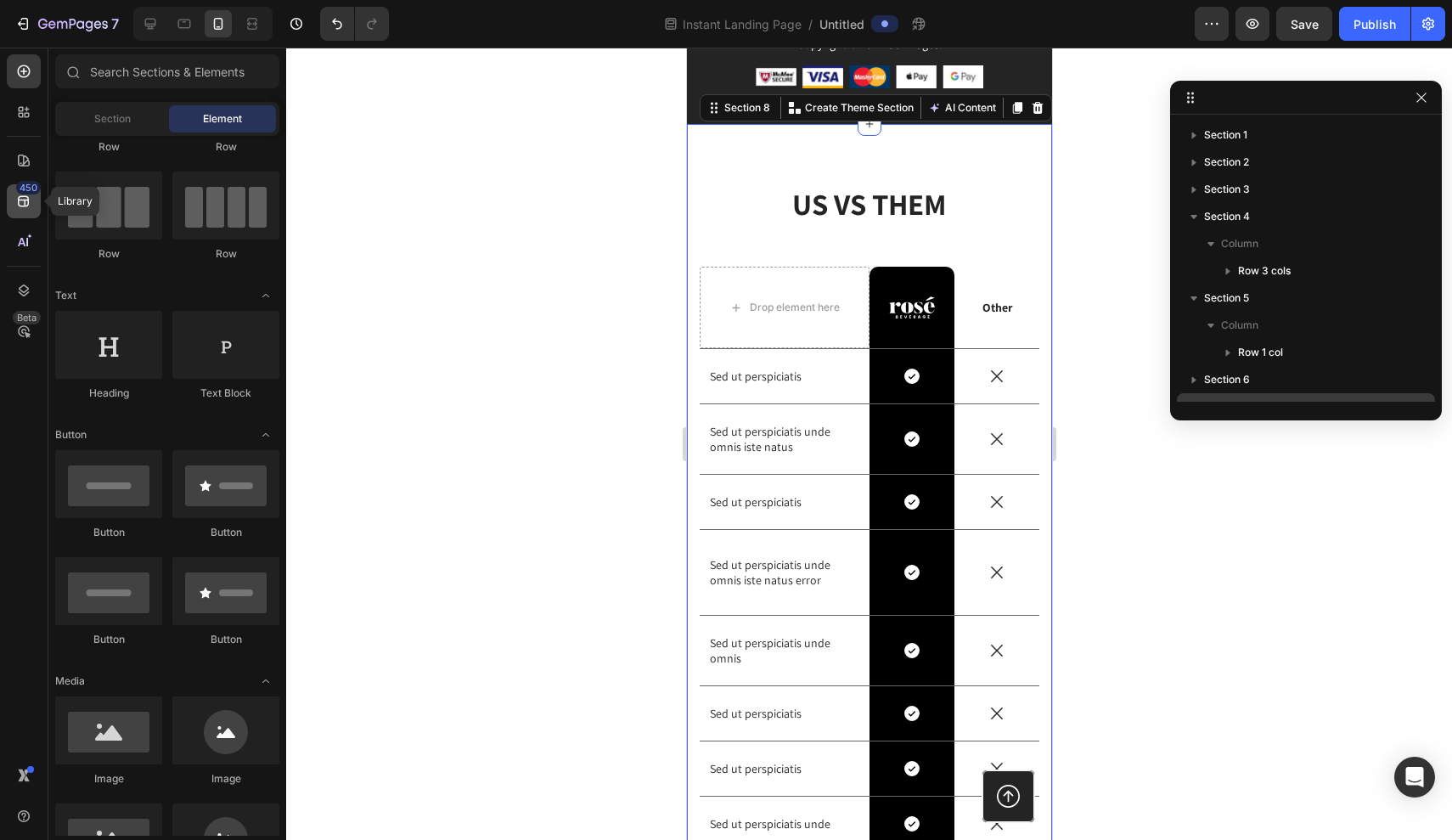
click at [29, 194] on div "450" at bounding box center [28, 188] width 24 height 14
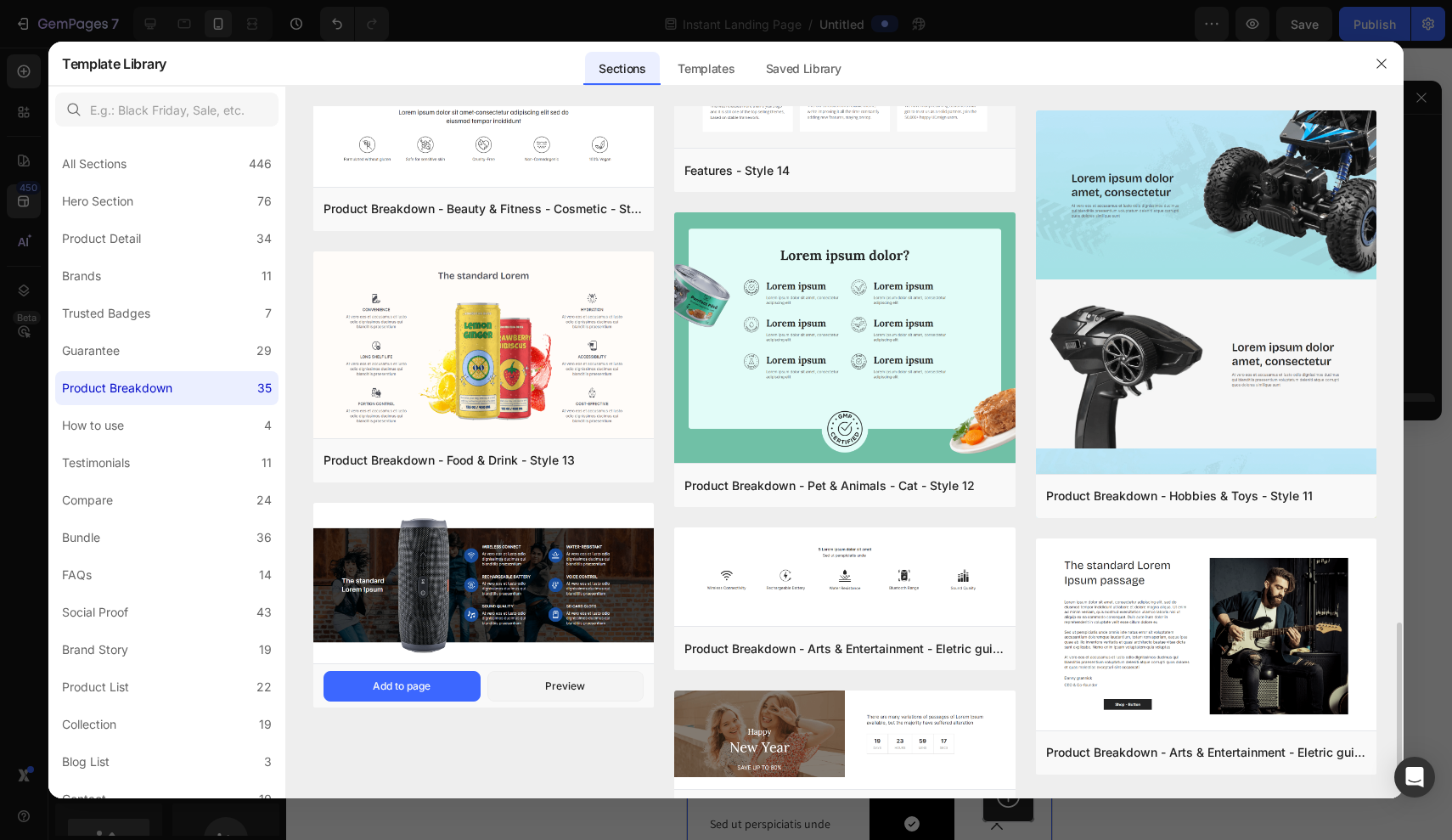
scroll to position [2205, 0]
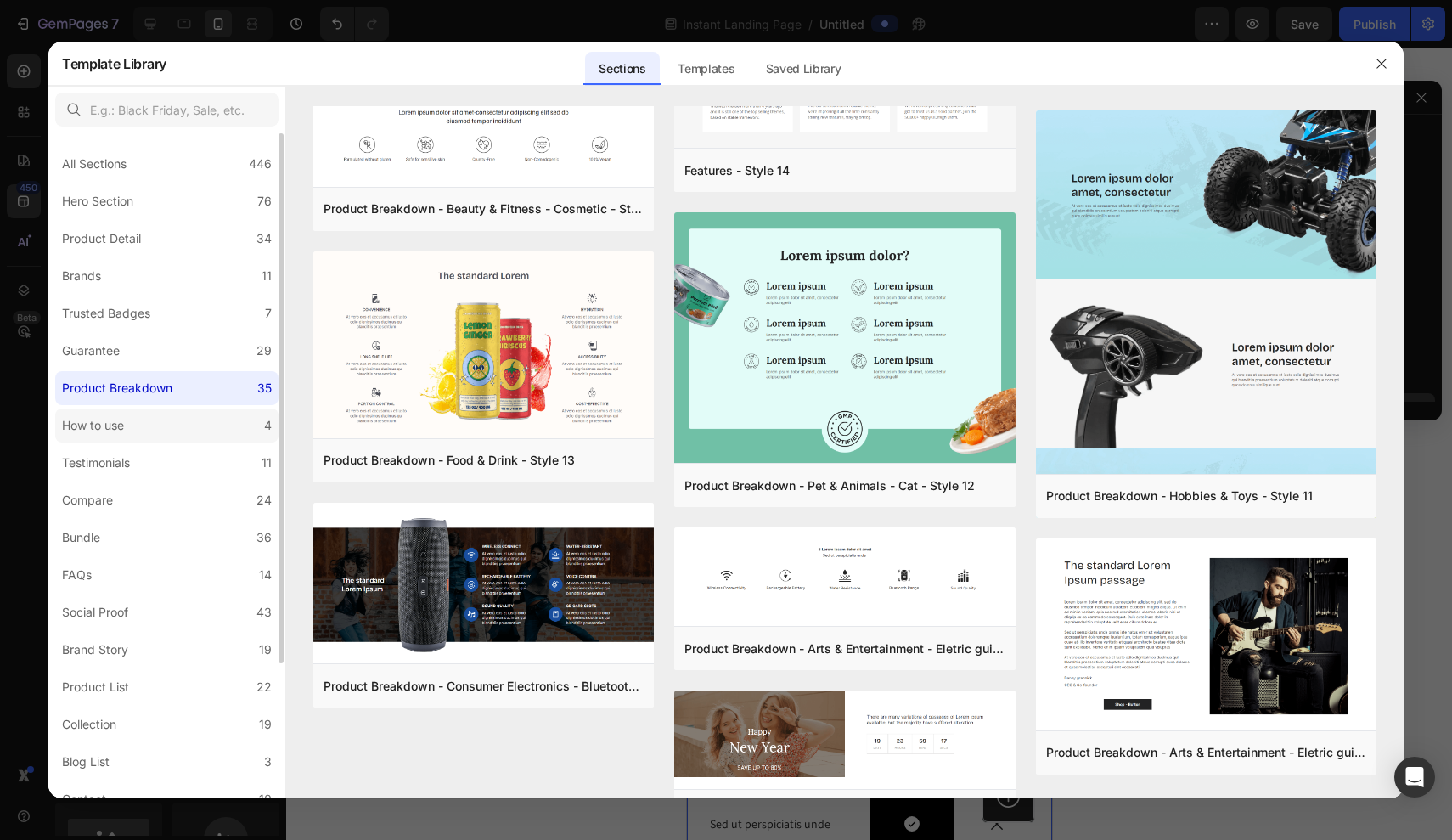
click at [141, 431] on label "How to use 4" at bounding box center [167, 425] width 223 height 34
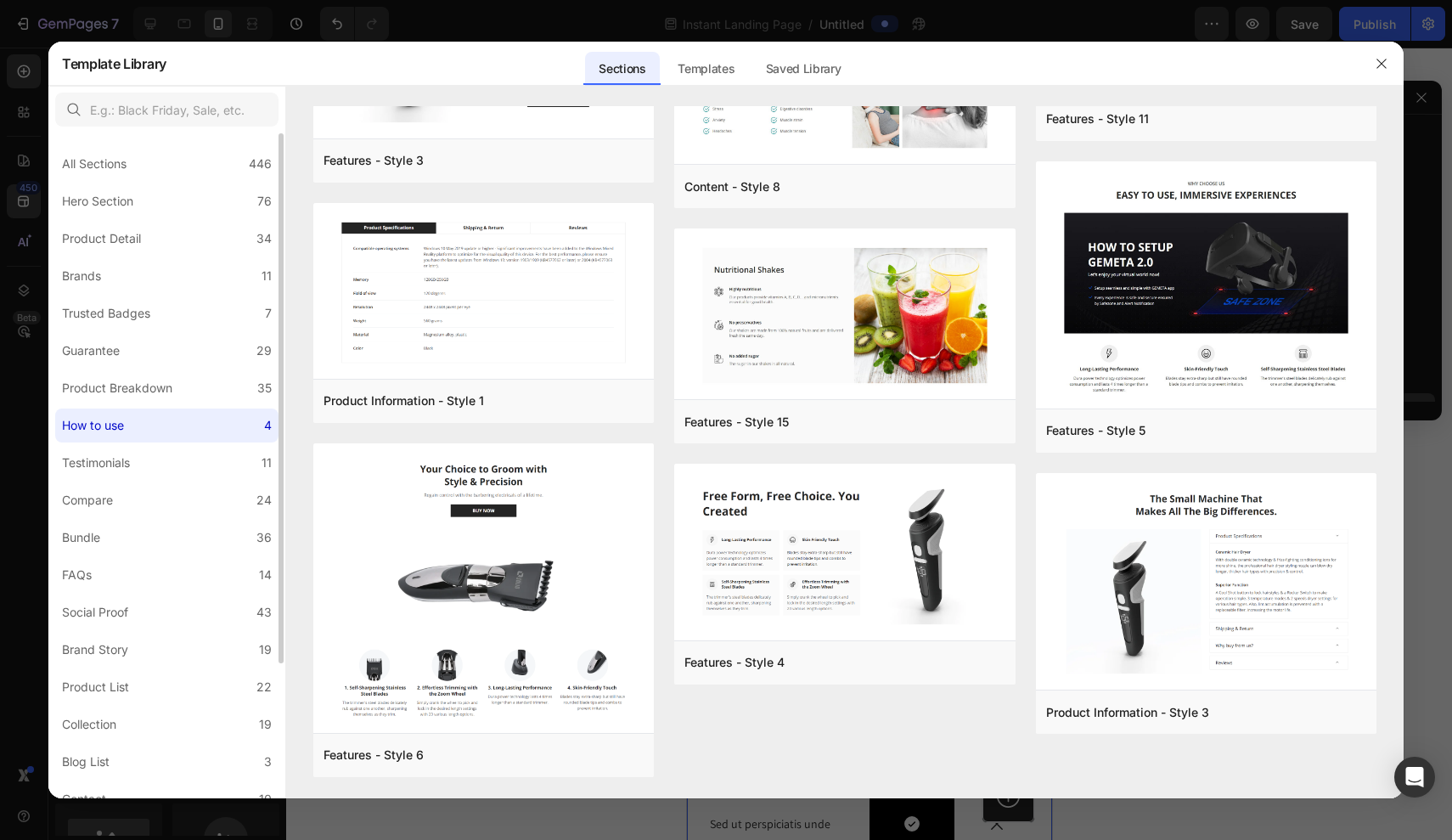
scroll to position [0, 0]
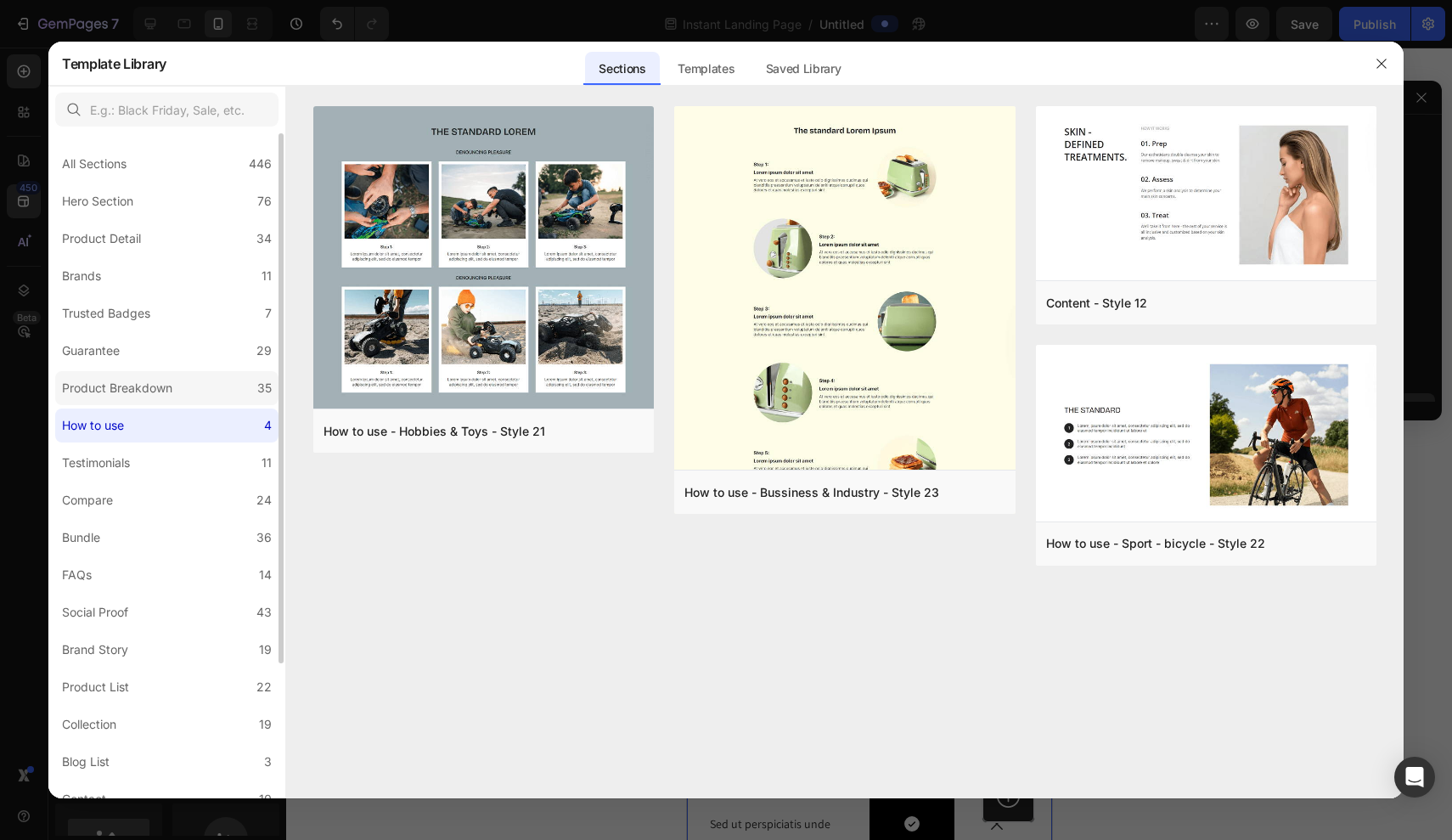
click at [183, 379] on label "Product Breakdown 35" at bounding box center [167, 388] width 223 height 34
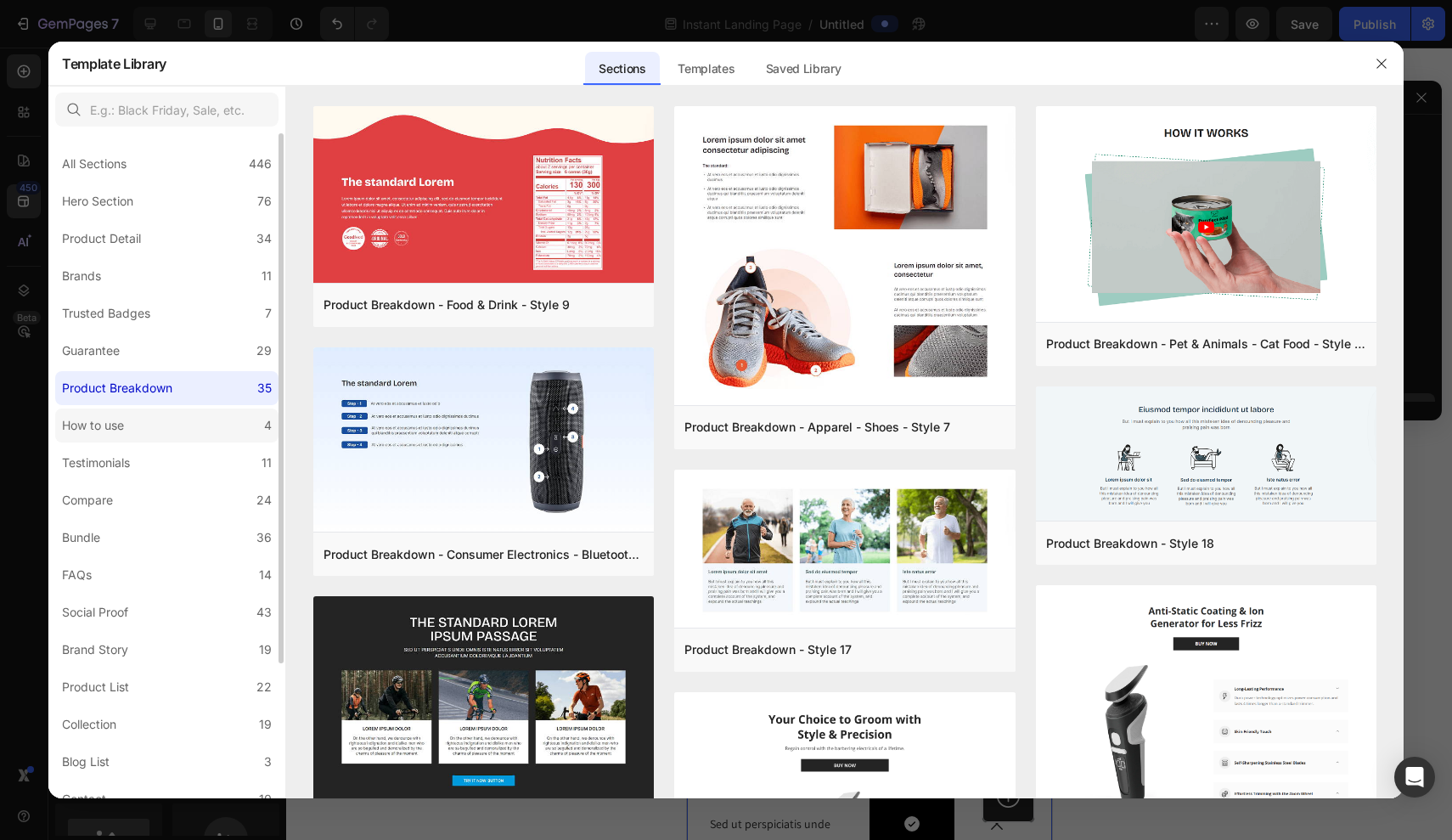
click at [159, 412] on label "How to use 4" at bounding box center [167, 425] width 223 height 34
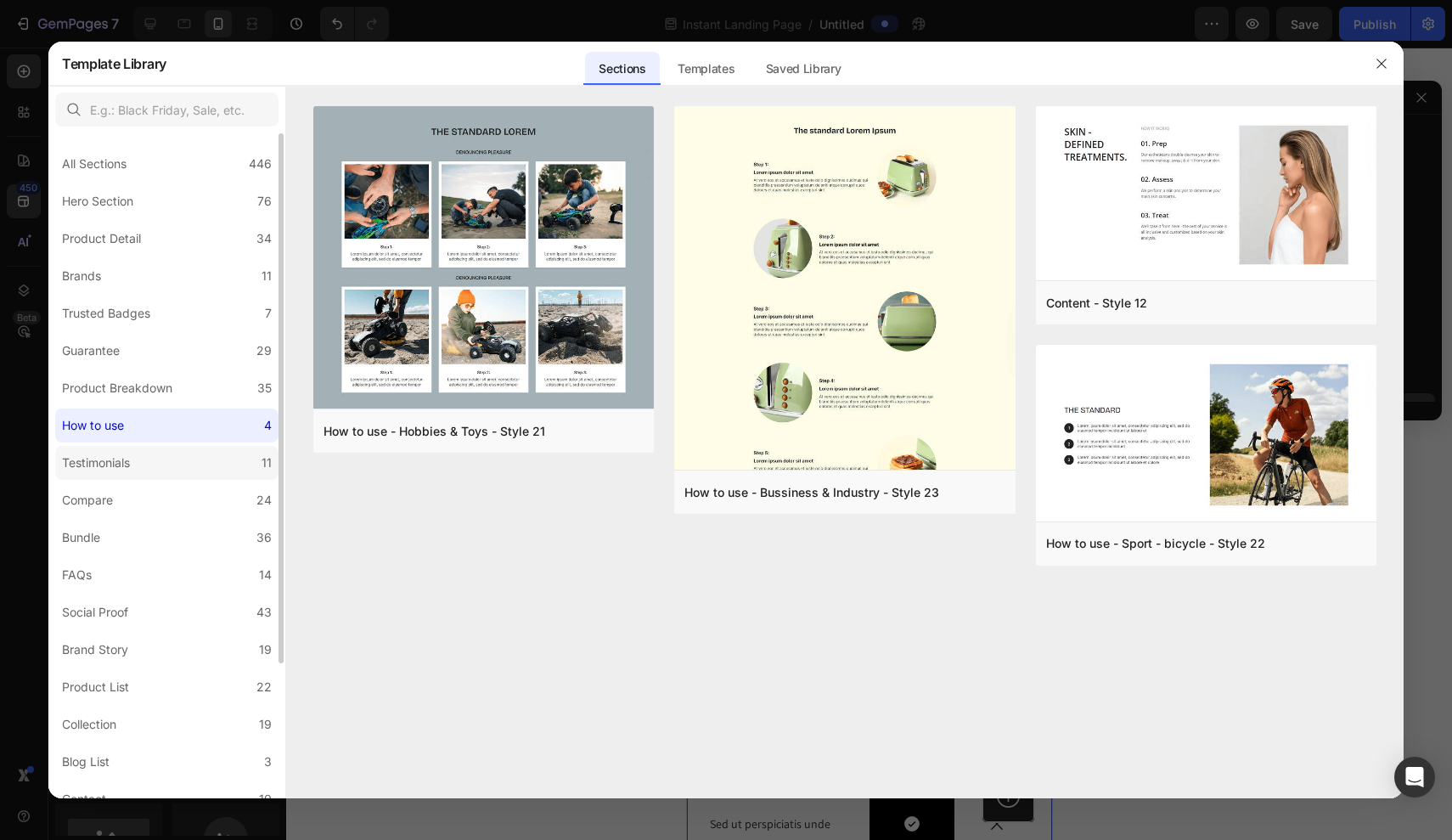
click at [167, 451] on label "Testimonials 11" at bounding box center [167, 463] width 223 height 34
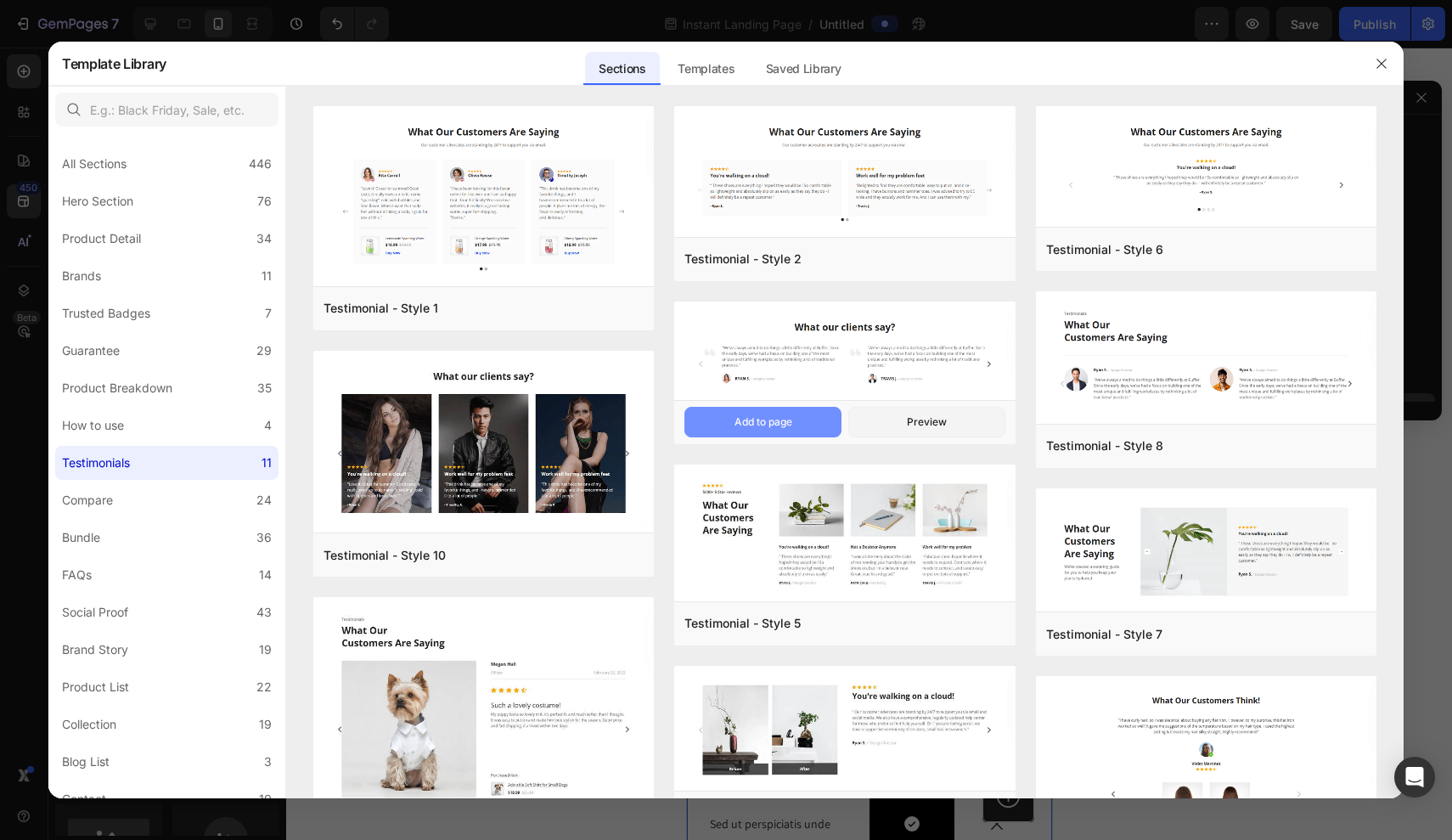
click at [821, 420] on button "Add to page" at bounding box center [763, 422] width 157 height 31
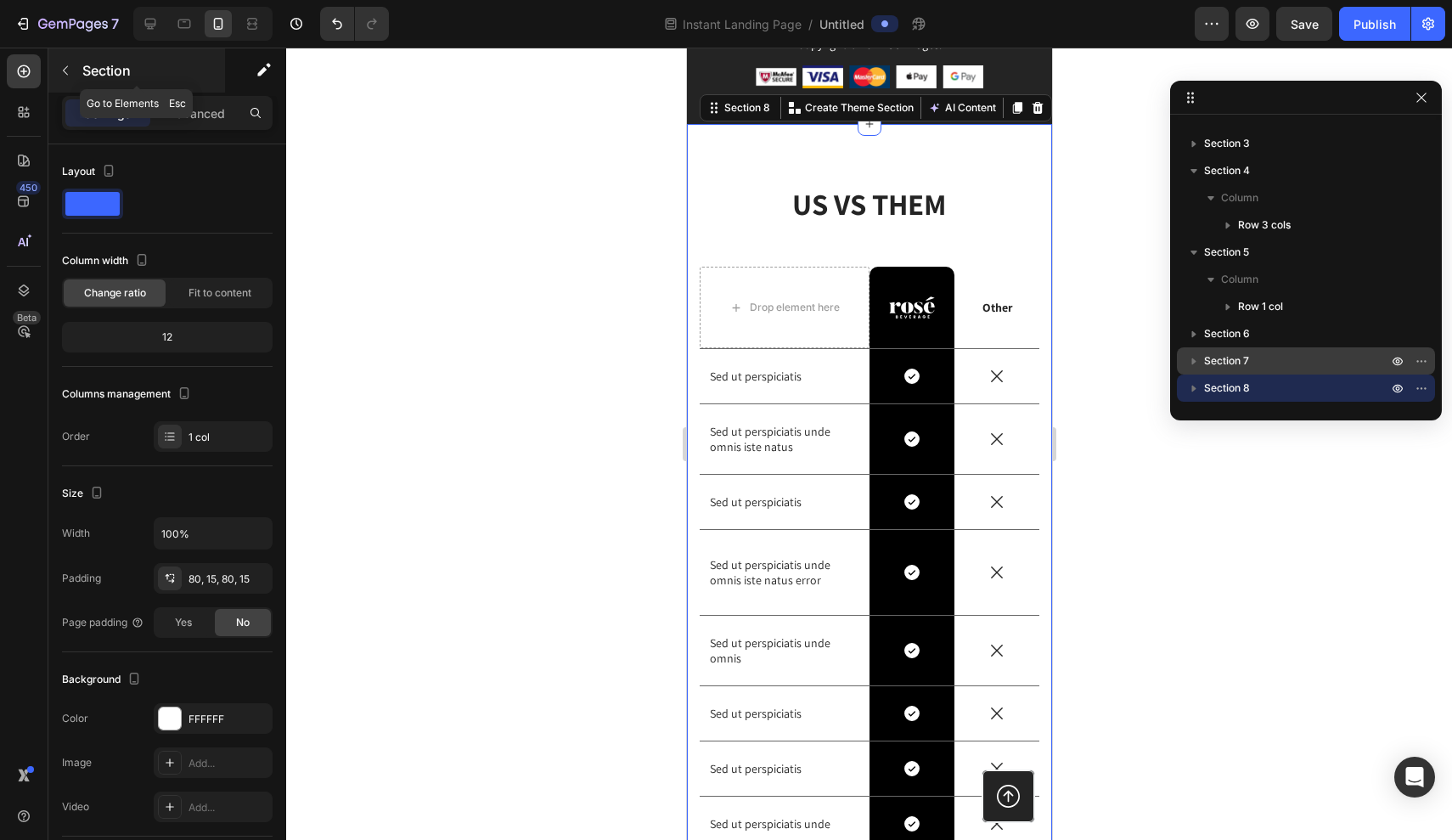
click at [64, 72] on icon "button" at bounding box center [65, 71] width 5 height 10
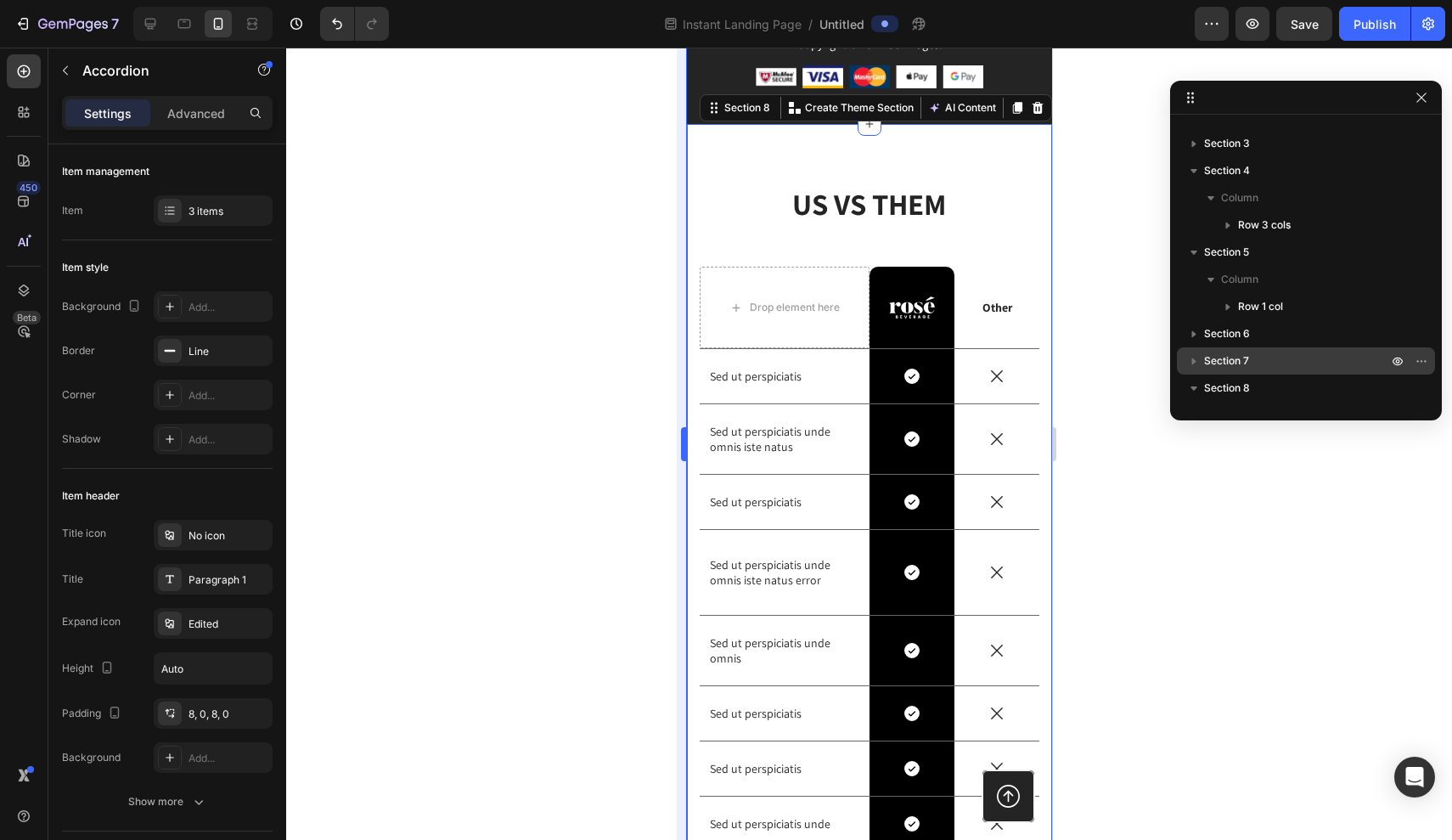
scroll to position [127, 0]
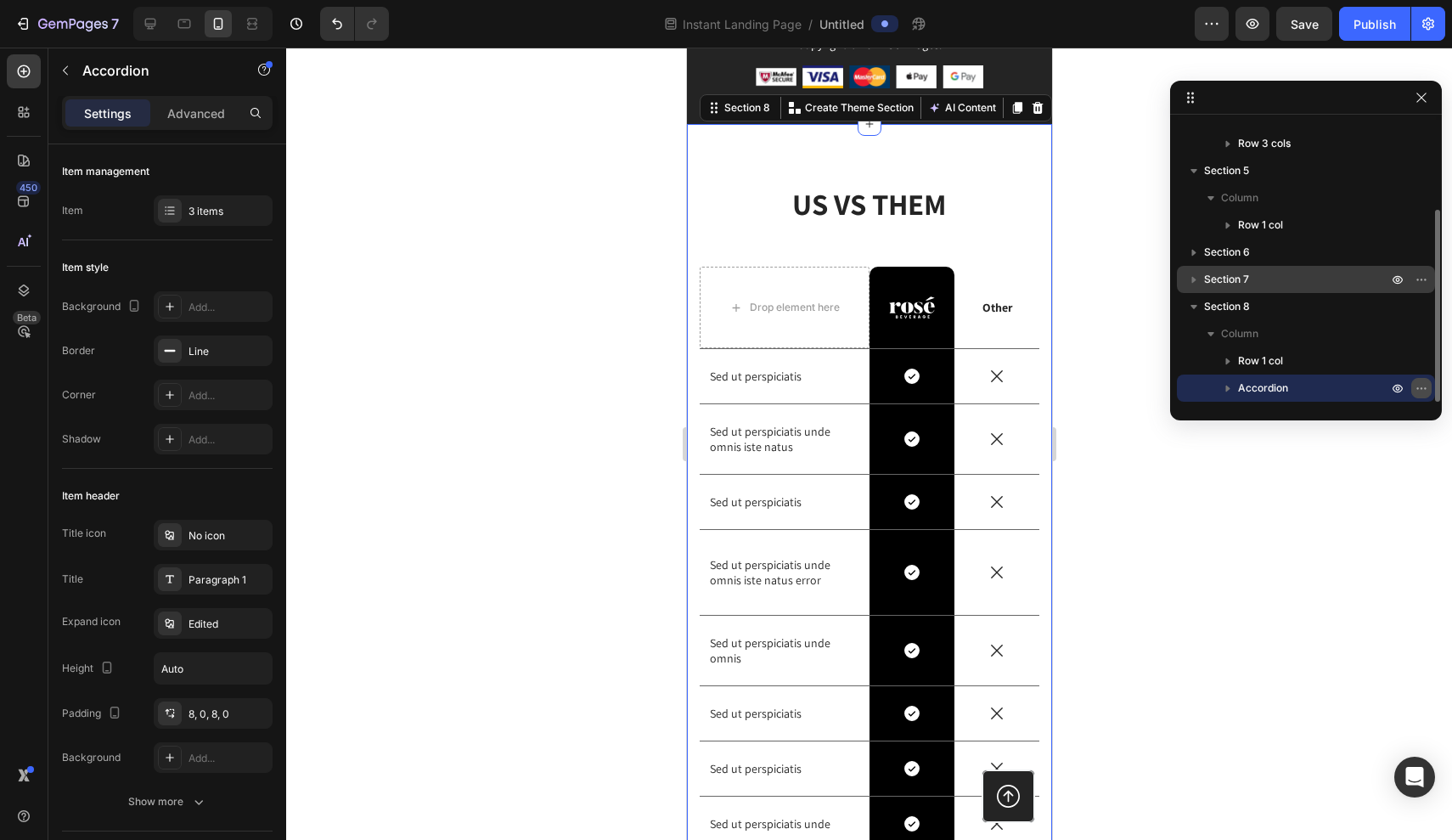
click at [1418, 385] on icon "button" at bounding box center [1422, 388] width 14 height 14
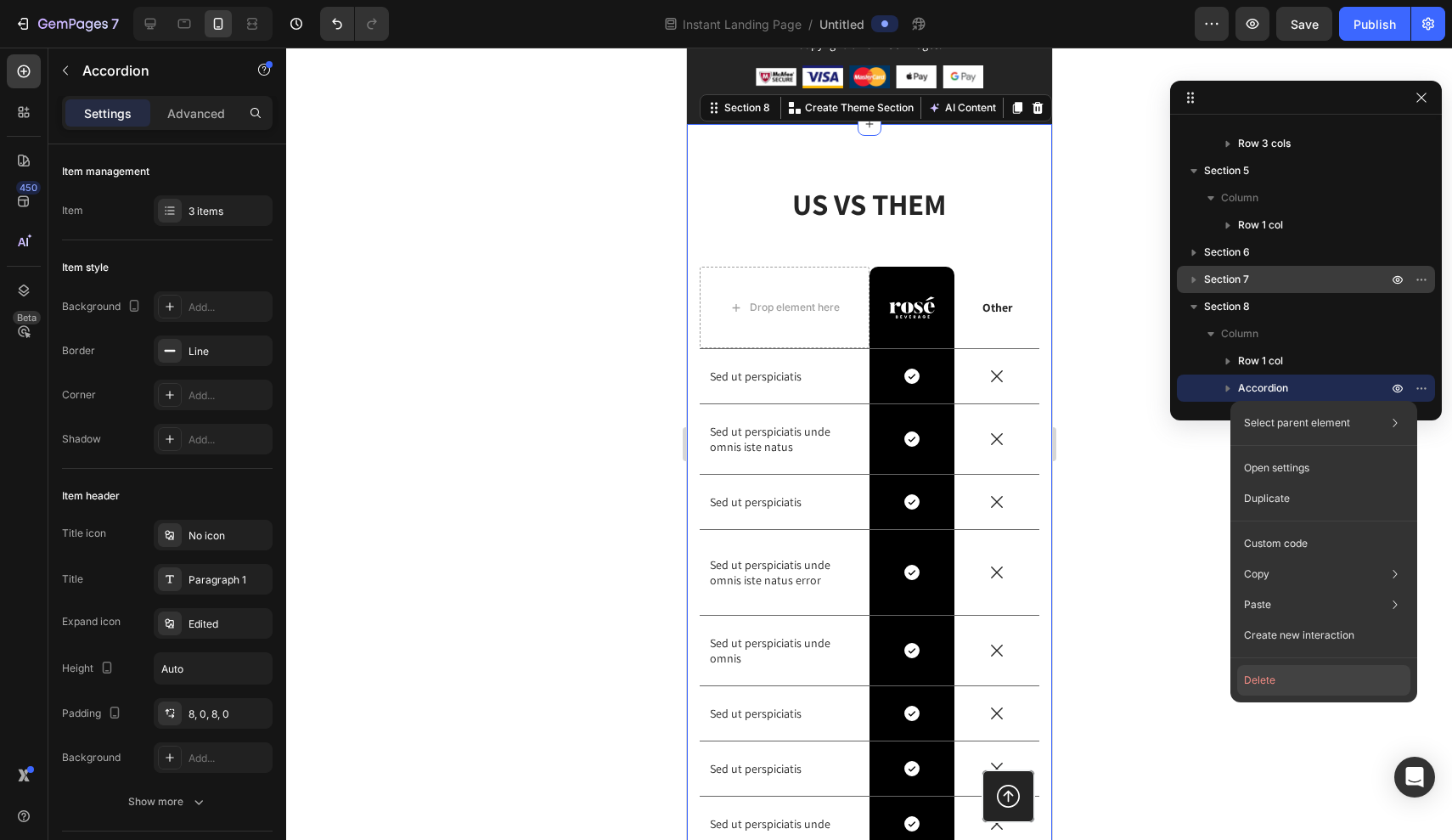
click at [1307, 678] on button "Delete" at bounding box center [1324, 681] width 174 height 31
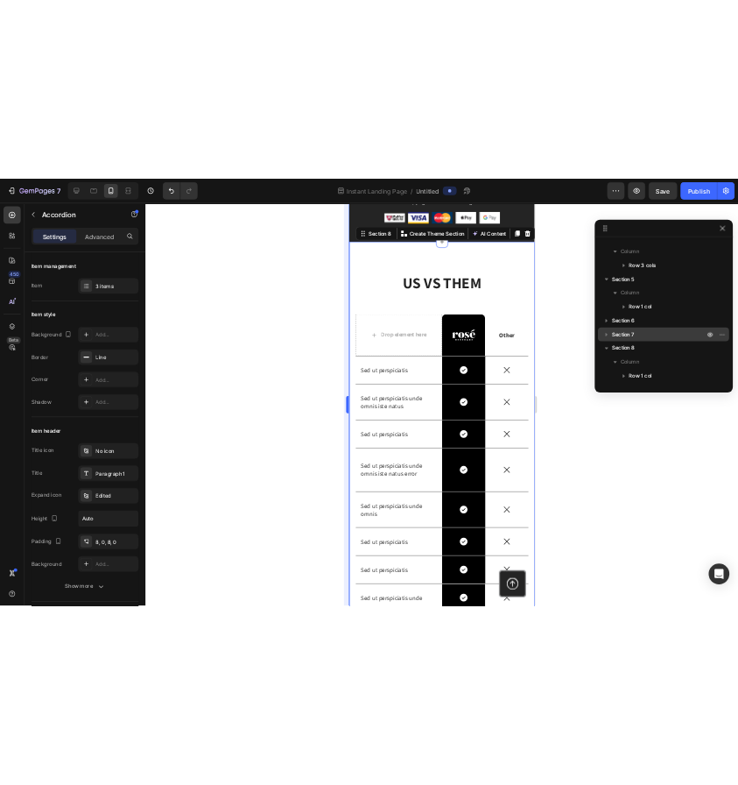
scroll to position [187, 0]
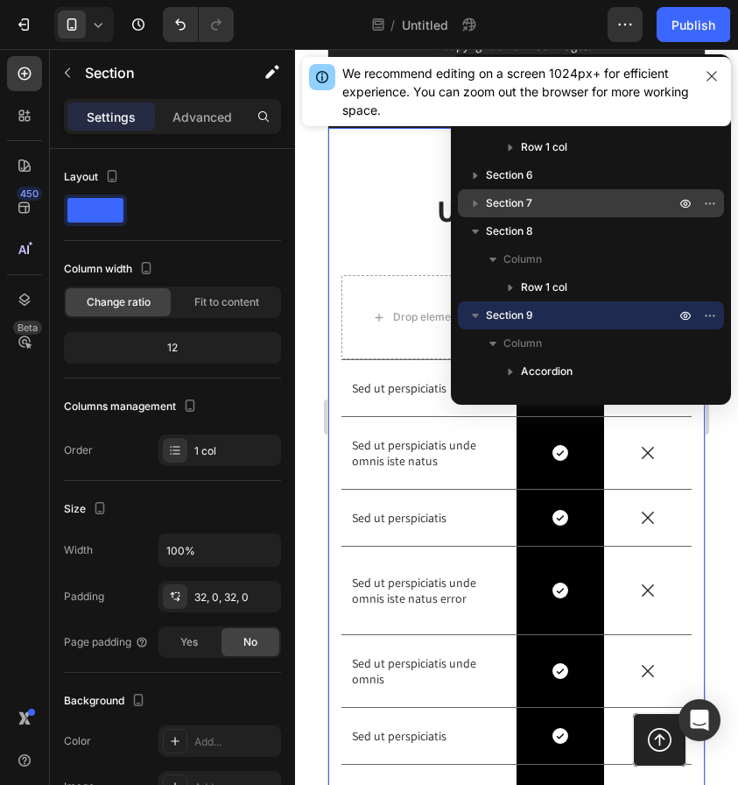
click at [717, 562] on div at bounding box center [516, 417] width 443 height 736
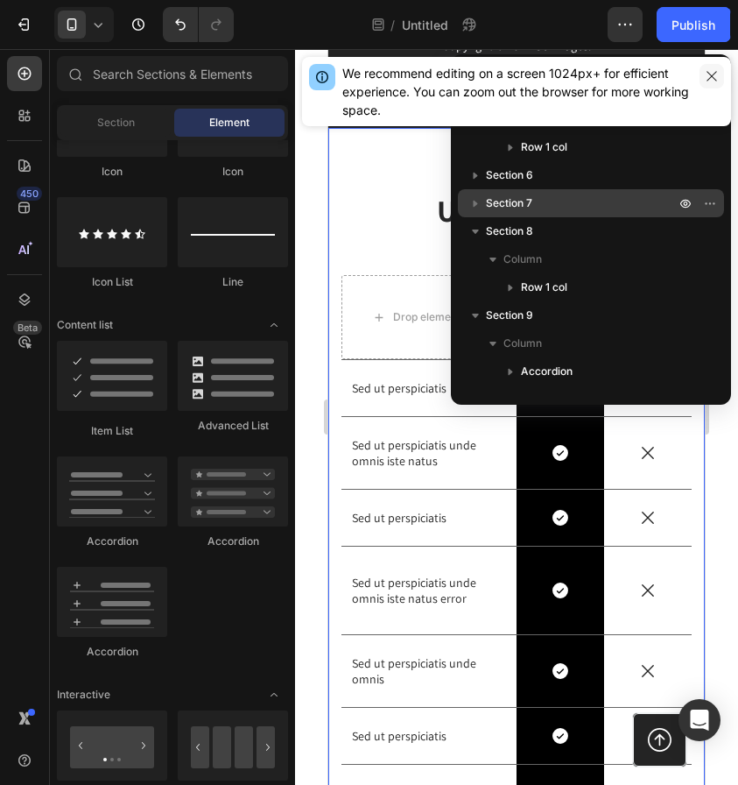
click at [719, 72] on button "button" at bounding box center [712, 76] width 25 height 25
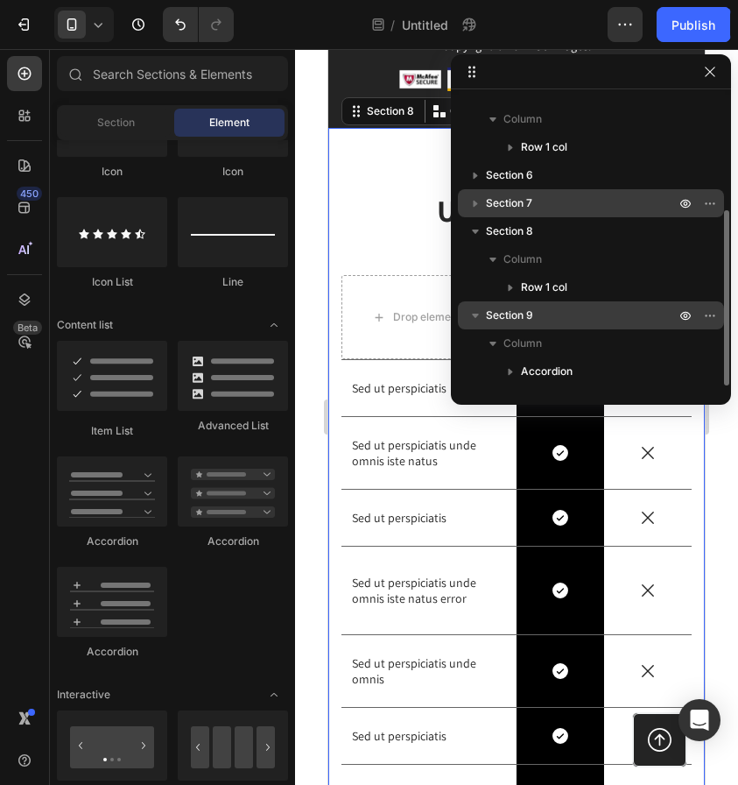
click at [552, 322] on p "Section 9" at bounding box center [582, 316] width 193 height 18
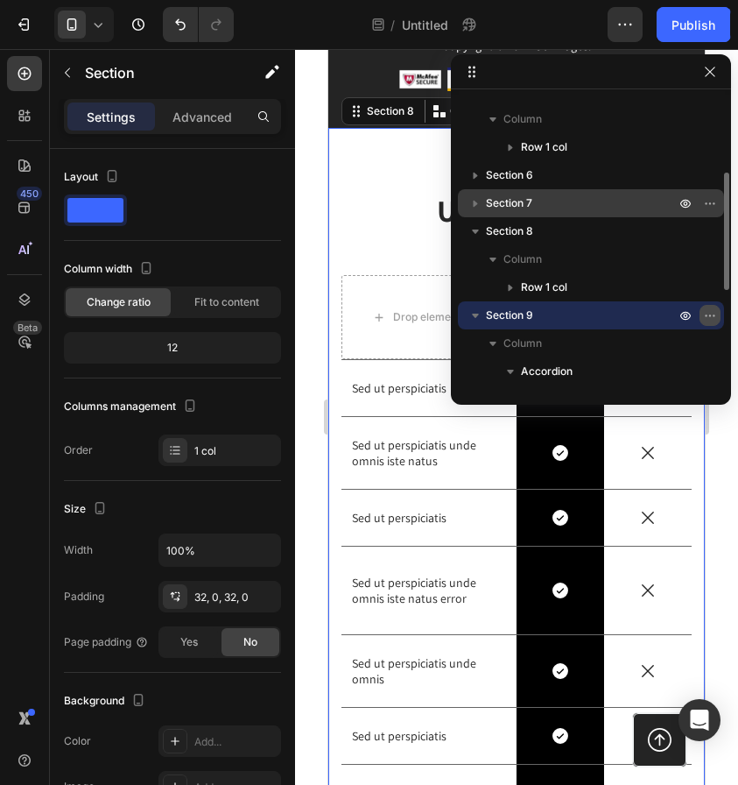
click at [708, 310] on icon "button" at bounding box center [710, 315] width 14 height 14
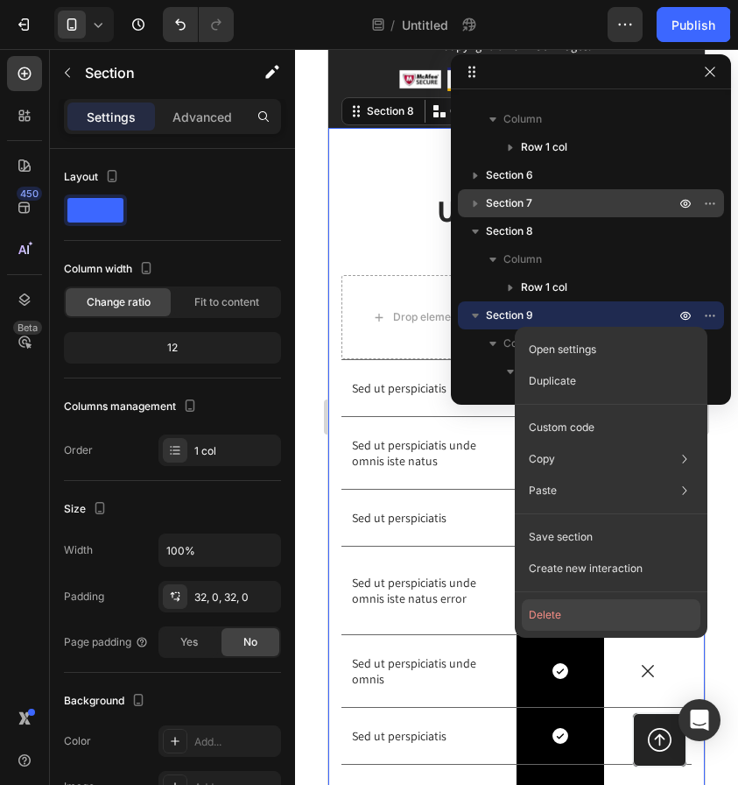
click at [556, 609] on button "Delete" at bounding box center [611, 615] width 179 height 32
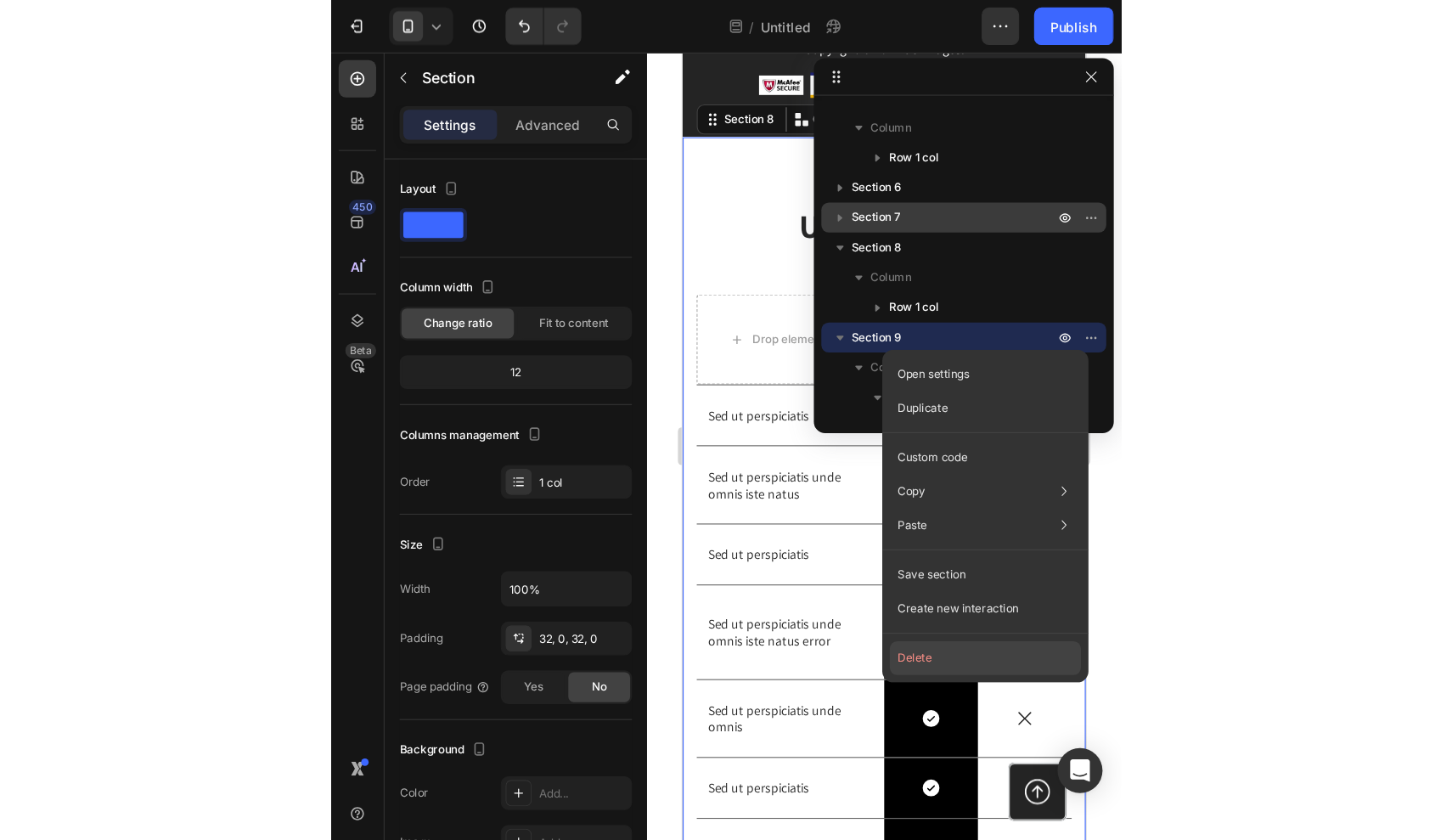
scroll to position [100, 0]
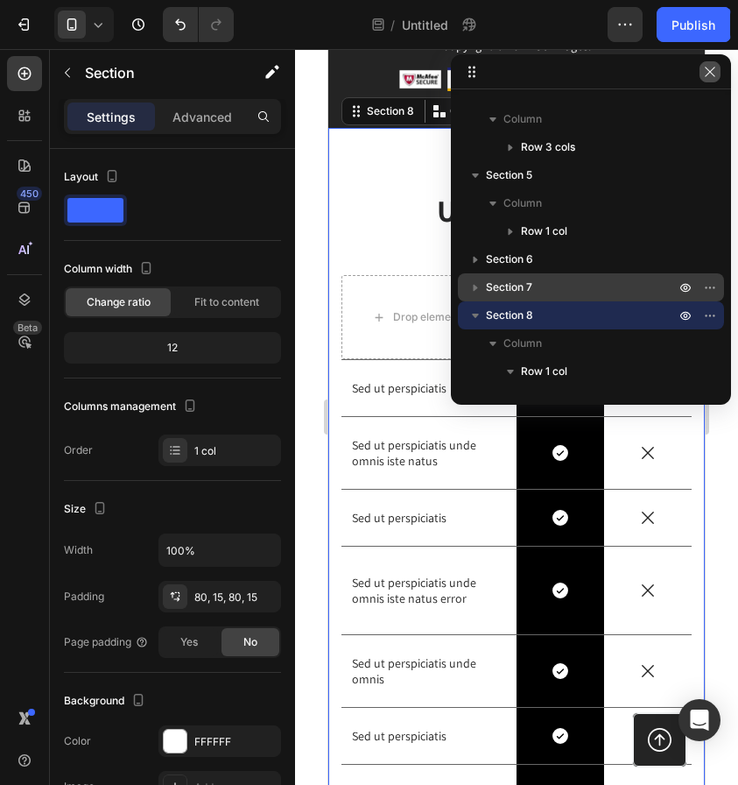
click at [703, 74] on icon "button" at bounding box center [710, 72] width 14 height 14
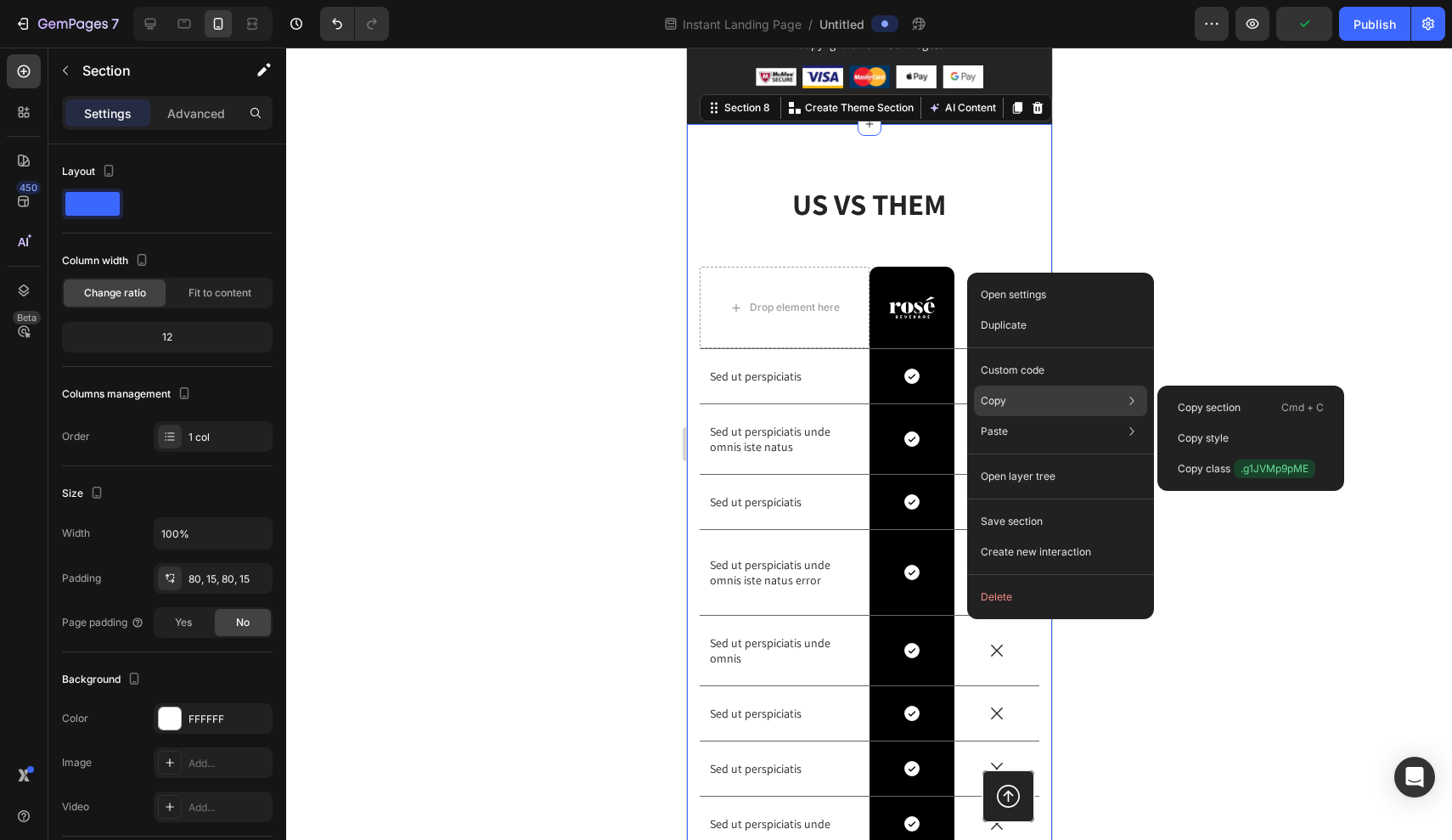
click at [1009, 406] on div "Copy Copy section Cmd + C Copy style Copy class .g1JVMp9pME" at bounding box center [1060, 402] width 174 height 31
click at [1191, 400] on p "Copy section" at bounding box center [1210, 407] width 63 height 16
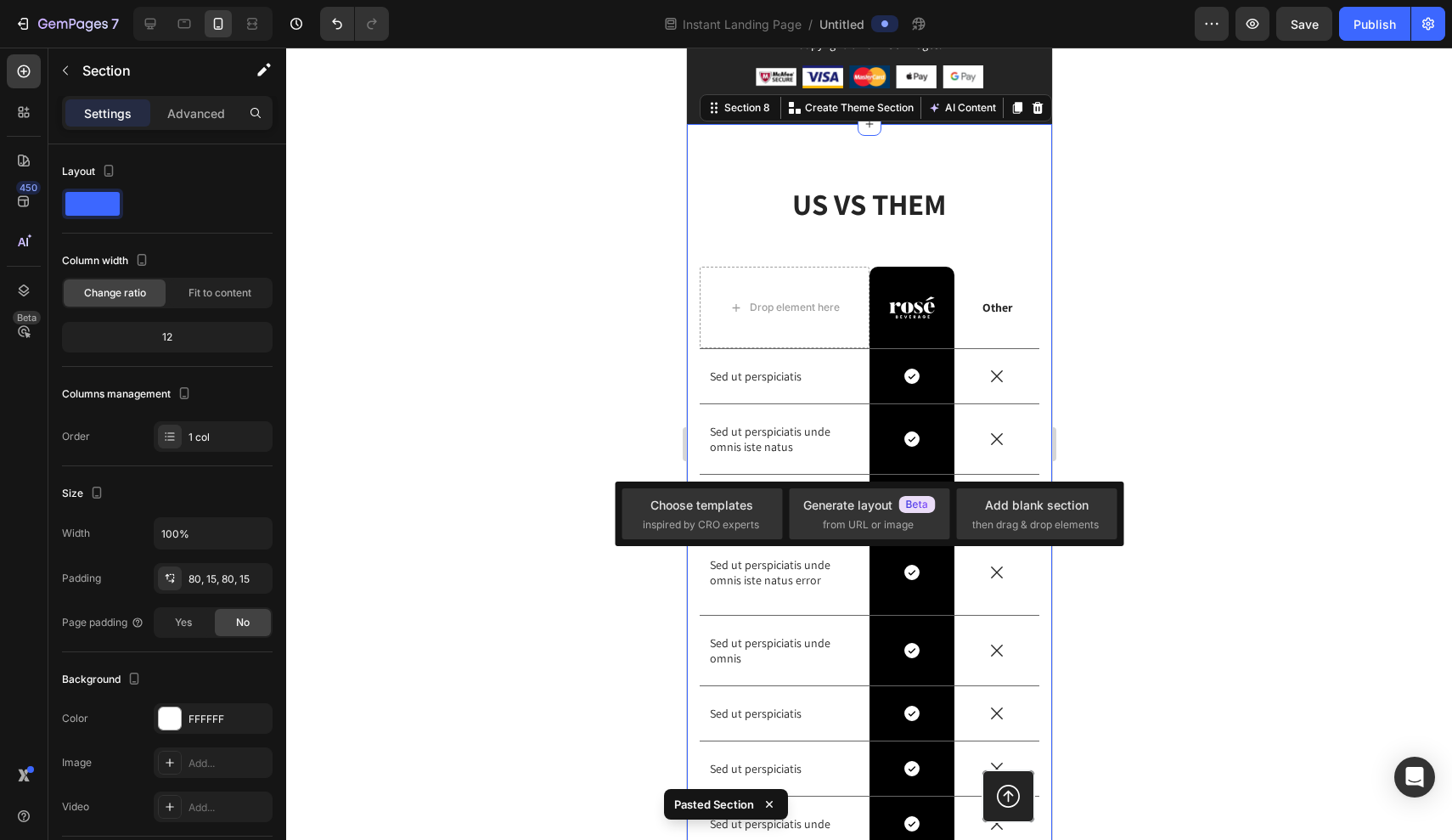
click at [1184, 586] on div at bounding box center [869, 443] width 1166 height 792
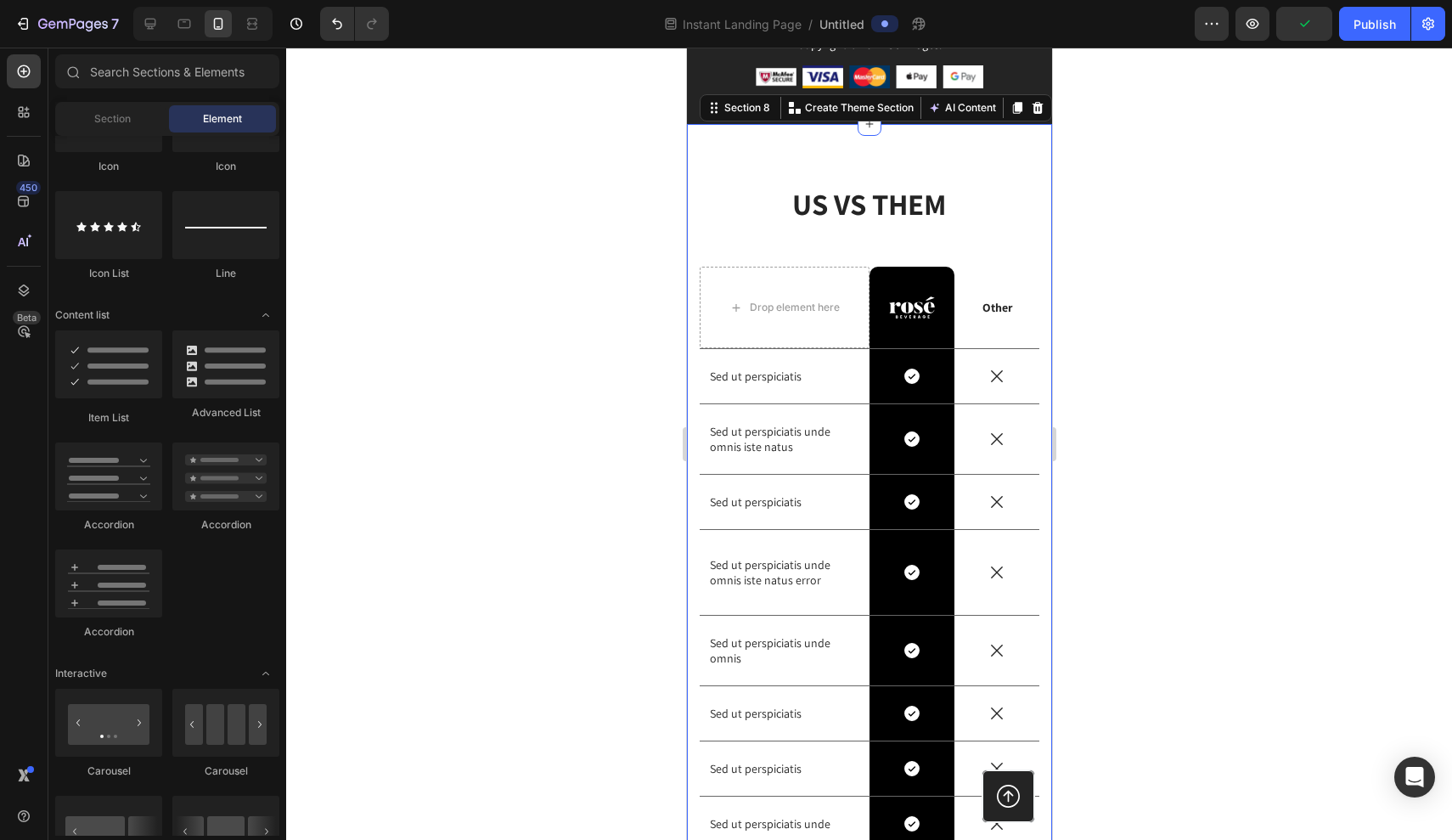
click at [118, 133] on div "Section Element" at bounding box center [167, 118] width 224 height 34
click at [118, 130] on div "Section" at bounding box center [112, 119] width 107 height 27
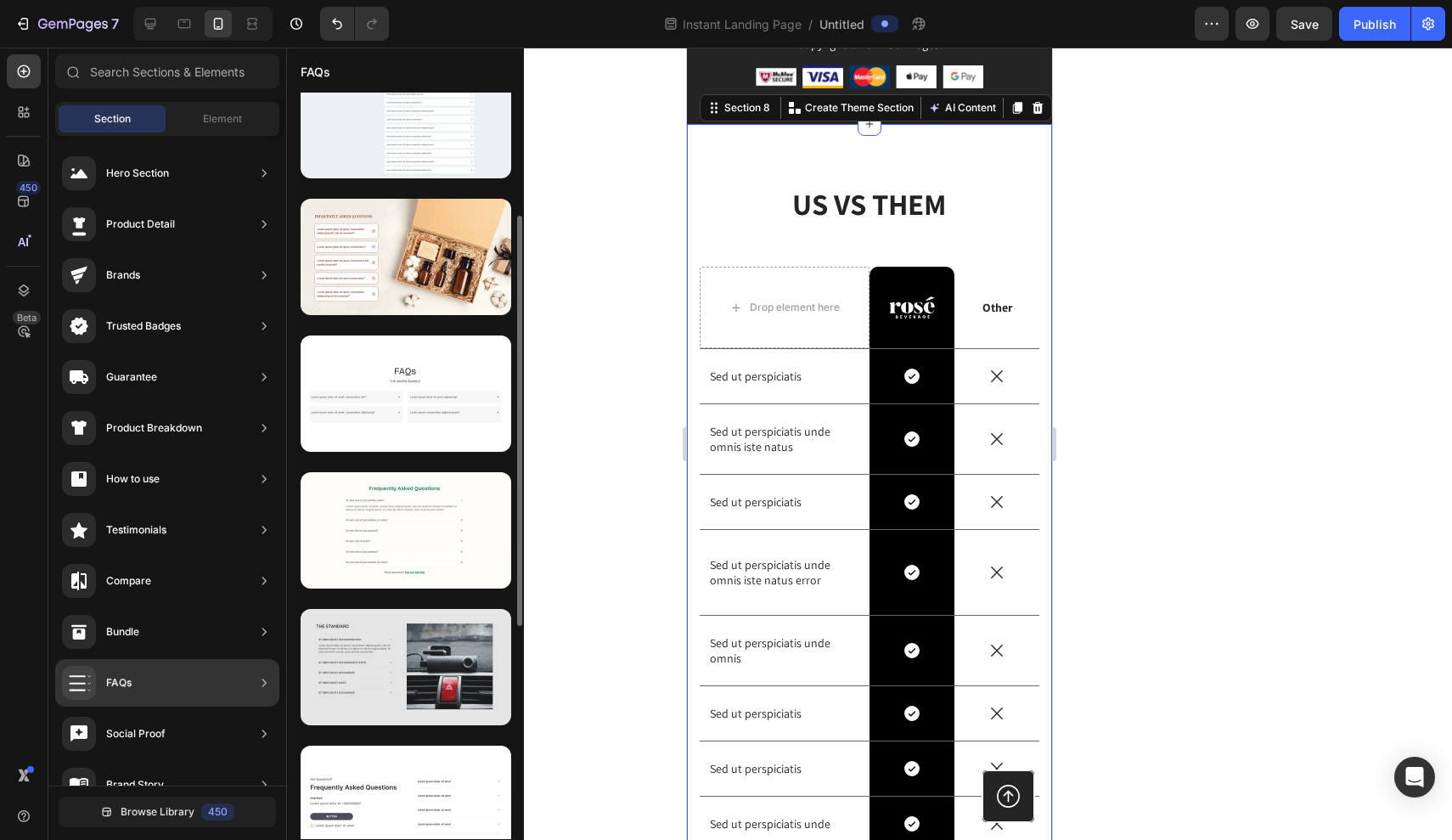
scroll to position [210, 0]
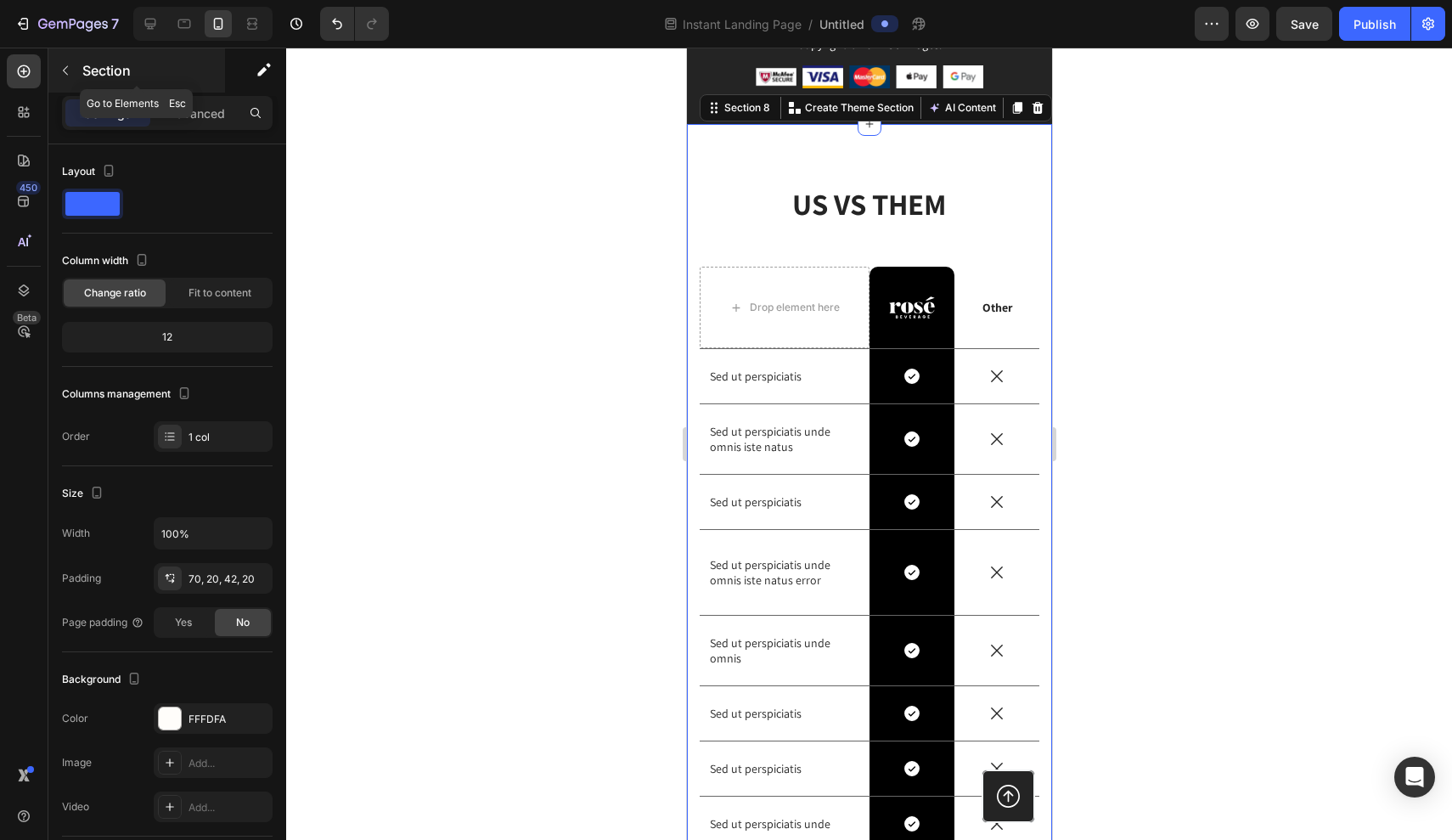
click at [74, 65] on button "button" at bounding box center [65, 71] width 27 height 27
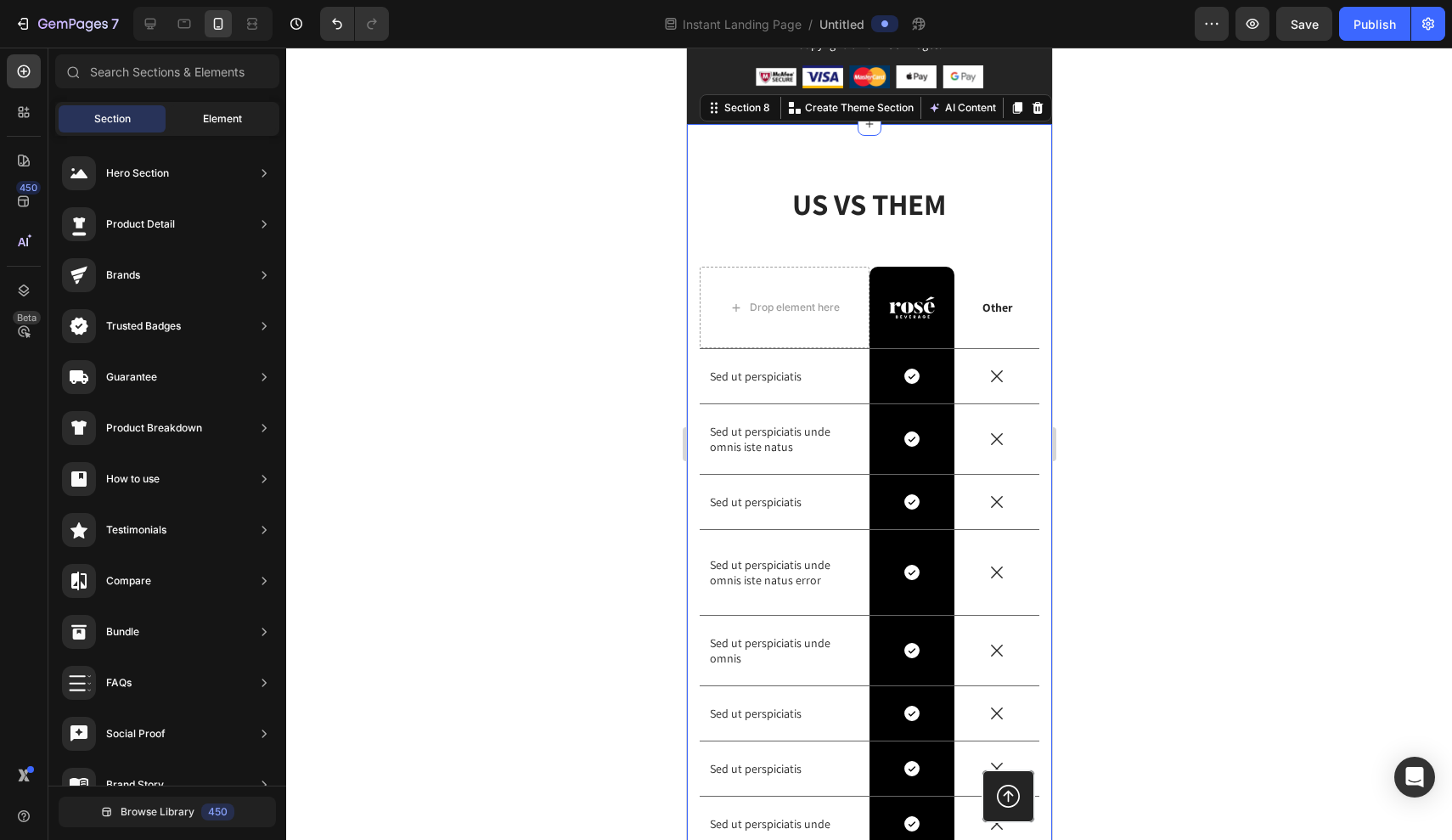
click at [177, 113] on div "Element" at bounding box center [222, 119] width 107 height 27
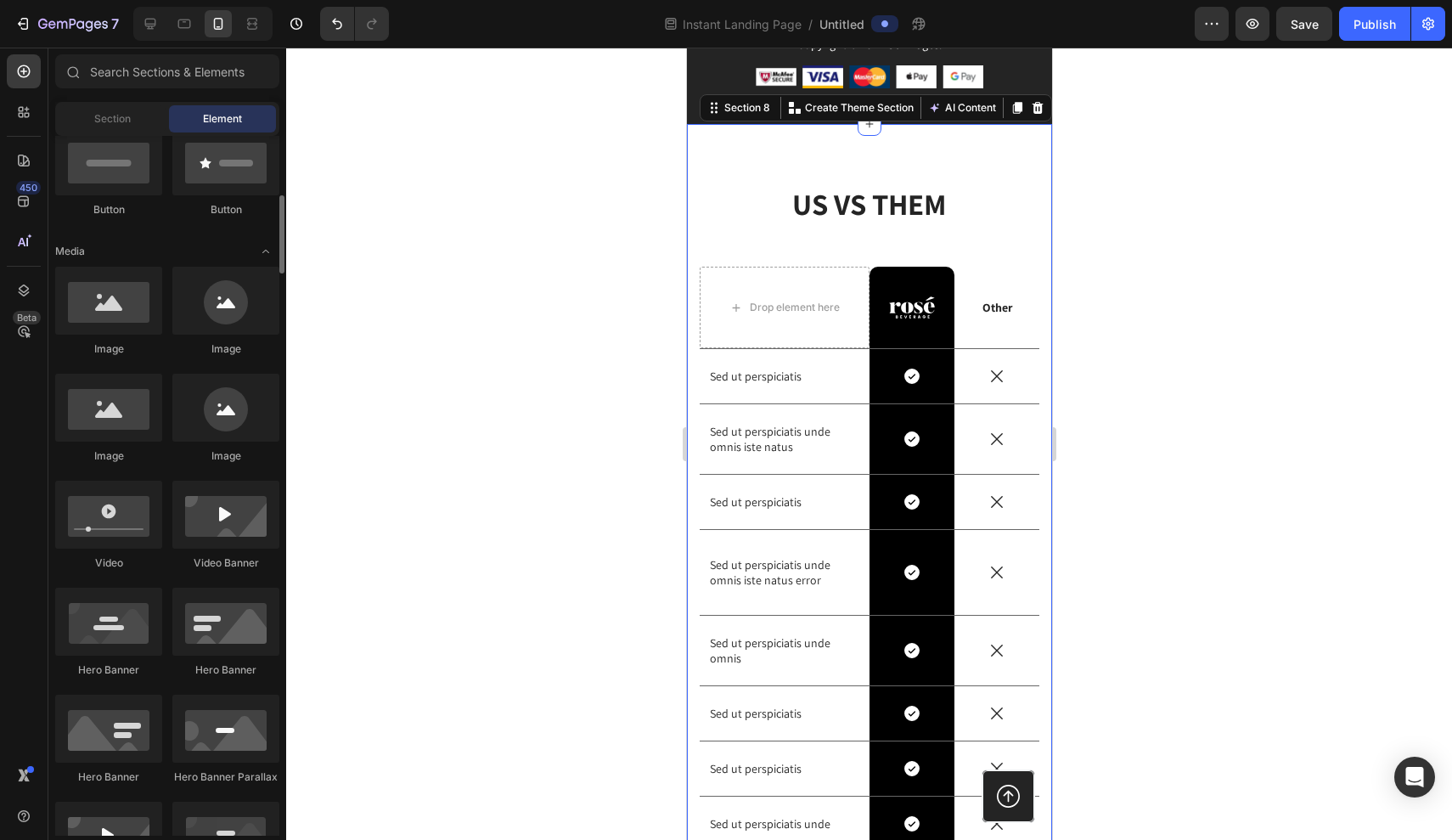
scroll to position [530, 0]
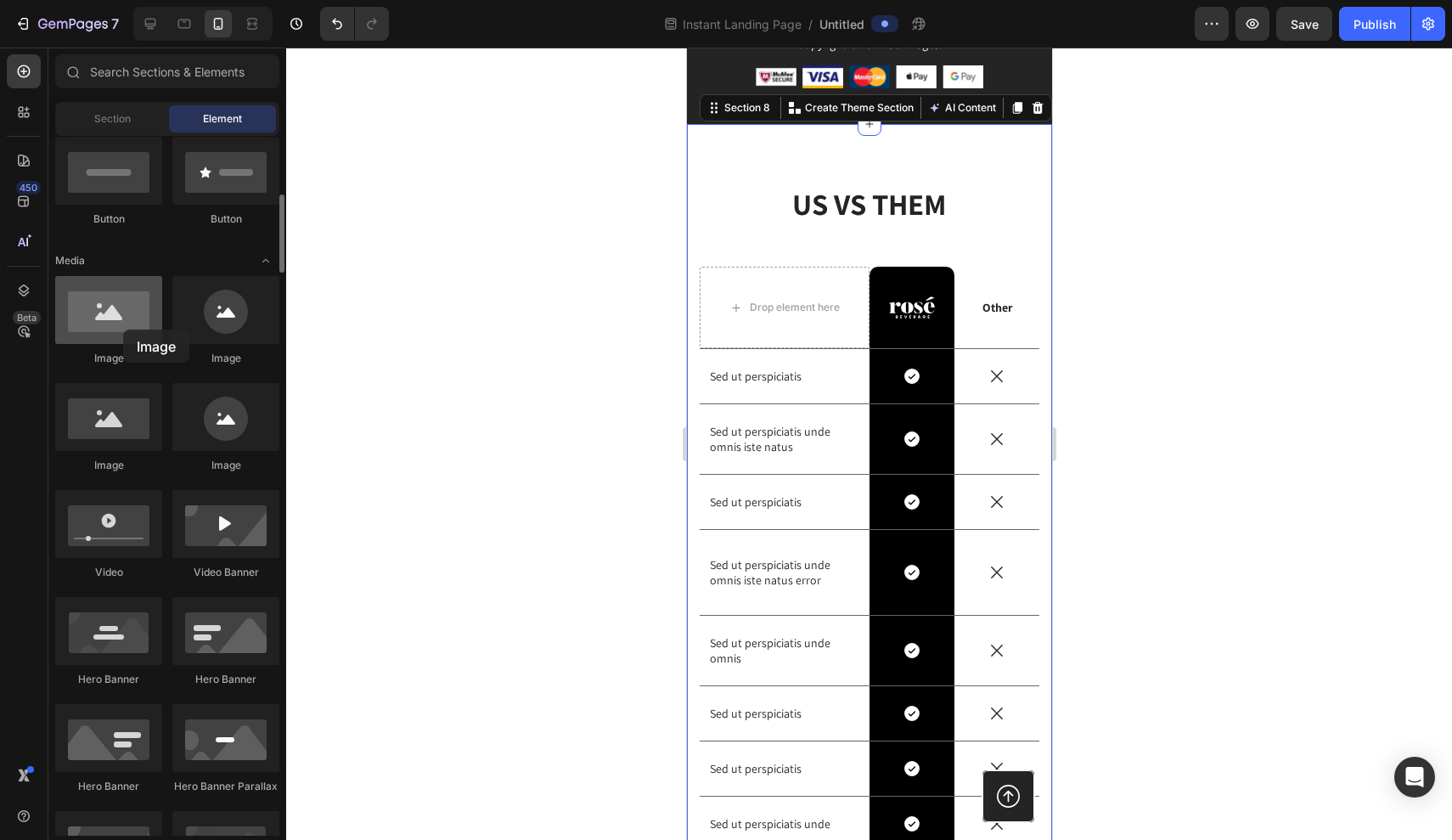
drag, startPoint x: 114, startPoint y: 329, endPoint x: 123, endPoint y: 330, distance: 9.1
click at [123, 330] on div at bounding box center [109, 310] width 107 height 68
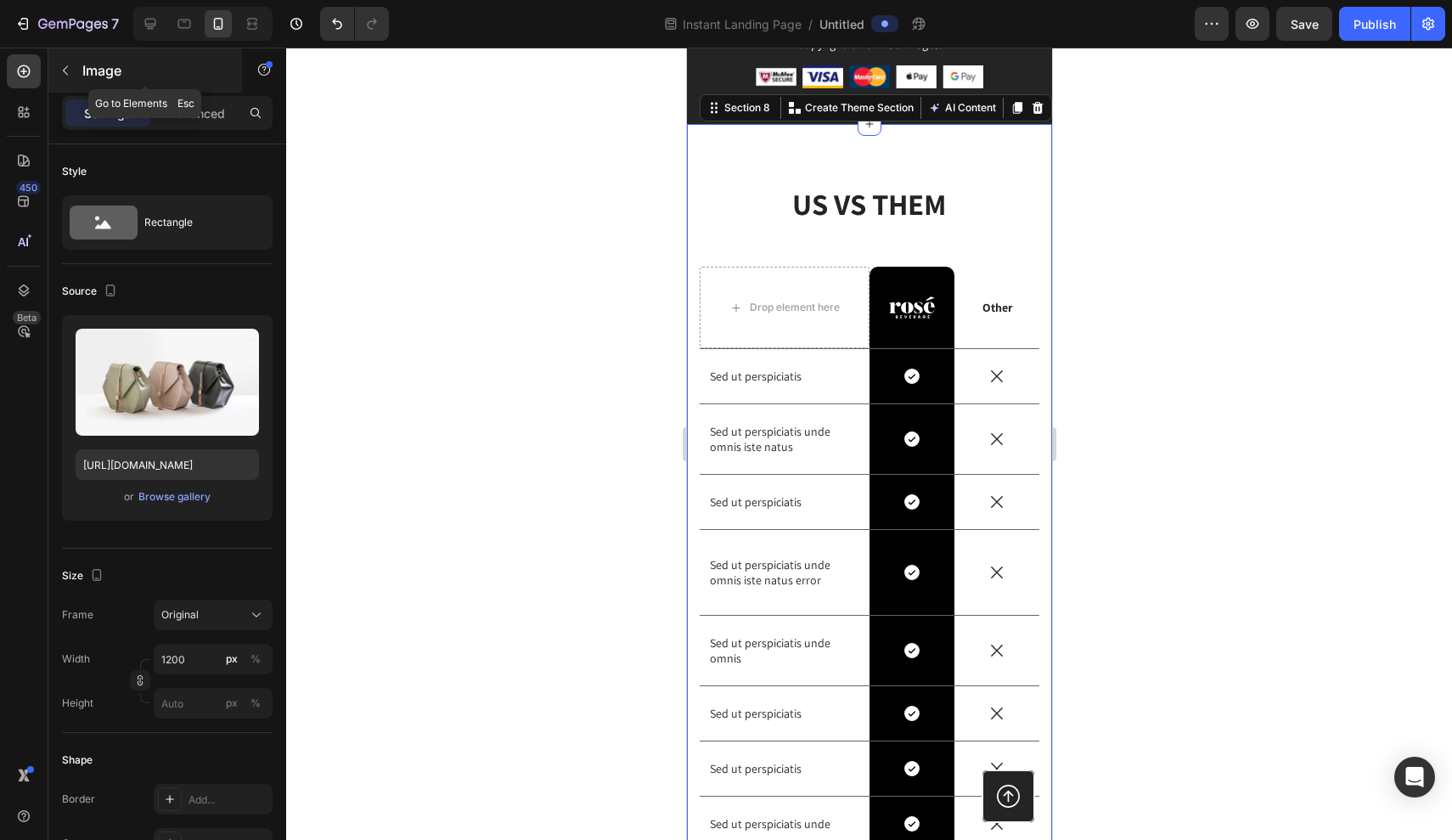
click at [70, 60] on button "button" at bounding box center [65, 71] width 27 height 27
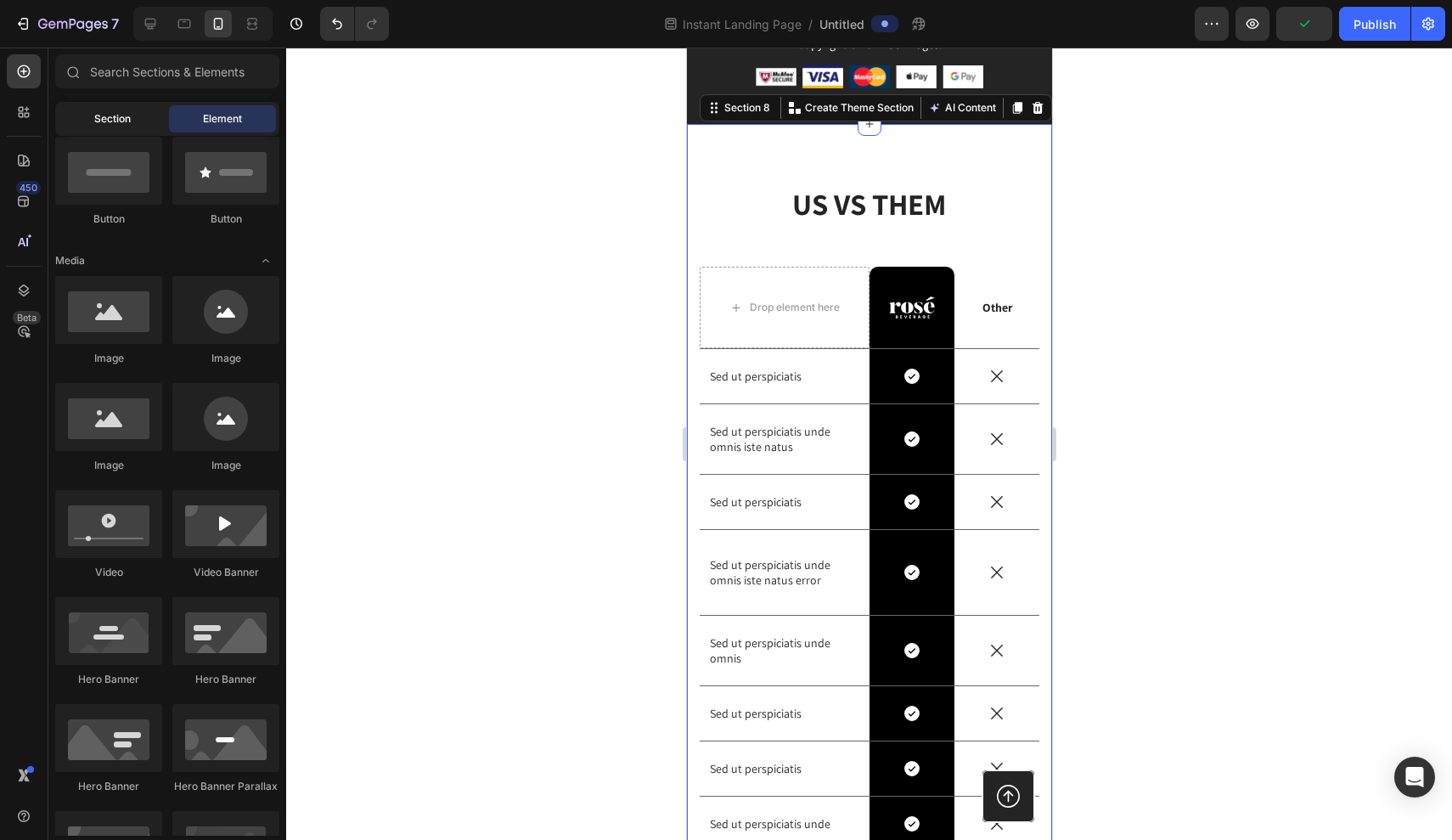
click at [129, 111] on div "Section" at bounding box center [112, 119] width 107 height 27
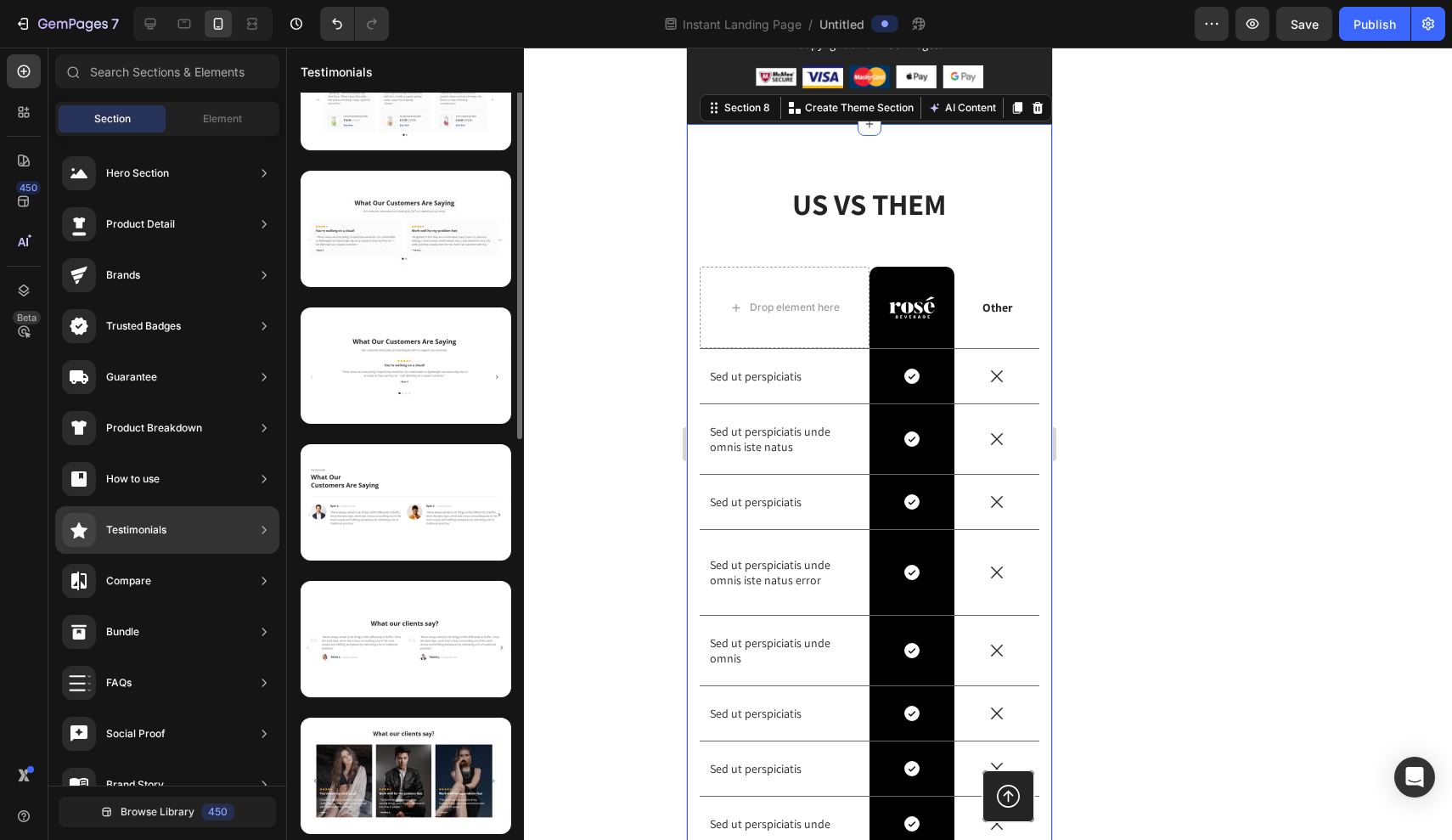
scroll to position [0, 0]
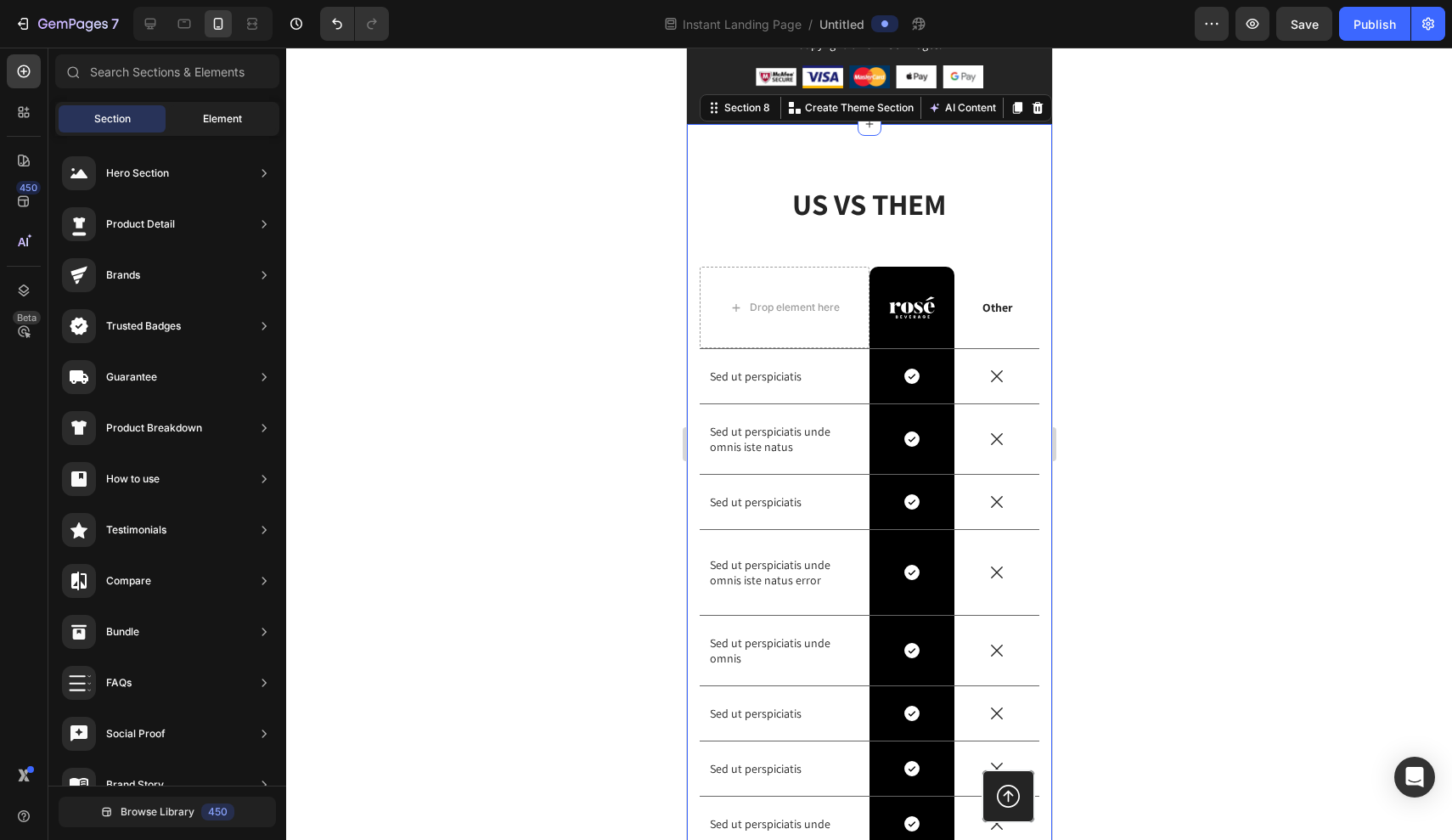
click at [206, 110] on div "Element" at bounding box center [222, 119] width 107 height 27
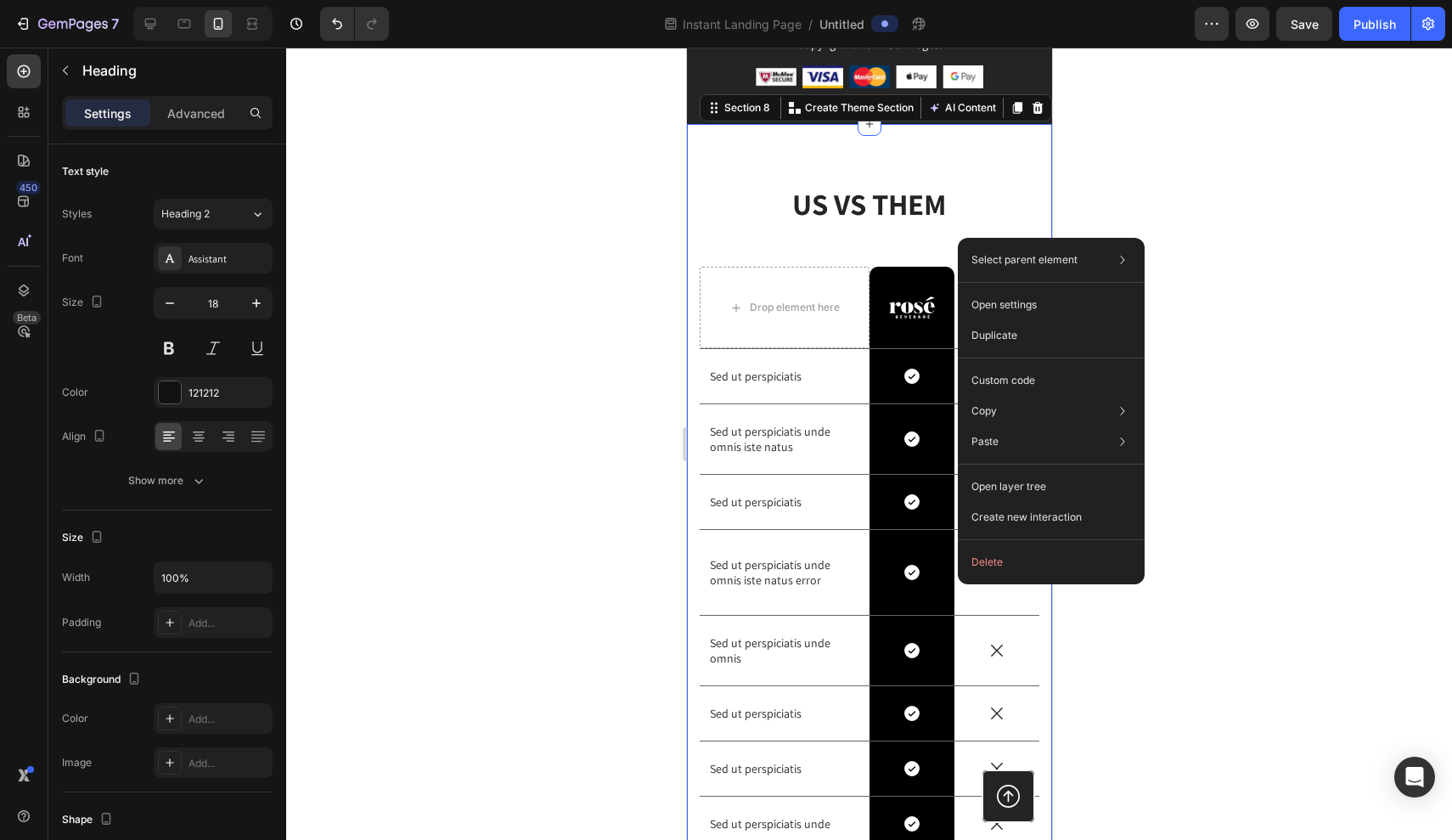
click at [982, 570] on button "Delete" at bounding box center [1051, 563] width 174 height 31
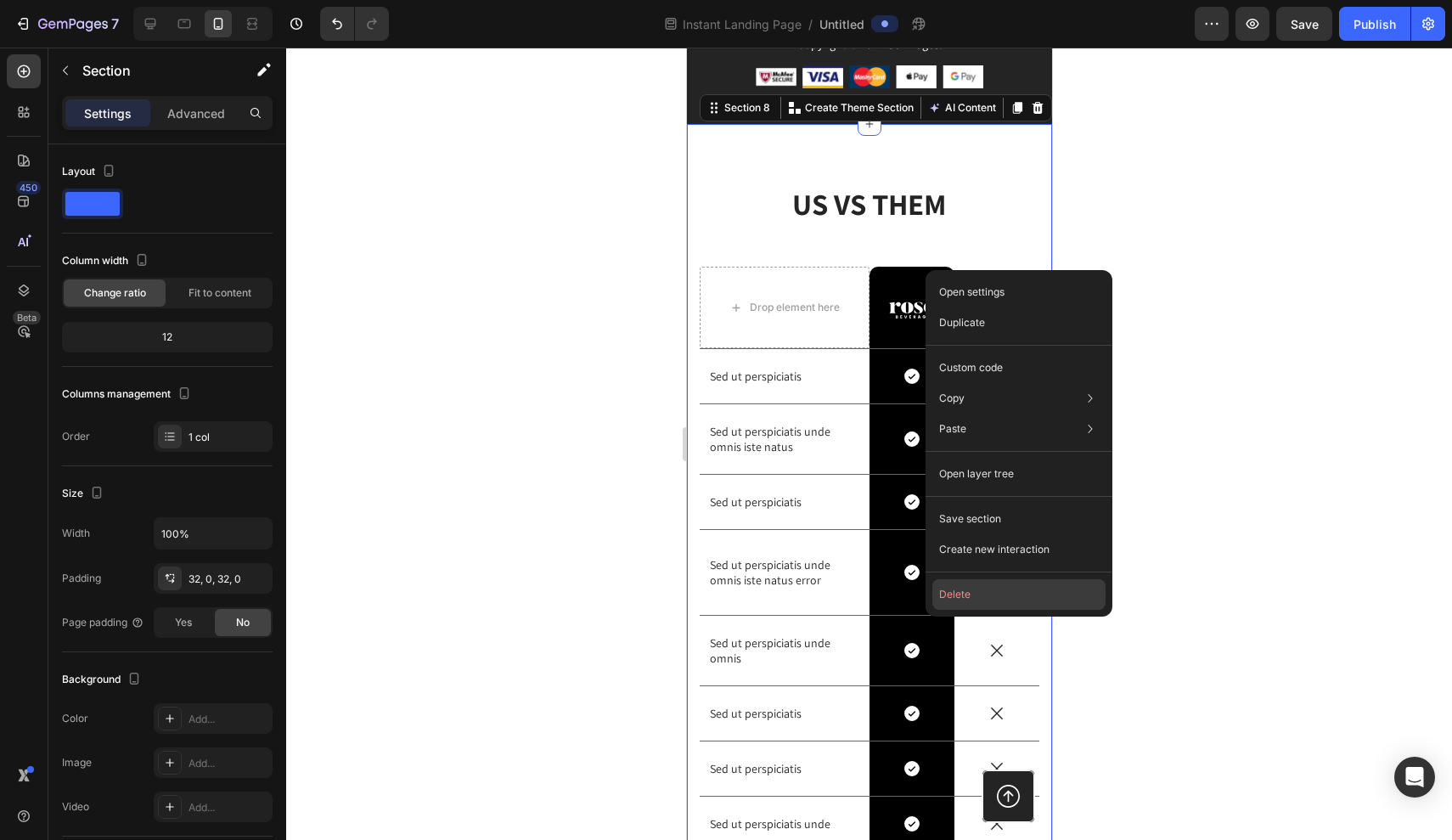
click at [946, 592] on button "Delete" at bounding box center [1019, 595] width 174 height 31
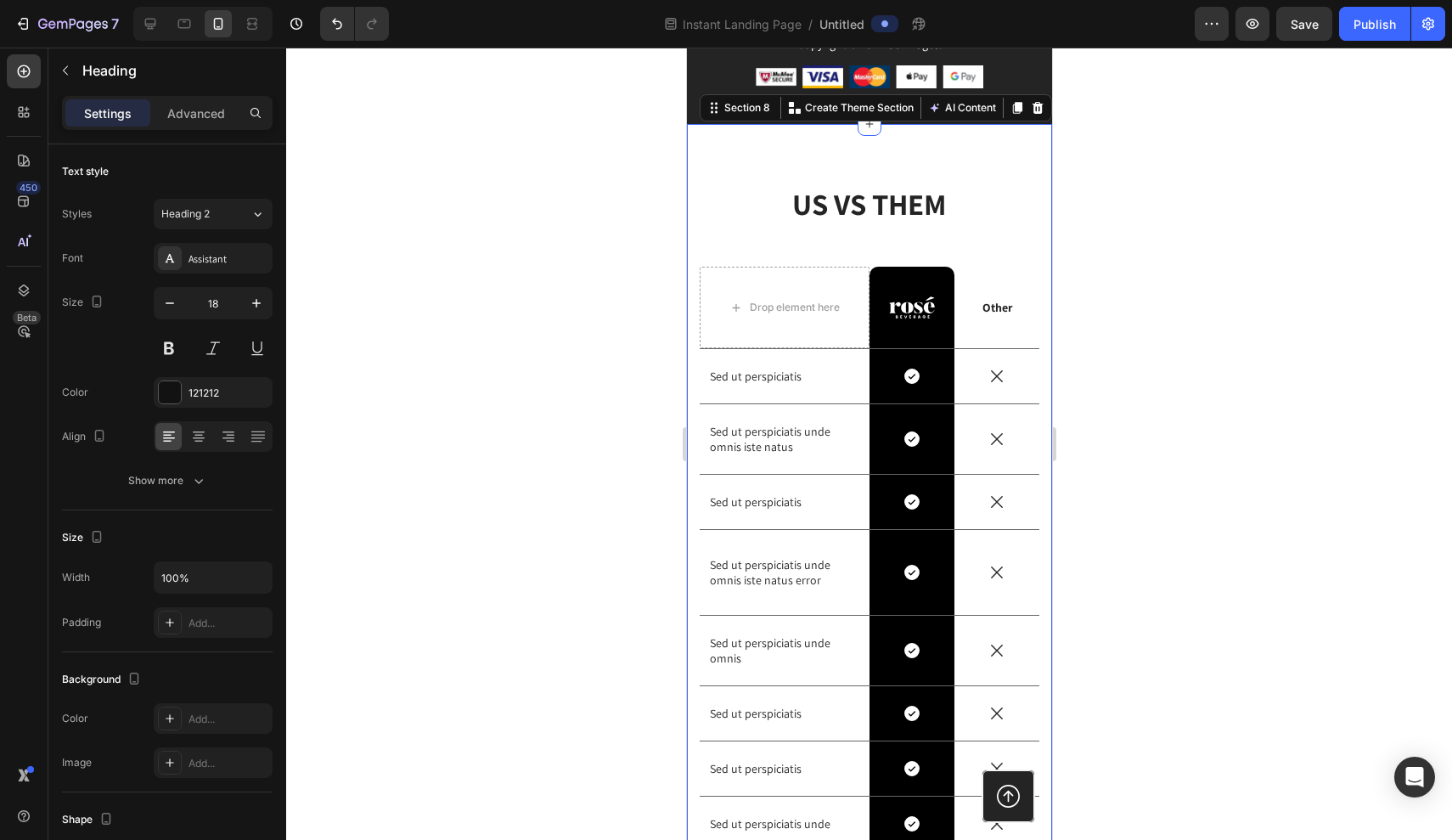
click at [1157, 398] on div at bounding box center [869, 443] width 1166 height 792
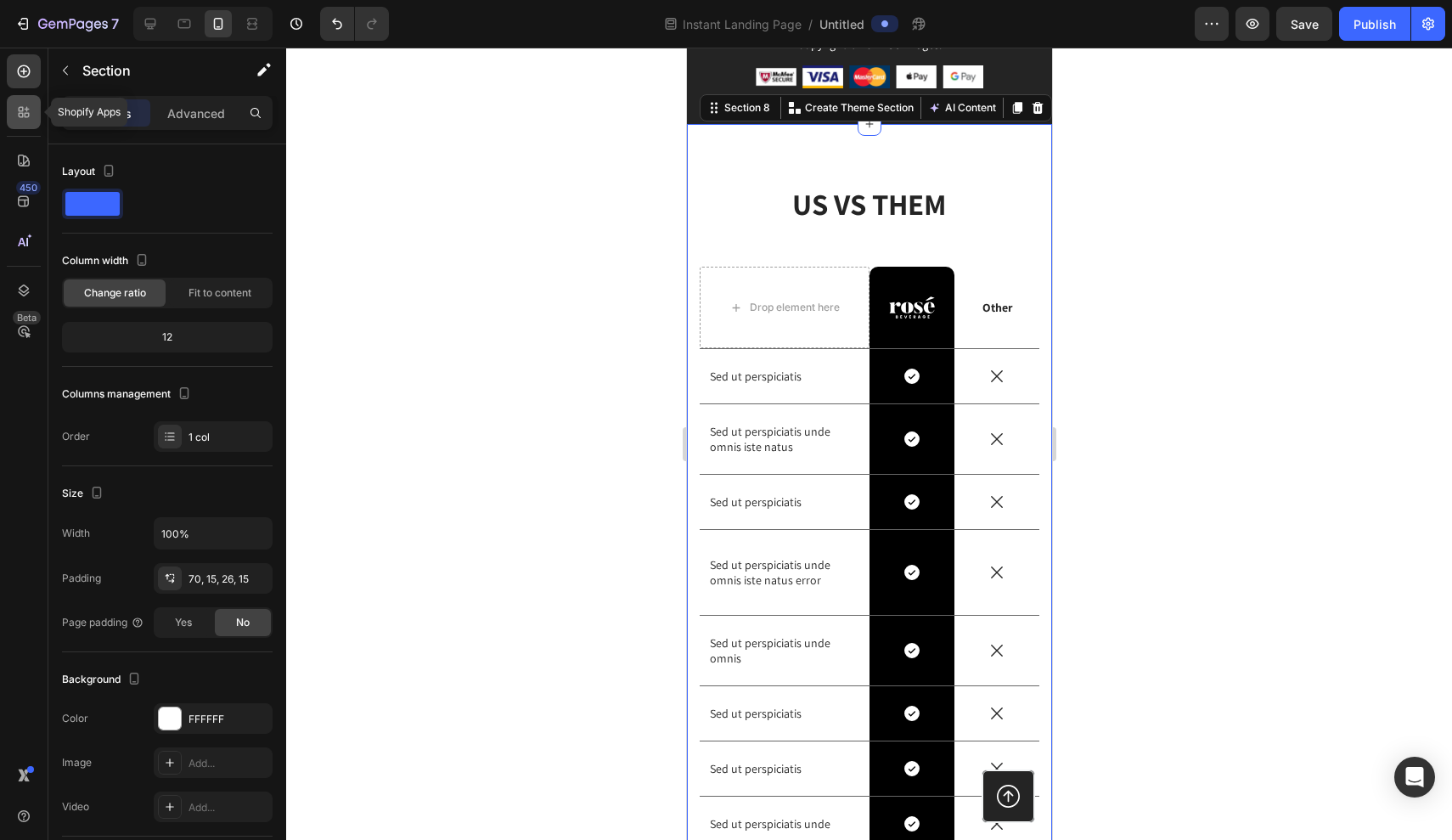
click at [23, 115] on icon at bounding box center [20, 114] width 5 height 5
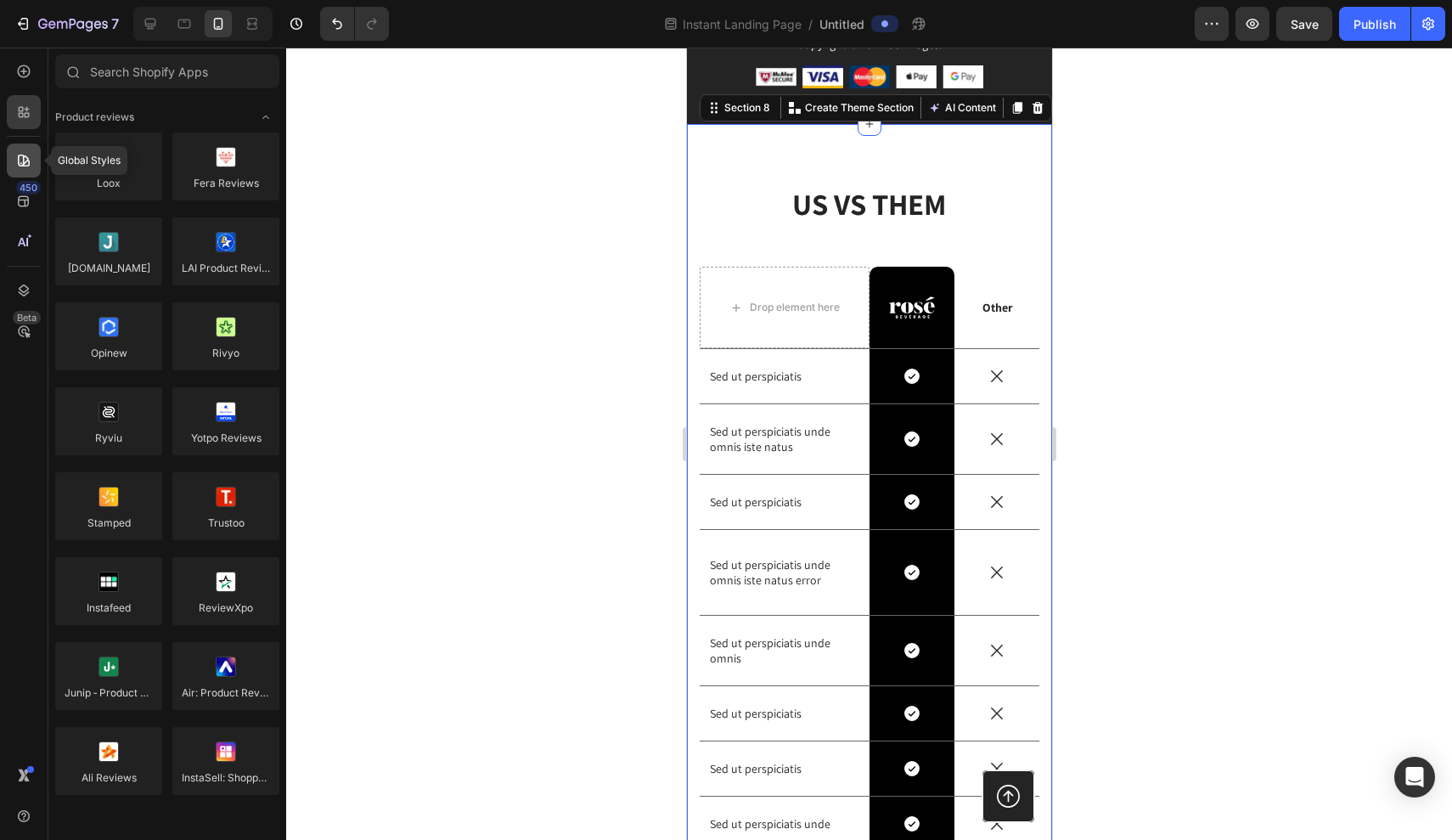
click at [30, 149] on div at bounding box center [23, 160] width 34 height 34
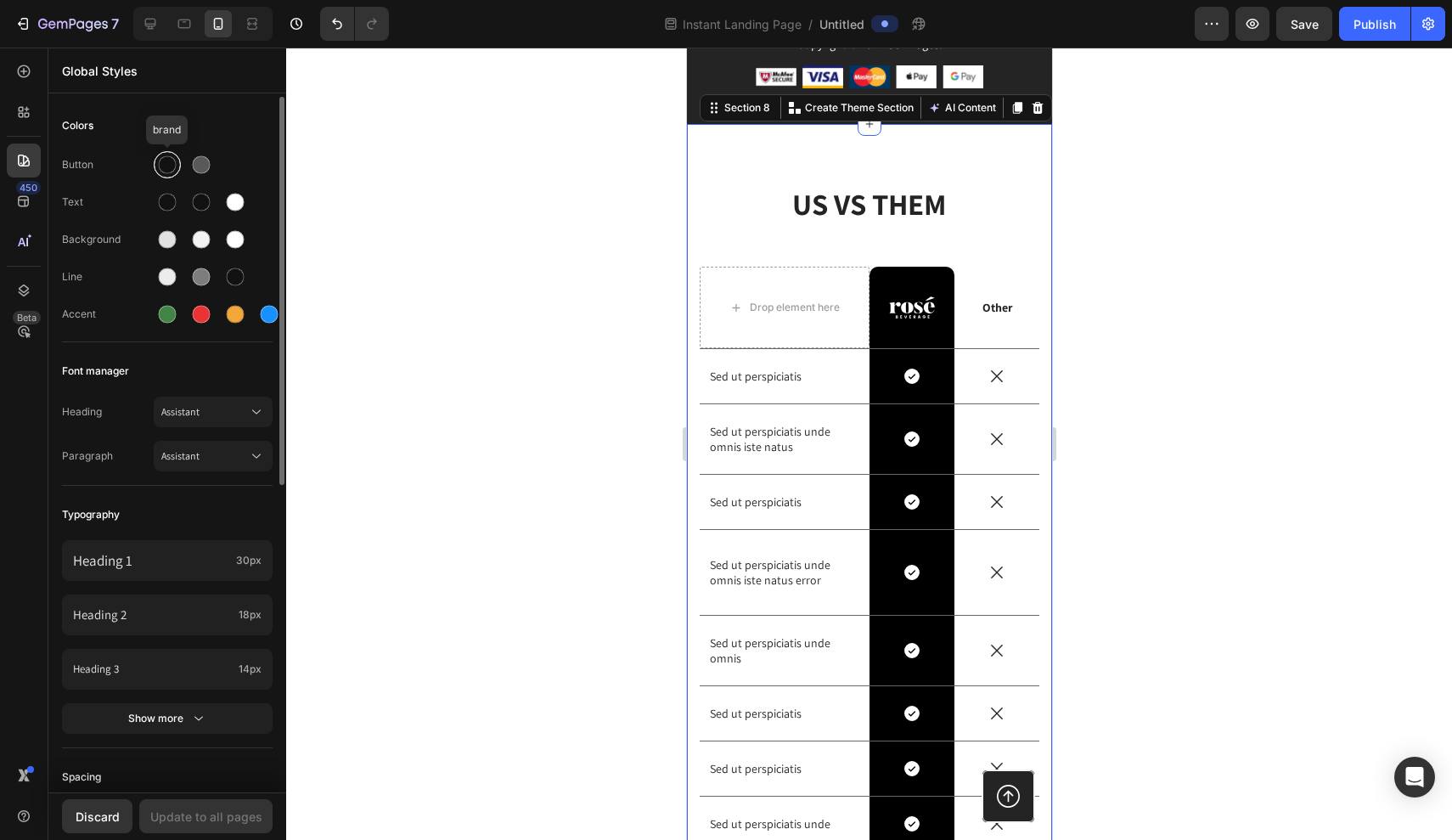
click at [168, 166] on div at bounding box center [168, 165] width 17 height 17
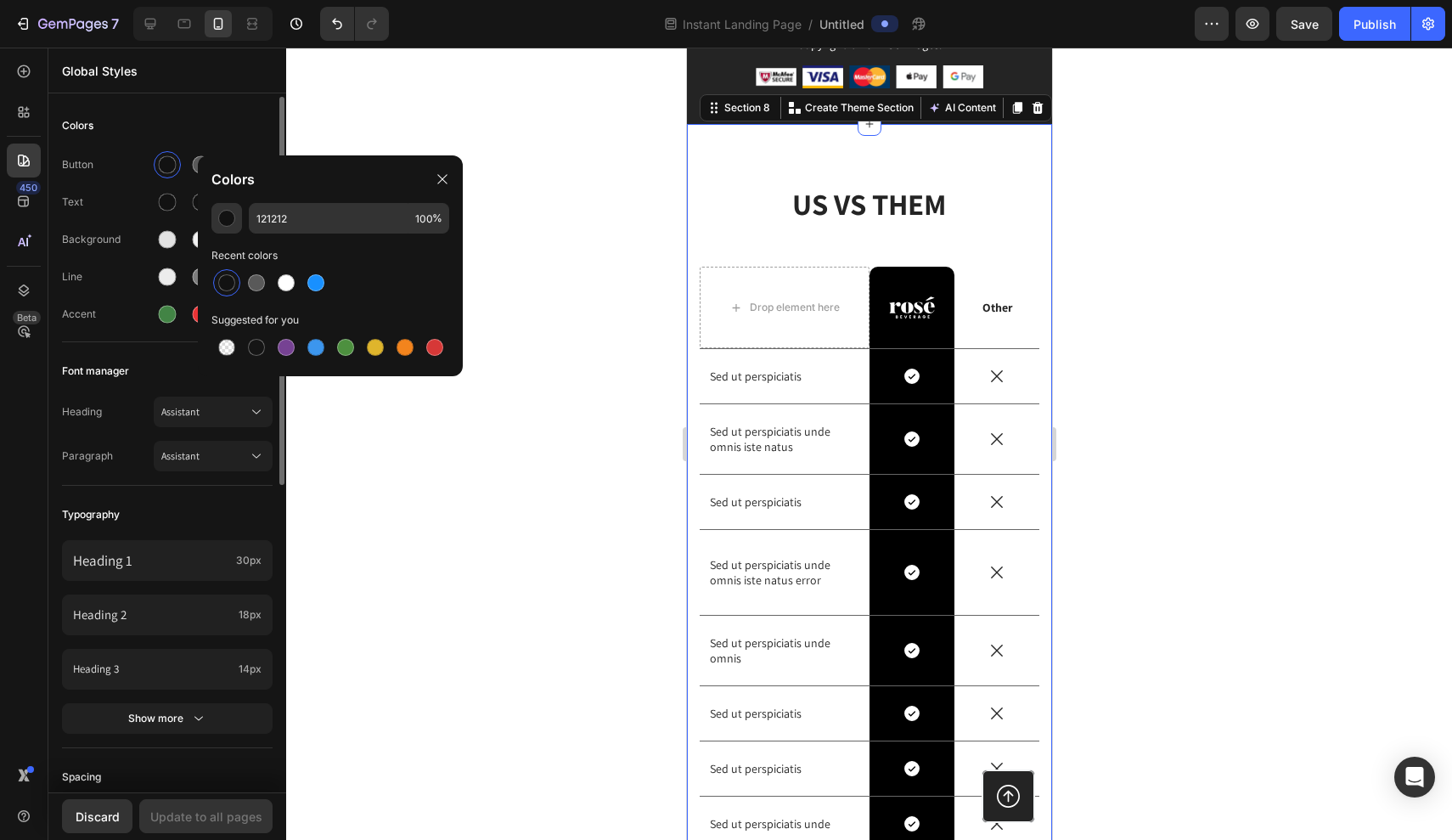
click at [192, 143] on div "Button Text Background Line Accent" at bounding box center [167, 241] width 210 height 201
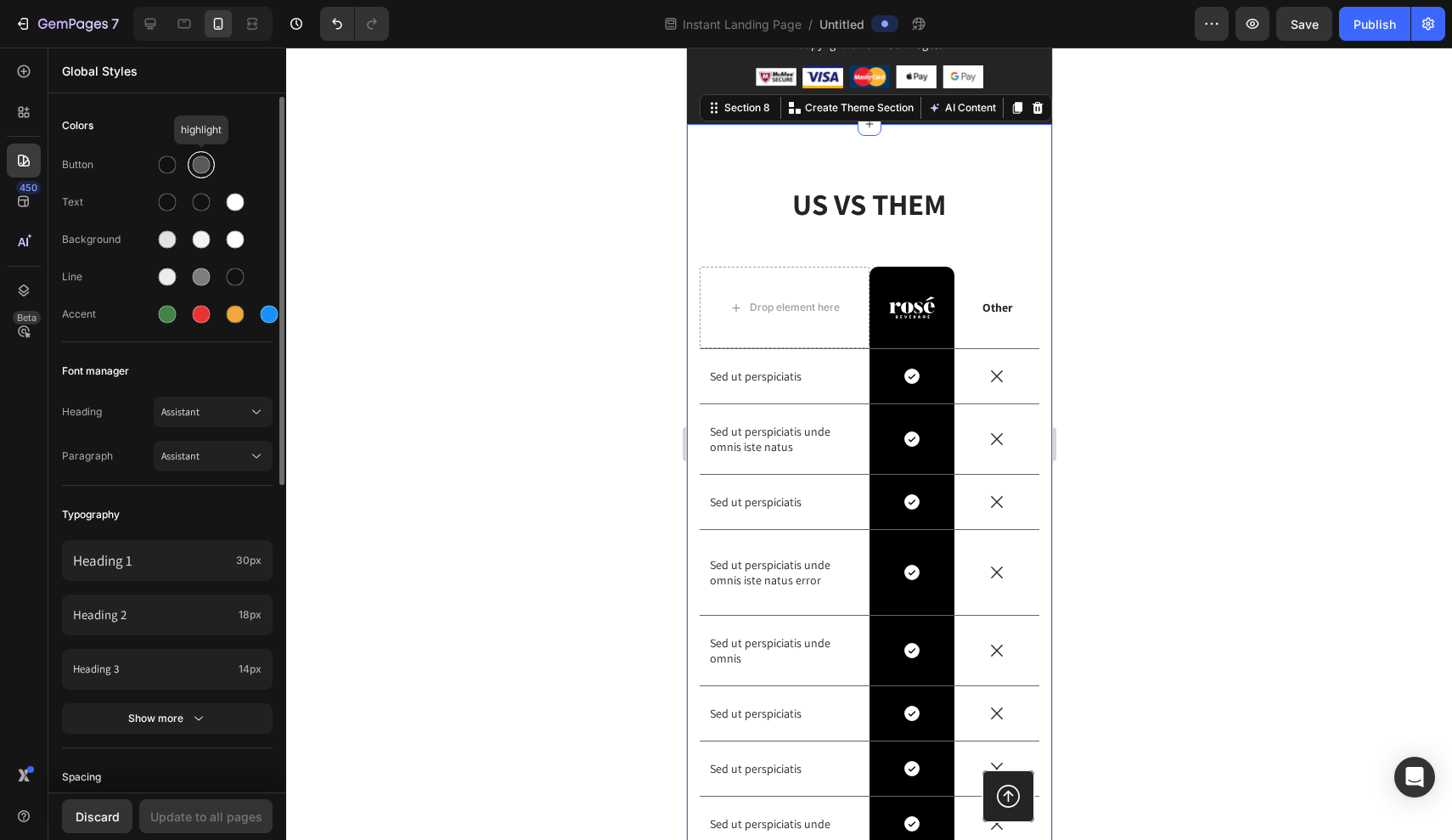
click at [195, 161] on div at bounding box center [202, 165] width 17 height 17
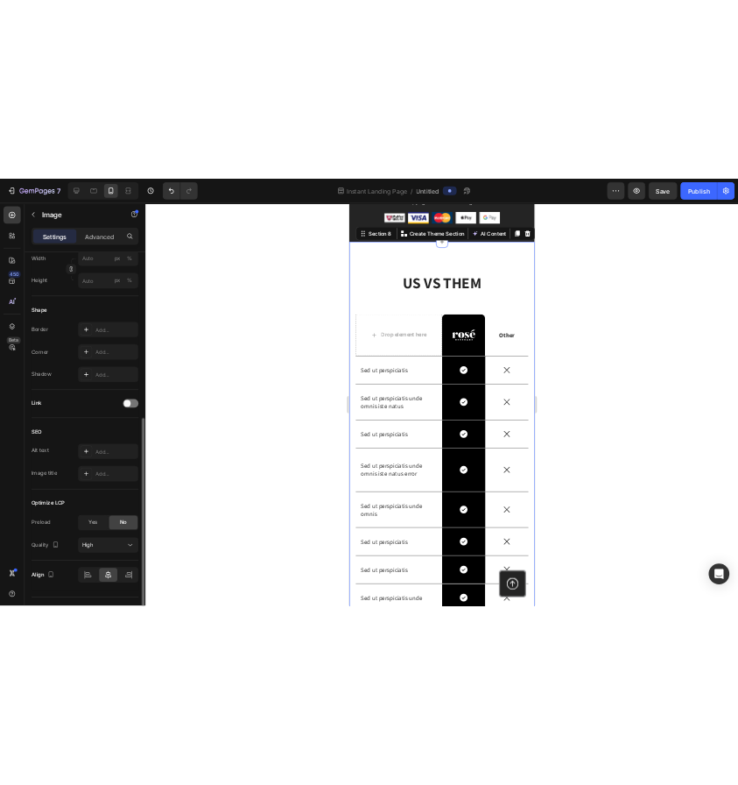
scroll to position [555, 0]
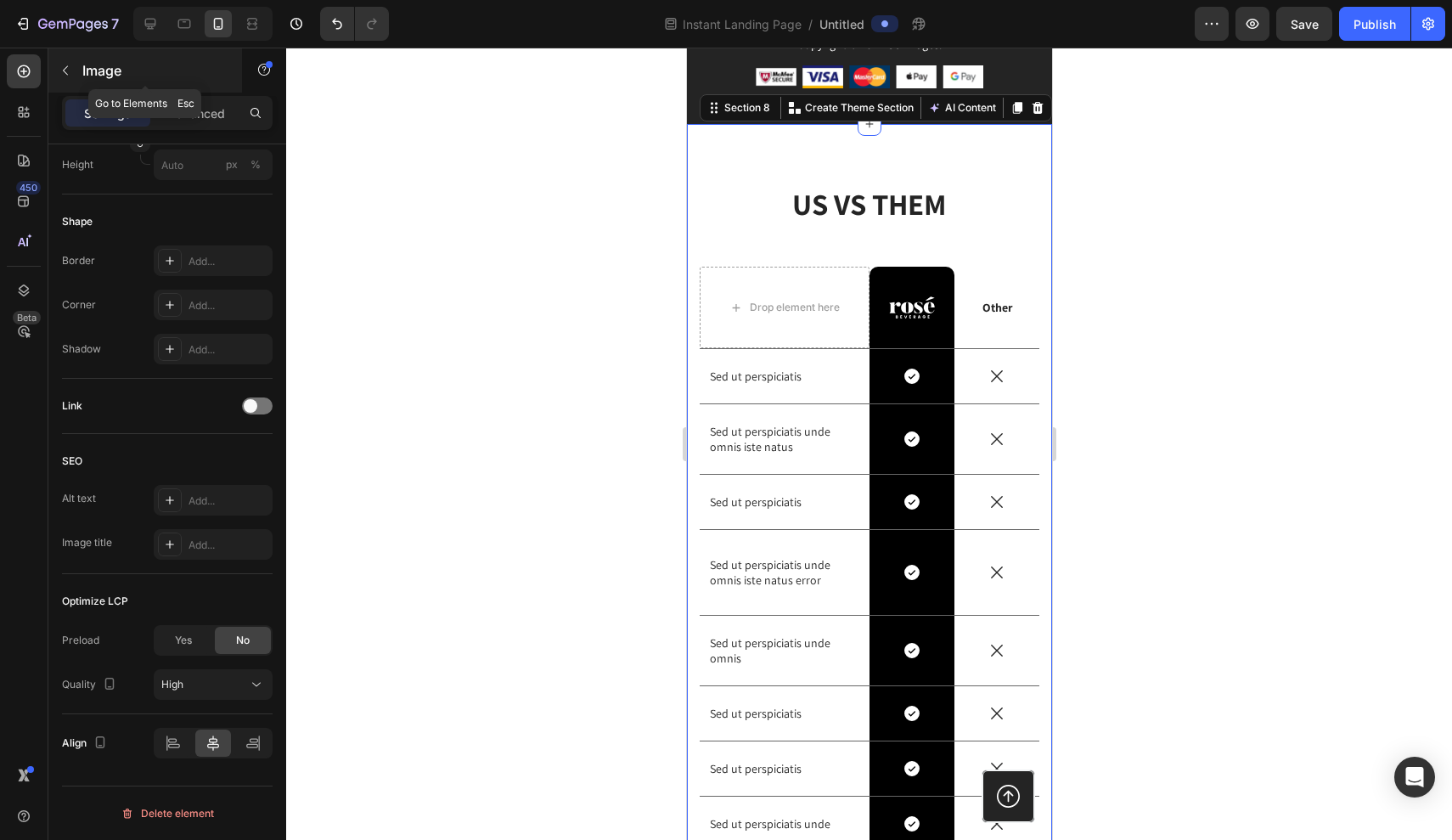
click at [63, 65] on icon "button" at bounding box center [65, 71] width 14 height 14
